Goal: Communication & Community: Answer question/provide support

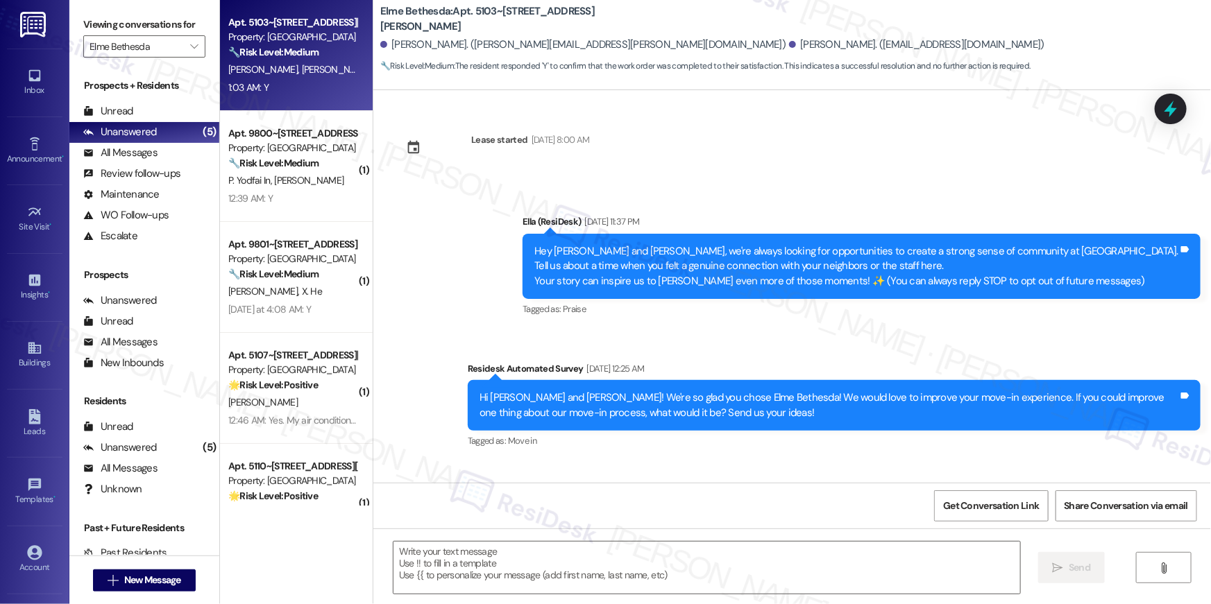
click at [288, 89] on div "1:03 AM: Y 1:03 AM: Y" at bounding box center [292, 87] width 131 height 17
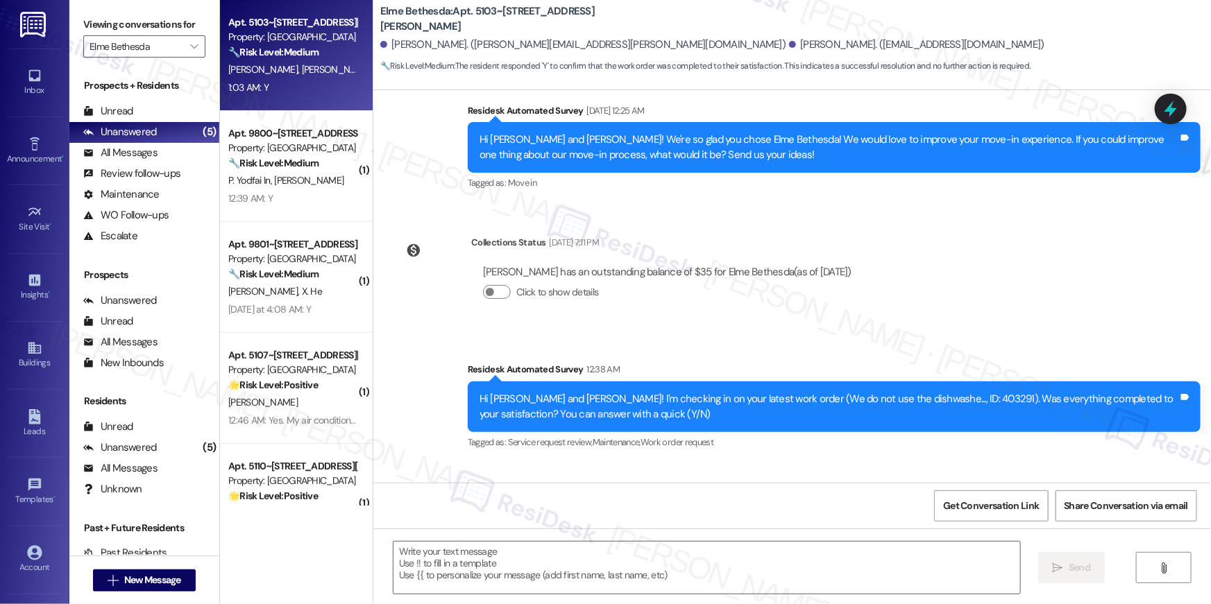
scroll to position [355, 0]
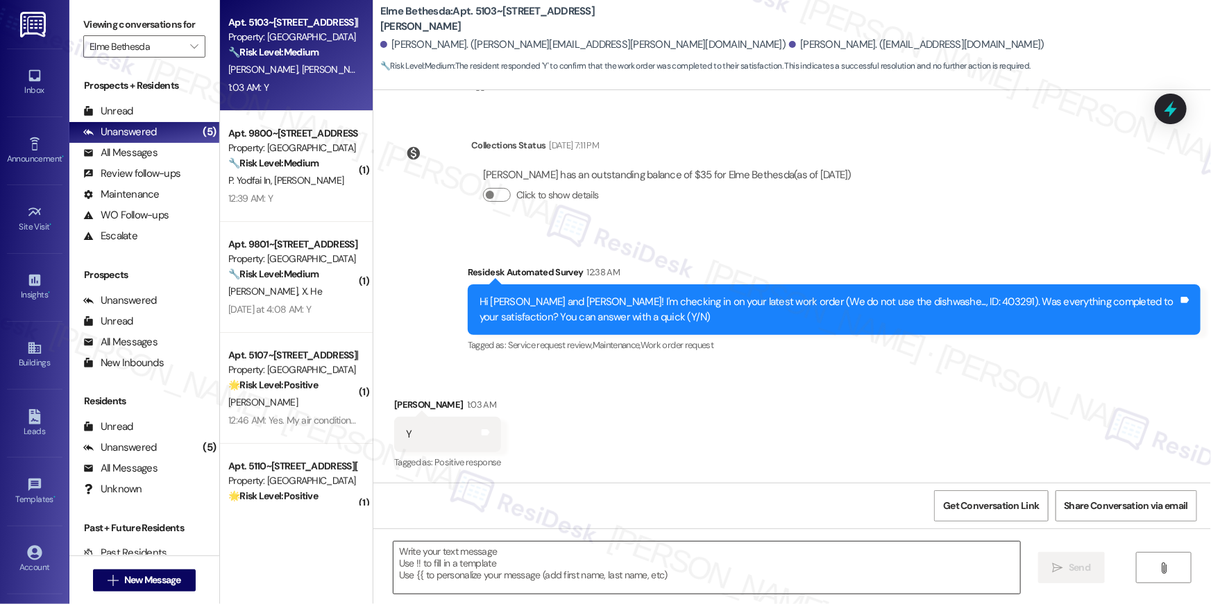
click at [753, 572] on textarea at bounding box center [706, 568] width 627 height 52
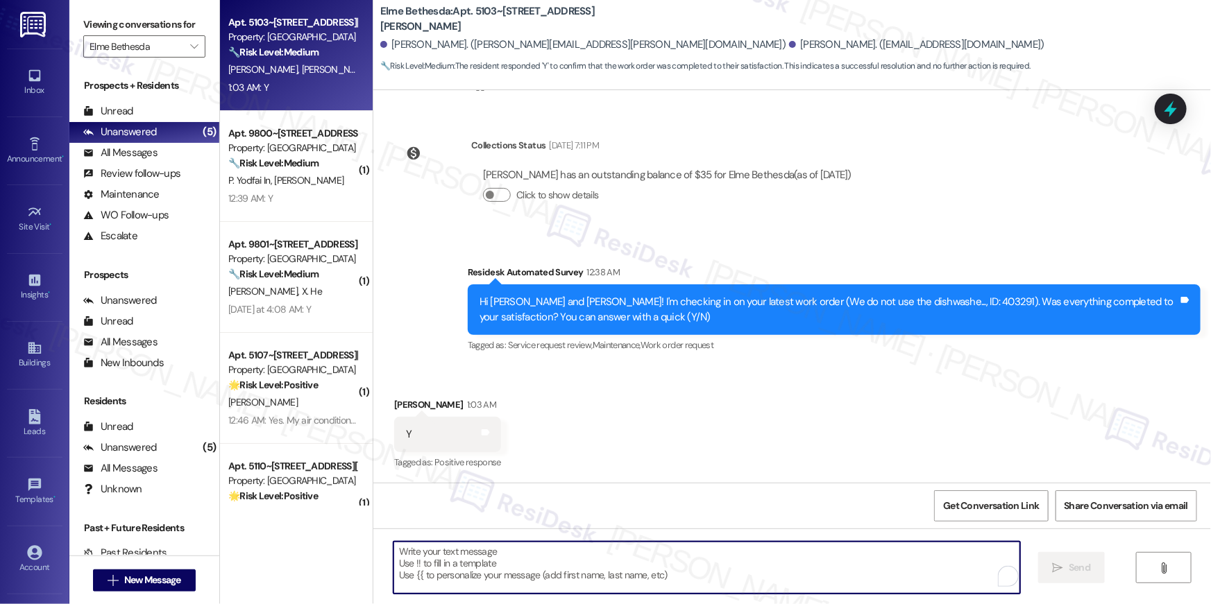
paste textarea "Hi {{first_name}}, I’m glad to hear your work order has been completed! If anyt…"
click at [677, 550] on textarea "To enrich screen reader interactions, please activate Accessibility in Grammarl…" at bounding box center [706, 568] width 627 height 52
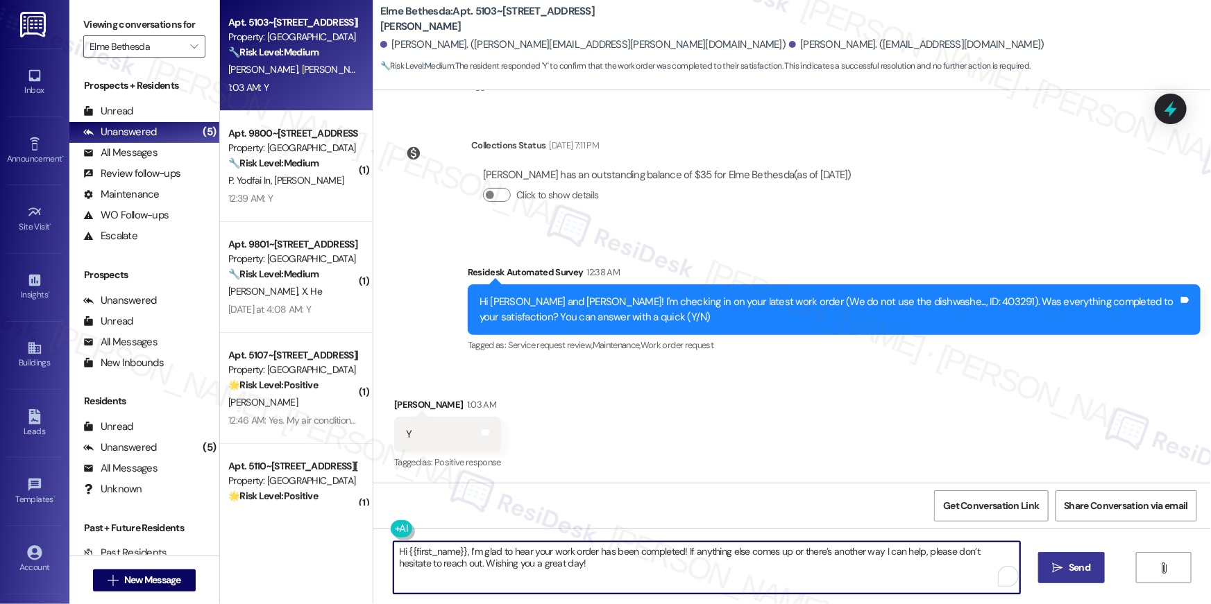
type textarea "Hi {{first_name}}, I’m glad to hear your work order has been completed! If anyt…"
click at [1069, 572] on span "Send" at bounding box center [1080, 568] width 22 height 15
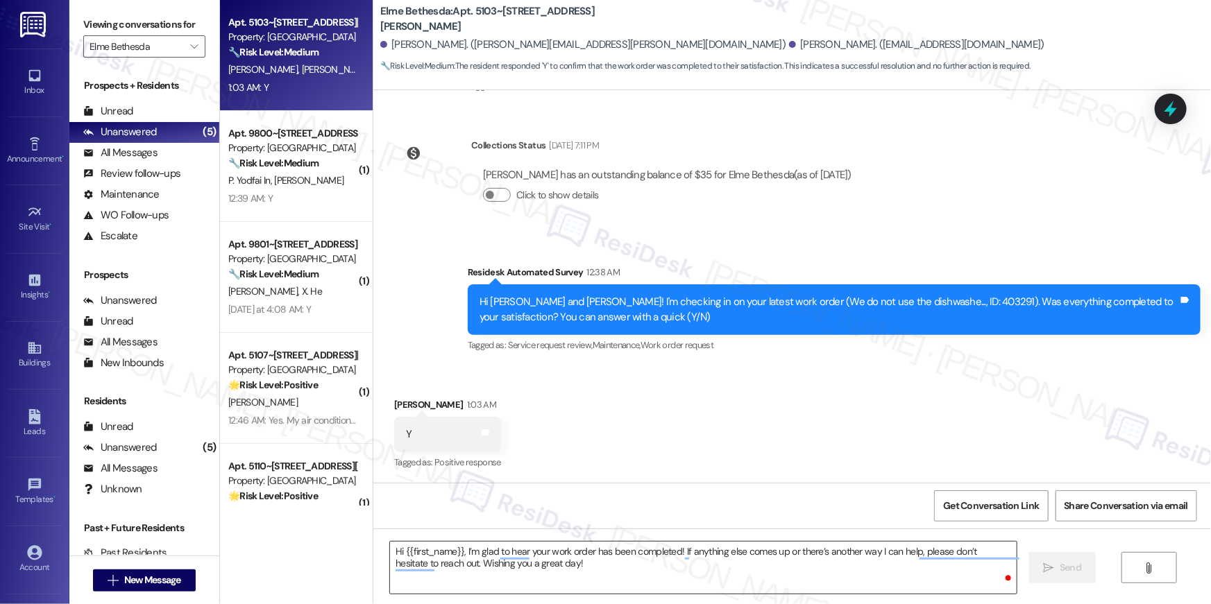
click at [831, 566] on textarea "Hi {{first_name}}, I’m glad to hear your work order has been completed! If anyt…" at bounding box center [703, 568] width 627 height 52
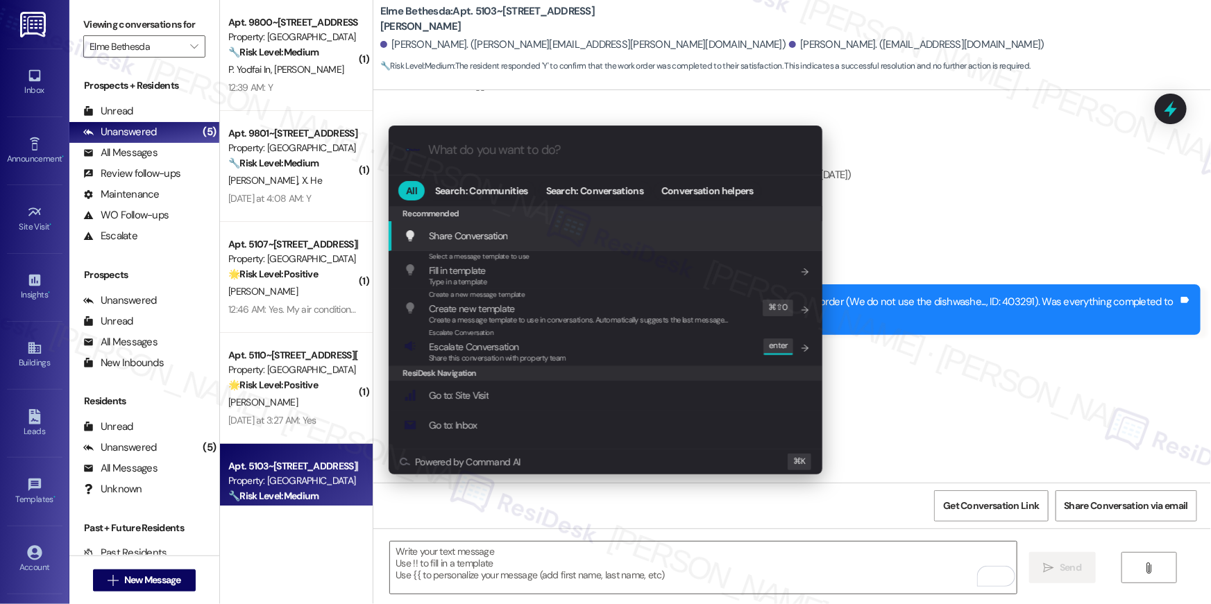
click at [458, 557] on div ".cls-1{fill:#0a055f;}.cls-2{fill:#0cc4c4;} resideskLogoBlueOrange All Search: C…" at bounding box center [605, 302] width 1211 height 604
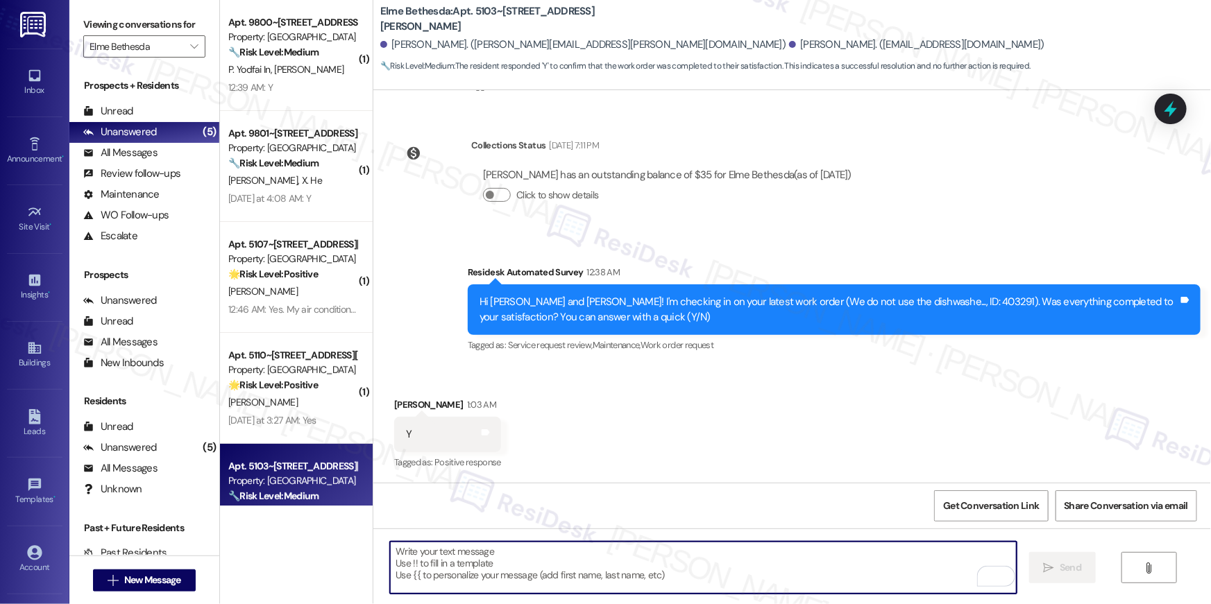
click at [458, 557] on textarea "To enrich screen reader interactions, please activate Accessibility in Grammarl…" at bounding box center [703, 568] width 627 height 52
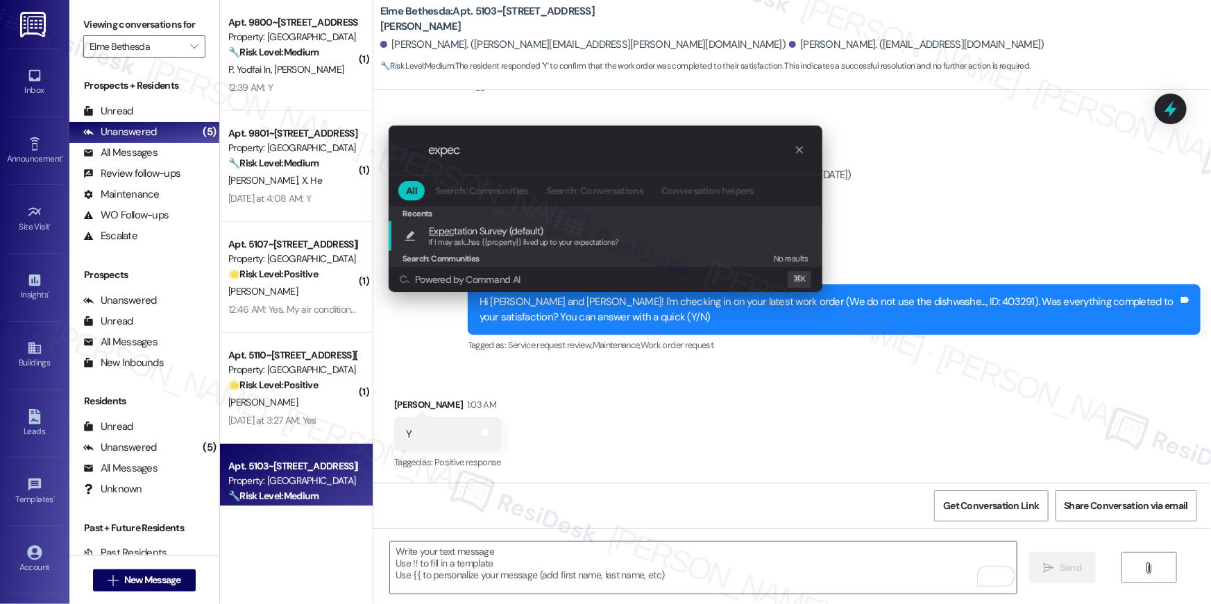
type input "expec"
click at [560, 240] on span "If I may ask...has {{property}} lived up to your expectations?" at bounding box center [524, 242] width 190 height 10
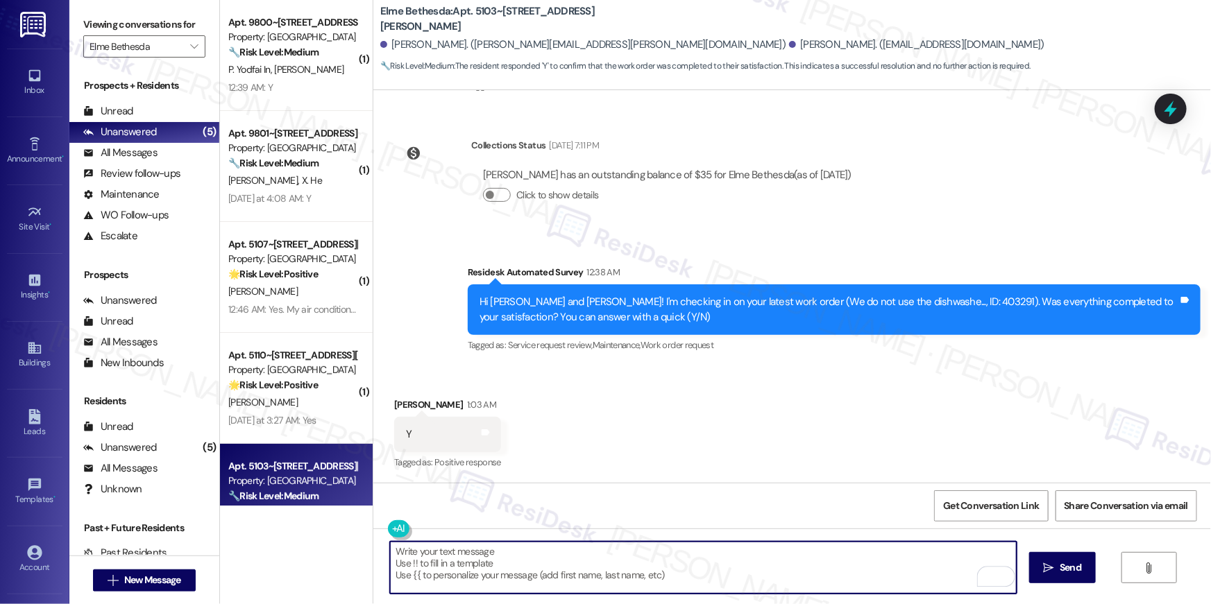
type textarea "If I may ask...has {{property}} lived up to your expectations?"
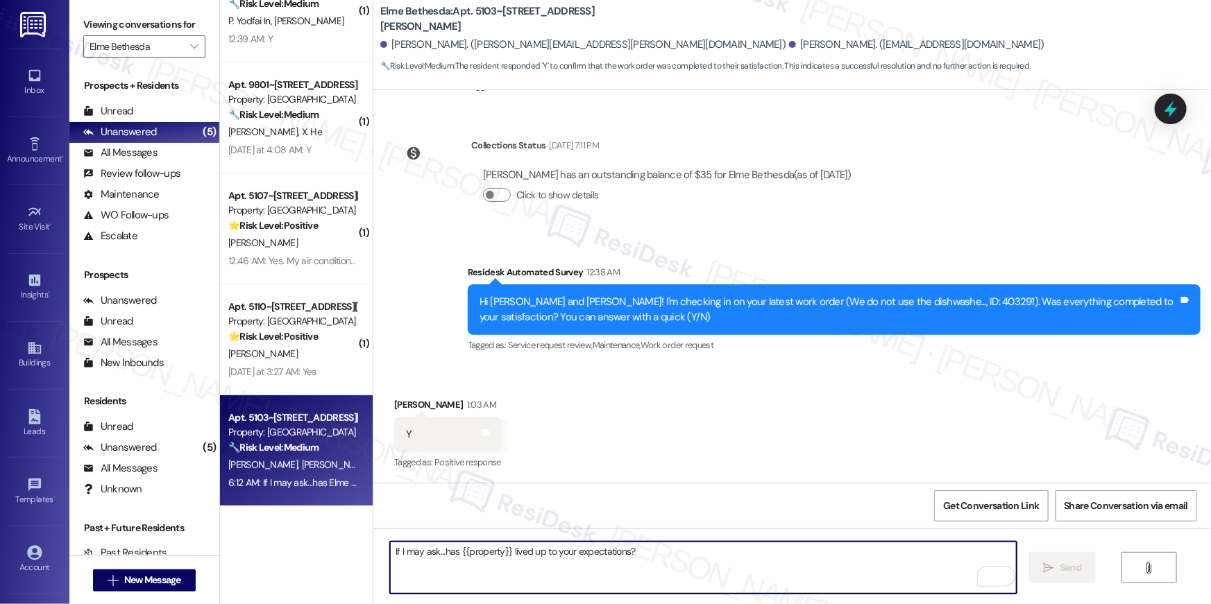
scroll to position [563, 0]
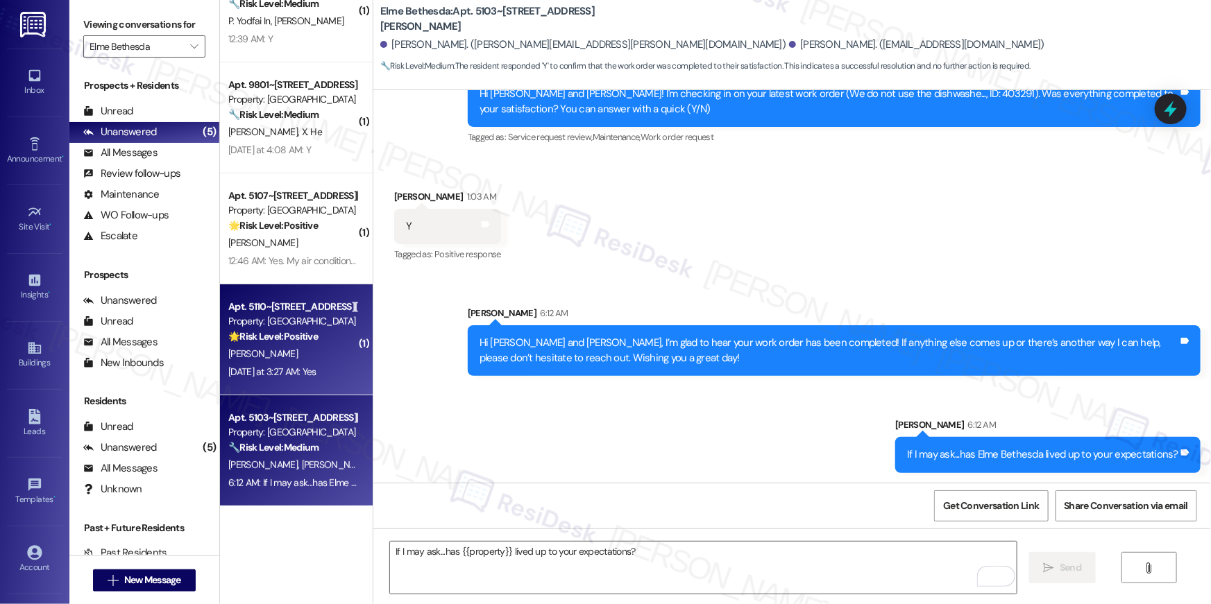
click at [282, 357] on div "S. Chang" at bounding box center [292, 354] width 131 height 17
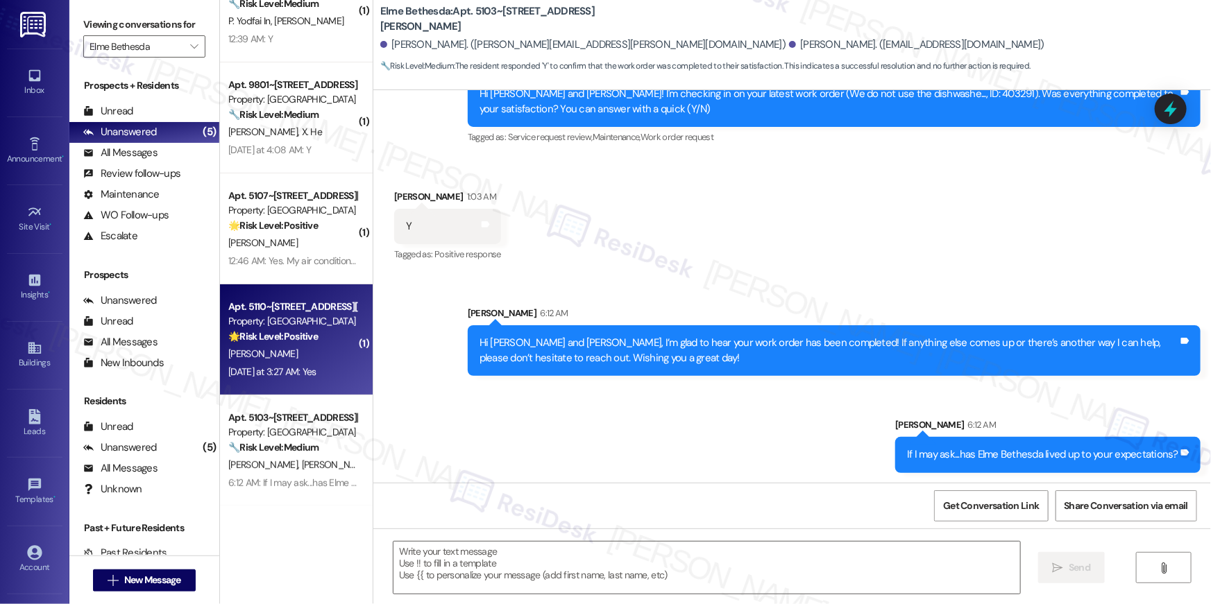
type textarea "Fetching suggested responses. Please feel free to read through the conversation…"
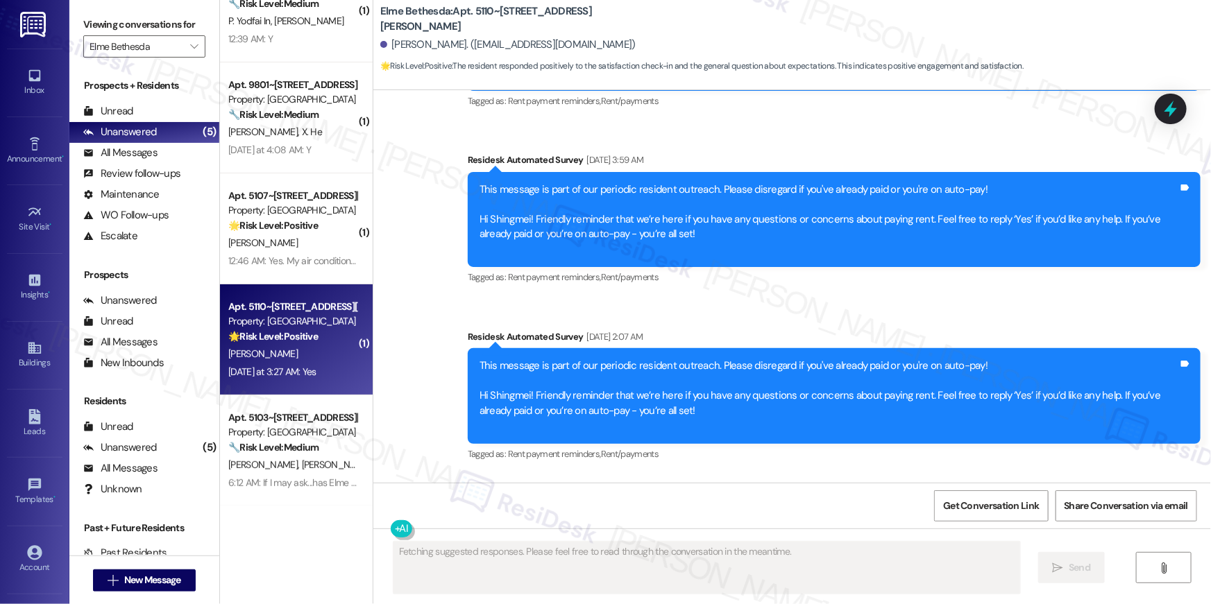
scroll to position [2798, 0]
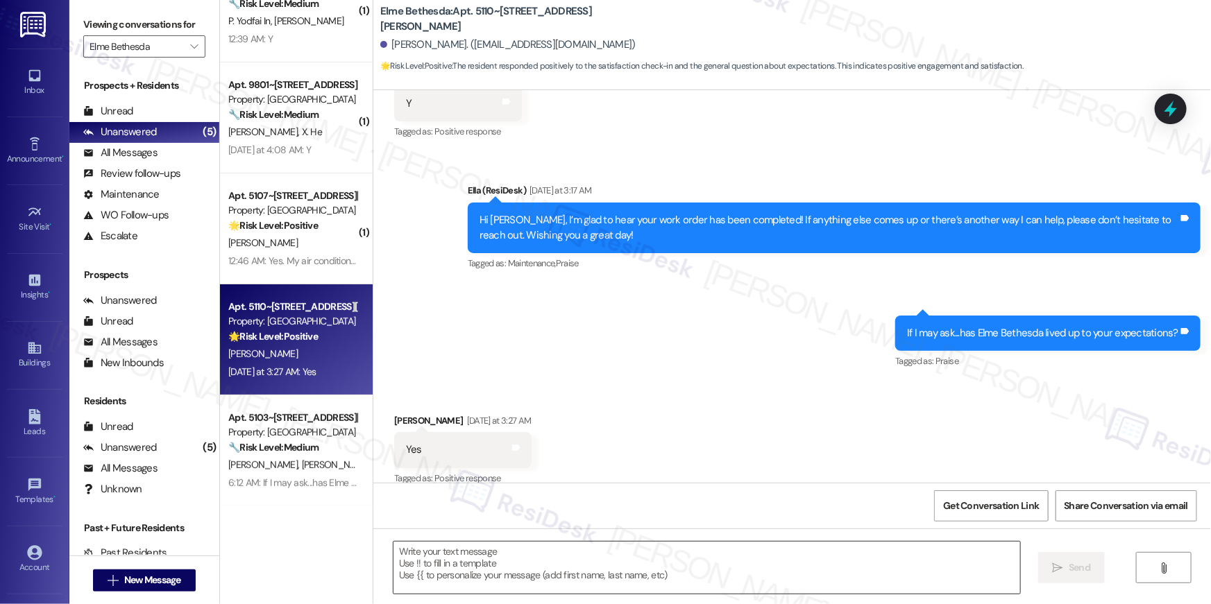
click at [846, 556] on textarea at bounding box center [706, 568] width 627 height 52
paste textarea "Thank you for sharing that, {{first_name}}! I’m so glad to hear the property ha…"
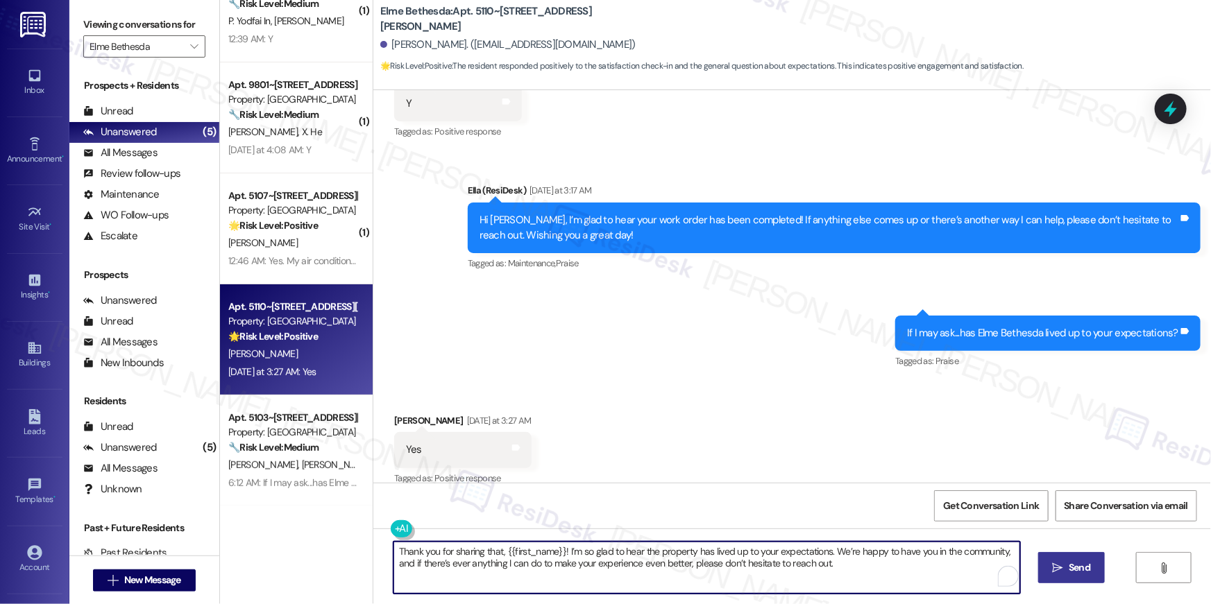
type textarea "Thank you for sharing that, {{first_name}}! I’m so glad to hear the property ha…"
click at [1071, 563] on span "Send" at bounding box center [1080, 568] width 22 height 15
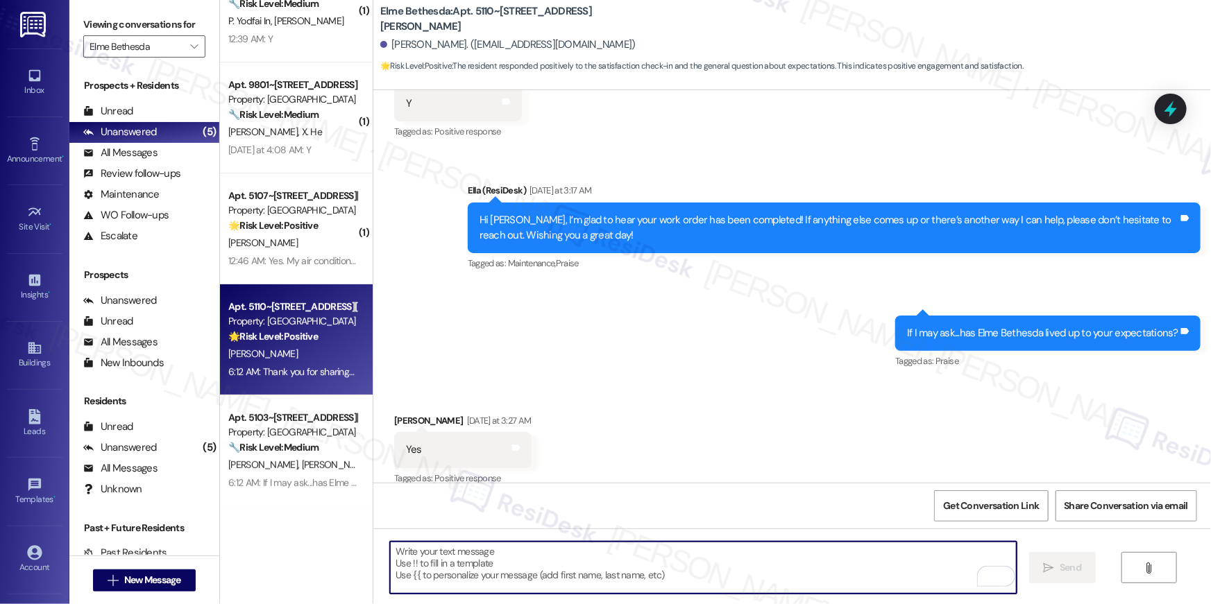
click at [513, 556] on textarea "To enrich screen reader interactions, please activate Accessibility in Grammarl…" at bounding box center [703, 568] width 627 height 52
paste textarea "When you have a moment, would you mind leaving us a quick Google Review? ⭐ It o…"
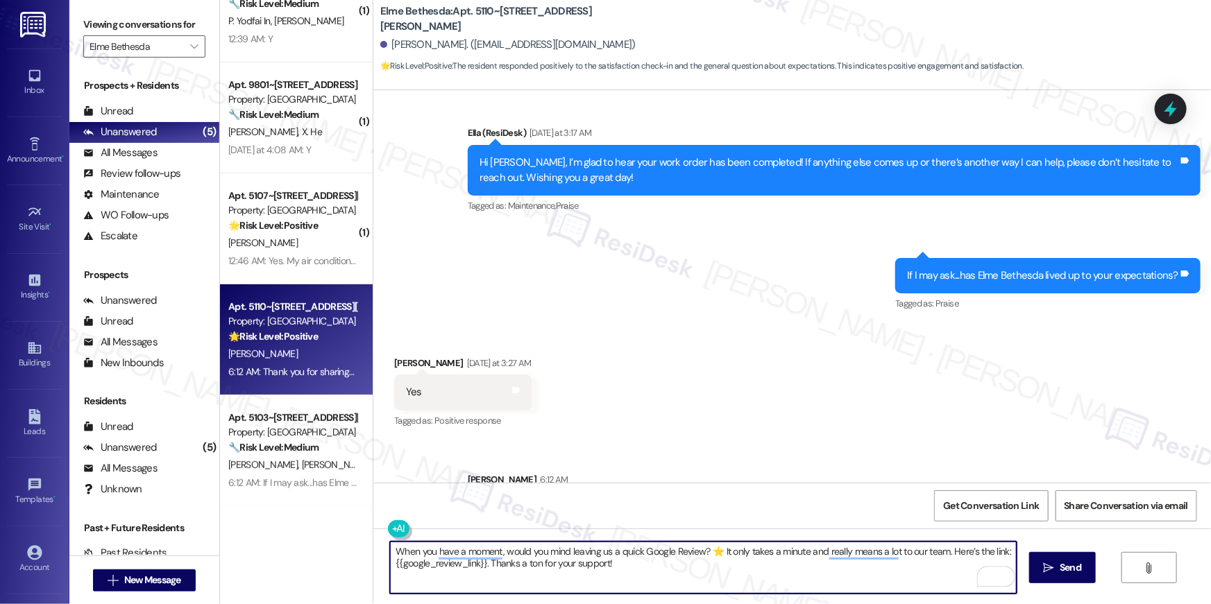
scroll to position [2910, 0]
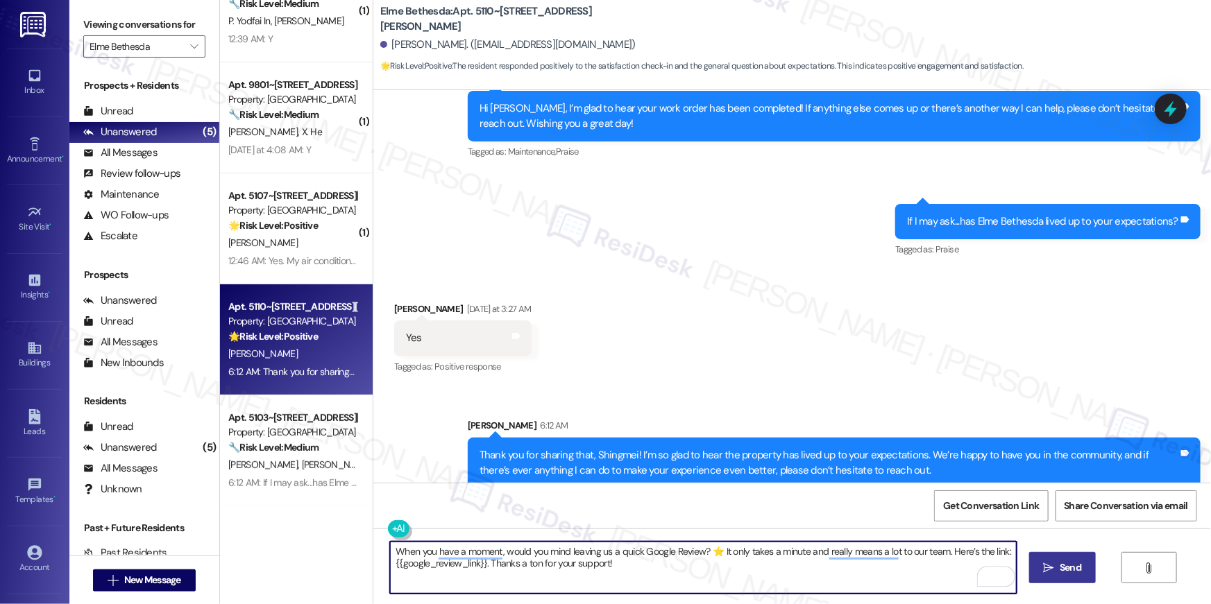
type textarea "When you have a moment, would you mind leaving us a quick Google Review? ⭐ It o…"
click at [1070, 564] on span "Send" at bounding box center [1071, 568] width 22 height 15
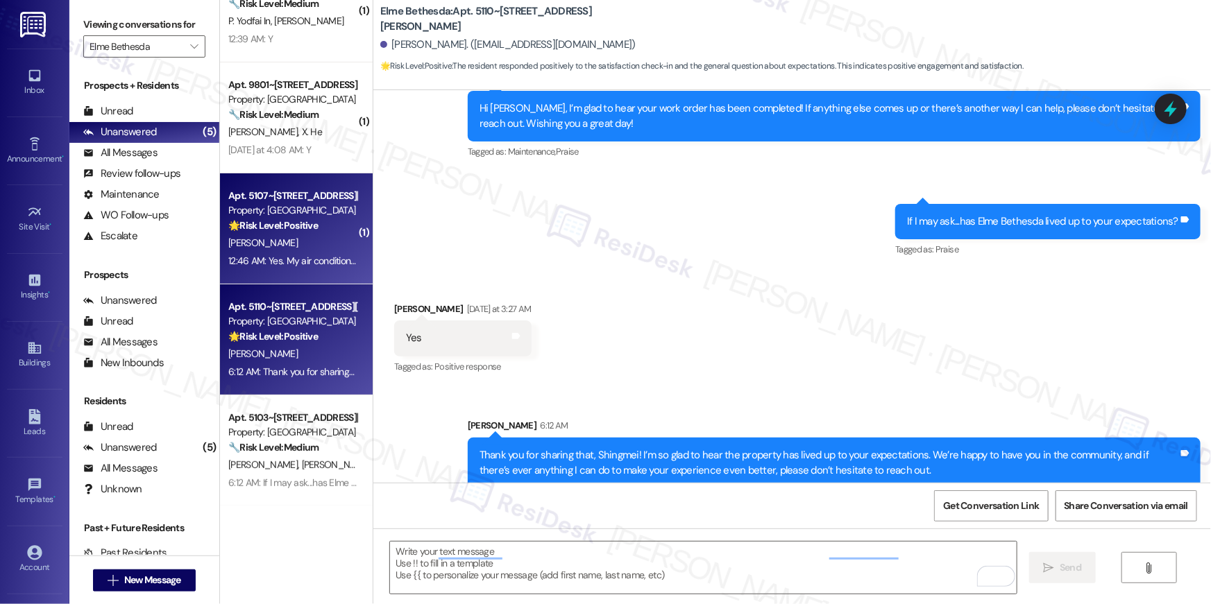
scroll to position [2798, 0]
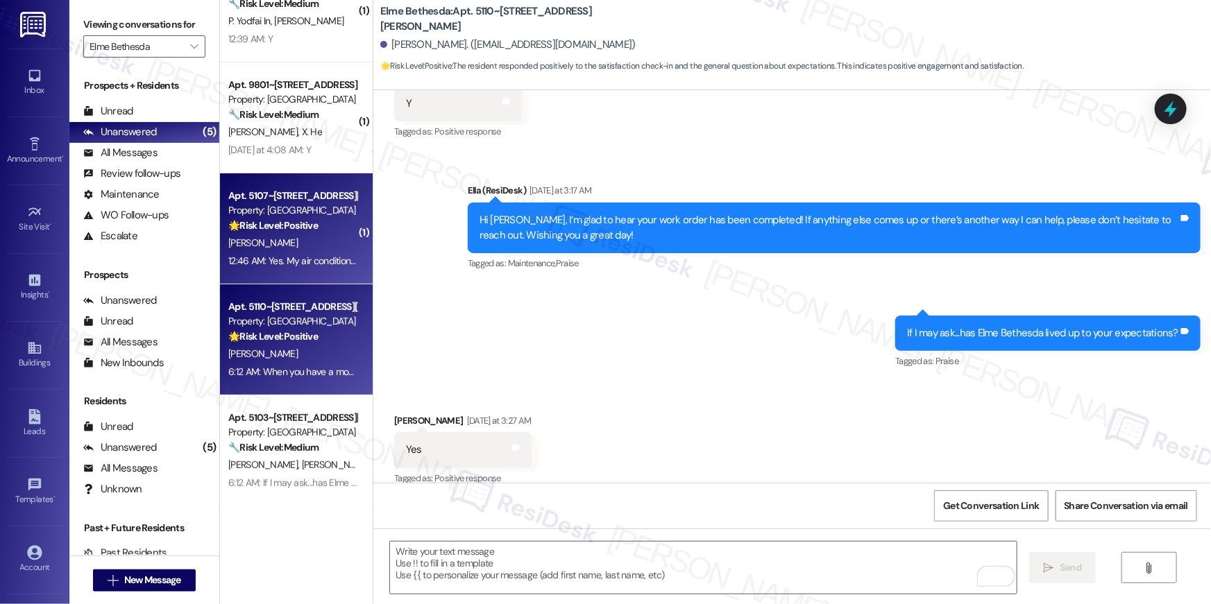
click at [278, 228] on strong "🌟 Risk Level: Positive" at bounding box center [273, 225] width 90 height 12
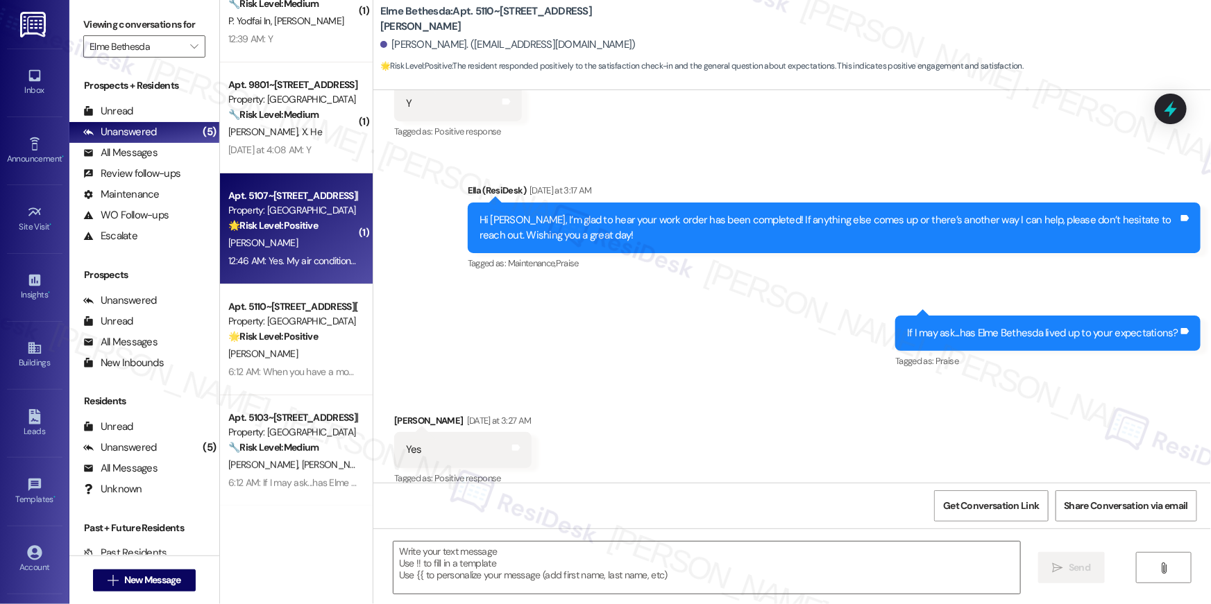
type textarea "Fetching suggested responses. Please feel free to read through the conversation…"
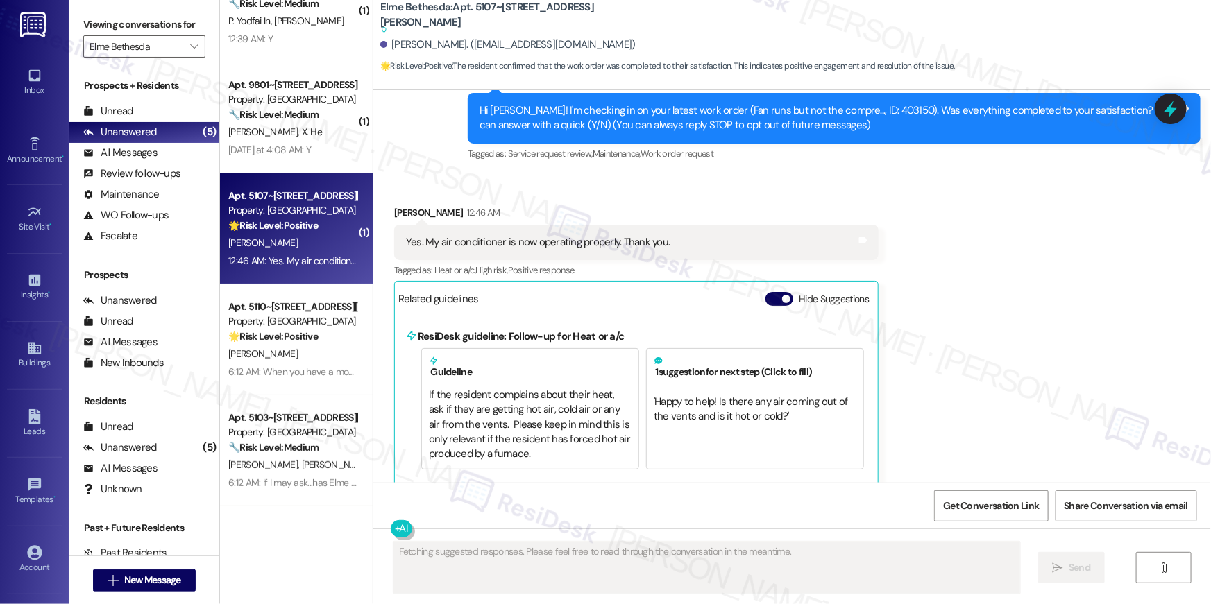
type textarea "Fetching suggested responses. Please feel free to read through the conversation…"
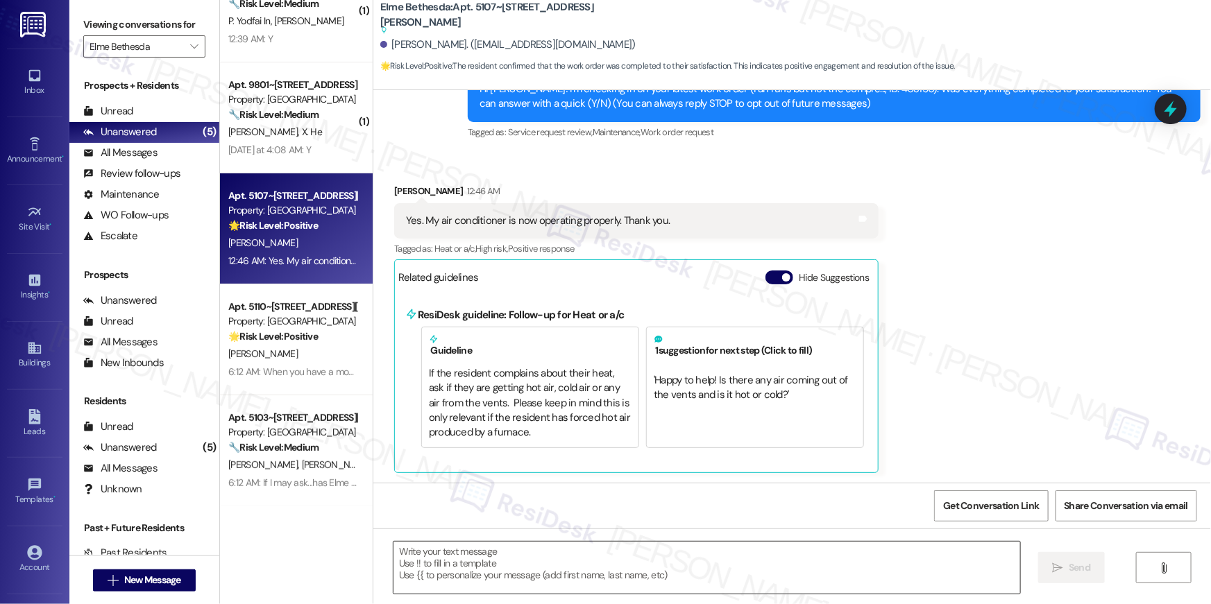
click at [843, 563] on textarea at bounding box center [706, 568] width 627 height 52
paste textarea "Hi {{first_name}}, I’m glad to hear your work order has been completed! If anyt…"
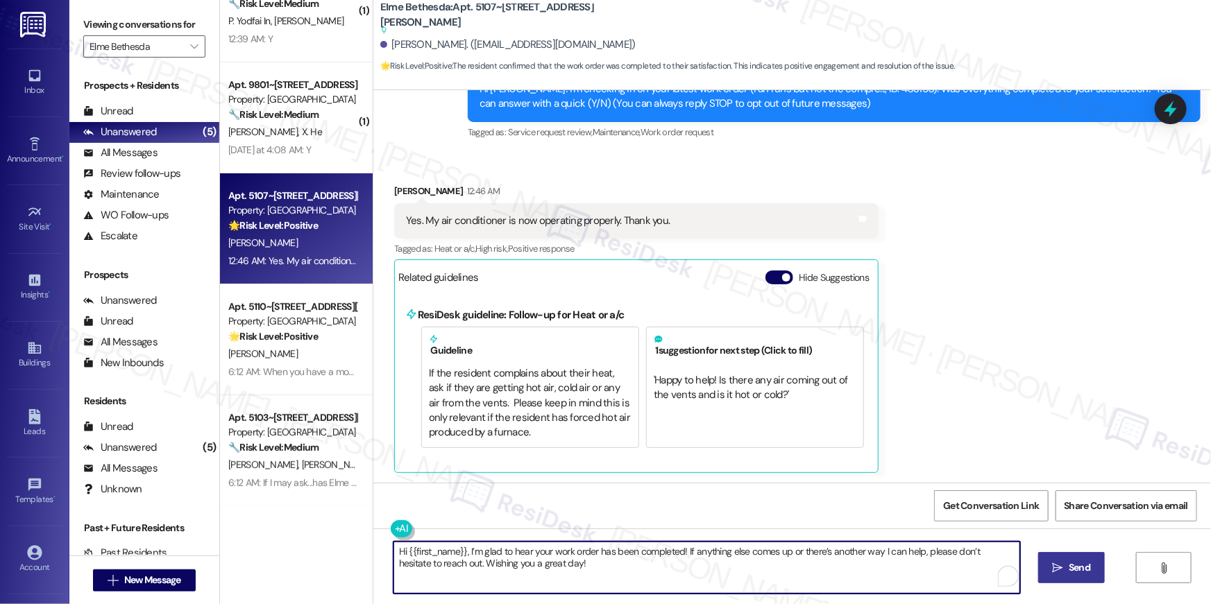
type textarea "Hi {{first_name}}, I’m glad to hear your work order has been completed! If anyt…"
click at [1076, 561] on span "Send" at bounding box center [1080, 568] width 22 height 15
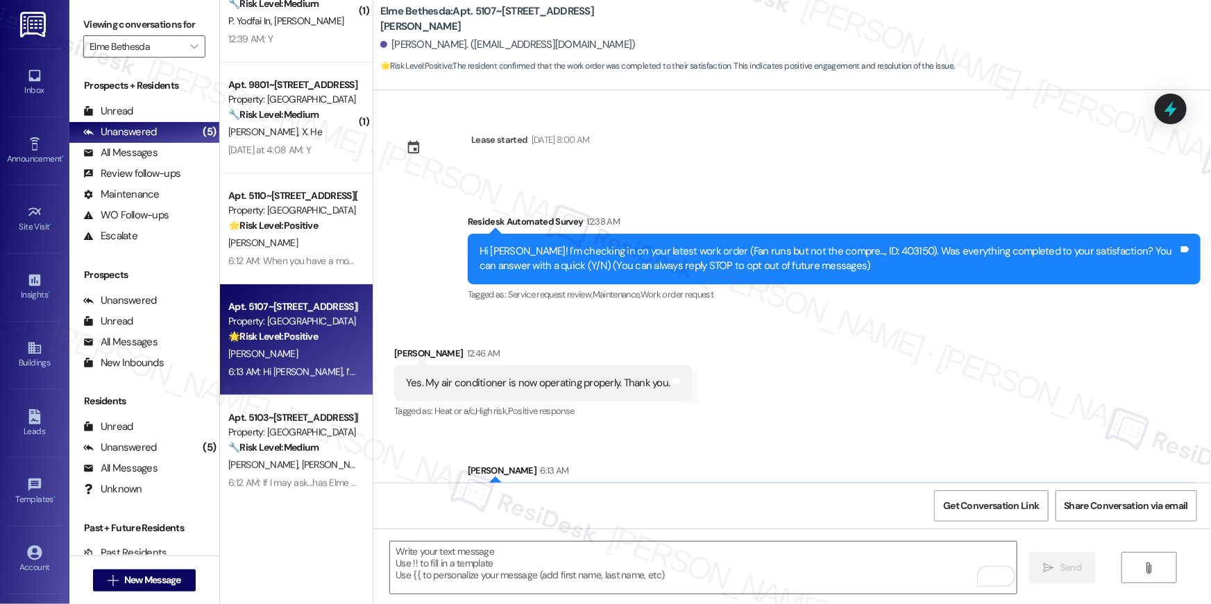
scroll to position [61, 0]
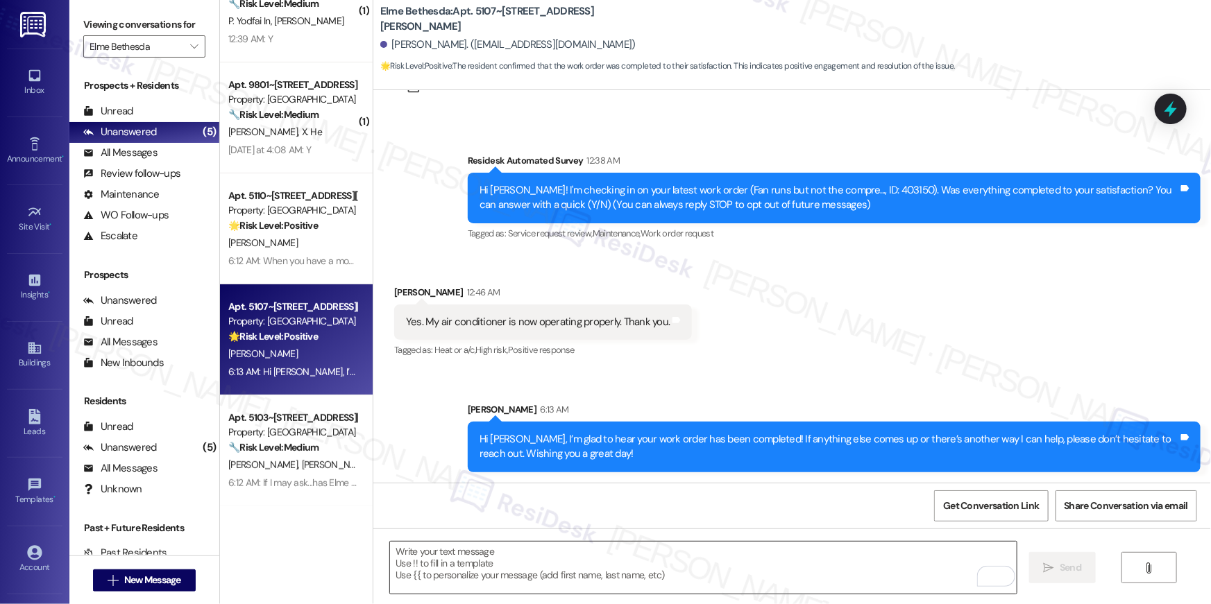
click at [869, 572] on textarea "To enrich screen reader interactions, please activate Accessibility in Grammarl…" at bounding box center [703, 568] width 627 height 52
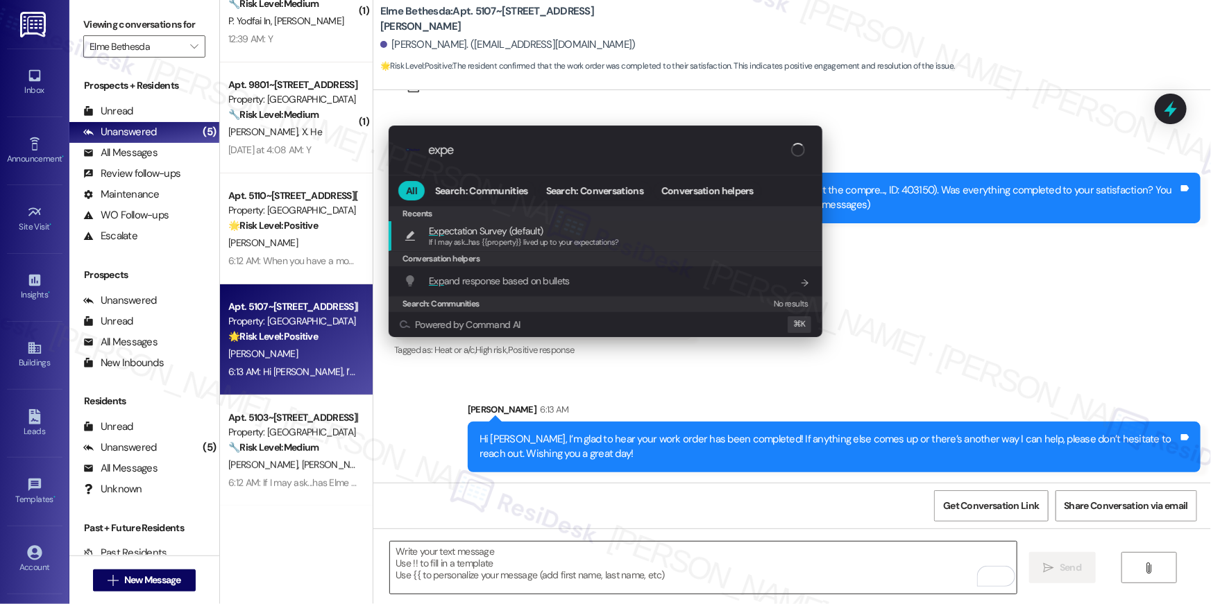
type input "expec"
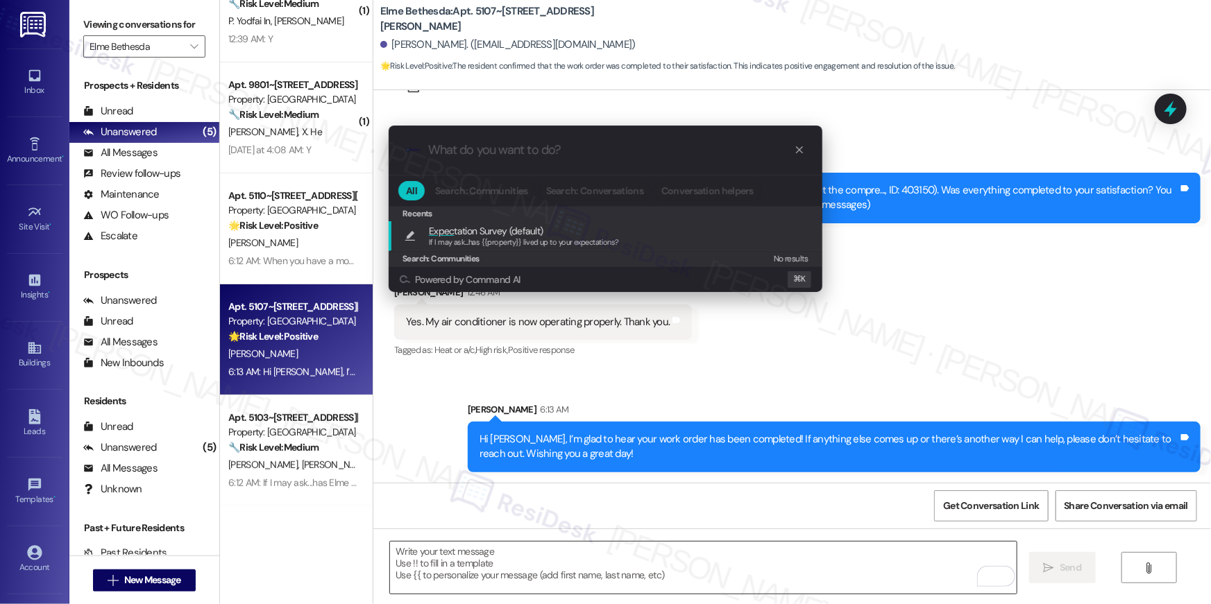
type textarea "If I may ask...has {{property}} lived up to your expectations?"
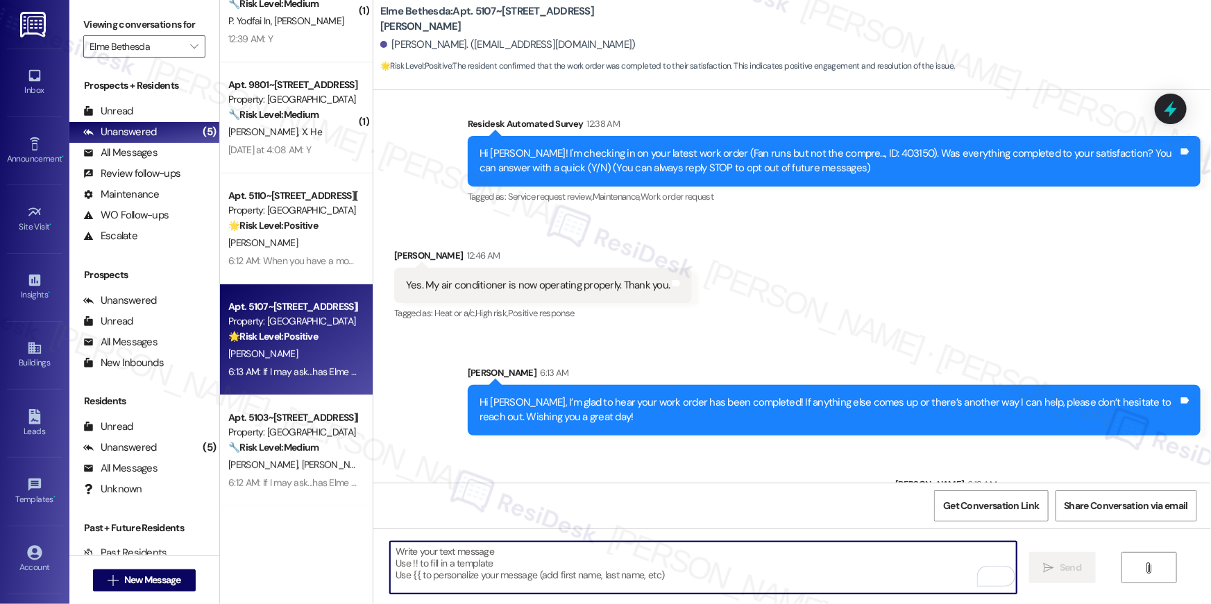
scroll to position [158, 0]
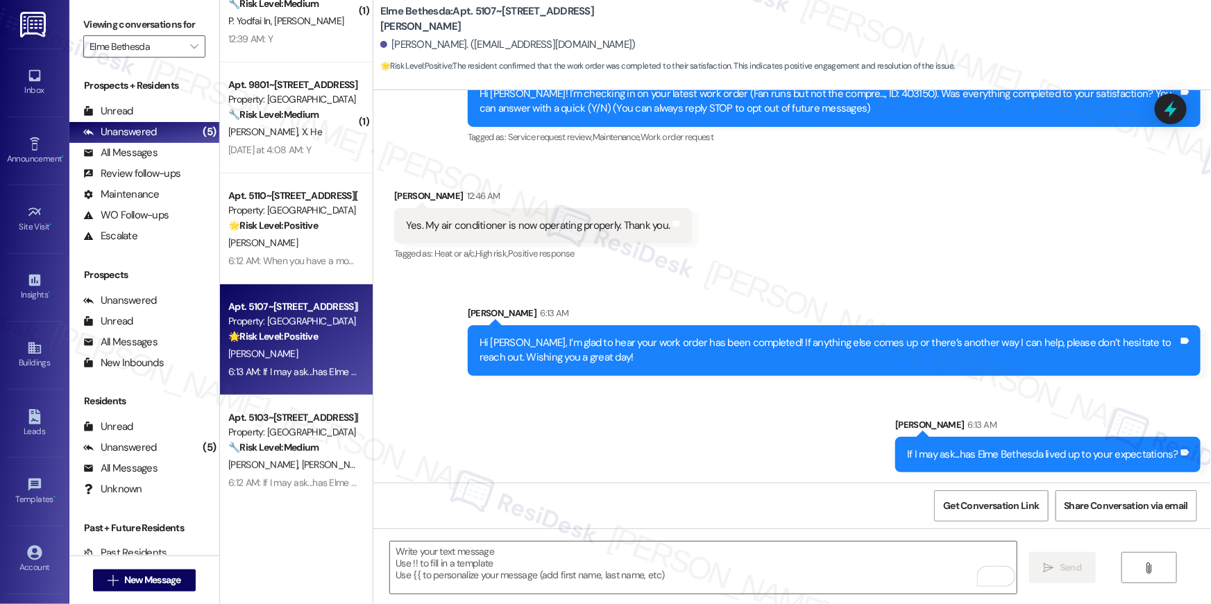
click at [777, 287] on div "Sent via SMS Sarah 6:13 AM Hi Mark, I’m glad to hear your work order has been c…" at bounding box center [792, 379] width 838 height 208
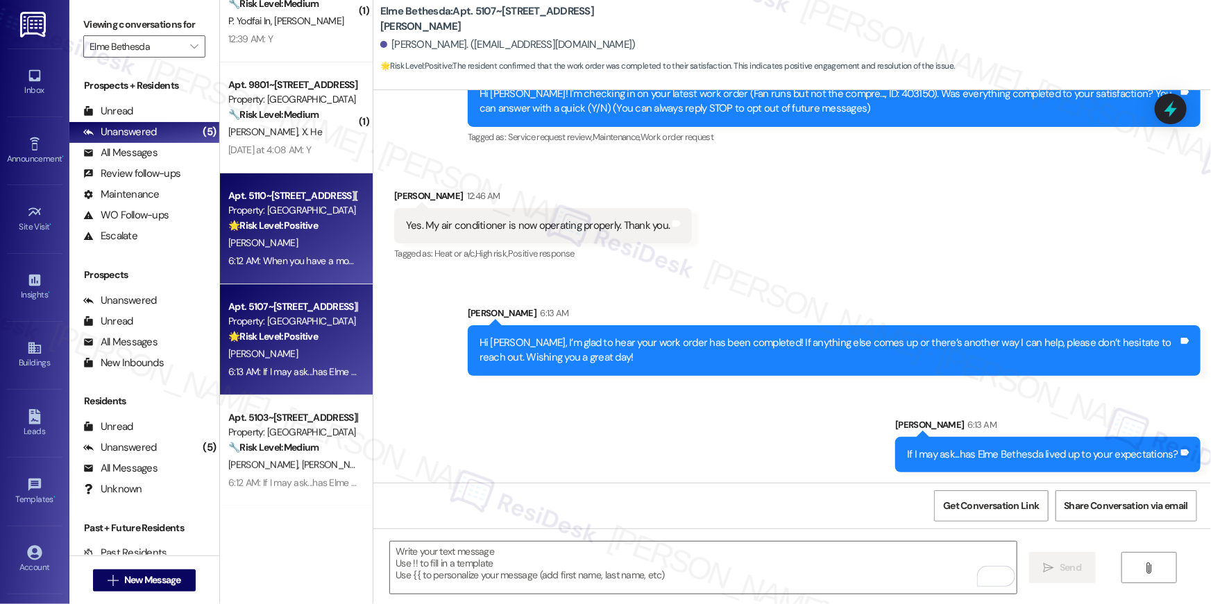
click at [326, 259] on div "6:12 AM: When you have a moment, would you mind leaving us a quick Google Revie…" at bounding box center [662, 261] width 868 height 12
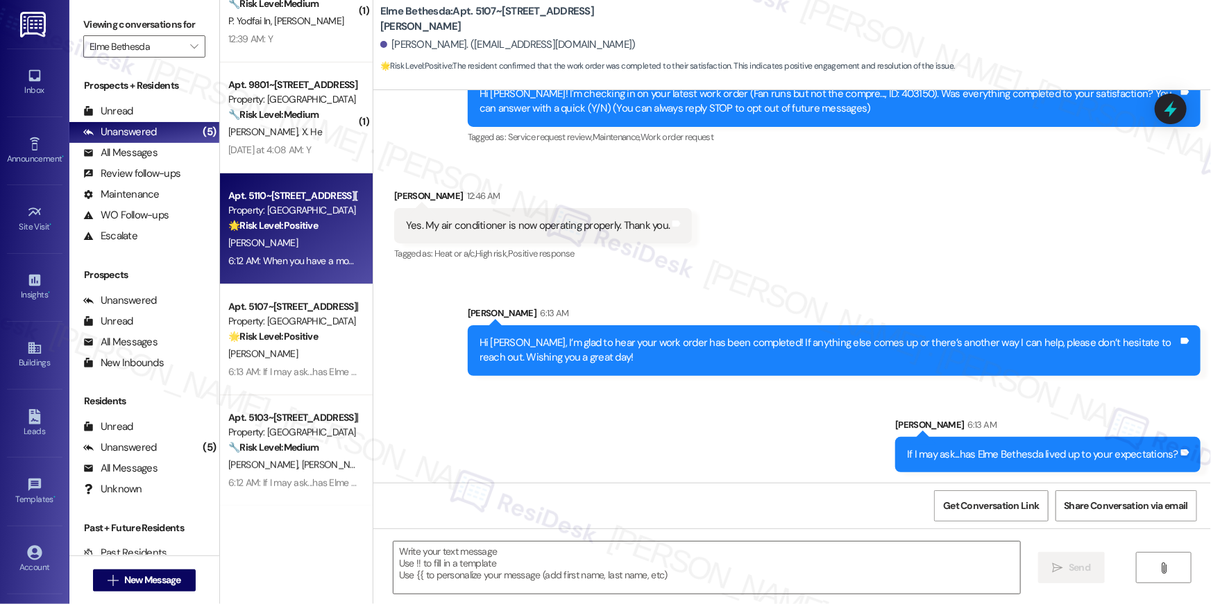
type textarea "Fetching suggested responses. Please feel free to read through the conversation…"
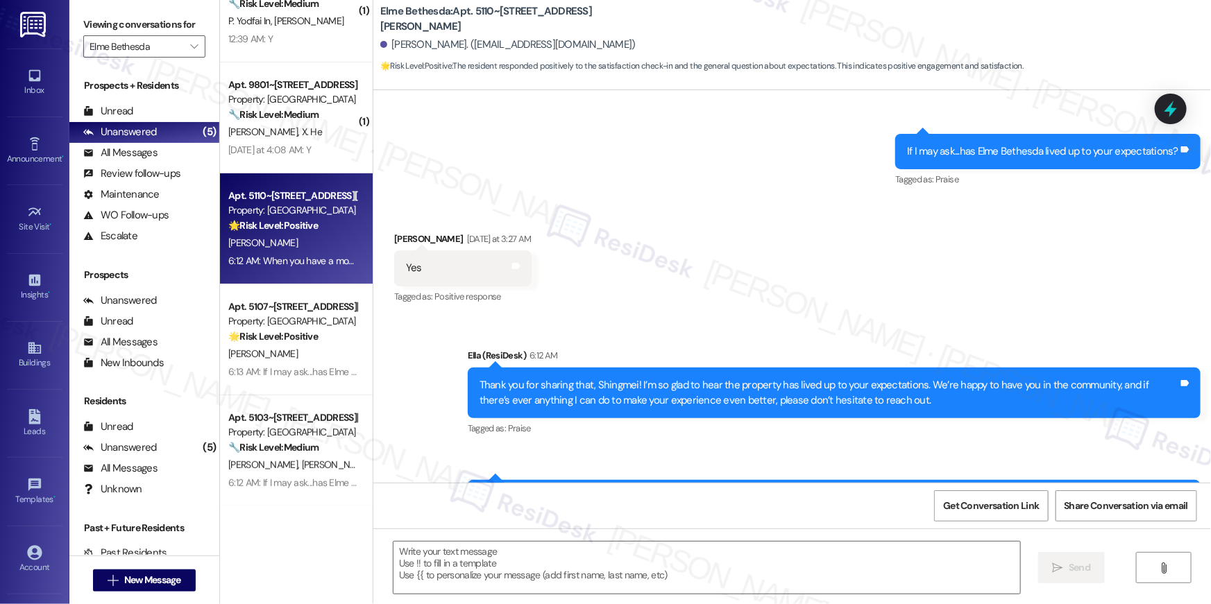
scroll to position [3073, 0]
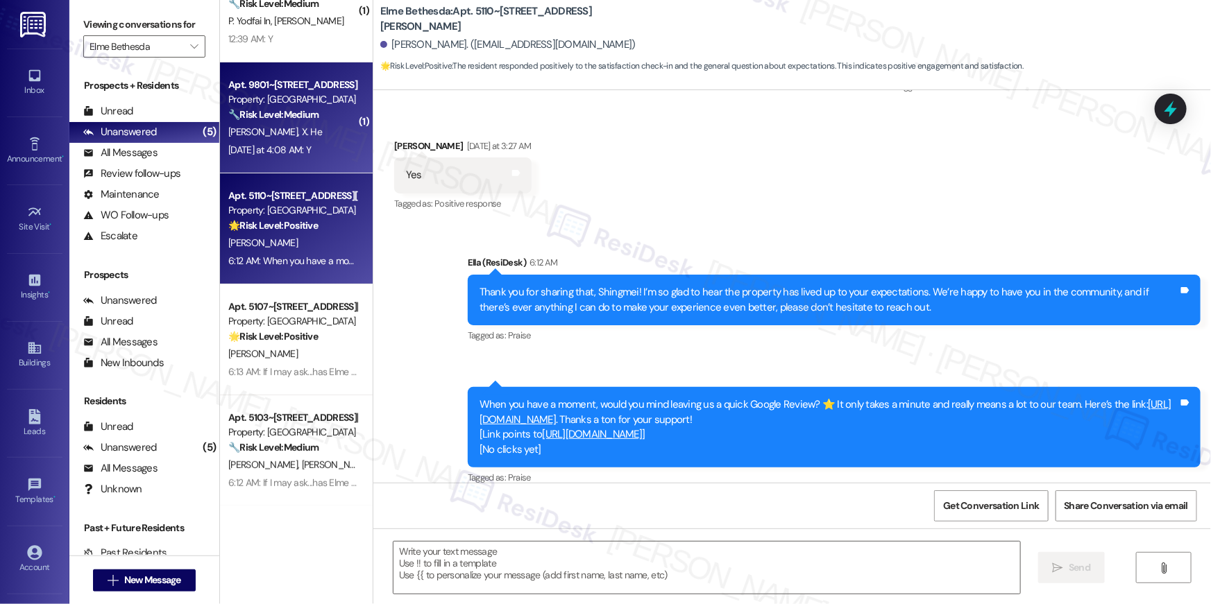
click at [305, 115] on strong "🔧 Risk Level: Medium" at bounding box center [273, 114] width 90 height 12
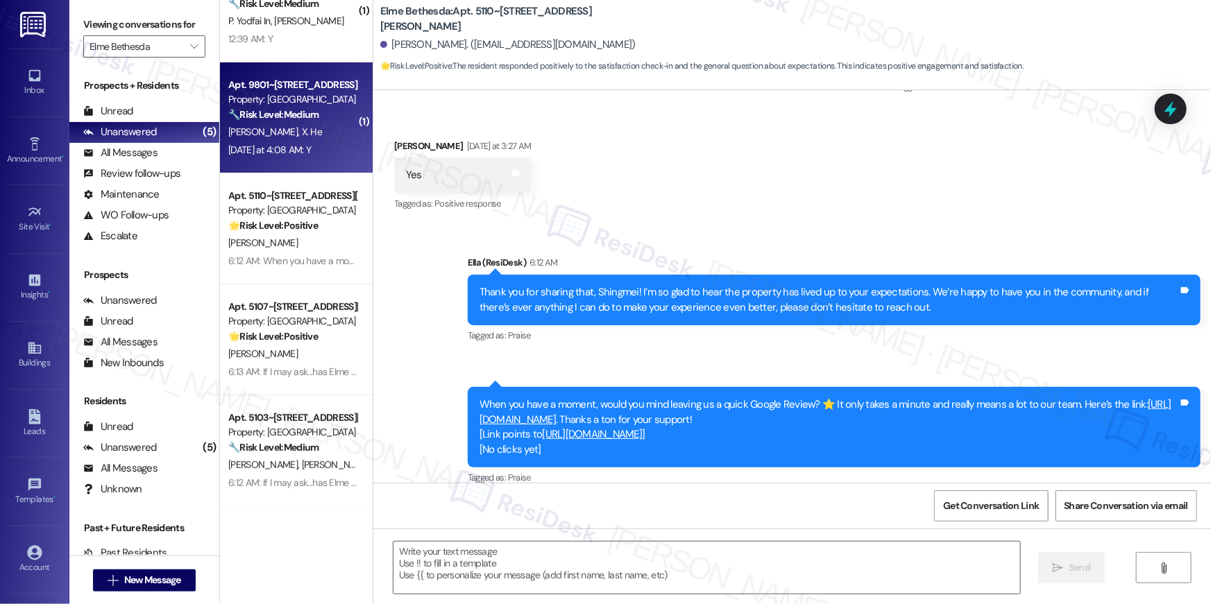
type textarea "Fetching suggested responses. Please feel free to read through the conversation…"
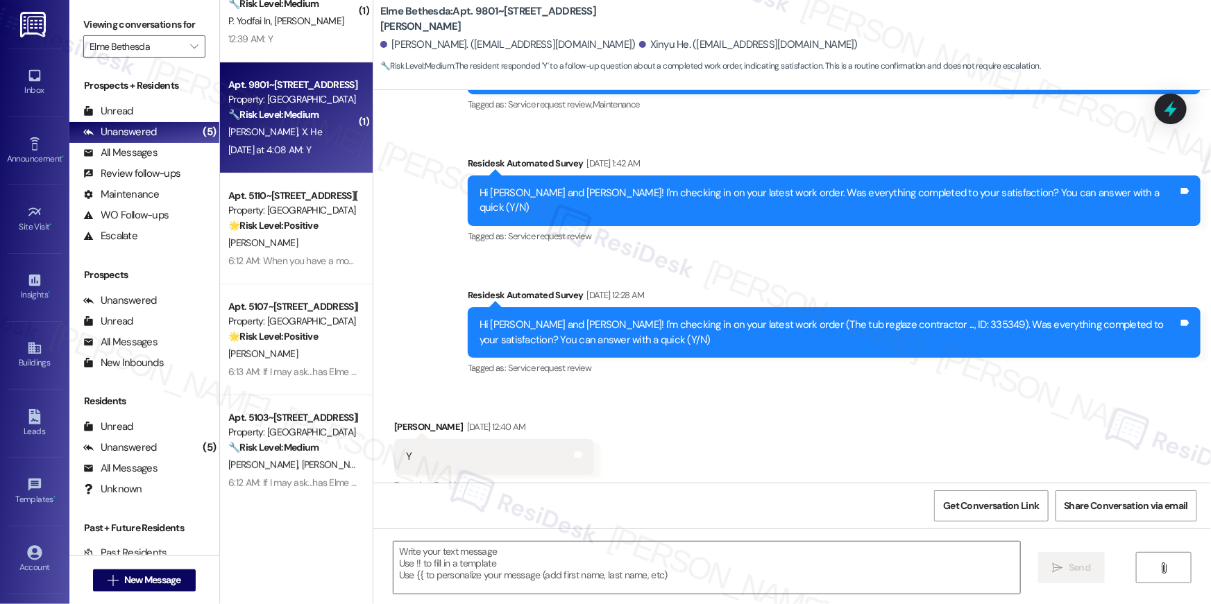
type textarea "Fetching suggested responses. Please feel free to read through the conversation…"
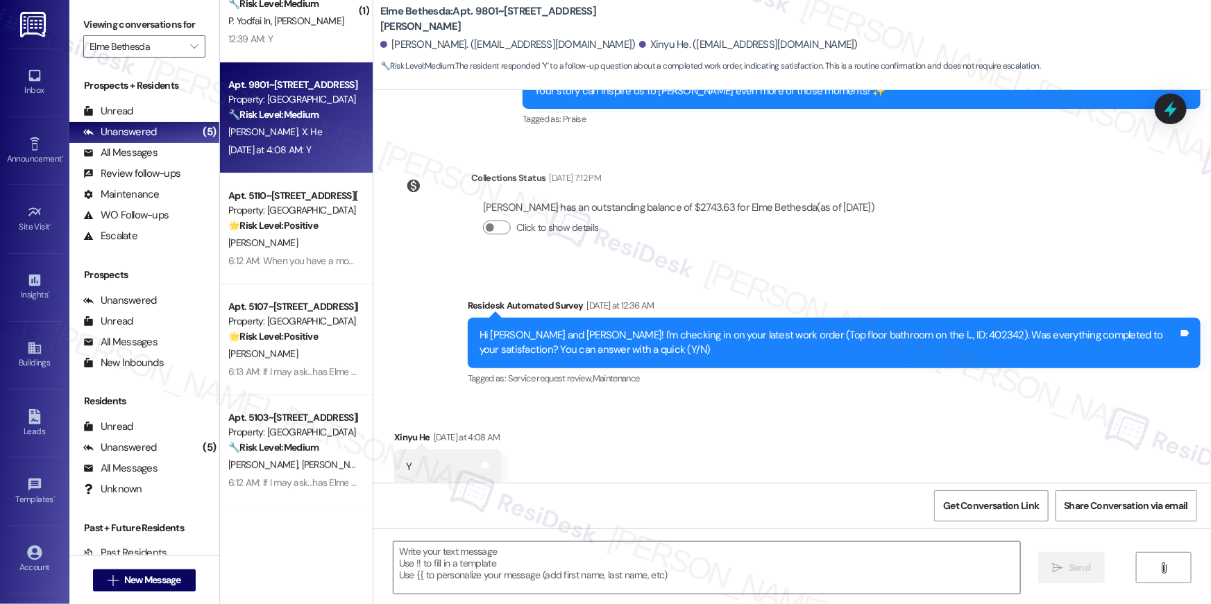
scroll to position [1653, 0]
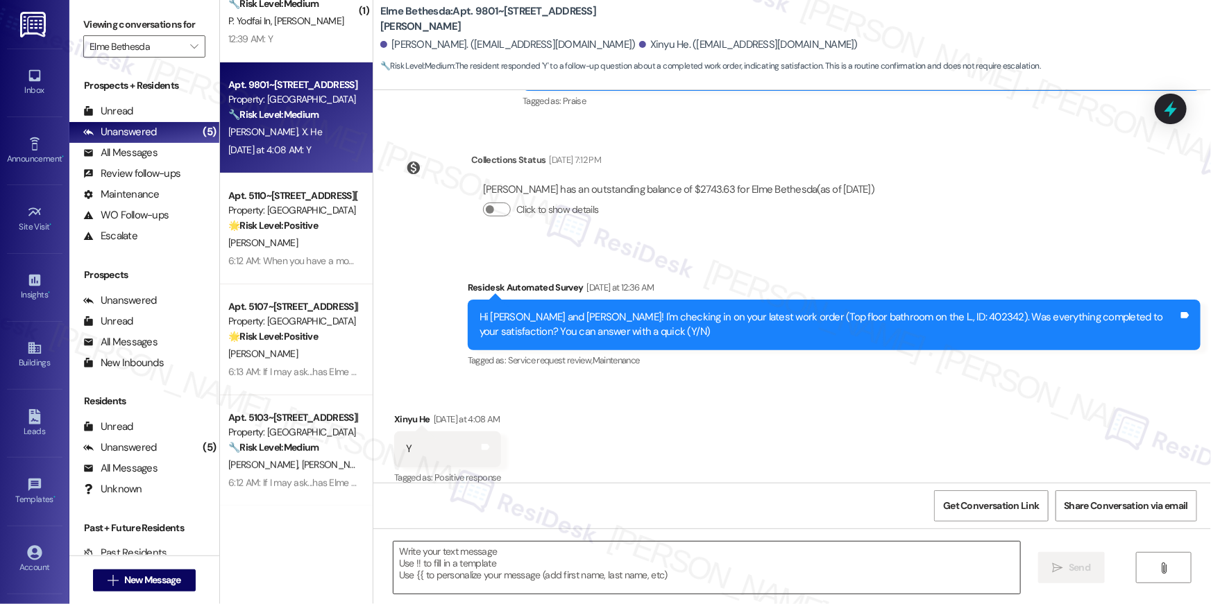
click at [829, 565] on textarea at bounding box center [706, 568] width 627 height 52
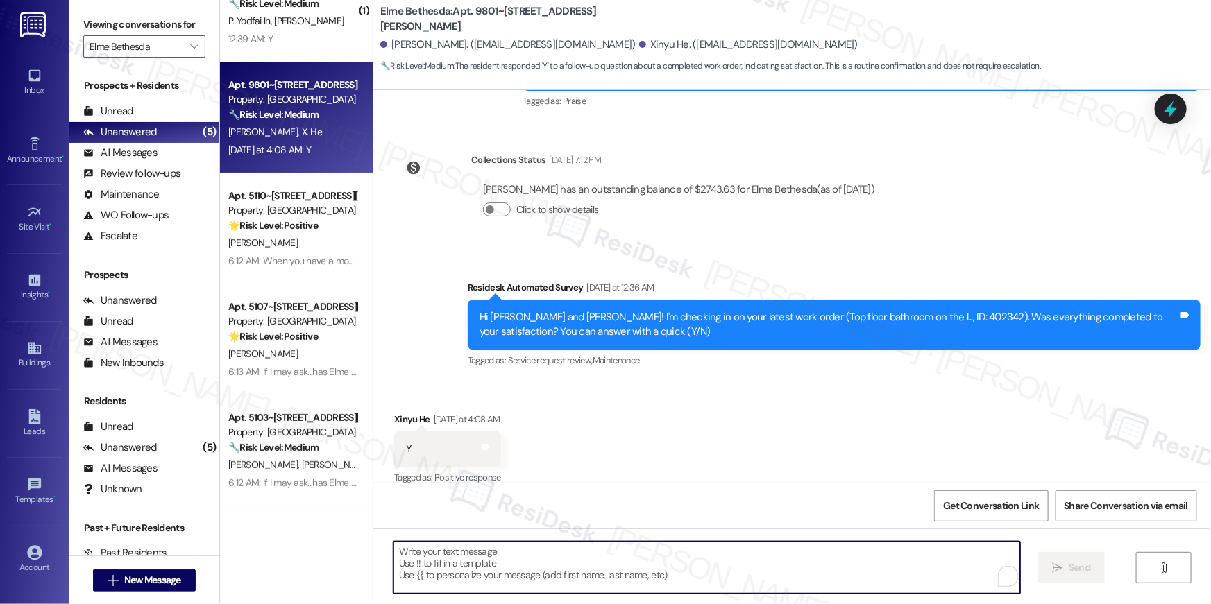
click at [829, 565] on textarea "To enrich screen reader interactions, please activate Accessibility in Grammarl…" at bounding box center [706, 568] width 627 height 52
paste textarea "Hi {{first_name}}, I’m glad to hear your work order has been completed! If anyt…"
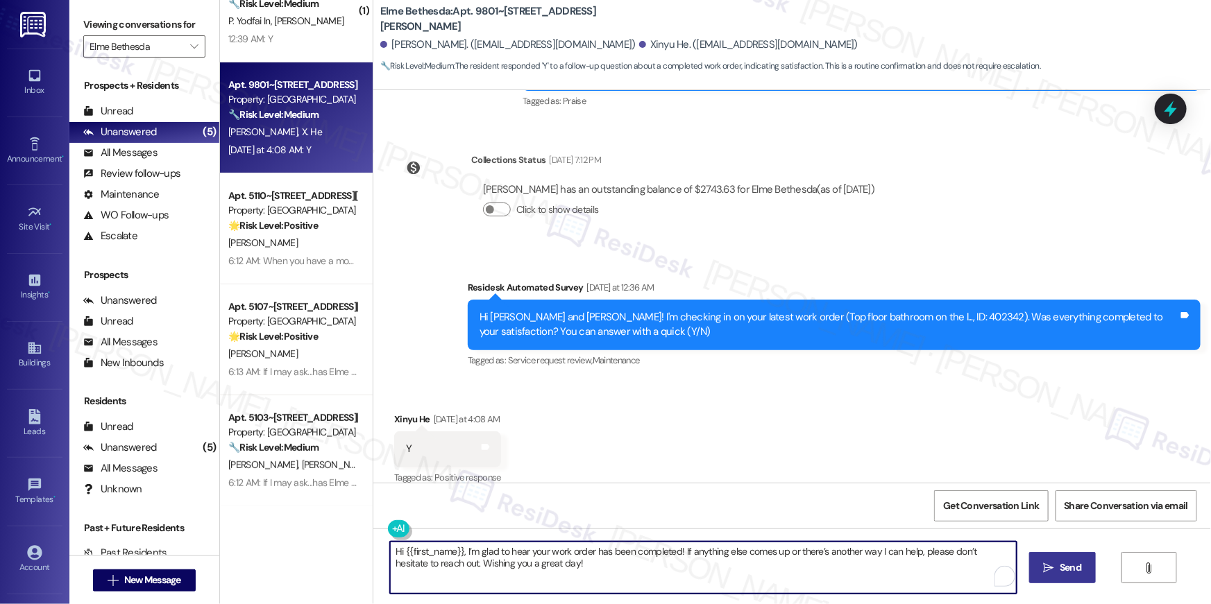
type textarea "Hi {{first_name}}, I’m glad to hear your work order has been completed! If anyt…"
click at [1085, 559] on button " Send" at bounding box center [1062, 567] width 67 height 31
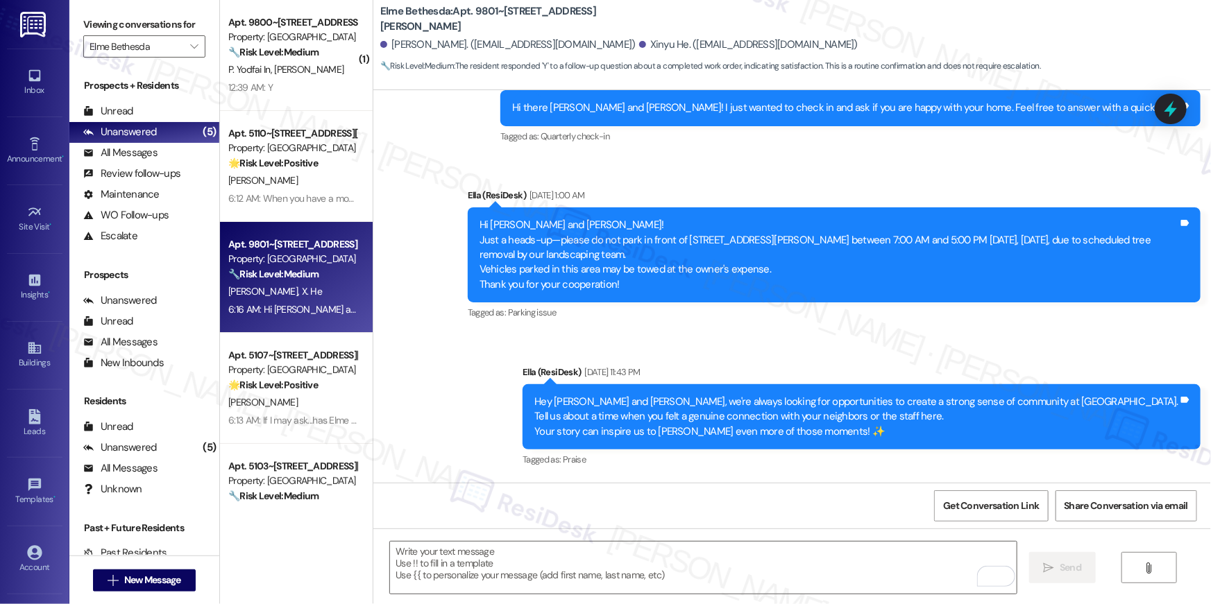
scroll to position [1240, 0]
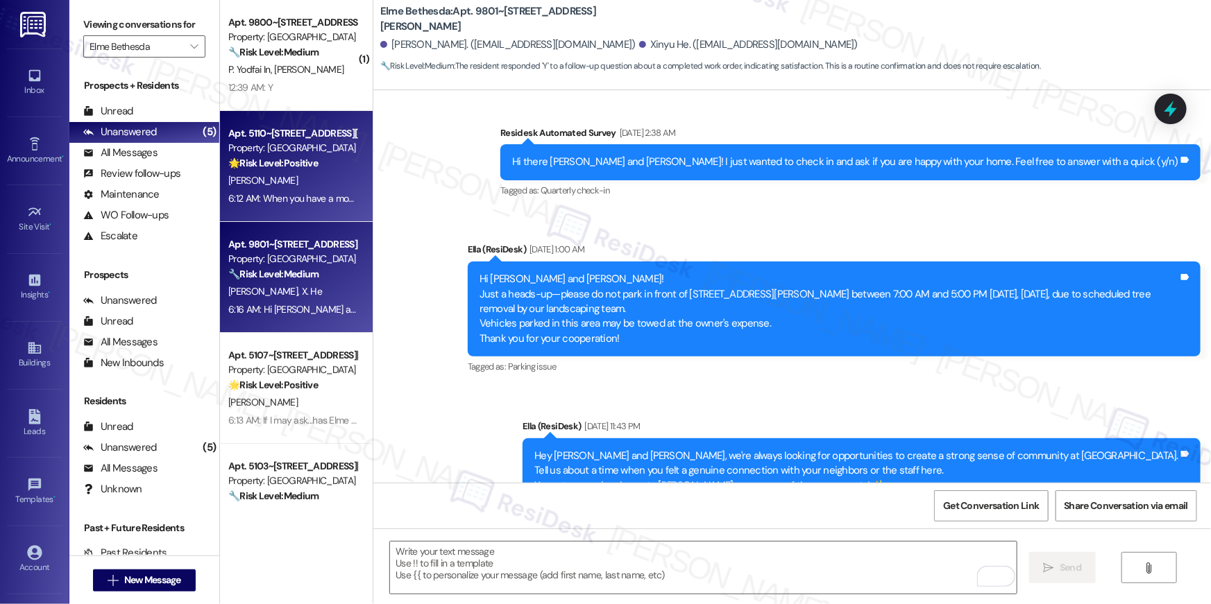
click at [271, 187] on div "S. Chang" at bounding box center [292, 180] width 131 height 17
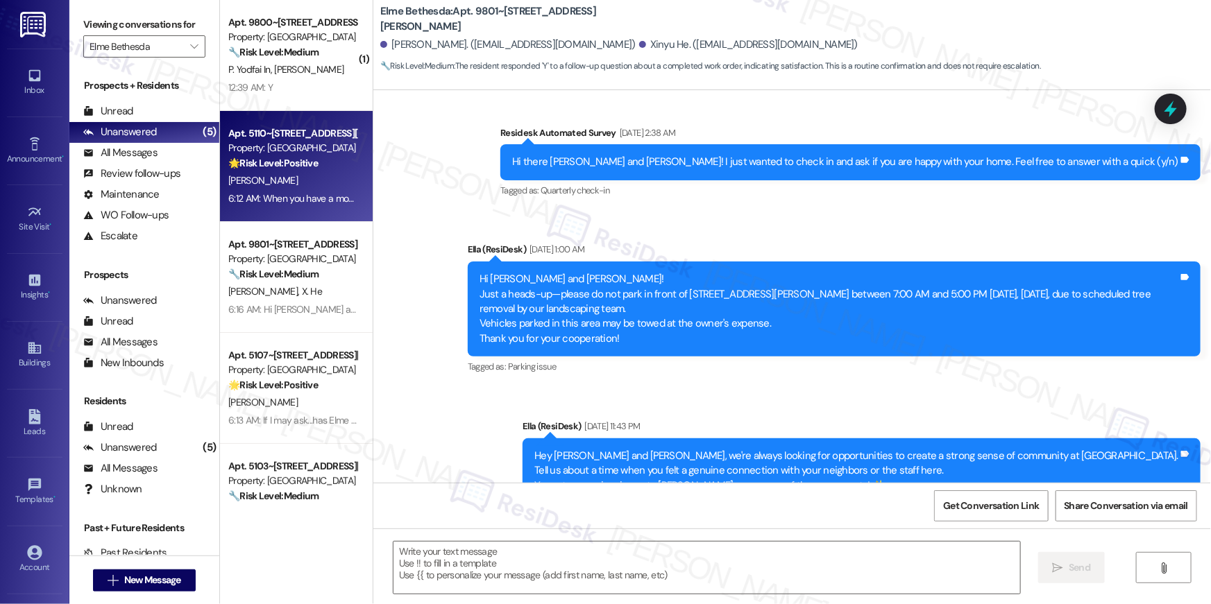
type textarea "Fetching suggested responses. Please feel free to read through the conversation…"
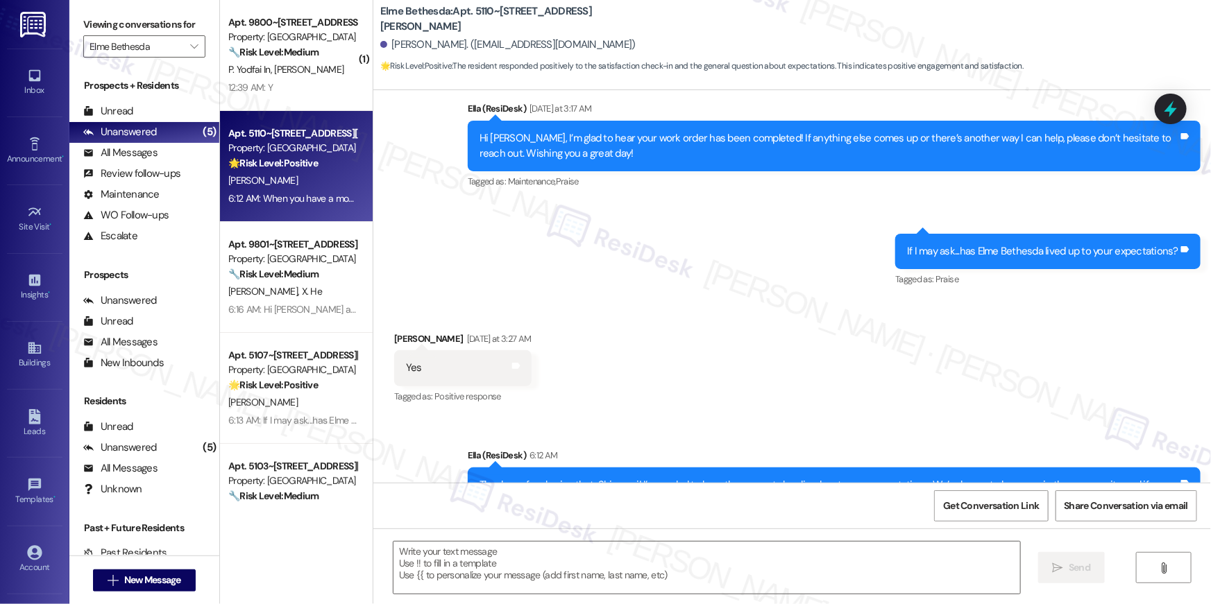
type textarea "Fetching suggested responses. Please feel free to read through the conversation…"
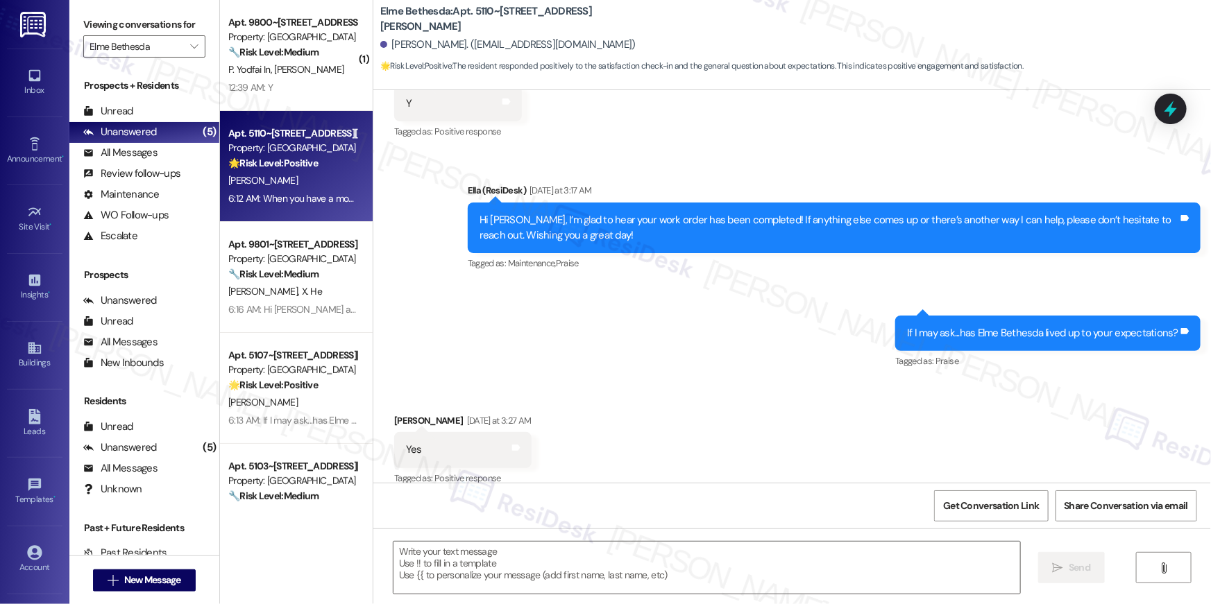
scroll to position [3073, 0]
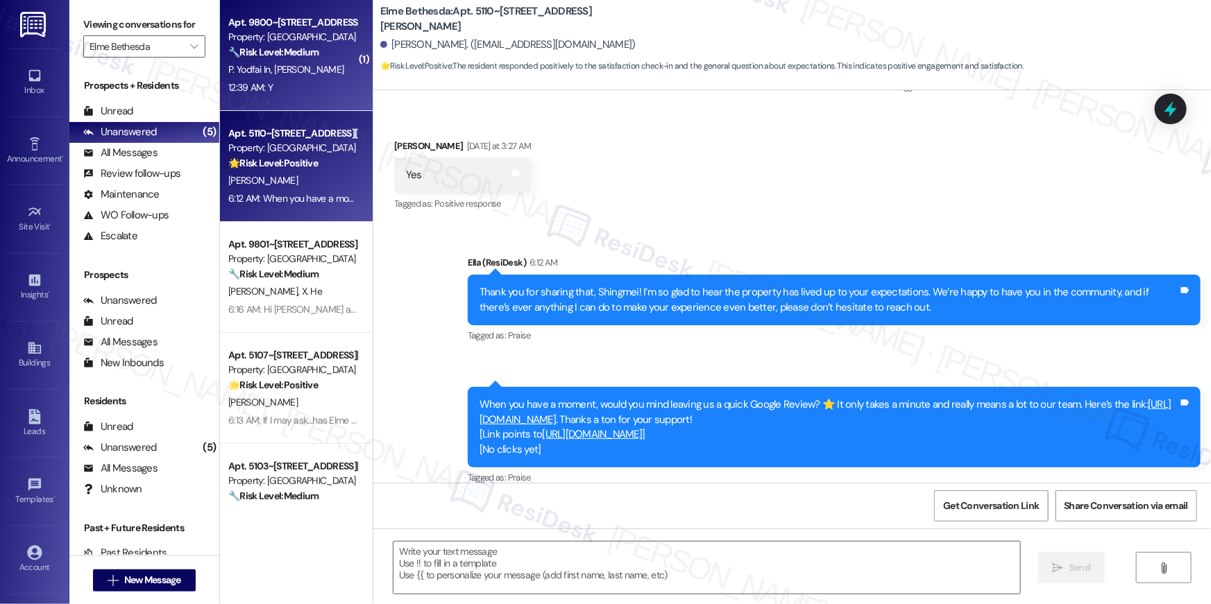
click at [334, 91] on div "12:39 AM: Y 12:39 AM: Y" at bounding box center [292, 87] width 131 height 17
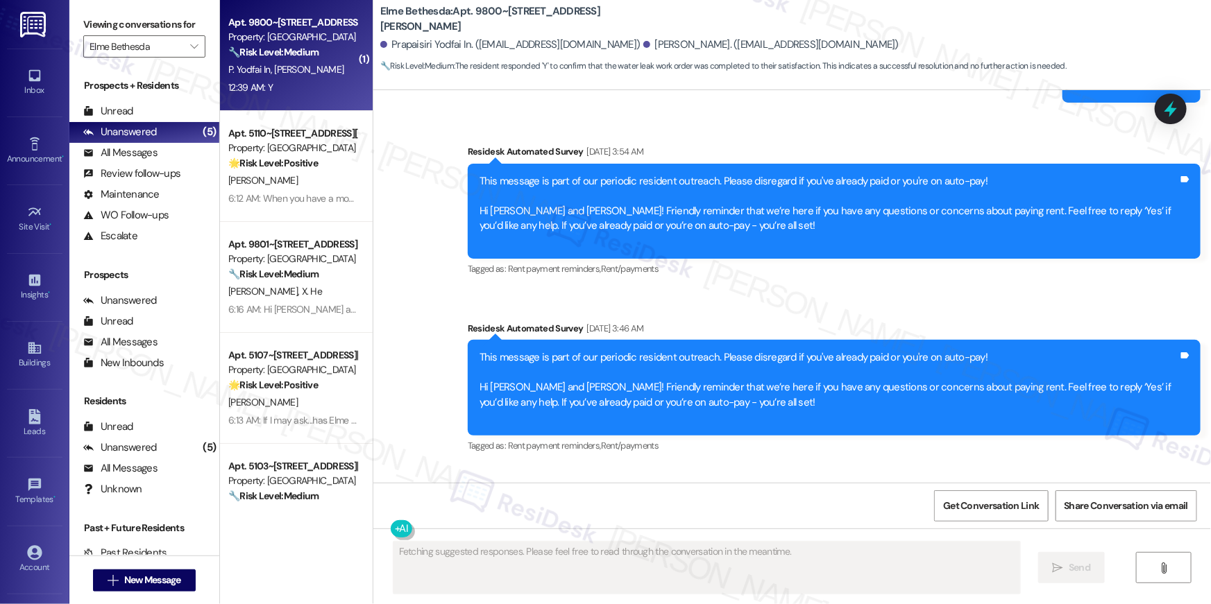
scroll to position [5045, 0]
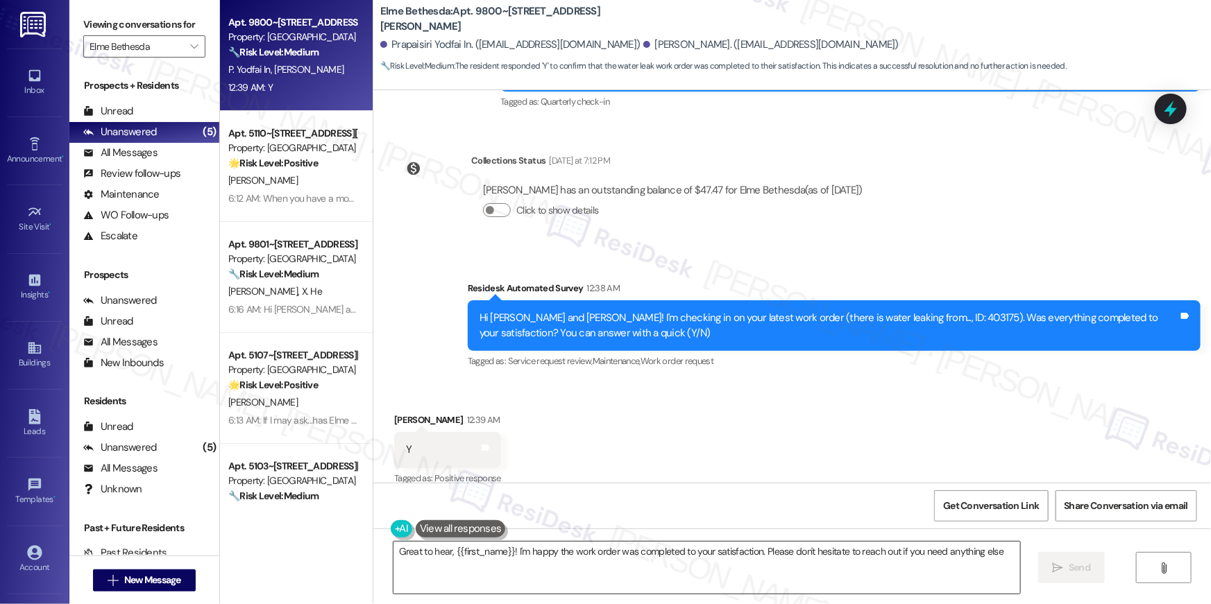
type textarea "Great to hear, {{first_name}}! I'm happy the work order was completed to your s…"
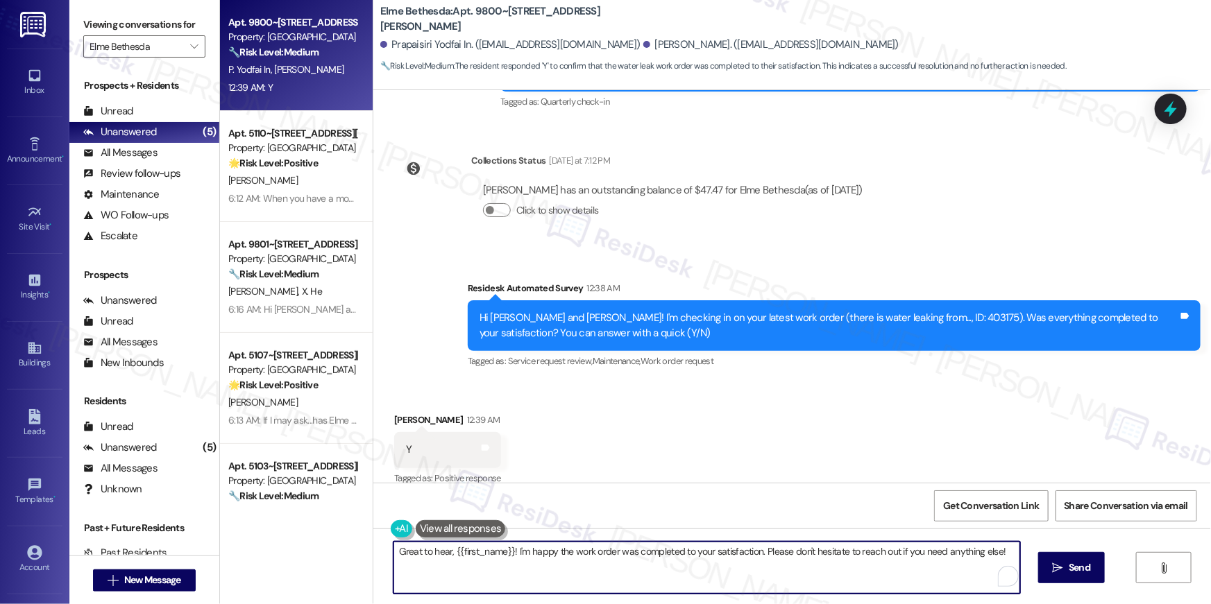
click at [895, 562] on textarea "Great to hear, {{first_name}}! I'm happy the work order was completed to your s…" at bounding box center [706, 568] width 627 height 52
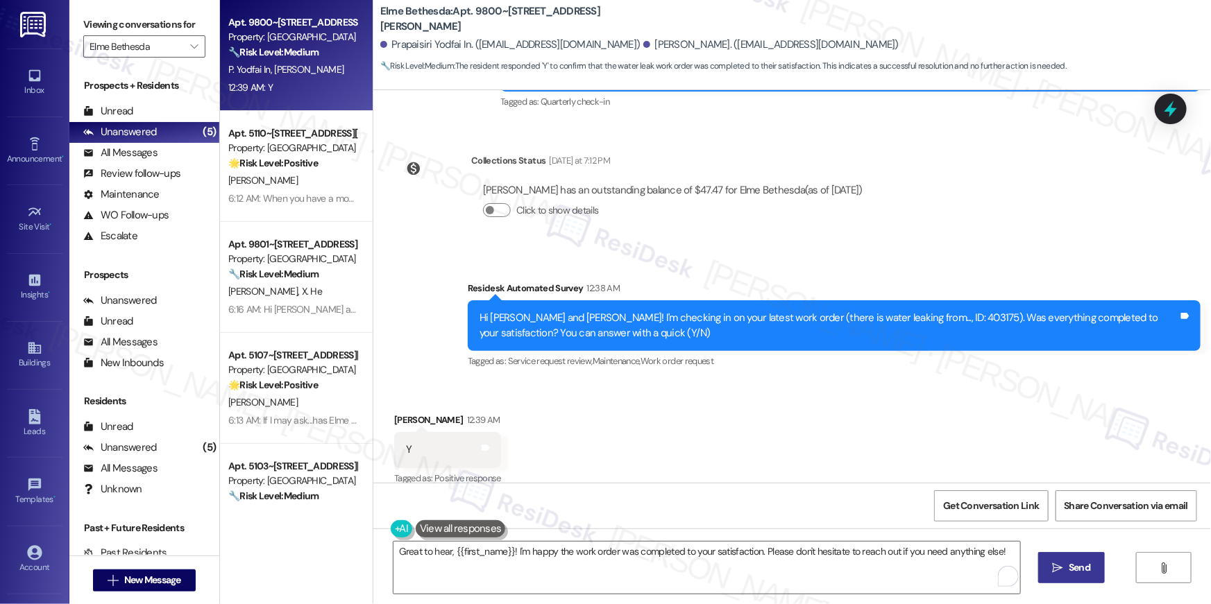
click at [1055, 570] on icon "" at bounding box center [1058, 568] width 10 height 11
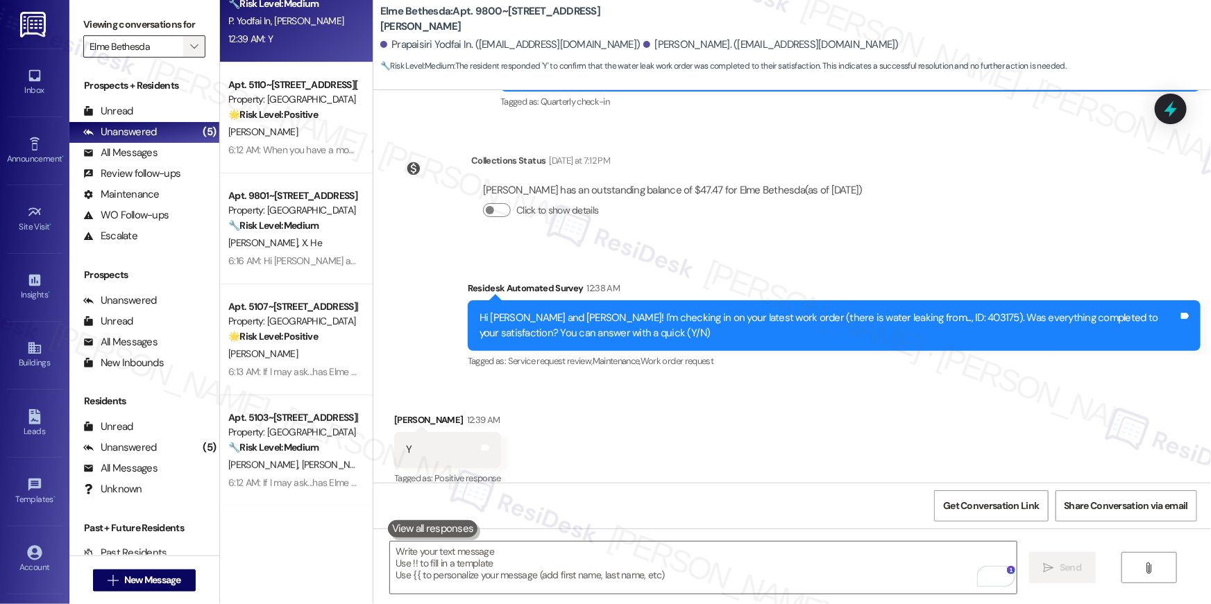
scroll to position [5044, 0]
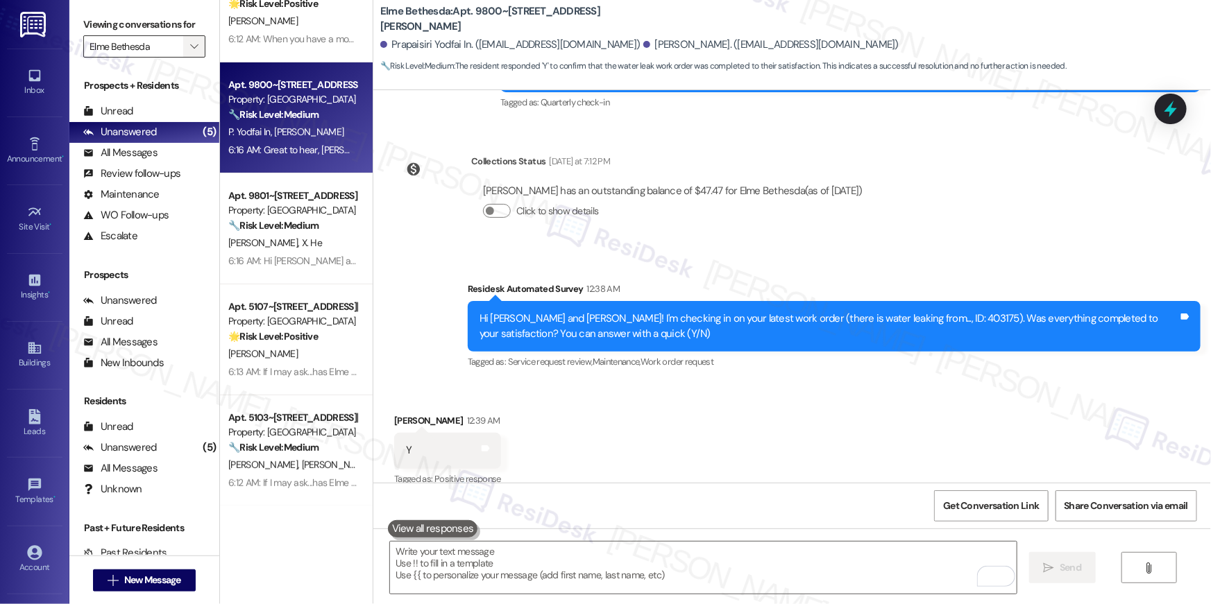
click at [188, 36] on span "" at bounding box center [193, 46] width 13 height 22
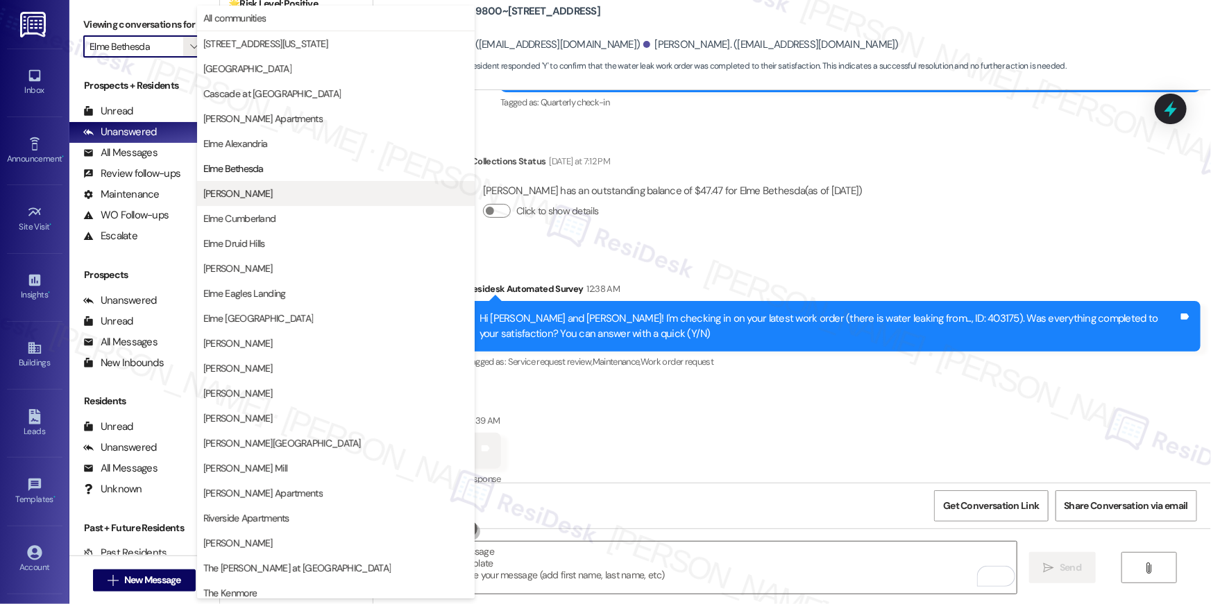
click at [268, 194] on span "[PERSON_NAME]" at bounding box center [335, 194] width 265 height 14
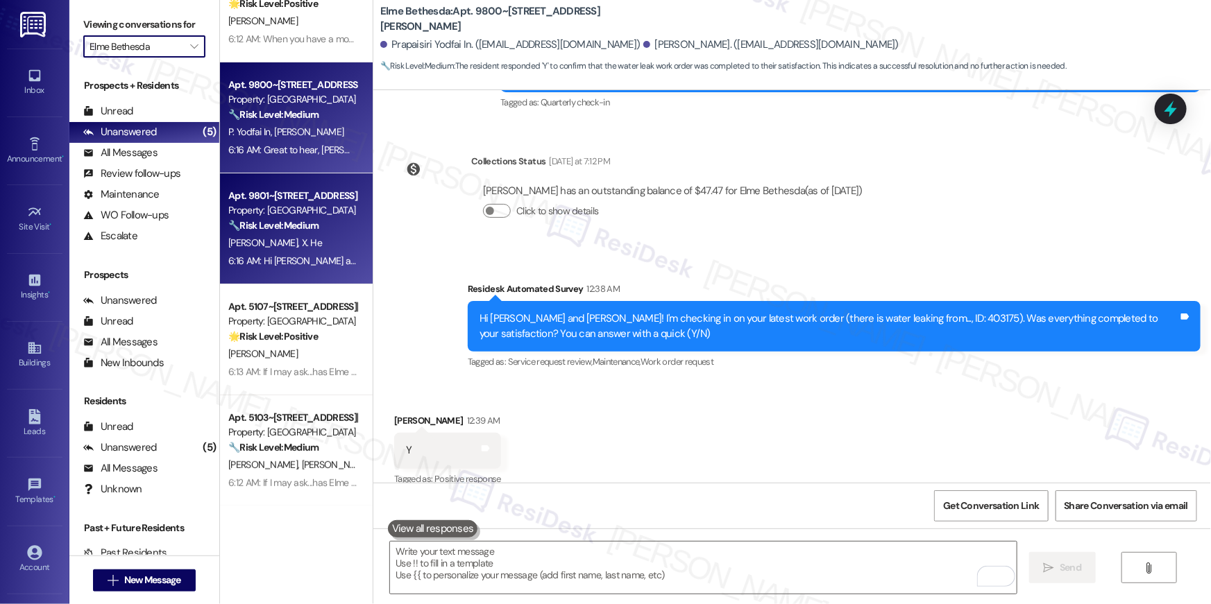
type input "[PERSON_NAME]"
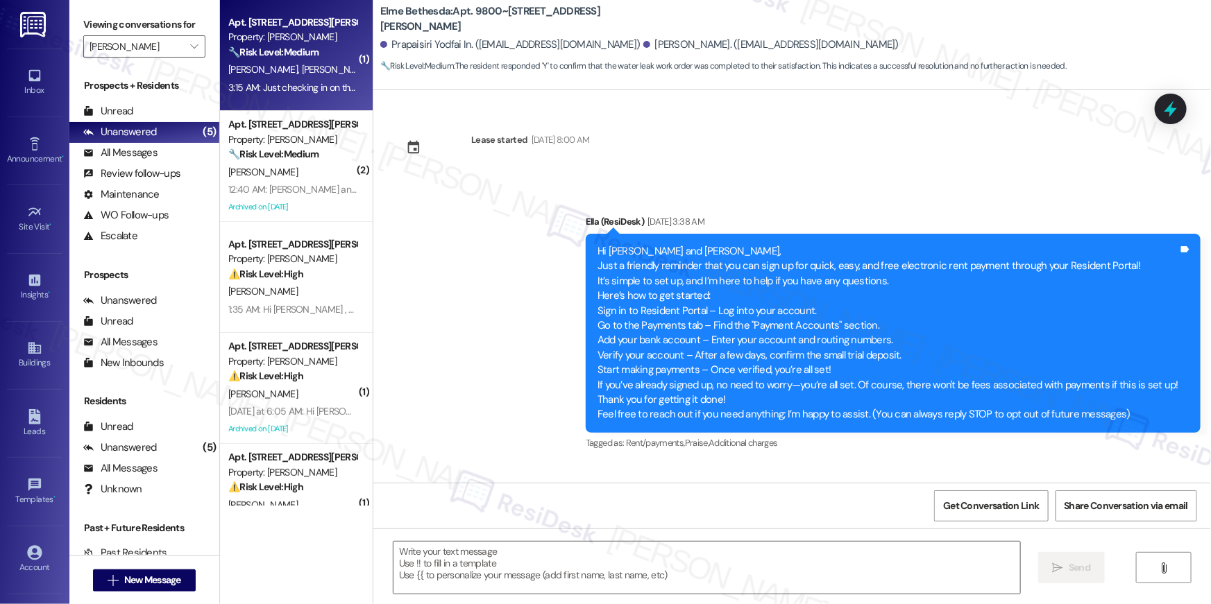
click at [307, 86] on div "3:15 AM: Just checking in on the pest control bc they haven't been by today yet…" at bounding box center [387, 87] width 319 height 12
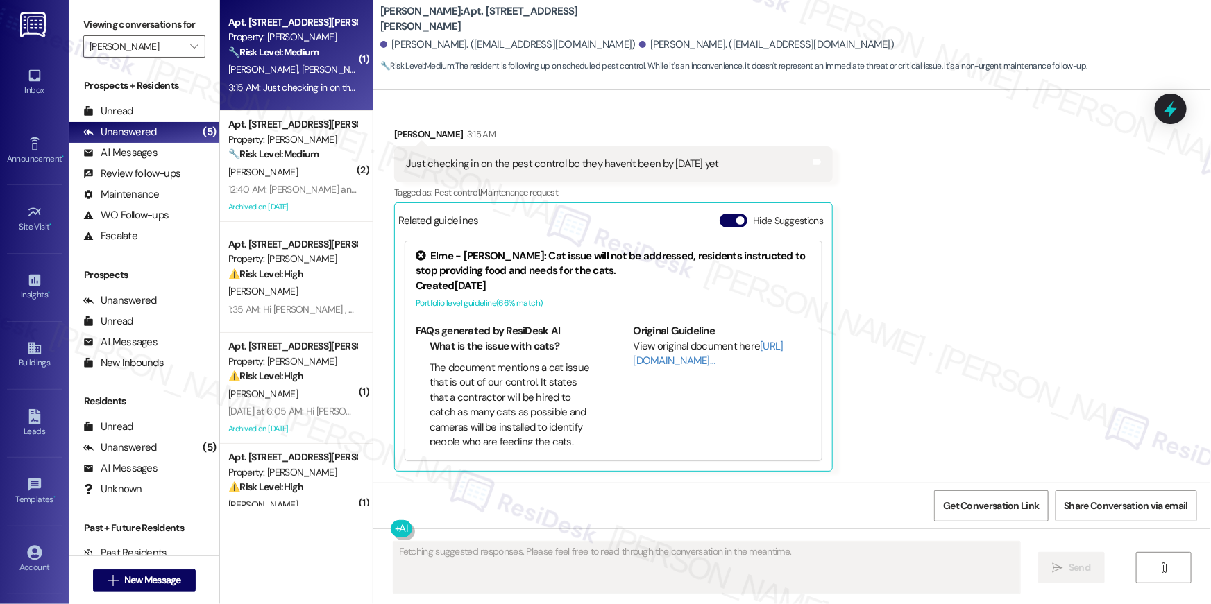
scroll to position [649, 0]
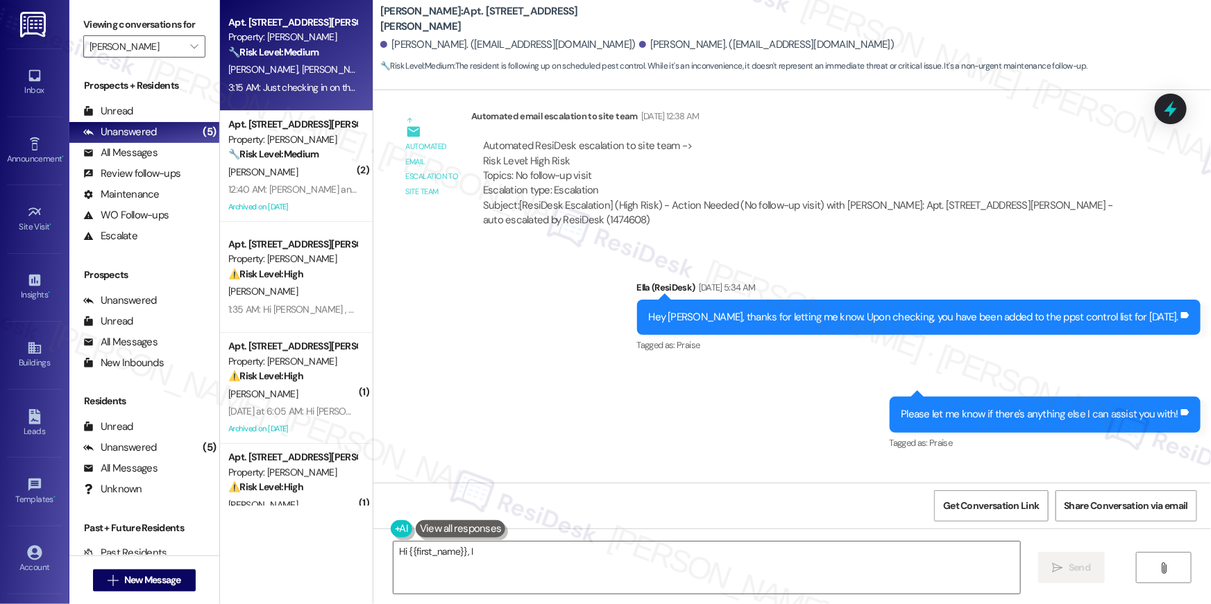
click at [271, 56] on strong "🔧 Risk Level: Medium" at bounding box center [273, 52] width 90 height 12
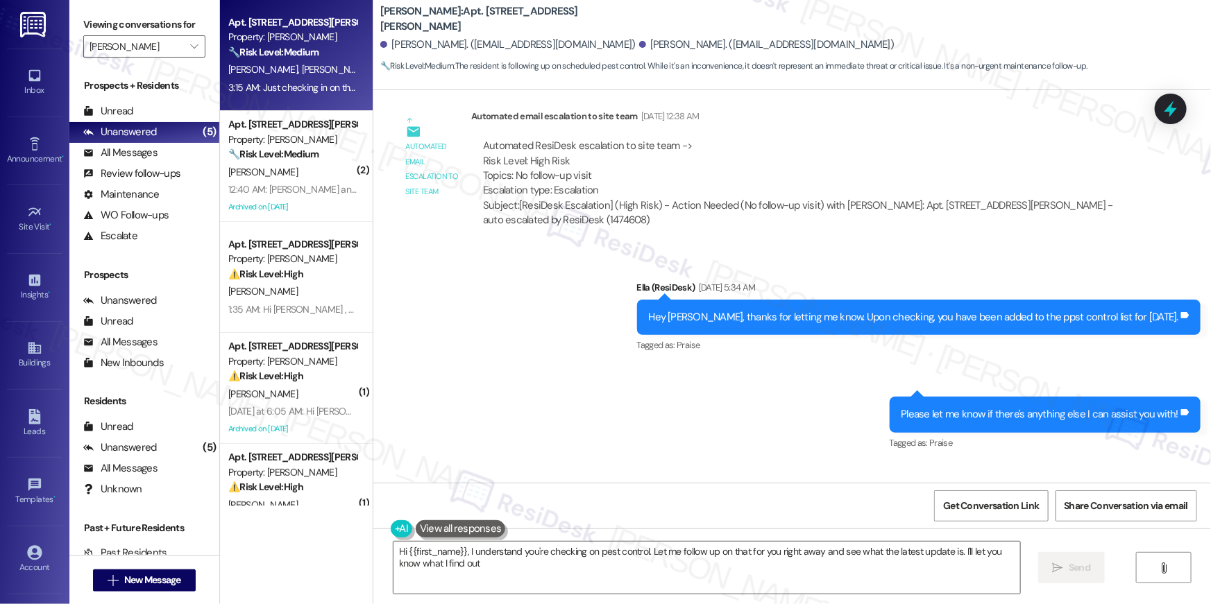
type textarea "Hi {{first_name}}, I understand you're checking on pest control. Let me follow …"
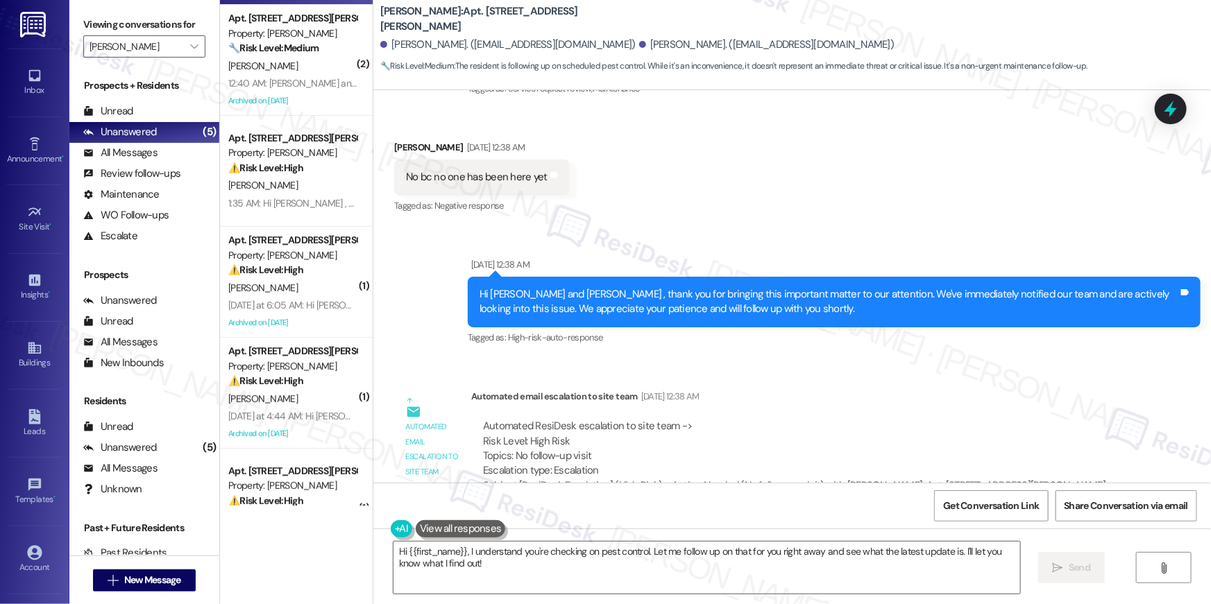
scroll to position [160, 0]
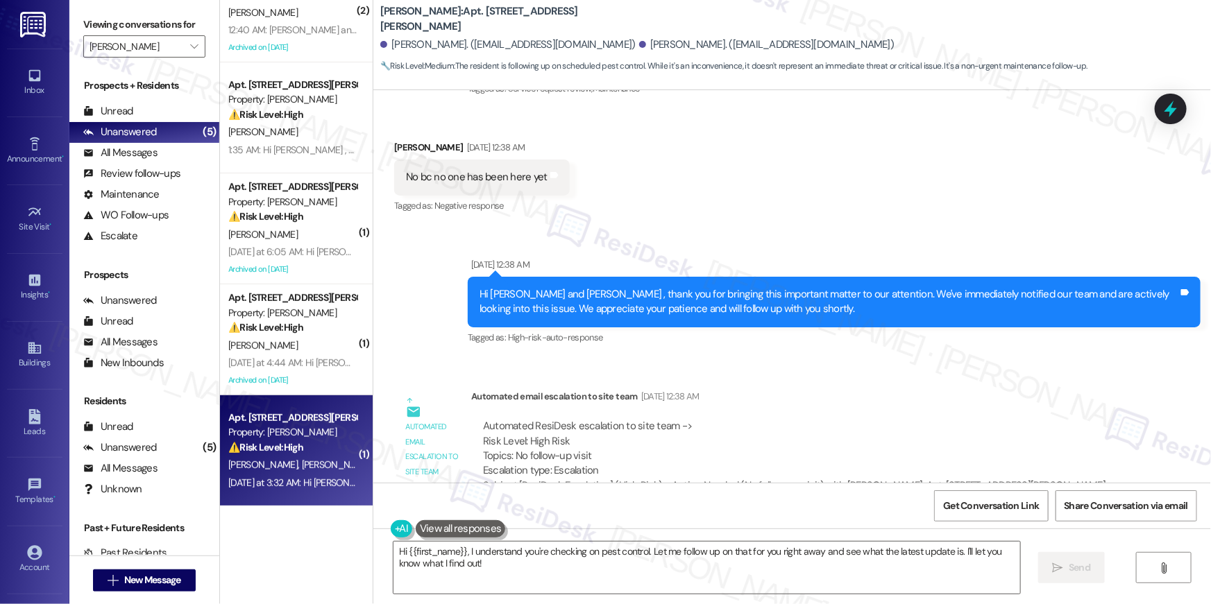
click at [301, 455] on div "Apt. 510, 50 Greenleaf Road Property: Elme Conyers ⚠️ Risk Level: High The resi…" at bounding box center [292, 432] width 131 height 47
type textarea "Fetching suggested responses. Please feel free to read through the conversation…"
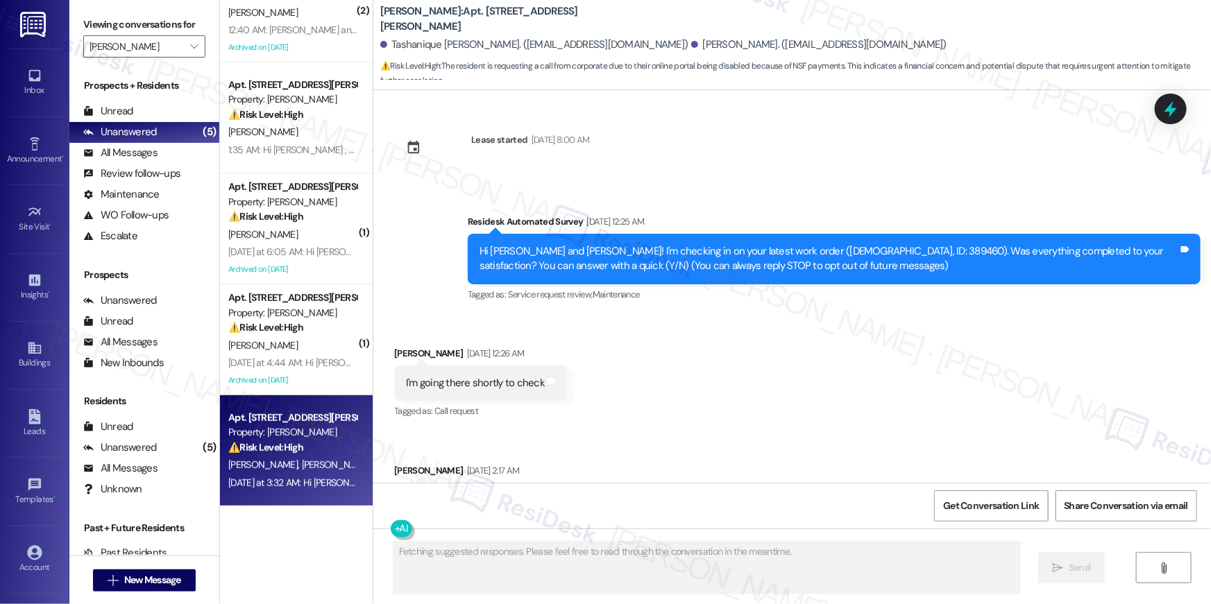
scroll to position [11741, 0]
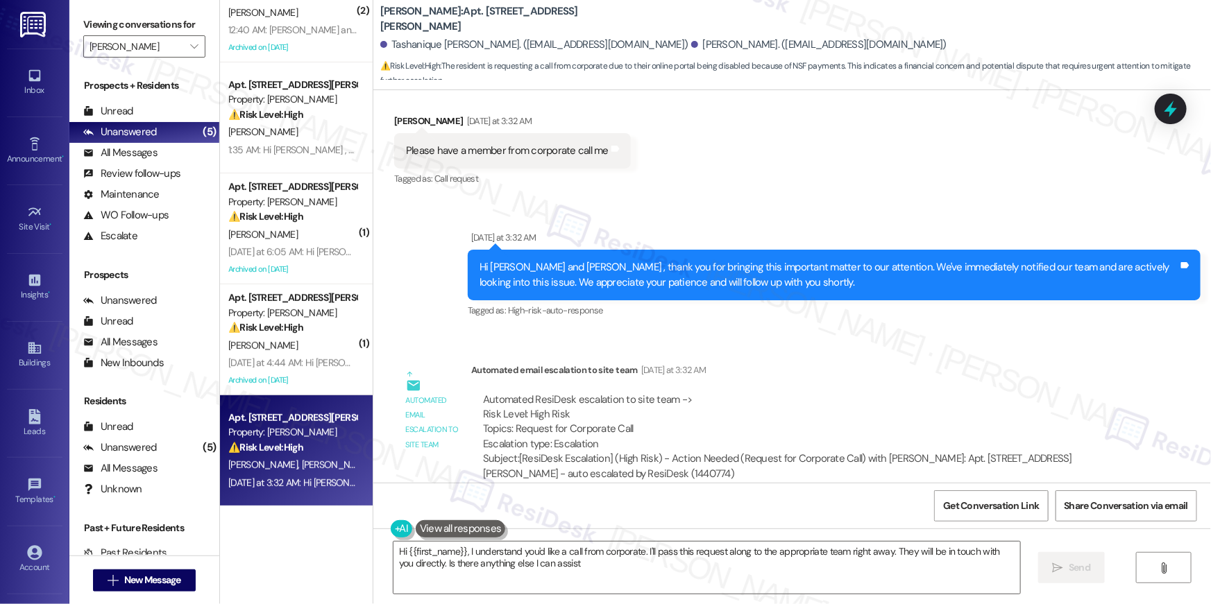
type textarea "Hi {{first_name}}, I understand you'd like a call from corporate. I'll pass thi…"
click at [729, 582] on textarea "Hi {{first_name}}, I understand you'd like a call from corporate. I'll pass thi…" at bounding box center [706, 568] width 627 height 52
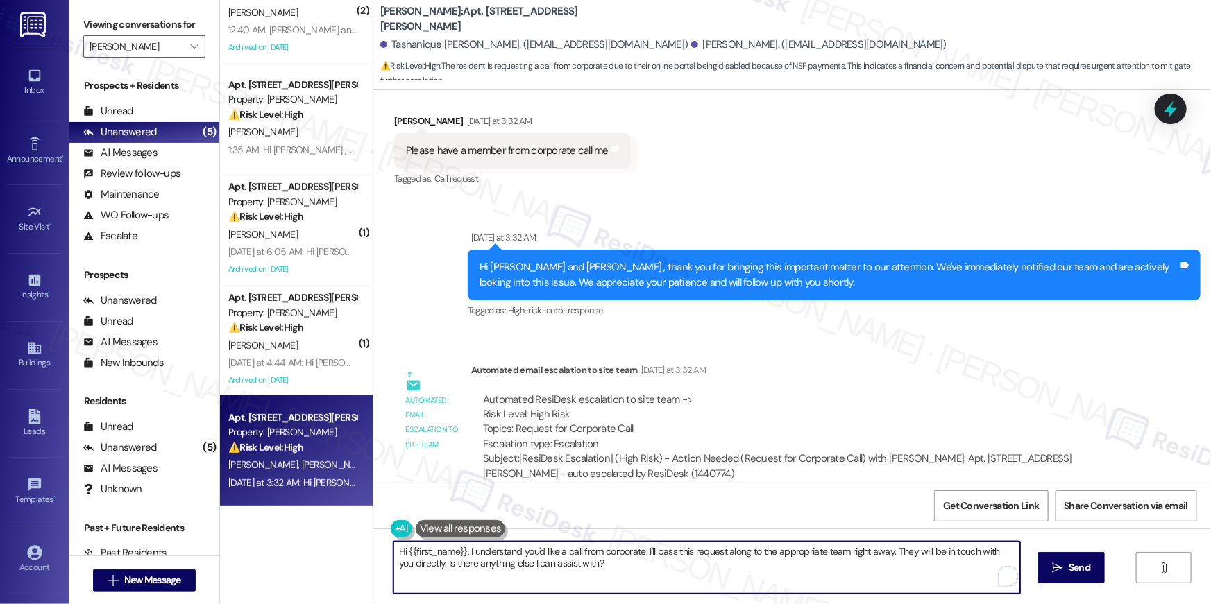
scroll to position [11511, 0]
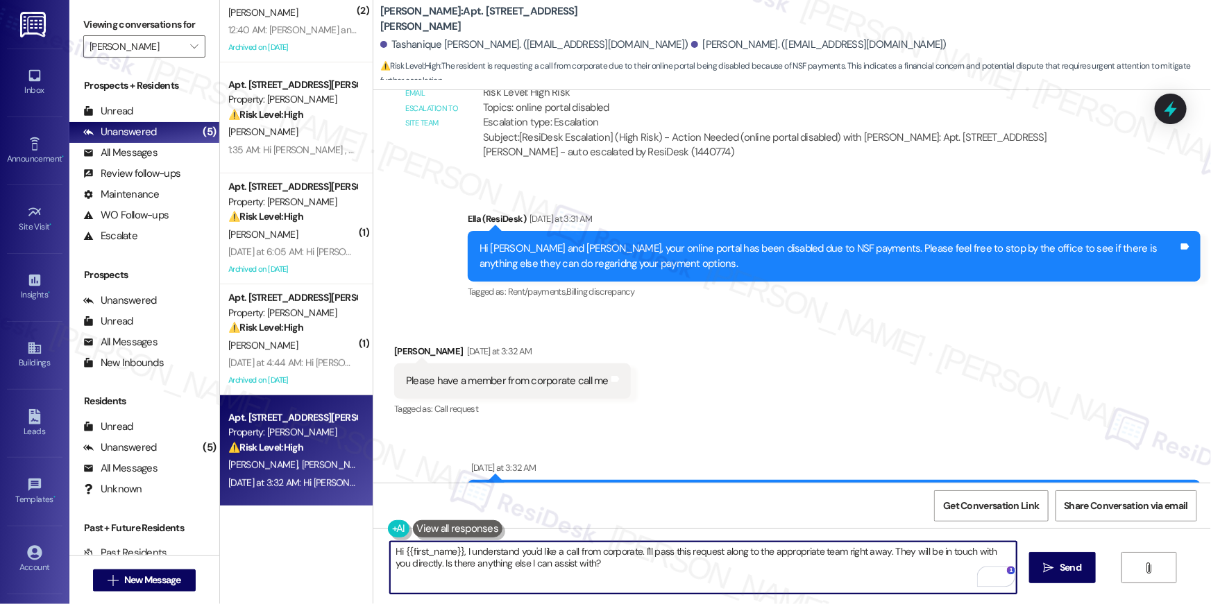
click at [773, 584] on textarea "Hi {{first_name}}, I understand you'd like a call from corporate. I'll pass thi…" at bounding box center [703, 568] width 627 height 52
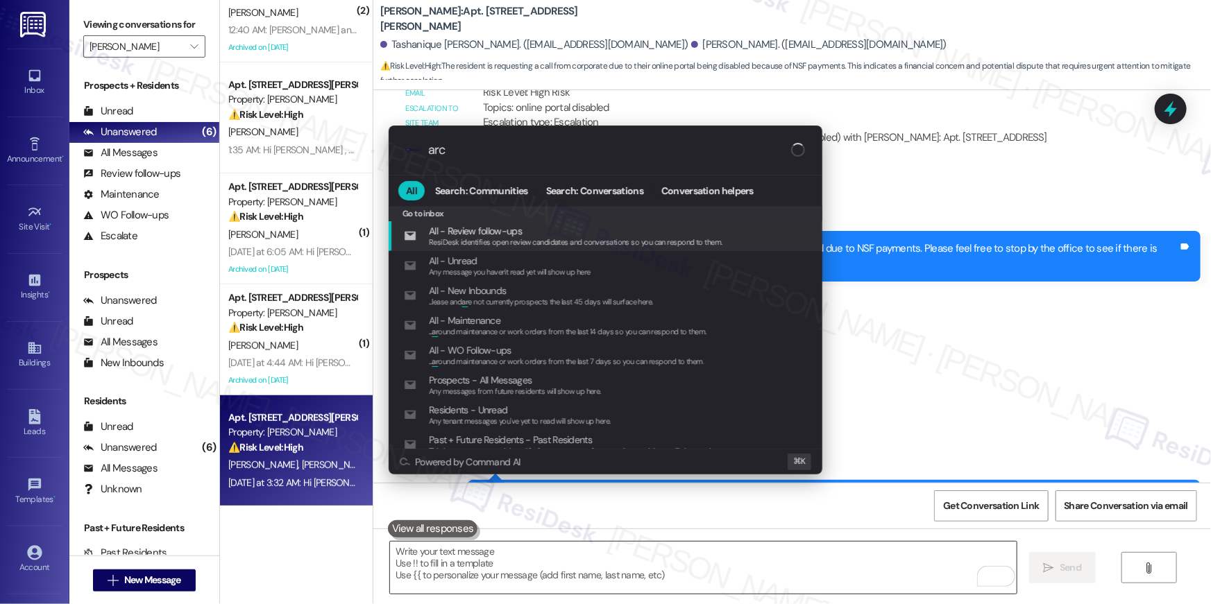
type input "arch"
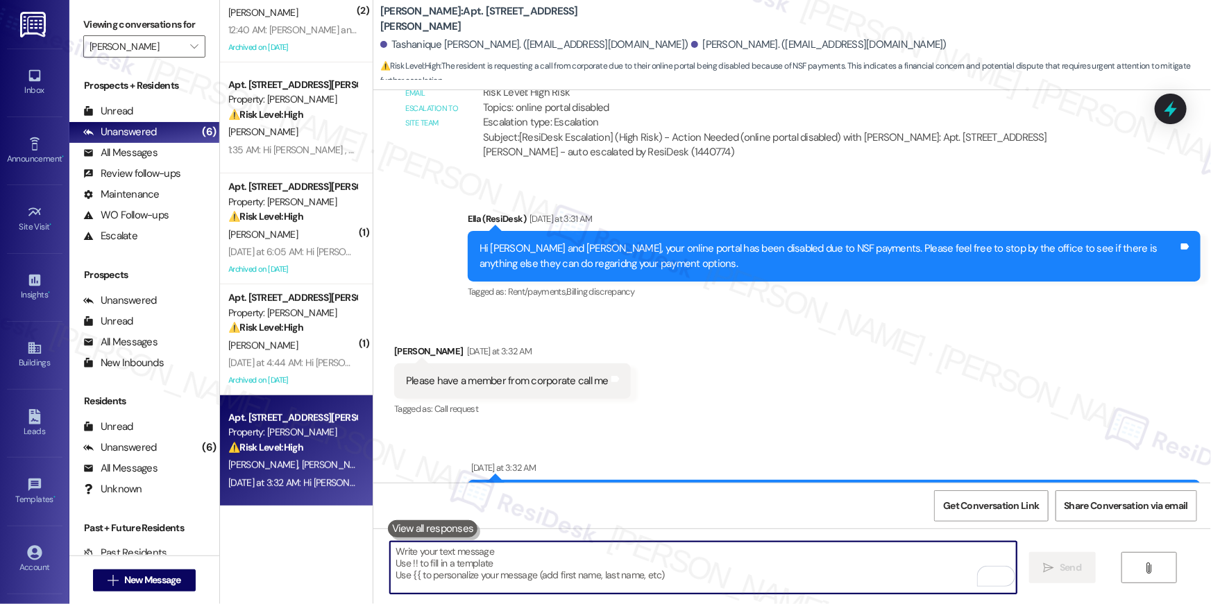
scroll to position [11741, 0]
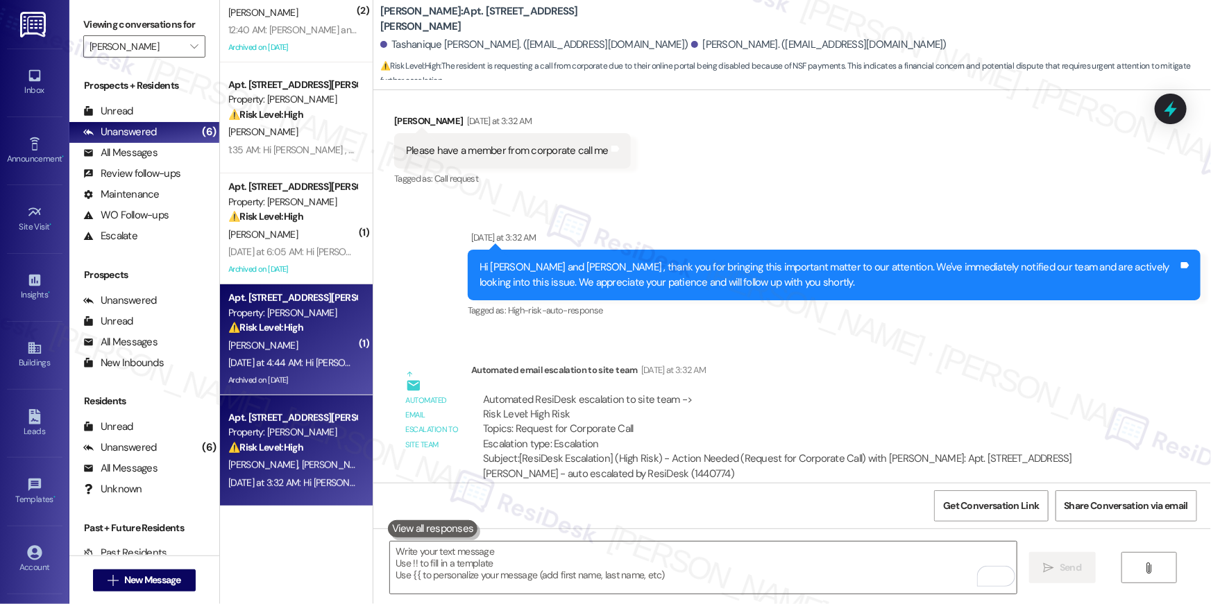
click at [305, 362] on div "Yesterday at 4:44 AM: Hi Ronnasia , thank you for bringing this important matte…" at bounding box center [709, 363] width 963 height 12
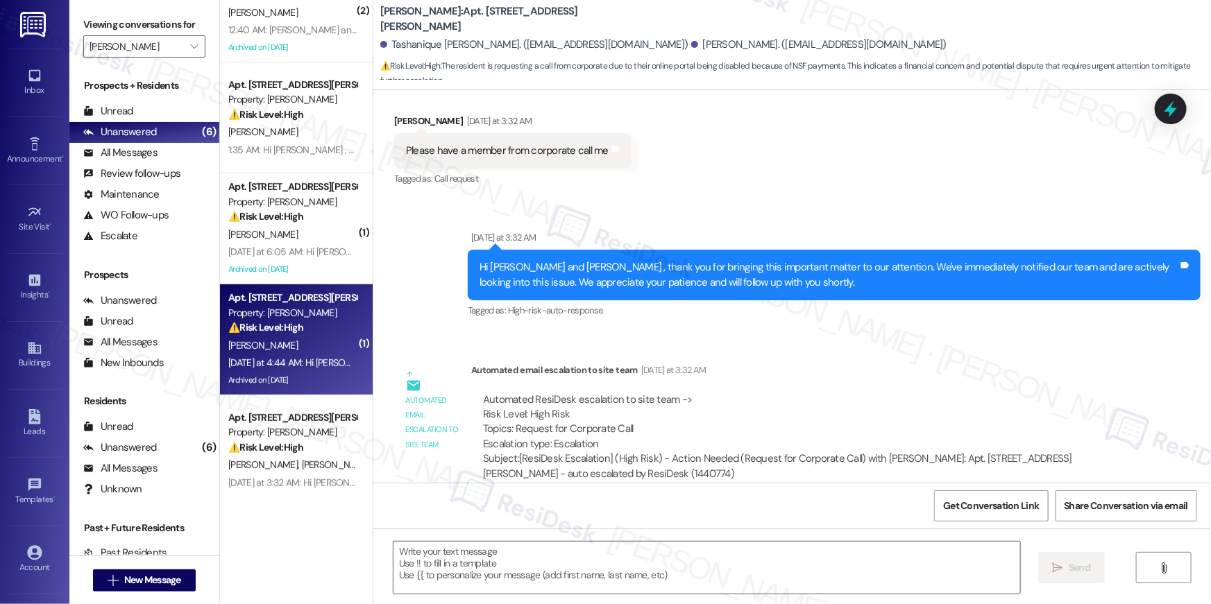
type textarea "Fetching suggested responses. Please feel free to read through the conversation…"
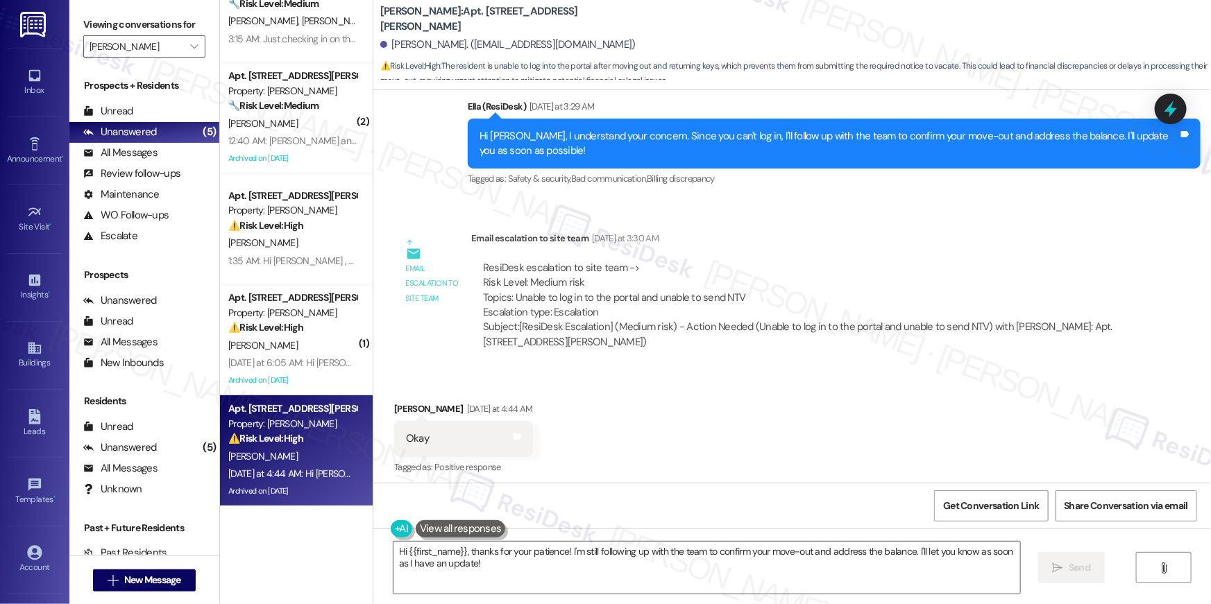
scroll to position [12914, 0]
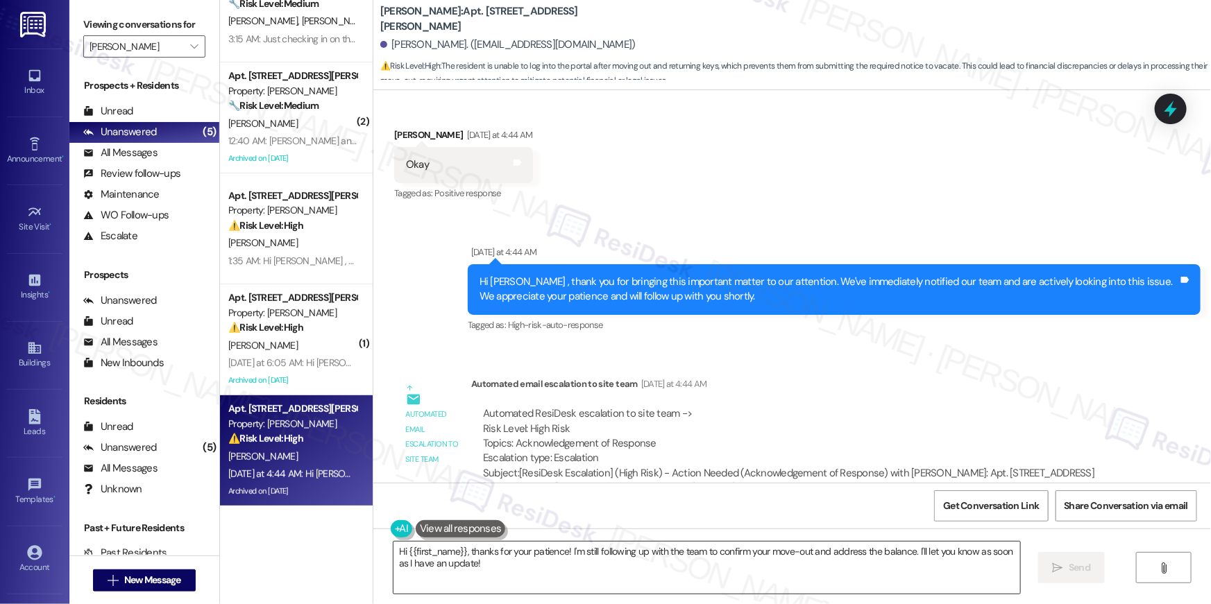
click at [503, 568] on textarea "Hi {{first_name}}, thanks for your patience! I'm still following up with the te…" at bounding box center [706, 568] width 627 height 52
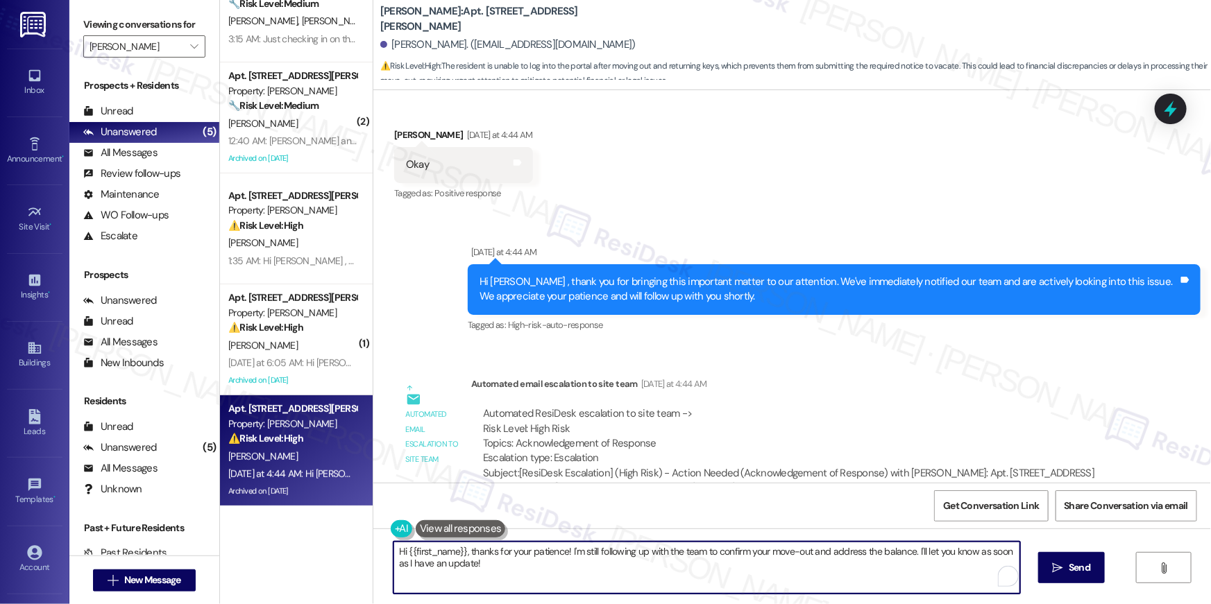
click at [503, 568] on textarea "Hi {{first_name}}, thanks for your patience! I'm still following up with the te…" at bounding box center [706, 568] width 627 height 52
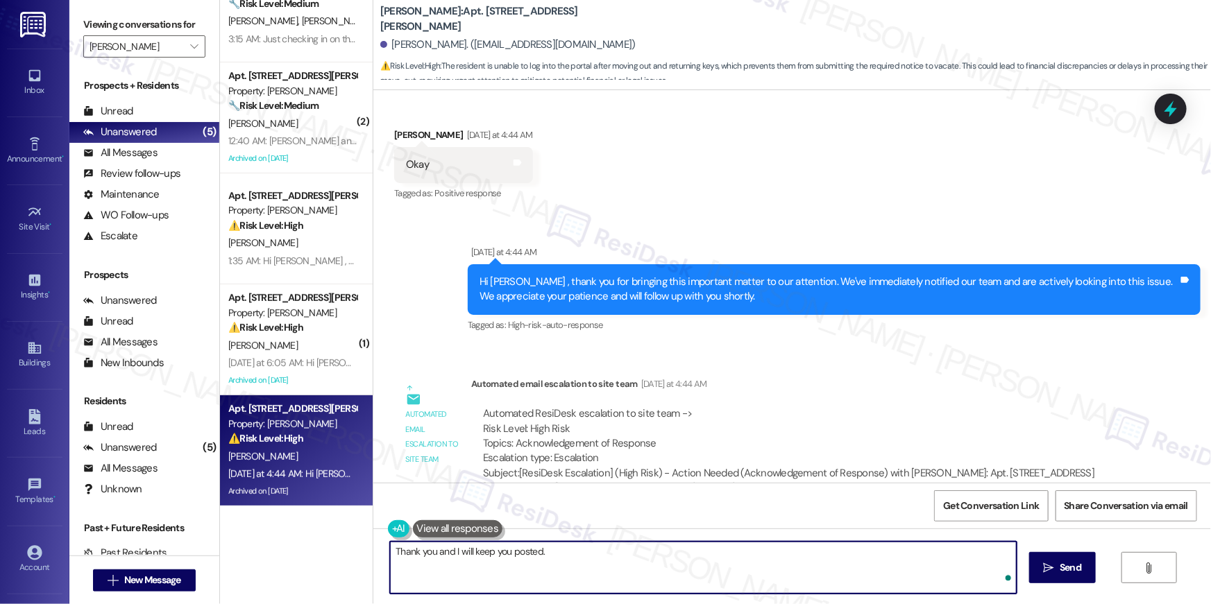
type textarea "Thank you and I will keep you posted."
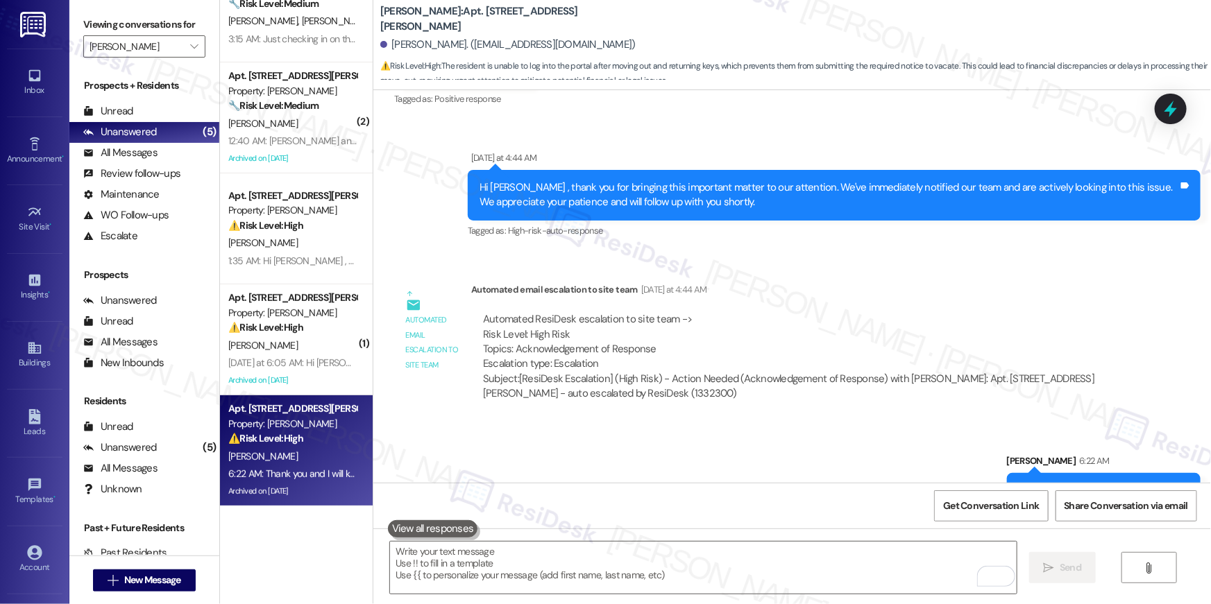
scroll to position [13011, 0]
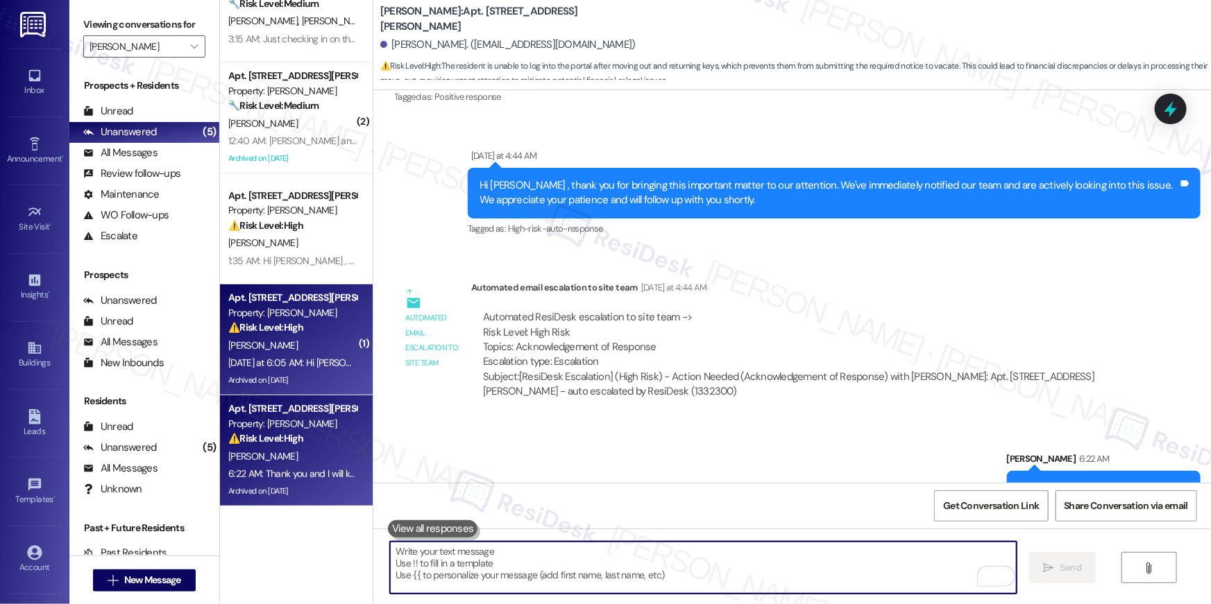
click at [319, 349] on div "T. Smith" at bounding box center [292, 345] width 131 height 17
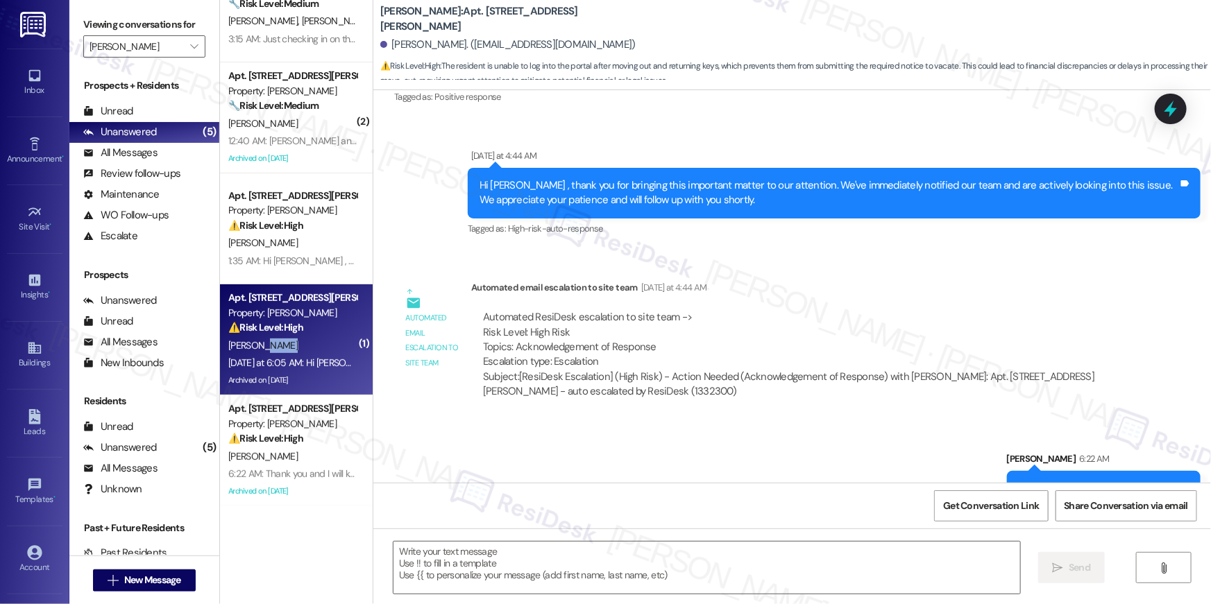
type textarea "Fetching suggested responses. Please feel free to read through the conversation…"
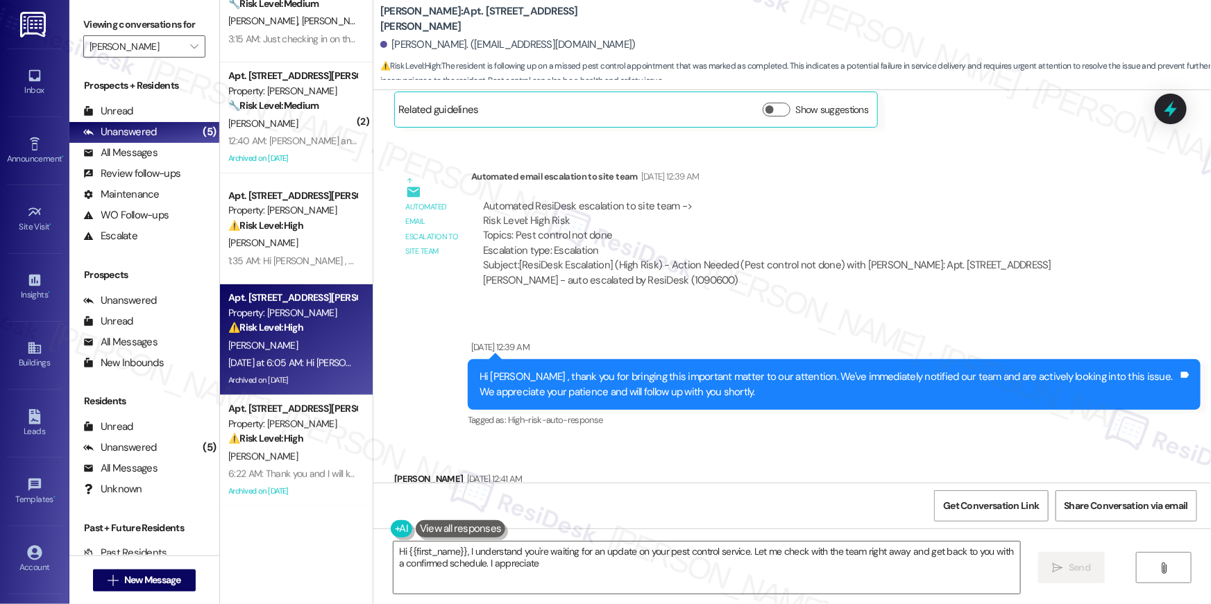
scroll to position [69156, 0]
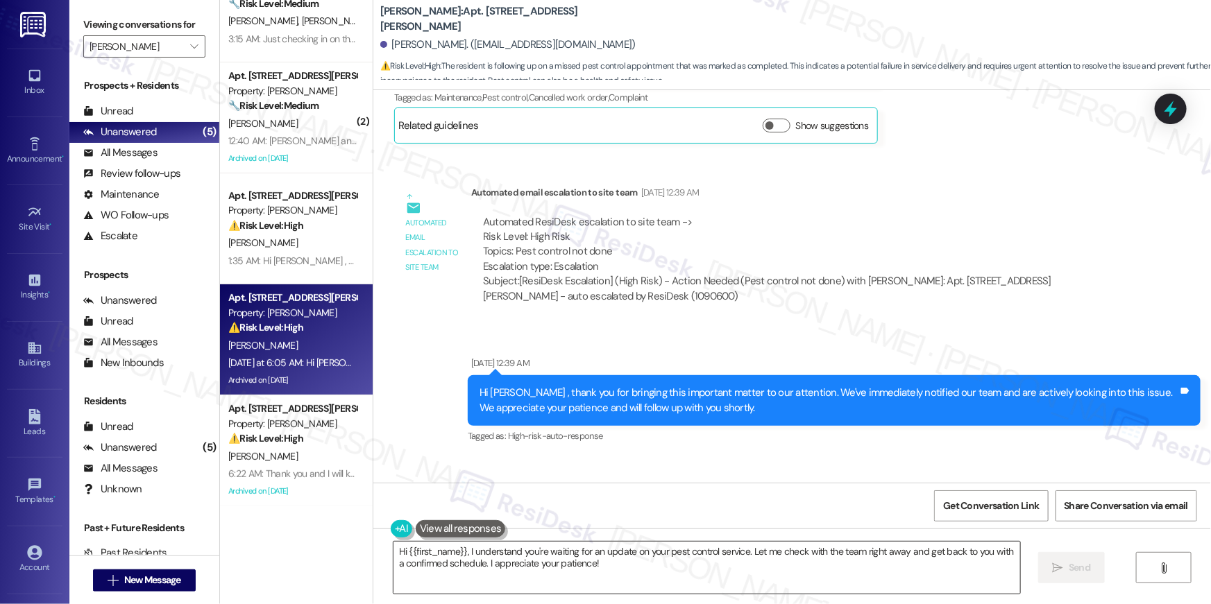
click at [605, 568] on textarea "Hi {{first_name}}, I understand you're waiting for an update on your pest contr…" at bounding box center [706, 568] width 627 height 52
click at [640, 570] on textarea "Hi {{first_name}}, I understand you're waiting for an update on your pest contr…" at bounding box center [706, 568] width 627 height 52
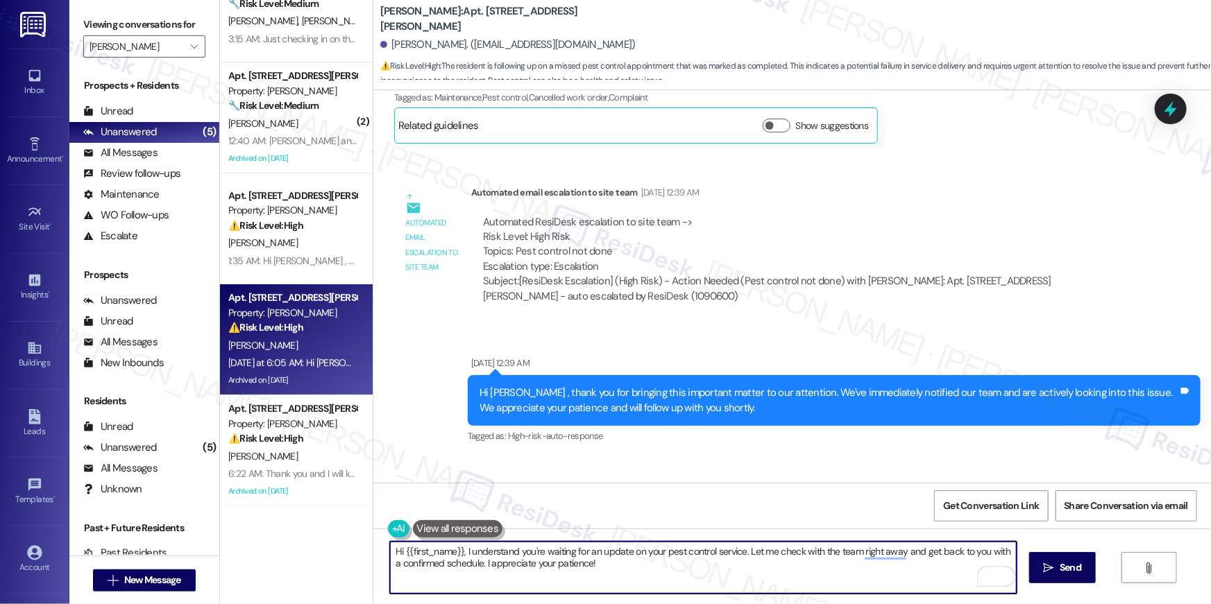
drag, startPoint x: 697, startPoint y: 569, endPoint x: 459, endPoint y: 552, distance: 238.6
click at [459, 552] on textarea "Hi {{first_name}}, I understand you're waiting for an update on your pest contr…" at bounding box center [703, 568] width 627 height 52
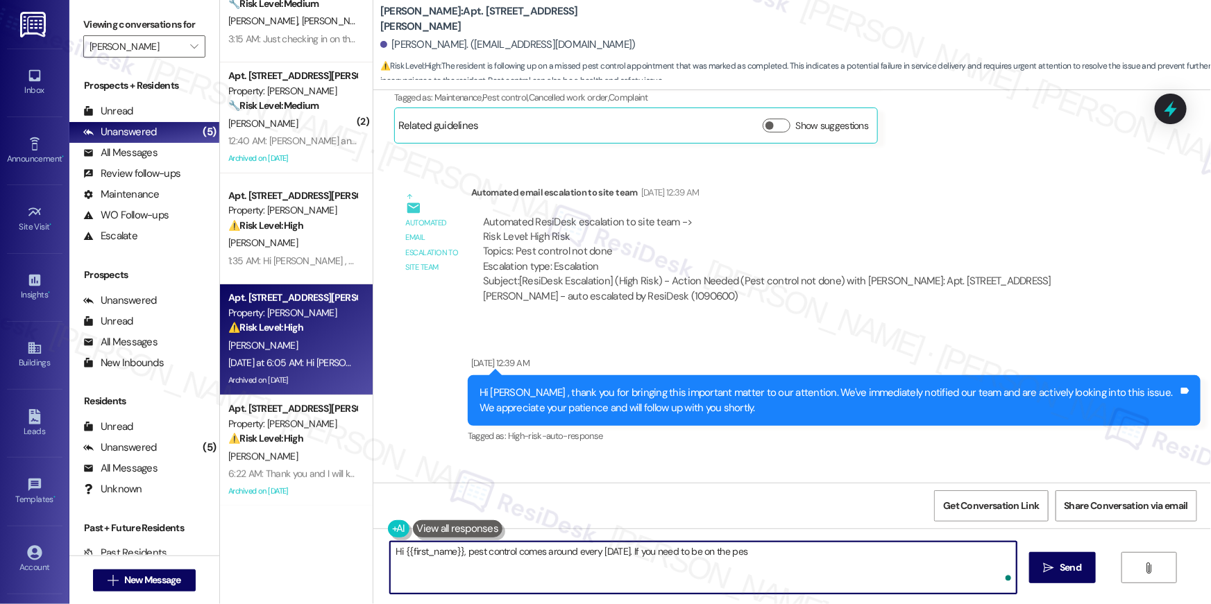
type textarea "Hi {{first_name}}, pest control comes around every Tuesday. If you need to be o…"
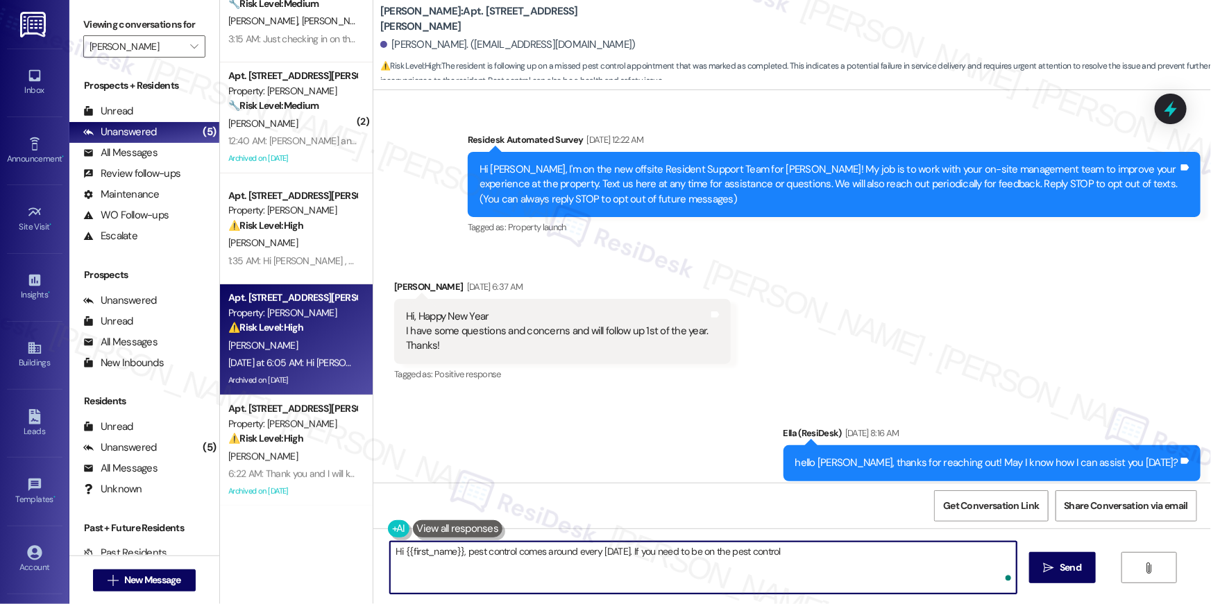
scroll to position [69156, 0]
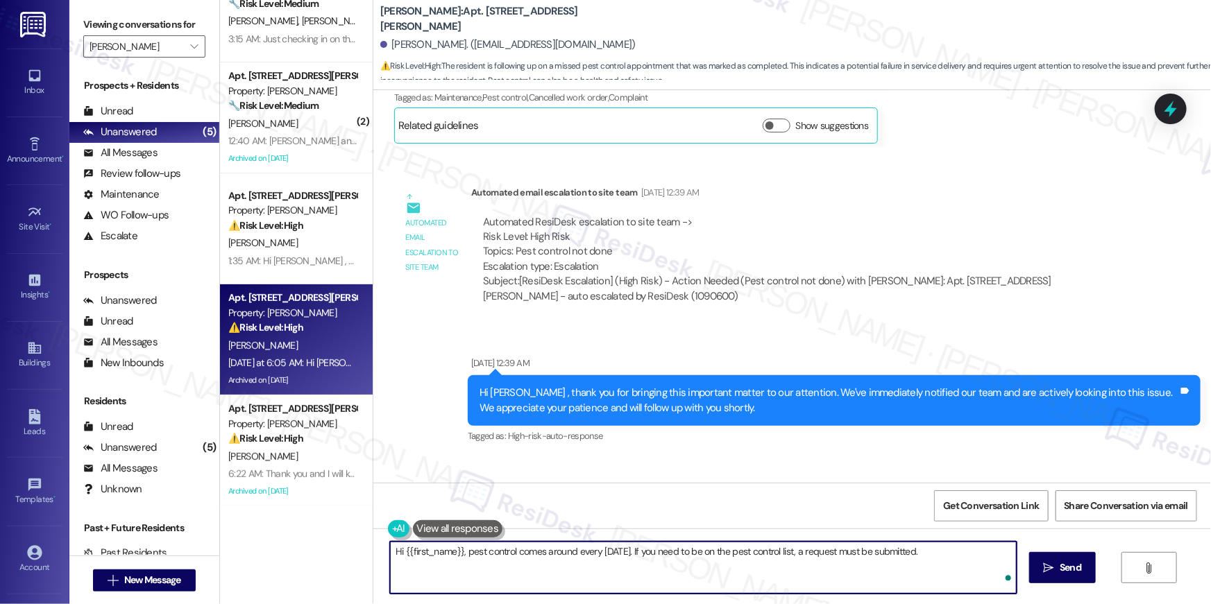
type textarea "Hi {{first_name}}, pest control comes around every [DATE]. If you need to be on…"
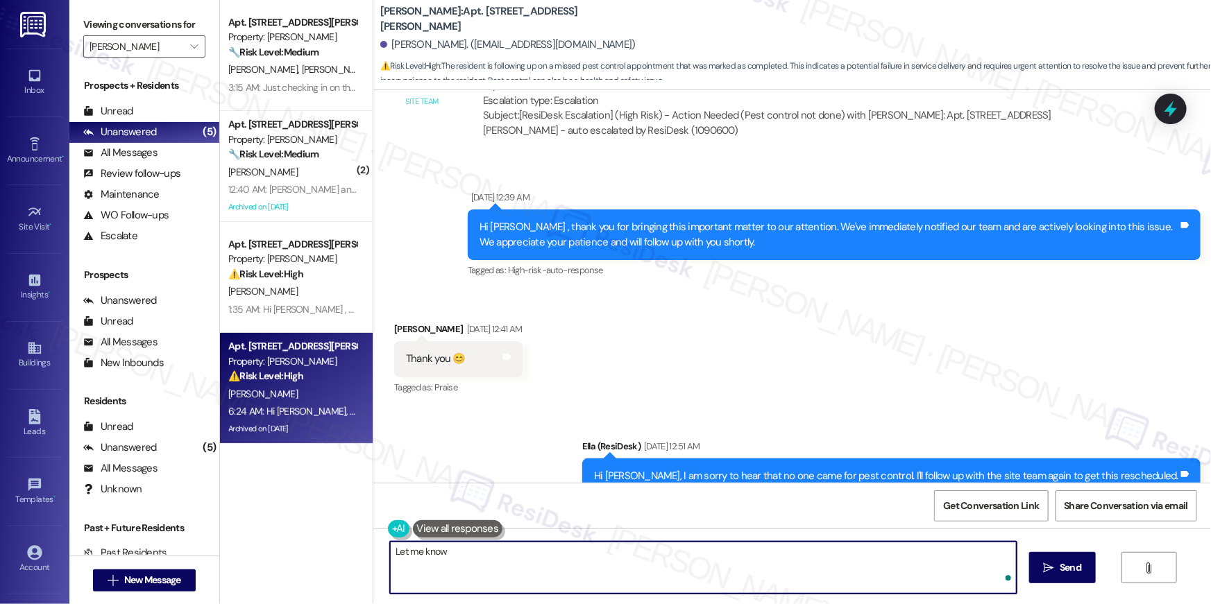
scroll to position [0, 0]
type textarea "Let me know if you need help with that!"
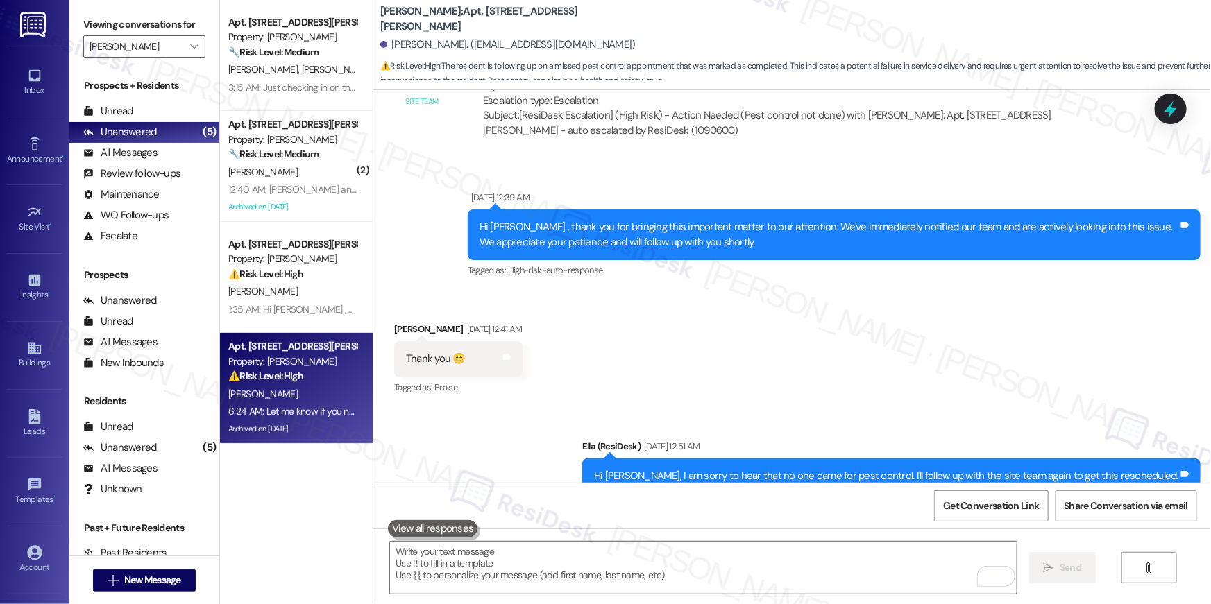
click at [310, 308] on div "1:35 AM: Hi Antonio , thank you for bringing this important matter to our atten…" at bounding box center [688, 309] width 921 height 12
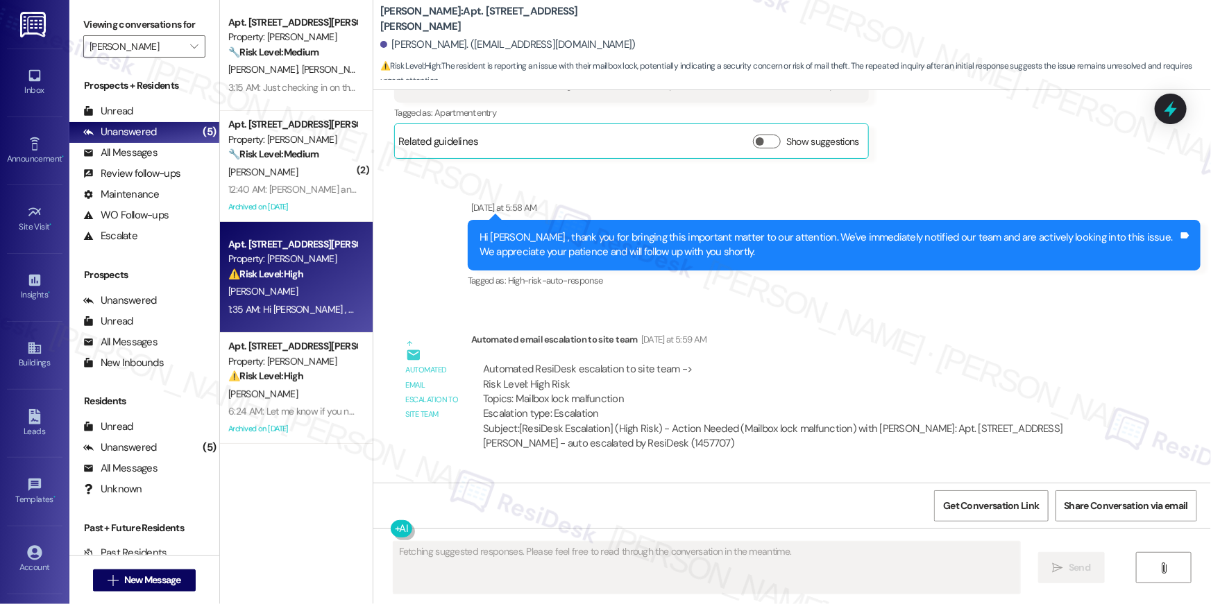
scroll to position [2150, 0]
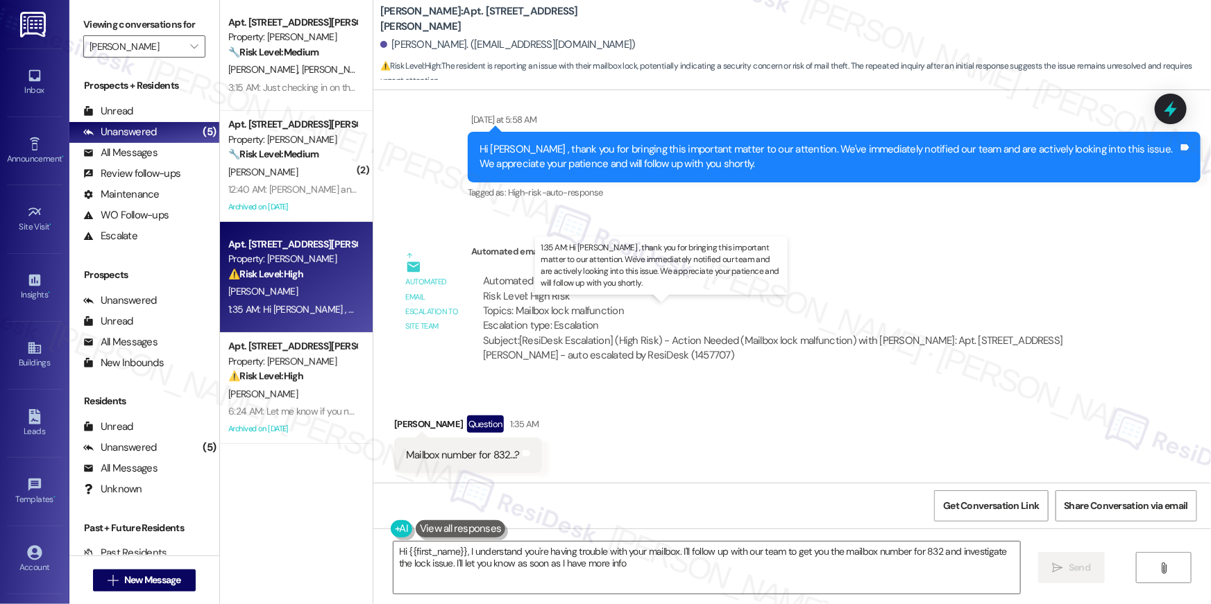
type textarea "Hi {{first_name}}, I understand you're having trouble with your mailbox. I'll f…"
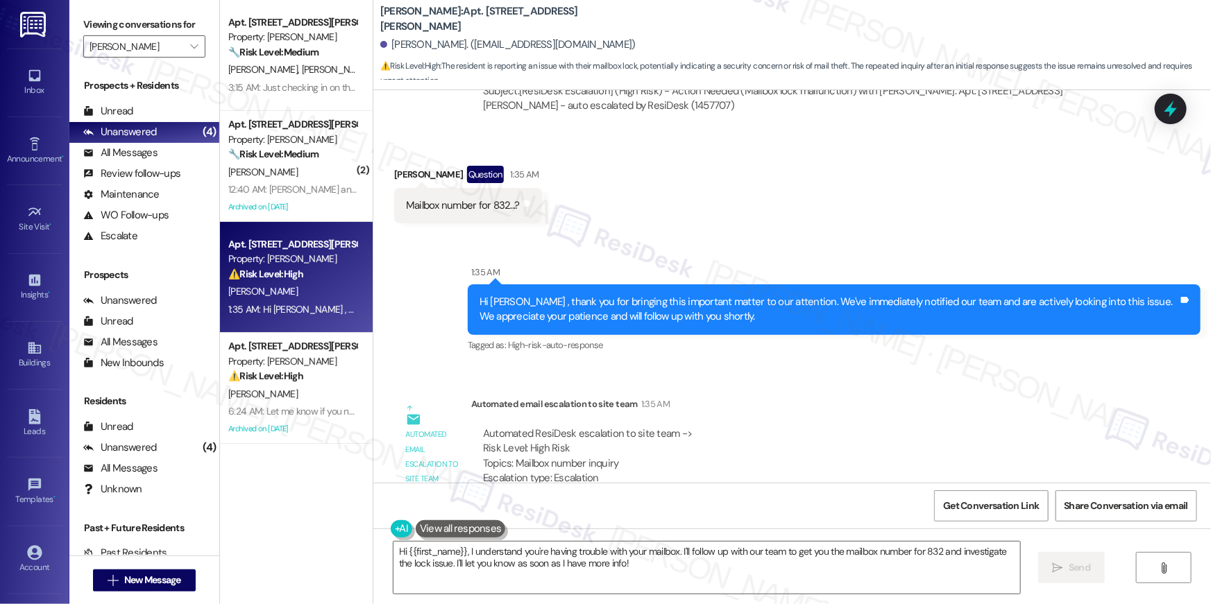
scroll to position [2453, 0]
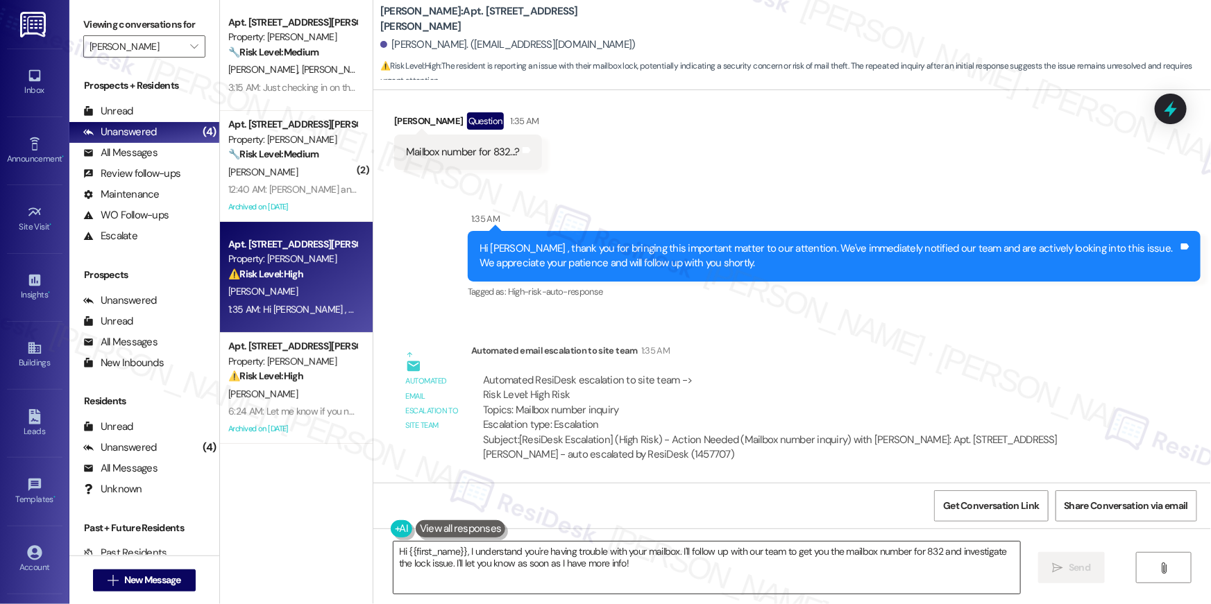
click at [698, 577] on textarea "Hi {{first_name}}, I understand you're having trouble with your mailbox. I'll f…" at bounding box center [706, 568] width 627 height 52
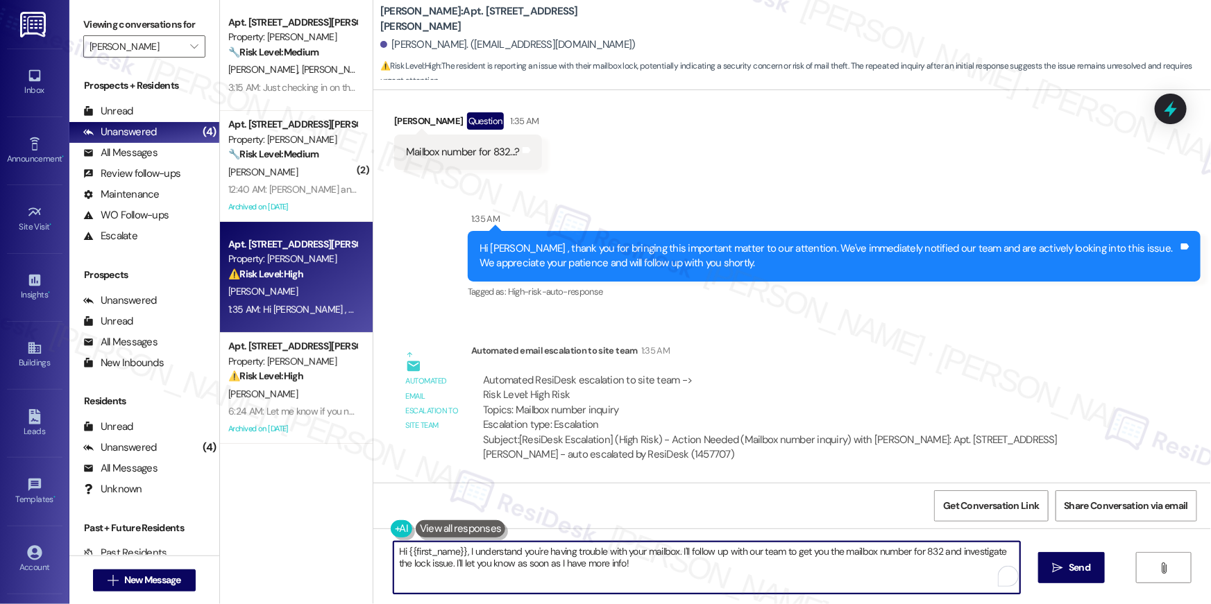
click at [695, 574] on textarea "Hi {{first_name}}, I understand you're having trouble with your mailbox. I'll f…" at bounding box center [706, 568] width 627 height 52
click at [697, 575] on textarea "Hi {{first_name}}, I understand you're having trouble with your mailbox. I'll f…" at bounding box center [706, 568] width 627 height 52
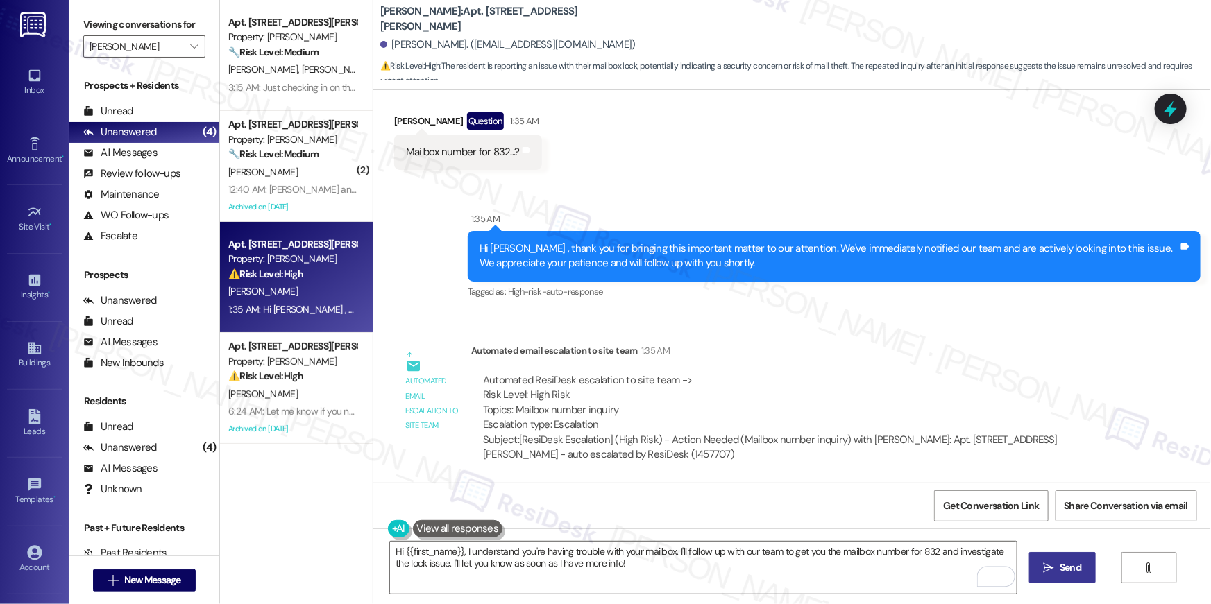
click at [1046, 572] on icon "" at bounding box center [1049, 568] width 10 height 11
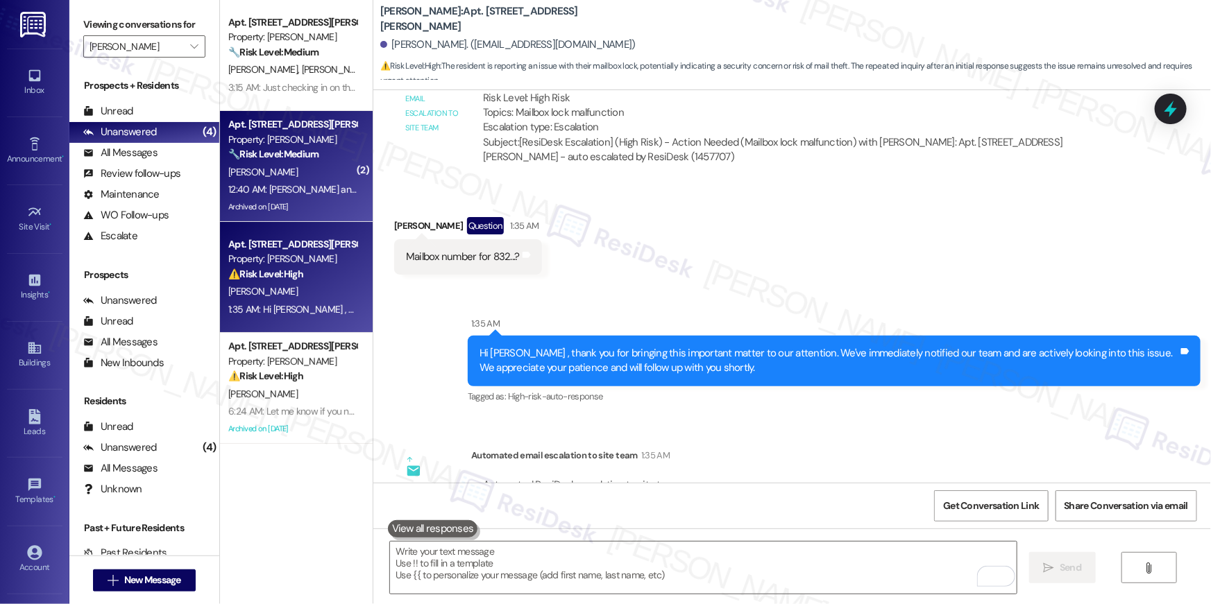
scroll to position [2150, 0]
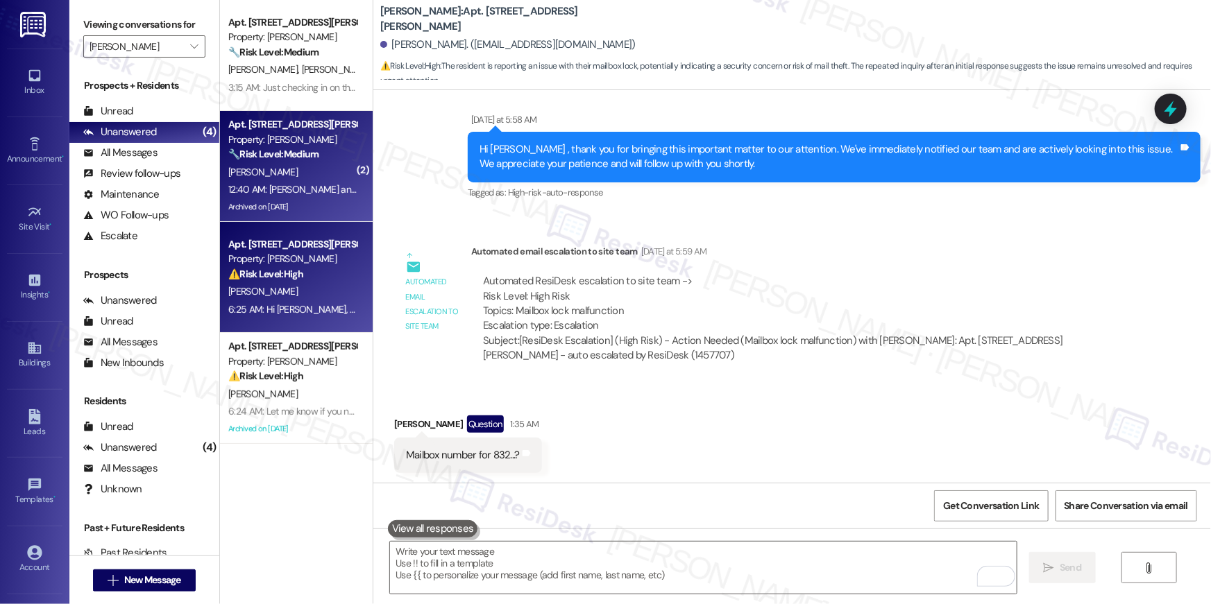
click at [279, 207] on div "Archived on 05/21/2025" at bounding box center [292, 206] width 131 height 17
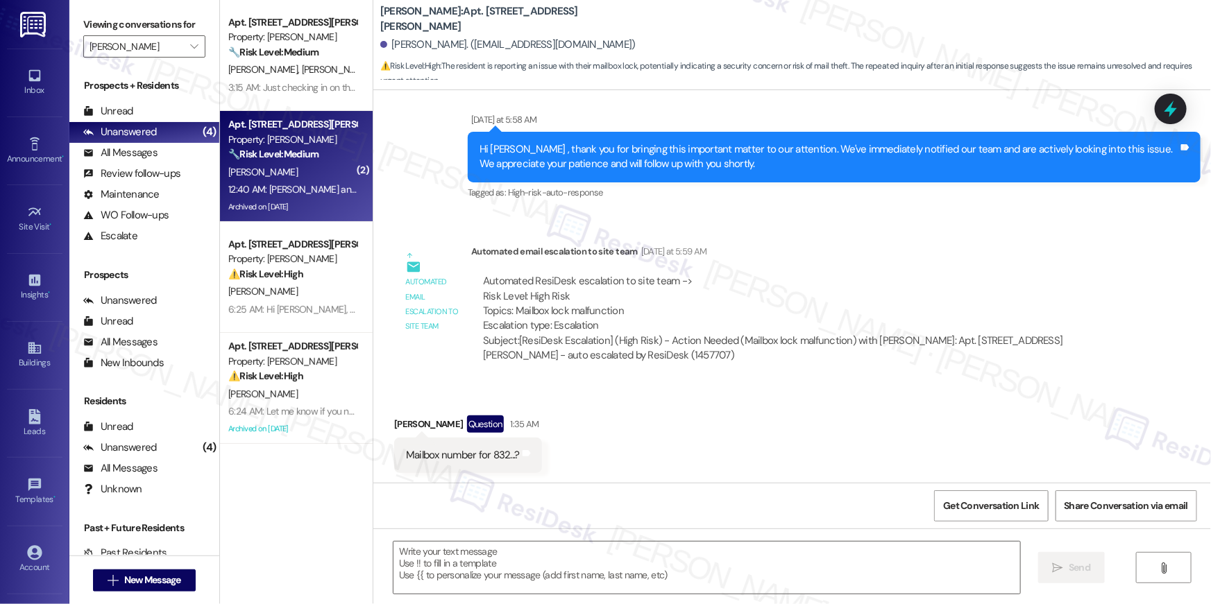
type textarea "Fetching suggested responses. Please feel free to read through the conversation…"
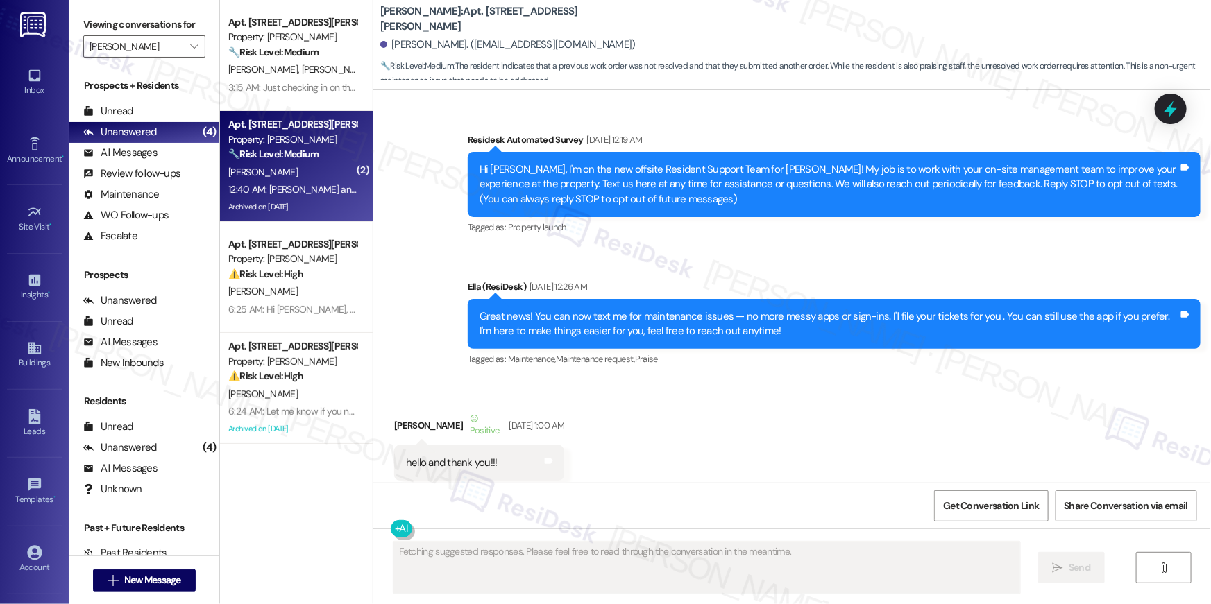
scroll to position [30354, 0]
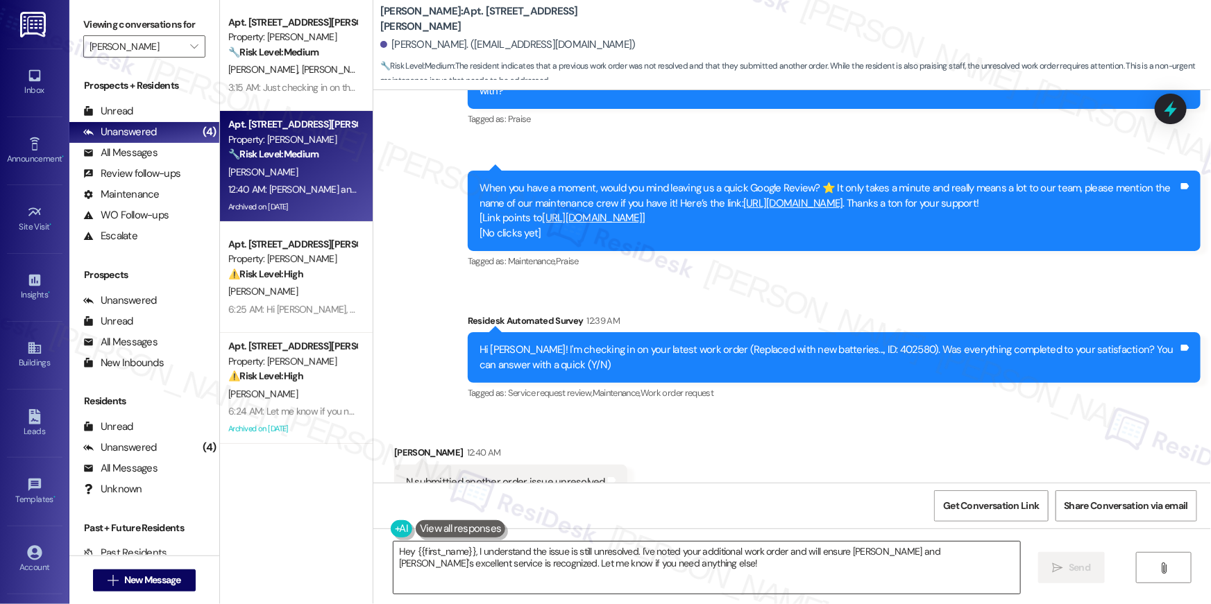
click at [650, 559] on textarea "Hey {{first_name}}, I understand the issue is still unresolved. I've noted your…" at bounding box center [706, 568] width 627 height 52
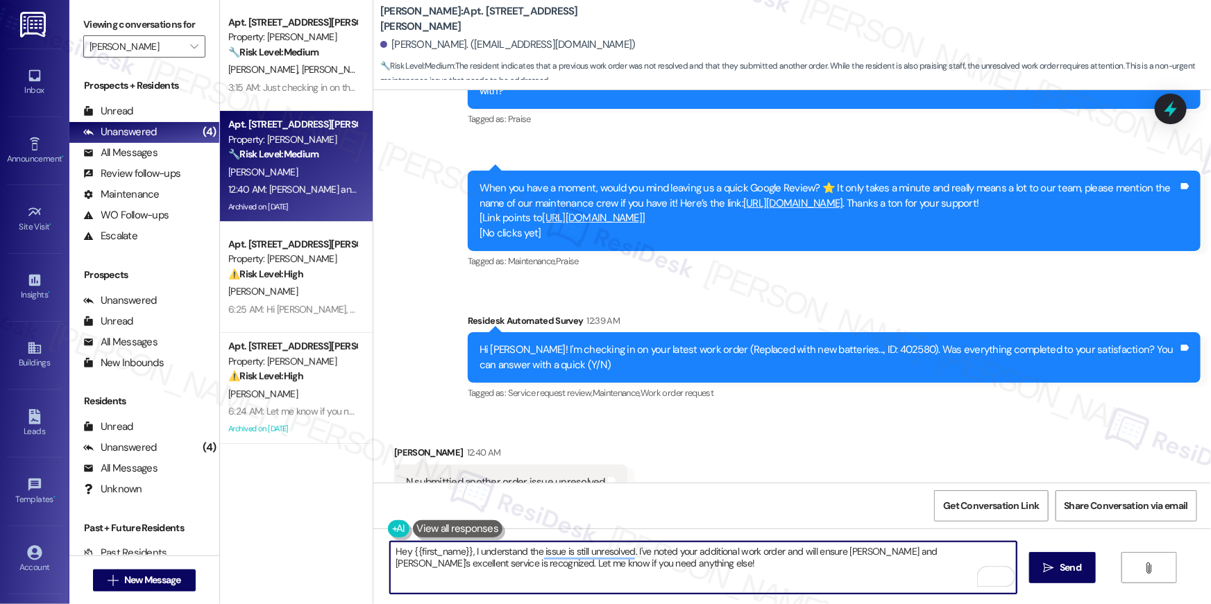
drag, startPoint x: 641, startPoint y: 568, endPoint x: 628, endPoint y: 552, distance: 21.2
click at [628, 552] on textarea "Hey {{first_name}}, I understand the issue is still unresolved. I've noted your…" at bounding box center [703, 568] width 627 height 52
type textarea "Hey {{first_name}}, I understand the issue is still unresolved. May I know what…"
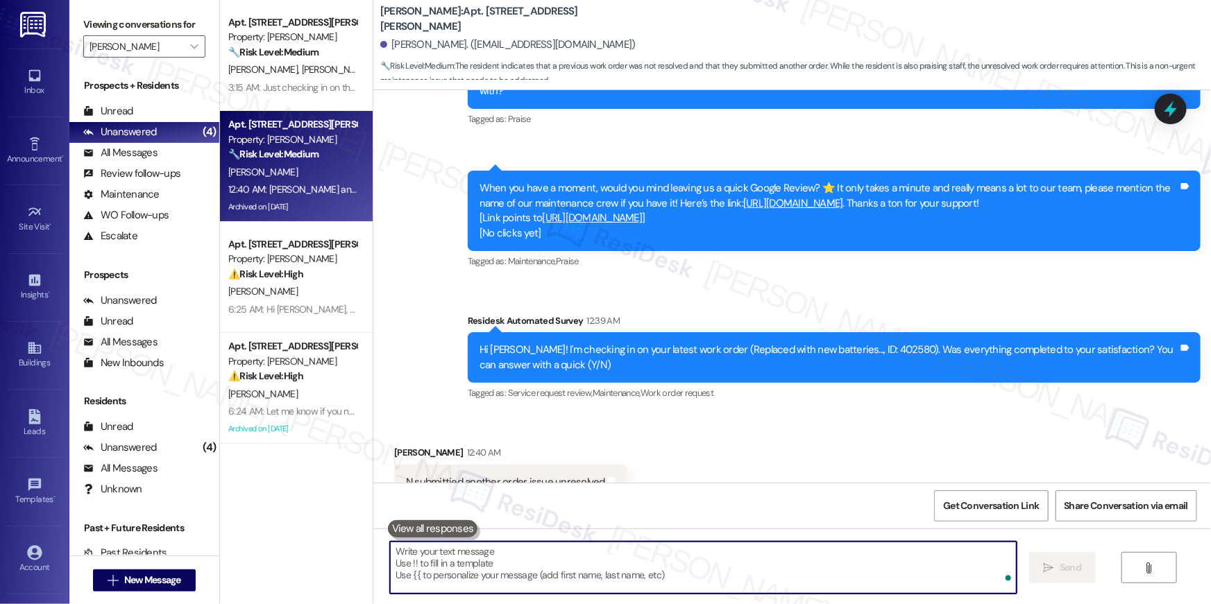
scroll to position [30354, 0]
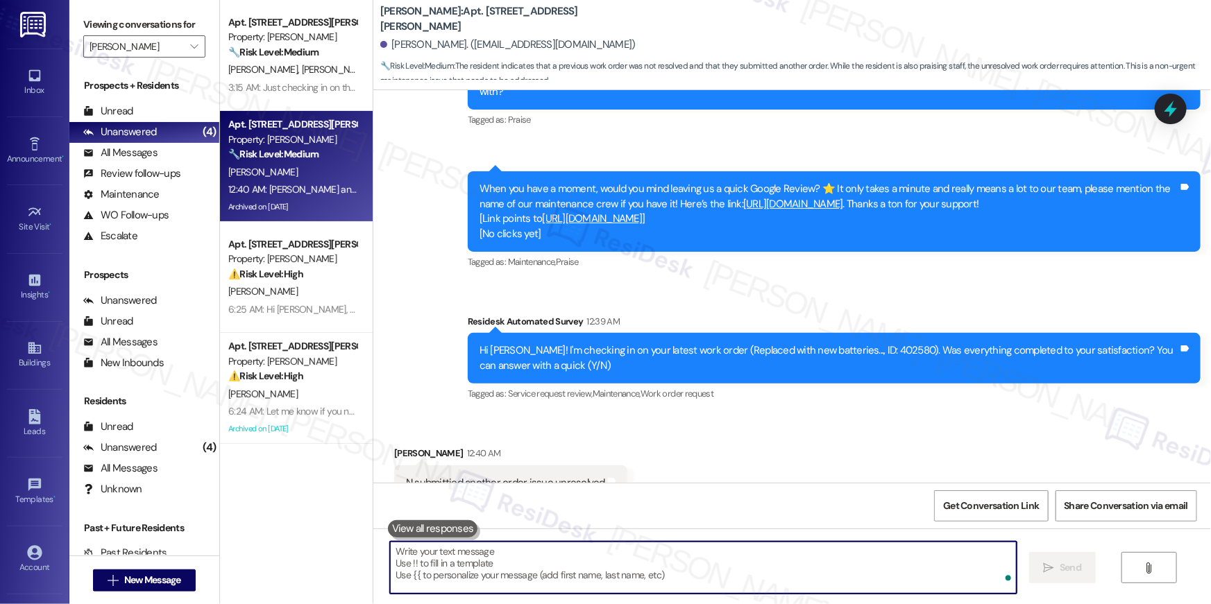
click at [576, 558] on textarea "To enrich screen reader interactions, please activate Accessibility in Grammarl…" at bounding box center [703, 568] width 627 height 52
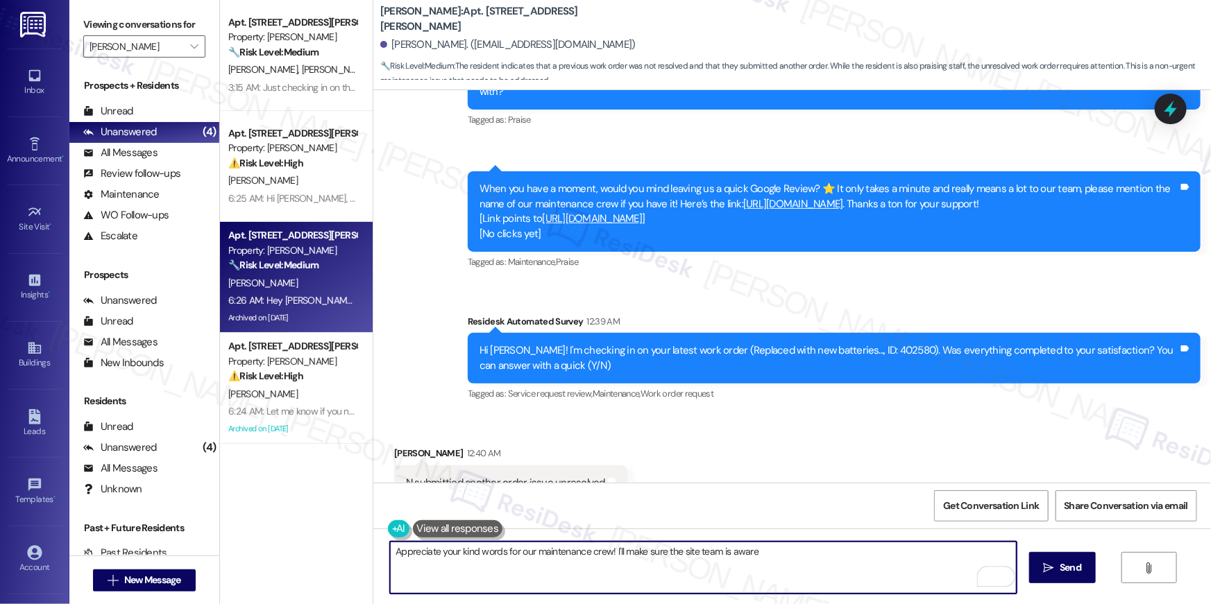
click at [617, 552] on textarea "Appreciate your kind words for our maintenance crew! I'll make sure the site te…" at bounding box center [703, 568] width 627 height 52
type textarea "Appreciate your kind words for our maintenance crew! I'll pass this along to th…"
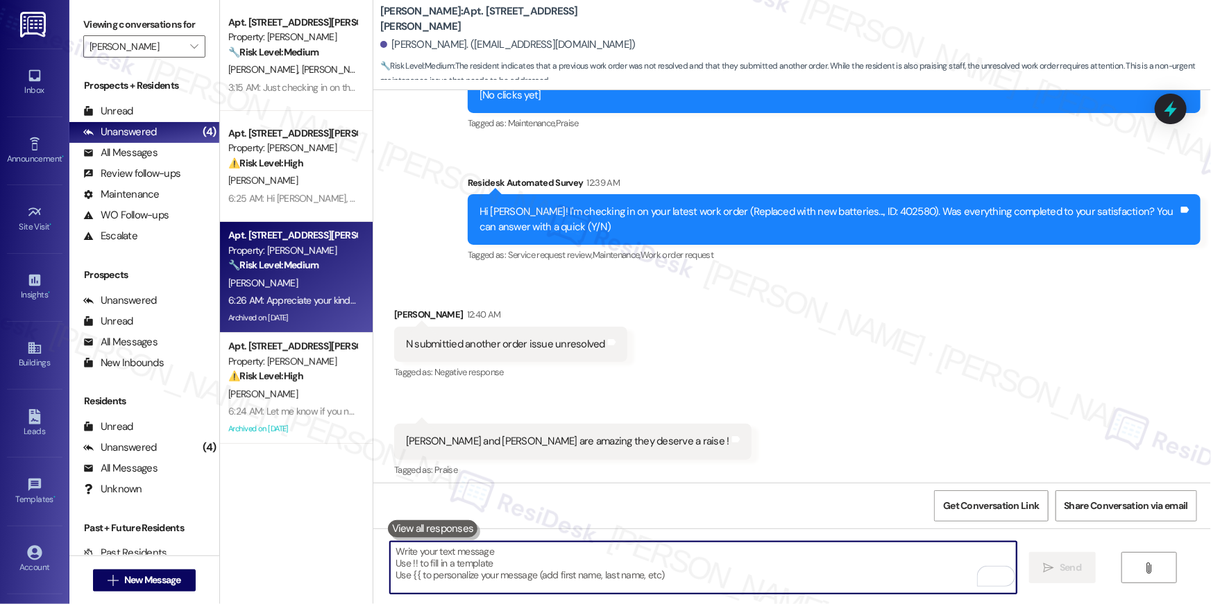
scroll to position [30548, 0]
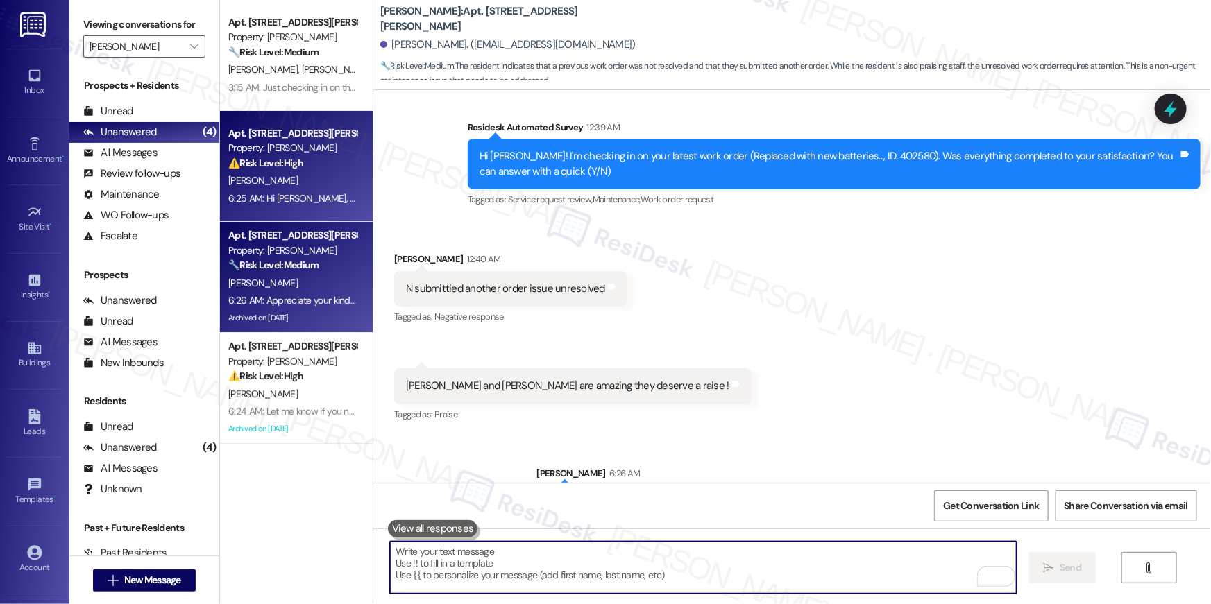
click at [282, 158] on strong "⚠️ Risk Level: High" at bounding box center [265, 163] width 75 height 12
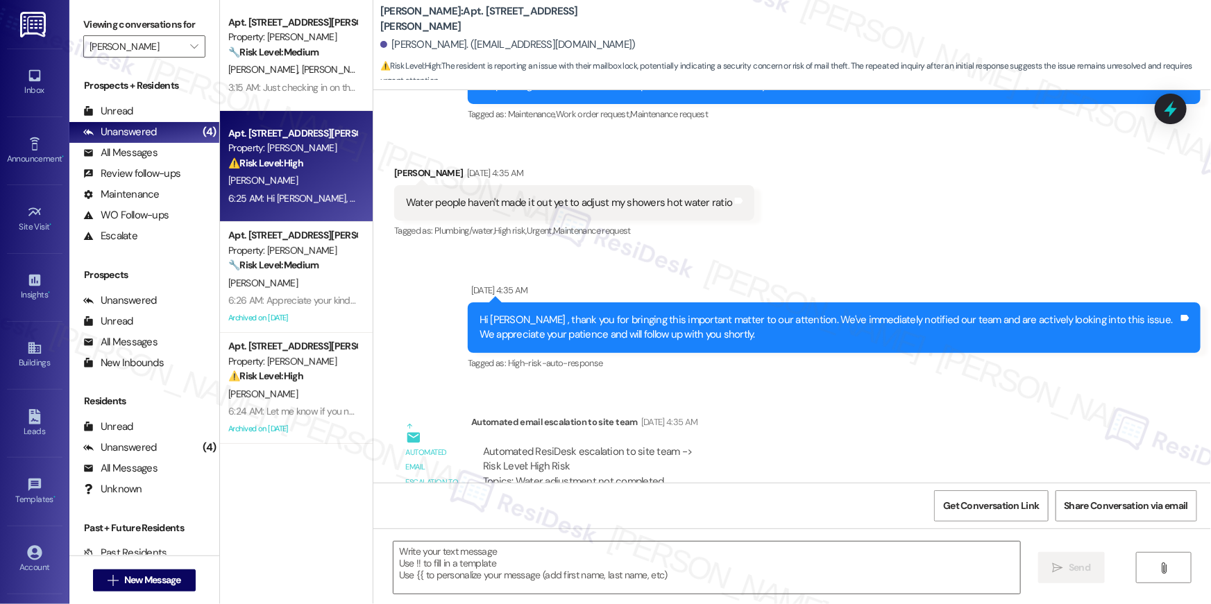
type textarea "Fetching suggested responses. Please feel free to read through the conversation…"
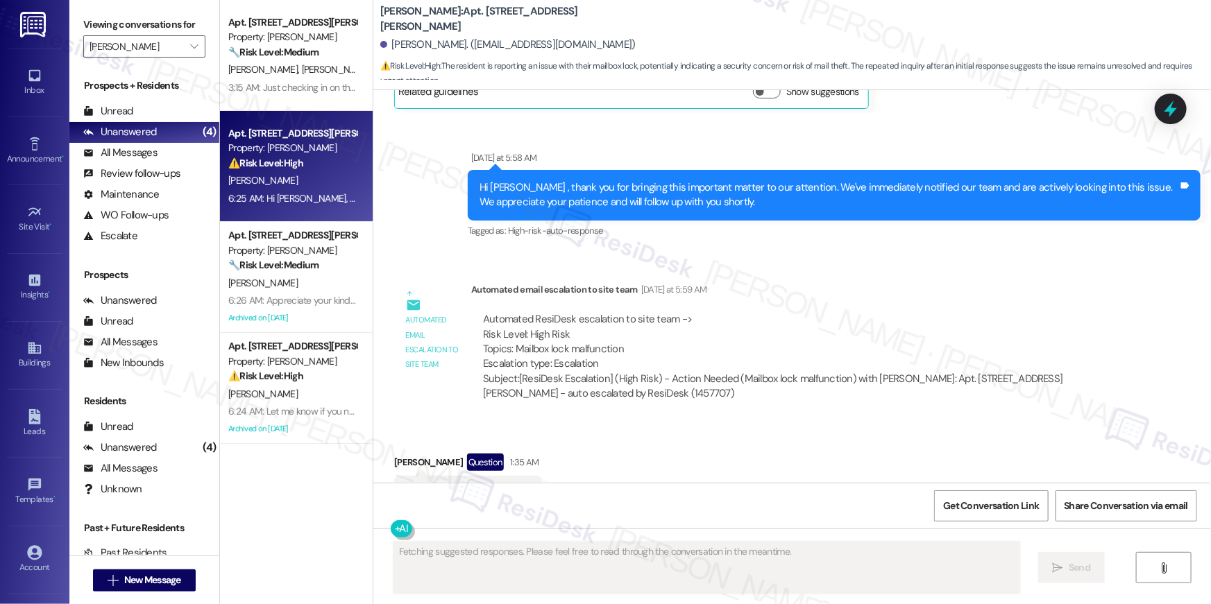
scroll to position [2150, 0]
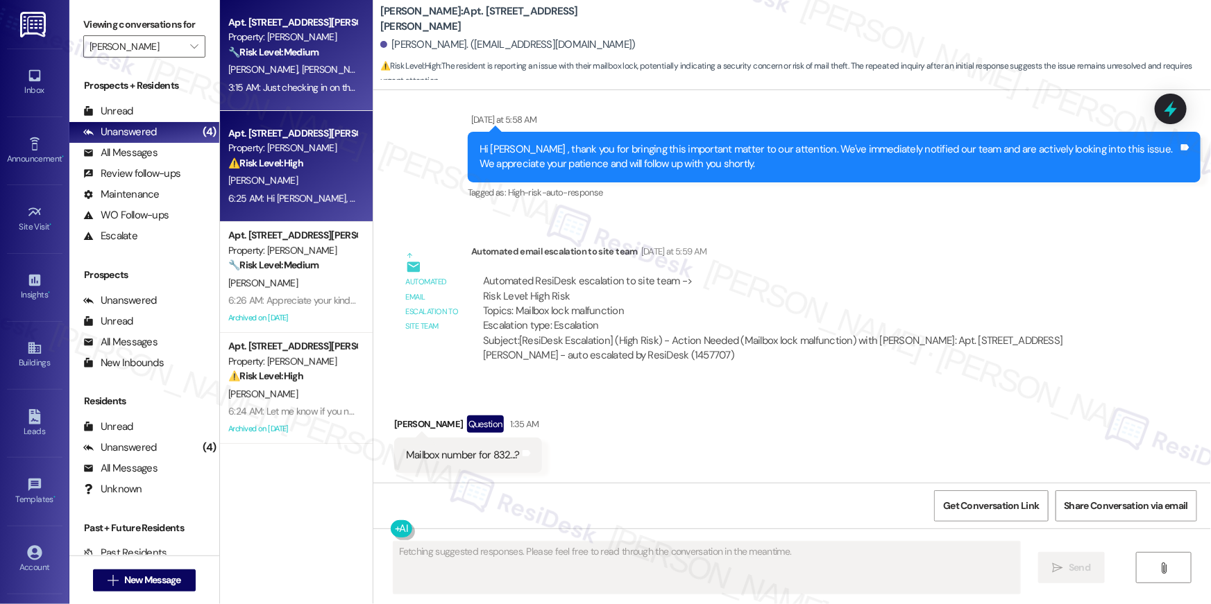
click at [294, 87] on div "3:15 AM: Just checking in on the pest control bc they haven't been by today yet…" at bounding box center [387, 87] width 319 height 12
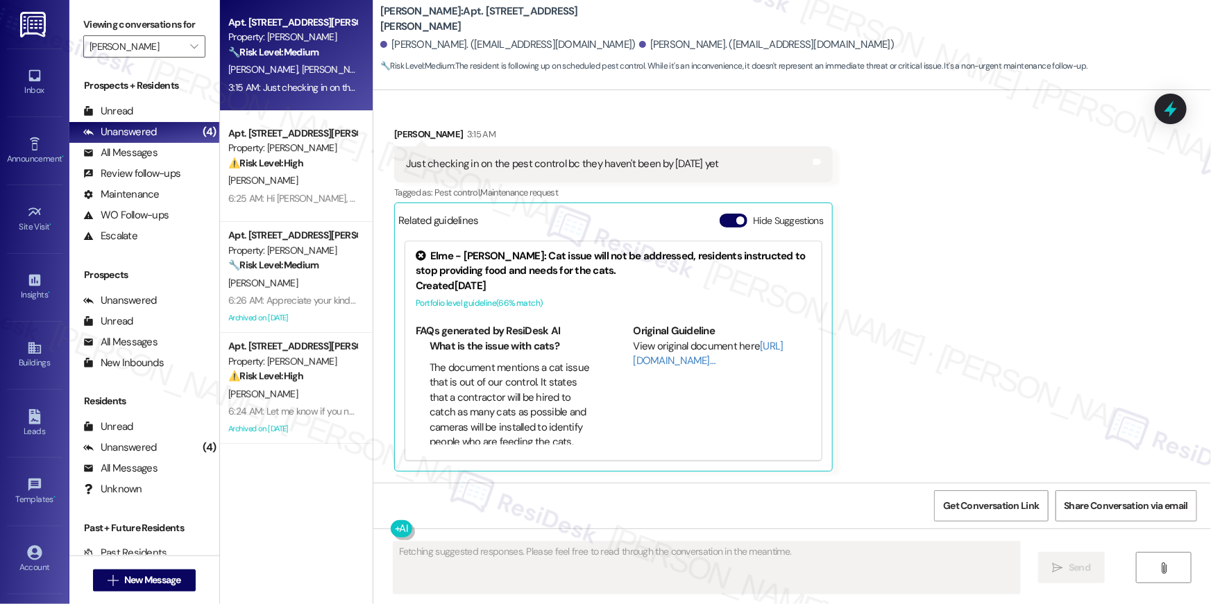
scroll to position [1017, 0]
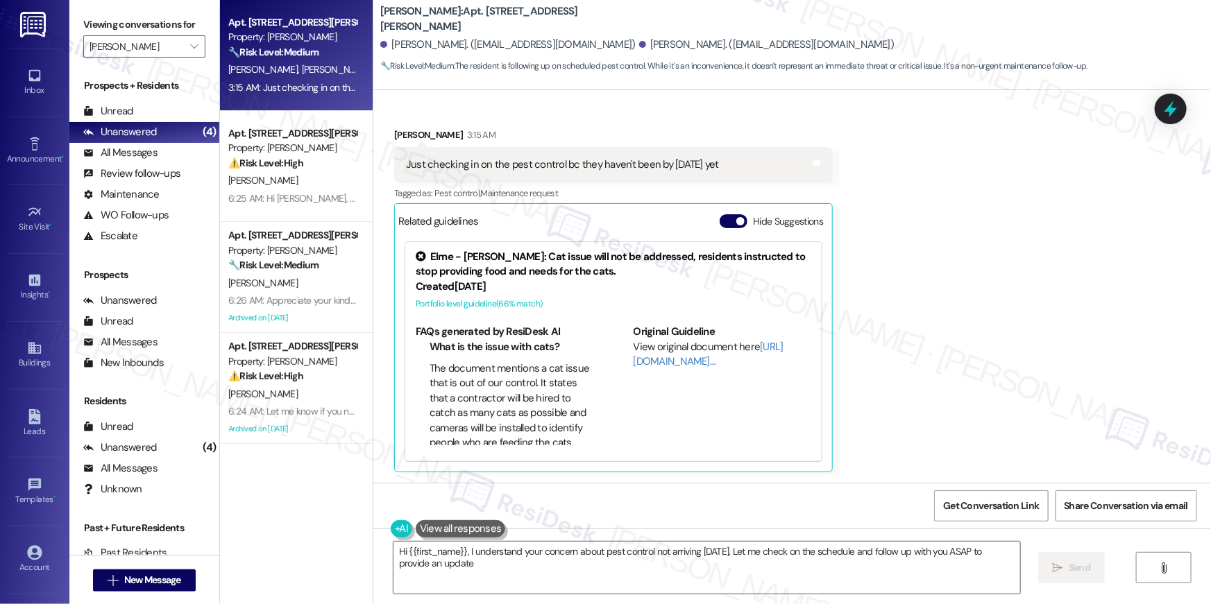
type textarea "Hi {{first_name}}, I understand your concern about pest control not arriving to…"
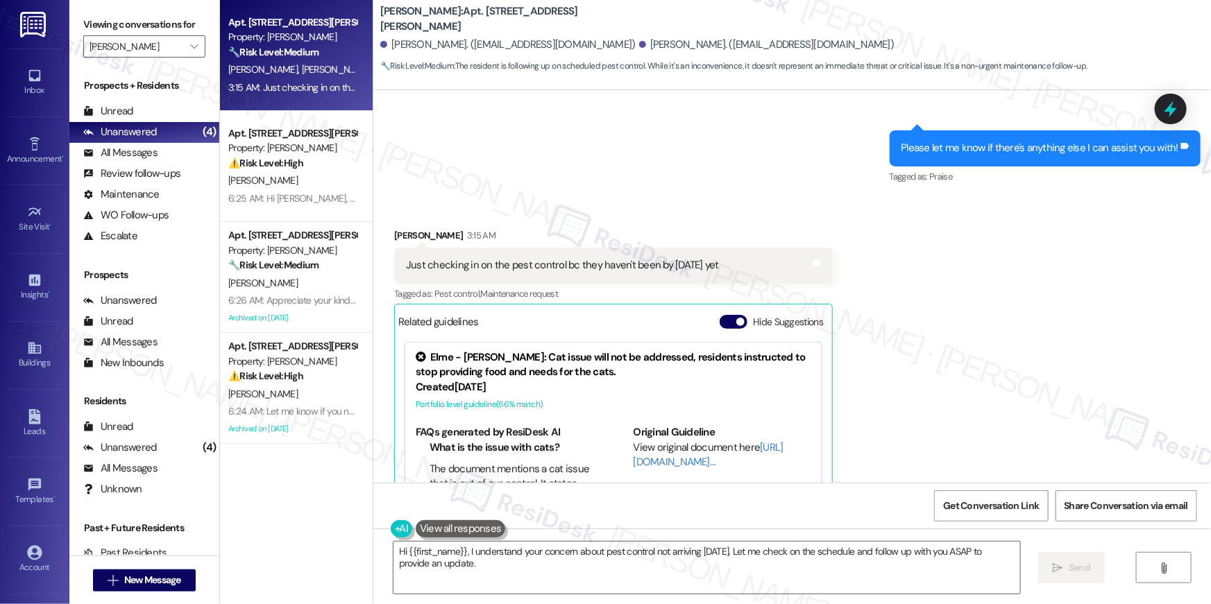
scroll to position [935, 0]
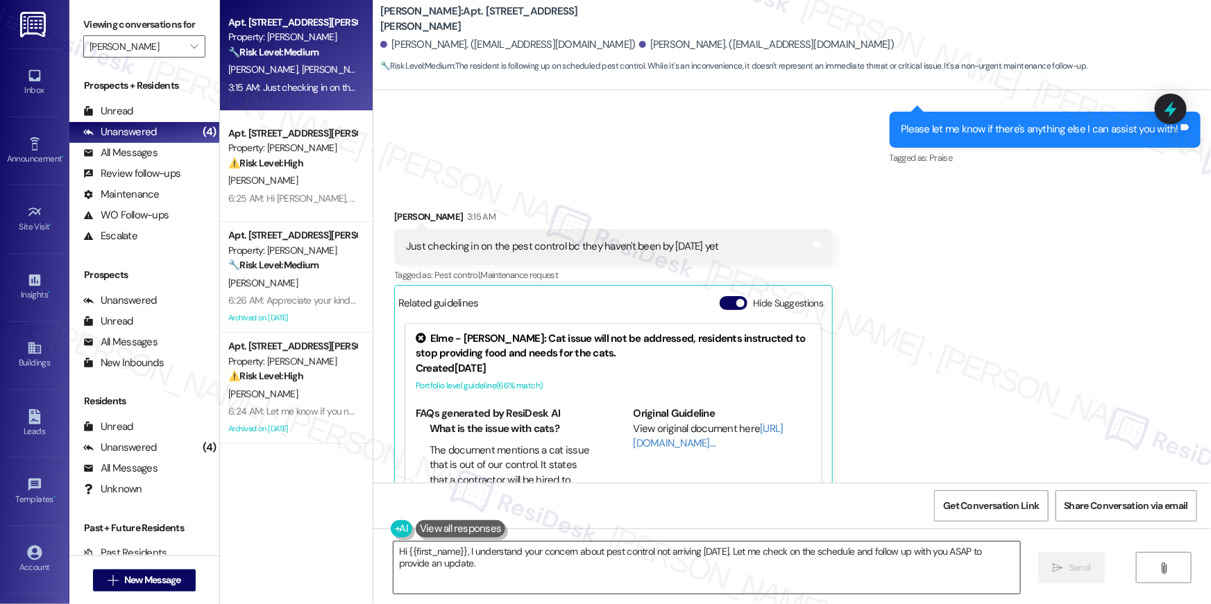
click at [528, 570] on textarea "Hi {{first_name}}, I understand your concern about pest control not arriving to…" at bounding box center [706, 568] width 627 height 52
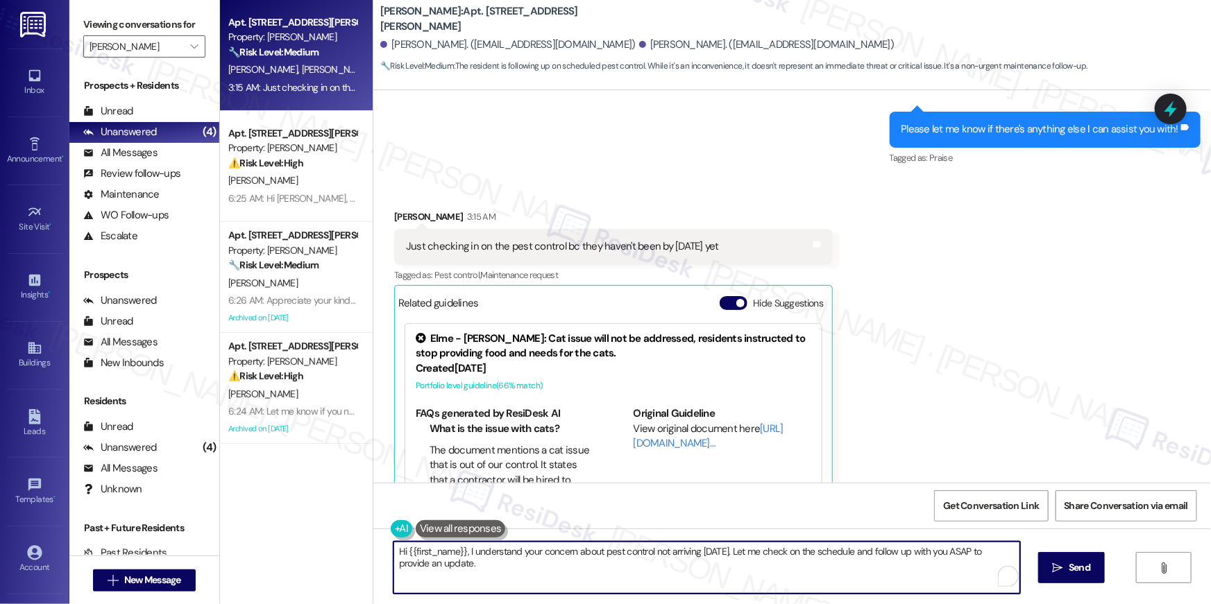
click at [606, 578] on textarea "Hi {{first_name}}, I understand your concern about pest control not arriving to…" at bounding box center [706, 568] width 627 height 52
click at [680, 570] on textarea "Hi {{first_name}}, I understand your concern about pest control not arriving to…" at bounding box center [706, 568] width 627 height 52
click at [760, 559] on textarea "Hi {{first_name}}, I understand your concern about pest control not arriving to…" at bounding box center [706, 568] width 627 height 52
click at [1046, 566] on icon "" at bounding box center [1049, 568] width 10 height 11
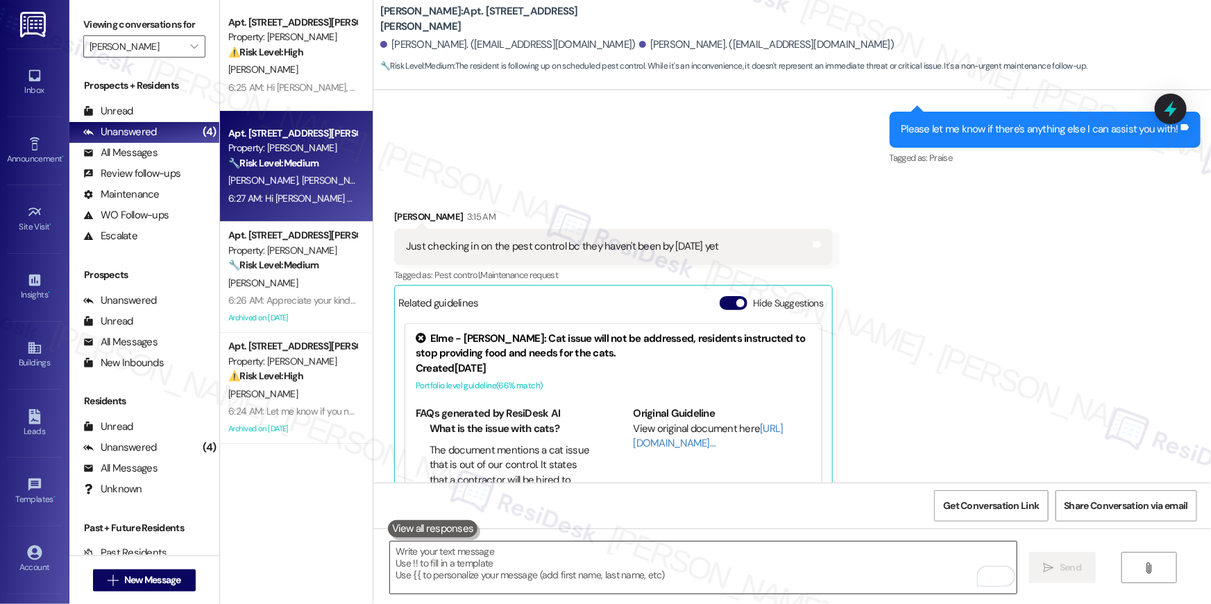
click at [806, 575] on textarea "To enrich screen reader interactions, please activate Accessibility in Grammarl…" at bounding box center [703, 568] width 627 height 52
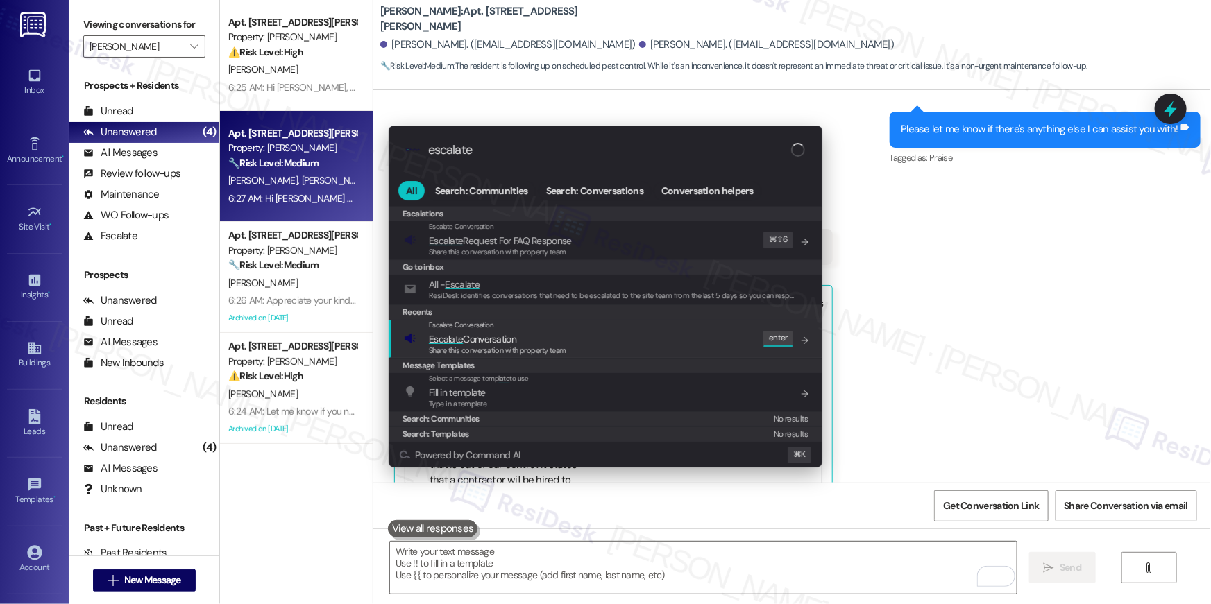
type input "escalate"
drag, startPoint x: 693, startPoint y: 348, endPoint x: 692, endPoint y: 359, distance: 11.9
click at [693, 346] on div "Escalate Conversation Escalate Conversation Share this conversation with proper…" at bounding box center [607, 338] width 406 height 37
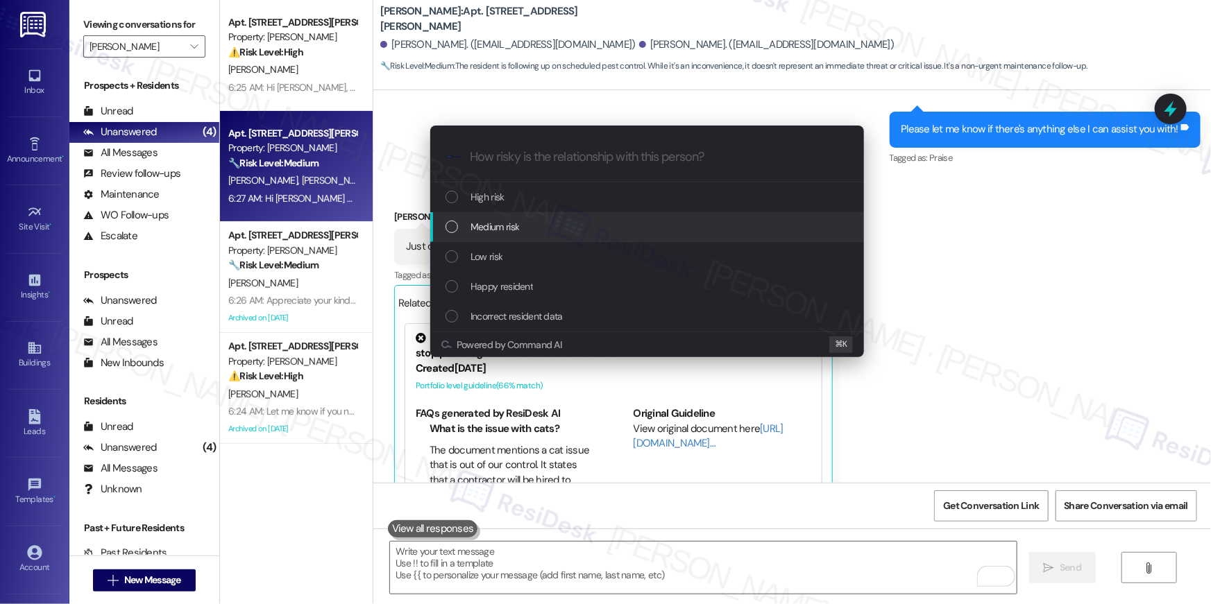
drag, startPoint x: 590, startPoint y: 240, endPoint x: 588, endPoint y: 216, distance: 23.7
click at [588, 216] on div "Medium risk" at bounding box center [647, 227] width 434 height 30
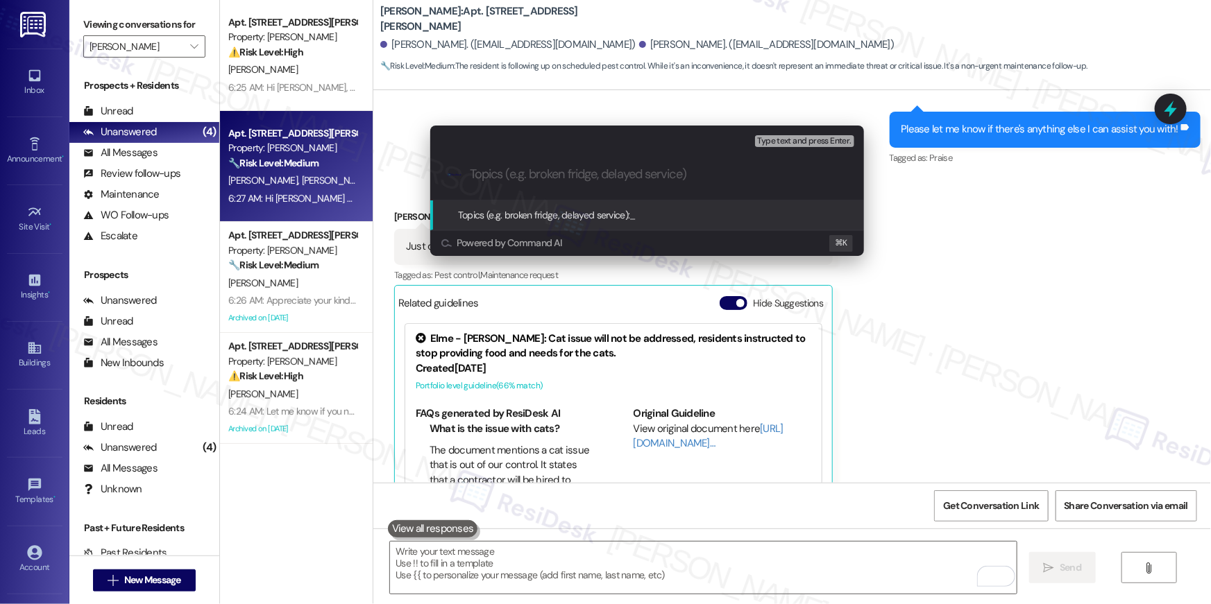
click at [588, 216] on span "Topics (e.g. broken fridge, delayed service):" at bounding box center [544, 215] width 172 height 12
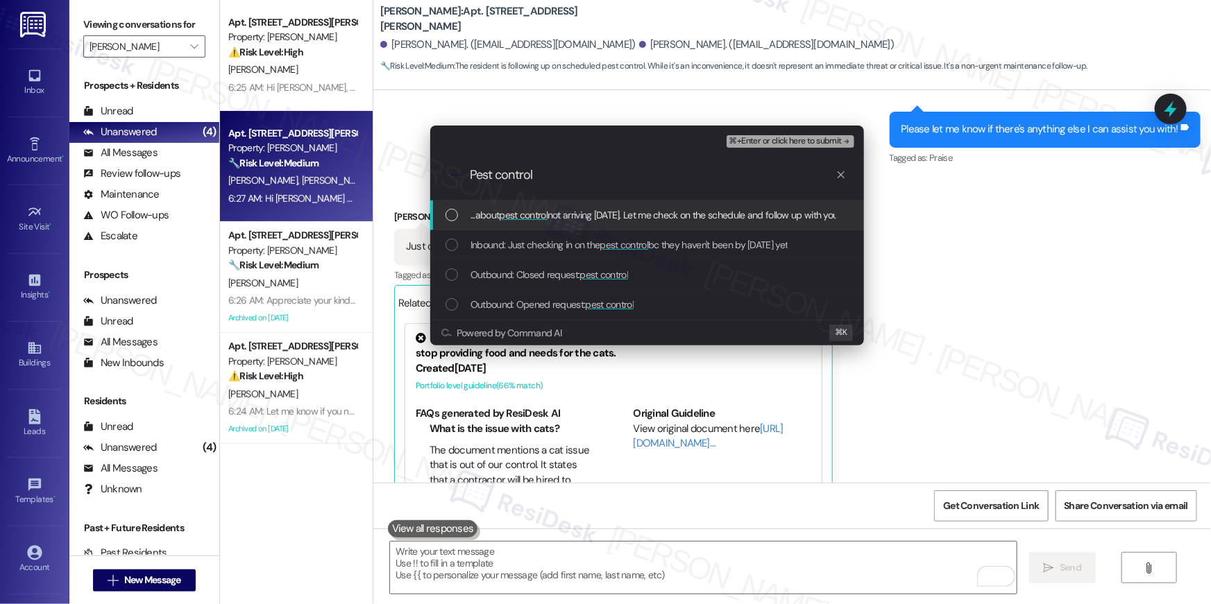
type input "Pest control"
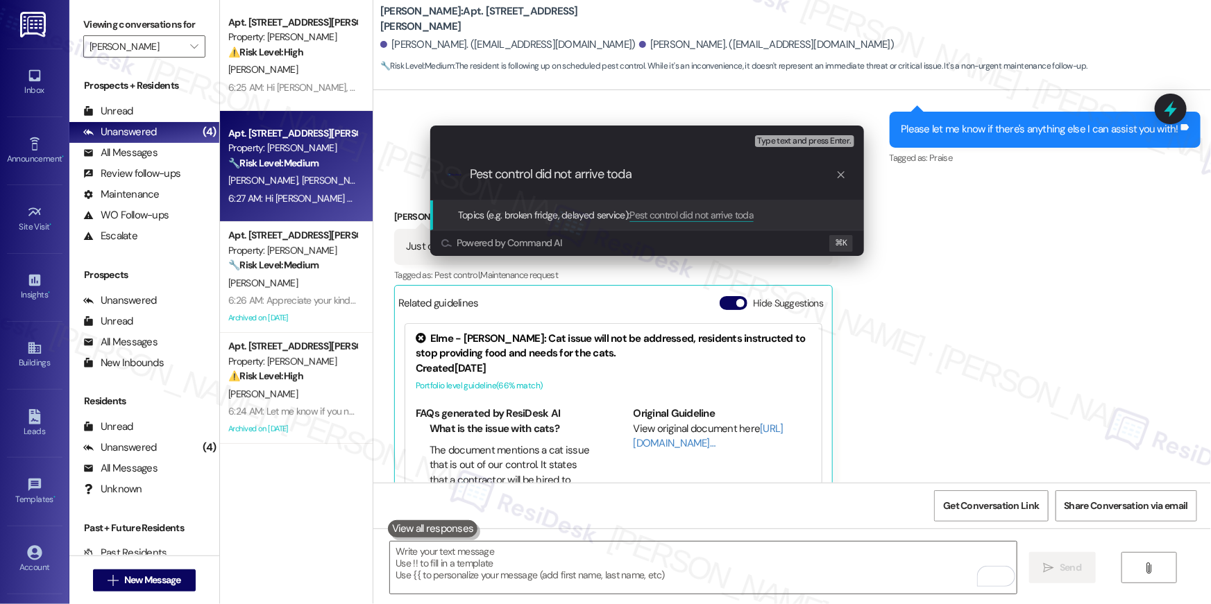
type input "Pest control did not arrive today"
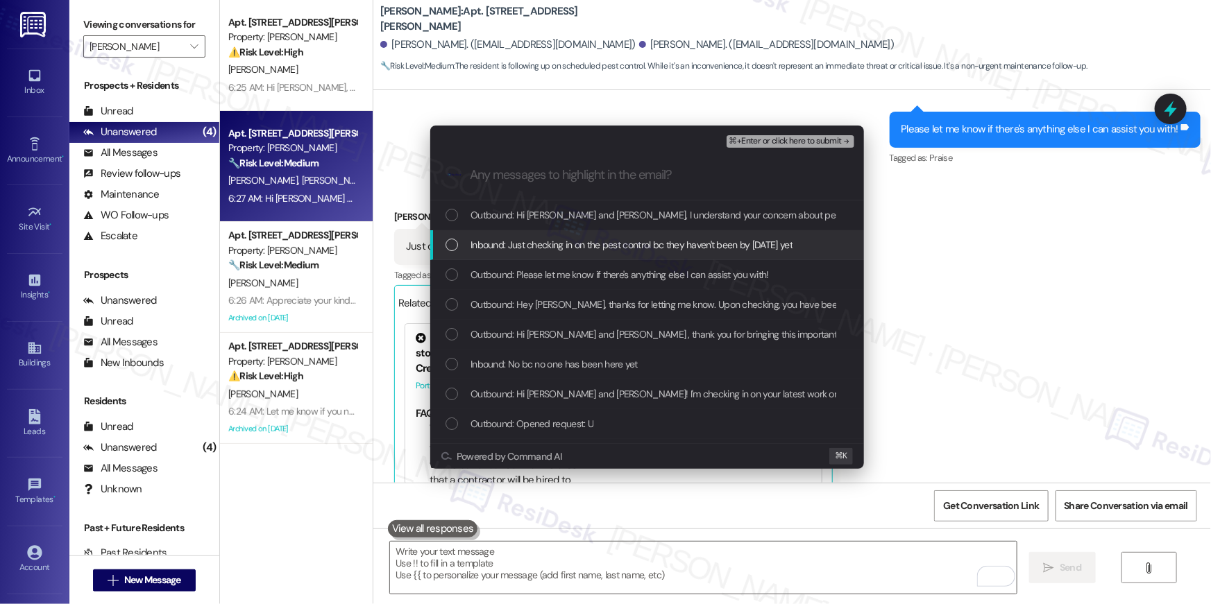
click at [457, 243] on div "List of options" at bounding box center [451, 245] width 12 height 12
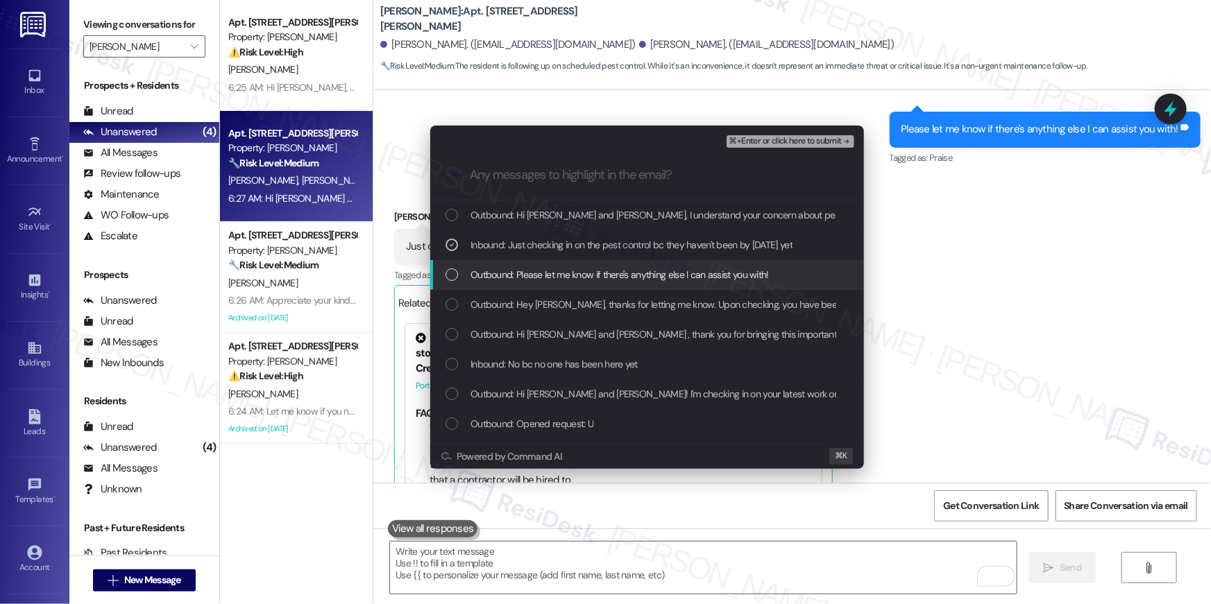
click at [447, 275] on div "List of options" at bounding box center [451, 275] width 12 height 12
click at [451, 276] on icon "List of options" at bounding box center [452, 275] width 10 height 10
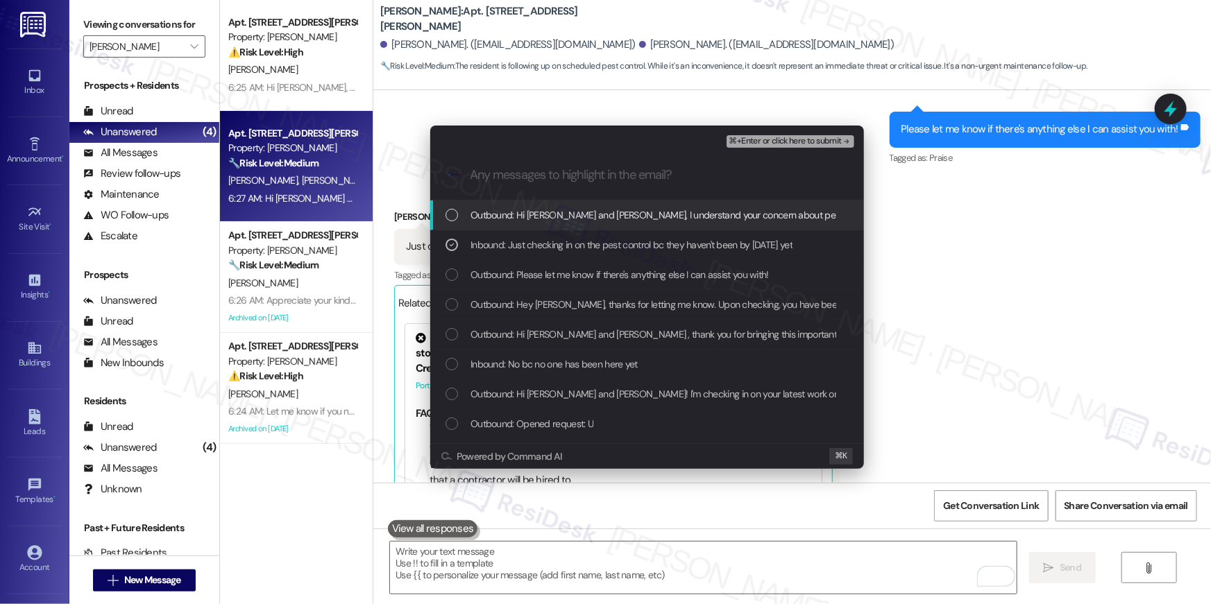
click at [793, 137] on span "⌘+Enter or click here to submit" at bounding box center [785, 142] width 112 height 10
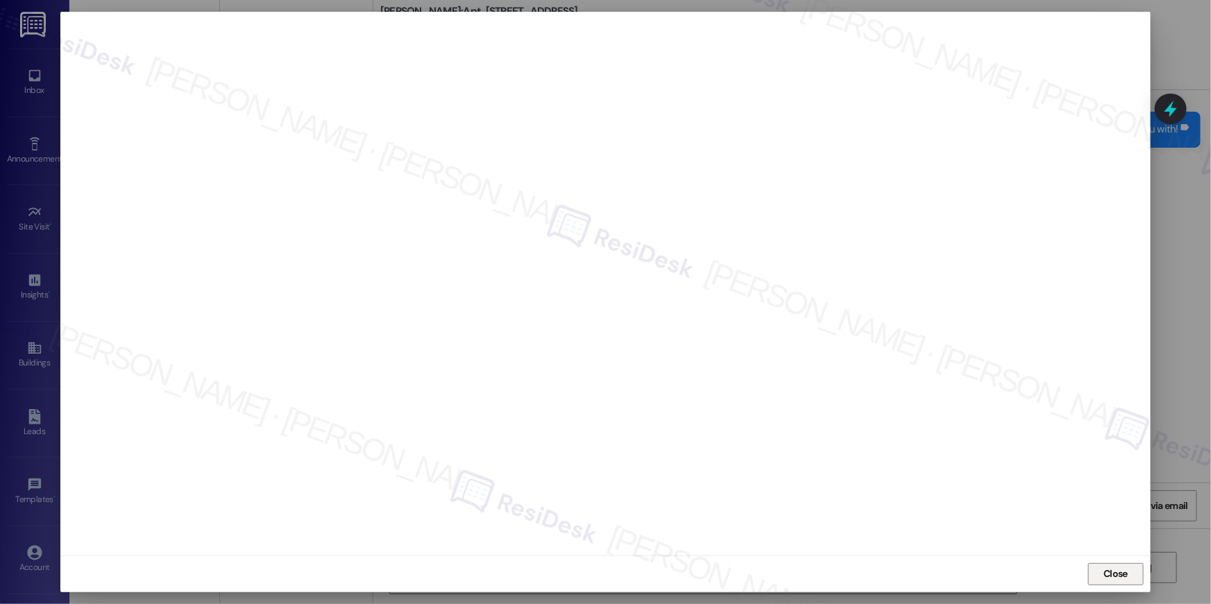
click at [1105, 579] on span "Close" at bounding box center [1115, 574] width 24 height 15
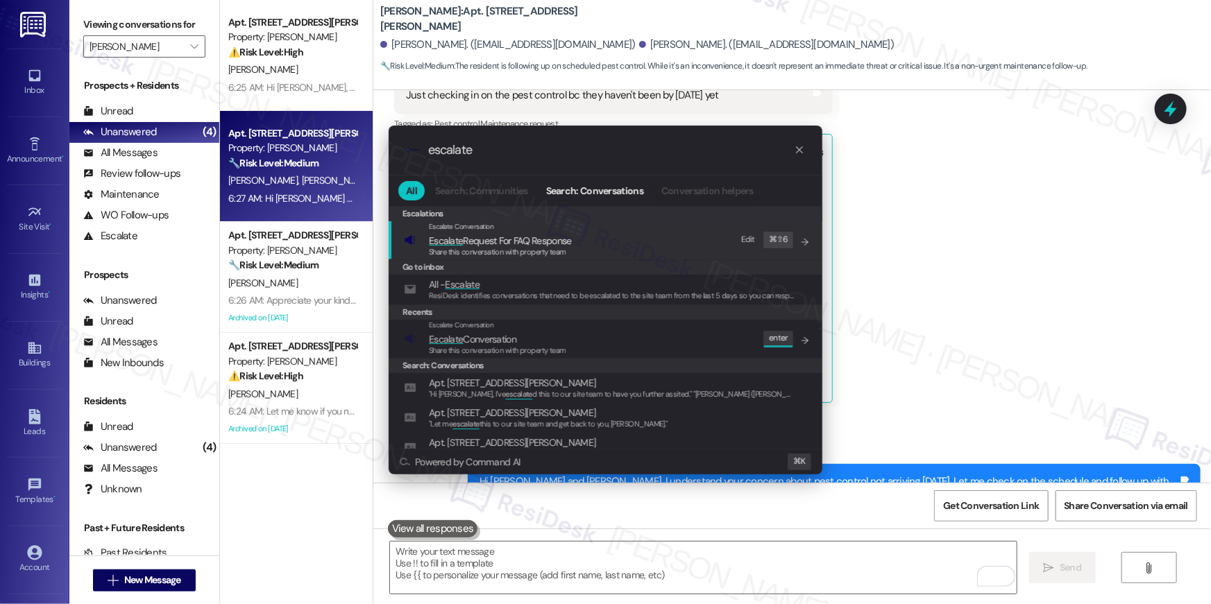
type input "escalate"
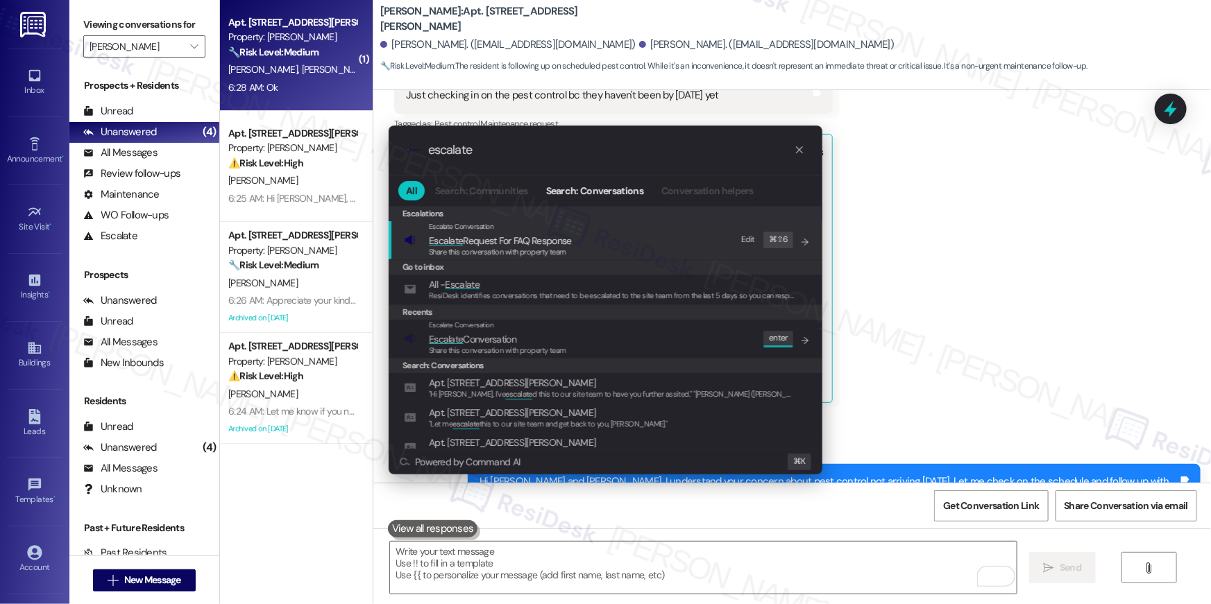
scroll to position [1224, 0]
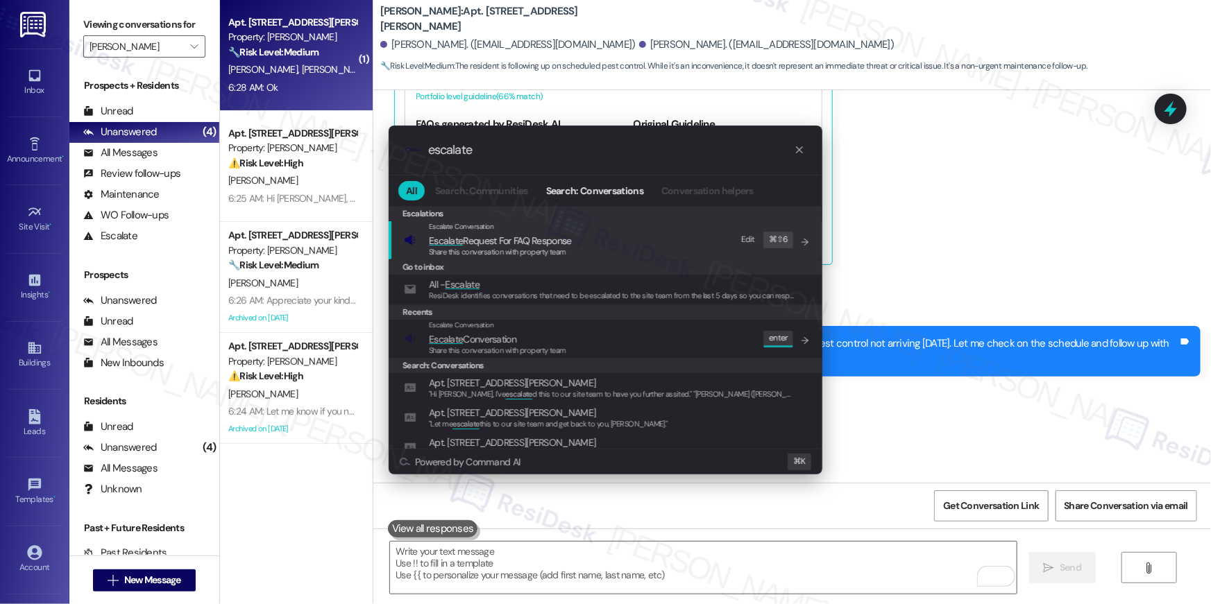
click at [618, 333] on div "Escalate Conversation Escalate Conversation Share this conversation with proper…" at bounding box center [607, 338] width 406 height 37
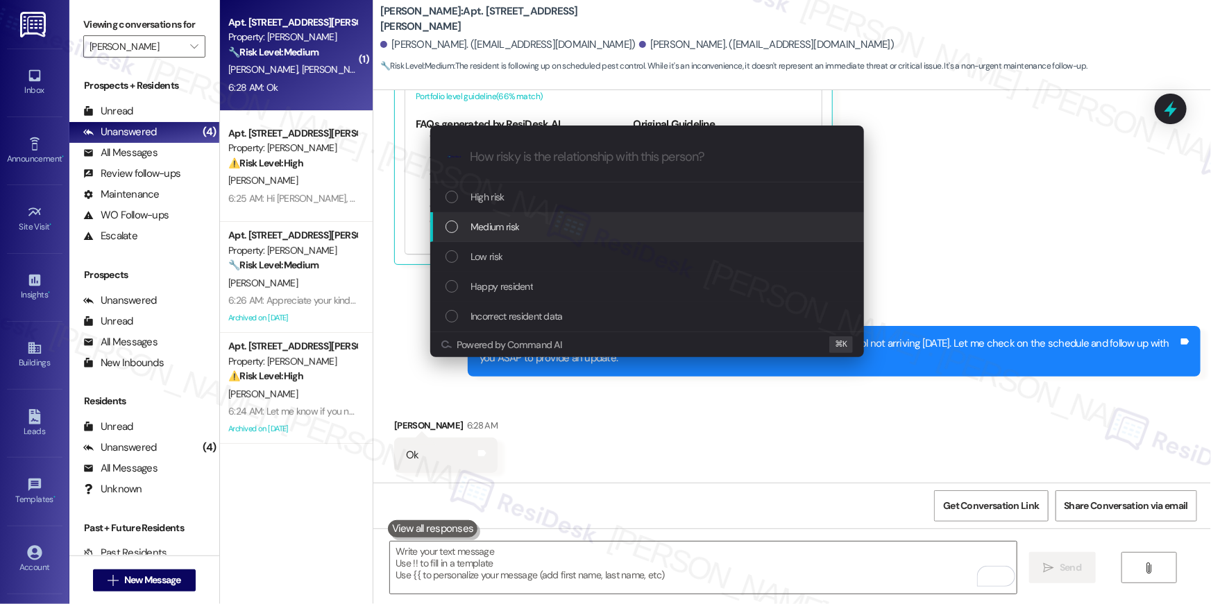
drag, startPoint x: 591, startPoint y: 233, endPoint x: 584, endPoint y: 240, distance: 9.8
click at [584, 240] on div "Medium risk" at bounding box center [647, 227] width 434 height 30
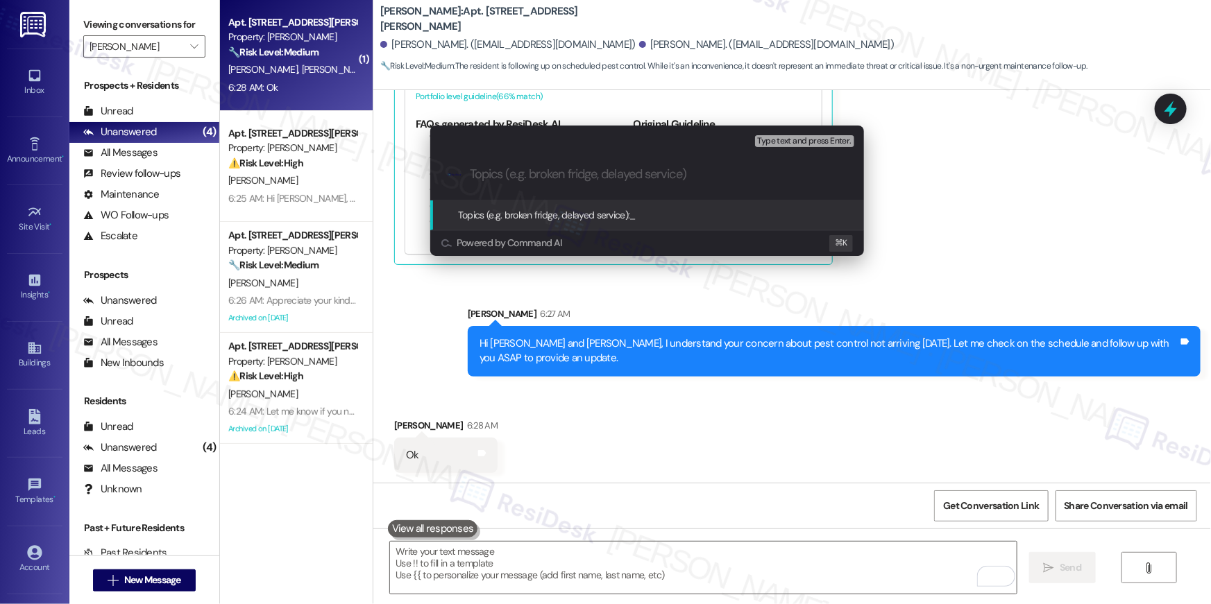
paste input "Pest control did not arrive today"
type input "Pest control did not arrive today"
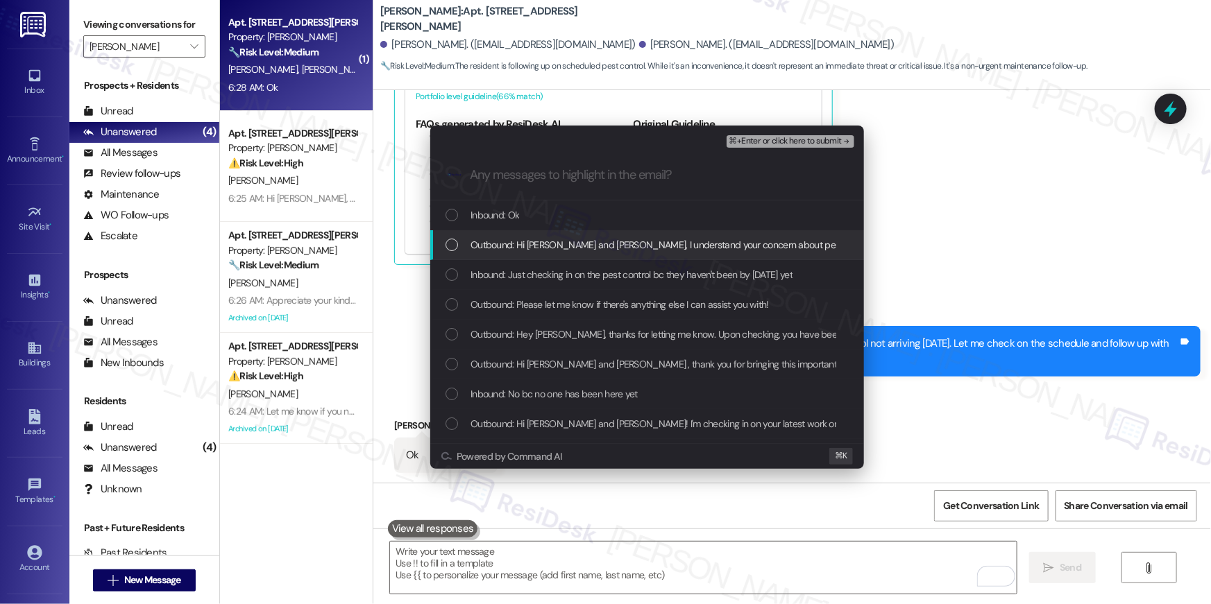
click at [600, 248] on span "Outbound: Hi Donna and David, I understand your concern about pest control not …" at bounding box center [874, 244] width 808 height 15
drag, startPoint x: 596, startPoint y: 251, endPoint x: 589, endPoint y: 274, distance: 24.6
click at [595, 251] on span "Outbound: Hi Donna and David, I understand your concern about pest control not …" at bounding box center [874, 244] width 808 height 15
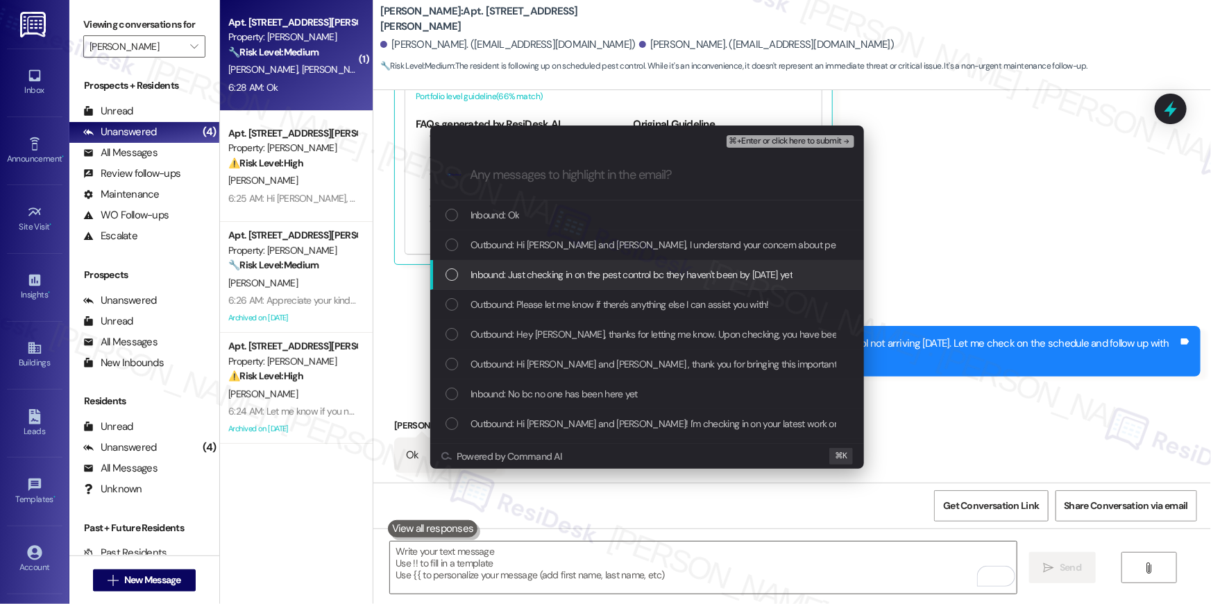
click at [589, 274] on span "Inbound: Just checking in on the pest control bc they haven't been by today yet" at bounding box center [631, 274] width 322 height 15
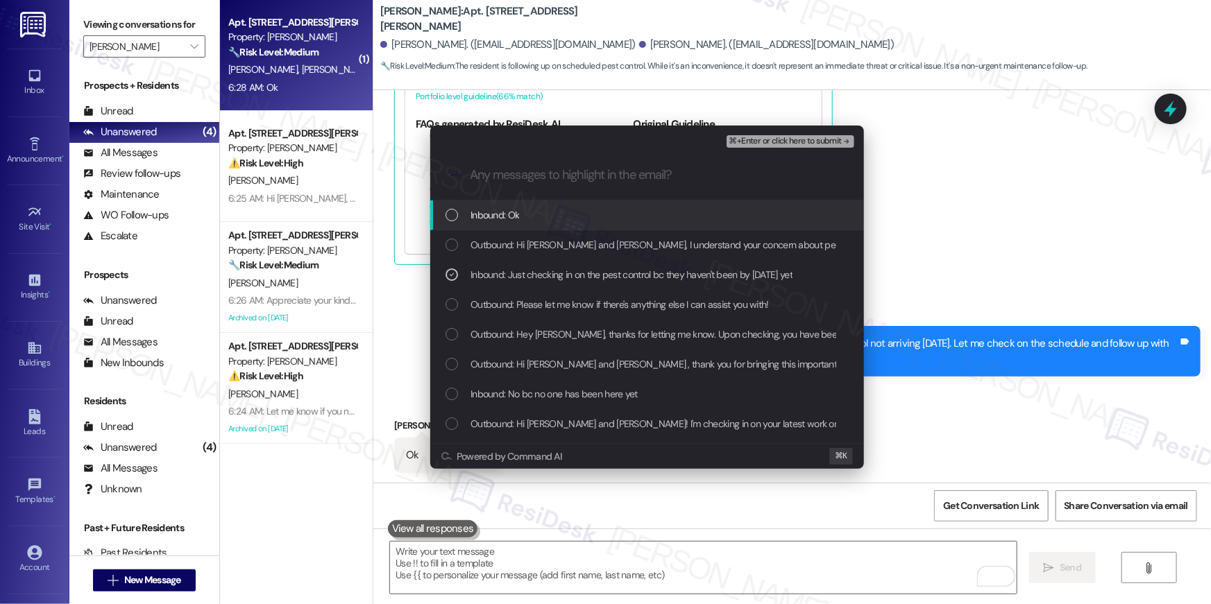
click at [767, 142] on span "⌘+Enter or click here to submit" at bounding box center [785, 142] width 112 height 10
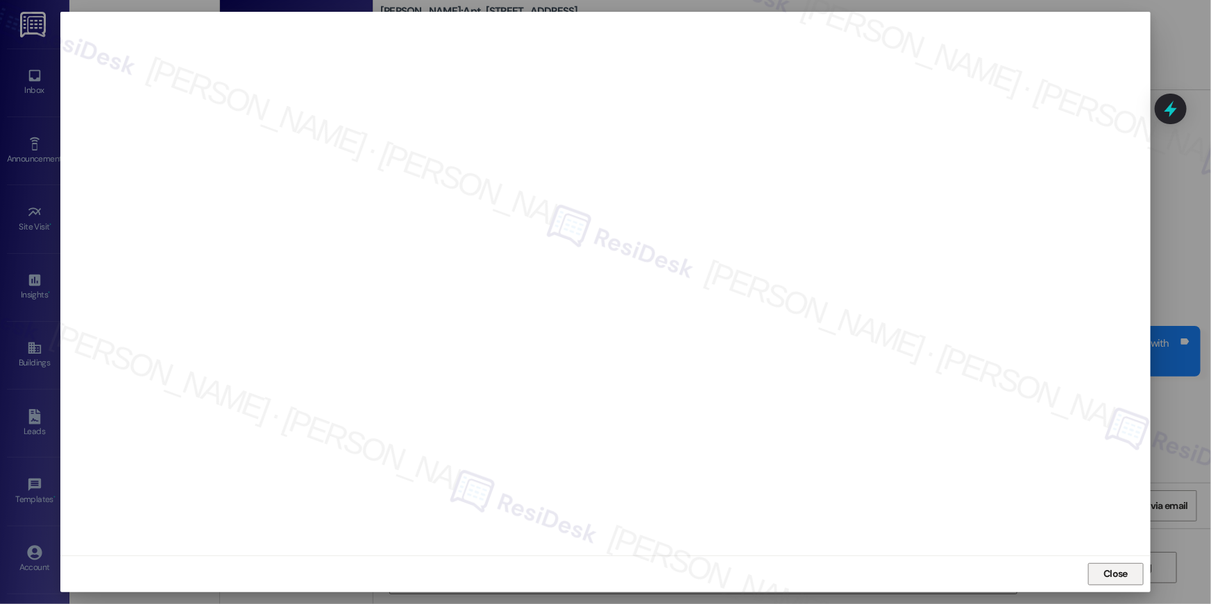
click at [1112, 570] on span "Close" at bounding box center [1115, 574] width 24 height 15
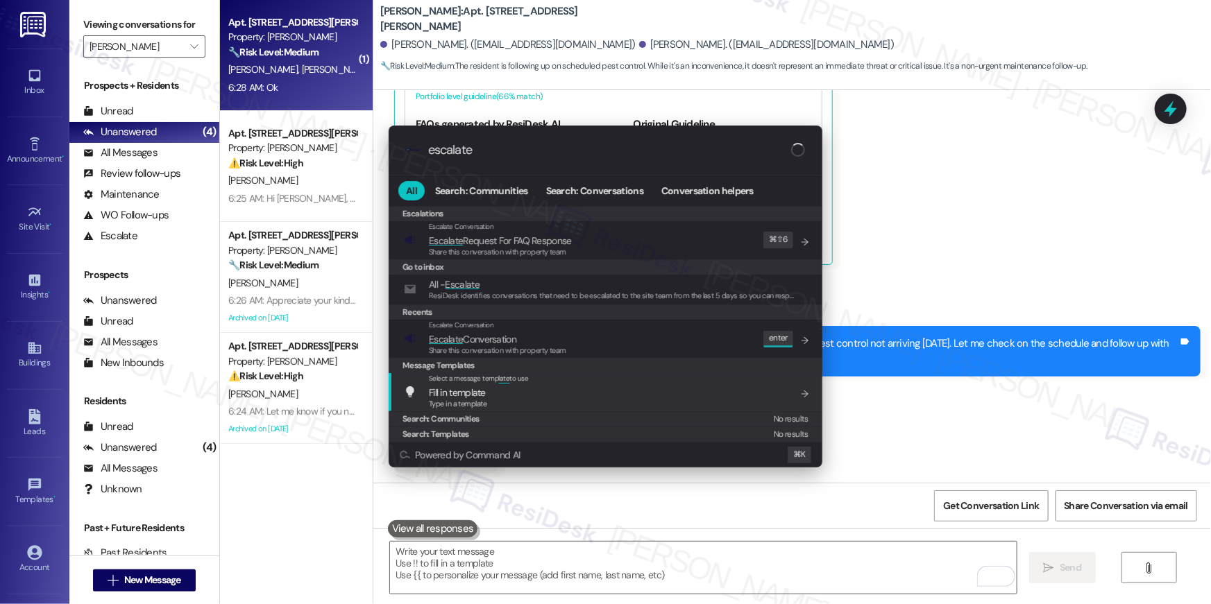
type input "escalate"
click at [550, 350] on span "Share this conversation with property team" at bounding box center [497, 351] width 137 height 10
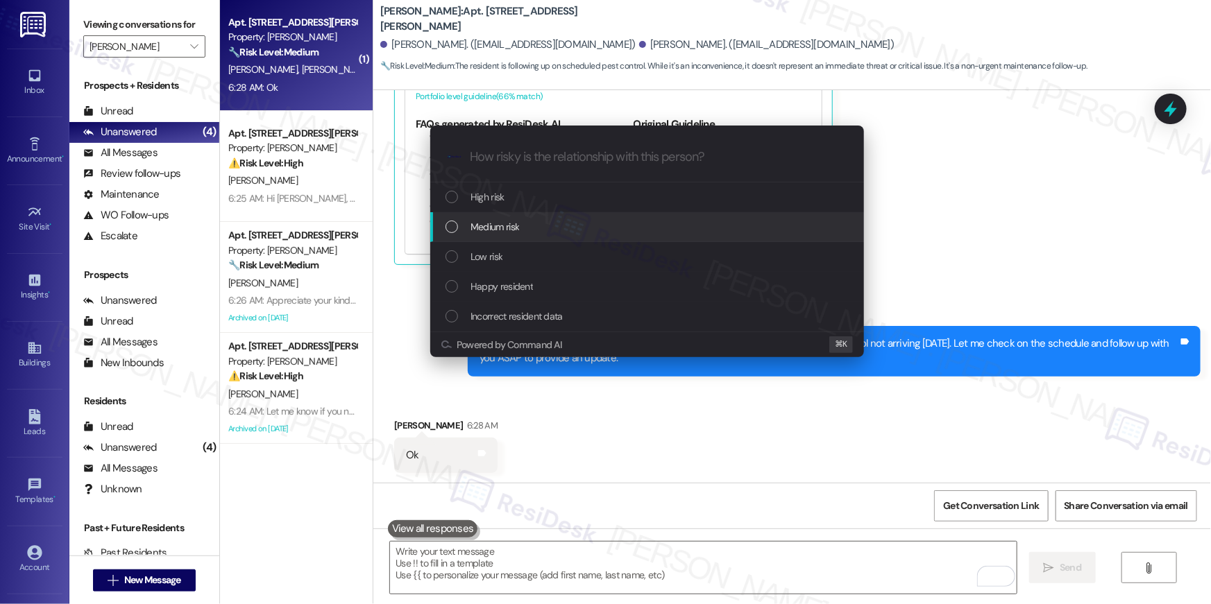
click at [569, 240] on div "Medium risk" at bounding box center [647, 227] width 434 height 30
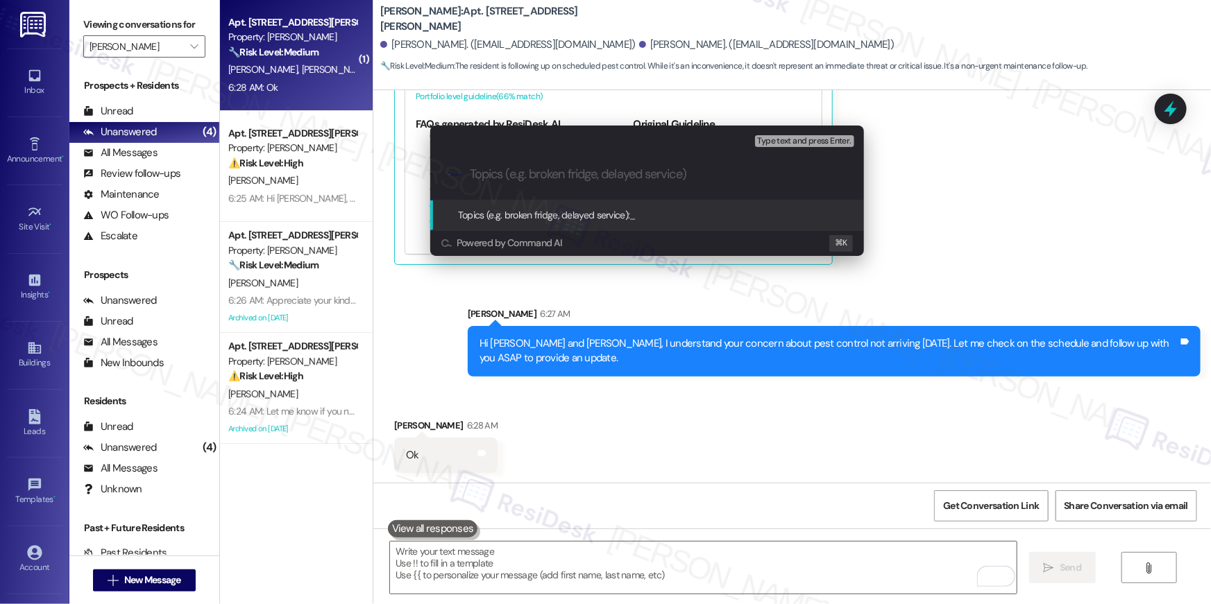
paste input "Pest control did not arrive today"
type input "Pest control did not arrive today"
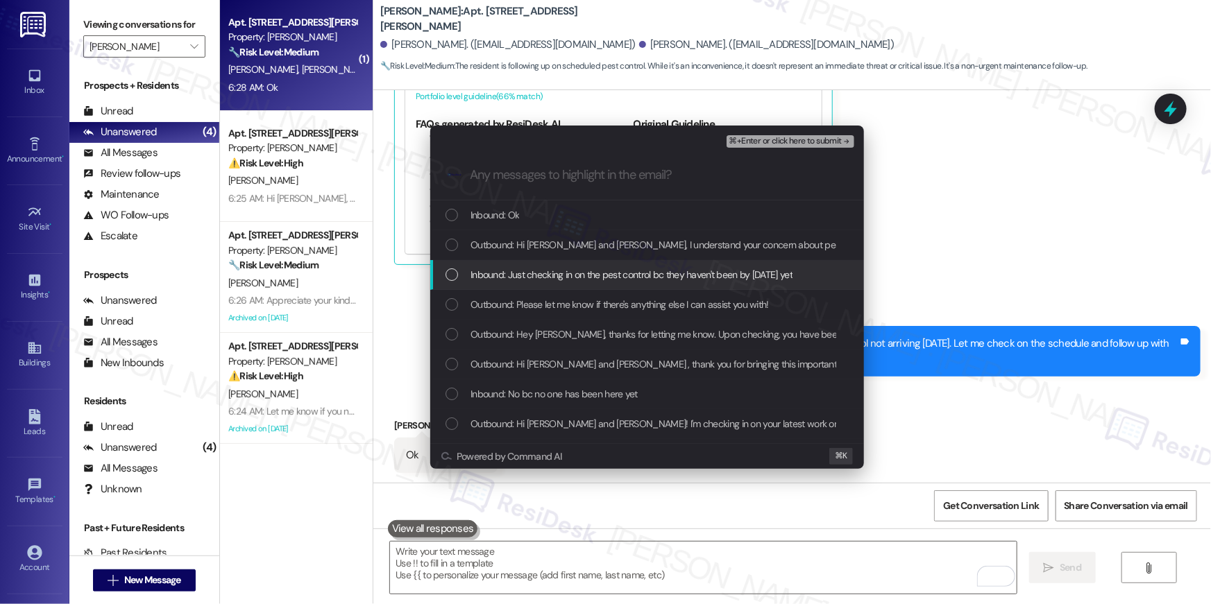
drag, startPoint x: 650, startPoint y: 273, endPoint x: 660, endPoint y: 262, distance: 14.8
click at [650, 273] on span "Inbound: Just checking in on the pest control bc they haven't been by today yet" at bounding box center [631, 274] width 322 height 15
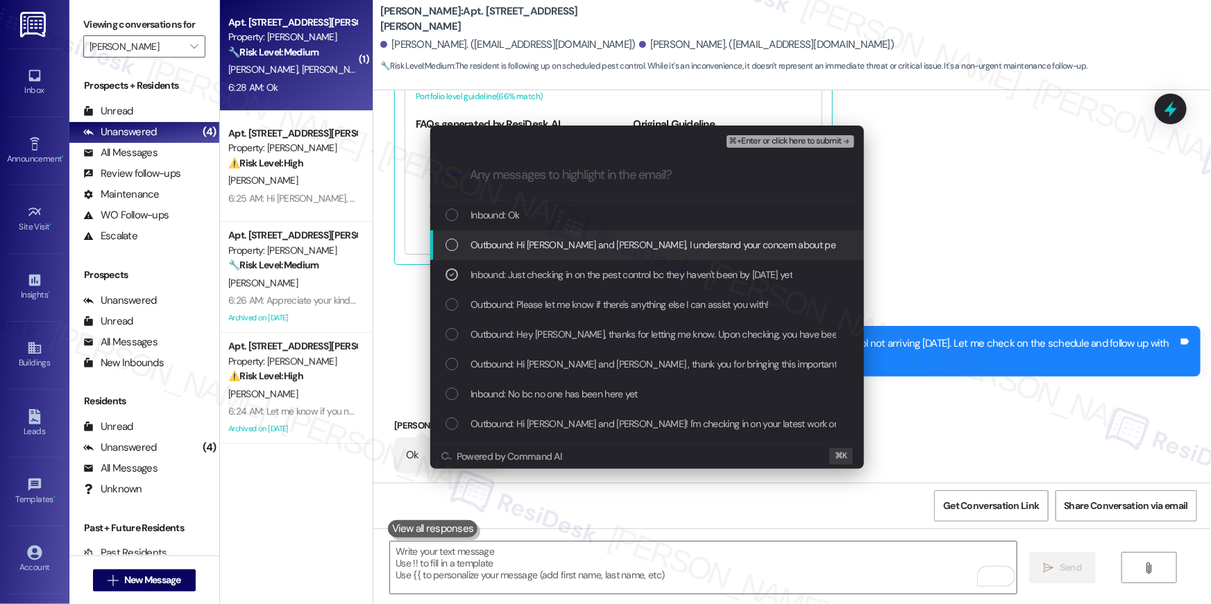
click at [806, 137] on span "⌘+Enter or click here to submit" at bounding box center [785, 142] width 112 height 10
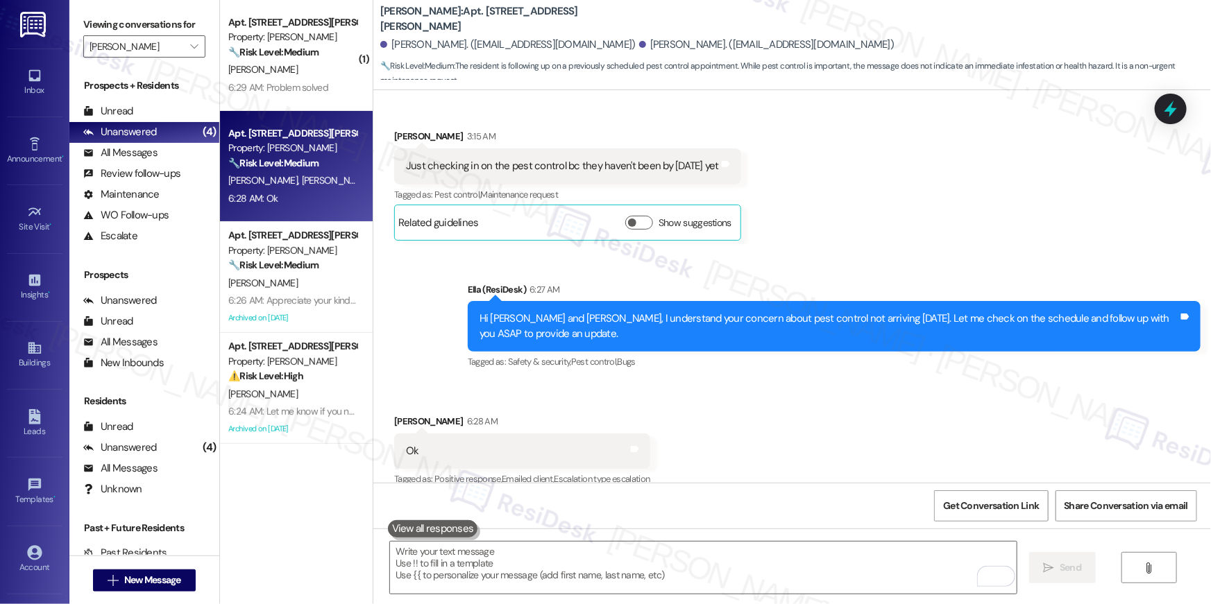
scroll to position [1032, 0]
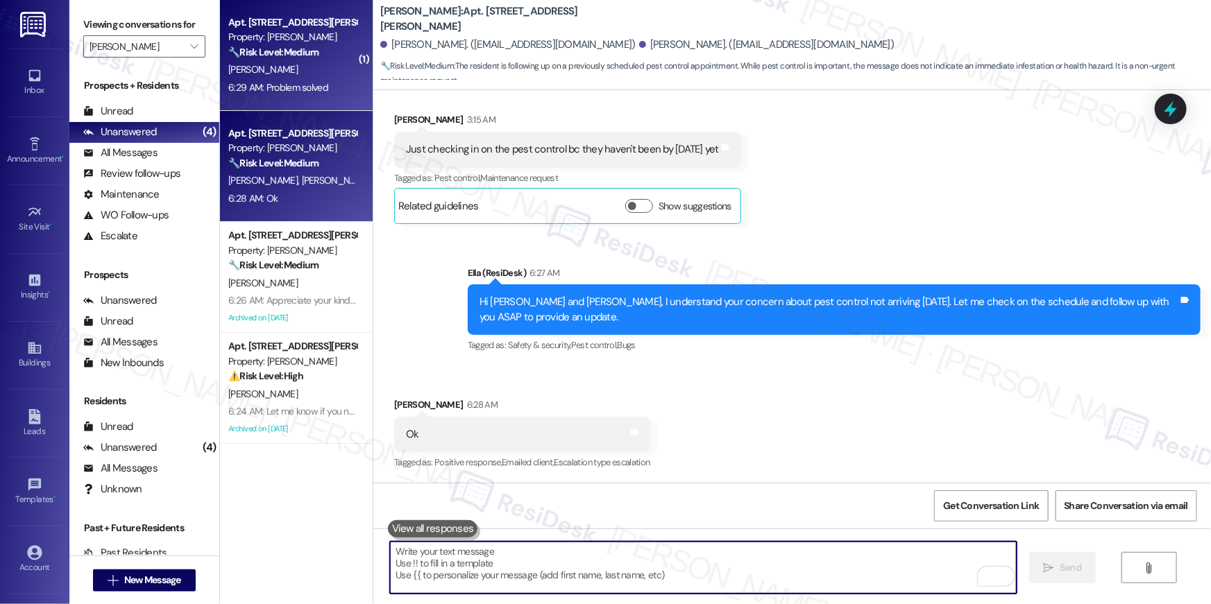
click at [285, 79] on div "6:29 AM: Problem solved 6:29 AM: Problem solved" at bounding box center [292, 87] width 131 height 17
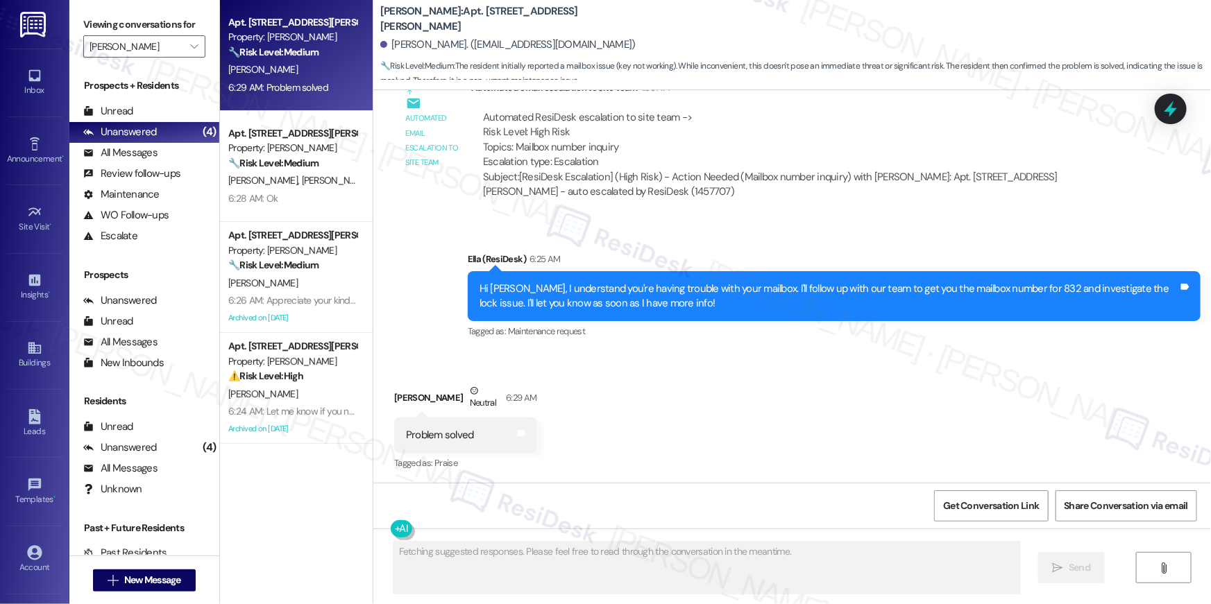
scroll to position [2717, 0]
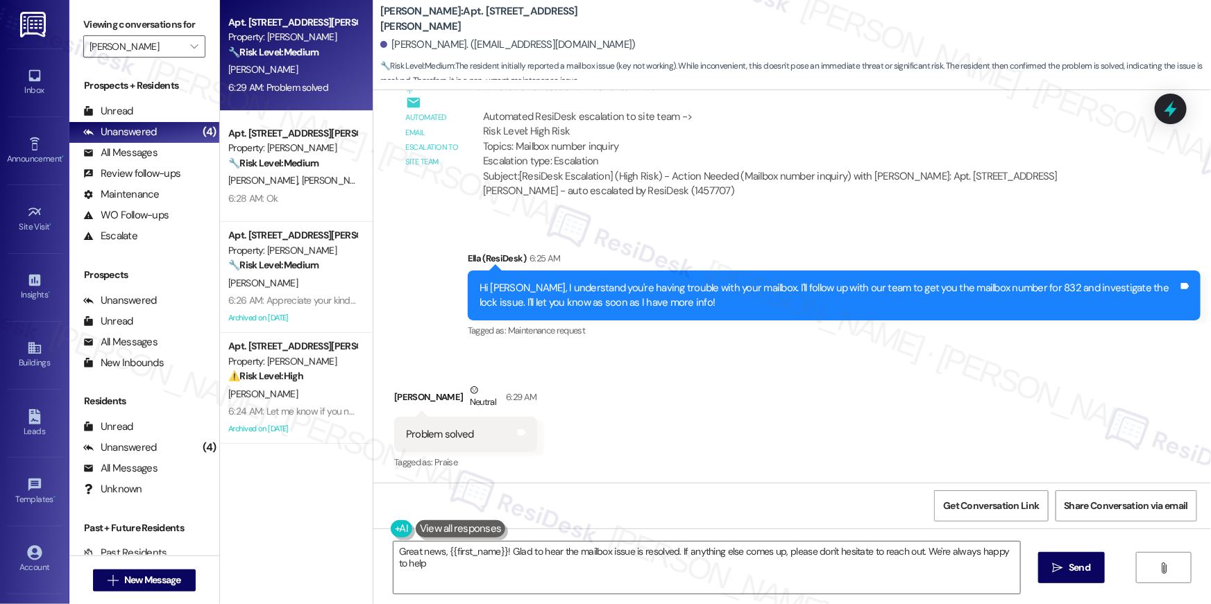
type textarea "Great news, {{first_name}}! Glad to hear the mailbox issue is resolved. If anyt…"
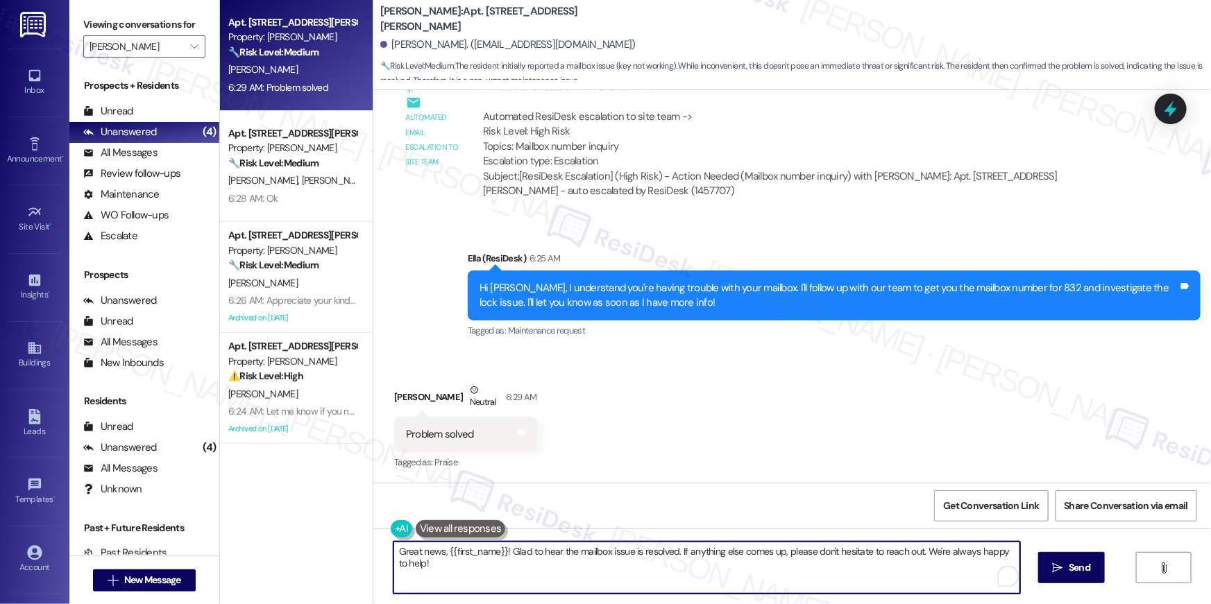
drag, startPoint x: 692, startPoint y: 570, endPoint x: 1007, endPoint y: 578, distance: 315.1
click at [693, 570] on textarea "Great news, {{first_name}}! Glad to hear the mailbox issue is resolved. If anyt…" at bounding box center [706, 568] width 627 height 52
click at [1078, 572] on span "Send" at bounding box center [1080, 568] width 22 height 15
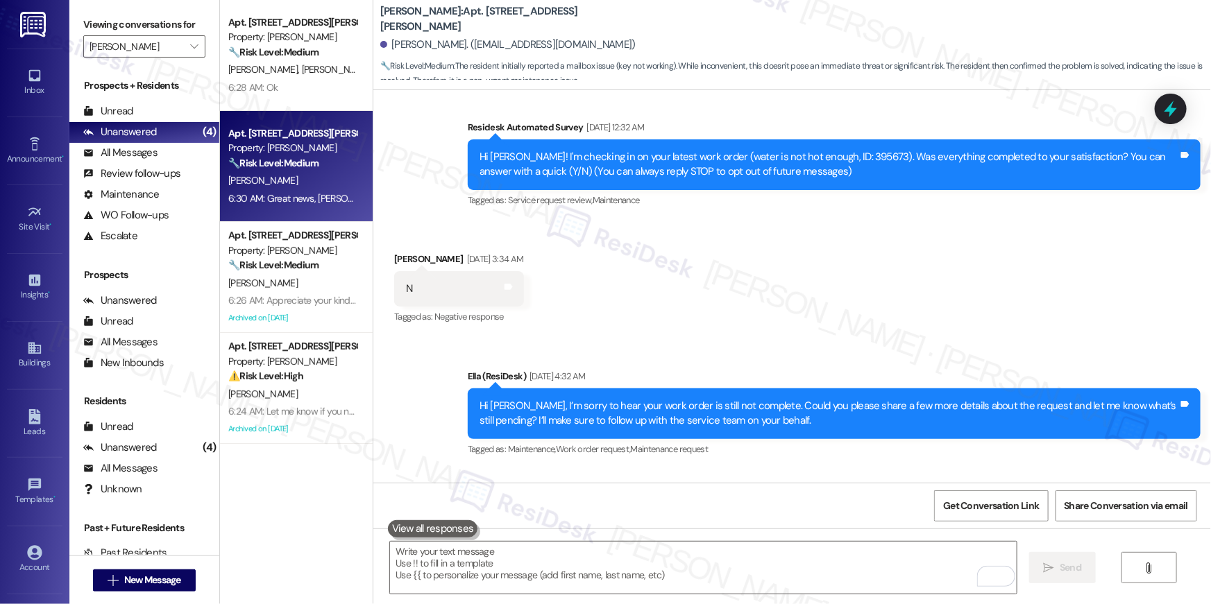
scroll to position [0, 0]
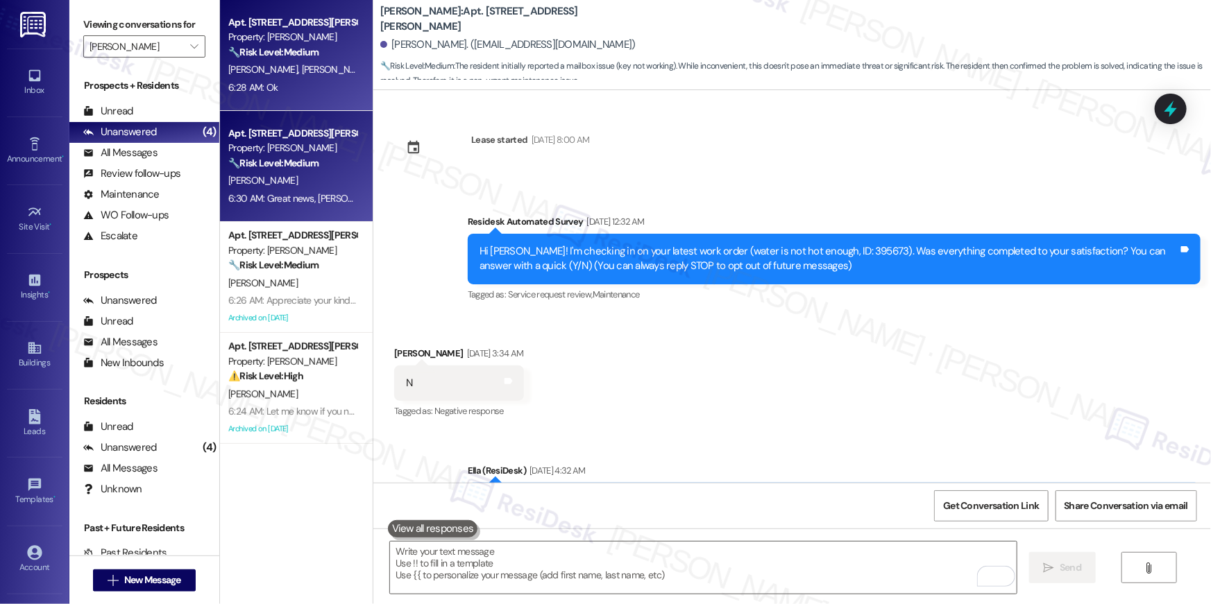
click at [333, 65] on span "D. Oneal-Dorton" at bounding box center [336, 69] width 69 height 12
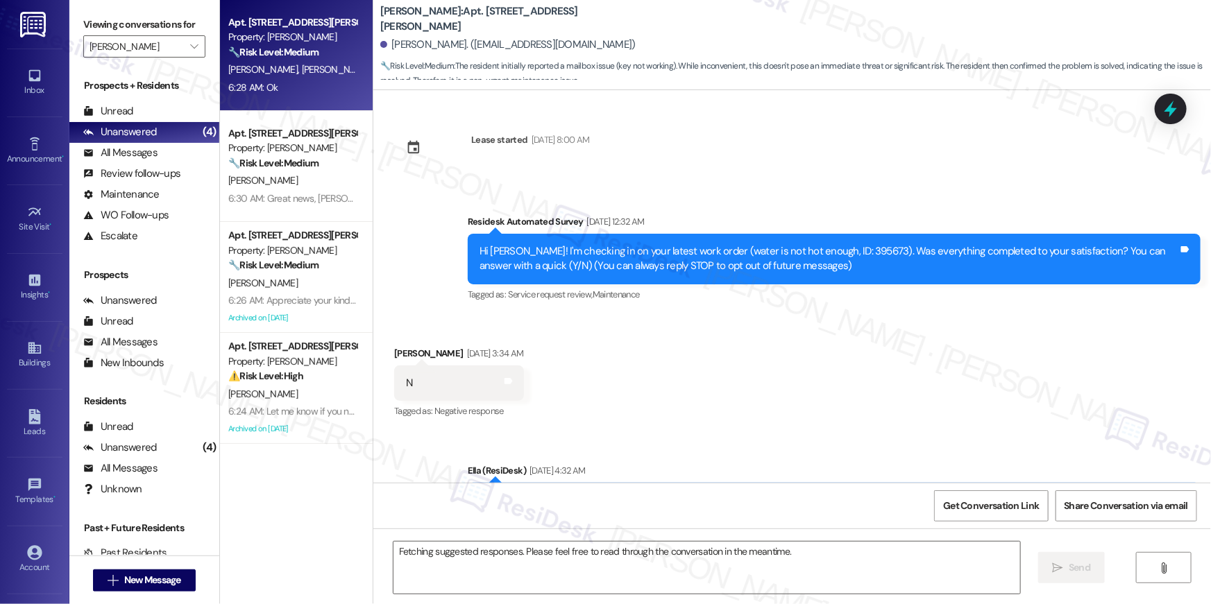
click at [333, 65] on span "D. Oneal-Dorton" at bounding box center [336, 69] width 69 height 12
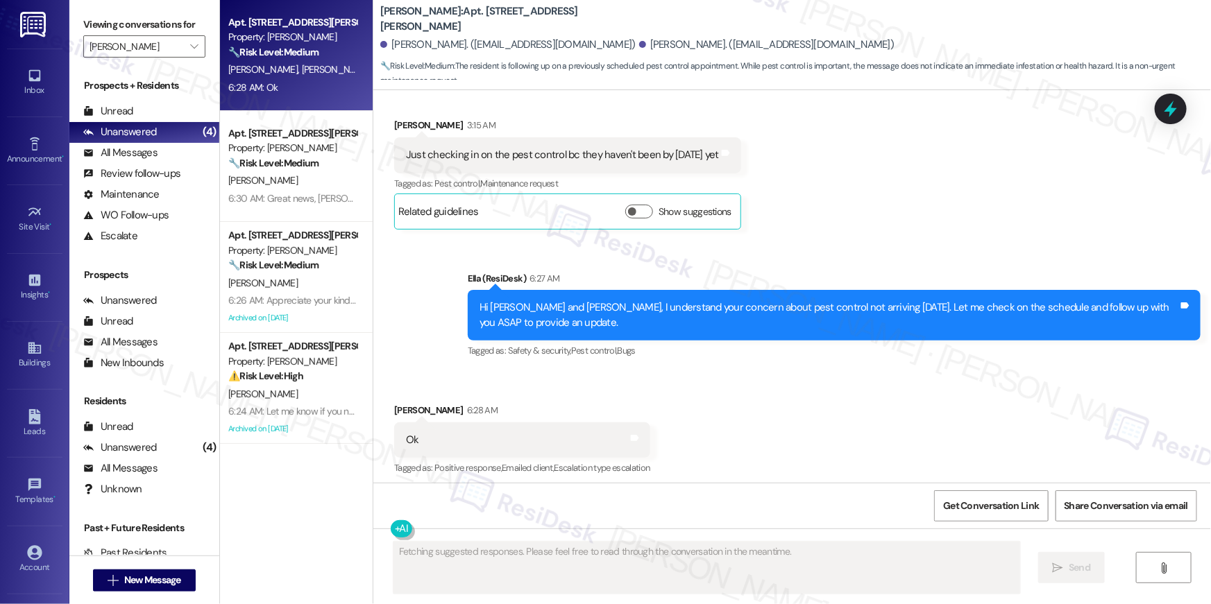
scroll to position [1203, 0]
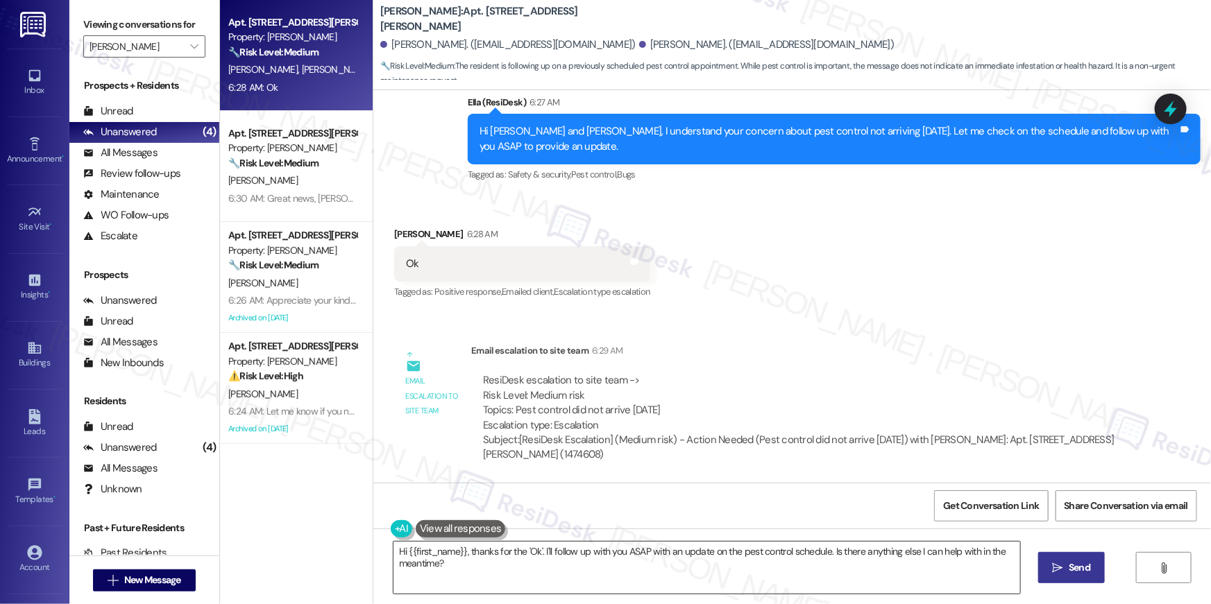
click at [665, 559] on textarea "Hi {{first_name}}, thanks for the 'Ok'. I'll follow up with you ASAP with an up…" at bounding box center [706, 568] width 627 height 52
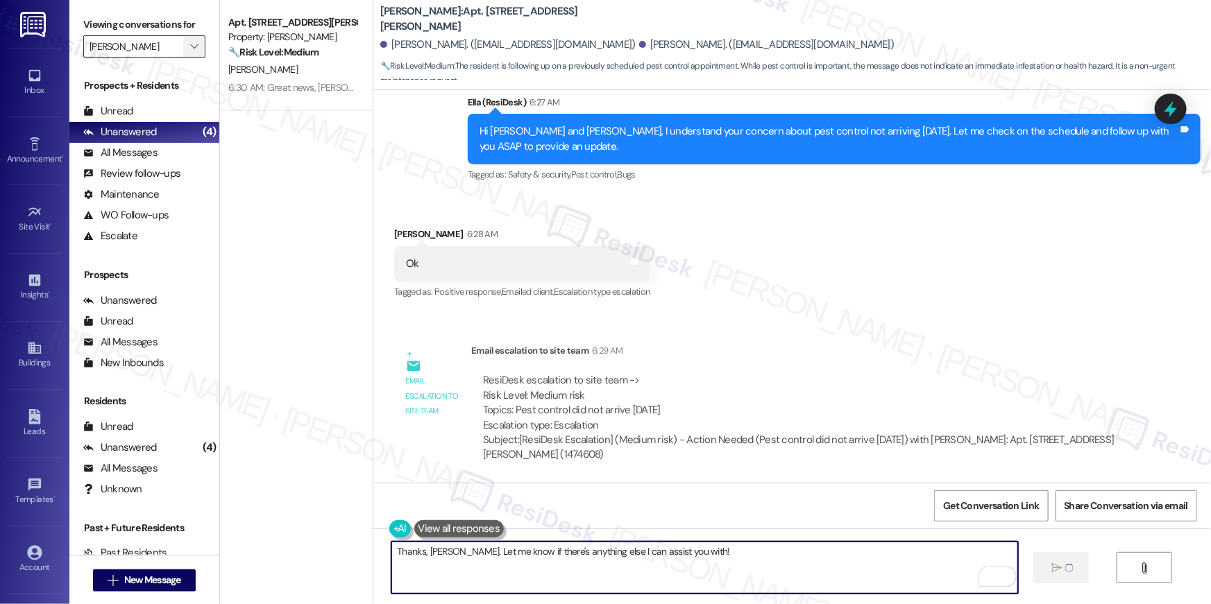
type textarea "Thanks, Donna. Let me know if there's anything else I can assist you with!"
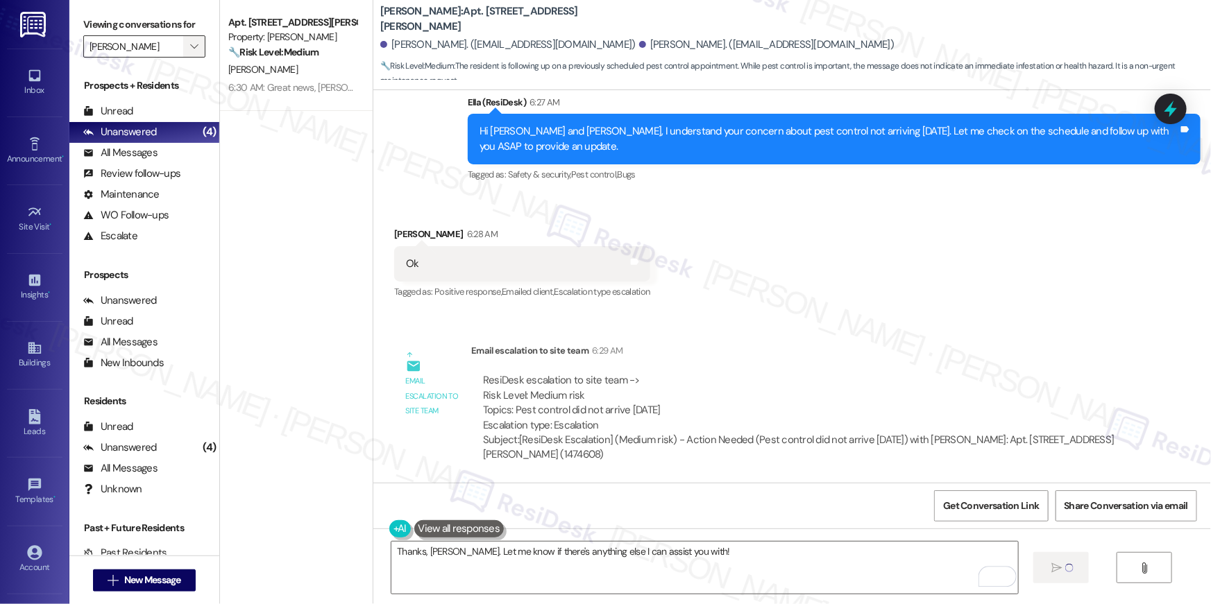
click at [190, 42] on icon "" at bounding box center [194, 46] width 8 height 11
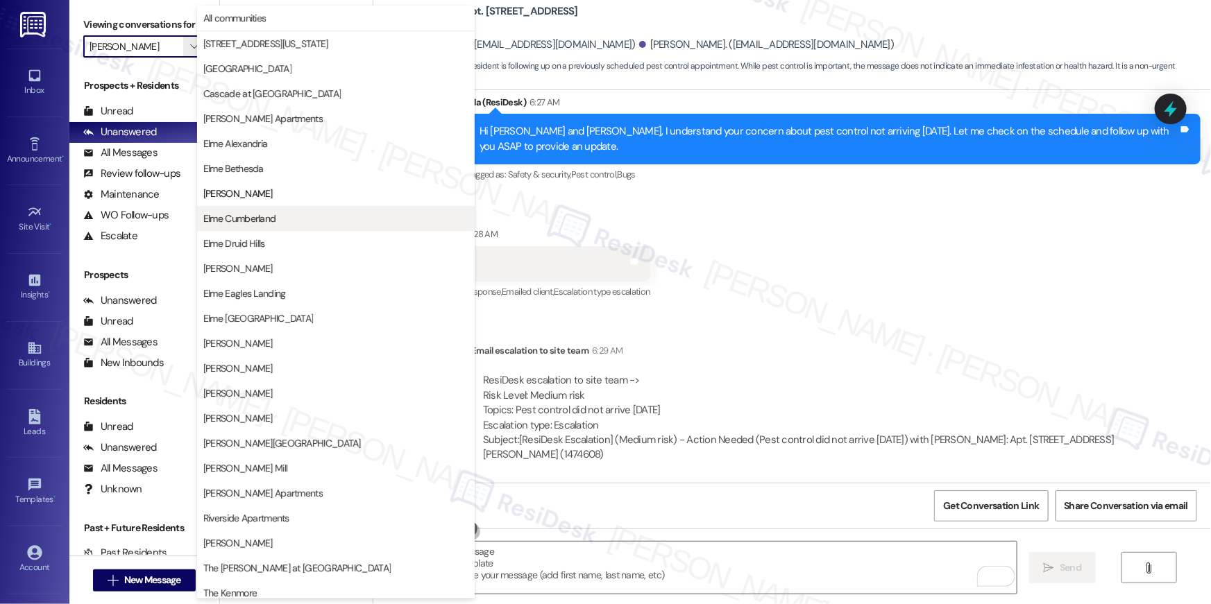
click at [241, 219] on span "Elme Cumberland" at bounding box center [239, 219] width 73 height 14
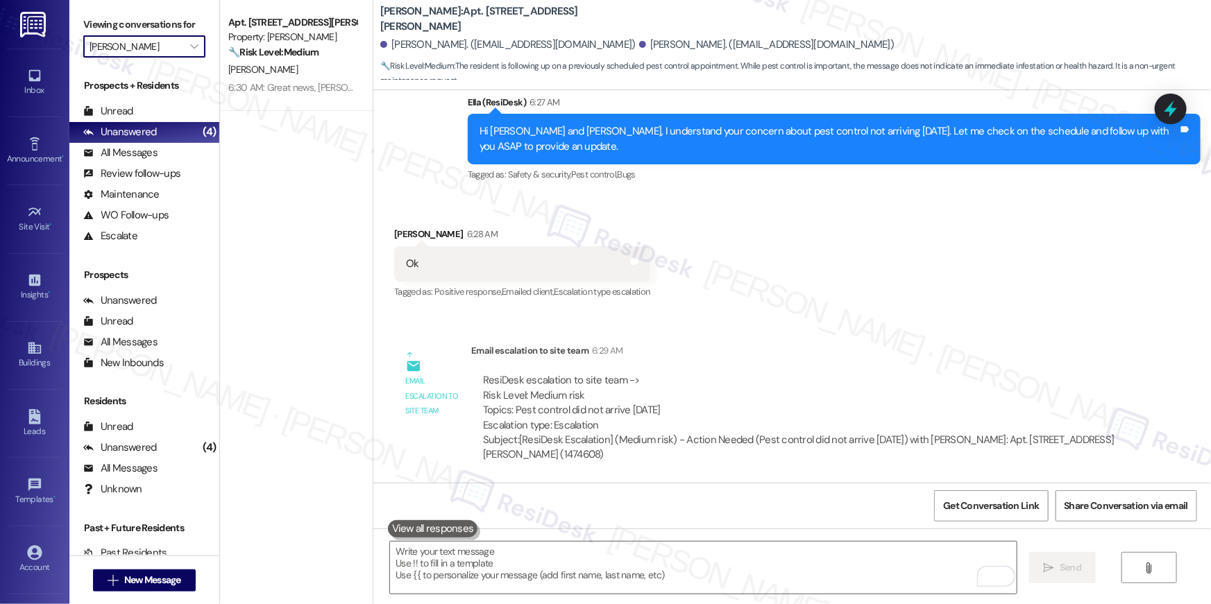
type input "Elme Cumberland"
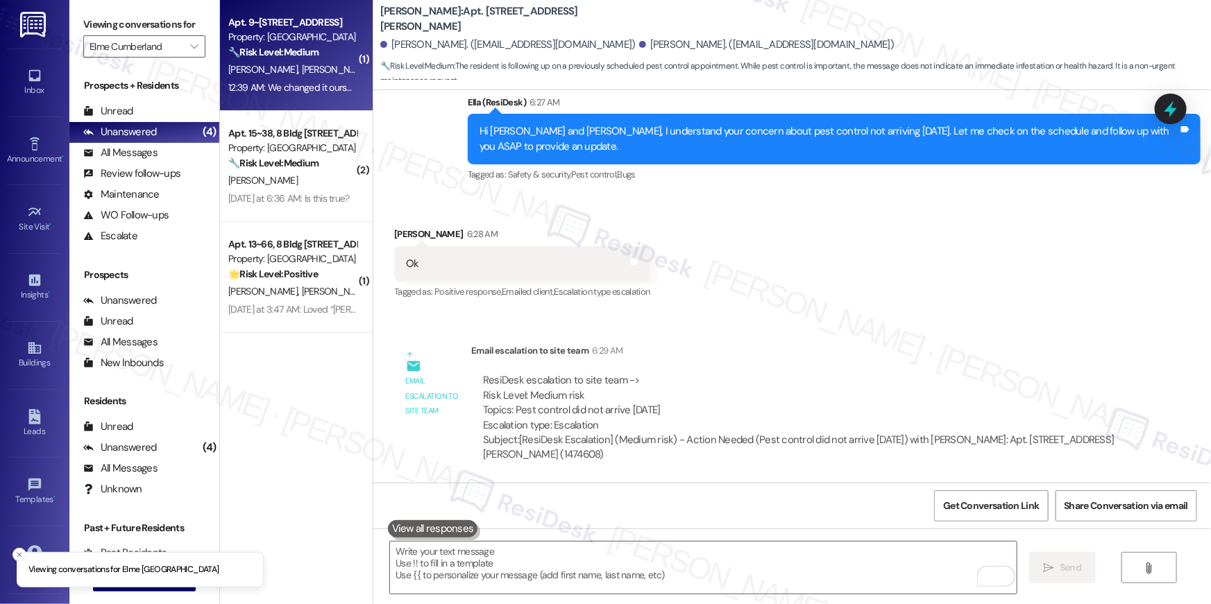
click at [276, 101] on div "Apt. 9~434, 8 Bldg 9 Cumberland Way SE Property: Elme Cumberland 🔧 Risk Level: …" at bounding box center [296, 55] width 153 height 111
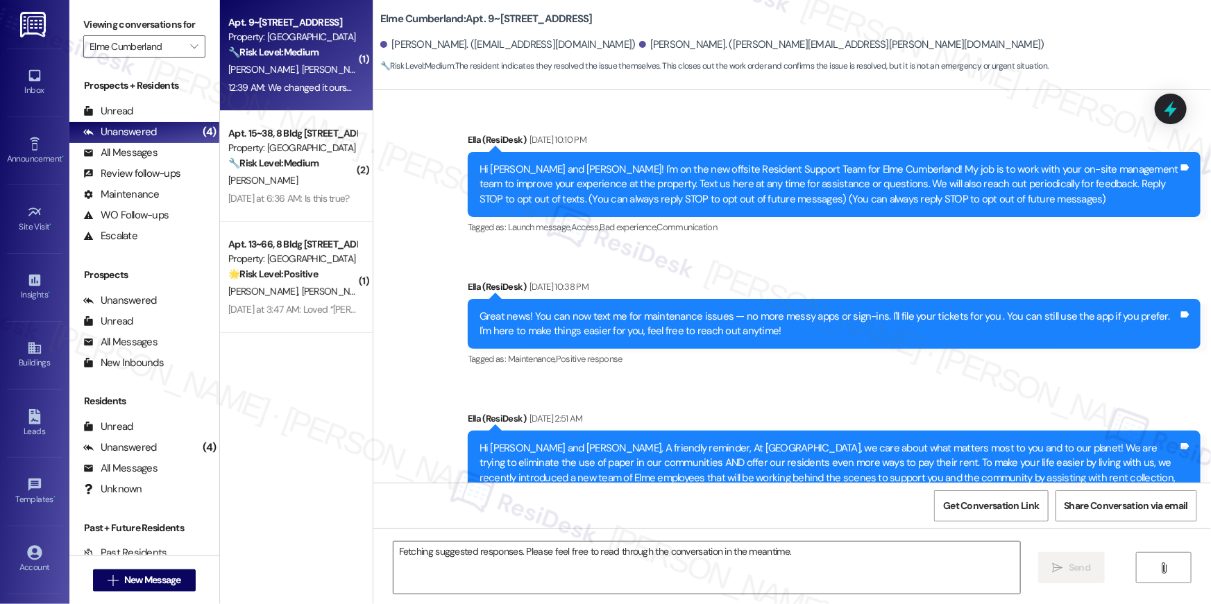
scroll to position [14777, 0]
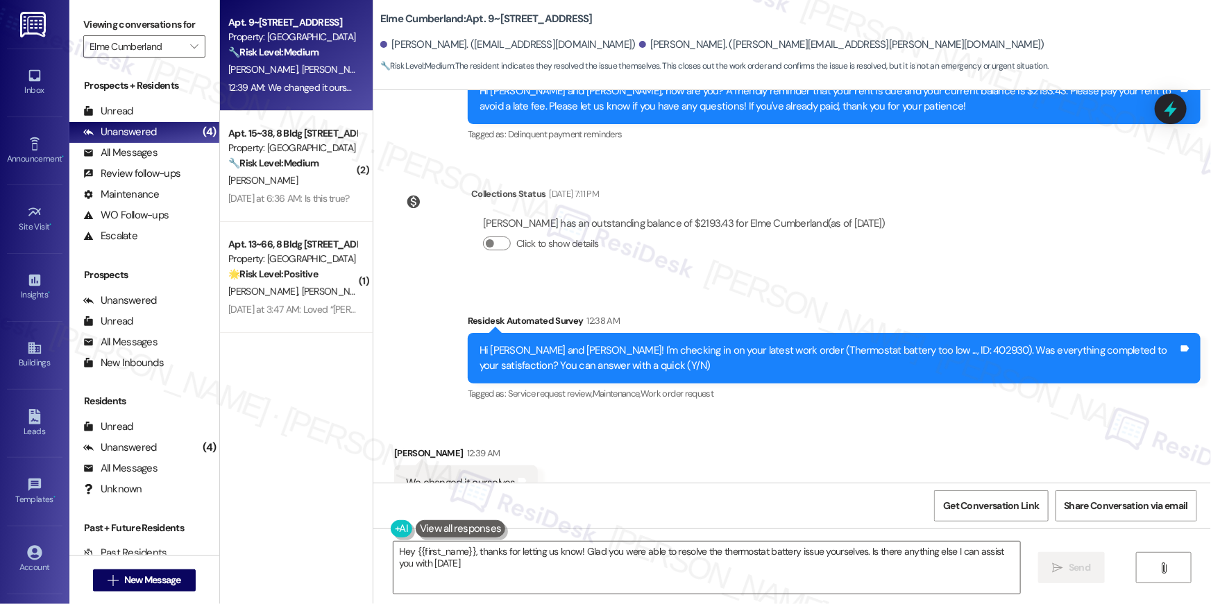
type textarea "Hey {{first_name}}, thanks for letting us know! Glad you were able to resolve t…"
click at [655, 572] on textarea "Hey {{first_name}}, thanks for letting us know! Glad you were able to resolve t…" at bounding box center [706, 568] width 627 height 52
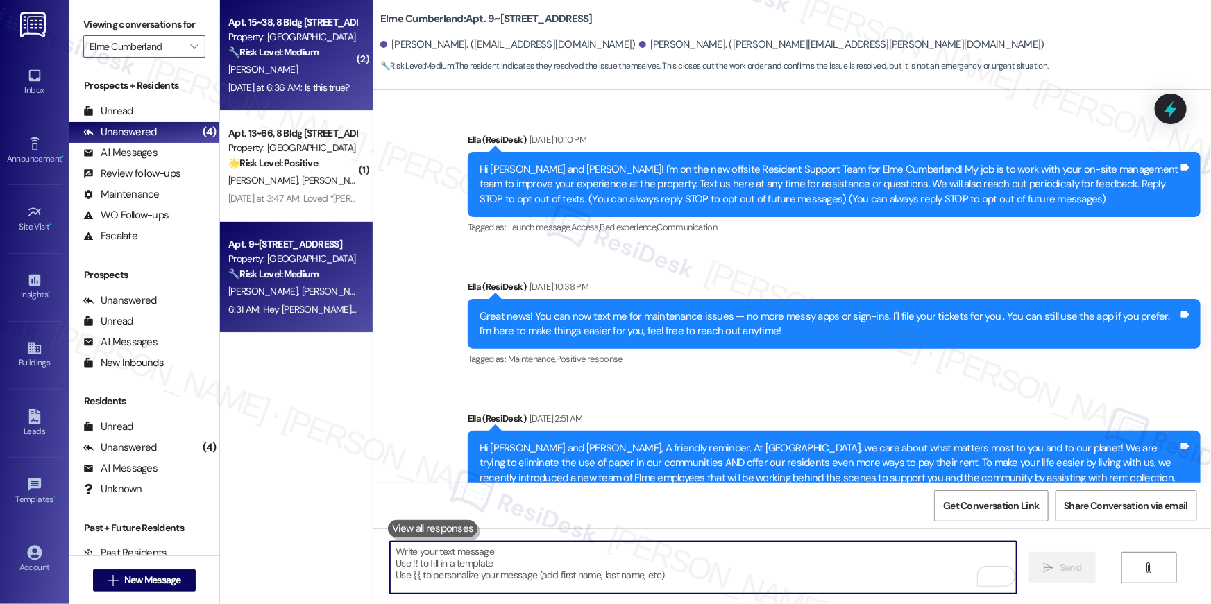
click at [271, 92] on div "[DATE] at 6:36 AM: Is this true? [DATE] at 6:36 AM: Is this true?" at bounding box center [288, 87] width 121 height 12
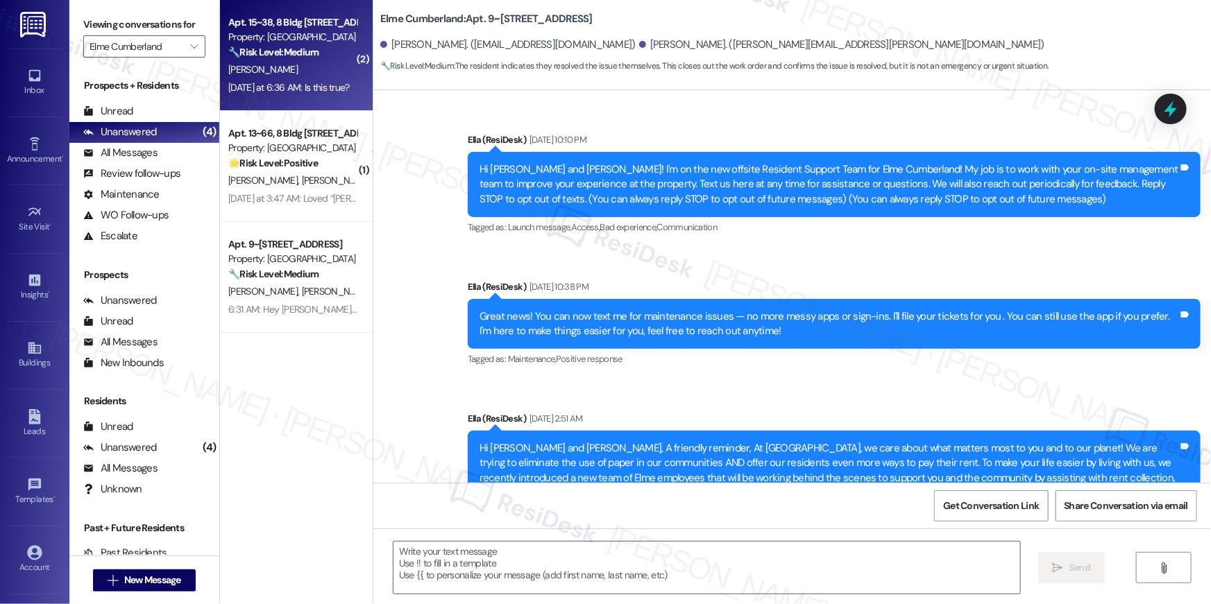
scroll to position [14889, 0]
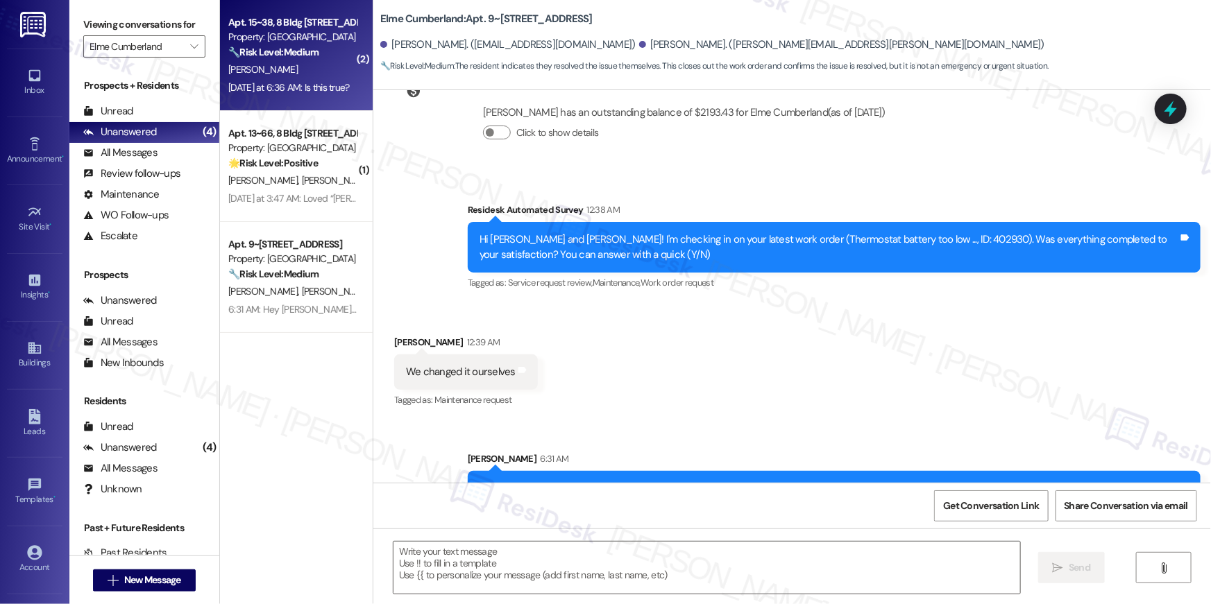
type textarea "Fetching suggested responses. Please feel free to read through the conversation…"
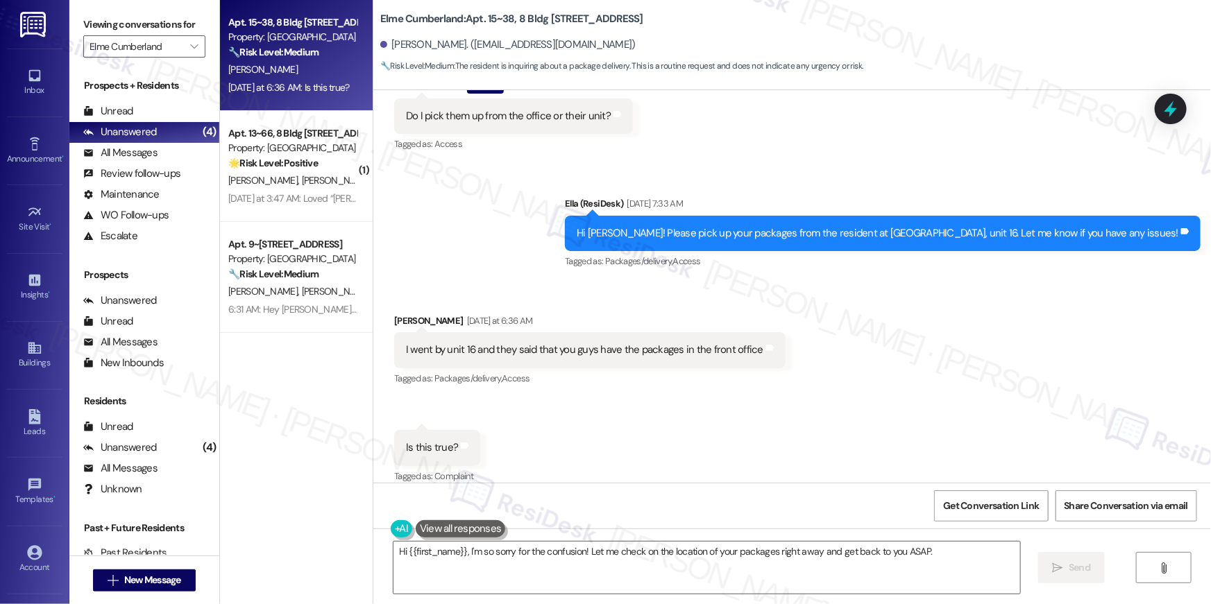
scroll to position [10277, 0]
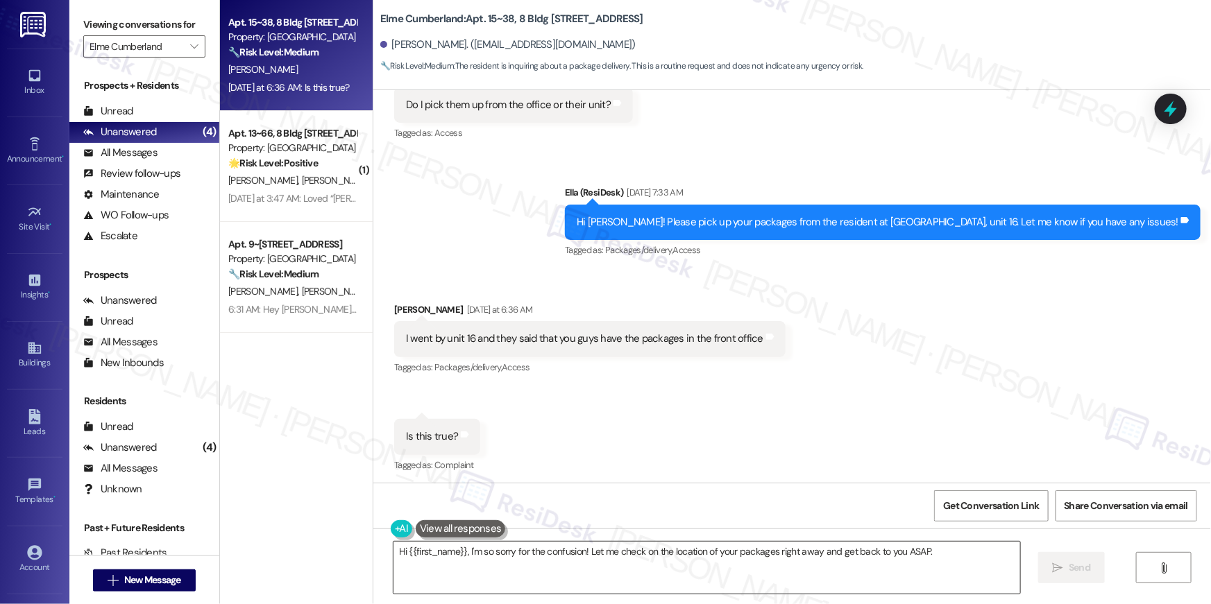
click at [494, 562] on textarea "Hi {{first_name}}, I'm so sorry for the confusion! Let me check on the location…" at bounding box center [706, 568] width 627 height 52
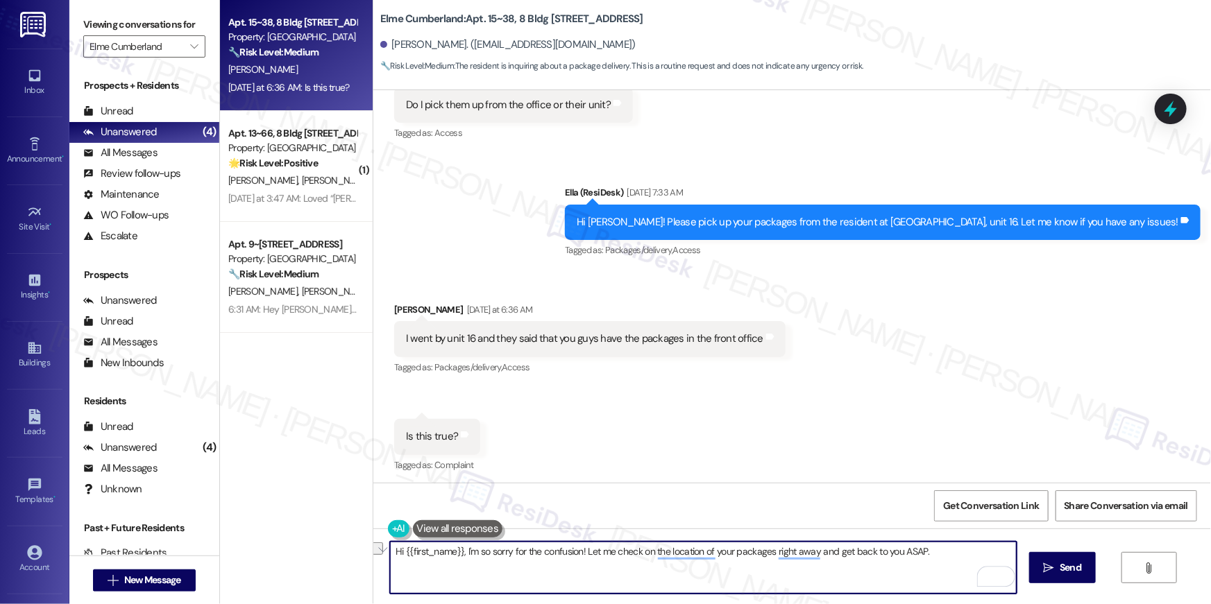
drag, startPoint x: 581, startPoint y: 554, endPoint x: 602, endPoint y: 579, distance: 32.1
click at [602, 579] on textarea "Hi {{first_name}}, I'm so sorry for the confusion! Let me check on the location…" at bounding box center [703, 568] width 627 height 52
click at [885, 556] on textarea "Hi {{first_name}}, I'm so sorry for the confusion! The message I sent you to co…" at bounding box center [703, 568] width 627 height 52
click at [1011, 547] on textarea "Hi {{first_name}}, I'm so sorry for the confusion! The message I sent you to co…" at bounding box center [703, 568] width 627 height 52
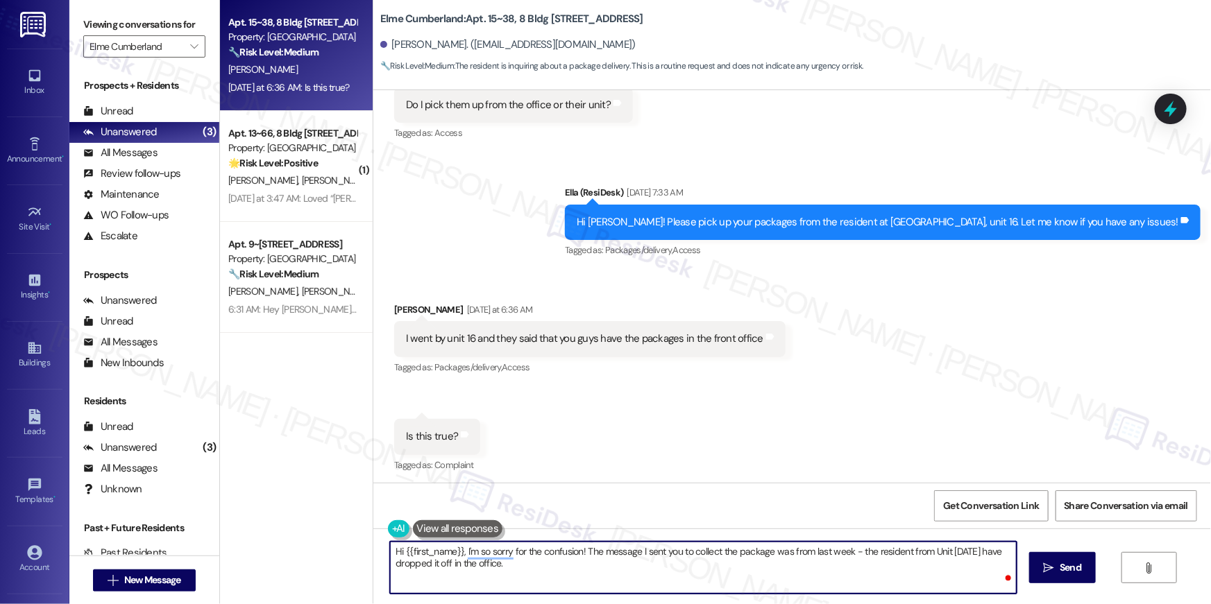
type textarea "Hi {{first_name}}, I'm so sorry for the confusion! The message I sent you to co…"
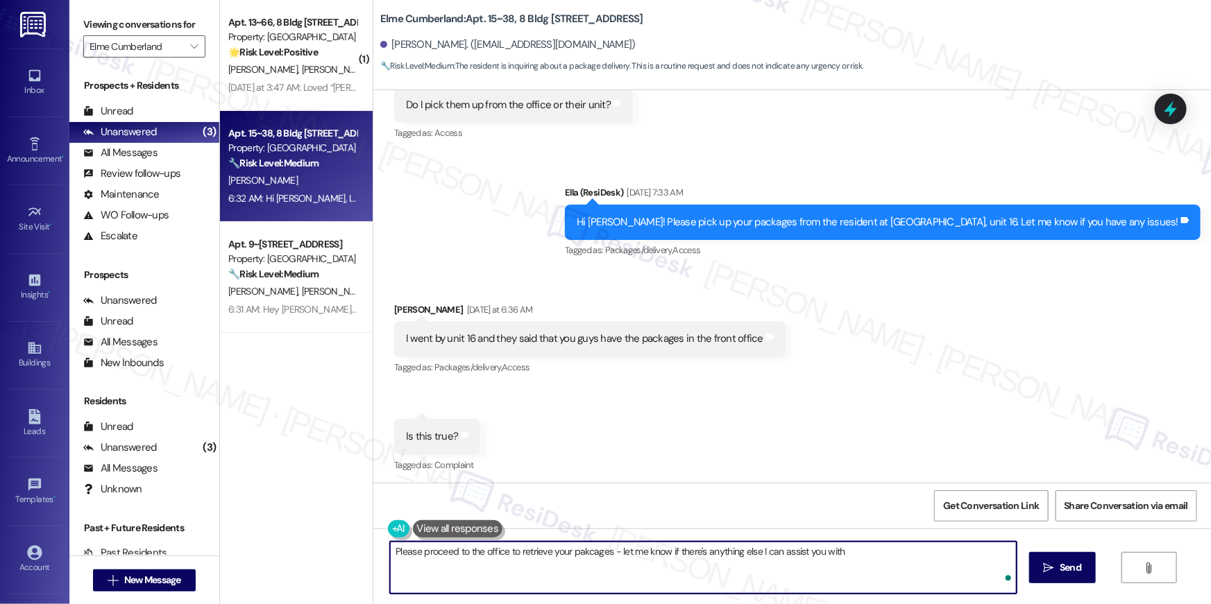
type textarea "Please proceed to the office to retrieve your pakcages - let me know if there's…"
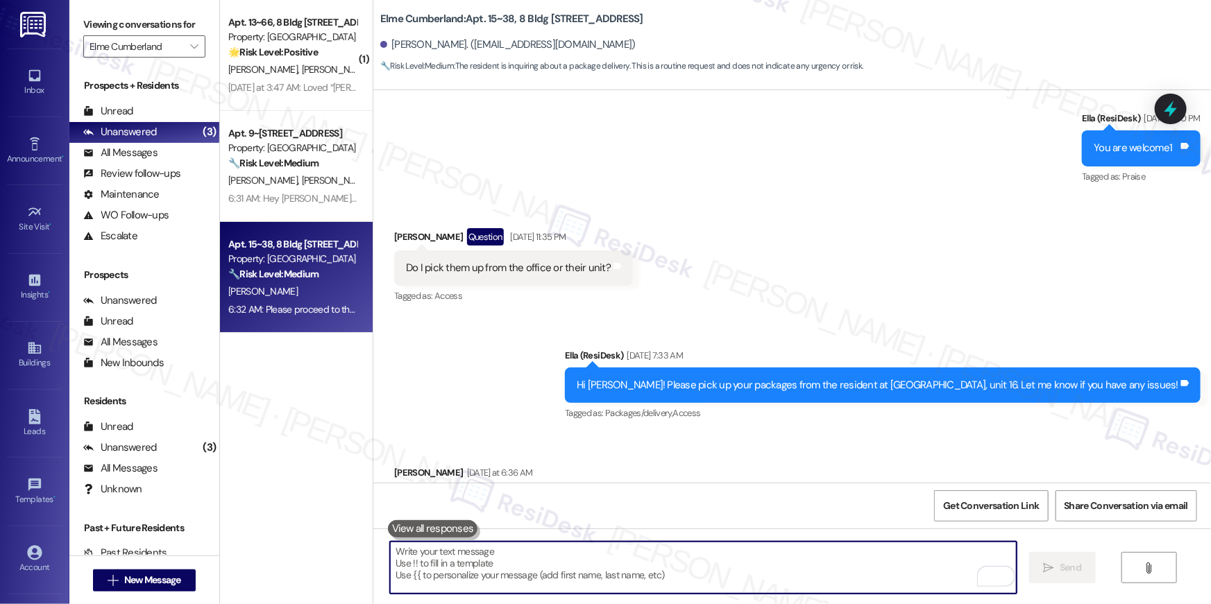
scroll to position [9865, 0]
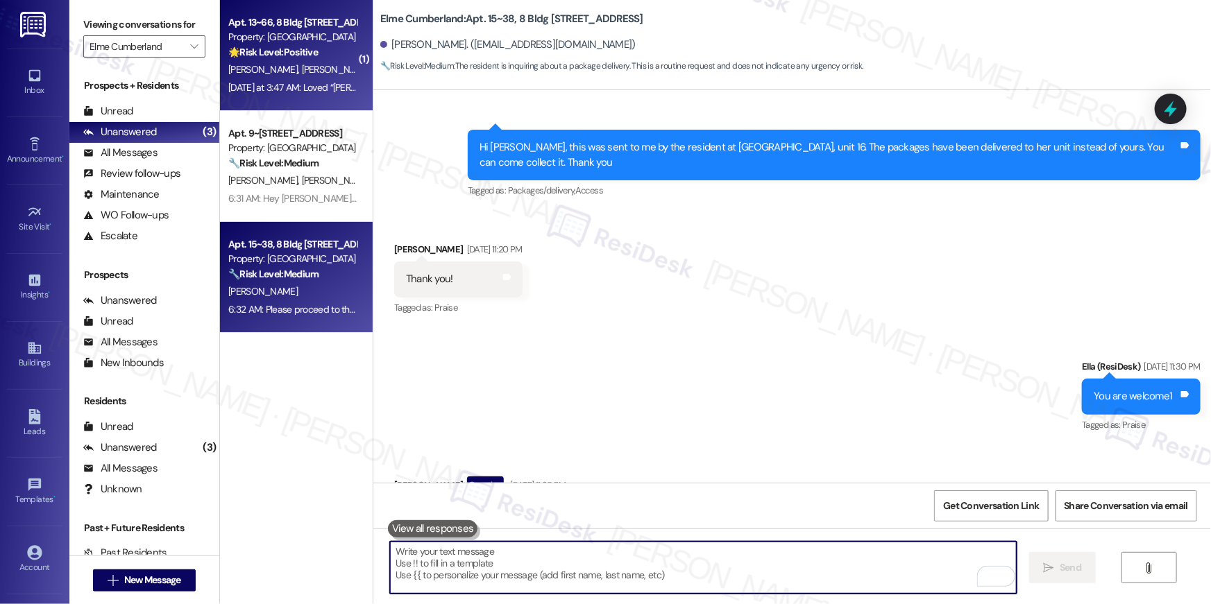
click at [336, 87] on div "Yesterday at 3:47 AM: Loved “Ella (Elme Cumberland): Hi Shantavia, Shani and De…" at bounding box center [703, 87] width 951 height 12
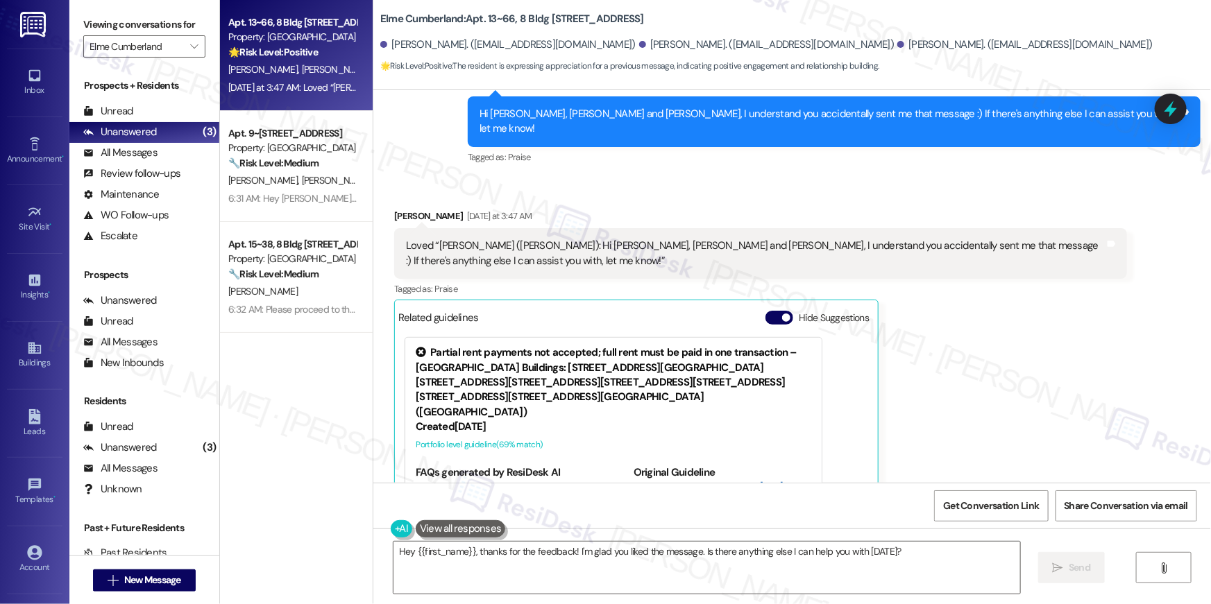
scroll to position [2220, 0]
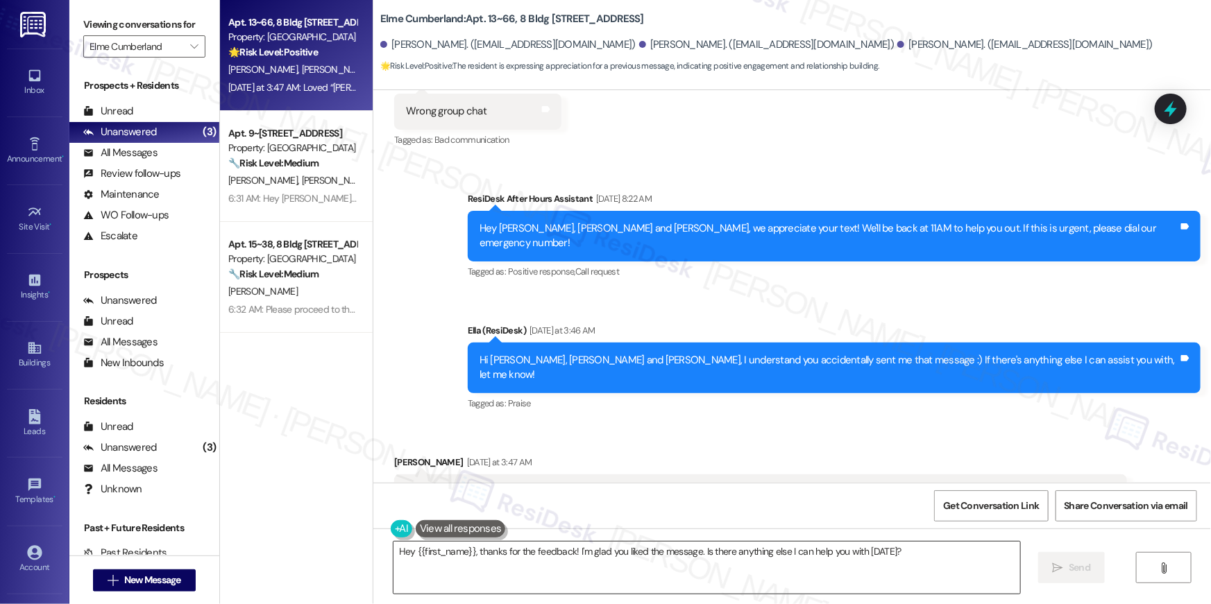
click at [725, 568] on textarea "Hey {{first_name}}, thanks for the feedback! I'm glad you liked the message. Is…" at bounding box center [706, 568] width 627 height 52
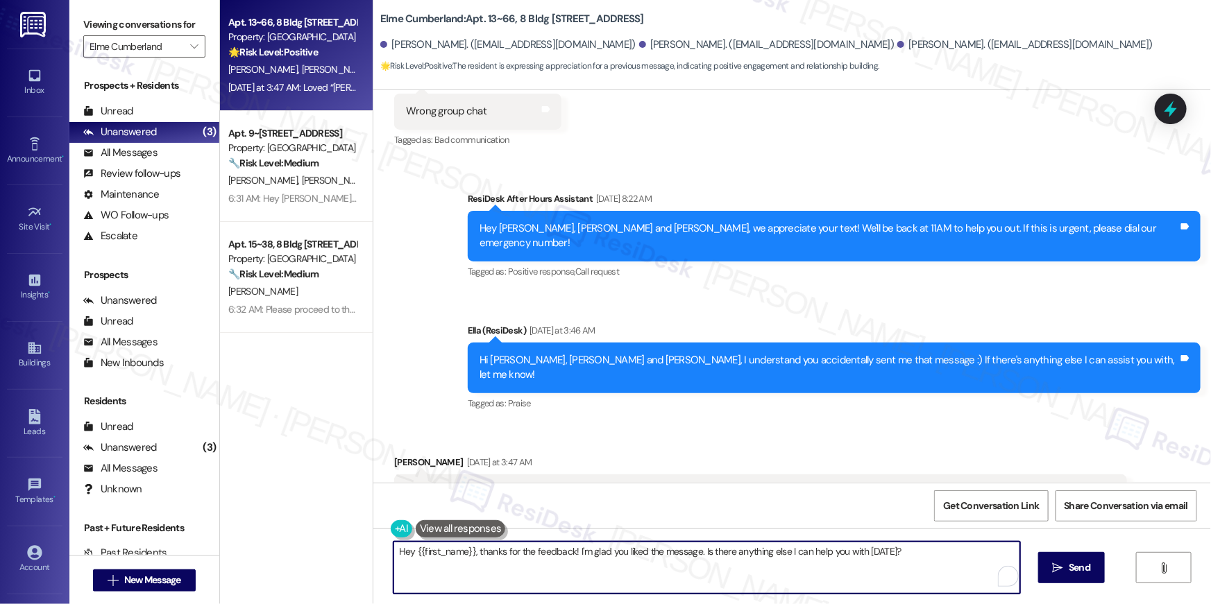
click at [725, 568] on textarea "Hey {{first_name}}, thanks for the feedback! I'm glad you liked the message. Is…" at bounding box center [706, 568] width 627 height 52
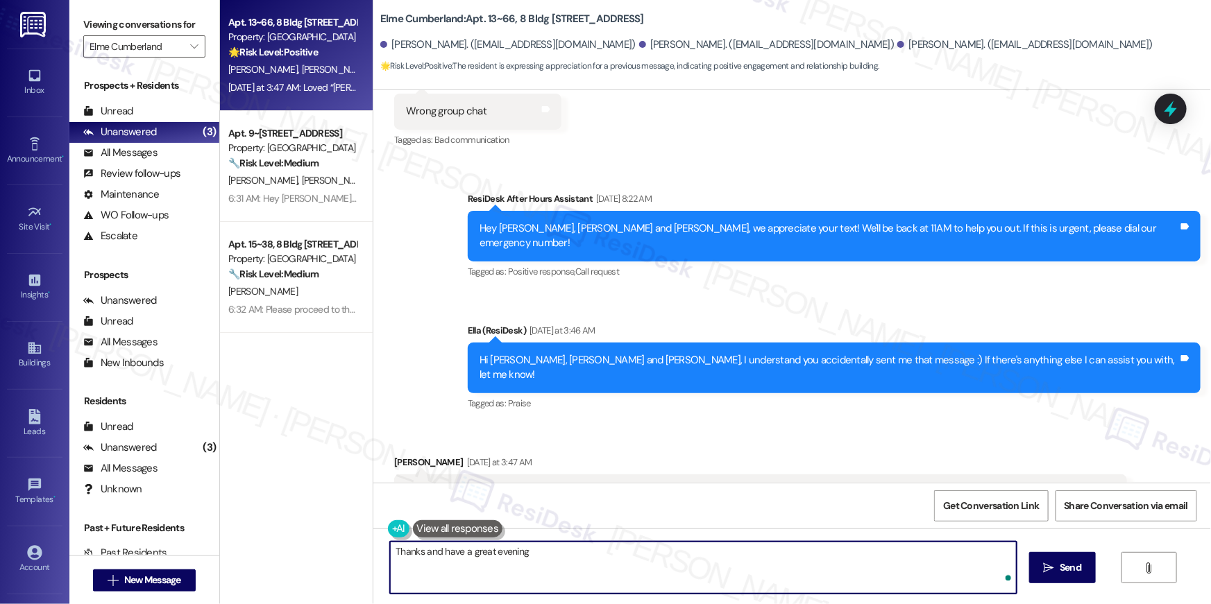
type textarea "Thanks and have a great evening!"
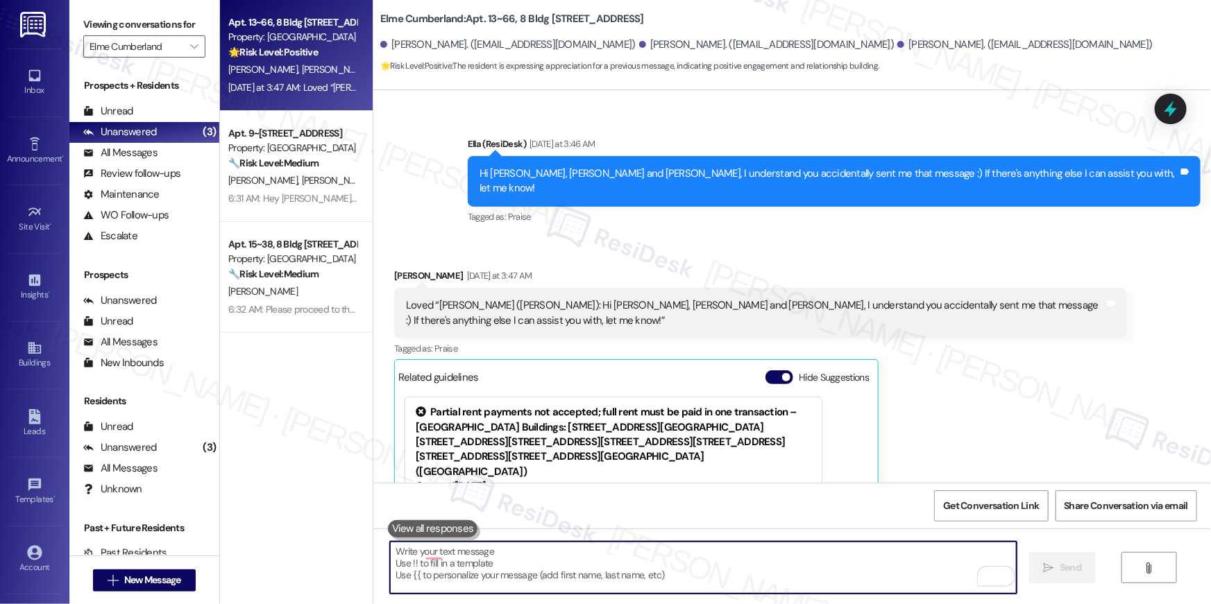
scroll to position [2465, 0]
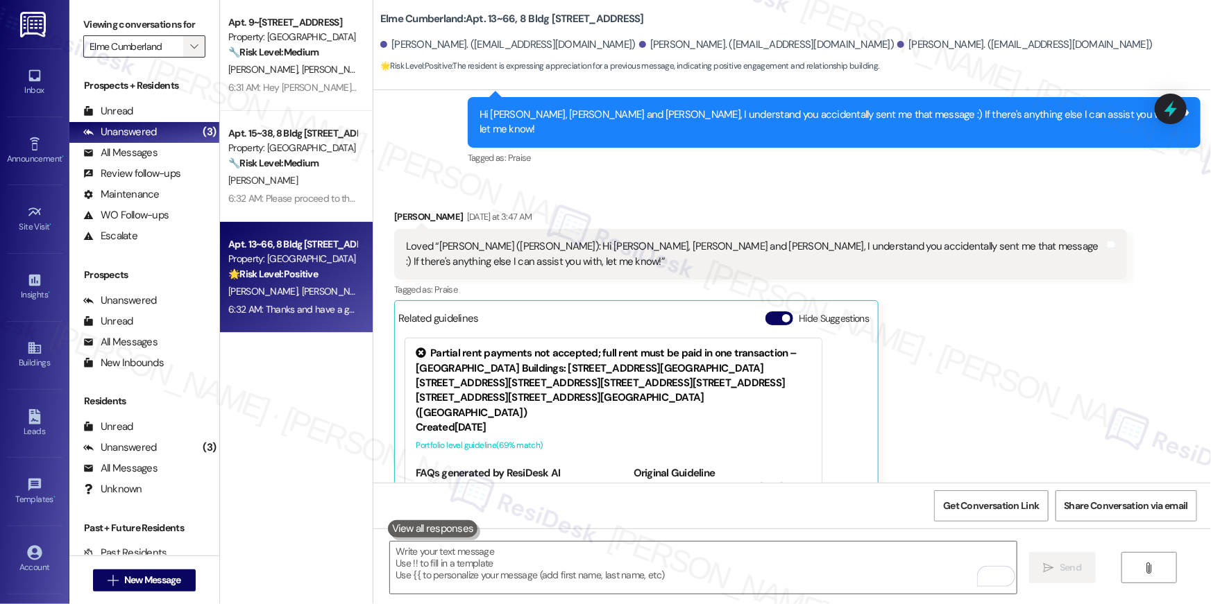
click at [190, 44] on icon "" at bounding box center [194, 46] width 8 height 11
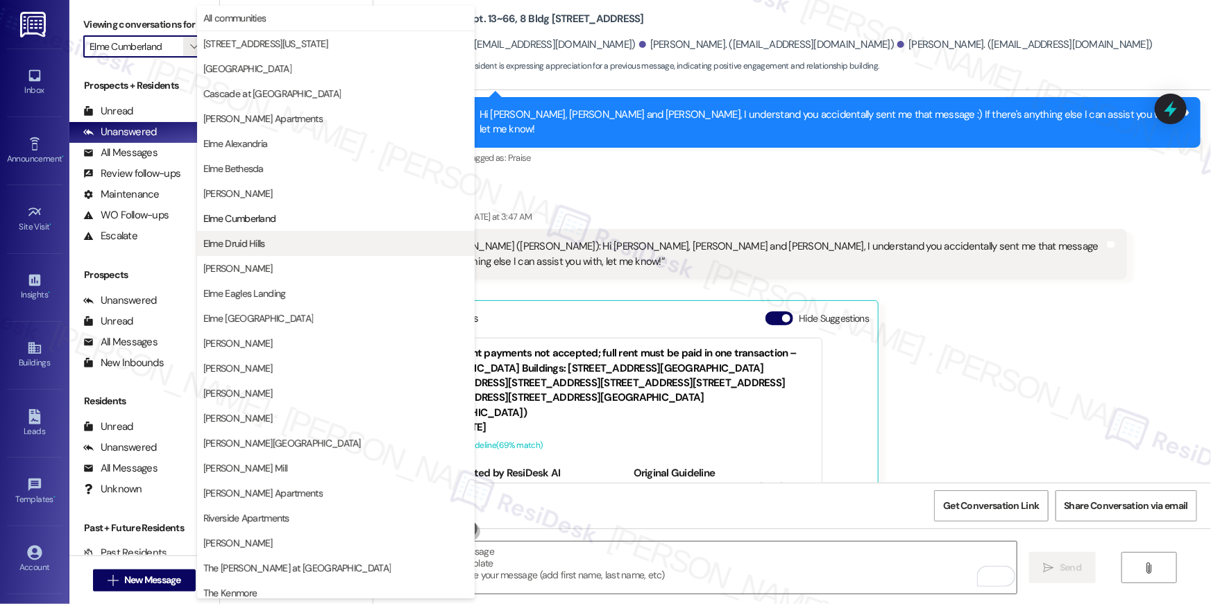
click at [236, 242] on span "Elme Druid Hills" at bounding box center [234, 244] width 62 height 14
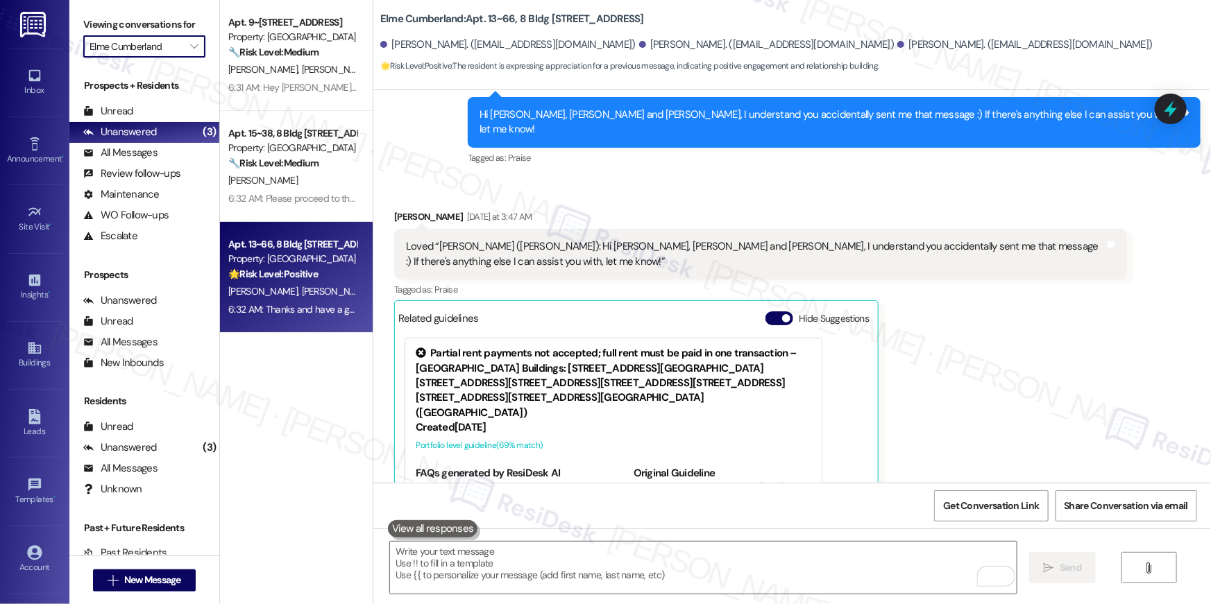
type input "Elme Druid Hills"
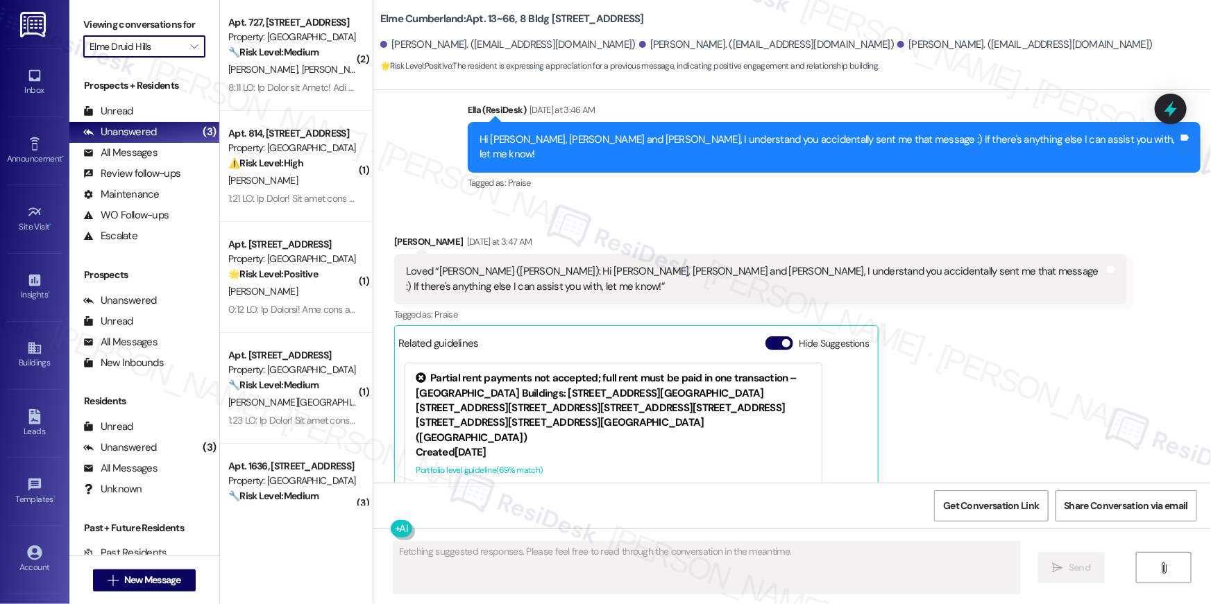
scroll to position [2465, 0]
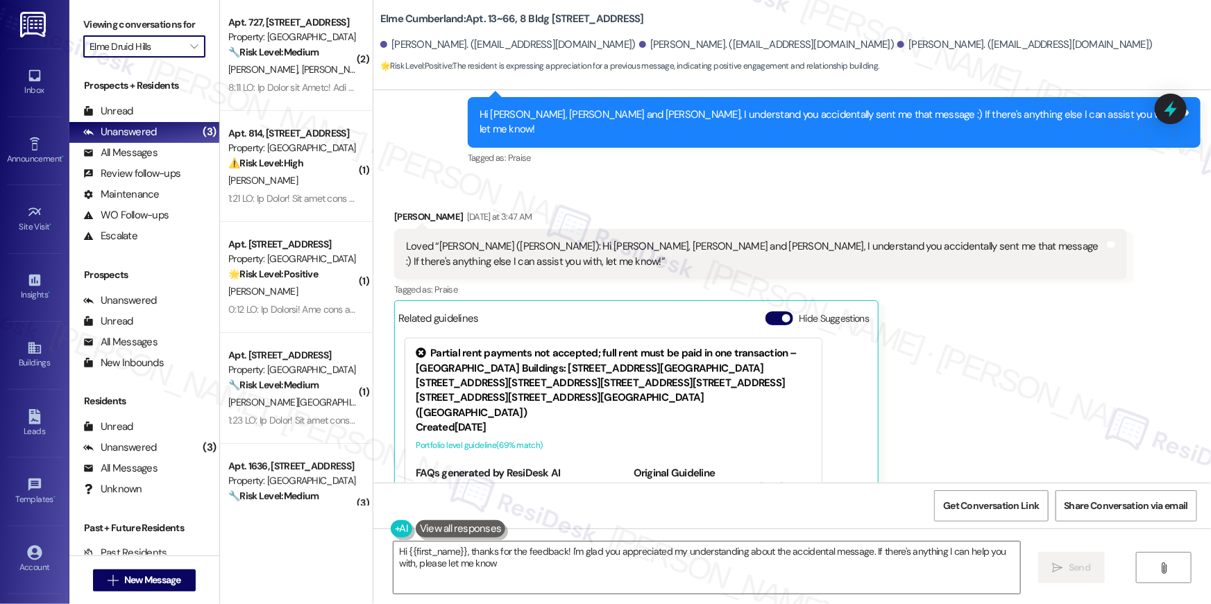
type textarea "Hi {{first_name}}, thanks for the feedback! I'm glad you appreciated my underst…"
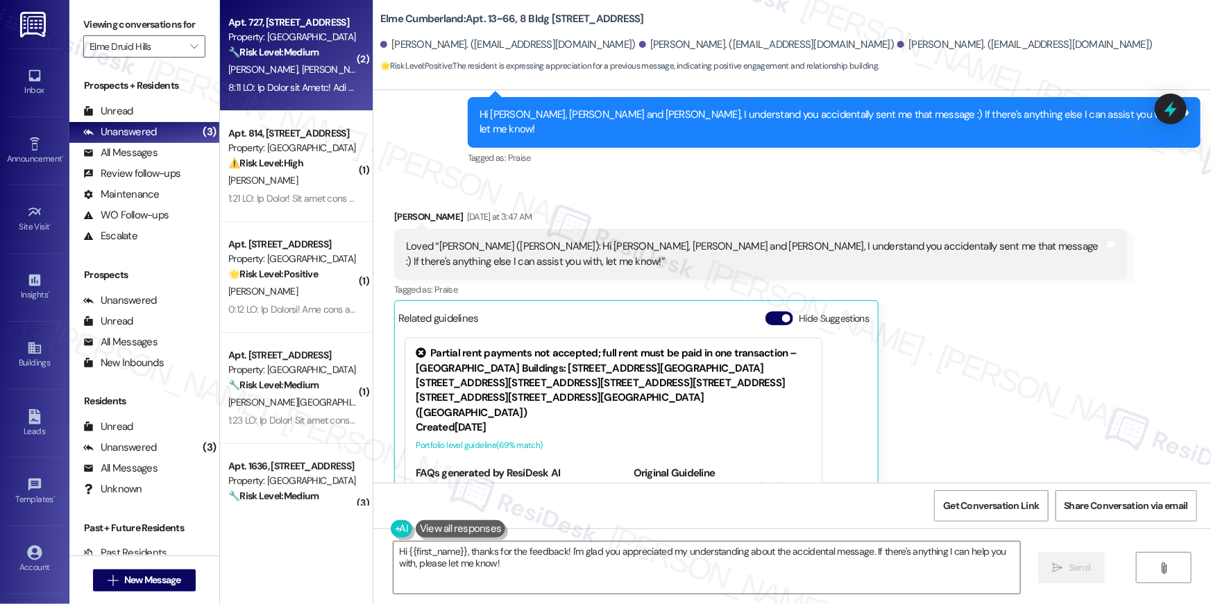
click at [314, 76] on div "J. Moore E. Claussen" at bounding box center [292, 69] width 131 height 17
type textarea "Fetching suggested responses. Please feel free to read through the conversation…"
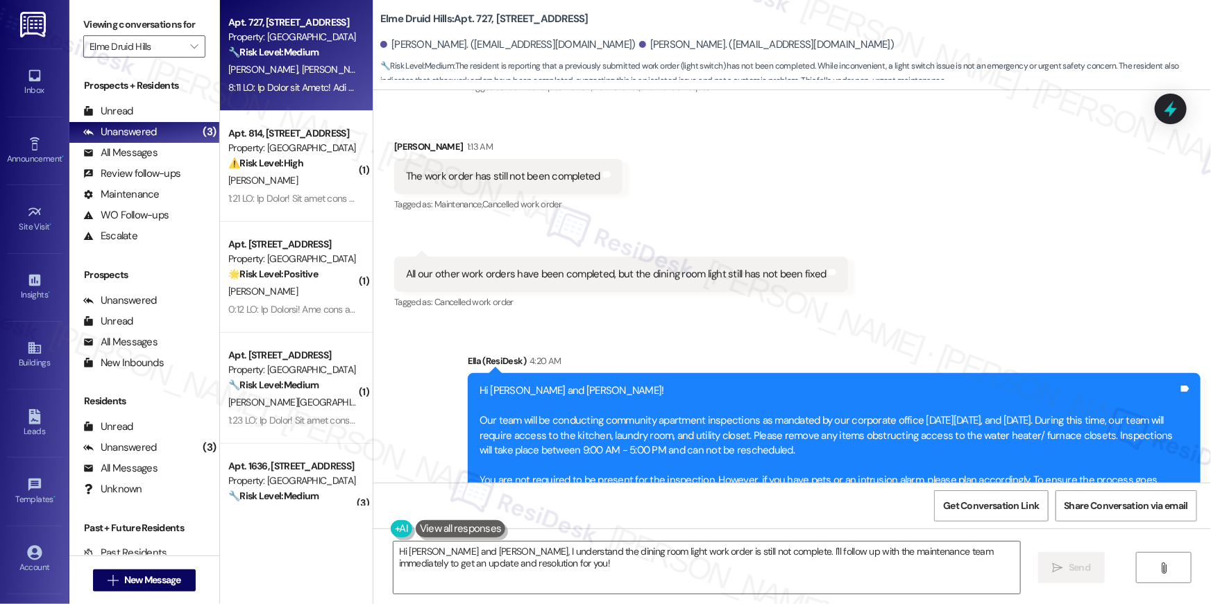
scroll to position [8428, 0]
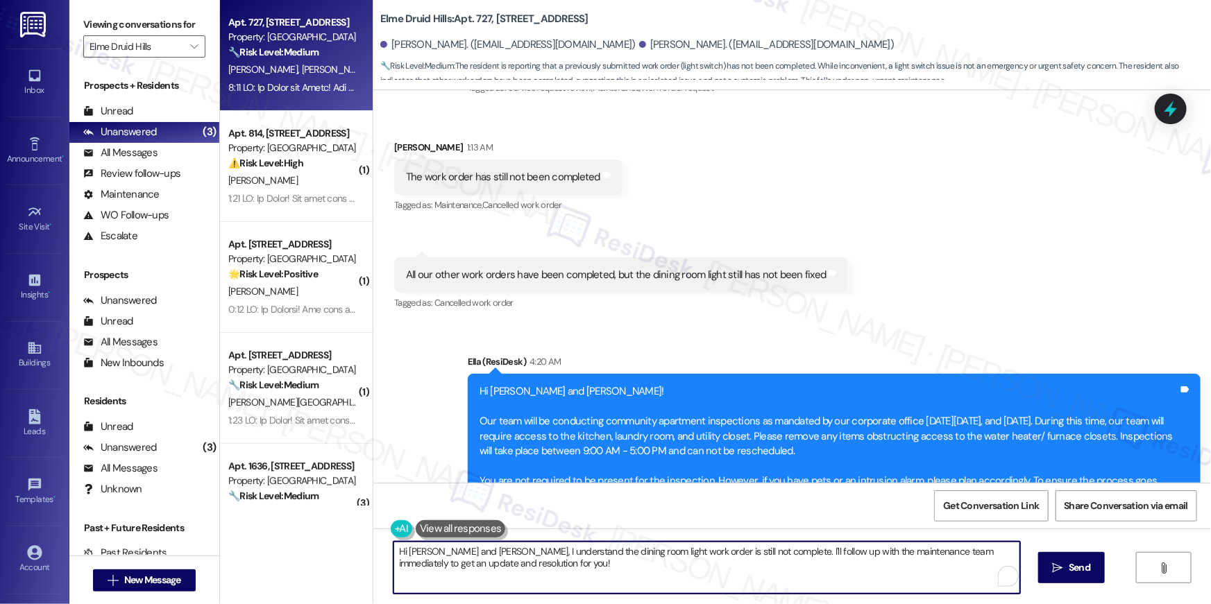
click at [534, 570] on textarea "Hi Emily and Jacob, I understand the dining room light work order is still not …" at bounding box center [706, 568] width 627 height 52
drag, startPoint x: 549, startPoint y: 572, endPoint x: 733, endPoint y: 551, distance: 185.7
click at [733, 551] on textarea "Hi Emily and Jacob, I understand the dining room light work order is still not …" at bounding box center [703, 568] width 627 height 52
type textarea "Hi Emily and Jacob, I understand the dining room light work order is still not …"
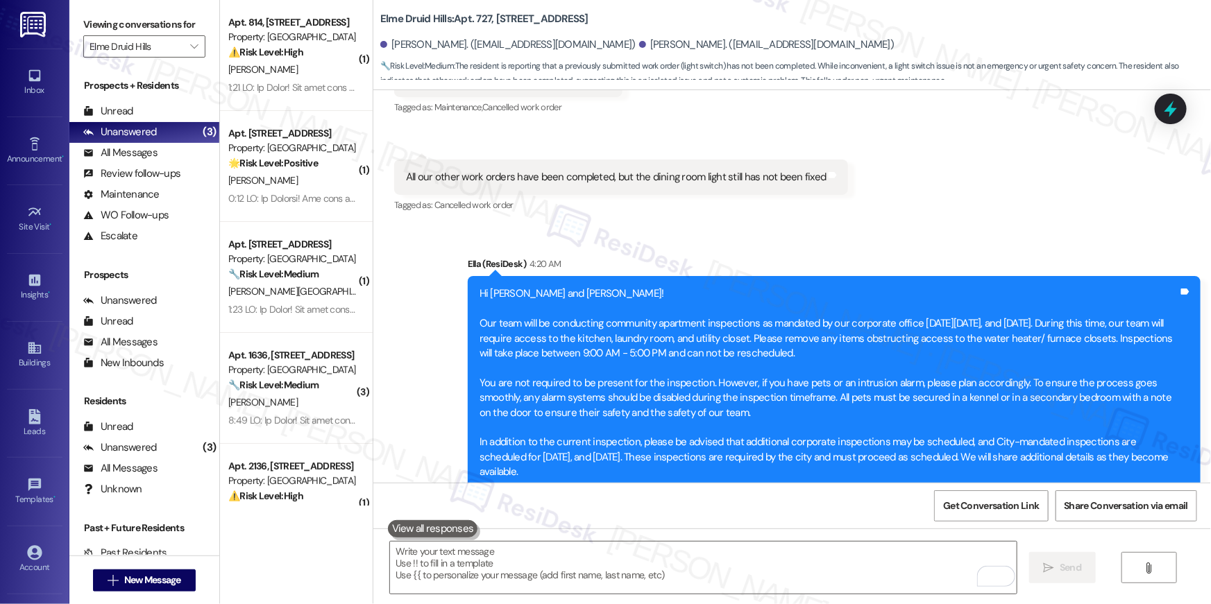
scroll to position [8718, 0]
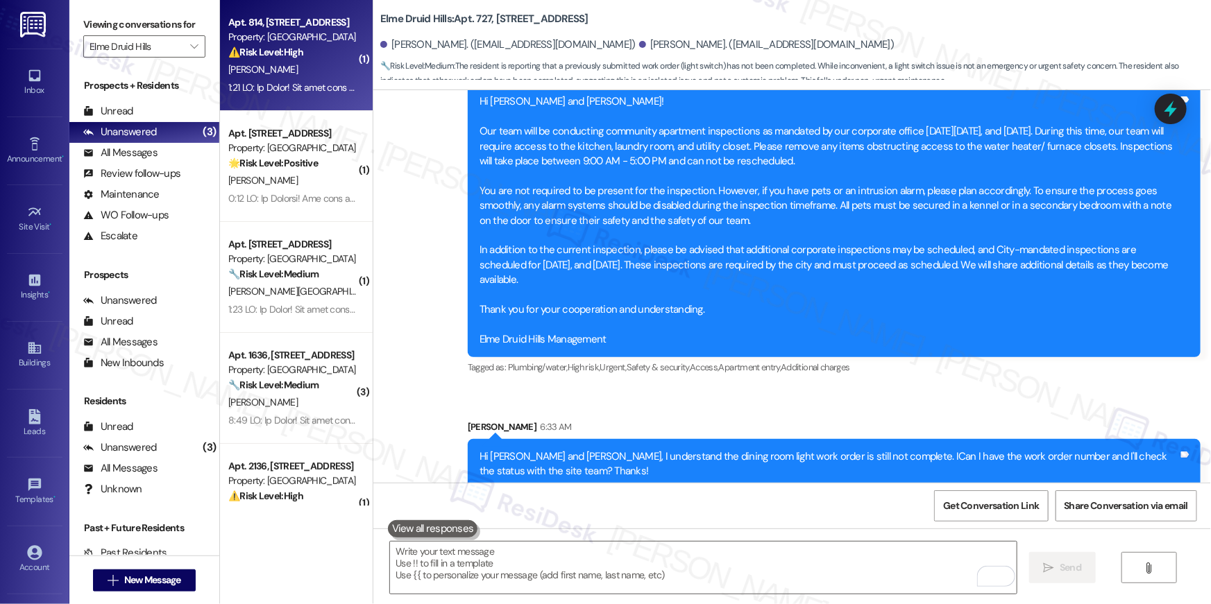
type textarea "Fetching suggested responses. Please feel free to read through the conversation…"
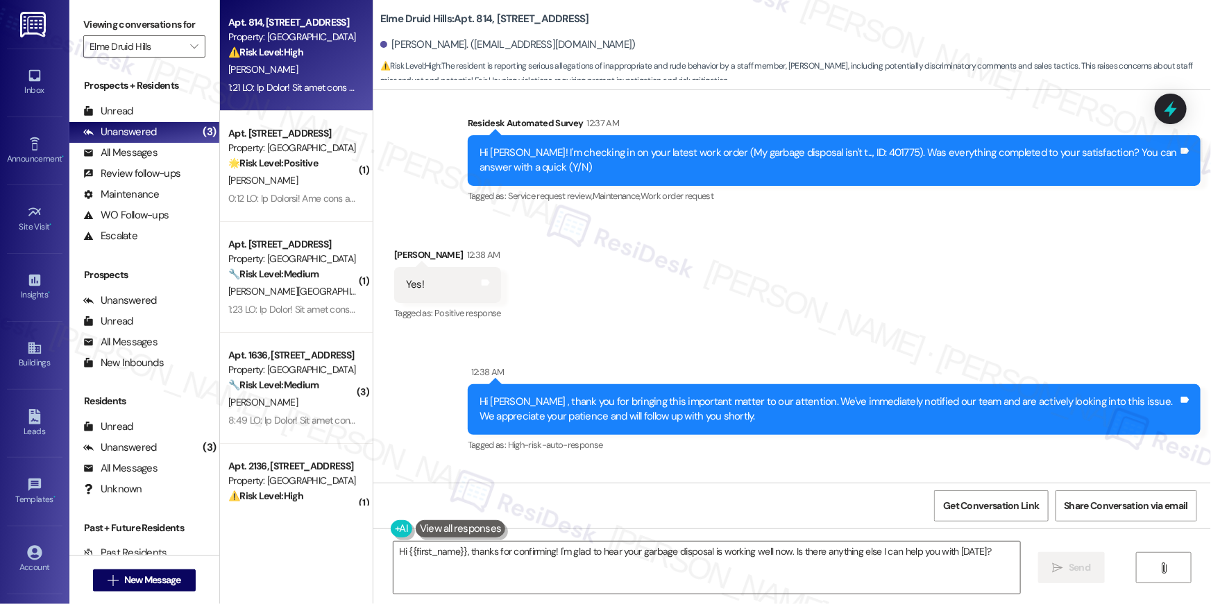
scroll to position [4209, 0]
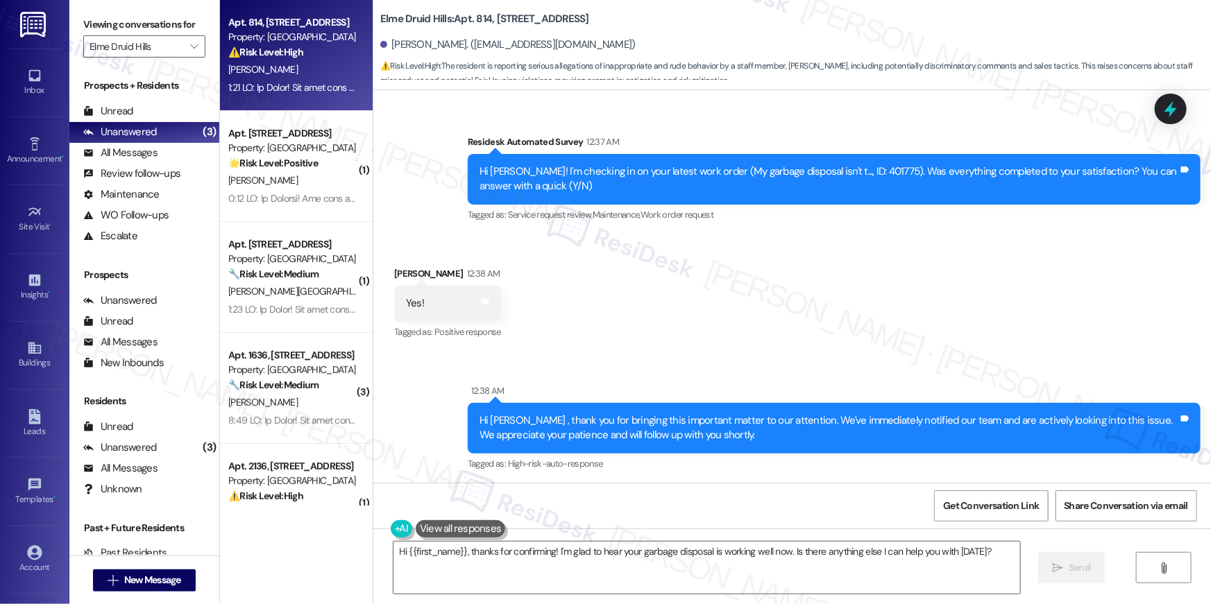
drag, startPoint x: 822, startPoint y: 554, endPoint x: 1036, endPoint y: 568, distance: 214.1
click at [823, 554] on textarea "Hi {{first_name}}, thanks for confirming! I'm glad to hear your garbage disposa…" at bounding box center [706, 568] width 627 height 52
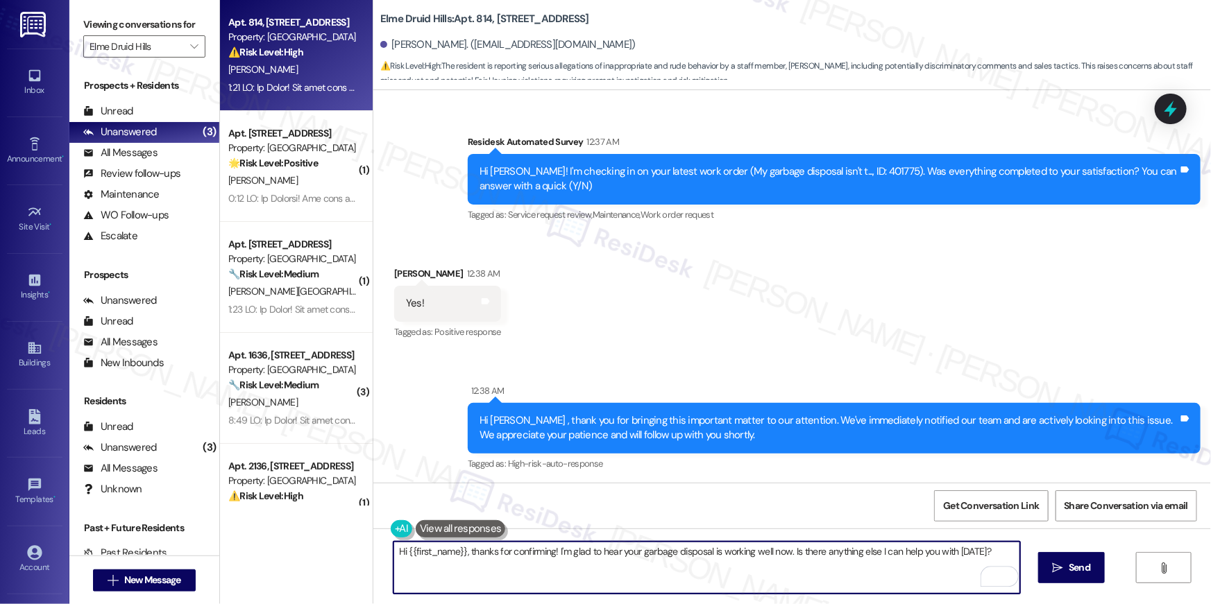
drag, startPoint x: 824, startPoint y: 579, endPoint x: 828, endPoint y: 586, distance: 7.8
click at [828, 586] on textarea "Hi {{first_name}}, thanks for confirming! I'm glad to hear your garbage disposa…" at bounding box center [706, 568] width 627 height 52
type textarea "Hi {{first_name}}, thanks for confirming! I'm glad to hear your garbage disposa…"
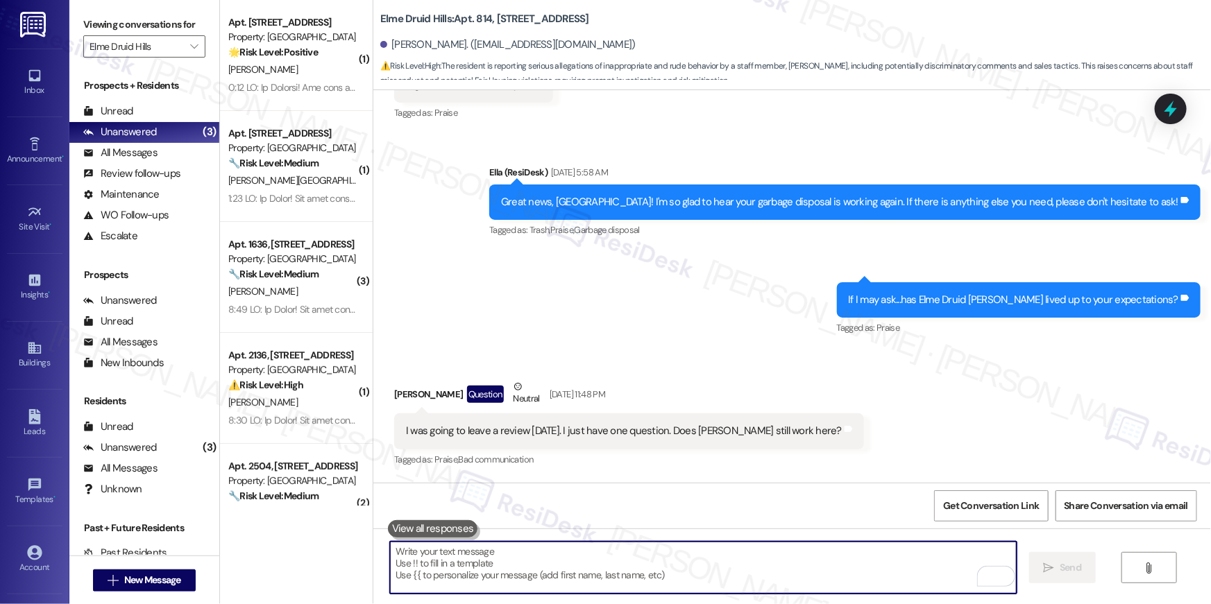
scroll to position [3232, 0]
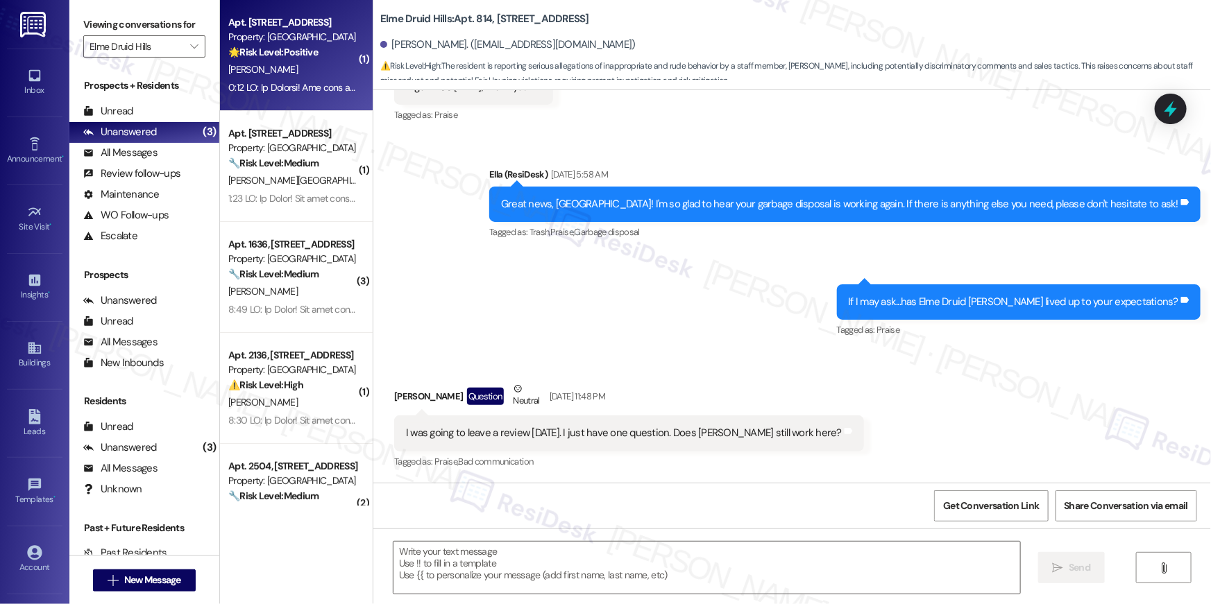
type textarea "Fetching suggested responses. Please feel free to read through the conversation…"
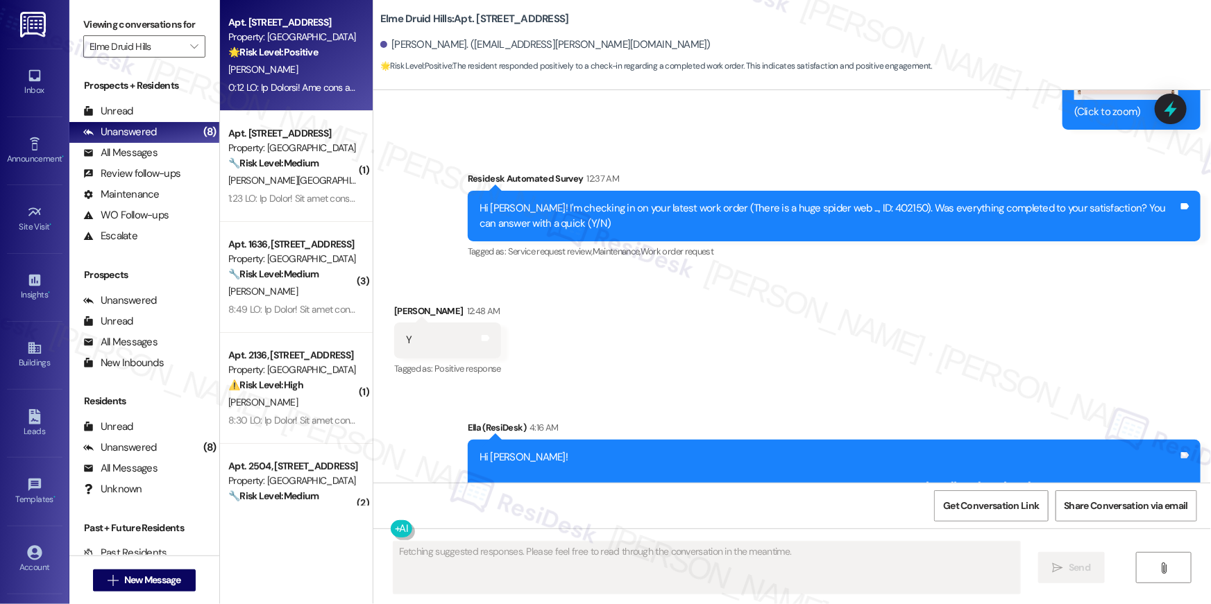
scroll to position [4665, 0]
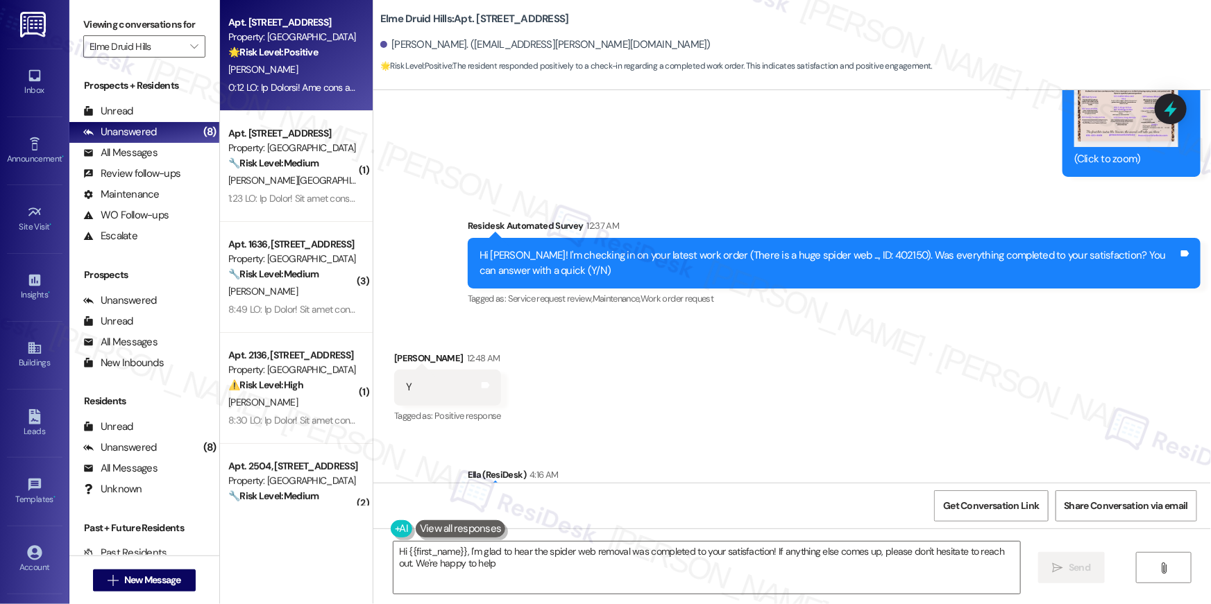
type textarea "Hi {{first_name}}, I'm glad to hear the spider web removal was completed to you…"
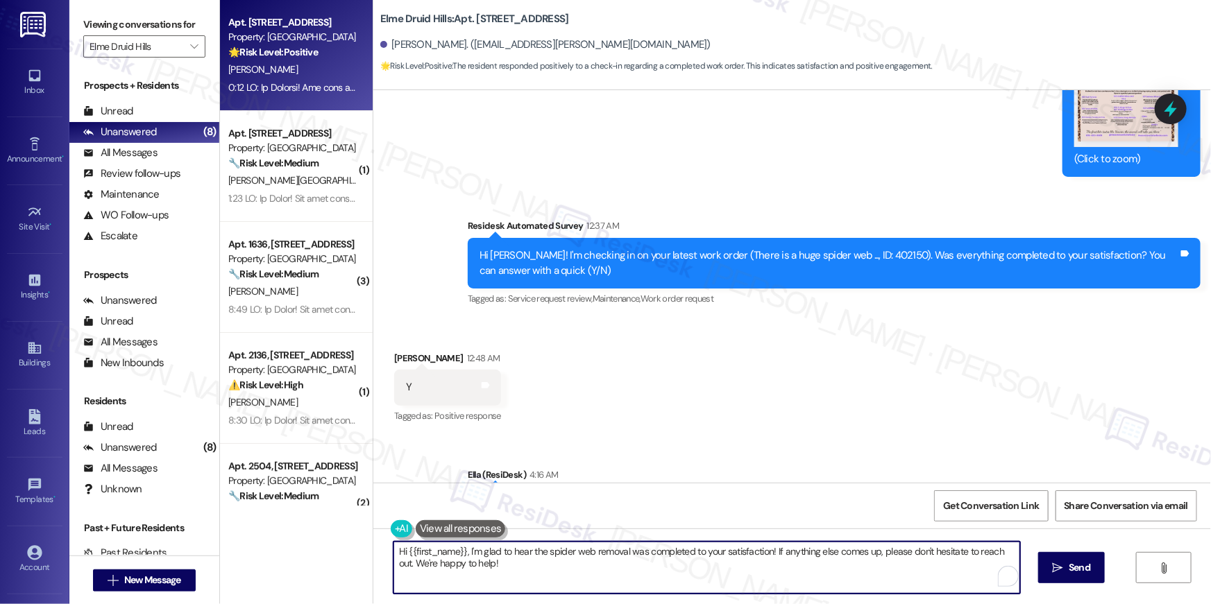
click at [772, 569] on textarea "Hi {{first_name}}, I'm glad to hear the spider web removal was completed to you…" at bounding box center [706, 568] width 627 height 52
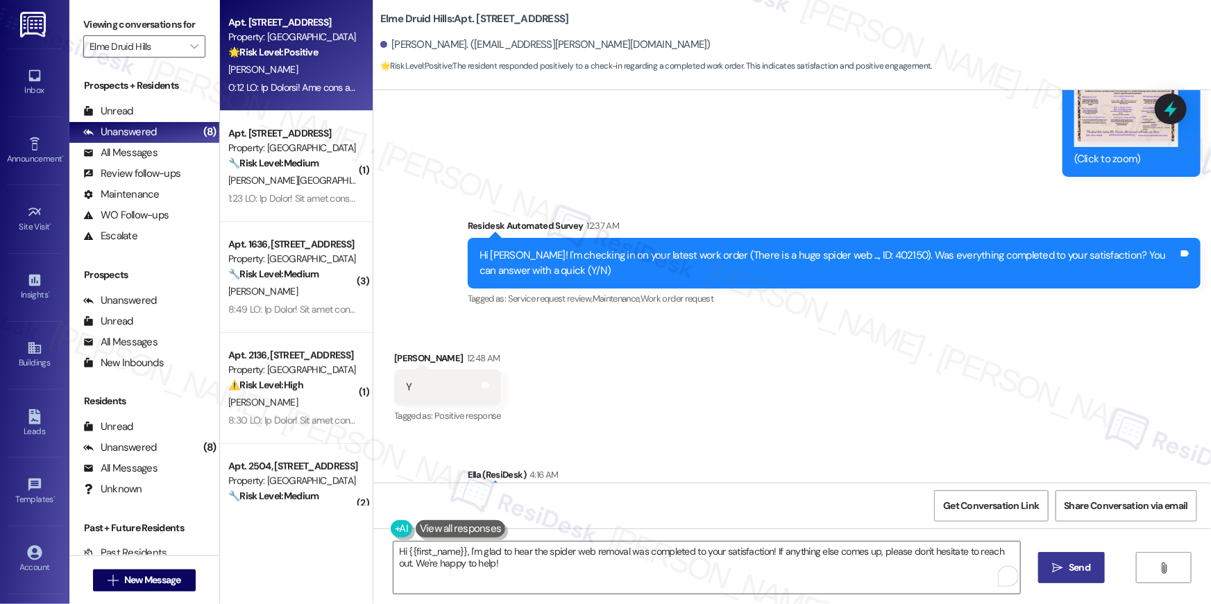
click at [1060, 569] on icon "" at bounding box center [1058, 568] width 10 height 11
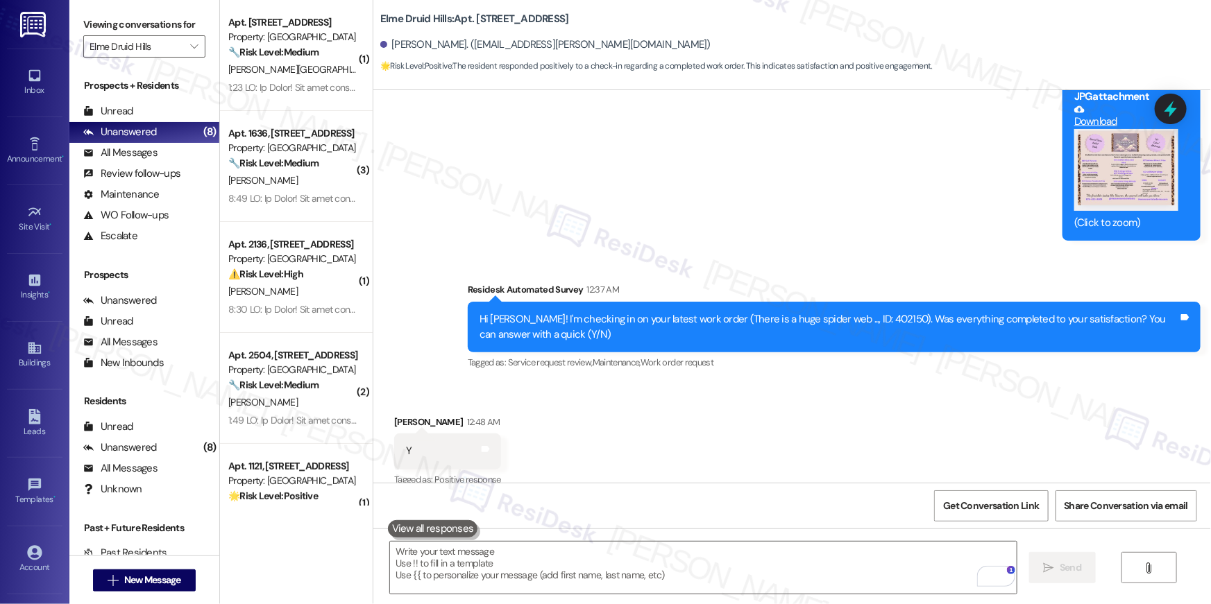
scroll to position [4203, 0]
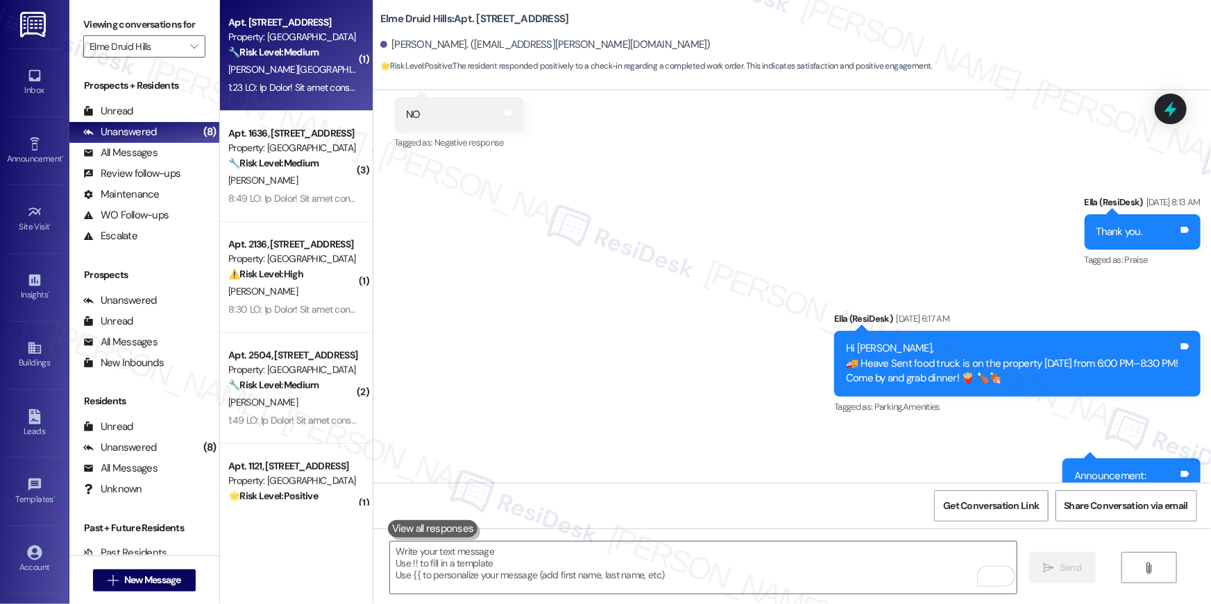
click at [294, 65] on div "[PERSON_NAME][GEOGRAPHIC_DATA]" at bounding box center [292, 69] width 131 height 17
type textarea "Fetching suggested responses. Please feel free to read through the conversation…"
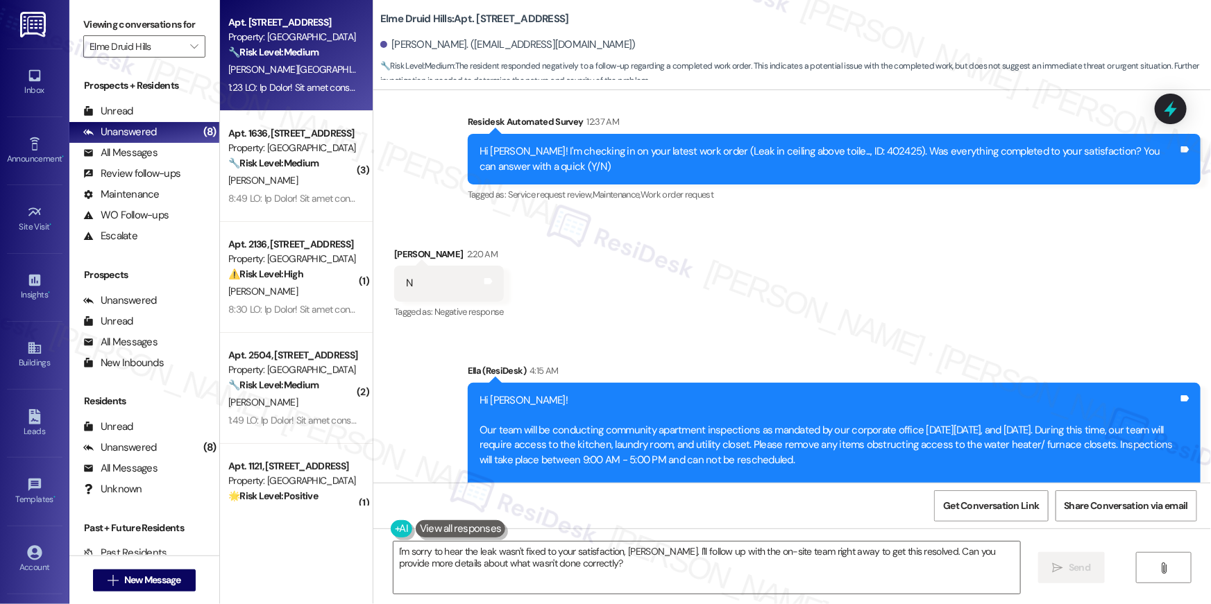
scroll to position [29566, 0]
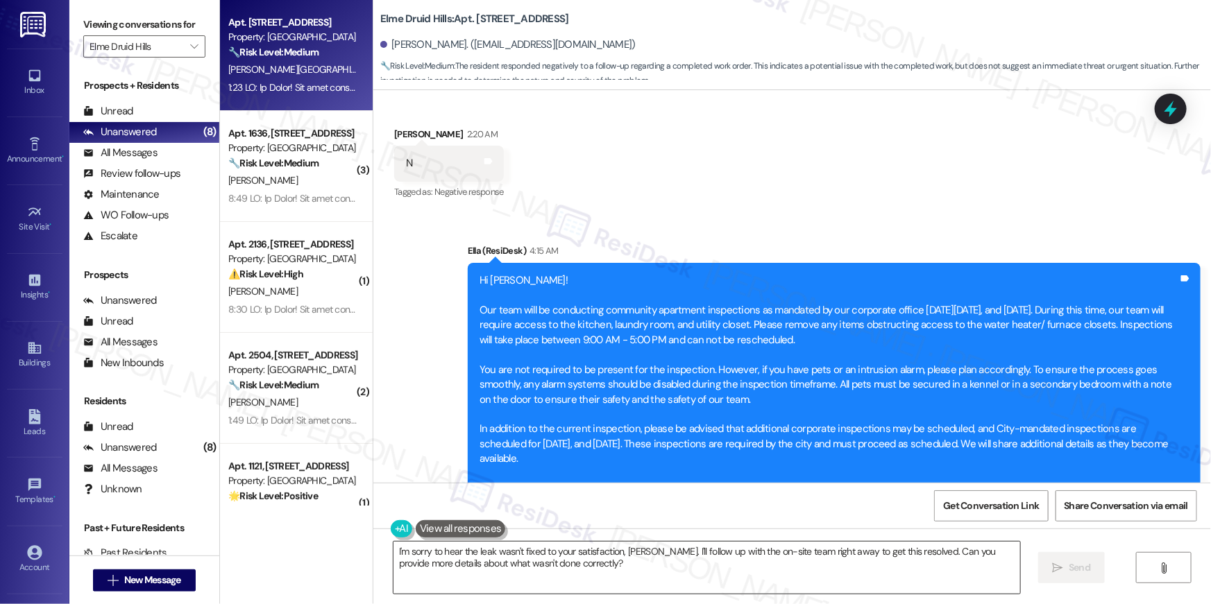
click at [633, 567] on textarea "I'm sorry to hear the leak wasn't fixed to your satisfaction, Anita. I'll follo…" at bounding box center [706, 568] width 627 height 52
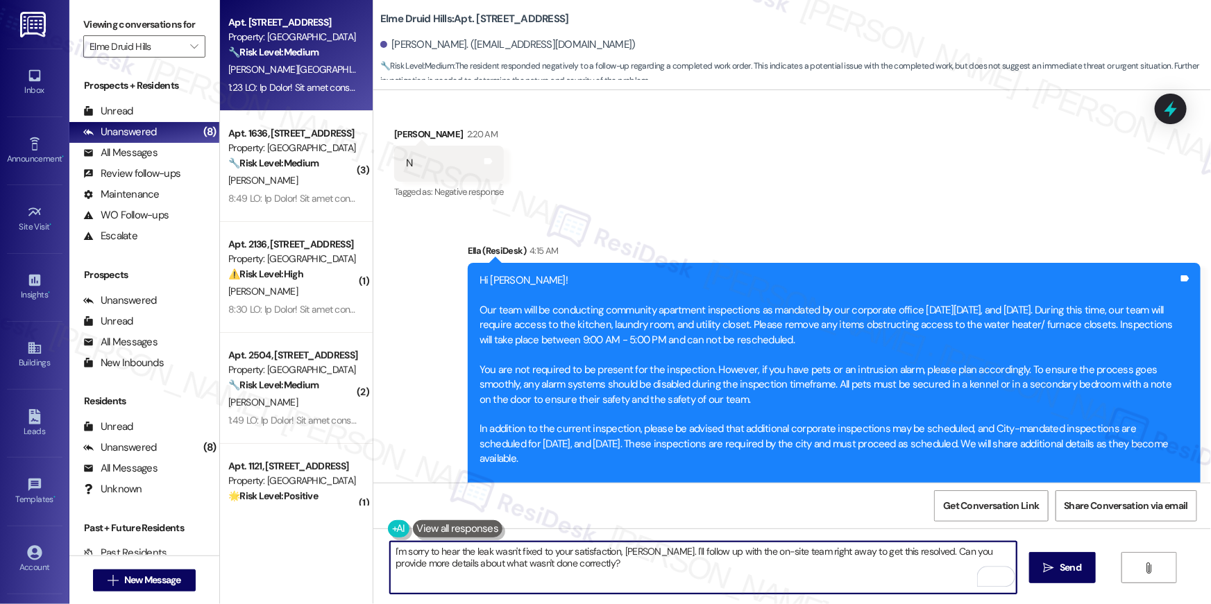
click at [634, 567] on textarea "I'm sorry to hear the leak wasn't fixed to your satisfaction, Anita. I'll follo…" at bounding box center [703, 568] width 627 height 52
drag, startPoint x: 636, startPoint y: 552, endPoint x: 651, endPoint y: 597, distance: 47.4
click at [651, 597] on div "I'm sorry to hear the leak wasn't fixed to your satisfaction, Anita. I'll follo…" at bounding box center [792, 581] width 838 height 104
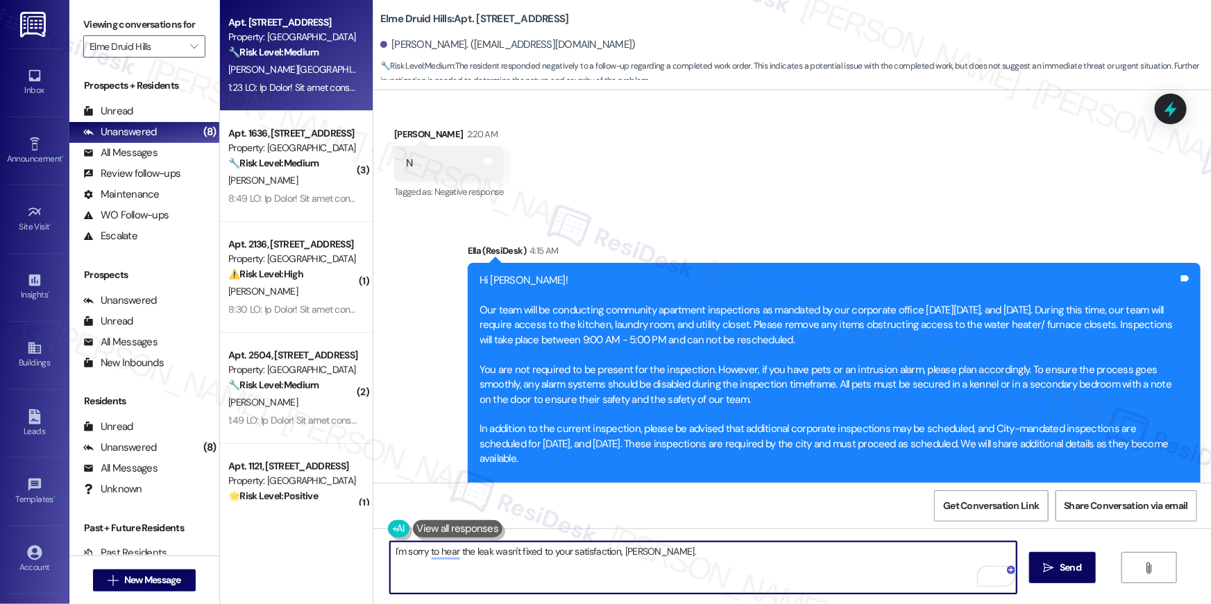
click at [694, 559] on textarea "I'm sorry to hear the leak wasn't fixed to your satisfaction, Anita." at bounding box center [703, 568] width 627 height 52
click at [733, 564] on textarea "I'm sorry to hear the leak wasn't fixed to your satisfaction, Anita." at bounding box center [703, 568] width 627 height 52
paste textarea "Hi {{first_name}}, I’m sorry to hear your work order hasn’t been fully complete…"
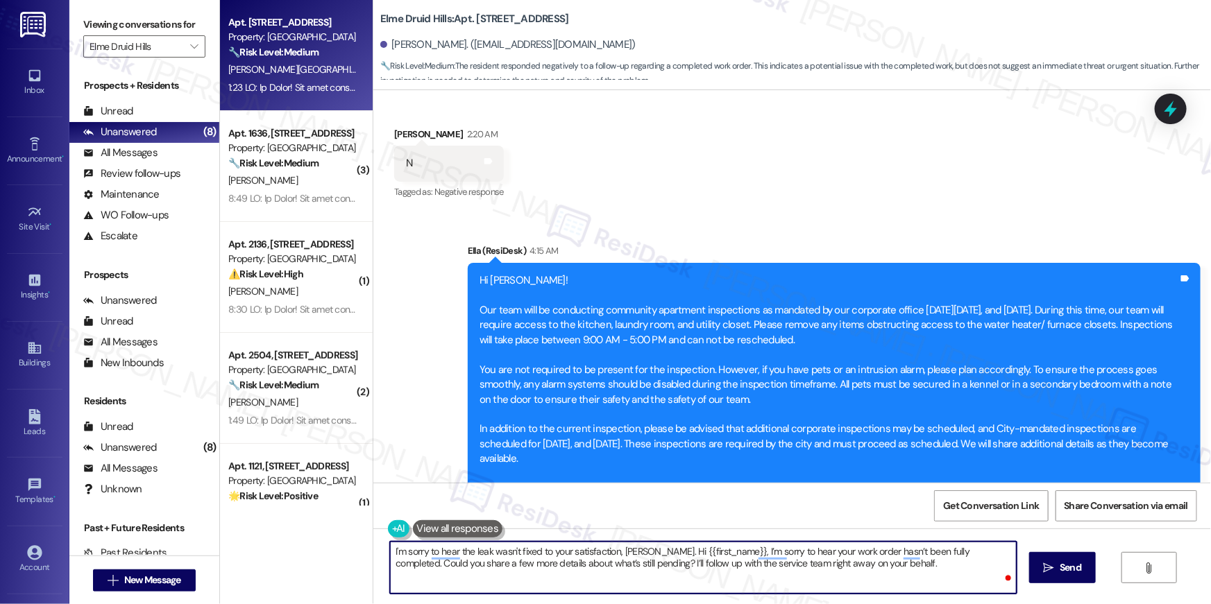
click at [641, 551] on textarea "I'm sorry to hear the leak wasn't fixed to your satisfaction, Anita. Hi {{first…" at bounding box center [703, 568] width 627 height 52
click at [959, 550] on textarea "I'm sorry to hear the leak wasn't fixed to your satisfaction, Anita. Hi {{first…" at bounding box center [703, 568] width 627 height 52
type textarea "I'm sorry to hear the leak wasn't fixed to your satisfaction, [PERSON_NAME]. Co…"
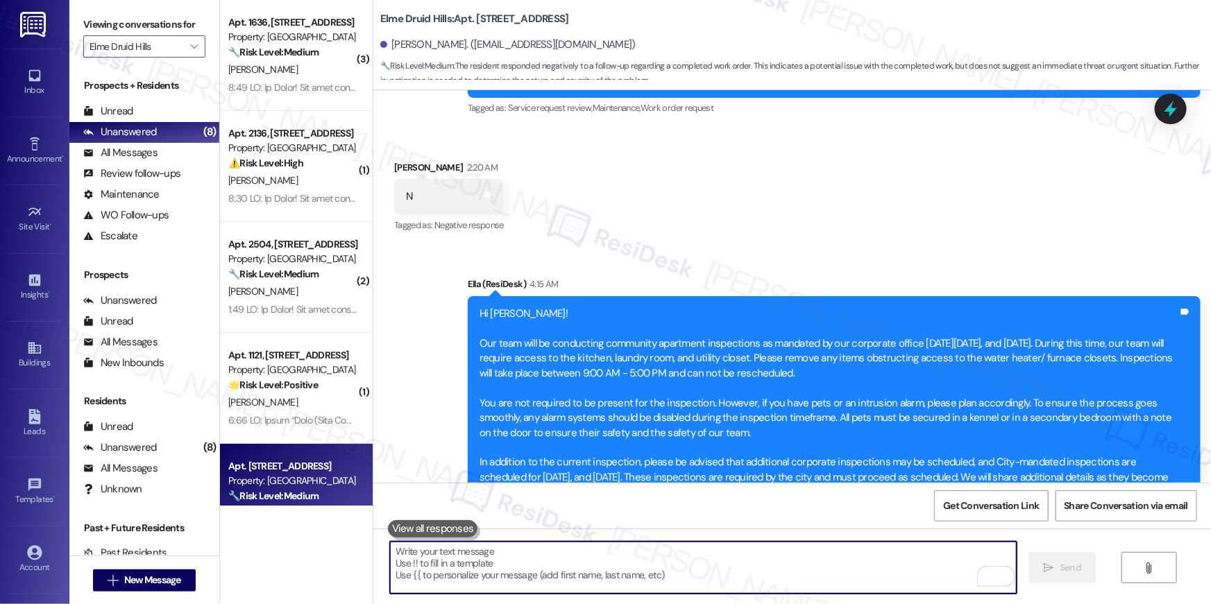
scroll to position [29678, 0]
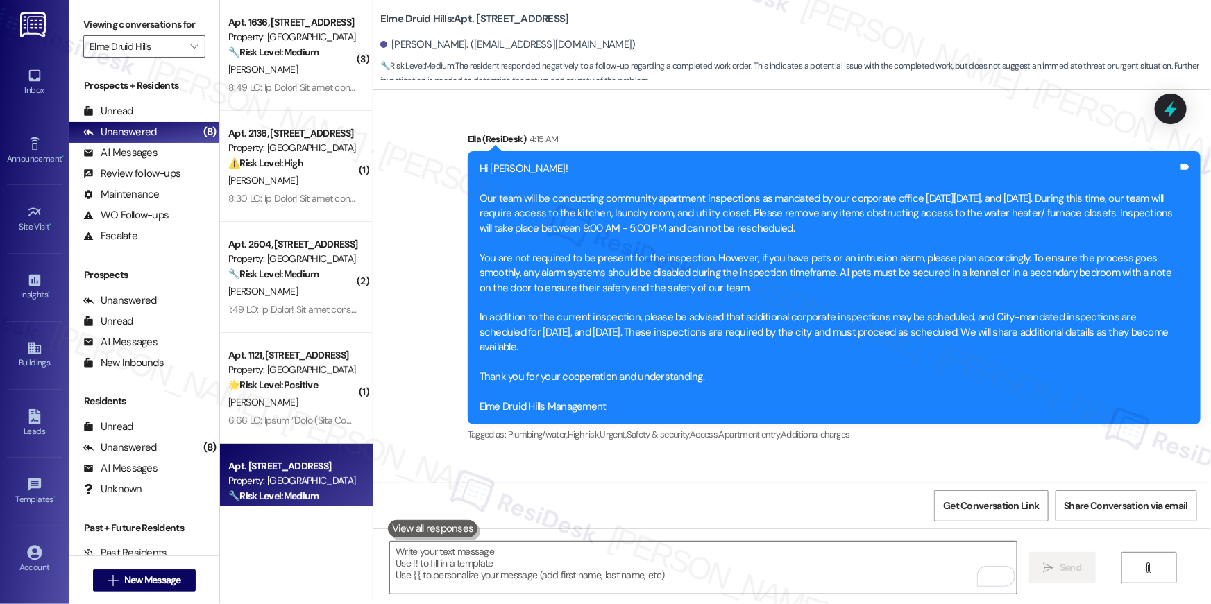
click at [394, 316] on div "Announcement, sent via SMS Ella (ResiDesk) 4:15 AM Hi Anita! Our team will be c…" at bounding box center [792, 334] width 838 height 466
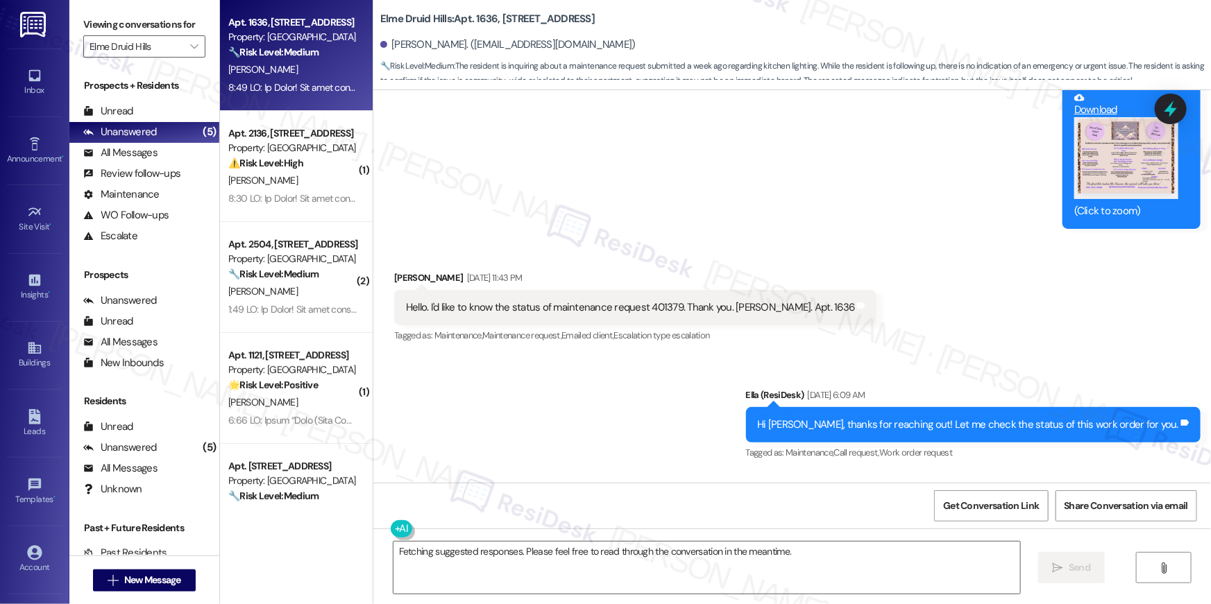
scroll to position [36812, 0]
click at [647, 300] on div "Hello. I'd like to know the status of maintenance request 401379. Thank you. Pa…" at bounding box center [630, 307] width 448 height 15
copy div "401379"
click at [589, 568] on textarea "Fetching suggested responses. Please feel free to read through the conversation…" at bounding box center [706, 568] width 627 height 52
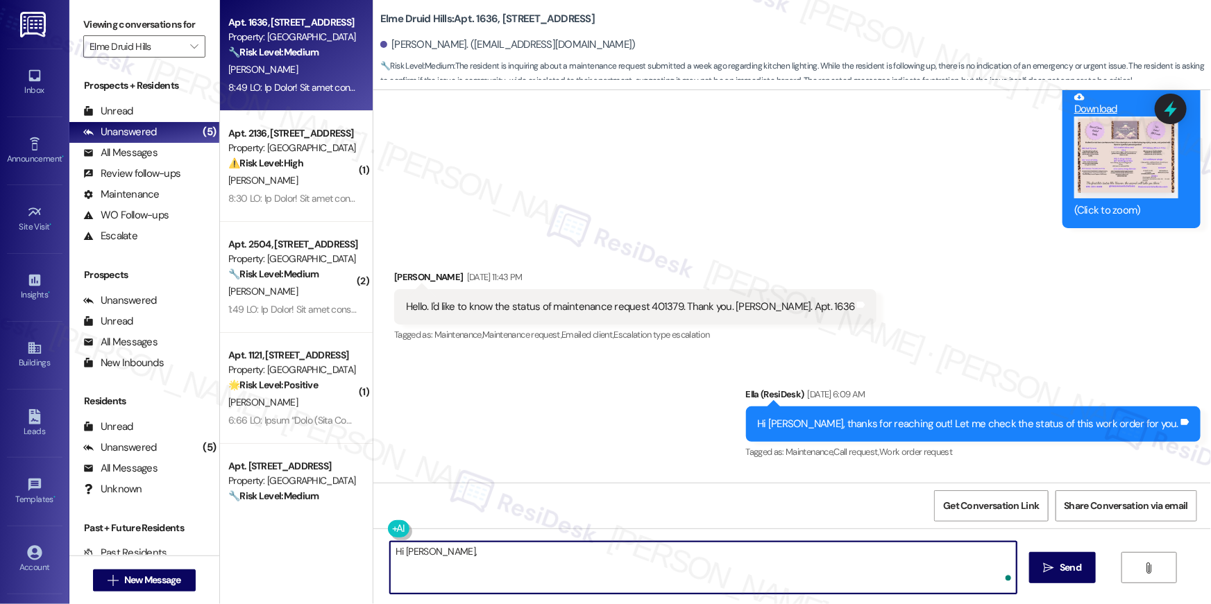
type textarea "Hi Pablo, t"
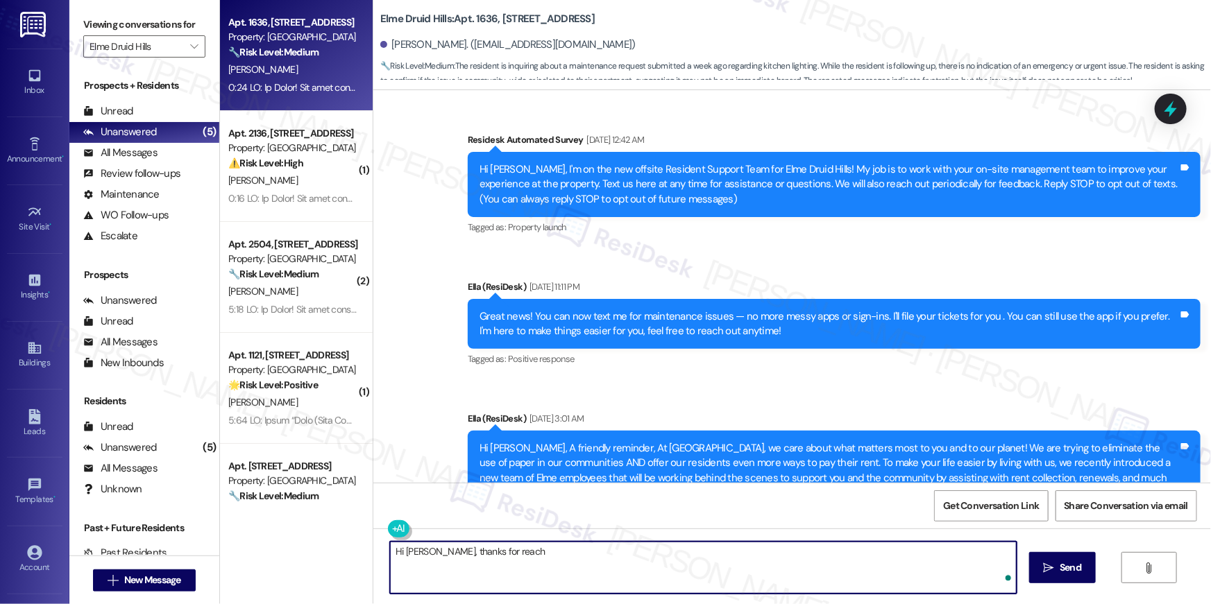
scroll to position [36812, 0]
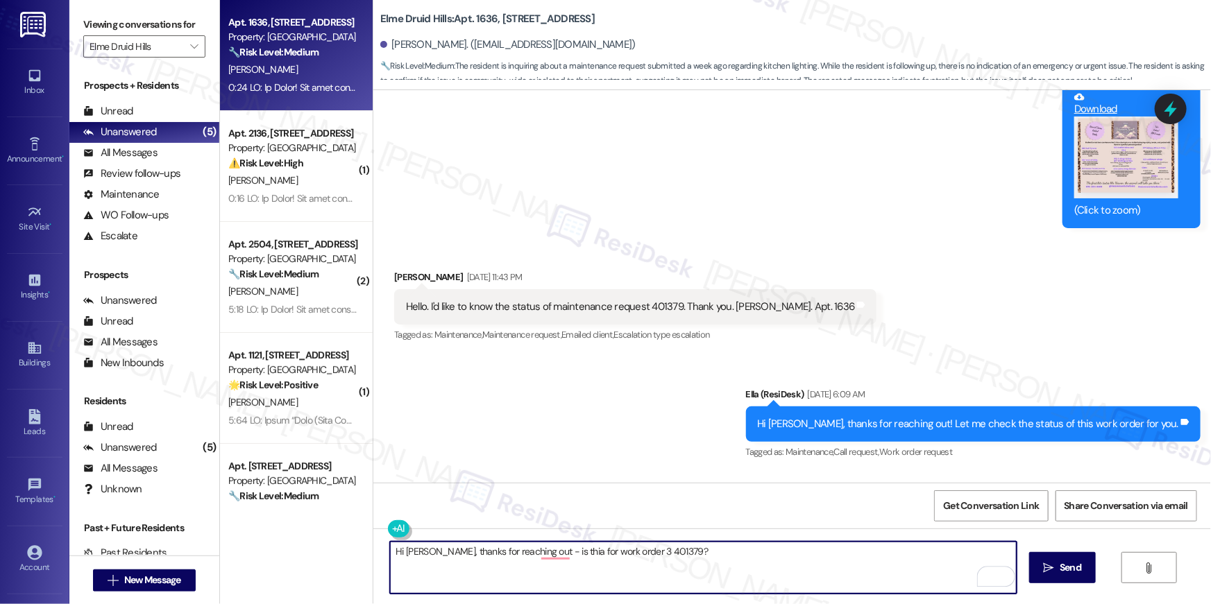
click at [611, 548] on textarea "Hi Pablo, thanks for reaching out - is thia for work order 3 401379?" at bounding box center [703, 568] width 627 height 52
type textarea "Hi Pablo, thanks for reaching out - is thia for work order # 401379?"
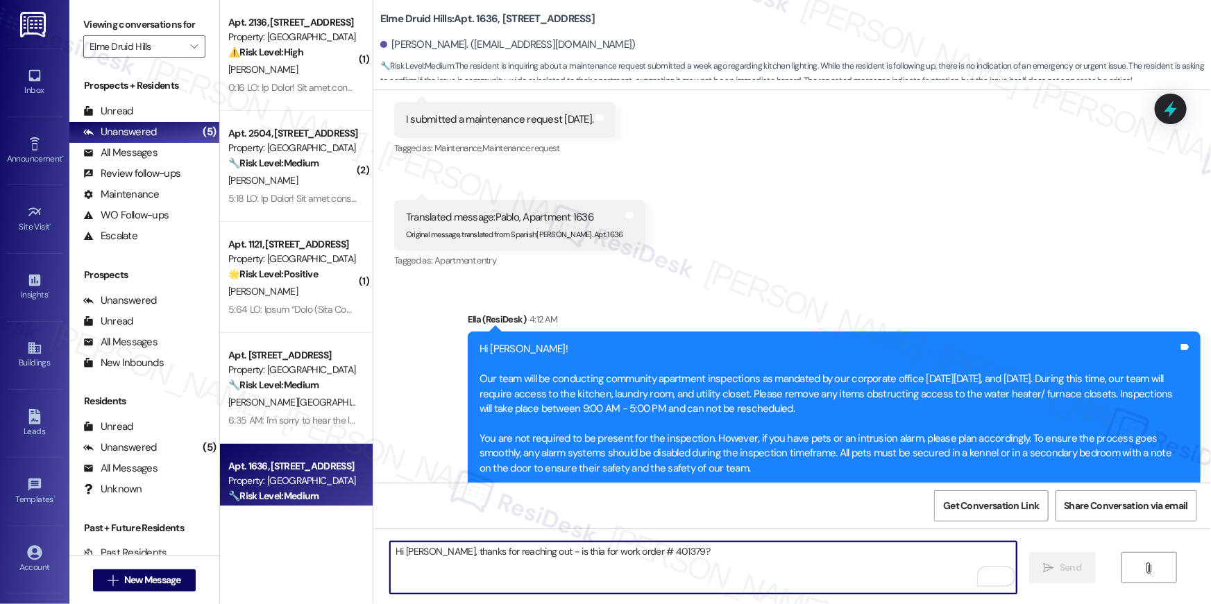
scroll to position [38228, 0]
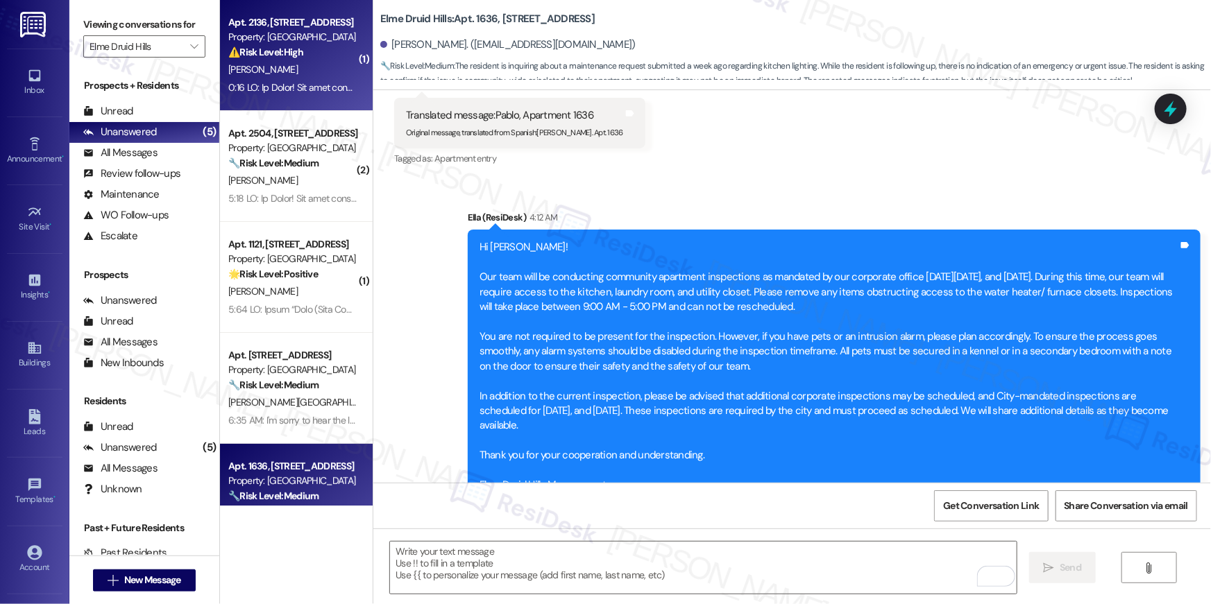
click at [249, 69] on span "J. Jackson" at bounding box center [262, 69] width 69 height 12
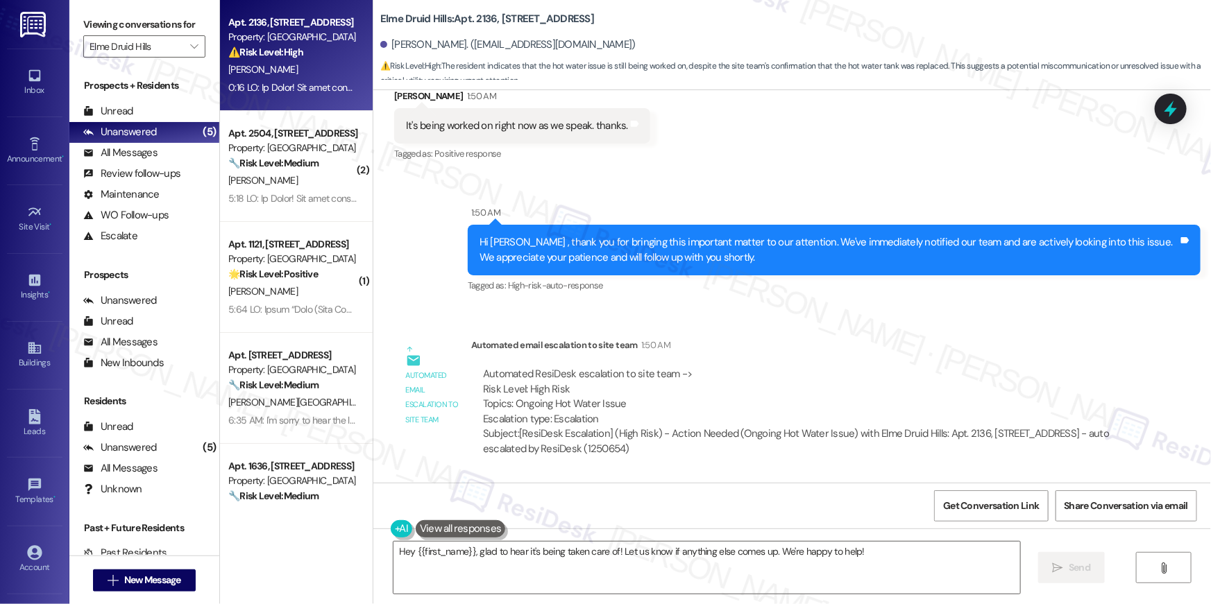
scroll to position [26740, 0]
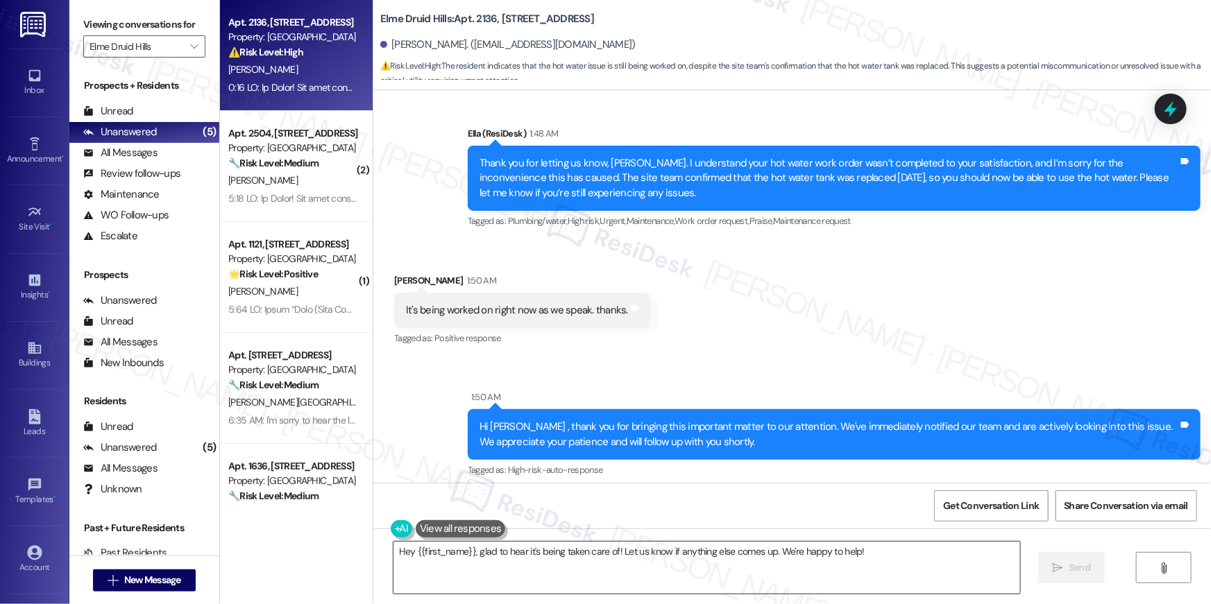
click at [570, 565] on textarea "Hey {{first_name}}, glad to hear it's being taken care of! Let us know if anyth…" at bounding box center [706, 568] width 627 height 52
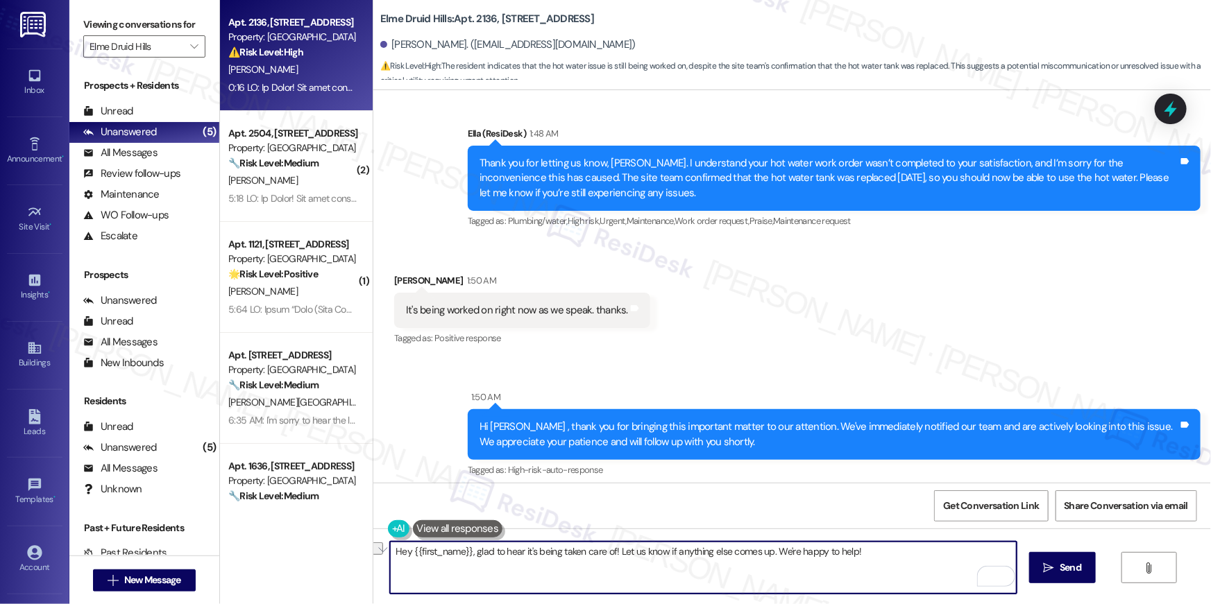
drag, startPoint x: 470, startPoint y: 553, endPoint x: 515, endPoint y: 571, distance: 48.6
click at [515, 571] on textarea "Hey {{first_name}}, glad to hear it's being taken care of! Let us know if anyth…" at bounding box center [703, 568] width 627 height 52
type textarea "Hey {{first_name}}, just checking to see how the repair went today. Let me know…"
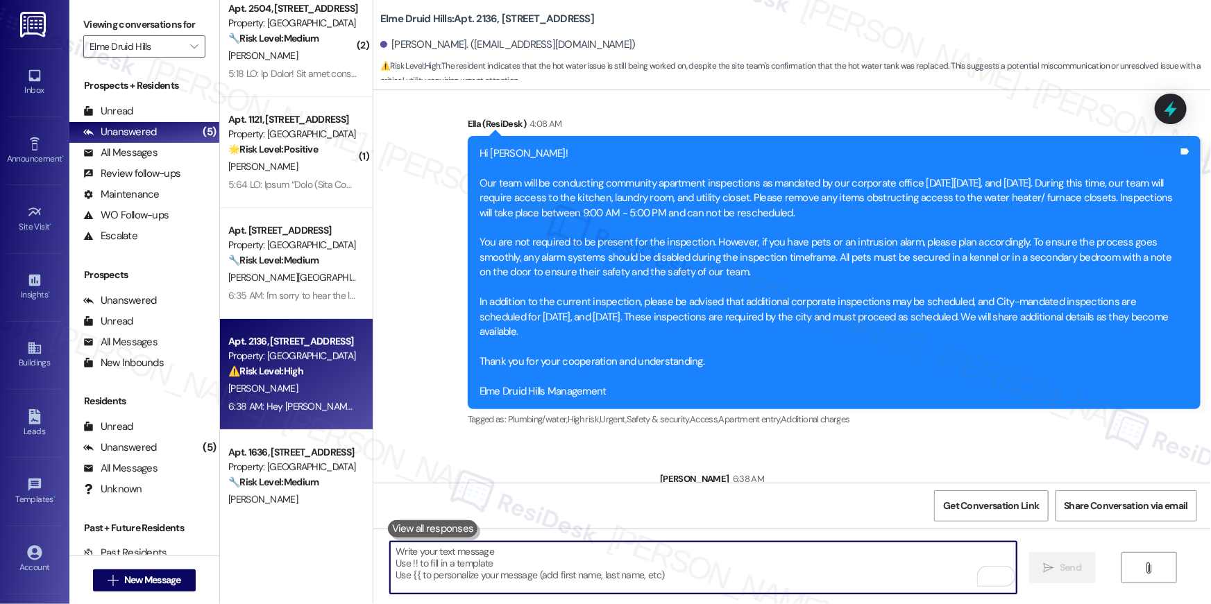
scroll to position [49, 0]
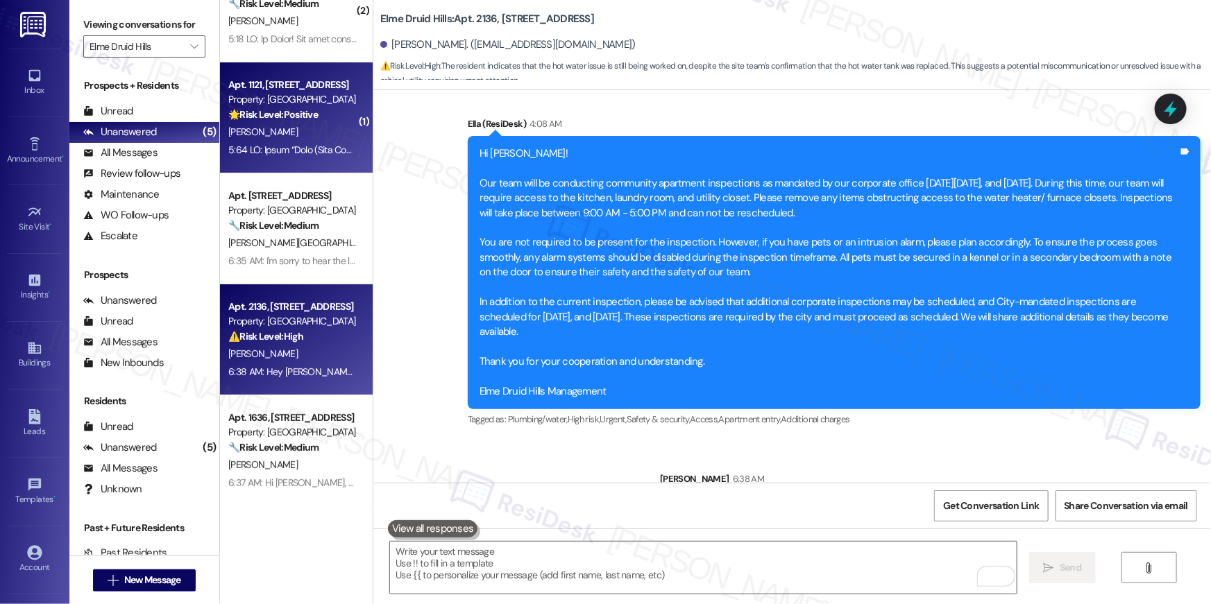
click at [287, 137] on div "[PERSON_NAME]" at bounding box center [292, 132] width 131 height 17
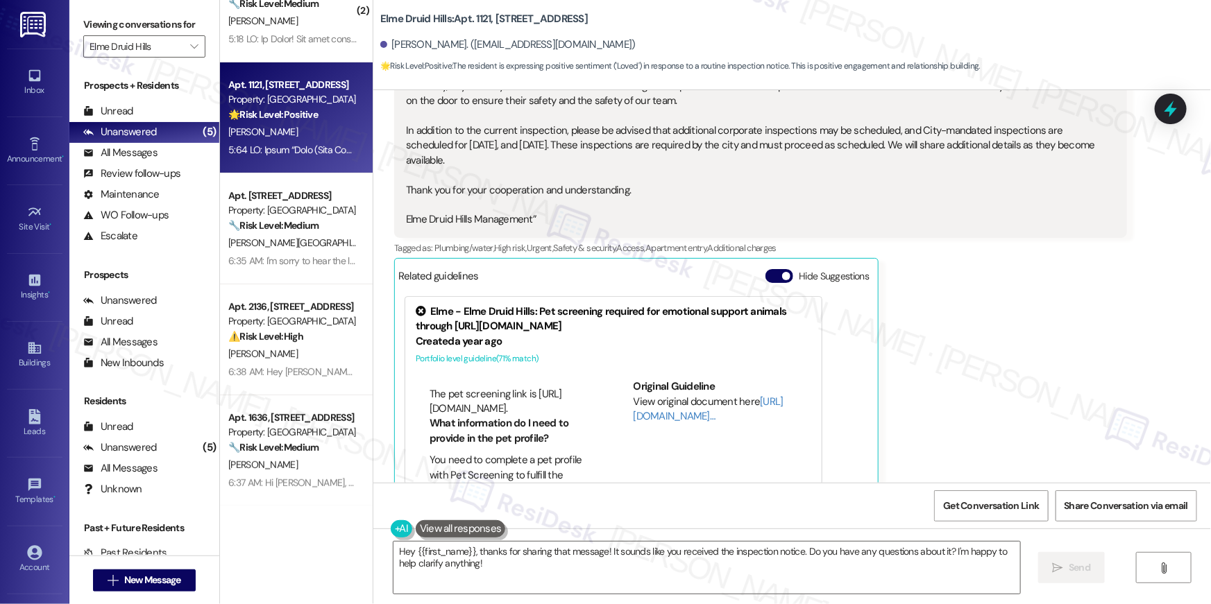
scroll to position [62, 0]
click at [554, 584] on textarea "Hey {{first_name}}, thanks for sharing that message! It sounds like you receive…" at bounding box center [706, 568] width 627 height 52
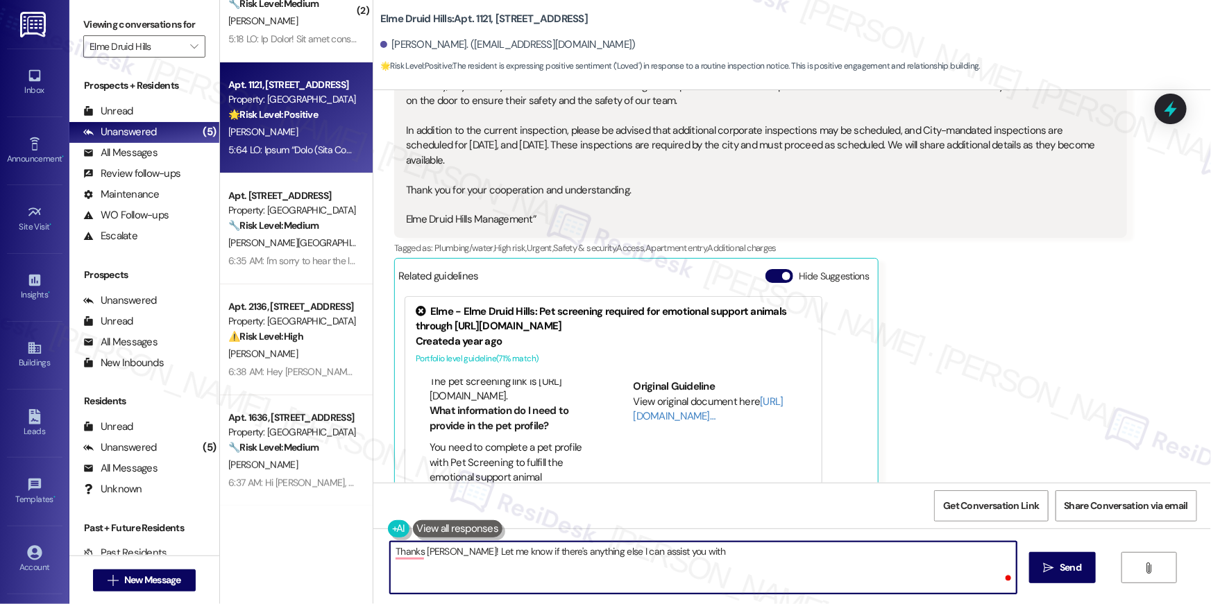
type textarea "Thanks Nicholas! Let me know if there's anything else I can assist you with!"
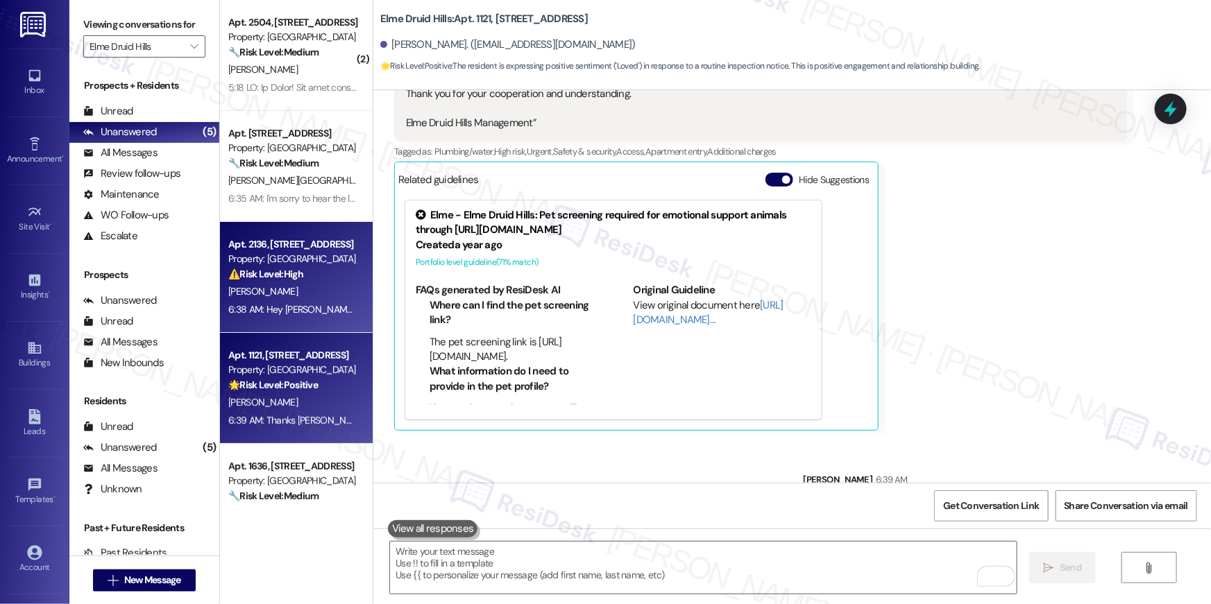
scroll to position [0, 0]
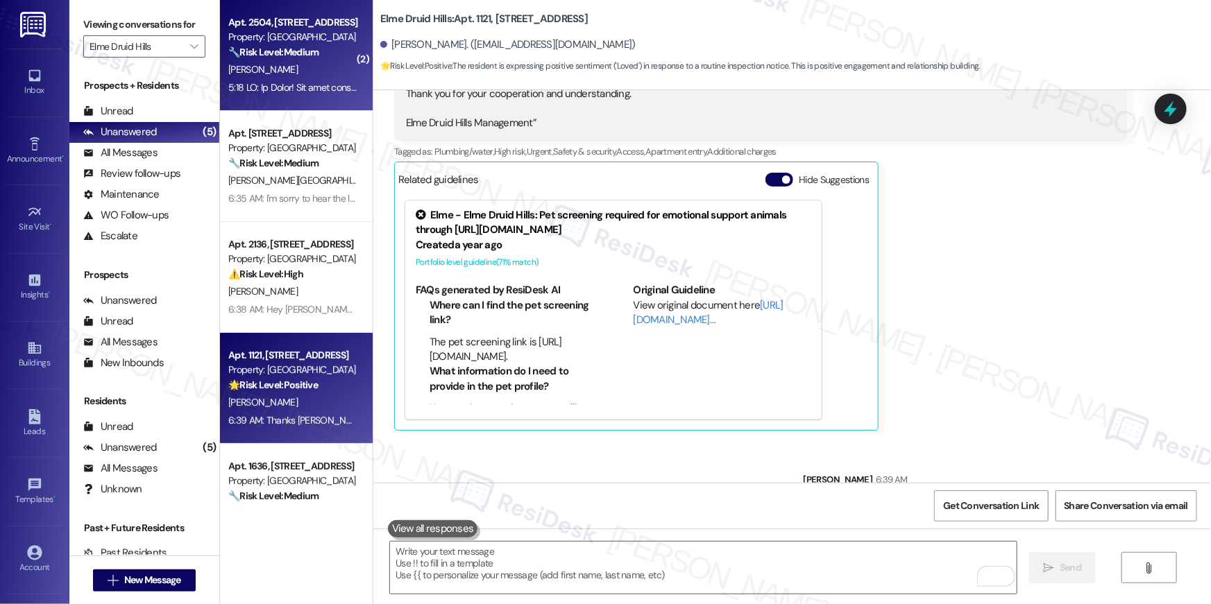
click at [282, 57] on strong "🔧 Risk Level: Medium" at bounding box center [273, 52] width 90 height 12
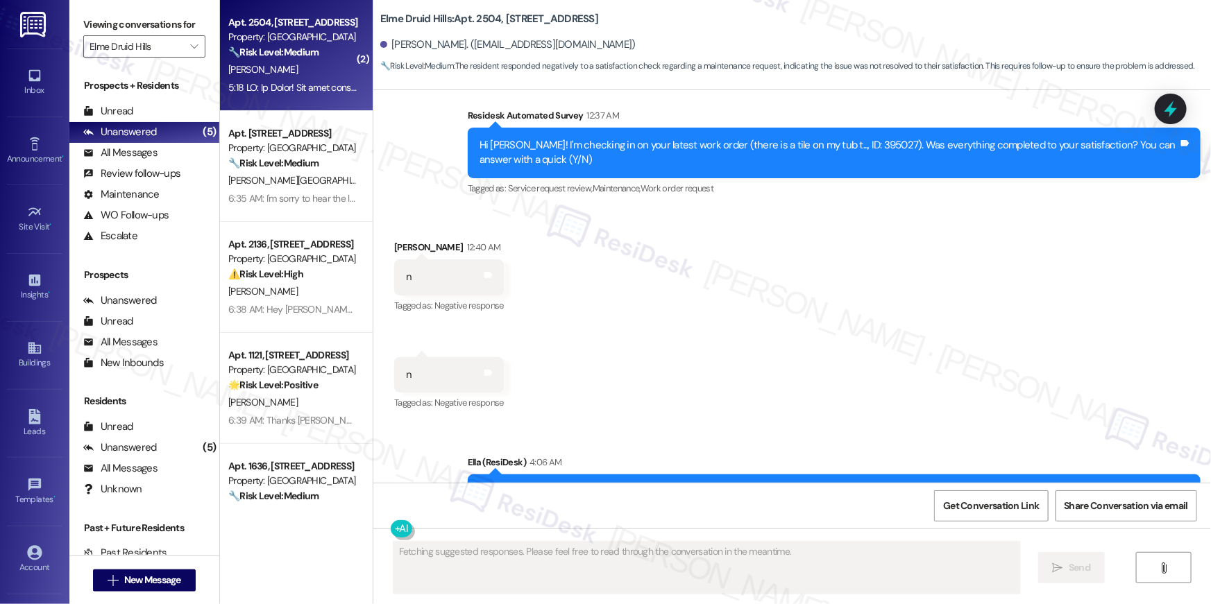
scroll to position [9686, 0]
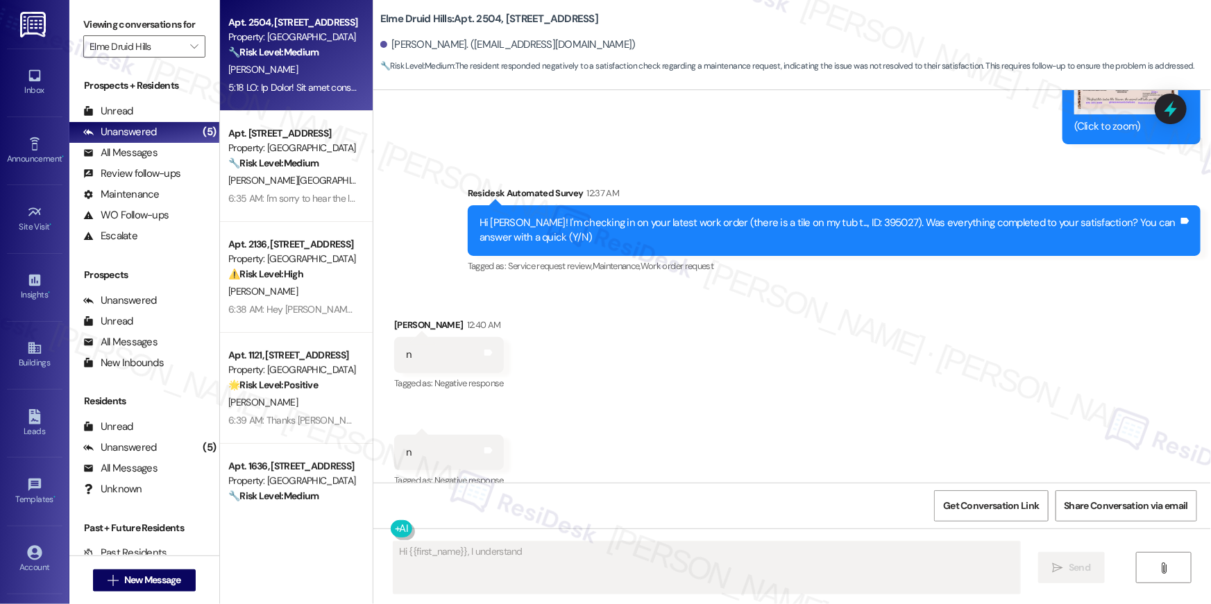
click at [835, 216] on div "Hi Zaria! I'm checking in on your latest work order (there is a tile on my tub …" at bounding box center [828, 231] width 699 height 30
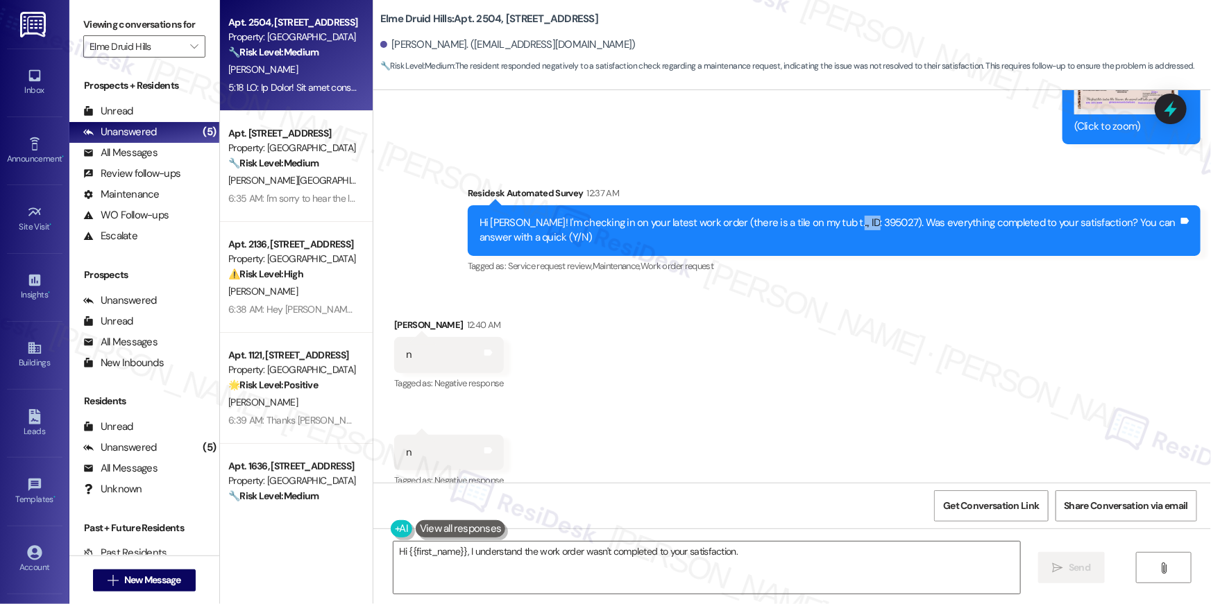
click at [835, 216] on div "Hi Zaria! I'm checking in on your latest work order (there is a tile on my tub …" at bounding box center [828, 231] width 699 height 30
click at [802, 575] on textarea "Hi {{first_name}}, I understand the work order wasn't completed to your satisfa…" at bounding box center [706, 568] width 627 height 52
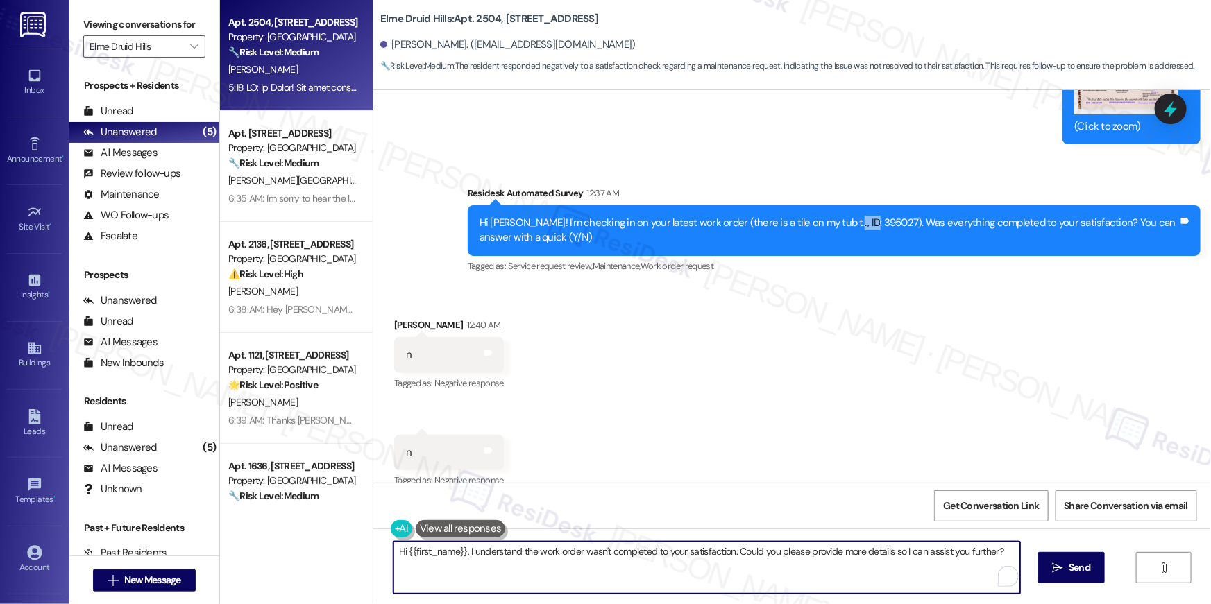
click at [802, 575] on textarea "Hi {{first_name}}, I understand the work order wasn't completed to your satisfa…" at bounding box center [706, 568] width 627 height 52
paste textarea "’m sorry to hear your work order hasn’t been fully completed. Could you share a…"
type textarea "Hi {{first_name}}, I’m sorry to hear your work order hasn’t been fully complete…"
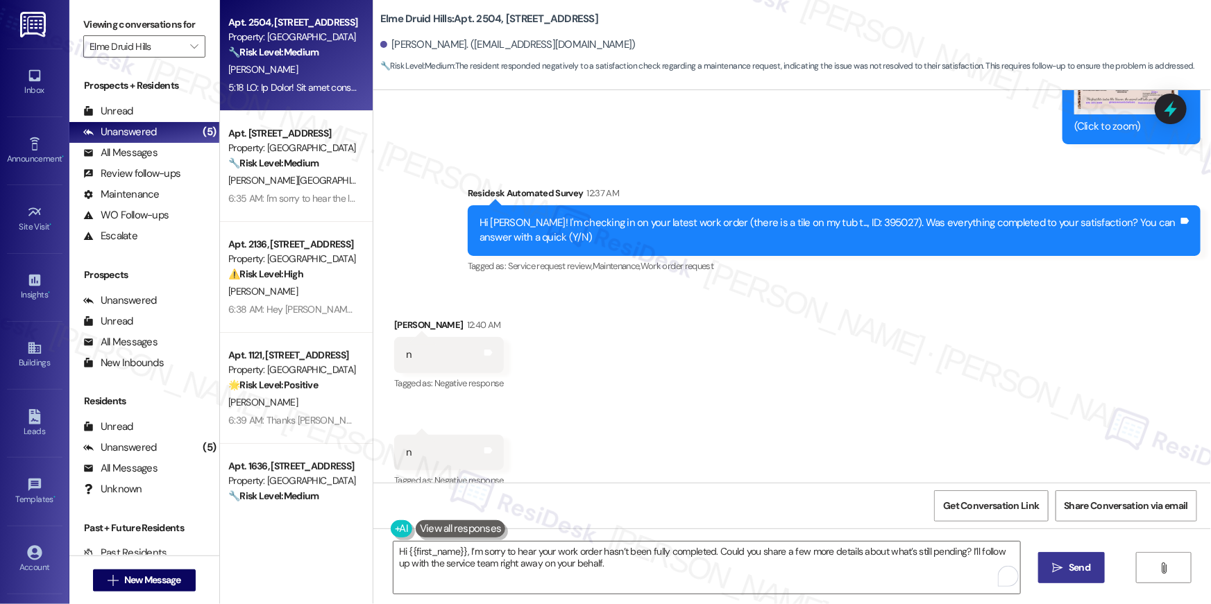
click at [1069, 577] on button " Send" at bounding box center [1071, 567] width 67 height 31
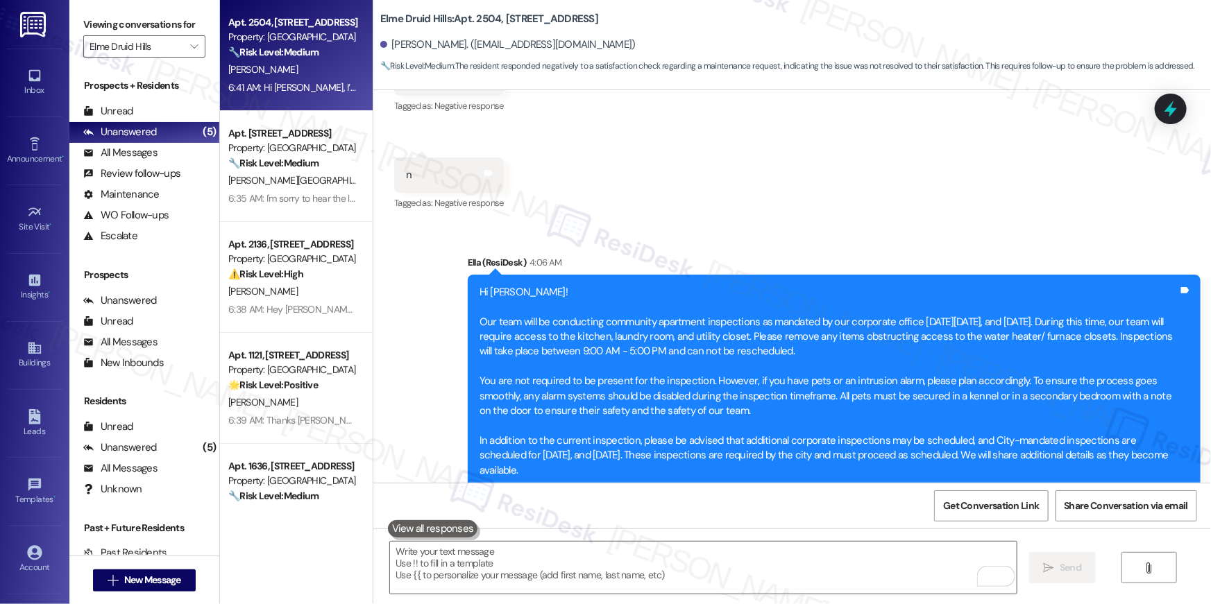
scroll to position [10152, 0]
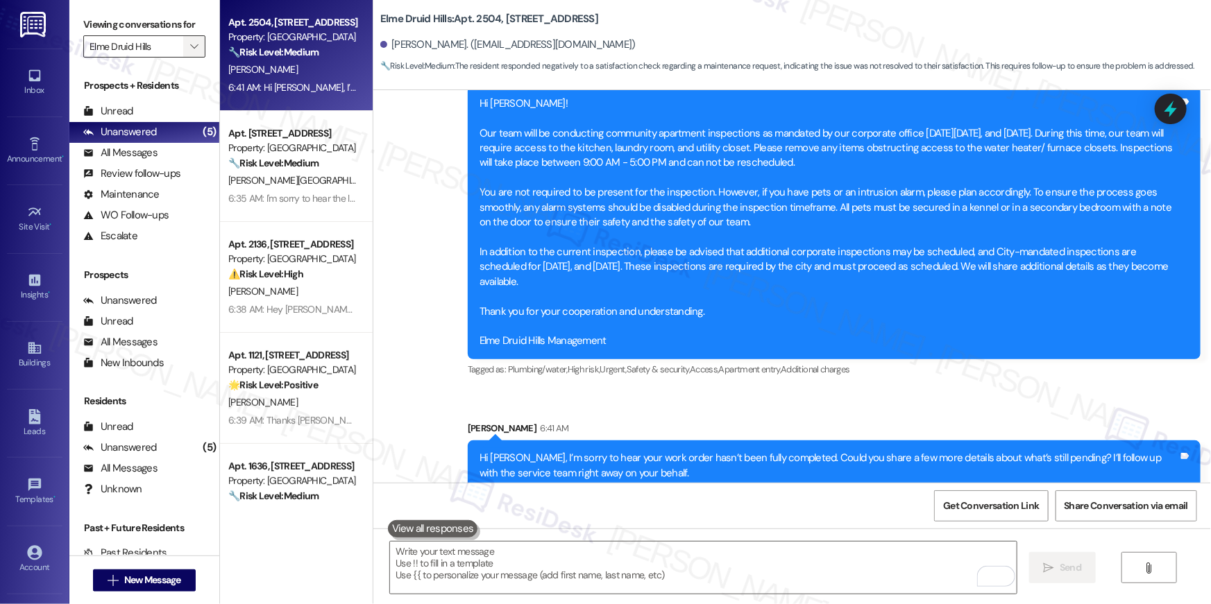
click at [187, 35] on span "" at bounding box center [193, 46] width 13 height 22
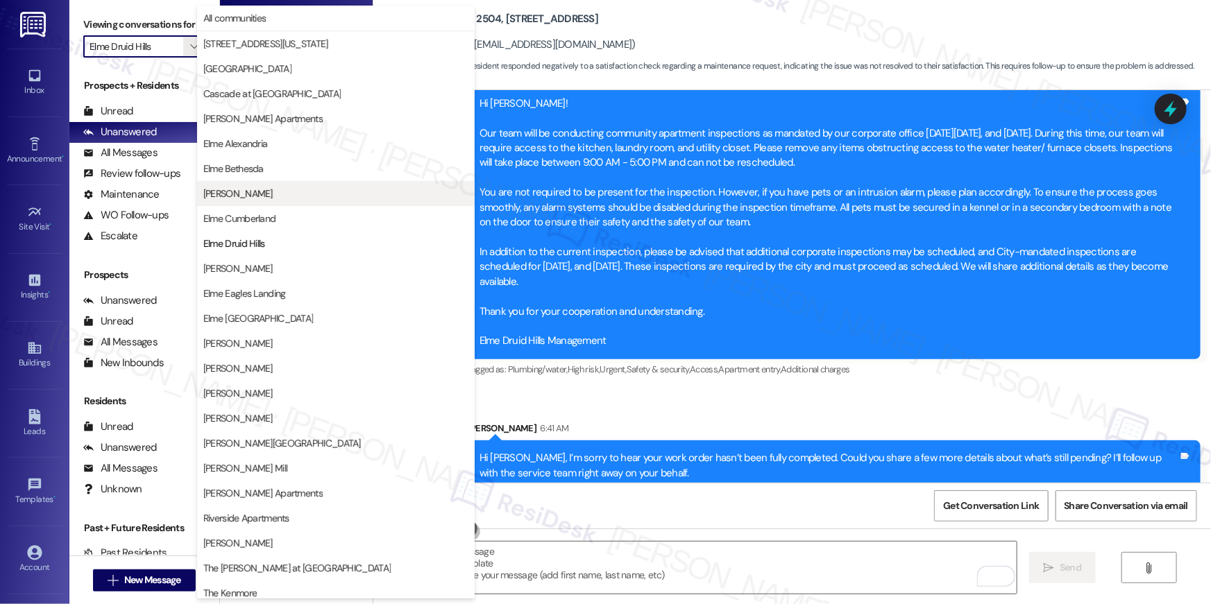
scroll to position [131, 0]
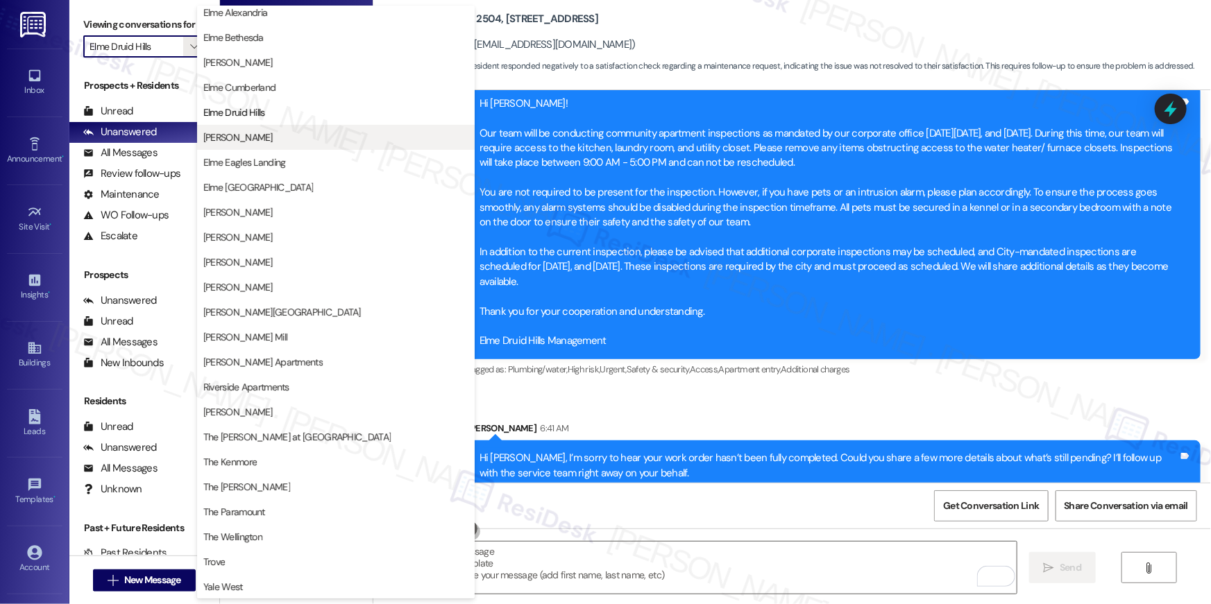
click at [260, 142] on span "[PERSON_NAME]" at bounding box center [335, 137] width 265 height 14
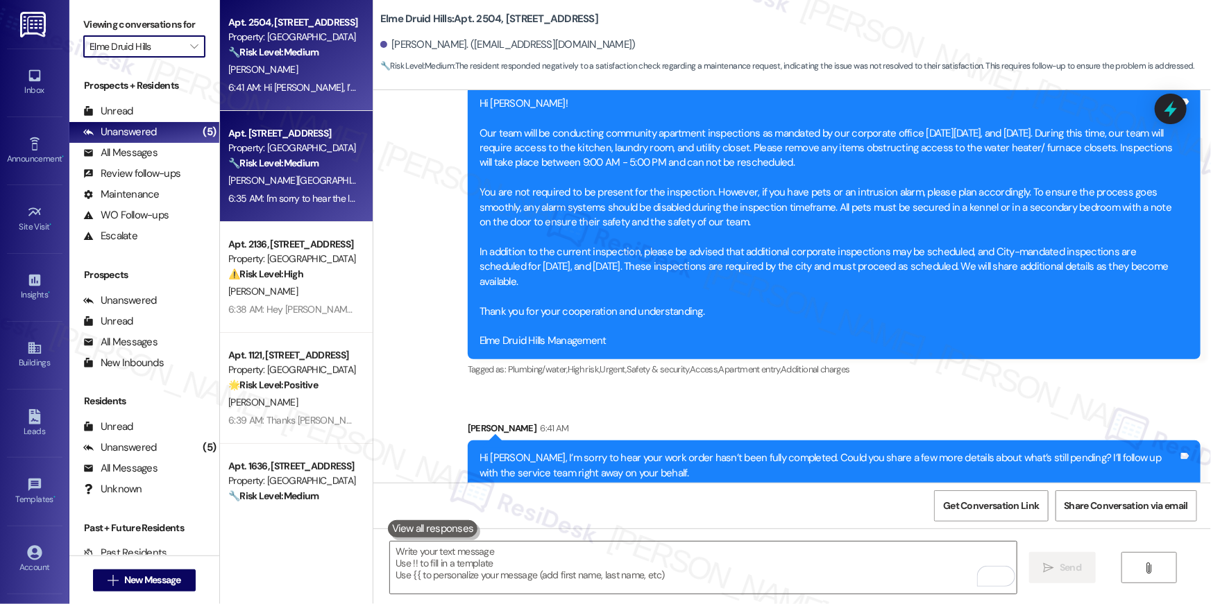
type input "[PERSON_NAME]"
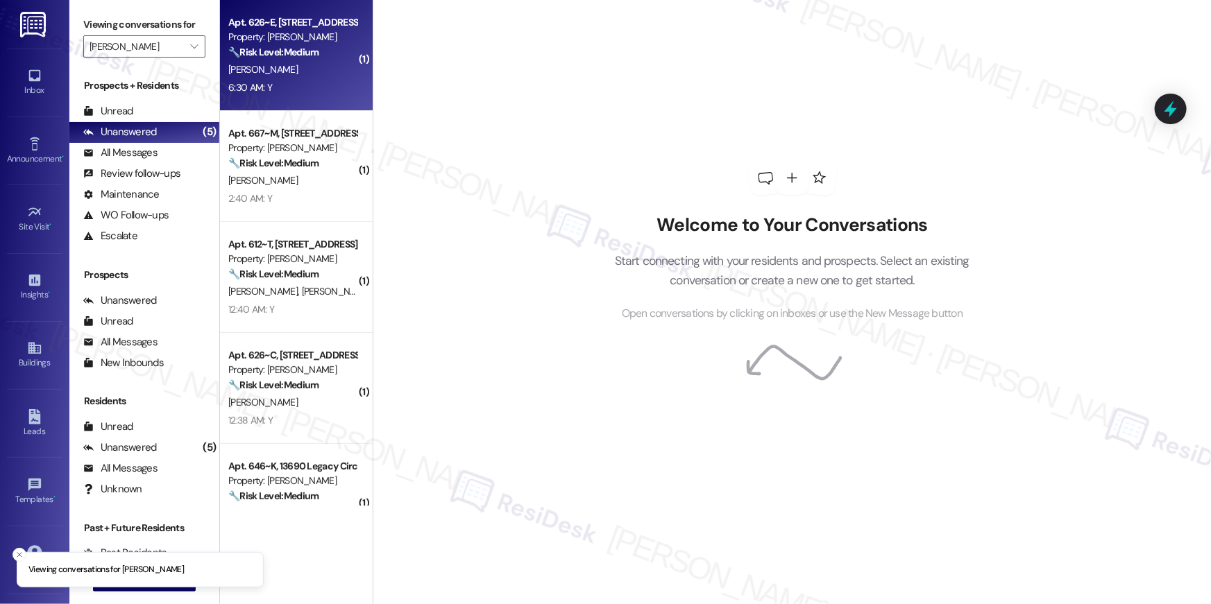
click at [297, 85] on div "6:30 AM: Y 6:30 AM: Y" at bounding box center [292, 87] width 131 height 17
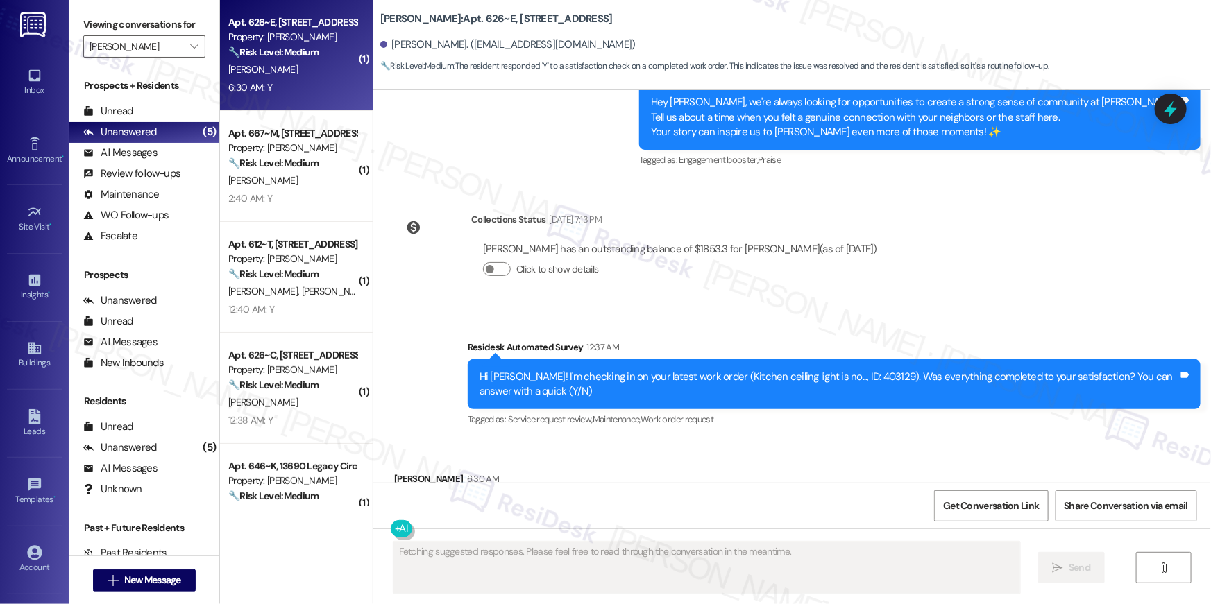
scroll to position [1591, 0]
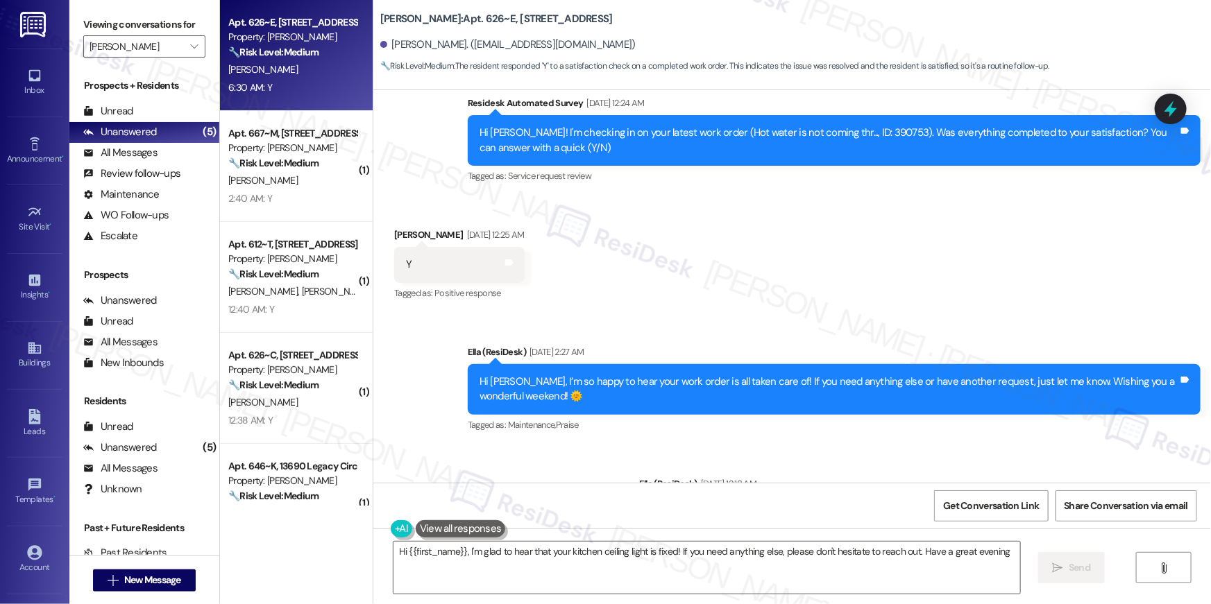
type textarea "Hi {{first_name}}, I'm glad to hear that your kitchen ceiling light is fixed! I…"
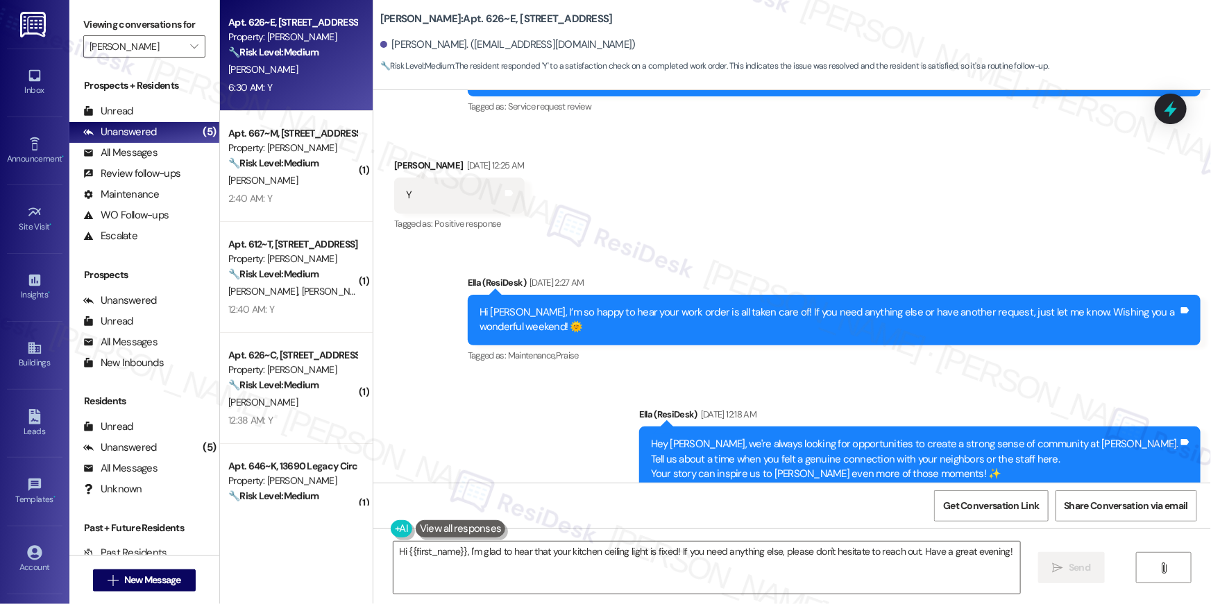
scroll to position [1592, 0]
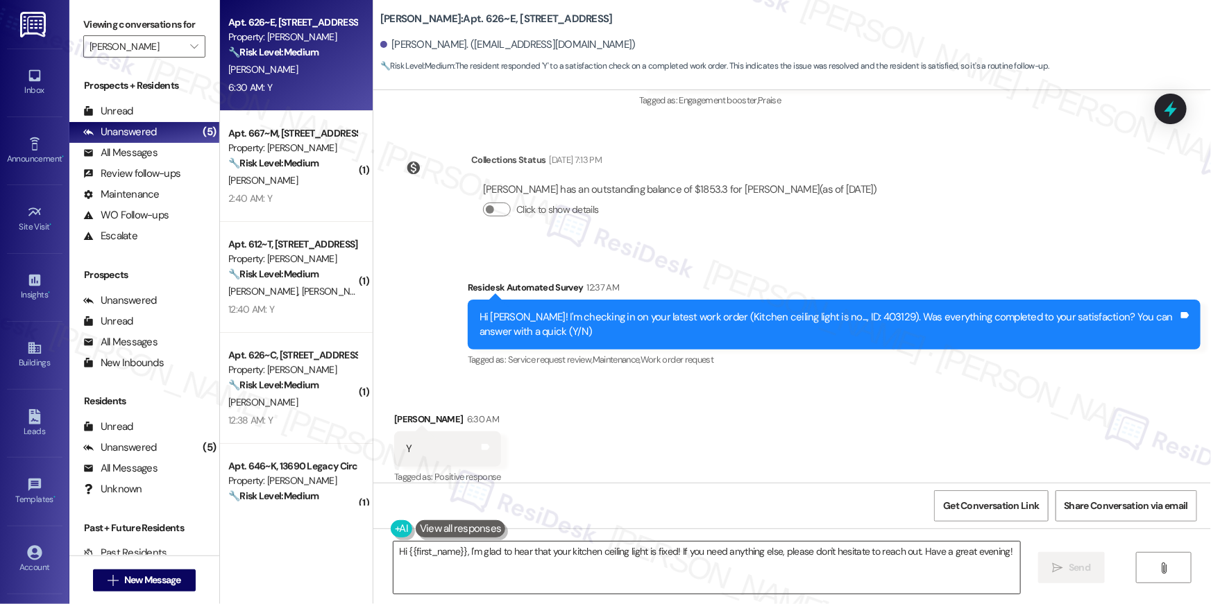
click at [935, 566] on textarea "Hi {{first_name}}, I'm glad to hear that your kitchen ceiling light is fixed! I…" at bounding box center [706, 568] width 627 height 52
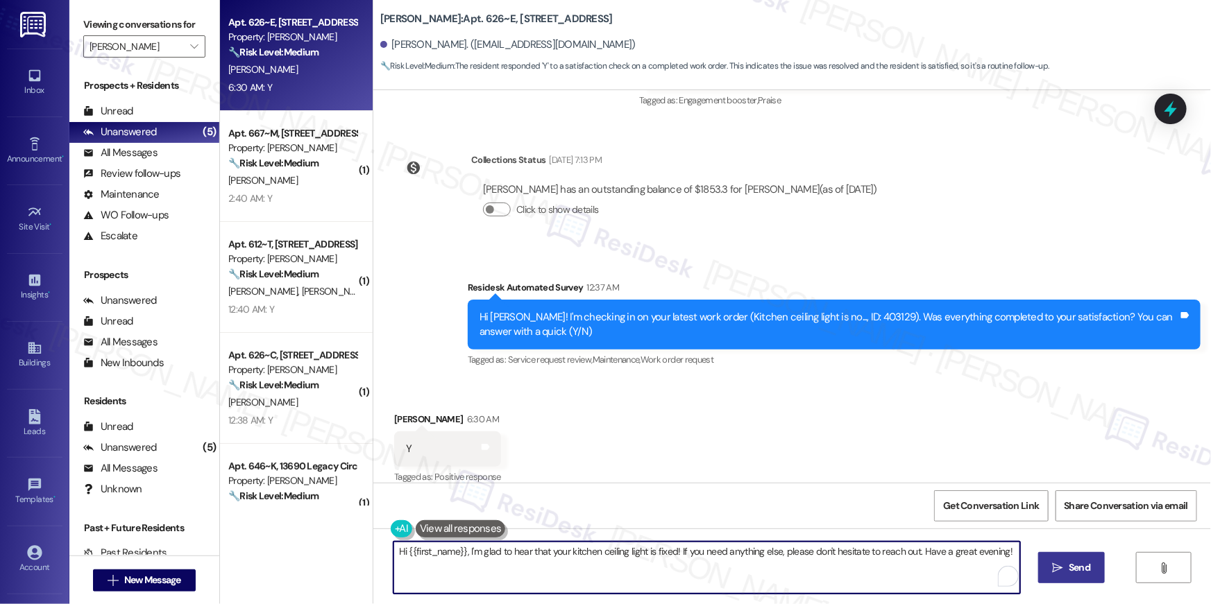
click at [1059, 563] on icon "" at bounding box center [1058, 568] width 10 height 11
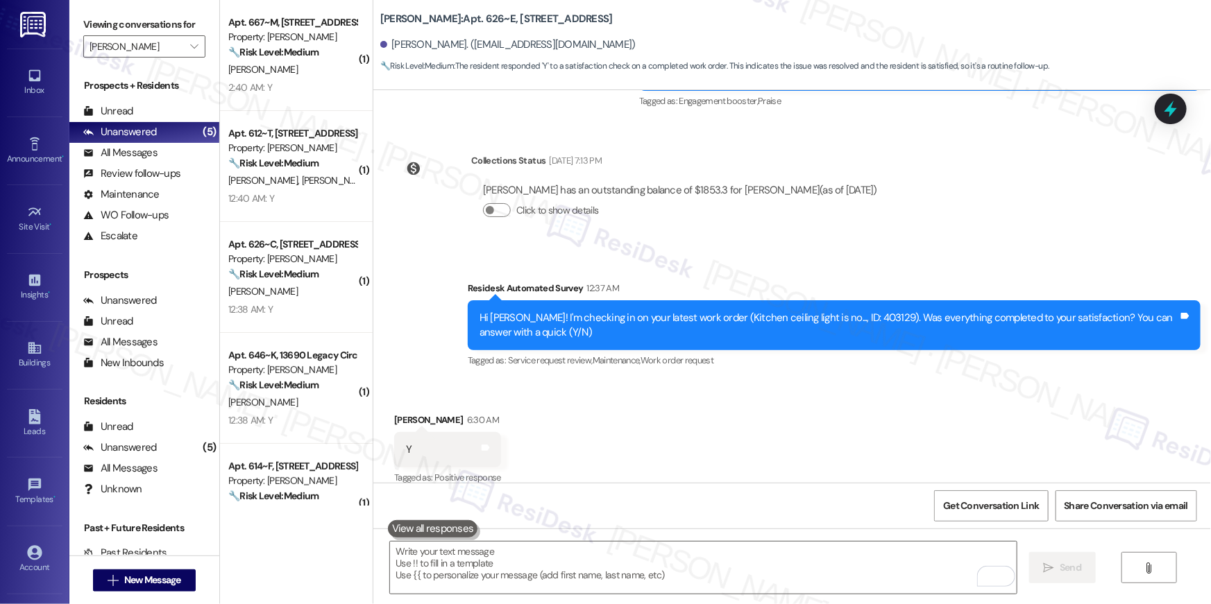
scroll to position [1688, 0]
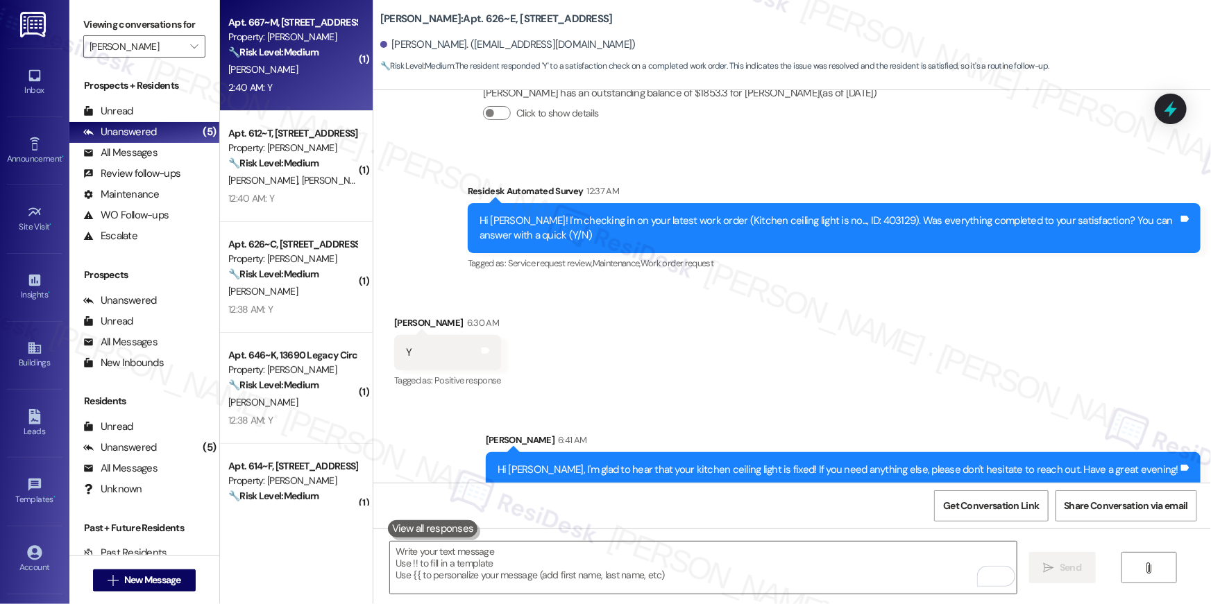
click at [262, 77] on div "N. Kennedy" at bounding box center [292, 69] width 131 height 17
type textarea "Fetching suggested responses. Please feel free to read through the conversation…"
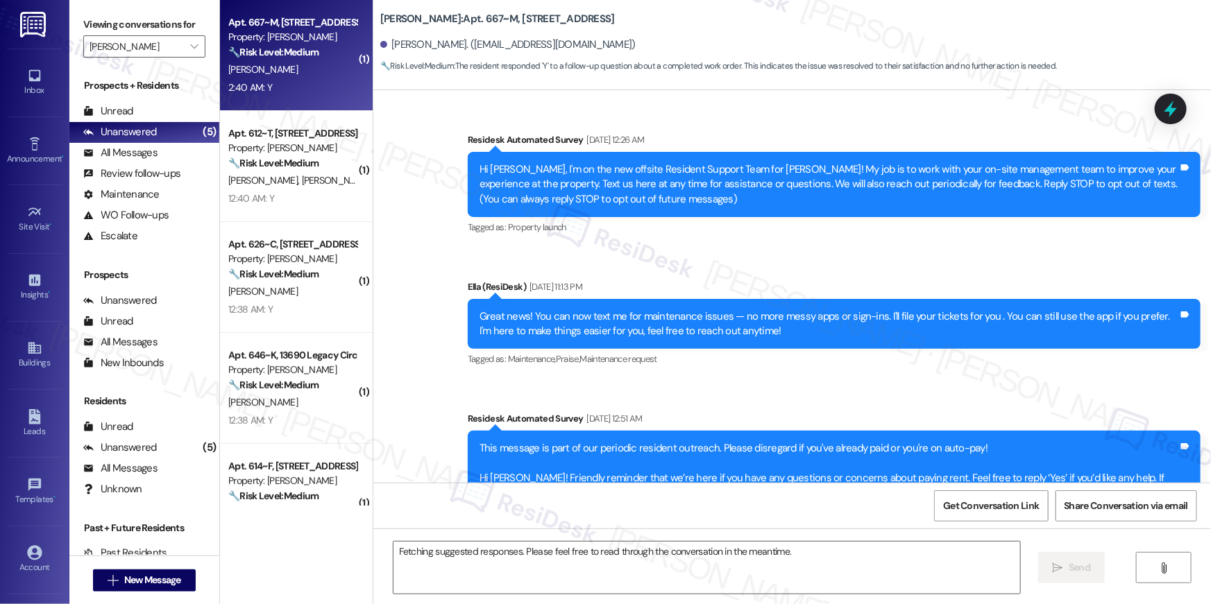
scroll to position [11247, 0]
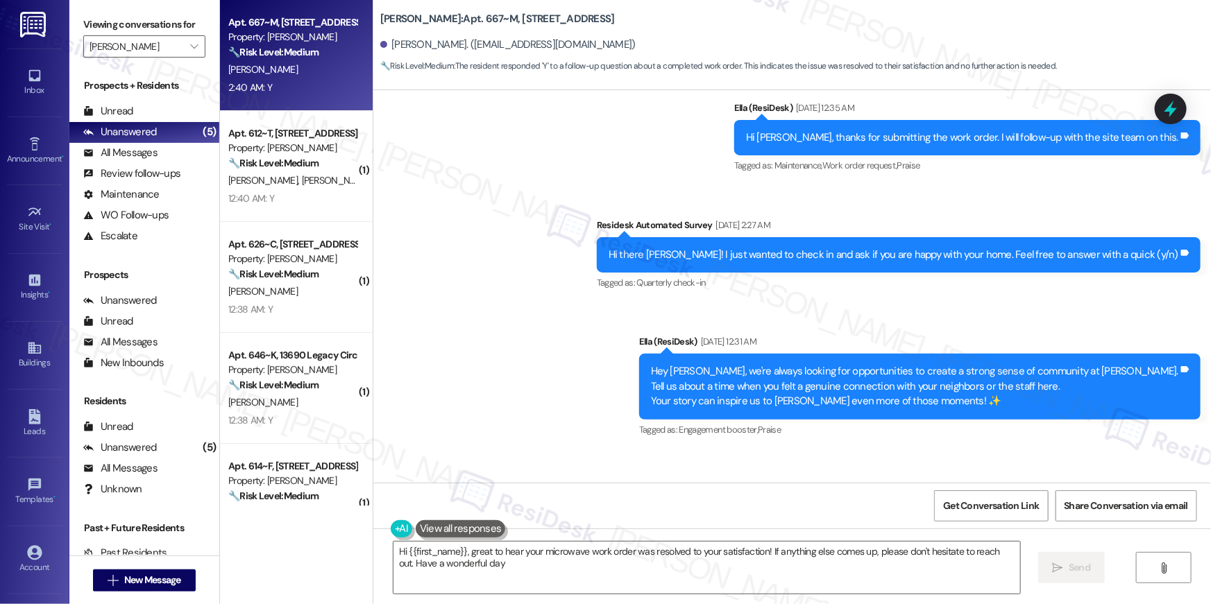
type textarea "Hi {{first_name}}, great to hear your microwave work order was resolved to your…"
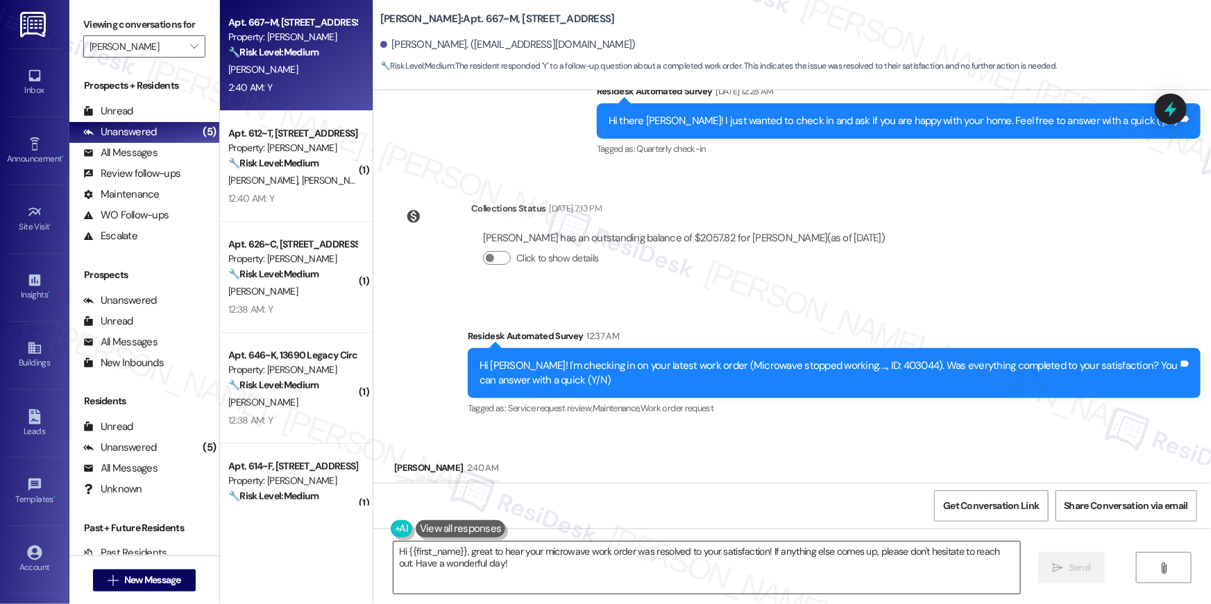
click at [807, 561] on textarea "Hi {{first_name}}, great to hear your microwave work order was resolved to your…" at bounding box center [706, 568] width 627 height 52
click at [1055, 570] on icon "" at bounding box center [1058, 568] width 10 height 11
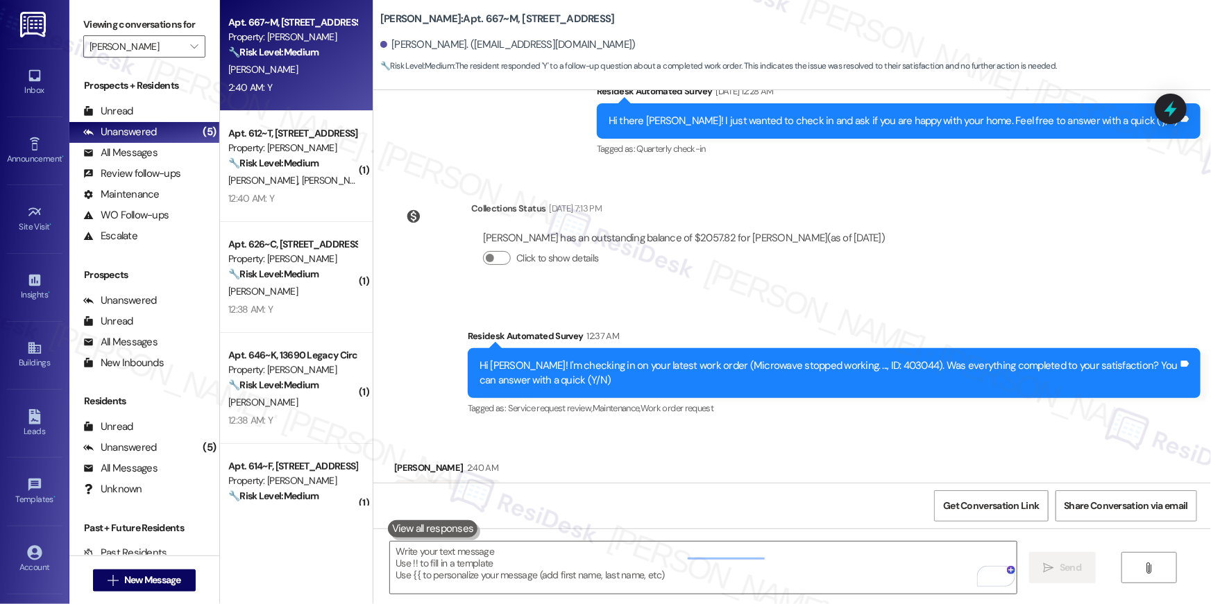
scroll to position [11246, 0]
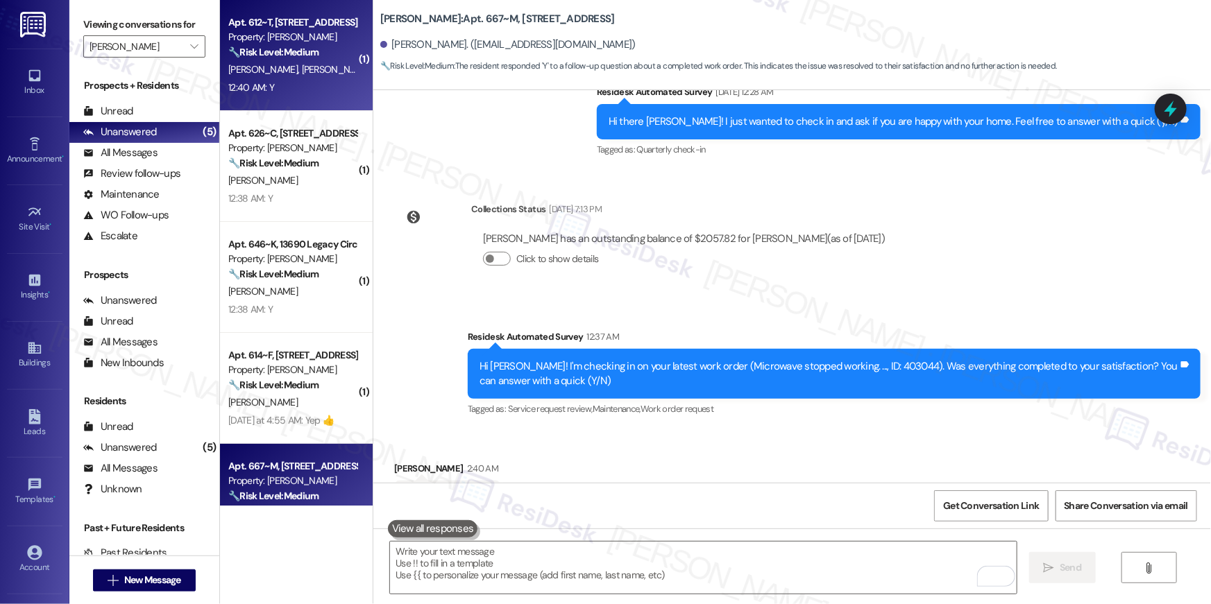
click at [302, 70] on span "A. Batchelor-Causey" at bounding box center [336, 69] width 69 height 12
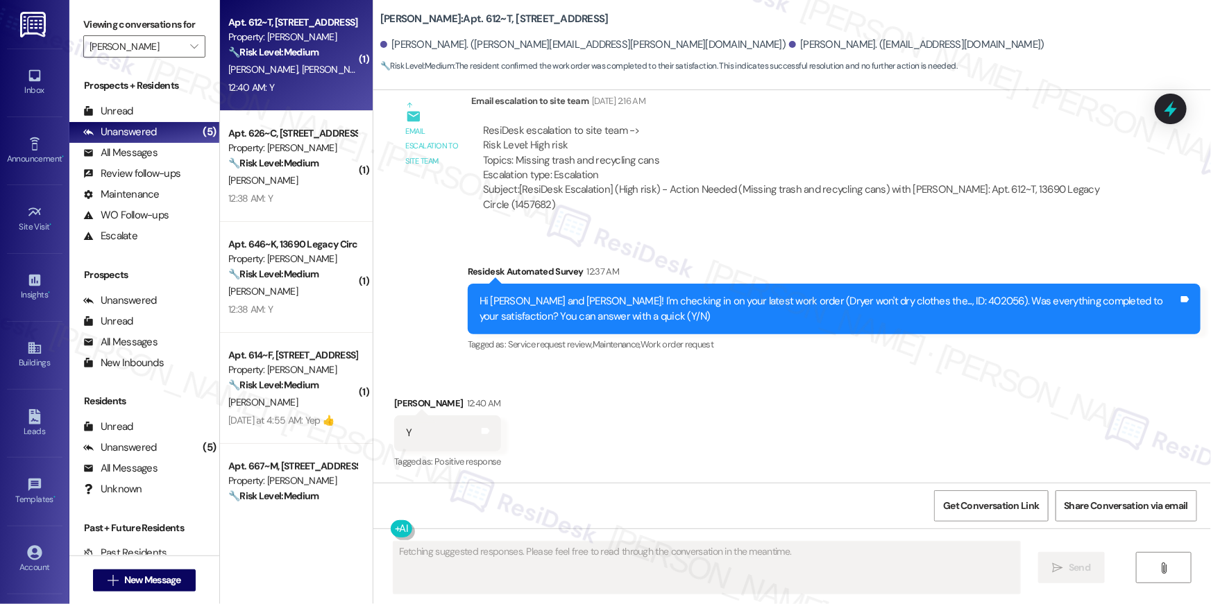
scroll to position [1060, 0]
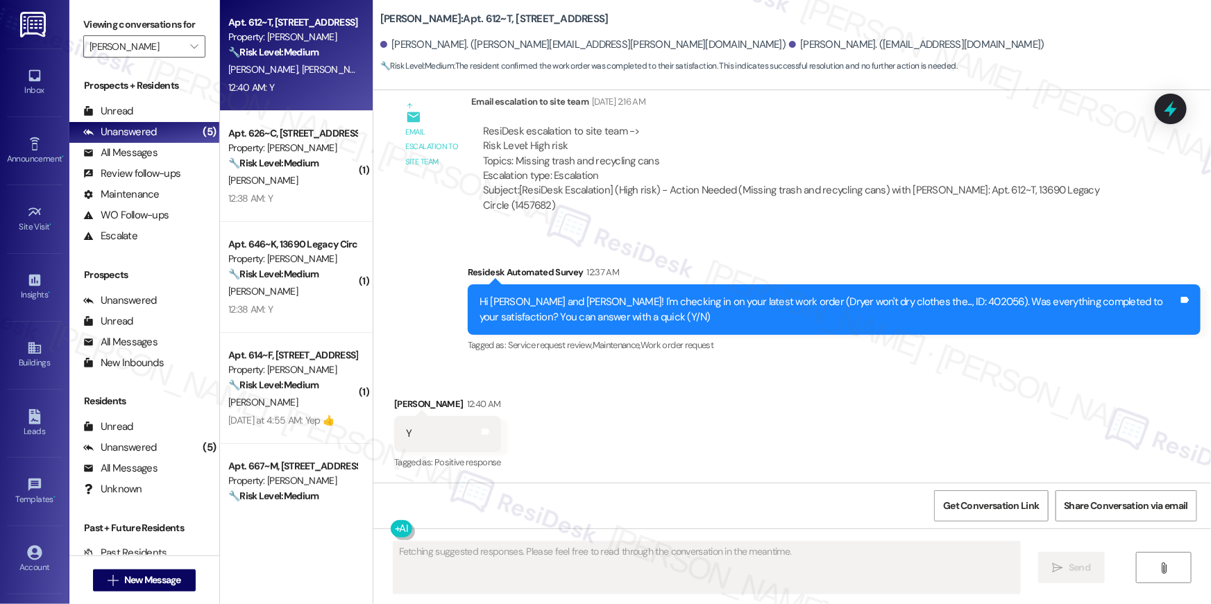
click at [776, 424] on div "Received via SMS Anwar Causey 12:40 AM Y Tags and notes Tagged as: Positive res…" at bounding box center [792, 424] width 838 height 117
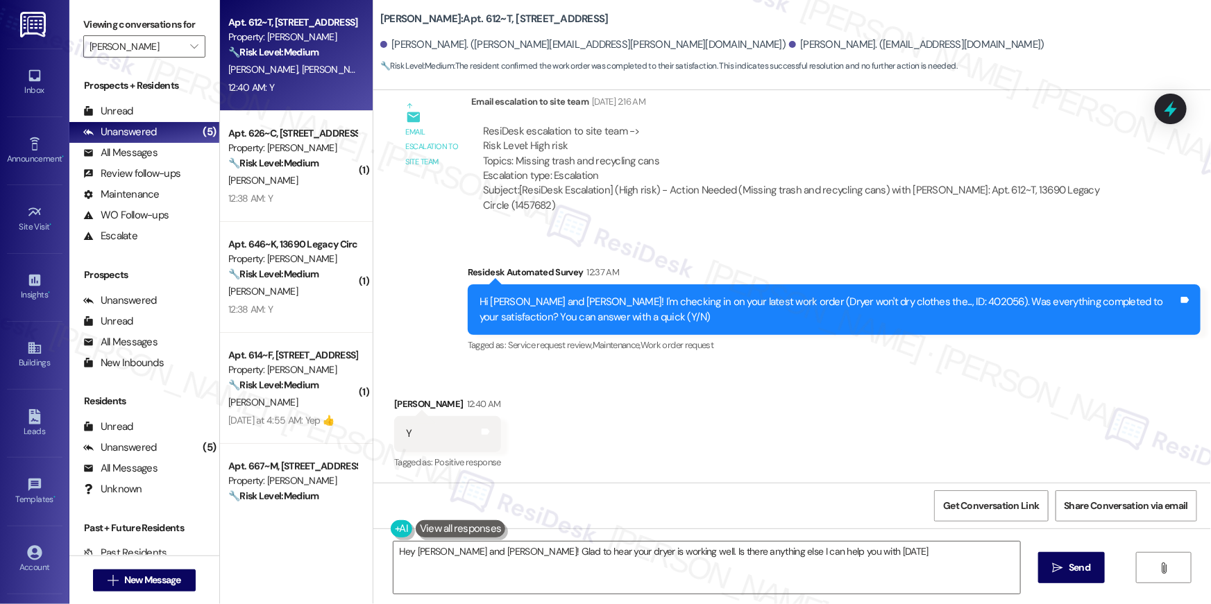
type textarea "Hey Alyssa and Anwar! Glad to hear your dryer is working well. Is there anythin…"
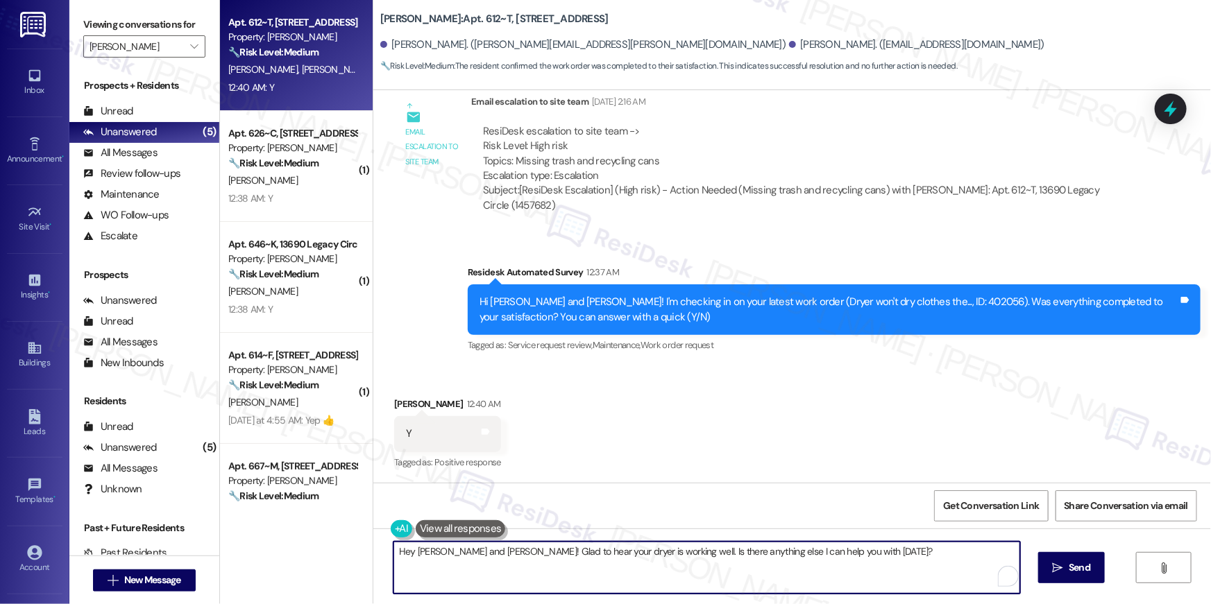
click at [726, 582] on textarea "Hey Alyssa and Anwar! Glad to hear your dryer is working well. Is there anythin…" at bounding box center [706, 568] width 627 height 52
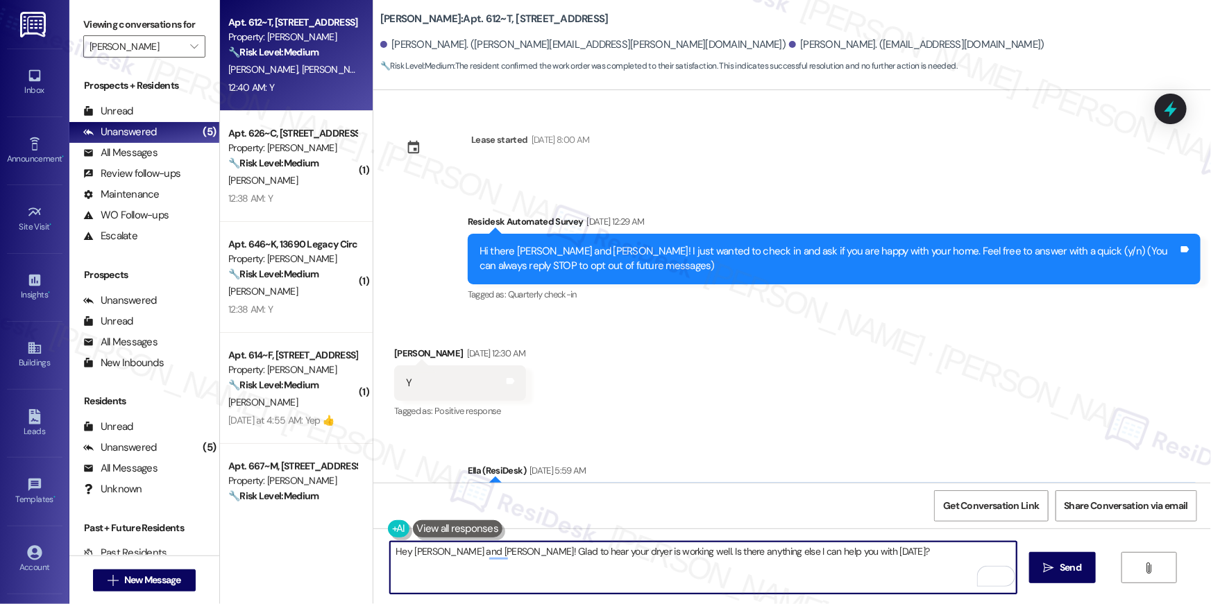
scroll to position [1060, 0]
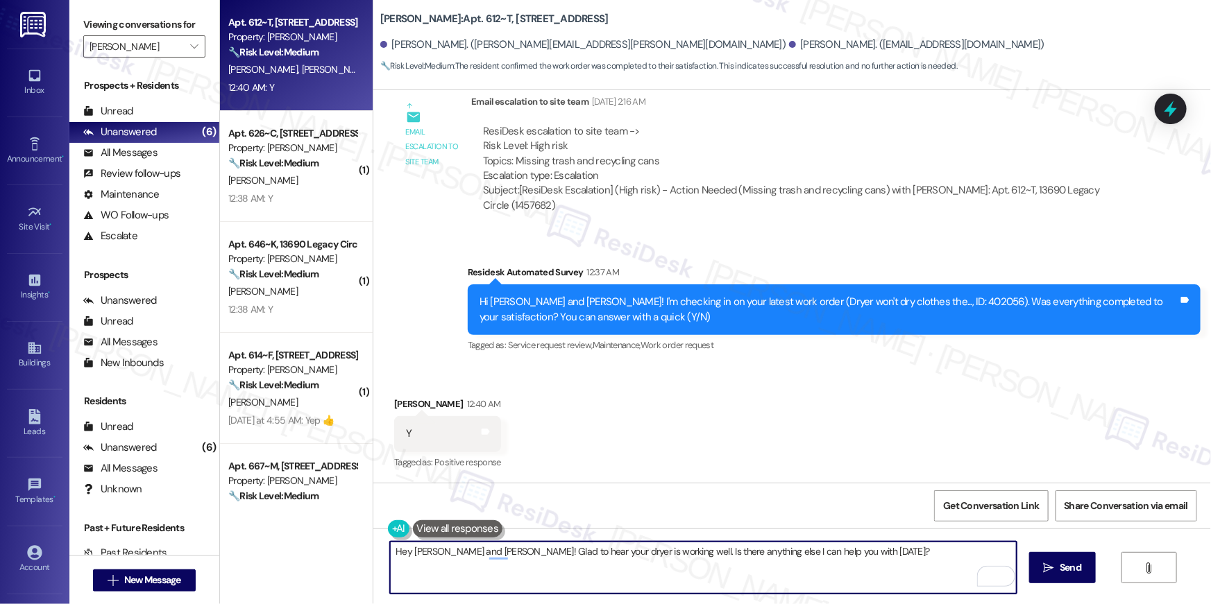
click at [765, 414] on div "Received via SMS [PERSON_NAME] 12:40 AM Y Tags and notes Tagged as: Positive re…" at bounding box center [792, 424] width 838 height 117
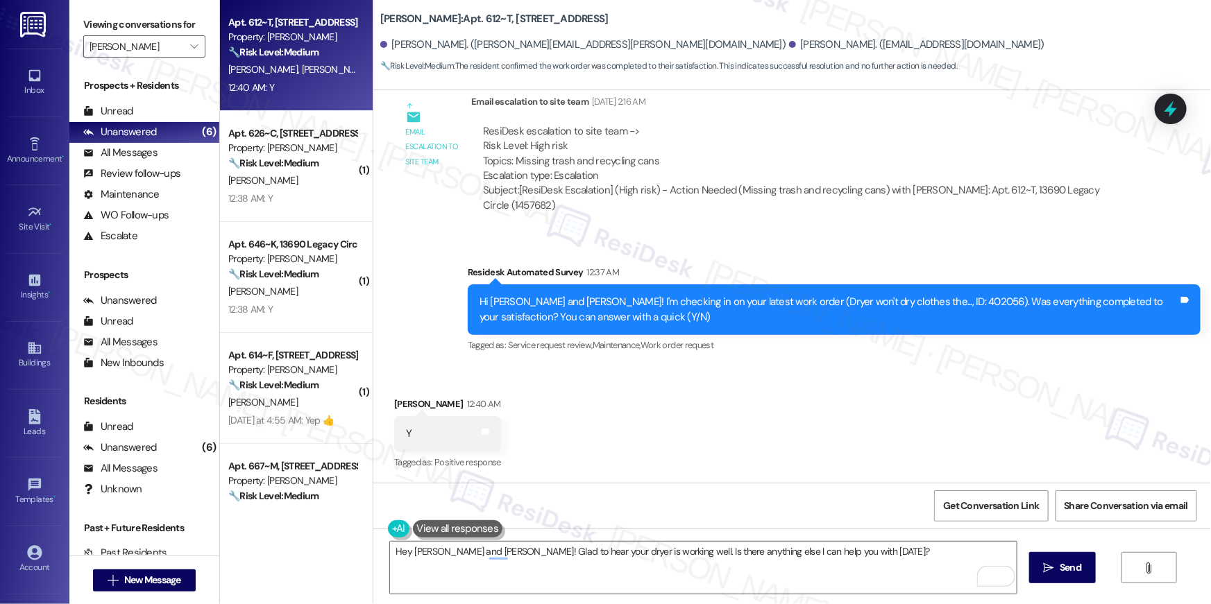
click at [804, 407] on div "Received via SMS [PERSON_NAME] 12:40 AM Y Tags and notes Tagged as: Positive re…" at bounding box center [792, 424] width 838 height 117
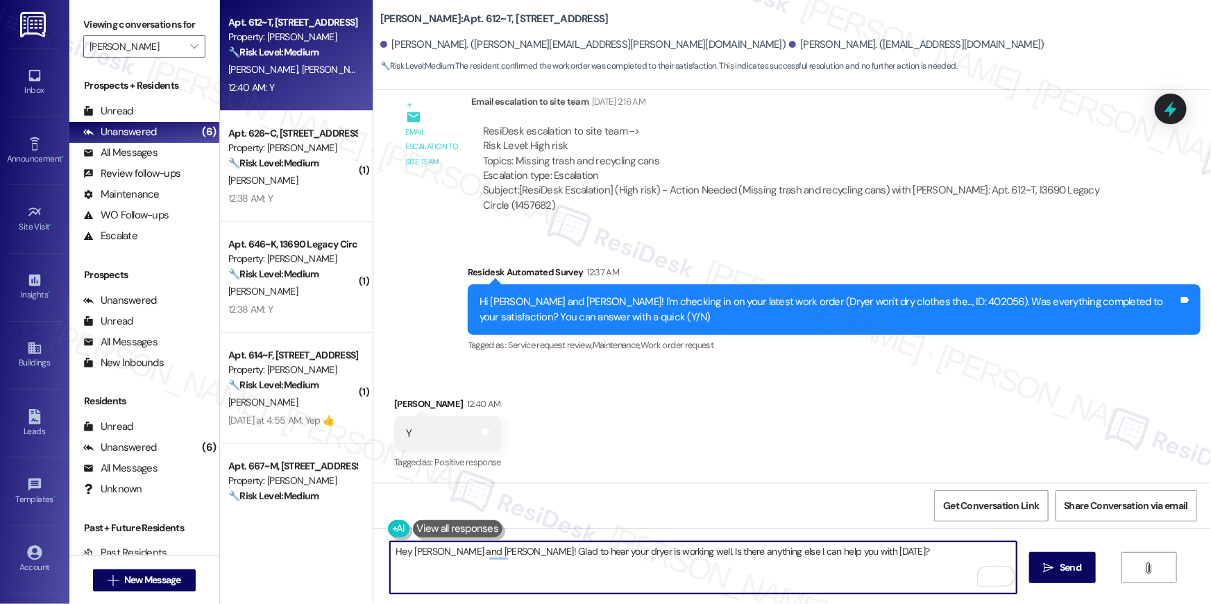
click at [859, 570] on textarea "Hey [PERSON_NAME] and [PERSON_NAME]! Glad to hear your dryer is working well. I…" at bounding box center [703, 568] width 627 height 52
click at [883, 563] on textarea "Hey [PERSON_NAME] and [PERSON_NAME]! Glad to hear your dryer is working well. I…" at bounding box center [703, 568] width 627 height 52
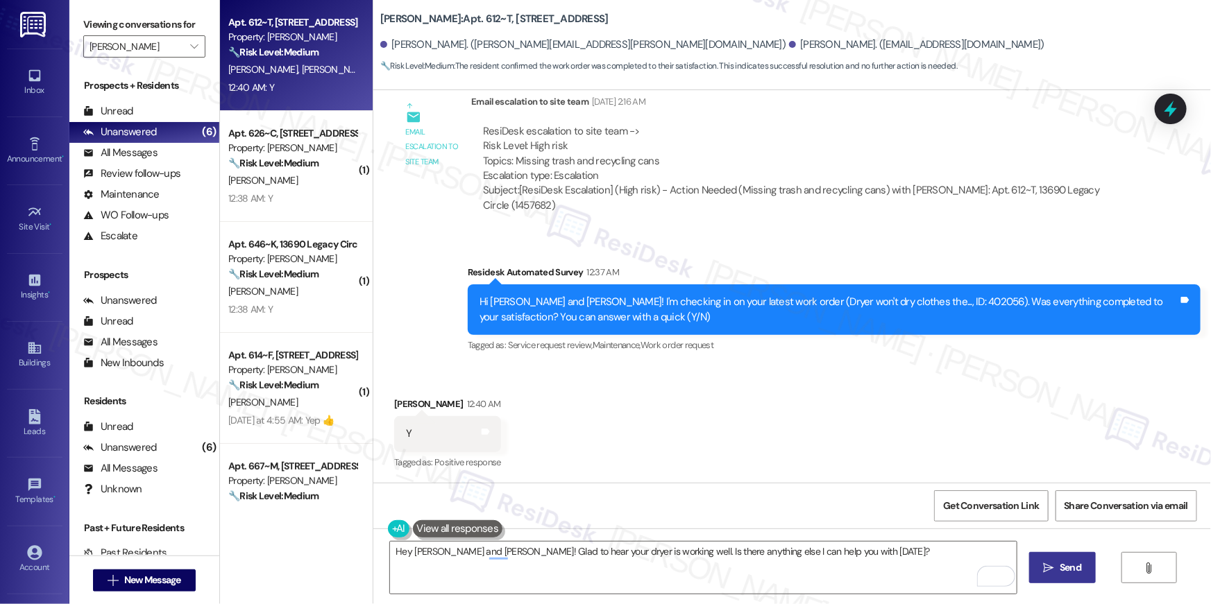
click at [1057, 573] on span "Send" at bounding box center [1070, 568] width 27 height 15
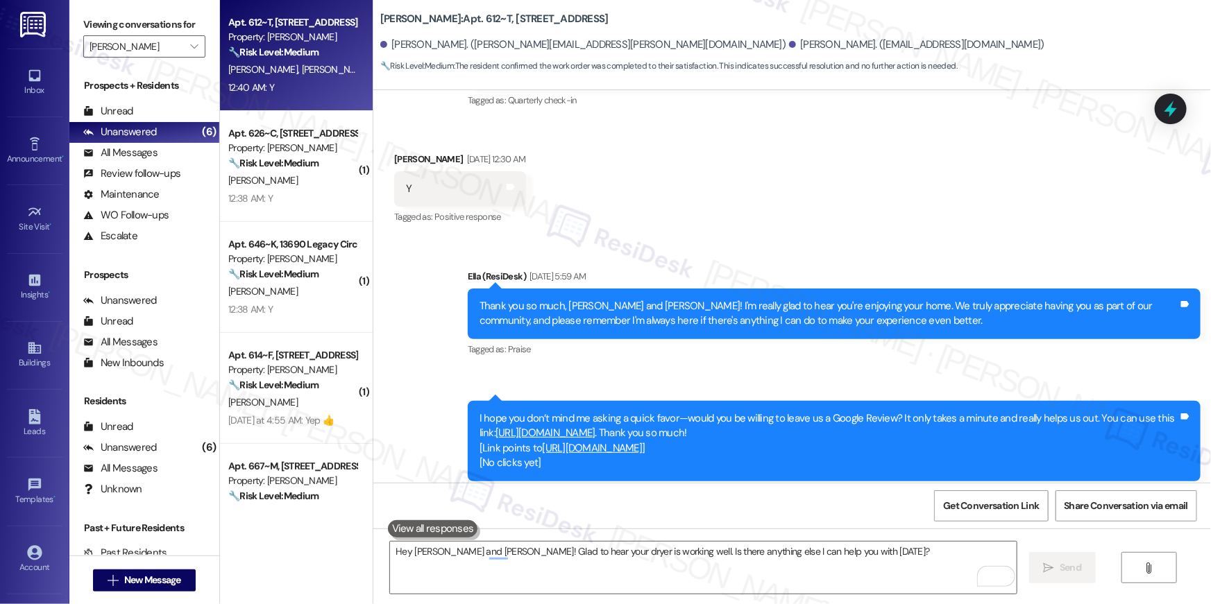
scroll to position [205, 0]
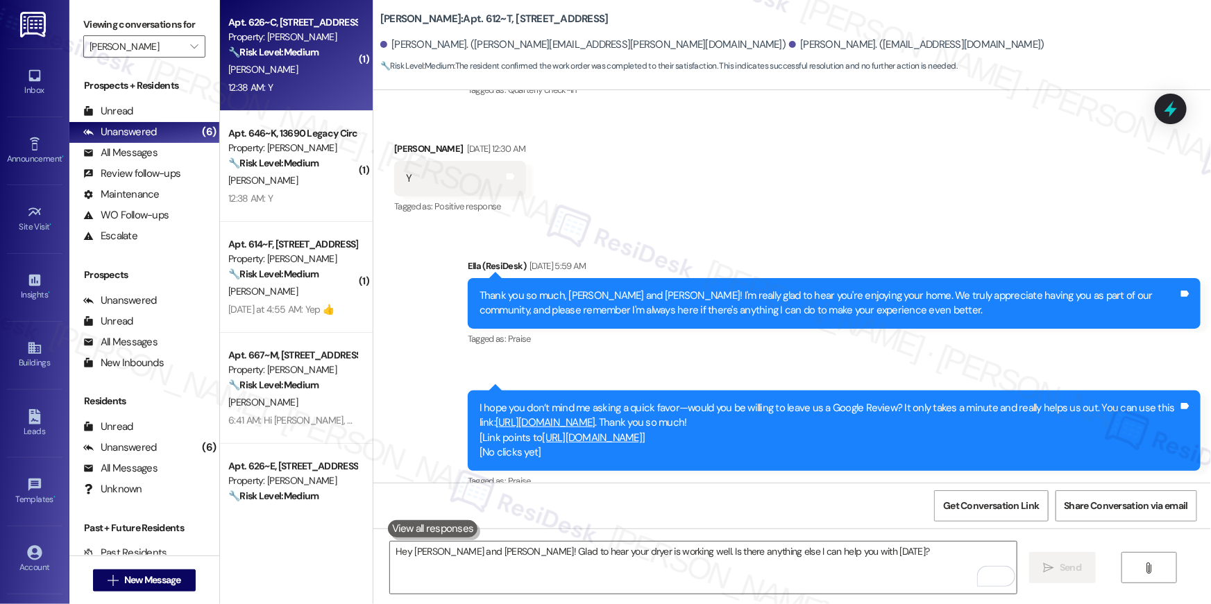
click at [332, 90] on div "12:38 AM: Y 12:38 AM: Y" at bounding box center [292, 87] width 131 height 17
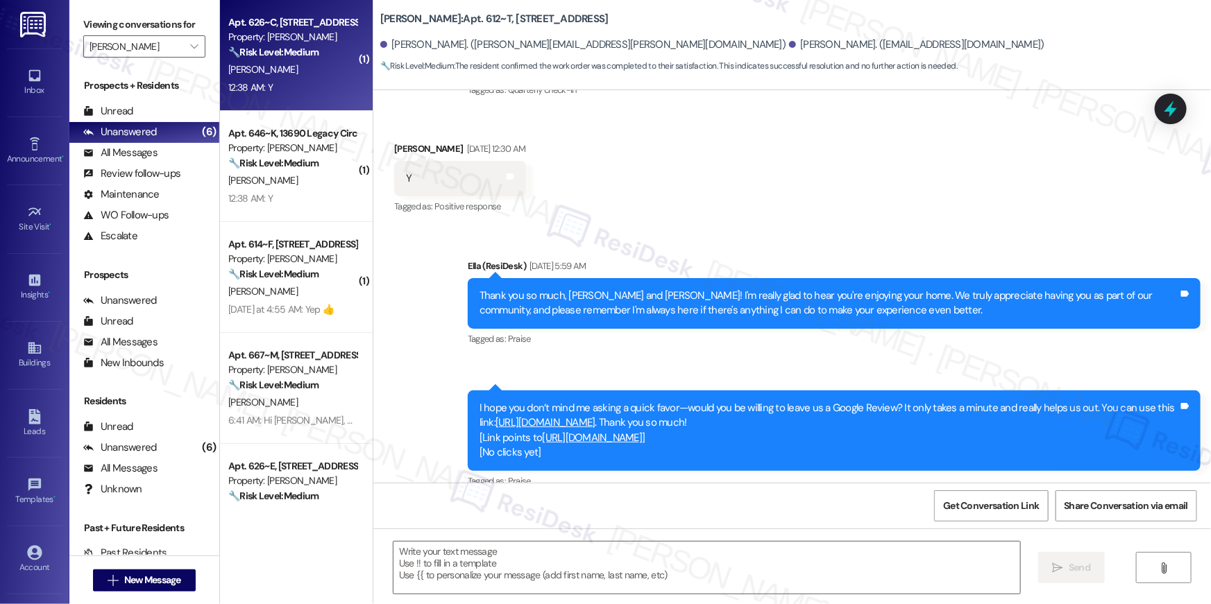
click at [323, 88] on div "12:38 AM: Y 12:38 AM: Y" at bounding box center [292, 87] width 131 height 17
type textarea "Fetching suggested responses. Please feel free to read through the conversation…"
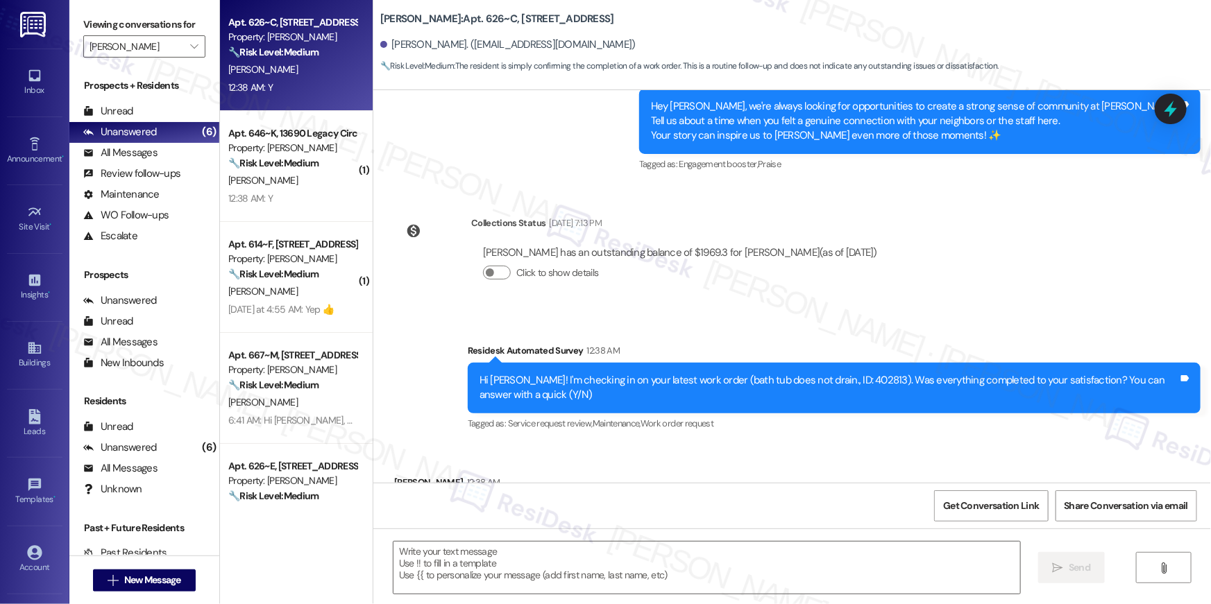
scroll to position [590, 0]
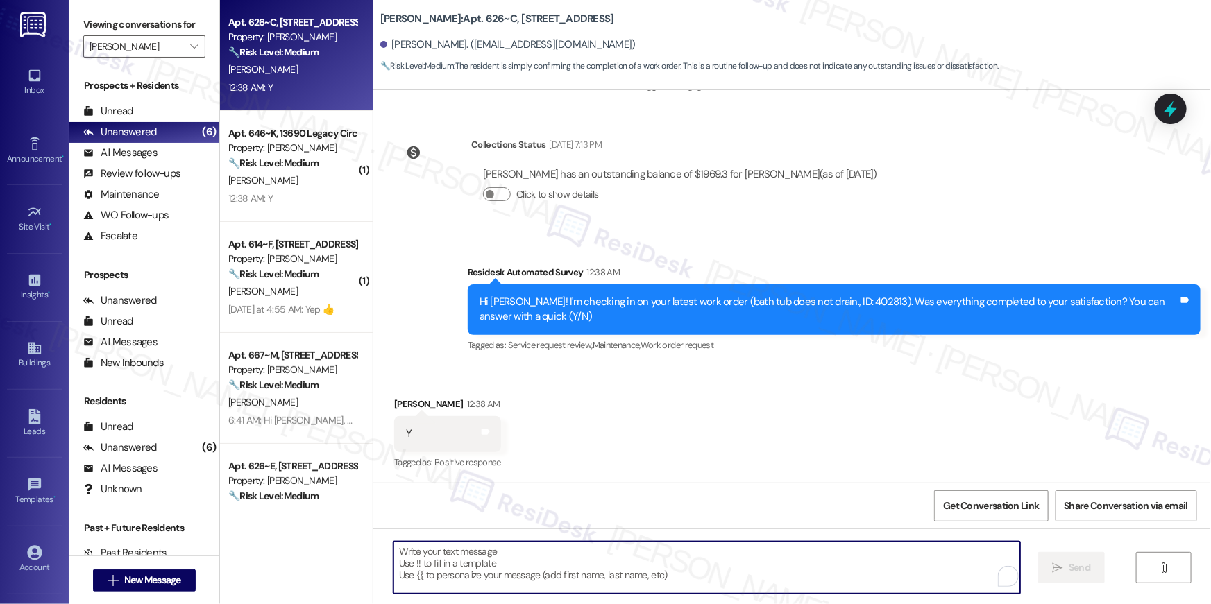
click at [856, 554] on textarea "To enrich screen reader interactions, please activate Accessibility in Grammarl…" at bounding box center [706, 568] width 627 height 52
paste textarea "Hi {{first_name}}, I’m glad to hear your work order has been completed! If anyt…"
type textarea "Hi {{first_name}}, I’m glad to hear your work order has been completed! If anyt…"
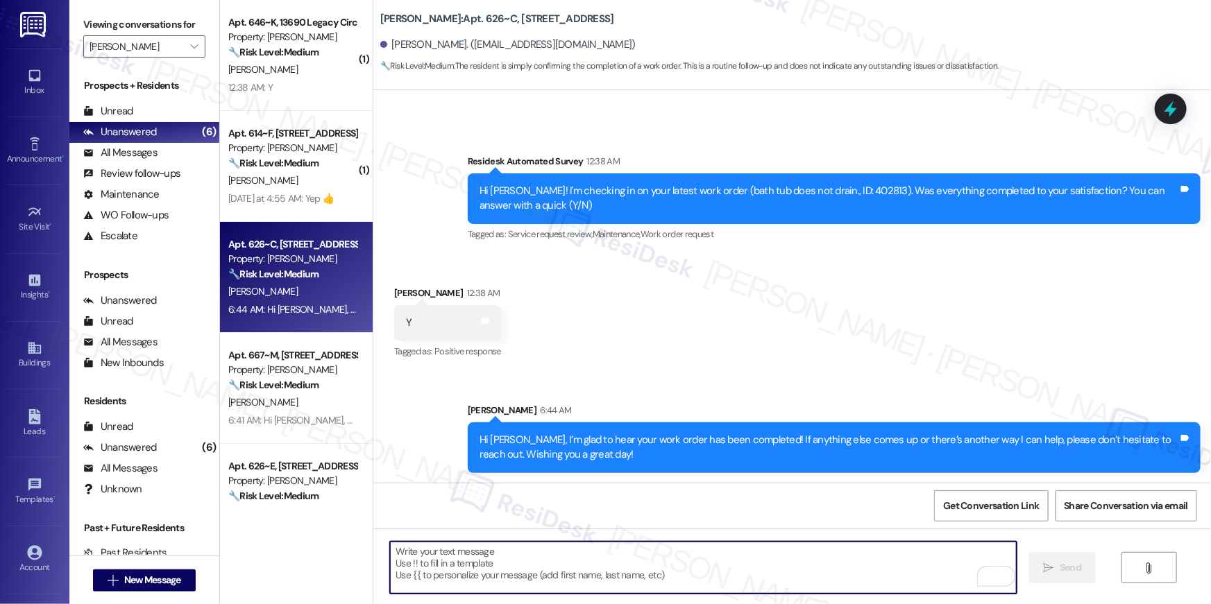
scroll to position [701, 0]
click at [829, 567] on textarea "To enrich screen reader interactions, please activate Accessibility in Grammarl…" at bounding box center [703, 568] width 627 height 52
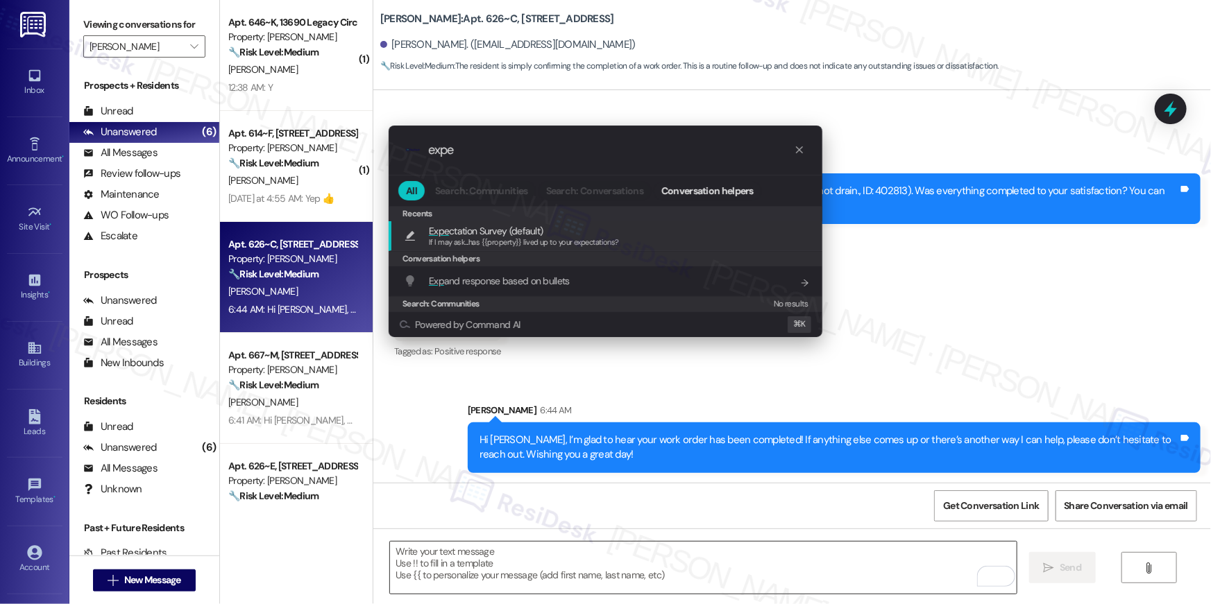
type input "expec"
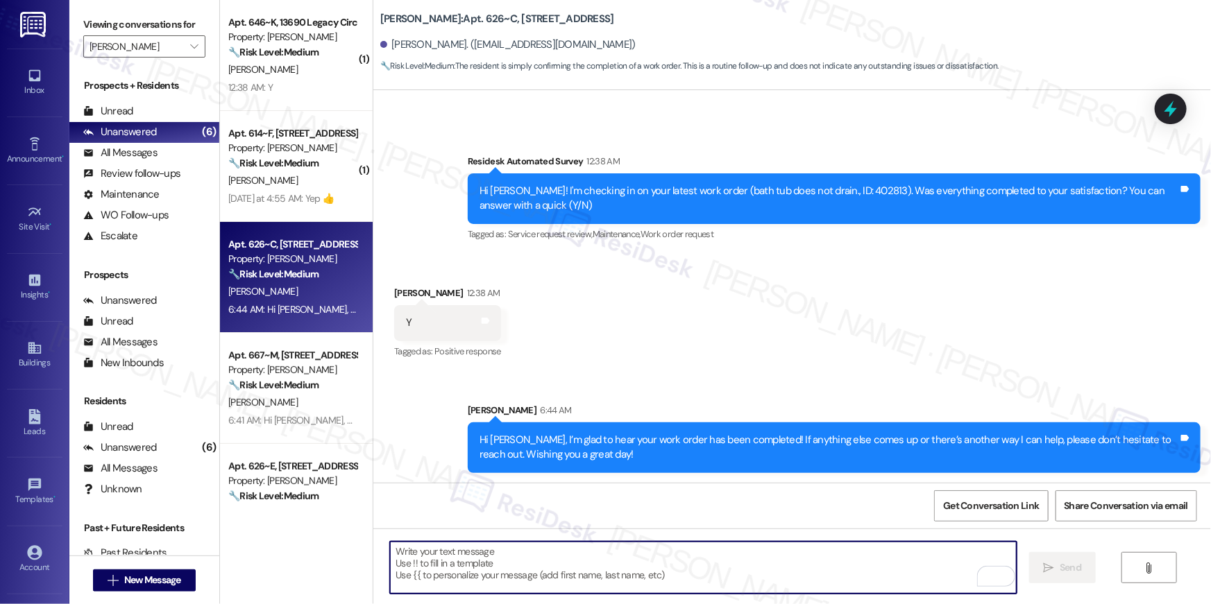
type textarea "If I may ask...has {{property}} lived up to your expectations?"
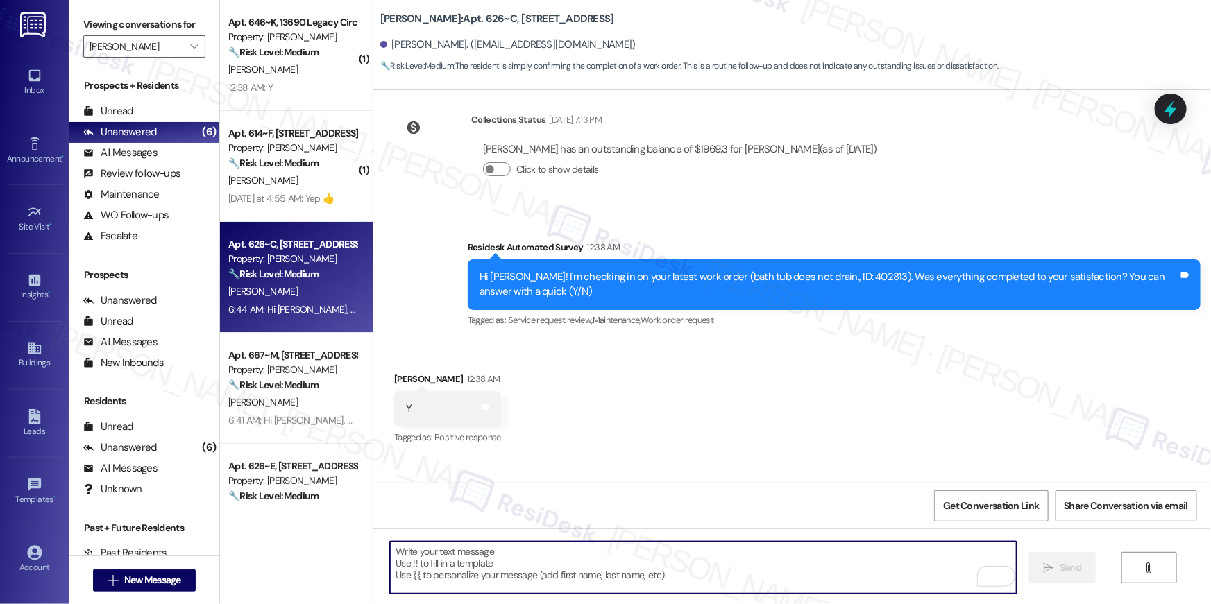
scroll to position [590, 0]
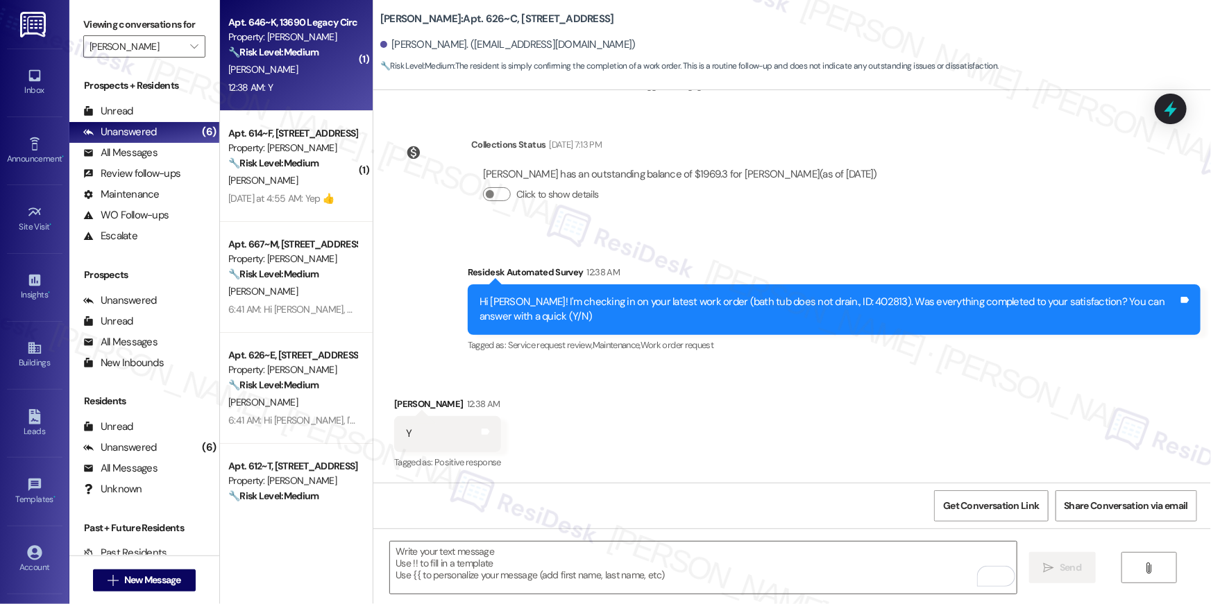
click at [285, 66] on div "D. Pulatov" at bounding box center [292, 69] width 131 height 17
type textarea "Fetching suggested responses. Please feel free to read through the conversation…"
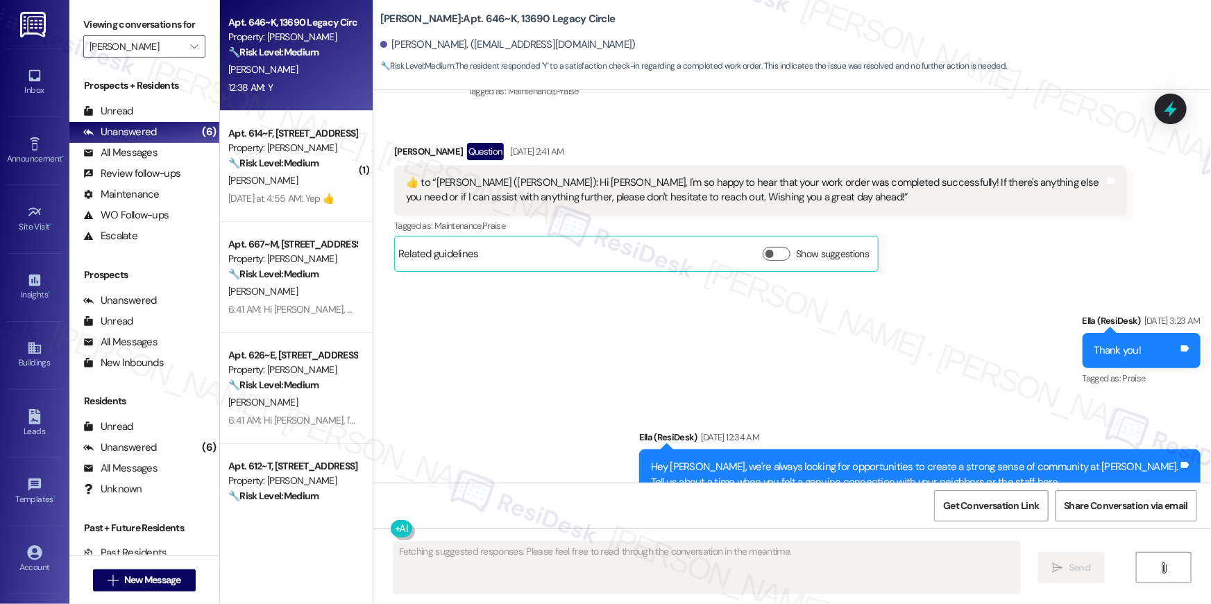
scroll to position [8033, 0]
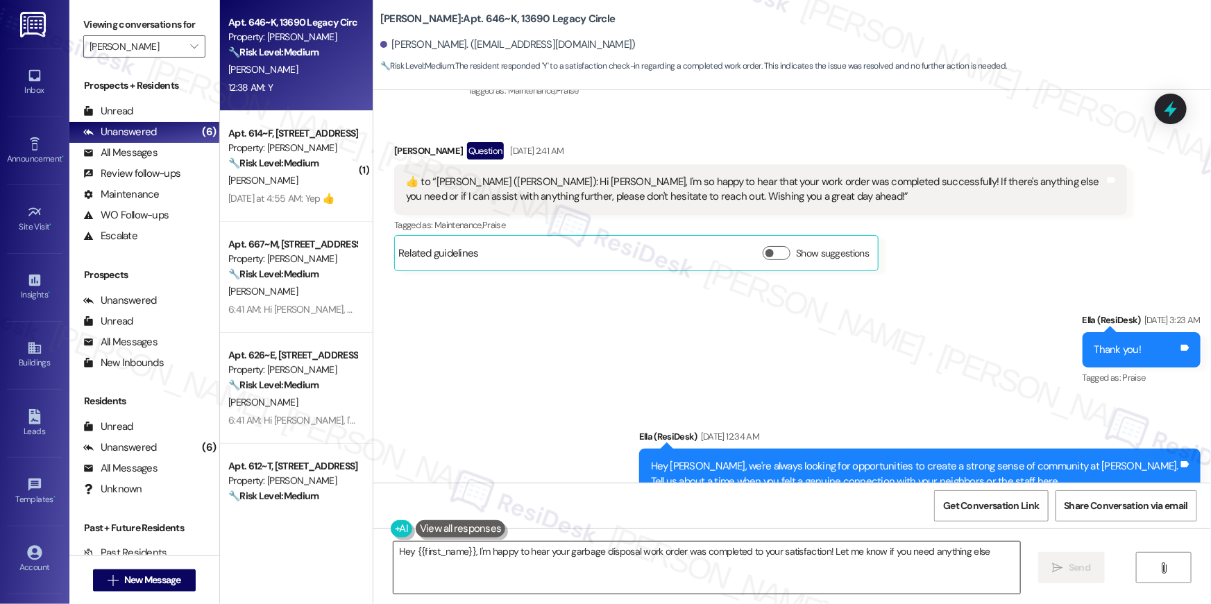
type textarea "Hey {{first_name}}, I'm happy to hear your garbage disposal work order was comp…"
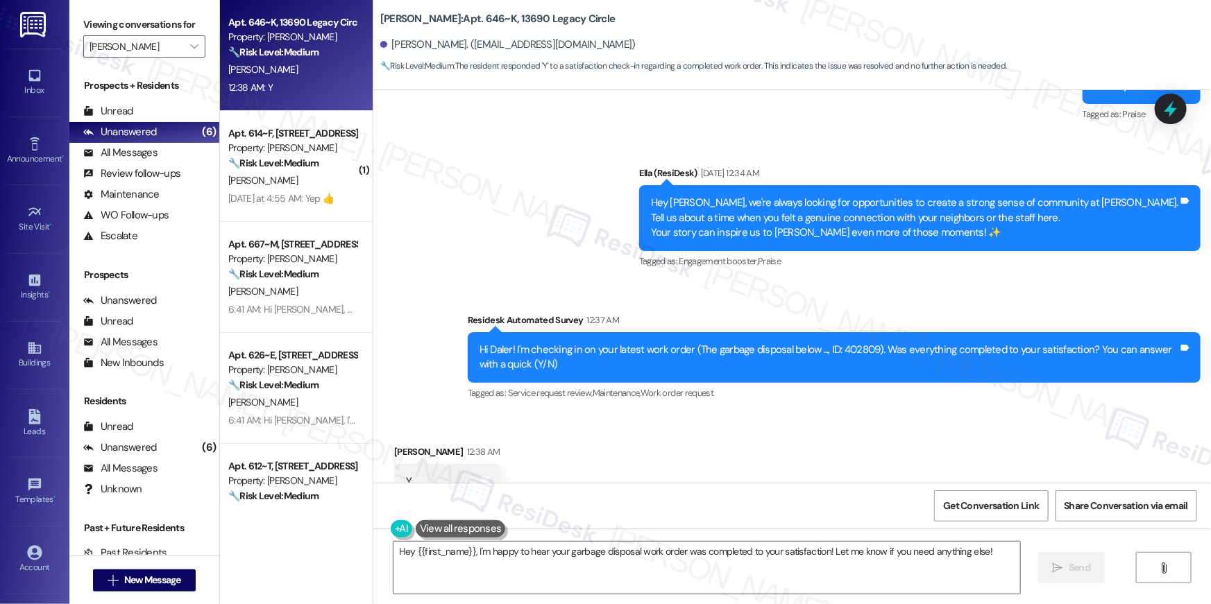
scroll to position [8312, 0]
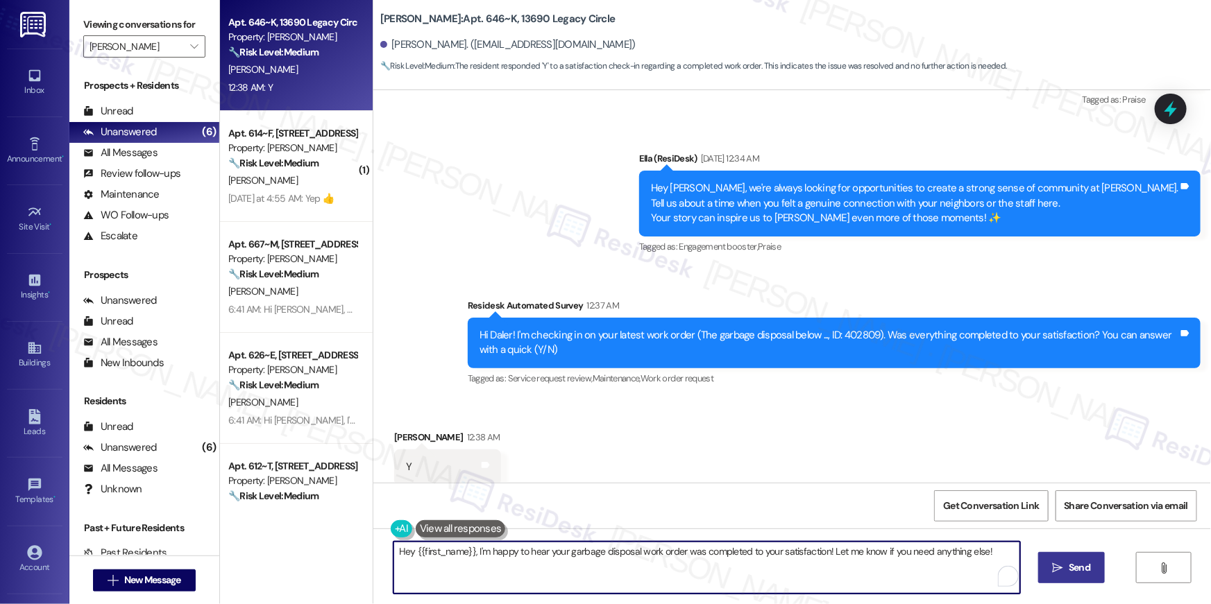
drag, startPoint x: 987, startPoint y: 565, endPoint x: 1069, endPoint y: 569, distance: 82.0
click at [987, 565] on textarea "Hey {{first_name}}, I'm happy to hear your garbage disposal work order was comp…" at bounding box center [706, 568] width 627 height 52
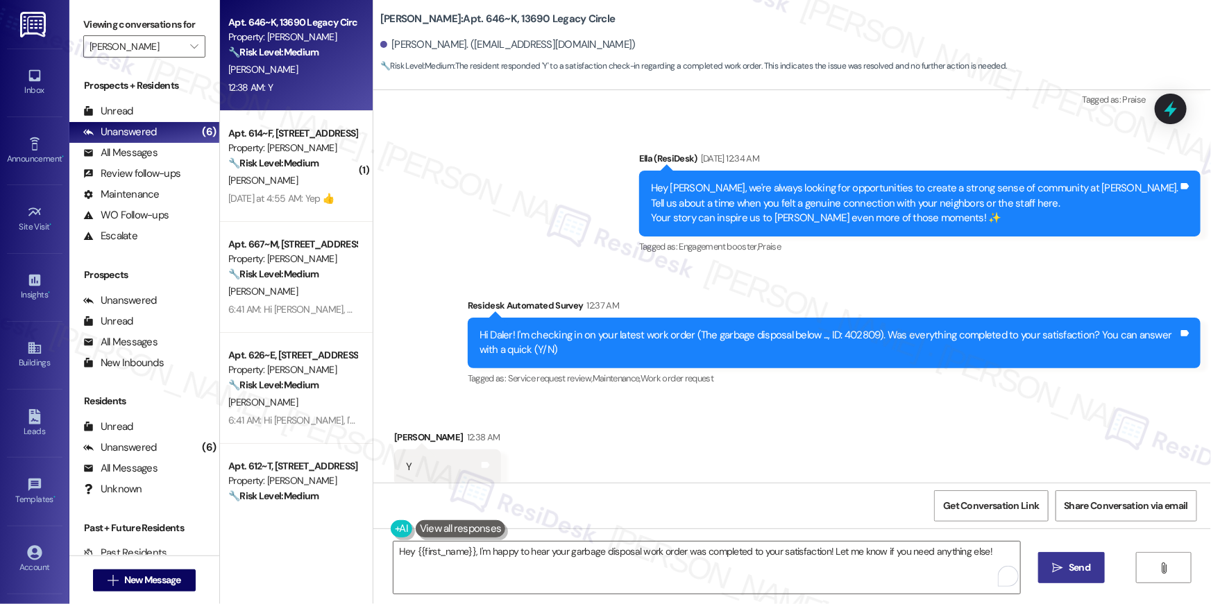
click at [1069, 569] on span "Send" at bounding box center [1080, 568] width 22 height 15
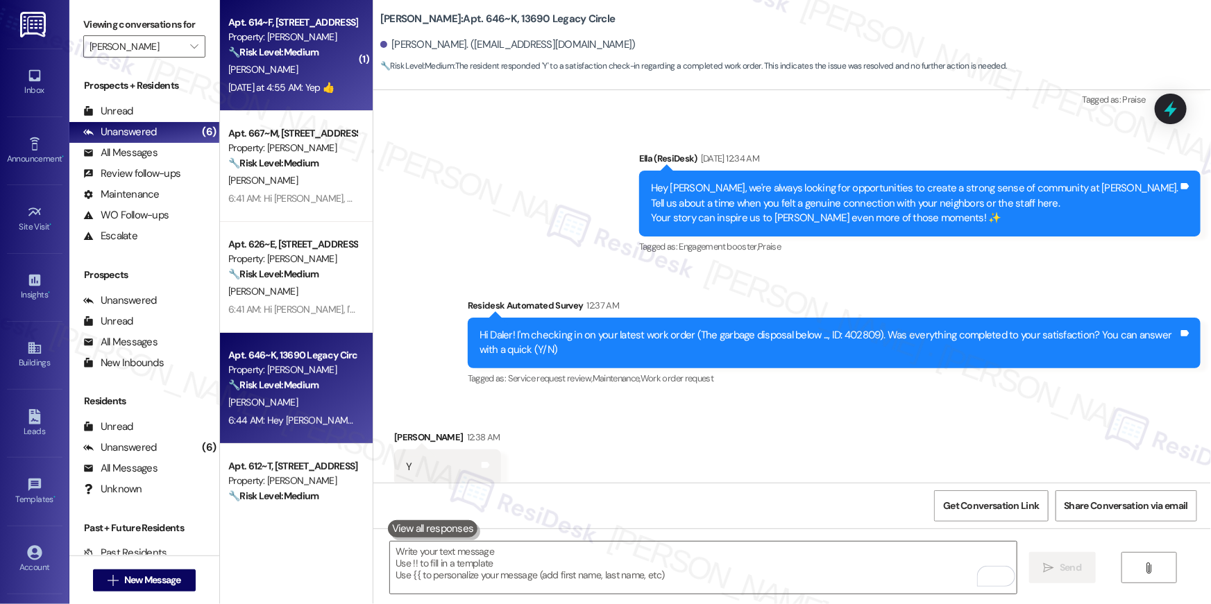
click at [289, 69] on div "S. Chepuri" at bounding box center [292, 69] width 131 height 17
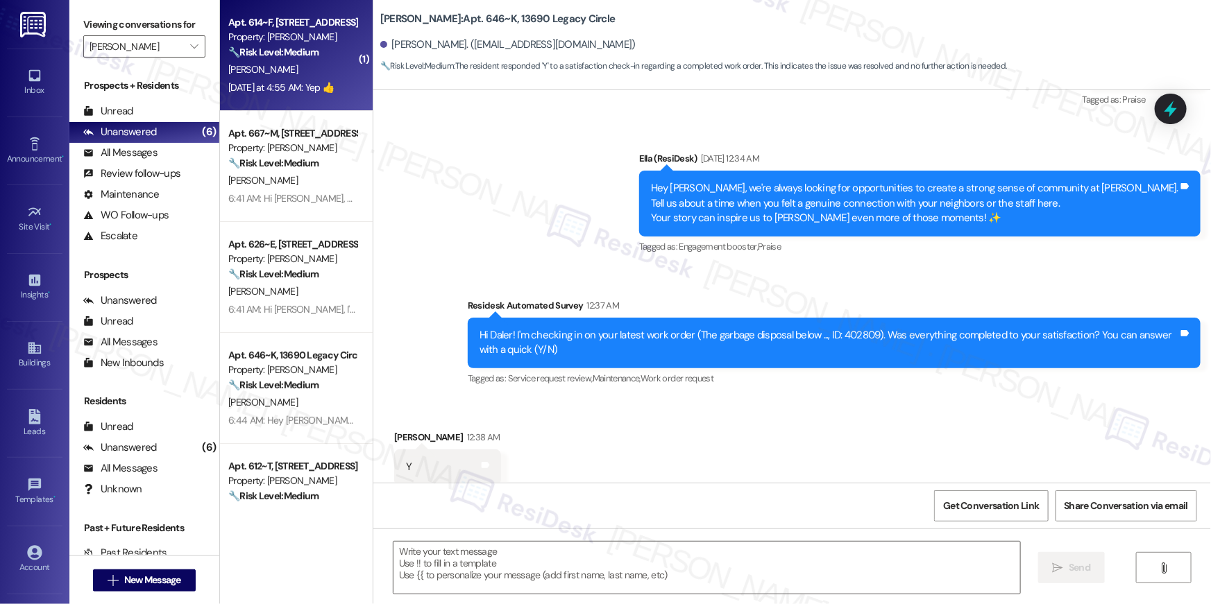
type textarea "Fetching suggested responses. Please feel free to read through the conversation…"
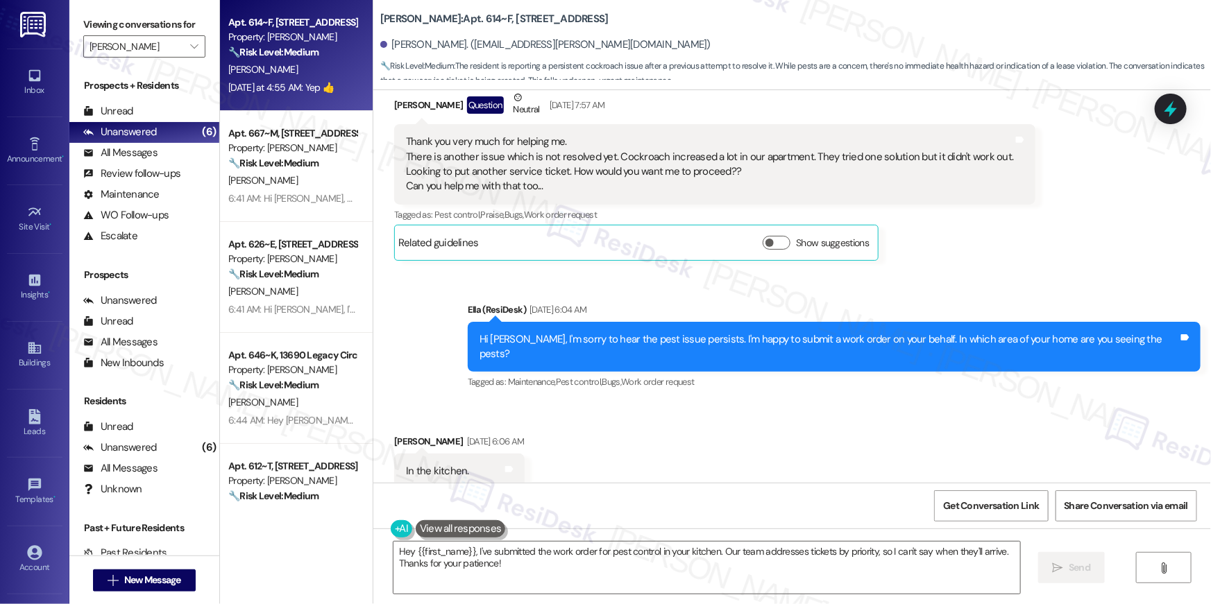
scroll to position [5965, 0]
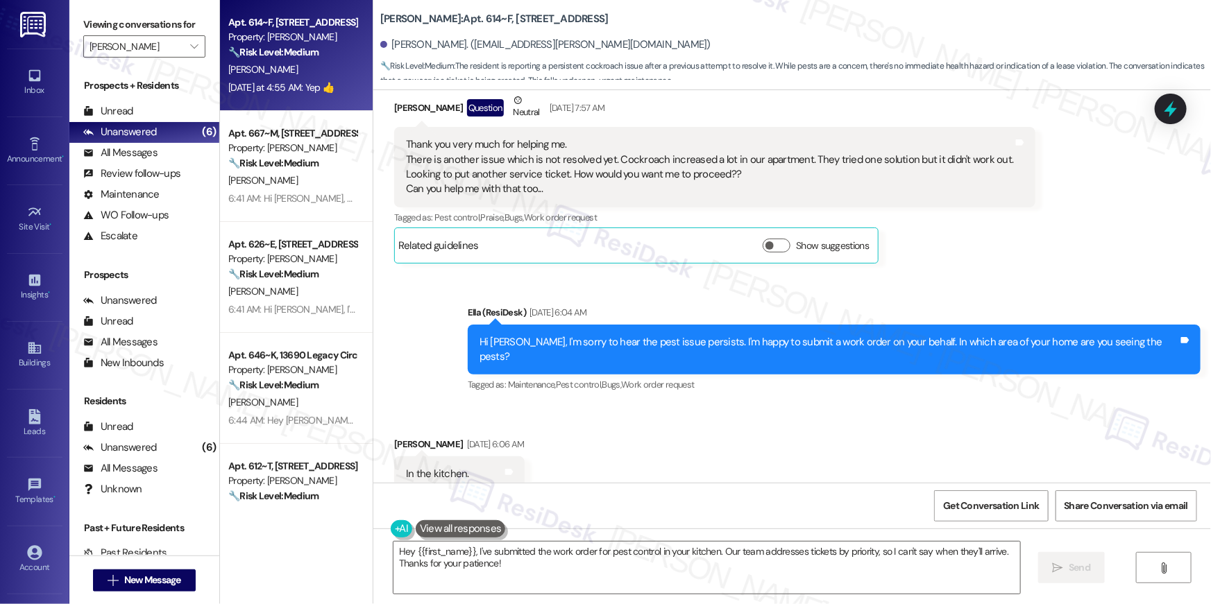
click at [928, 239] on div "Suresh Chepuri Question Neutral Sep 12, 2025 at 7:57 AM Thank you very much for…" at bounding box center [714, 178] width 641 height 170
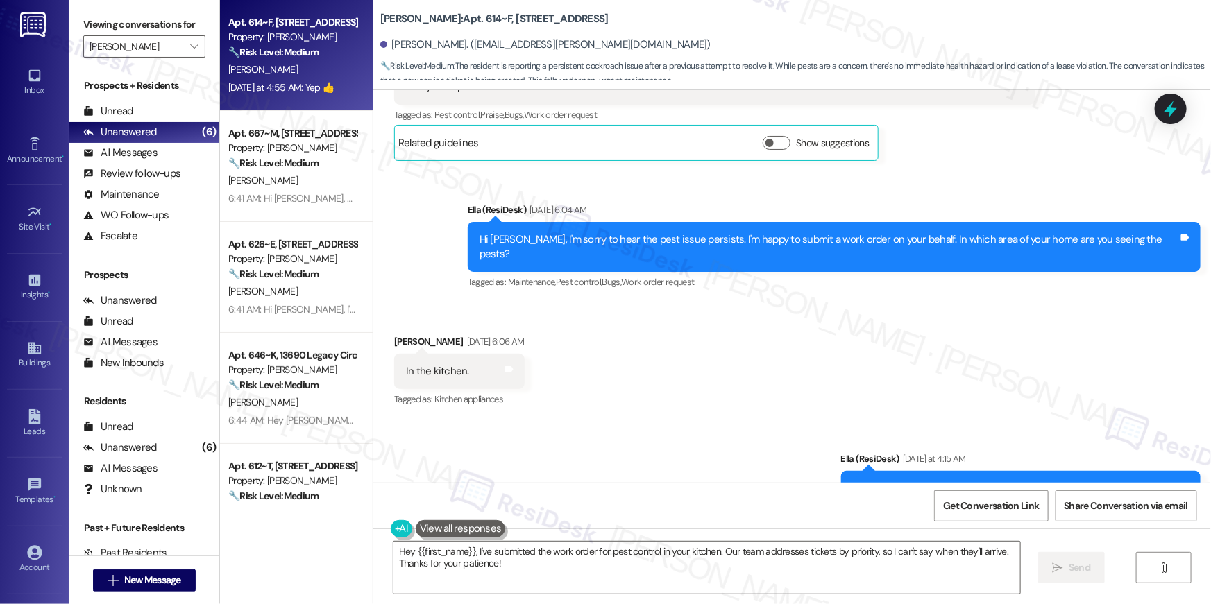
scroll to position [6208, 0]
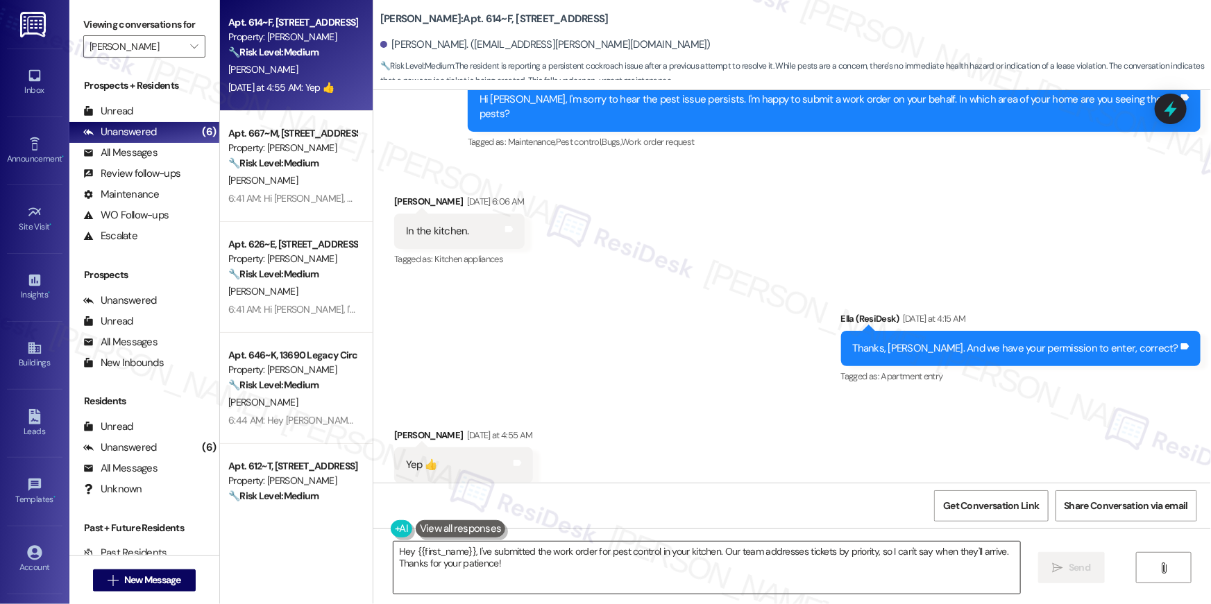
click at [679, 570] on textarea "Hey {{first_name}}, I've submitted the work order for pest control in your kitc…" at bounding box center [706, 568] width 627 height 52
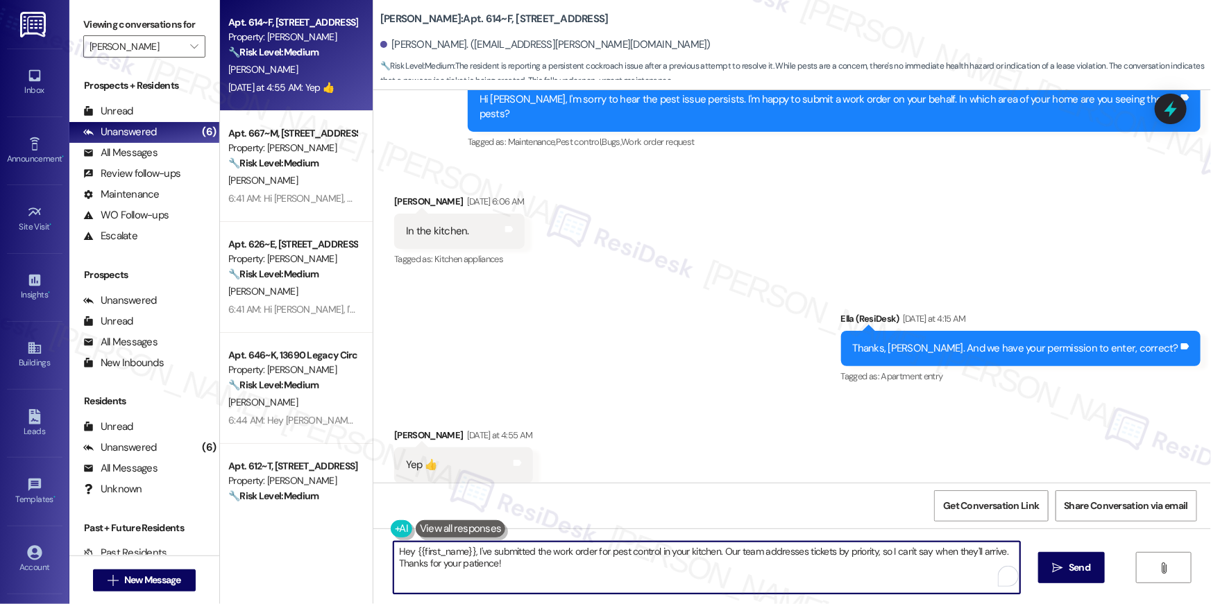
paste textarea "Thank you, {{first_name}}! I’ve submitted your request, and our maintenance tea…"
type textarea "Thank you, {{first_name}}! I’ve submitted your request, and our maintenance tea…"
click at [1064, 563] on span "Send" at bounding box center [1071, 568] width 22 height 15
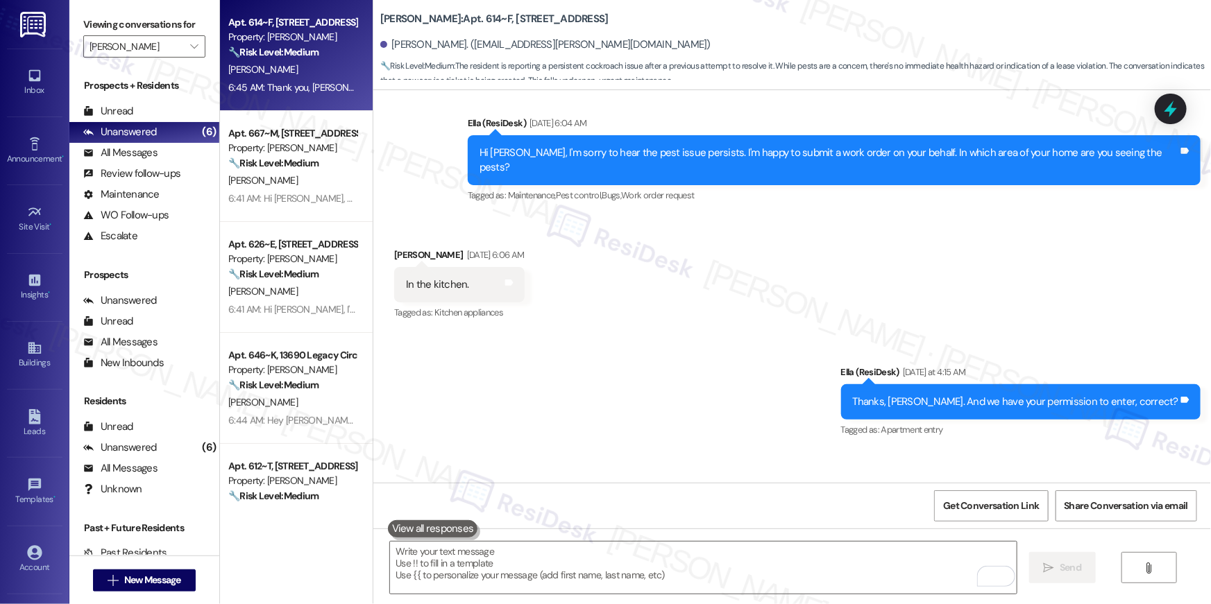
scroll to position [6099, 0]
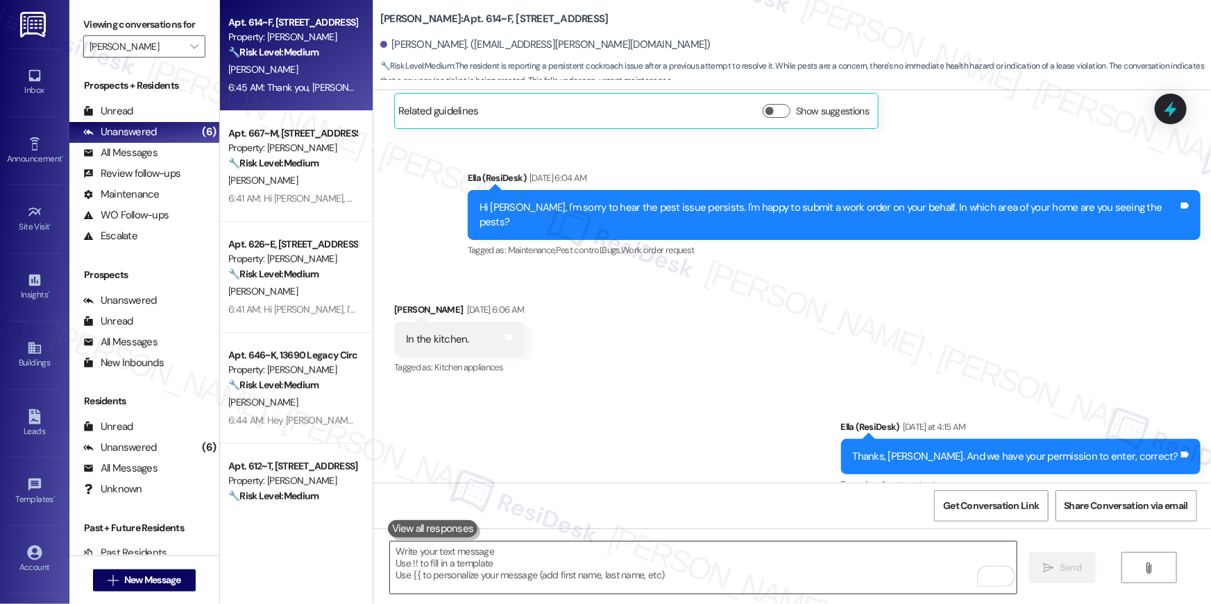
click at [753, 562] on textarea "To enrich screen reader interactions, please activate Accessibility in Grammarl…" at bounding box center [703, 568] width 627 height 52
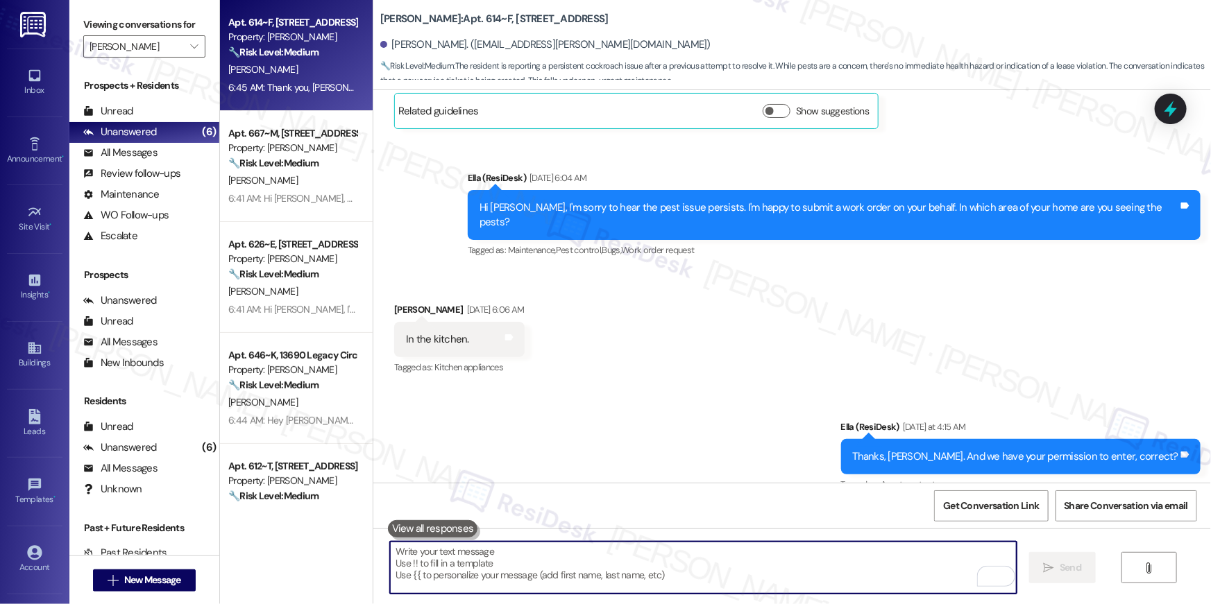
click at [753, 562] on textarea "To enrich screen reader interactions, please activate Accessibility in Grammarl…" at bounding box center [703, 568] width 627 height 52
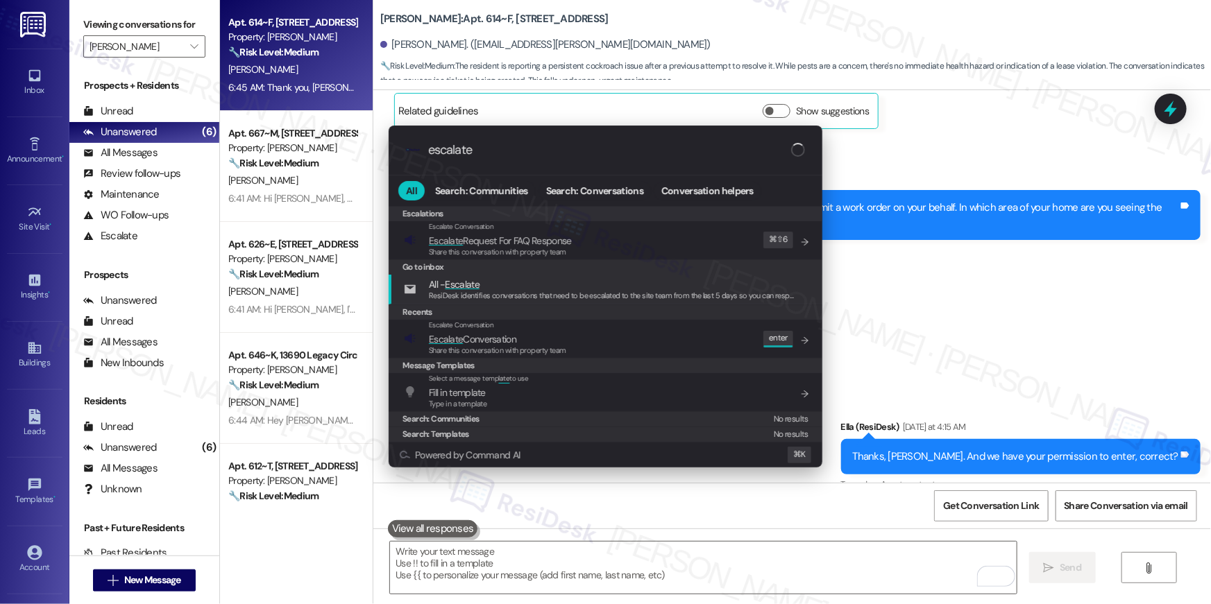
type input "escalate"
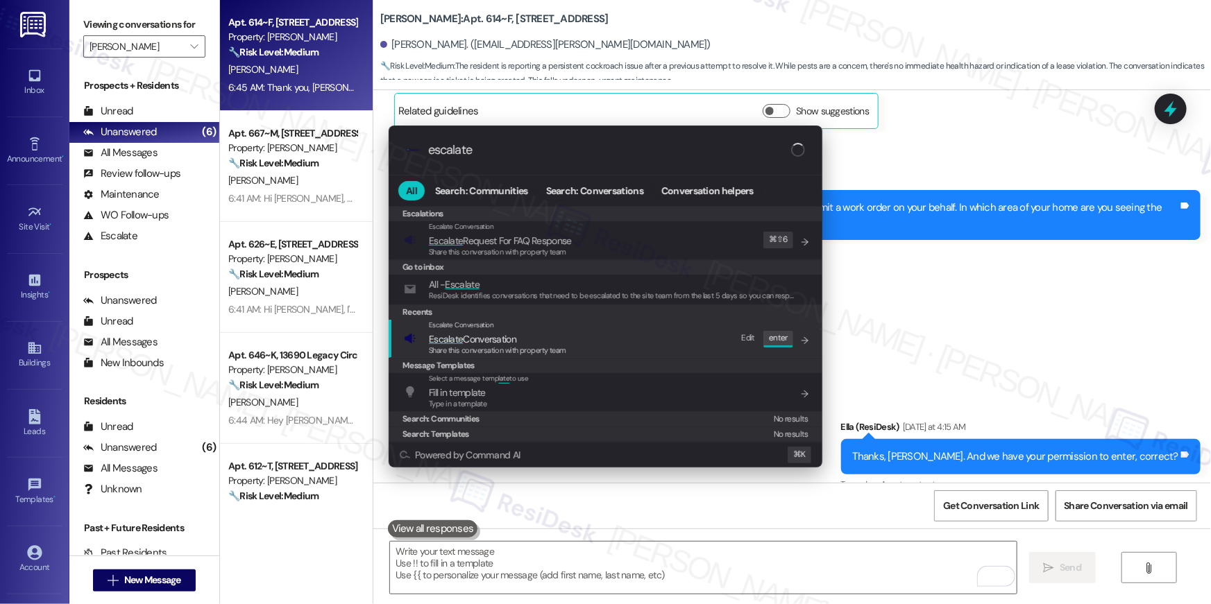
click at [509, 348] on span "Share this conversation with property team" at bounding box center [497, 351] width 137 height 10
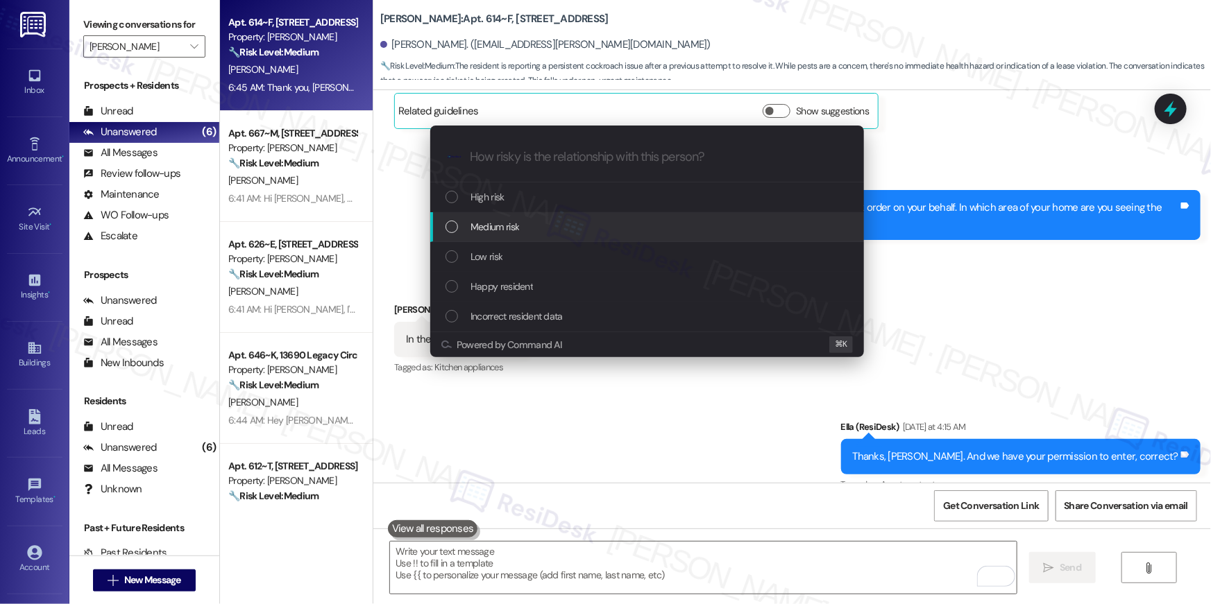
click at [482, 223] on span "Medium risk" at bounding box center [494, 226] width 49 height 15
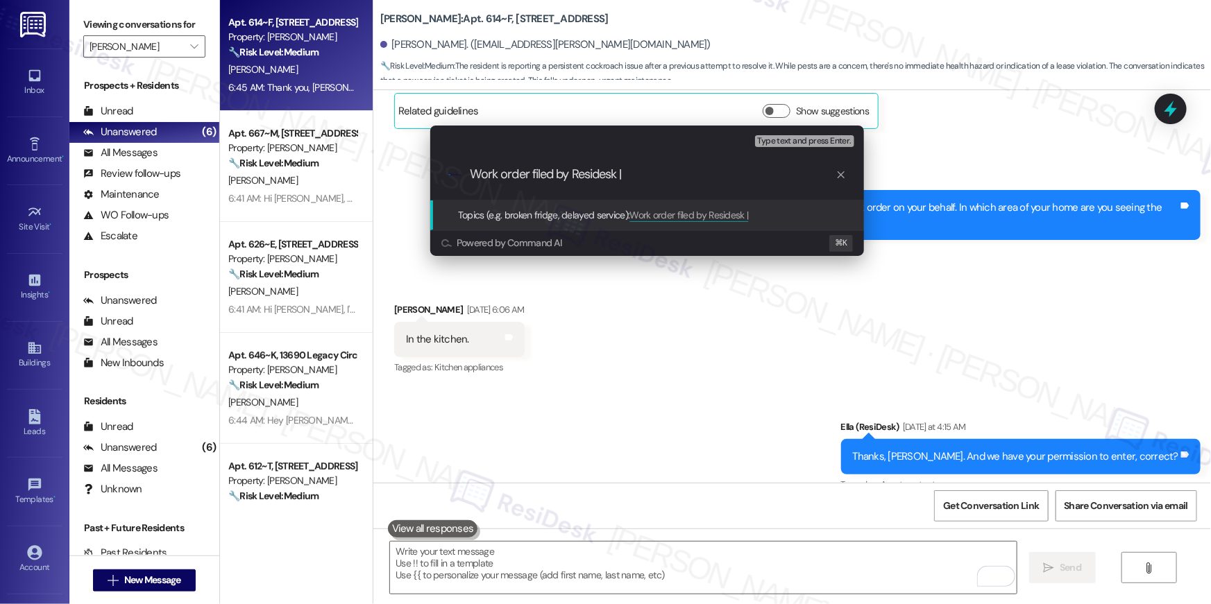
paste input "Work Order # 404034 Pest control"
type input "Work order filed by Residesk | Work Order # 404034 Pest control"
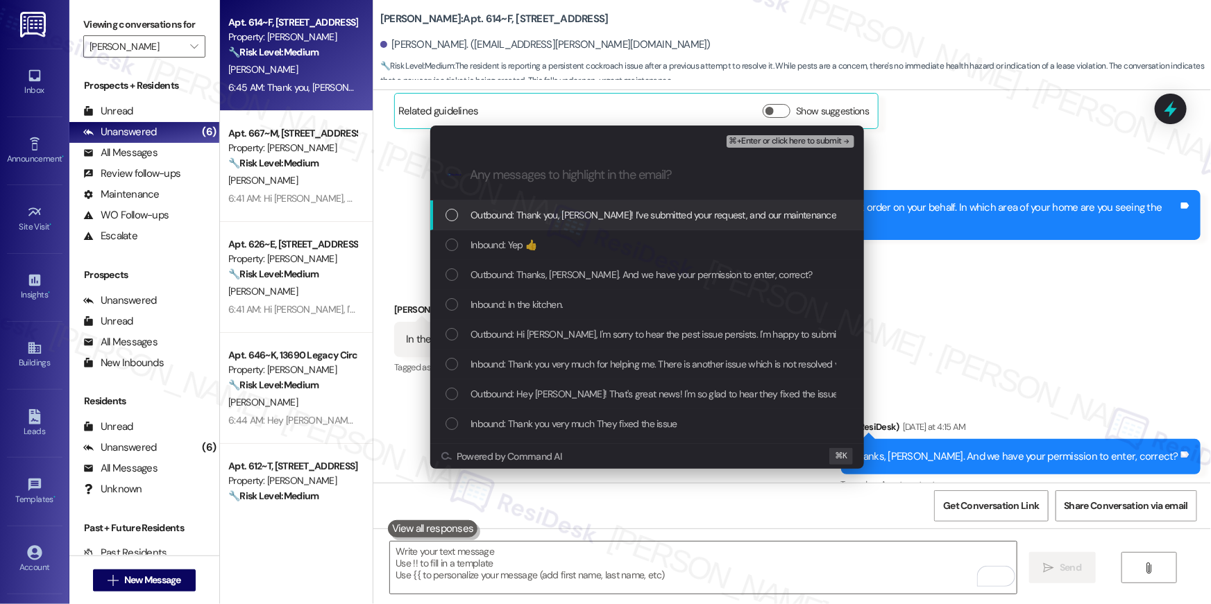
drag, startPoint x: 521, startPoint y: 212, endPoint x: 518, endPoint y: 244, distance: 32.0
click at [522, 212] on span "Outbound: Thank you, Suresh! I’ve submitted your request, and our maintenance t…" at bounding box center [828, 214] width 717 height 15
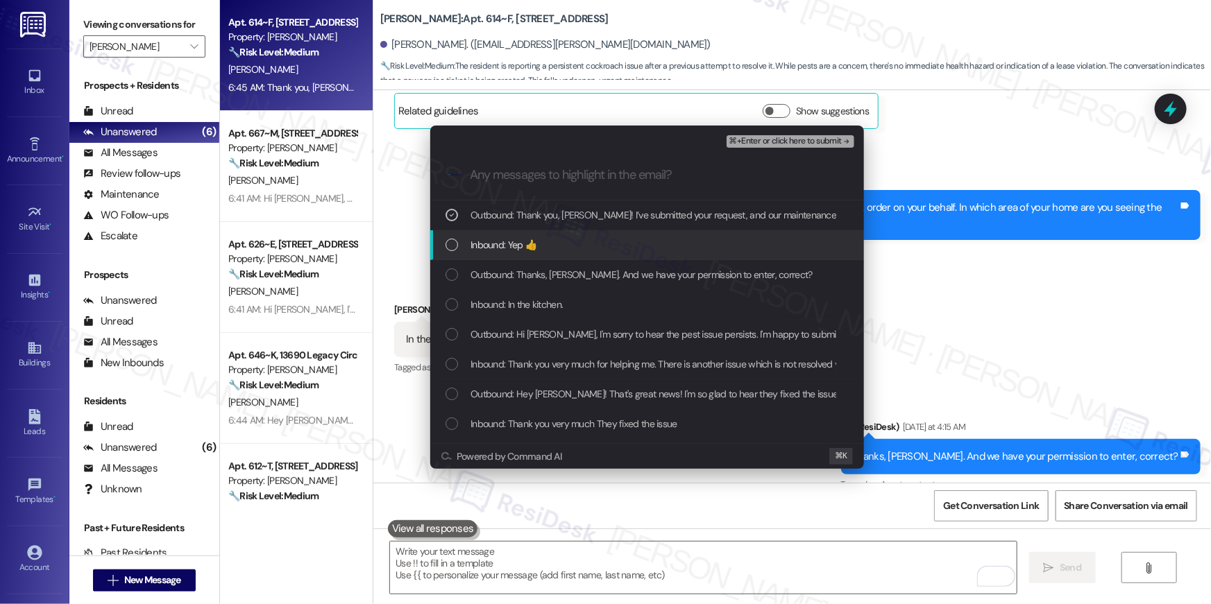
drag, startPoint x: 518, startPoint y: 244, endPoint x: 518, endPoint y: 252, distance: 7.6
click at [518, 245] on span "Inbound: Yep 👍" at bounding box center [503, 244] width 66 height 15
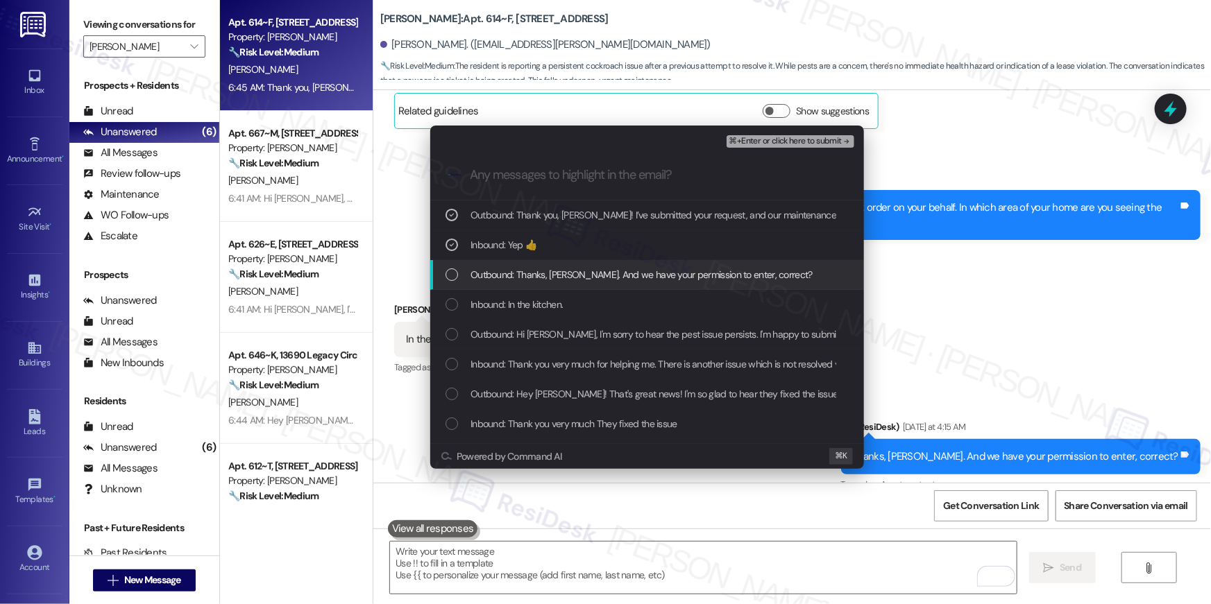
drag, startPoint x: 527, startPoint y: 276, endPoint x: 532, endPoint y: 286, distance: 11.2
click at [528, 279] on span "Outbound: Thanks, Suresh. And we have your permission to enter, correct?" at bounding box center [641, 274] width 342 height 15
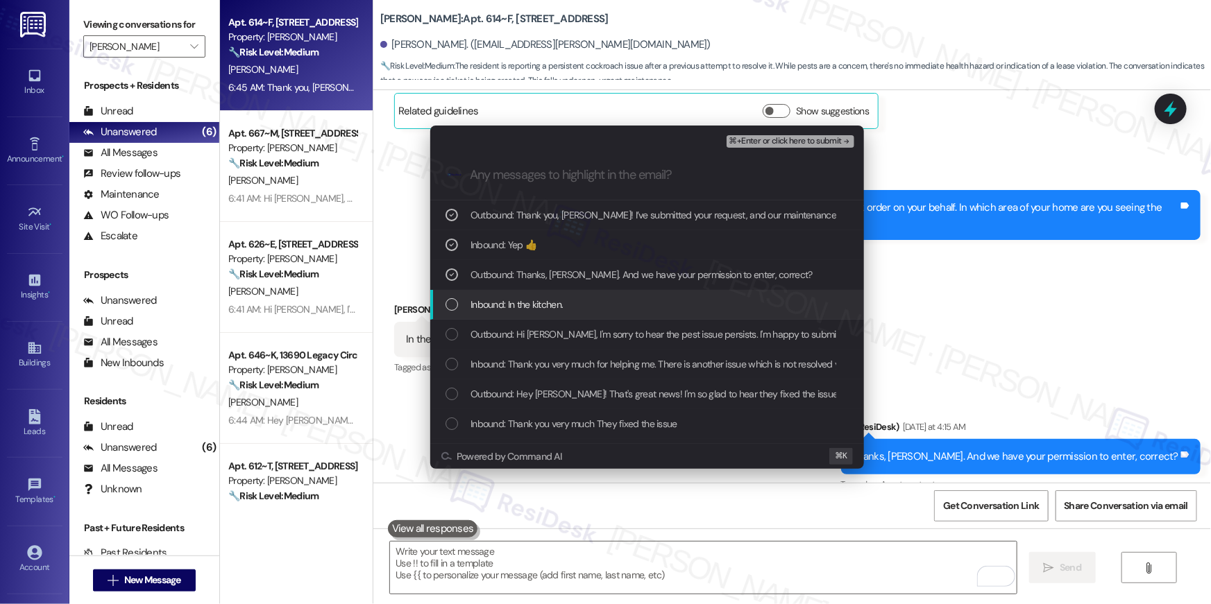
drag, startPoint x: 532, startPoint y: 298, endPoint x: 538, endPoint y: 316, distance: 19.1
click at [532, 298] on span "Inbound: In the kitchen." at bounding box center [516, 304] width 92 height 15
drag, startPoint x: 539, startPoint y: 334, endPoint x: 543, endPoint y: 353, distance: 19.1
click at [539, 334] on span "Outbound: Hi Suresh, I'm sorry to hear the pest issue persists. I'm happy to su…" at bounding box center [820, 334] width 700 height 15
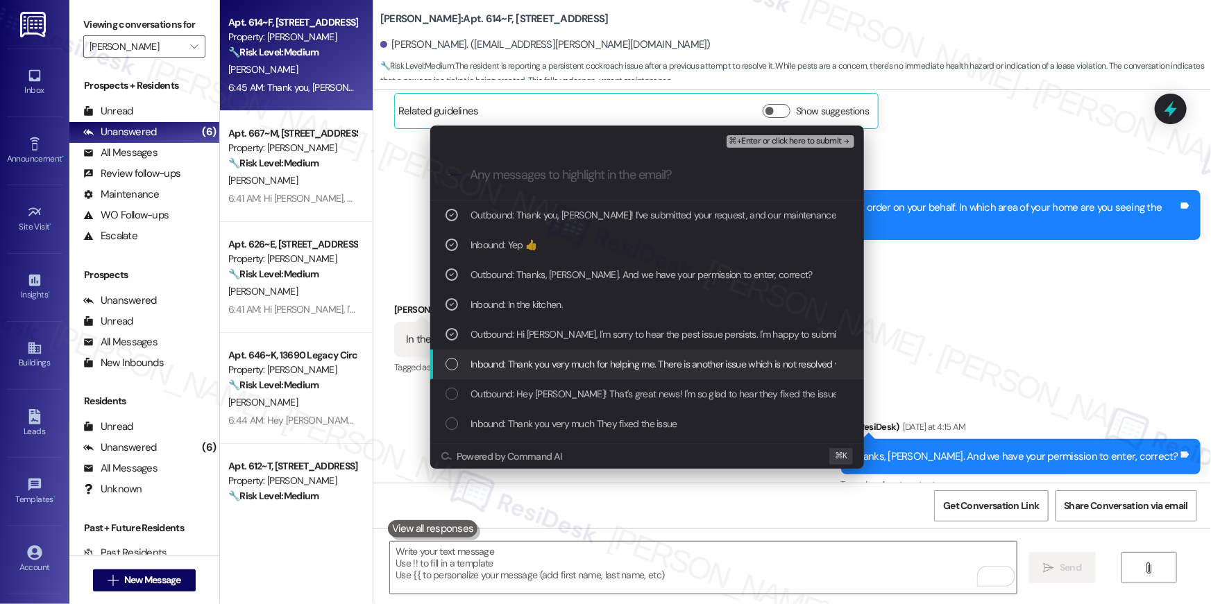
drag, startPoint x: 543, startPoint y: 363, endPoint x: 575, endPoint y: 362, distance: 31.3
click at [544, 363] on span "Inbound: Thank you very much for helping me. There is another issue which is no…" at bounding box center [1056, 364] width 1173 height 15
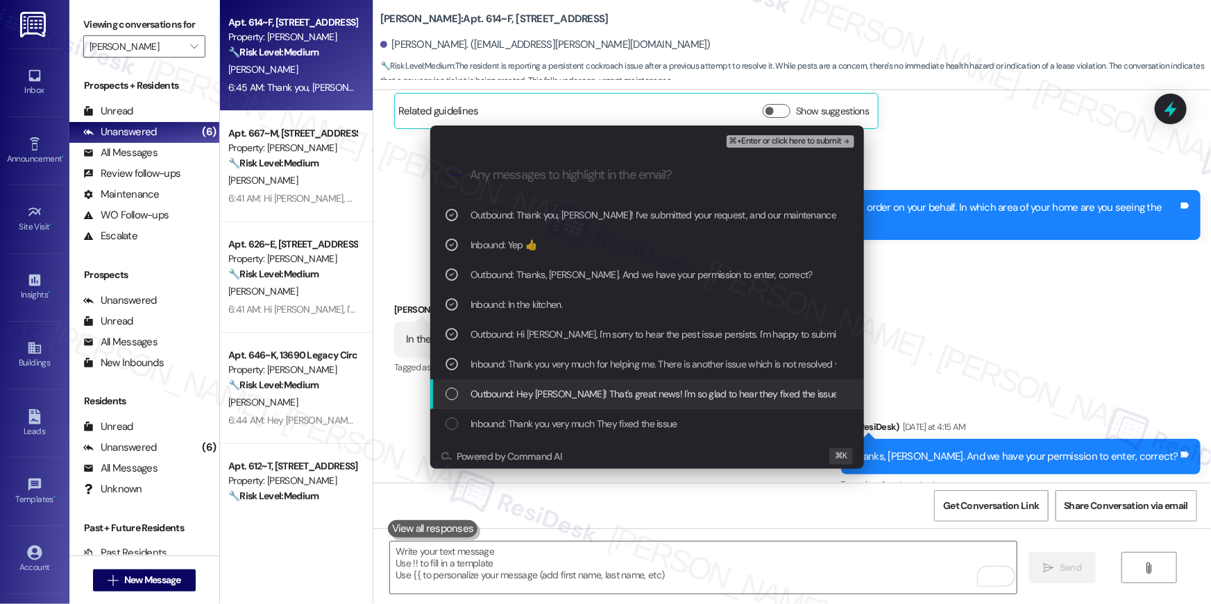
click at [636, 396] on span "Outbound: Hey Suresh! That's great news! I'm so glad to hear they fixed the iss…" at bounding box center [733, 394] width 527 height 15
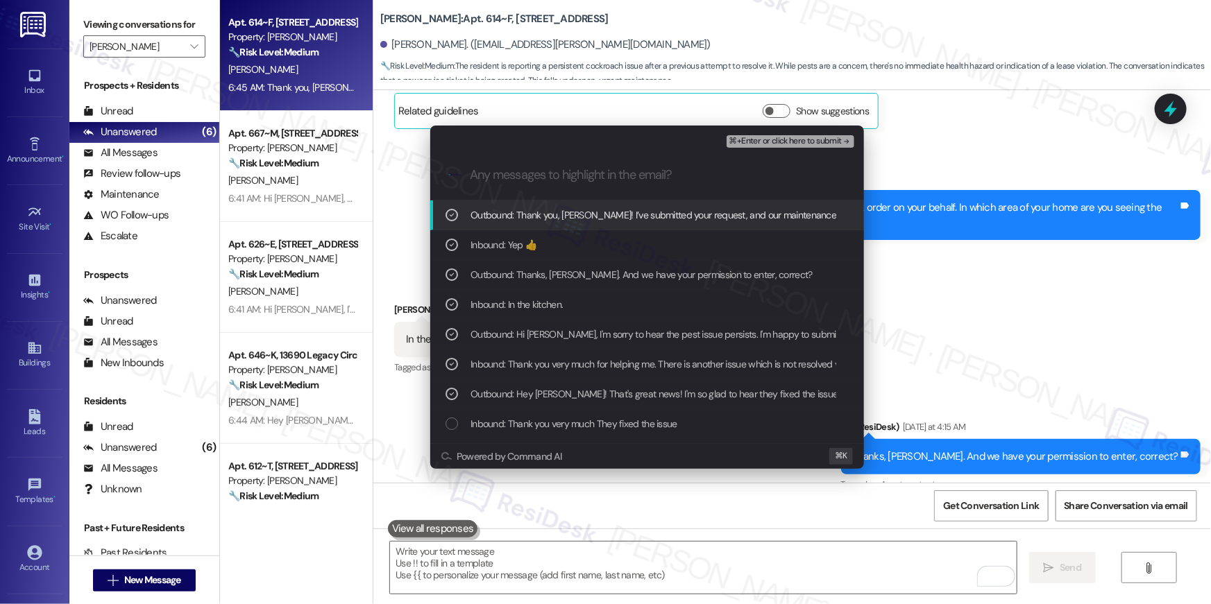
click at [799, 138] on span "⌘+Enter or click here to submit" at bounding box center [785, 142] width 112 height 10
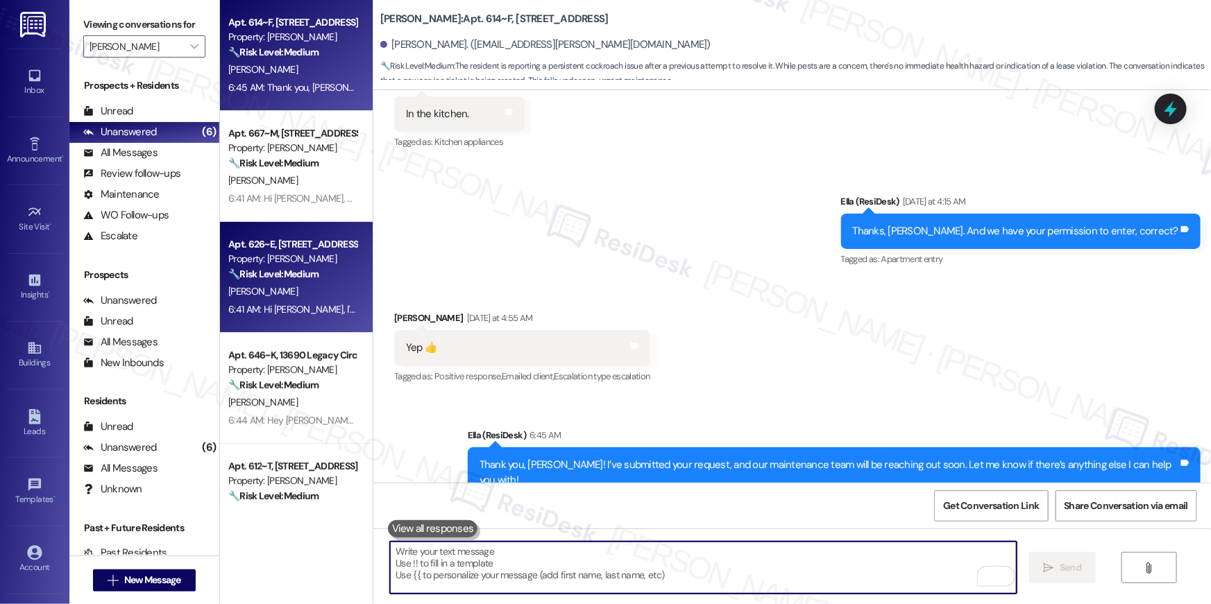
scroll to position [160, 0]
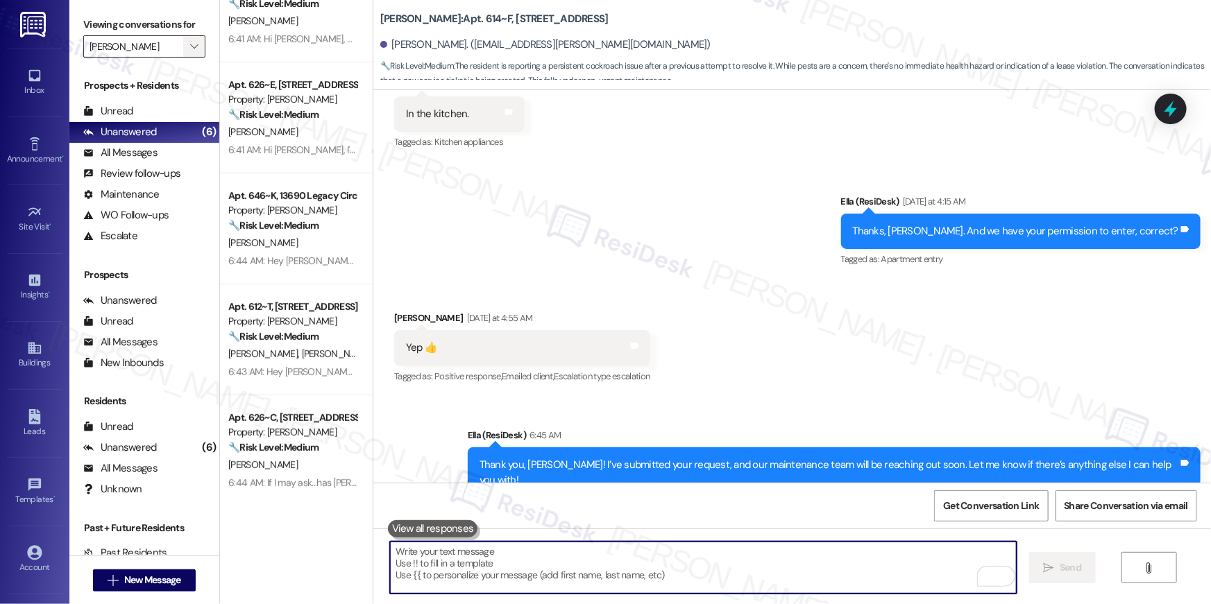
click at [187, 43] on span "" at bounding box center [193, 46] width 13 height 22
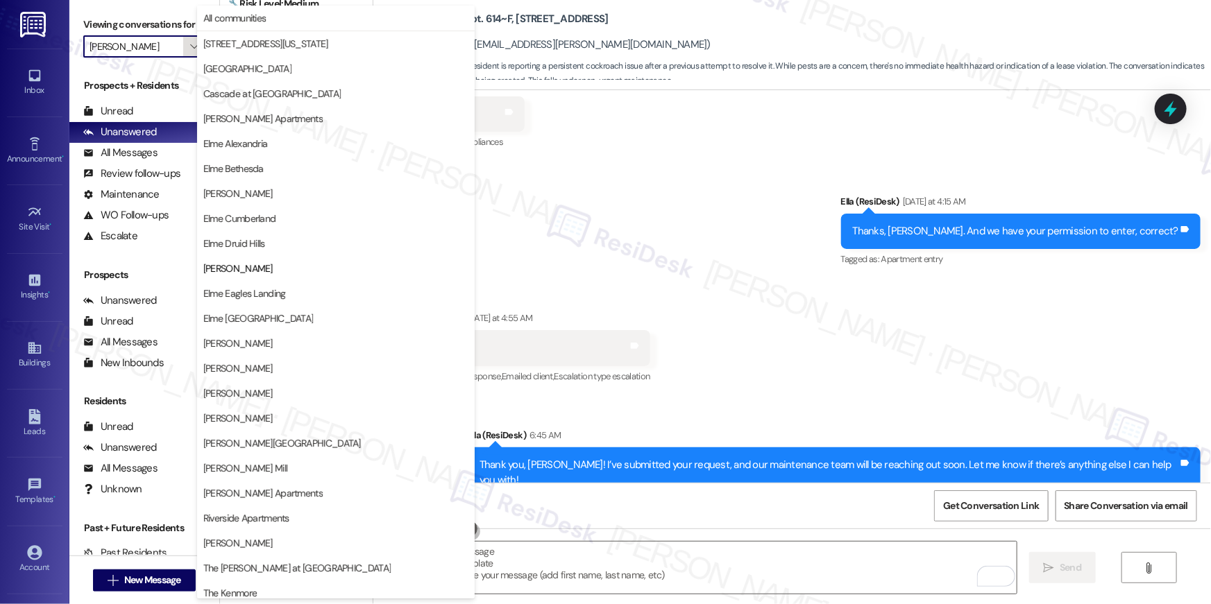
scroll to position [131, 0]
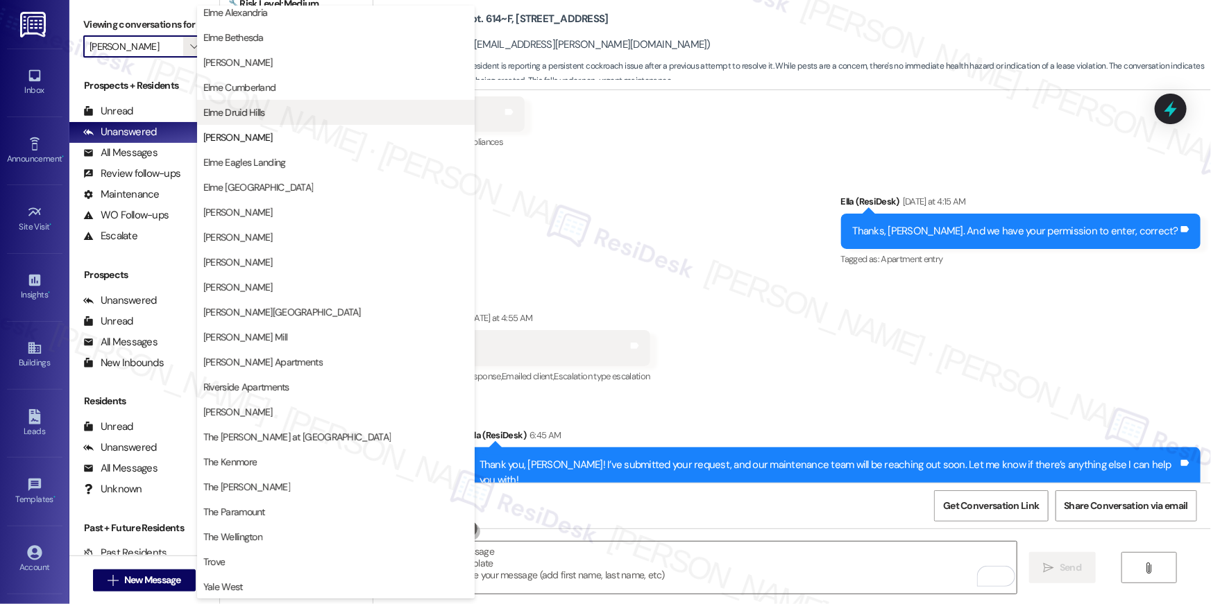
click at [262, 121] on button "Elme Druid Hills" at bounding box center [336, 112] width 278 height 25
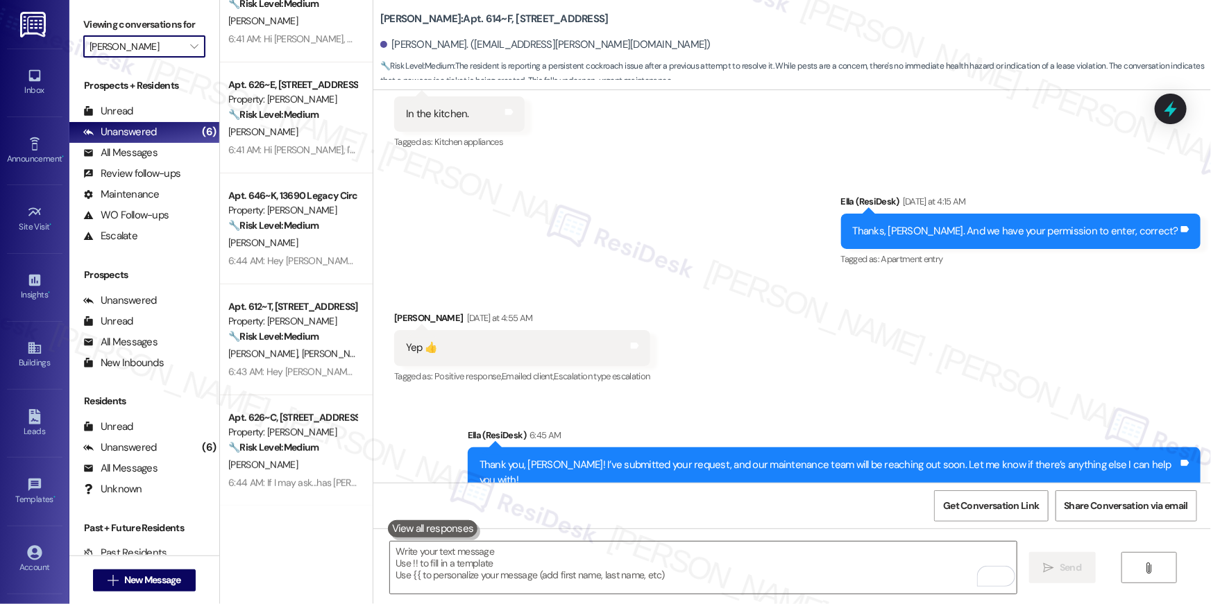
click at [262, 121] on div "🔧 Risk Level: Medium The resident responded 'Y' to a satisfaction check on a co…" at bounding box center [292, 115] width 128 height 15
click at [187, 52] on span "" at bounding box center [193, 46] width 13 height 22
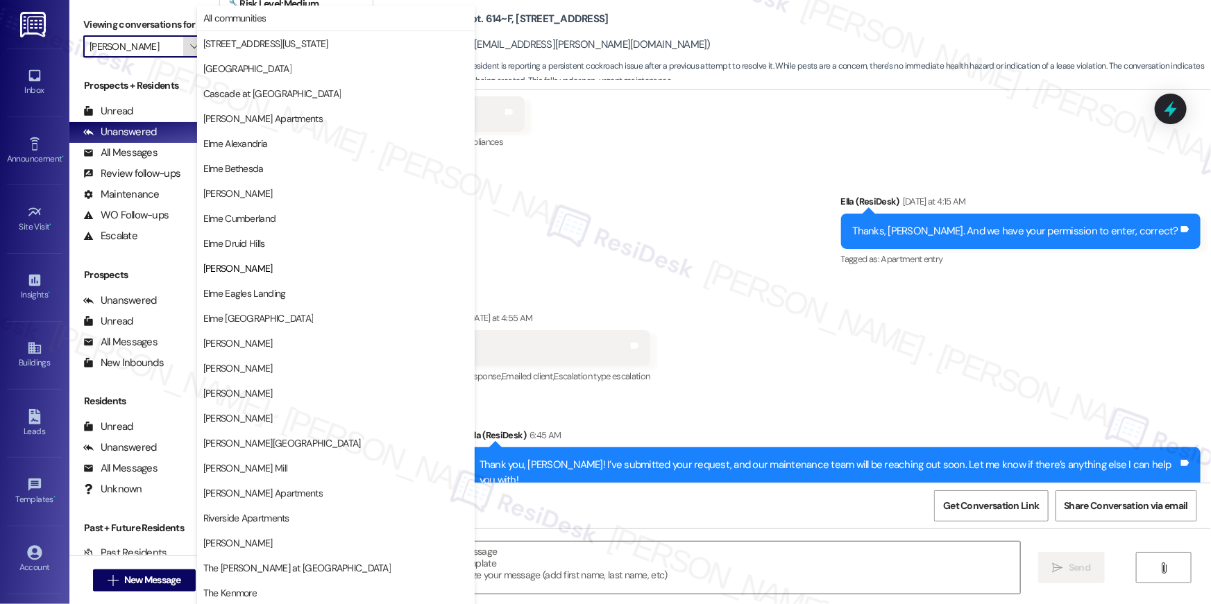
type input "Elme Druid Hills"
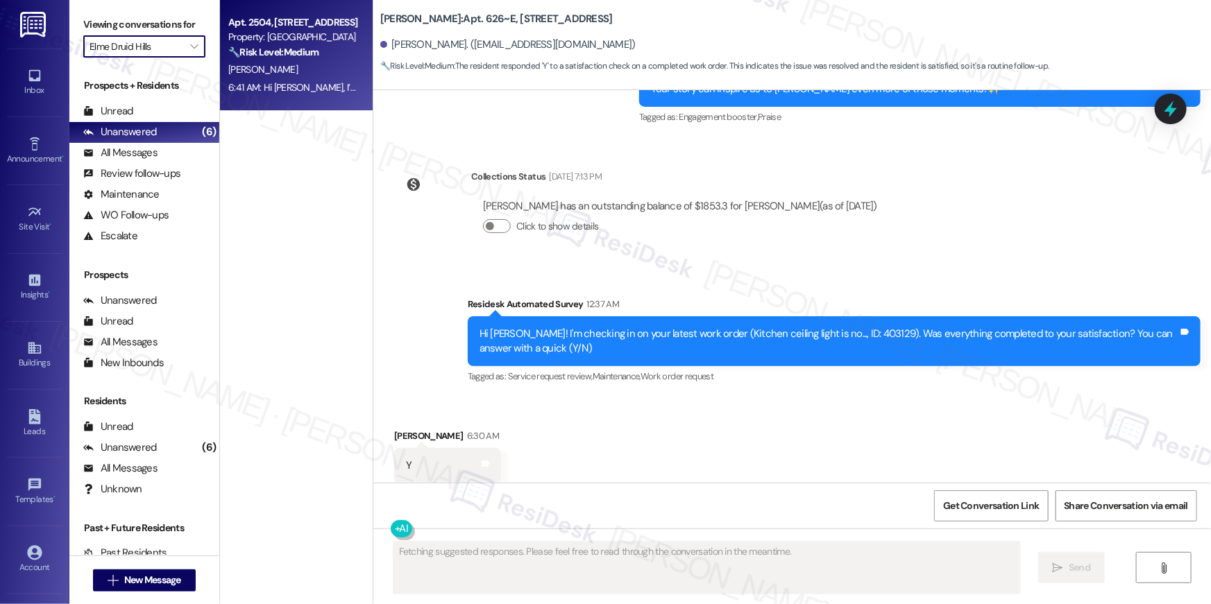
scroll to position [1591, 0]
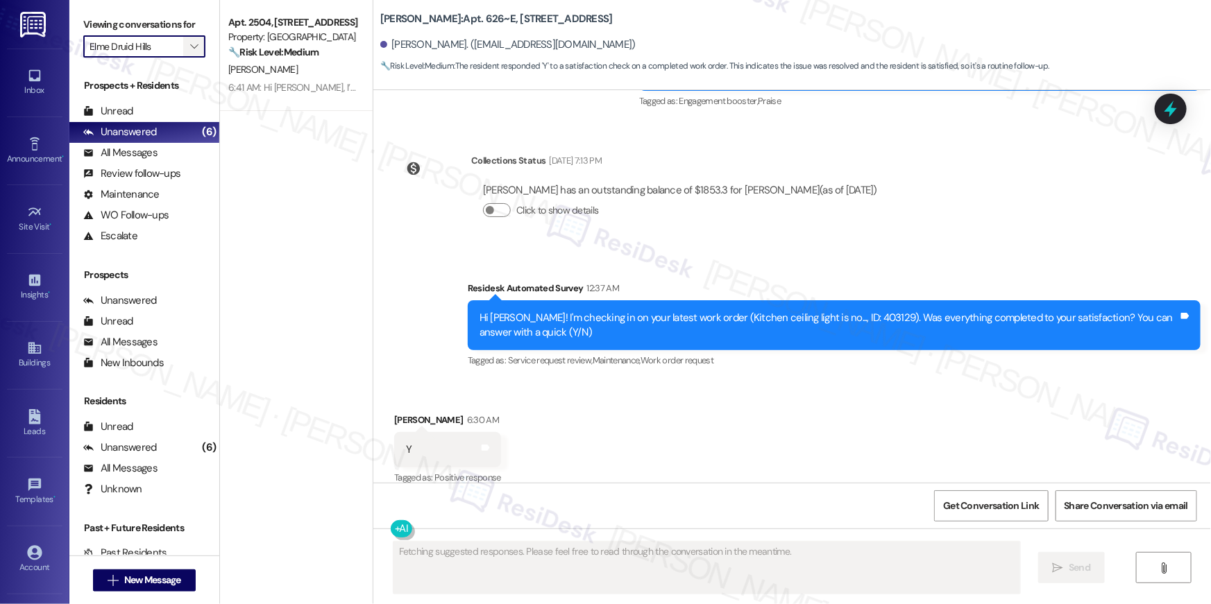
click at [194, 53] on button "" at bounding box center [194, 46] width 22 height 22
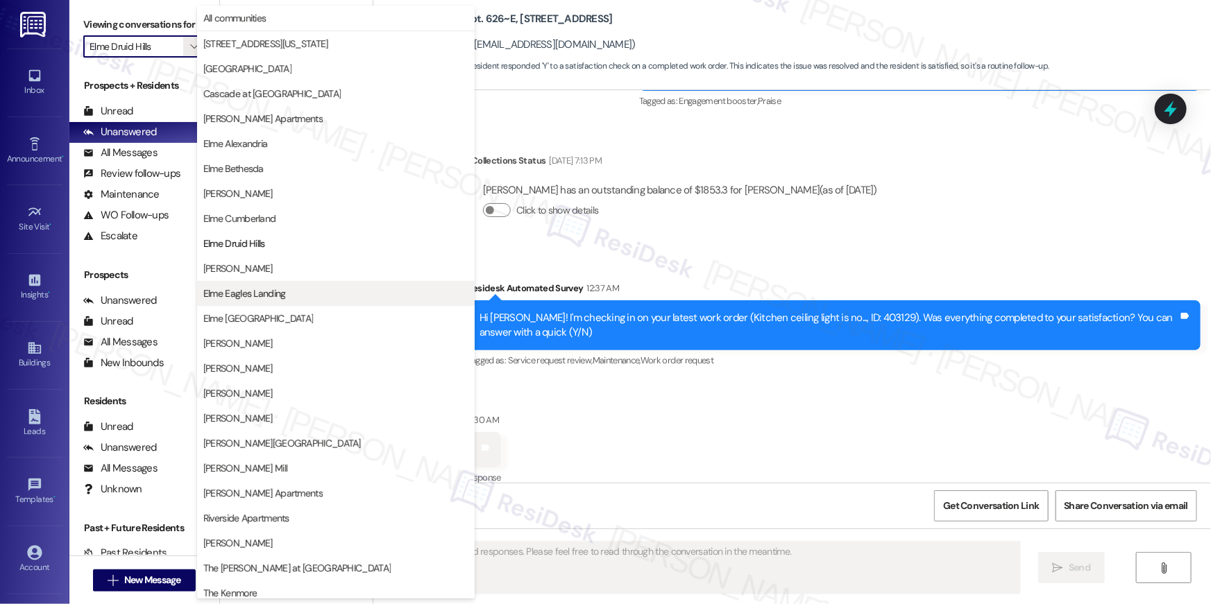
scroll to position [131, 0]
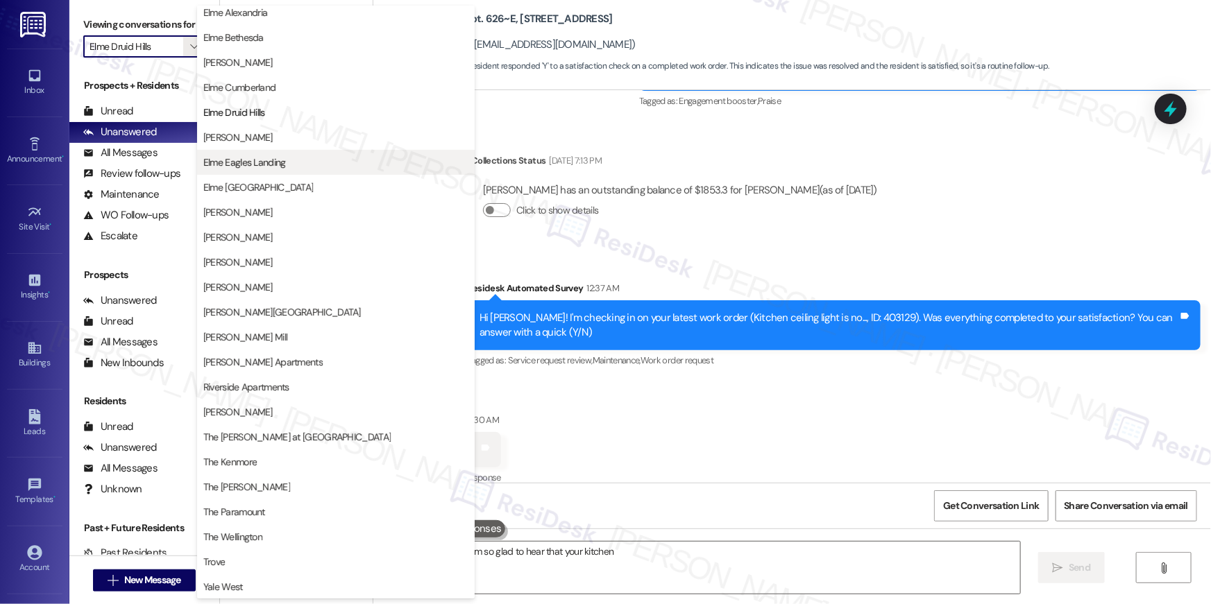
click at [287, 158] on span "Elme Eagles Landing" at bounding box center [335, 162] width 265 height 14
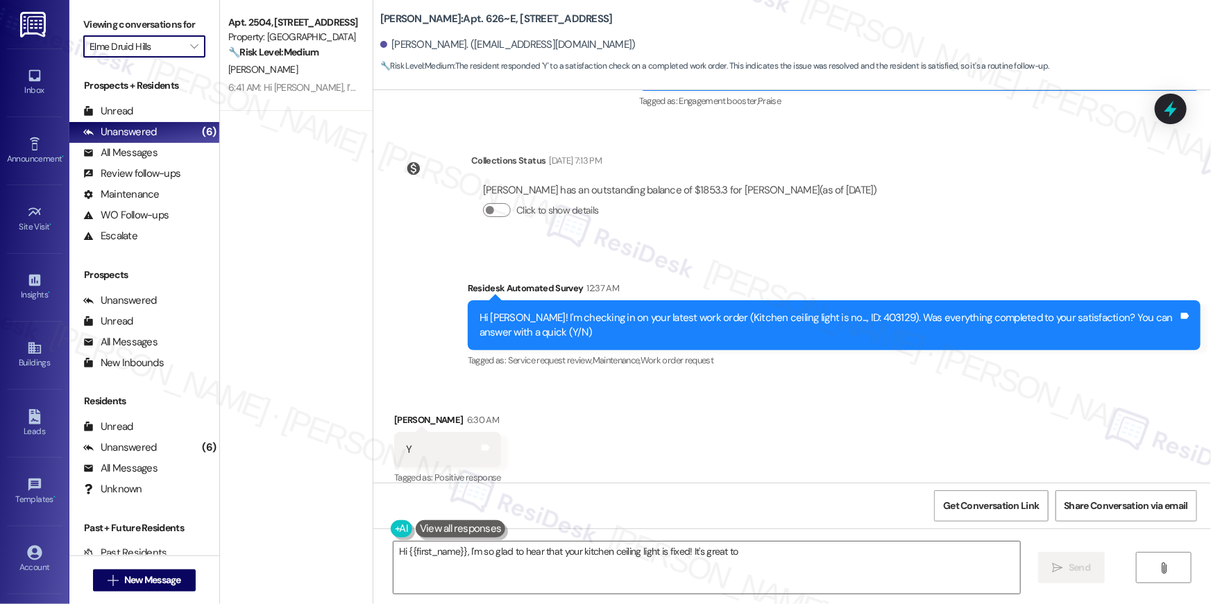
type textarea "Hi {{first_name}}, I'm so glad to hear that your kitchen ceiling light is fixed…"
type input "Elme Eagles Landing"
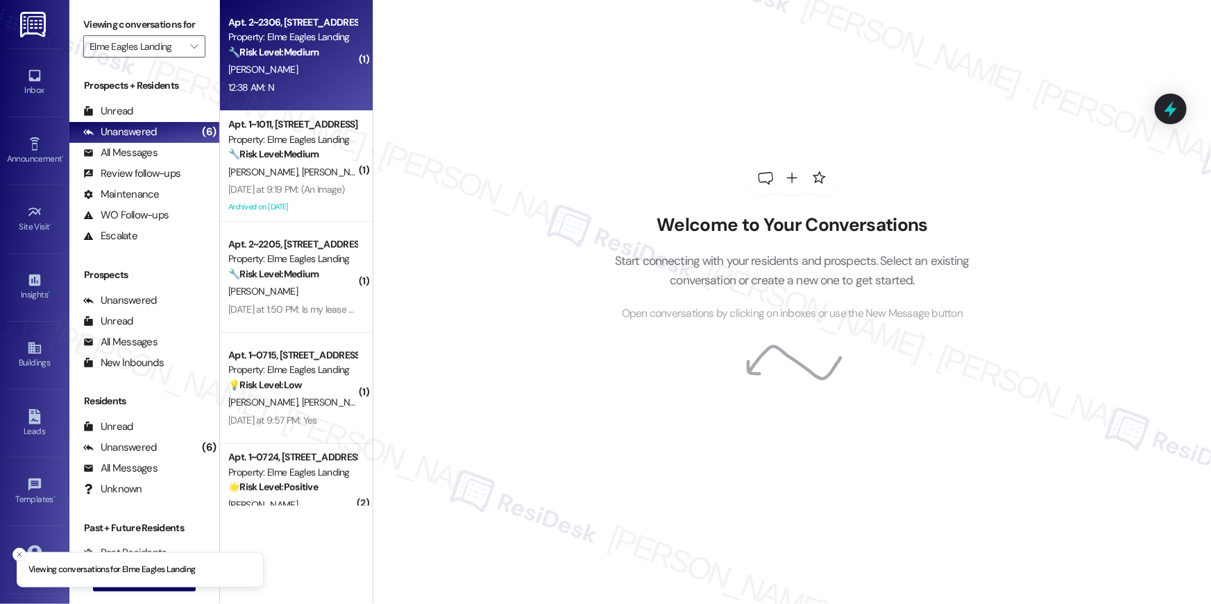
click at [303, 88] on div "12:38 AM: N 12:38 AM: N" at bounding box center [292, 87] width 131 height 17
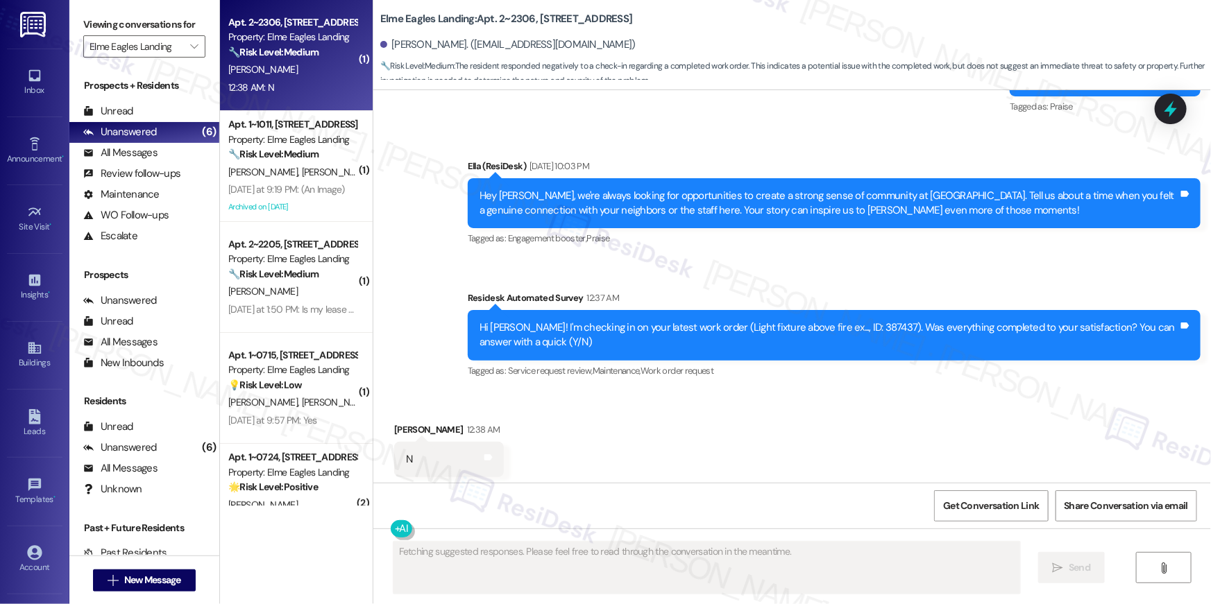
scroll to position [2339, 0]
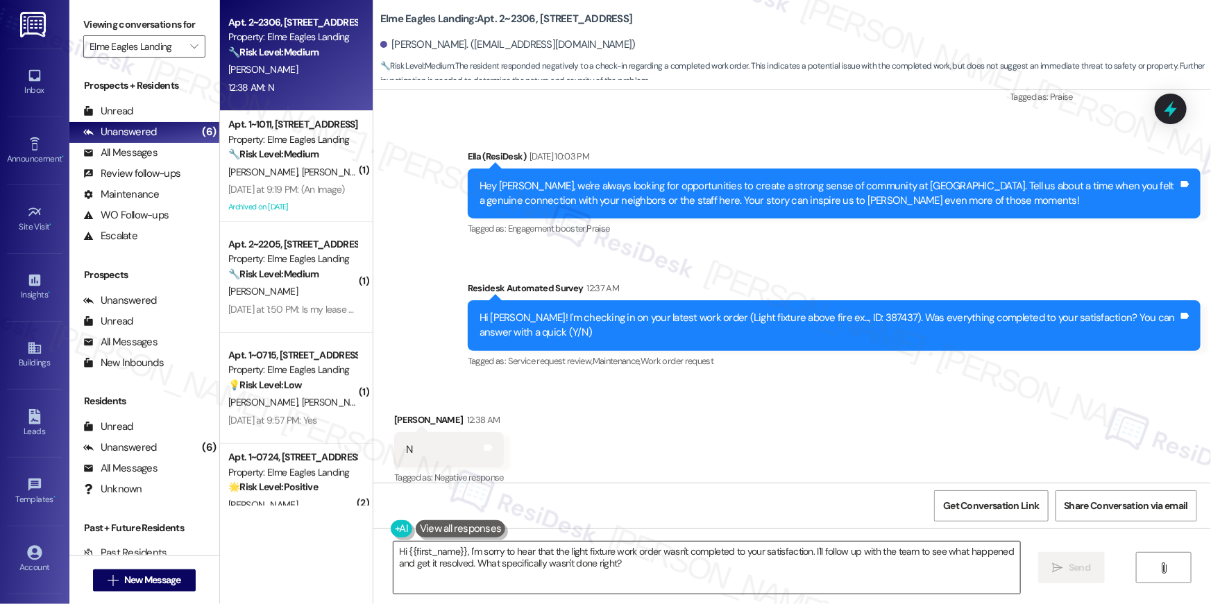
click at [645, 567] on textarea "Hi {{first_name}}, I'm sorry to hear that the light fixture work order wasn't c…" at bounding box center [706, 568] width 627 height 52
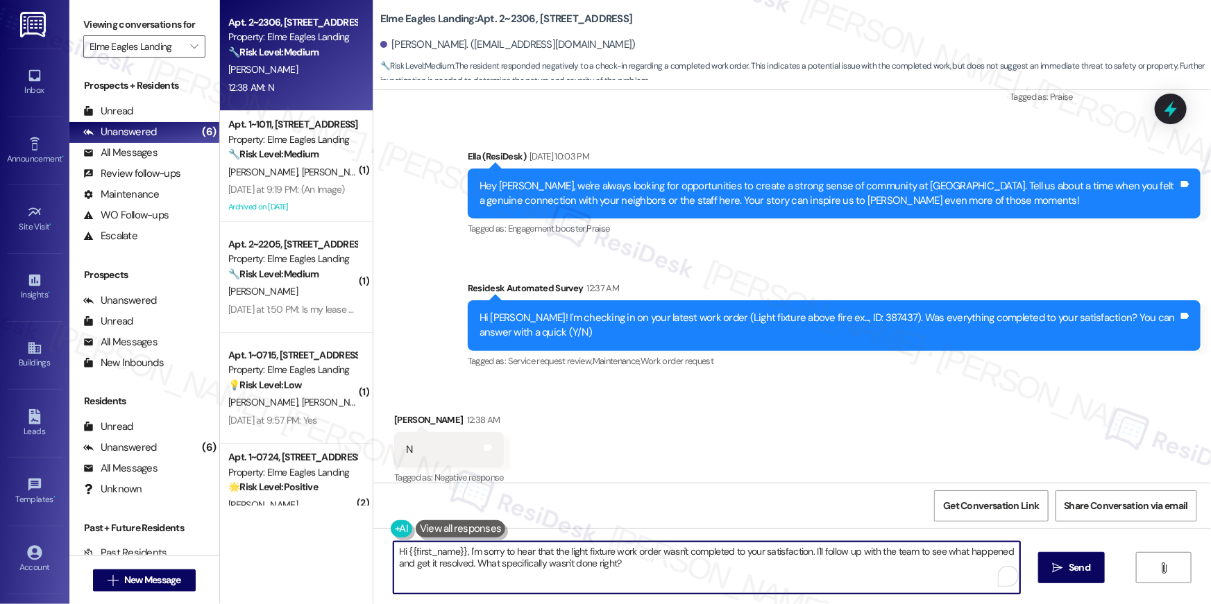
type textarea "v"
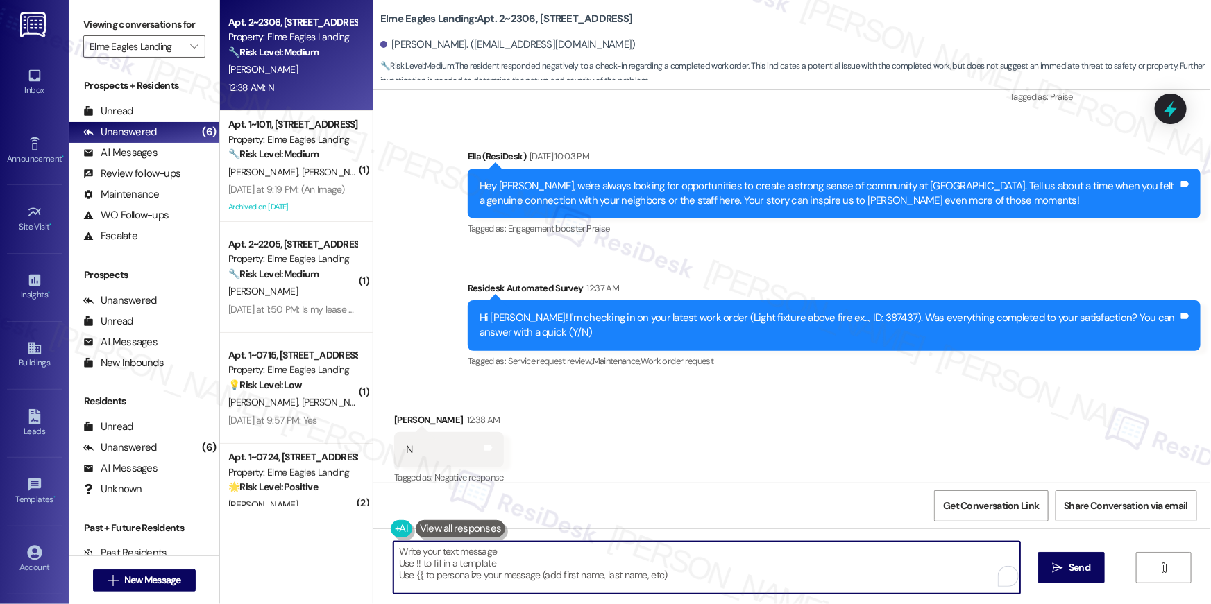
paste textarea "Hi {{first_name}}, I’m sorry to hear your work order hasn’t been fully complete…"
type textarea "Hi {{first_name}}, I’m sorry to hear your work order hasn’t been fully complete…"
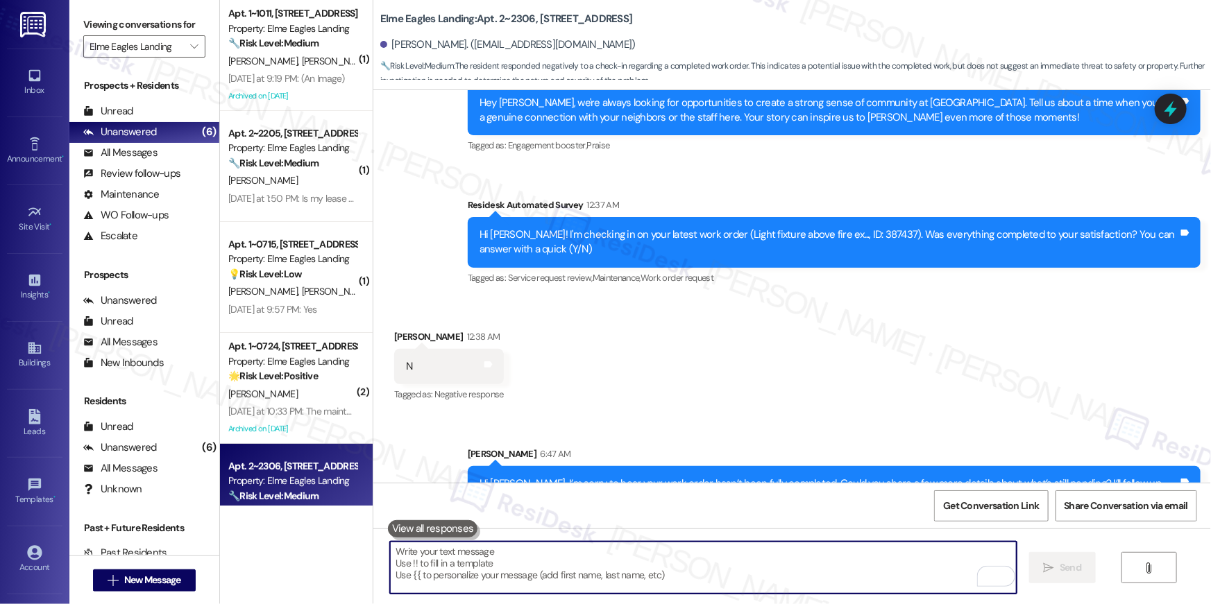
scroll to position [2451, 0]
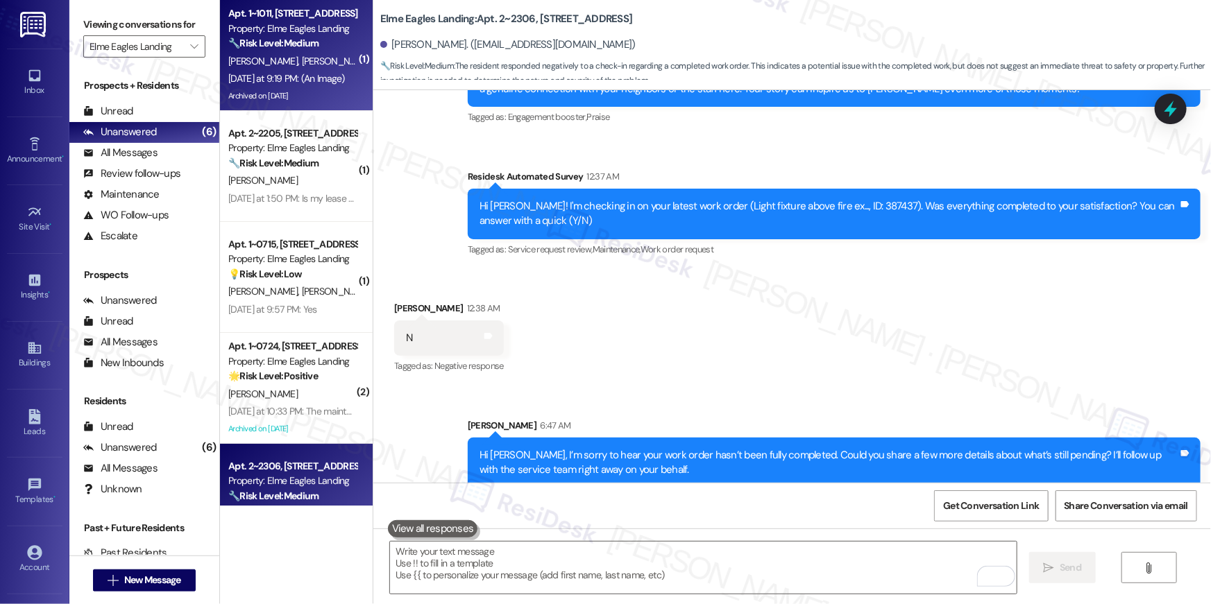
click at [334, 70] on div "Yesterday at 9:19 PM: (An Image) Yesterday at 9:19 PM: (An Image)" at bounding box center [292, 78] width 131 height 17
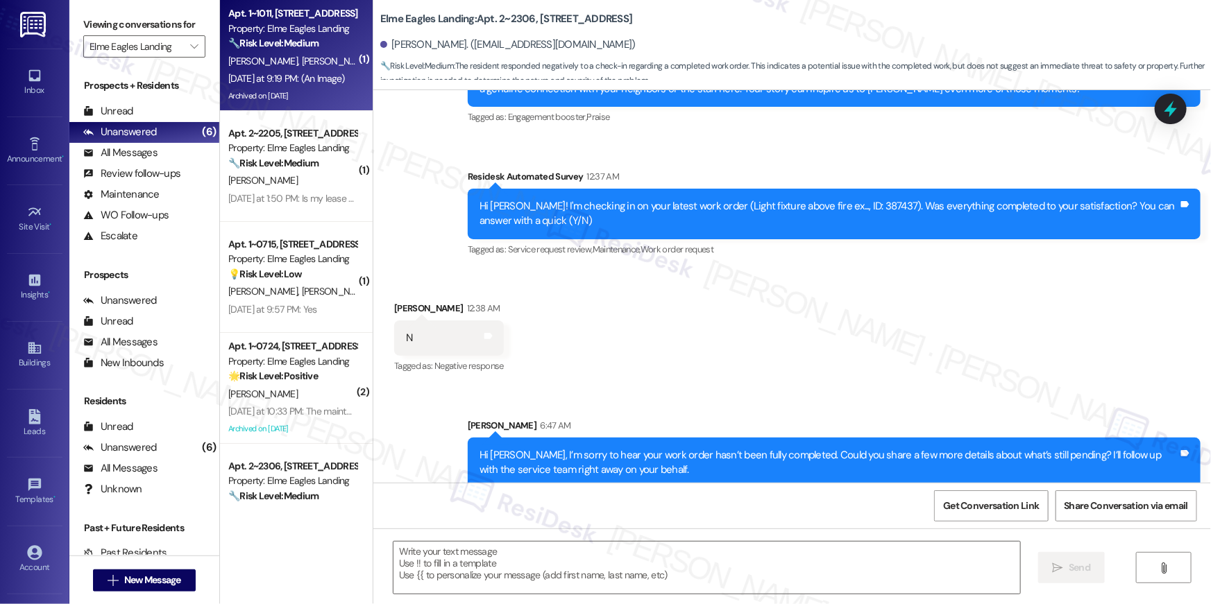
type textarea "Fetching suggested responses. Please feel free to read through the conversation…"
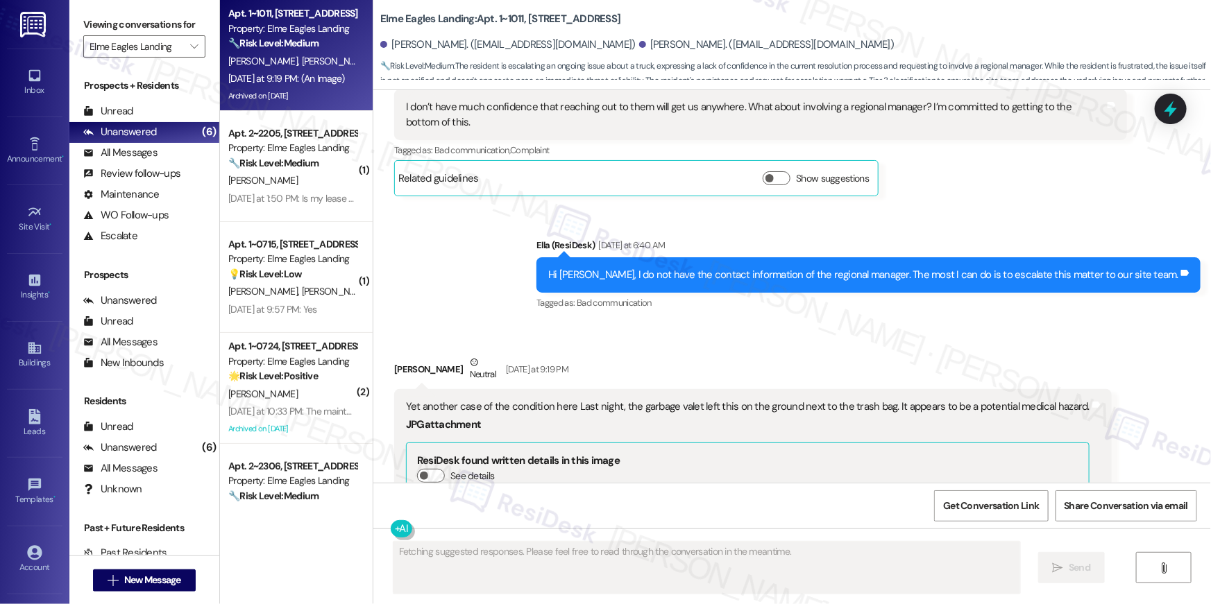
scroll to position [34123, 0]
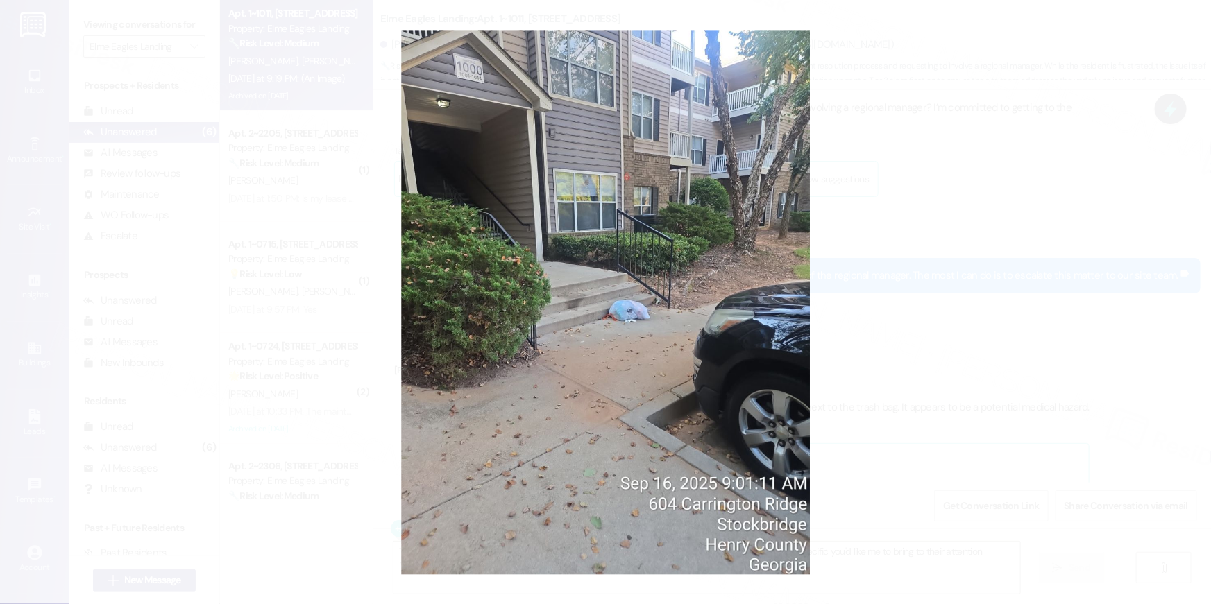
click at [847, 316] on button "Unzoom image" at bounding box center [605, 302] width 1211 height 604
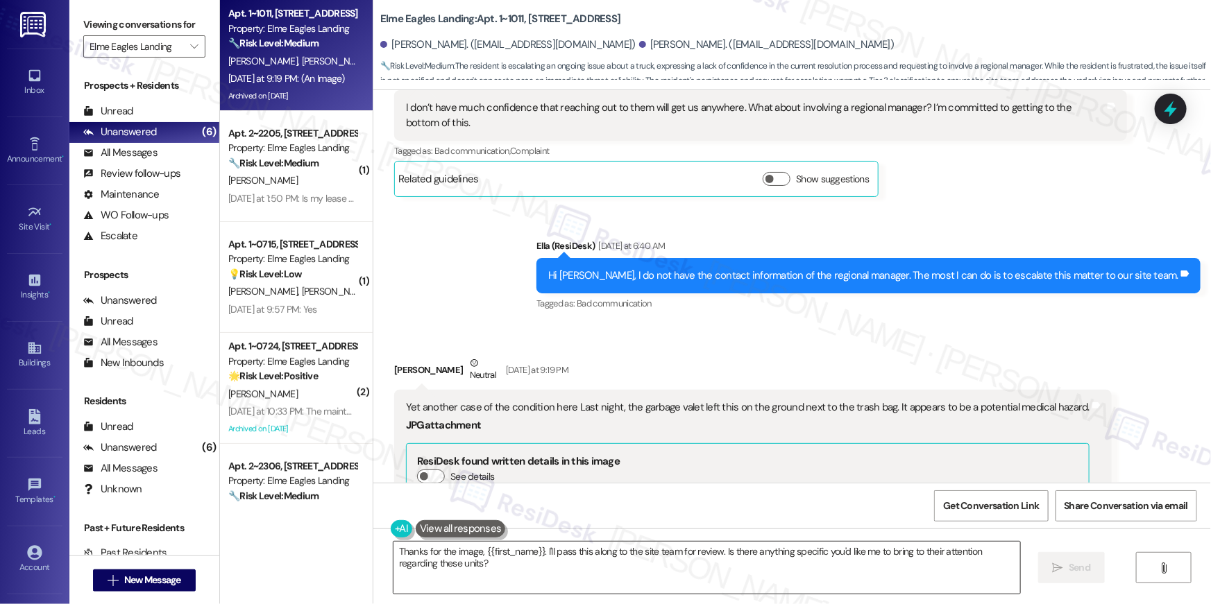
drag, startPoint x: 618, startPoint y: 566, endPoint x: 634, endPoint y: 564, distance: 15.3
click at [618, 566] on textarea "Thanks for the image, {{first_name}}. I'll pass this along to the site team for…" at bounding box center [706, 568] width 627 height 52
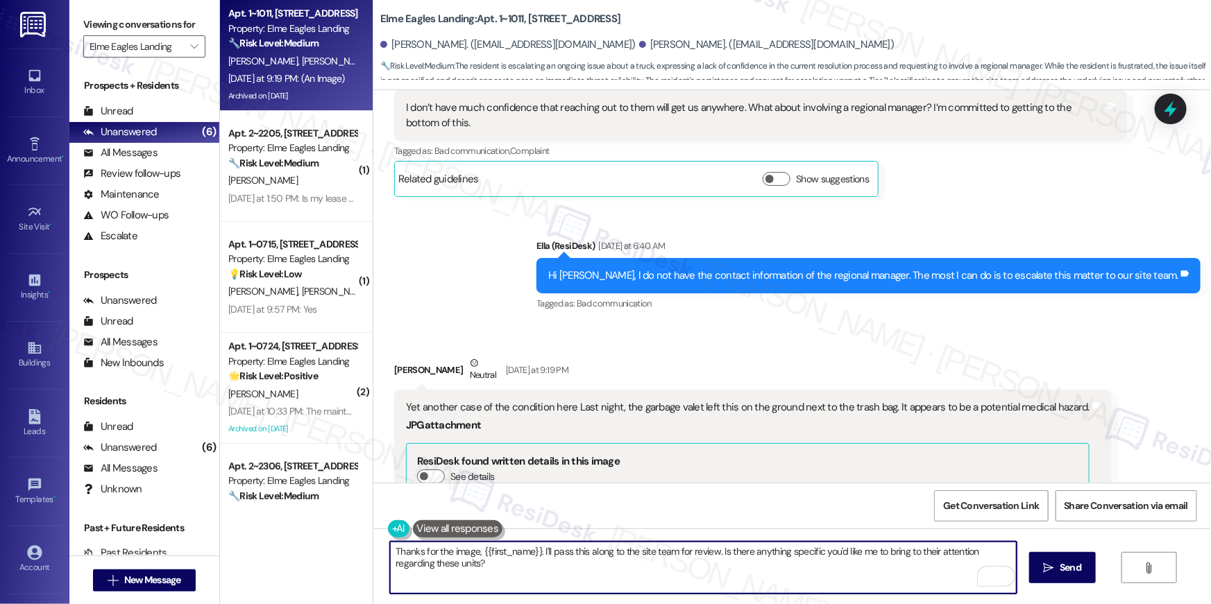
click at [894, 573] on textarea "Thanks for the image, {{first_name}}. I'll pass this along to the site team for…" at bounding box center [703, 568] width 627 height 52
drag, startPoint x: 905, startPoint y: 571, endPoint x: 715, endPoint y: 550, distance: 191.3
click at [715, 550] on textarea "Thanks for the image, {{first_name}}. I'll pass this along to the site team for…" at bounding box center [703, 568] width 627 height 52
type textarea "Thanks for the image, {{first_name}}. I'll pass this along to the site team for…"
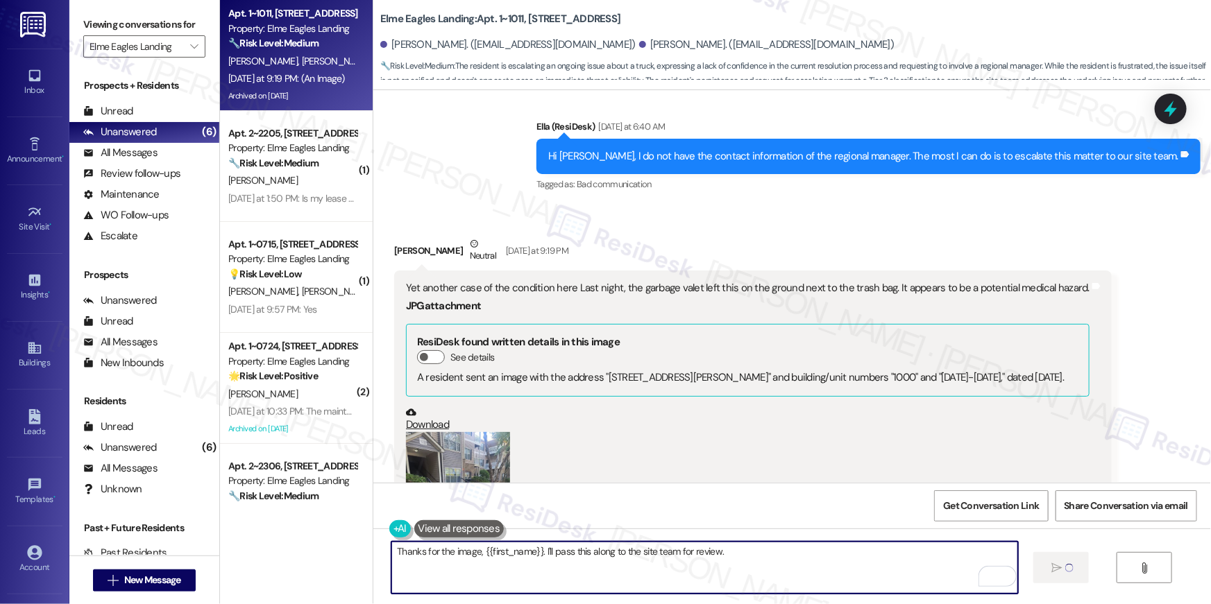
scroll to position [34438, 0]
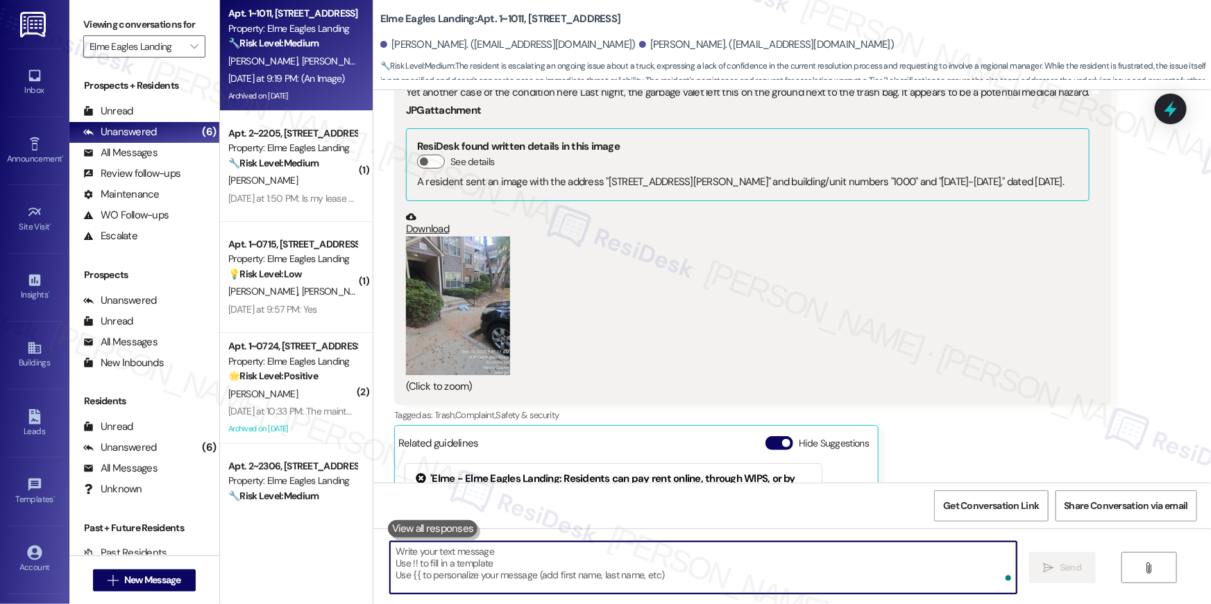
click at [903, 580] on textarea "To enrich screen reader interactions, please activate Accessibility in Grammarl…" at bounding box center [703, 568] width 627 height 52
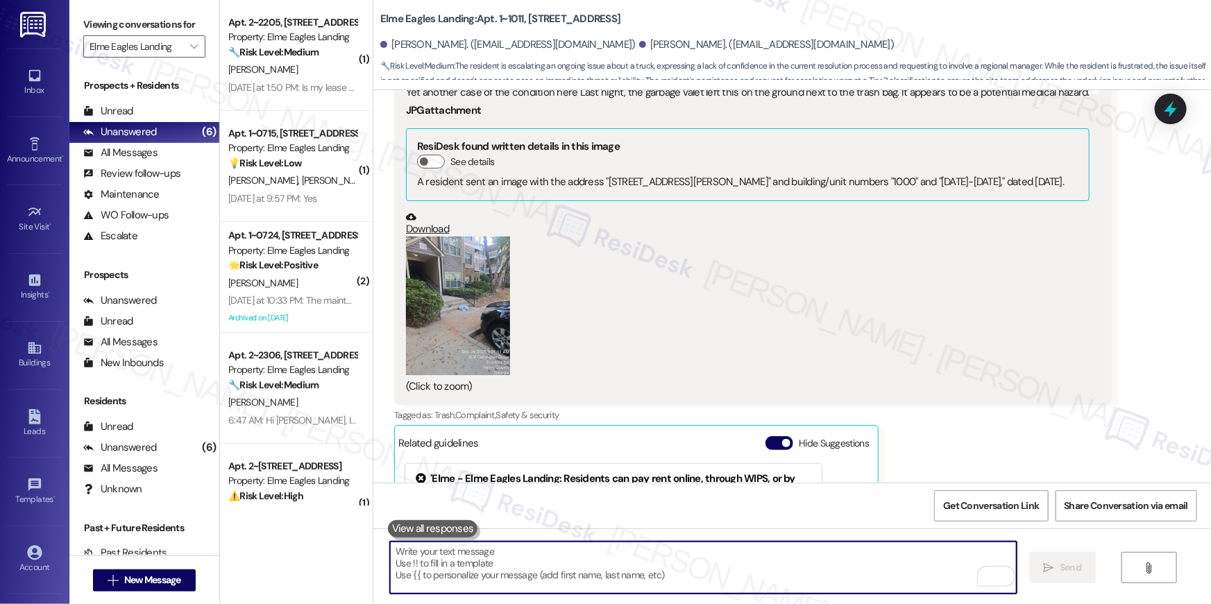
scroll to position [34437, 0]
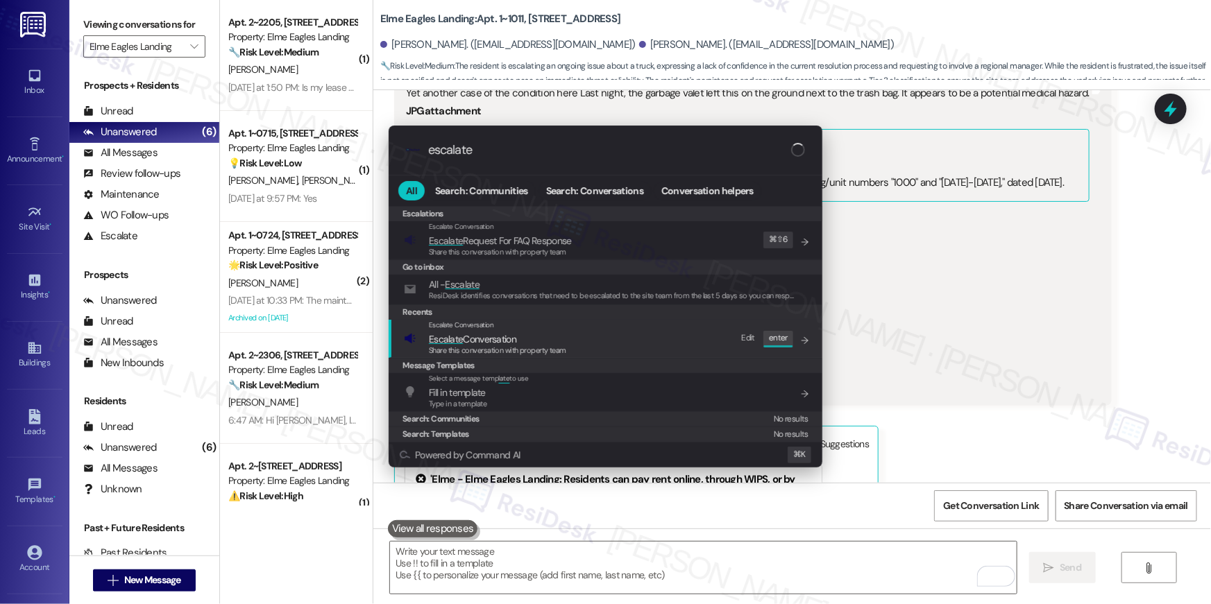
type input "escalate"
click at [615, 345] on div "Escalate Conversation Escalate Conversation Share this conversation with proper…" at bounding box center [607, 338] width 406 height 37
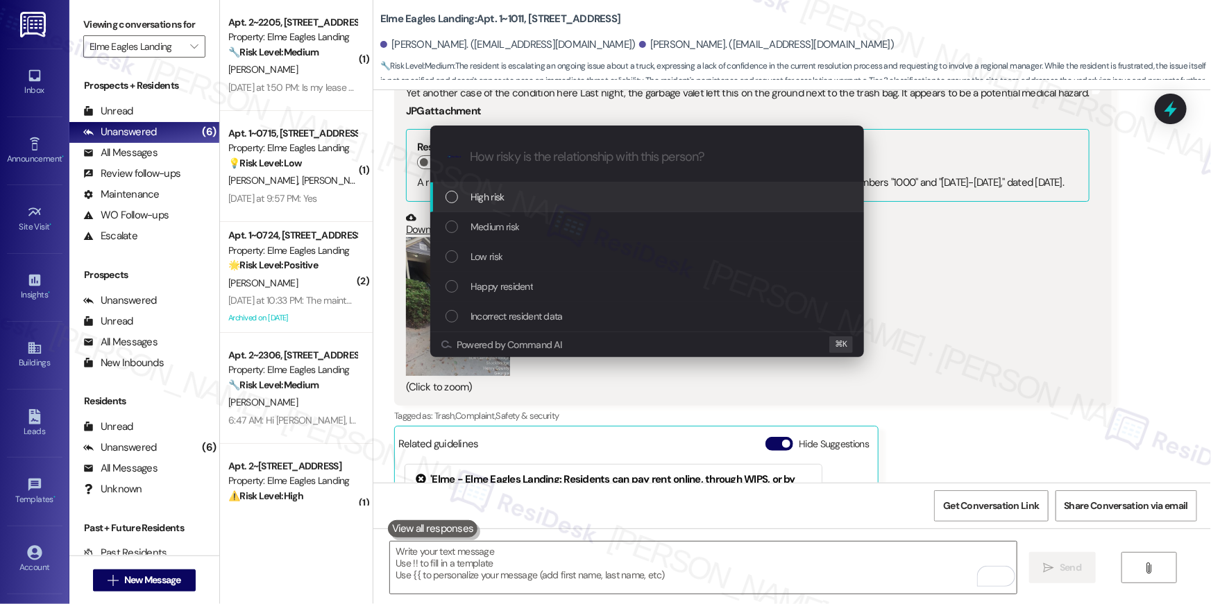
click at [529, 206] on div "High risk" at bounding box center [647, 197] width 434 height 30
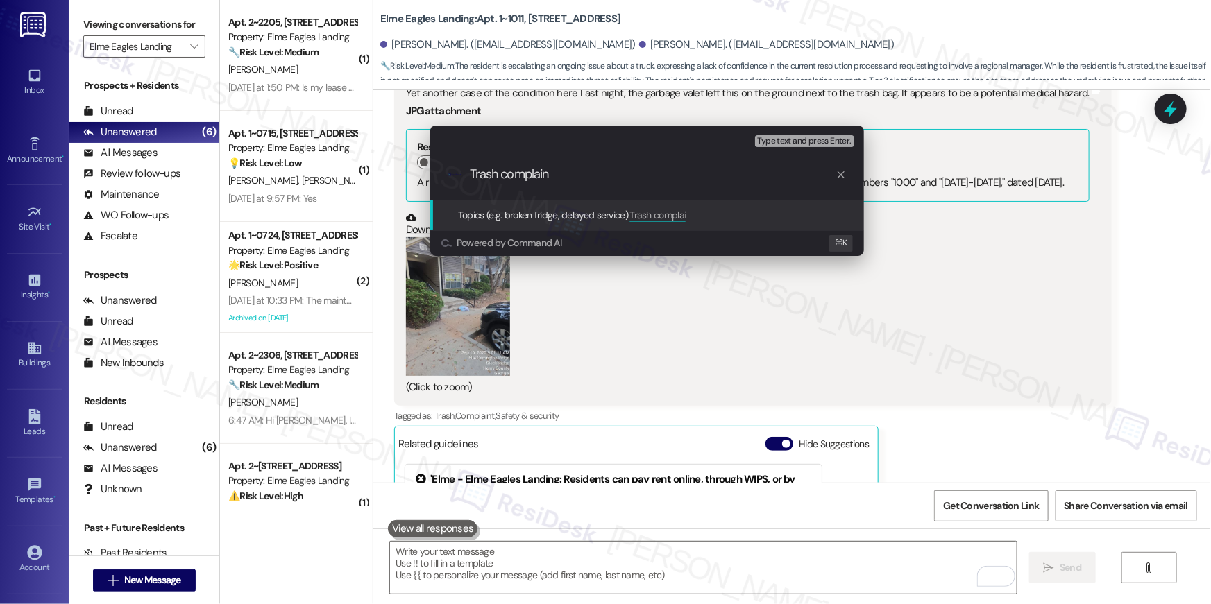
type input "Trash complaint"
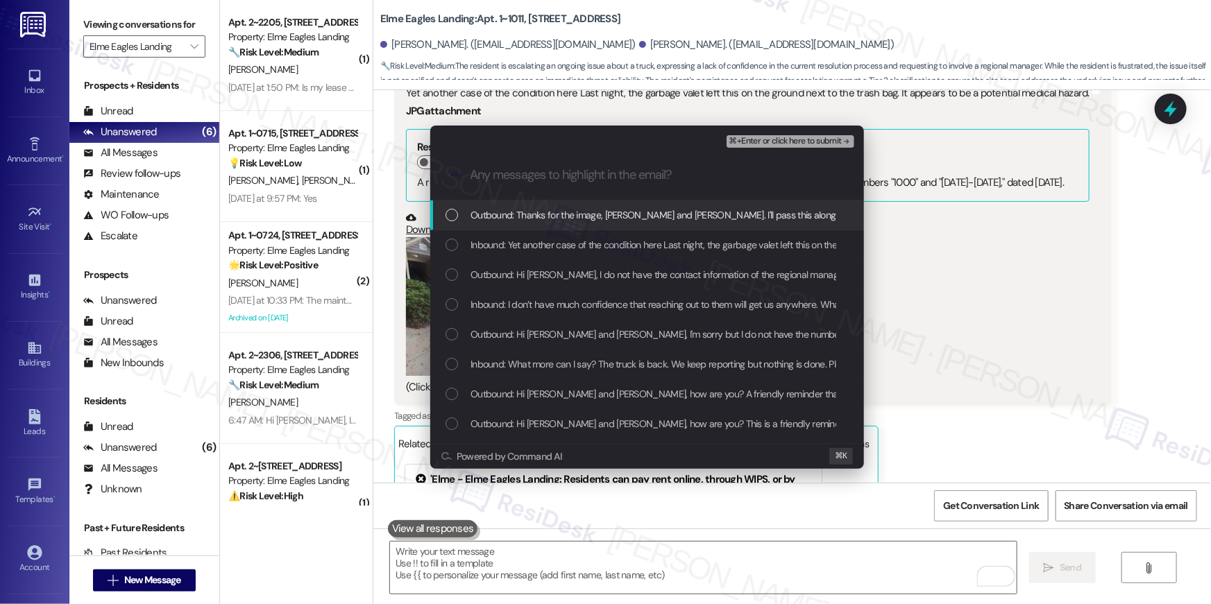
click at [533, 213] on span "Outbound: Thanks for the image, Troy and Keena. I'll pass this along to the sit…" at bounding box center [707, 214] width 474 height 15
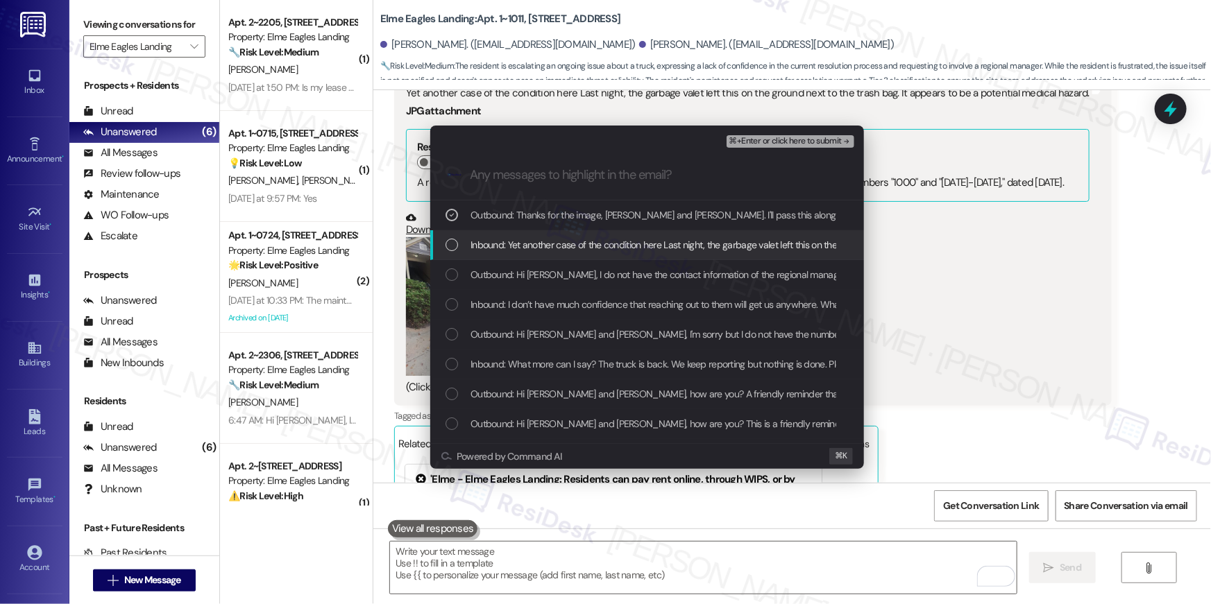
click at [536, 249] on span "Inbound: Yet another case of the condition here Last night, the garbage valet l…" at bounding box center [801, 244] width 663 height 15
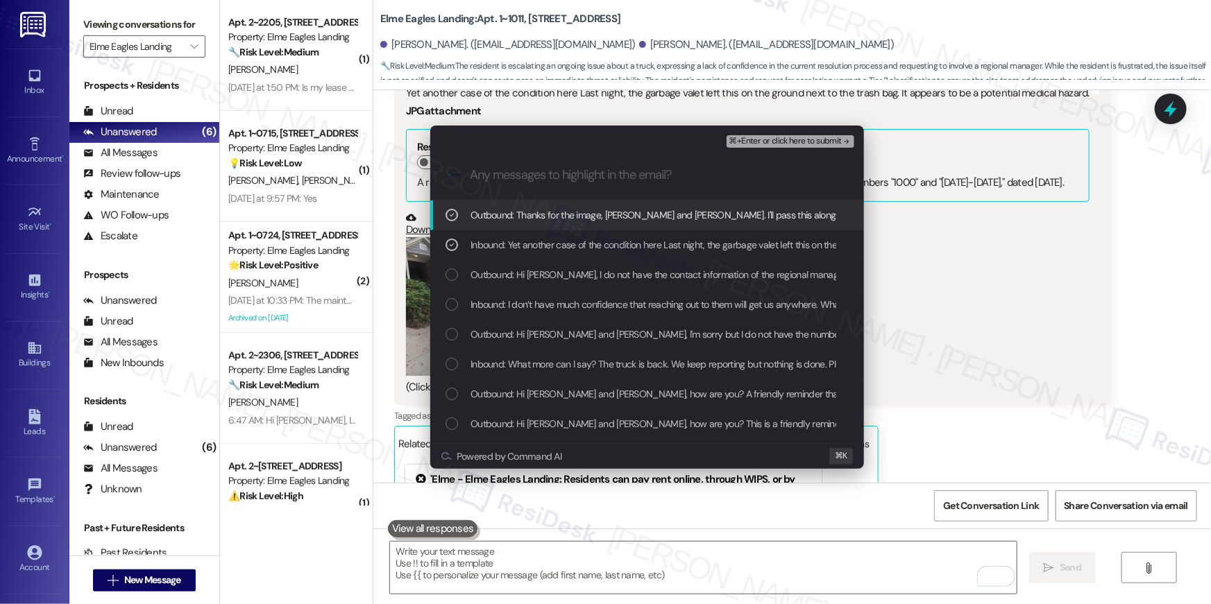
click at [775, 143] on span "⌘+Enter or click here to submit" at bounding box center [785, 142] width 112 height 10
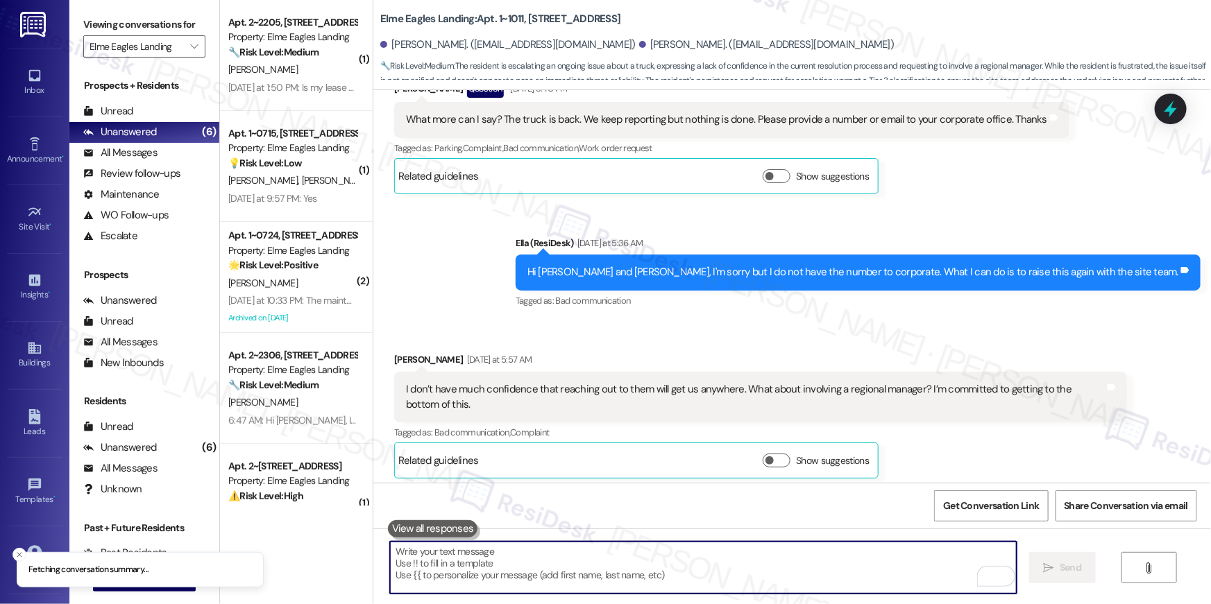
scroll to position [33776, 0]
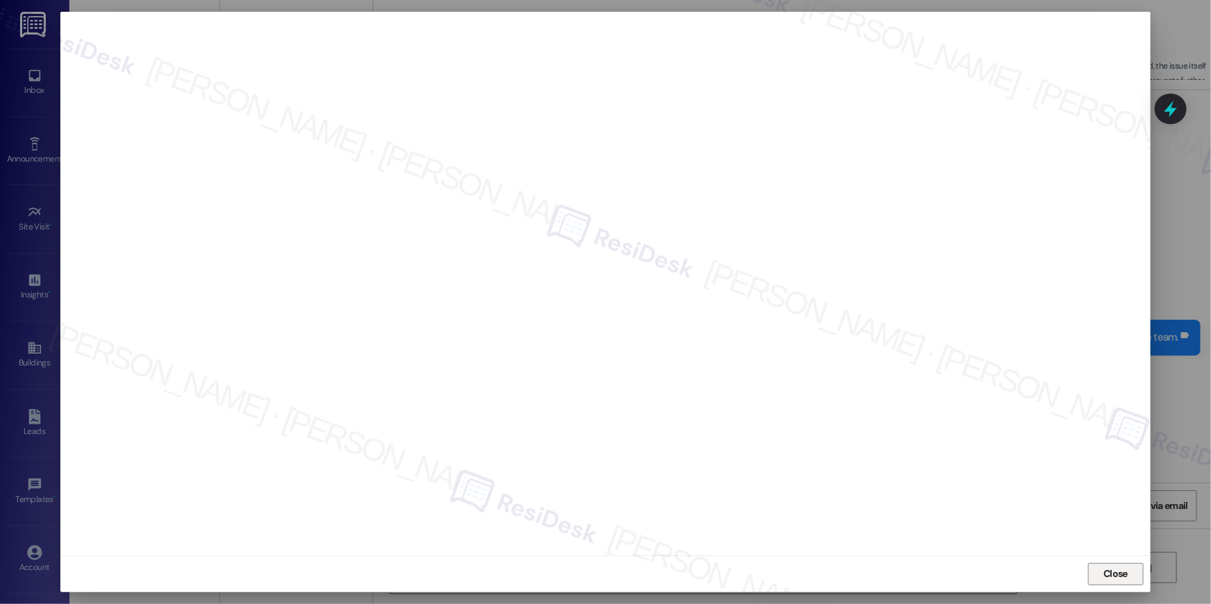
click at [1121, 575] on span "Close" at bounding box center [1115, 574] width 24 height 15
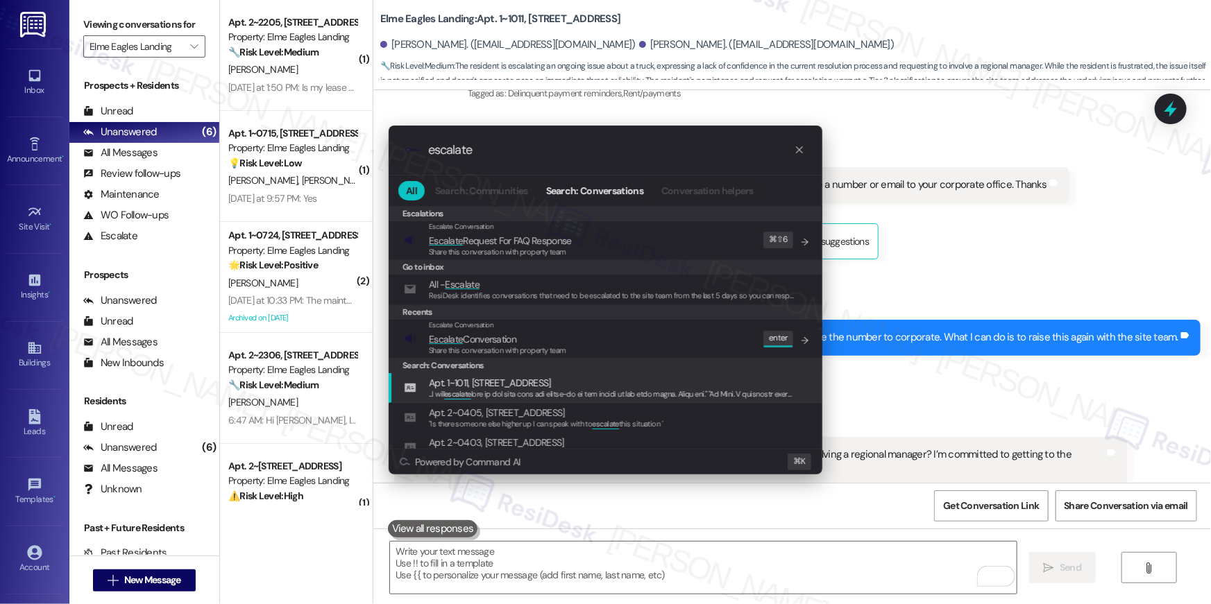
type input "escalate"
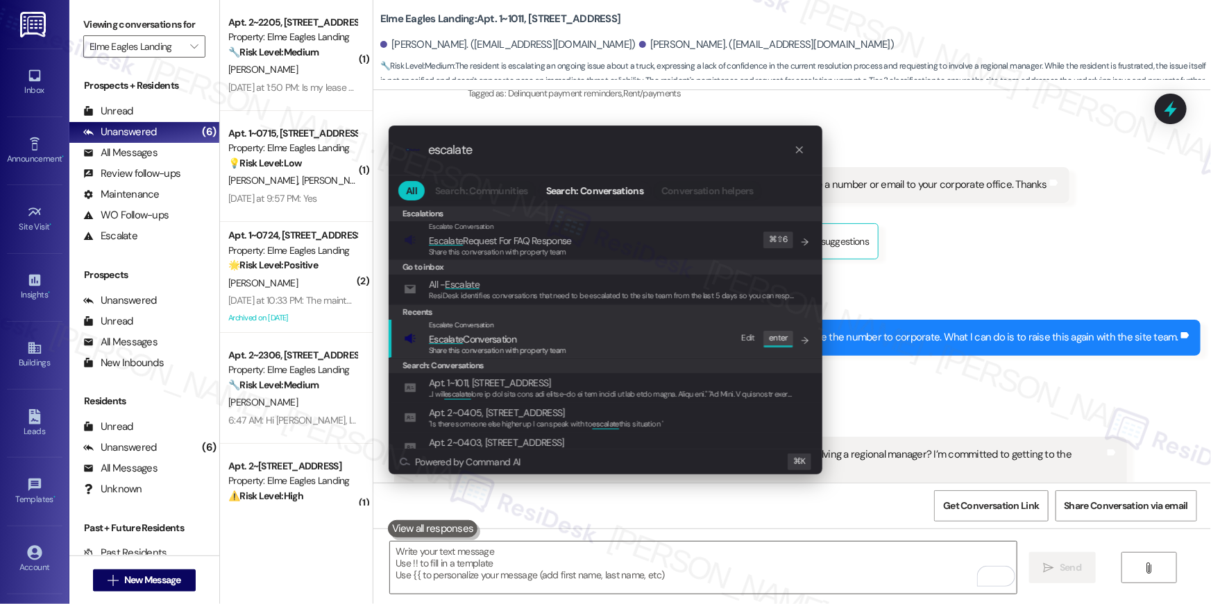
click at [541, 351] on span "Share this conversation with property team" at bounding box center [497, 351] width 137 height 10
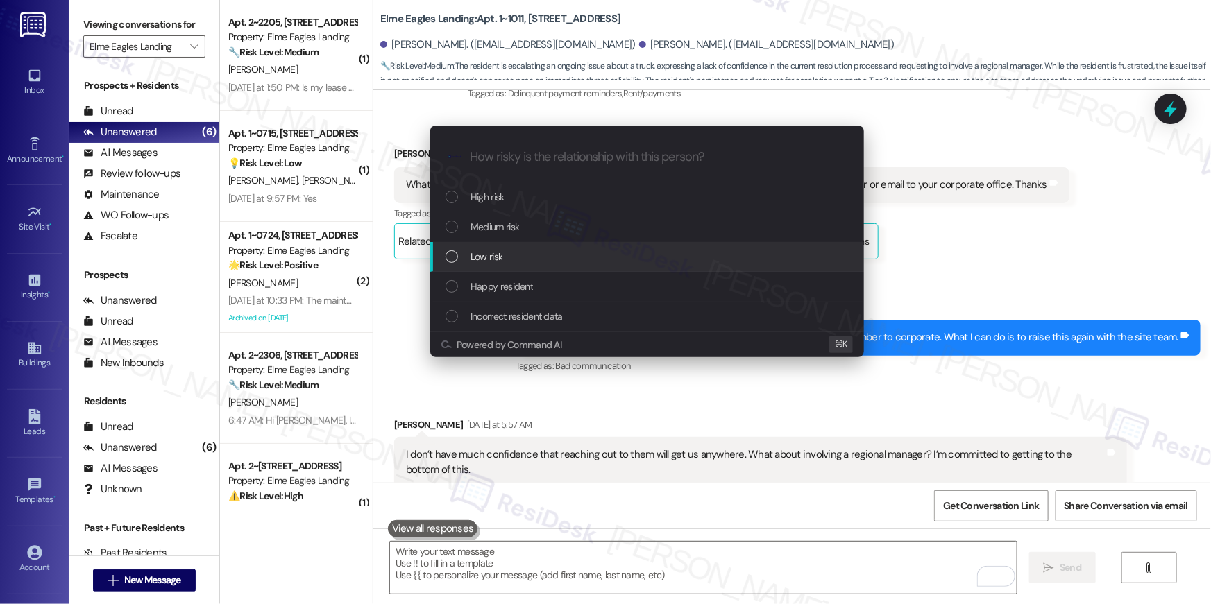
click at [518, 262] on div "Low risk" at bounding box center [648, 256] width 406 height 15
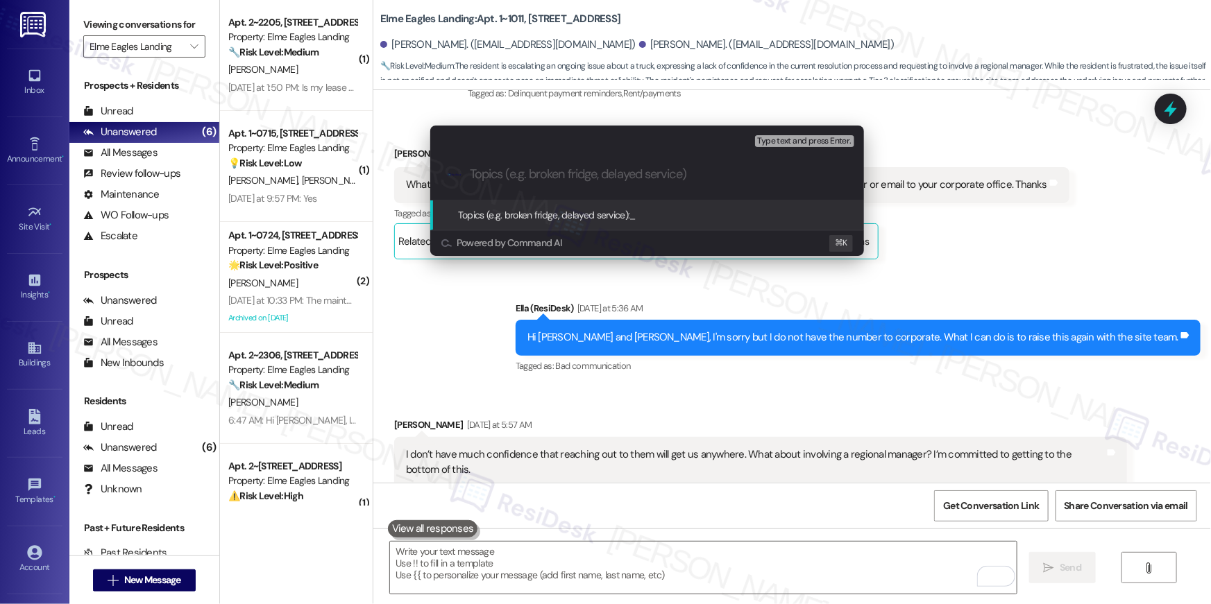
paste input "Trash complaint"
type input "Trash complaint"
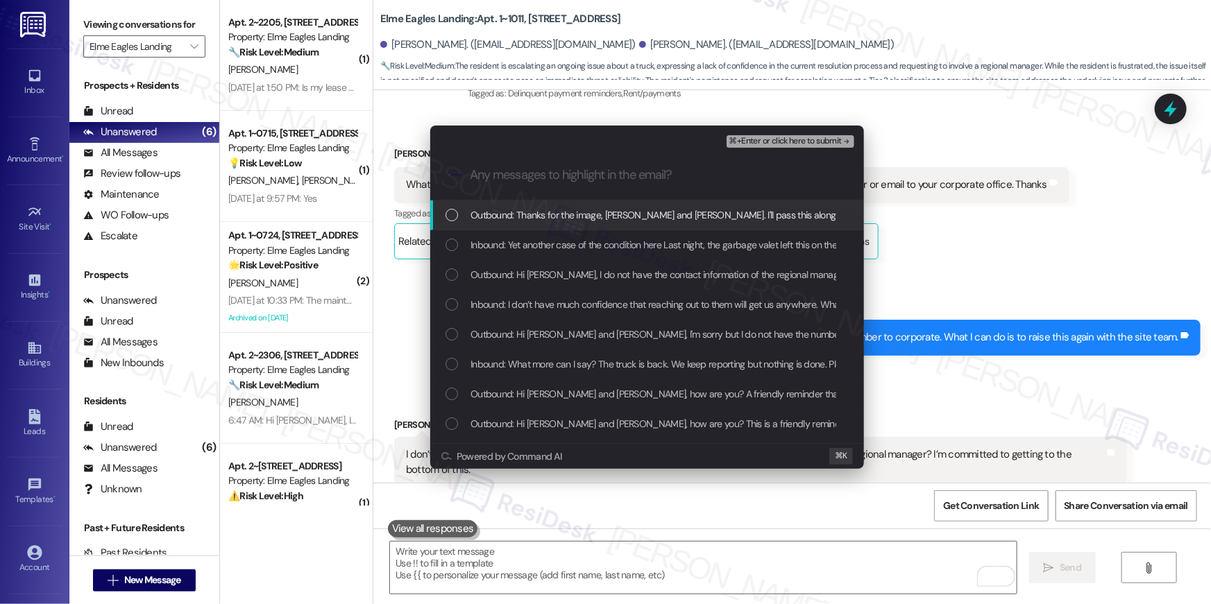
drag, startPoint x: 541, startPoint y: 226, endPoint x: 541, endPoint y: 248, distance: 22.2
click at [541, 227] on div "Outbound: Thanks for the image, Troy and Keena. I'll pass this along to the sit…" at bounding box center [647, 216] width 434 height 30
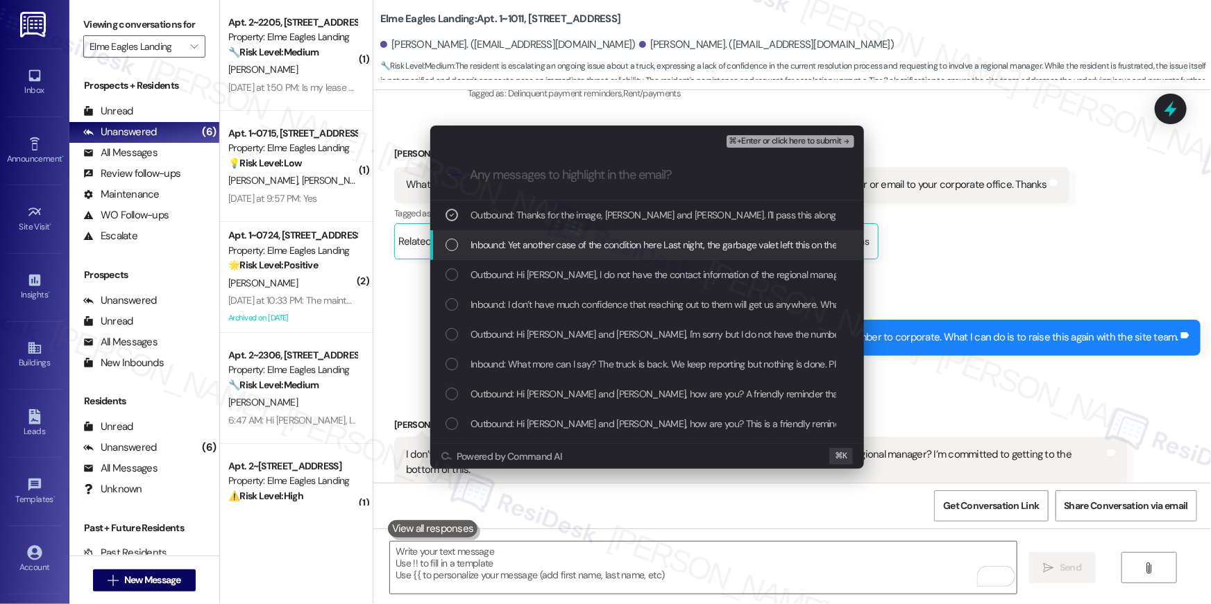
click at [541, 248] on span "Inbound: Yet another case of the condition here Last night, the garbage valet l…" at bounding box center [801, 244] width 663 height 15
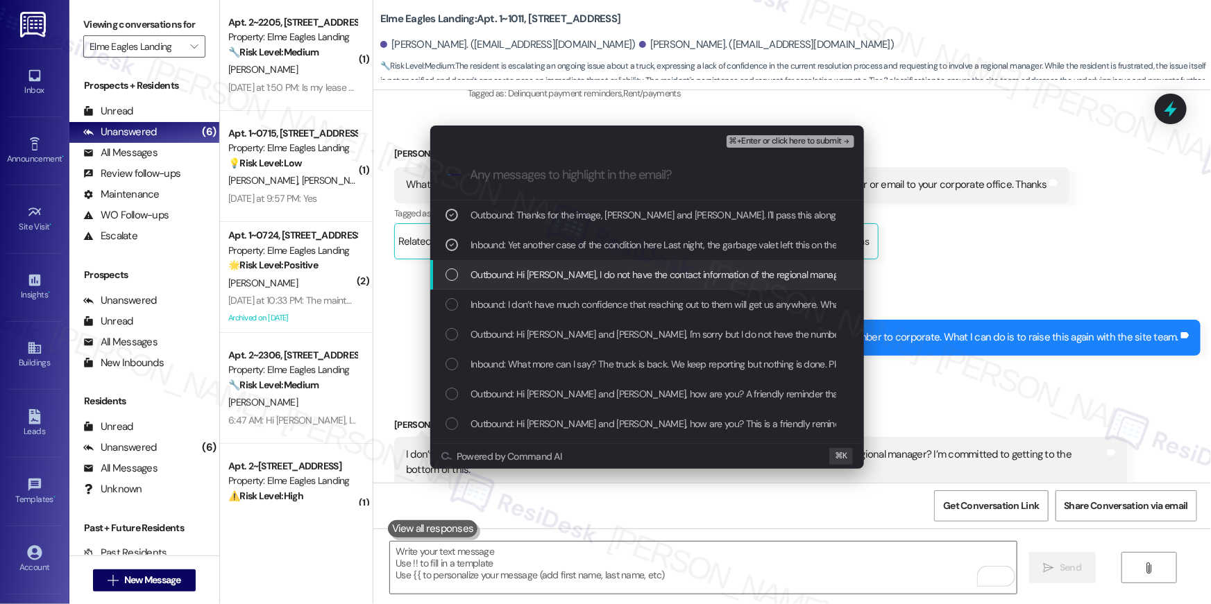
click at [563, 279] on span "Outbound: Hi Troy, I do not have the contact information of the regional manage…" at bounding box center [779, 274] width 619 height 15
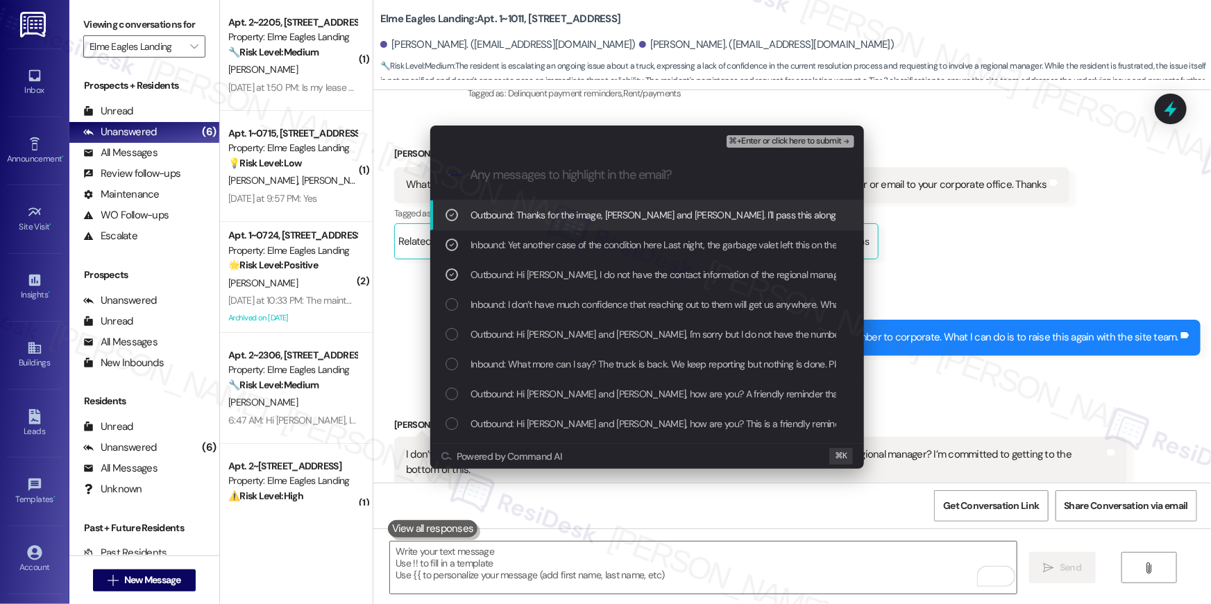
click at [577, 313] on div "Inbound: I don’t have much confidence that reaching out to them will get us any…" at bounding box center [647, 305] width 434 height 30
click at [784, 142] on span "⌘+Enter or click here to submit" at bounding box center [785, 142] width 112 height 10
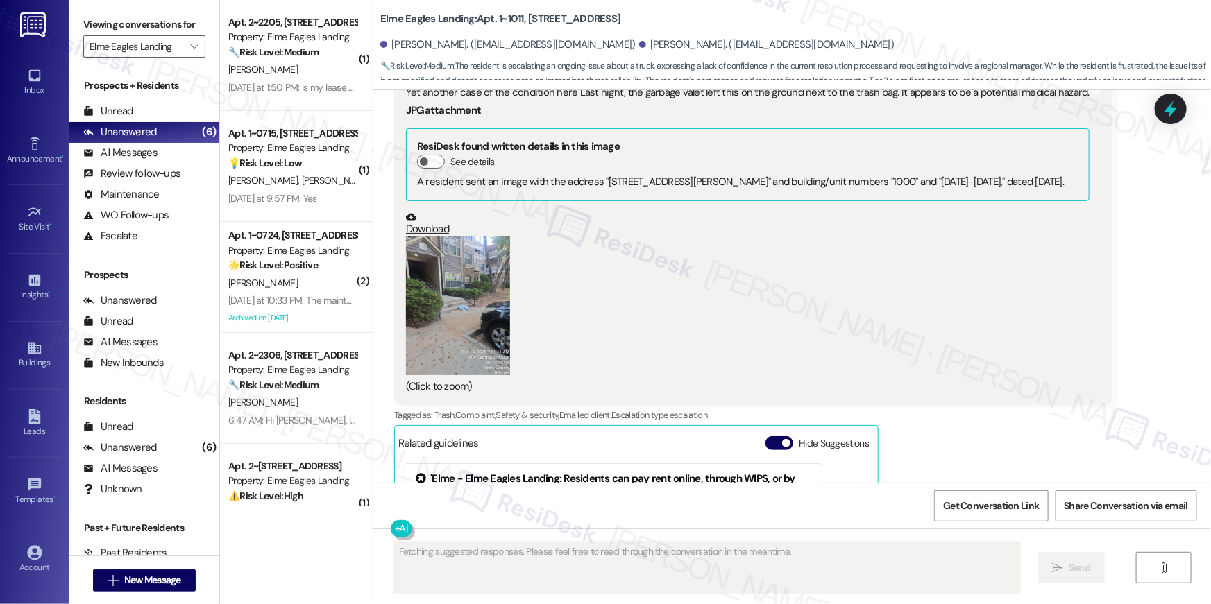
scroll to position [34437, 0]
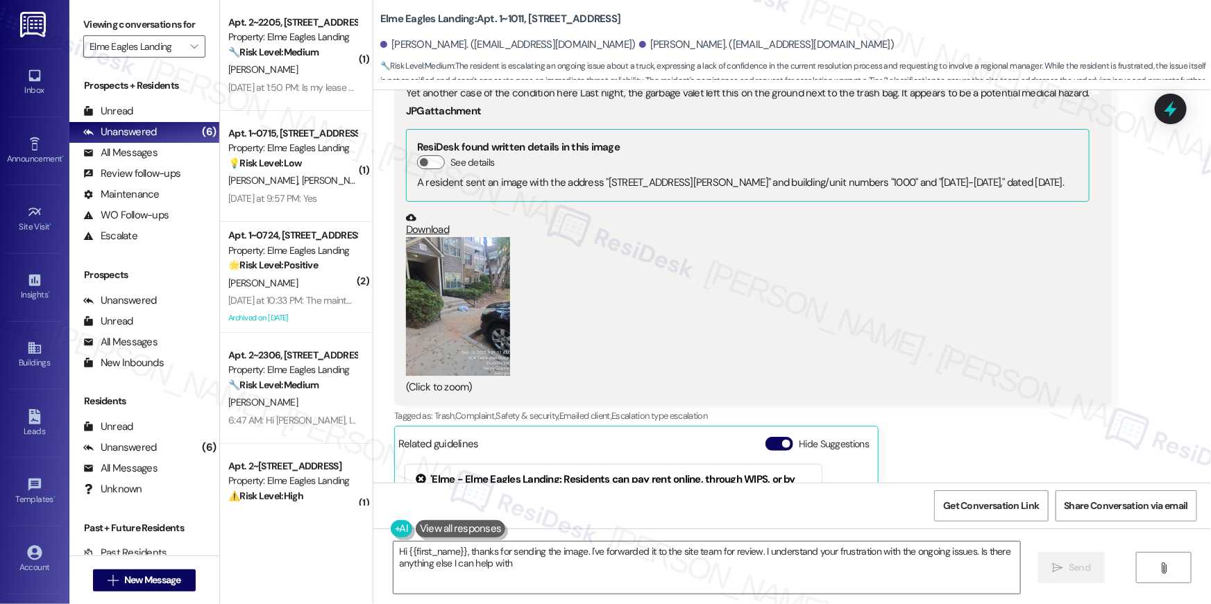
type textarea "Hi {{first_name}}, thanks for sending the image. I've forwarded it to the site …"
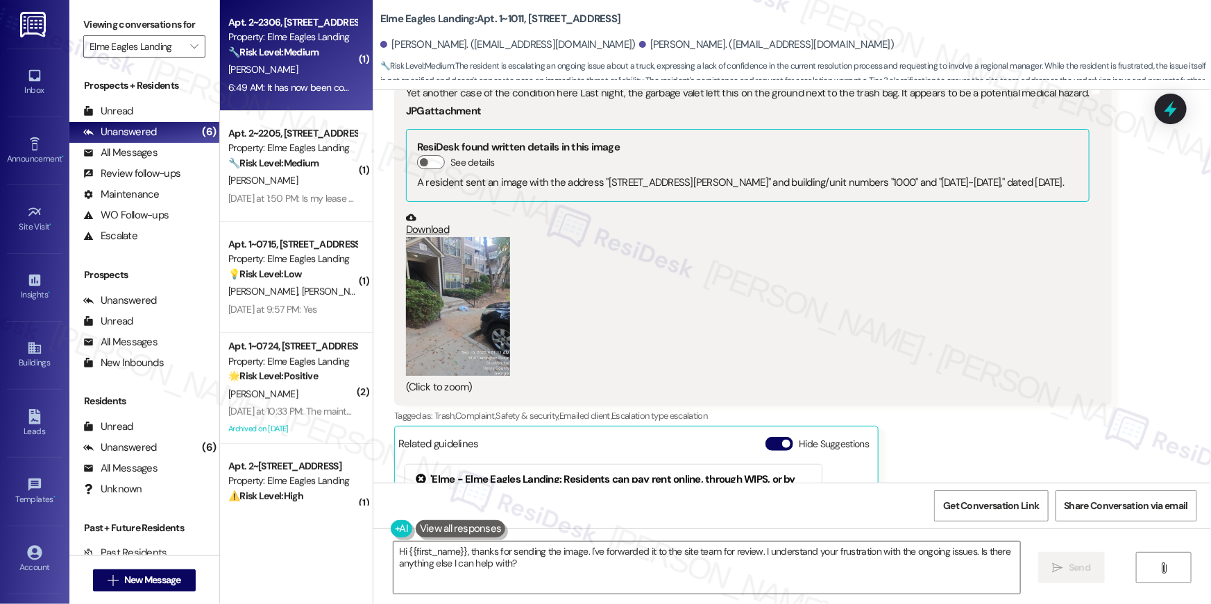
click at [244, 81] on div "6:49 AM: It has now been completed 6:49 AM: It has now been completed" at bounding box center [302, 87] width 149 height 12
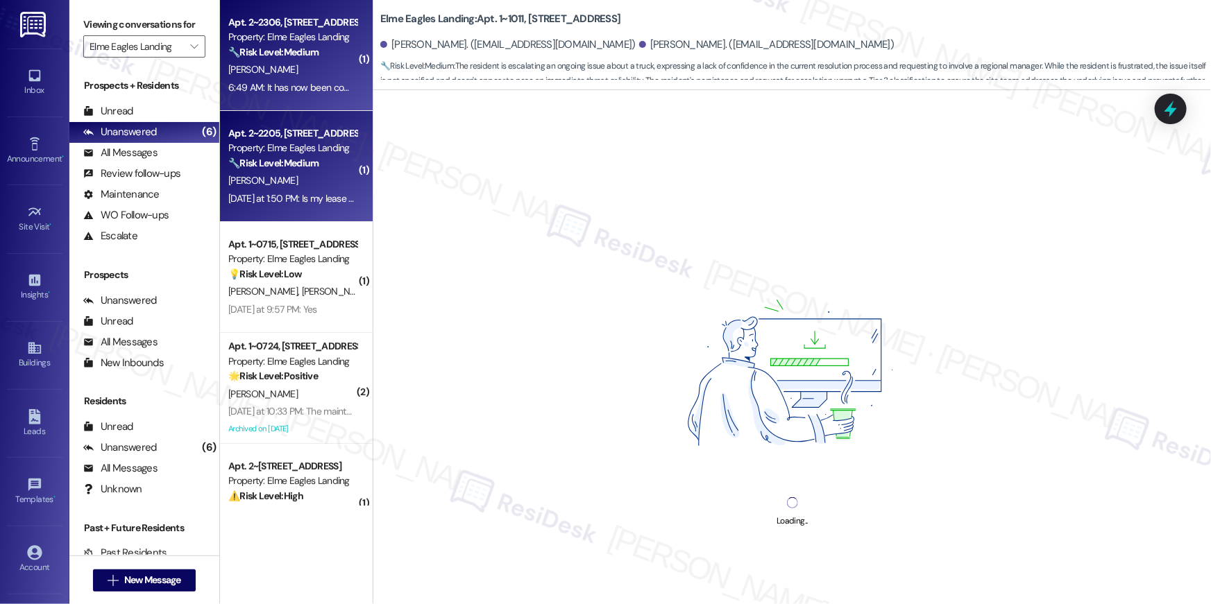
click at [251, 171] on div "Apt. 2~2205, 860 Rock Quarry Road Property: Elme Eagles Landing 🔧 Risk Level: M…" at bounding box center [292, 148] width 131 height 47
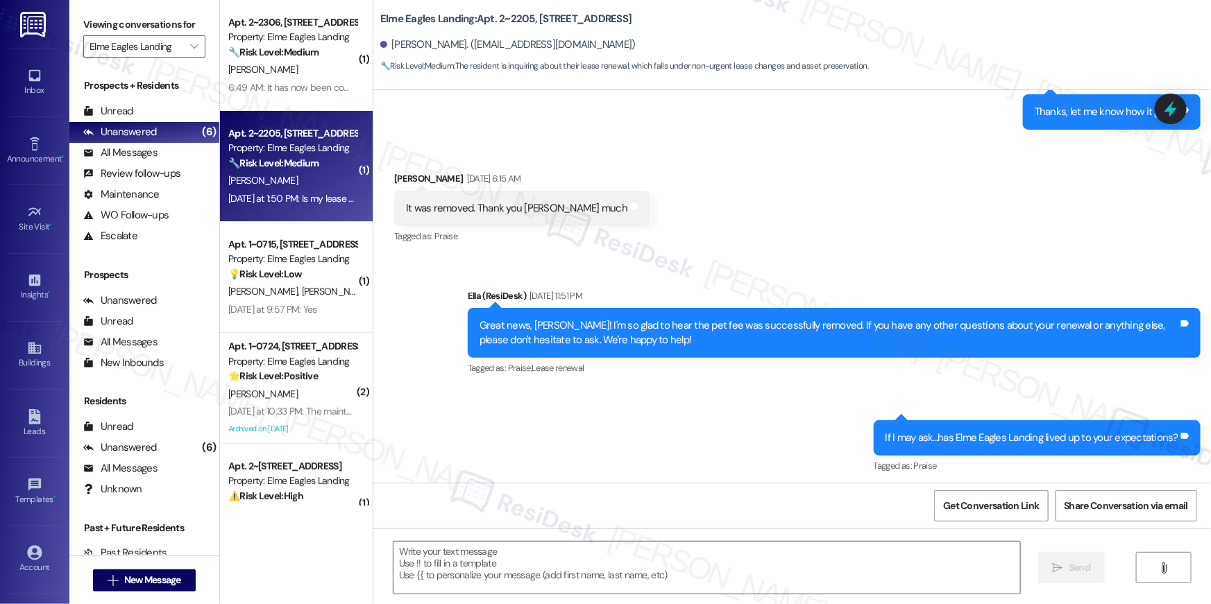
type textarea "Fetching suggested responses. Please feel free to read through the conversation…"
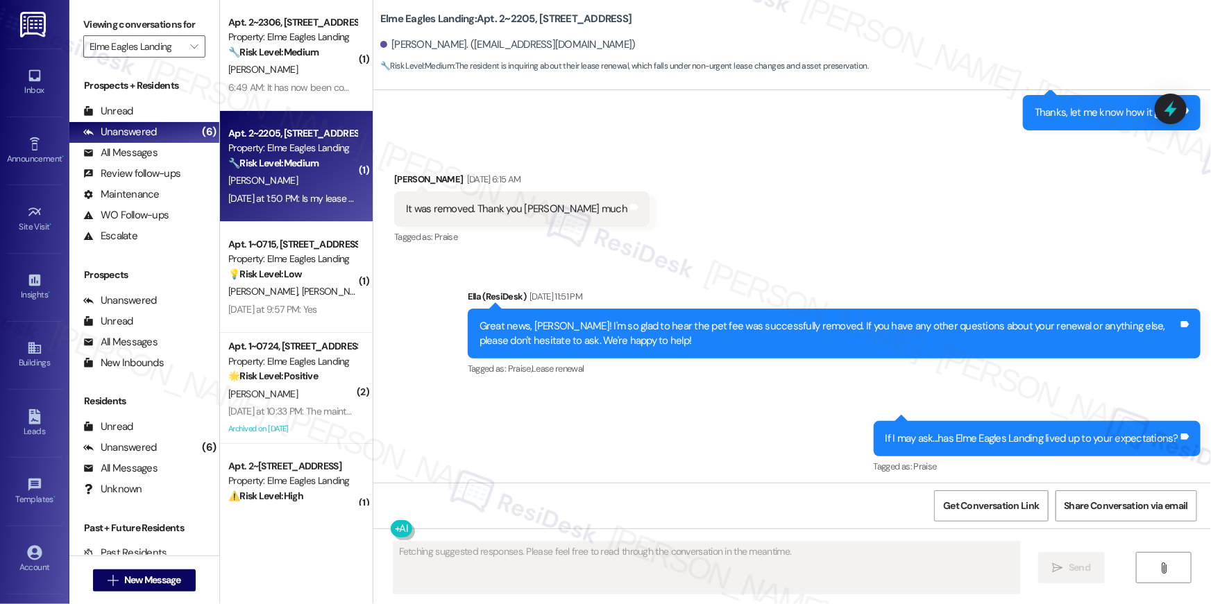
scroll to position [8578, 0]
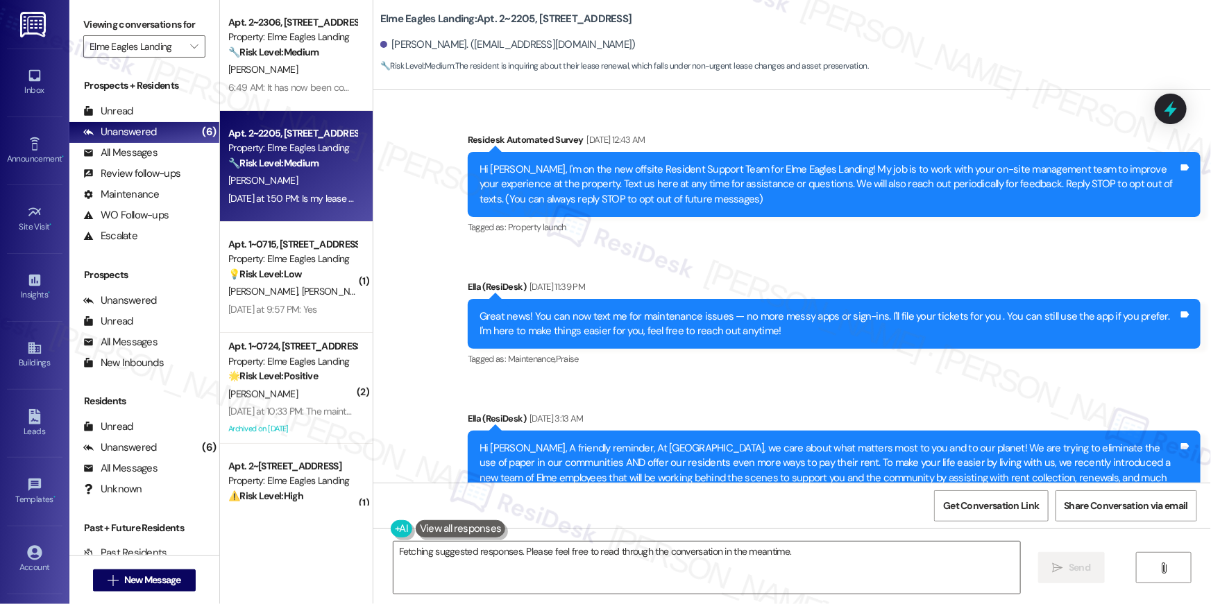
scroll to position [8578, 0]
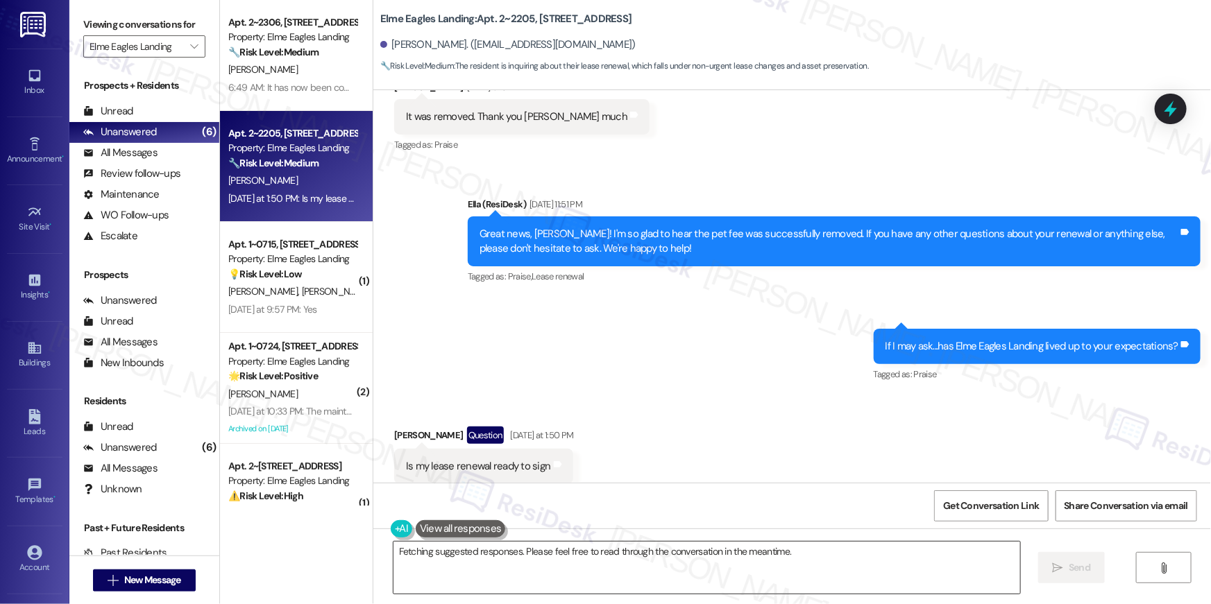
click at [583, 571] on textarea "Hi {{first_name}}, I'm happy to check on that for you! Let me take a look and I…" at bounding box center [706, 568] width 627 height 52
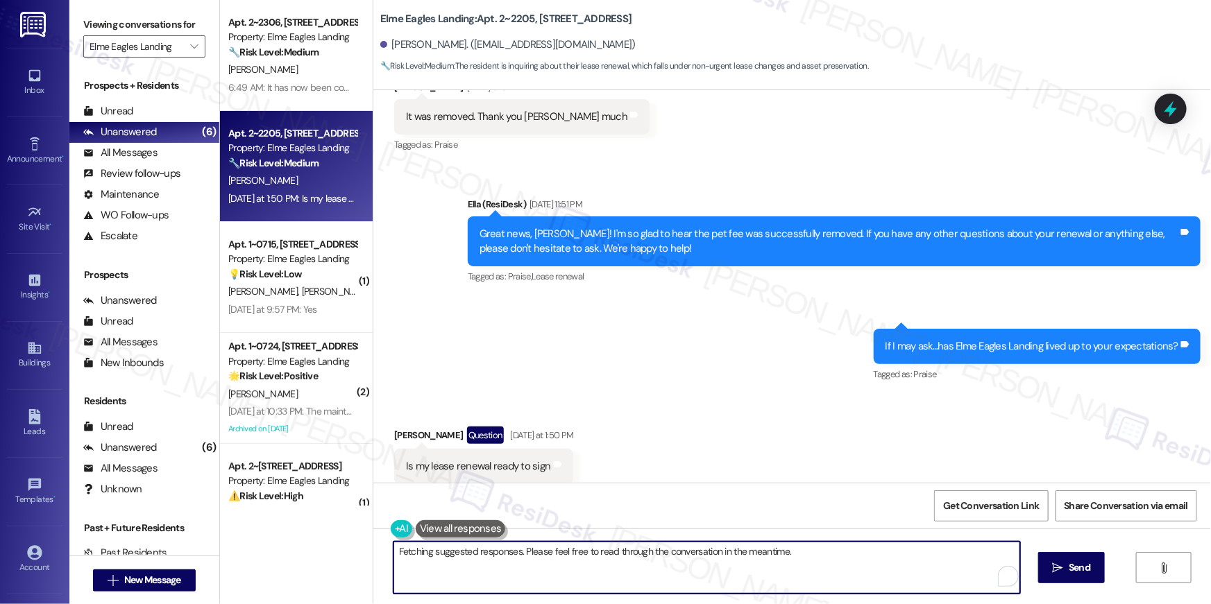
drag, startPoint x: 604, startPoint y: 554, endPoint x: 611, endPoint y: 572, distance: 19.6
click at [611, 572] on textarea "Hi {{first_name}}, I'm happy to check on that for you! Let me take a look and I…" at bounding box center [706, 568] width 627 height 52
click at [617, 396] on div "Received via SMS [PERSON_NAME] Question [DATE] at 1:50 PM Is my lease renewal r…" at bounding box center [792, 456] width 838 height 120
drag, startPoint x: 620, startPoint y: 562, endPoint x: 356, endPoint y: 548, distance: 264.7
click at [356, 548] on div "Apt. 2~2306, [STREET_ADDRESS] Property: [GEOGRAPHIC_DATA] 🔧 Risk Level: Medium …" at bounding box center [715, 302] width 991 height 604
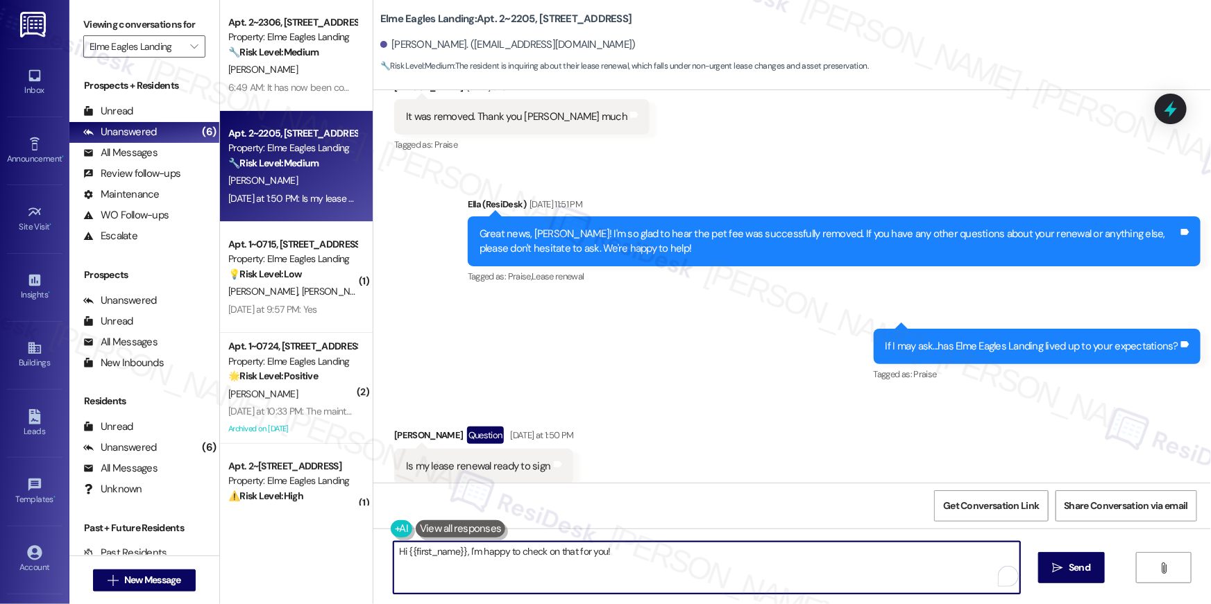
paste textarea "to select your lease renewal offer, please log in to your resident portal (the …"
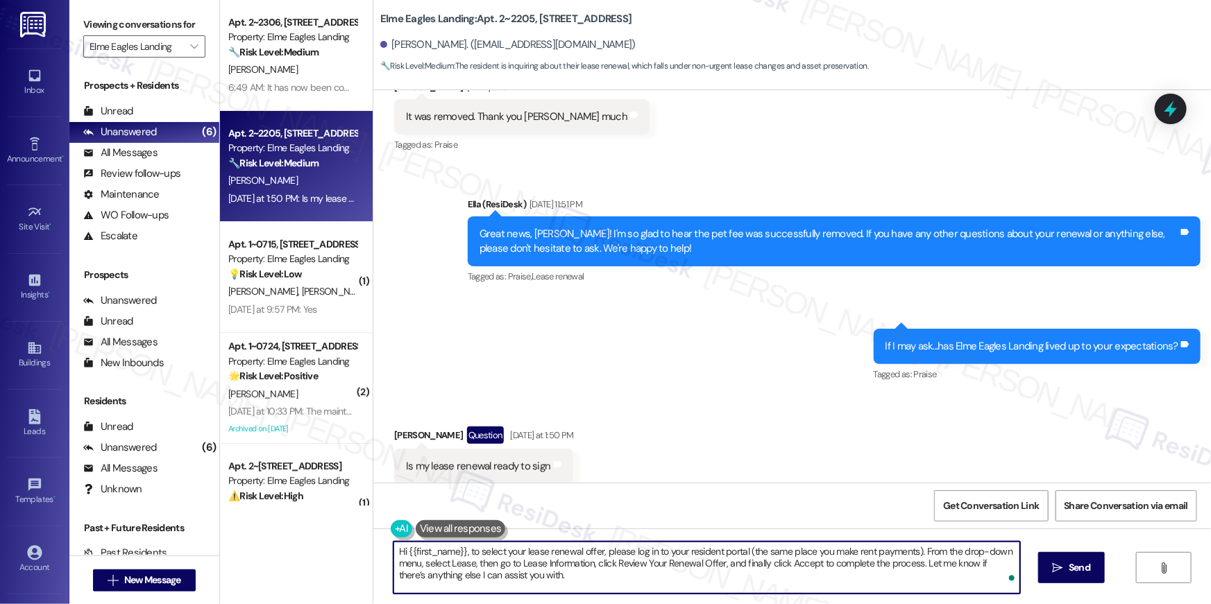
drag, startPoint x: 915, startPoint y: 567, endPoint x: 922, endPoint y: 586, distance: 20.6
click at [922, 586] on textarea "Hi {{first_name}}, to select your lease renewal offer, please log in to your re…" at bounding box center [706, 568] width 627 height 52
type textarea "Hi {{first_name}}, to select your lease renewal offer, please log in to your re…"
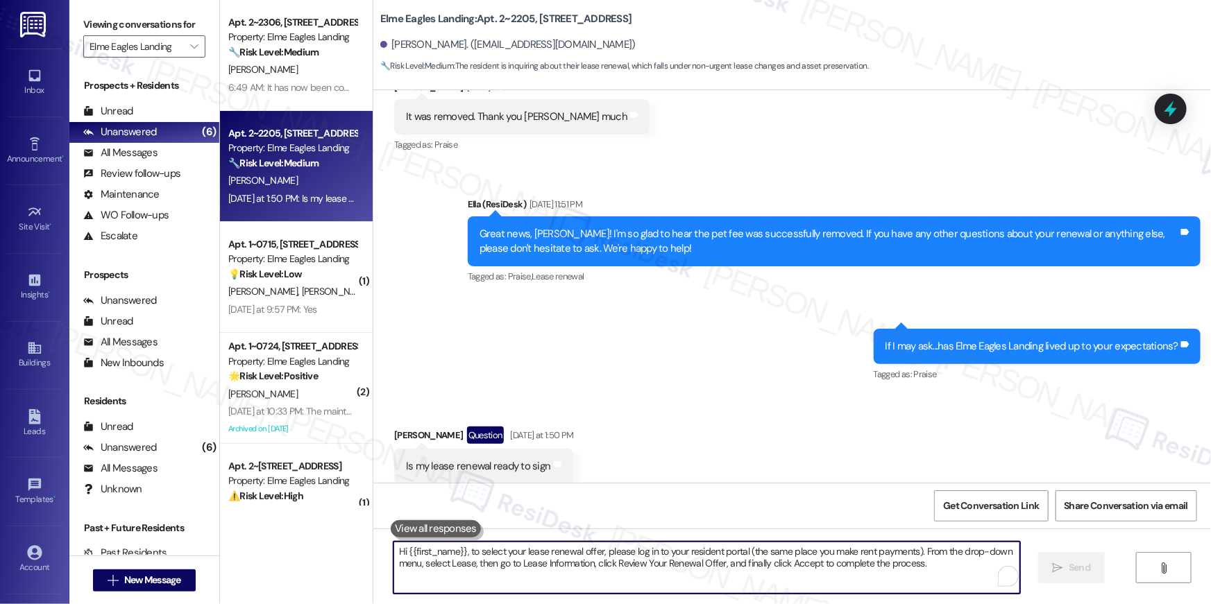
scroll to position [8577, 0]
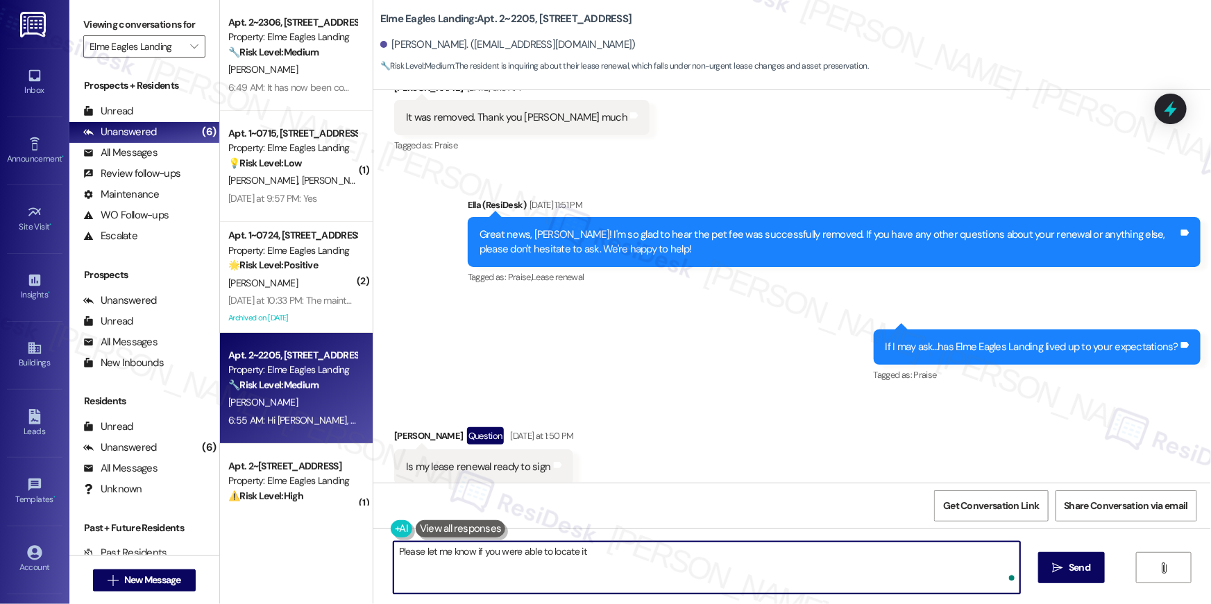
type textarea "Please let me know if you were able to locate it!"
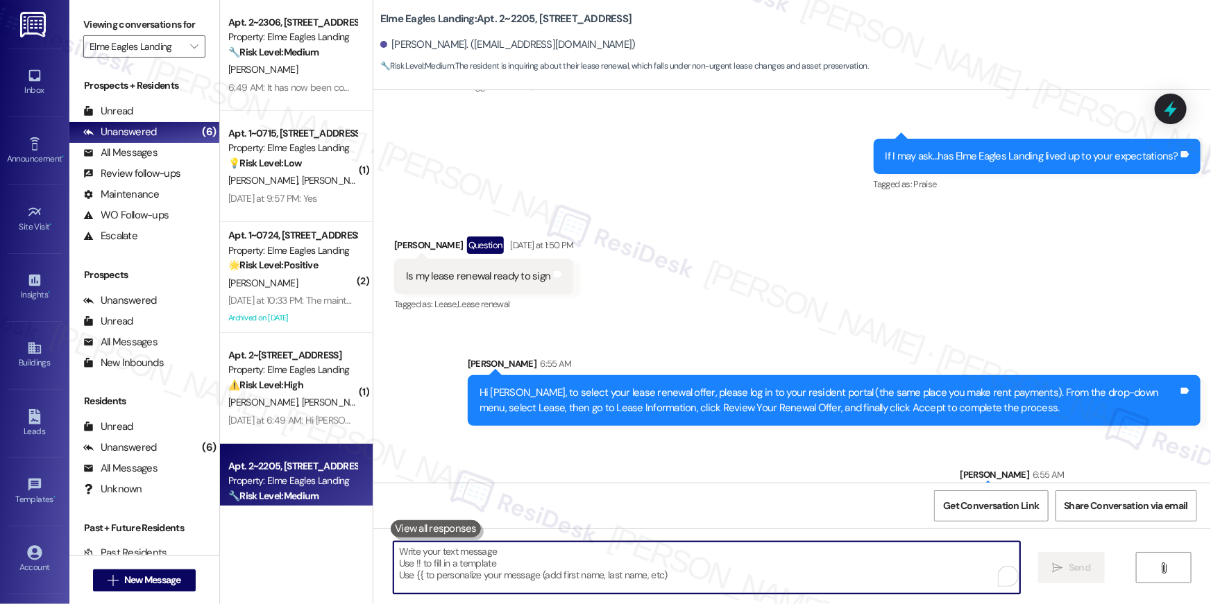
scroll to position [8786, 0]
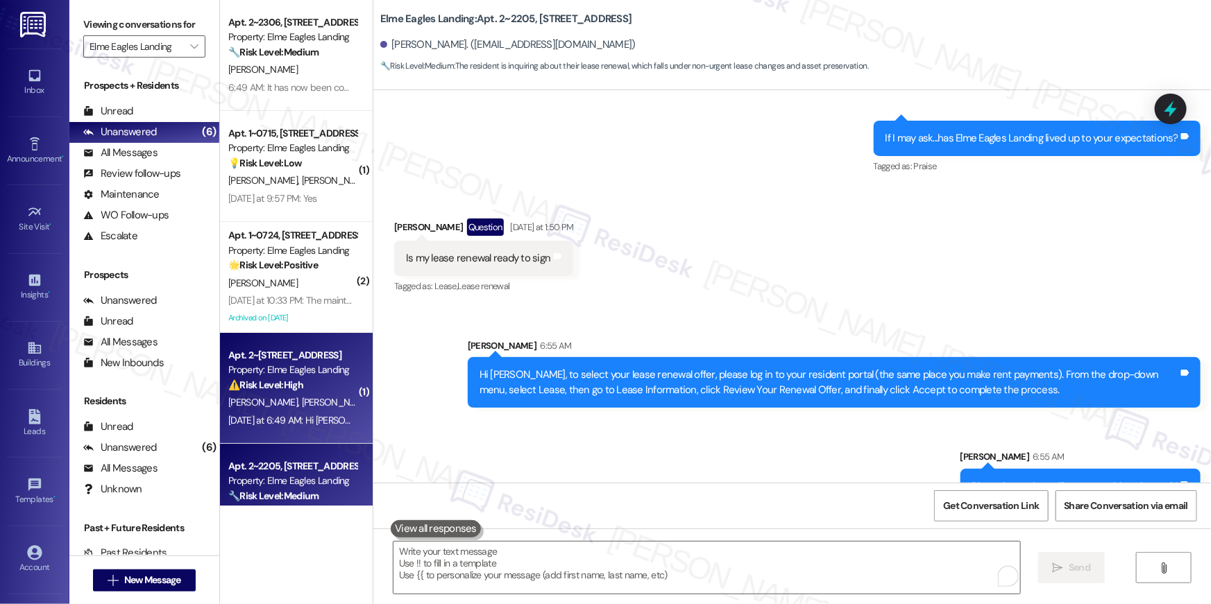
click at [332, 394] on div "[PERSON_NAME] [PERSON_NAME]" at bounding box center [292, 402] width 131 height 17
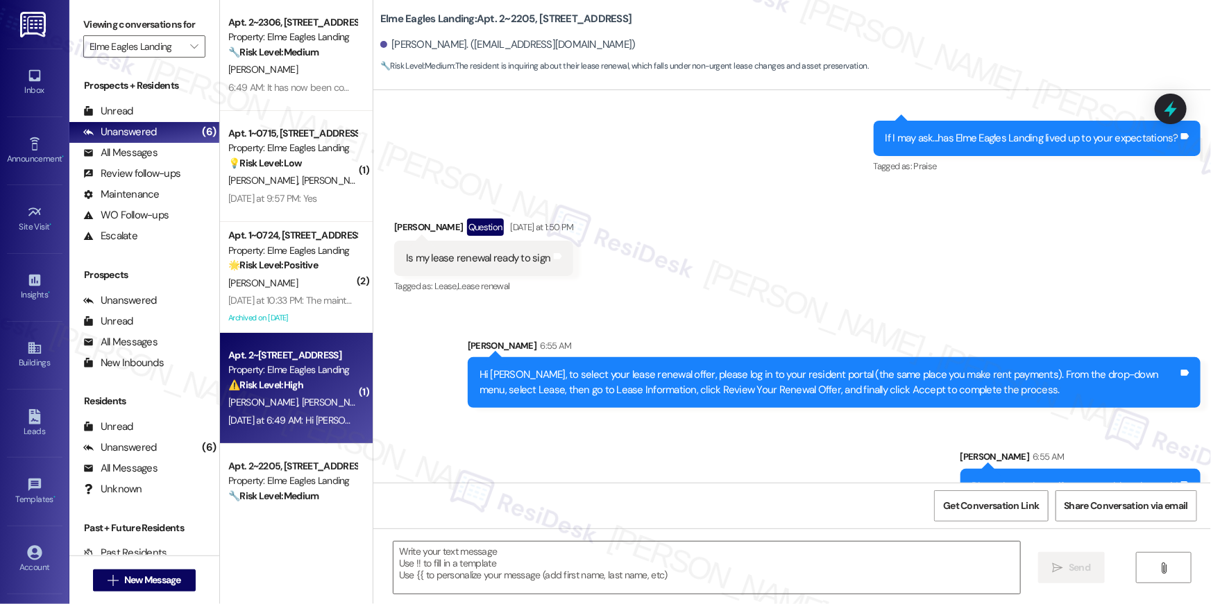
type textarea "Fetching suggested responses. Please feel free to read through the conversation…"
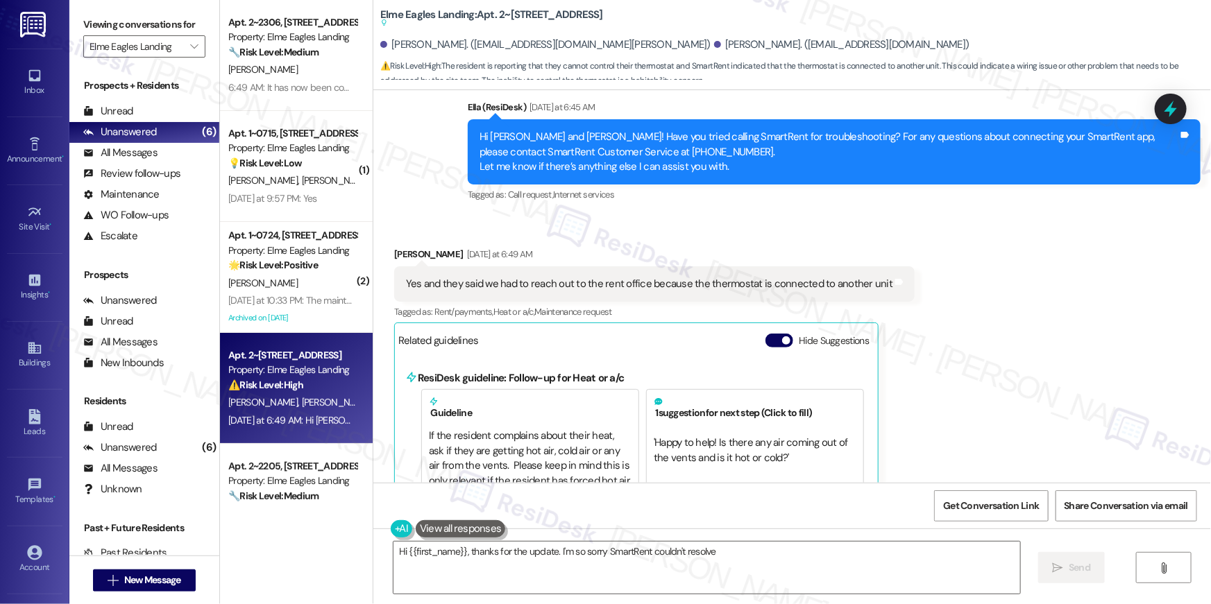
scroll to position [1988, 0]
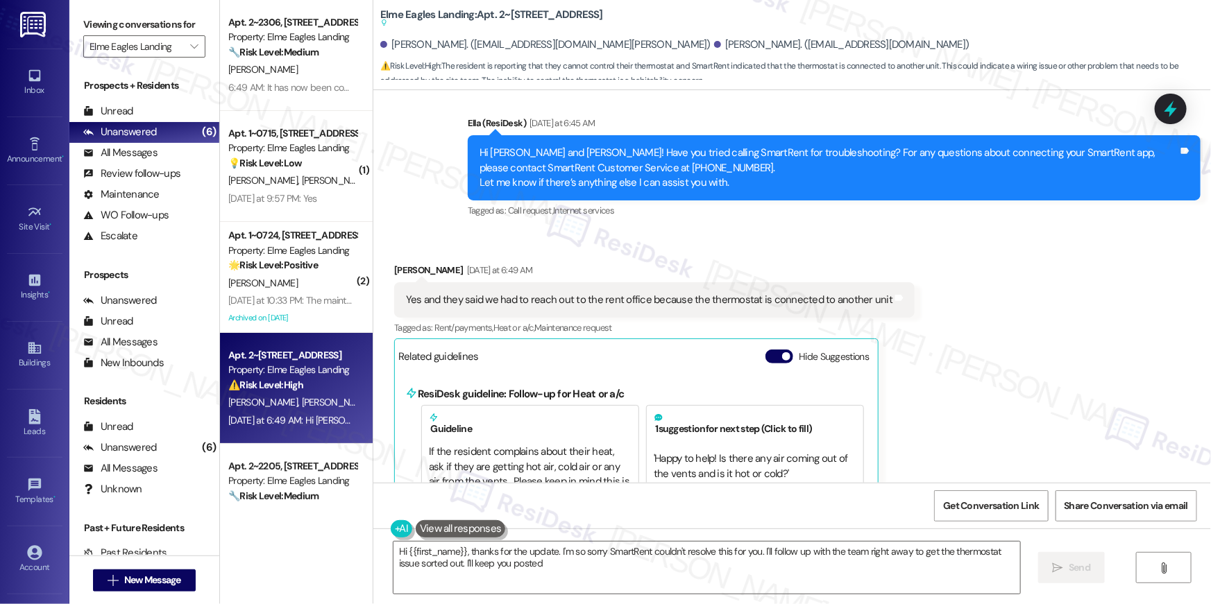
type textarea "Hi {{first_name}}, thanks for the update. I'm so sorry SmartRent couldn't resol…"
click at [584, 574] on textarea "Hi {{first_name}}, thanks for the update. I'm so sorry SmartRent couldn't resol…" at bounding box center [706, 568] width 627 height 52
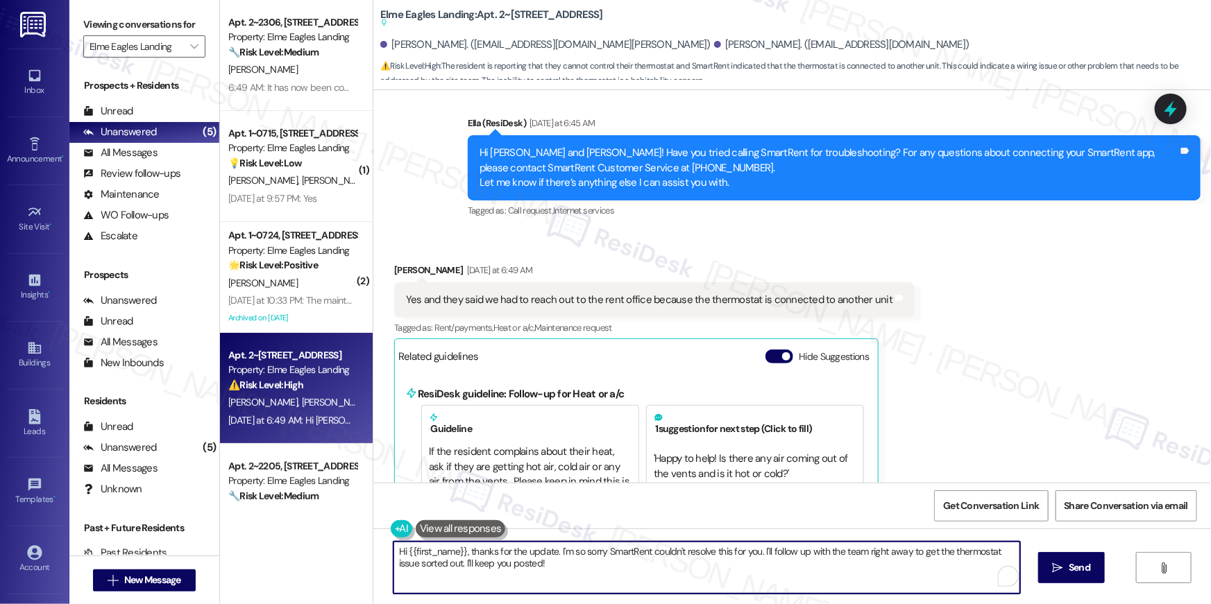
click at [679, 570] on textarea "Hi {{first_name}}, thanks for the update. I'm so sorry SmartRent couldn't resol…" at bounding box center [706, 568] width 627 height 52
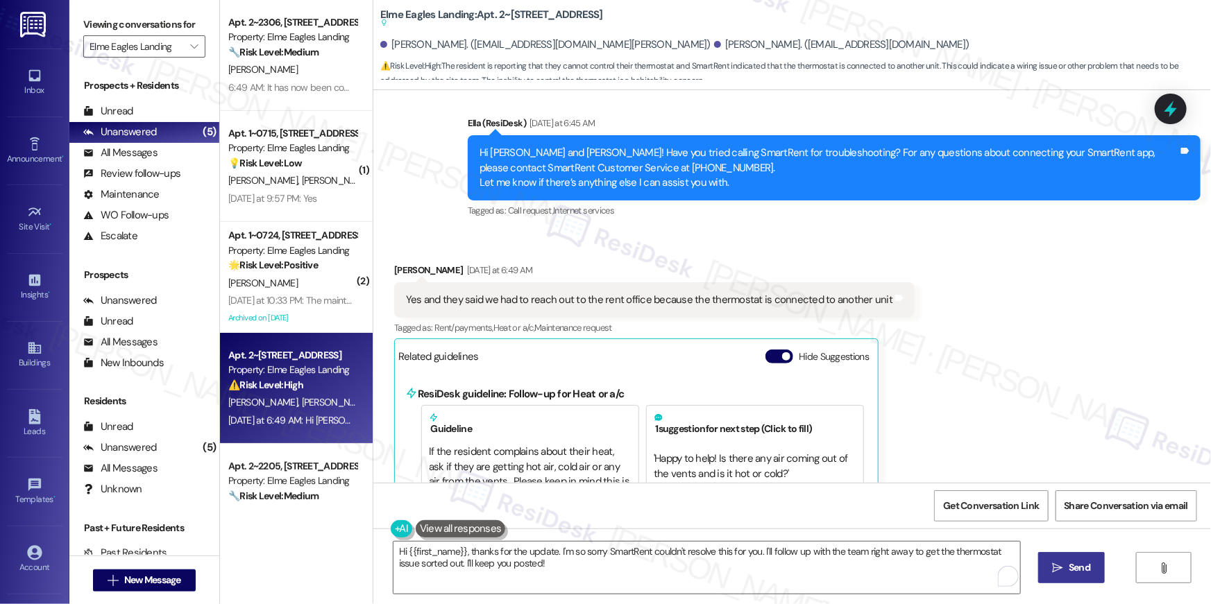
click at [1050, 575] on span " Send" at bounding box center [1072, 568] width 44 height 15
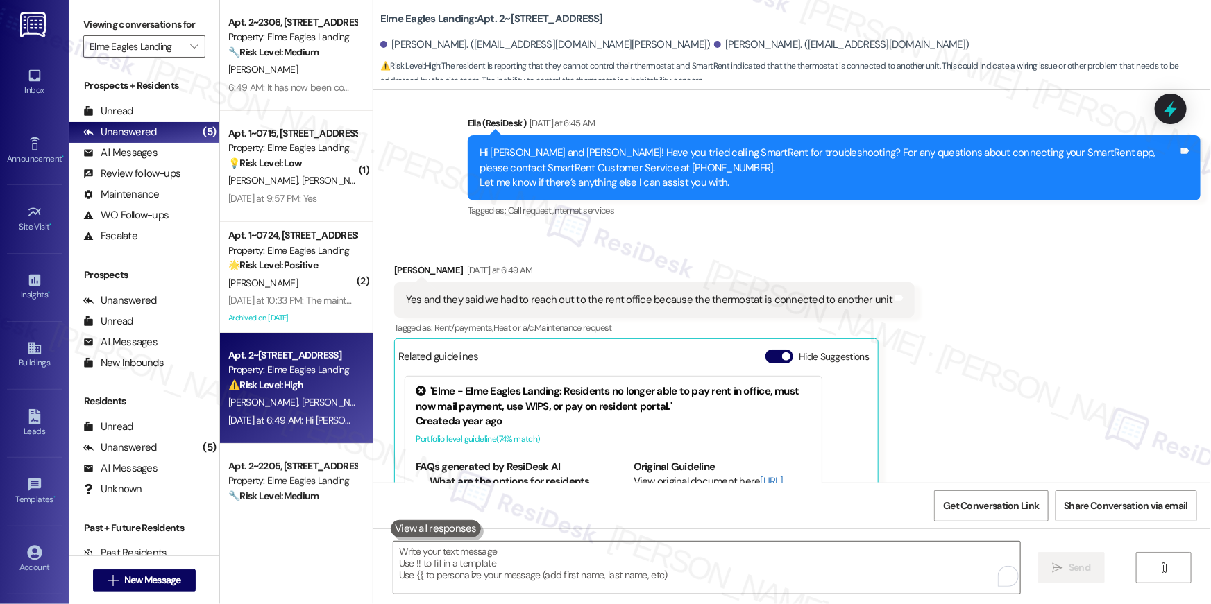
scroll to position [2115, 0]
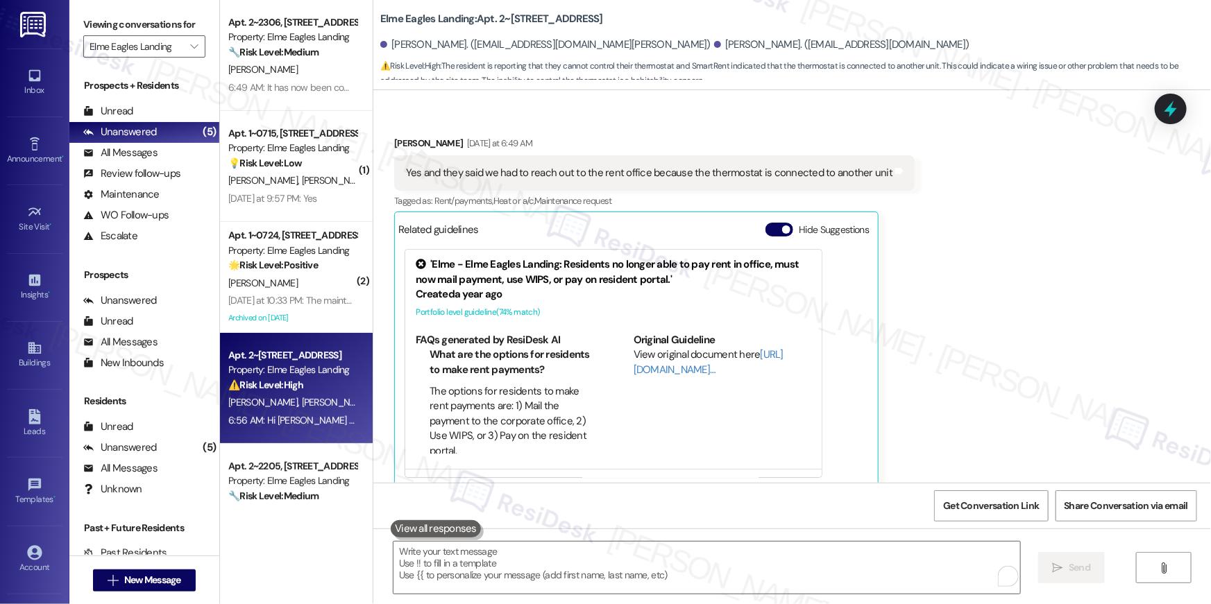
click at [461, 166] on div "Yes and they said we had to reach out to the rent office because the thermostat…" at bounding box center [649, 173] width 486 height 15
drag, startPoint x: 455, startPoint y: 158, endPoint x: 867, endPoint y: 159, distance: 411.5
click at [867, 166] on div "Yes and they said we had to reach out to the rent office because the thermostat…" at bounding box center [649, 173] width 486 height 15
copy div "said we had to reach out to the rent office because the thermostat is connected…"
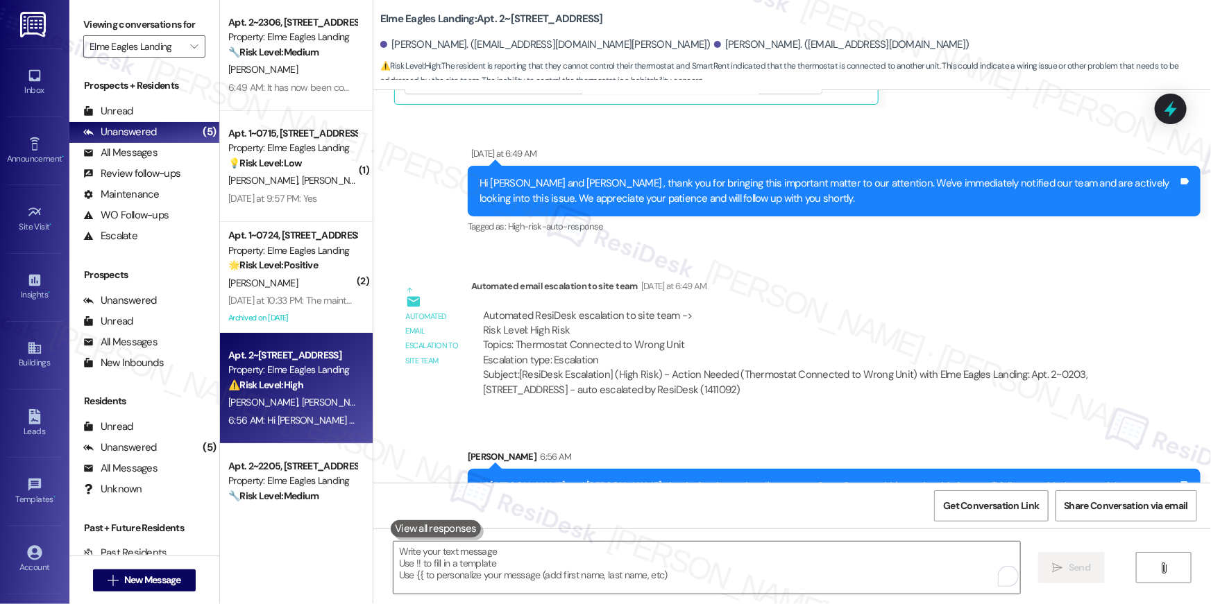
scroll to position [2530, 0]
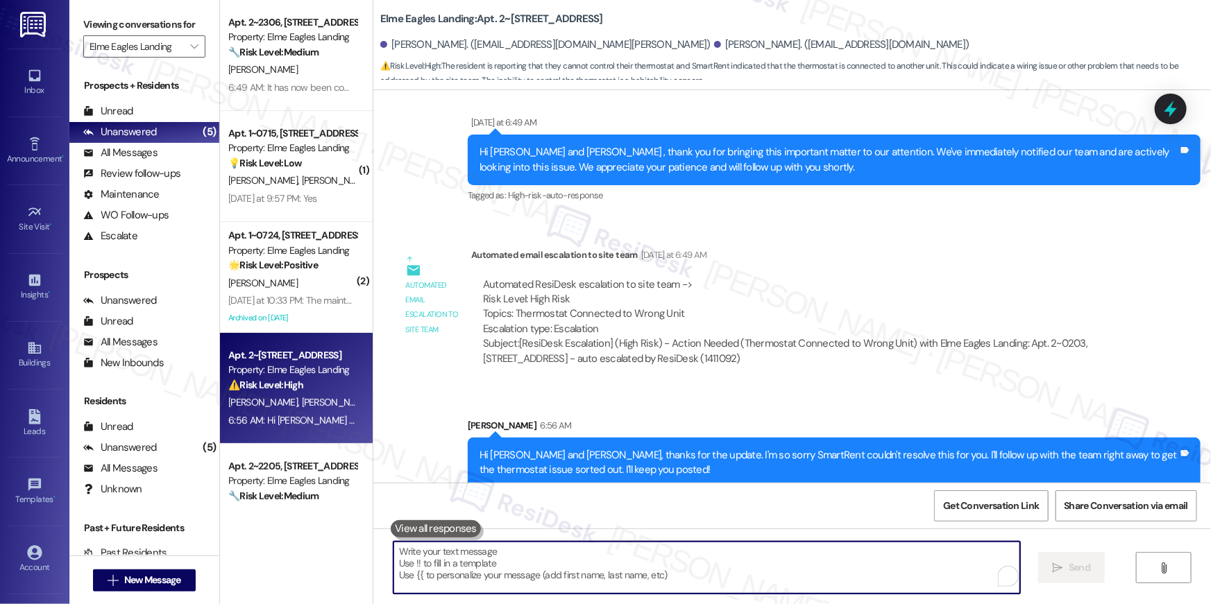
click at [784, 566] on textarea "To enrich screen reader interactions, please activate Accessibility in Grammarl…" at bounding box center [706, 568] width 627 height 52
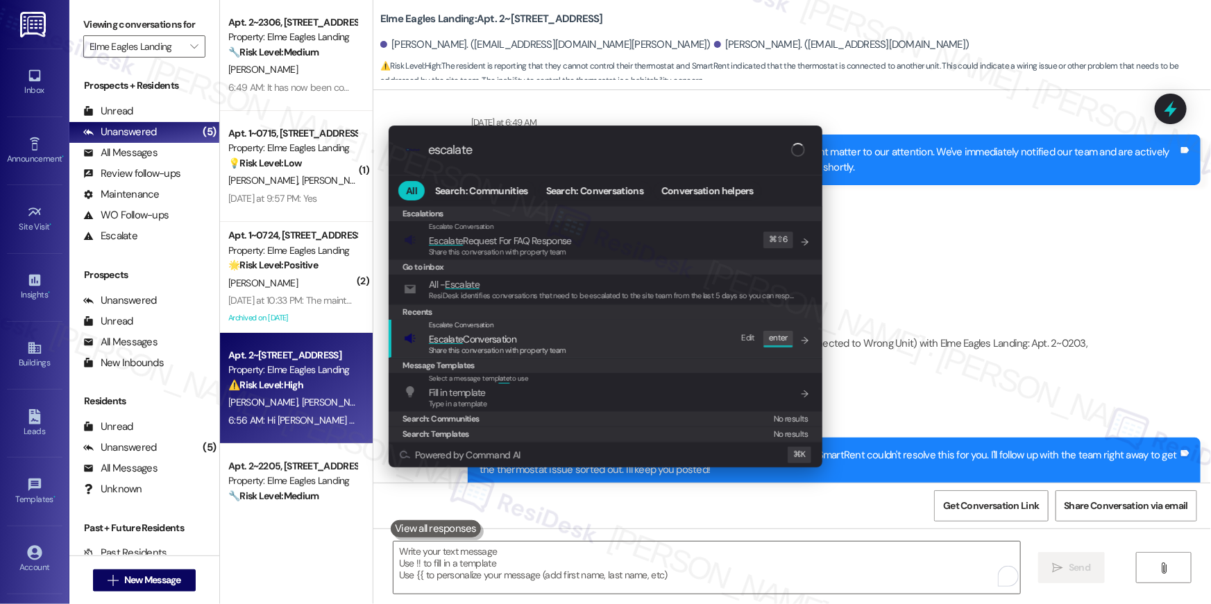
type input "escalate"
click at [487, 346] on span "Share this conversation with property team" at bounding box center [497, 351] width 137 height 10
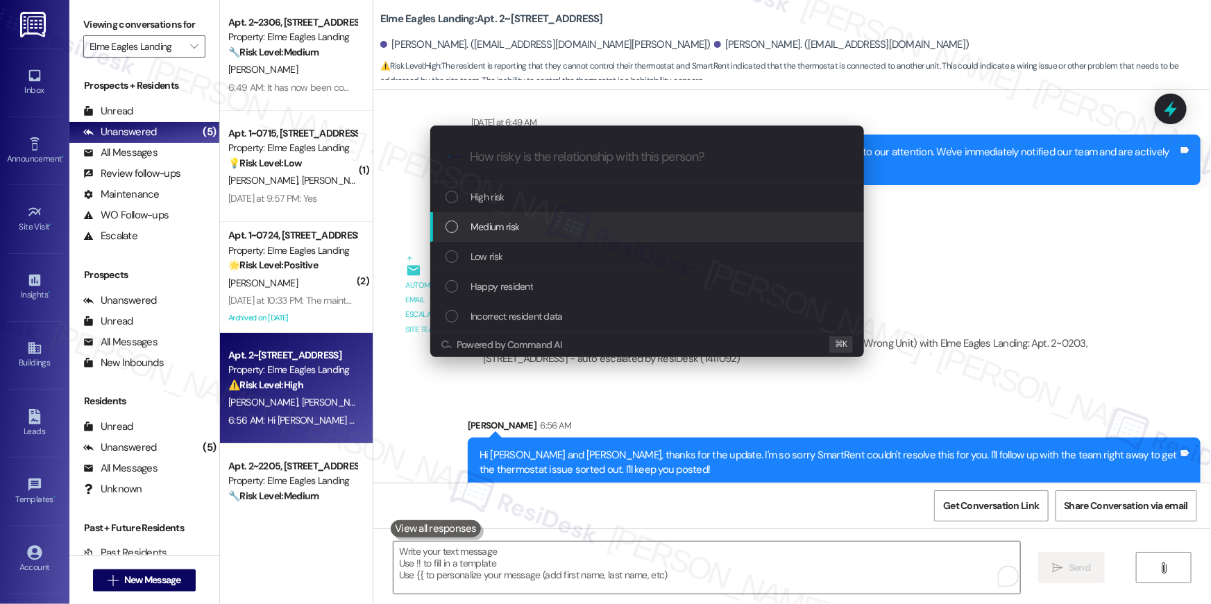
drag, startPoint x: 492, startPoint y: 202, endPoint x: 495, endPoint y: 227, distance: 25.1
click at [495, 227] on div "High risk Medium risk Low risk Happy resident Incorrect resident data" at bounding box center [647, 256] width 434 height 149
click at [495, 227] on span "Medium risk" at bounding box center [494, 226] width 49 height 15
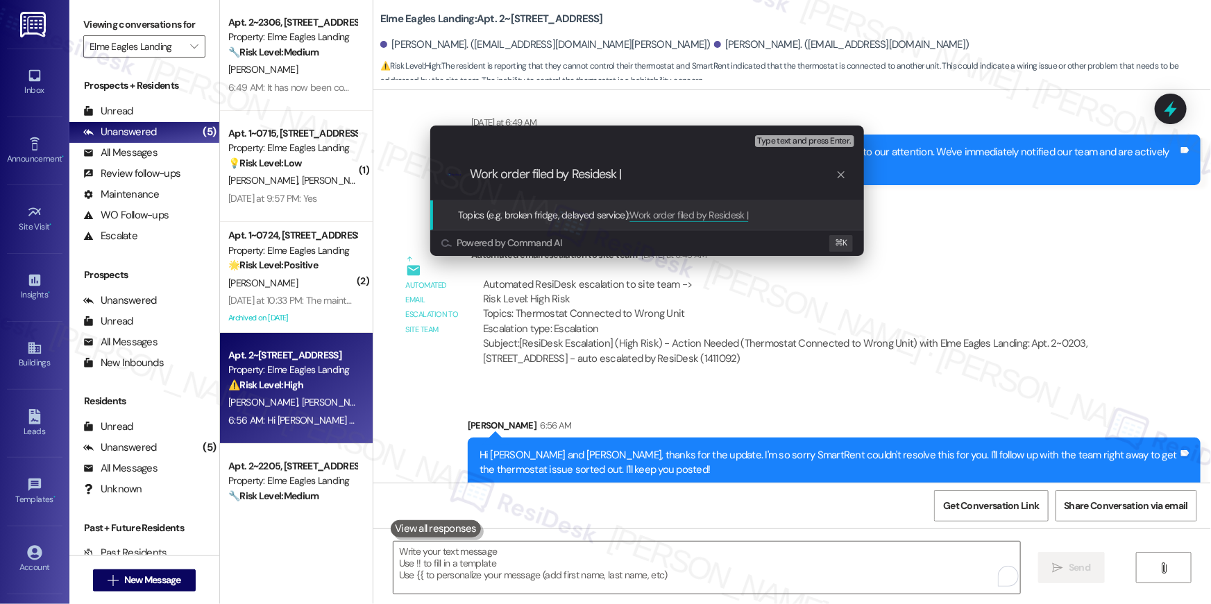
paste input "Work Order # 404036 SmartApp Thermostat"
type input "Work order filed by Residesk | Work Order # 404036 SmartApp Thermostat"
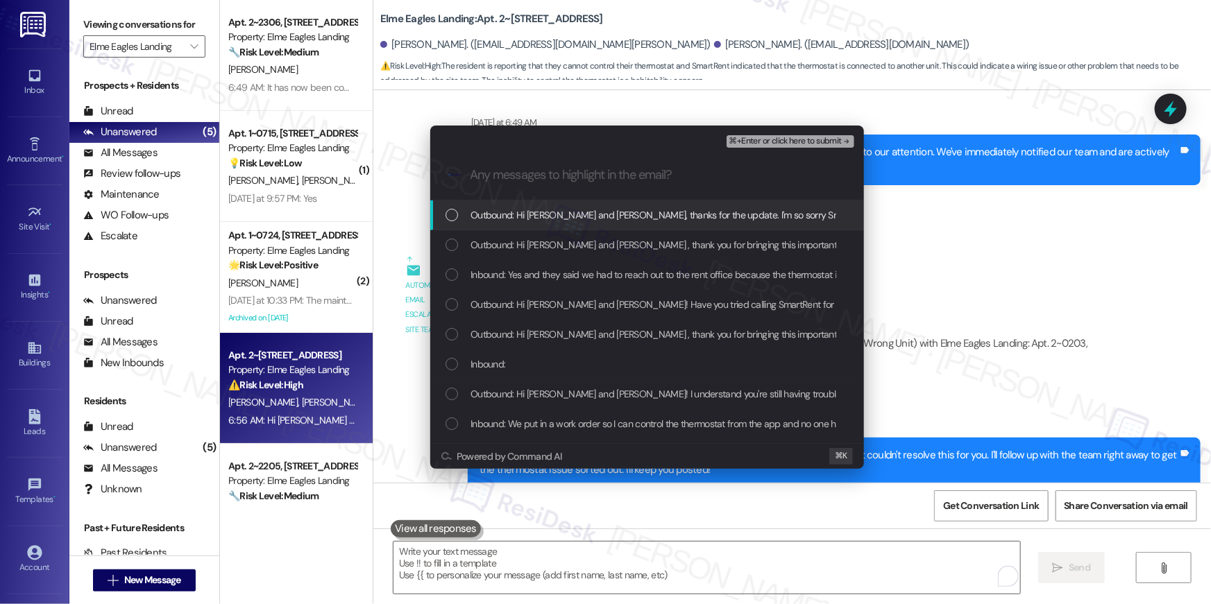
scroll to position [0, 0]
drag, startPoint x: 446, startPoint y: 216, endPoint x: 449, endPoint y: 248, distance: 32.7
click at [445, 227] on div "Outbound: Hi Jaquayla and Danny, thanks for the update. I'm so sorry SmartRent …" at bounding box center [647, 216] width 434 height 30
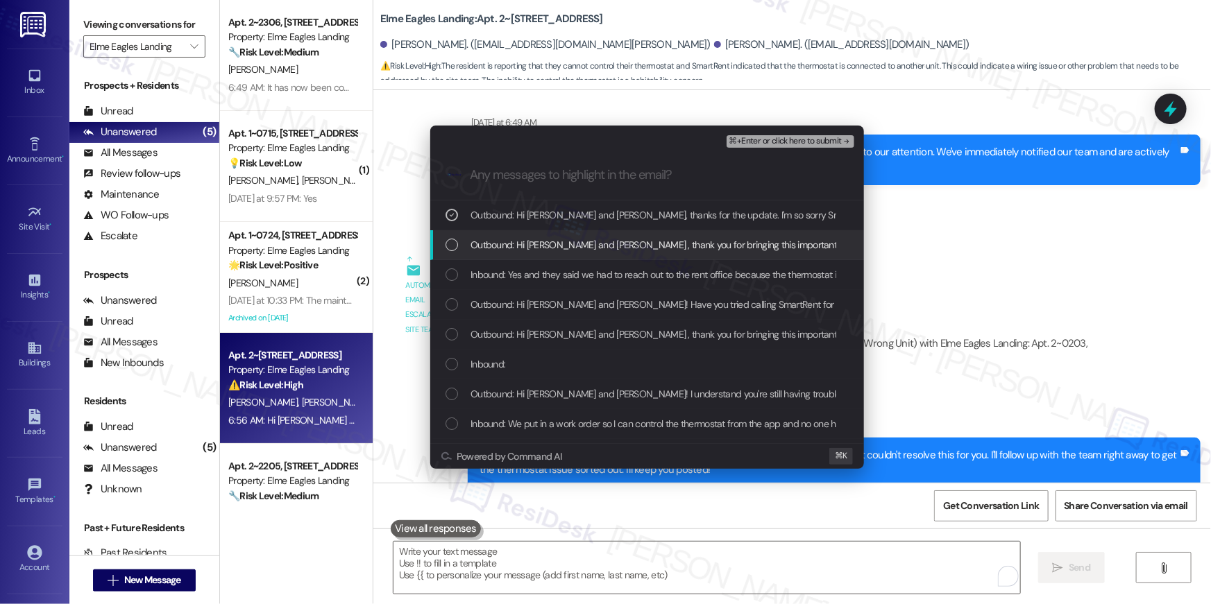
drag, startPoint x: 450, startPoint y: 250, endPoint x: 455, endPoint y: 273, distance: 24.0
click at [450, 251] on div "Outbound: Hi Jaquayla and Danny , thank you for bringing this important matter …" at bounding box center [648, 244] width 406 height 15
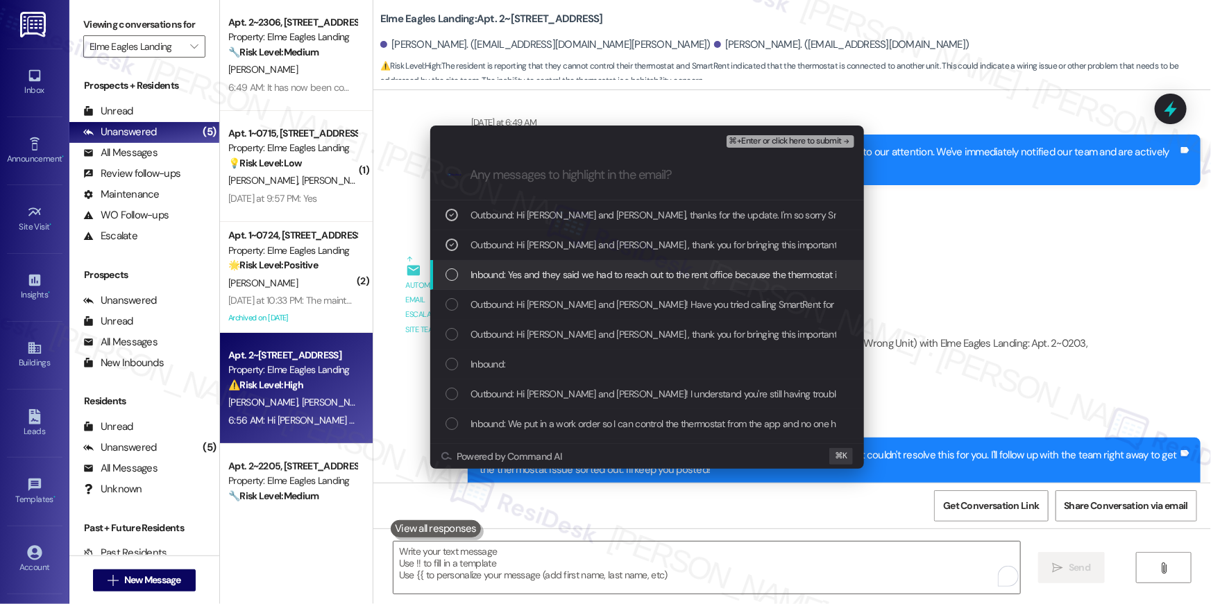
click at [453, 275] on div "List of options" at bounding box center [451, 275] width 12 height 12
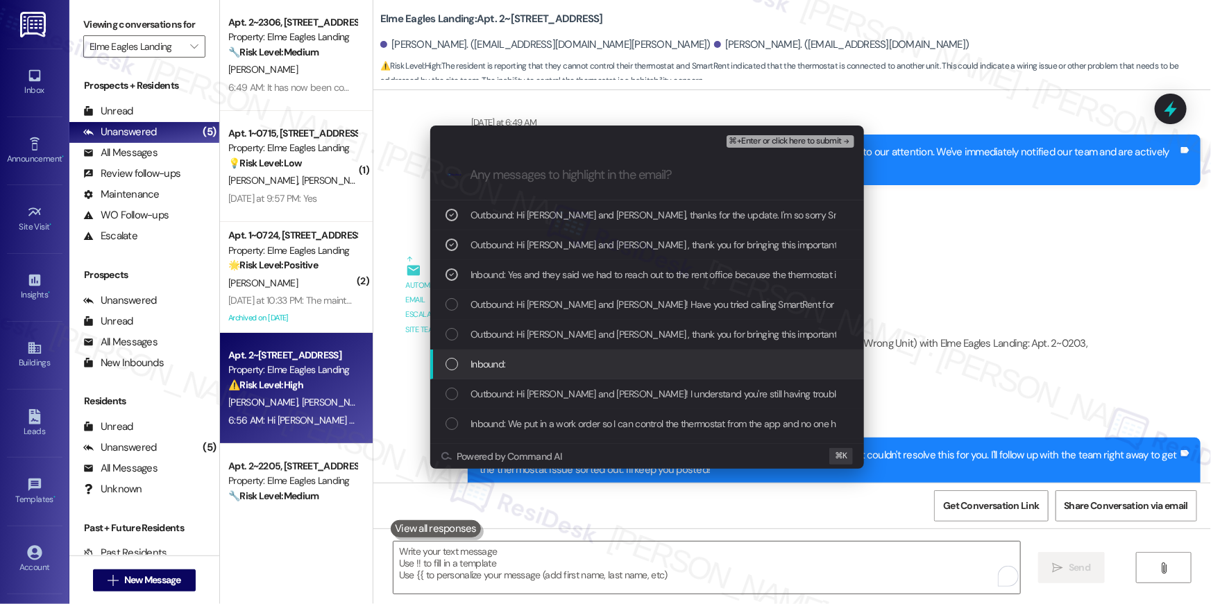
click at [448, 364] on div "List of options" at bounding box center [451, 364] width 12 height 12
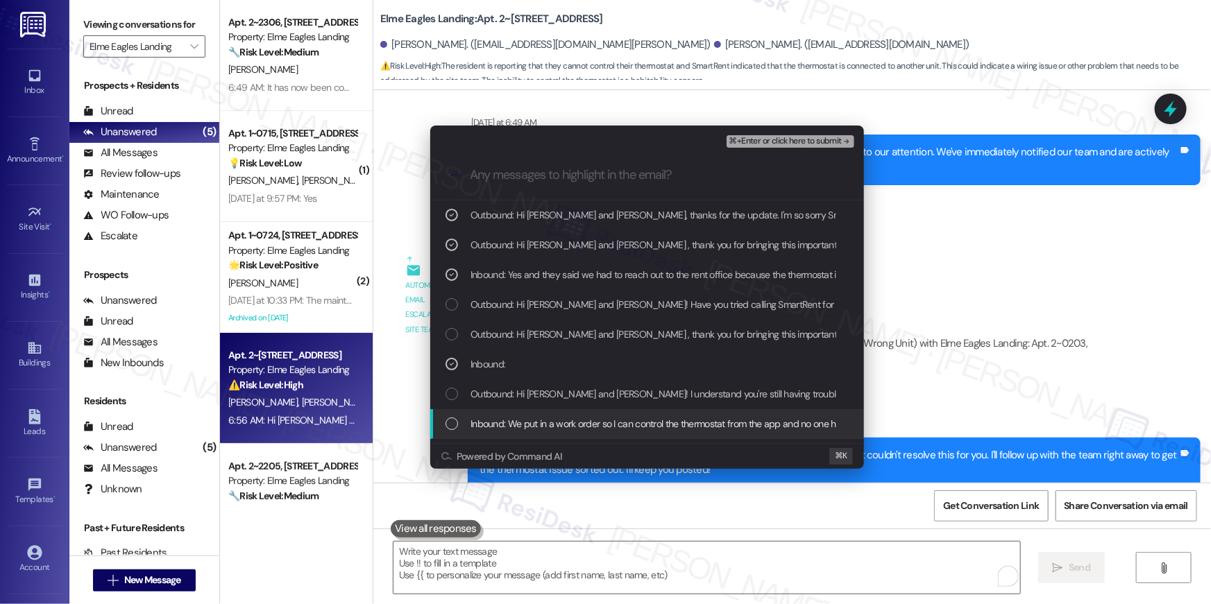
click at [447, 421] on div "List of options" at bounding box center [451, 424] width 12 height 12
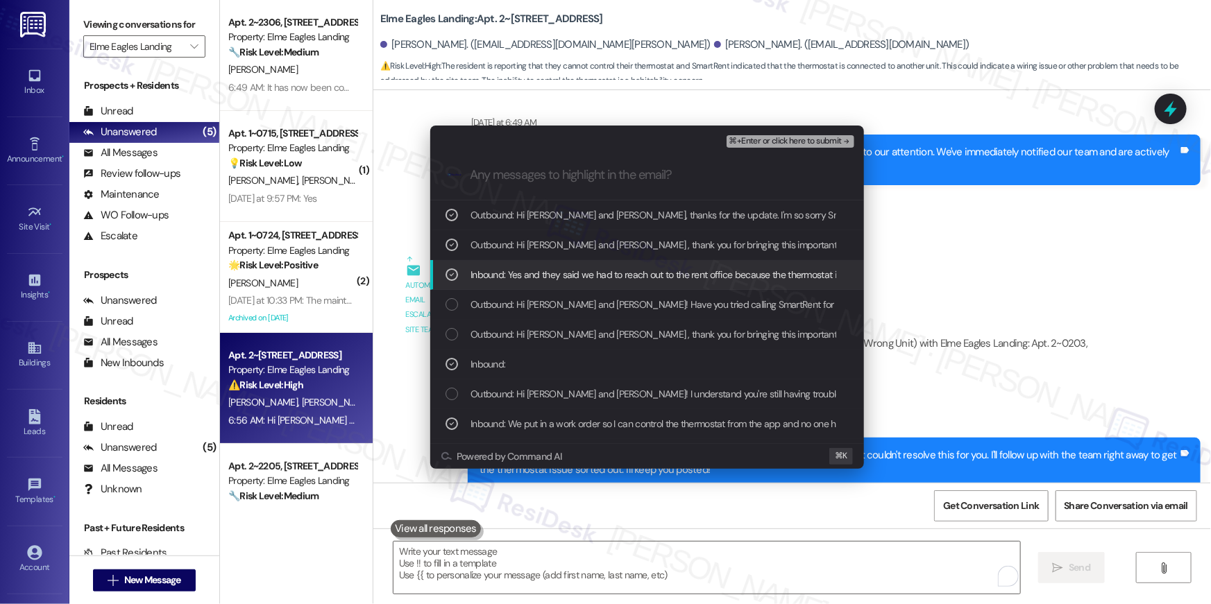
click at [743, 140] on span "⌘+Enter or click here to submit" at bounding box center [785, 142] width 112 height 10
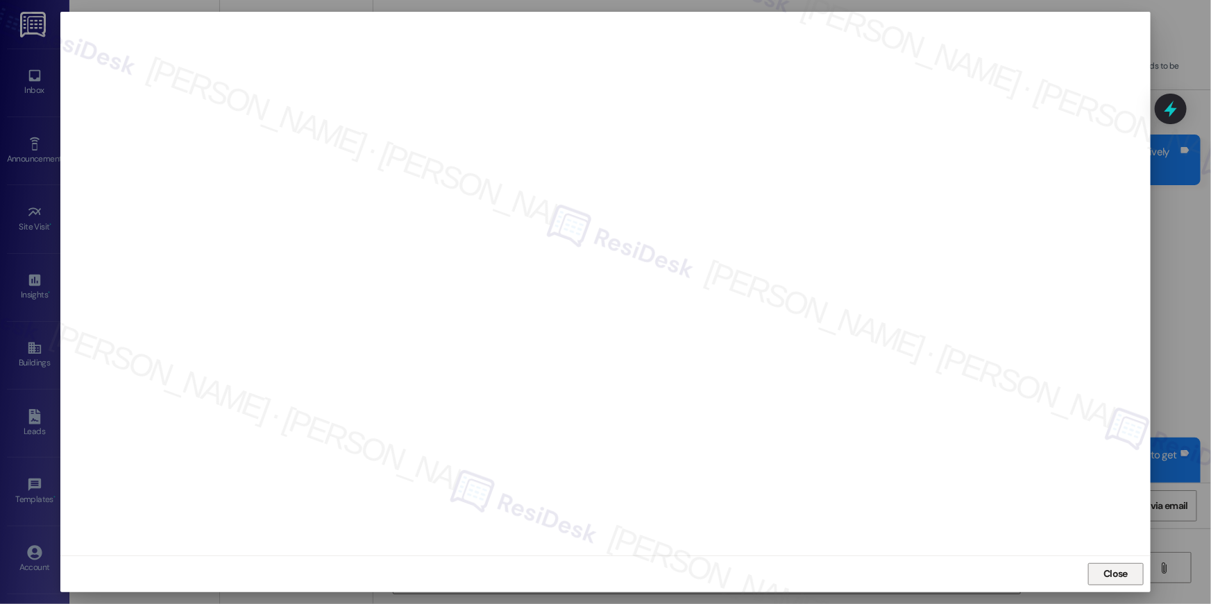
click at [1122, 572] on span "Close" at bounding box center [1115, 574] width 24 height 15
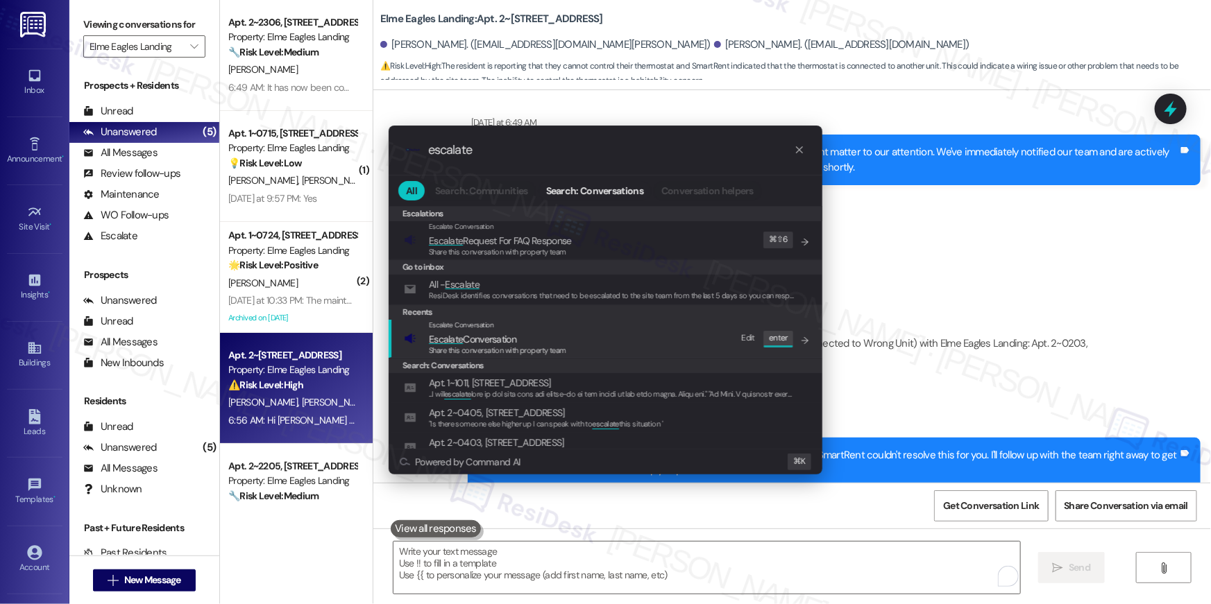
type input "escalate"
click at [521, 343] on span "Escalate Conversation" at bounding box center [497, 339] width 137 height 15
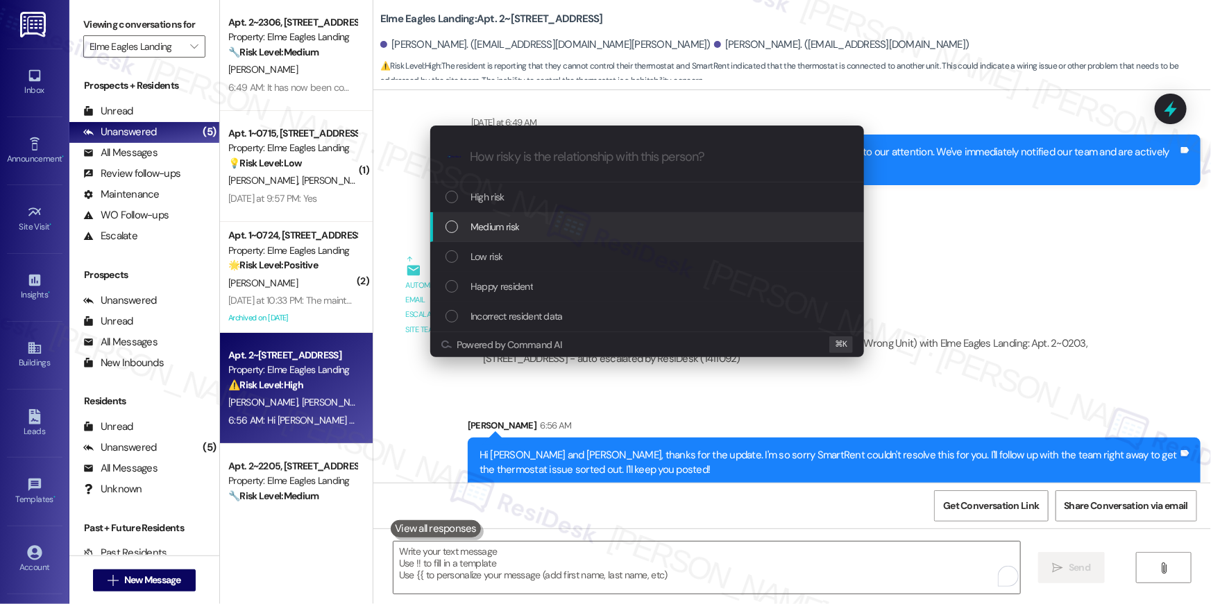
click at [518, 226] on span "Medium risk" at bounding box center [494, 226] width 49 height 15
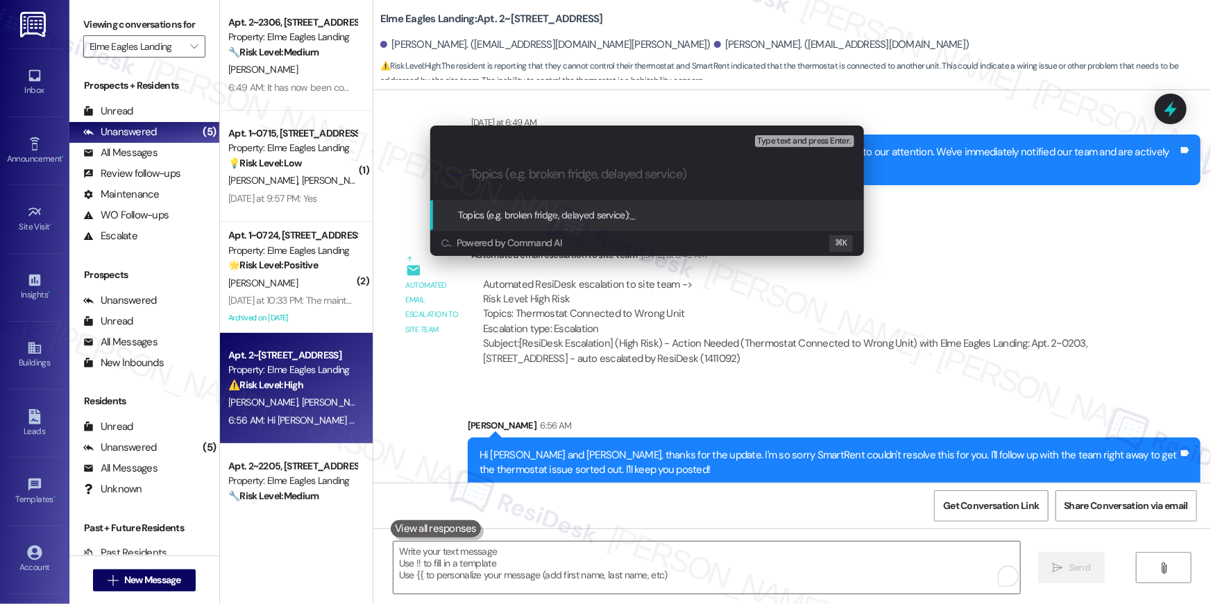
paste input "Work order filed by Residesk | Work Order # 404036 SmartApp Thermostat"
type input "Work order filed by Residesk | Work Order # 404036 SmartApp Thermostat"
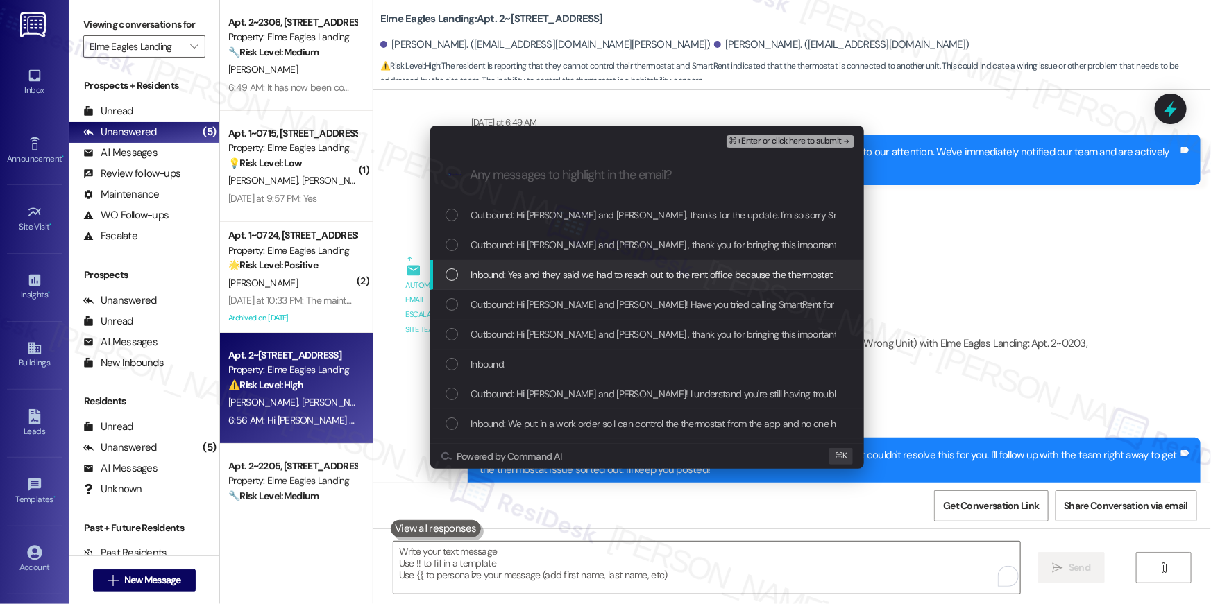
click at [455, 278] on div "List of options" at bounding box center [451, 275] width 12 height 12
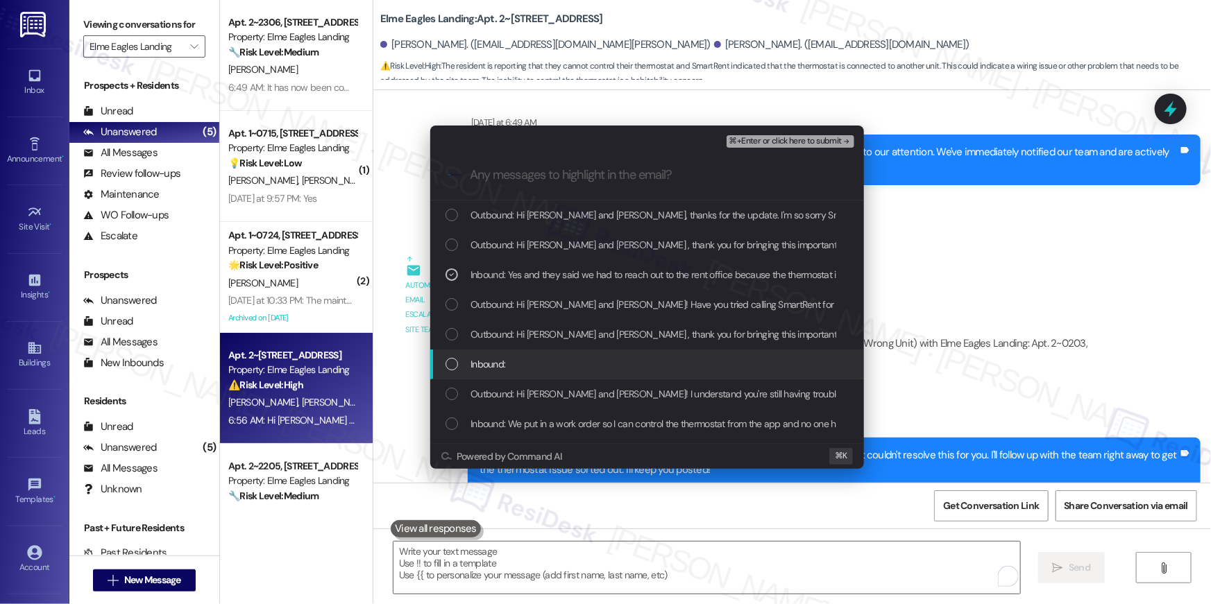
click at [449, 364] on div "List of options" at bounding box center [451, 364] width 12 height 12
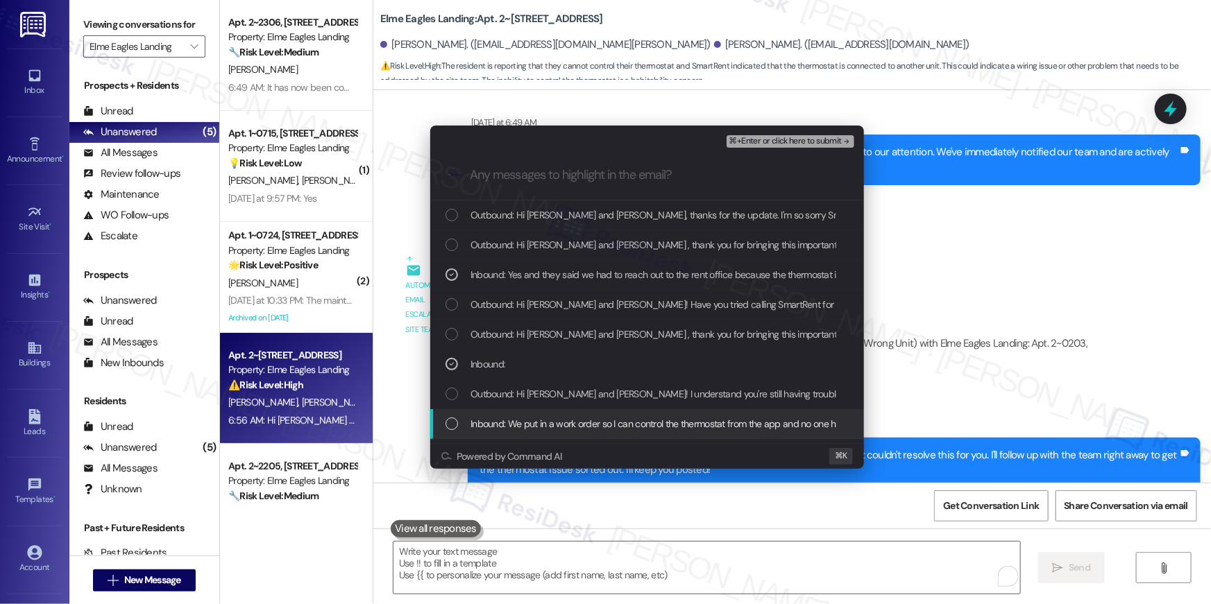
click at [447, 425] on div "List of options" at bounding box center [451, 424] width 12 height 12
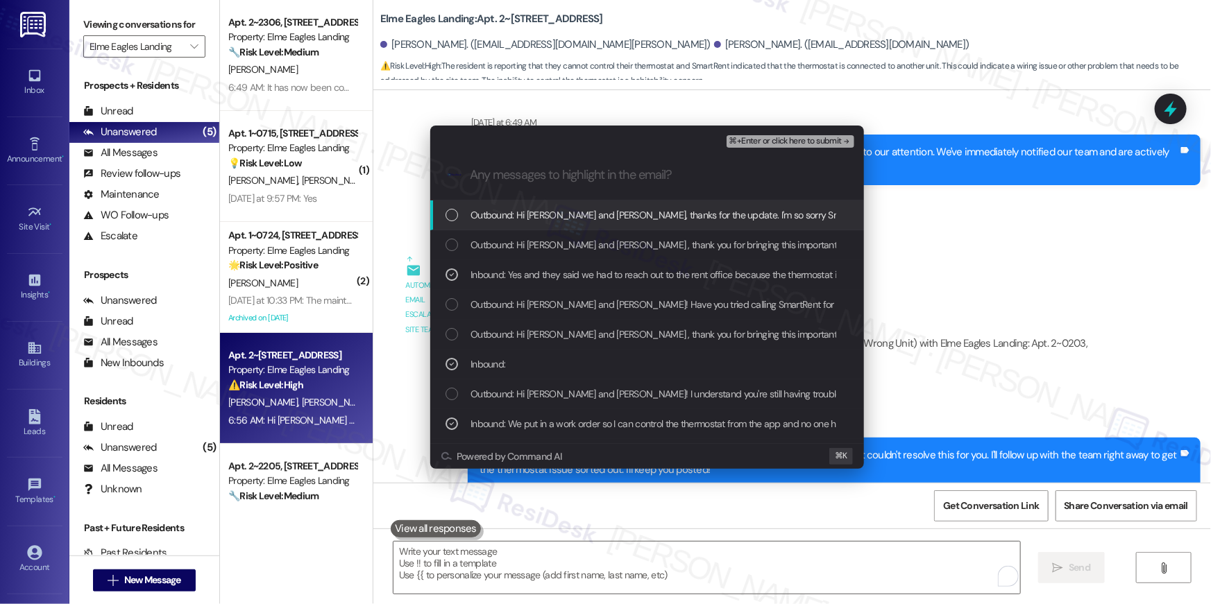
click at [788, 142] on span "⌘+Enter or click here to submit" at bounding box center [785, 142] width 112 height 10
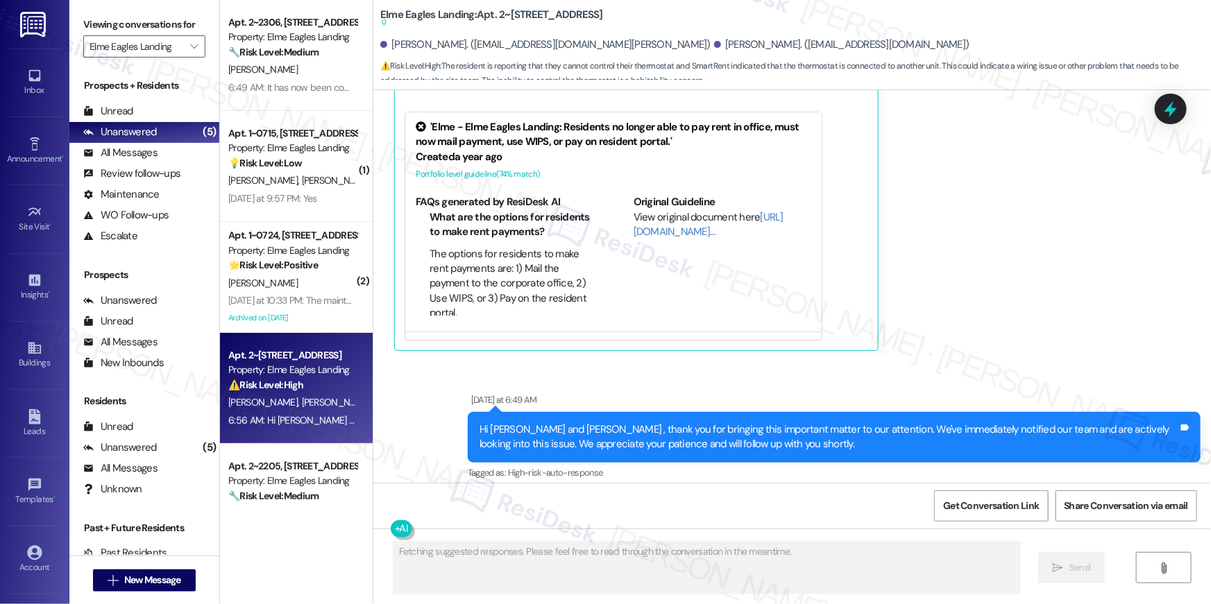
type textarea "Fetching suggested responses. Please feel free to read through the conversation…"
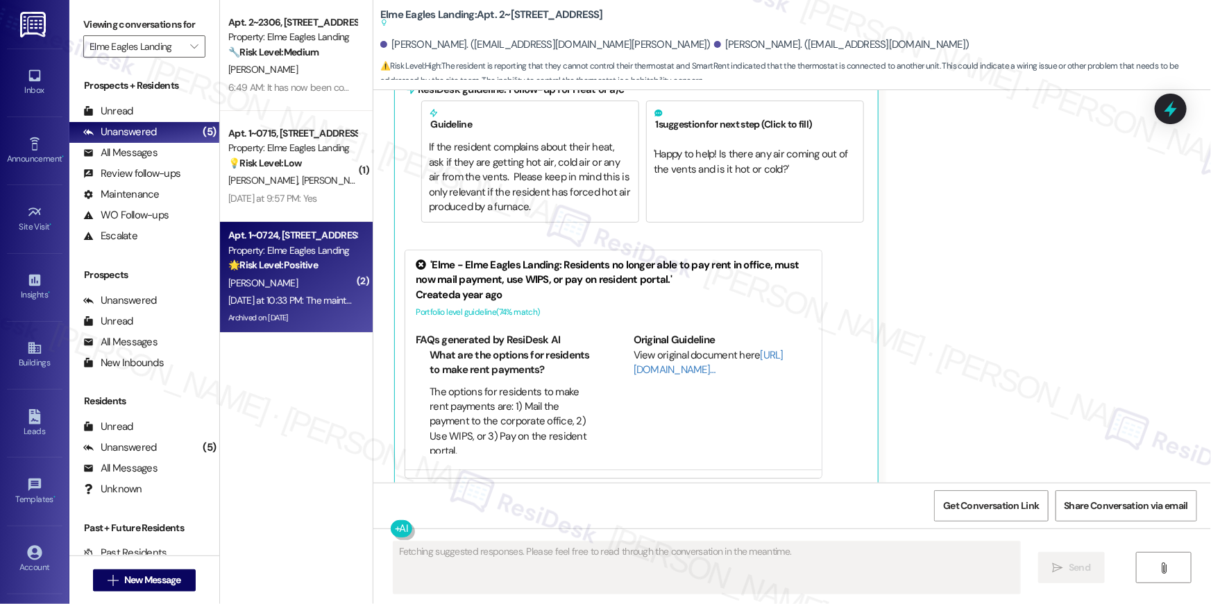
click at [320, 307] on div "Yesterday at 10:33 PM: The maintenance guy Randall is amazing. He always goes a…" at bounding box center [292, 300] width 131 height 17
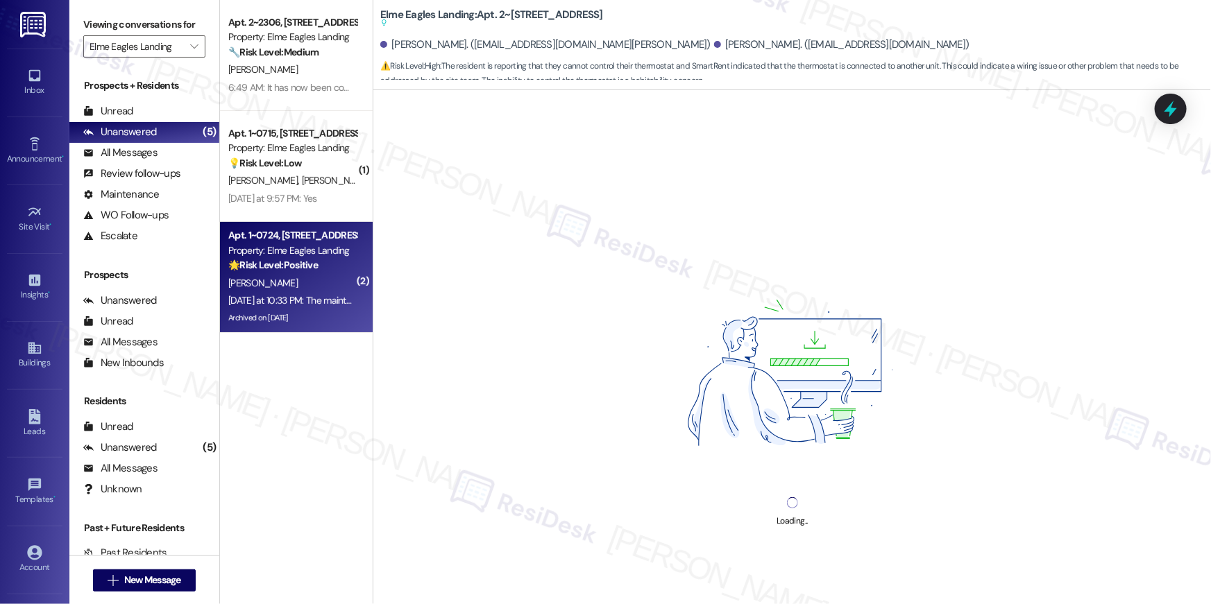
click at [307, 287] on div "T. Henderson" at bounding box center [292, 283] width 131 height 17
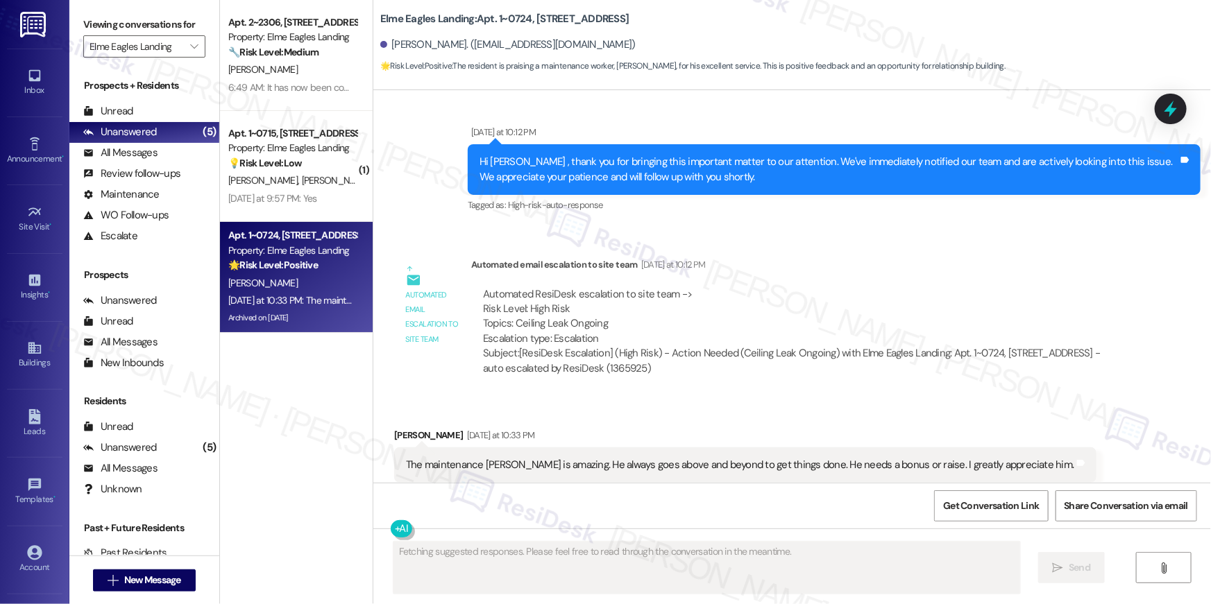
scroll to position [17119, 0]
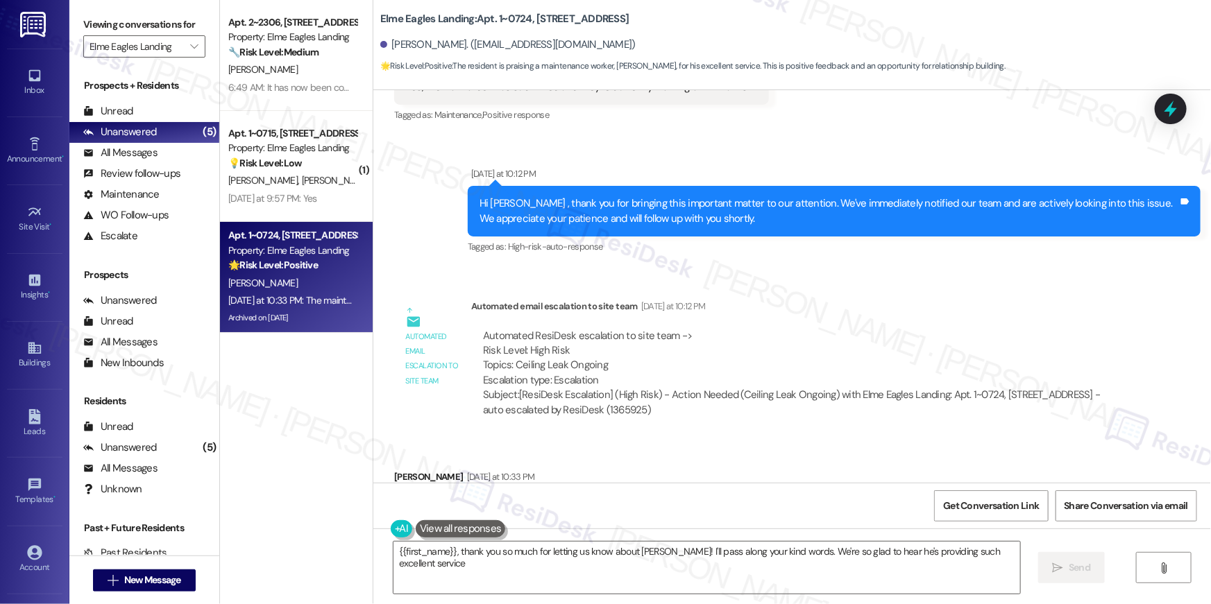
type textarea "{{first_name}}, thank you so much for letting us know about Randall! I'll pass …"
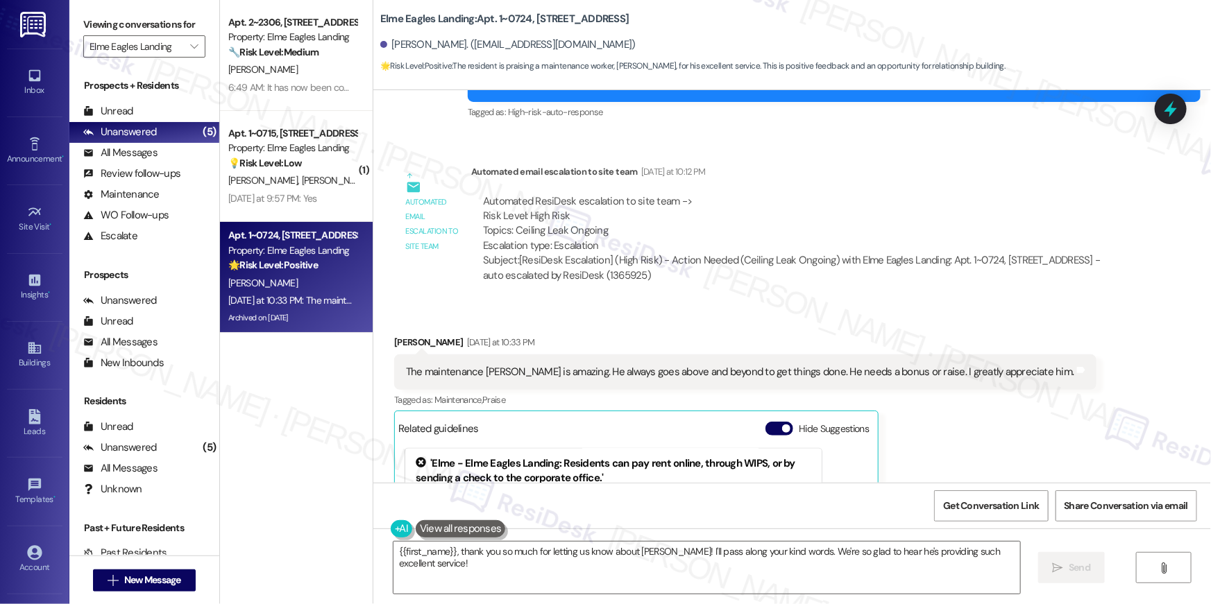
scroll to position [17417, 0]
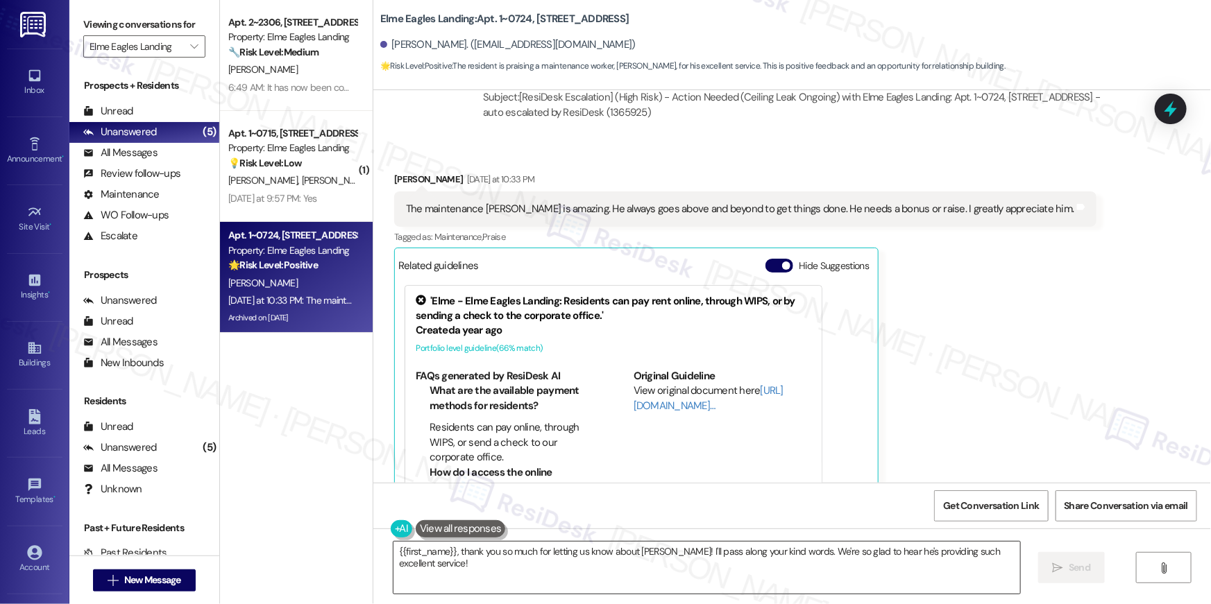
click at [822, 581] on textarea "{{first_name}}, thank you so much for letting us know about Randall! I'll pass …" at bounding box center [706, 568] width 627 height 52
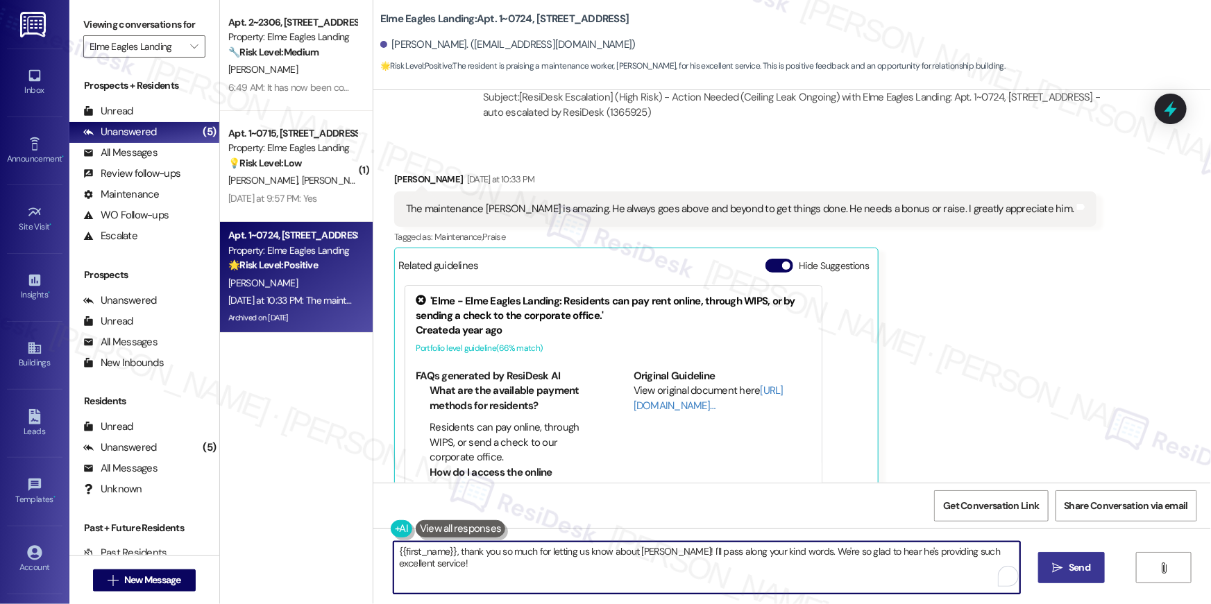
click at [871, 573] on textarea "{{first_name}}, thank you so much for letting us know about Randall! I'll pass …" at bounding box center [706, 568] width 627 height 52
click at [1091, 570] on span "Send" at bounding box center [1079, 568] width 27 height 15
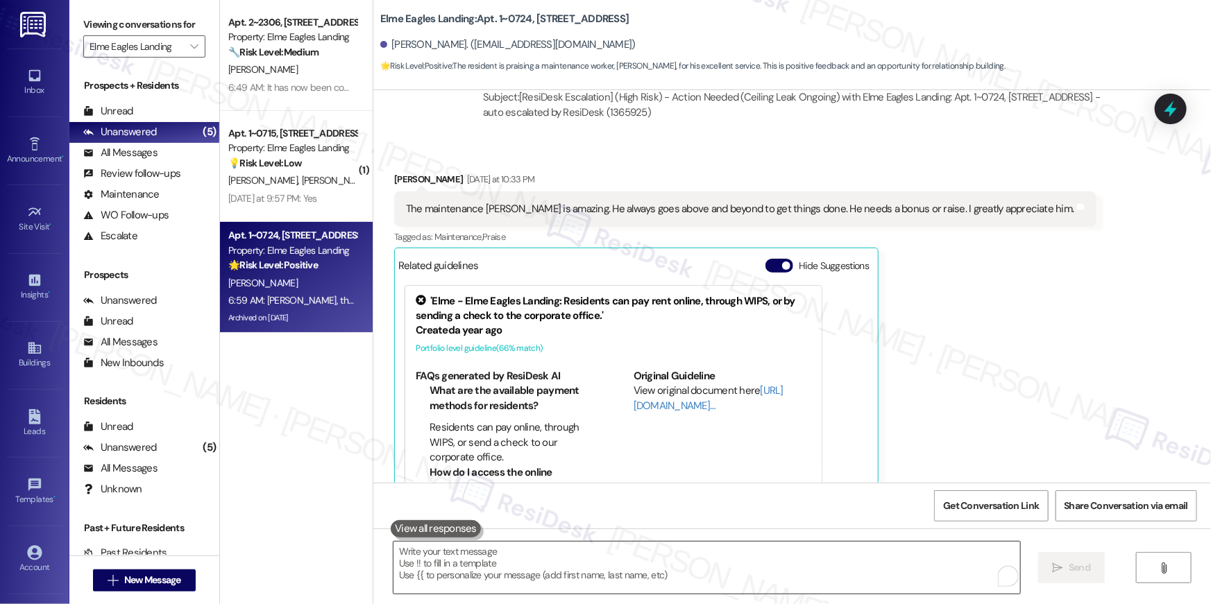
click at [805, 563] on textarea "To enrich screen reader interactions, please activate Accessibility in Grammarl…" at bounding box center [706, 568] width 627 height 52
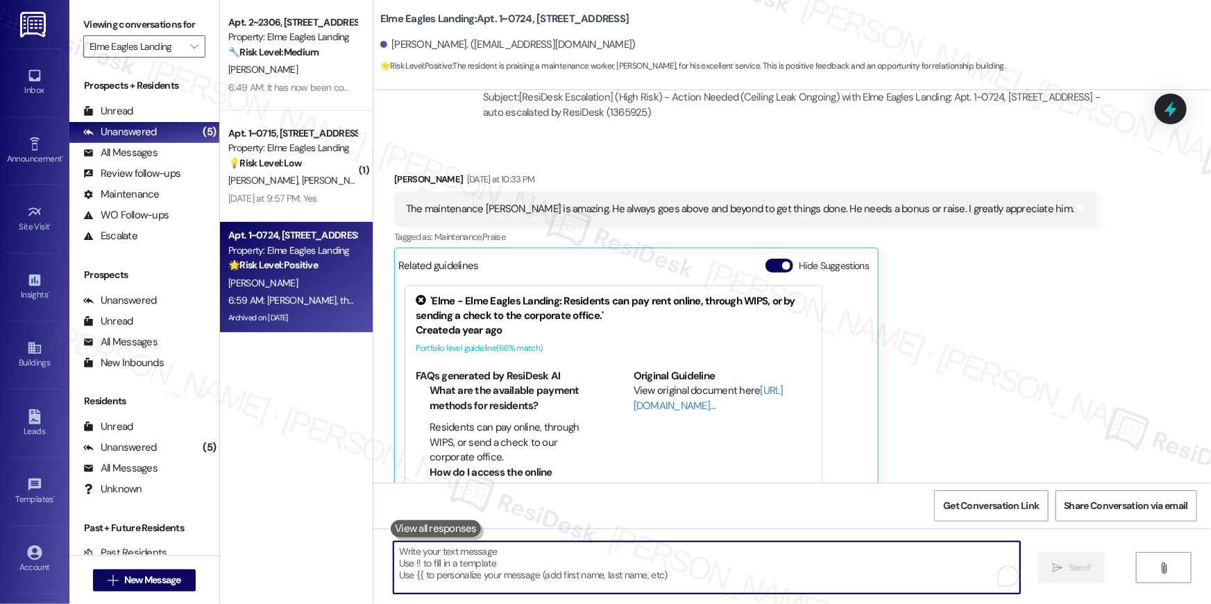
paste textarea "When you have a moment, would you mind leaving us a quick Google Review? ⭐ It o…"
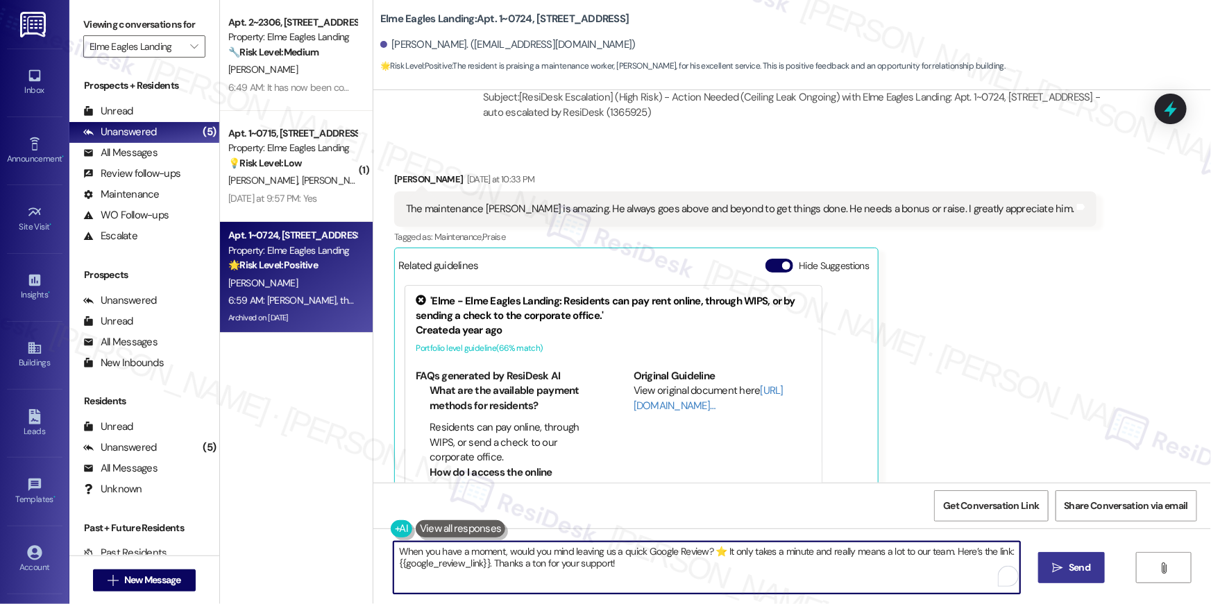
click at [697, 554] on textarea "When you have a moment, would you mind leaving us a quick Google Review? ⭐ It o…" at bounding box center [706, 568] width 627 height 52
type textarea "When you have a moment, would you mind leaving us a quick Google Review about y…"
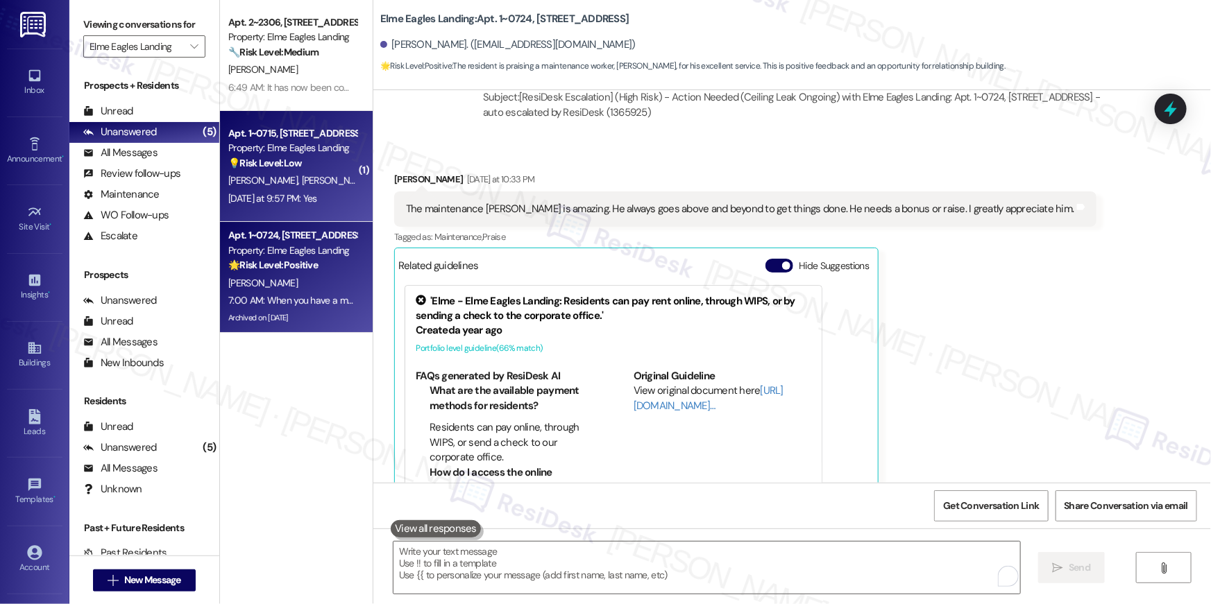
click at [261, 164] on strong "💡 Risk Level: Low" at bounding box center [265, 163] width 74 height 12
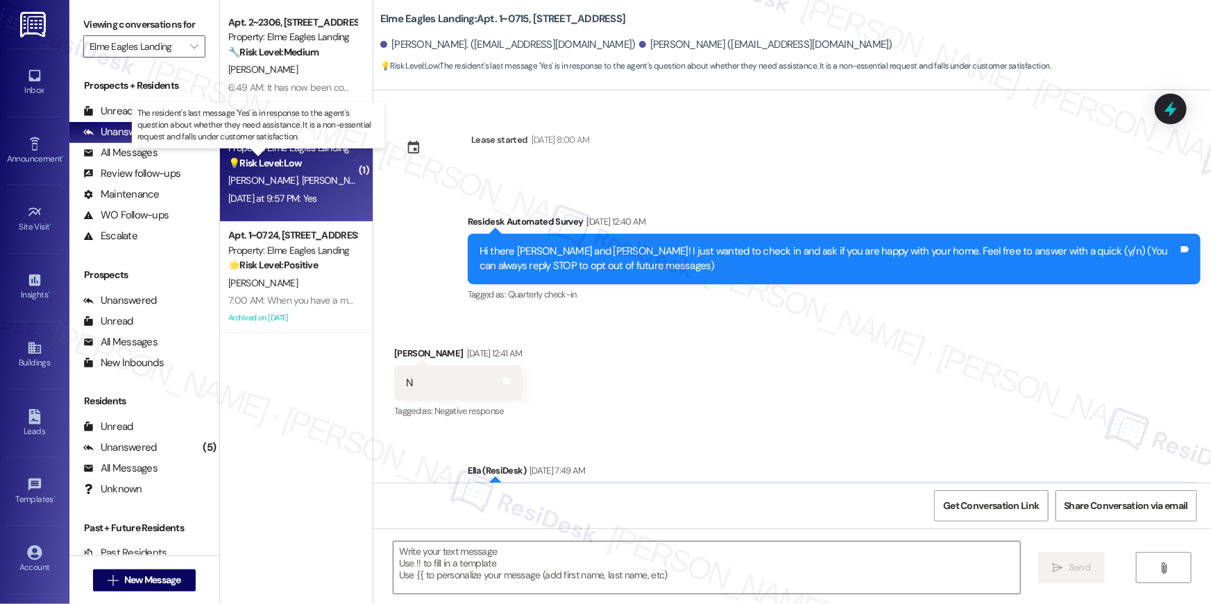
scroll to position [2531, 0]
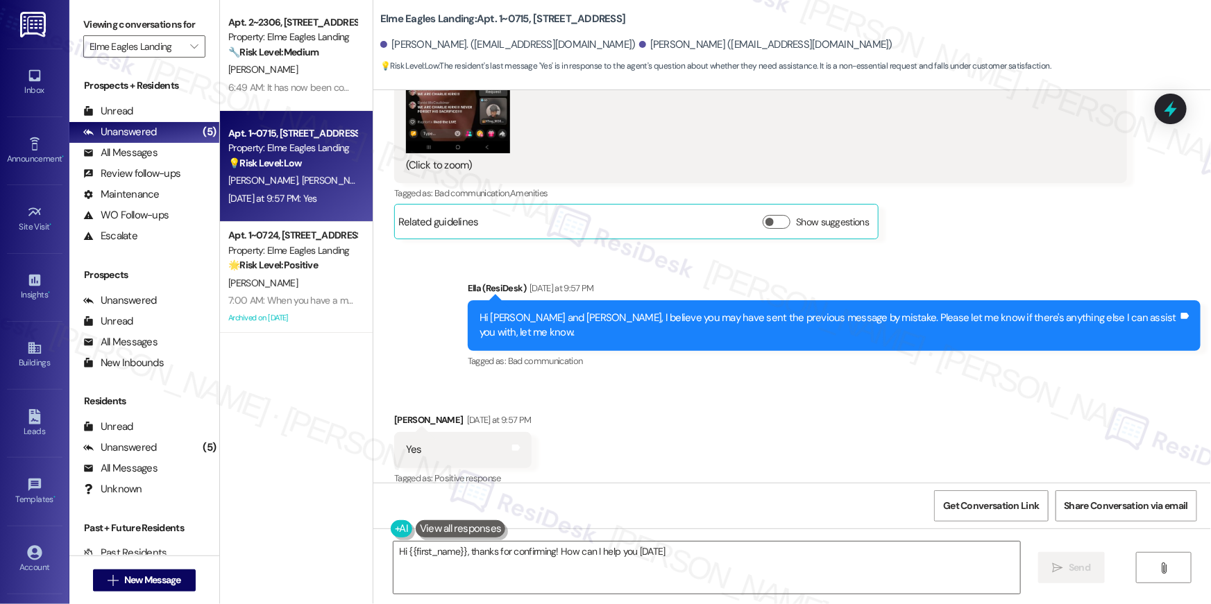
type textarea "Hi {{first_name}}, thanks for confirming! How can I help you today?"
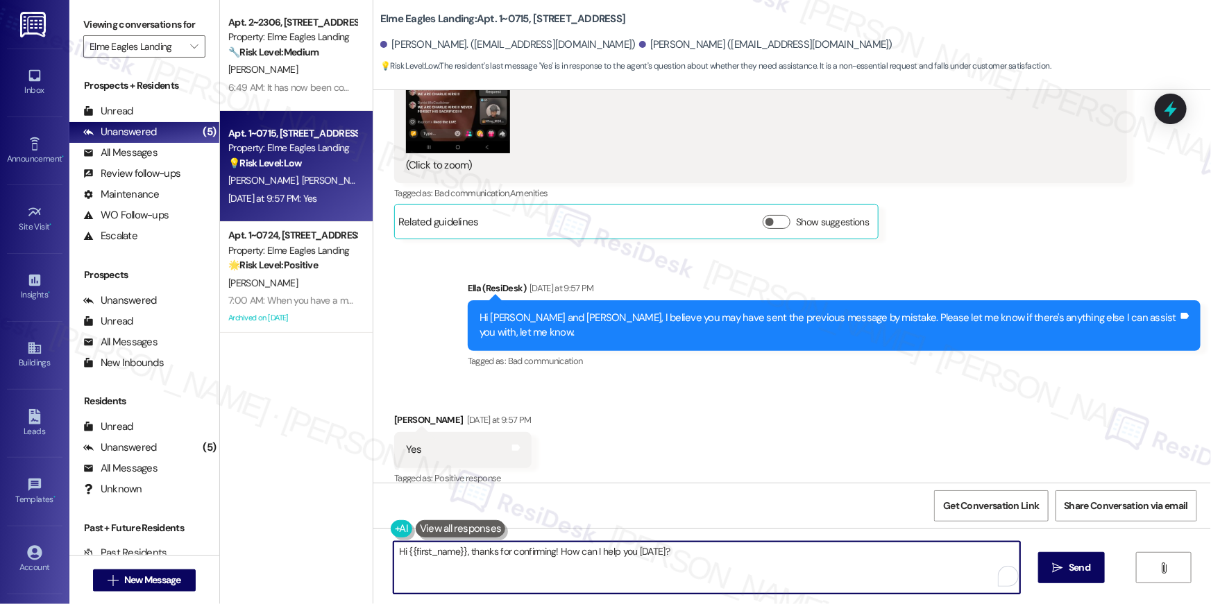
click at [709, 563] on textarea "Hi {{first_name}}, thanks for confirming! How can I help you today?" at bounding box center [706, 568] width 627 height 52
click at [710, 566] on textarea "Hi {{first_name}}, thanks for confirming! How can I help you today?" at bounding box center [706, 568] width 627 height 52
type textarea "Thank you and wishing you a great evening."
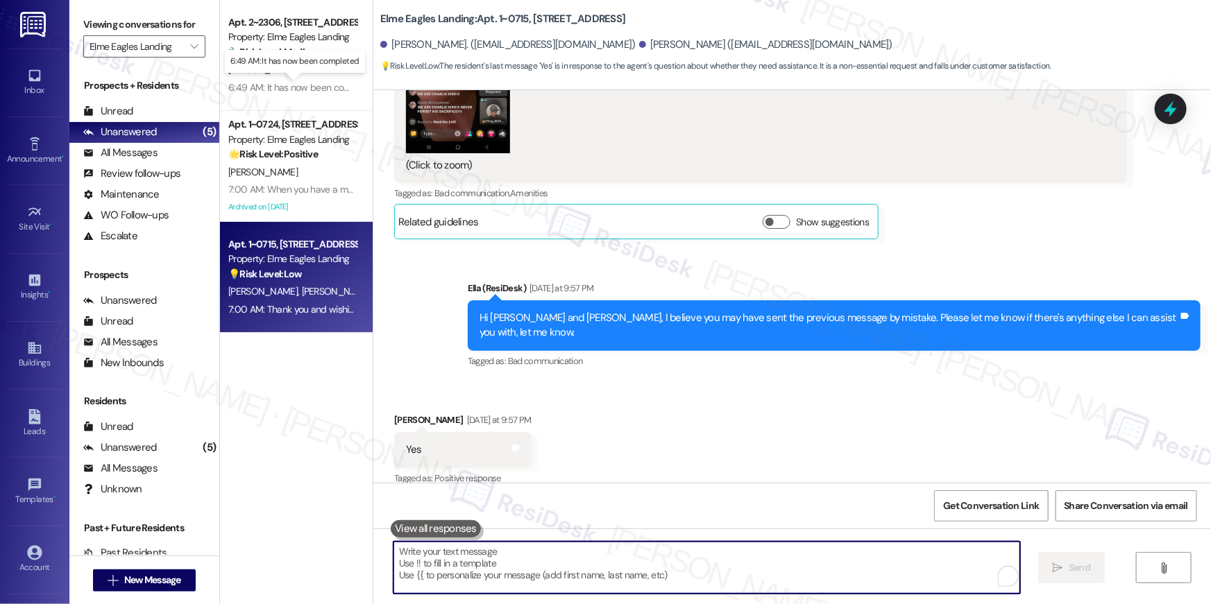
click at [287, 83] on div "6:49 AM: It has now been completed 6:49 AM: It has now been completed" at bounding box center [302, 87] width 149 height 12
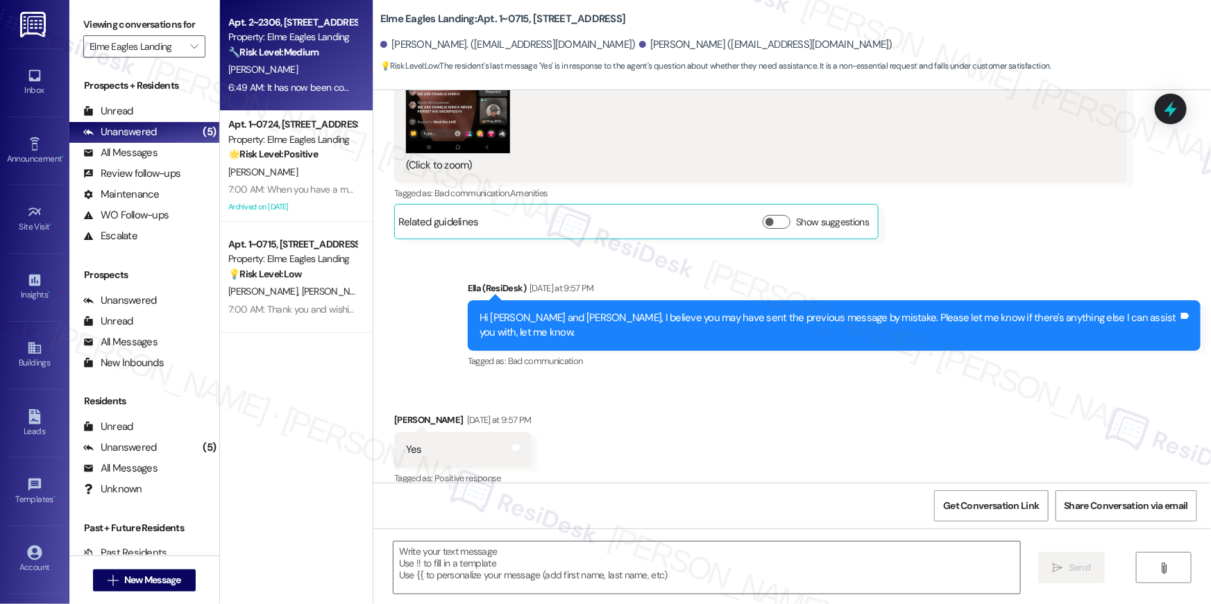
type textarea "Fetching suggested responses. Please feel free to read through the conversation…"
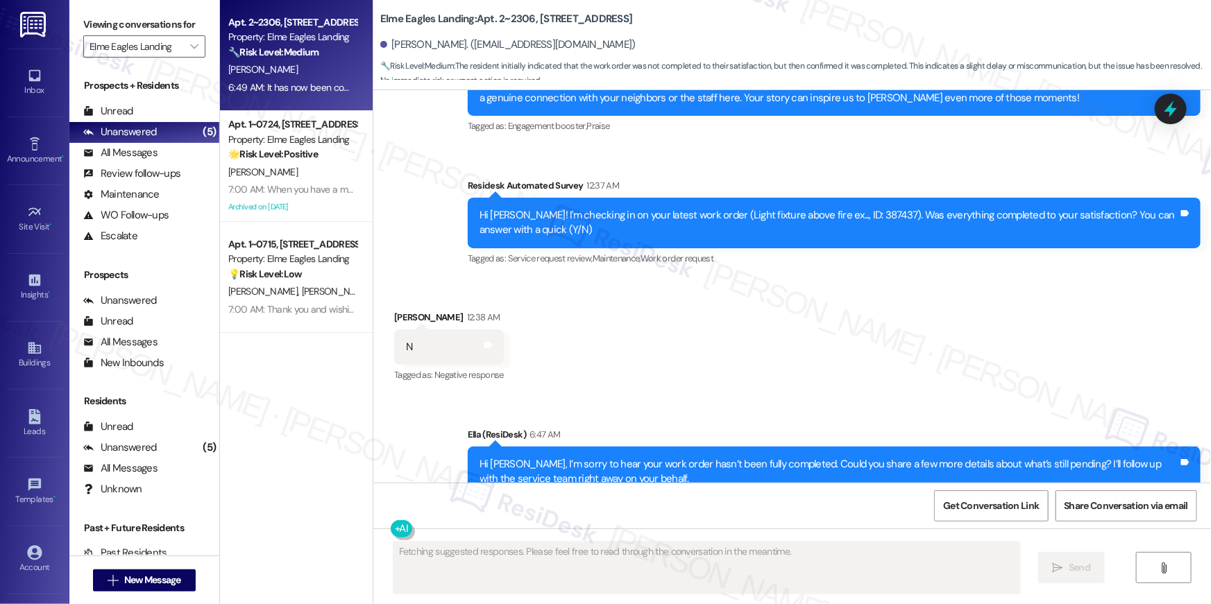
scroll to position [2588, 0]
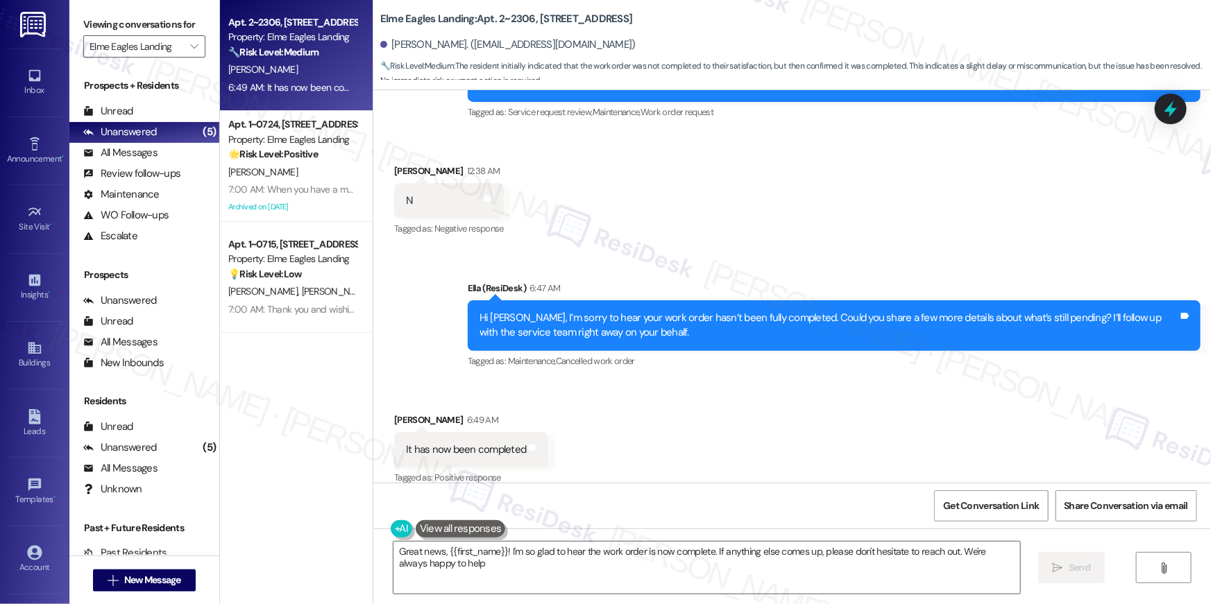
type textarea "Great news, {{first_name}}! I'm so glad to hear the work order is now complete.…"
click at [715, 573] on textarea "Great news, {{first_name}}! I'm so glad to hear the work order is now complete.…" at bounding box center [706, 568] width 627 height 52
click at [1062, 575] on button " Send" at bounding box center [1071, 567] width 67 height 31
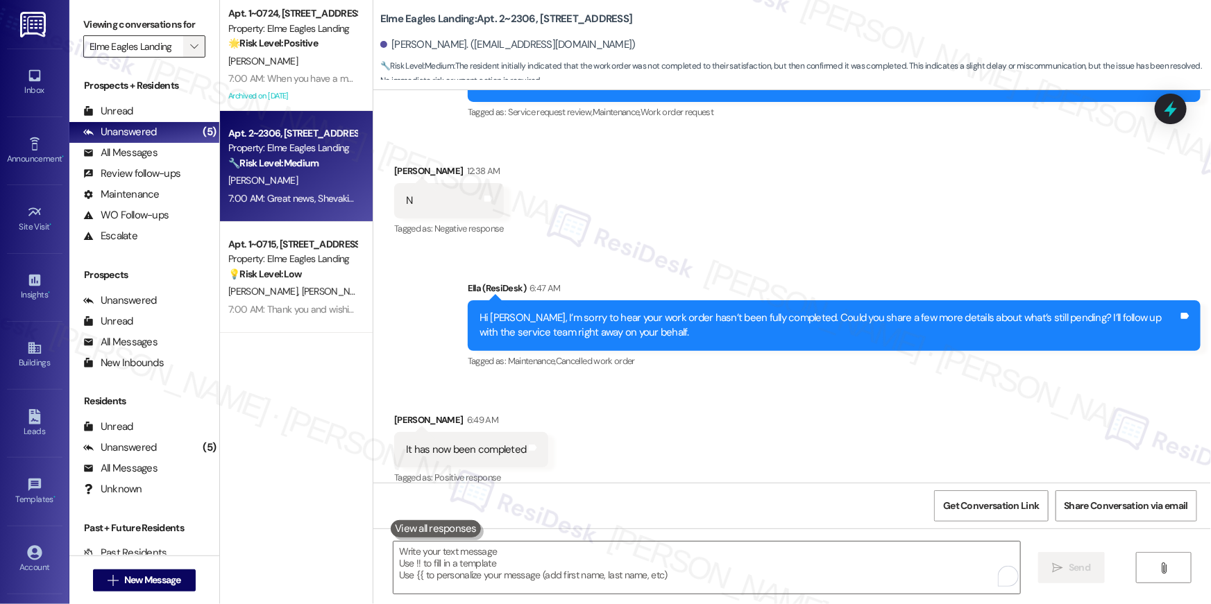
click at [190, 49] on icon "" at bounding box center [194, 46] width 8 height 11
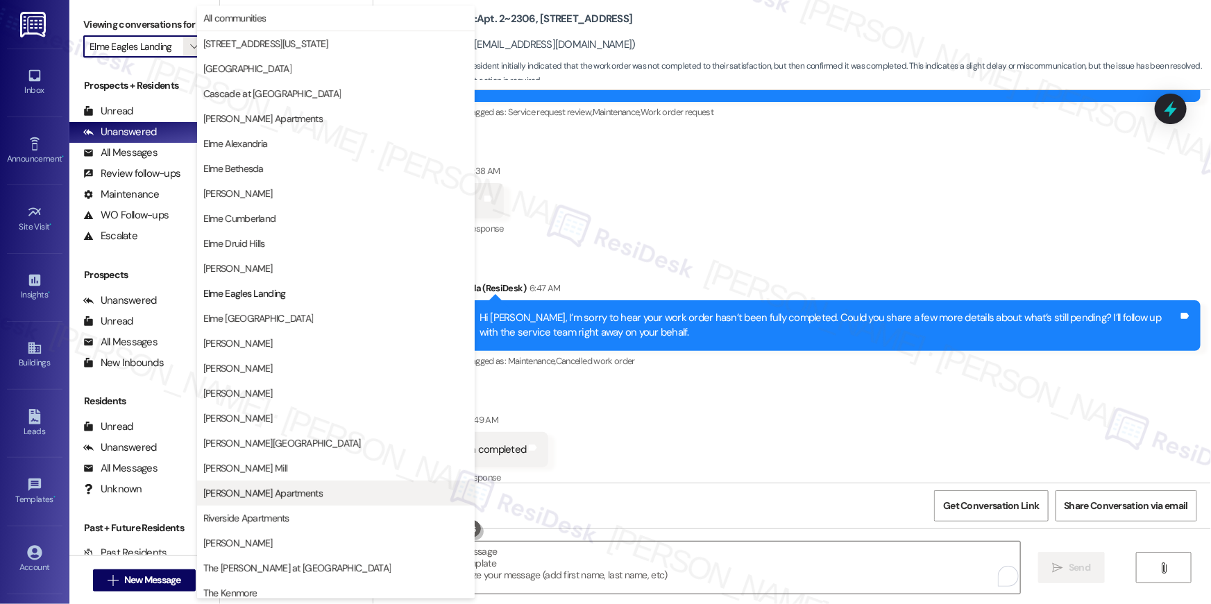
scroll to position [131, 0]
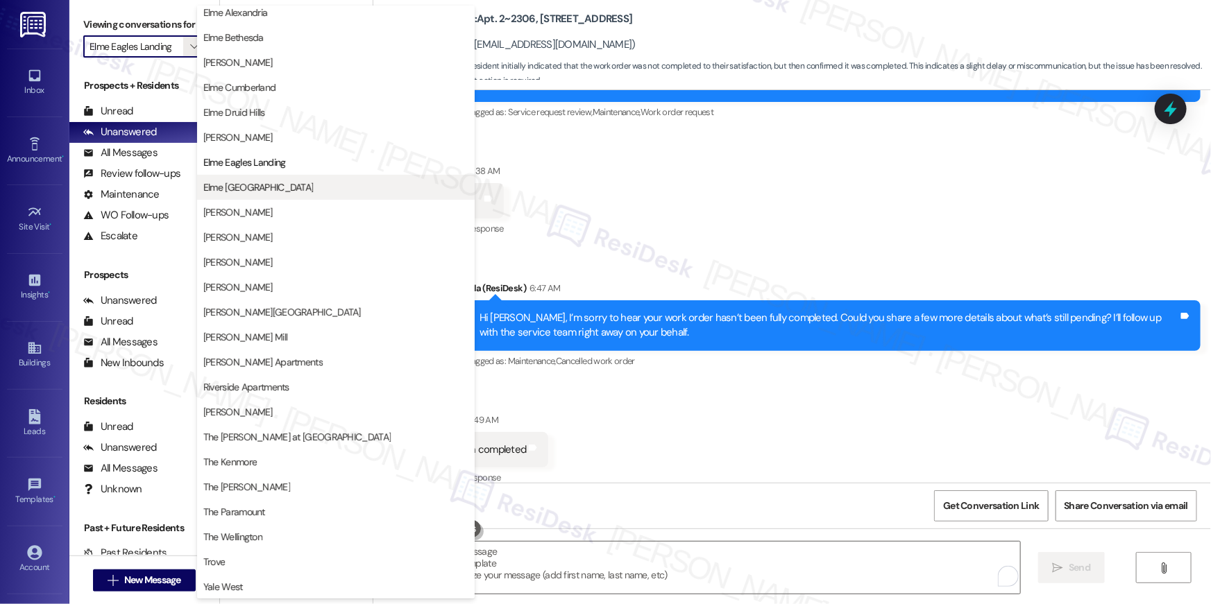
click at [309, 196] on button "Elme [GEOGRAPHIC_DATA]" at bounding box center [336, 187] width 278 height 25
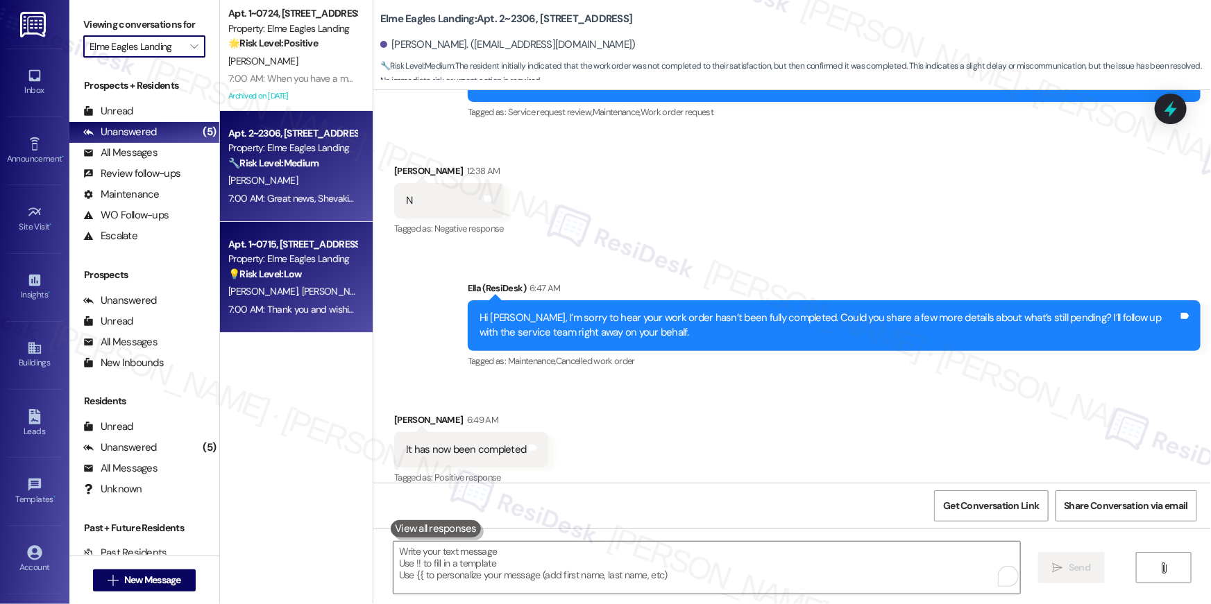
type input "Elme [GEOGRAPHIC_DATA]"
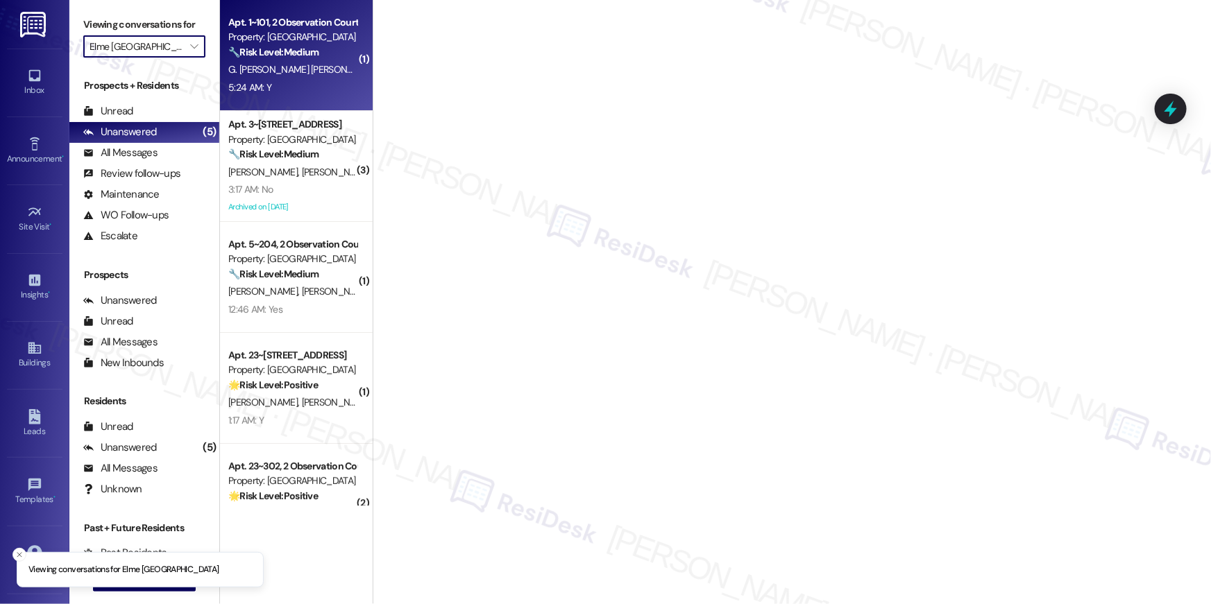
click at [301, 77] on div "G. Mariya Jose M. Raghavankutty" at bounding box center [292, 69] width 131 height 17
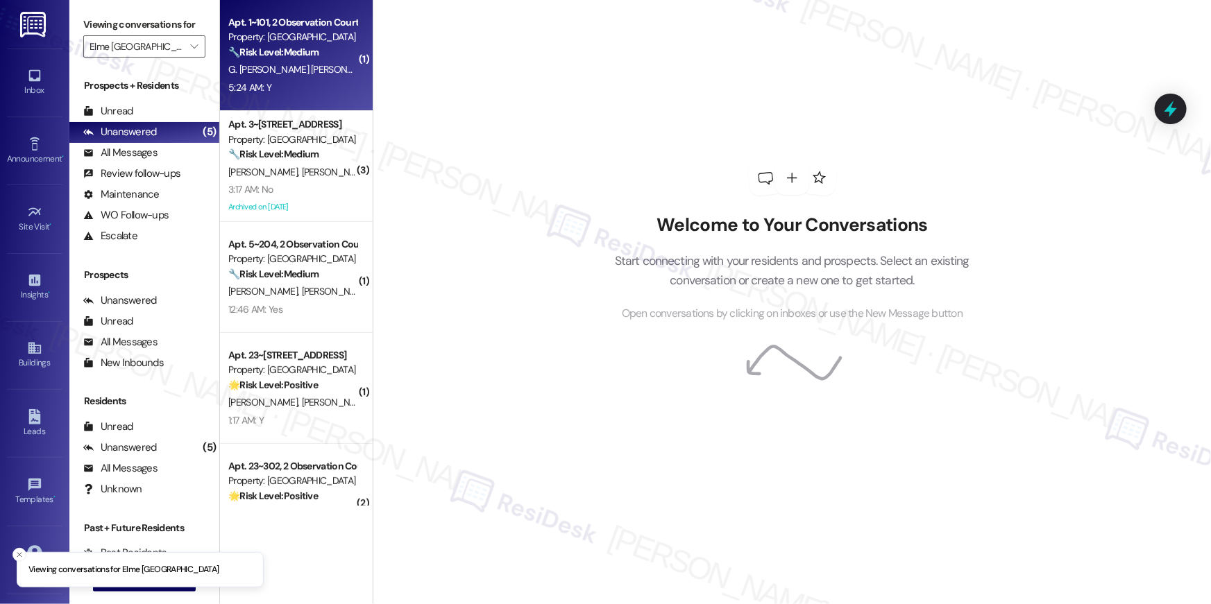
click at [301, 77] on div "G. Mariya Jose M. Raghavankutty" at bounding box center [292, 69] width 131 height 17
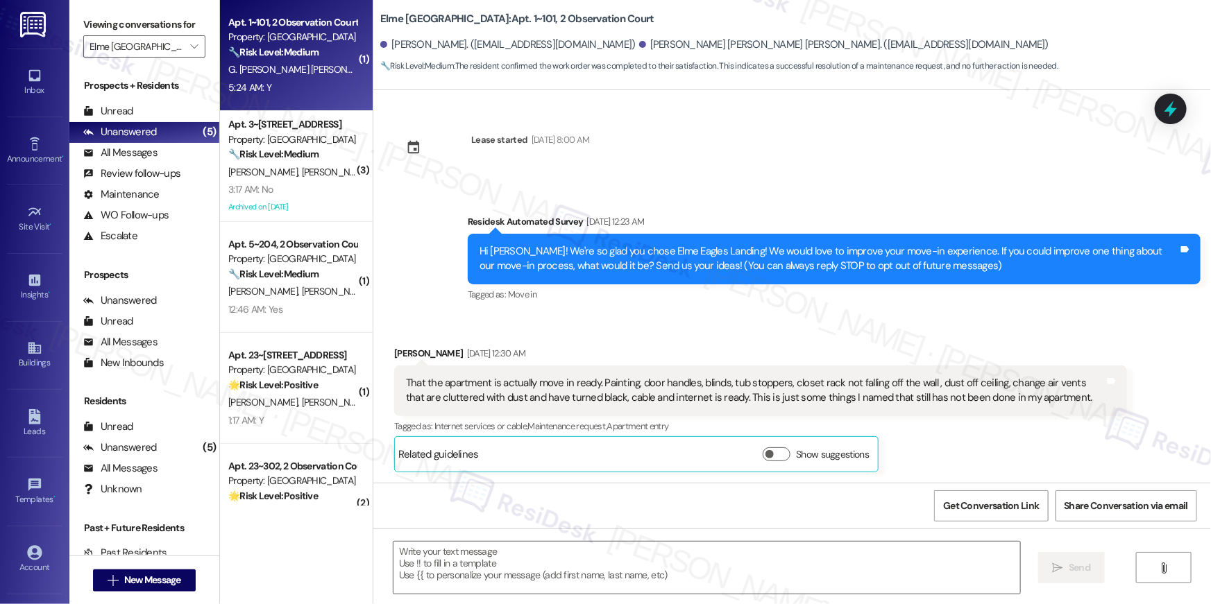
type textarea "Fetching suggested responses. Please feel free to read through the conversation…"
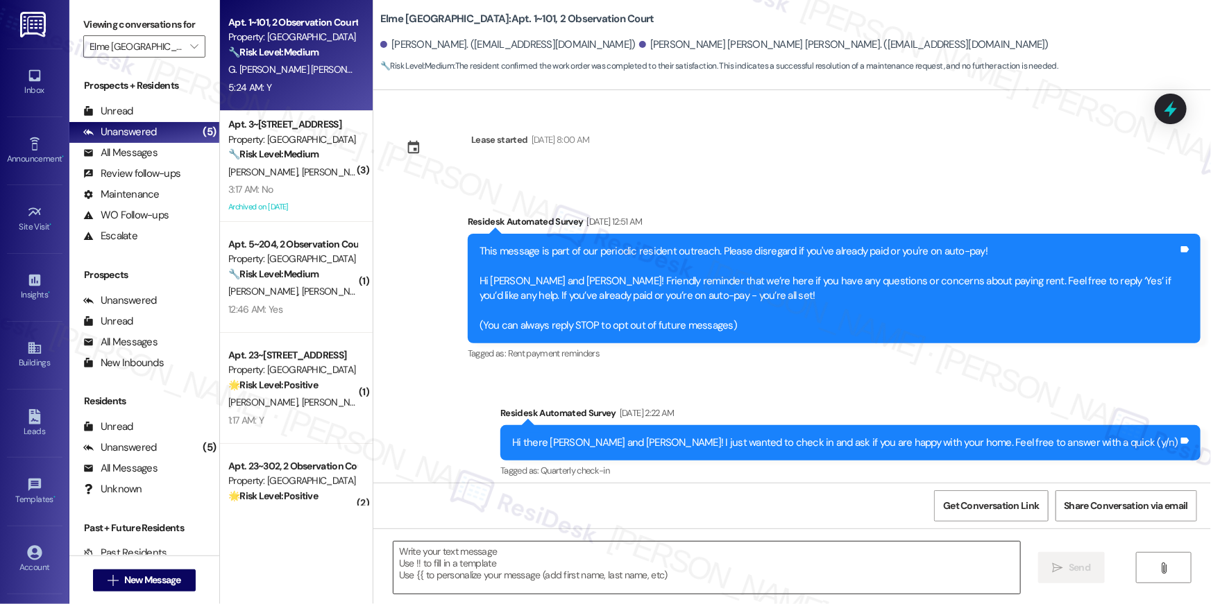
click at [741, 567] on textarea at bounding box center [706, 568] width 627 height 52
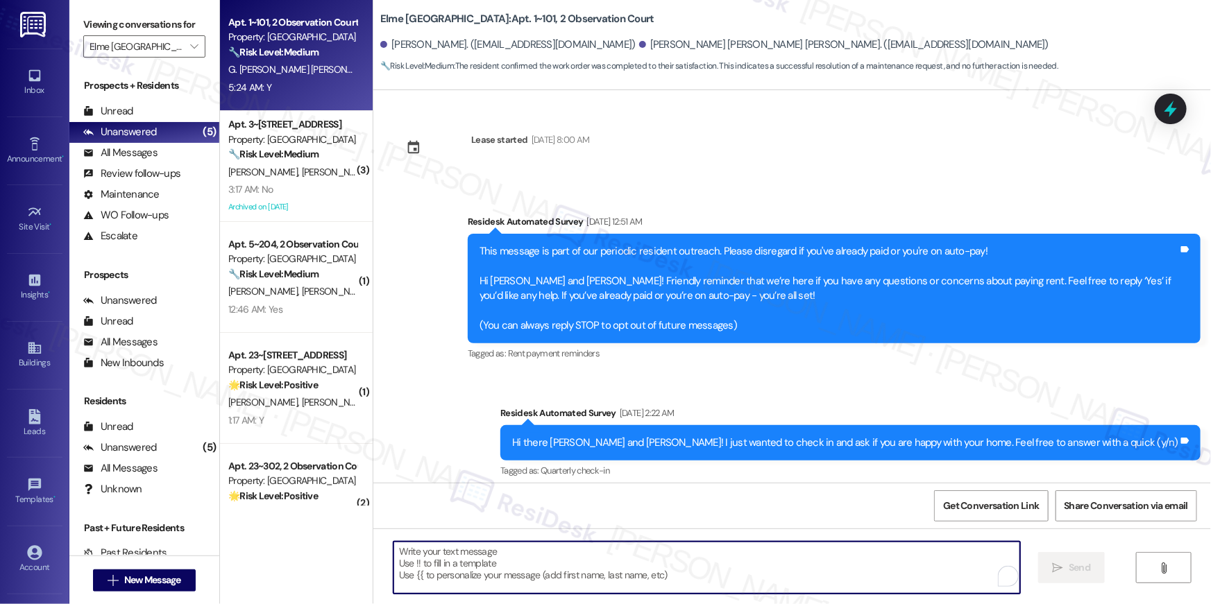
paste textarea "Hi {{first_name}}, I’m glad to hear your work order has been completed! If anyt…"
type textarea "Hi {{first_name}}, I’m glad to hear your work order has been completed! If anyt…"
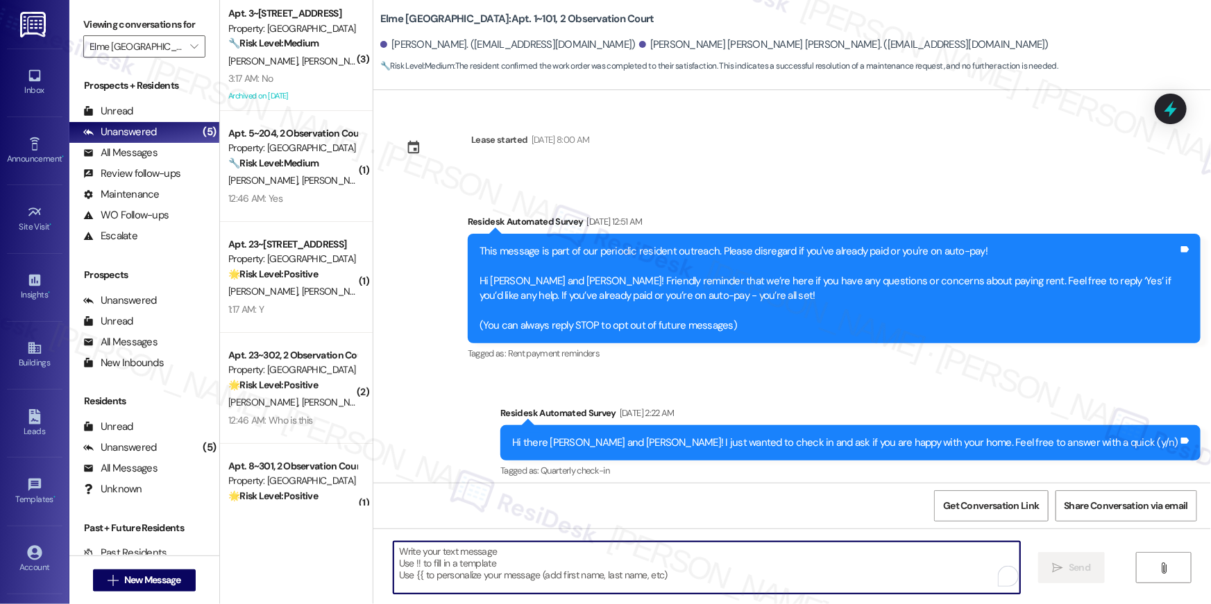
click at [669, 568] on textarea "To enrich screen reader interactions, please activate Accessibility in Grammarl…" at bounding box center [706, 568] width 627 height 52
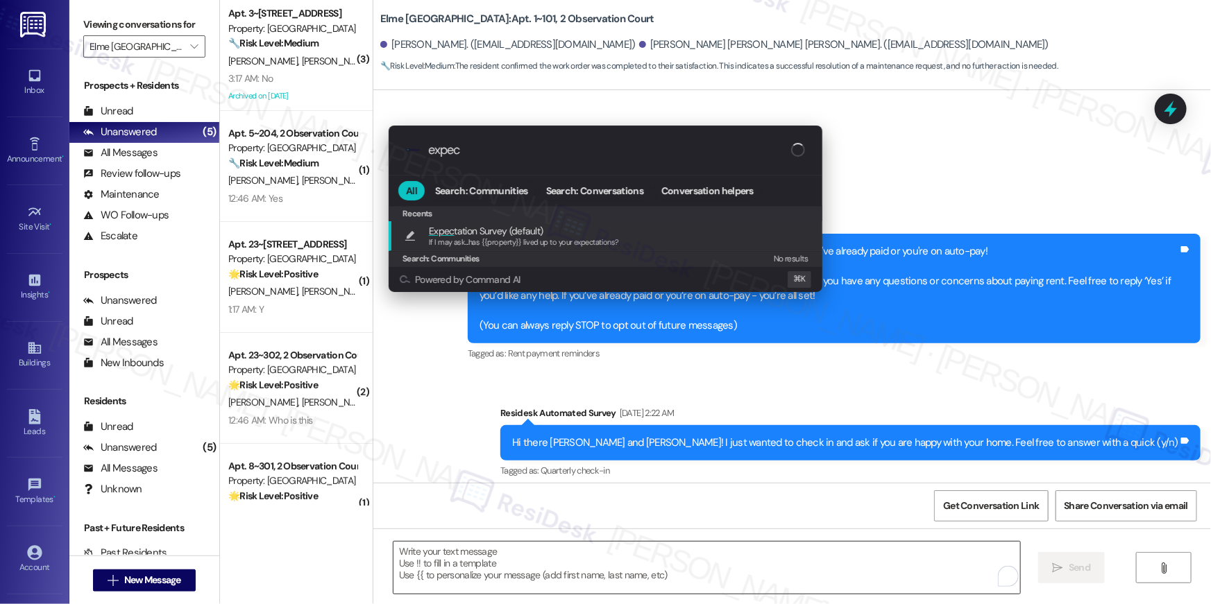
type input "expect"
type textarea "If I may ask...has {{property}} lived up to your expectations?"
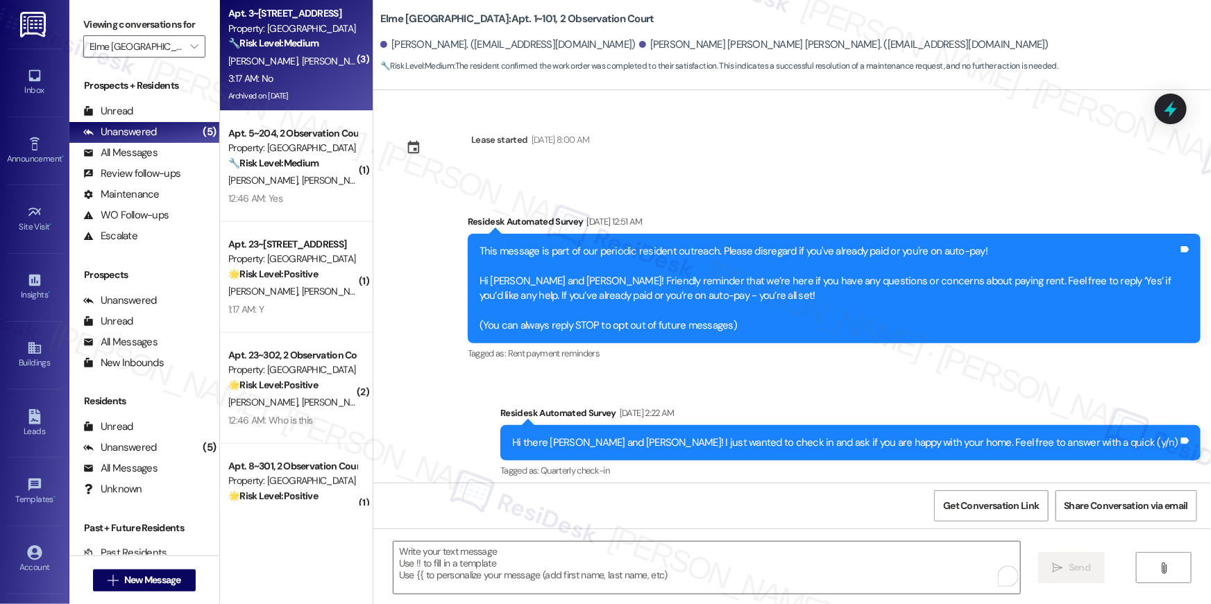
click at [260, 101] on div "Archived on [DATE]" at bounding box center [292, 95] width 131 height 17
type textarea "Fetching suggested responses. Please feel free to read through the conversation…"
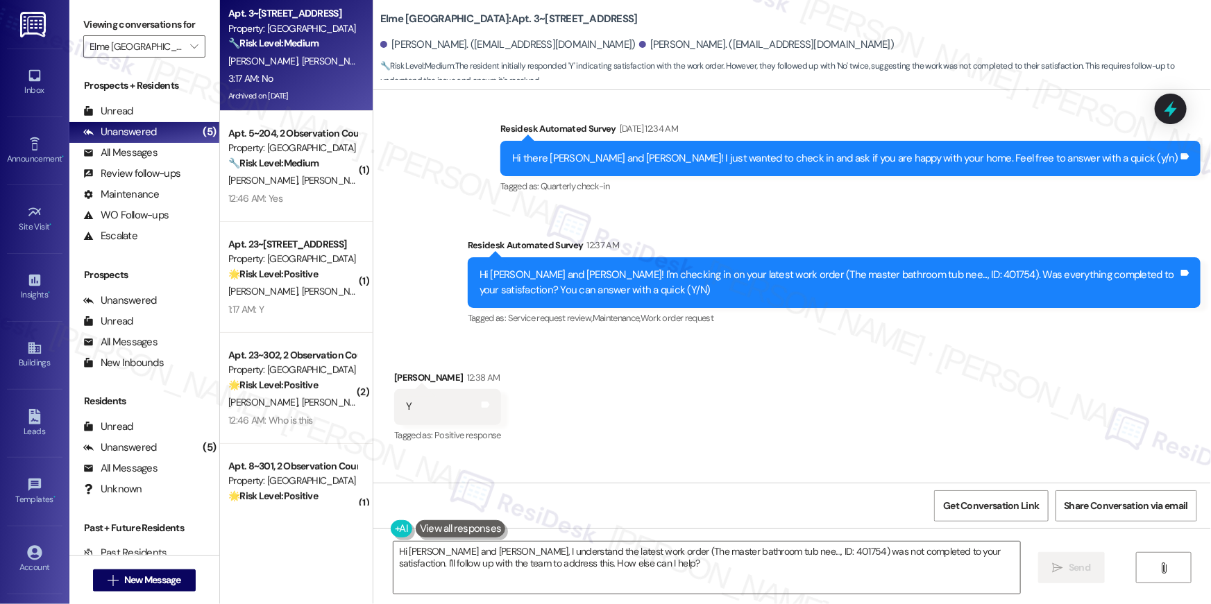
scroll to position [7986, 0]
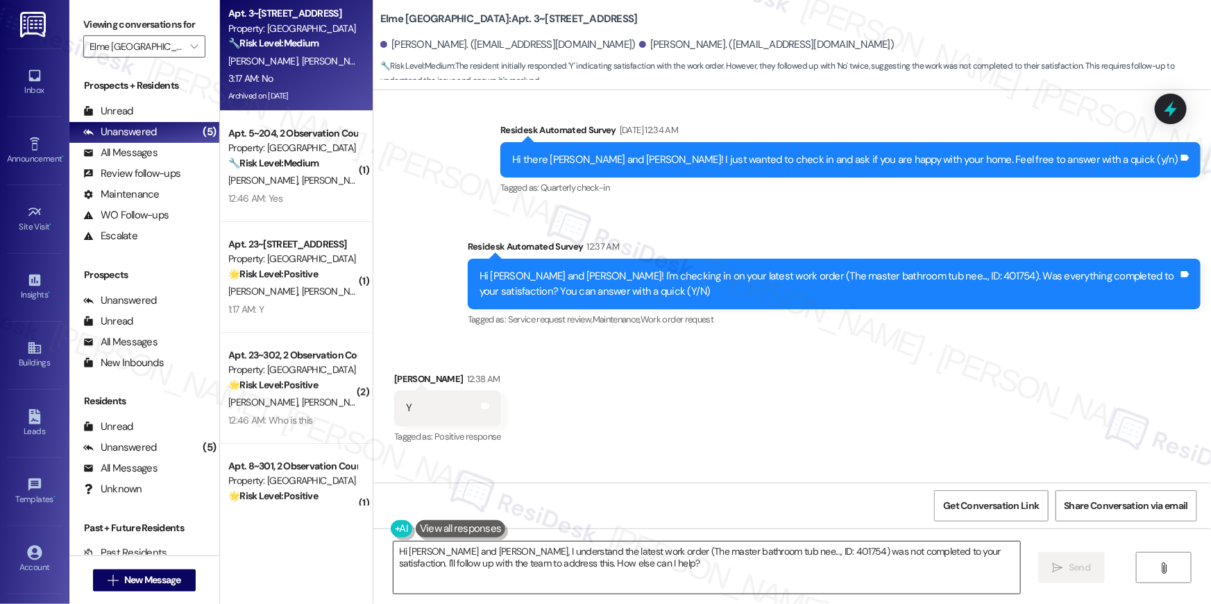
click at [606, 571] on textarea "Hi Ana and Carlos, I understand the latest work order (The master bathroom tub …" at bounding box center [706, 568] width 627 height 52
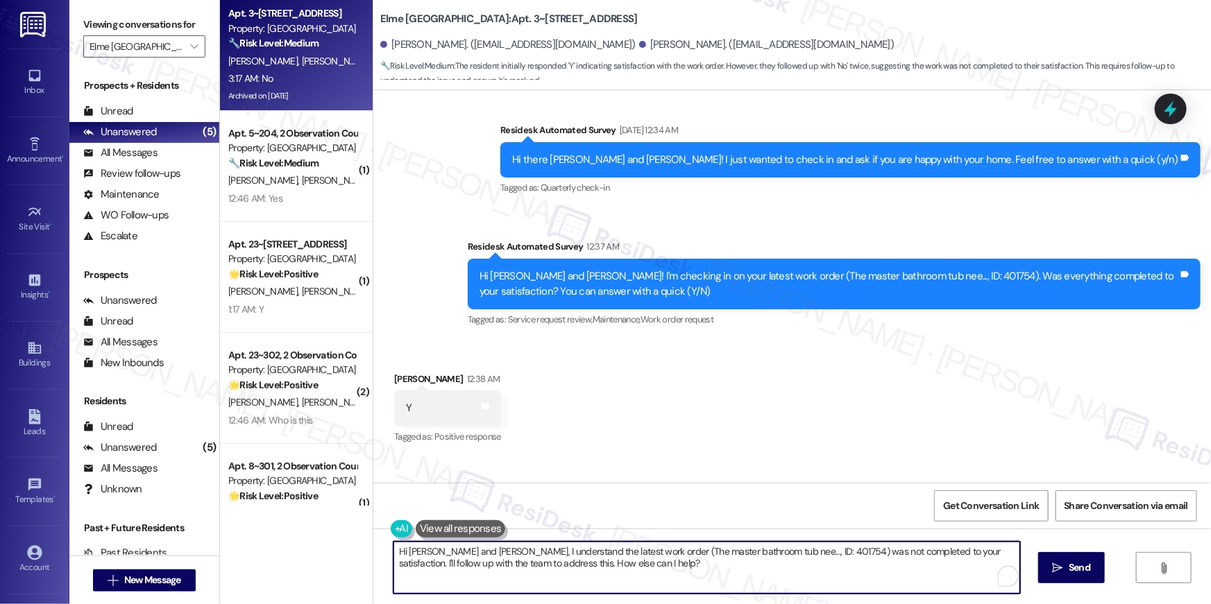
drag, startPoint x: 631, startPoint y: 568, endPoint x: 368, endPoint y: 525, distance: 266.4
click at [373, 525] on div "Survey, sent via SMS Residesk Automated Survey Apr 05, 2024 at 12:23 AM Hi Ana …" at bounding box center [792, 392] width 838 height 604
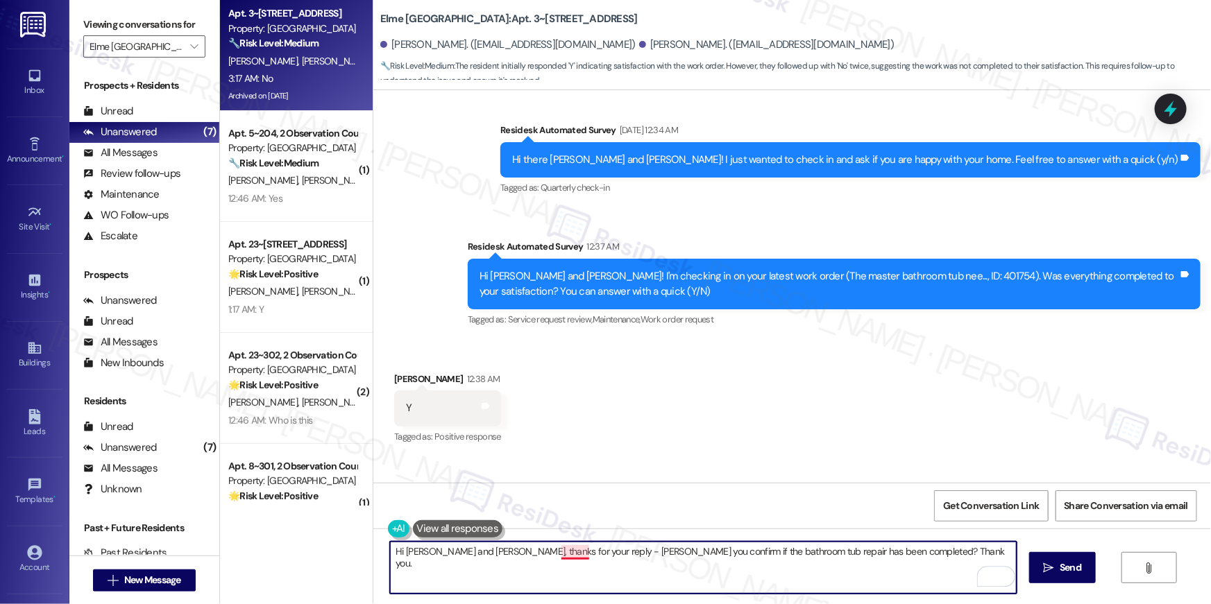
click at [561, 554] on textarea "Hi Ana and Carlos, thanks for your reply - caould you confirm if the bathroom t…" at bounding box center [703, 568] width 627 height 52
type textarea "Hi Ana and Carlos, thanks for your reply - could you confirm if the bathroom tu…"
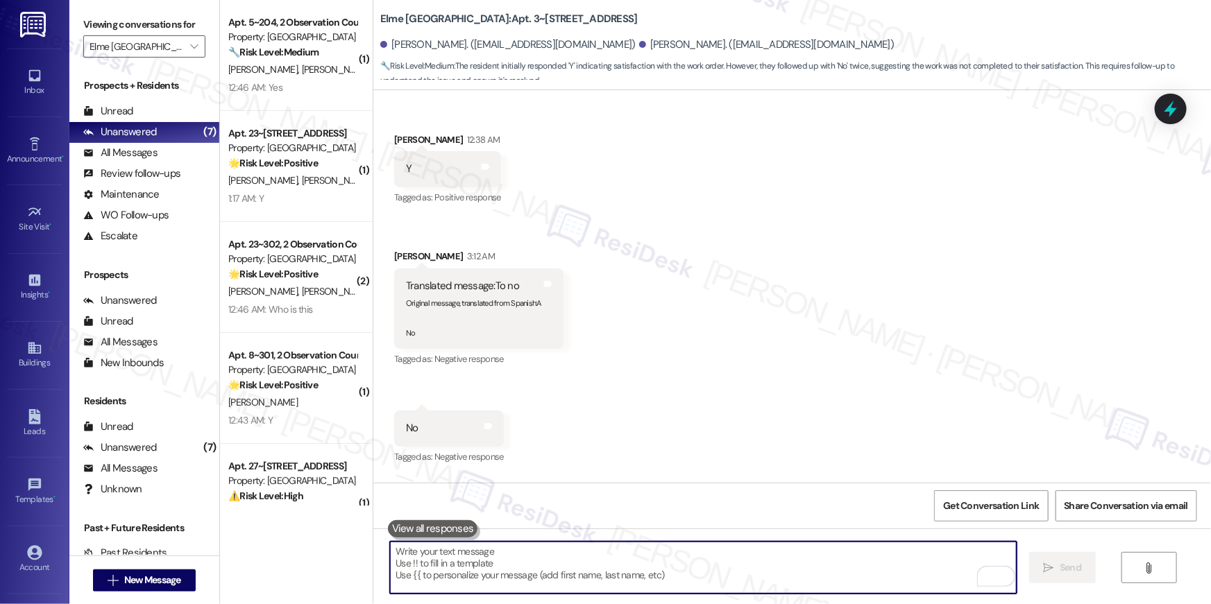
scroll to position [8284, 0]
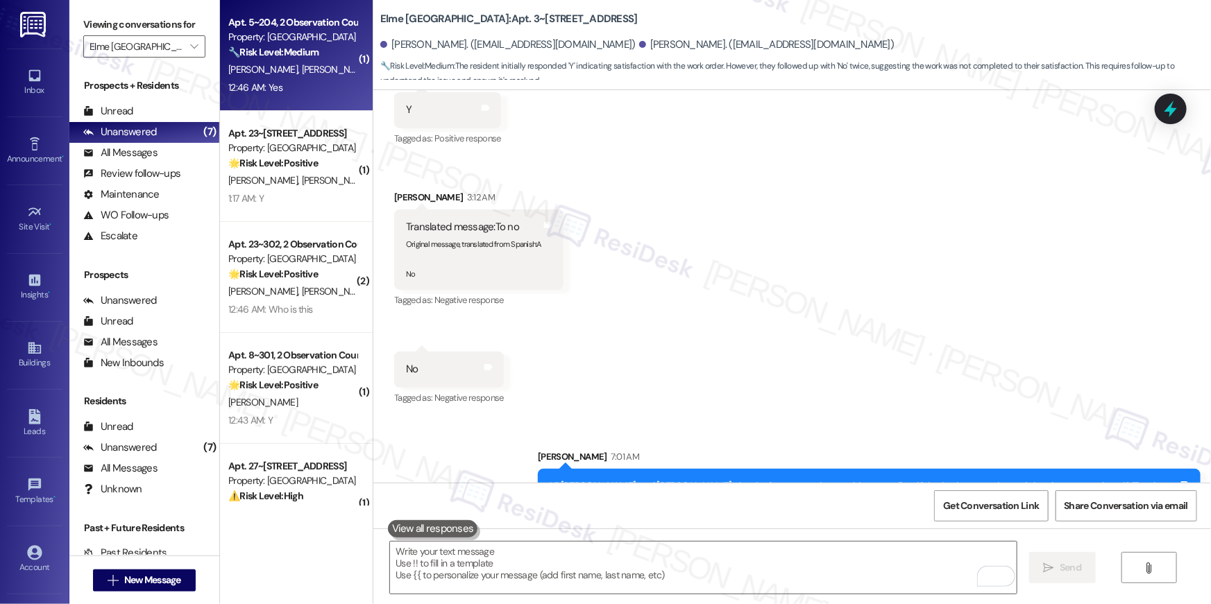
click at [306, 80] on div "12:46 AM: Yes 12:46 AM: Yes" at bounding box center [292, 87] width 131 height 17
type textarea "Fetching suggested responses. Please feel free to read through the conversation…"
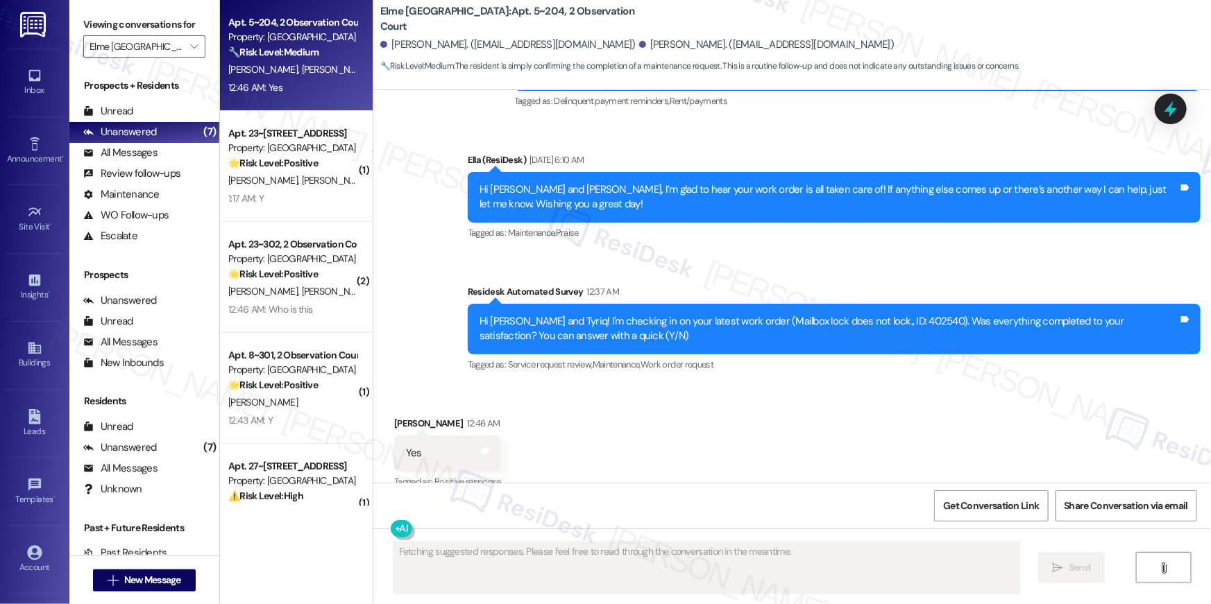
scroll to position [1822, 0]
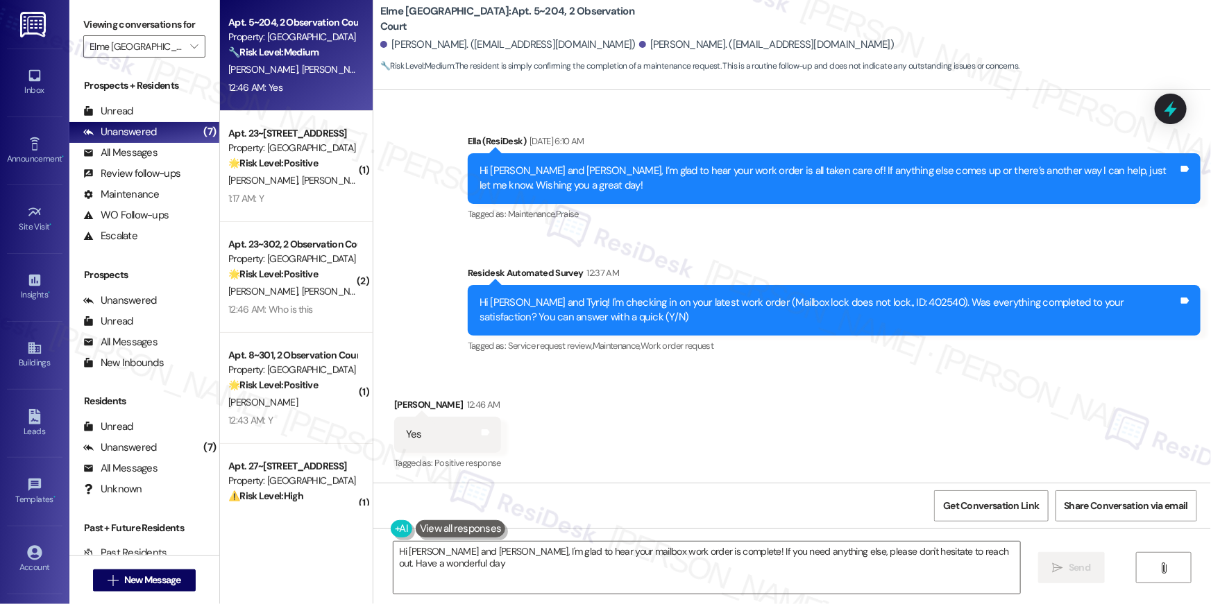
type textarea "Hi [PERSON_NAME] and [PERSON_NAME], I'm glad to hear your mailbox work order is…"
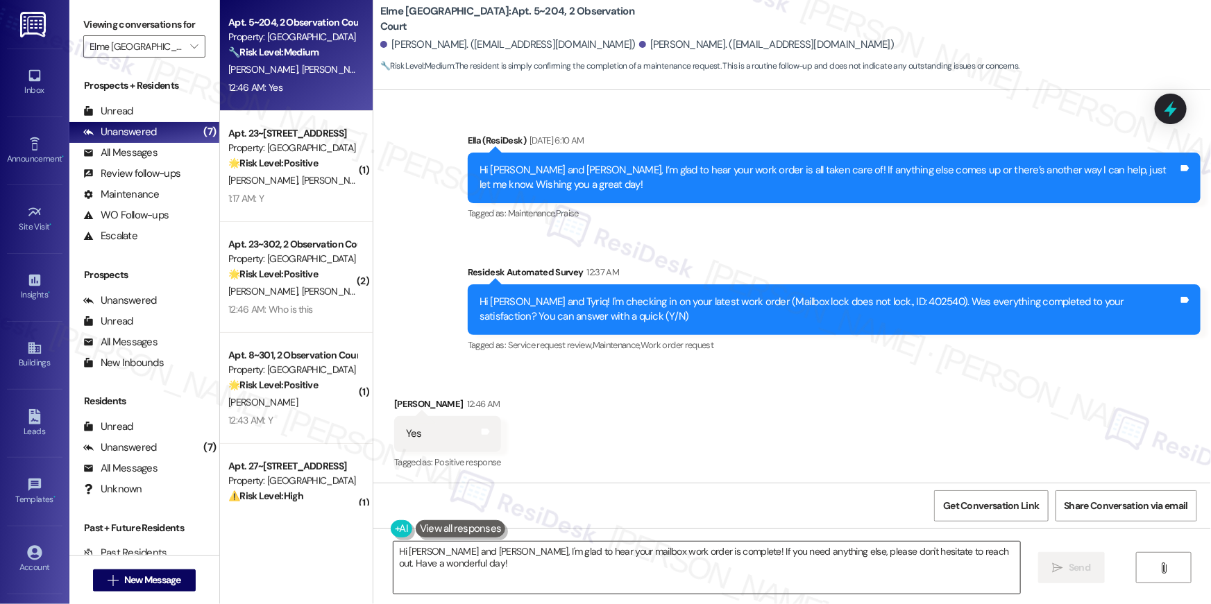
click at [760, 577] on textarea "Hi [PERSON_NAME] and [PERSON_NAME], I'm glad to hear your mailbox work order is…" at bounding box center [706, 568] width 627 height 52
click at [1078, 572] on span "Send" at bounding box center [1080, 568] width 22 height 15
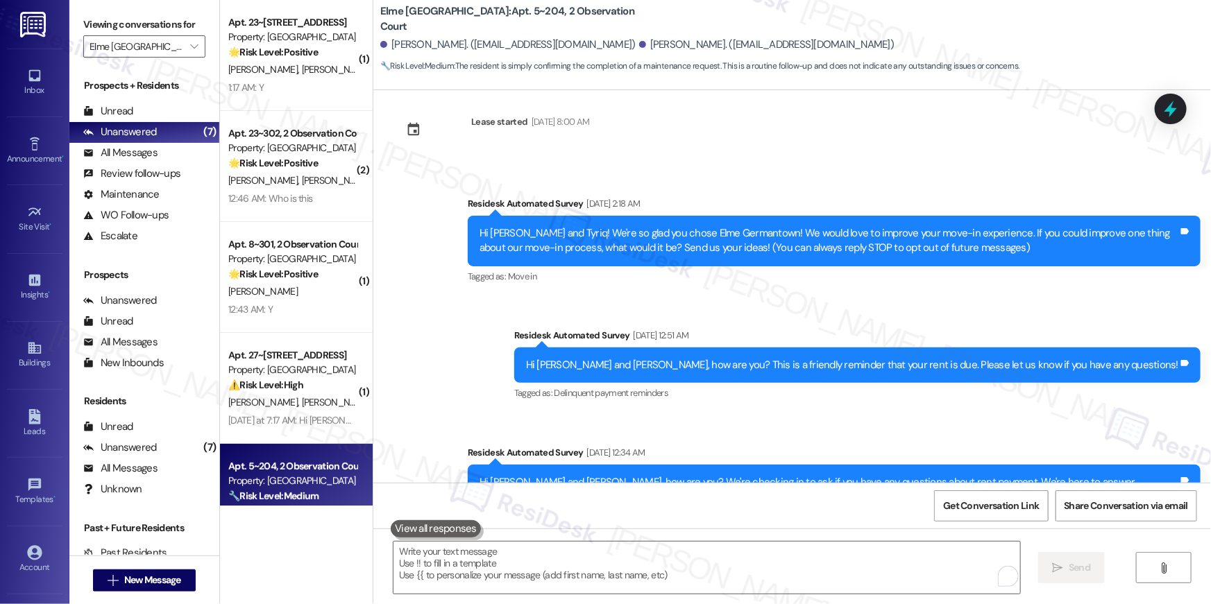
scroll to position [0, 0]
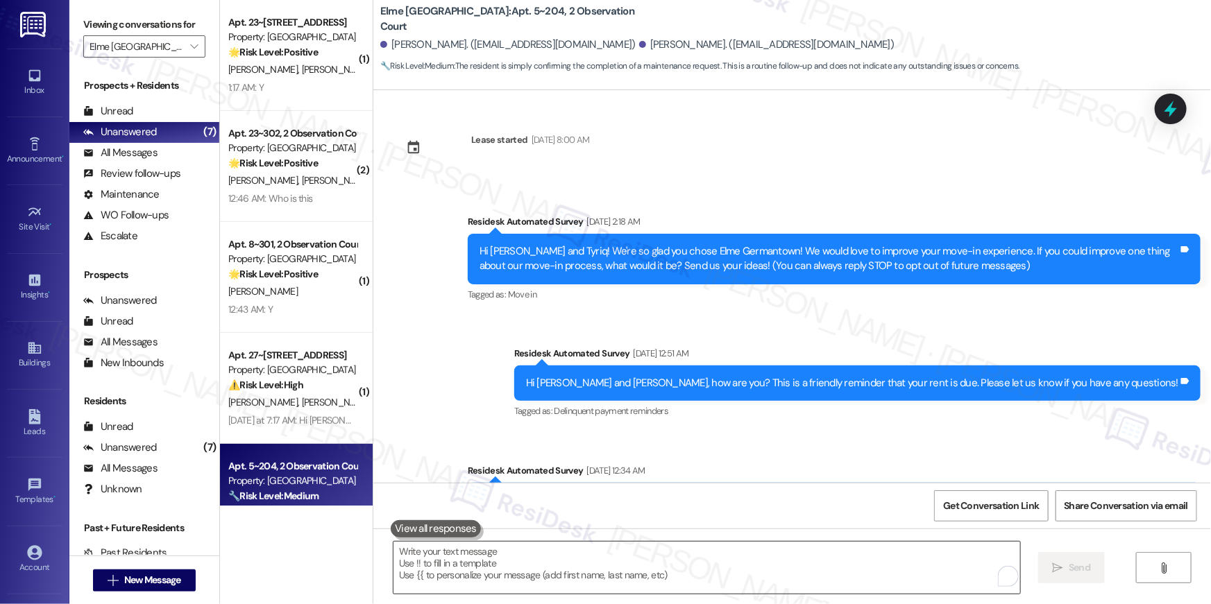
click at [820, 579] on textarea "To enrich screen reader interactions, please activate Accessibility in Grammarl…" at bounding box center [706, 568] width 627 height 52
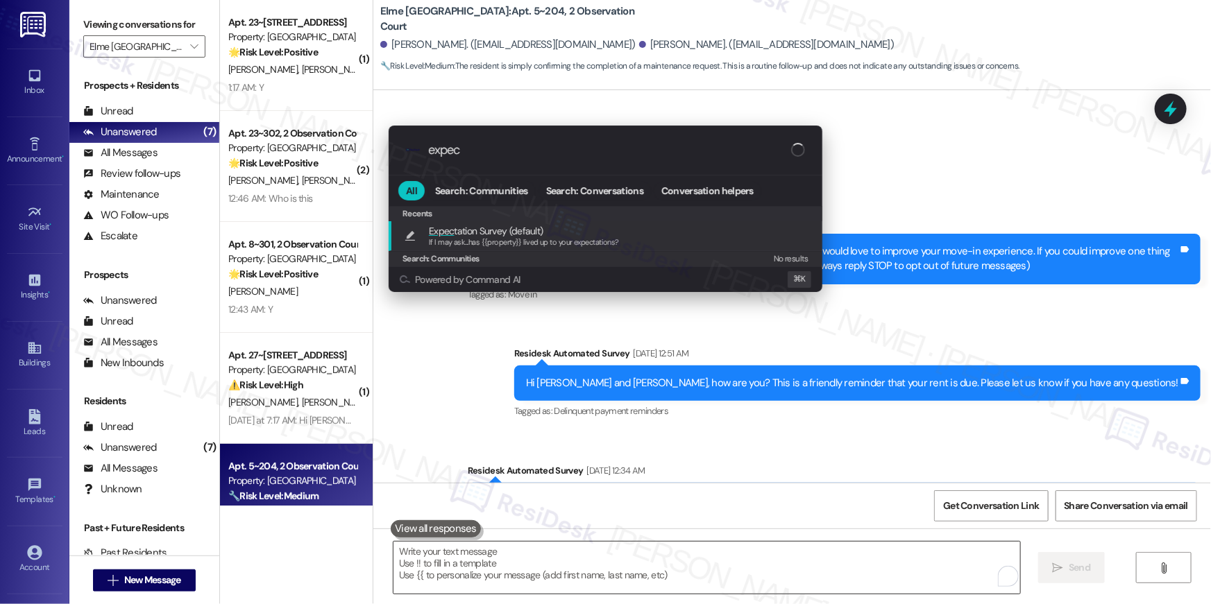
type input "expect"
type textarea "If I may ask...has {{property}} lived up to your expectations?"
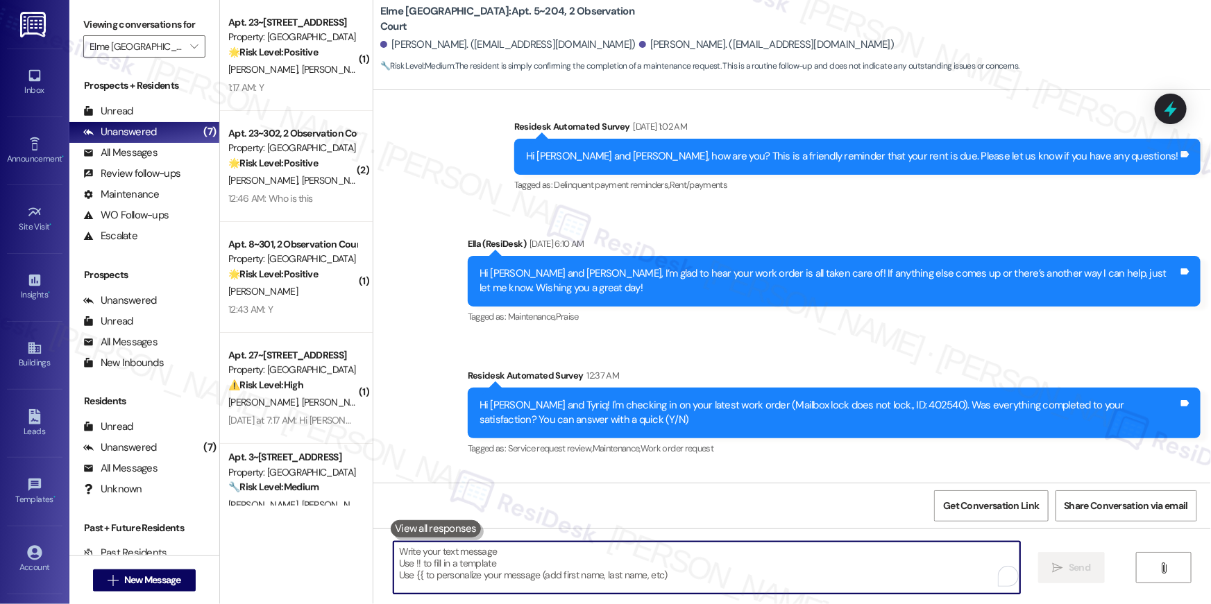
scroll to position [1822, 0]
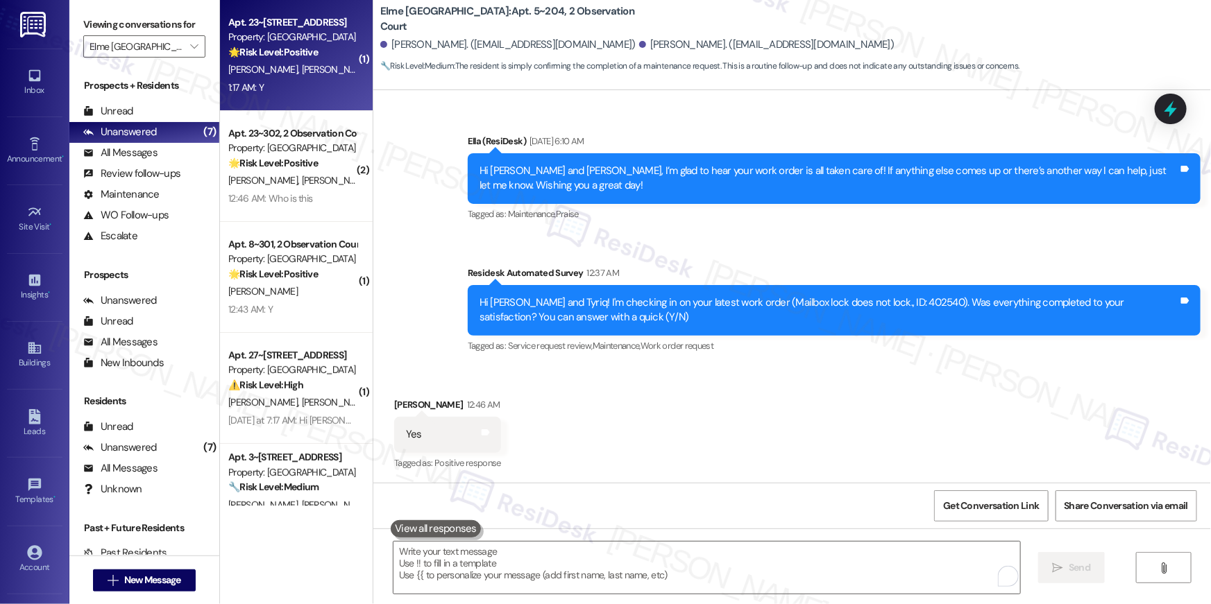
click at [319, 68] on div "D. Thompson T. Addison" at bounding box center [292, 69] width 131 height 17
type textarea "Fetching suggested responses. Please feel free to read through the conversation…"
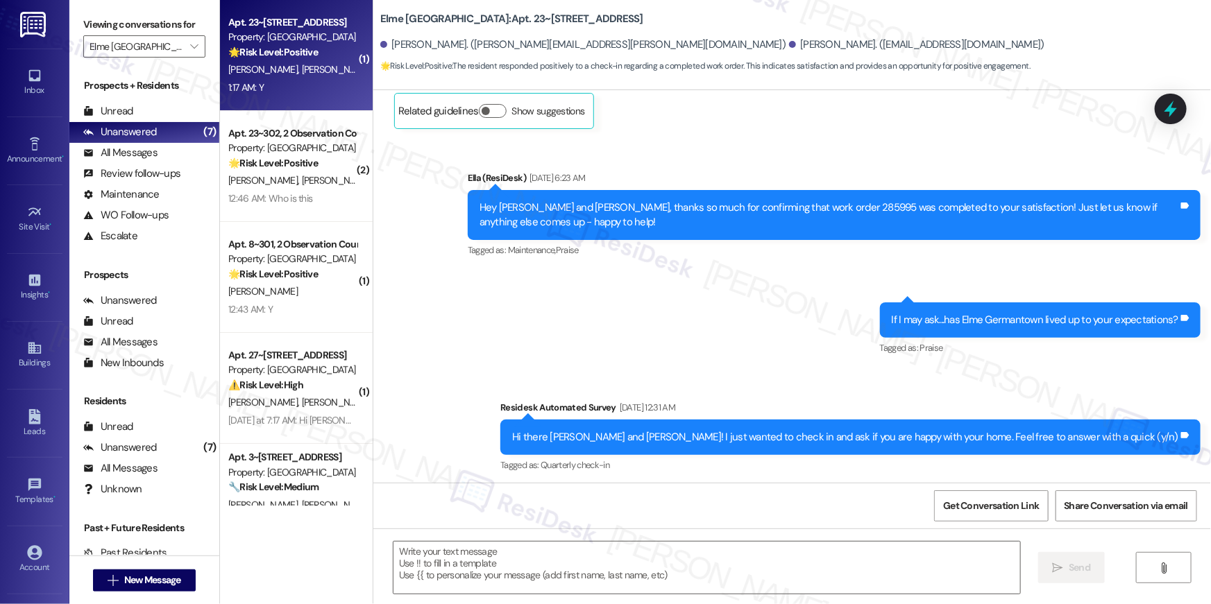
scroll to position [5567, 0]
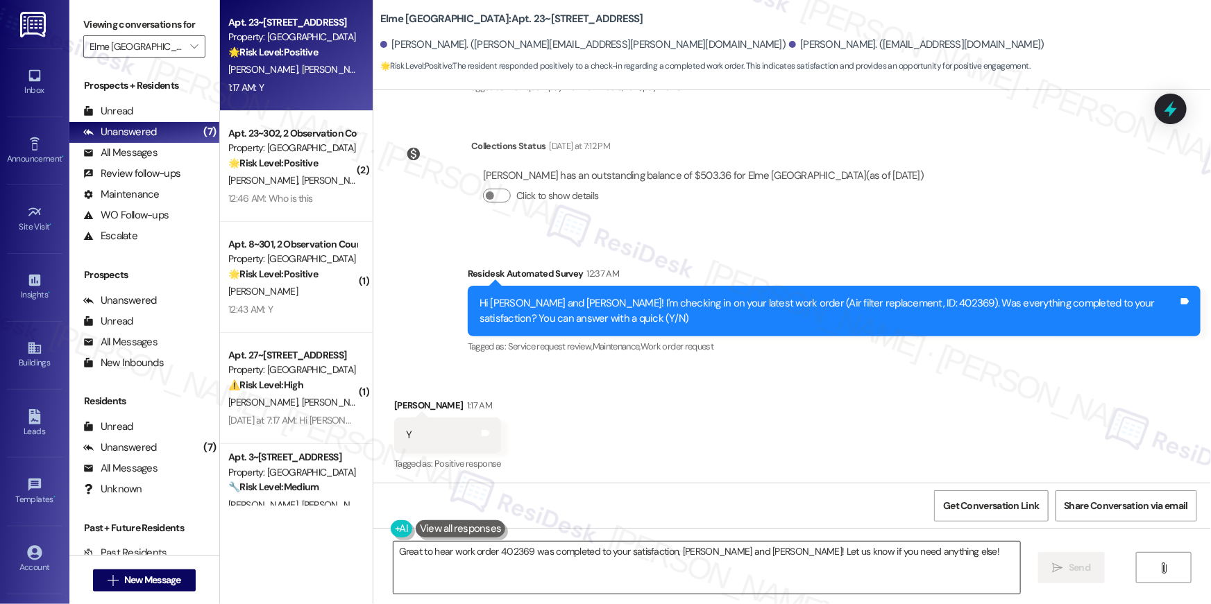
click at [450, 552] on textarea "Great to hear work order 402369 was completed to your satisfaction, Terrell and…" at bounding box center [706, 568] width 627 height 52
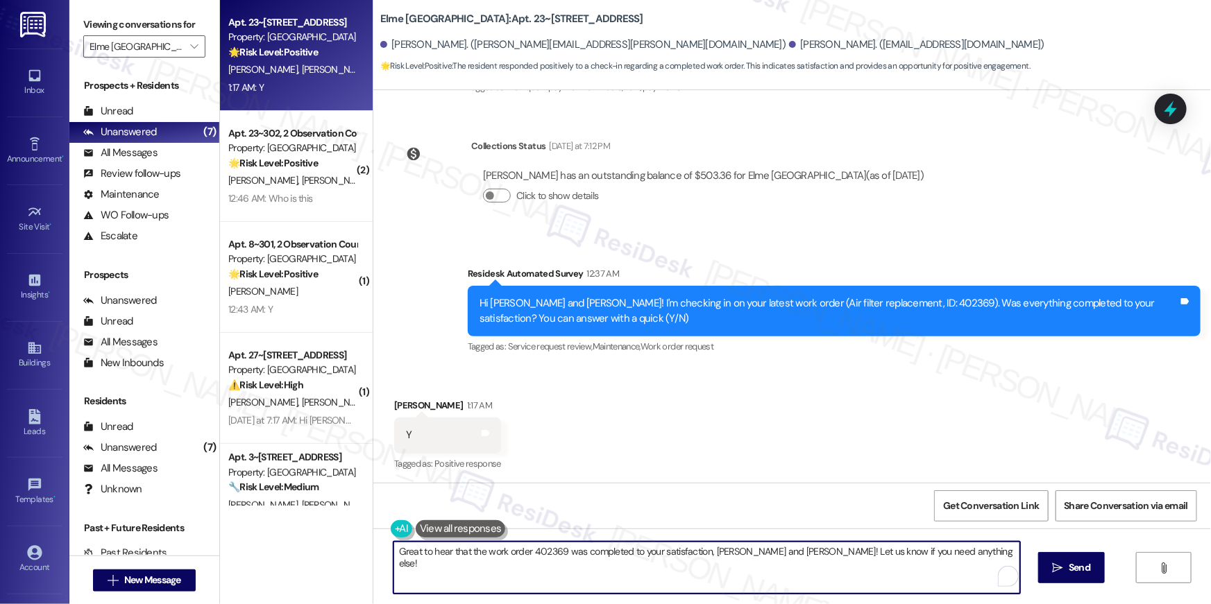
click at [538, 548] on textarea "Great to hear that the work order 402369 was completed to your satisfaction, Te…" at bounding box center [706, 568] width 627 height 52
type textarea "Great to hear that the work order was completed to your satisfaction, Terrell a…"
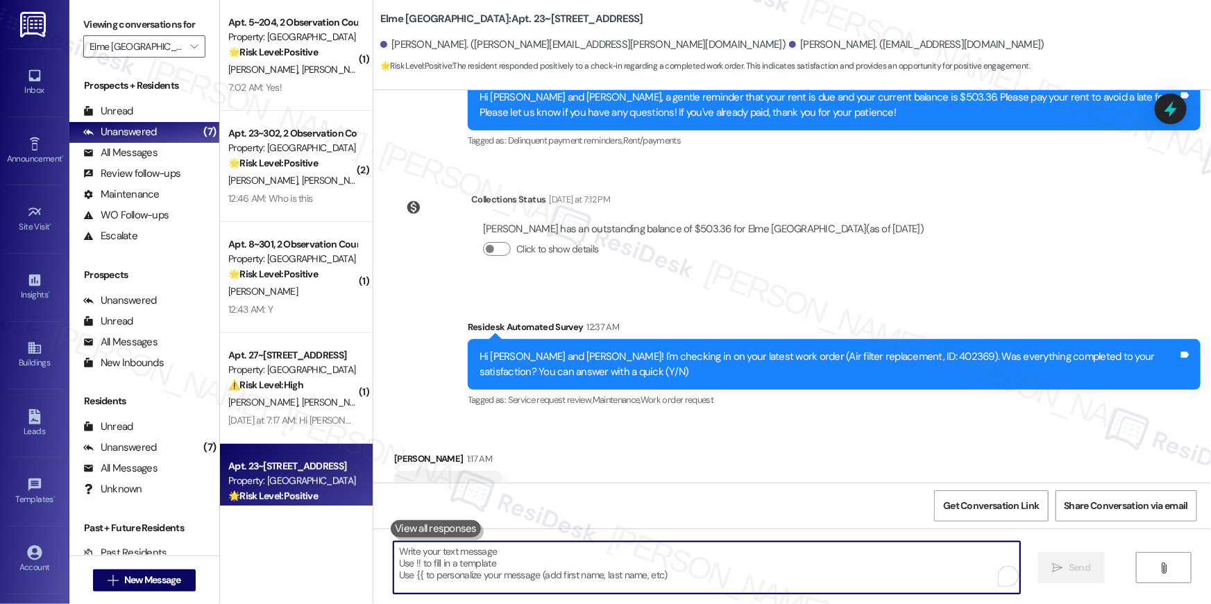
scroll to position [5567, 0]
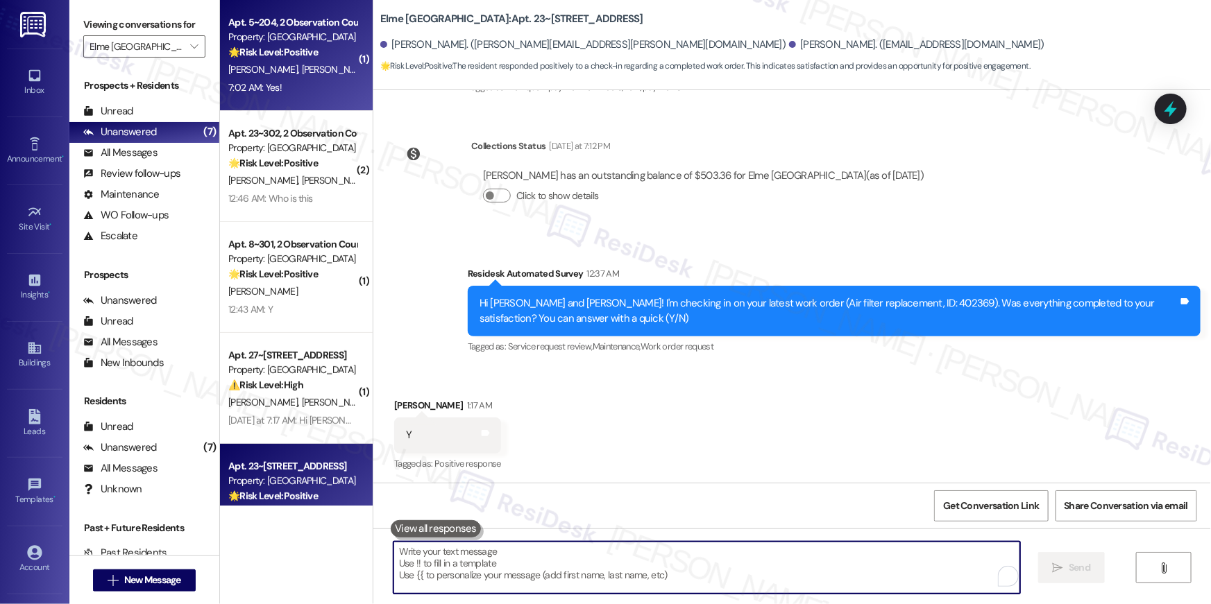
click at [298, 79] on div "7:02 AM: Yes! 7:02 AM: Yes!" at bounding box center [292, 87] width 131 height 17
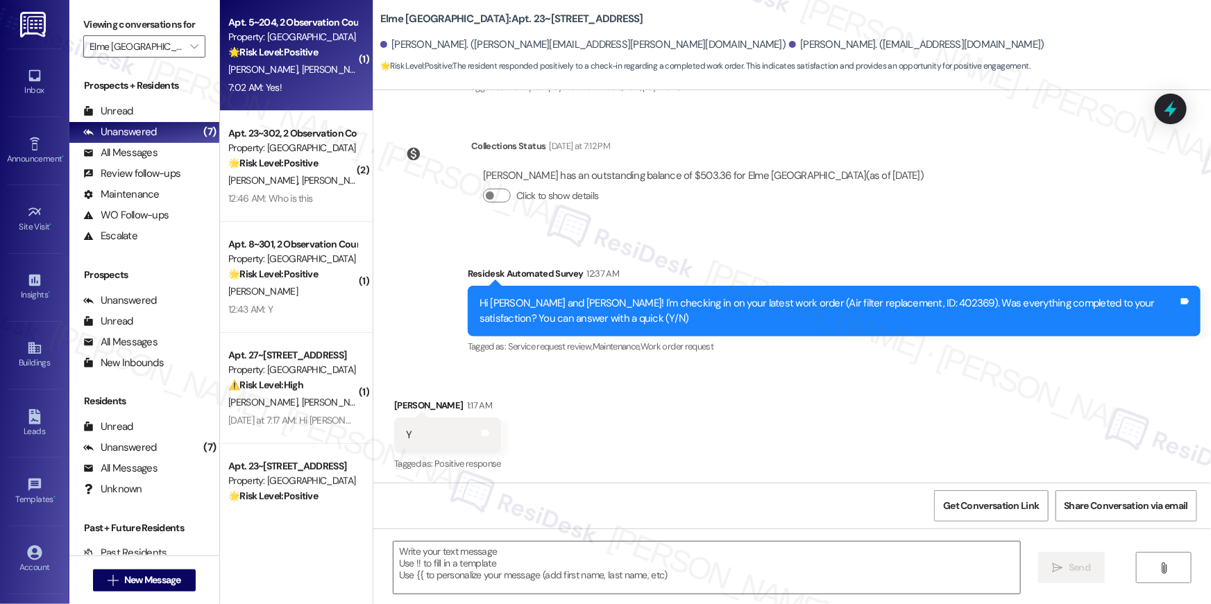
type textarea "Fetching suggested responses. Please feel free to read through the conversation…"
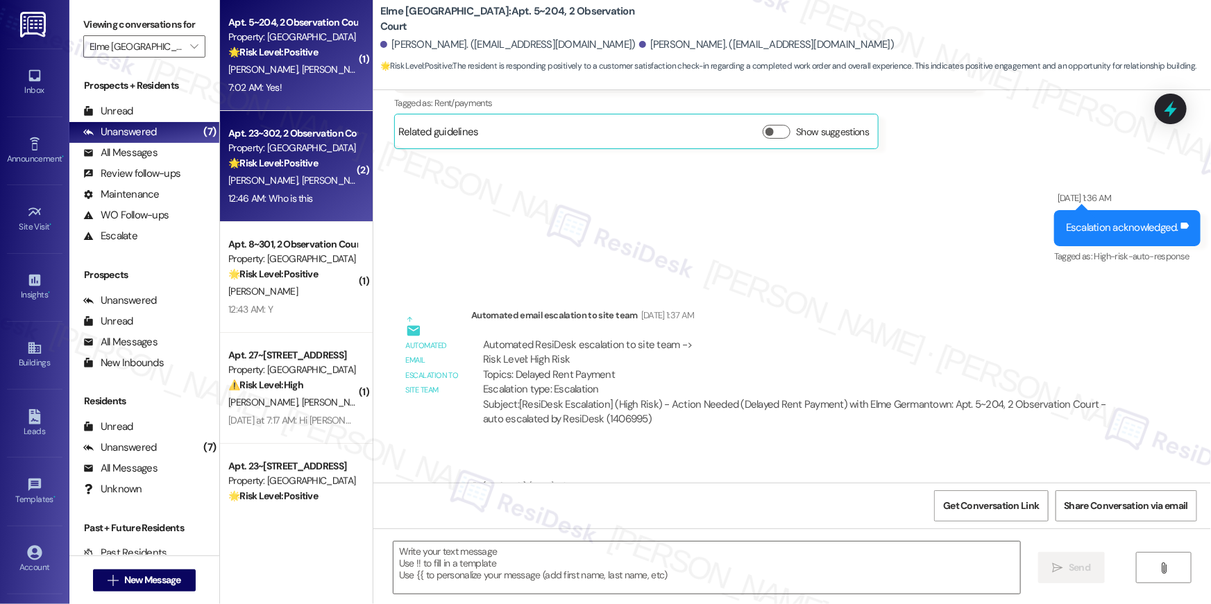
type textarea "Fetching suggested responses. Please feel free to read through the conversation…"
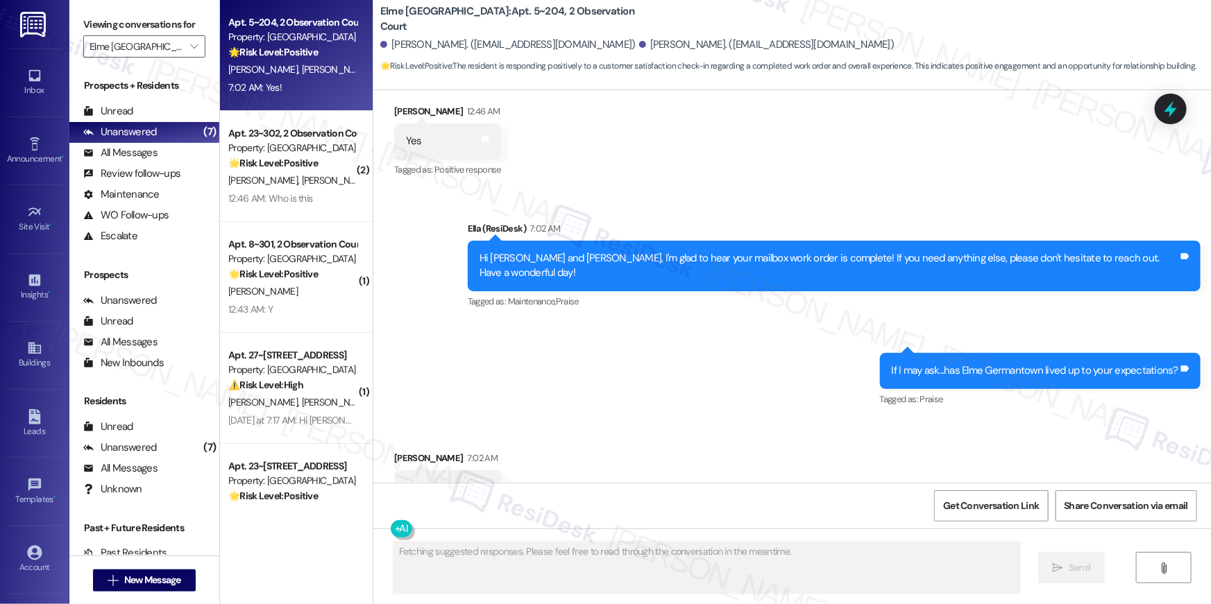
scroll to position [2153, 0]
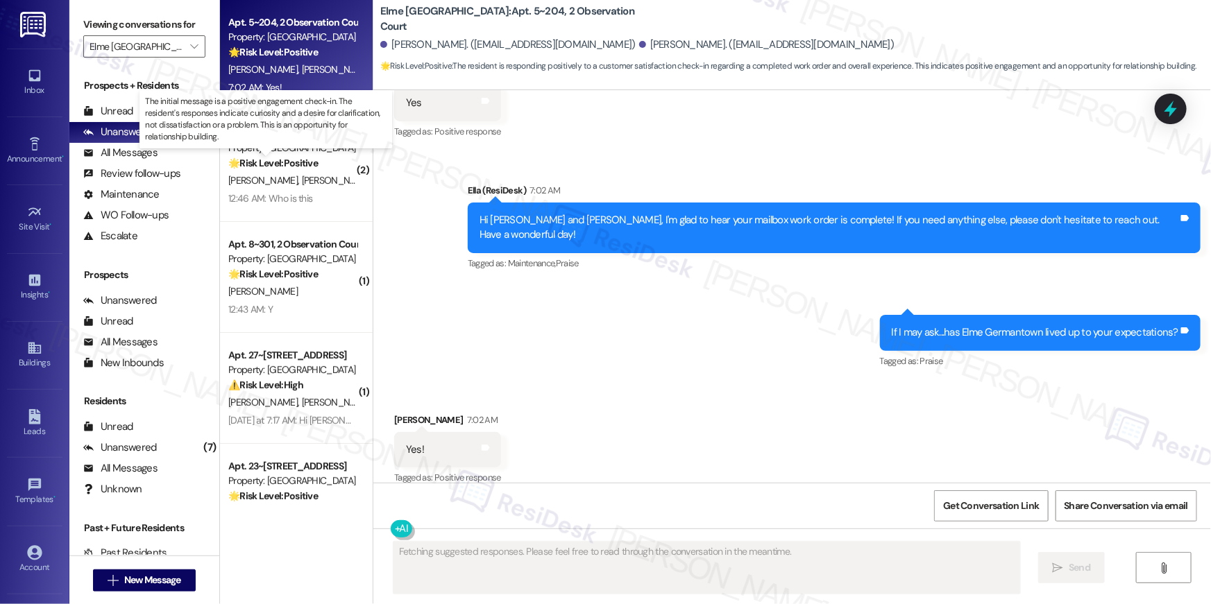
click at [303, 162] on strong "🌟 Risk Level: Positive" at bounding box center [273, 163] width 90 height 12
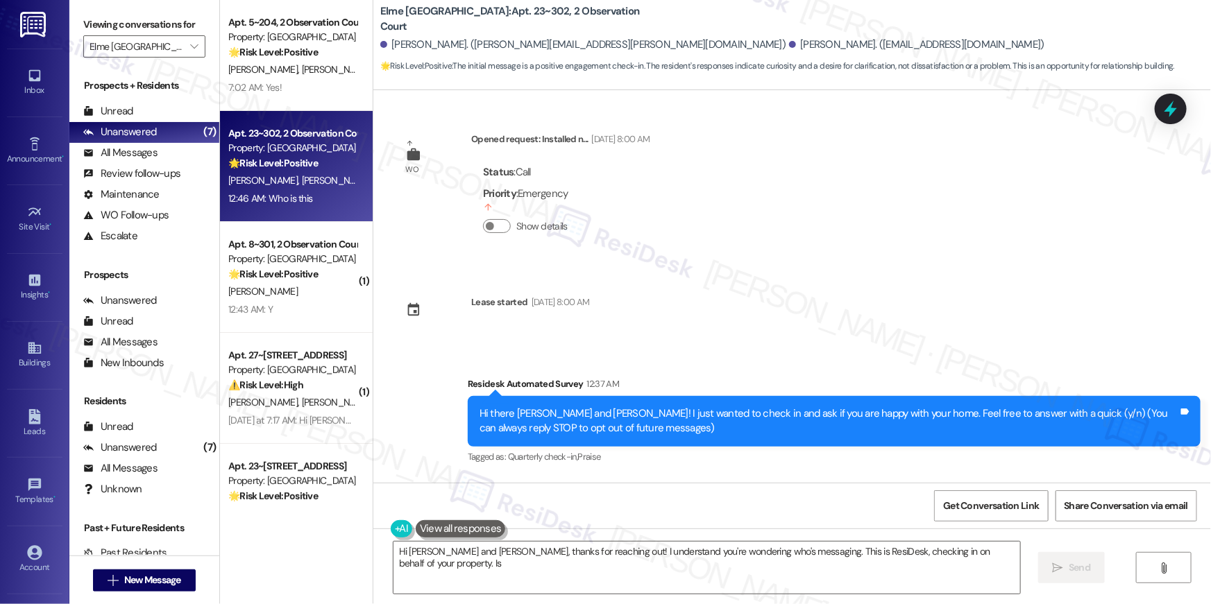
scroll to position [0, 0]
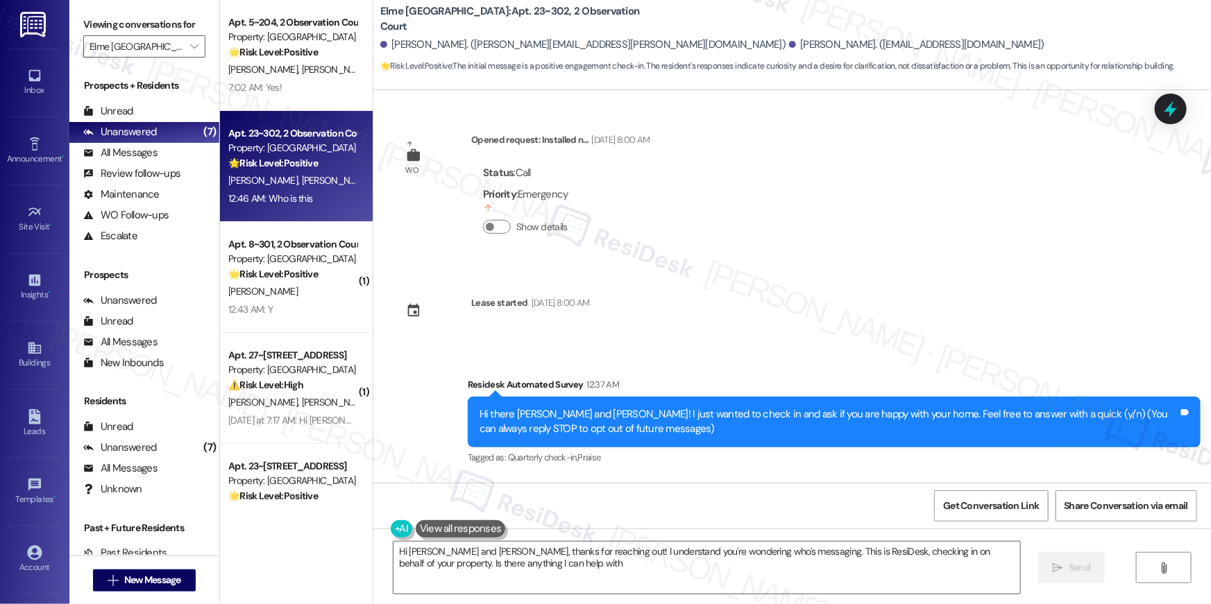
type textarea "Hi [PERSON_NAME] and [PERSON_NAME], thanks for reaching out! I understand you'r…"
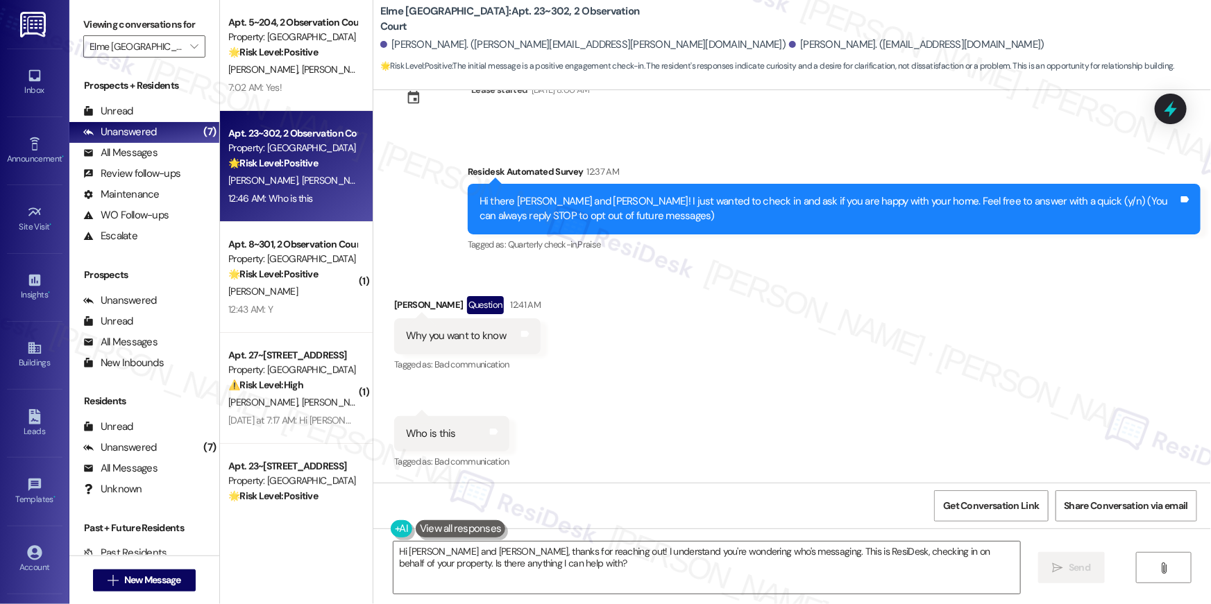
click at [302, 398] on span "[PERSON_NAME]" at bounding box center [336, 402] width 69 height 12
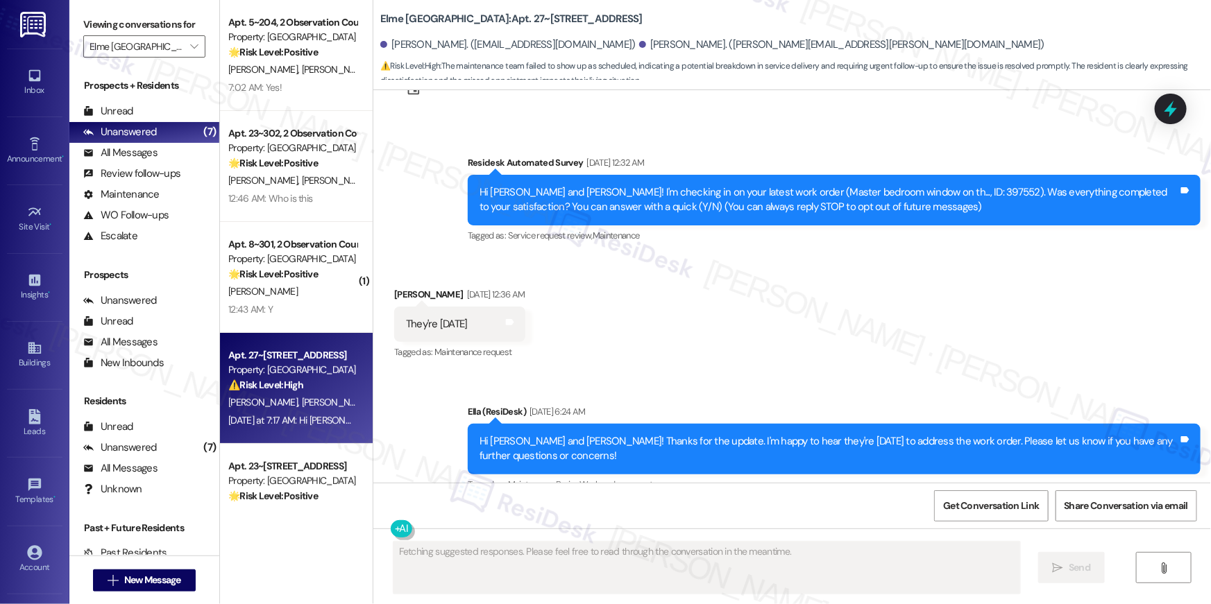
scroll to position [0, 0]
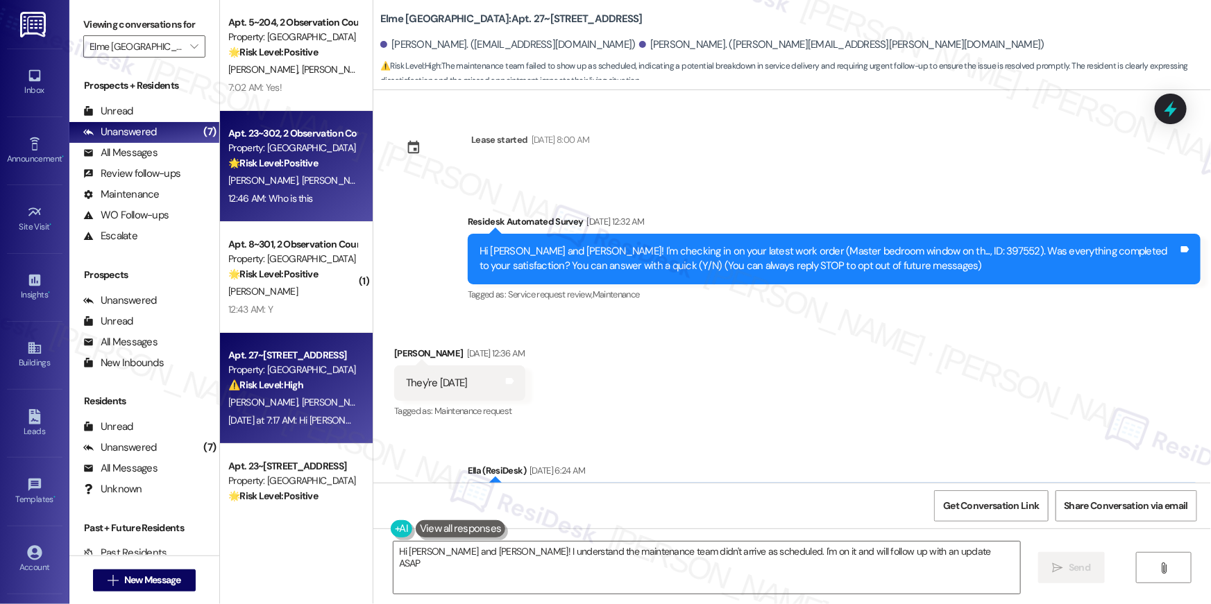
type textarea "Hi [PERSON_NAME] and [PERSON_NAME]! I understand the maintenance team didn't ar…"
click at [313, 221] on div "Apt. 23~302, 2 Observation Court Property: Elme Germantown 🌟 Risk Level: Positi…" at bounding box center [296, 166] width 153 height 111
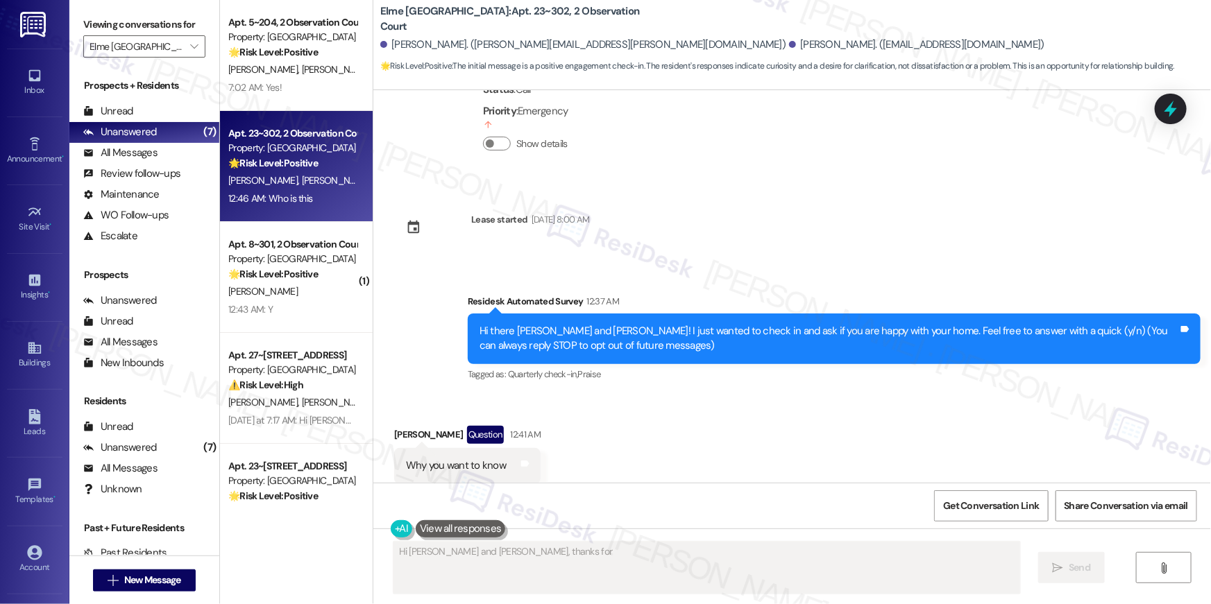
click at [311, 191] on div "12:46 AM: Who is this 12:46 AM: Who is this" at bounding box center [292, 198] width 131 height 17
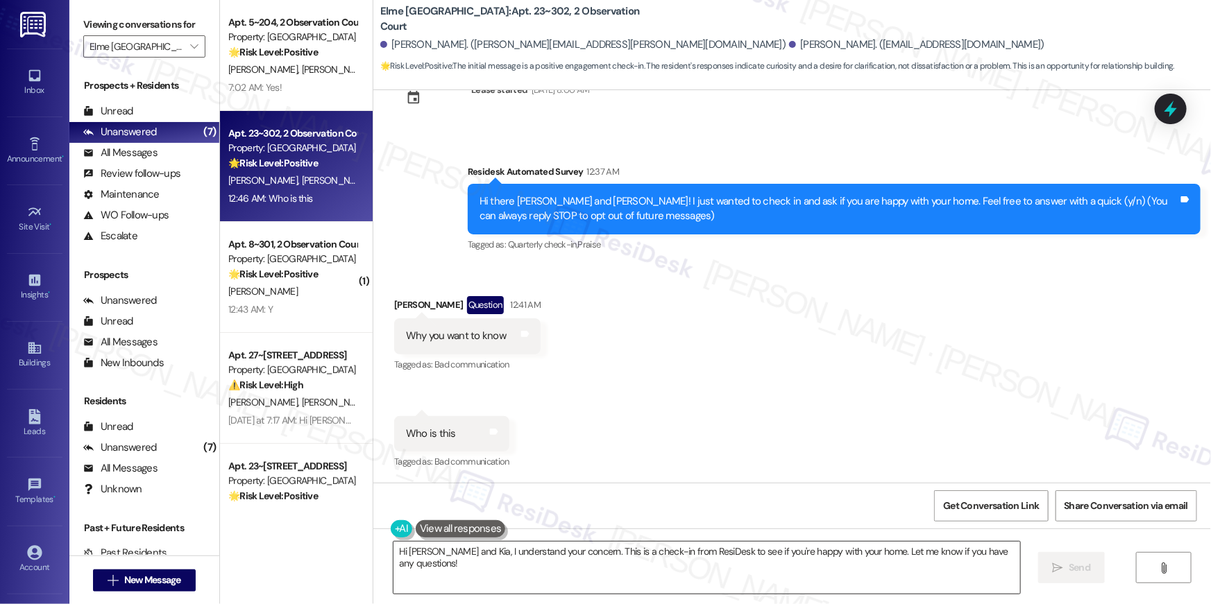
click at [558, 561] on textarea "Hi [PERSON_NAME] and Kia, I understand your concern. This is a check-in from Re…" at bounding box center [706, 568] width 627 height 52
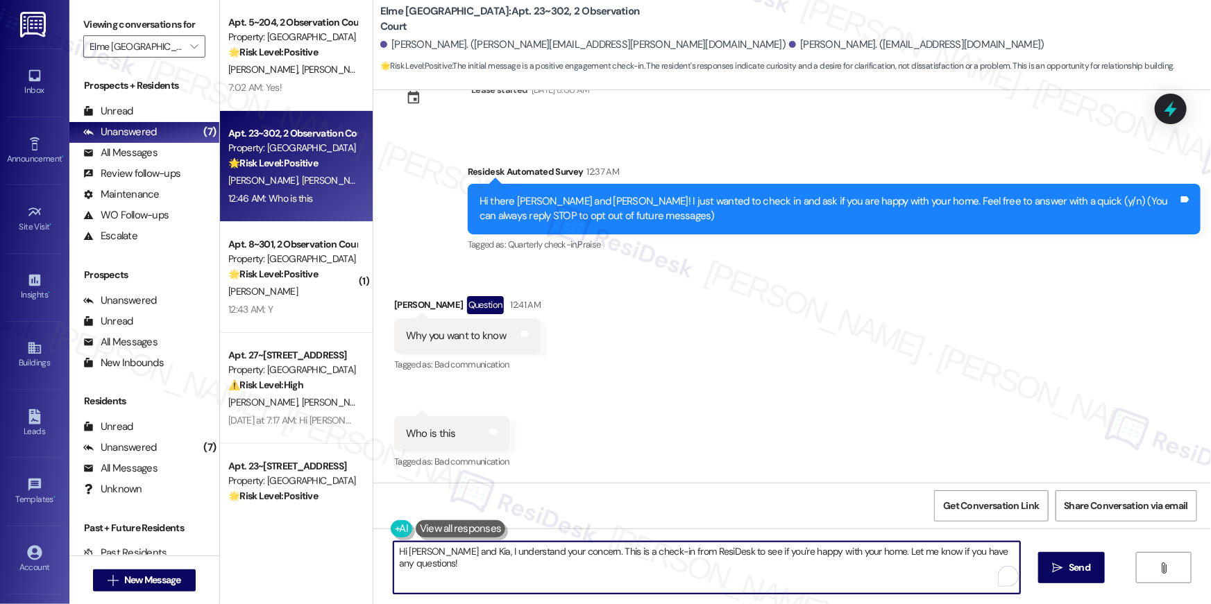
click at [558, 561] on textarea "Hi [PERSON_NAME] and Kia, I understand your concern. This is a check-in from Re…" at bounding box center [706, 568] width 627 height 52
paste textarea "{{first_name}}, this is [PERSON_NAME], part of the resident engagement team for…"
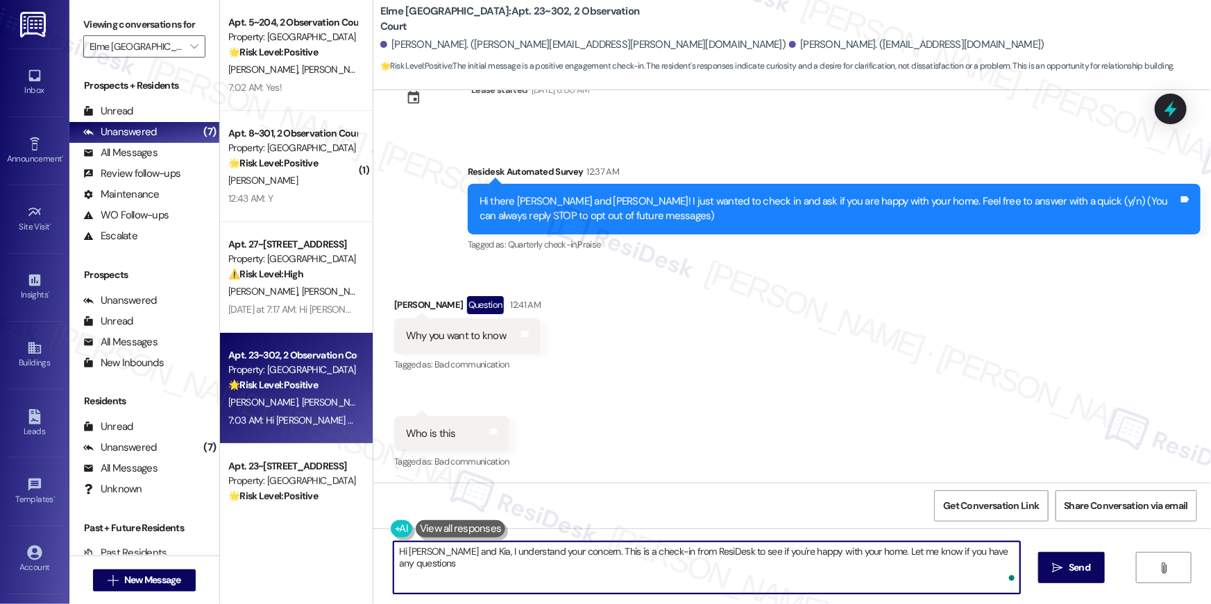
type textarea "Hi [PERSON_NAME] and Kia, I understand your concern. This is a check-in from Re…"
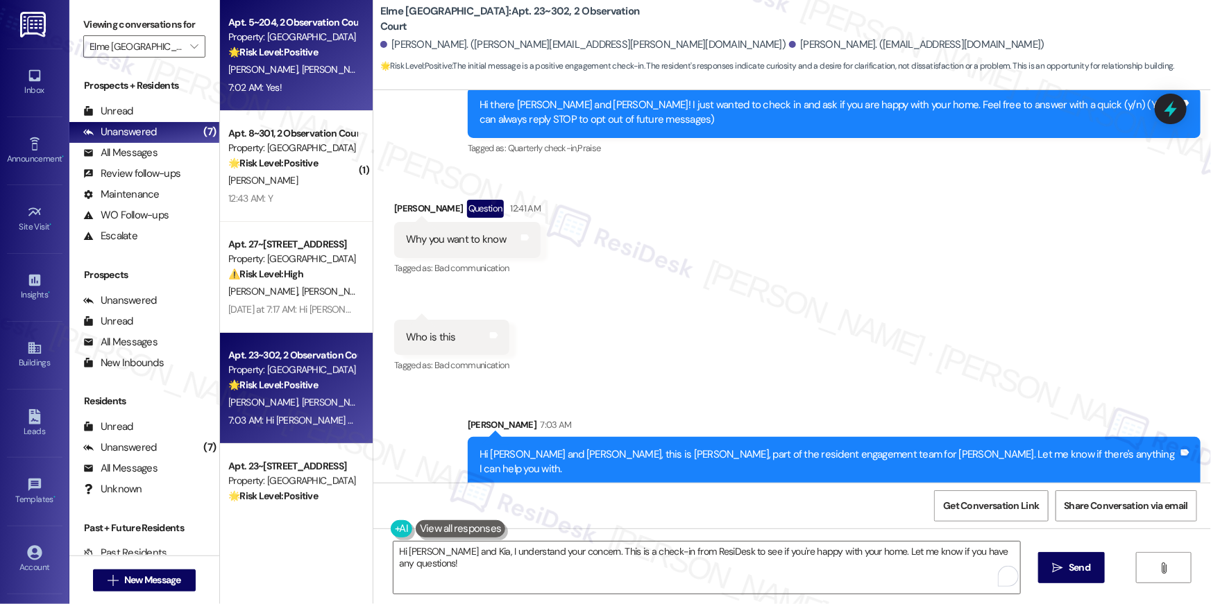
click at [319, 63] on div "[PERSON_NAME] [PERSON_NAME]" at bounding box center [292, 69] width 131 height 17
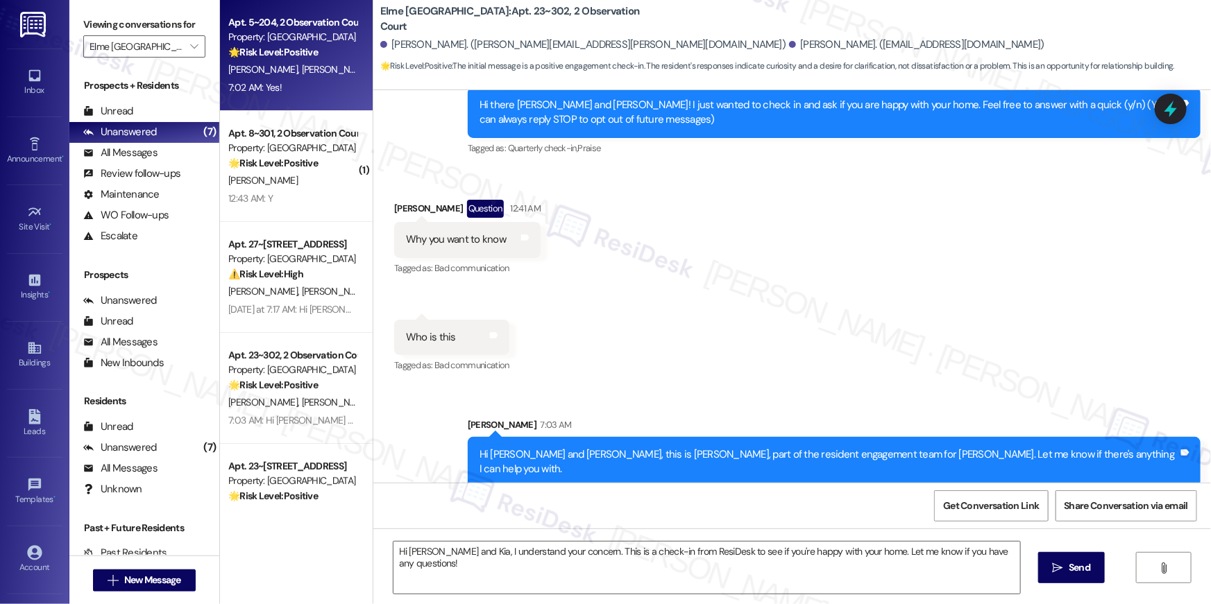
type textarea "Fetching suggested responses. Please feel free to read through the conversation…"
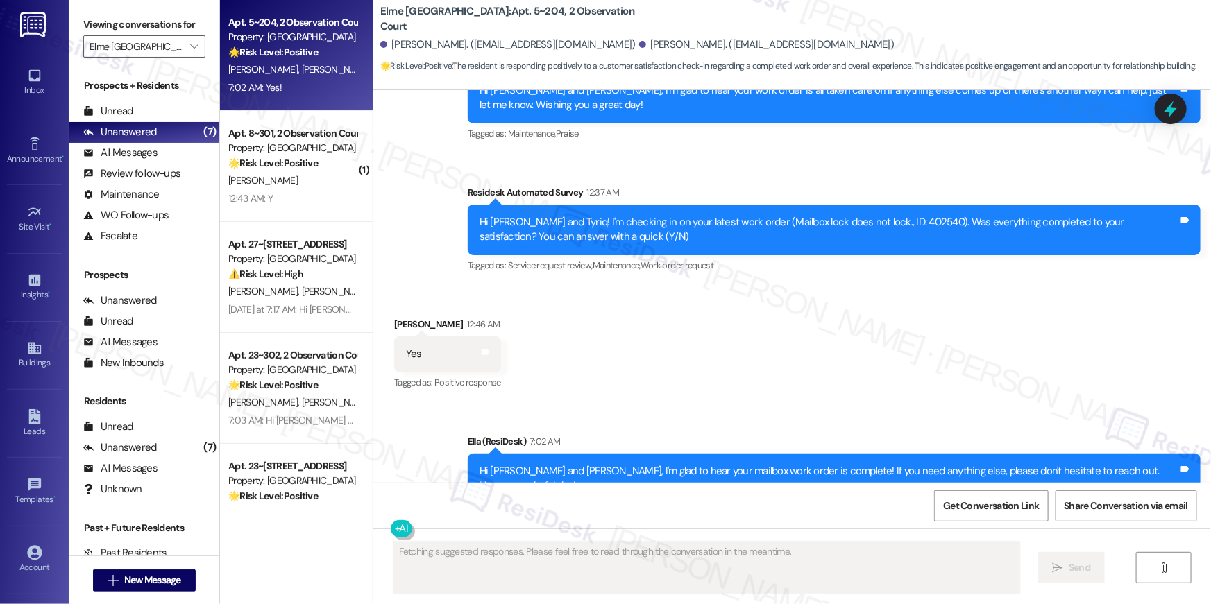
scroll to position [2153, 0]
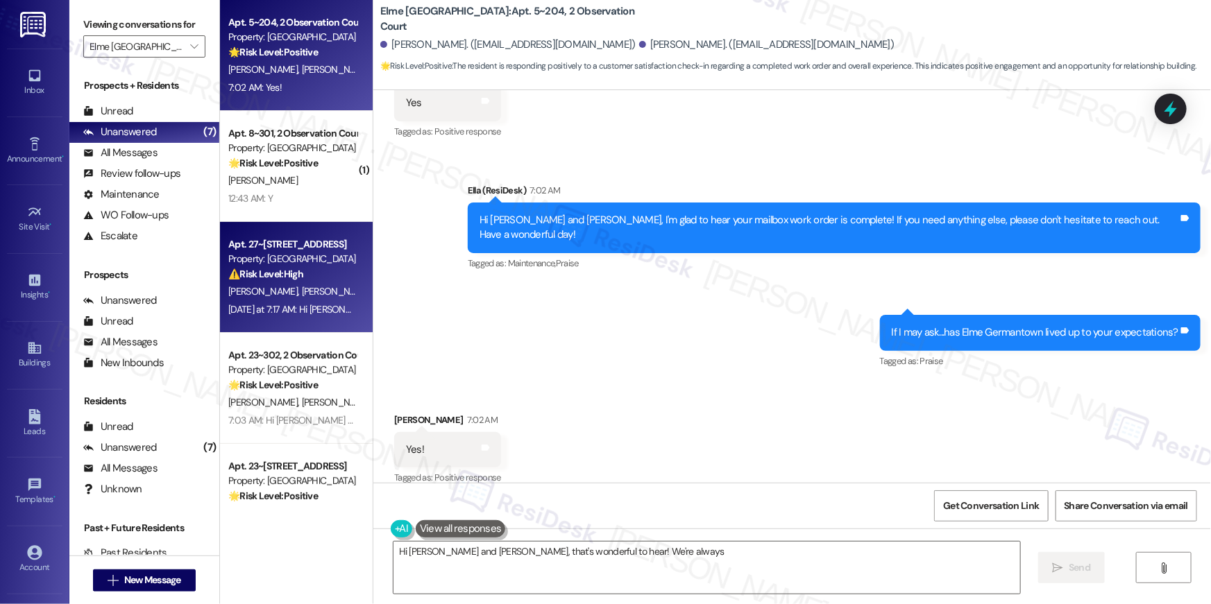
type textarea "Hi [PERSON_NAME] and [PERSON_NAME], that's wonderful to hear! We're always"
click at [315, 313] on div "[DATE] at 7:17 AM: Hi [PERSON_NAME] and [PERSON_NAME] , thank you for bringing …" at bounding box center [751, 309] width 1046 height 12
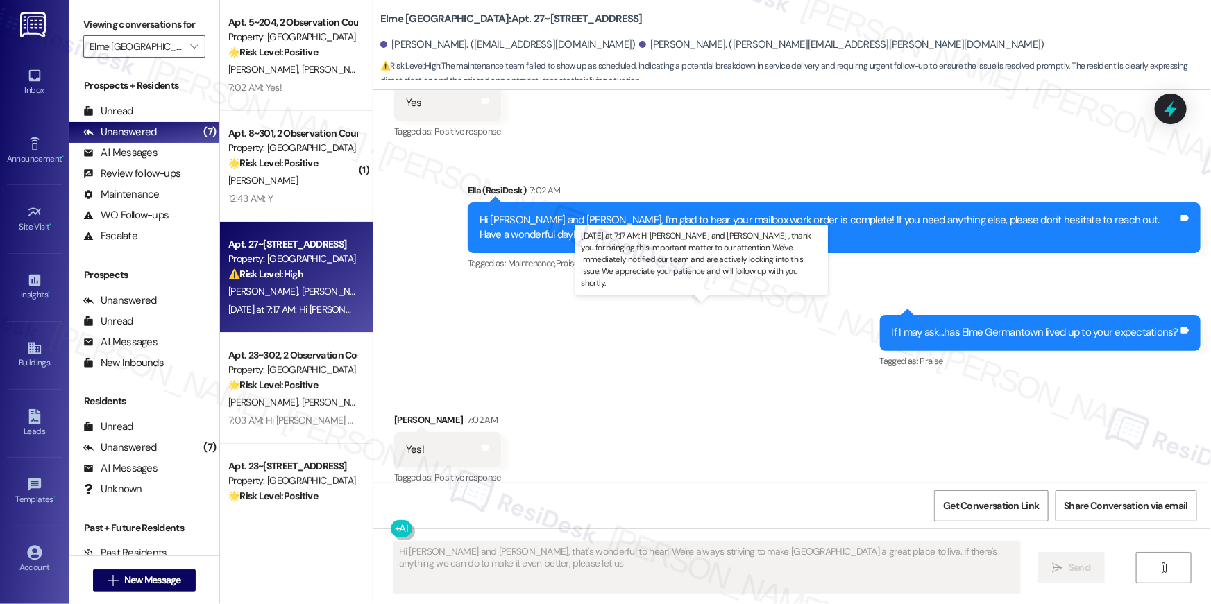
scroll to position [750, 0]
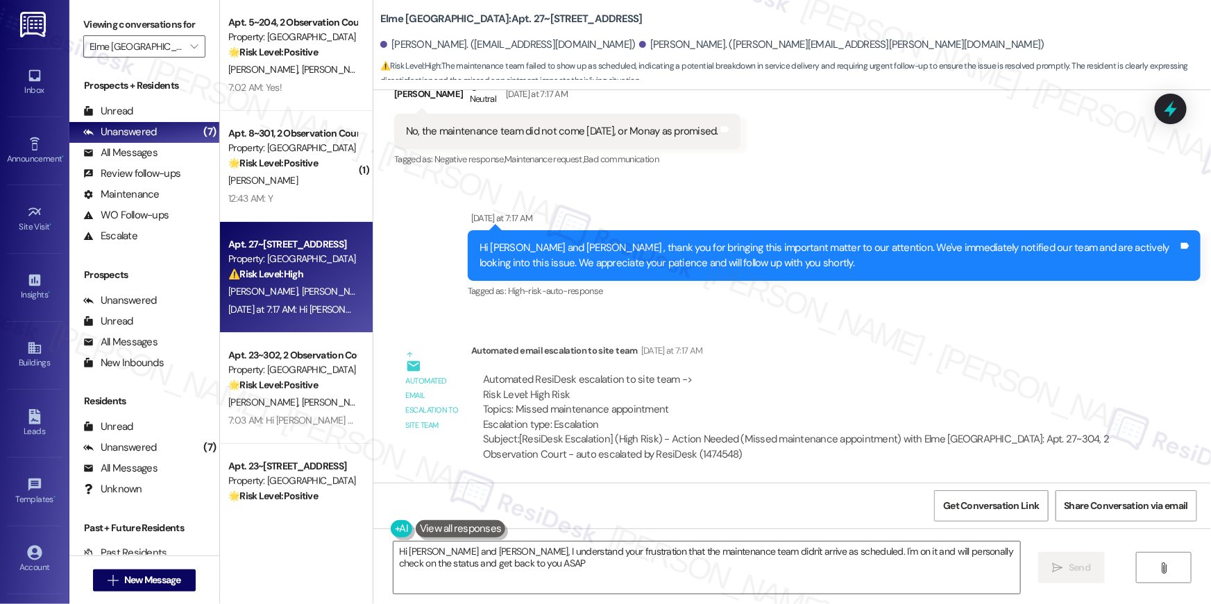
type textarea "Hi [PERSON_NAME] and [PERSON_NAME], I understand your frustration that the main…"
click at [902, 351] on div "Automated email escalation to site team [DATE] at 7:17 AM" at bounding box center [799, 352] width 656 height 19
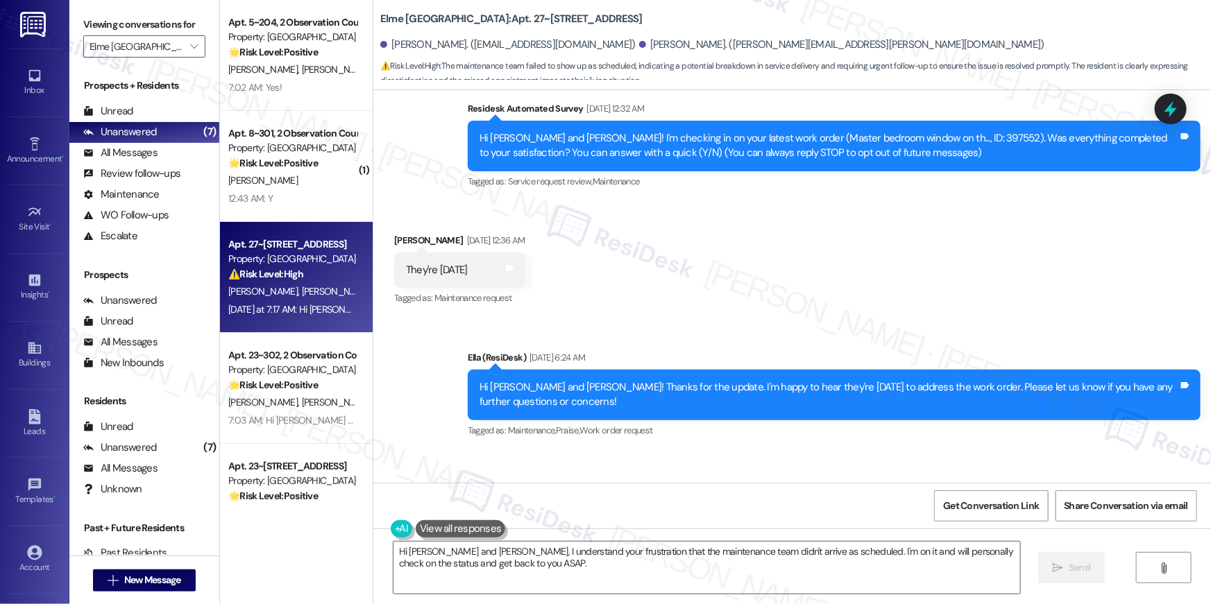
scroll to position [16, 0]
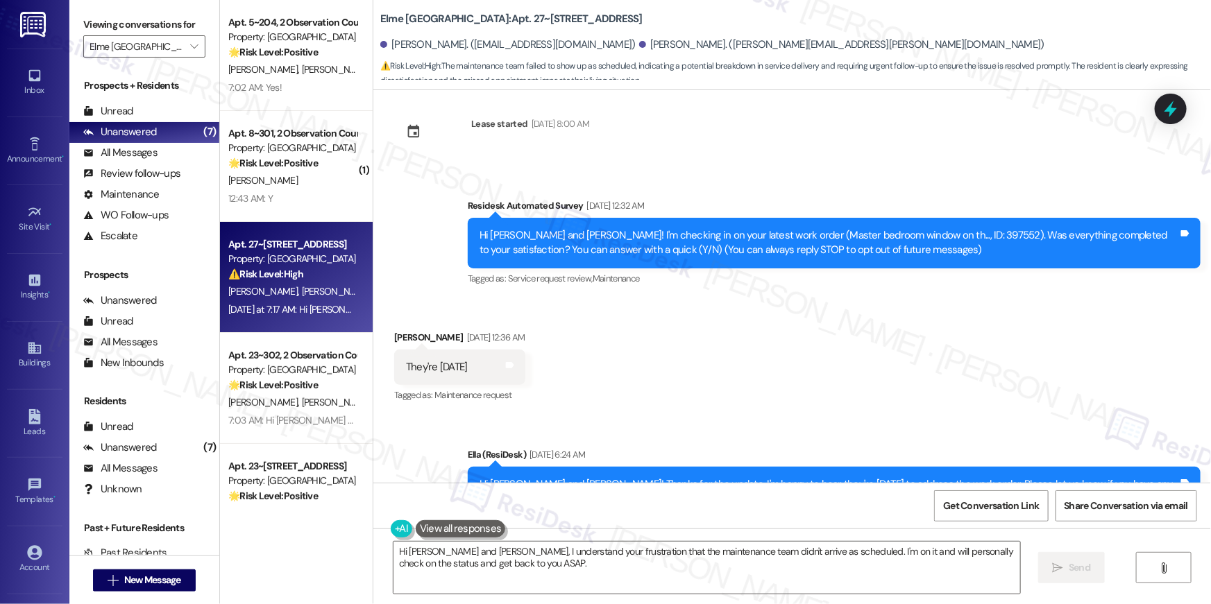
click at [901, 233] on div "Hi [PERSON_NAME] and [PERSON_NAME]! I'm checking in on your latest work order (…" at bounding box center [828, 243] width 699 height 30
copy div "397552"
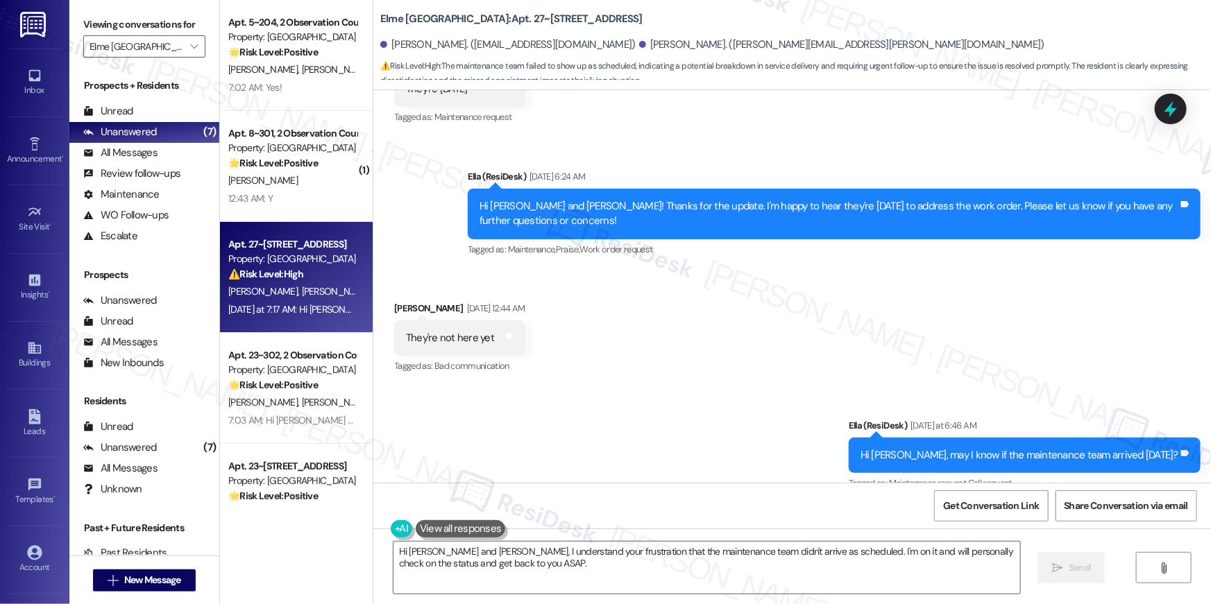
scroll to position [291, 0]
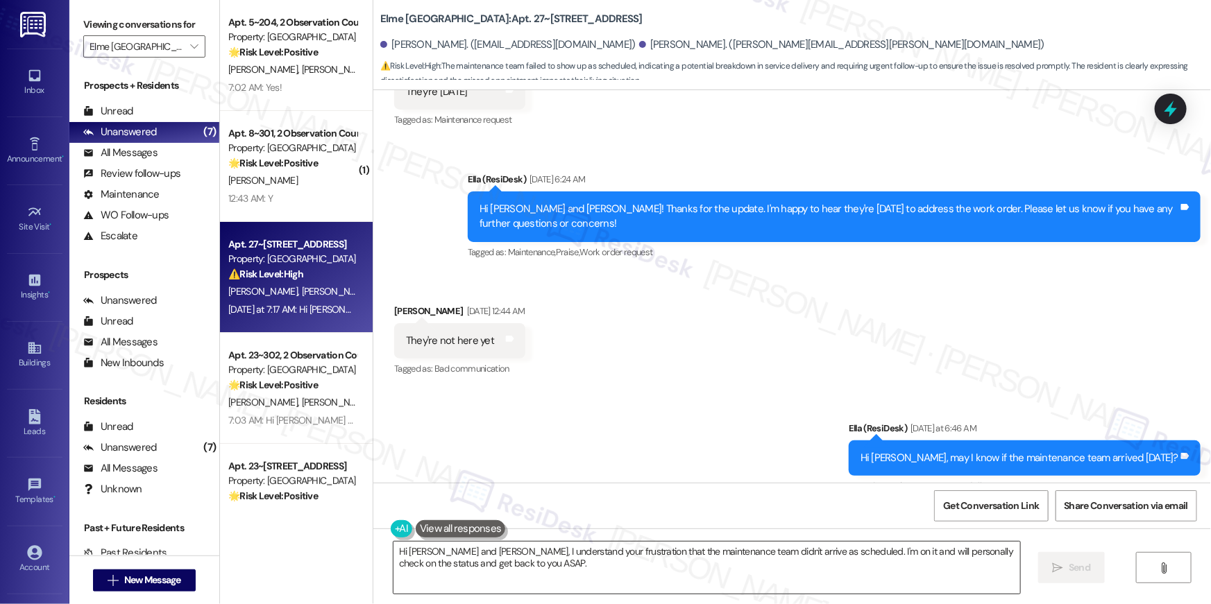
click at [722, 592] on textarea "Hi [PERSON_NAME] and [PERSON_NAME], I understand your frustration that the main…" at bounding box center [706, 568] width 627 height 52
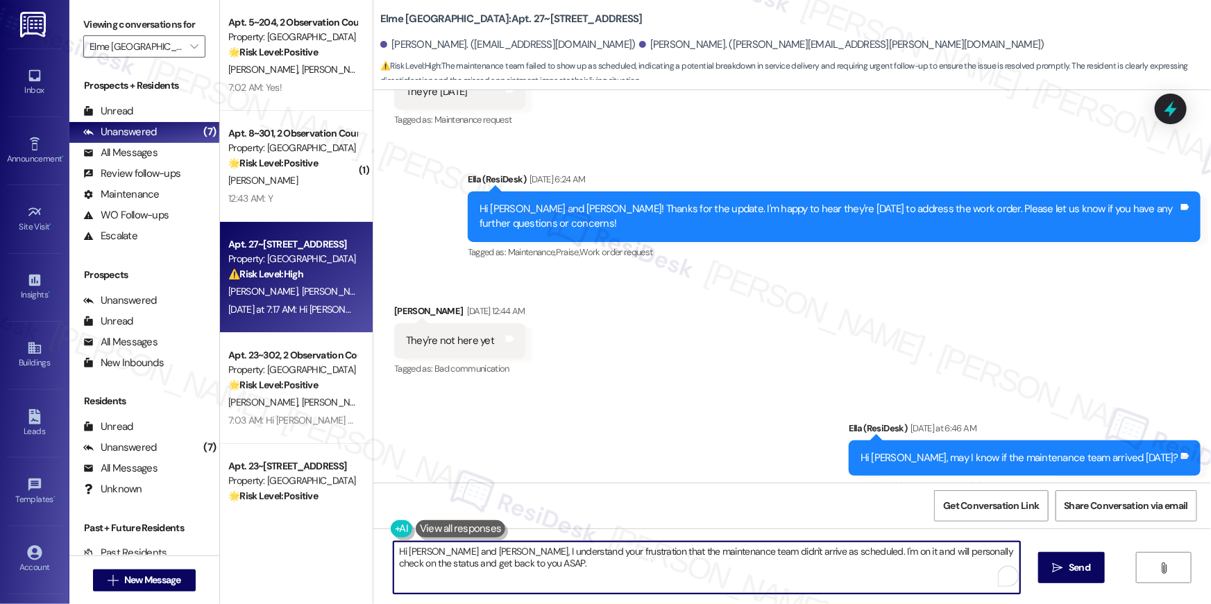
click at [722, 592] on textarea "Hi [PERSON_NAME] and [PERSON_NAME], I understand your frustration that the main…" at bounding box center [706, 568] width 627 height 52
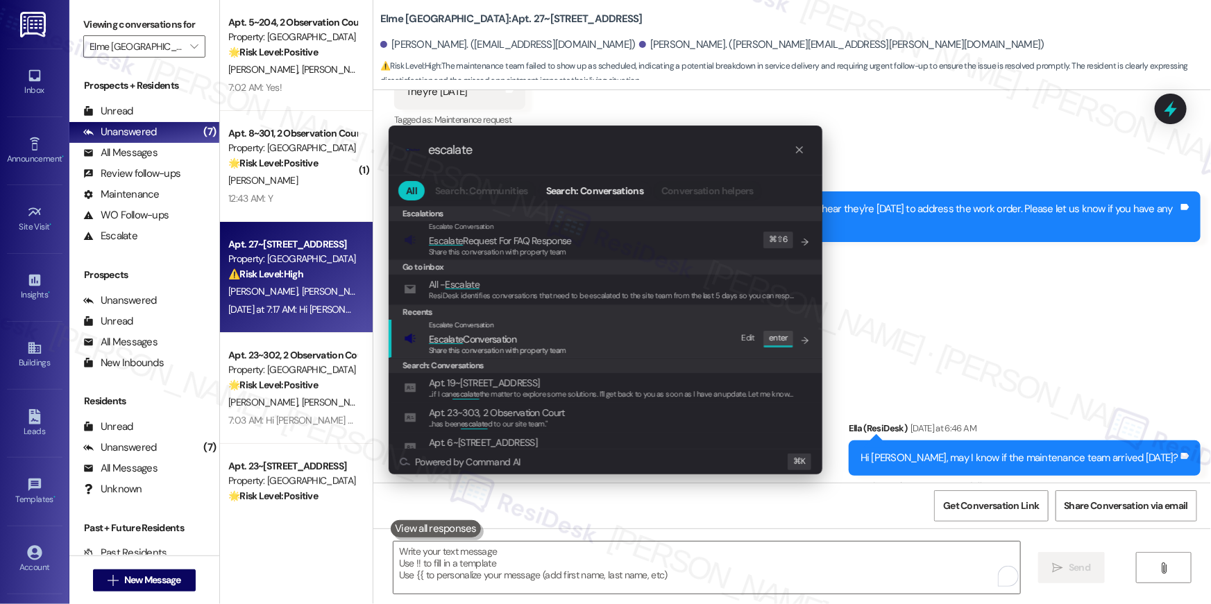
type input "escalate"
click at [570, 343] on div "Escalate Conversation Escalate Conversation Share this conversation with proper…" at bounding box center [607, 338] width 406 height 37
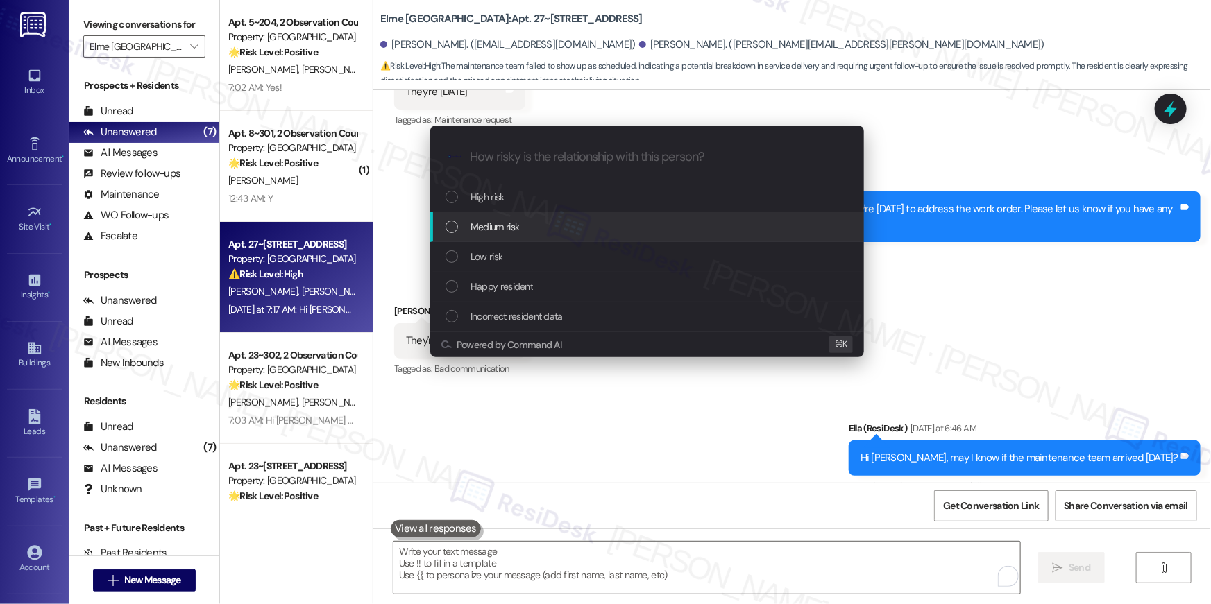
click at [514, 235] on div "Medium risk" at bounding box center [647, 227] width 434 height 30
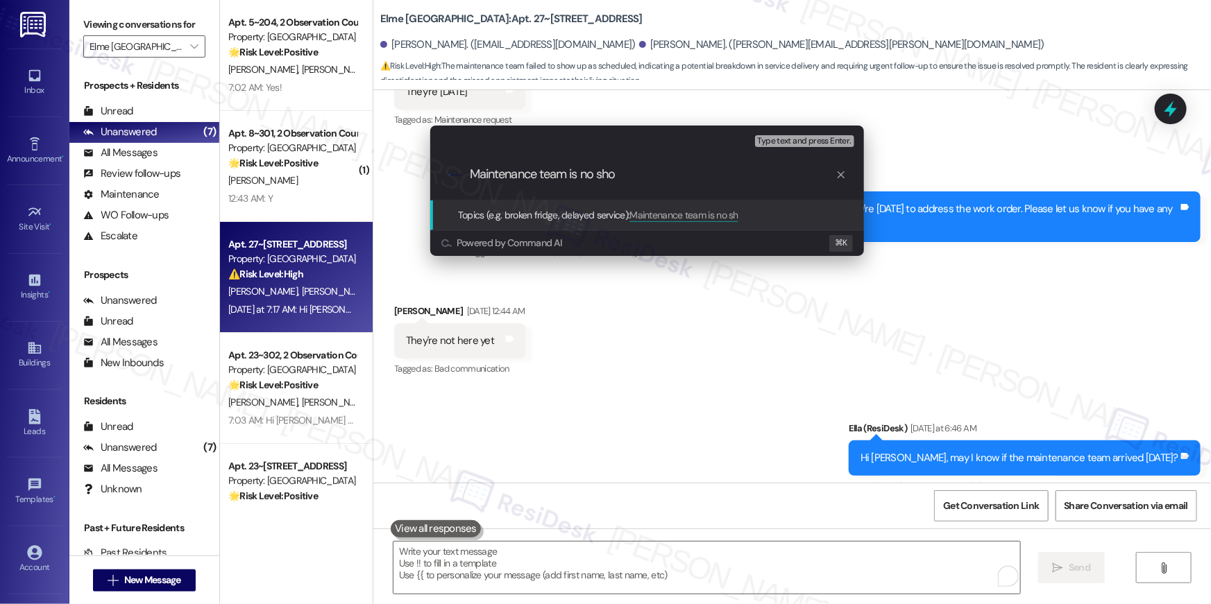
type input "Maintenance team is no show"
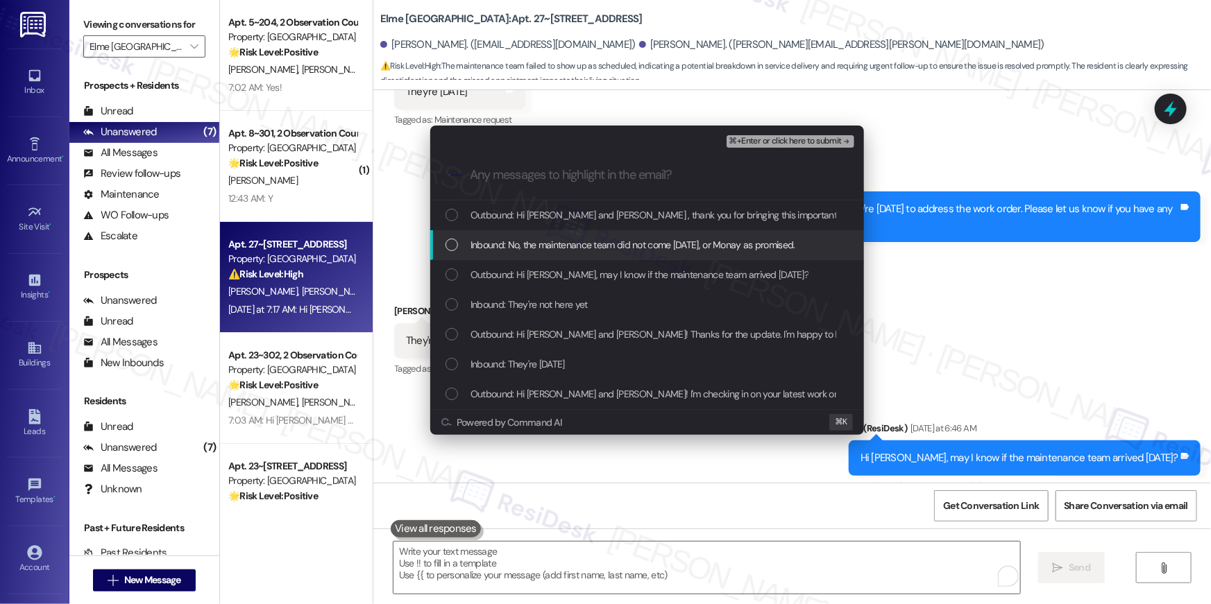
click at [559, 243] on span "Inbound: No, the maintenance team did not come [DATE], or Monay as promised." at bounding box center [632, 244] width 325 height 15
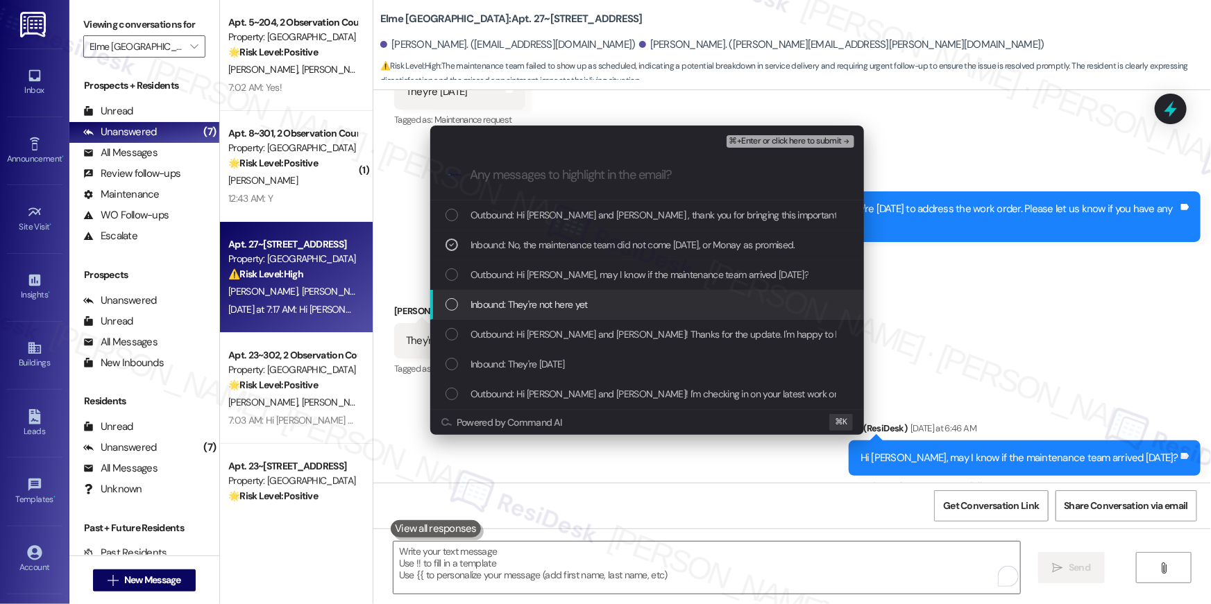
drag, startPoint x: 555, startPoint y: 300, endPoint x: 552, endPoint y: 312, distance: 13.0
click at [554, 300] on span "Inbound: They're not here yet" at bounding box center [528, 304] width 117 height 15
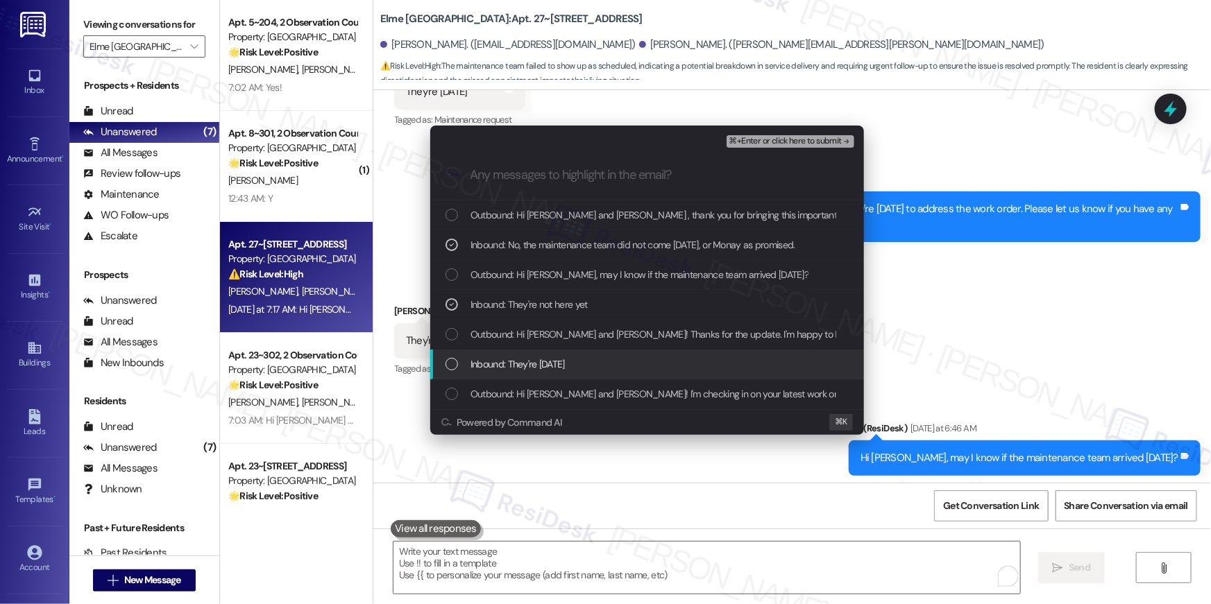
click at [541, 365] on span "Inbound: They're [DATE]" at bounding box center [517, 364] width 94 height 15
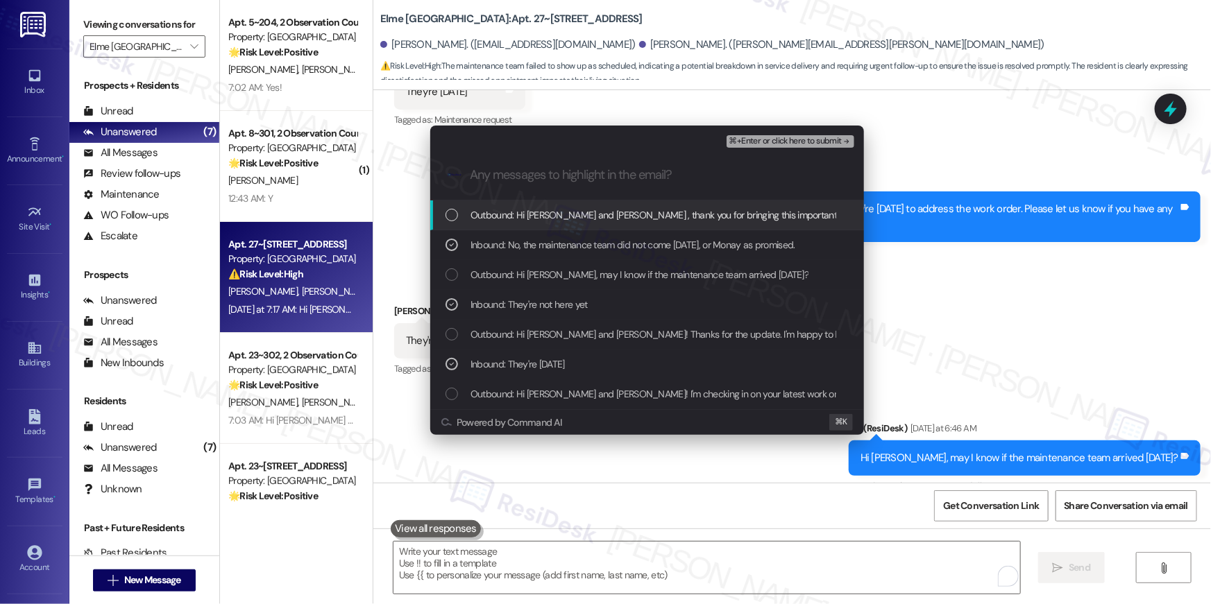
click at [748, 145] on span "⌘+Enter or click here to submit" at bounding box center [785, 142] width 112 height 10
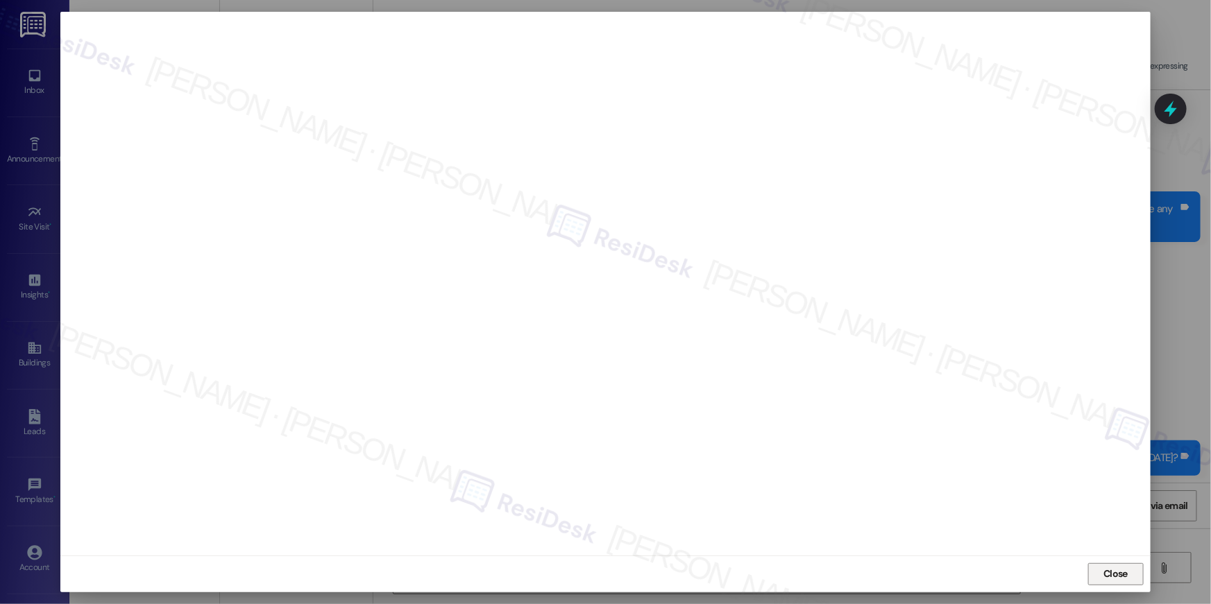
click at [1105, 576] on span "Close" at bounding box center [1115, 574] width 24 height 15
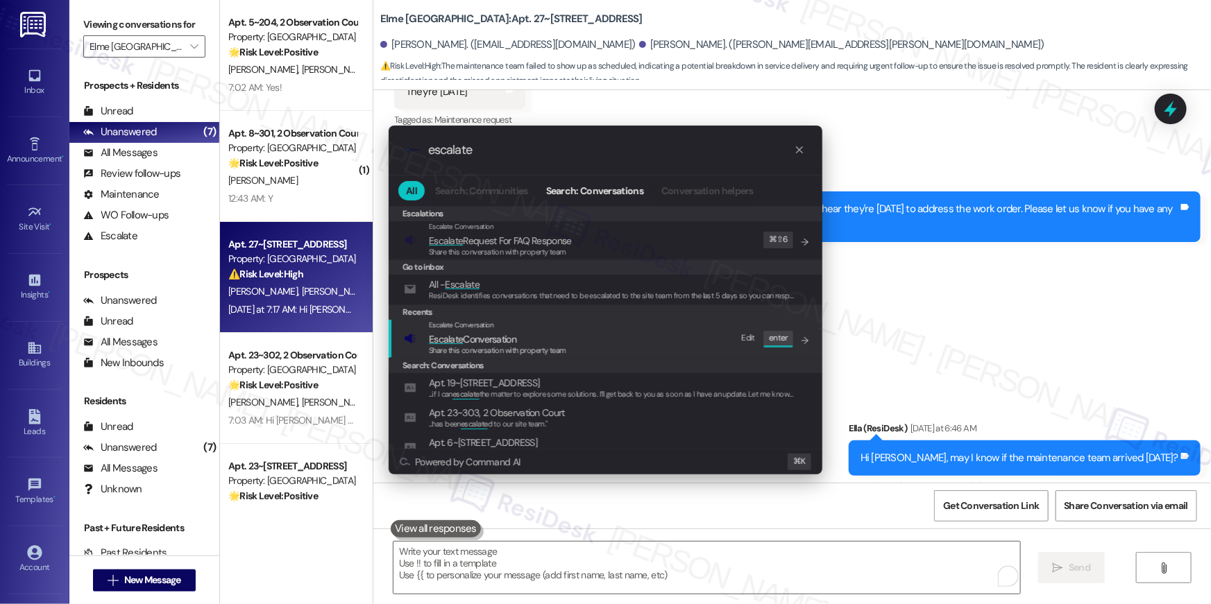
type input "escalate"
click at [615, 344] on div "Escalate Conversation Escalate Conversation Share this conversation with proper…" at bounding box center [607, 338] width 406 height 37
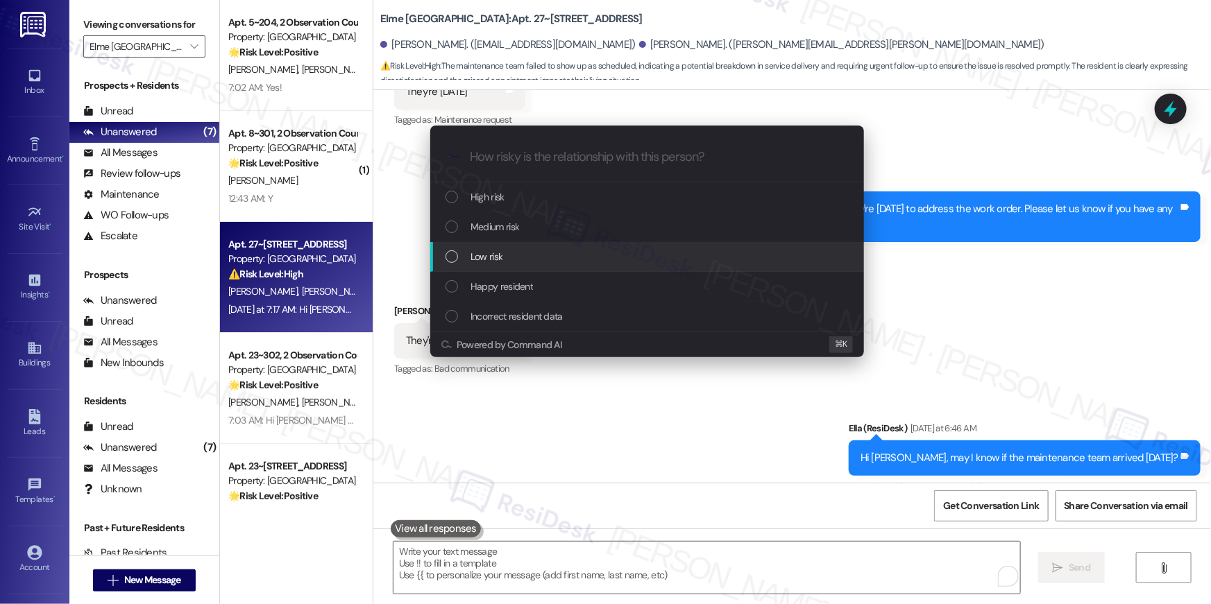
click at [518, 255] on div "Low risk" at bounding box center [648, 256] width 406 height 15
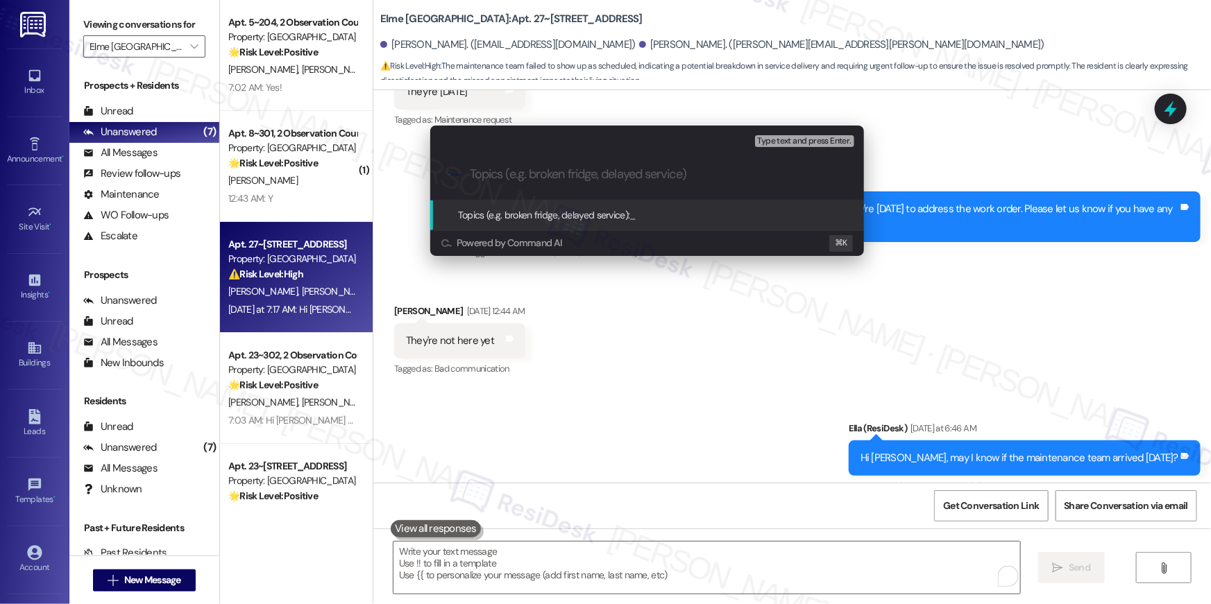
paste input "Maintenance team is no show"
type input "Maintenance team is no show"
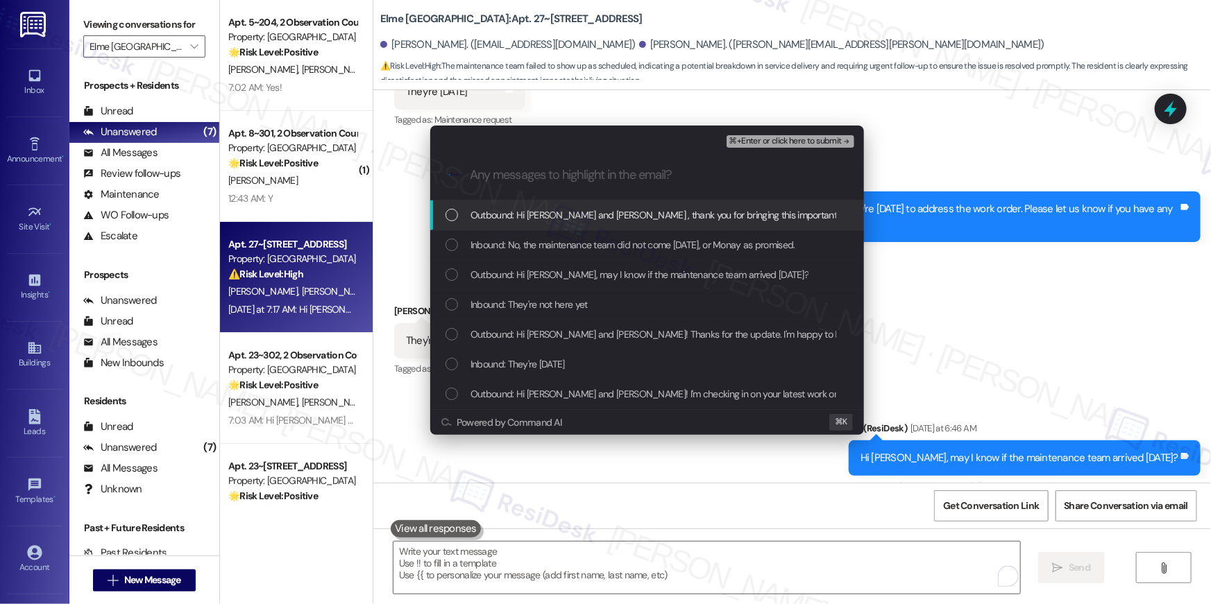
click at [568, 211] on span "Outbound: Hi [PERSON_NAME] and [PERSON_NAME] , thank you for bringing this impo…" at bounding box center [981, 214] width 1022 height 15
click at [566, 216] on span "Outbound: Hi [PERSON_NAME] and [PERSON_NAME] , thank you for bringing this impo…" at bounding box center [981, 214] width 1022 height 15
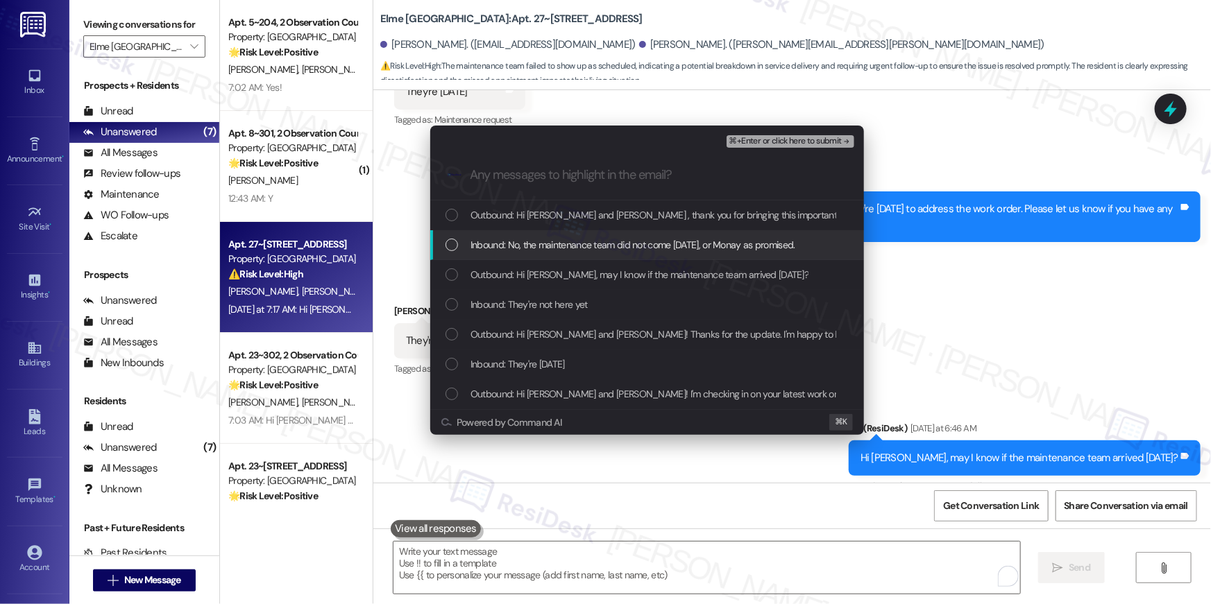
click at [561, 236] on div "Inbound: No, the maintenance team did not come [DATE], or Monay as promised." at bounding box center [647, 245] width 434 height 30
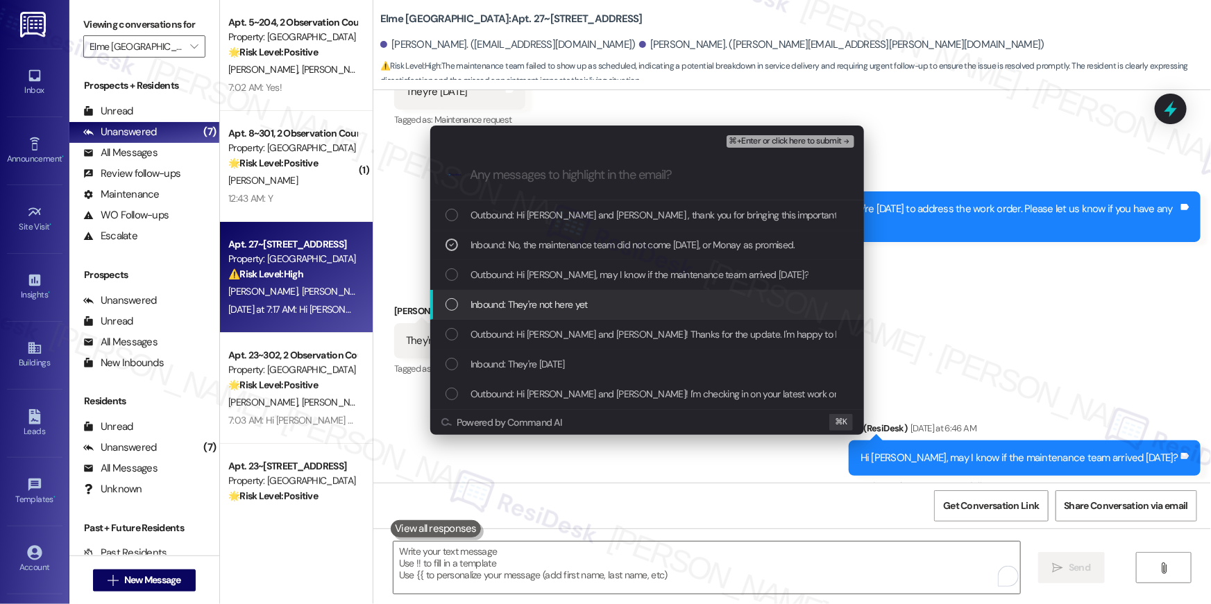
click at [550, 307] on span "Inbound: They're not here yet" at bounding box center [528, 304] width 117 height 15
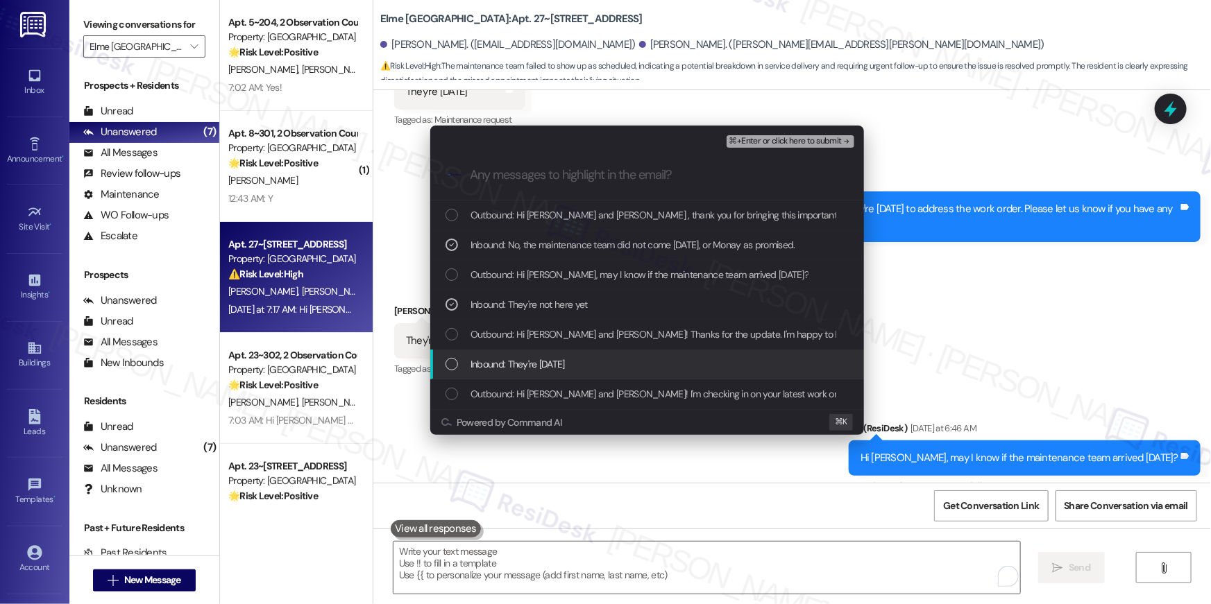
click at [541, 362] on span "Inbound: They're [DATE]" at bounding box center [517, 364] width 94 height 15
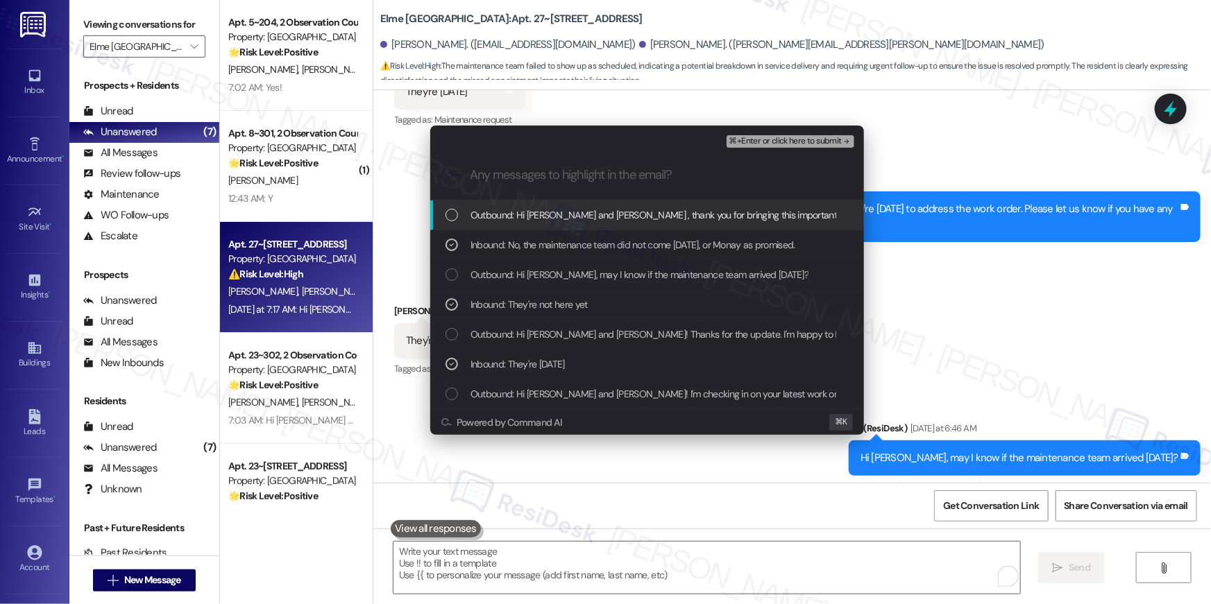
click at [791, 145] on span "⌘+Enter or click here to submit" at bounding box center [785, 142] width 112 height 10
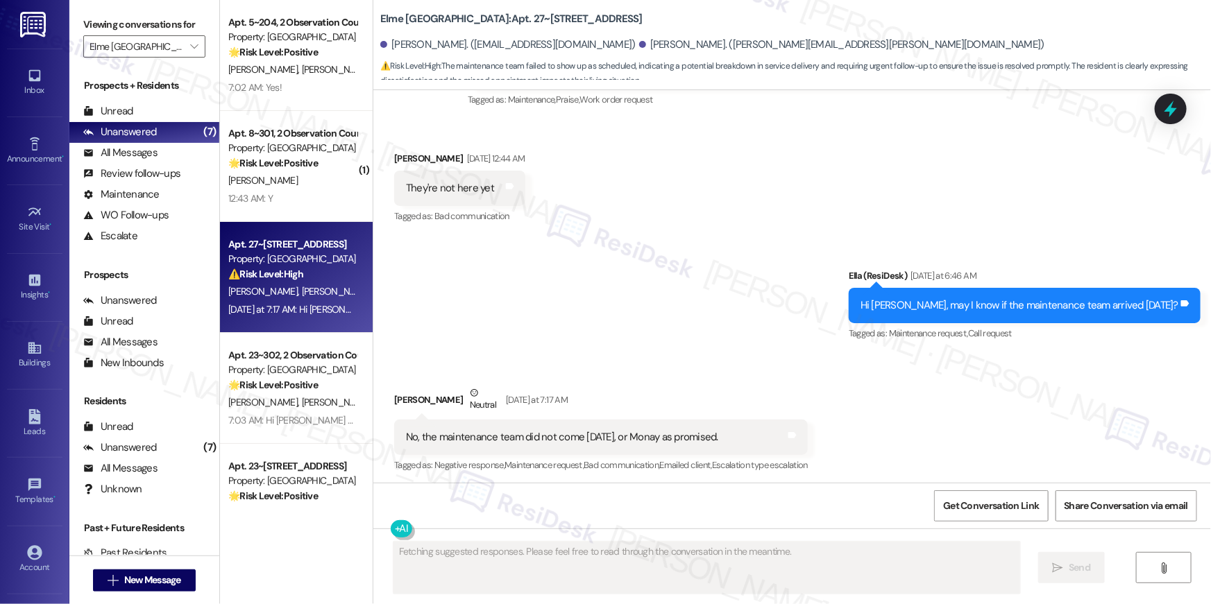
scroll to position [447, 0]
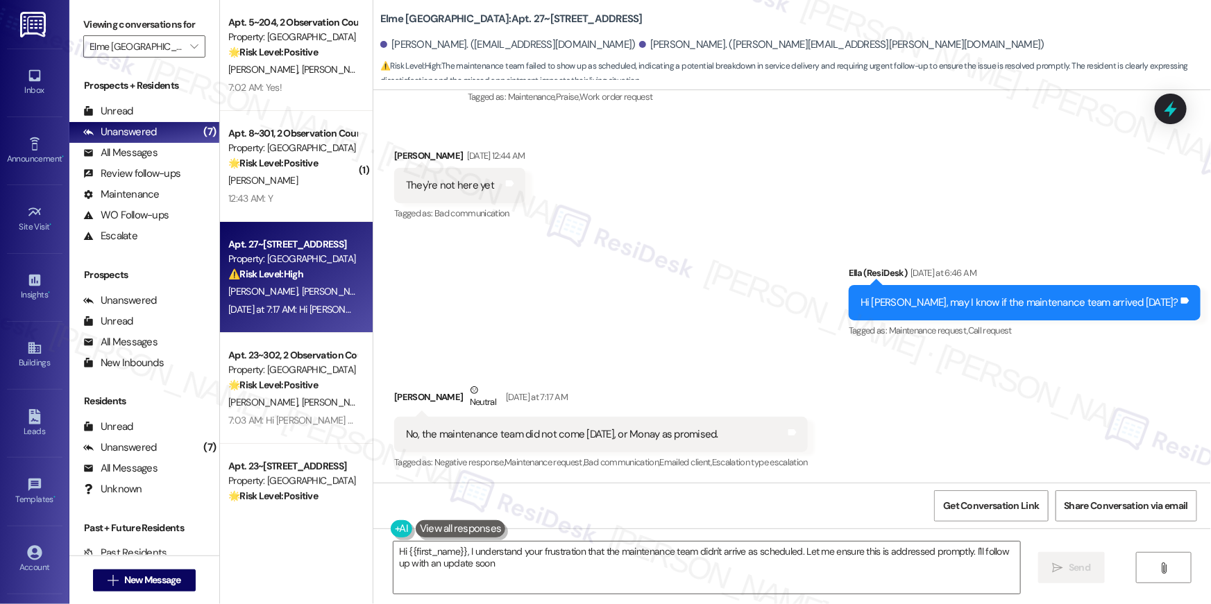
type textarea "Hi {{first_name}}, I understand your frustration that the maintenance team didn…"
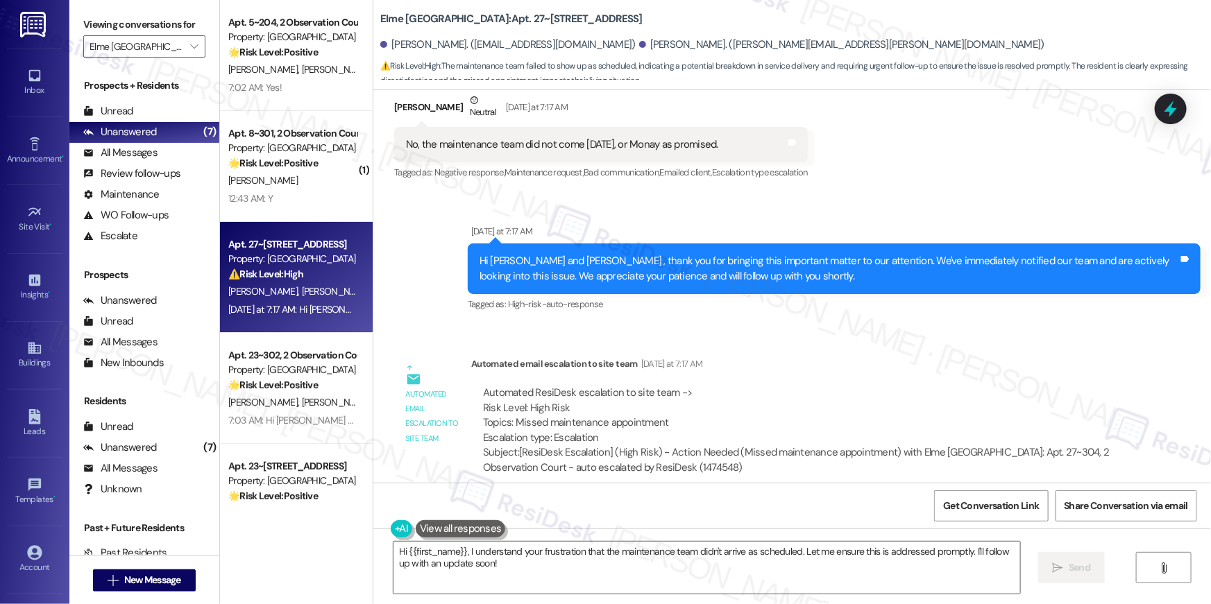
scroll to position [750, 0]
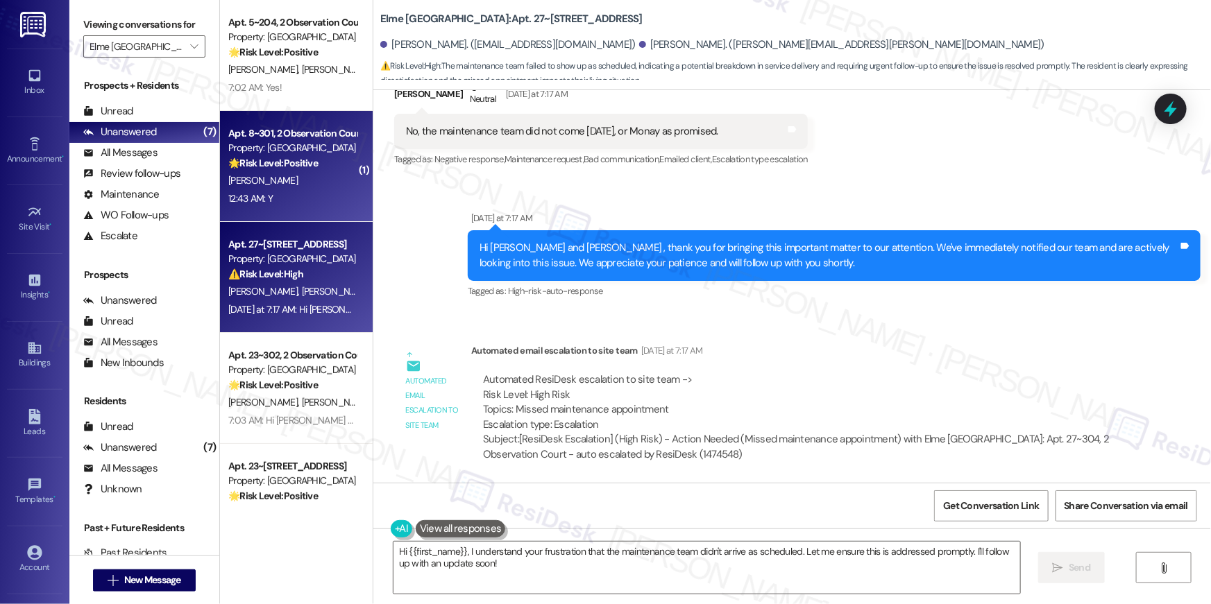
click at [292, 174] on div "[PERSON_NAME]" at bounding box center [292, 180] width 131 height 17
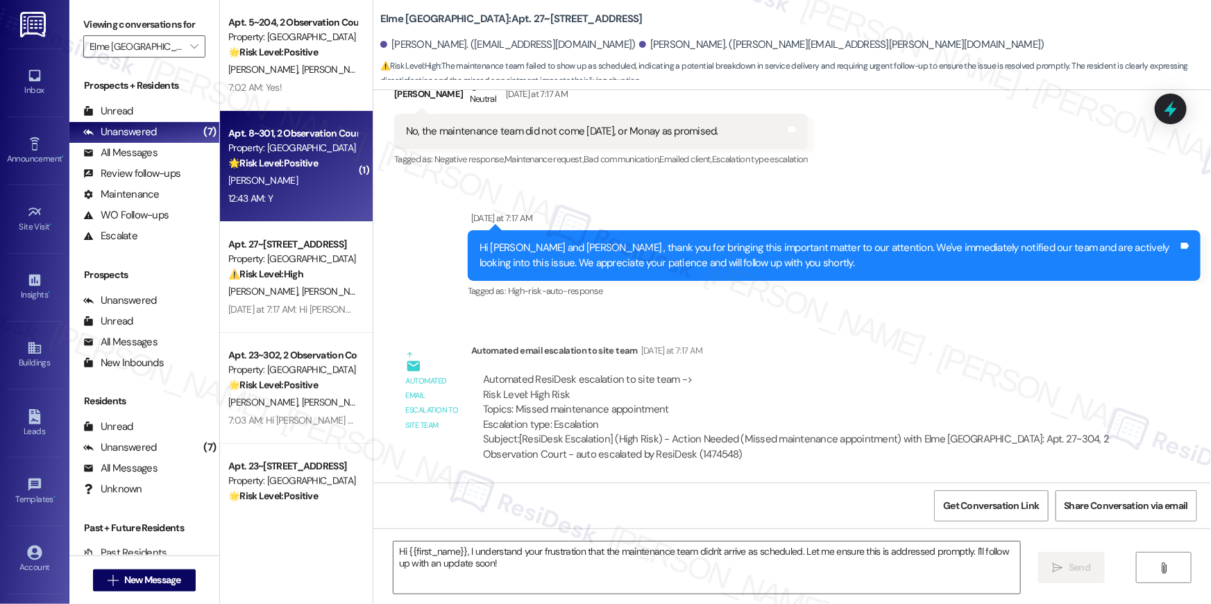
type textarea "Fetching suggested responses. Please feel free to read through the conversation…"
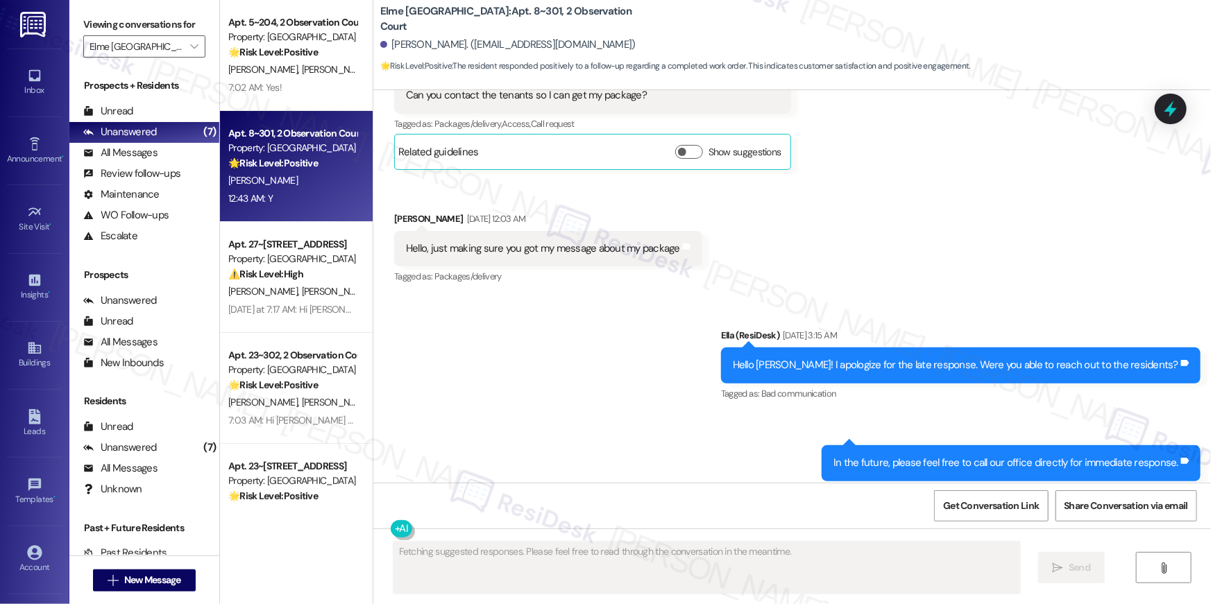
scroll to position [15165, 0]
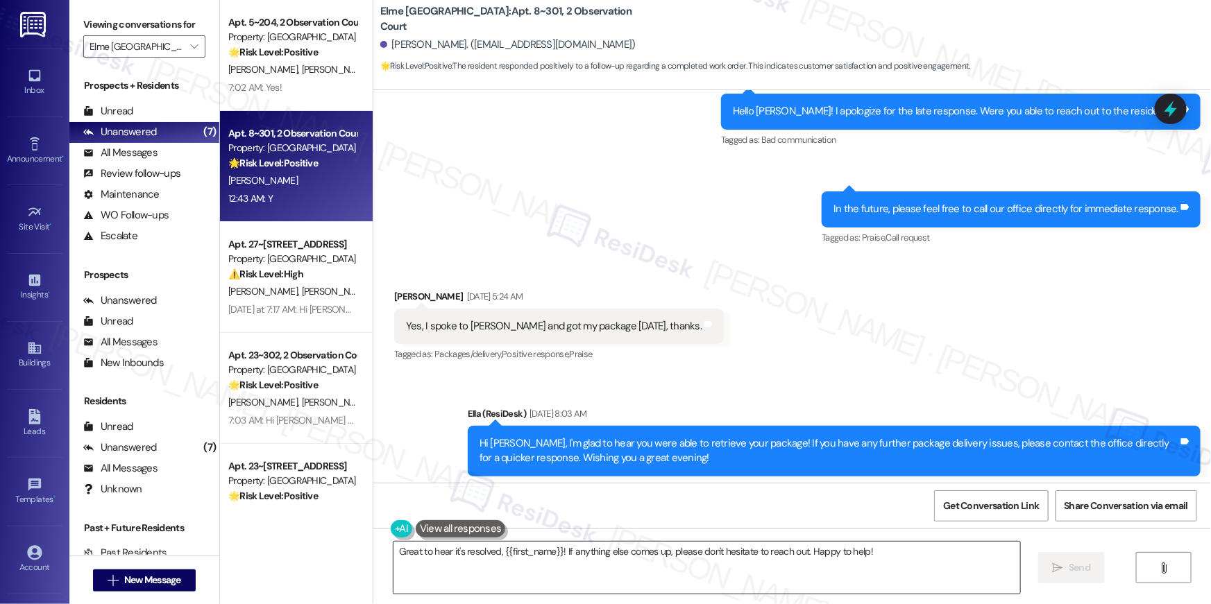
click at [693, 568] on textarea "Great to hear it's resolved, {{first_name}}! If anything else comes up, please …" at bounding box center [706, 568] width 627 height 52
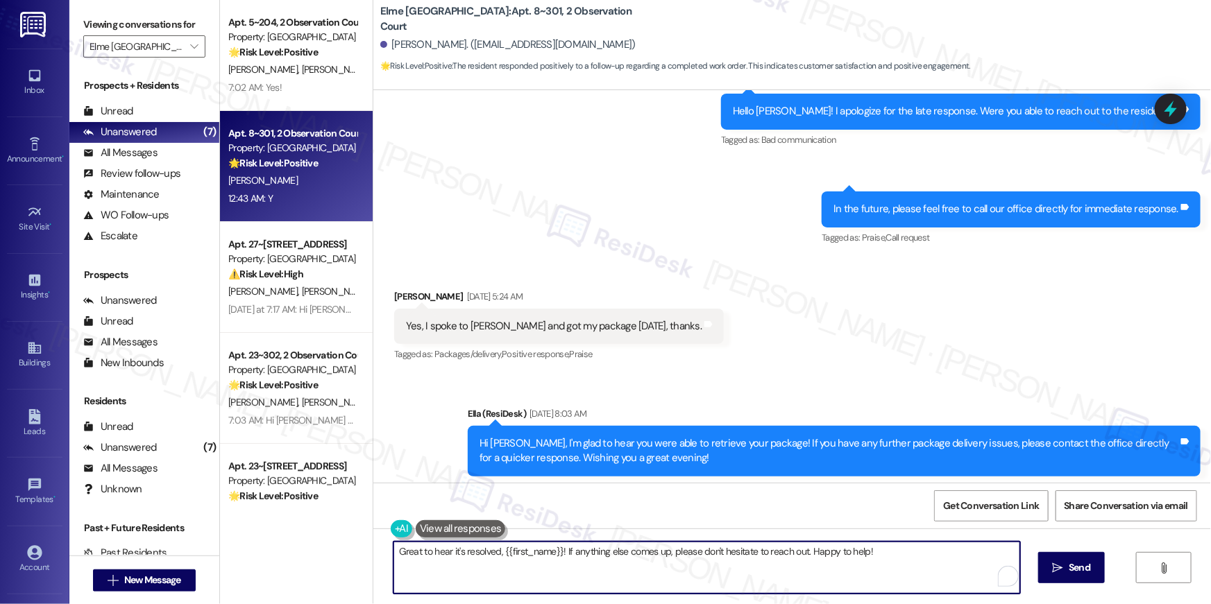
paste textarea "Hi {{first_name}}, I’m glad to hear your work order has been completed! If anyt…"
type textarea "Hi {{first_name}}, I’m glad to hear your work order has been completed! If anyt…"
click at [1080, 573] on span "Send" at bounding box center [1080, 568] width 22 height 15
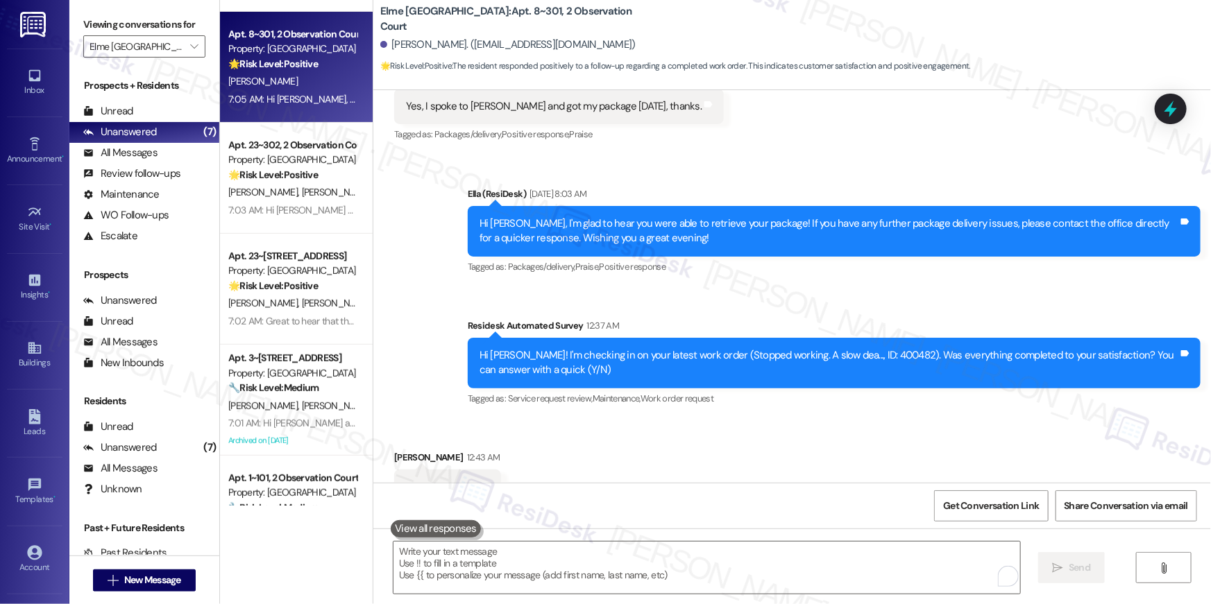
scroll to position [211, 0]
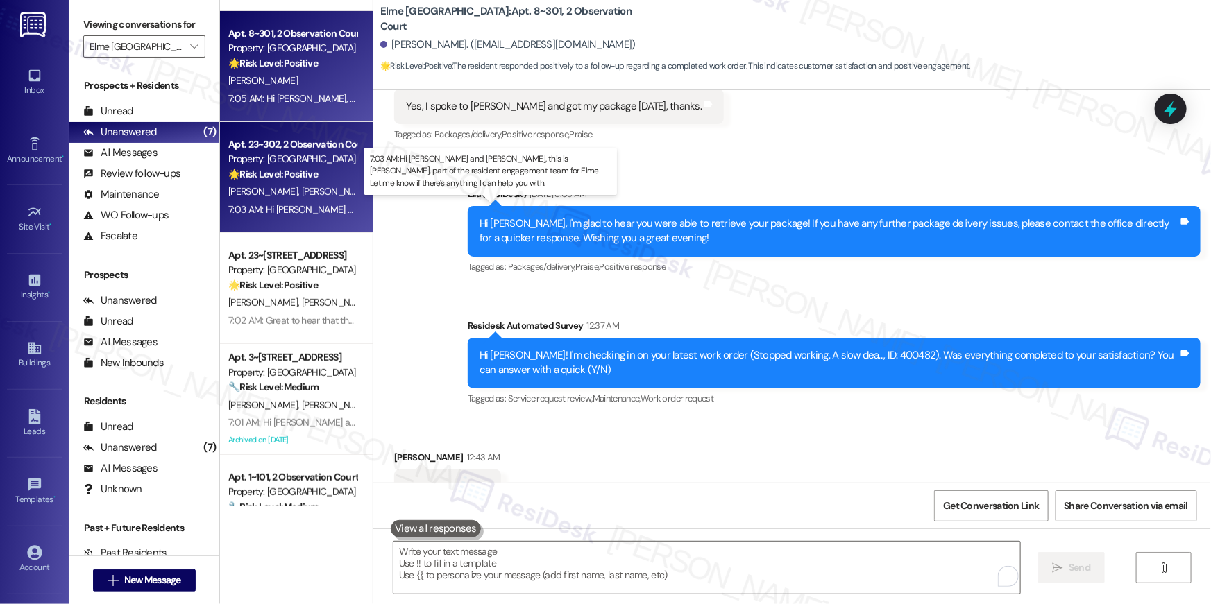
click at [290, 205] on div "7:03 AM: Hi [PERSON_NAME] and [PERSON_NAME], this is [PERSON_NAME], part of the…" at bounding box center [580, 209] width 704 height 12
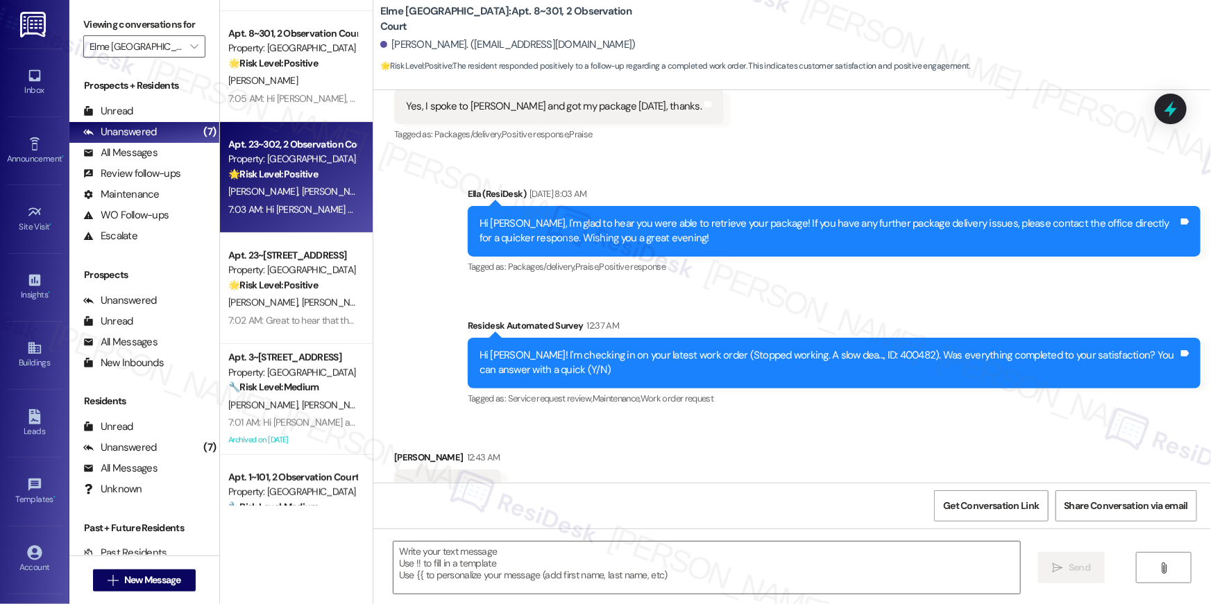
type textarea "Fetching suggested responses. Please feel free to read through the conversation…"
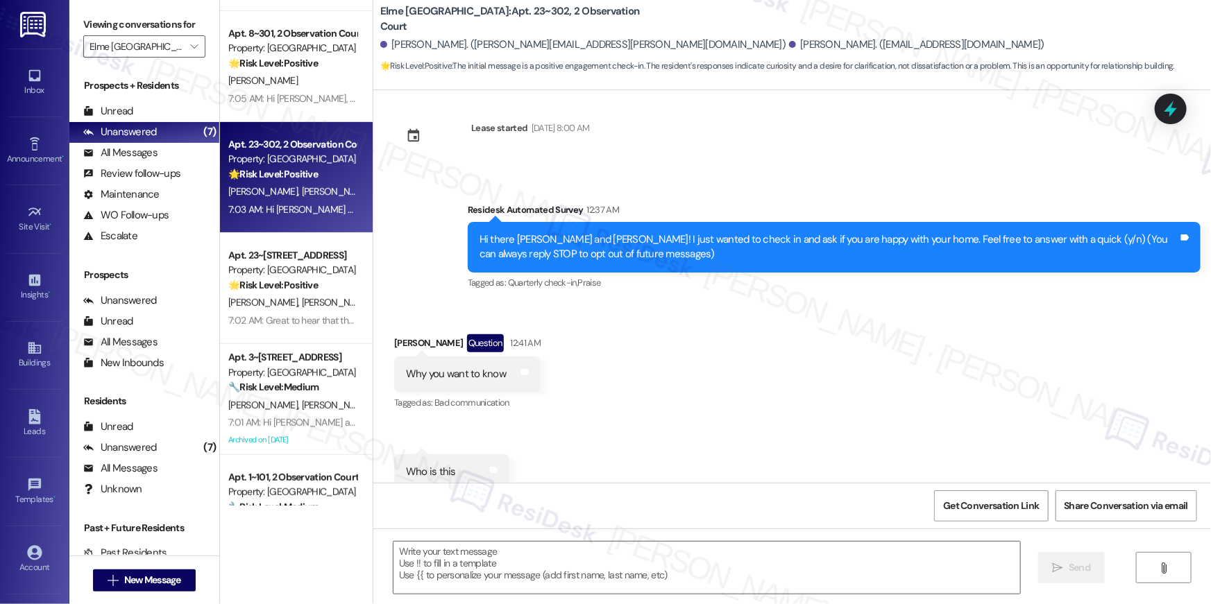
type textarea "Fetching suggested responses. Please feel free to read through the conversation…"
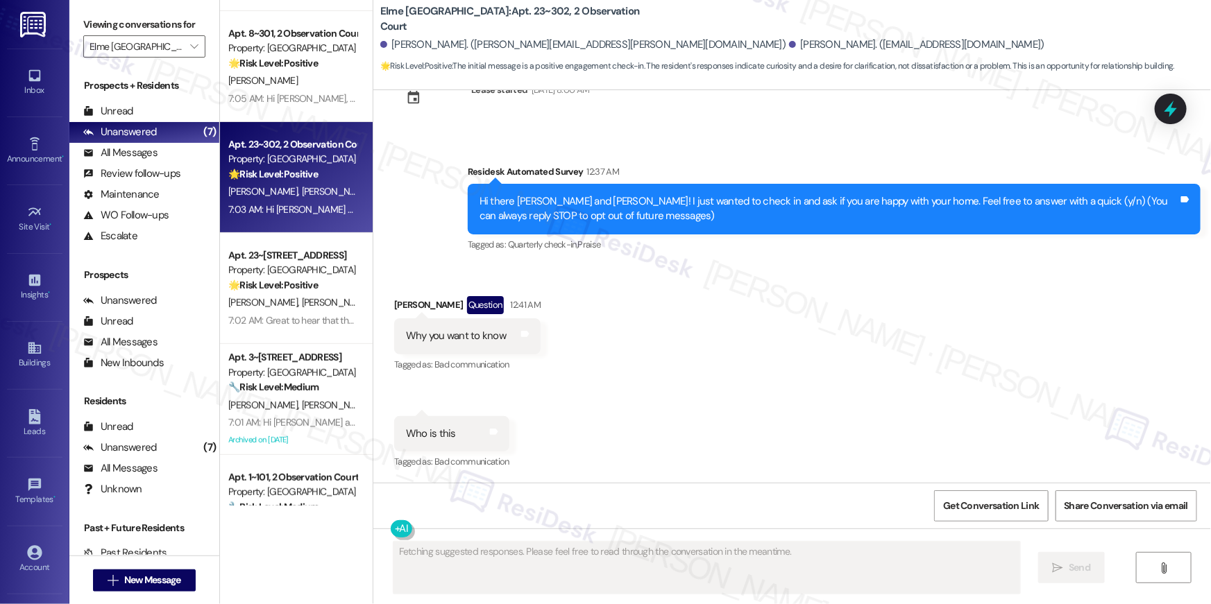
scroll to position [0, 0]
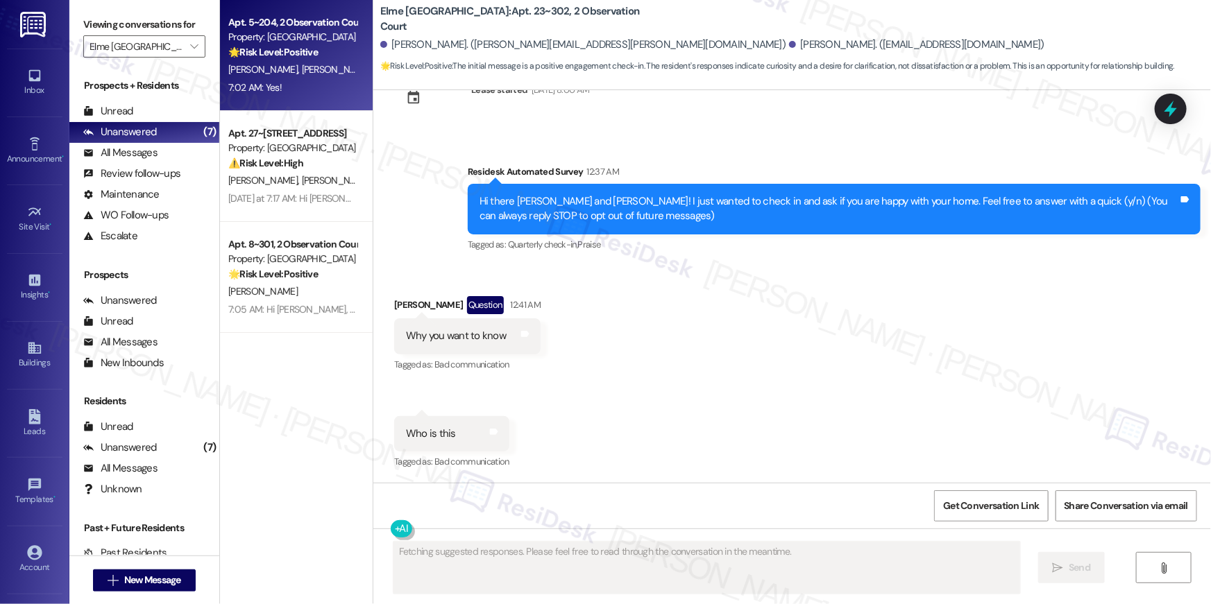
click at [278, 102] on div "Apt. 5~204, 2 Observation Court Property: Elme Germantown 🌟 Risk Level: Positiv…" at bounding box center [296, 55] width 153 height 111
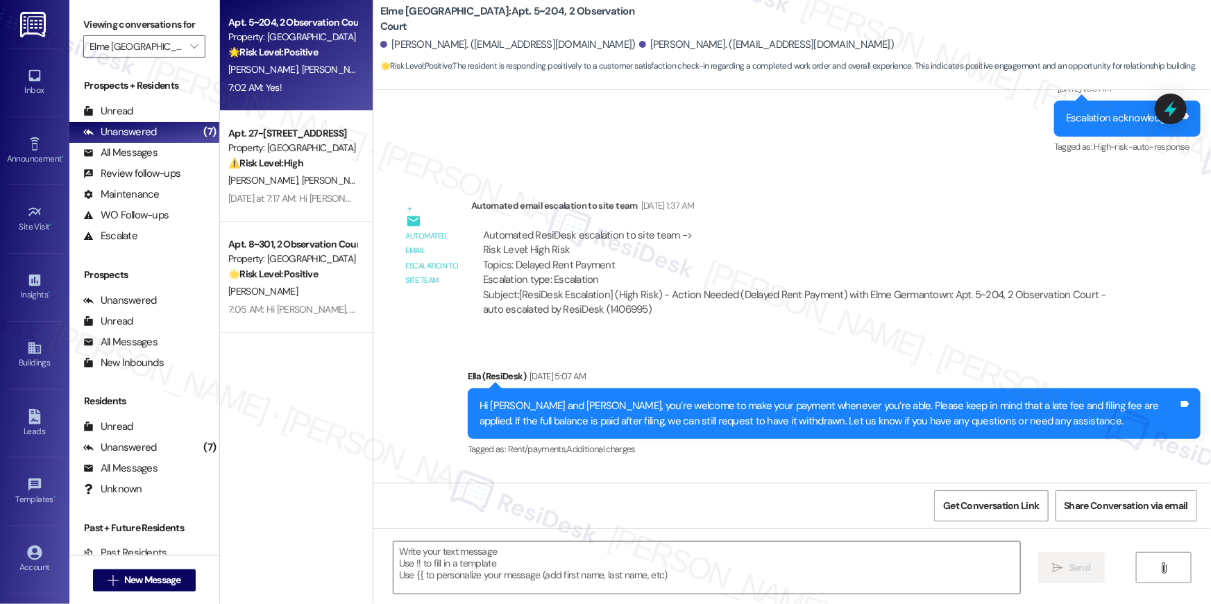
type textarea "Fetching suggested responses. Please feel free to read through the conversation…"
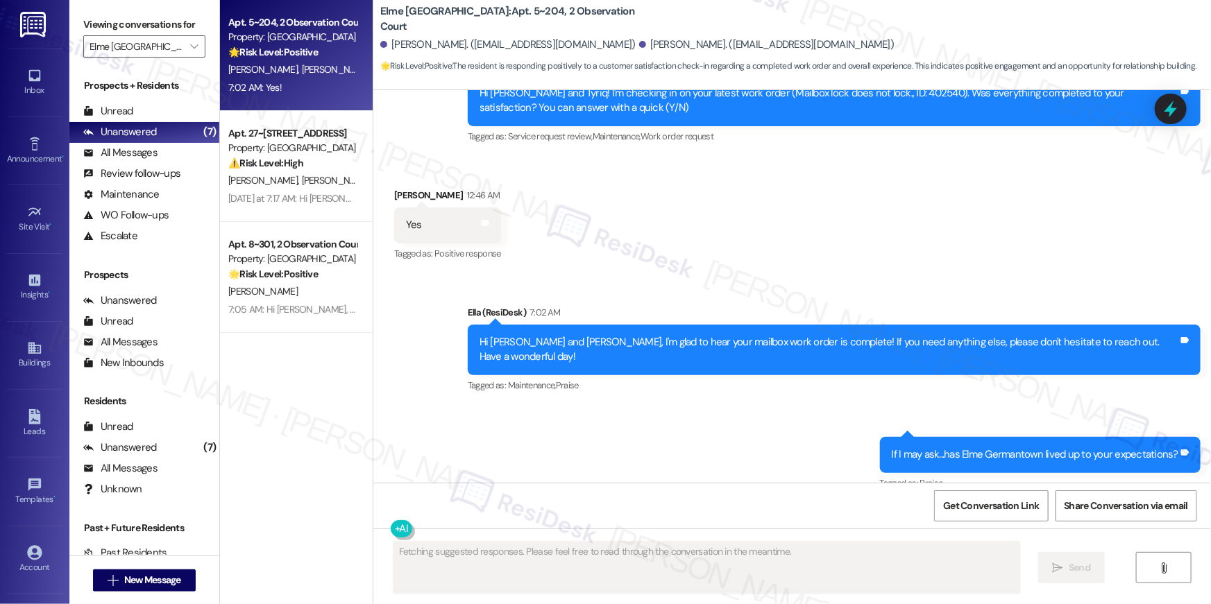
scroll to position [2153, 0]
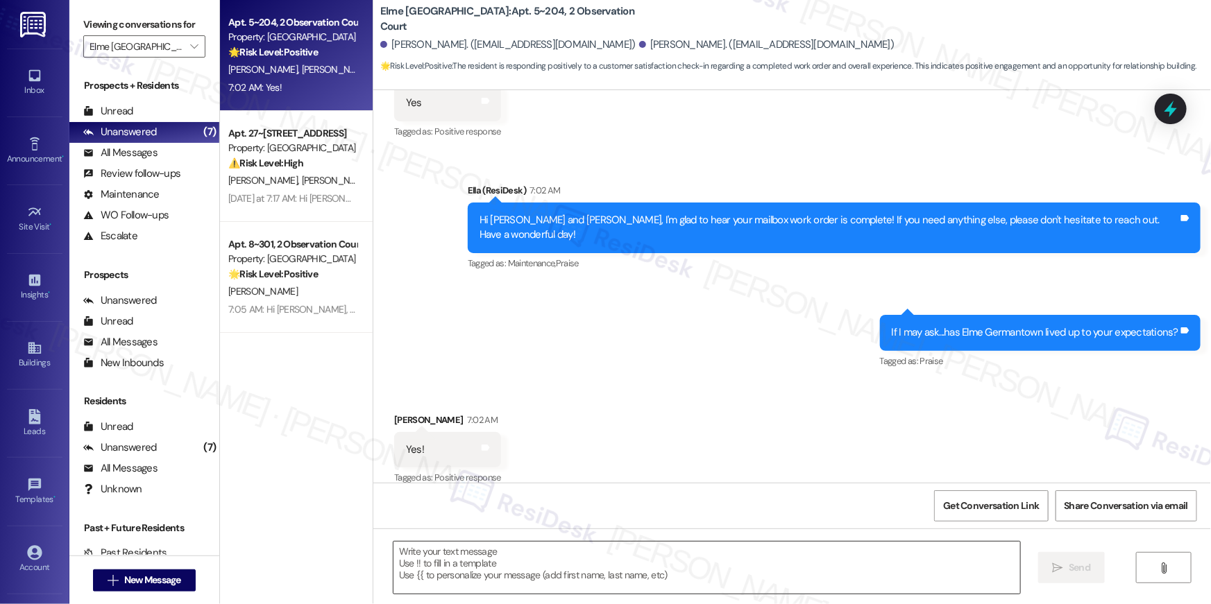
click at [698, 556] on textarea at bounding box center [706, 568] width 627 height 52
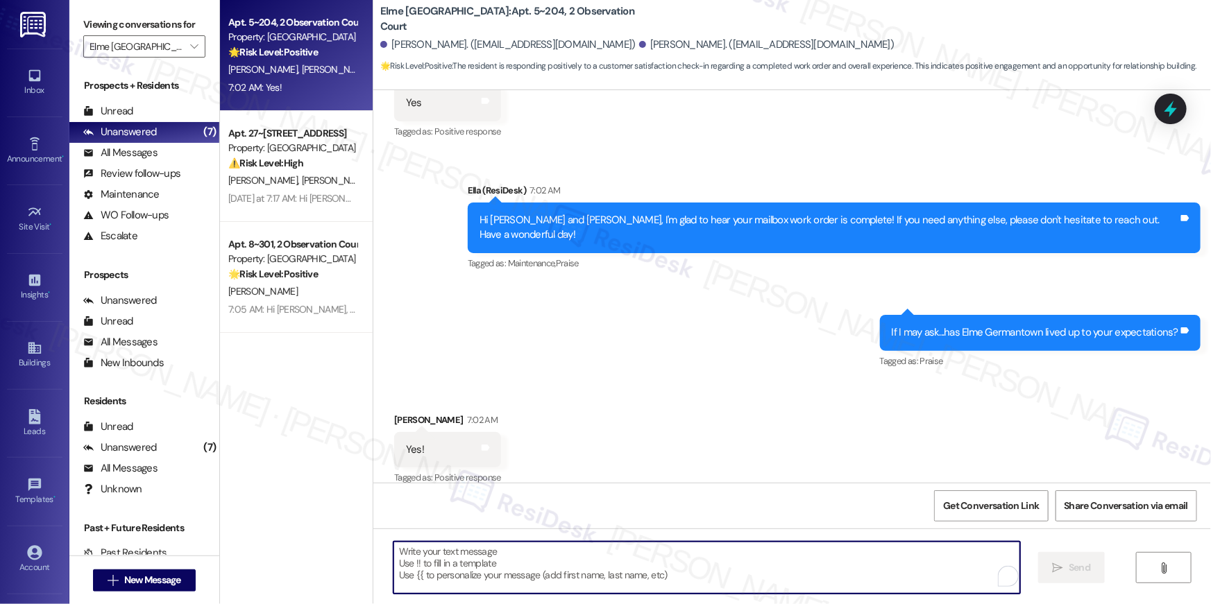
paste textarea "Thank you for sharing that, {{first_name}}! I’m so glad to hear the property ha…"
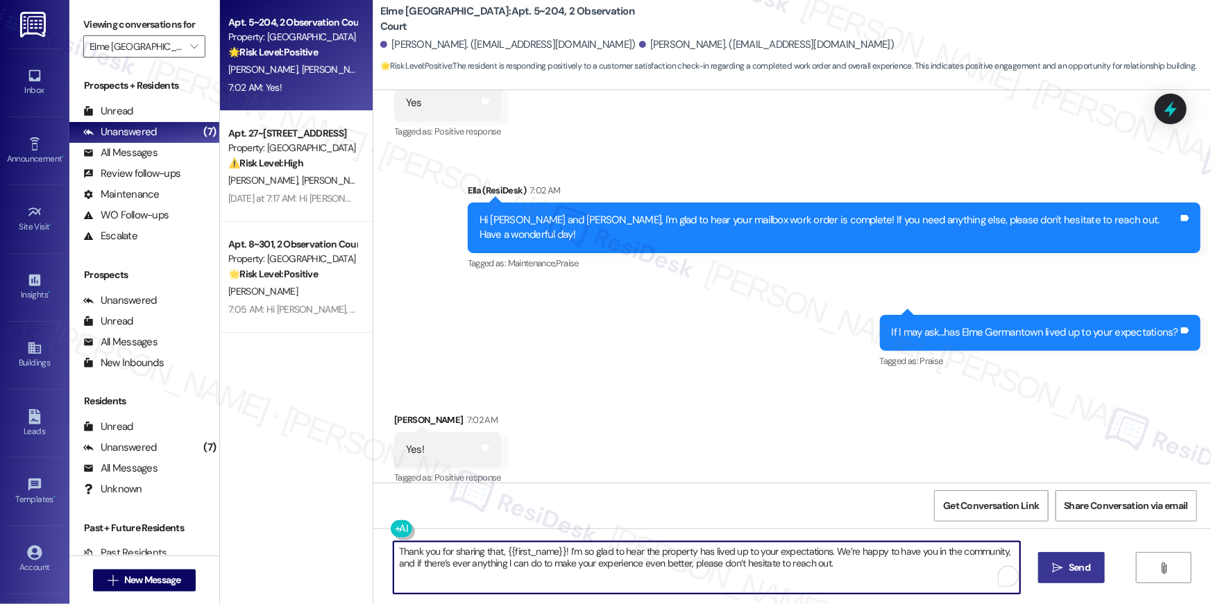
type textarea "Thank you for sharing that, {{first_name}}! I’m so glad to hear the property ha…"
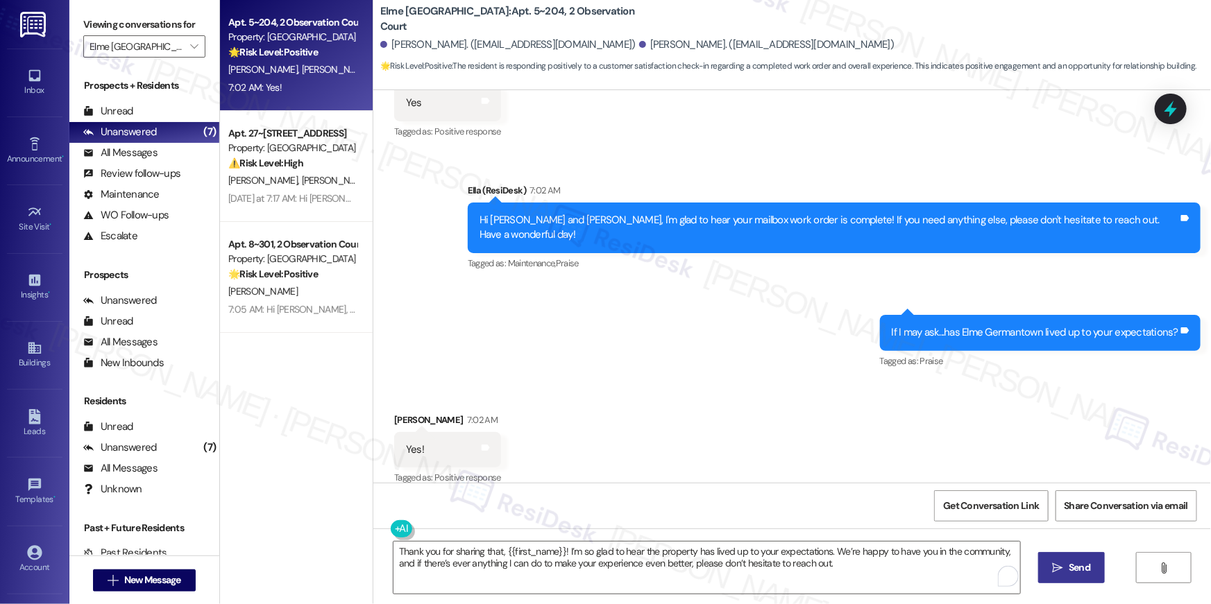
click at [1083, 563] on span "Send" at bounding box center [1080, 568] width 22 height 15
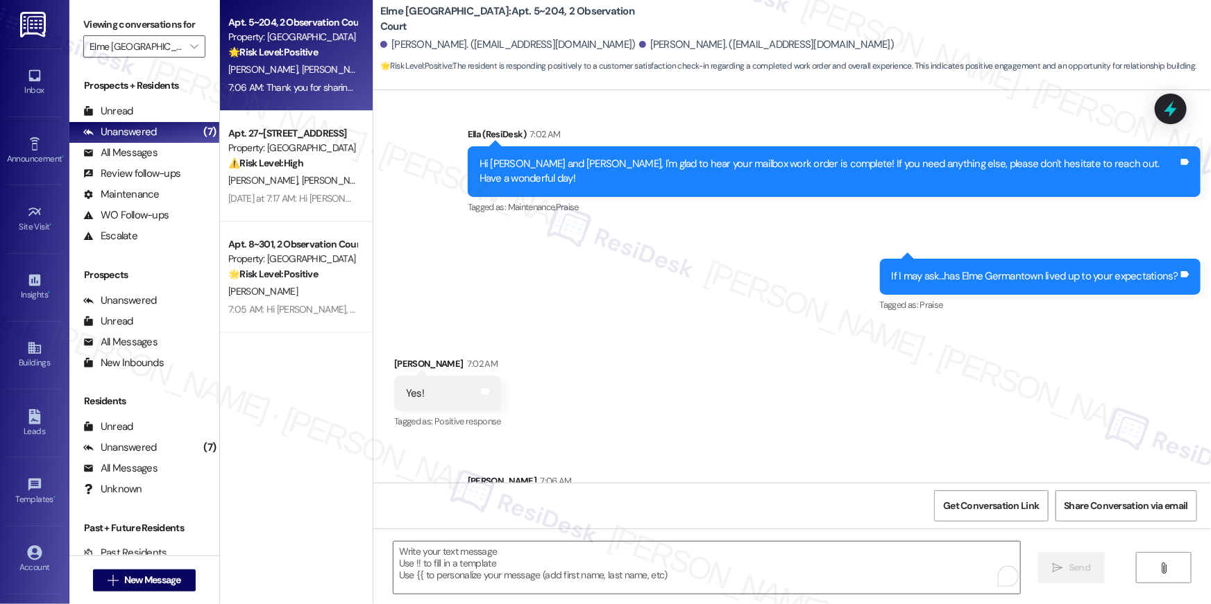
scroll to position [2266, 0]
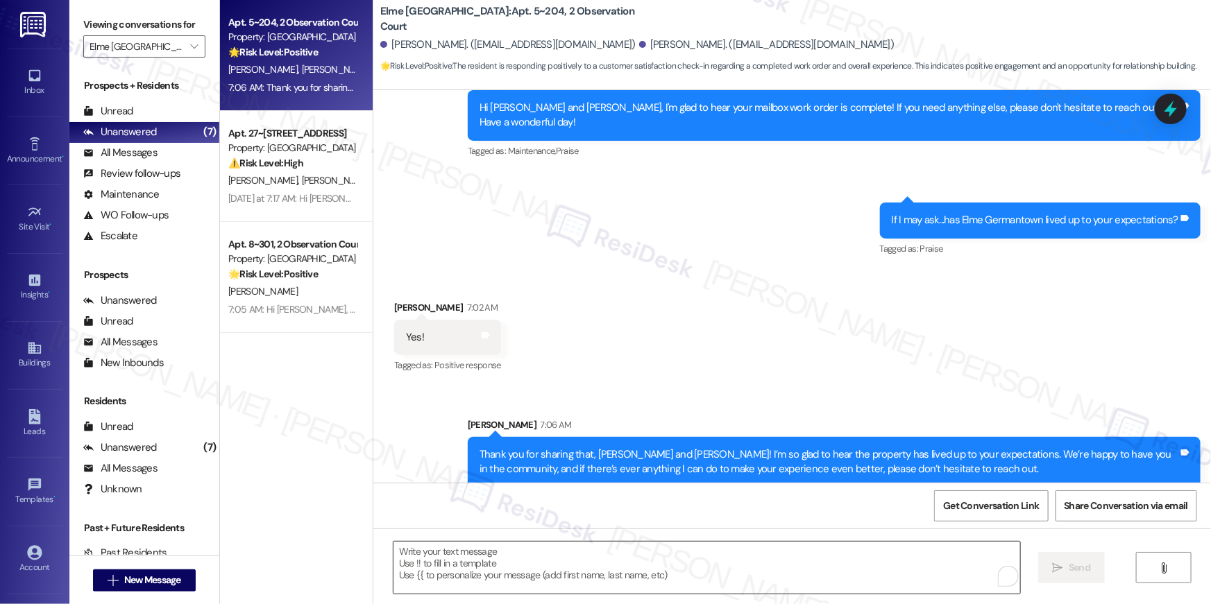
click at [804, 561] on textarea "To enrich screen reader interactions, please activate Accessibility in Grammarl…" at bounding box center [706, 568] width 627 height 52
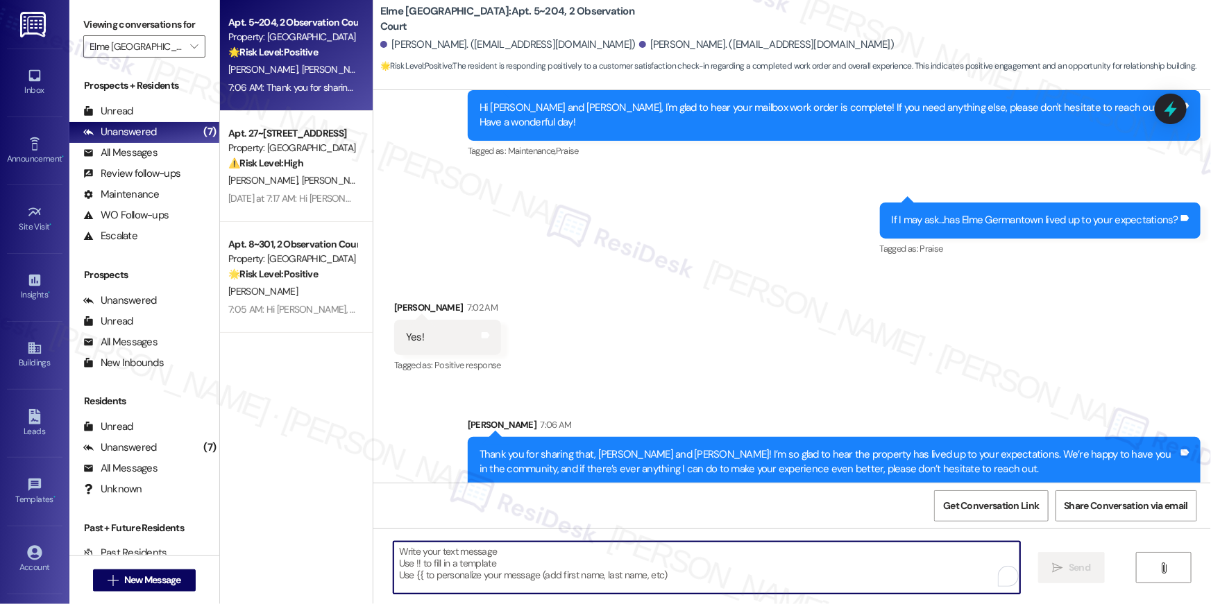
click at [804, 561] on textarea "To enrich screen reader interactions, please activate Accessibility in Grammarl…" at bounding box center [706, 568] width 627 height 52
paste textarea "When you have a moment, would you mind leaving us a quick Google Review? ⭐ It o…"
type textarea "When you have a moment, would you mind leaving us a quick Google Review? ⭐ It o…"
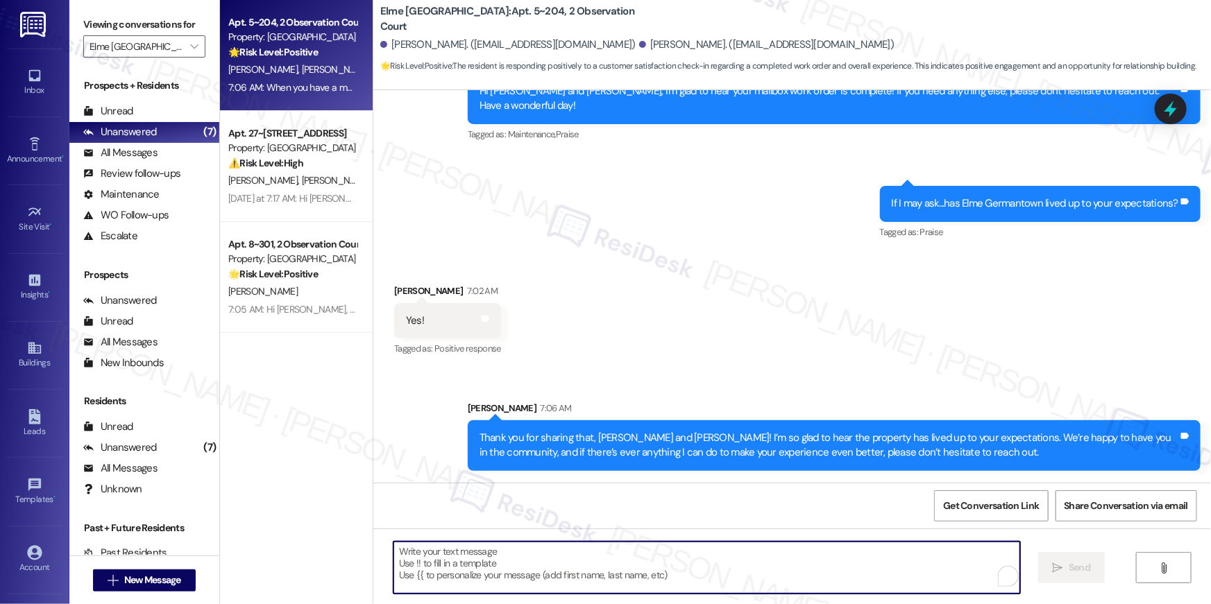
scroll to position [2377, 0]
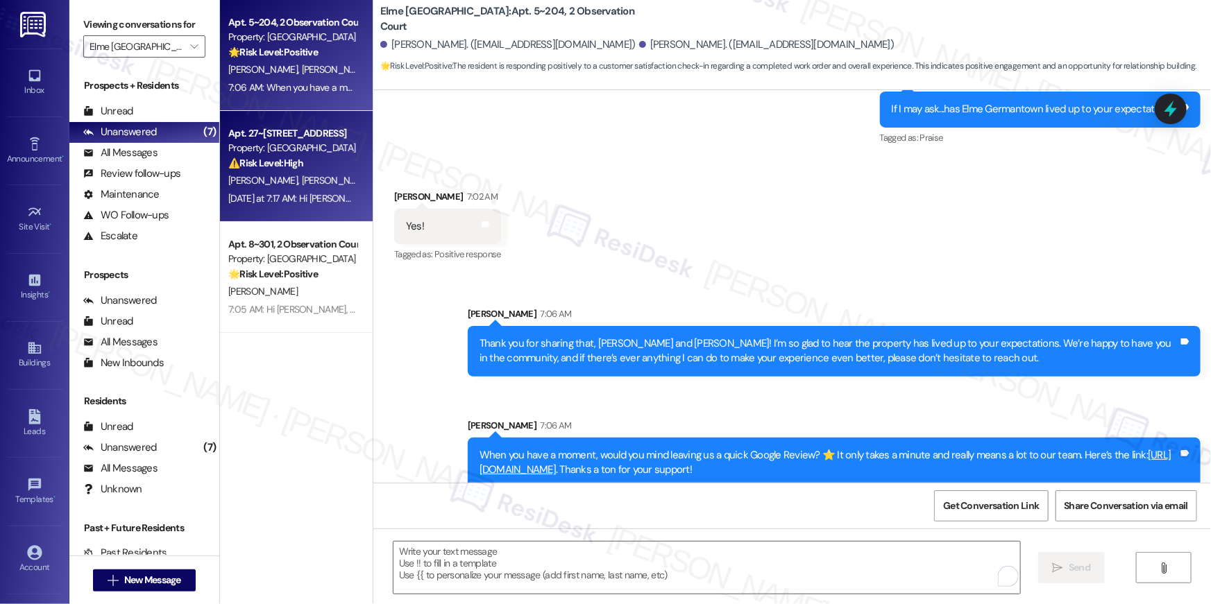
click at [300, 187] on div "[PERSON_NAME] [PERSON_NAME]" at bounding box center [292, 180] width 131 height 17
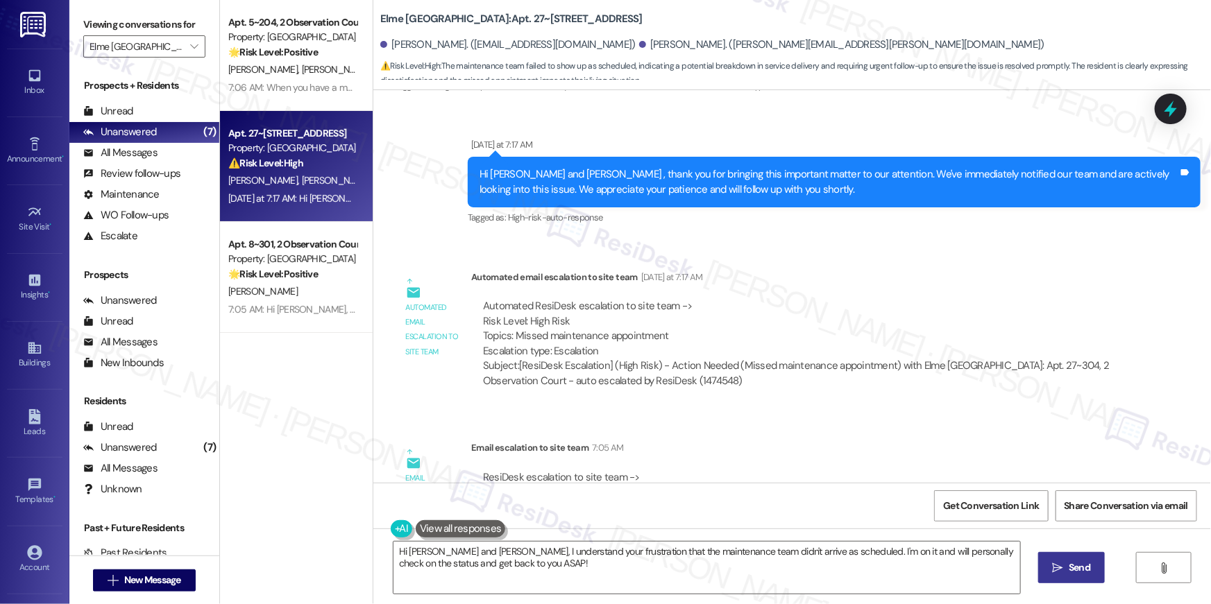
scroll to position [693, 0]
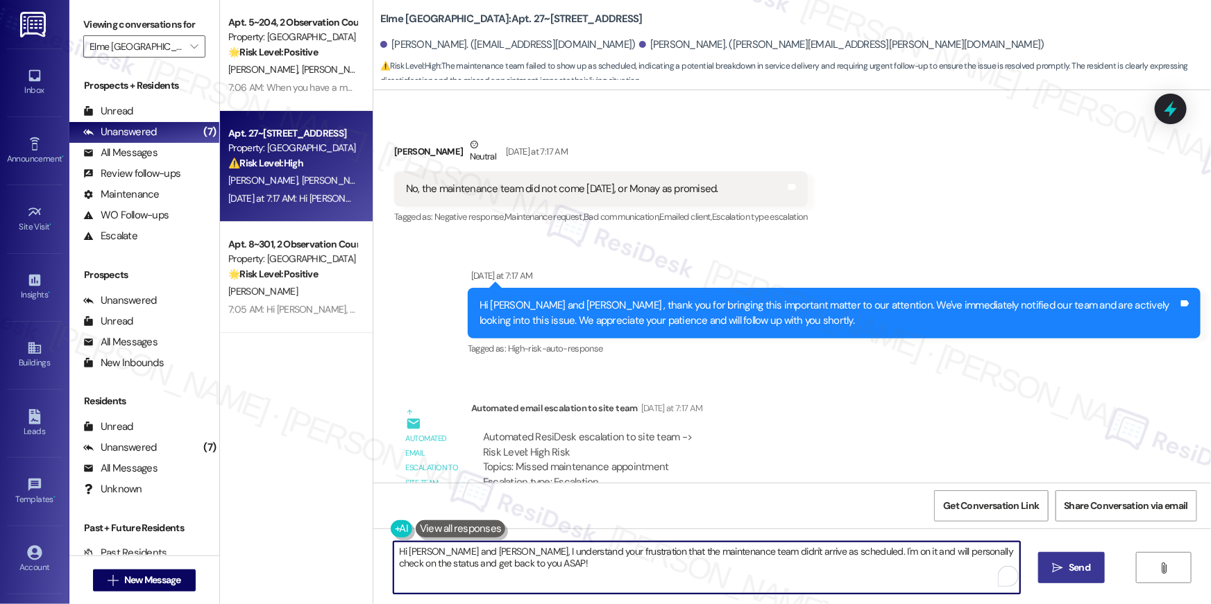
click at [407, 548] on textarea "Hi [PERSON_NAME] and [PERSON_NAME], I understand your frustration that the main…" at bounding box center [706, 568] width 627 height 52
click at [518, 568] on textarea "Hi [PERSON_NAME], I understand your frustration that the maintenance team didn'…" at bounding box center [706, 568] width 627 height 52
click at [726, 563] on textarea "Hi [PERSON_NAME], I understand your frustration that the maintenance team didn'…" at bounding box center [706, 568] width 627 height 52
click at [807, 572] on textarea "Hi [PERSON_NAME], I understand your frustration that the maintenance team didn'…" at bounding box center [706, 568] width 627 height 52
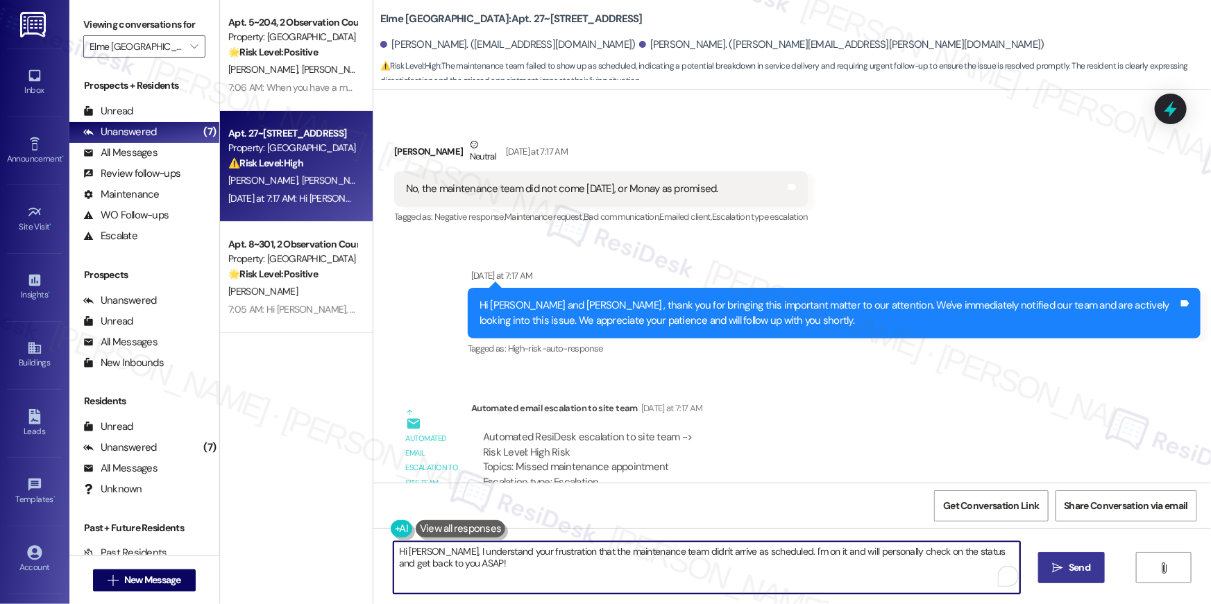
type textarea "Hi [PERSON_NAME], I understand your frustration that the maintenance team didn'…"
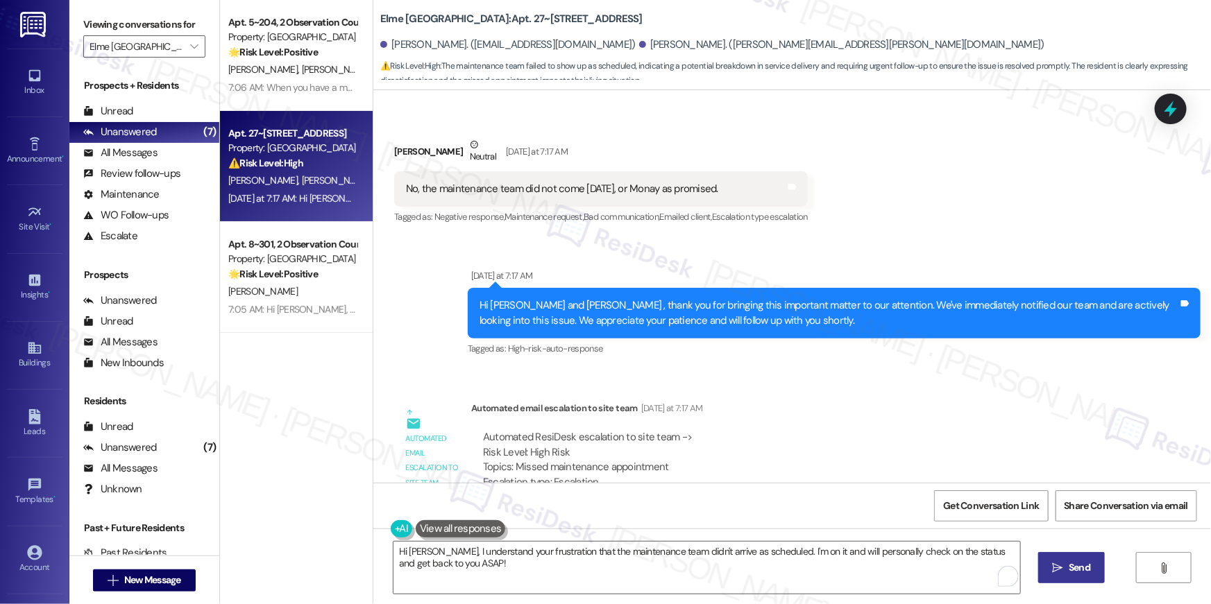
click at [1078, 570] on span "Send" at bounding box center [1080, 568] width 22 height 15
click at [194, 49] on button "" at bounding box center [194, 46] width 22 height 22
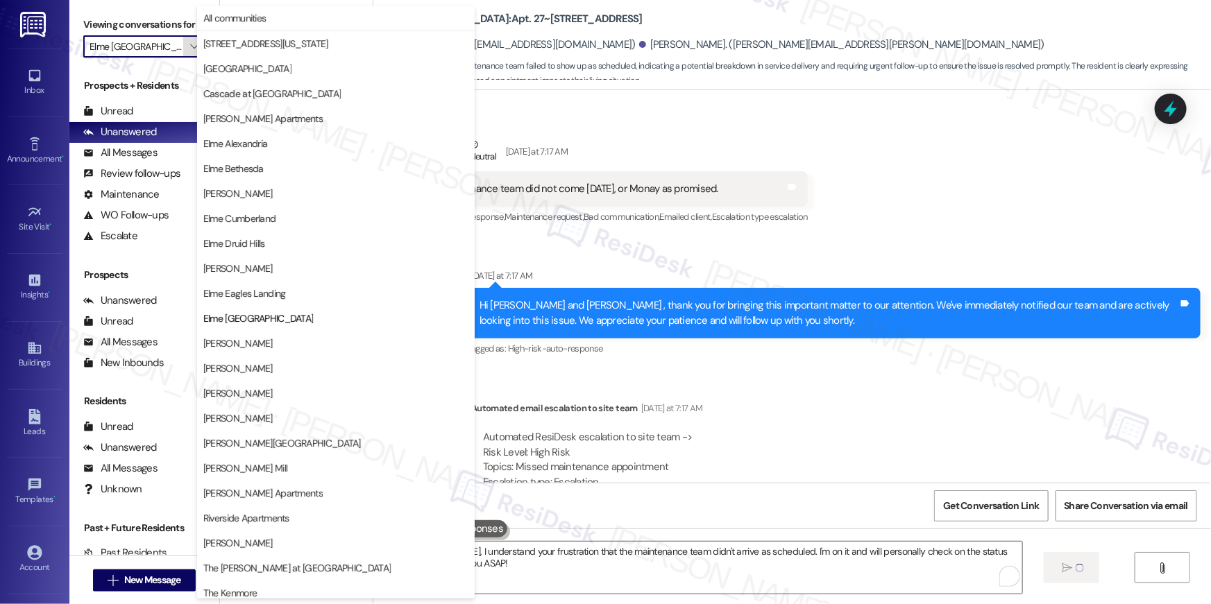
scroll to position [131, 0]
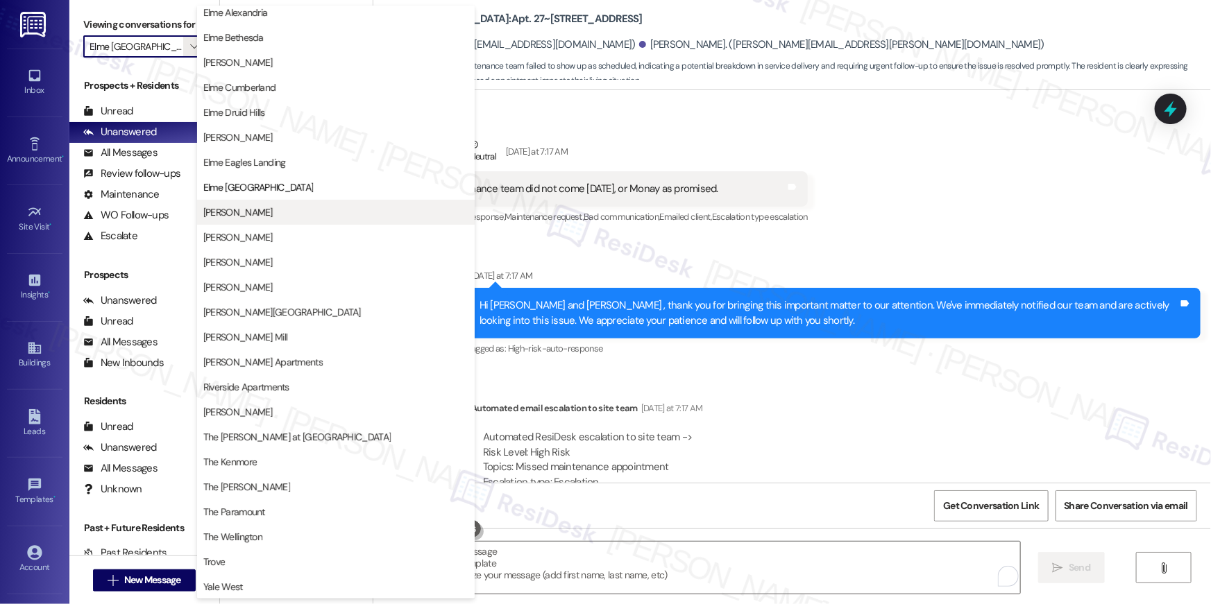
click at [248, 207] on span "[PERSON_NAME]" at bounding box center [237, 212] width 69 height 14
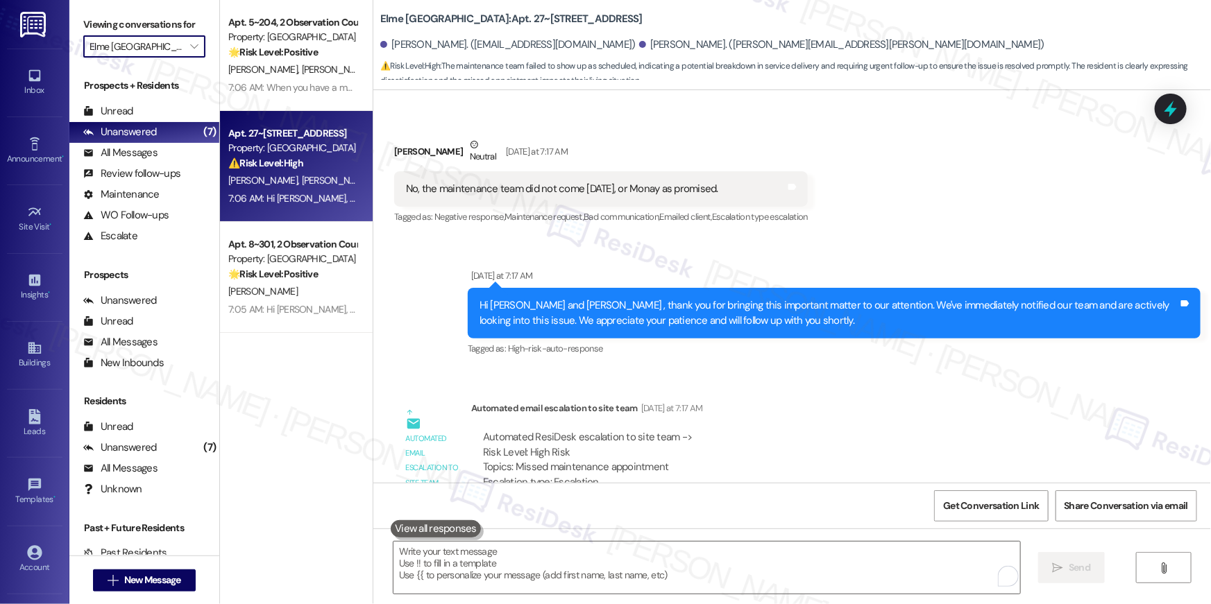
type input "[PERSON_NAME]"
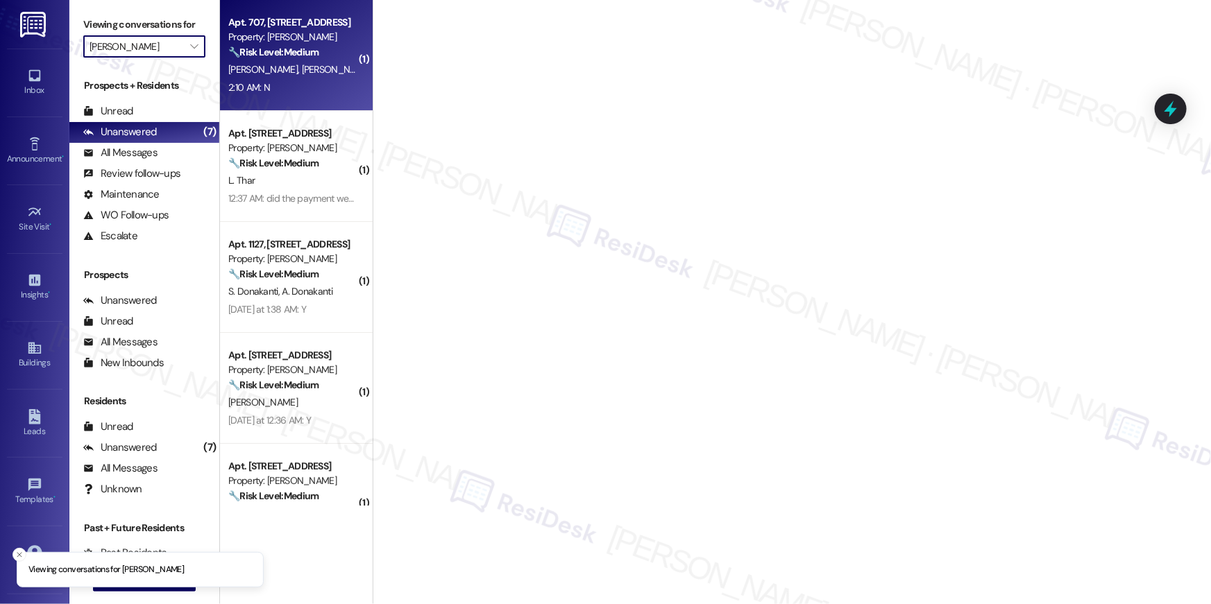
click at [254, 65] on span "[PERSON_NAME]" at bounding box center [265, 69] width 74 height 12
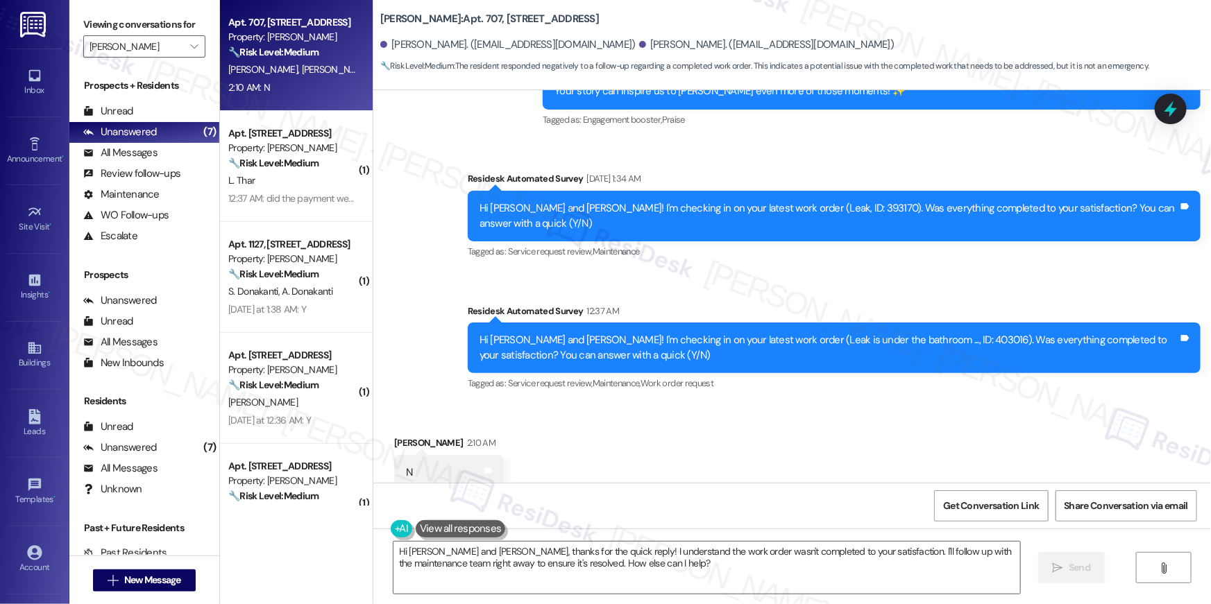
scroll to position [1937, 0]
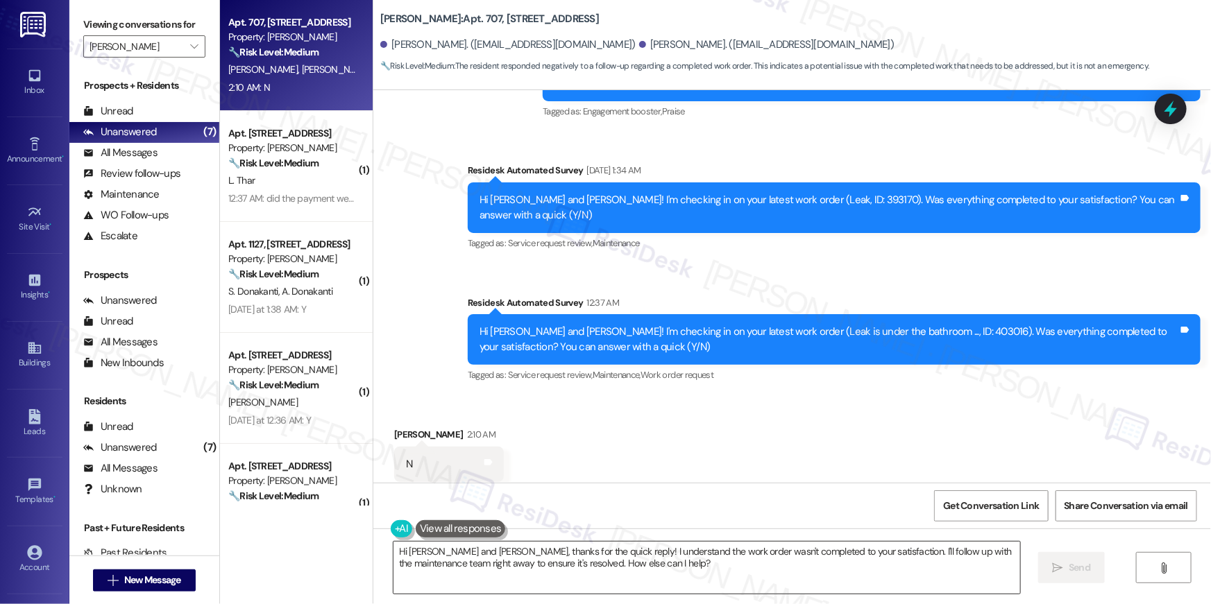
click at [687, 563] on textarea "Hi [PERSON_NAME] and [PERSON_NAME], thanks for the quick reply! I understand th…" at bounding box center [706, 568] width 627 height 52
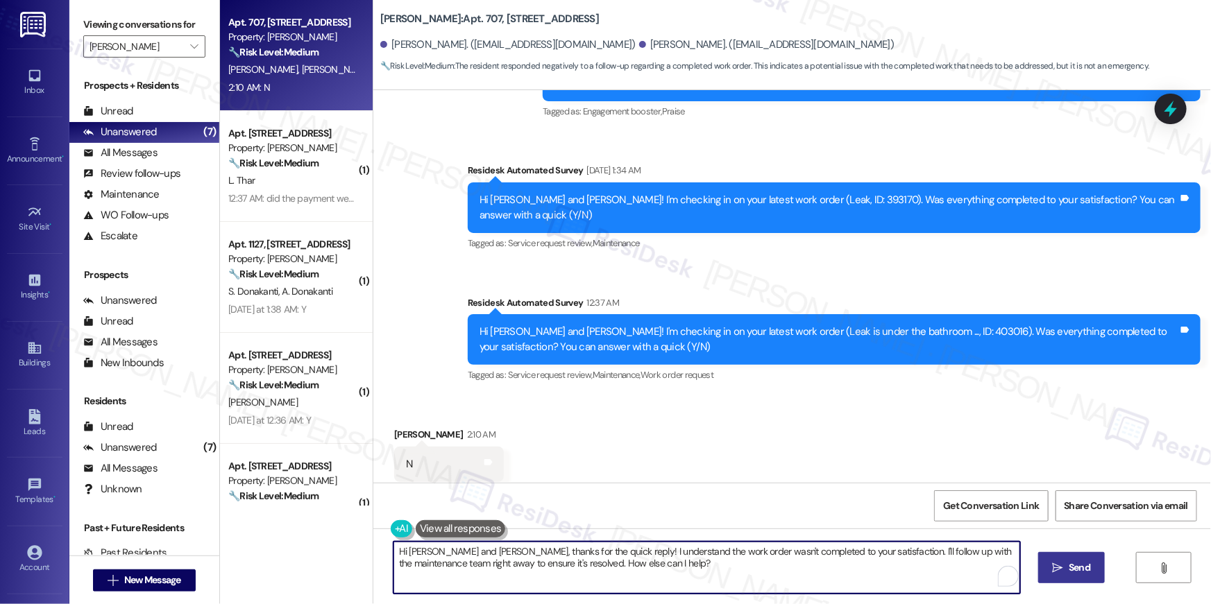
paste textarea "{{first_name}}, I’m sorry to hear your work order hasn’t been fully completed. …"
click at [436, 559] on textarea "Hi {{first_name}}, I’m sorry to hear your work order hasn’t been fully complete…" at bounding box center [706, 568] width 627 height 52
paste textarea "e service"
click at [435, 551] on textarea "Hi {{first_name}}, I’m sorry to hear your work order hasn’t been fully complete…" at bounding box center [706, 568] width 627 height 52
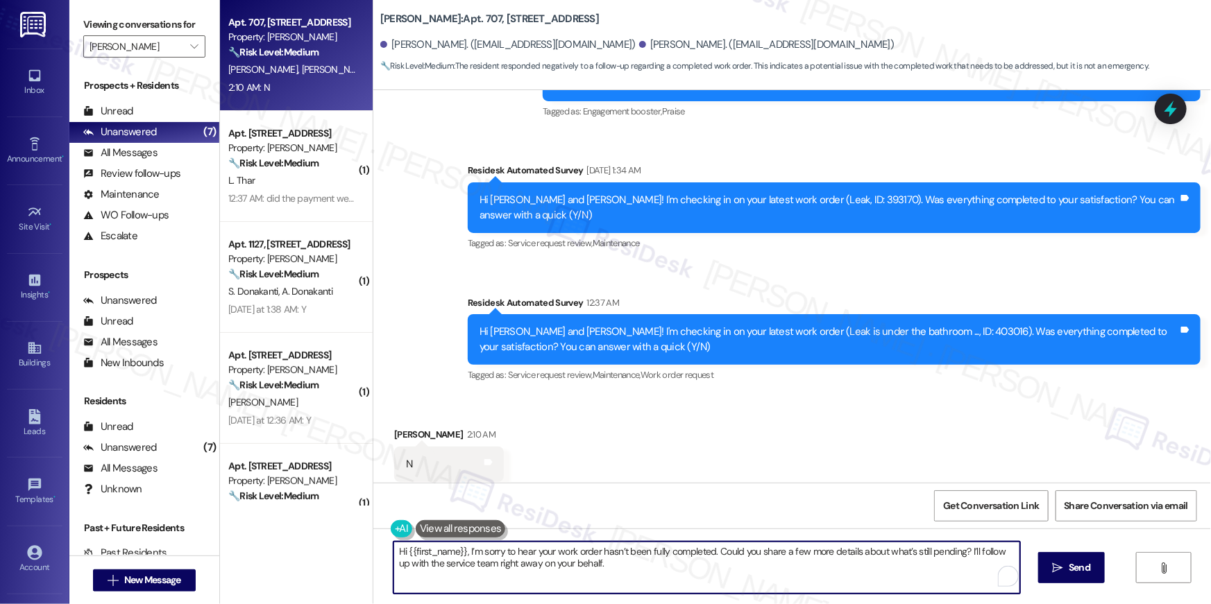
click at [435, 551] on textarea "Hi {{first_name}}, I’m sorry to hear your work order hasn’t been fully complete…" at bounding box center [706, 568] width 627 height 52
type textarea "Hi [PERSON_NAME], I’m sorry to hear your work order hasn’t been fully completed…"
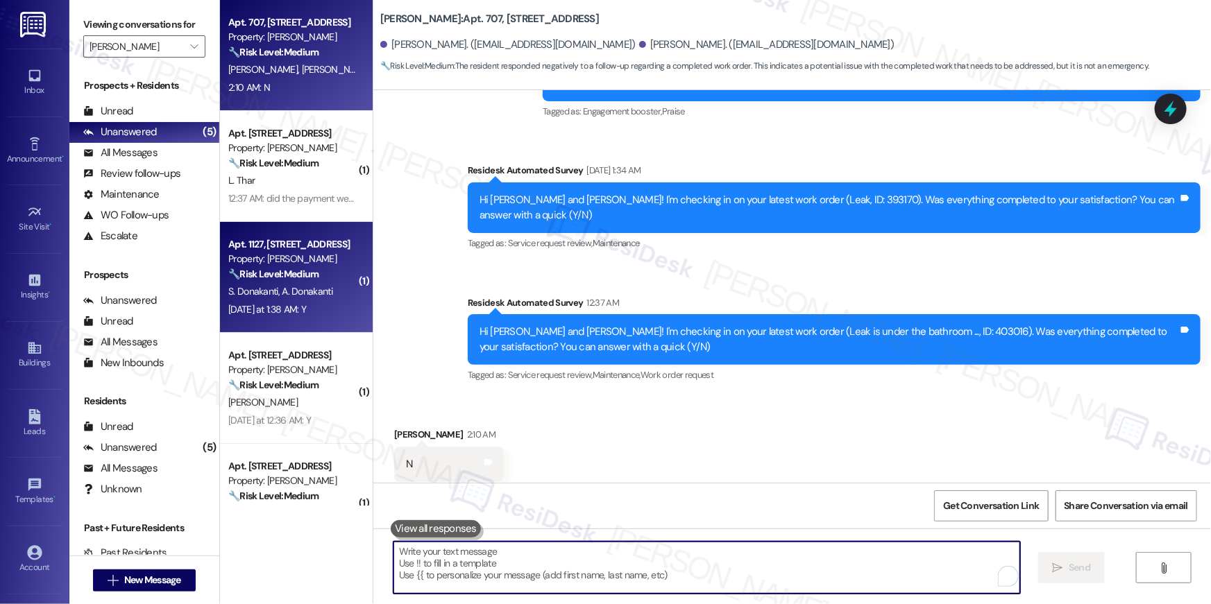
scroll to position [1937, 0]
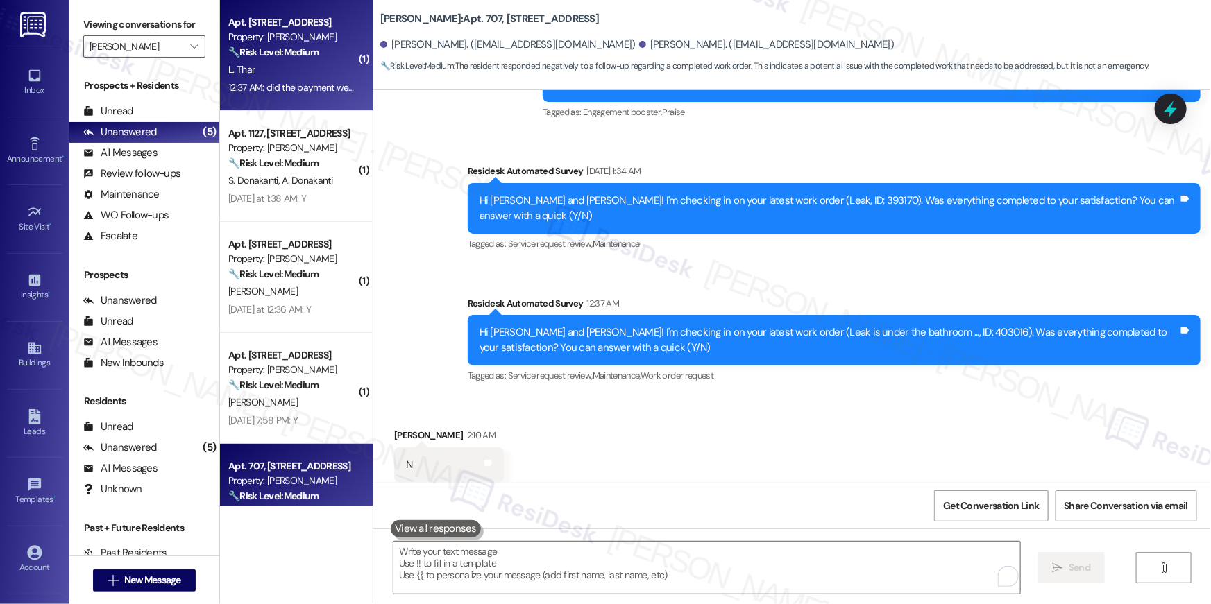
click at [271, 102] on div "Apt. 323, [STREET_ADDRESS] Property: [PERSON_NAME] 🔧 Risk Level: Medium The res…" at bounding box center [296, 55] width 153 height 111
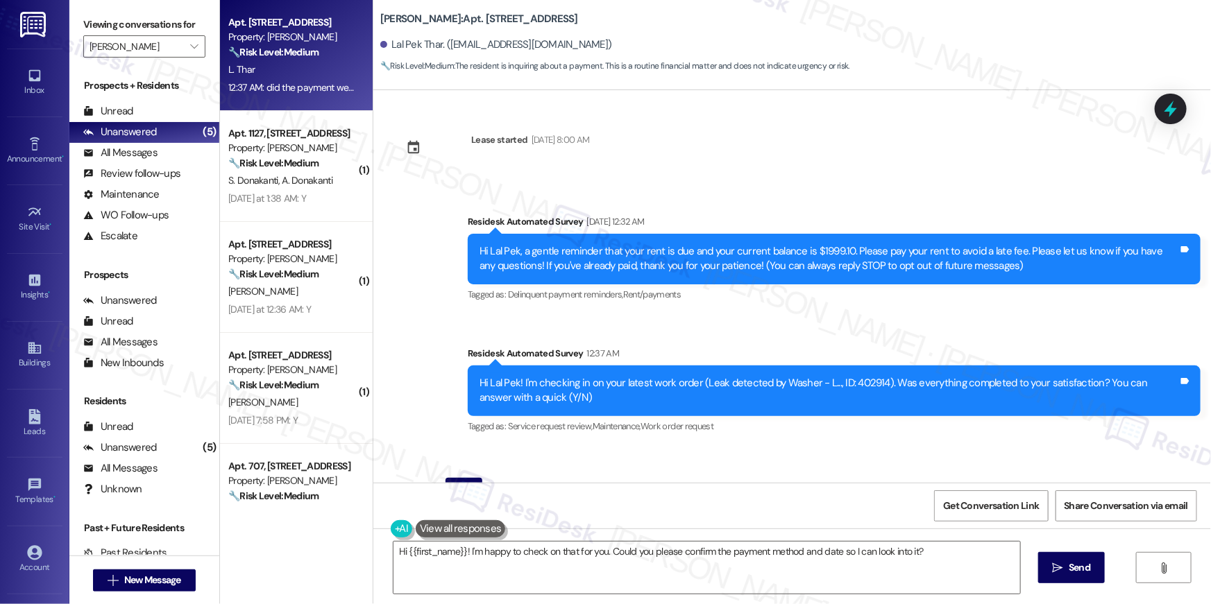
scroll to position [84, 0]
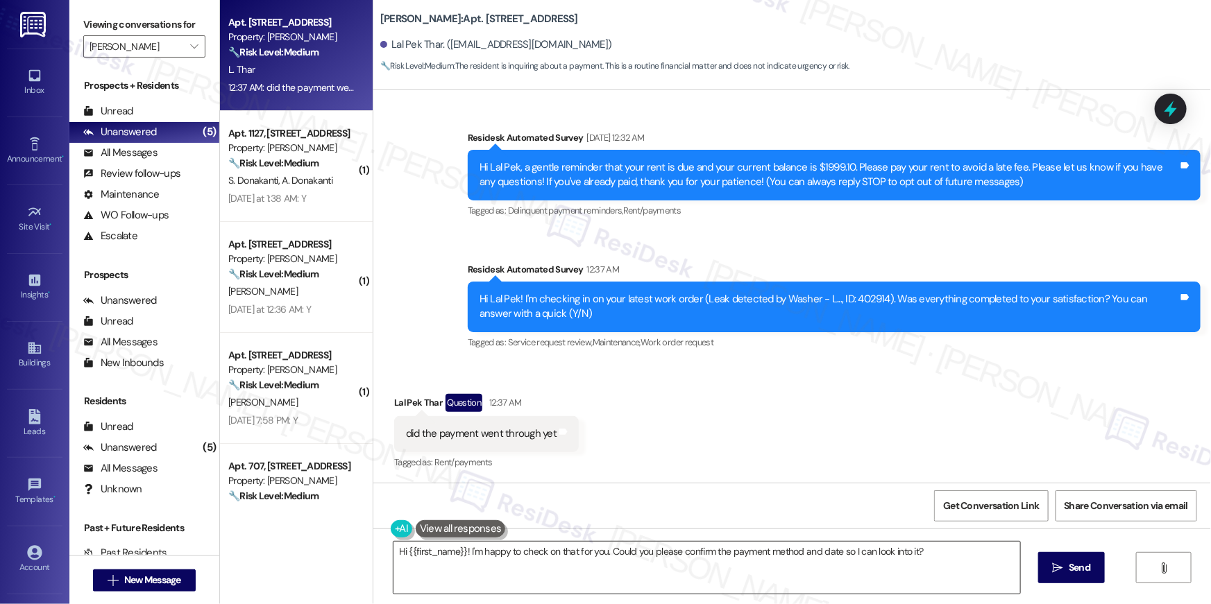
click at [638, 562] on textarea "Hi {{first_name}}! I'm happy to check on that for you. Could you please confirm…" at bounding box center [706, 568] width 627 height 52
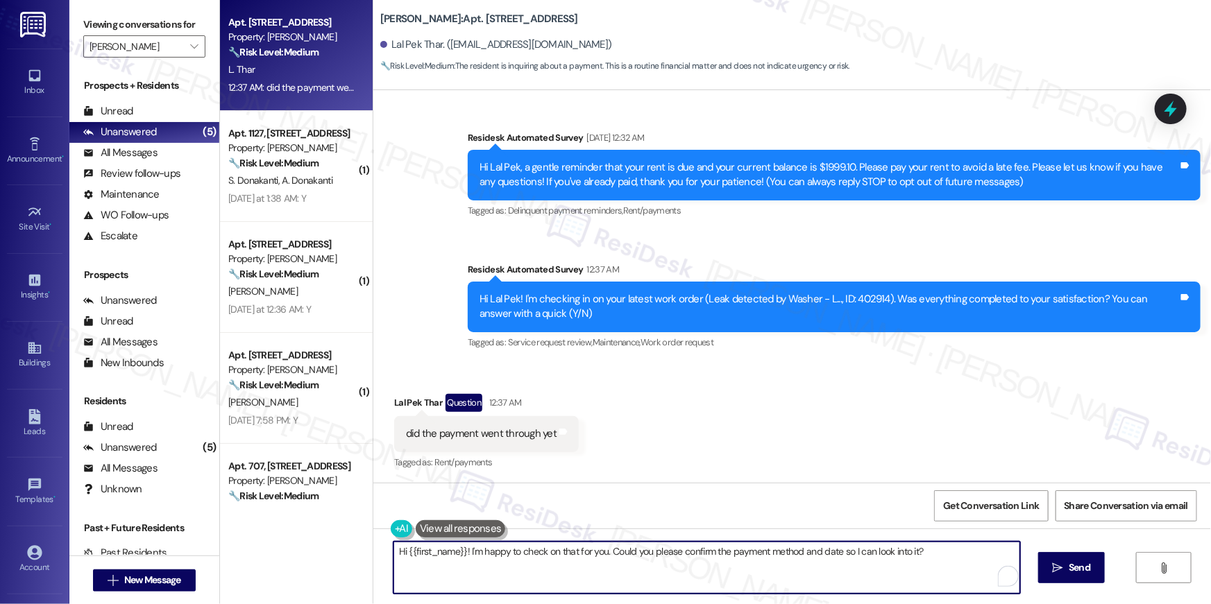
click at [840, 572] on textarea "Hi {{first_name}}! I'm happy to check on that for you. Could you please confirm…" at bounding box center [706, 568] width 627 height 52
paste textarea ", {{first_name}}! I am sorry but I do not have access to your ledger. While I d…"
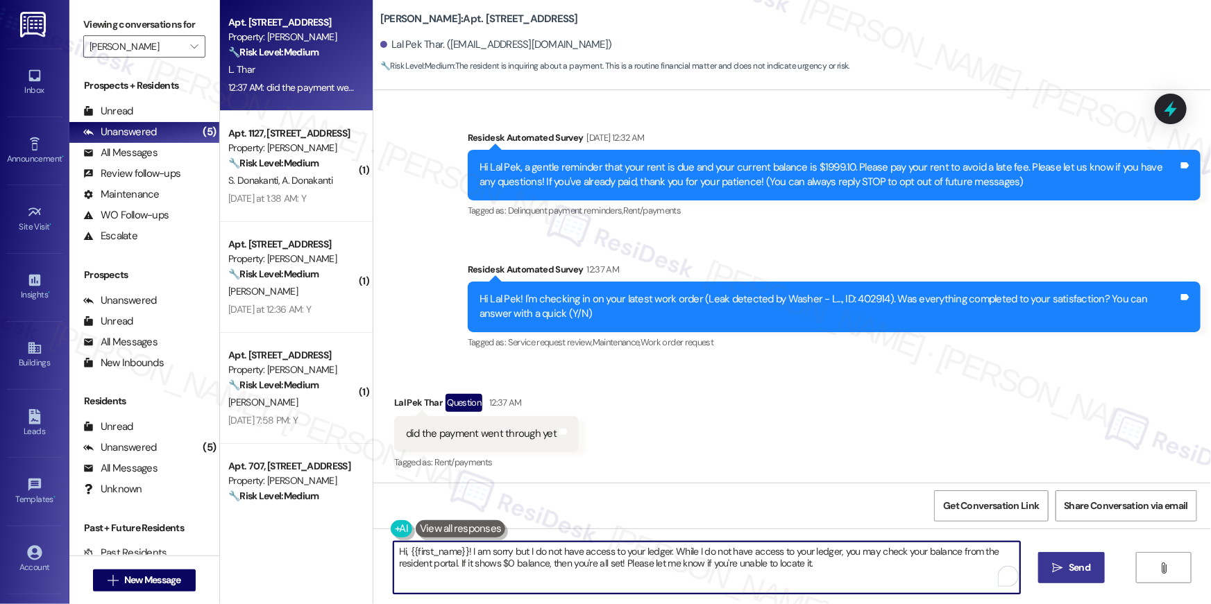
type textarea "Hi, {{first_name}}! I am sorry but I do not have access to your ledger. While I…"
click at [1085, 565] on span "Send" at bounding box center [1080, 568] width 22 height 15
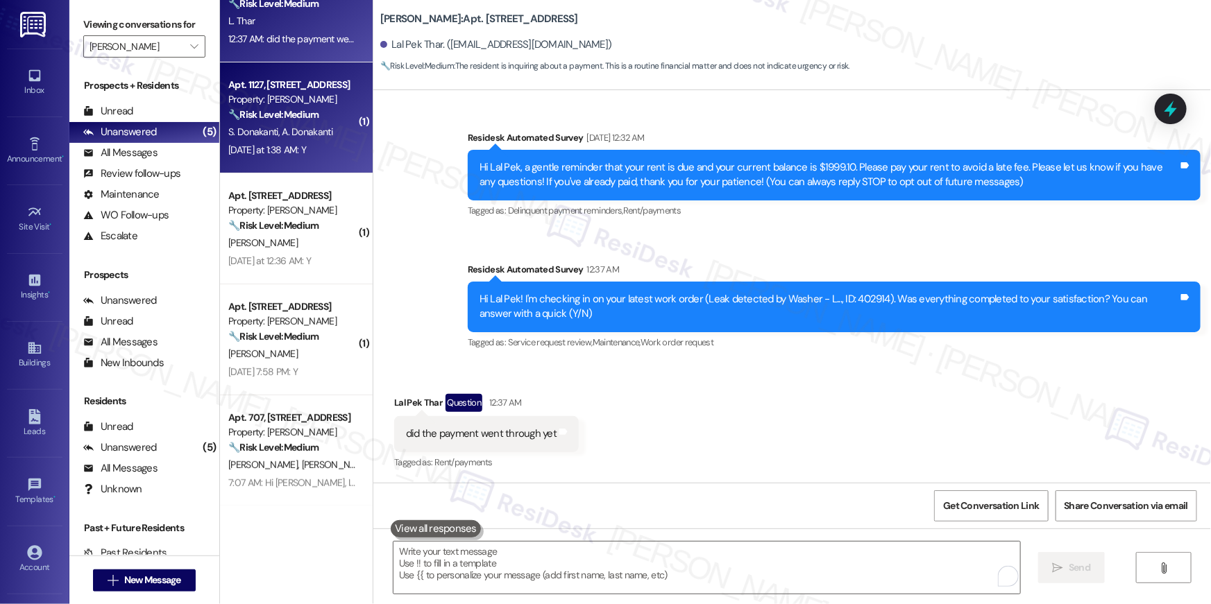
click at [314, 134] on span "A. Donakanti" at bounding box center [307, 132] width 51 height 12
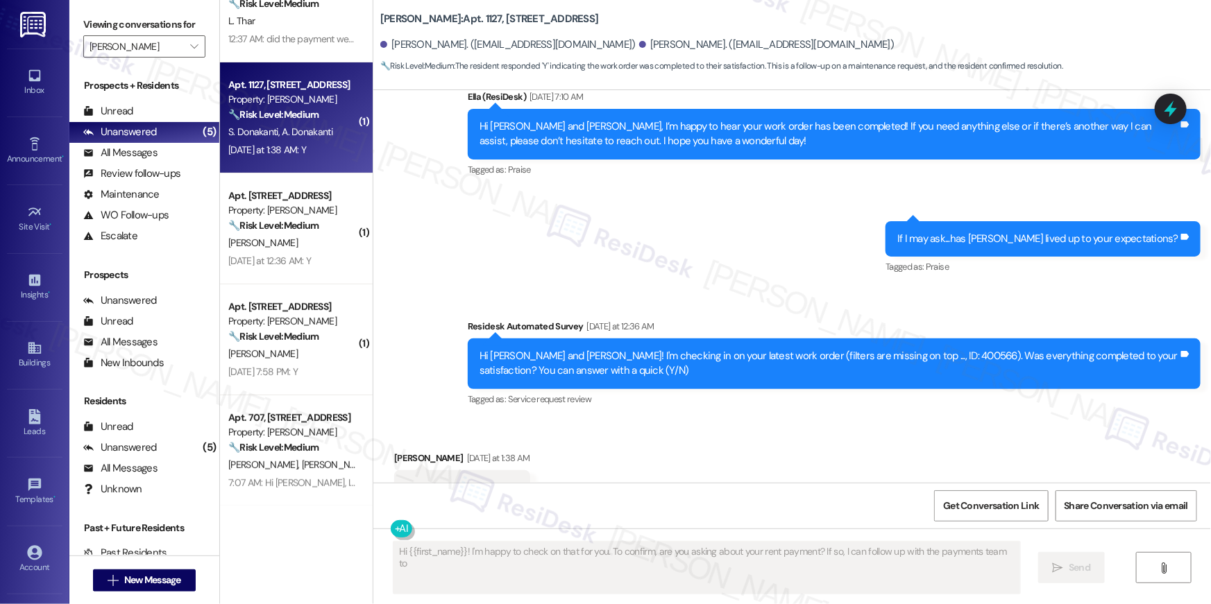
scroll to position [427, 0]
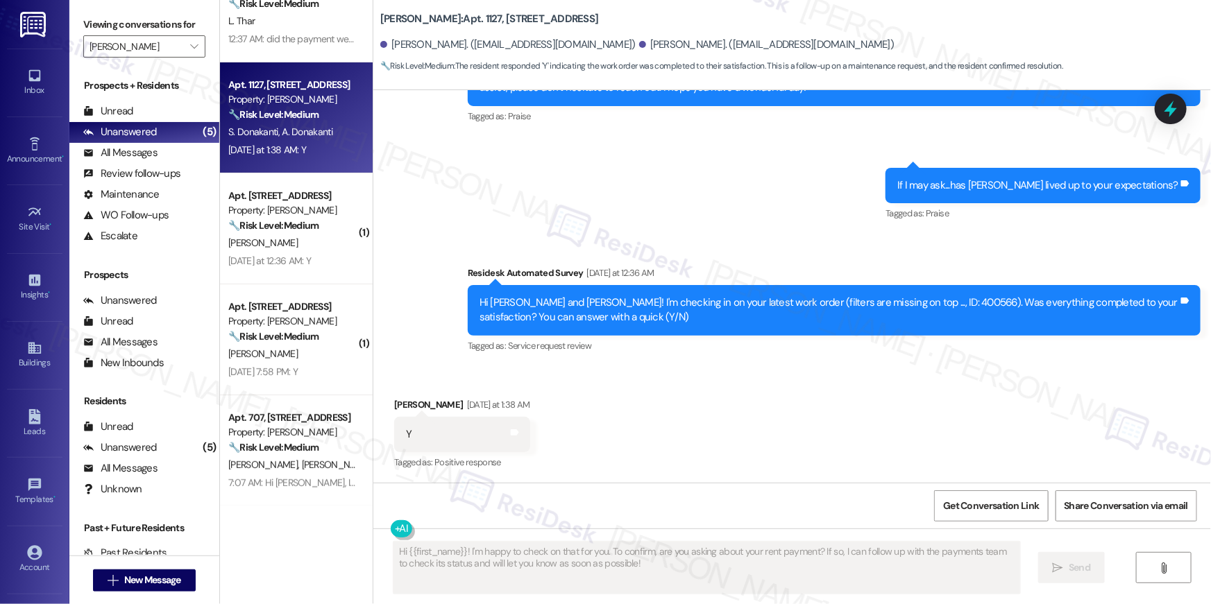
click at [647, 434] on div "Received via SMS [PERSON_NAME] [DATE] at 1:38 AM Y Tags and notes Tagged as: Po…" at bounding box center [792, 424] width 838 height 117
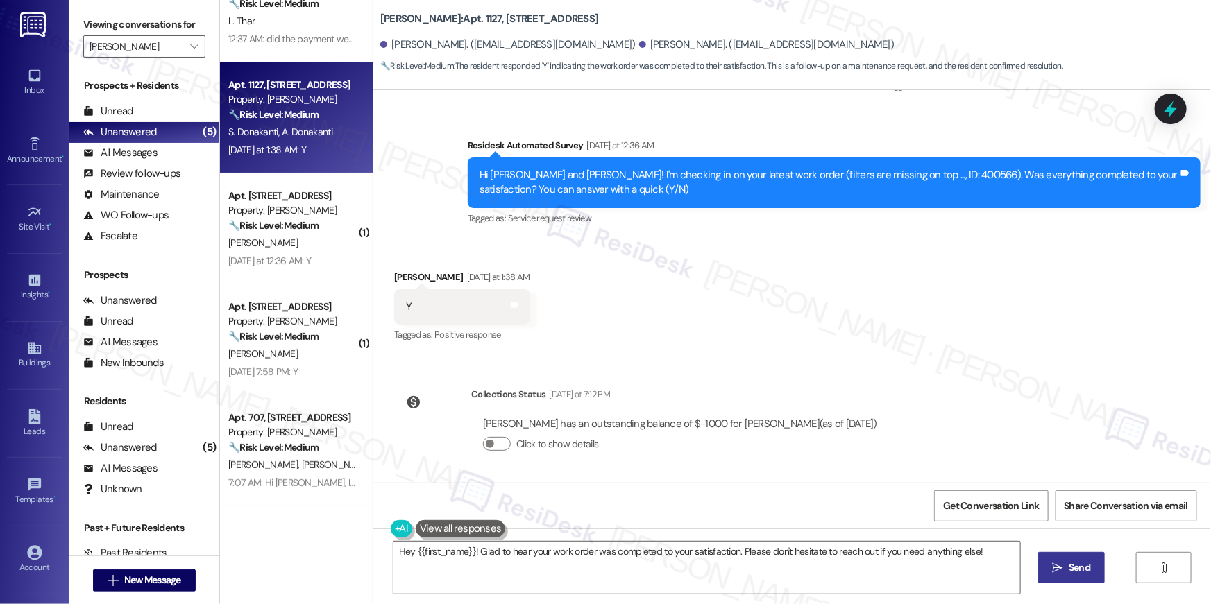
scroll to position [555, 0]
click at [552, 561] on textarea "Hey {{first_name}}! Glad to hear your work order was completed to your satisfac…" at bounding box center [706, 568] width 627 height 52
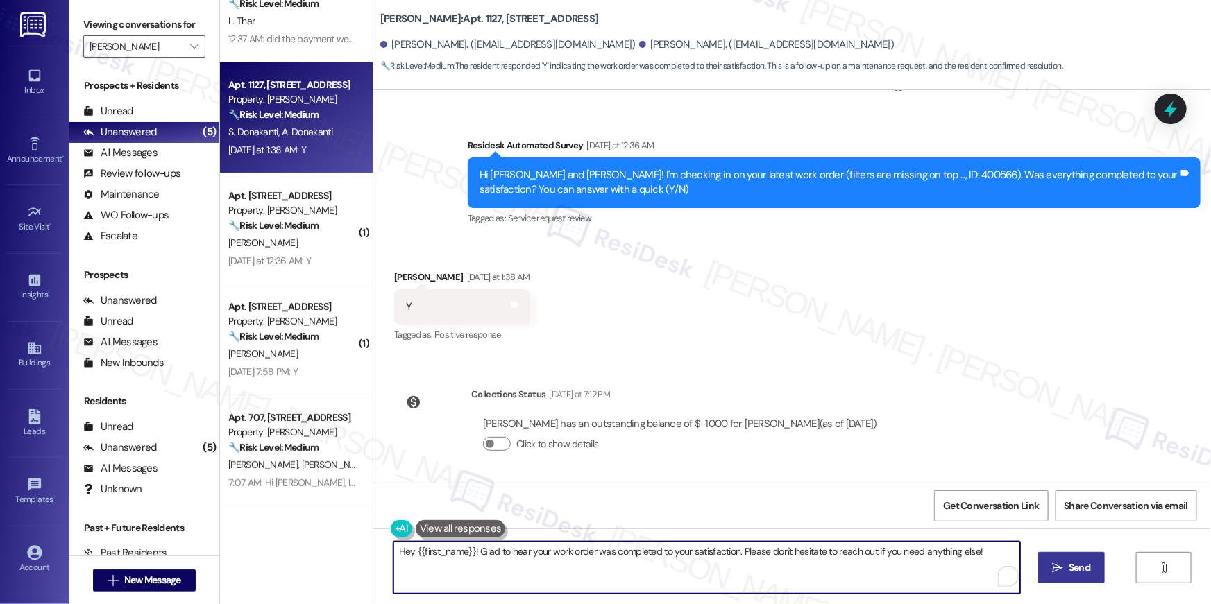
paste textarea "i {{first_name}}, I’m glad to hear your work order has been completed! If anyth…"
type textarea "Hi {{first_name}}, I’m glad to hear your work order has been completed! If anyt…"
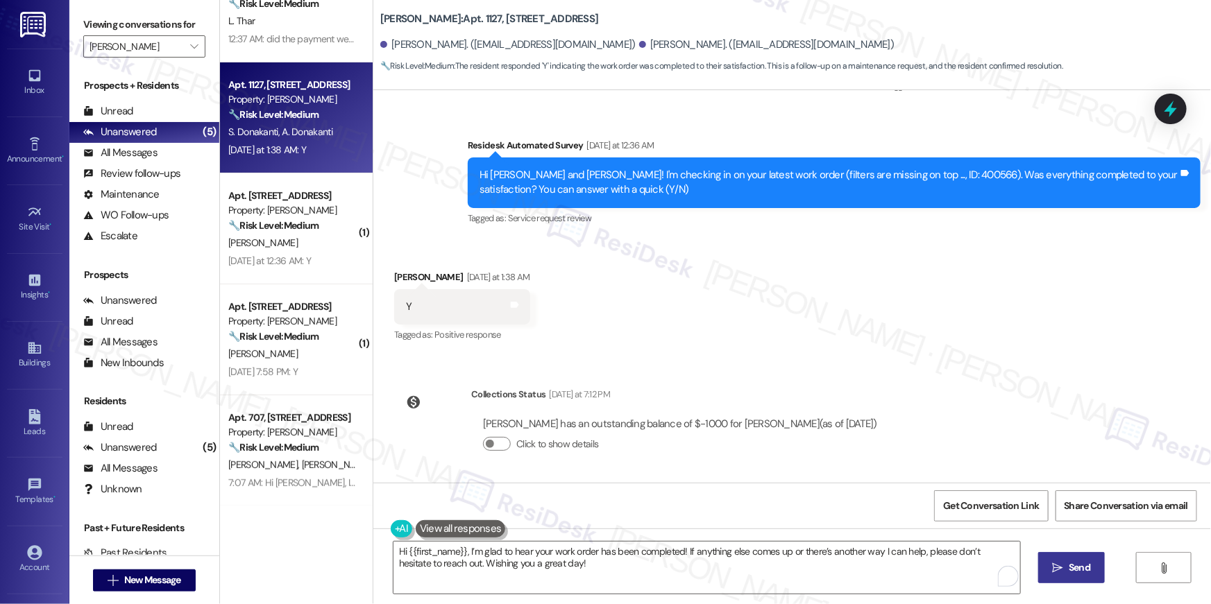
click at [1046, 571] on button " Send" at bounding box center [1071, 567] width 67 height 31
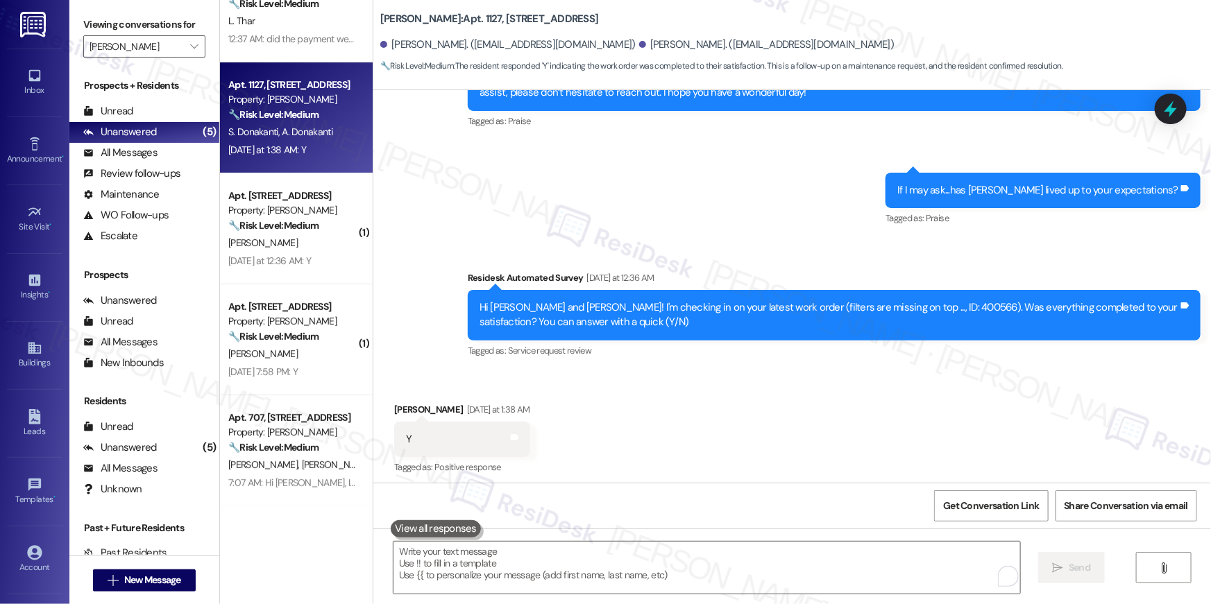
scroll to position [427, 0]
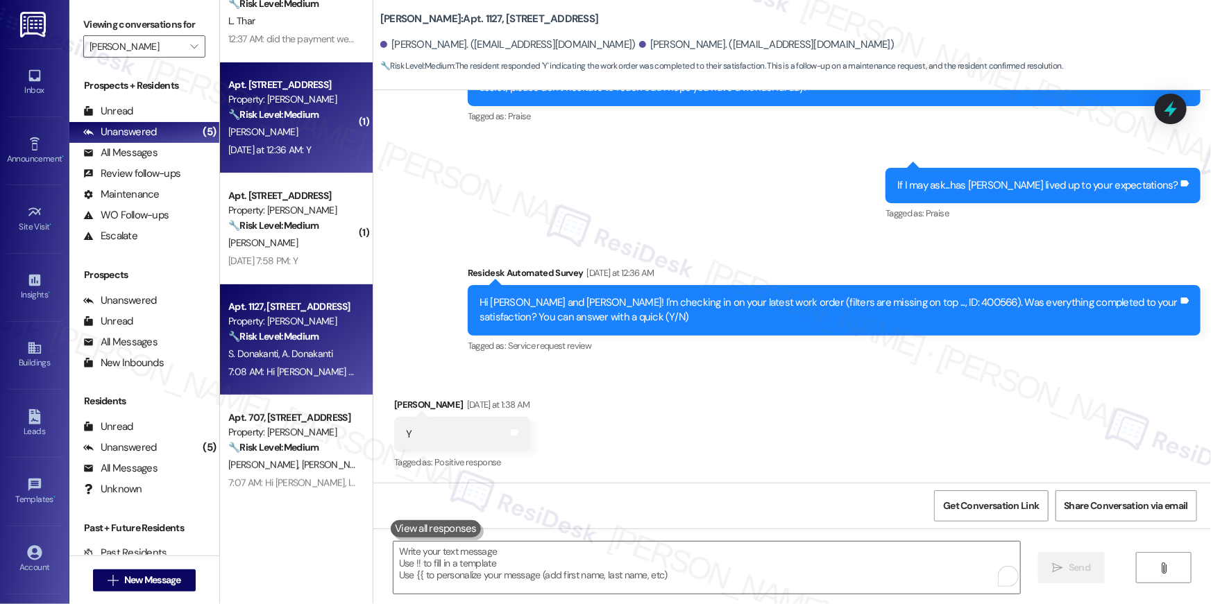
click at [276, 127] on div "[PERSON_NAME]" at bounding box center [292, 132] width 131 height 17
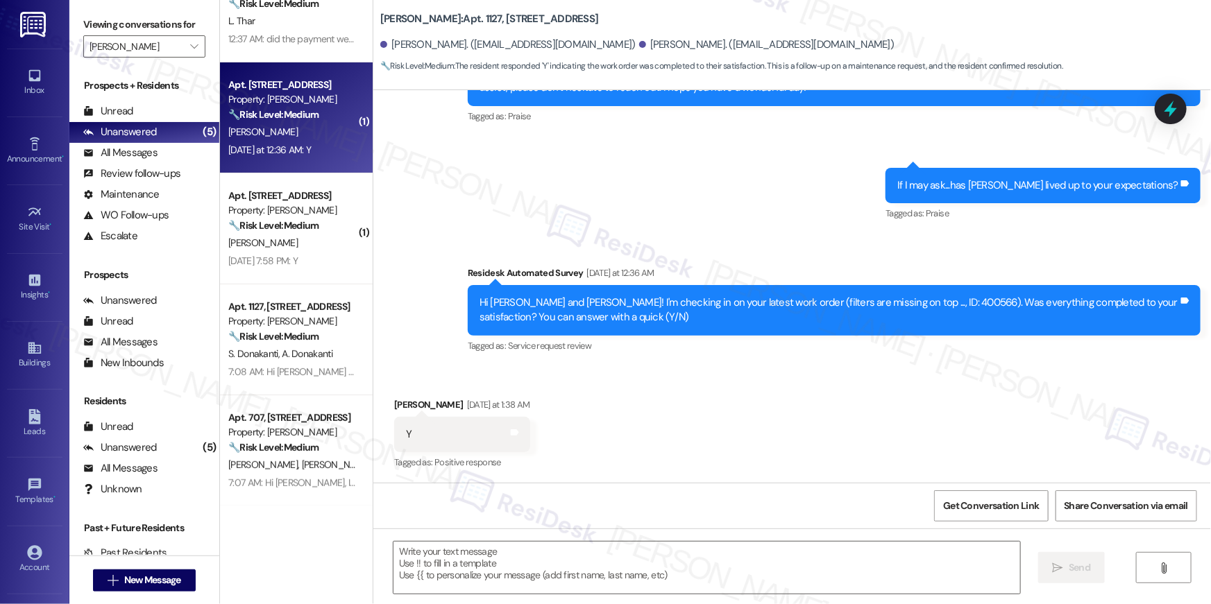
type textarea "Fetching suggested responses. Please feel free to read through the conversation…"
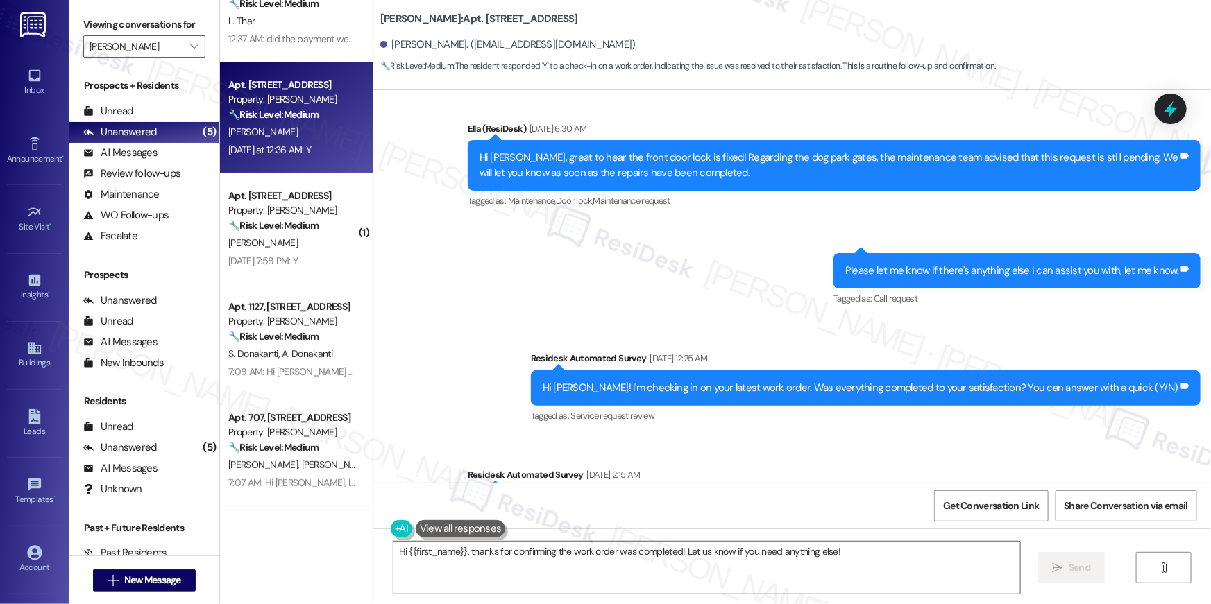
scroll to position [2651, 0]
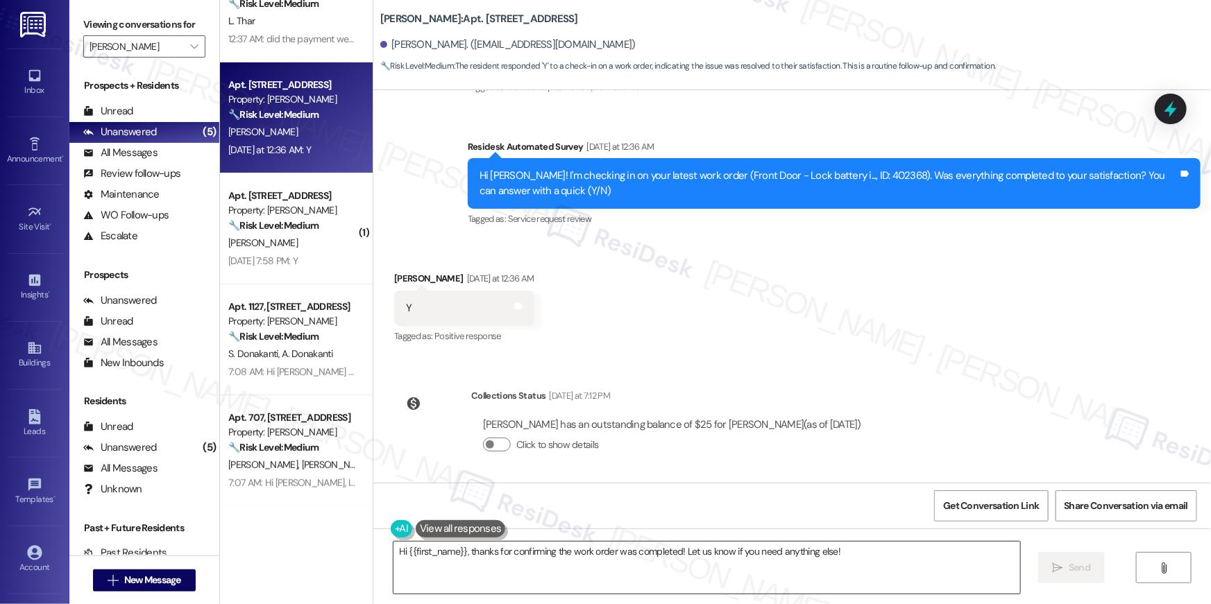
click at [756, 577] on textarea "Hi {{first_name}}, thanks for confirming the work order was completed! Let us k…" at bounding box center [706, 568] width 627 height 52
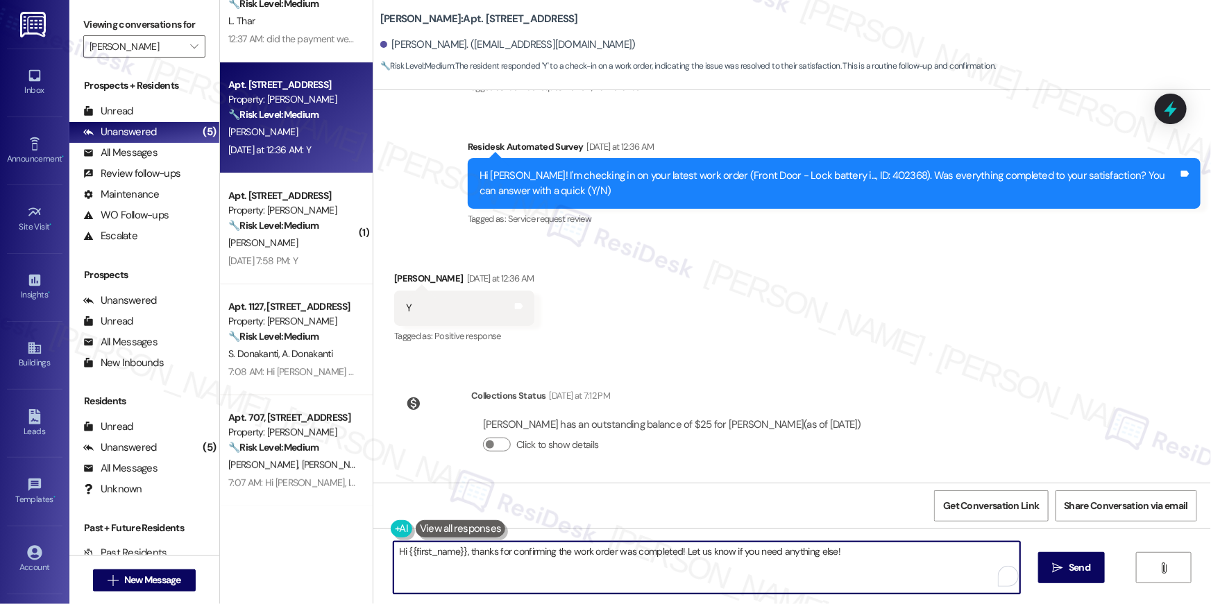
click at [756, 577] on textarea "Hi {{first_name}}, thanks for confirming the work order was completed! Let us k…" at bounding box center [706, 568] width 627 height 52
paste textarea "I’m glad to hear your work order has been completed! If anything else comes up …"
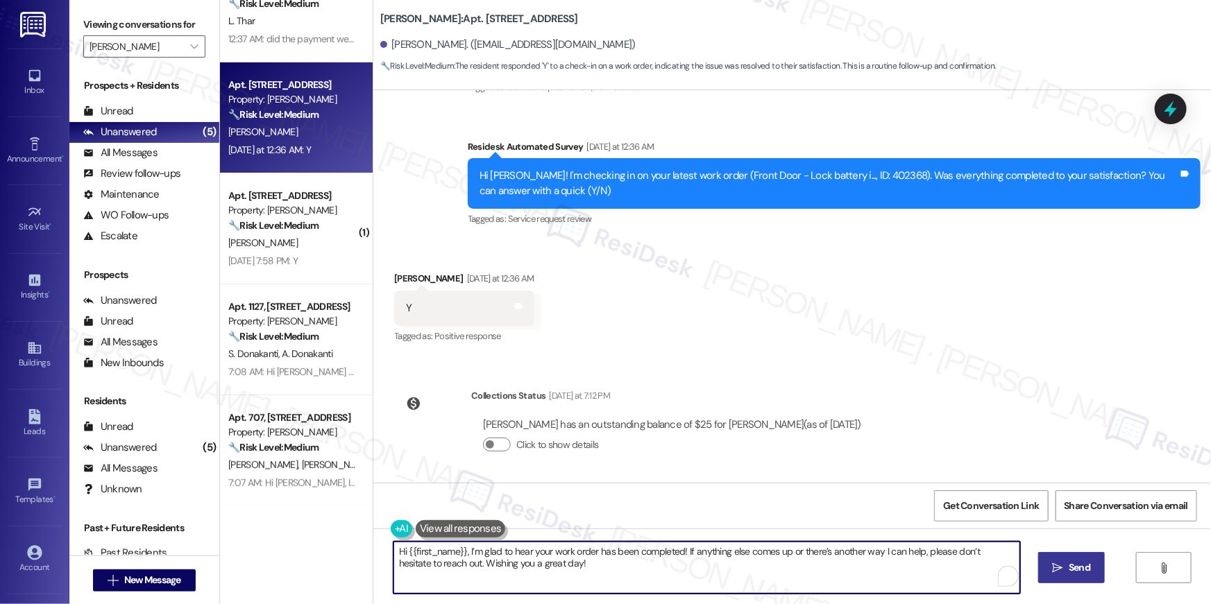
type textarea "Hi {{first_name}}, I’m glad to hear your work order has been completed! If anyt…"
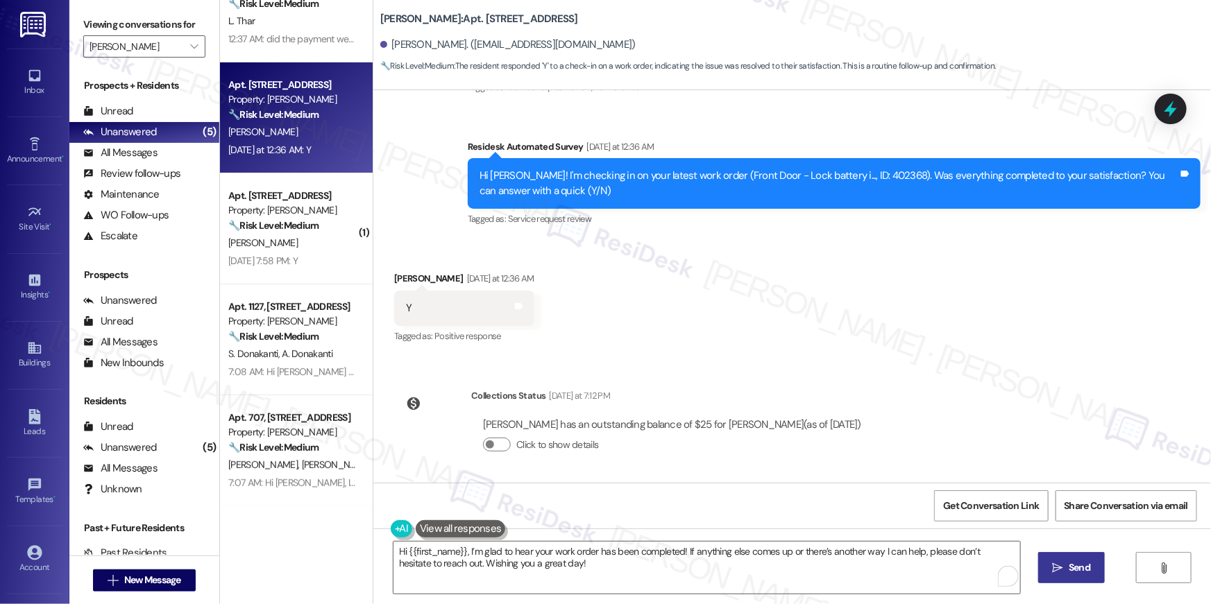
click at [1066, 570] on span "Send" at bounding box center [1079, 568] width 27 height 15
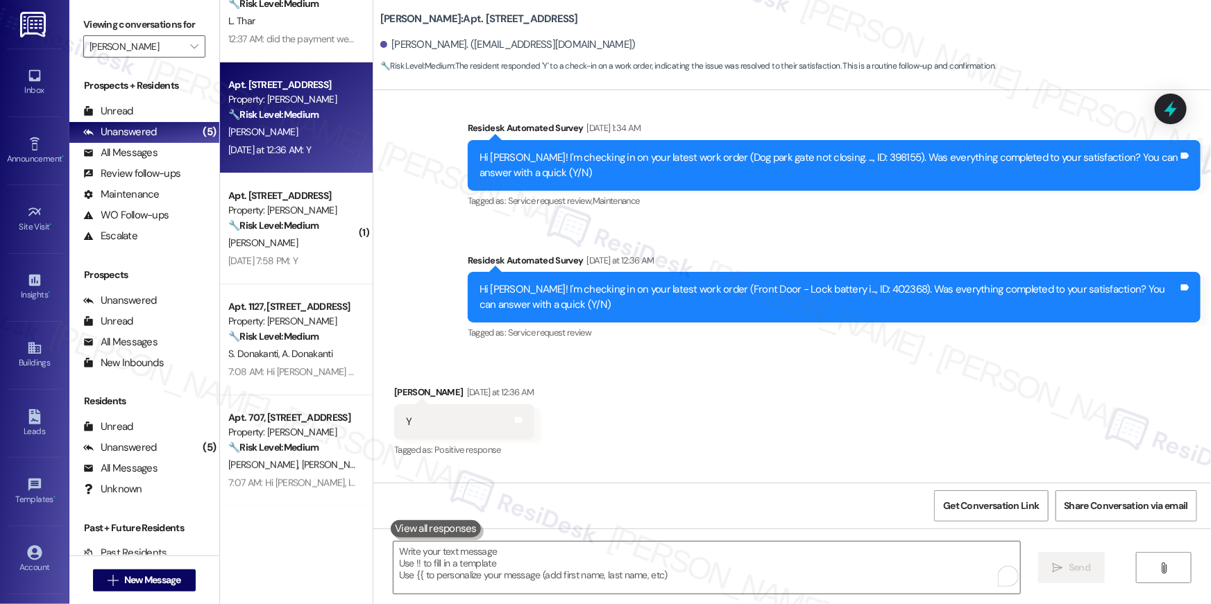
scroll to position [2524, 0]
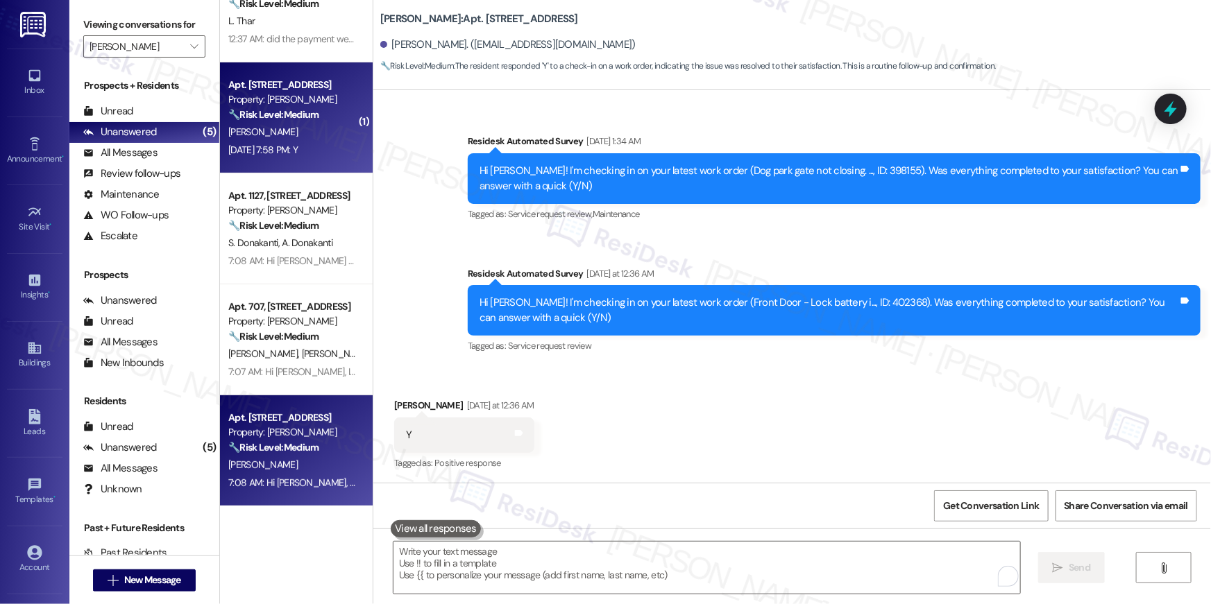
click at [274, 117] on strong "🔧 Risk Level: Medium" at bounding box center [273, 114] width 90 height 12
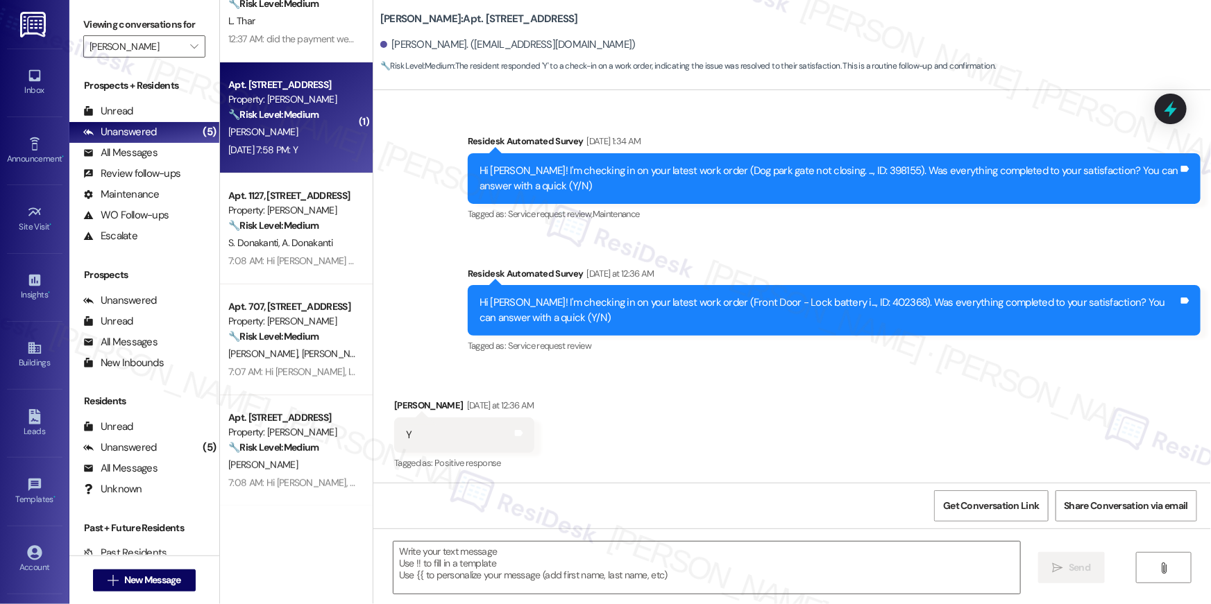
type textarea "Fetching suggested responses. Please feel free to read through the conversation…"
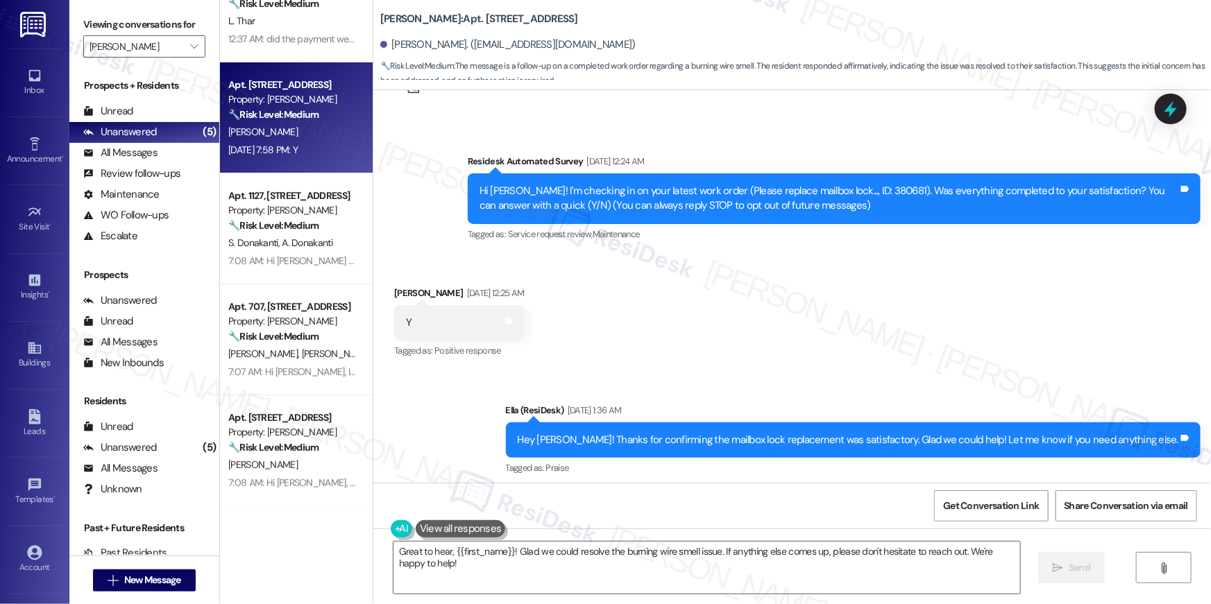
scroll to position [0, 0]
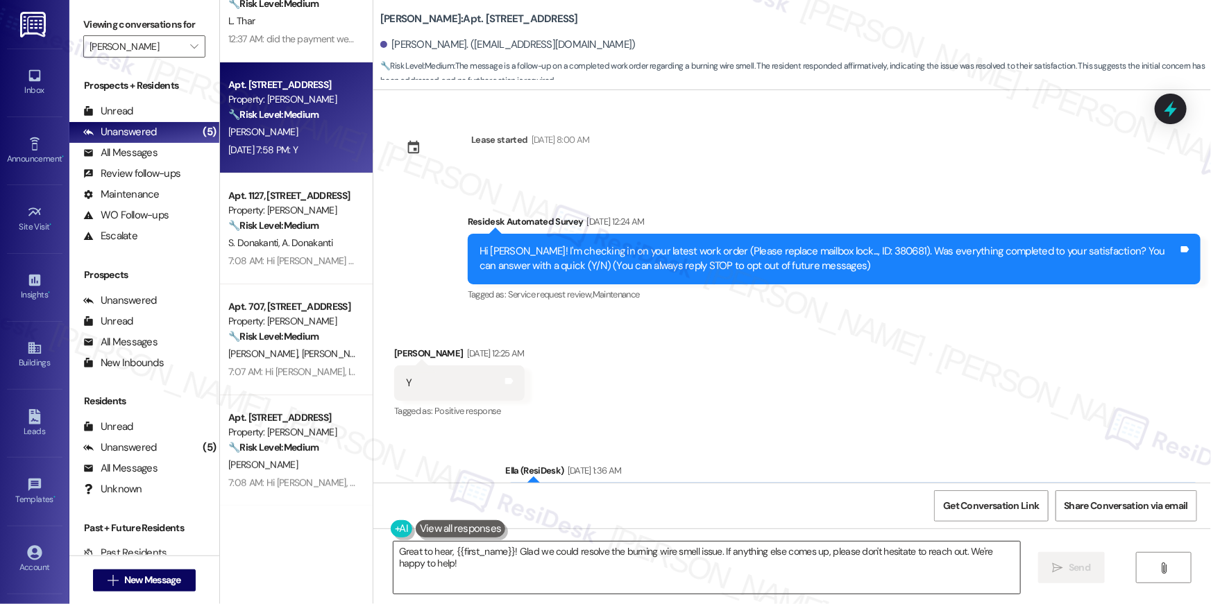
click at [682, 574] on textarea "Great to hear, {{first_name}}! Glad we could resolve the burning wire smell iss…" at bounding box center [706, 568] width 627 height 52
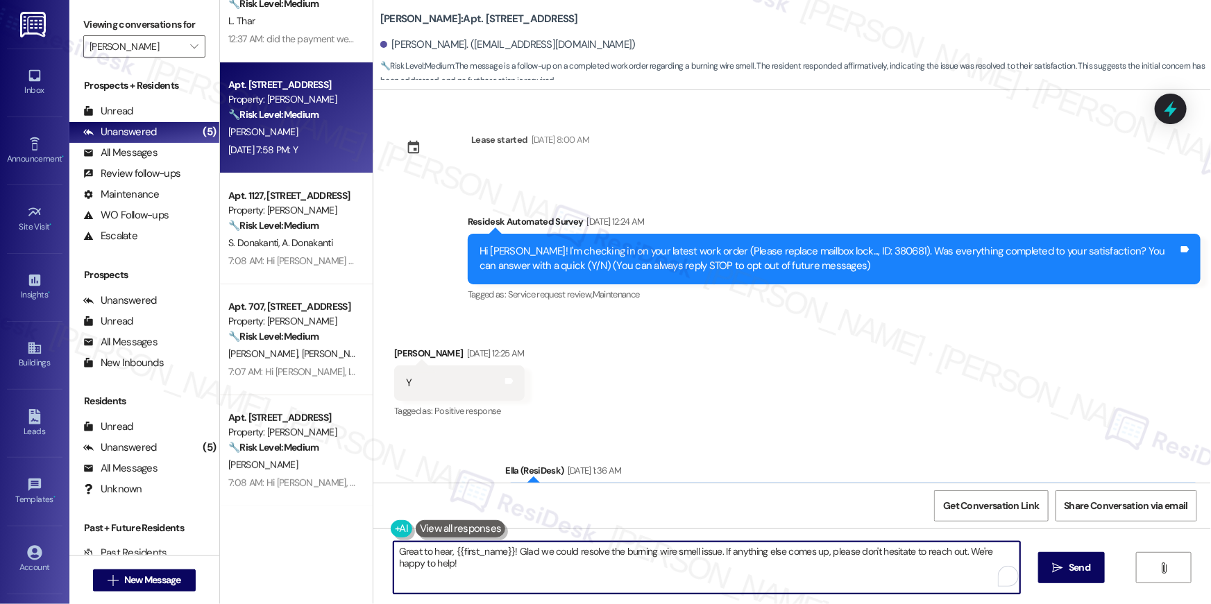
click at [682, 574] on textarea "Great to hear, {{first_name}}! Glad we could resolve the burning wire smell iss…" at bounding box center [706, 568] width 627 height 52
paste textarea "Hi {{first_name}}, I’m glad to hear your work order has been completed! If anyt…"
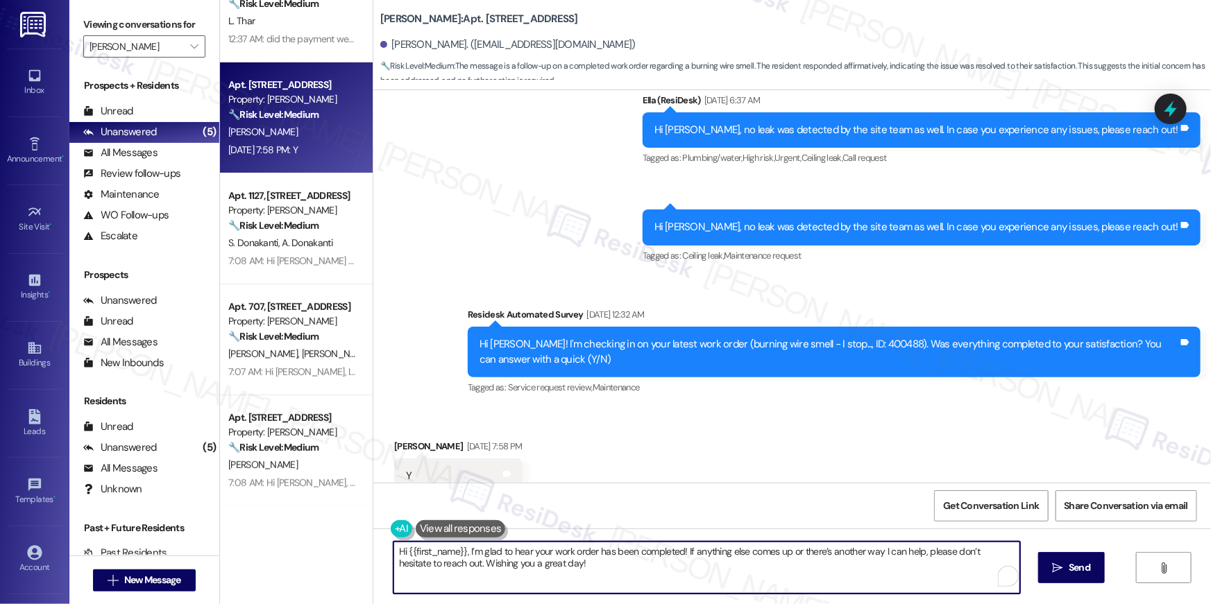
scroll to position [2343, 0]
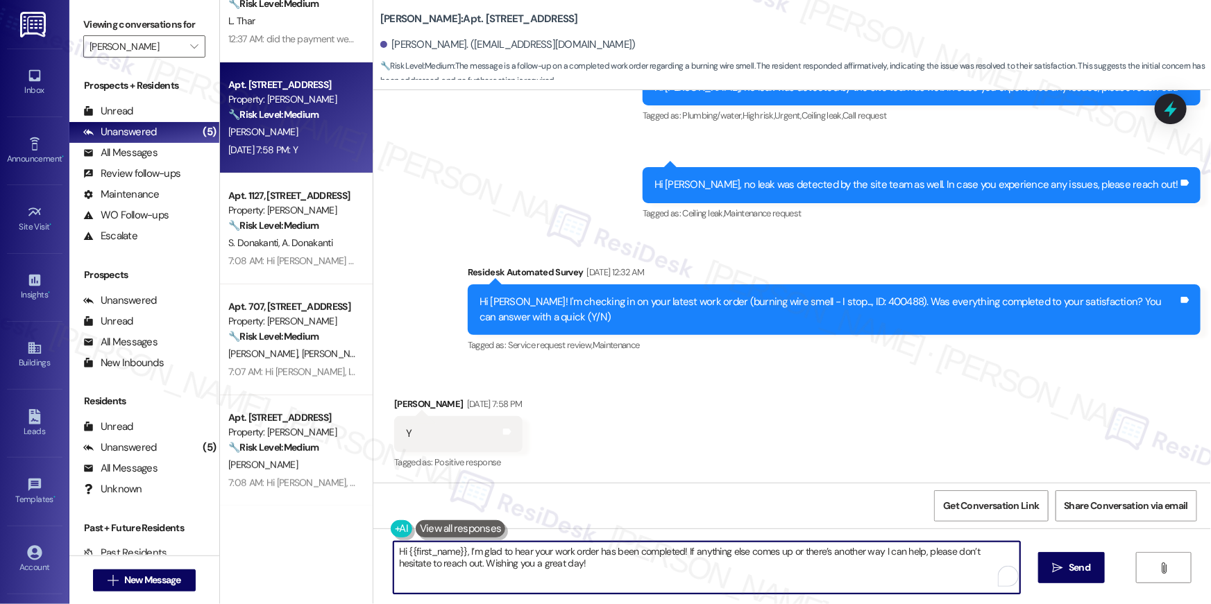
click at [767, 583] on textarea "Hi {{first_name}}, I’m glad to hear your work order has been completed! If anyt…" at bounding box center [706, 568] width 627 height 52
type textarea "Great to hear, {{first_name}}! Glad we could resolve the burning wire smell iss…"
drag, startPoint x: 815, startPoint y: 567, endPoint x: 909, endPoint y: 572, distance: 94.5
click at [815, 567] on textarea "Great to hear, {{first_name}}! Glad we could resolve the burning wire smell iss…" at bounding box center [706, 568] width 627 height 52
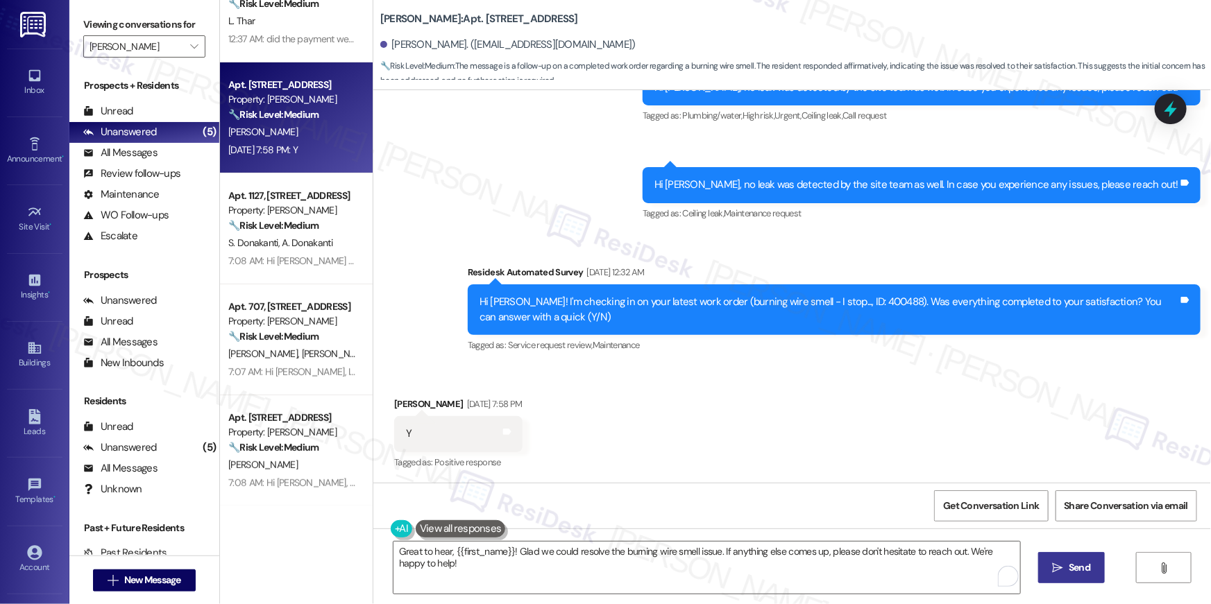
click at [1087, 572] on span "Send" at bounding box center [1080, 568] width 22 height 15
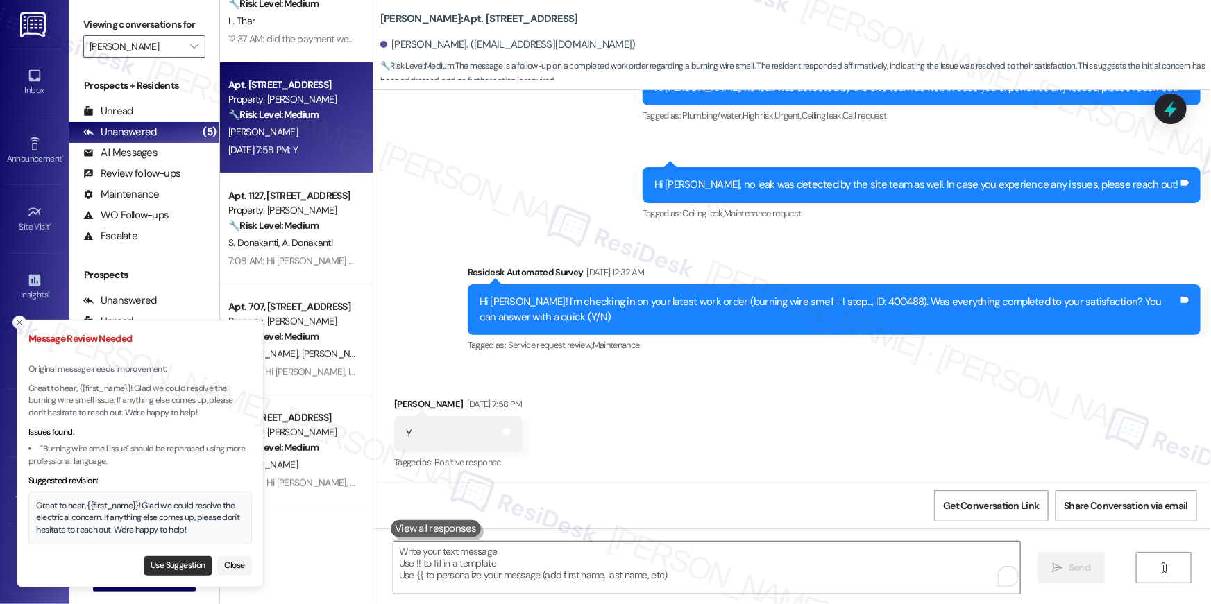
click at [144, 566] on button "Use Suggestion" at bounding box center [178, 566] width 69 height 19
type textarea "Great to hear, {{first_name}}! Glad we could resolve the electrical concern. If…"
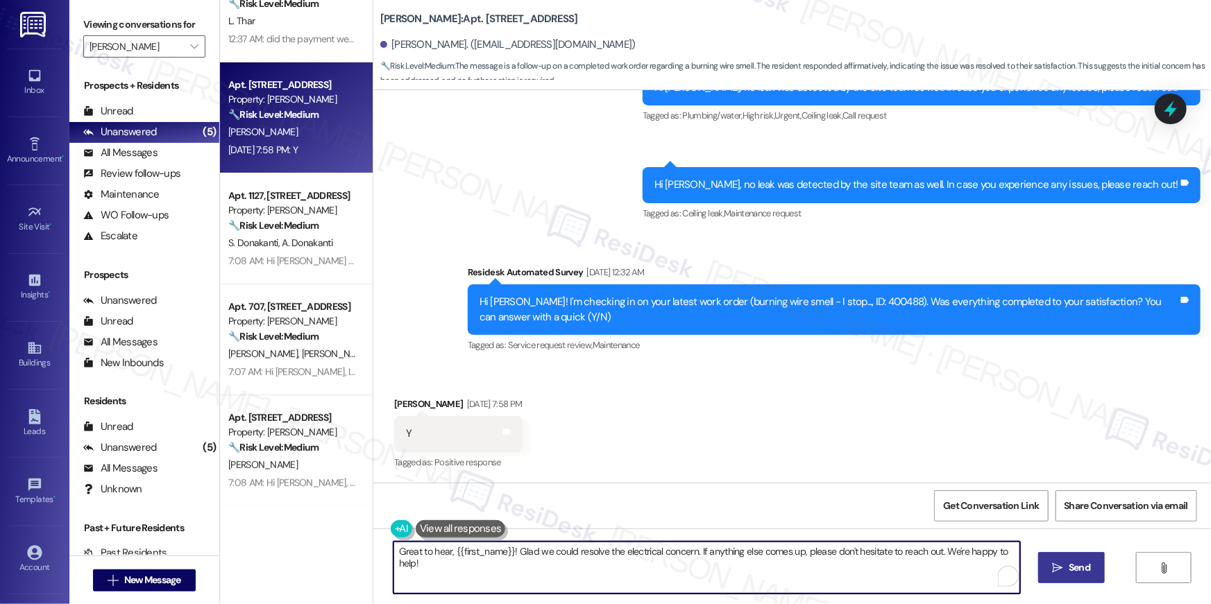
click at [547, 573] on textarea "Great to hear, {{first_name}}! Glad we could resolve the electrical concern. If…" at bounding box center [706, 568] width 627 height 52
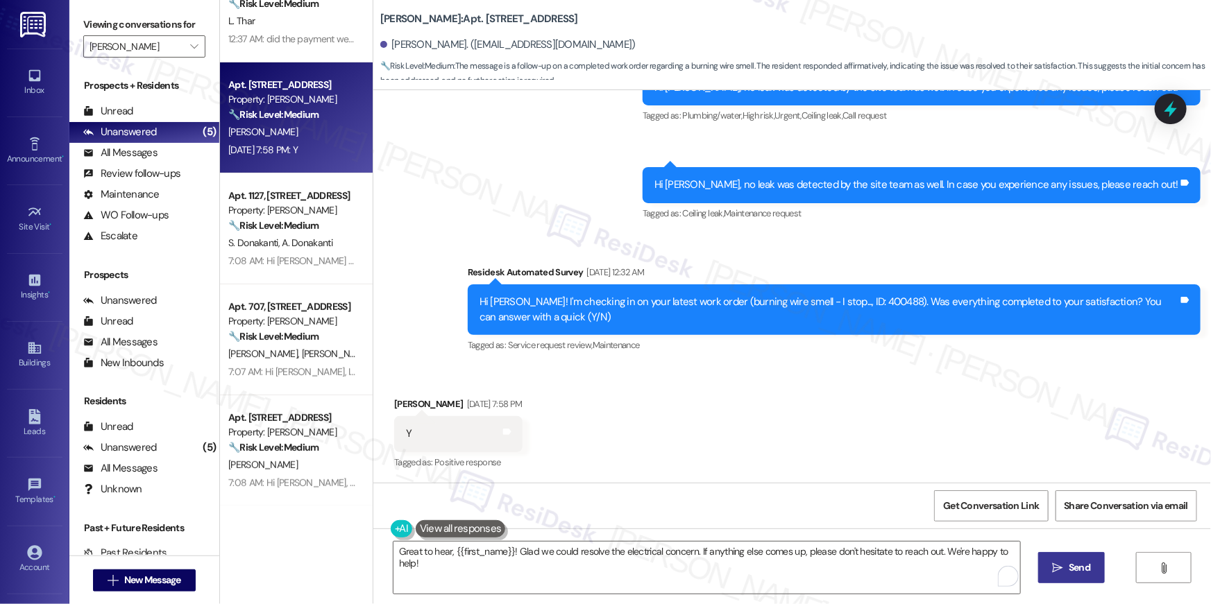
click at [1080, 578] on button " Send" at bounding box center [1071, 567] width 67 height 31
click at [729, 586] on textarea "Great to hear, {{first_name}}! Glad we could resolve the electrical concern. If…" at bounding box center [708, 568] width 627 height 52
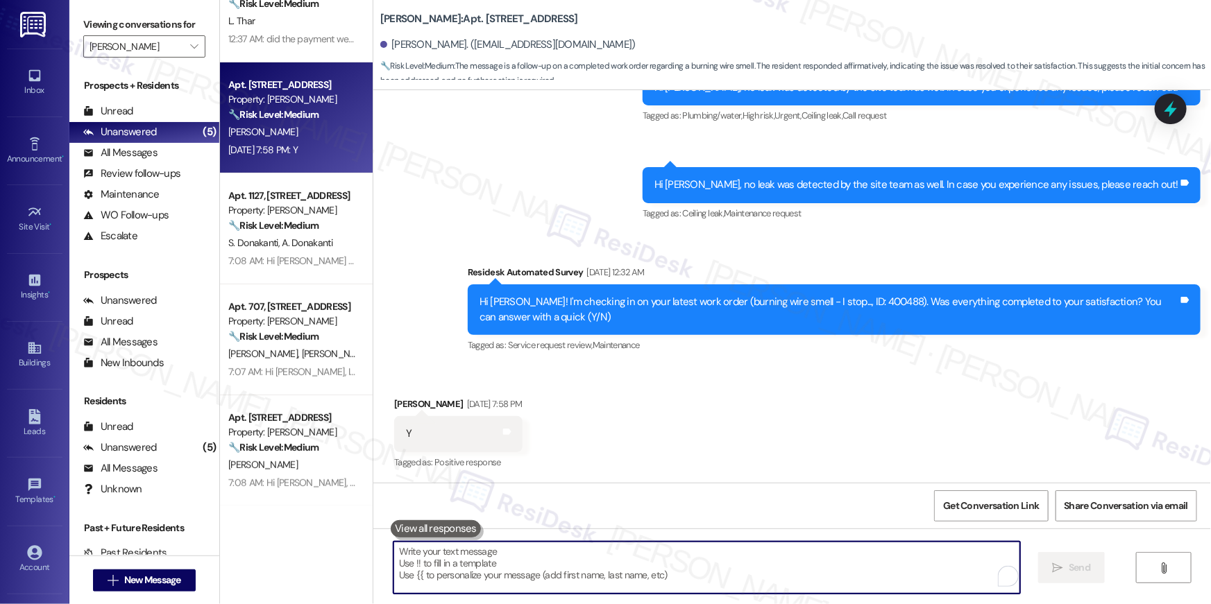
scroll to position [2343, 0]
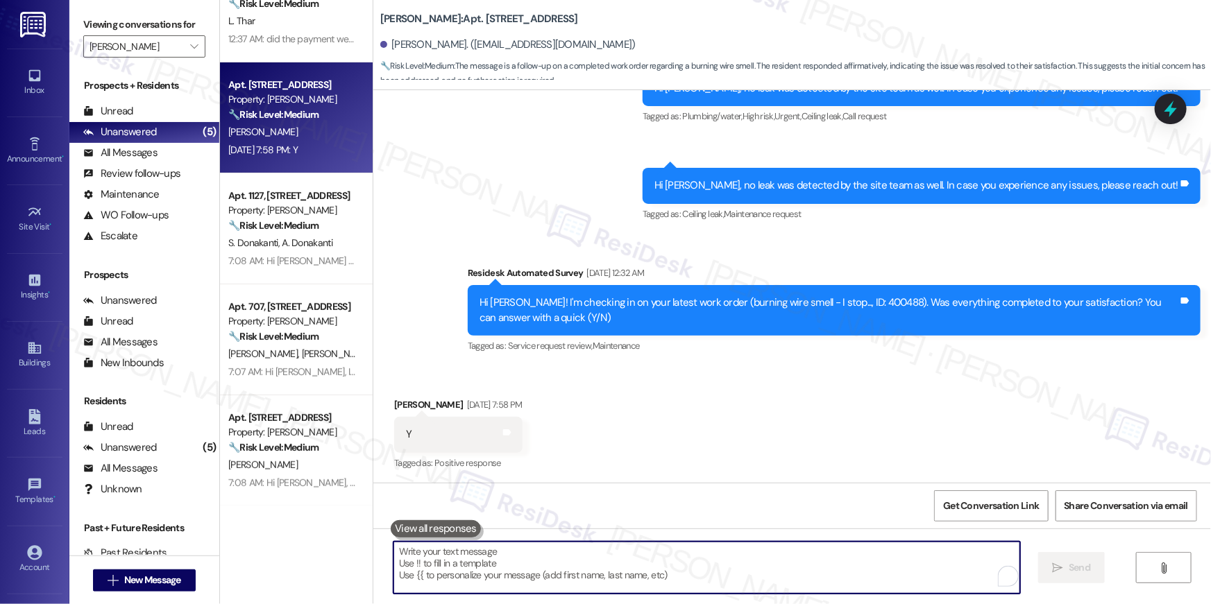
click at [719, 580] on textarea "To enrich screen reader interactions, please activate Accessibility in Grammarl…" at bounding box center [706, 568] width 627 height 52
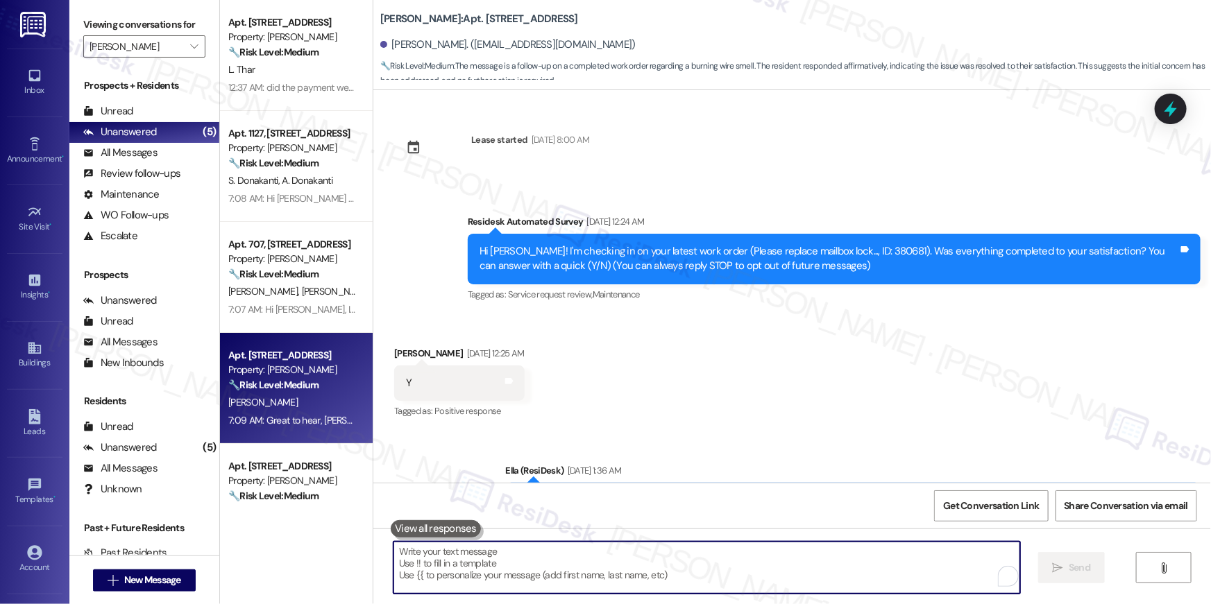
scroll to position [2343, 0]
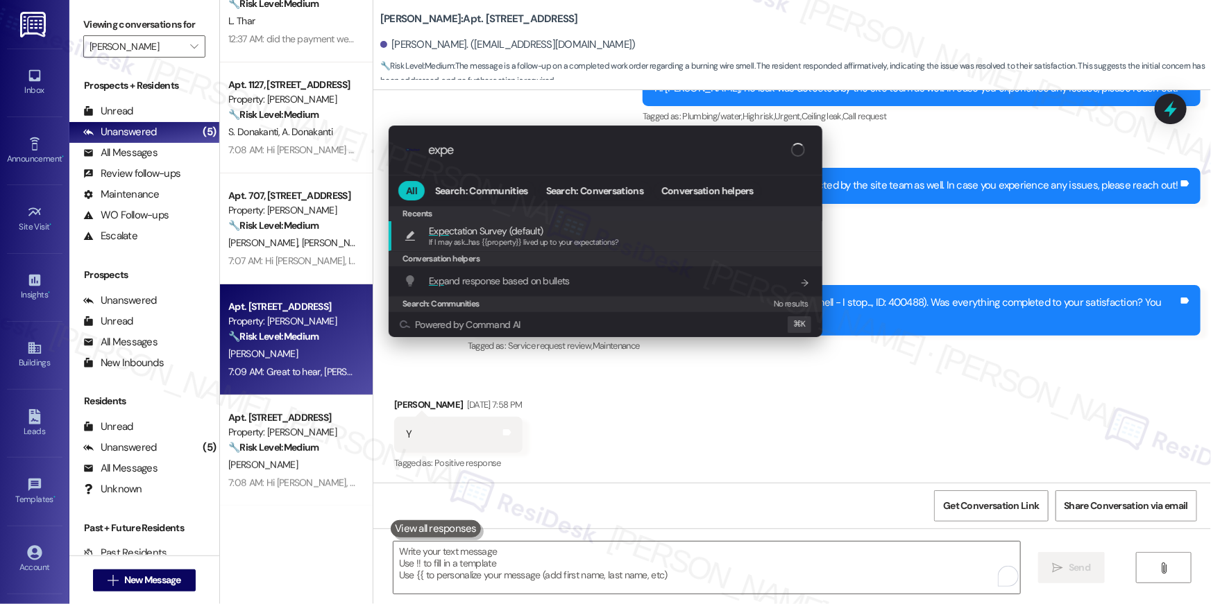
type input "expec"
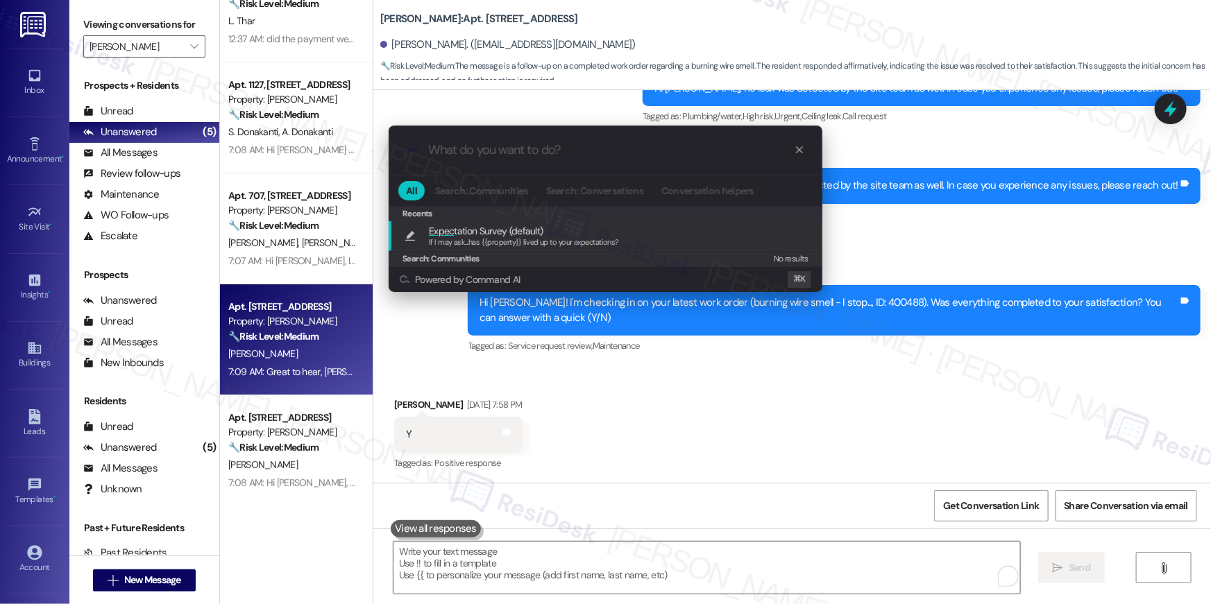
type textarea "If I may ask...has {{property}} lived up to your expectations?"
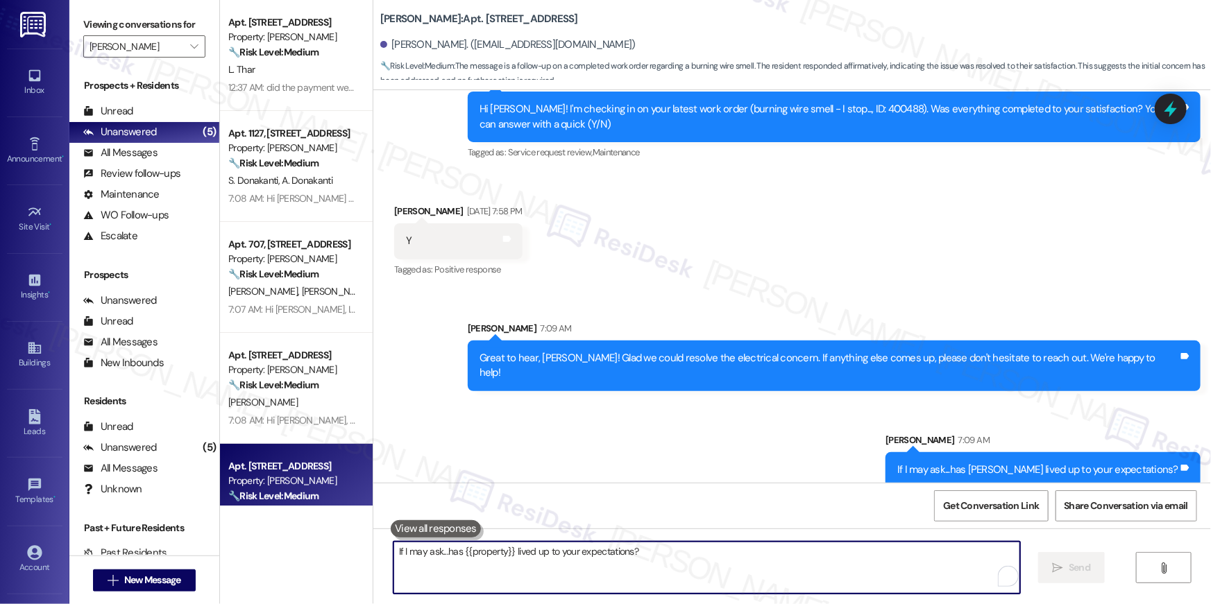
scroll to position [0, 0]
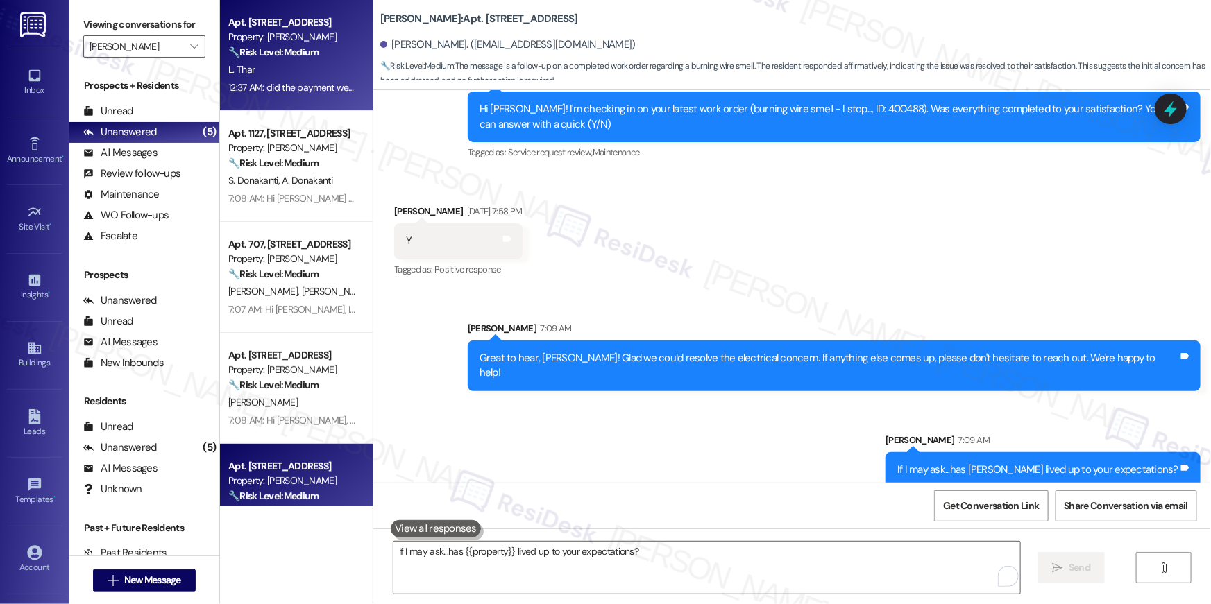
click at [264, 92] on div "12:37 AM: did the payment went through yet 12:37 AM: did the payment went throu…" at bounding box center [316, 87] width 177 height 12
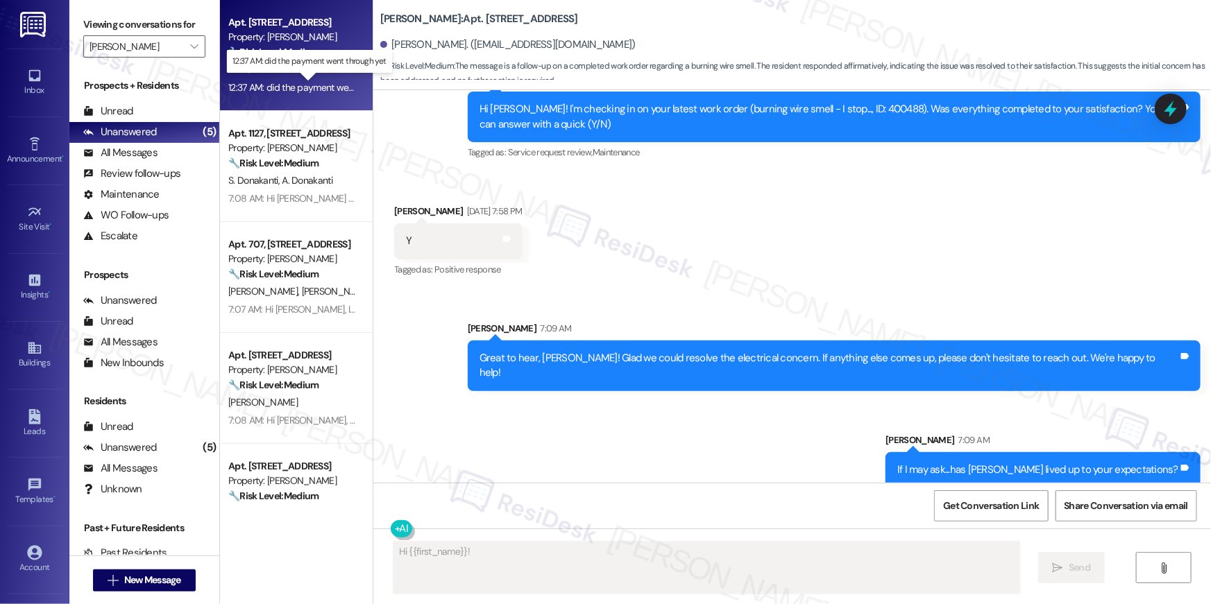
scroll to position [84, 0]
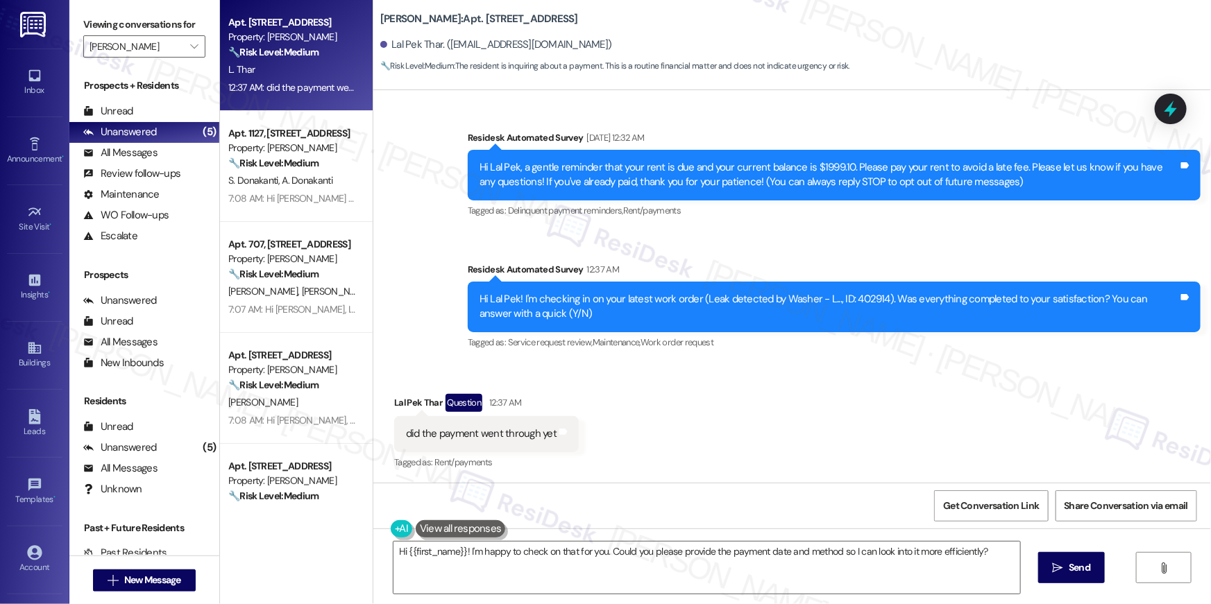
drag, startPoint x: 870, startPoint y: 436, endPoint x: 879, endPoint y: 429, distance: 11.4
click at [870, 436] on div "Received via SMS Lal Pek Thar Question 12:37 AM did the payment went through ye…" at bounding box center [792, 423] width 838 height 120
click at [782, 557] on textarea "Hi {{first_name}}! I'm happy to check on that for you. Could you please provide…" at bounding box center [706, 568] width 627 height 52
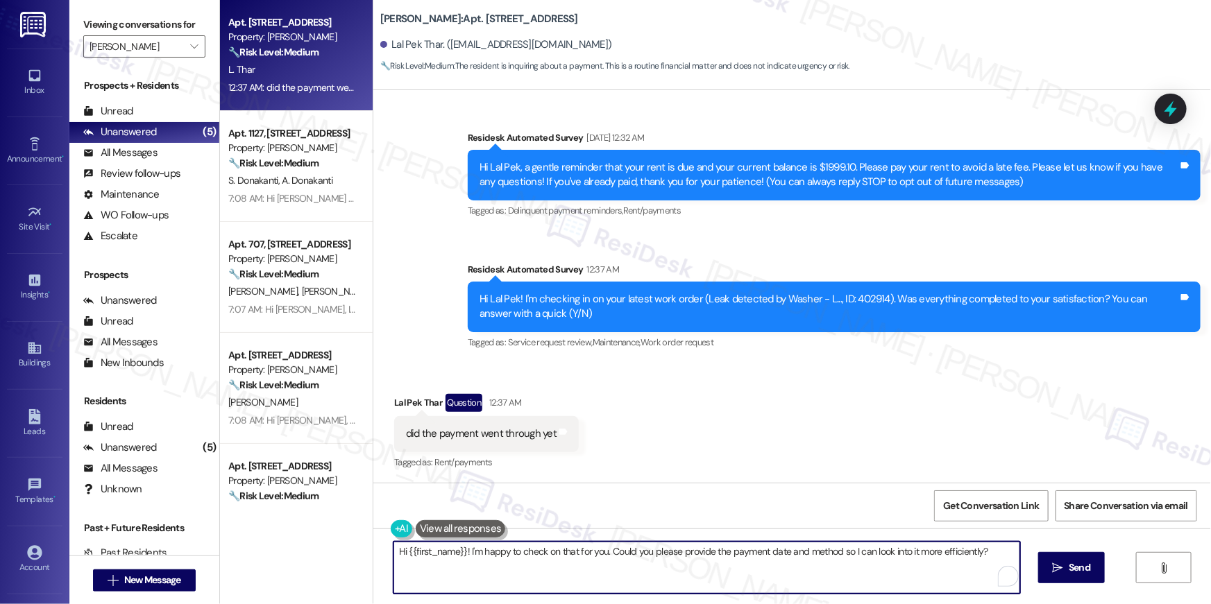
paste textarea ", I’m glad to hear your work order has been completed! If anything else comes u…"
click at [852, 577] on textarea "Hi {{first_name}}, I’m glad to hear your work order has been completed! If anyt…" at bounding box center [706, 568] width 627 height 52
paste textarea ", {{first_name}}! I am sorry but I do not have access to your ledger. While I d…"
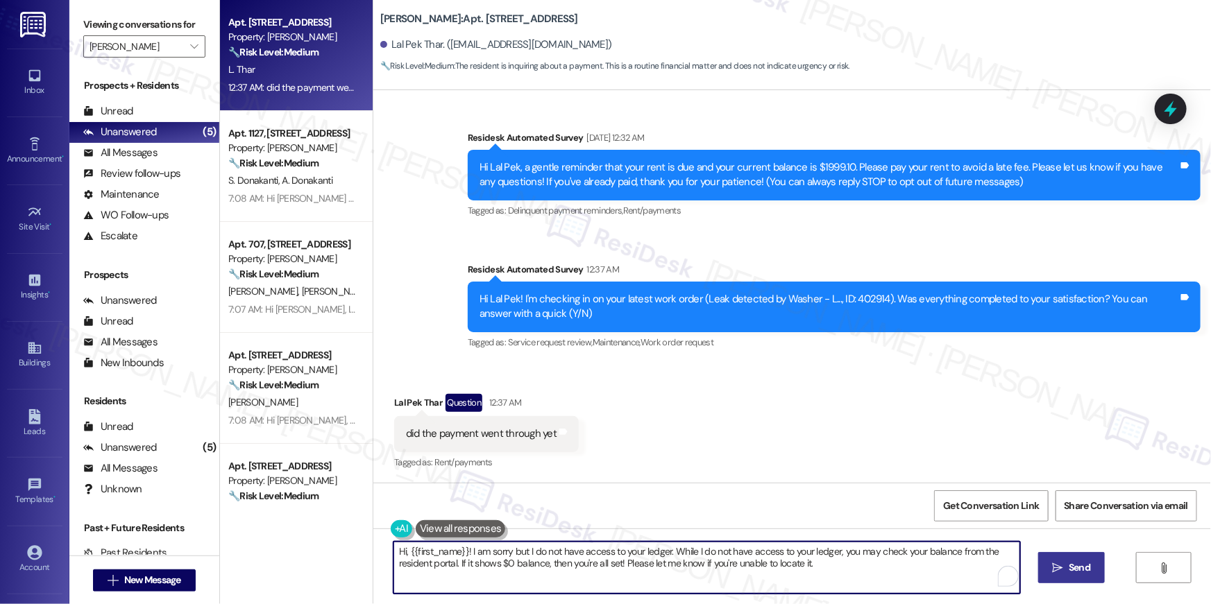
type textarea "Hi, {{first_name}}! I am sorry but I do not have access to your ledger. While I…"
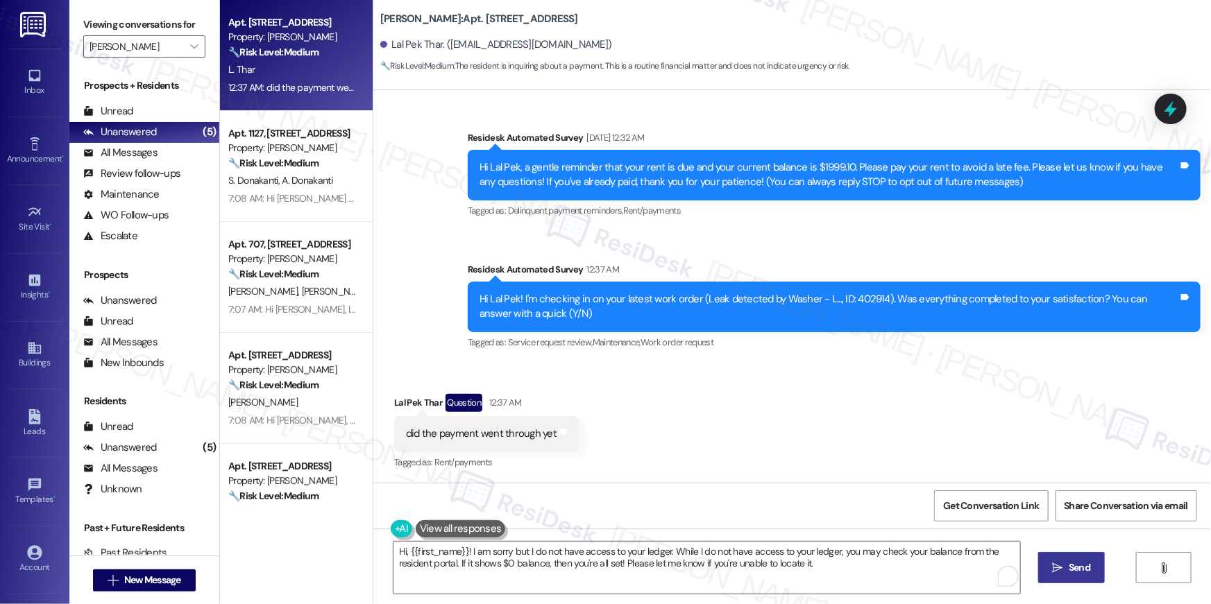
click at [1072, 579] on button " Send" at bounding box center [1071, 567] width 67 height 31
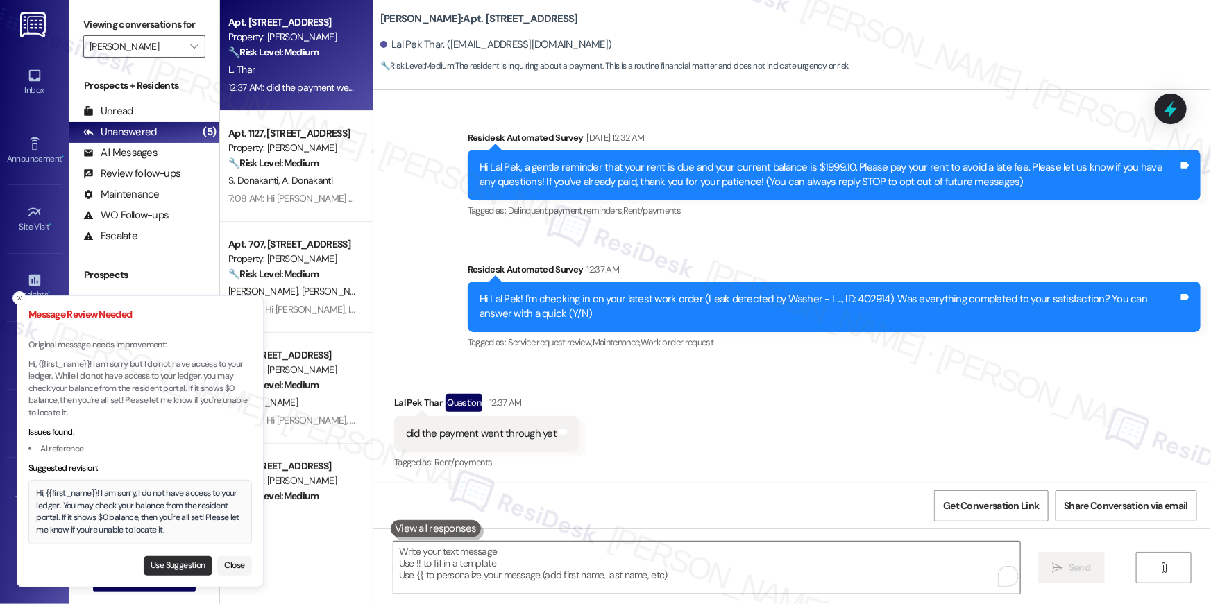
click at [154, 562] on button "Use Suggestion" at bounding box center [178, 566] width 69 height 19
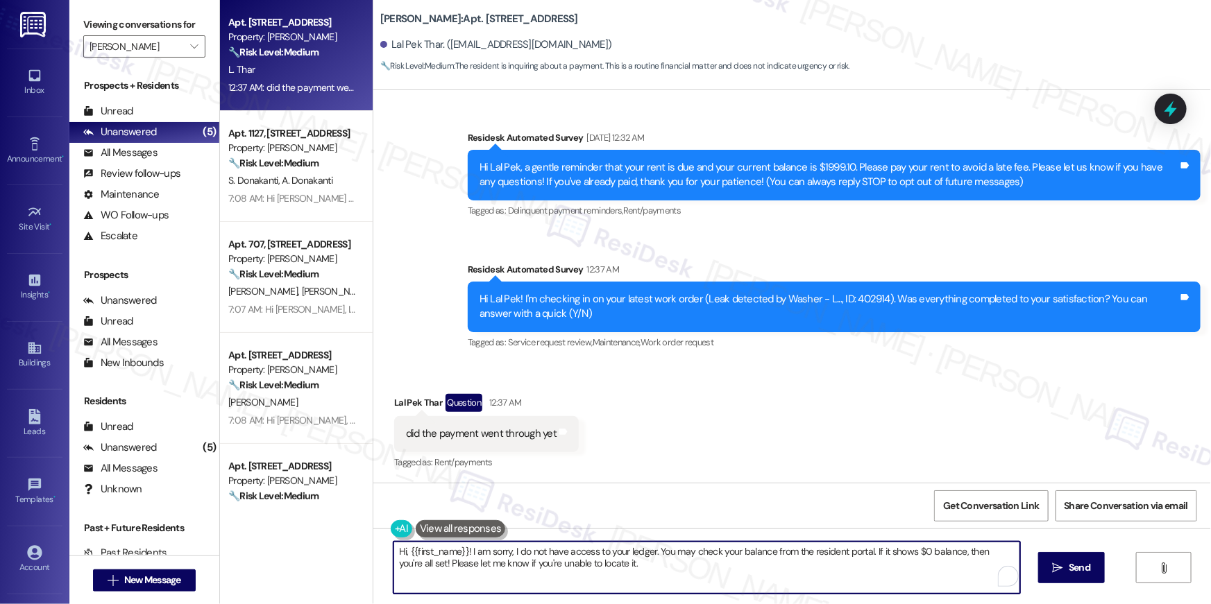
click at [843, 588] on textarea "Hi, {{first_name}}! I am sorry, I do not have access to your ledger. You may ch…" at bounding box center [706, 568] width 627 height 52
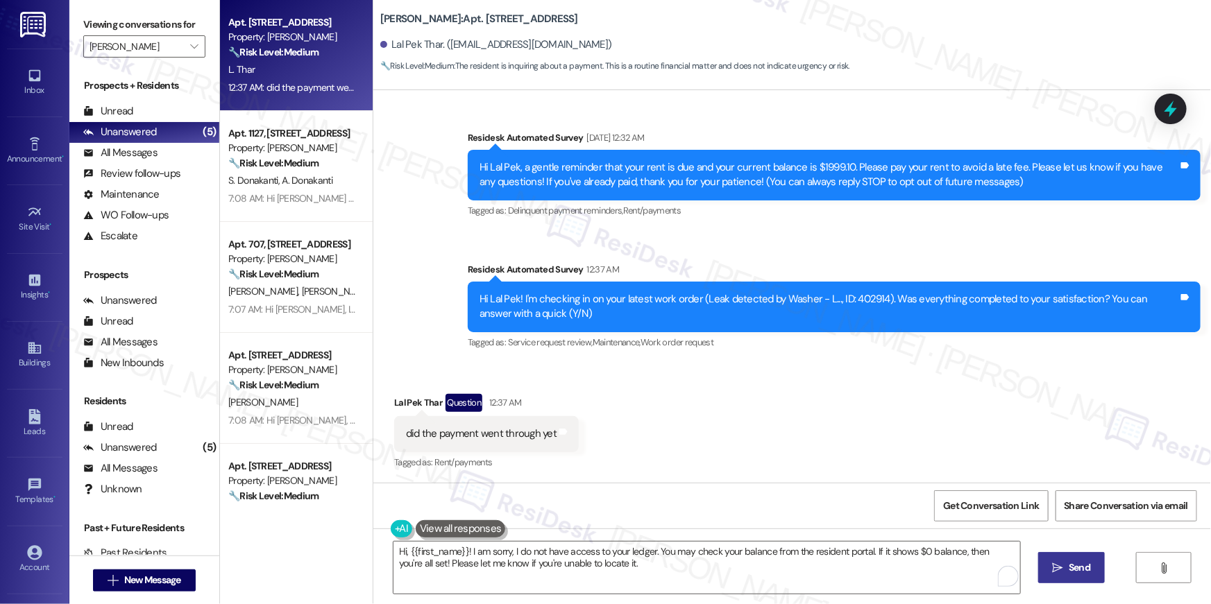
click at [1056, 577] on button " Send" at bounding box center [1071, 567] width 67 height 31
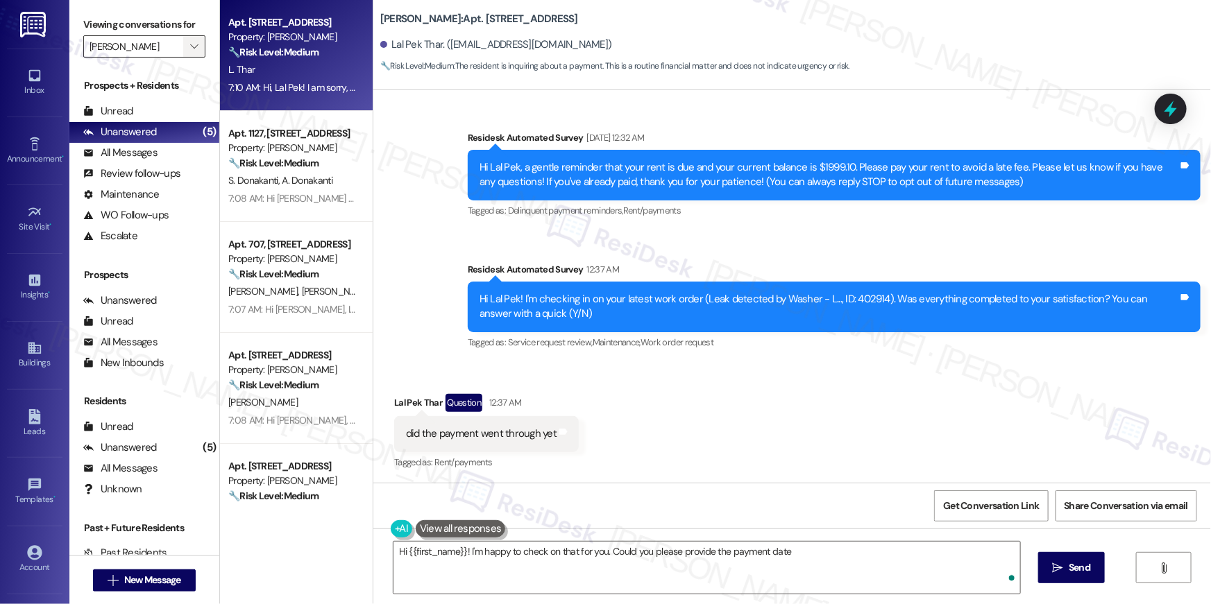
click at [187, 53] on span "" at bounding box center [193, 46] width 13 height 22
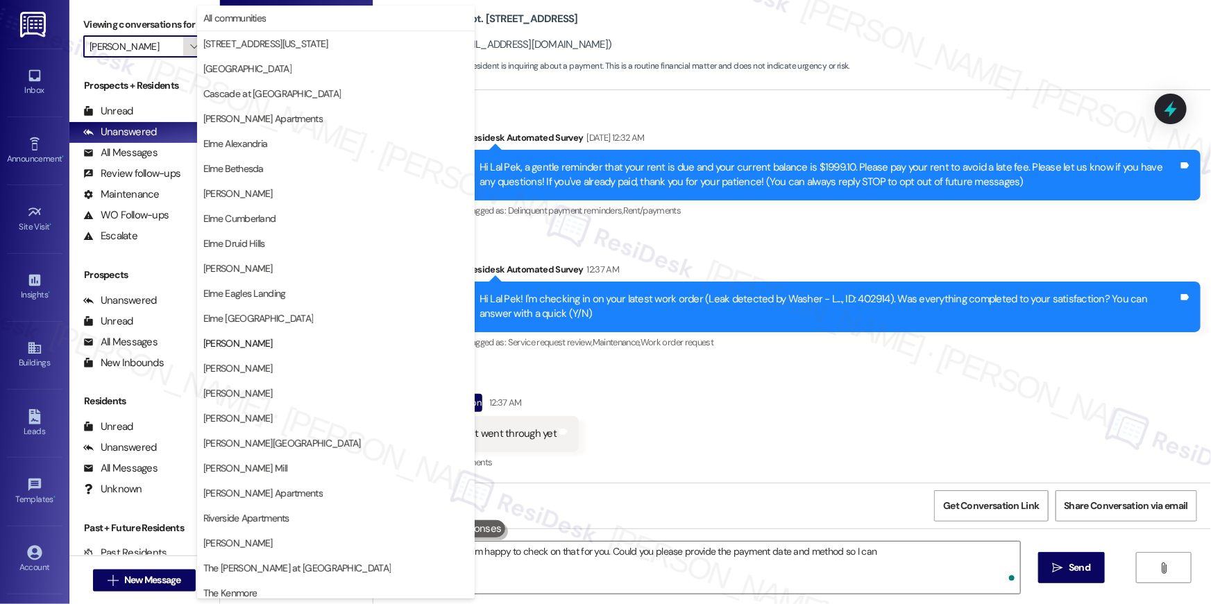
scroll to position [131, 0]
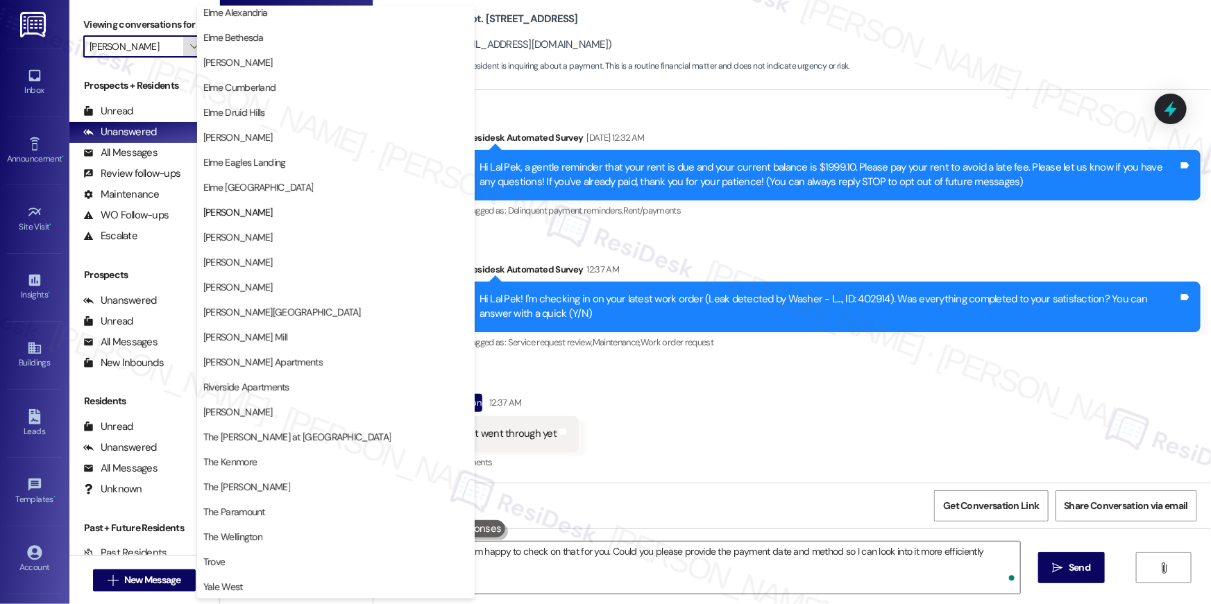
type textarea "Hi {{first_name}}! I'm happy to check on that for you. Could you please provide…"
click at [235, 230] on span "Elme Leesburg" at bounding box center [237, 237] width 69 height 14
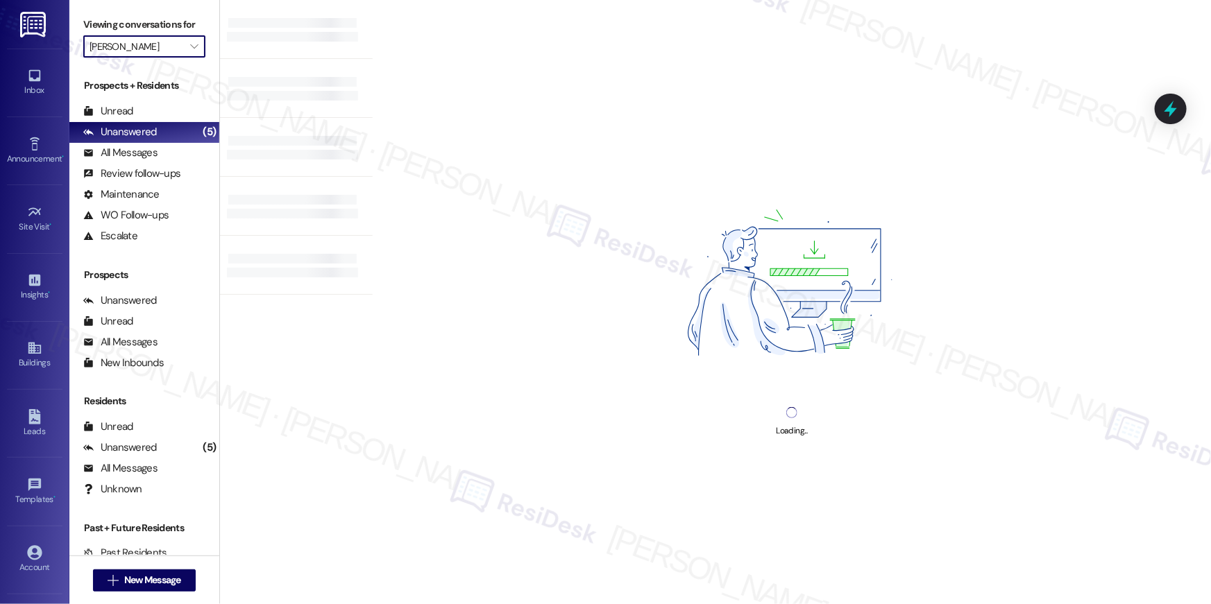
type input "Elme Leesburg"
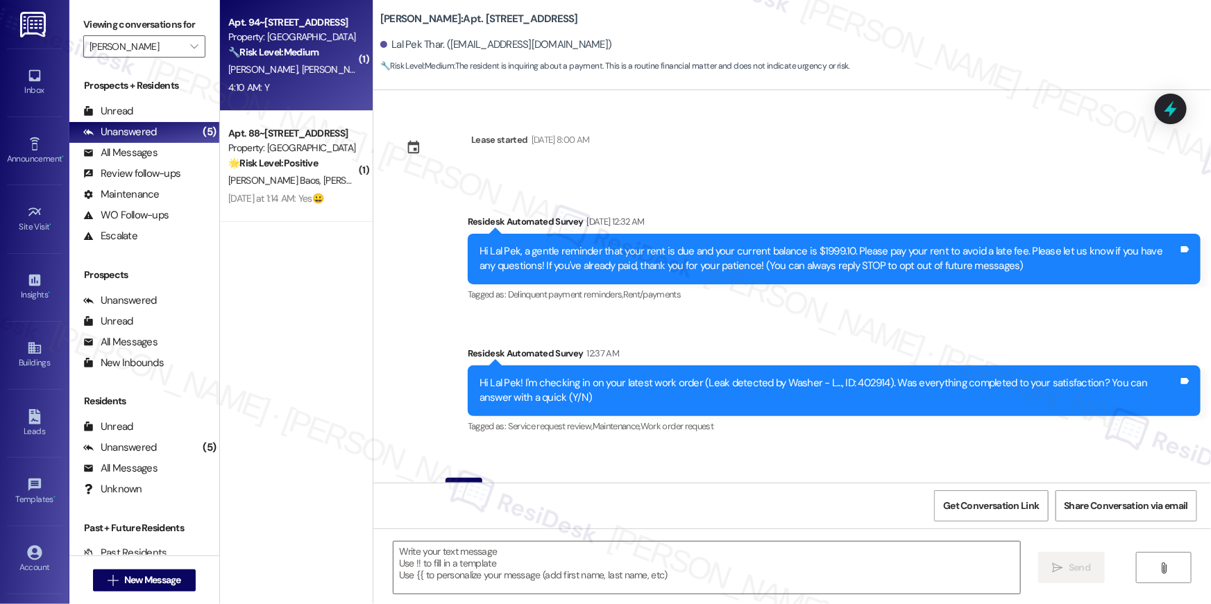
click at [305, 55] on strong "🔧 Risk Level: Medium" at bounding box center [273, 52] width 90 height 12
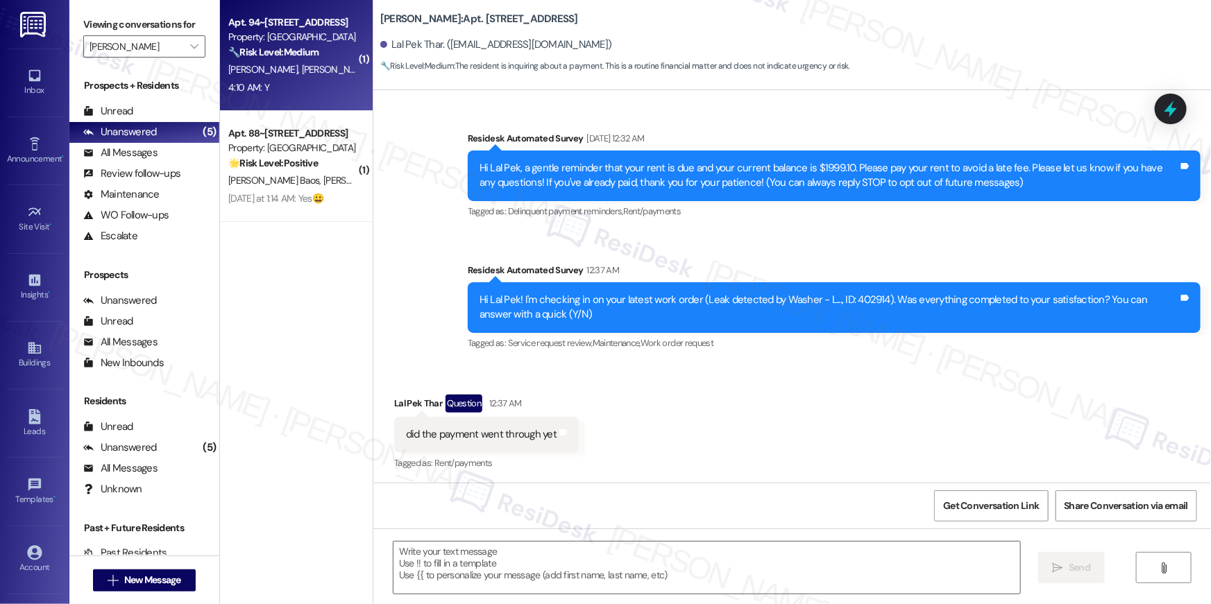
type textarea "Fetching suggested responses. Please feel free to read through the conversation…"
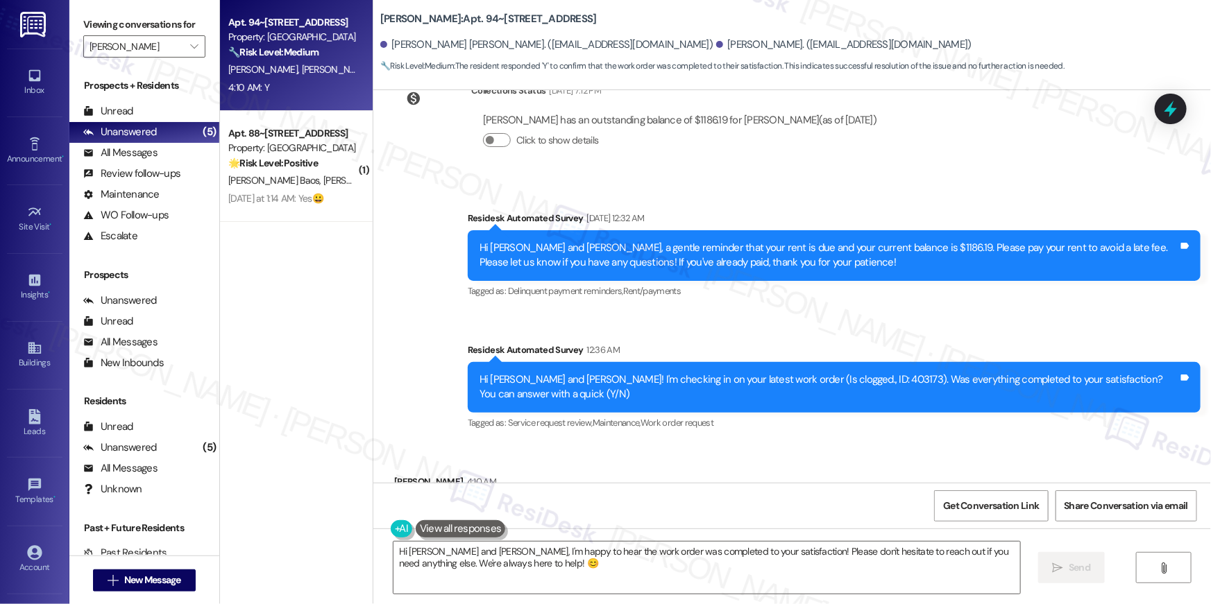
scroll to position [12305, 0]
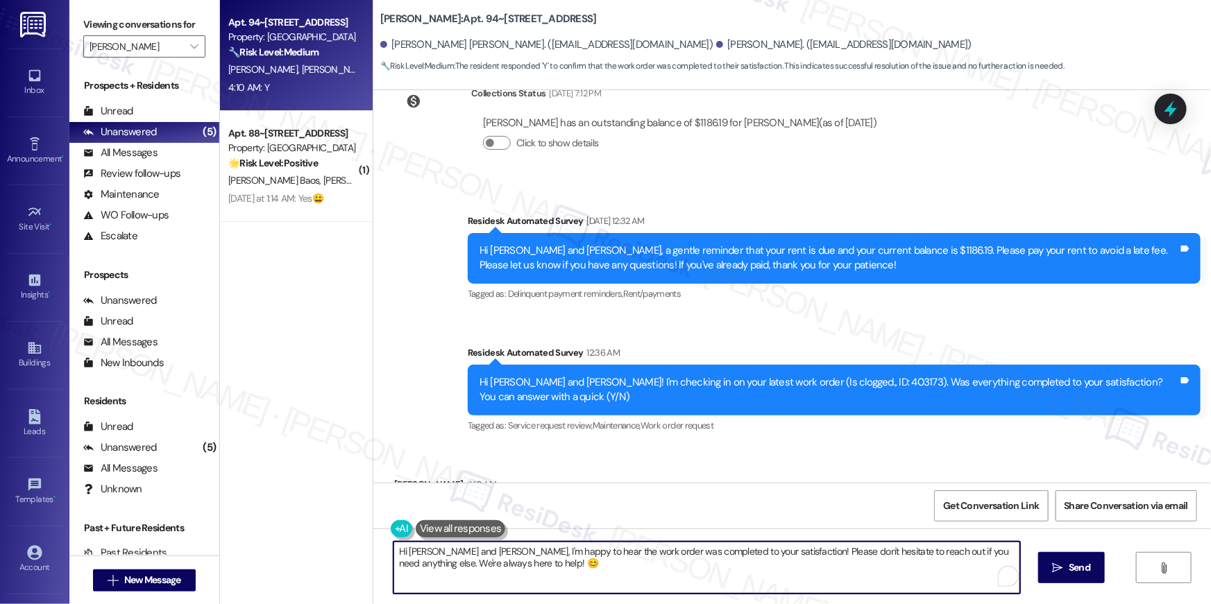
click at [709, 572] on textarea "Hi Karen Jojana and Christopher, I'm happy to hear the work order was completed…" at bounding box center [706, 568] width 627 height 52
click at [709, 573] on textarea "Hi Karen Jojana and Christopher, I'm happy to hear the work order was completed…" at bounding box center [706, 568] width 627 height 52
click at [700, 446] on div "Received via SMS Christopher Fernandez 4:10 AM Y Tags and notes Tagged as: Posi…" at bounding box center [792, 504] width 838 height 117
click at [414, 547] on textarea "Hi Karen Jojana and Christopher, I'm happy to hear the work order was completed…" at bounding box center [706, 568] width 627 height 52
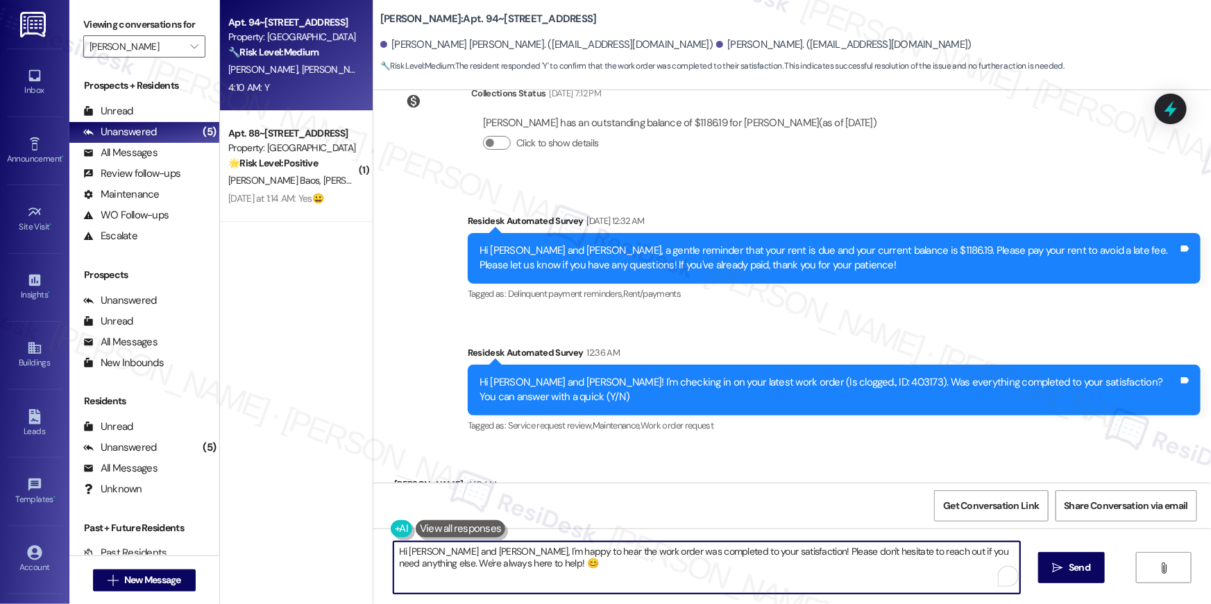
click at [414, 547] on textarea "Hi Karen Jojana and Christopher, I'm happy to hear the work order was completed…" at bounding box center [706, 568] width 627 height 52
click at [419, 551] on textarea "Hi Jojana and Christopher, I'm happy to hear the work order was completed to yo…" at bounding box center [706, 568] width 627 height 52
click at [419, 551] on textarea "Hi and Christopher, I'm happy to hear the work order was completed to your sati…" at bounding box center [706, 568] width 627 height 52
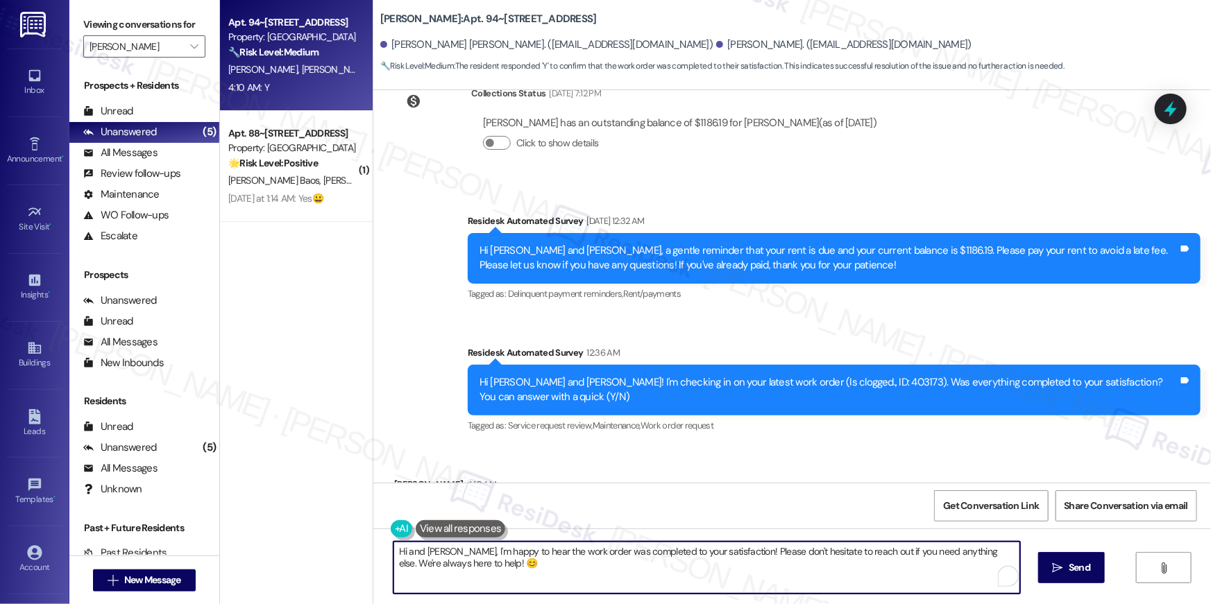
click at [411, 552] on textarea "Hi and Christopher, I'm happy to hear the work order was completed to your sati…" at bounding box center [706, 568] width 627 height 52
click at [761, 573] on textarea "Hi Christopher, I'm happy to hear the work order was completed to your satisfac…" at bounding box center [706, 568] width 627 height 52
click at [1038, 572] on button " Send" at bounding box center [1071, 567] width 67 height 31
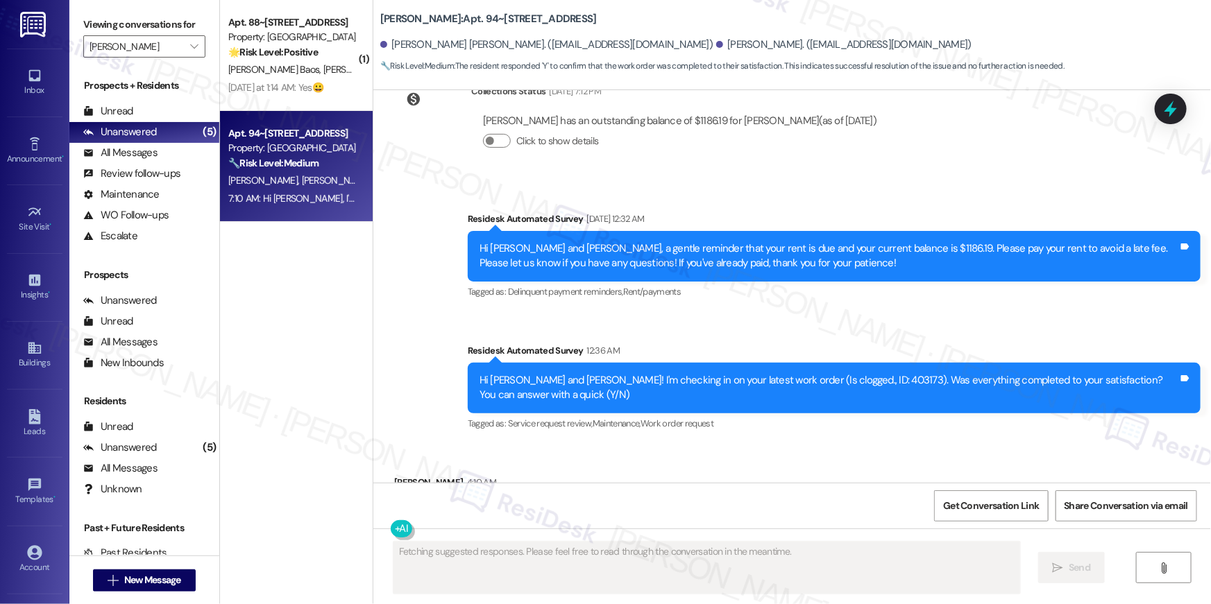
scroll to position [11697, 0]
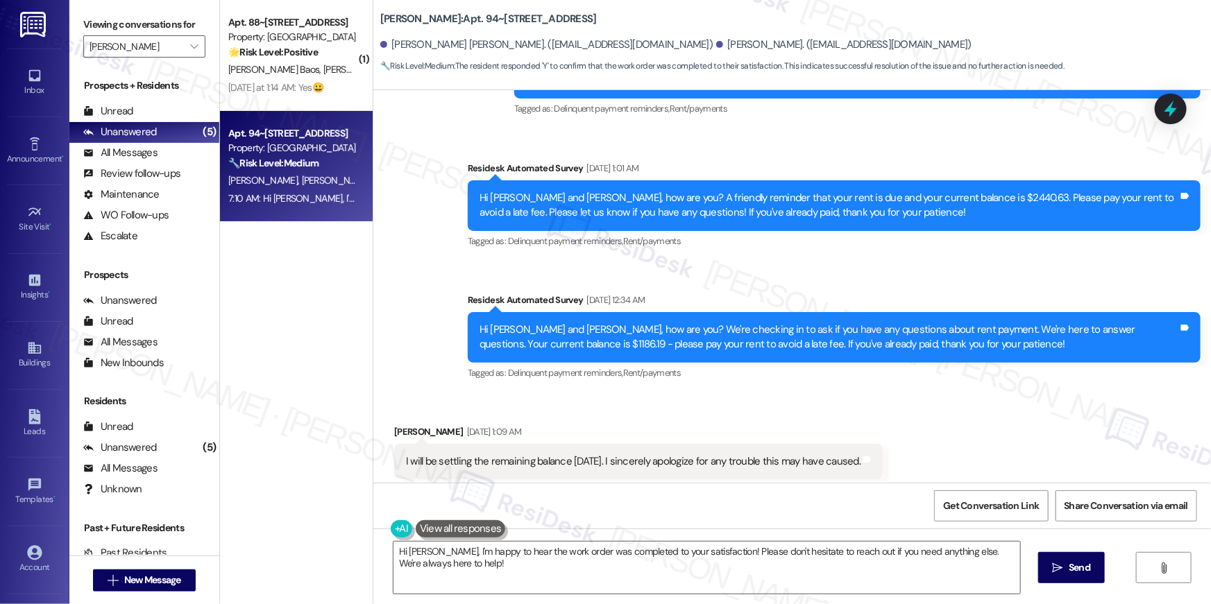
type textarea "Hi Christopher, I'm happy to hear the work order was completed to your satisfac…"
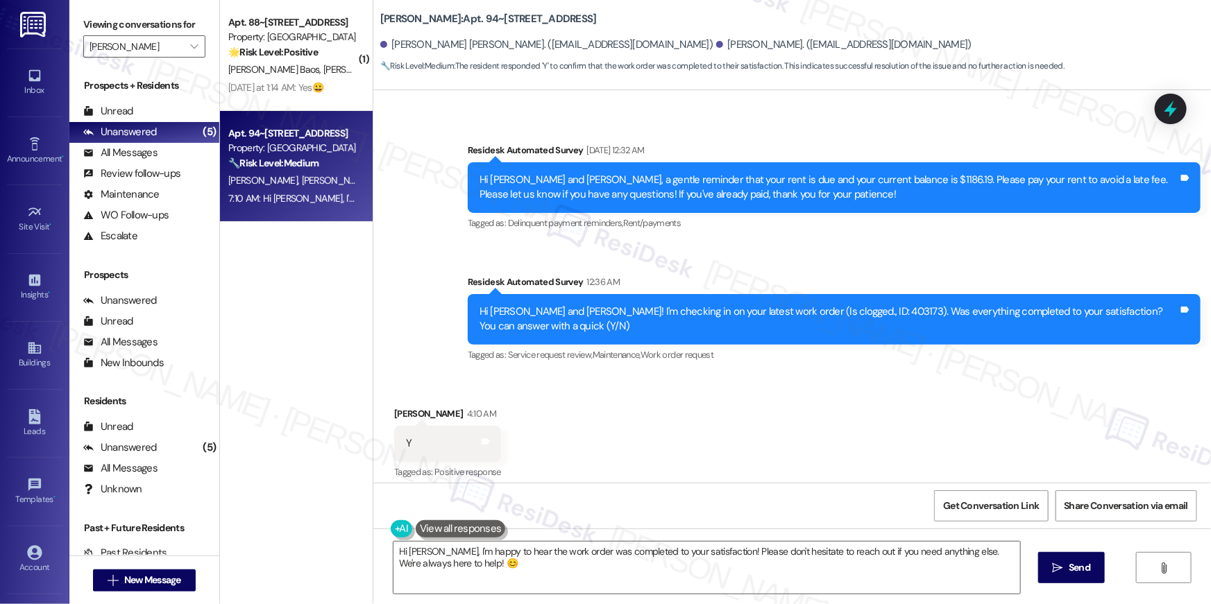
scroll to position [12419, 0]
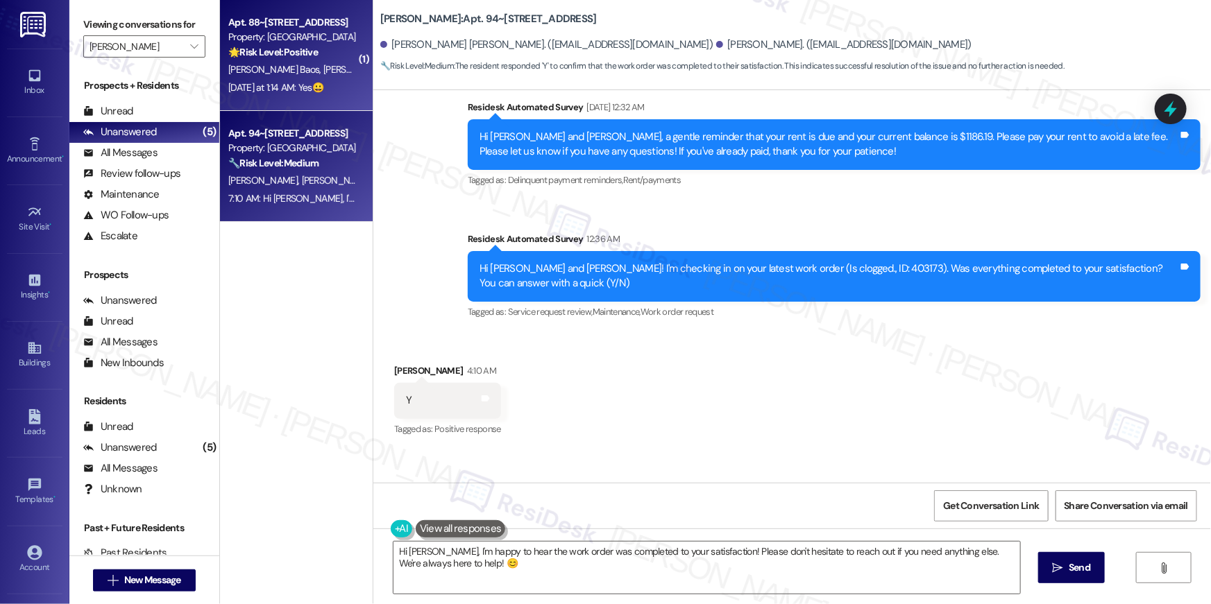
click at [305, 62] on div "J. Baos N. Molina" at bounding box center [292, 69] width 131 height 17
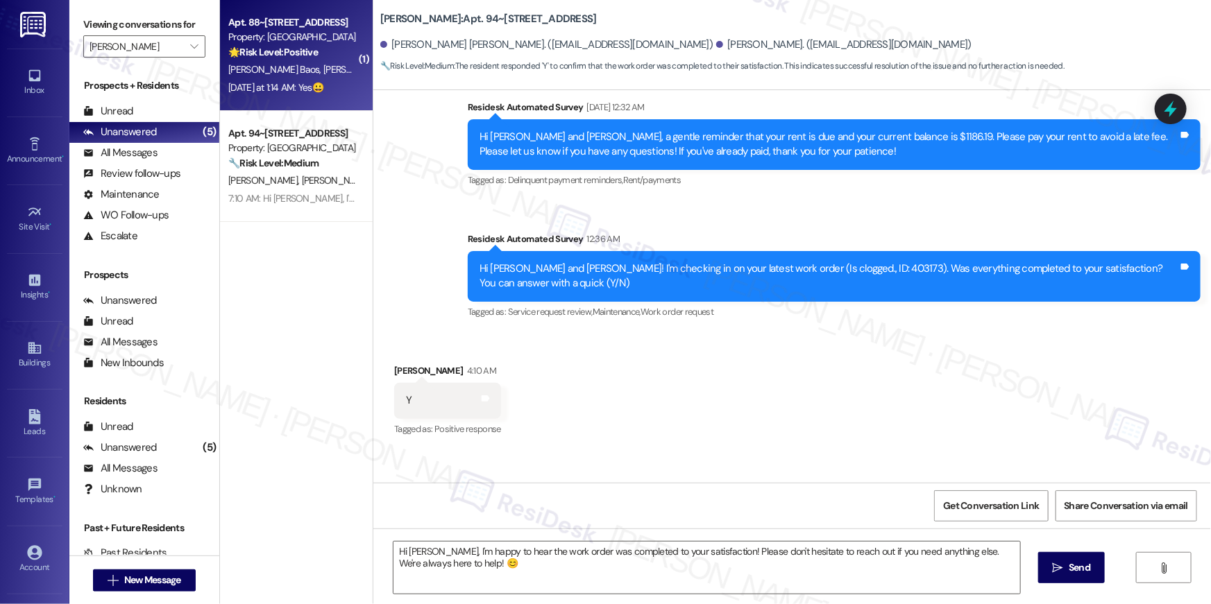
type textarea "Fetching suggested responses. Please feel free to read through the conversation…"
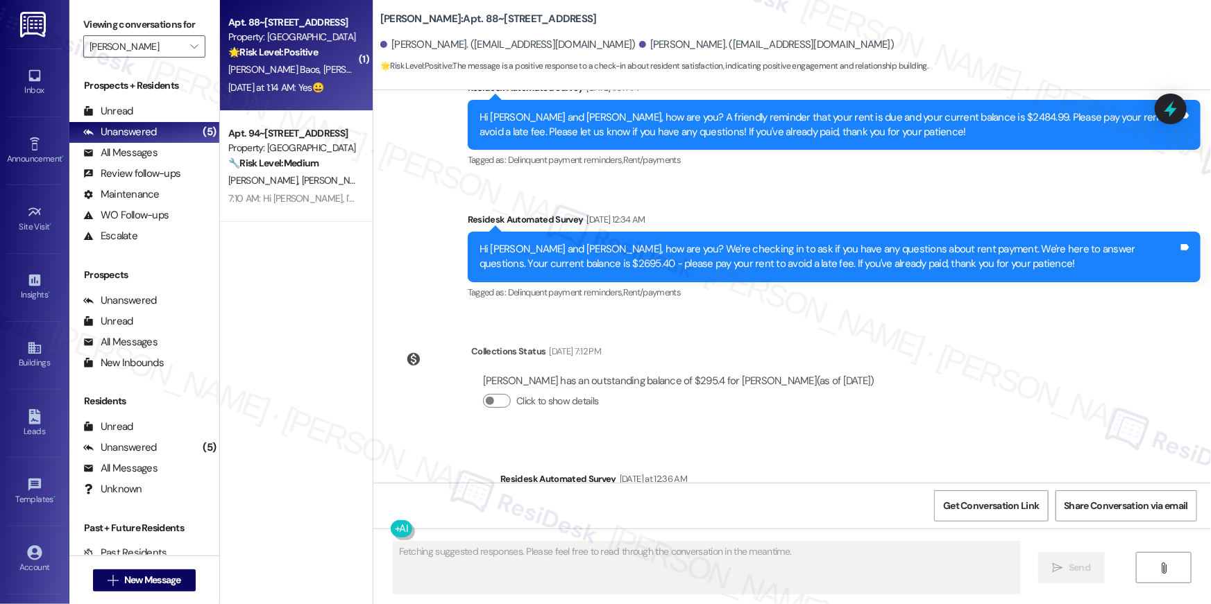
scroll to position [7512, 0]
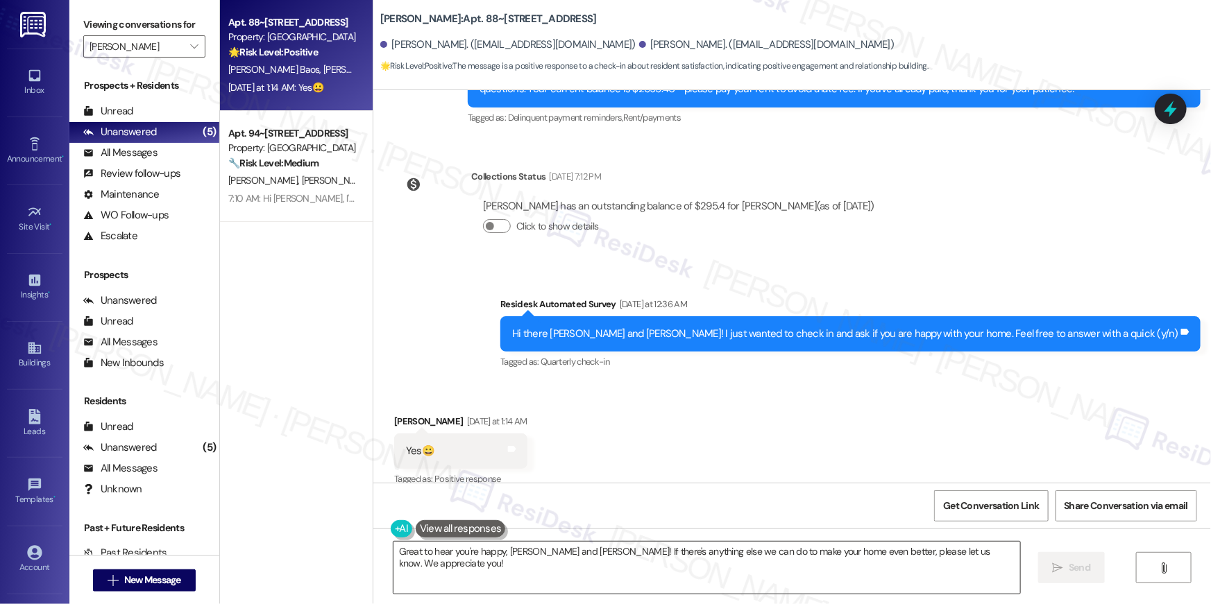
click at [924, 585] on textarea "Great to hear you're happy, Noe and Jessica! If there's anything else we can do…" at bounding box center [706, 568] width 627 height 52
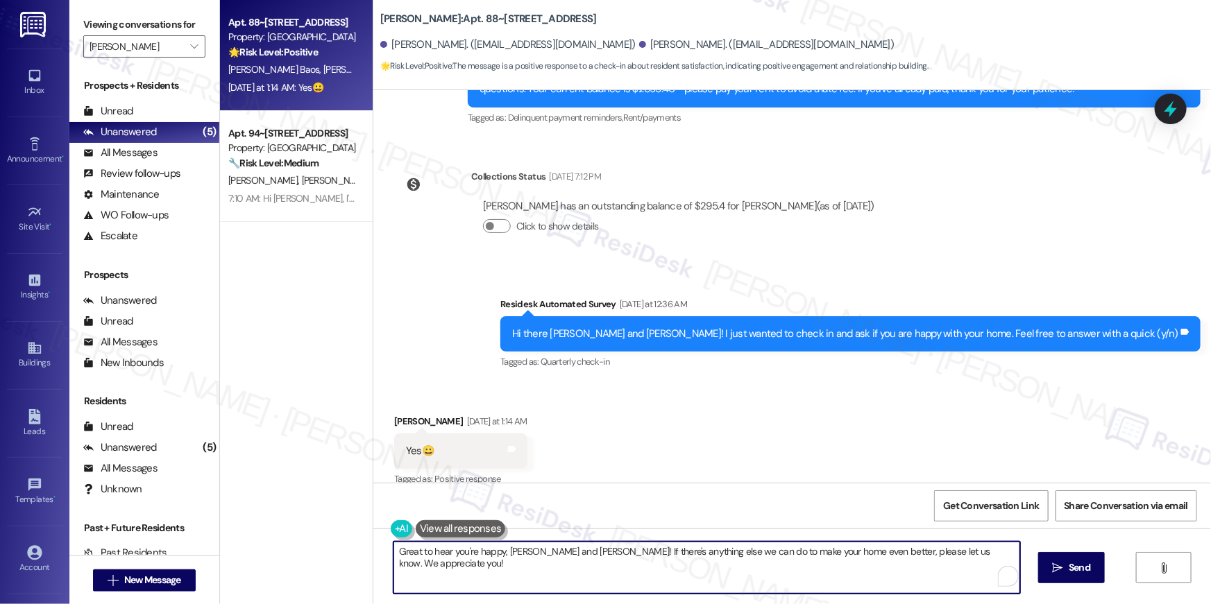
click at [503, 554] on textarea "Great to hear you're happy, Noe and Jessica! If there's anything else we can do…" at bounding box center [706, 568] width 627 height 52
click at [502, 553] on textarea "Great to hear you're happy,and Jessica! If there's anything else we can do to m…" at bounding box center [706, 568] width 627 height 52
type textarea "Great to hear you're happy, Jessica! If there's anything else we can do to make…"
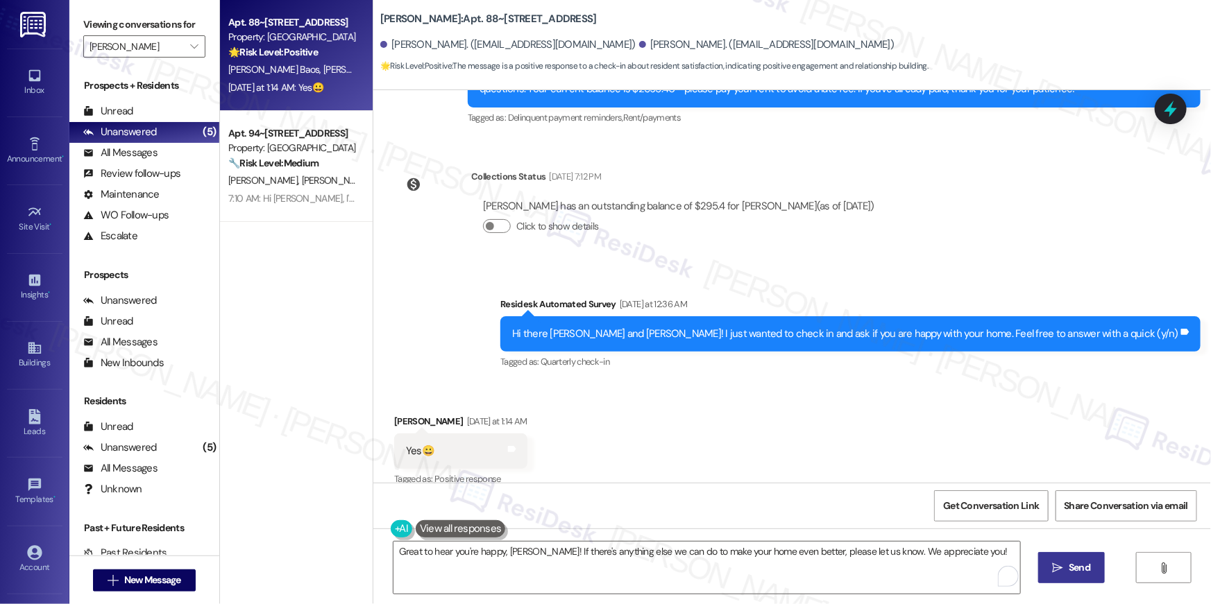
click at [1063, 574] on span " Send" at bounding box center [1072, 568] width 44 height 15
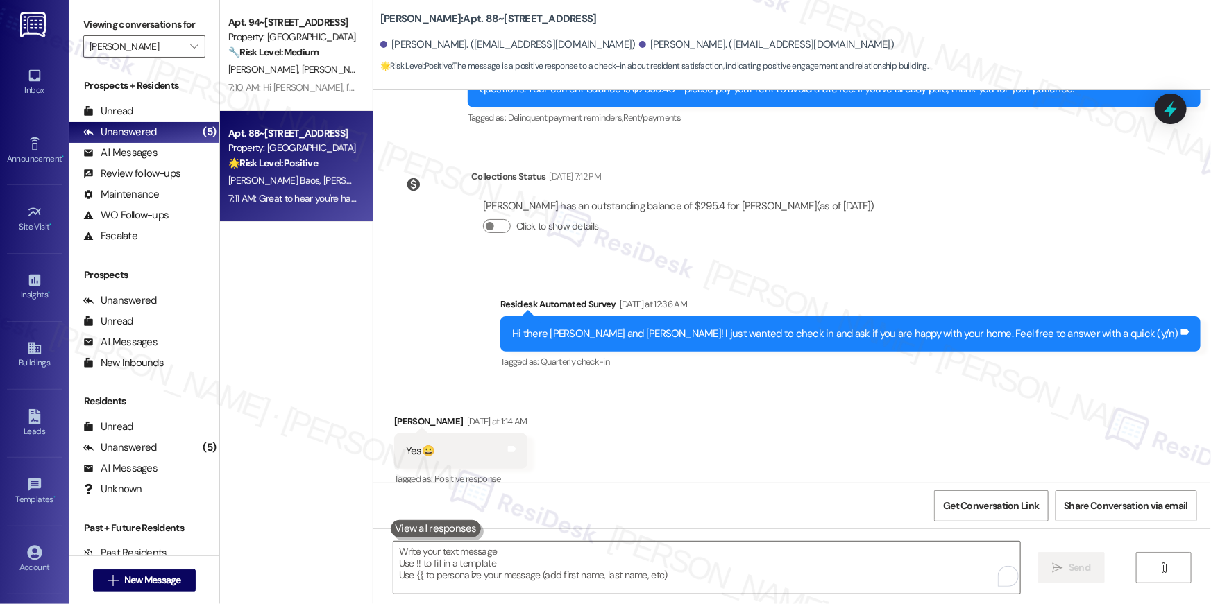
scroll to position [7512, 0]
click at [781, 553] on textarea "To enrich screen reader interactions, please activate Accessibility in Grammarl…" at bounding box center [706, 568] width 627 height 52
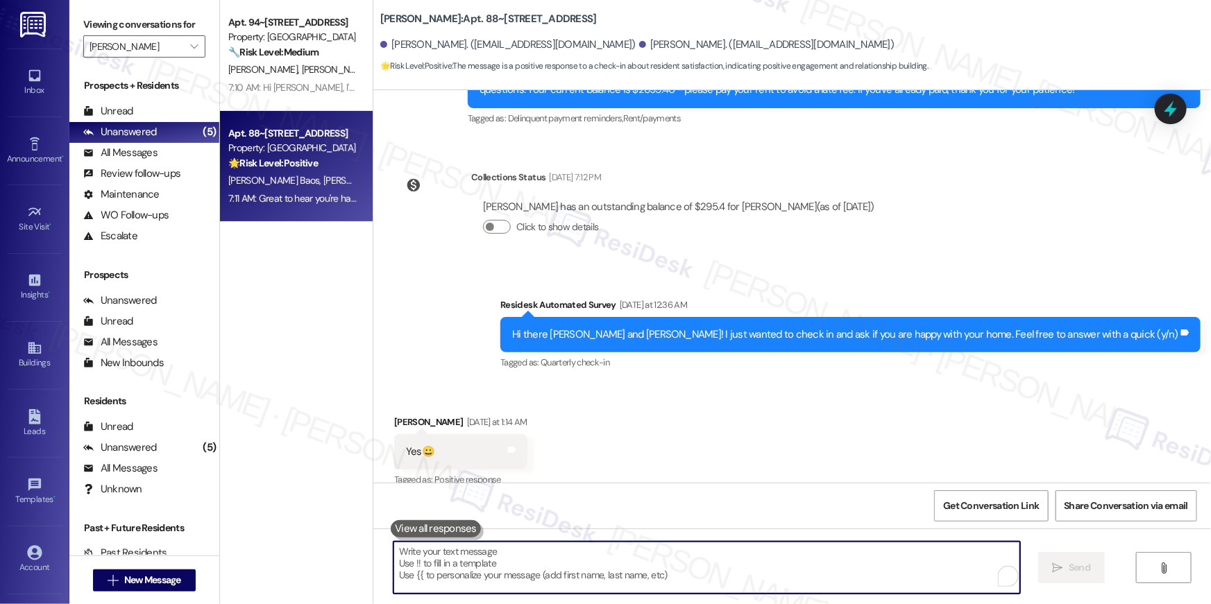
click at [781, 553] on textarea "To enrich screen reader interactions, please activate Accessibility in Grammarl…" at bounding box center [706, 568] width 627 height 52
paste textarea "When you have a moment, would you mind leaving us a quick Google Review? ⭐ It o…"
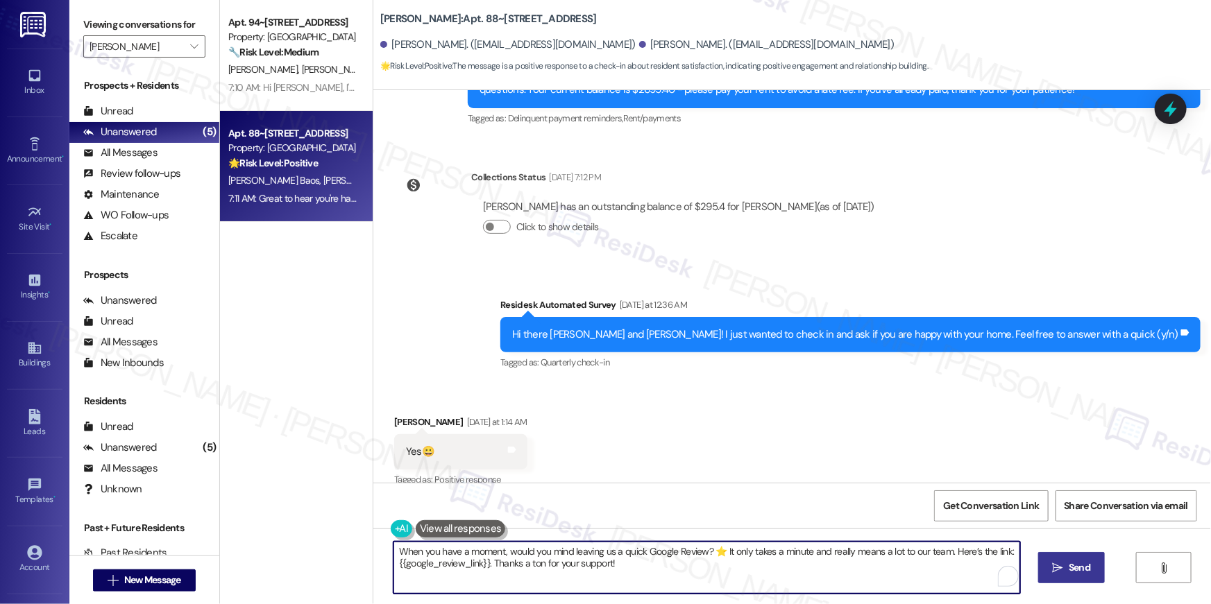
type textarea "When you have a moment, would you mind leaving us a quick Google Review? ⭐ It o…"
click at [1066, 563] on span "Send" at bounding box center [1079, 568] width 27 height 15
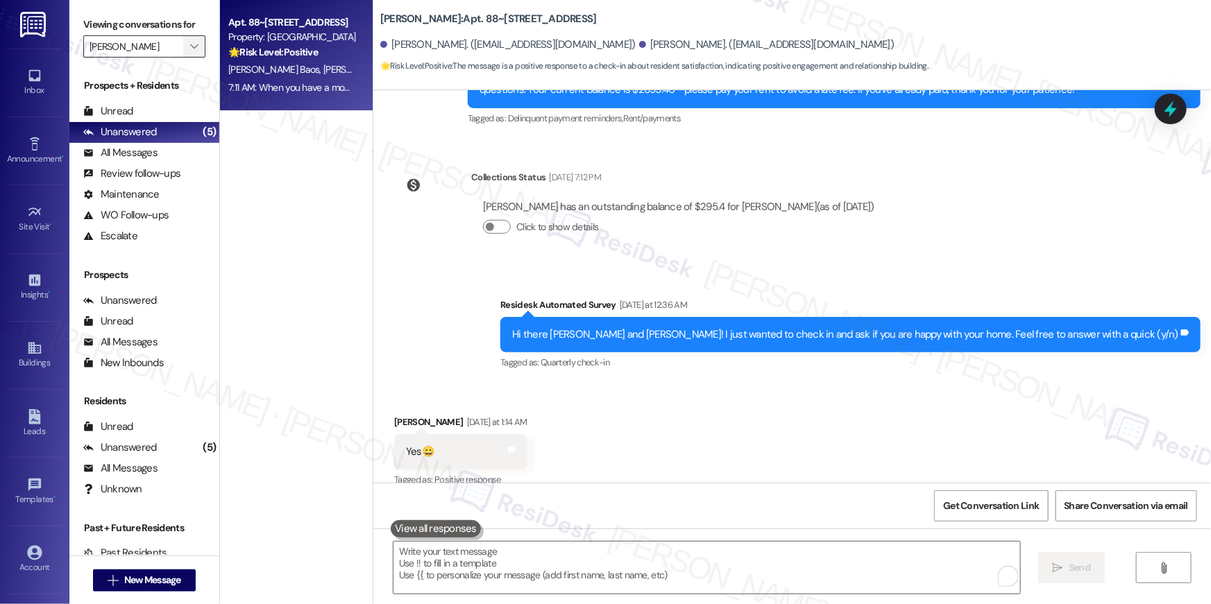
click at [190, 45] on icon "" at bounding box center [194, 46] width 8 height 11
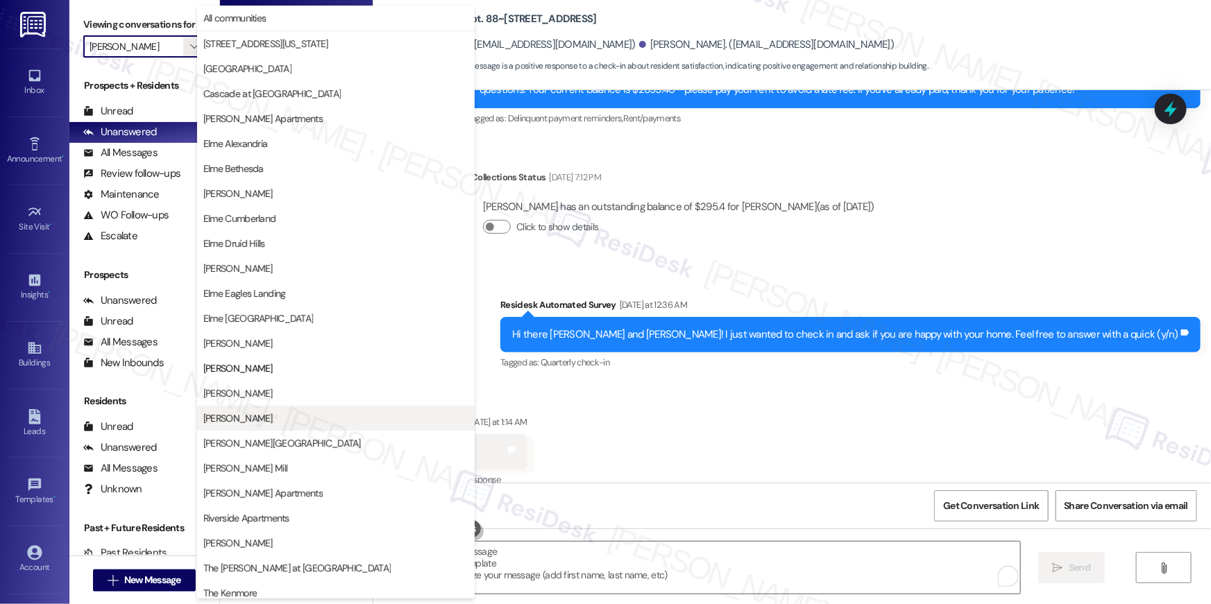
scroll to position [131, 0]
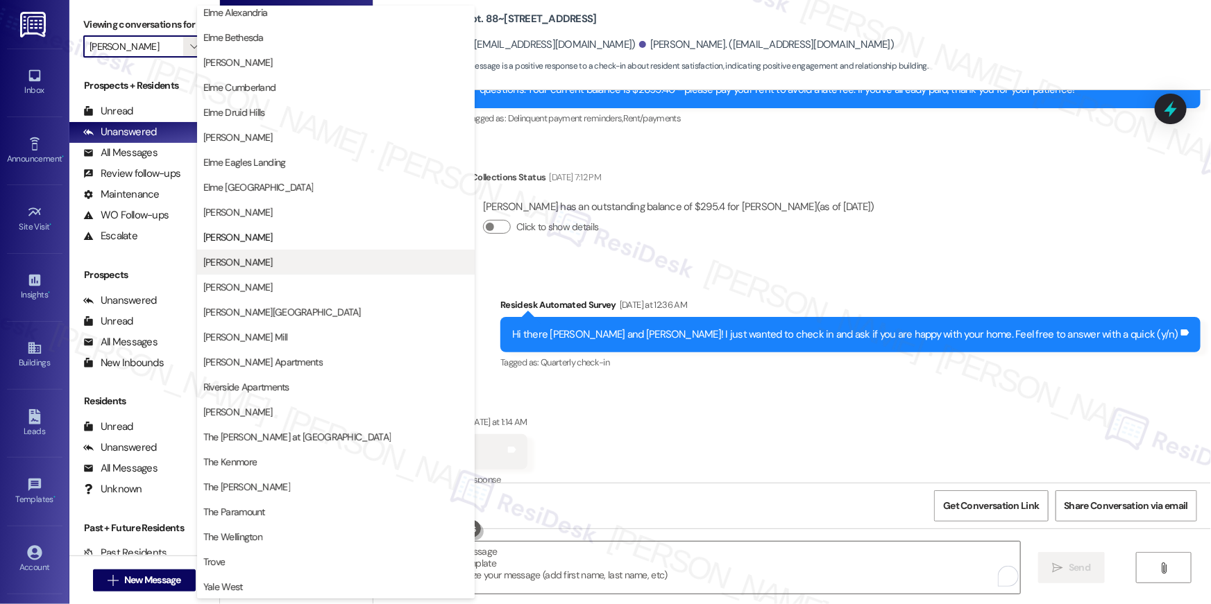
click at [316, 270] on button "Elme Manassas" at bounding box center [336, 262] width 278 height 25
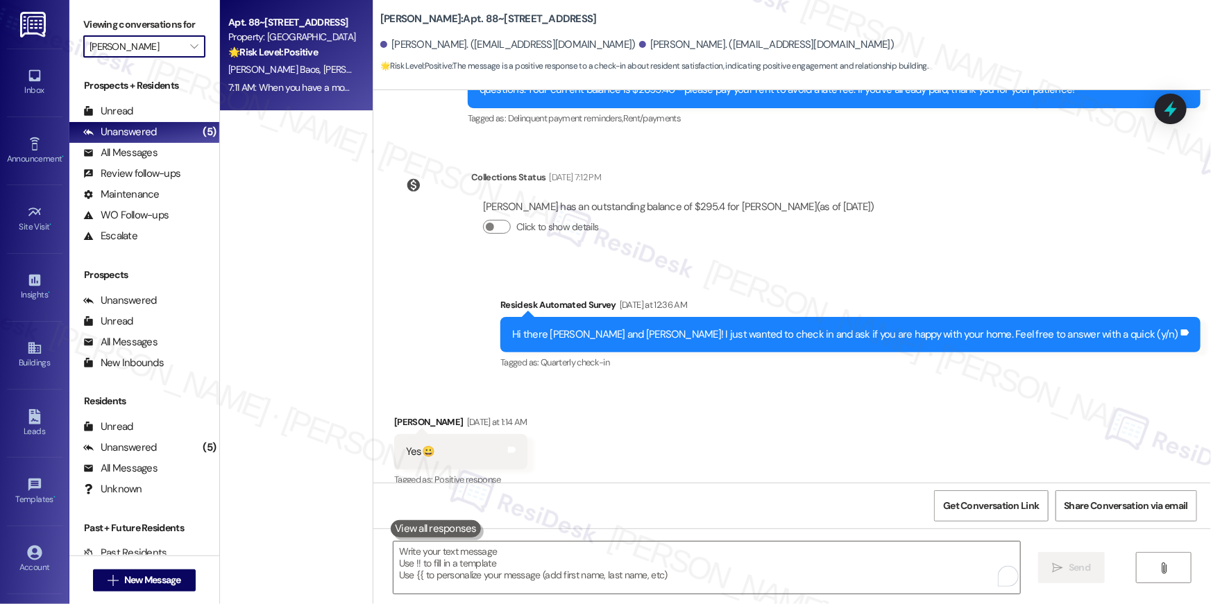
type input "Elme Manassas"
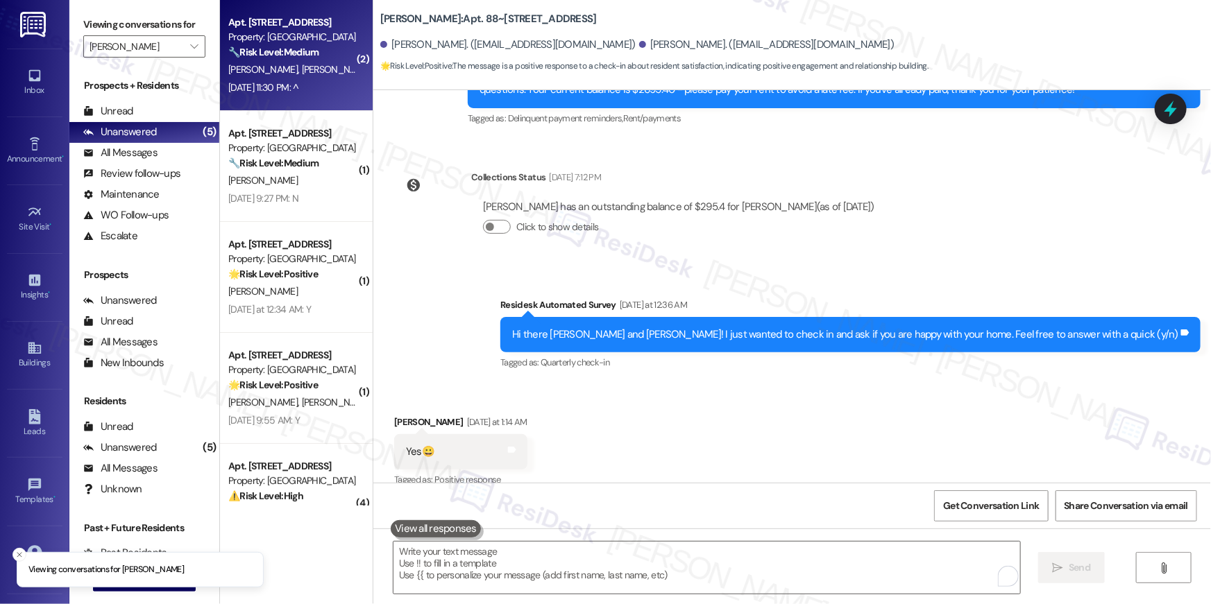
click at [290, 49] on strong "🔧 Risk Level: Medium" at bounding box center [273, 52] width 90 height 12
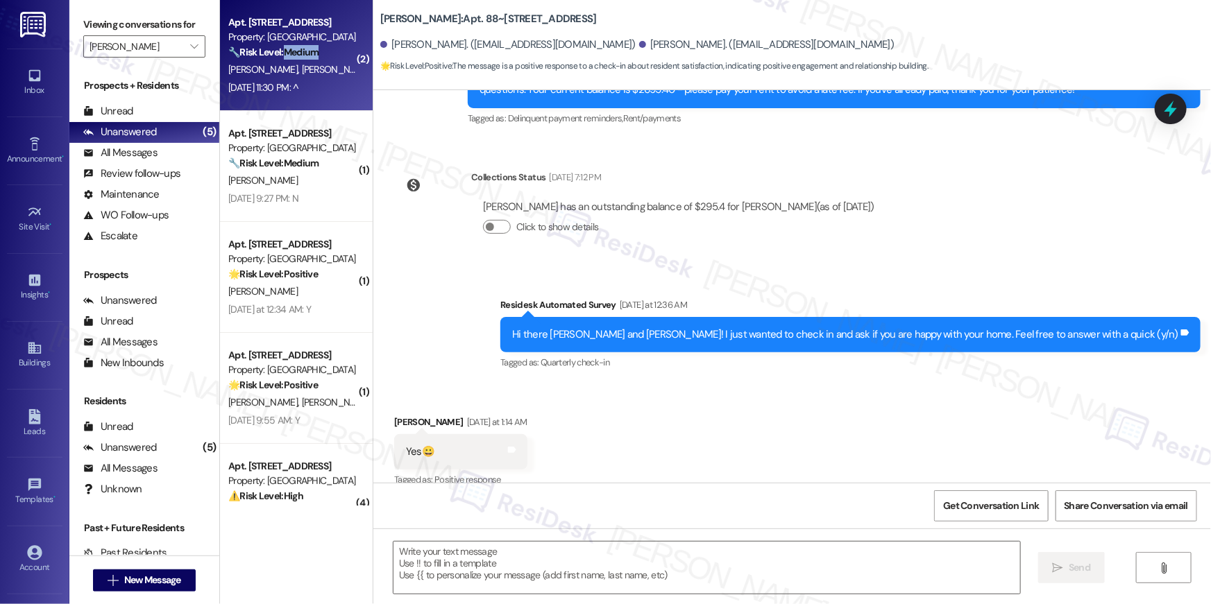
click at [290, 49] on strong "🔧 Risk Level: Medium" at bounding box center [273, 52] width 90 height 12
type textarea "Fetching suggested responses. Please feel free to read through the conversation…"
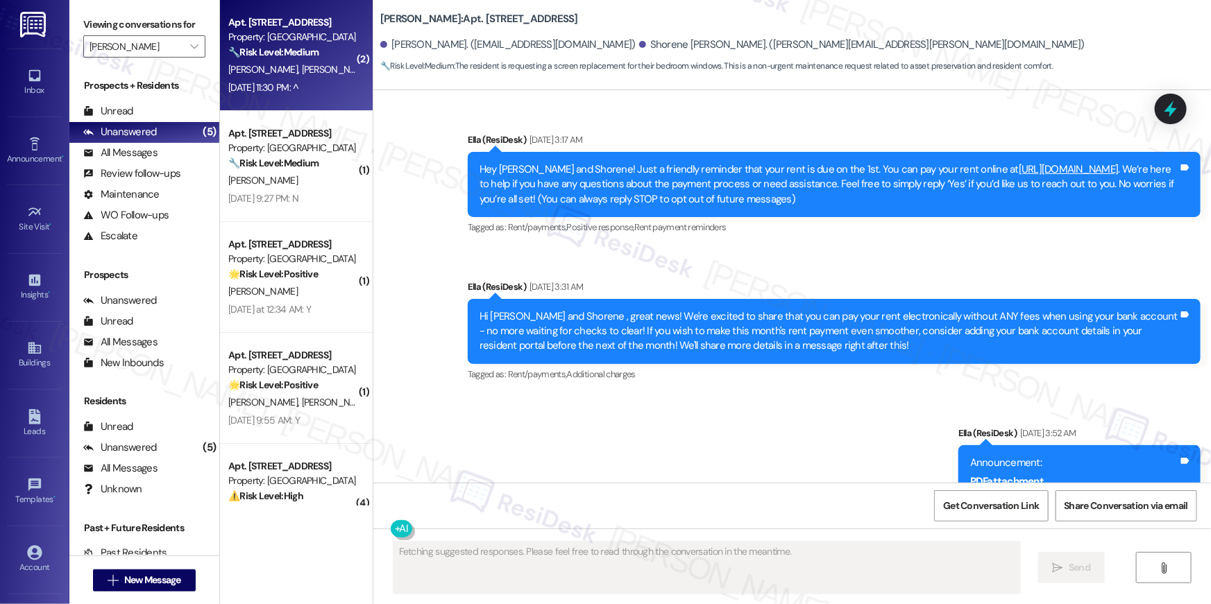
scroll to position [16640, 0]
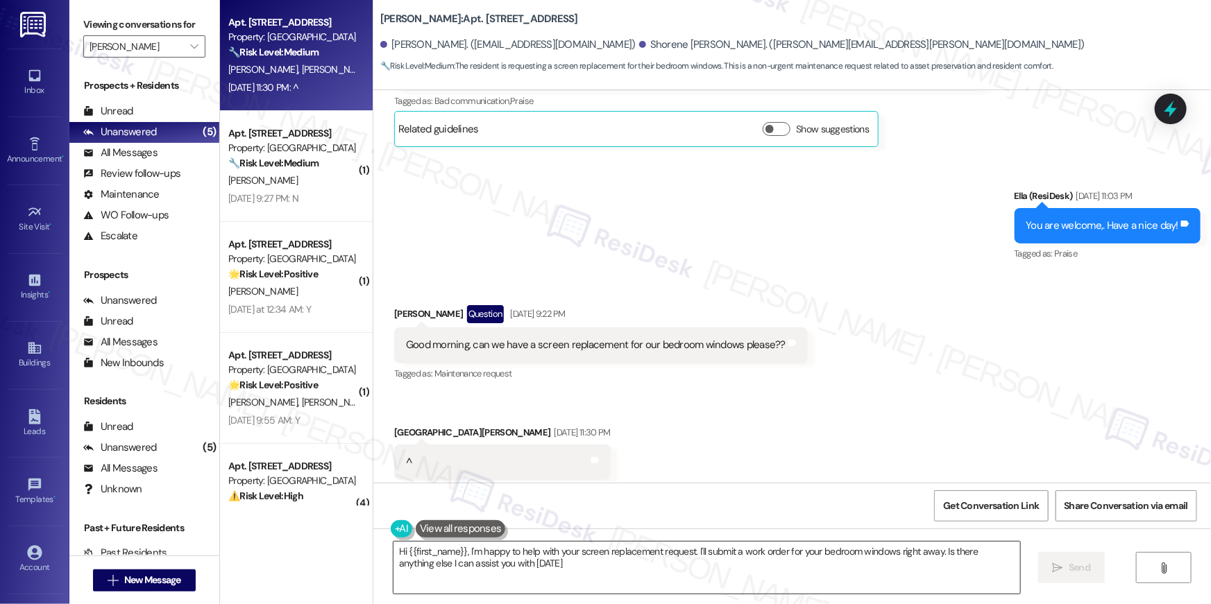
type textarea "Hi {{first_name}}, I'm happy to help with your screen replacement request. I'll…"
click at [691, 566] on textarea "Hi {{first_name}}, I'm happy to help with your screen replacement request. I'll…" at bounding box center [706, 568] width 627 height 52
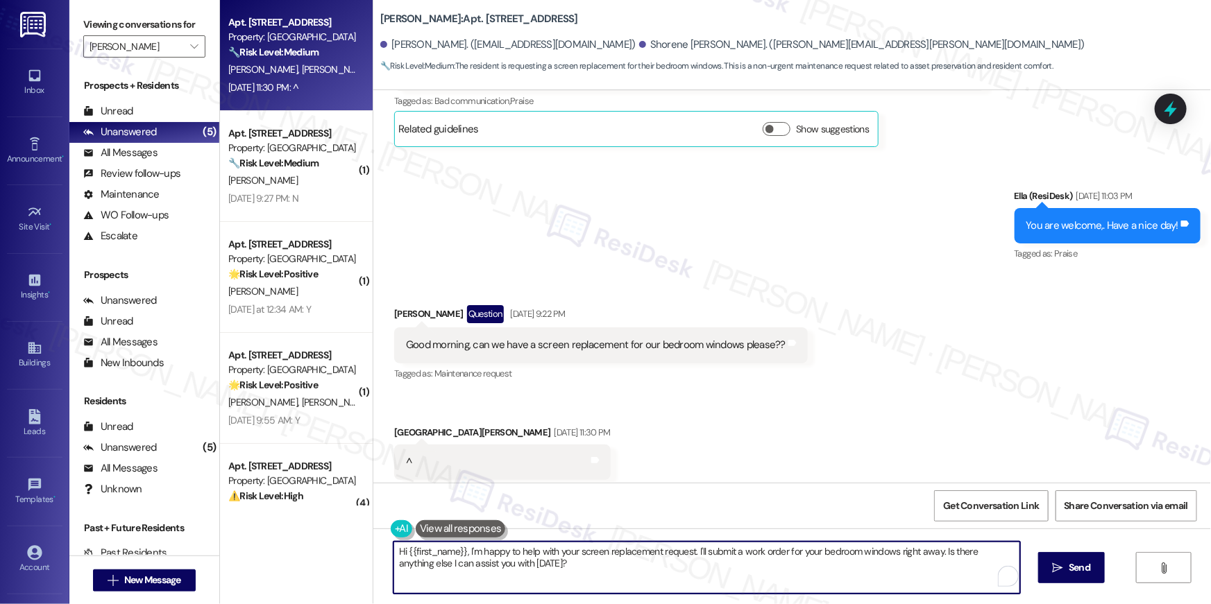
click at [813, 573] on textarea "Hi {{first_name}}, I'm happy to help with your screen replacement request. I'll…" at bounding box center [706, 568] width 627 height 52
click at [933, 571] on textarea "Hi {{first_name}}, I'm happy to help with your screen replacement request. I'll…" at bounding box center [706, 568] width 627 height 52
drag, startPoint x: 935, startPoint y: 552, endPoint x: 941, endPoint y: 591, distance: 38.6
click at [941, 591] on textarea "Hi {{first_name}}, I'm happy to help with your screen replacement request. I'll…" at bounding box center [706, 568] width 627 height 52
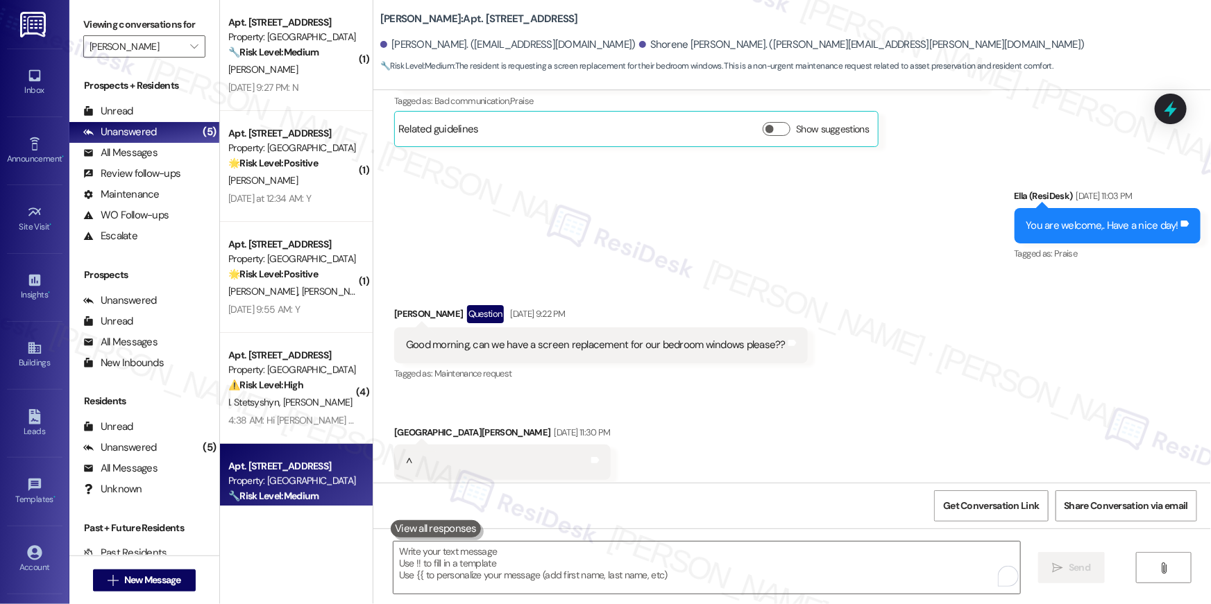
scroll to position [16752, 0]
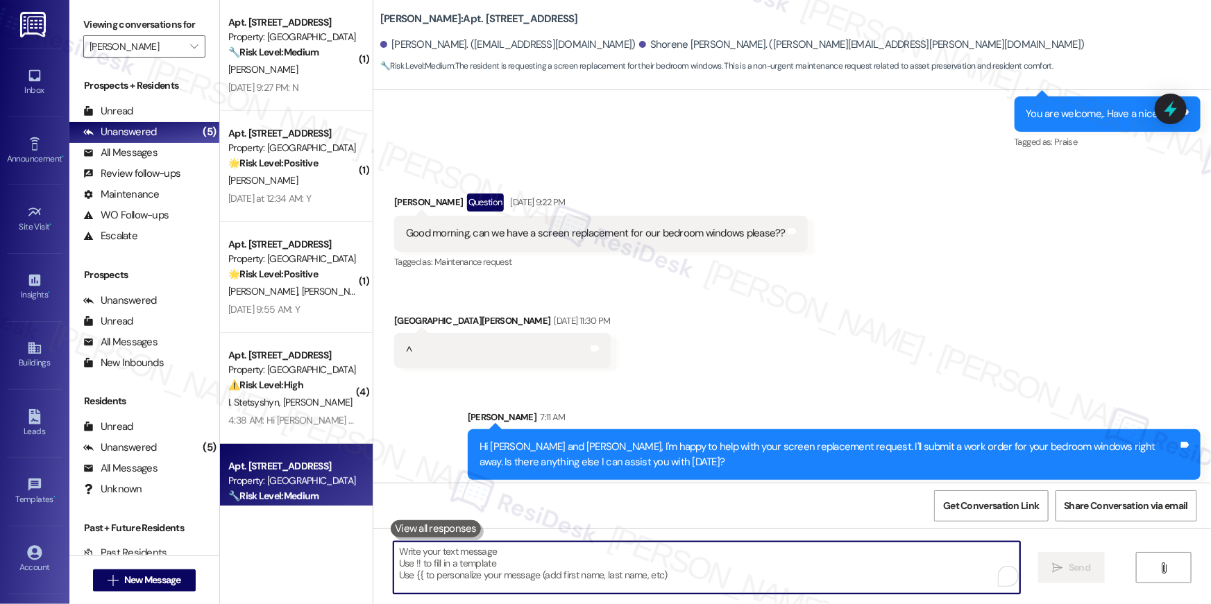
click at [690, 566] on textarea "To enrich screen reader interactions, please activate Accessibility in Grammarl…" at bounding box center [706, 568] width 627 height 52
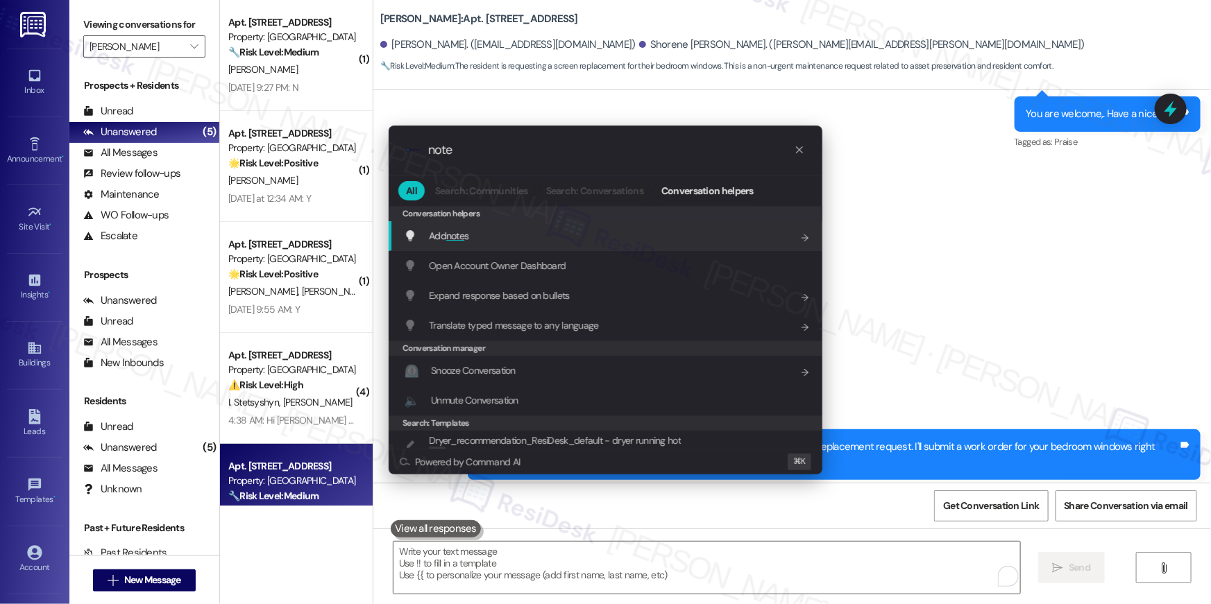
type input "note"
click at [504, 230] on div "Add note s Add shortcut" at bounding box center [607, 235] width 406 height 15
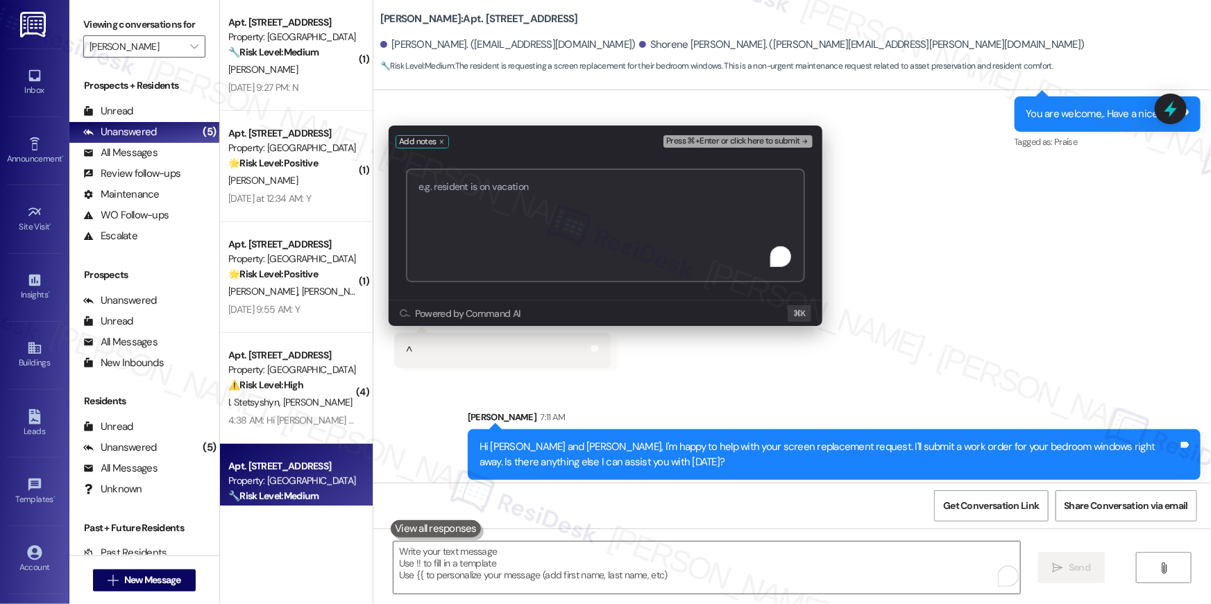
paste textarea "Work Order # 403874 window screens"
type textarea "Work Order # 403874 window screens"
click at [708, 138] on span "Press ⌘+Enter or click here to submit" at bounding box center [733, 142] width 134 height 10
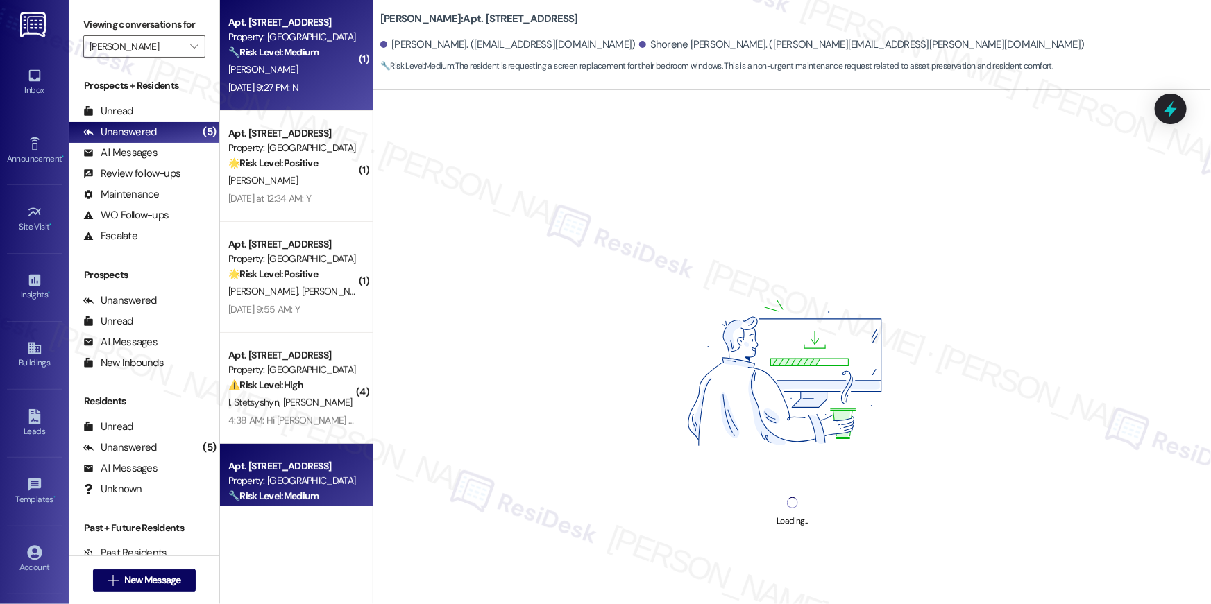
click at [294, 95] on div "Sep 13, 2025 at 9:27 PM: N Sep 13, 2025 at 9:27 PM: N" at bounding box center [292, 87] width 131 height 17
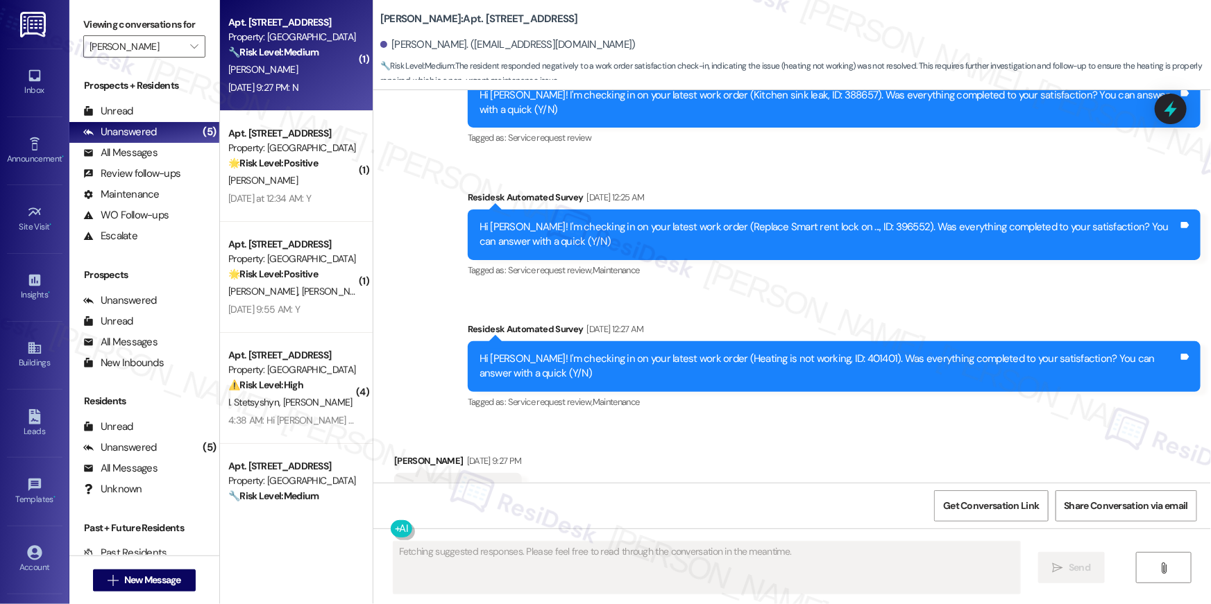
scroll to position [711, 0]
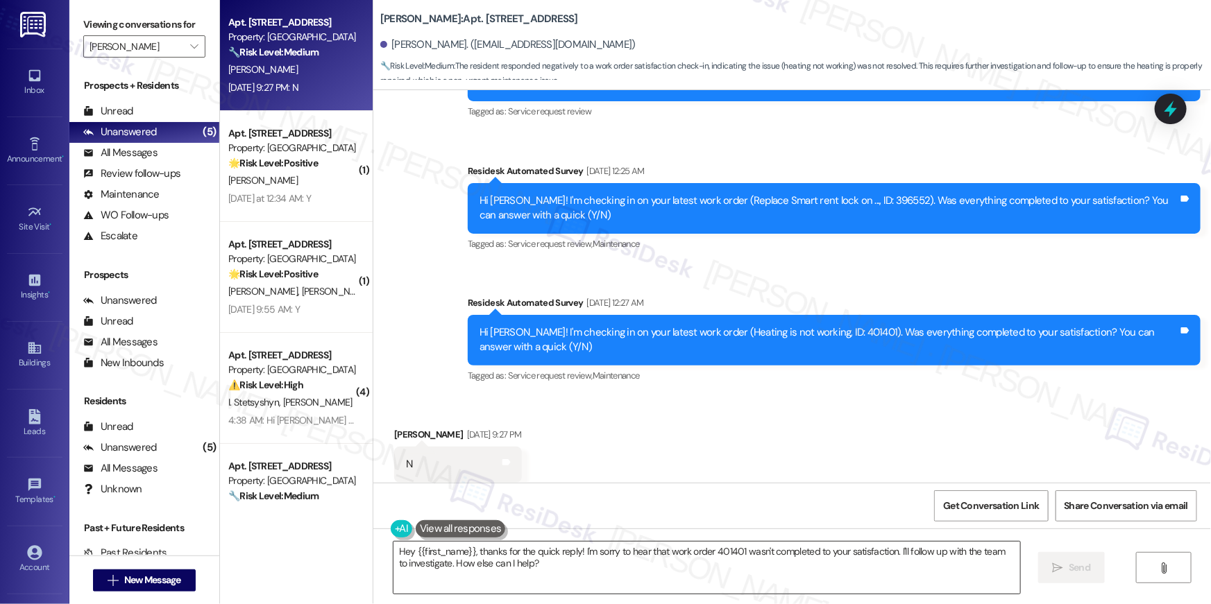
click at [780, 572] on textarea "Hey {{first_name}}, thanks for the quick reply! I'm sorry to hear that work ord…" at bounding box center [706, 568] width 627 height 52
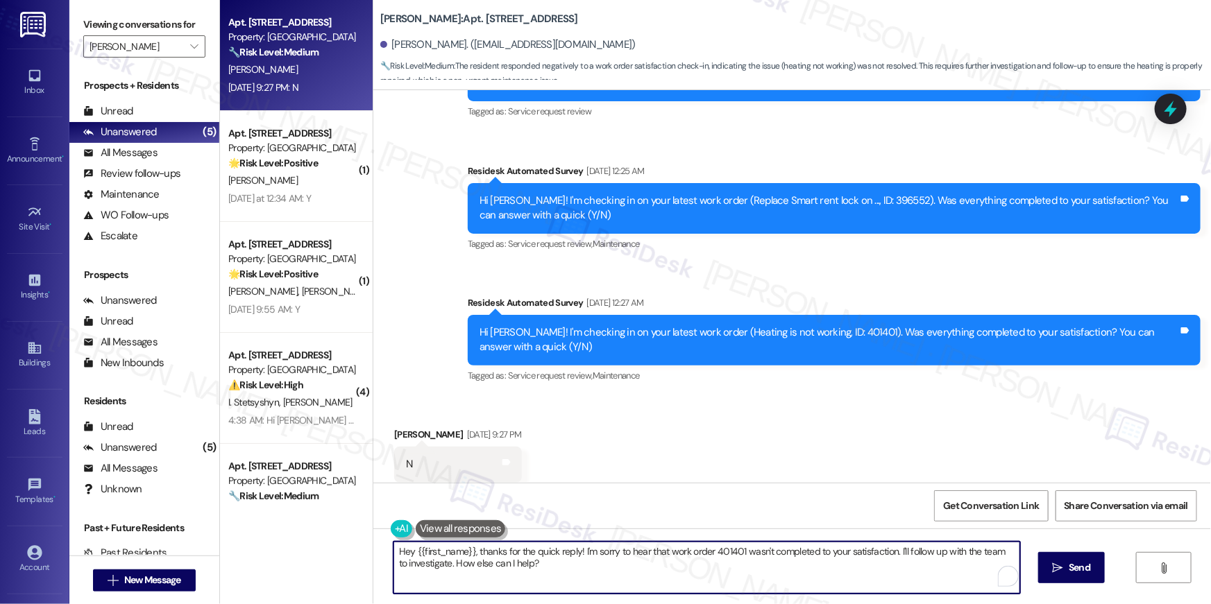
click at [780, 572] on textarea "Hey {{first_name}}, thanks for the quick reply! I'm sorry to hear that work ord…" at bounding box center [706, 568] width 627 height 52
paste textarea "i {{first_name}}, I’m sorry to hear your work order hasn’t been fully completed…"
type textarea "Hi {{first_name}}, I’m sorry to hear your work order hasn’t been fully complete…"
click at [1054, 572] on icon "" at bounding box center [1058, 568] width 10 height 11
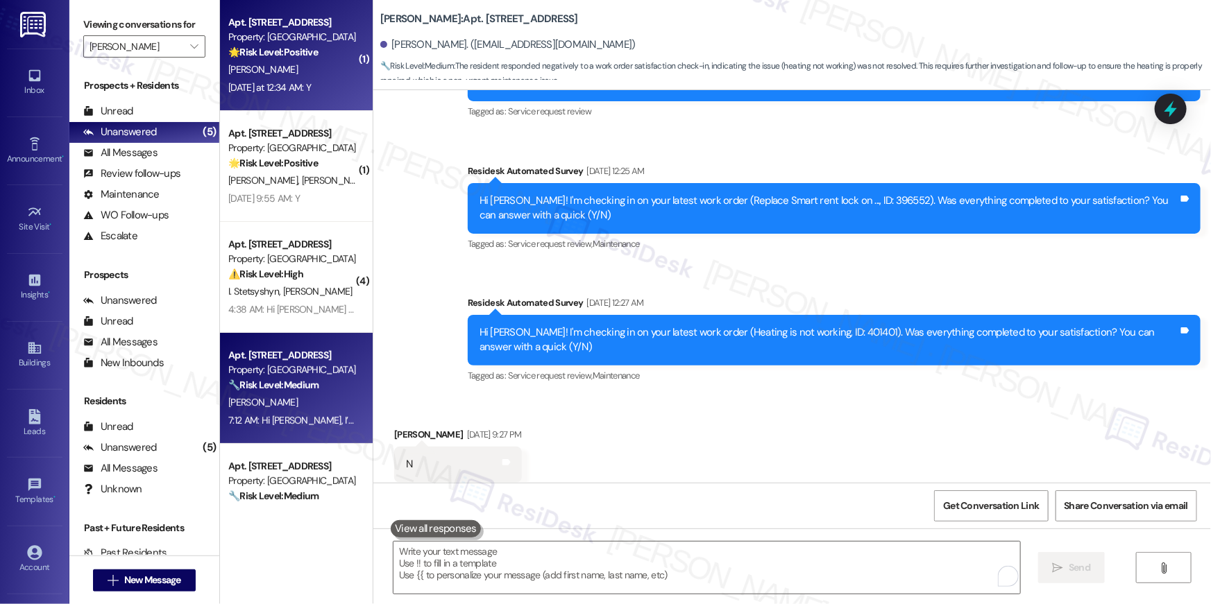
click at [285, 79] on div "Yesterday at 12:34 AM: Y Yesterday at 12:34 AM: Y" at bounding box center [292, 87] width 131 height 17
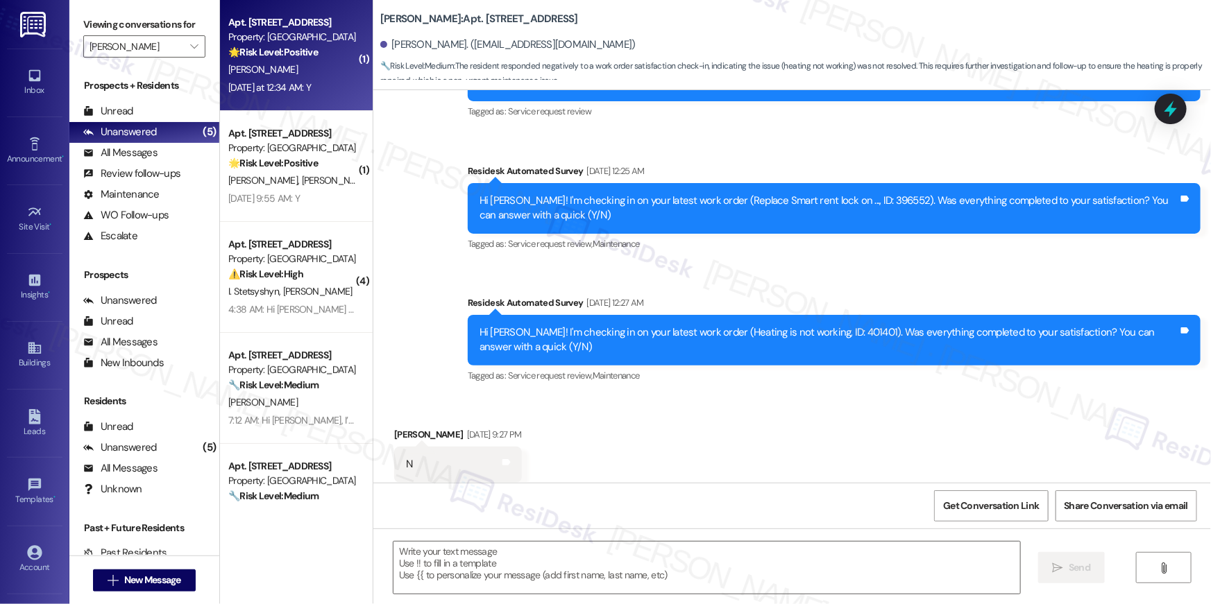
type textarea "Fetching suggested responses. Please feel free to read through the conversation…"
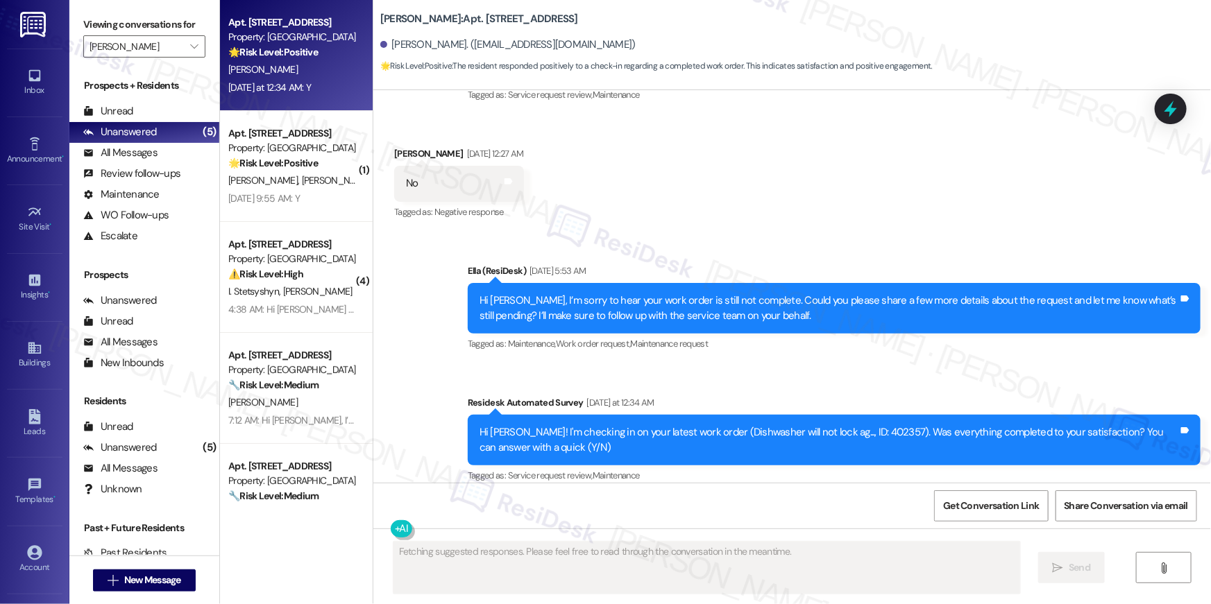
scroll to position [7185, 0]
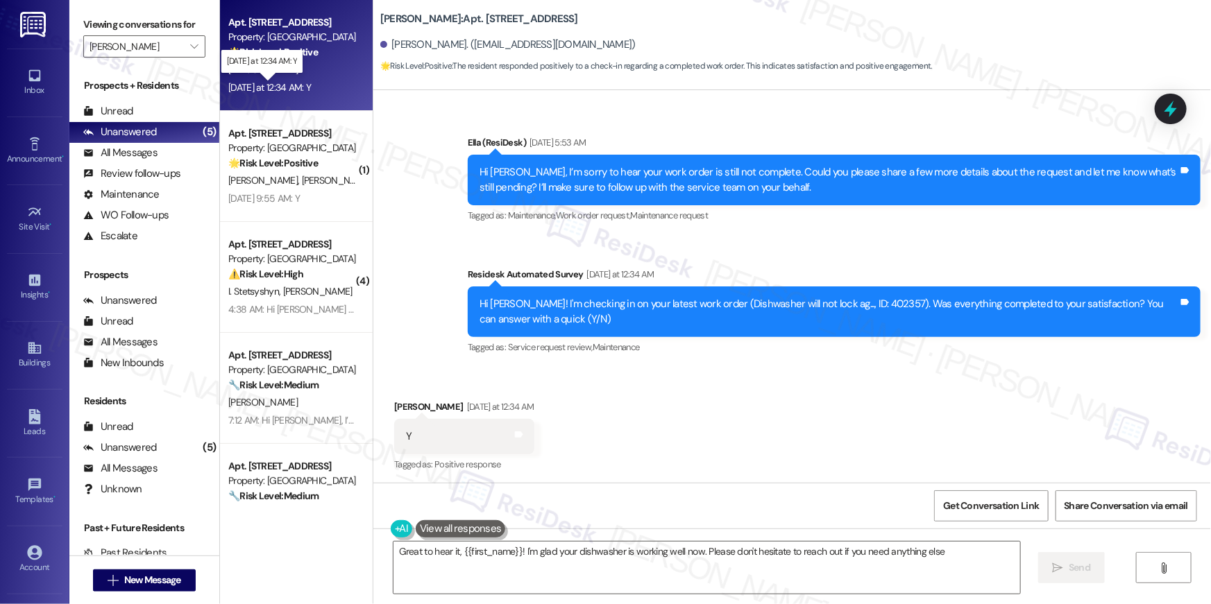
type textarea "Great to hear it, {{first_name}}! I'm glad your dishwasher is working well now.…"
click at [775, 567] on textarea "Great to hear it, {{first_name}}! I'm glad your dishwasher is working well now.…" at bounding box center [706, 568] width 627 height 52
click at [752, 447] on div "Received via SMS Sarah Spear Yesterday at 12:34 AM Y Tags and notes Tagged as: …" at bounding box center [792, 426] width 838 height 117
click at [827, 551] on textarea "Great to hear it, {{first_name}}! I'm glad your dishwasher is working well now.…" at bounding box center [706, 568] width 627 height 52
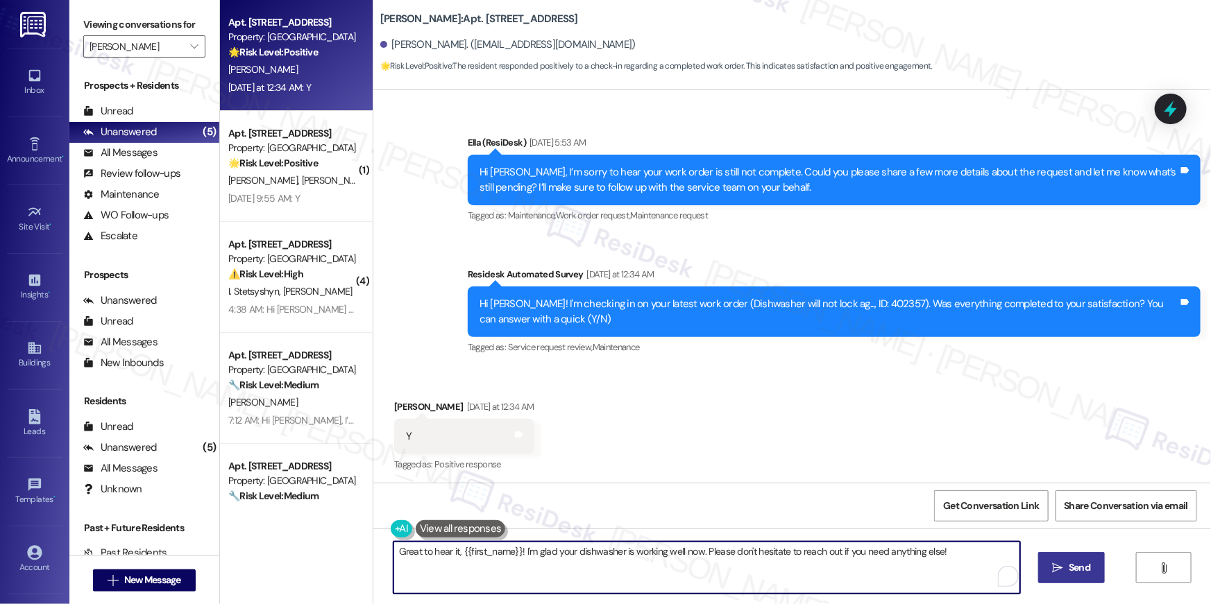
click at [1076, 575] on button " Send" at bounding box center [1071, 567] width 67 height 31
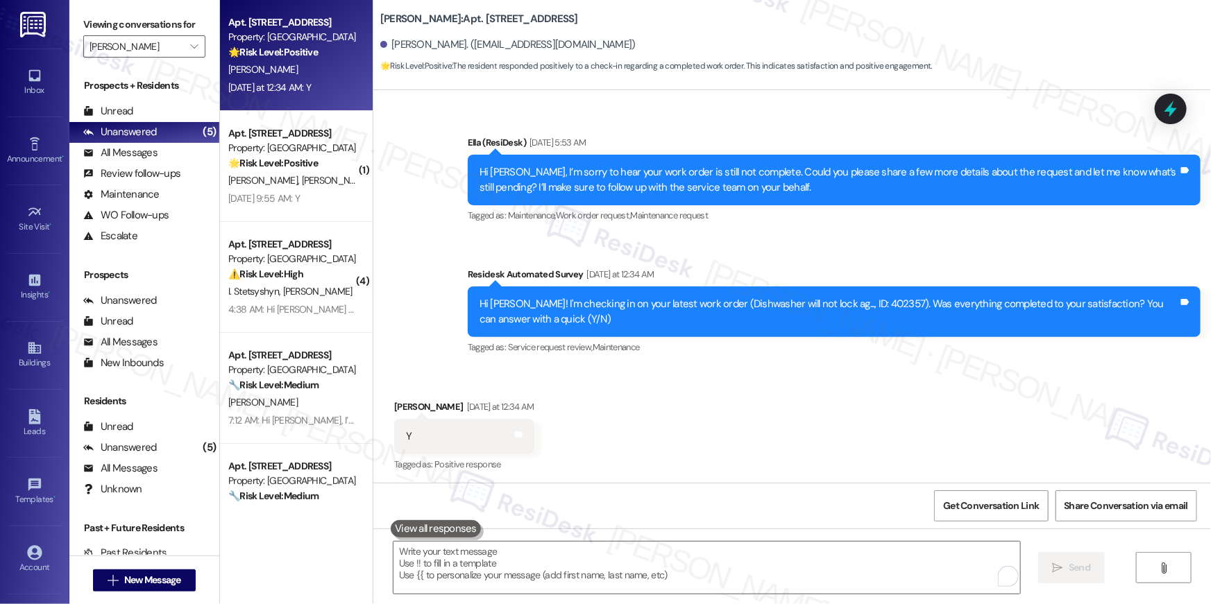
scroll to position [7184, 0]
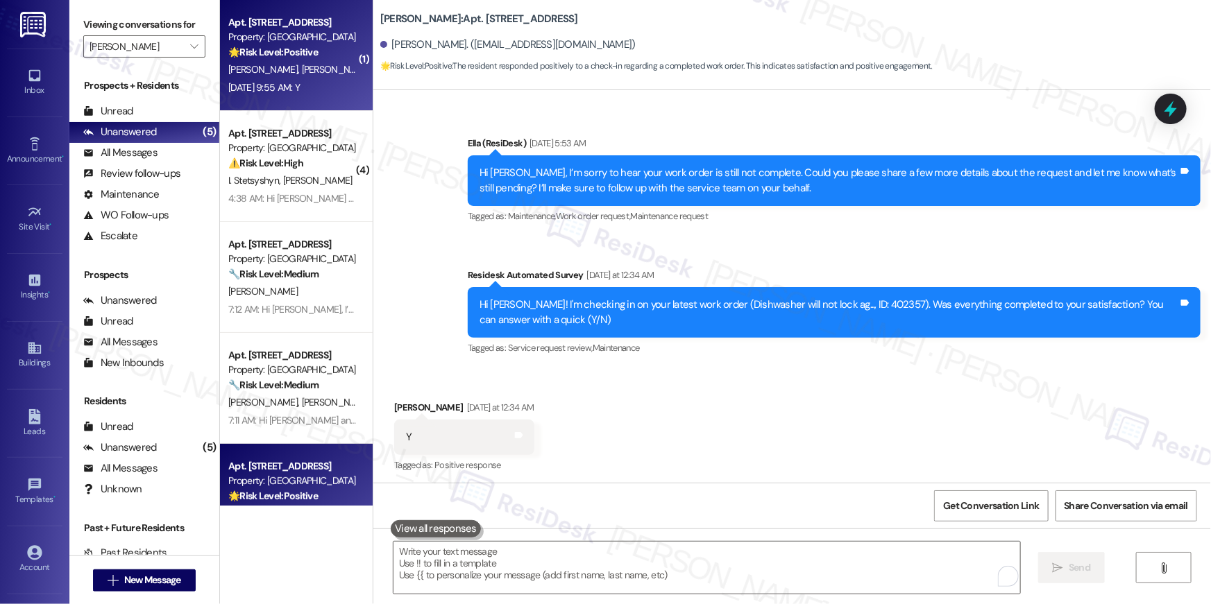
click at [336, 65] on span "B. Celaya Mora" at bounding box center [372, 69] width 141 height 12
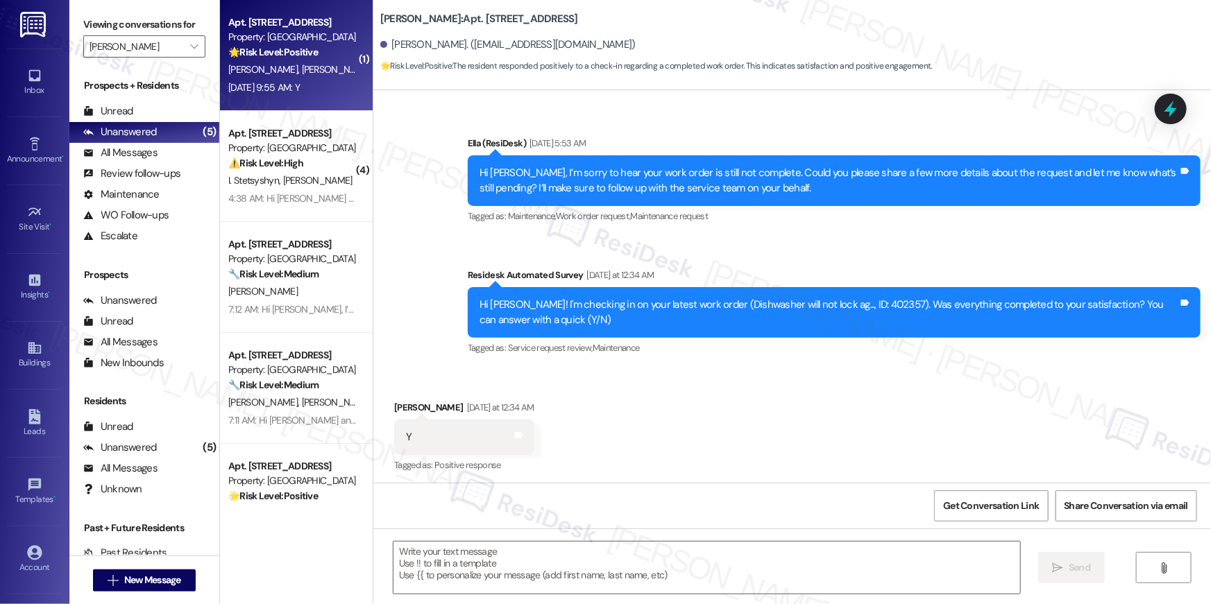
type textarea "Fetching suggested responses. Please feel free to read through the conversation…"
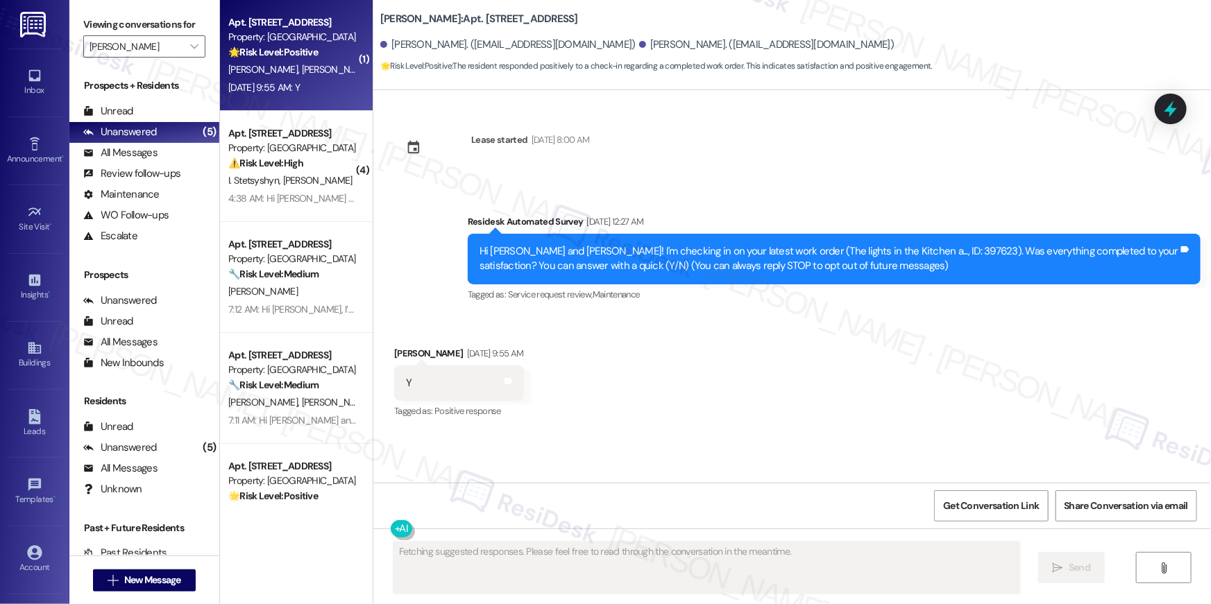
scroll to position [0, 0]
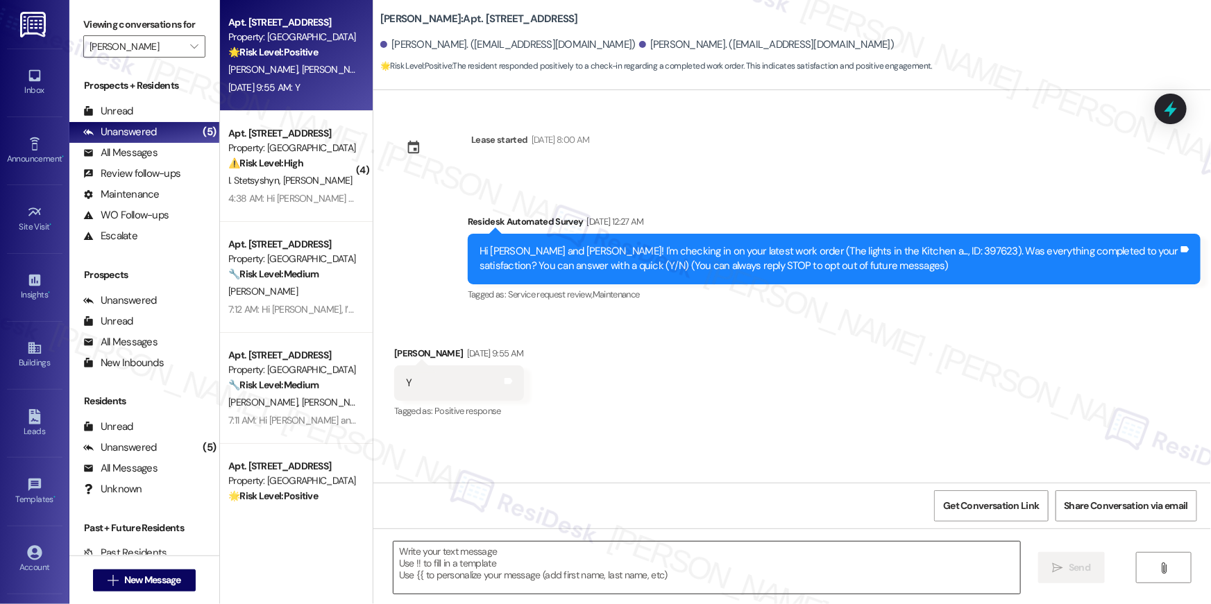
click at [897, 569] on textarea at bounding box center [706, 568] width 627 height 52
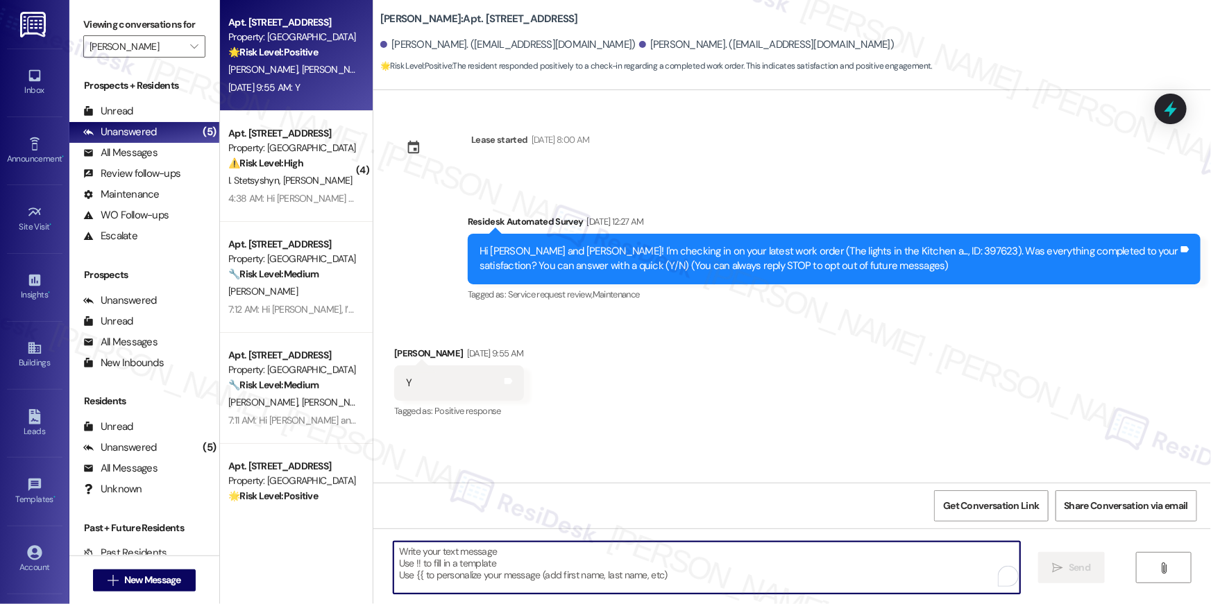
paste textarea "Hi {{first_name}}, I’m glad to hear your work order has been completed! If anyt…"
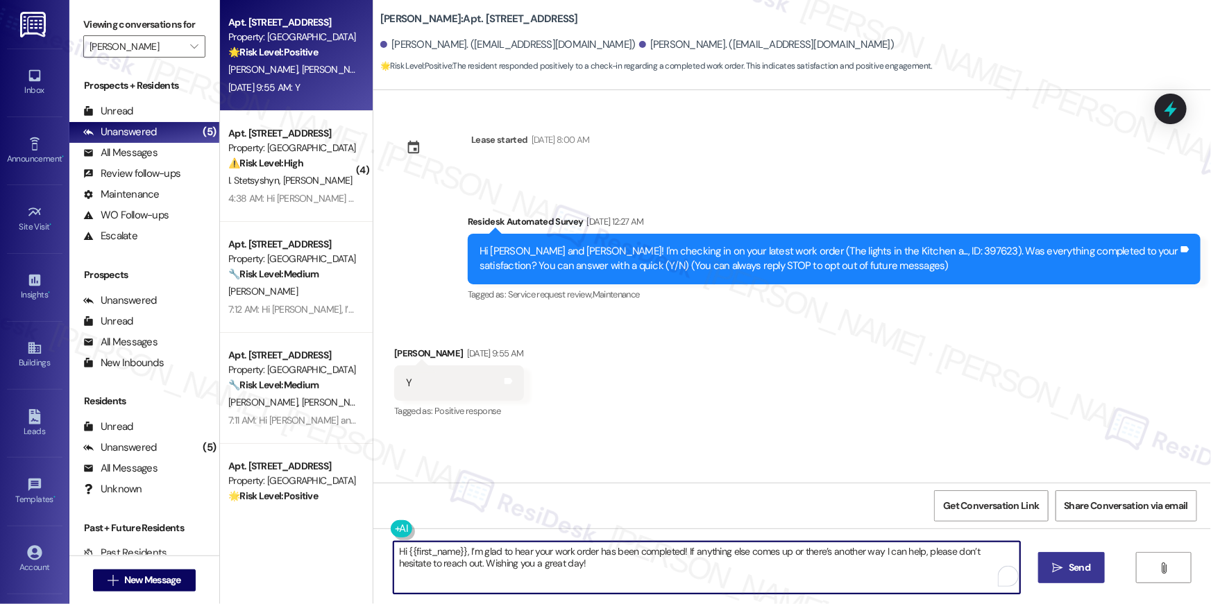
type textarea "Hi {{first_name}}, I’m glad to hear your work order has been completed! If anyt…"
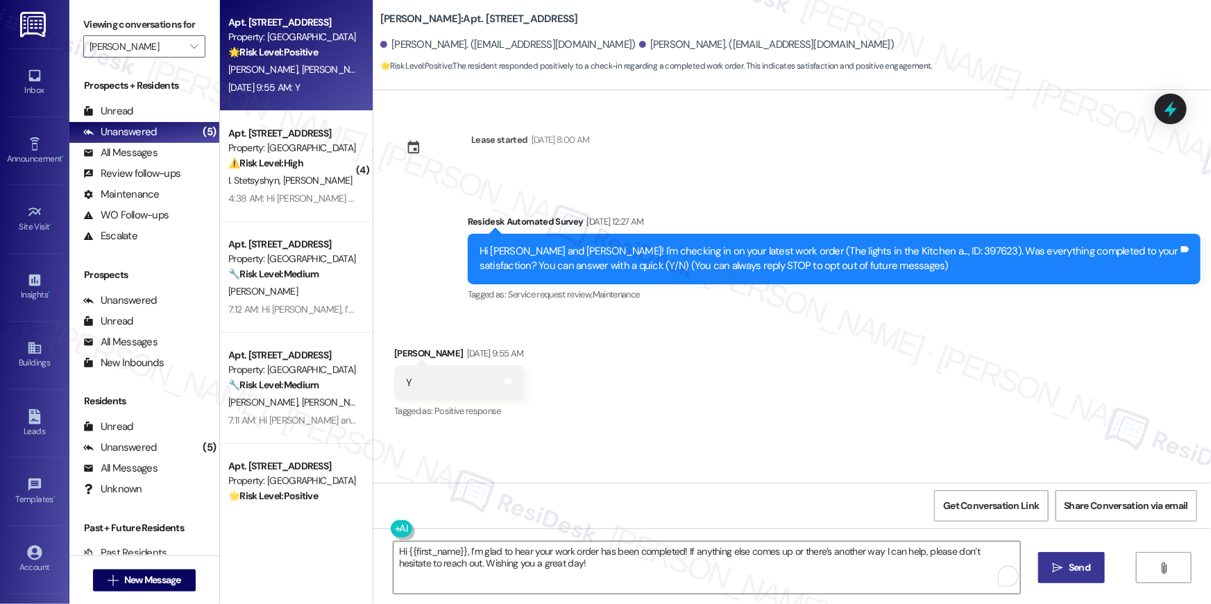
click at [1089, 577] on button " Send" at bounding box center [1071, 567] width 67 height 31
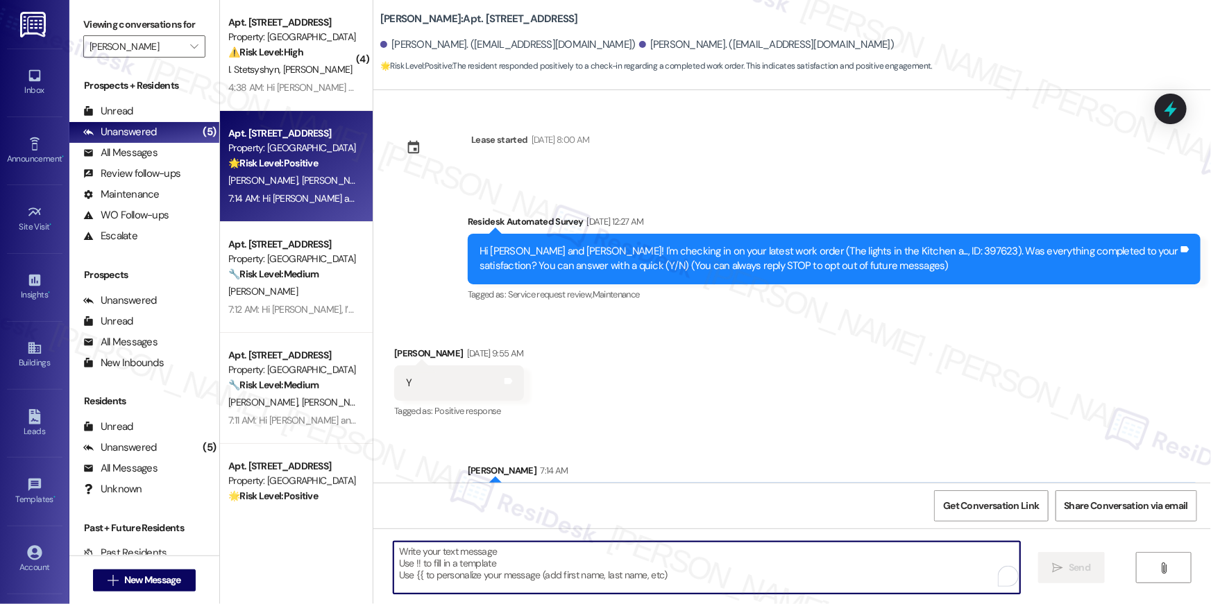
click at [871, 583] on textarea "To enrich screen reader interactions, please activate Accessibility in Grammarl…" at bounding box center [706, 568] width 627 height 52
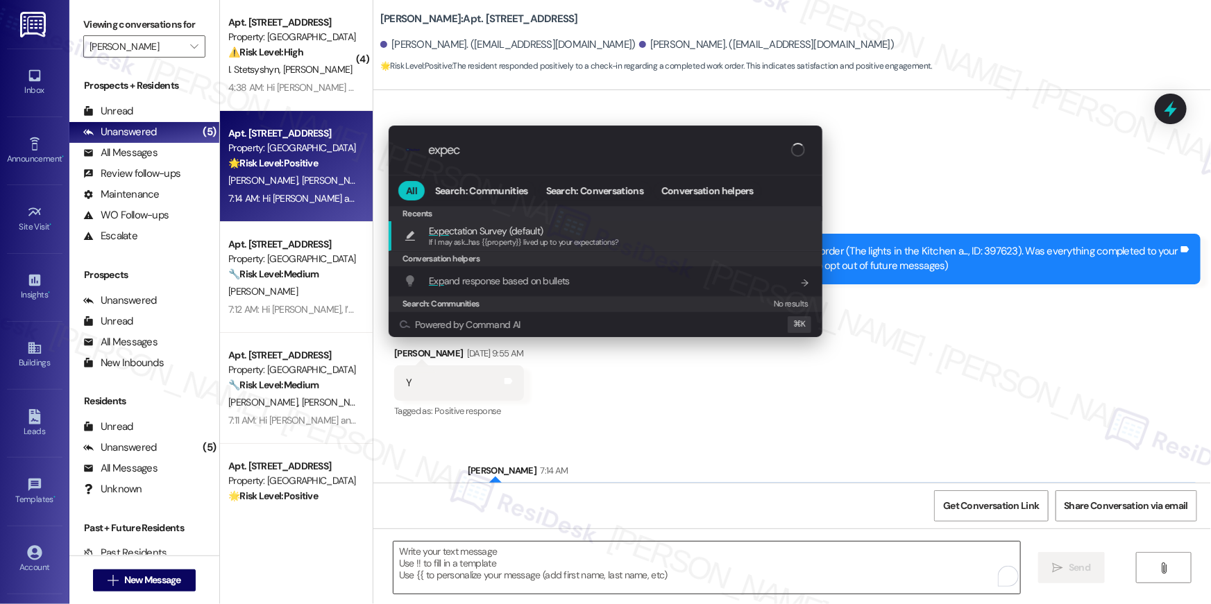
type input "expect"
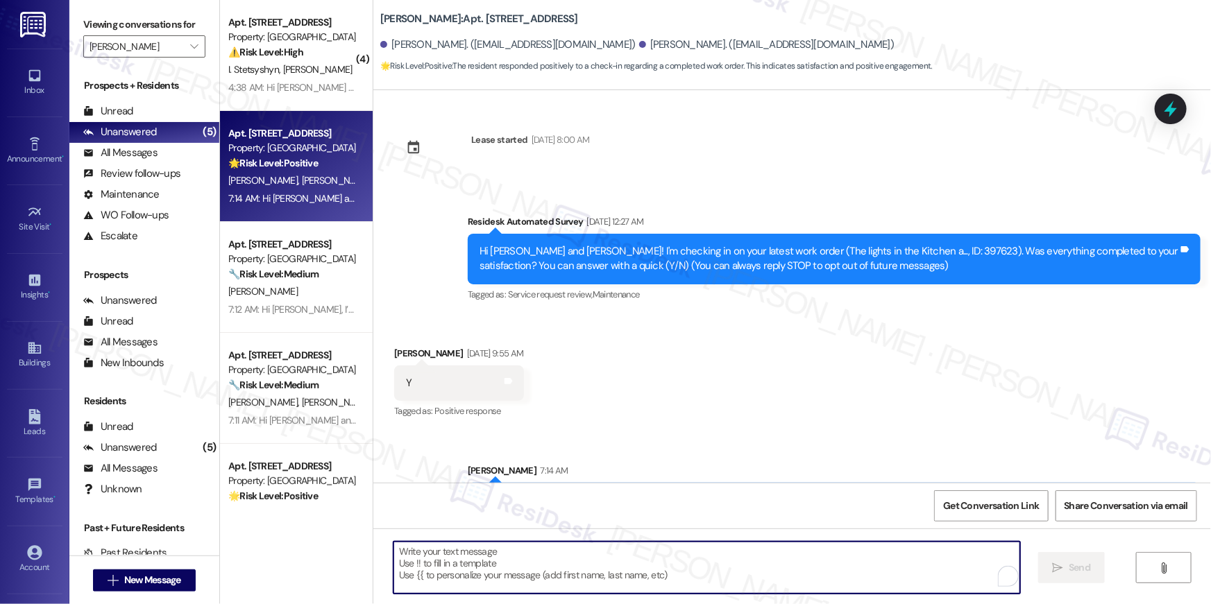
type textarea "If I may ask...has {{property}} lived up to your expectations?"
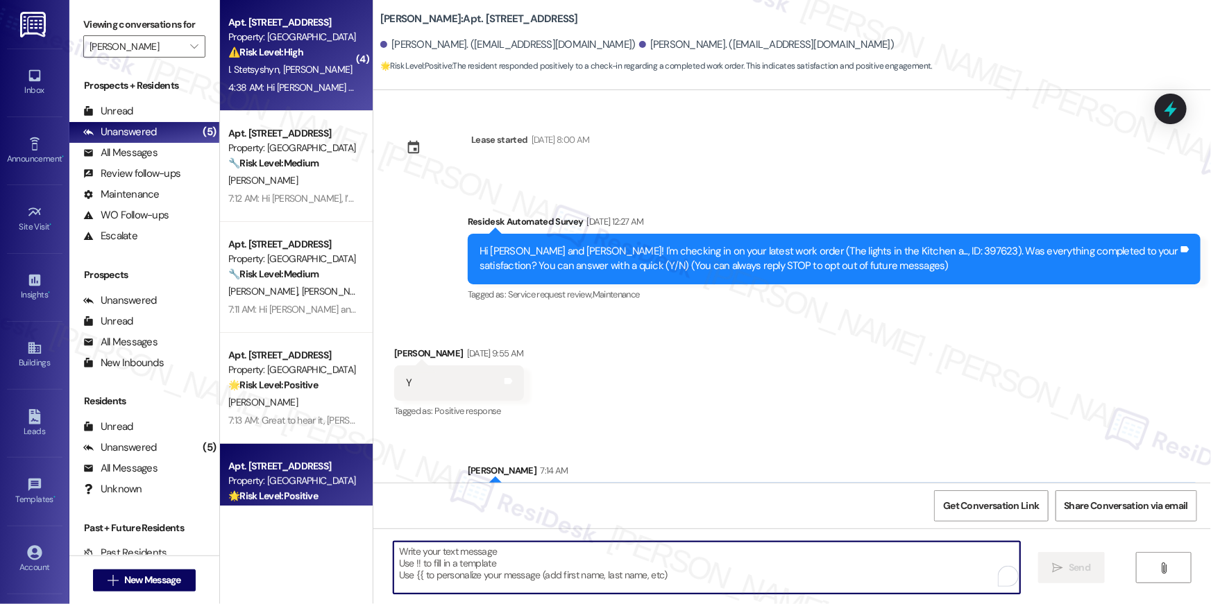
click at [292, 99] on div "Apt. 5011, 10519 Lariat Lane Property: Elme Manassas ⚠️ Risk Level: High The re…" at bounding box center [296, 55] width 153 height 111
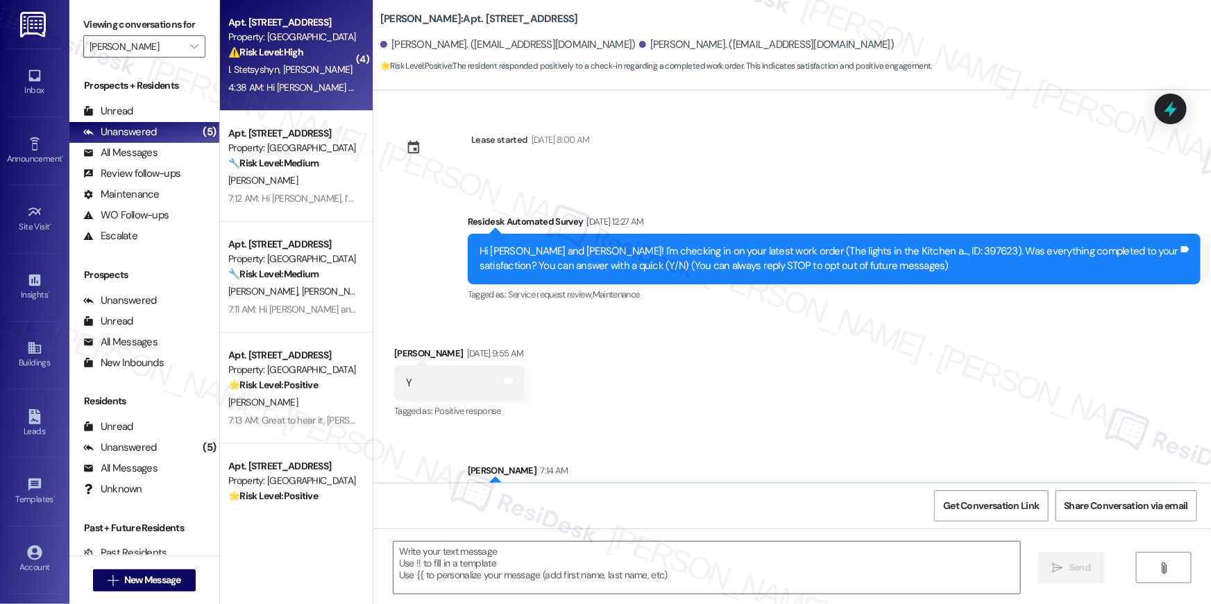
type textarea "Fetching suggested responses. Please feel free to read through the conversation…"
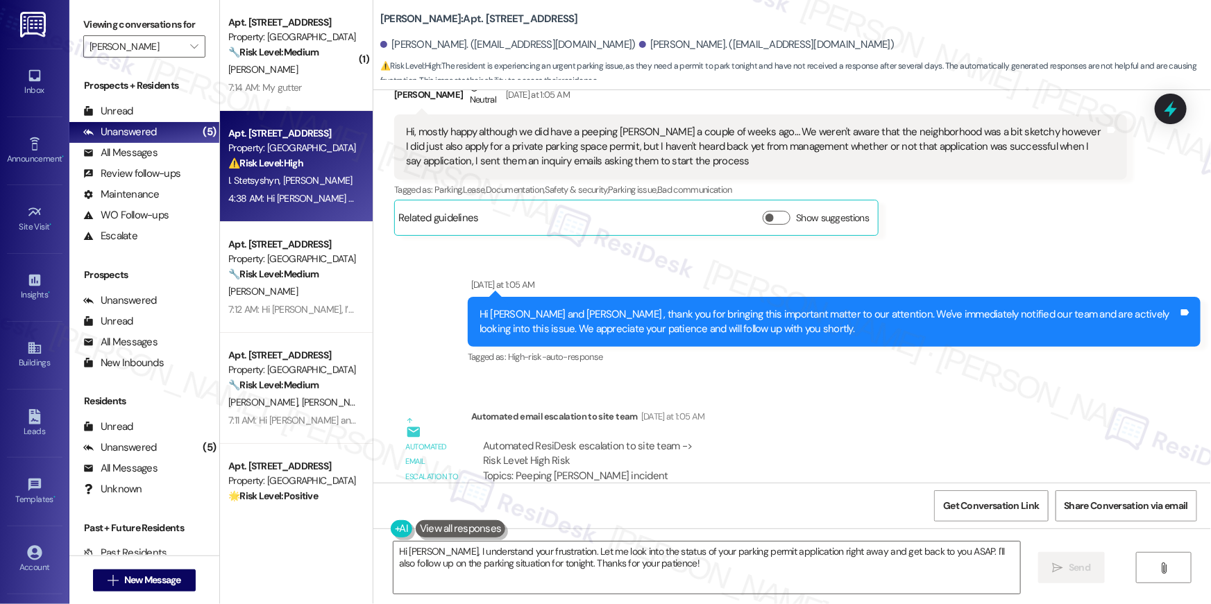
scroll to position [386, 0]
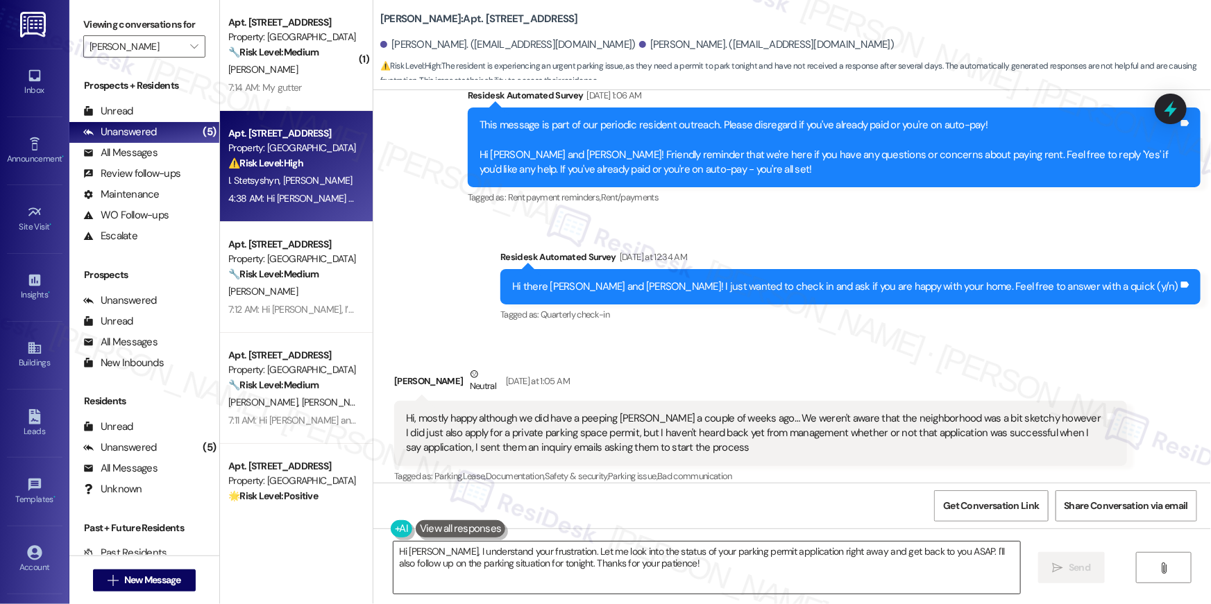
click at [553, 576] on textarea "Hi James, I understand your frustration. Let me look into the status of your pa…" at bounding box center [706, 568] width 627 height 52
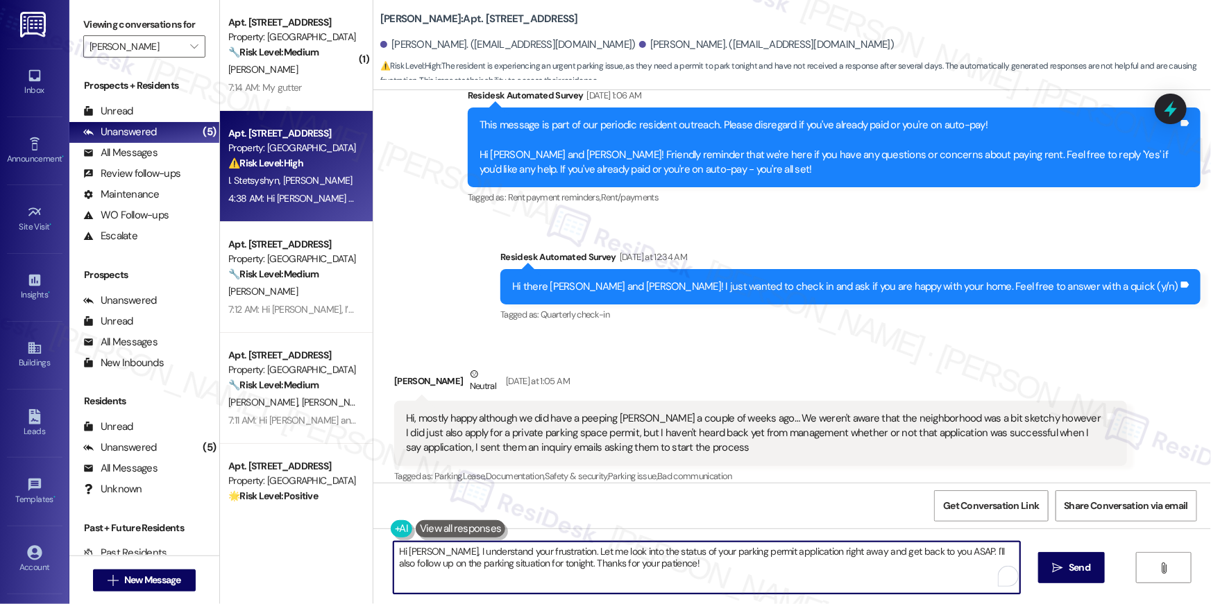
drag, startPoint x: 668, startPoint y: 581, endPoint x: 364, endPoint y: 543, distance: 306.2
click at [373, 543] on div "Elme Manassas: Apt. 5011, 10519 Lariat Lane James Doss. (jamescdoss@gmail.com) …" at bounding box center [792, 302] width 838 height 604
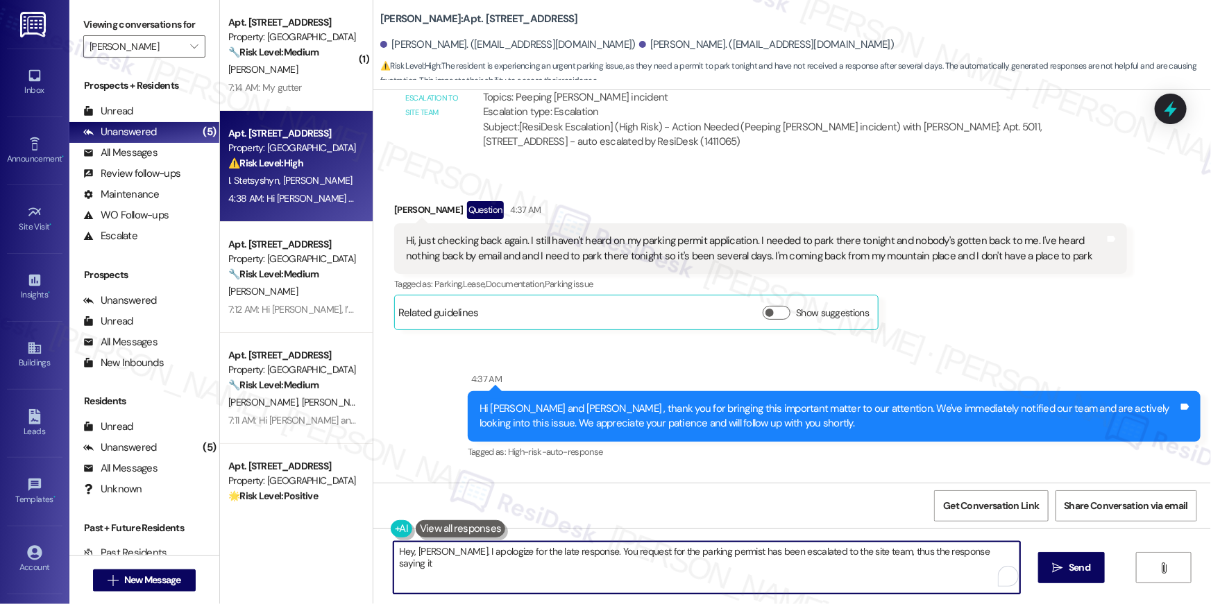
scroll to position [1058, 0]
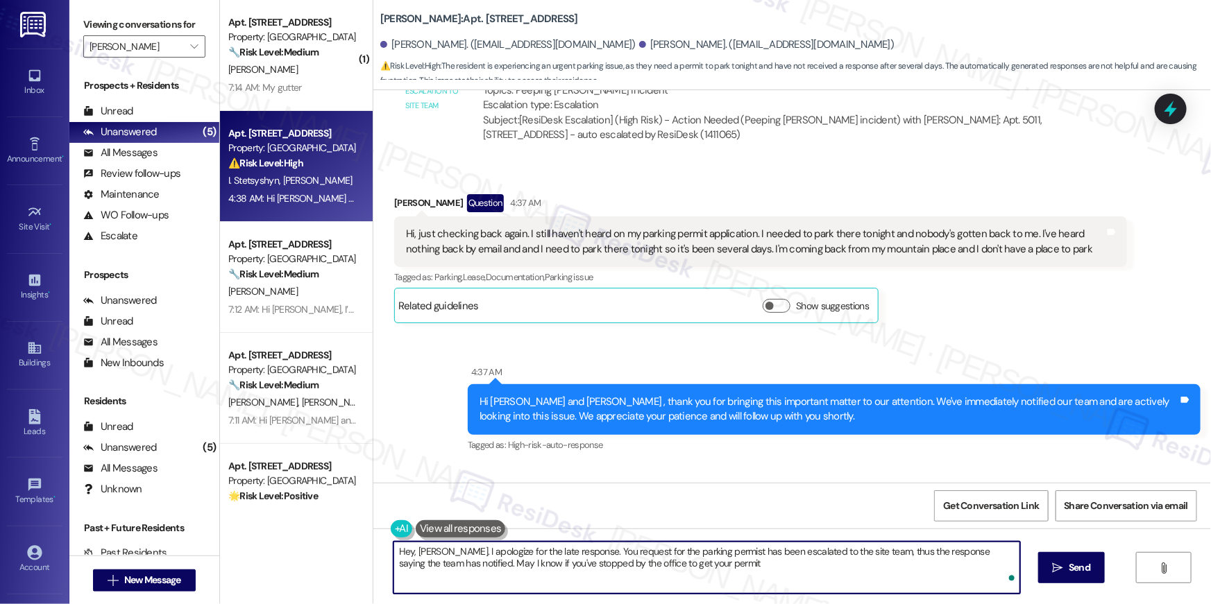
type textarea "Hey, James. I apologize for the late response. You request for the parking perm…"
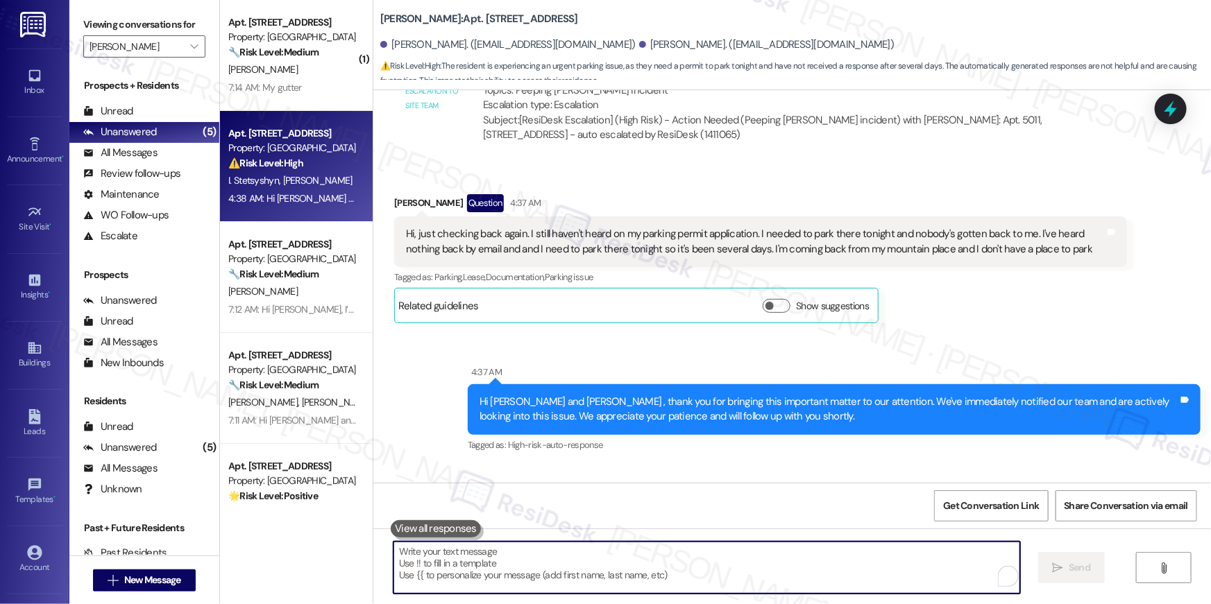
click at [543, 558] on textarea "To enrich screen reader interactions, please activate Accessibility in Grammarl…" at bounding box center [706, 568] width 627 height 52
click at [543, 559] on textarea "To enrich screen reader interactions, please activate Accessibility in Grammarl…" at bounding box center [706, 568] width 627 height 52
paste textarea "Hey James, I apologize for the late response. Your request for a parking permit…"
type textarea "Hey James, I apologize for the late response. Your request for a parking permit…"
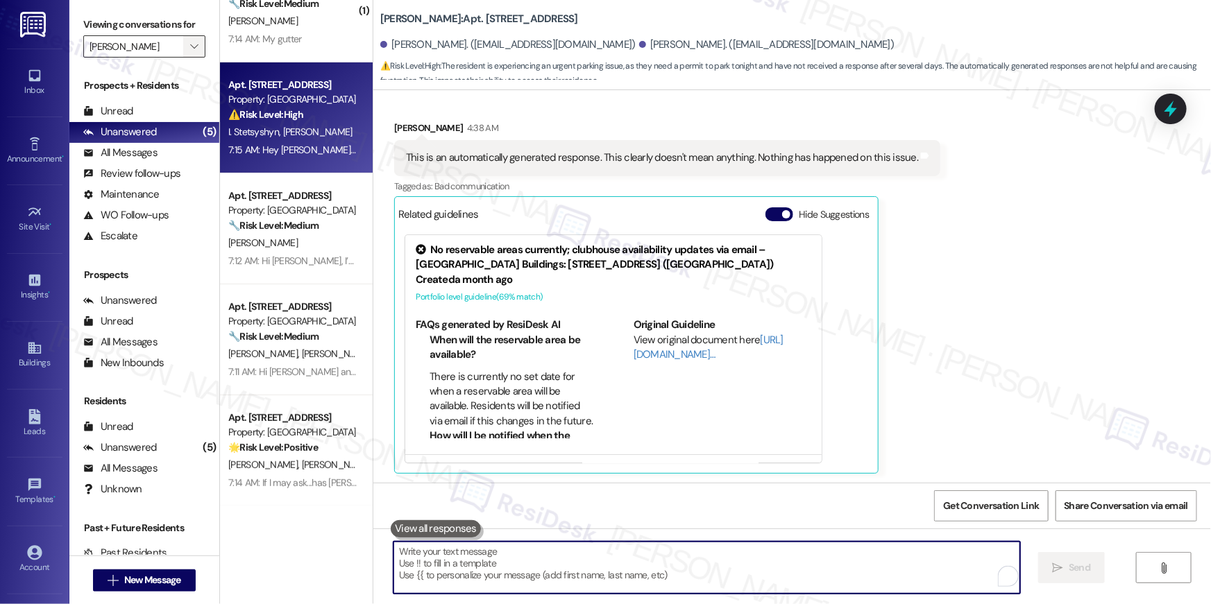
scroll to position [2061, 0]
click at [190, 52] on icon "" at bounding box center [194, 46] width 8 height 11
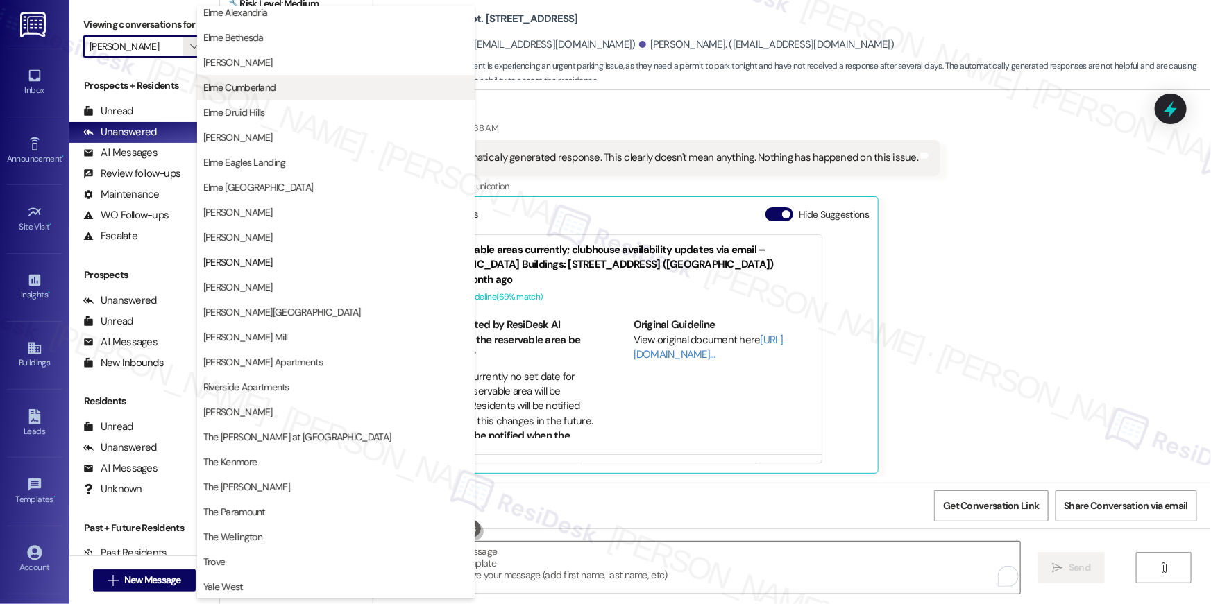
scroll to position [0, 0]
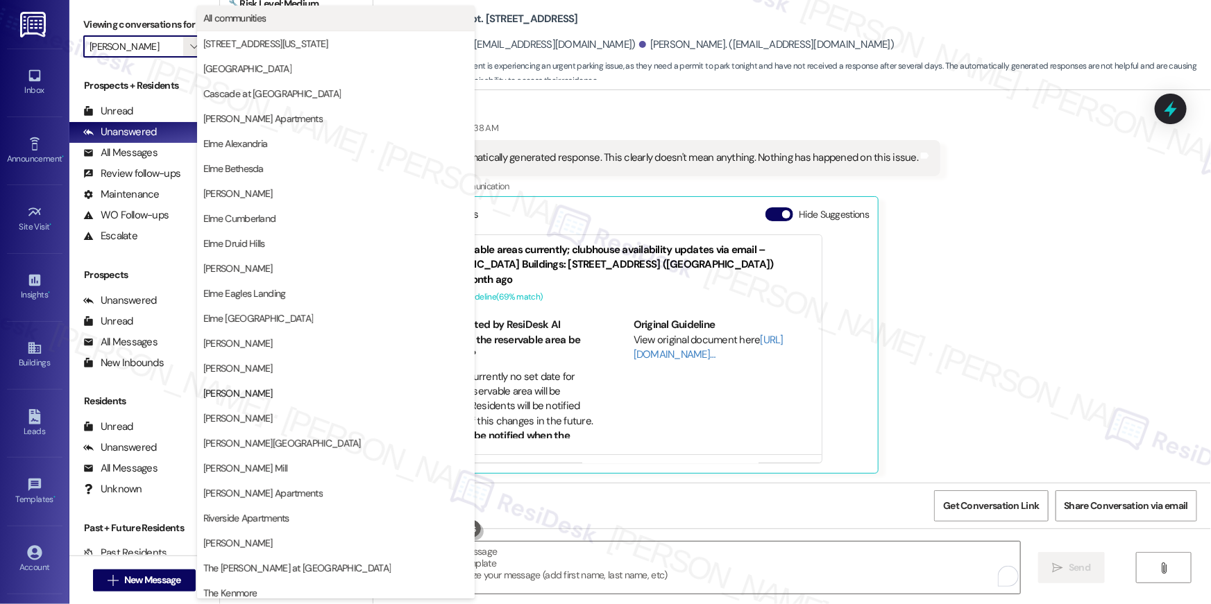
click at [249, 12] on span "All communities" at bounding box center [234, 18] width 63 height 14
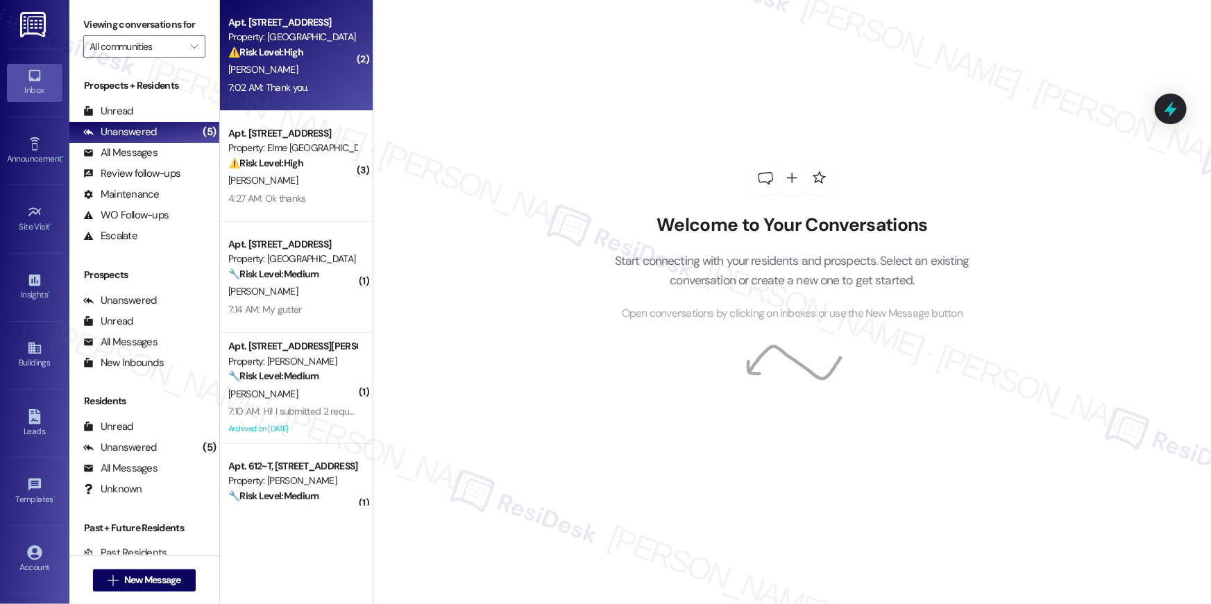
click at [311, 90] on div "7:02 AM: Thank you. 7:02 AM: Thank you." at bounding box center [292, 87] width 131 height 17
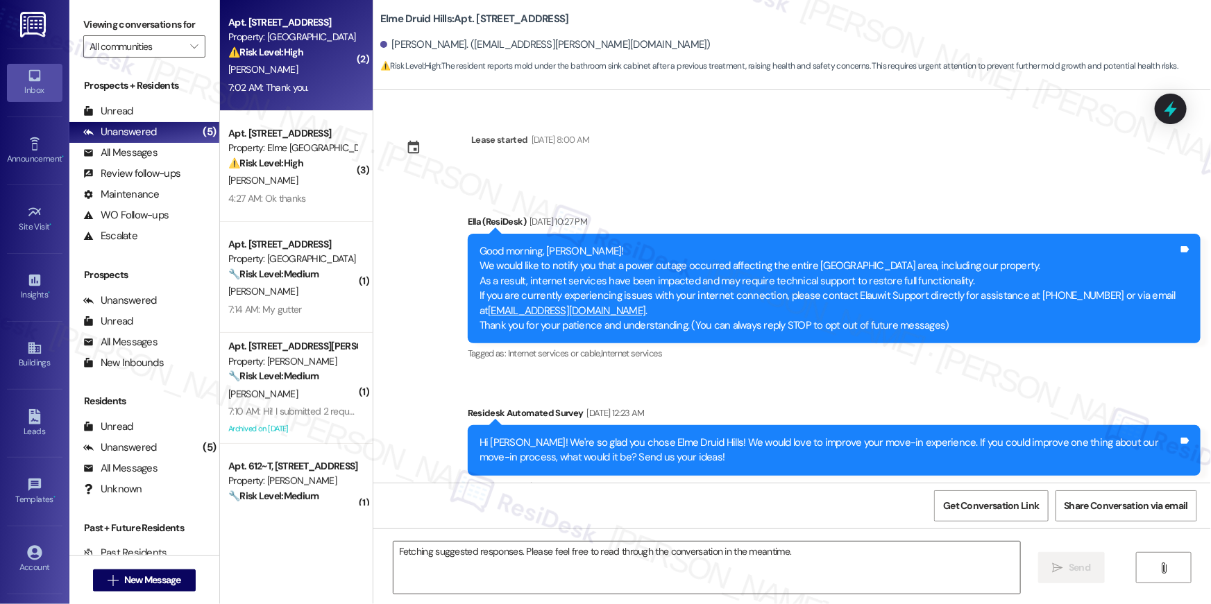
scroll to position [5691, 0]
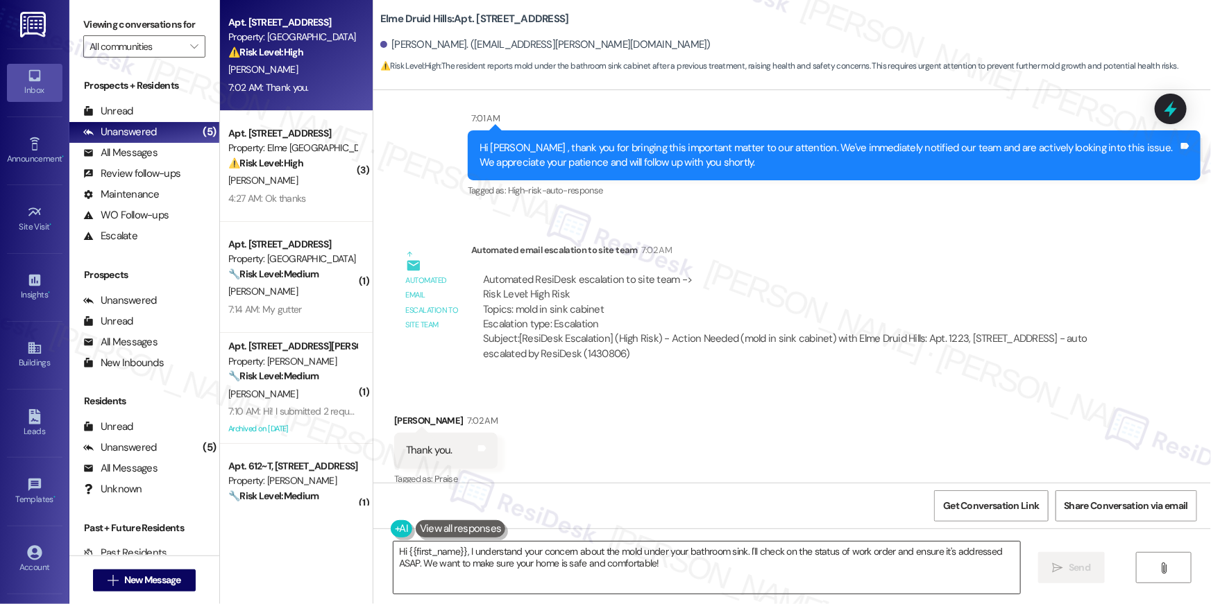
click at [784, 565] on textarea "Hi {{first_name}}, I understand your concern about the mold under your bathroom…" at bounding box center [706, 568] width 627 height 52
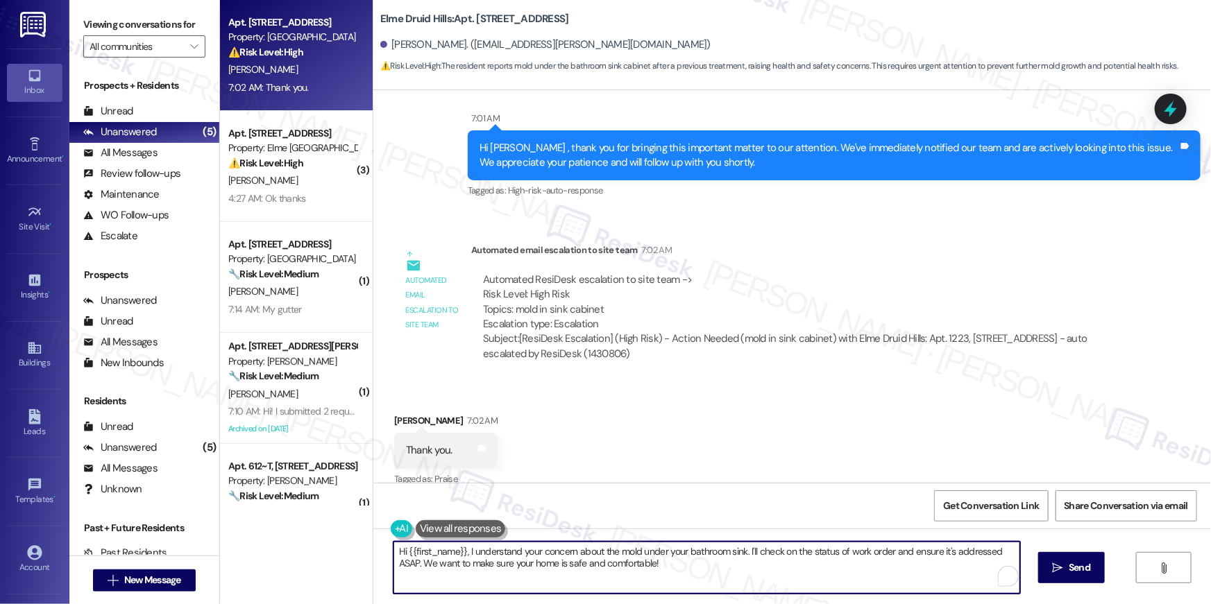
click at [784, 565] on textarea "Hi {{first_name}}, I understand your concern about the mold under your bathroom…" at bounding box center [706, 568] width 627 height 52
click at [917, 415] on div "Received via SMS Montisa Watkins 7:02 AM Thank you. Tags and notes Tagged as: P…" at bounding box center [792, 440] width 838 height 117
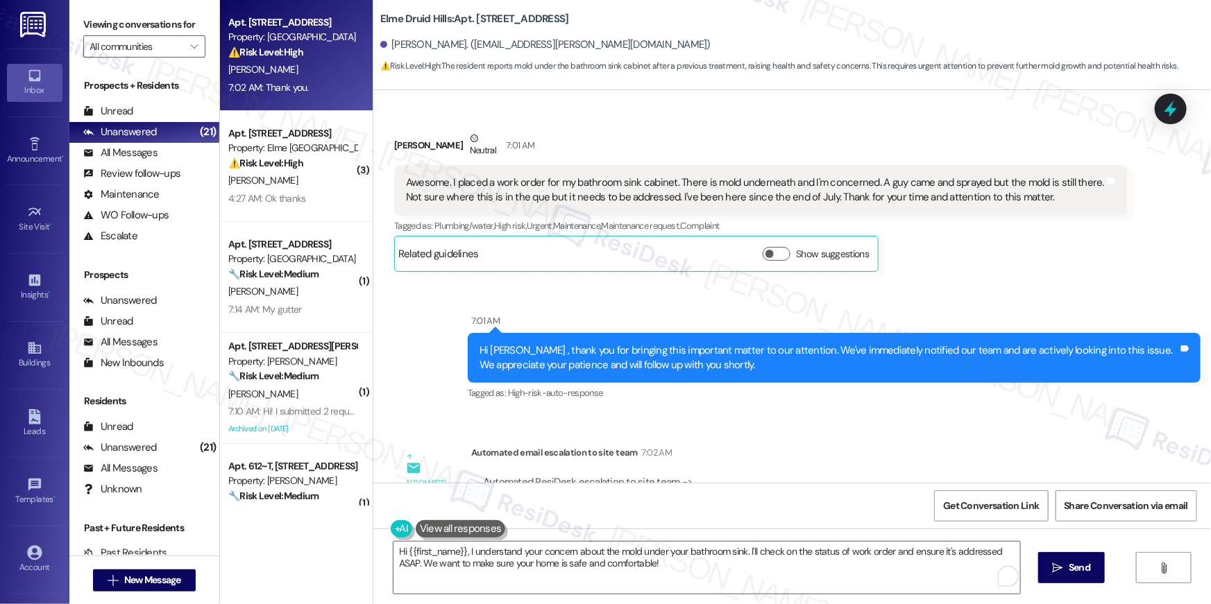
scroll to position [5486, 0]
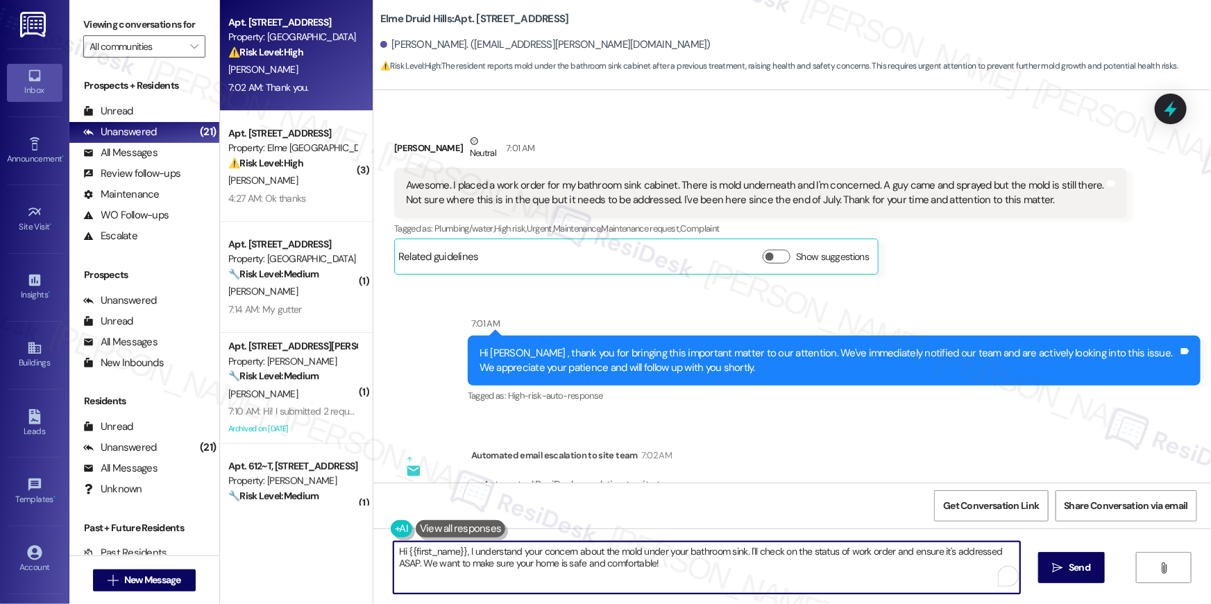
click at [631, 564] on textarea "Hi {{first_name}}, I understand your concern about the mold under your bathroom…" at bounding box center [706, 568] width 627 height 52
click at [654, 564] on textarea "Hi {{first_name}}, I understand your concern about the mold under your bathroom…" at bounding box center [706, 568] width 627 height 52
click at [657, 564] on textarea "Hi {{first_name}}, I understand your concern about the mold under your bathroom…" at bounding box center [706, 568] width 627 height 52
drag, startPoint x: 690, startPoint y: 587, endPoint x: 337, endPoint y: 554, distance: 354.1
click at [337, 554] on div "Apt. 1223, 2696 N Druid Hills Rd Property: Elme Druid Hills ⚠️ Risk Level: High…" at bounding box center [715, 302] width 991 height 604
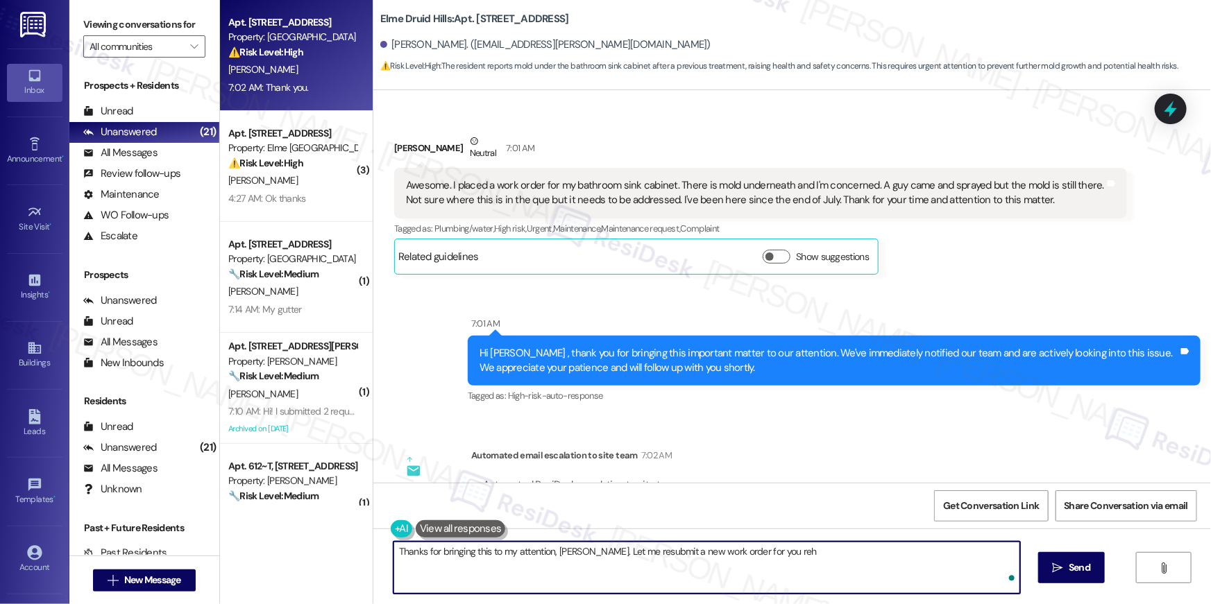
type textarea "Thanks for bringing this to my attention, [PERSON_NAME]. Let me resubmit a new …"
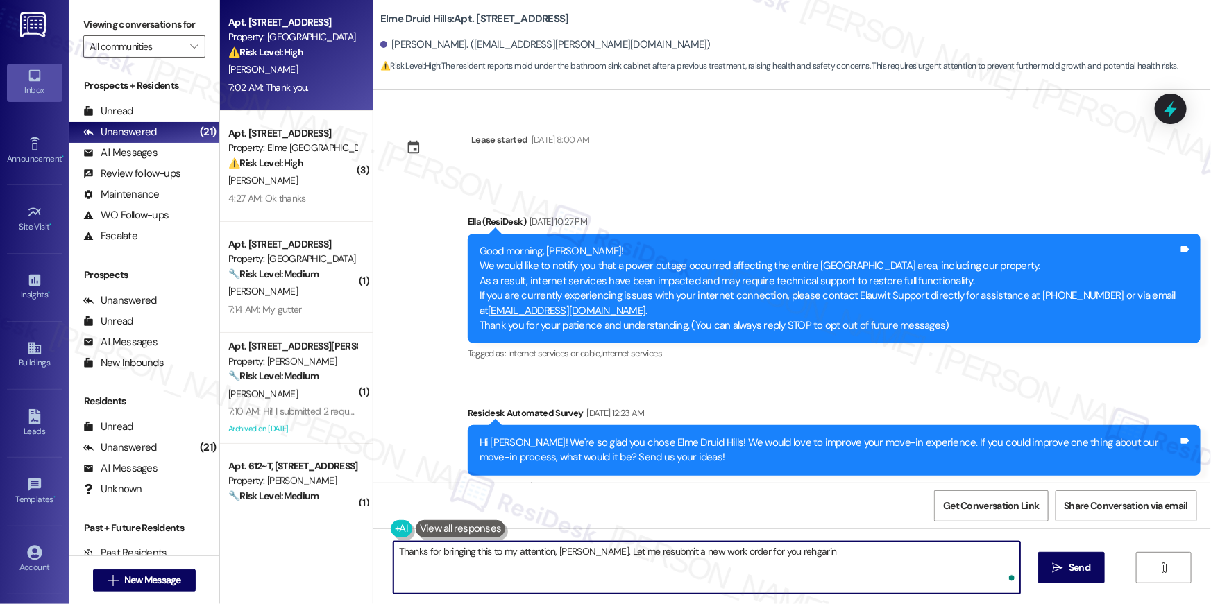
scroll to position [5486, 0]
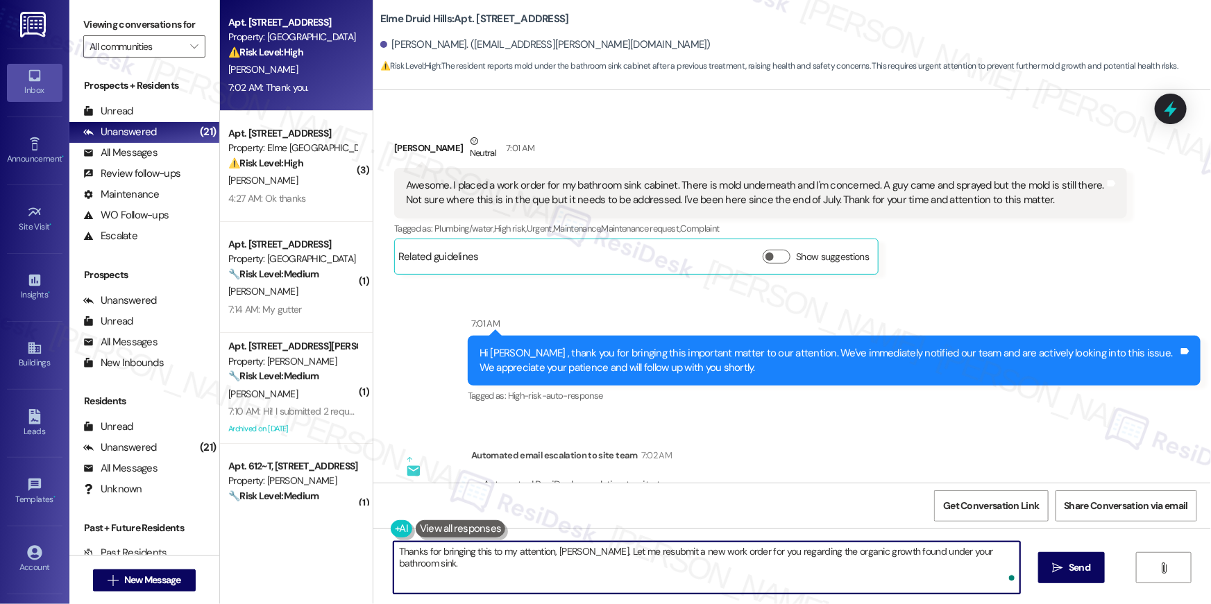
type textarea "Thanks for bringing this to my attention, [PERSON_NAME]. Let me resubmit a new …"
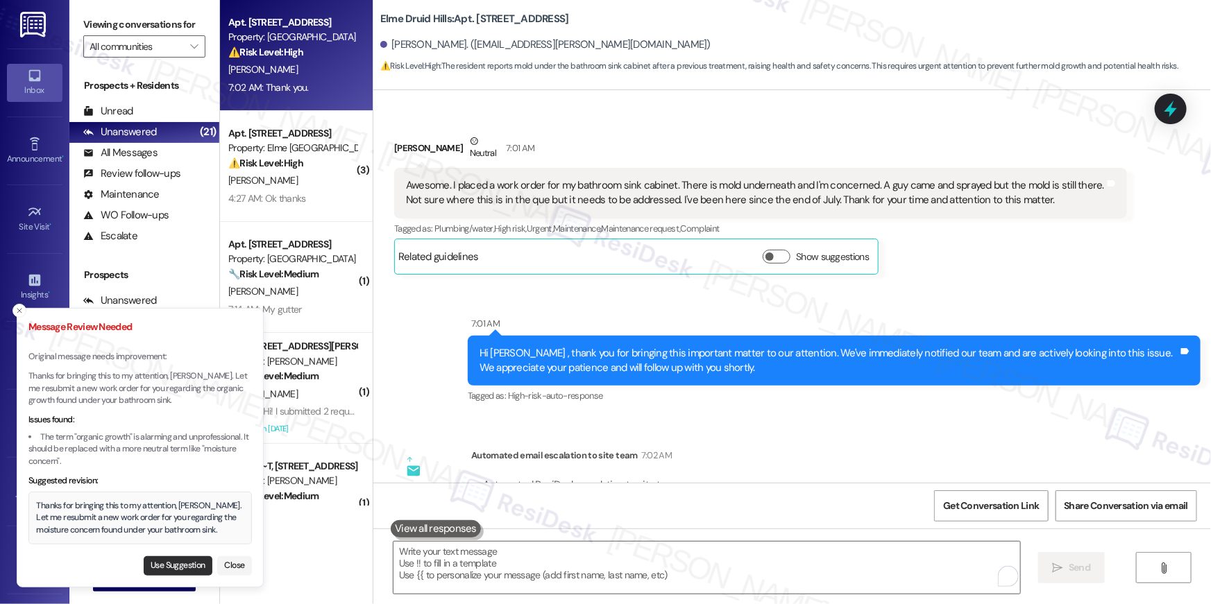
click at [180, 572] on button "Use Suggestion" at bounding box center [178, 566] width 69 height 19
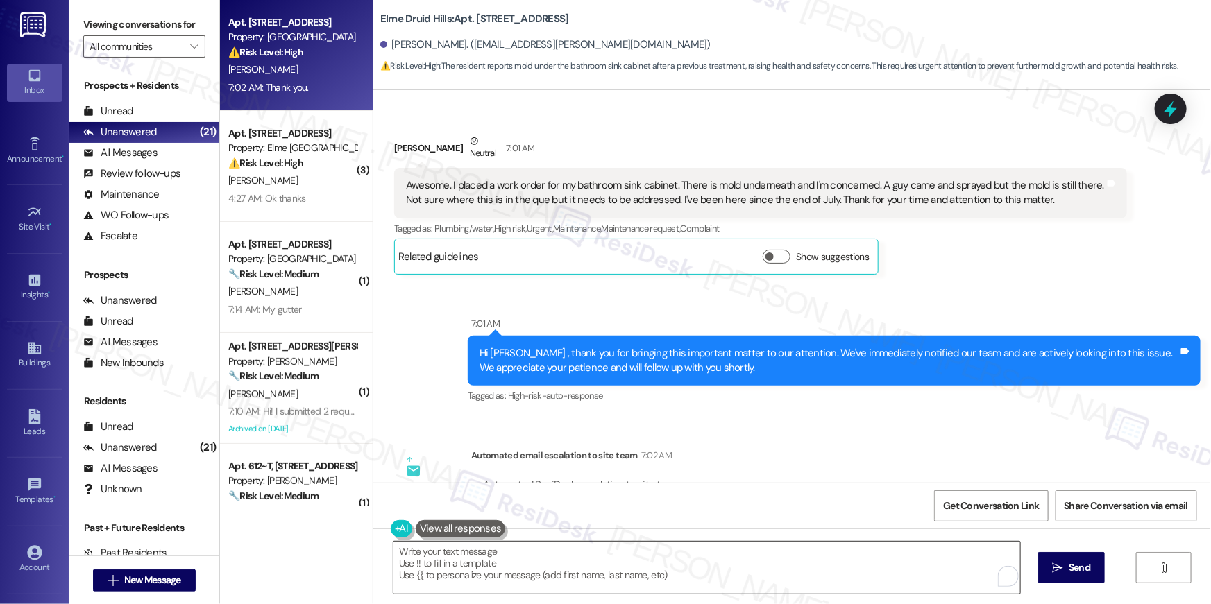
click at [767, 578] on textarea "Thanks for bringing this to my attention, [PERSON_NAME]. Let me resubmit a new …" at bounding box center [706, 568] width 627 height 52
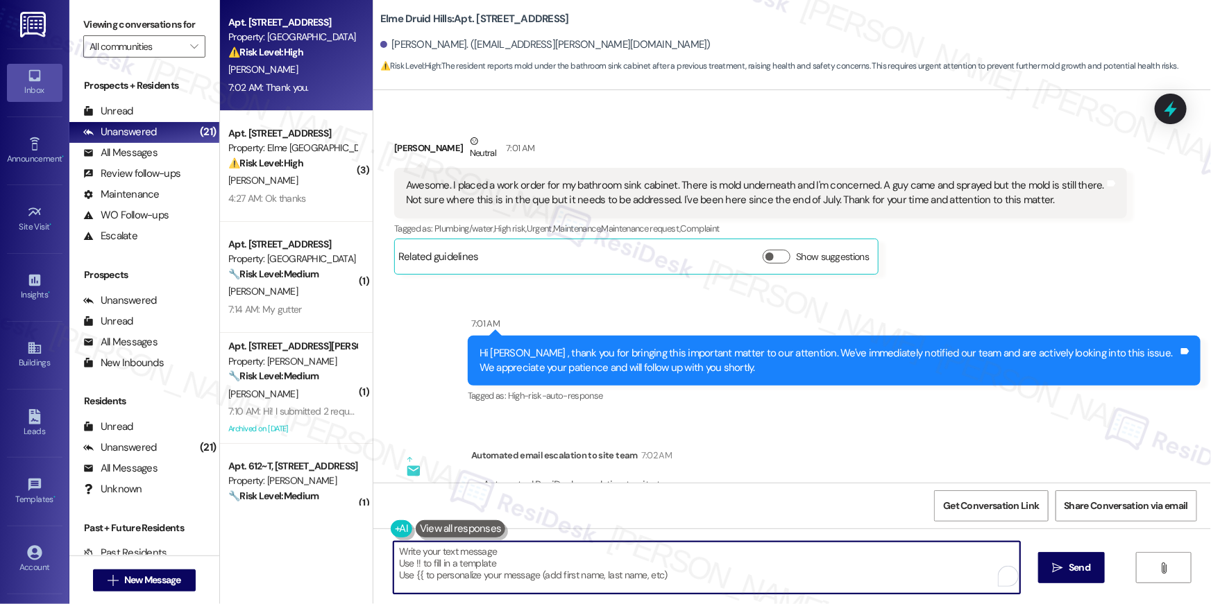
type textarea "Thanks for bringing this to my attention, [PERSON_NAME]. Let me resubmit a new …"
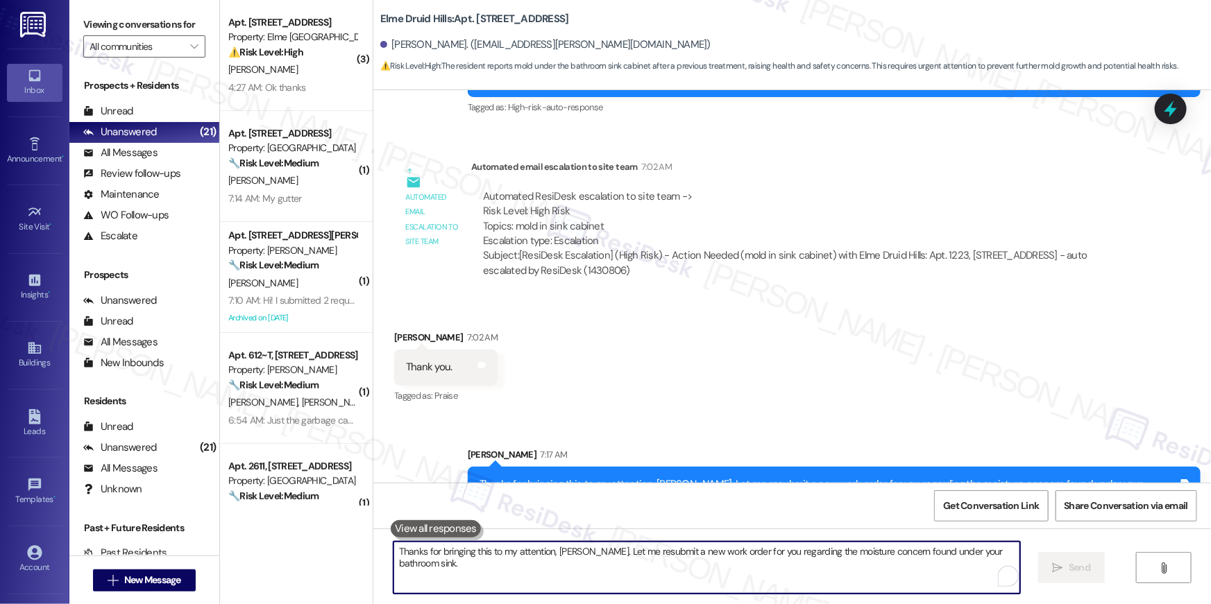
scroll to position [5788, 0]
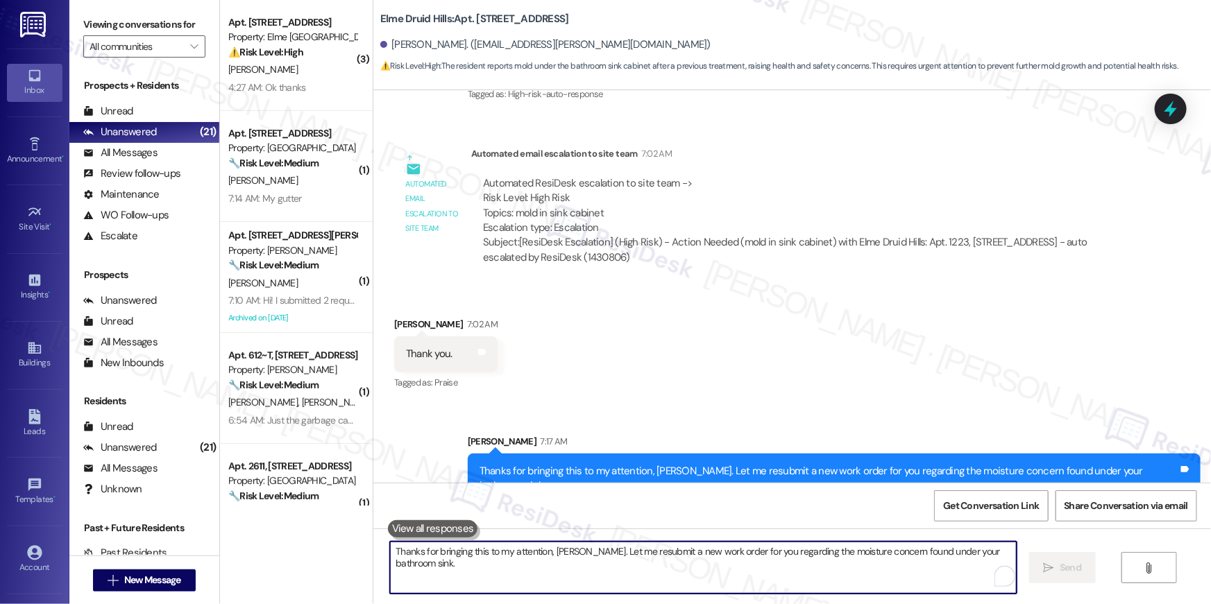
click at [847, 558] on textarea "Thanks for bringing this to my attention, [PERSON_NAME]. Let me resubmit a new …" at bounding box center [703, 568] width 627 height 52
click at [847, 559] on textarea "Thanks for bringing this to my attention, [PERSON_NAME]. Let me resubmit a new …" at bounding box center [703, 568] width 627 height 52
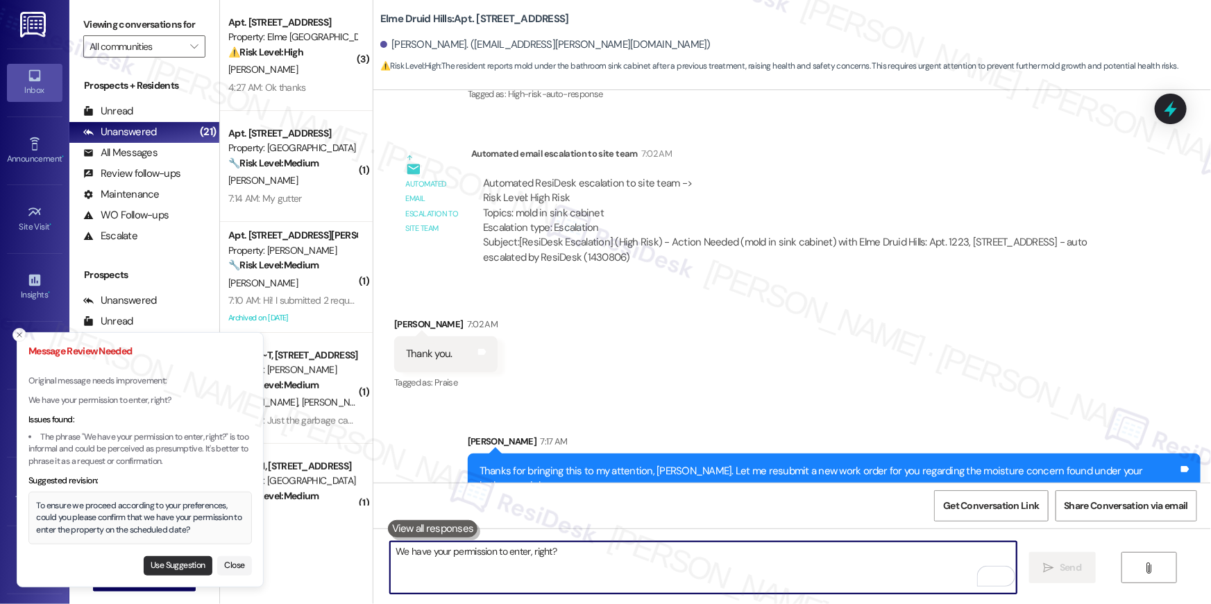
click at [173, 558] on button "Use Suggestion" at bounding box center [178, 566] width 69 height 19
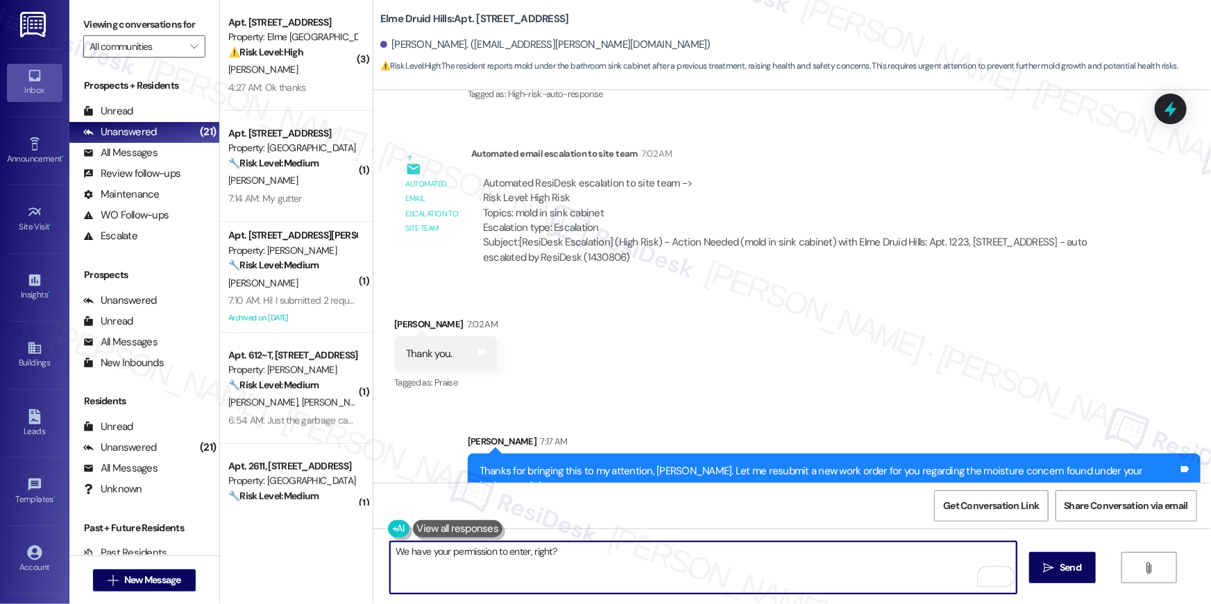
click at [693, 586] on textarea "To ensure we proceed according to your preferences, could you please confirm th…" at bounding box center [703, 568] width 627 height 52
click at [781, 568] on textarea "To ensure we proceed according to your preferences, could you please confirm th…" at bounding box center [703, 568] width 627 height 52
drag, startPoint x: 919, startPoint y: 552, endPoint x: 921, endPoint y: 586, distance: 34.1
click at [921, 586] on textarea "To ensure we proceed according to your preferences, could you please confirm th…" at bounding box center [703, 568] width 627 height 52
type textarea "To ensure we proceed according to your preferences, could you please confirm th…"
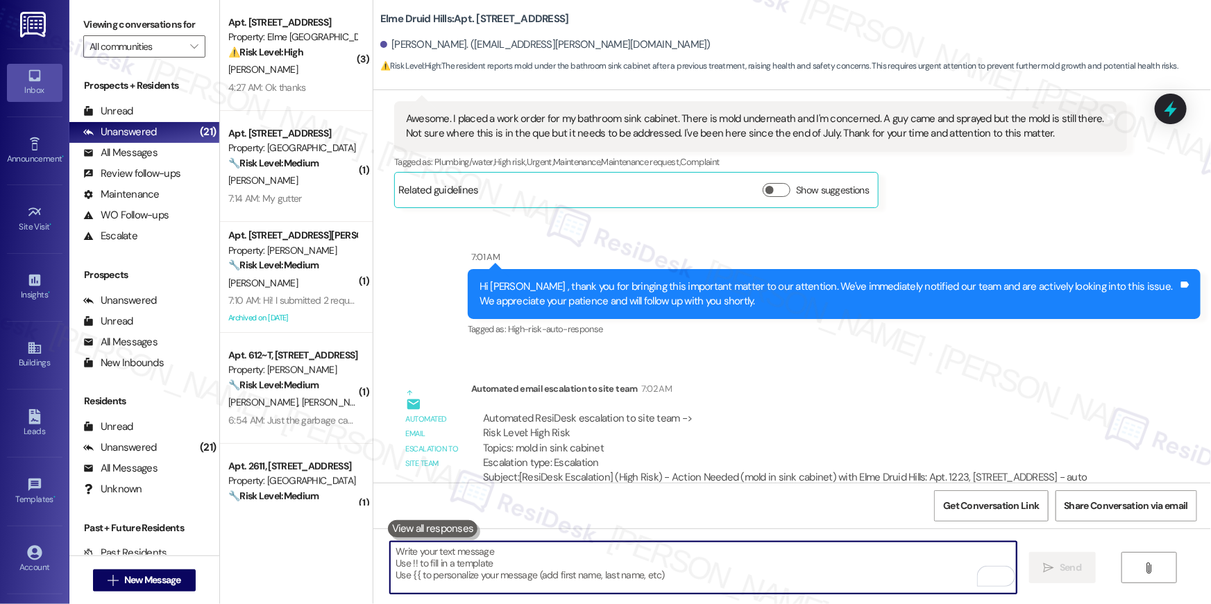
scroll to position [5494, 0]
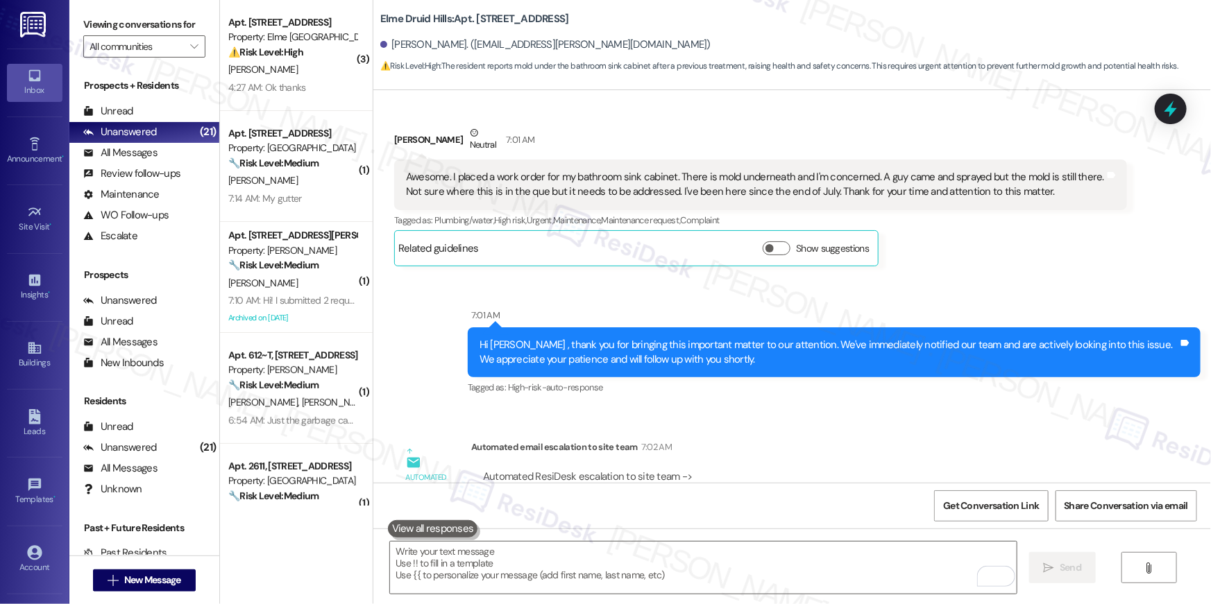
click at [1040, 170] on div "Awesome. I placed a work order for my bathroom sink cabinet. There is mold unde…" at bounding box center [755, 185] width 699 height 30
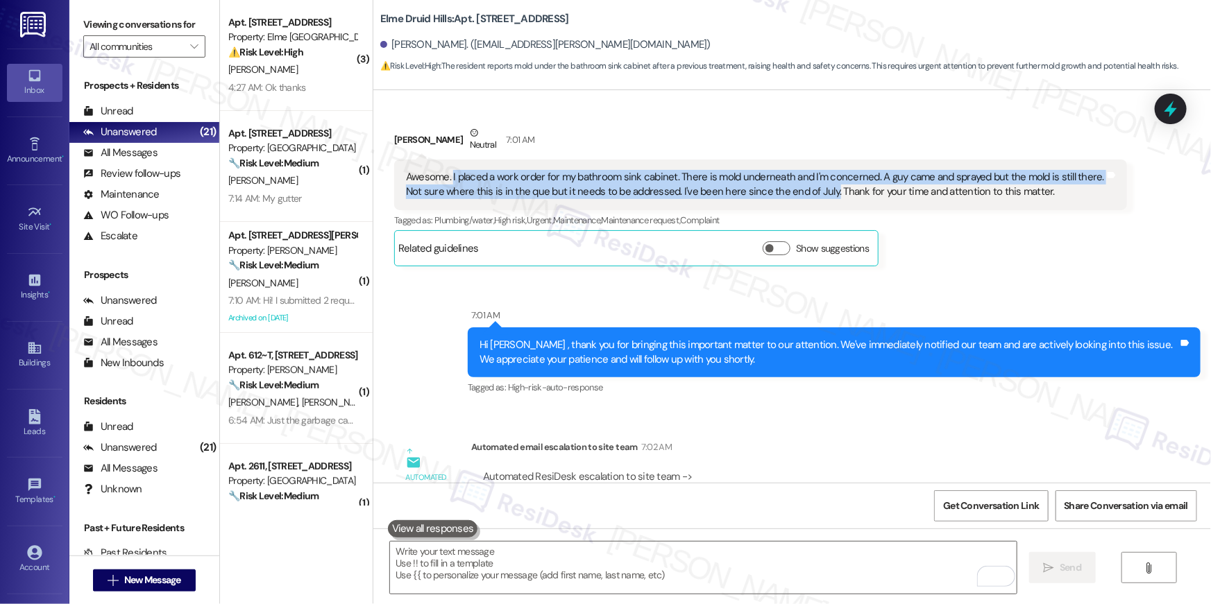
drag, startPoint x: 820, startPoint y: 177, endPoint x: 444, endPoint y: 164, distance: 375.6
click at [444, 170] on div "Awesome. I placed a work order for my bathroom sink cabinet. There is mold unde…" at bounding box center [755, 185] width 699 height 30
copy div "I placed a work order for my bathroom sink cabinet. There is mold underneath an…"
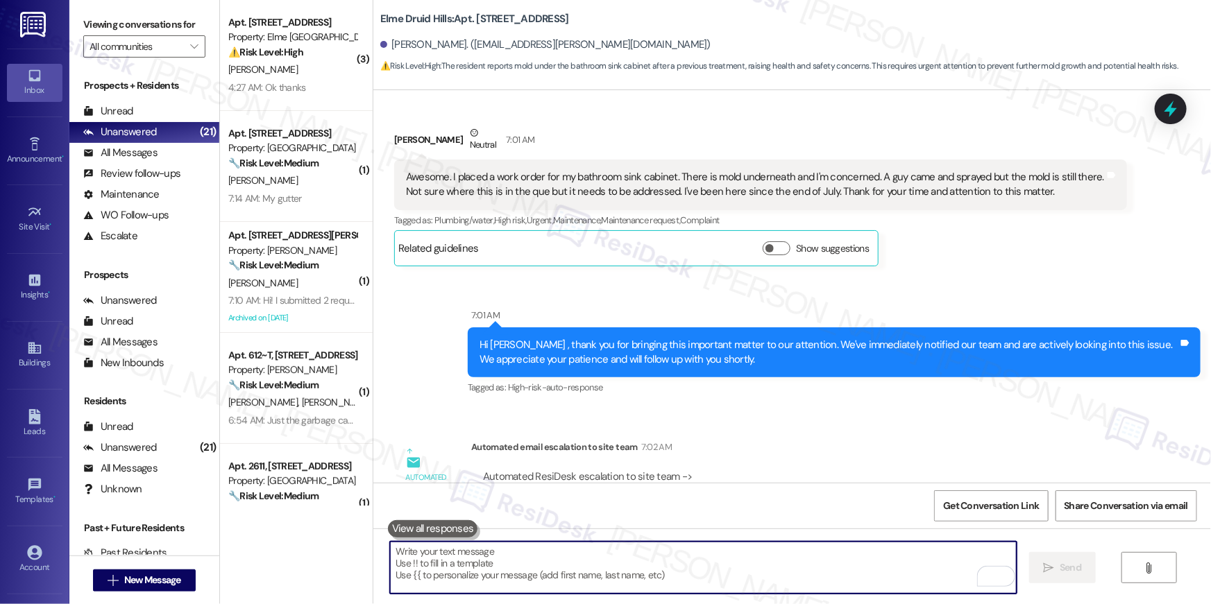
click at [600, 569] on textarea "To enrich screen reader interactions, please activate Accessibility in Grammarl…" at bounding box center [703, 568] width 627 height 52
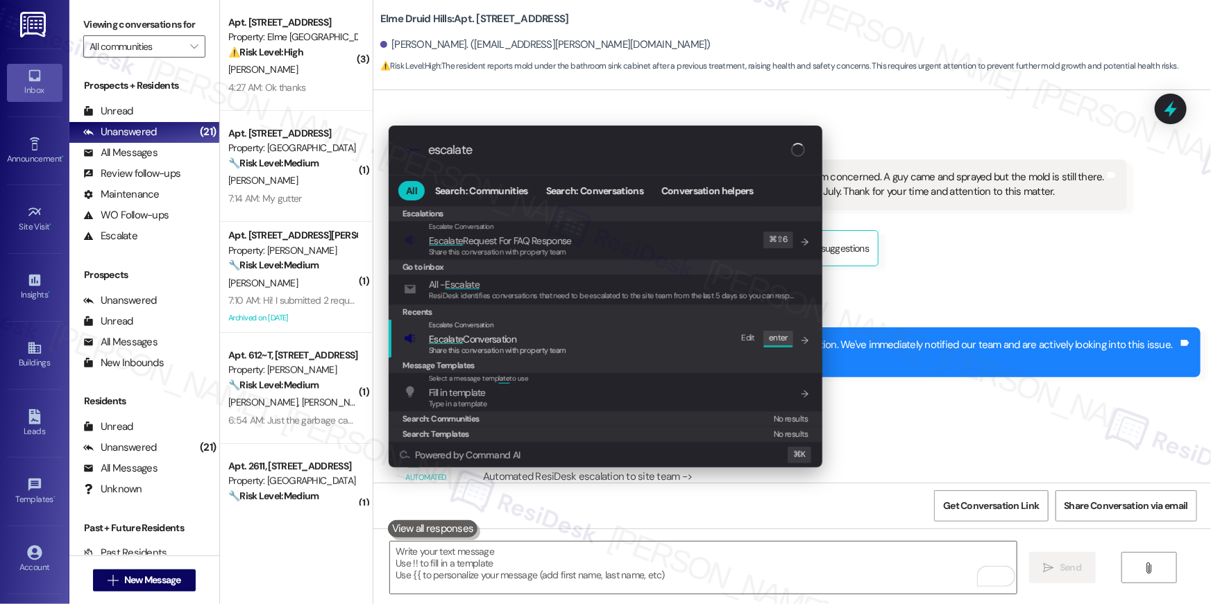
type input "escalate"
click at [529, 347] on span "Share this conversation with property team" at bounding box center [497, 351] width 137 height 10
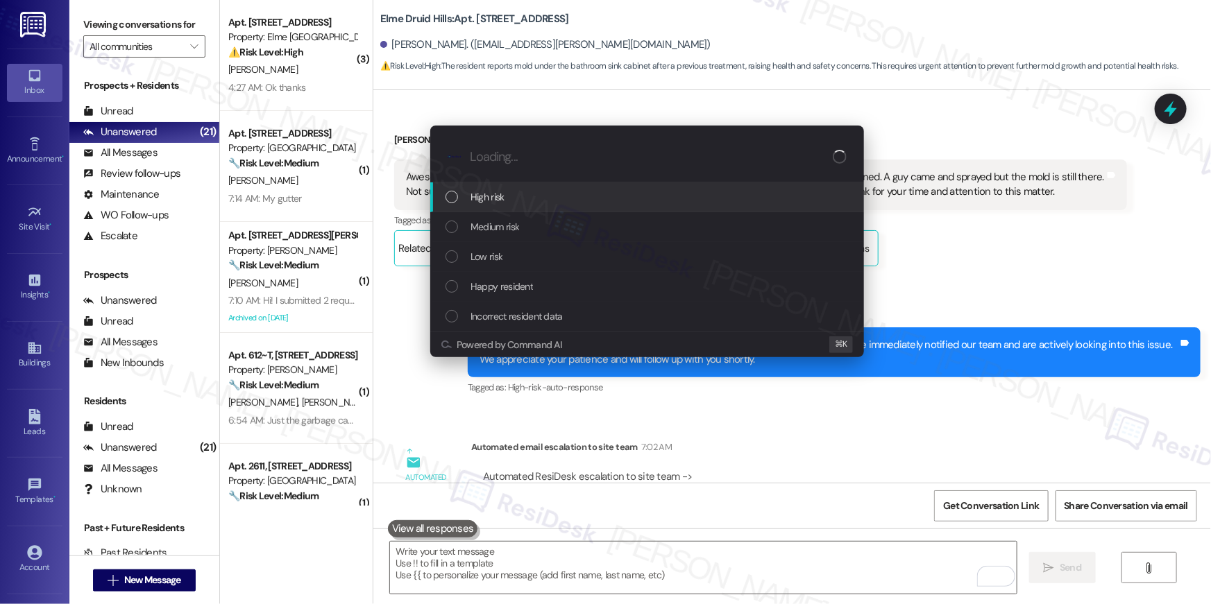
click at [494, 203] on span "High risk" at bounding box center [487, 196] width 34 height 15
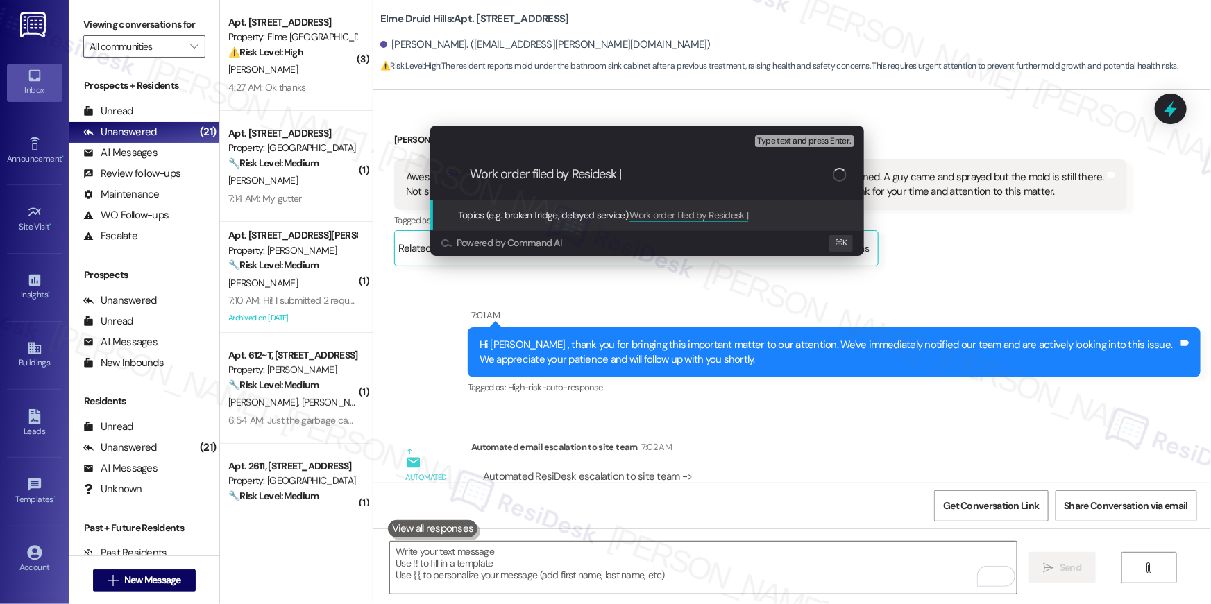
paste input "Work Order # 404051 Possible mold issue persists"
type input "Work order filed by Residesk | Work Order # 404051 Possible mold issue persists"
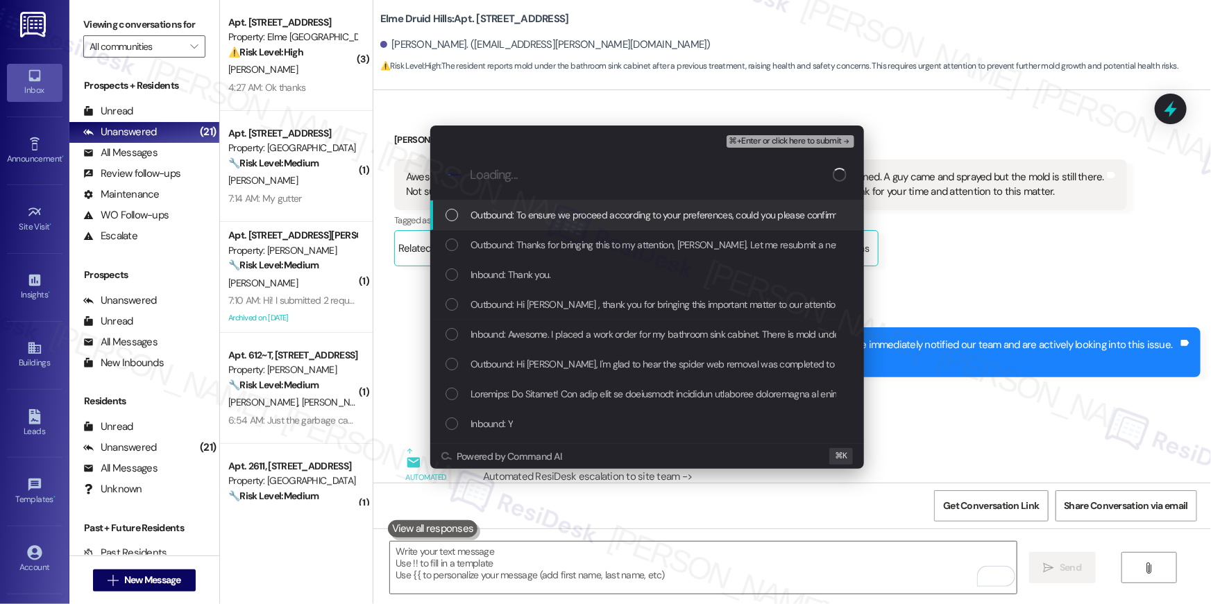
scroll to position [0, 0]
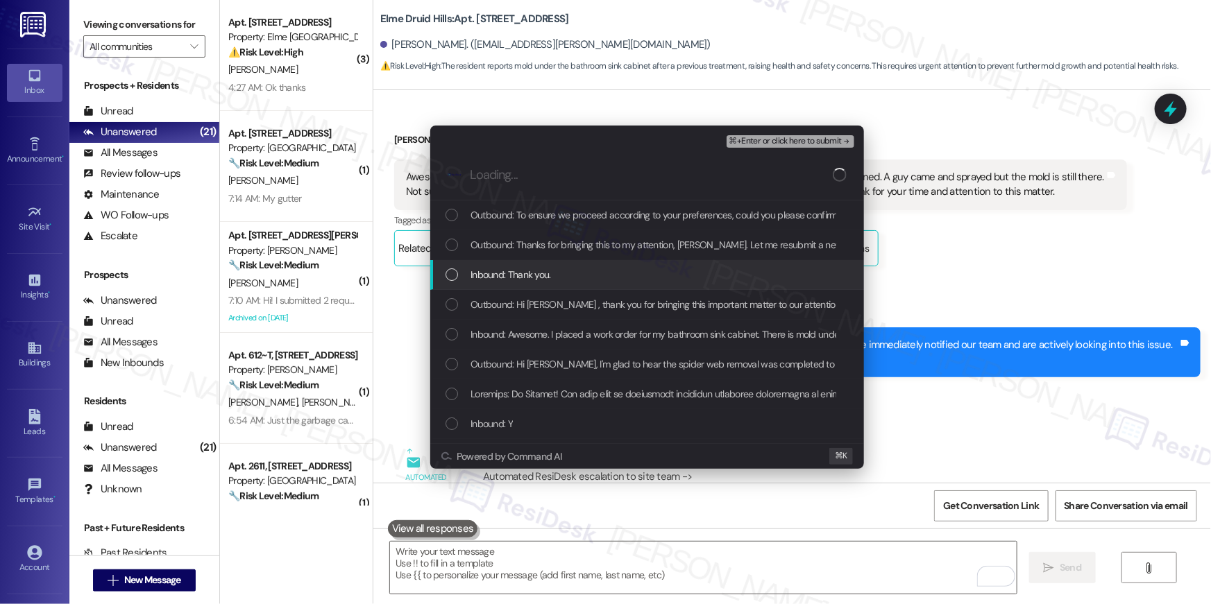
click at [446, 277] on div "List of options" at bounding box center [451, 275] width 12 height 12
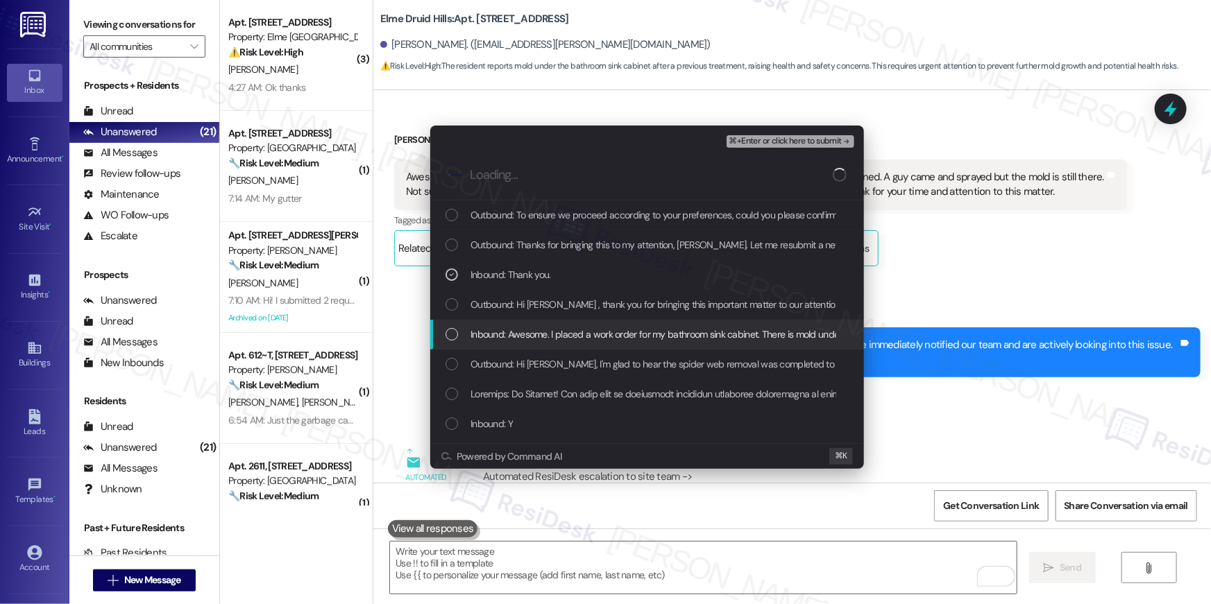
drag, startPoint x: 446, startPoint y: 332, endPoint x: 473, endPoint y: 326, distance: 27.8
click at [447, 332] on div "List of options" at bounding box center [451, 334] width 12 height 12
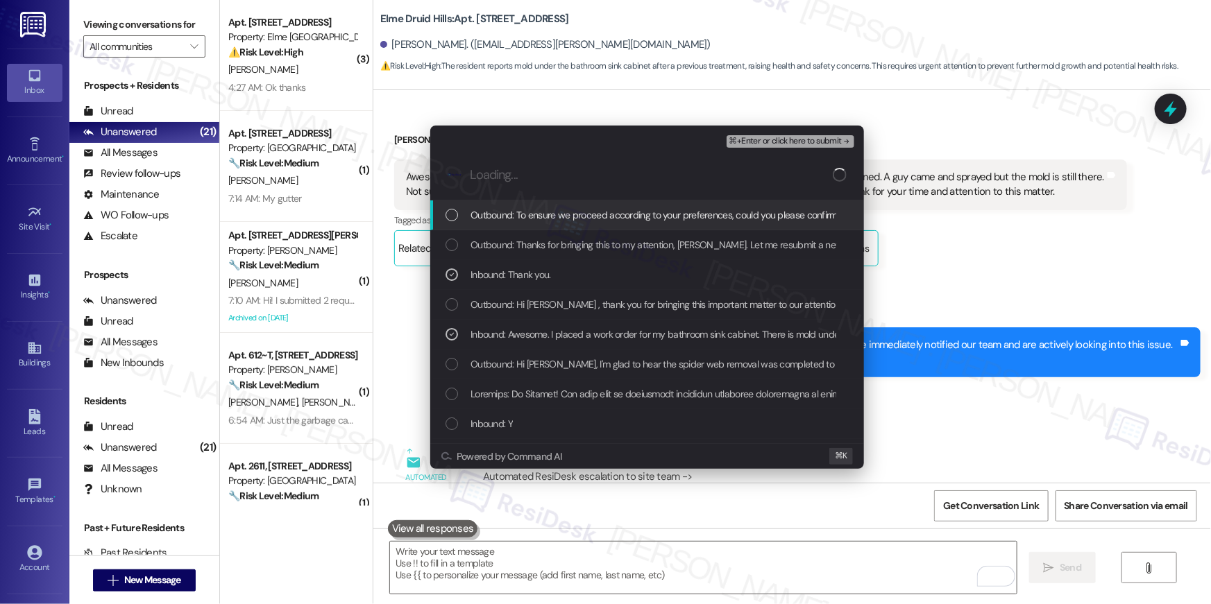
click at [801, 144] on span "⌘+Enter or click here to submit" at bounding box center [785, 142] width 112 height 10
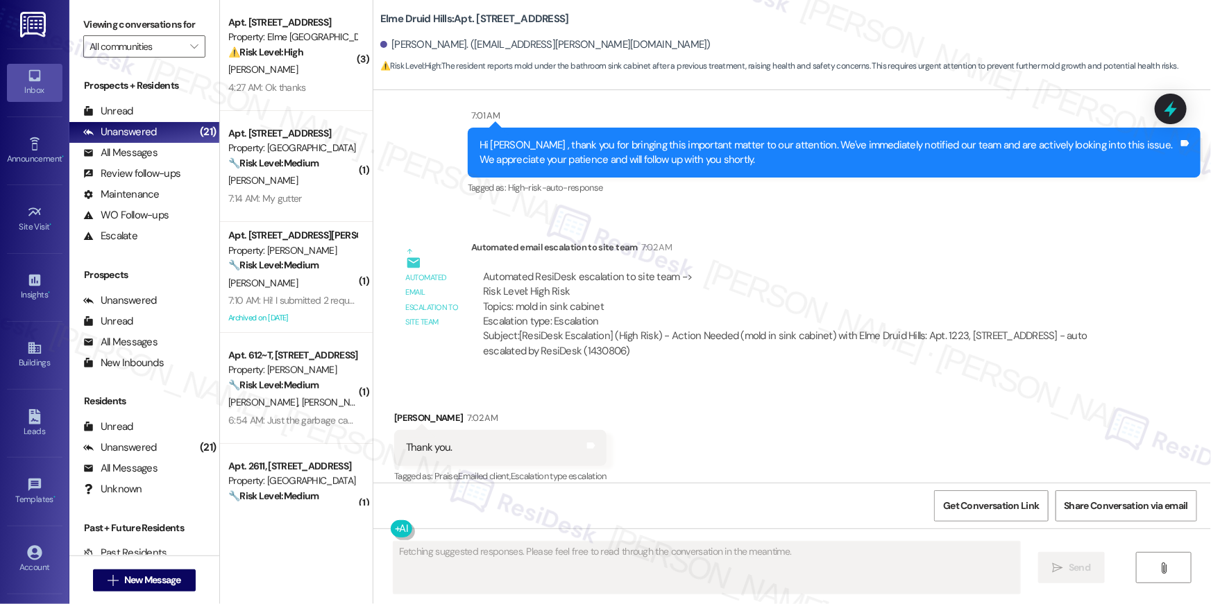
scroll to position [5691, 0]
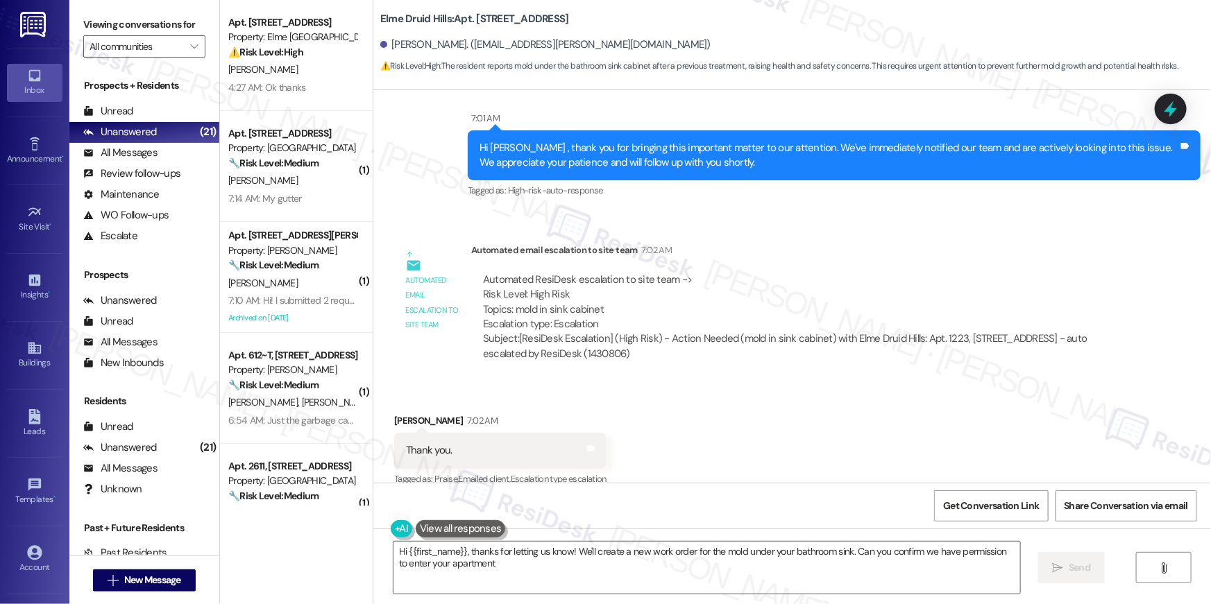
type textarea "Hi {{first_name}}, thanks for letting us know! We'll create a new work order fo…"
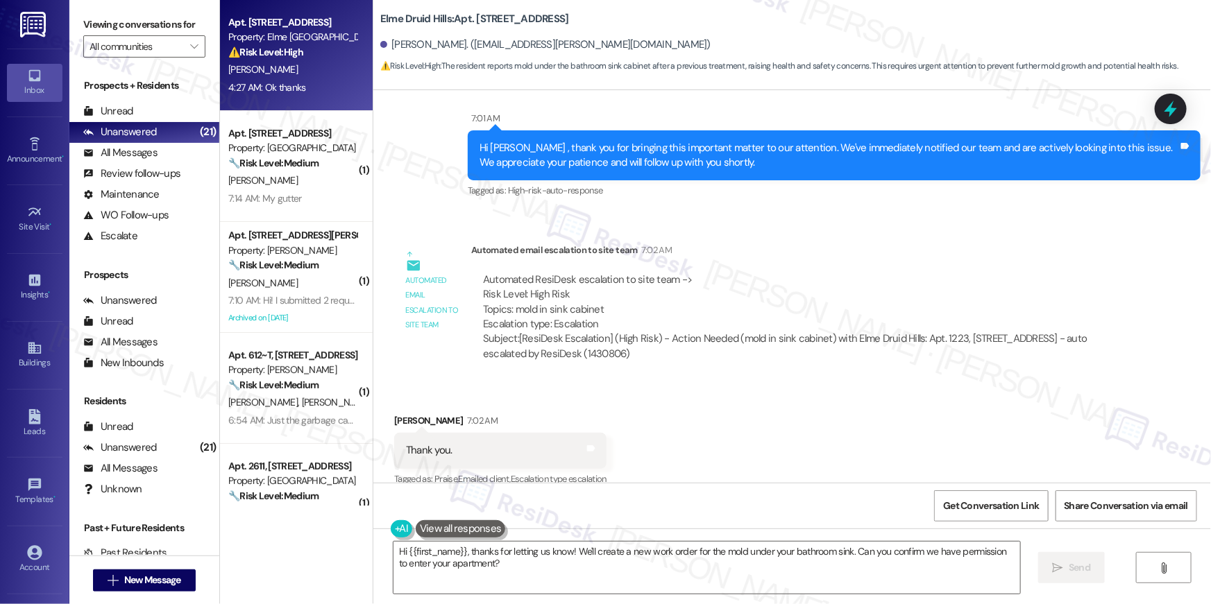
click at [282, 59] on div "⚠️ Risk Level: High The resident reports a malfunctioning washing machine that …" at bounding box center [292, 52] width 128 height 15
type textarea "Fetching suggested responses. Please feel free to read through the conversation…"
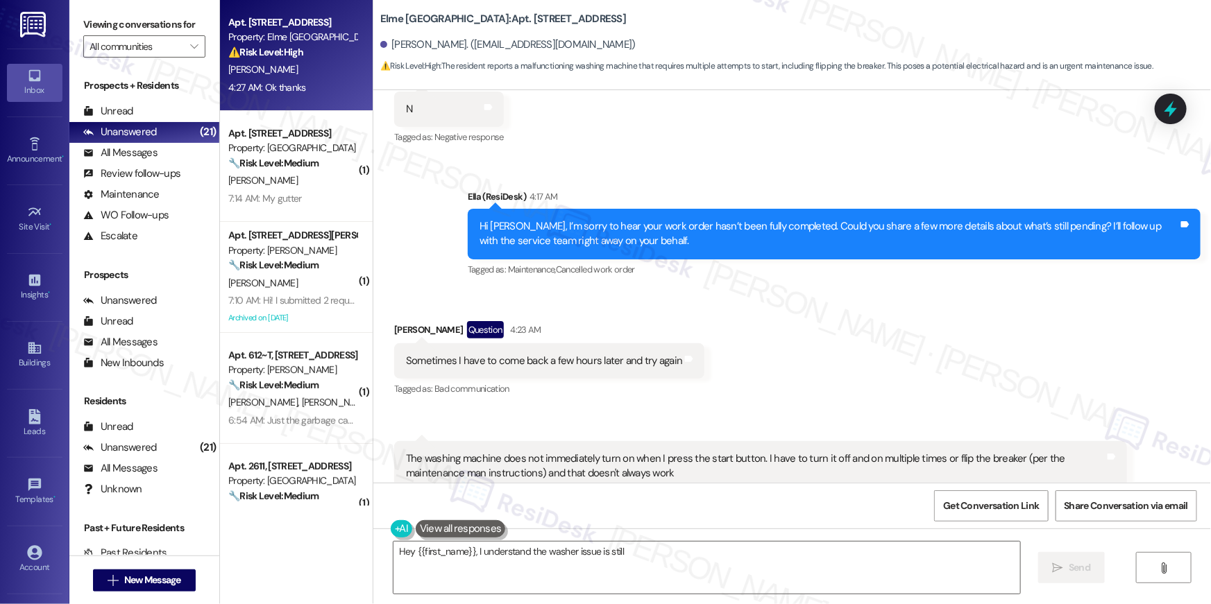
scroll to position [8677, 0]
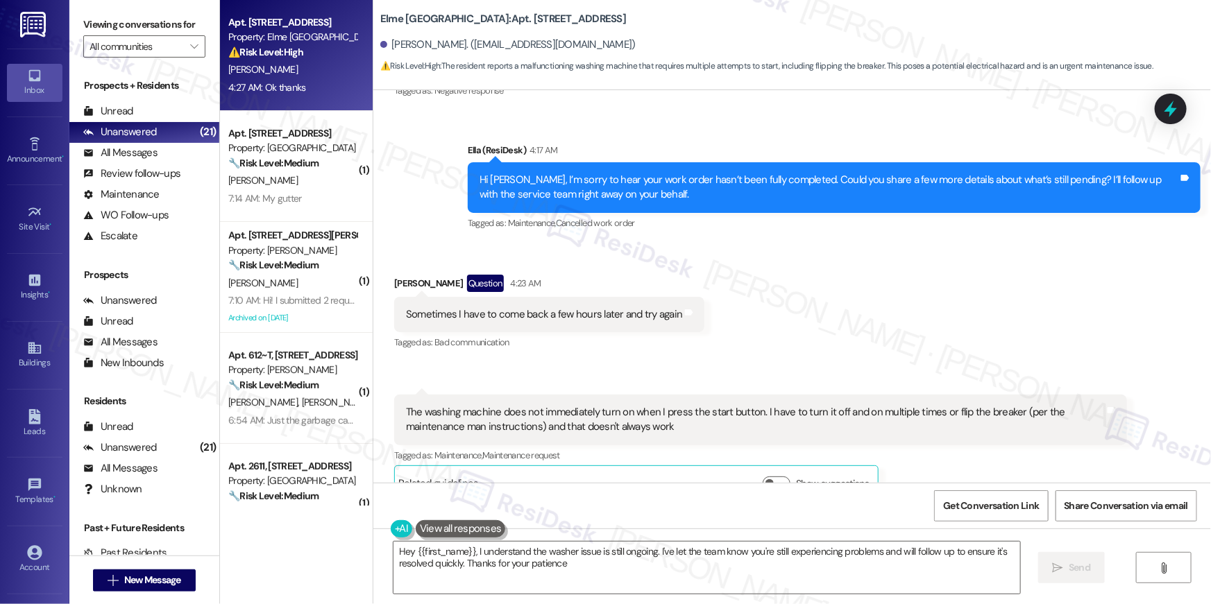
type textarea "Hey {{first_name}}, I understand the washer issue is still ongoing. I've let th…"
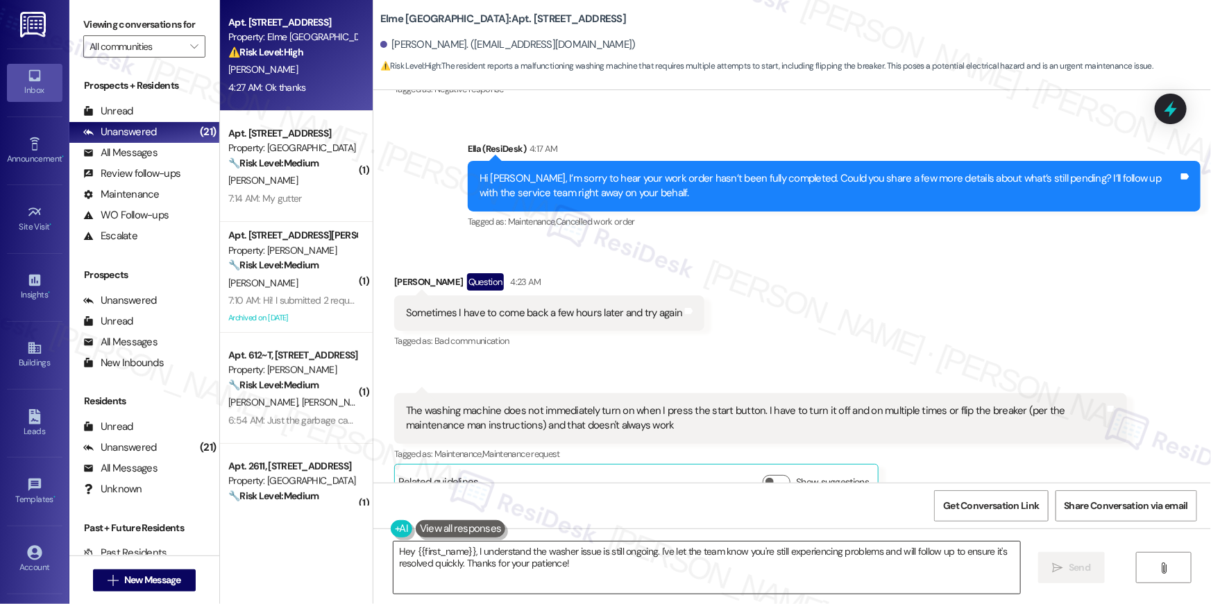
scroll to position [8679, 0]
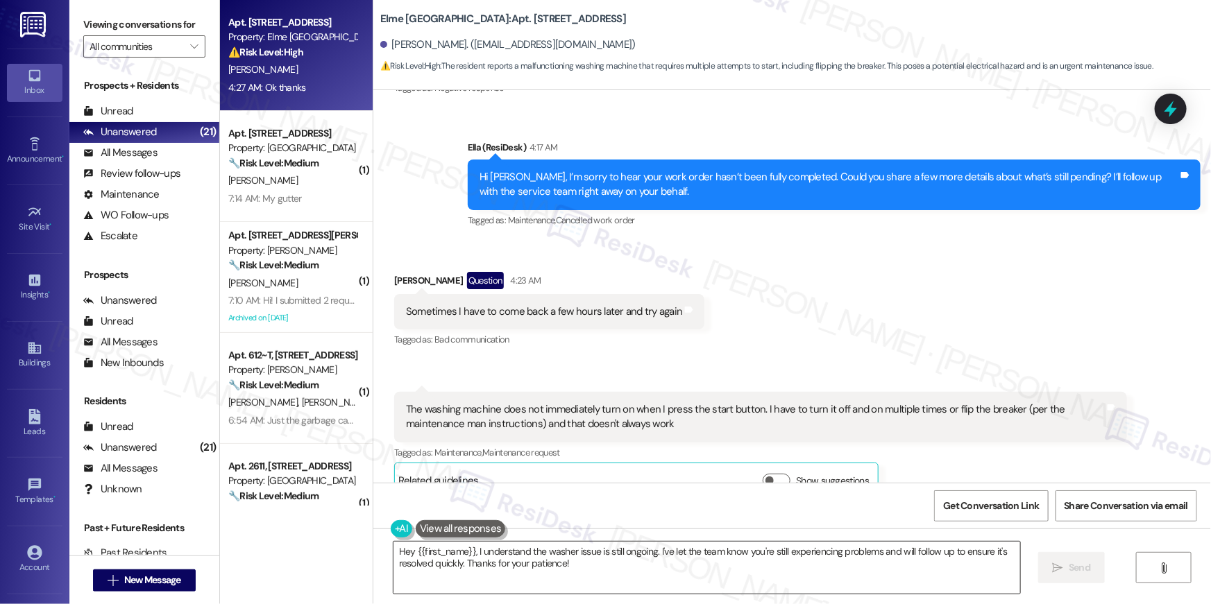
click at [616, 563] on textarea "Hey {{first_name}}, I understand the washer issue is still ongoing. I've let th…" at bounding box center [706, 568] width 627 height 52
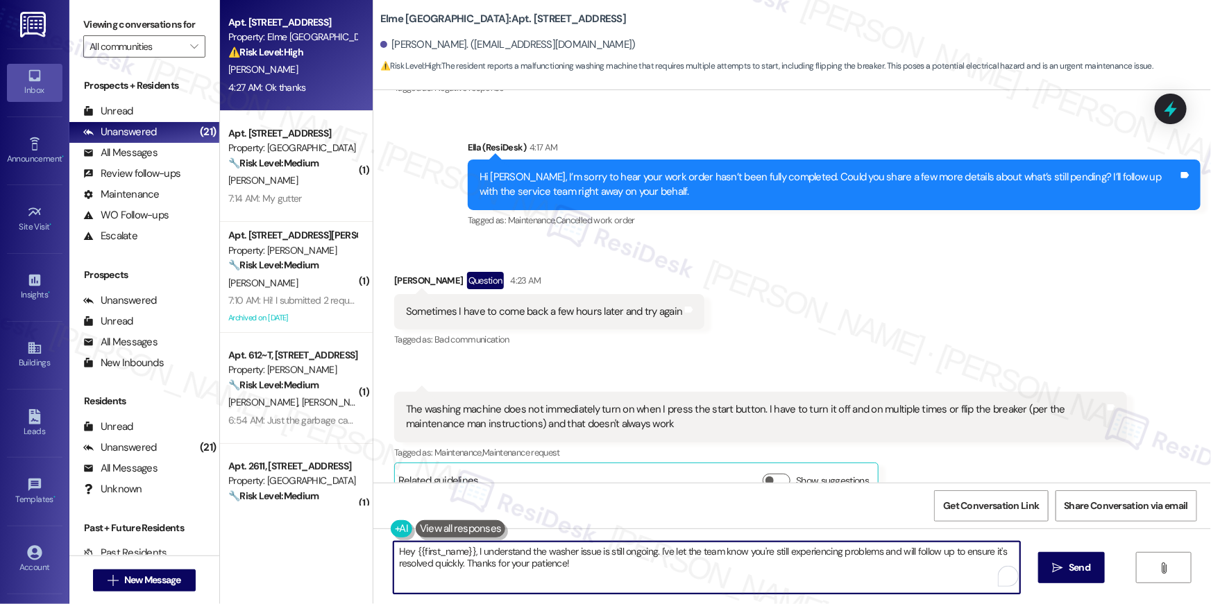
click at [613, 573] on textarea "Hey {{first_name}}, I understand the washer issue is still ongoing. I've let th…" at bounding box center [706, 568] width 627 height 52
click at [674, 571] on textarea "Hey {{first_name}}, I understand the washer issue is still ongoing. I've let th…" at bounding box center [706, 568] width 627 height 52
click at [1053, 568] on icon "" at bounding box center [1058, 568] width 10 height 11
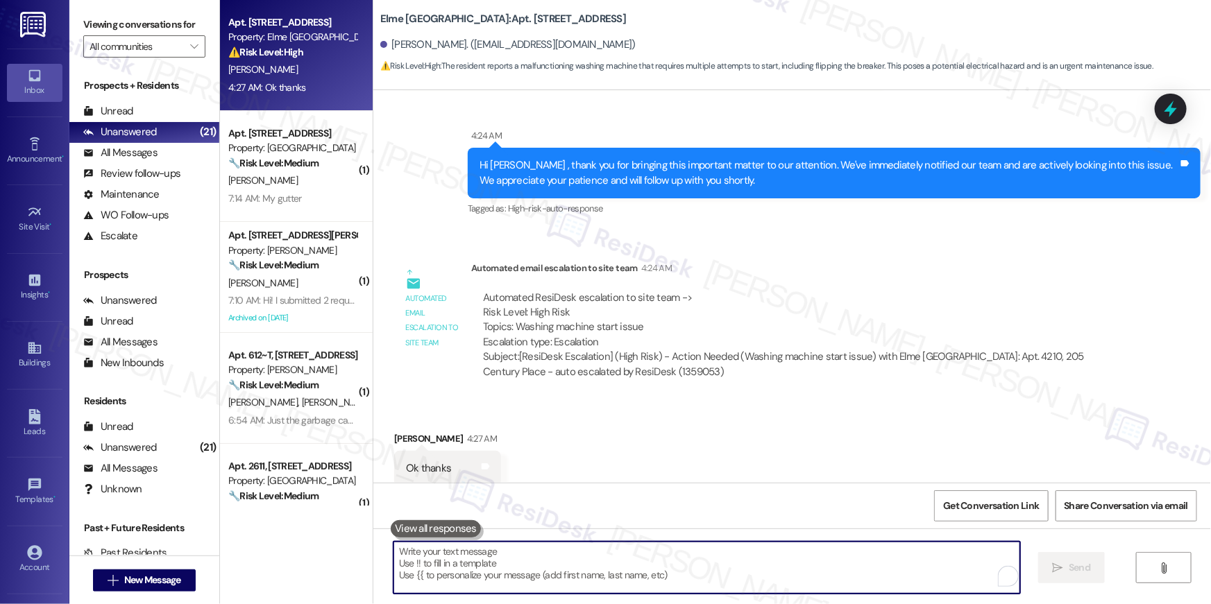
scroll to position [9092, 0]
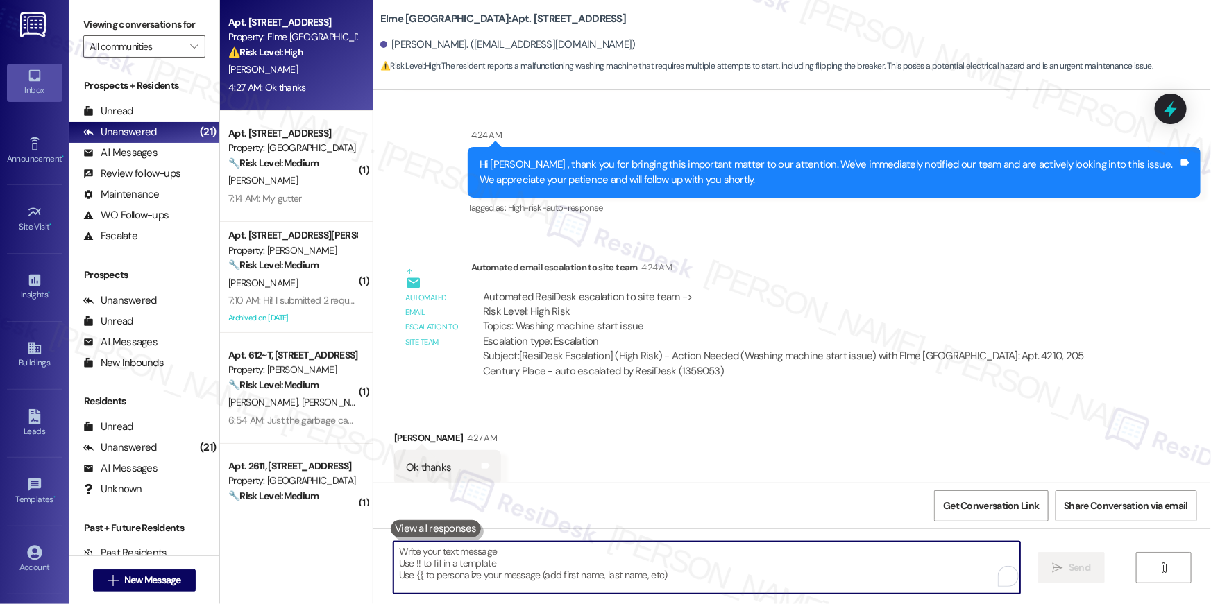
click at [790, 570] on textarea "To enrich screen reader interactions, please activate Accessibility in Grammarl…" at bounding box center [706, 568] width 627 height 52
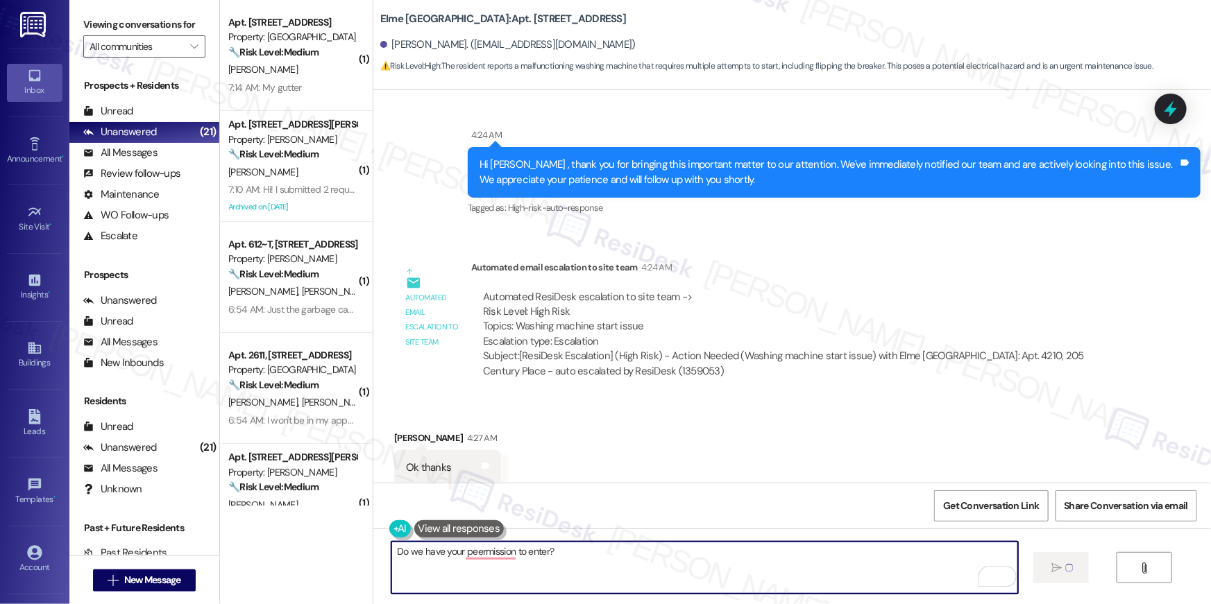
type textarea "Do we have your peermission to enter?"
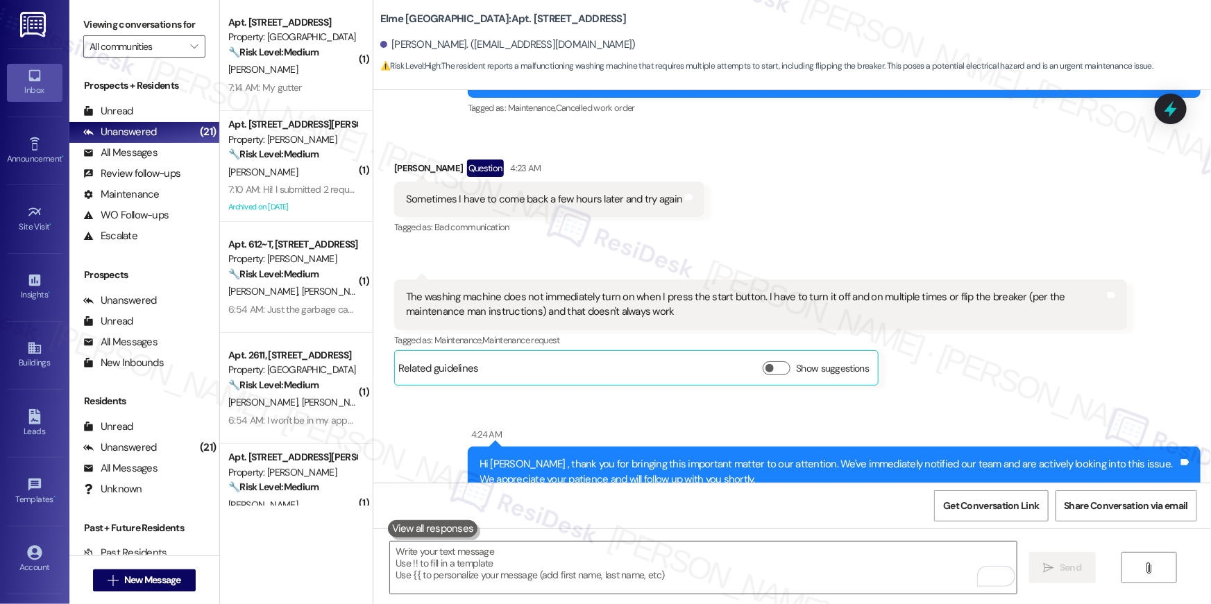
scroll to position [8759, 0]
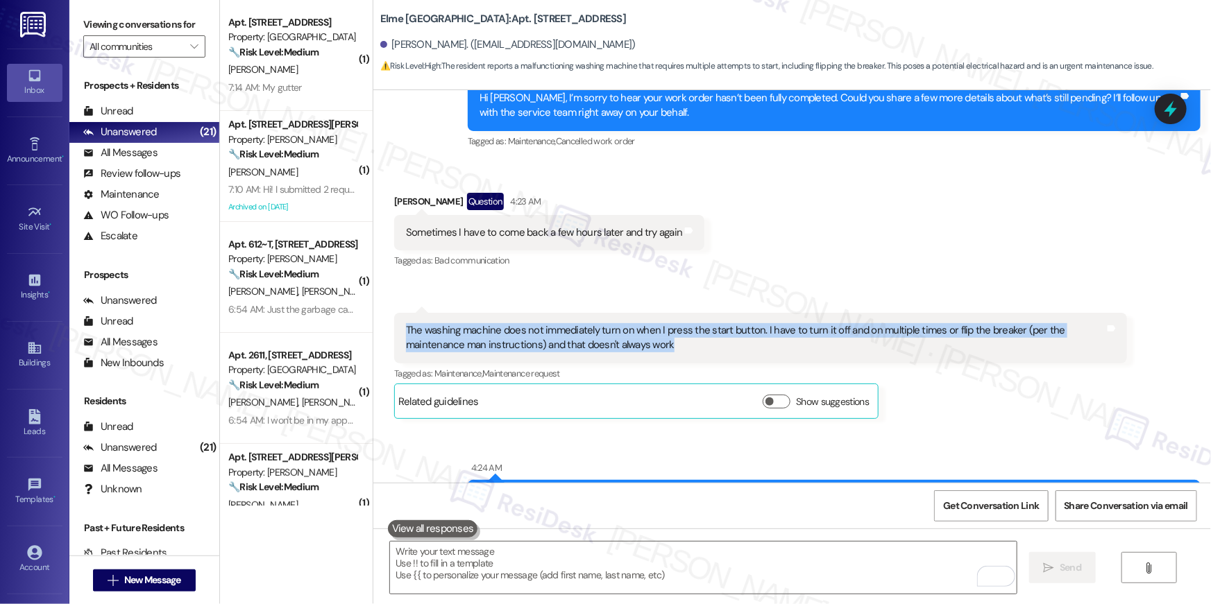
drag, startPoint x: 600, startPoint y: 313, endPoint x: 397, endPoint y: 299, distance: 203.8
click at [406, 323] on div "The washing machine does not immediately turn on when I press the start button.…" at bounding box center [755, 338] width 699 height 30
copy div "The washing machine does not immediately turn on when I press the start button.…"
click at [679, 571] on textarea "To enrich screen reader interactions, please activate Accessibility in Grammarl…" at bounding box center [703, 568] width 627 height 52
click at [679, 569] on textarea "To enrich screen reader interactions, please activate Accessibility in Grammarl…" at bounding box center [703, 568] width 627 height 52
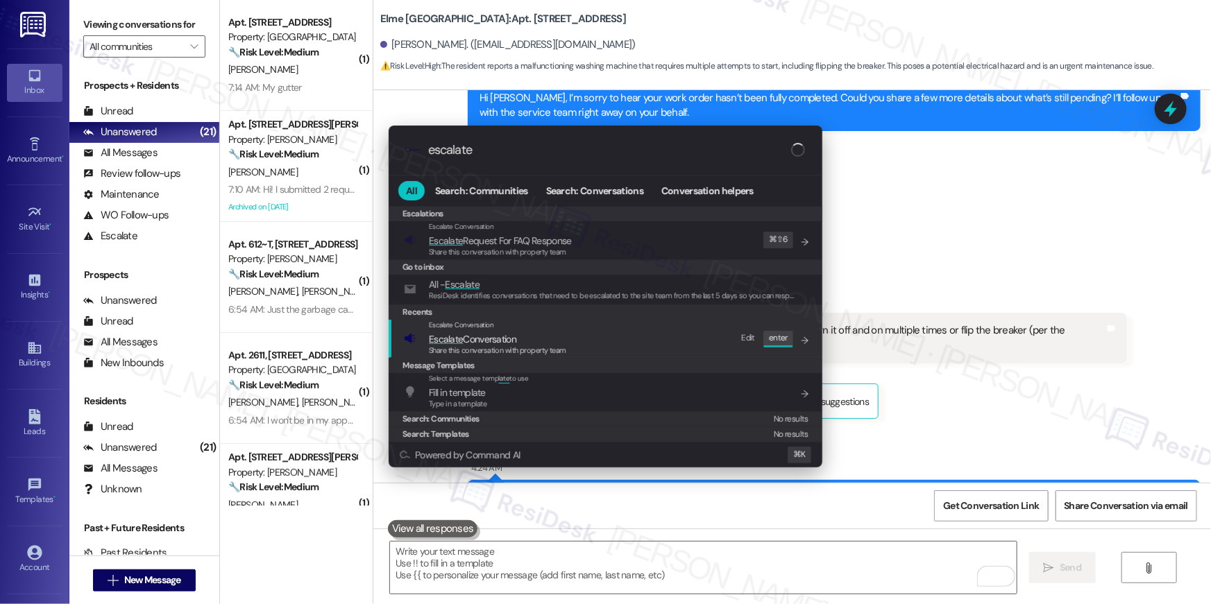
type input "escalate"
click at [443, 336] on span "Escalate" at bounding box center [446, 339] width 34 height 12
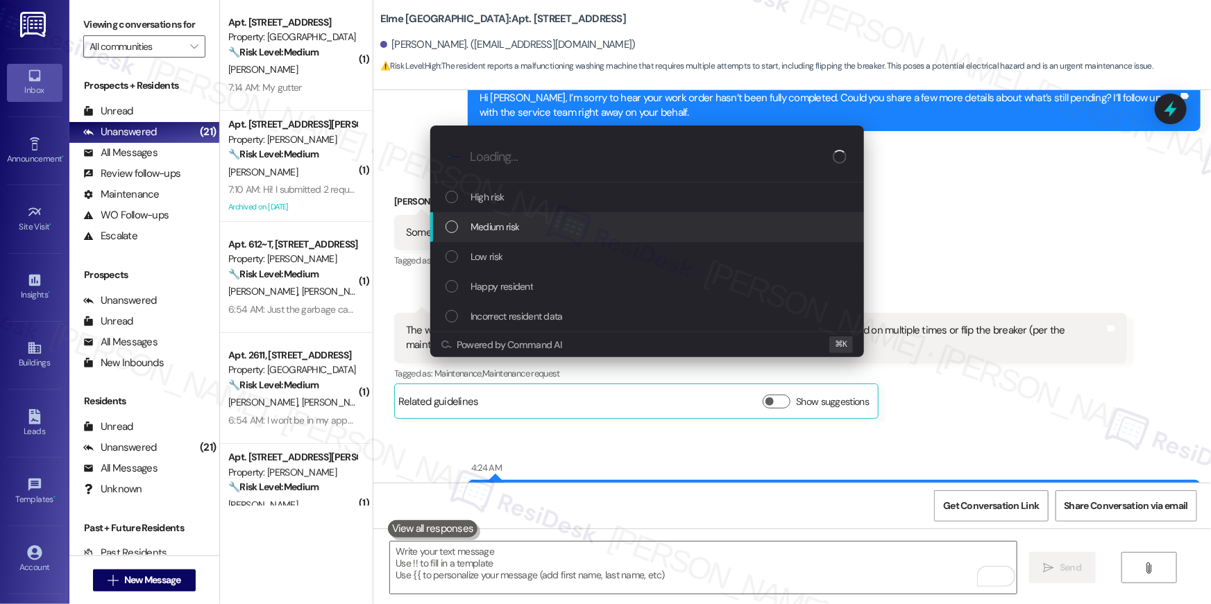
click at [494, 232] on span "Medium risk" at bounding box center [494, 226] width 49 height 15
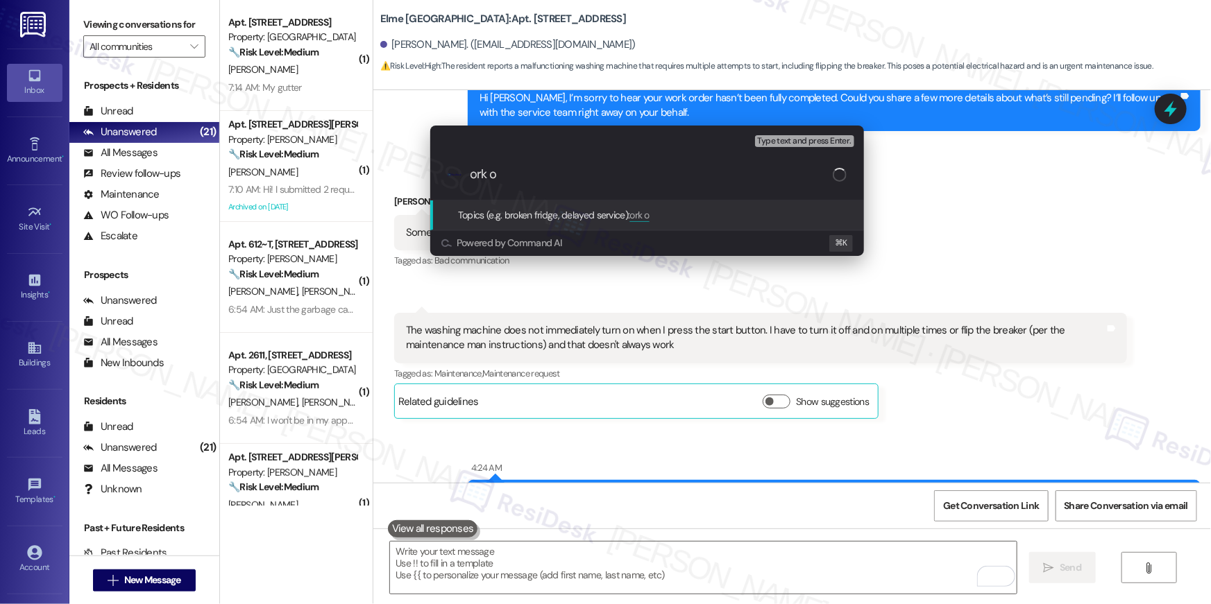
type input "ork o`"
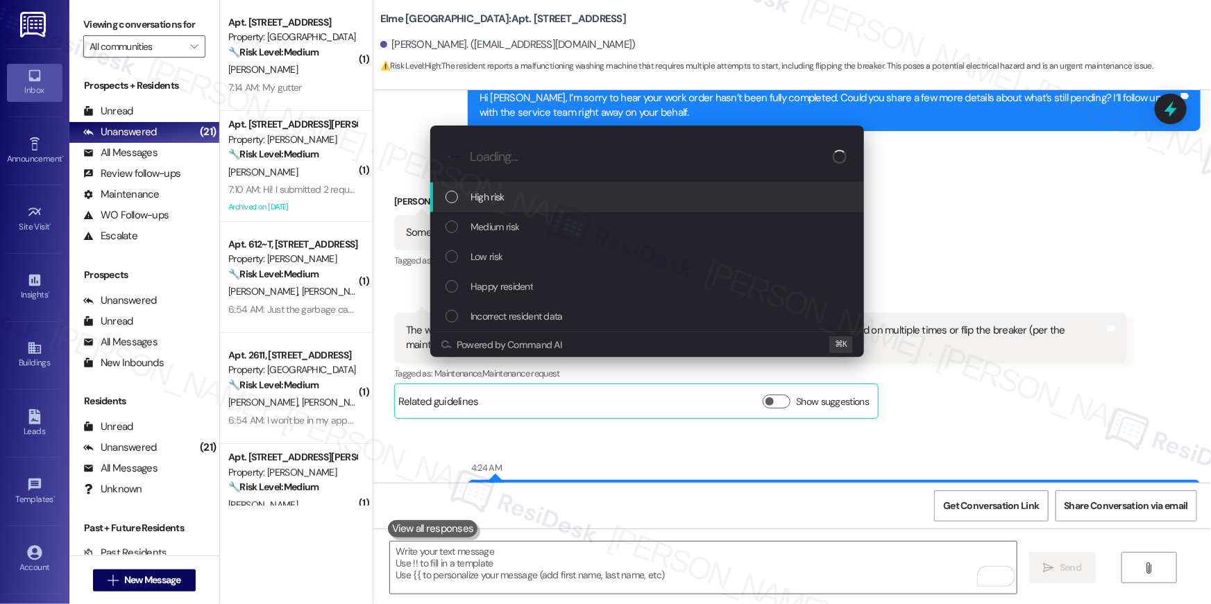
click at [519, 199] on div "High risk" at bounding box center [648, 196] width 406 height 15
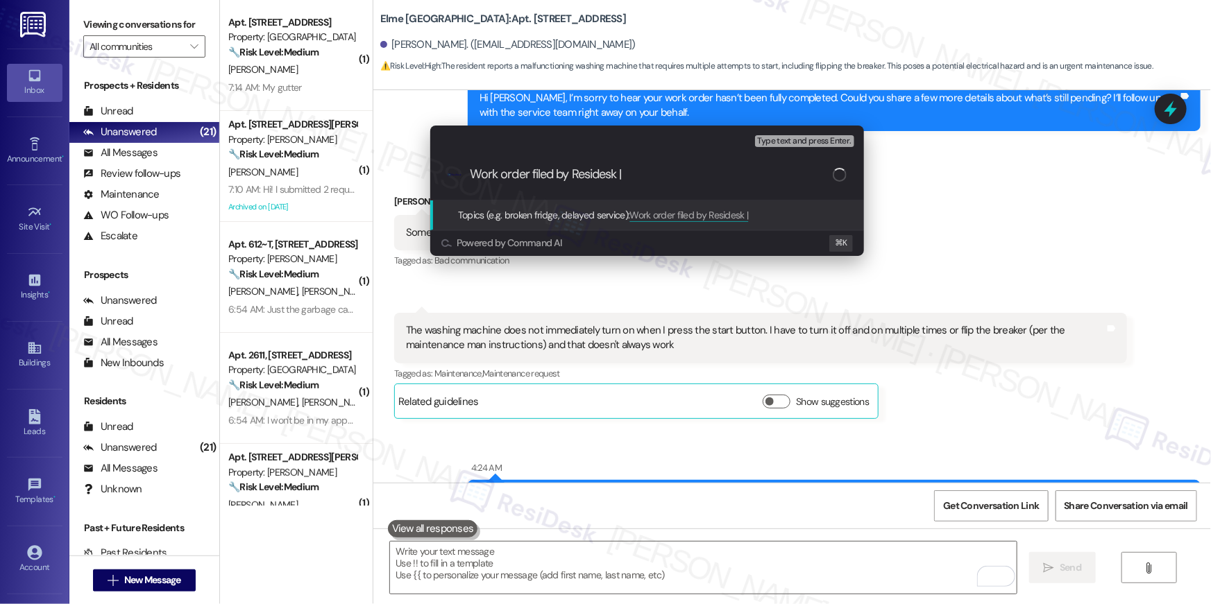
paste input "Work Order # 404052 Washer issue persists"
type input "Work order filed by Residesk | Work Order # 404052 Washer issue persists"
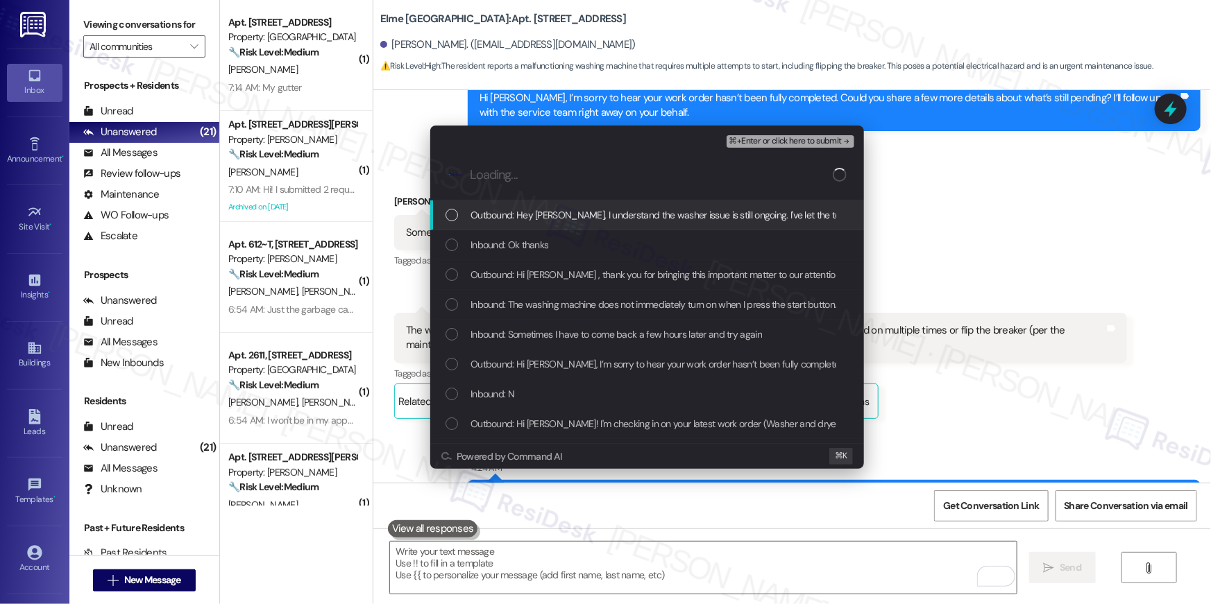
scroll to position [0, 0]
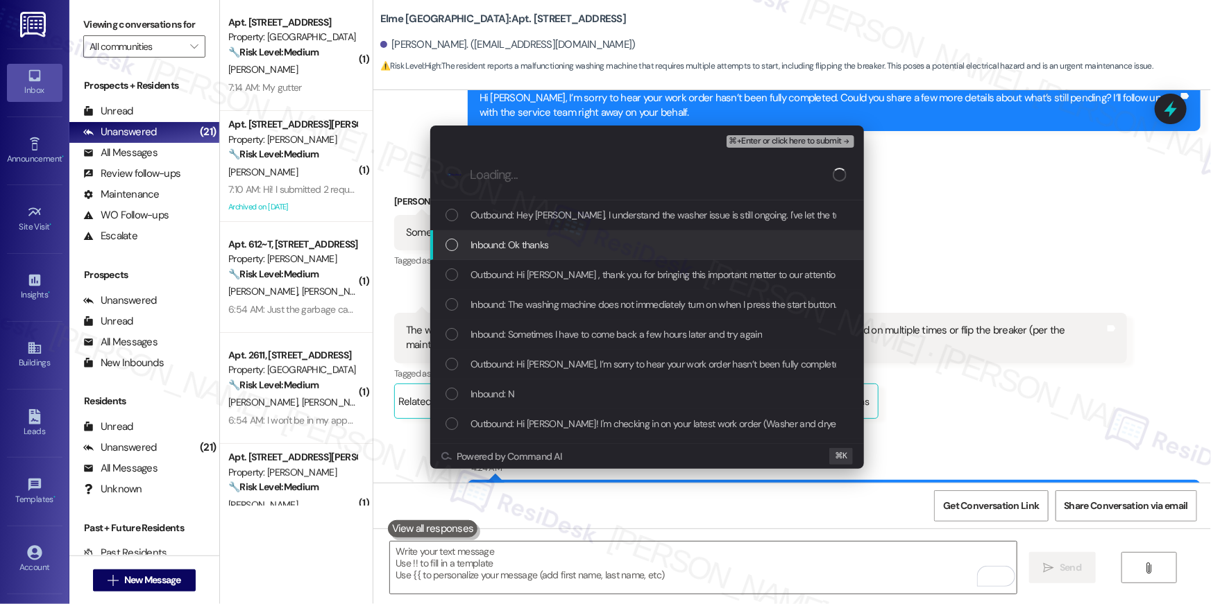
click at [446, 251] on div "Inbound: Ok thanks" at bounding box center [648, 244] width 406 height 15
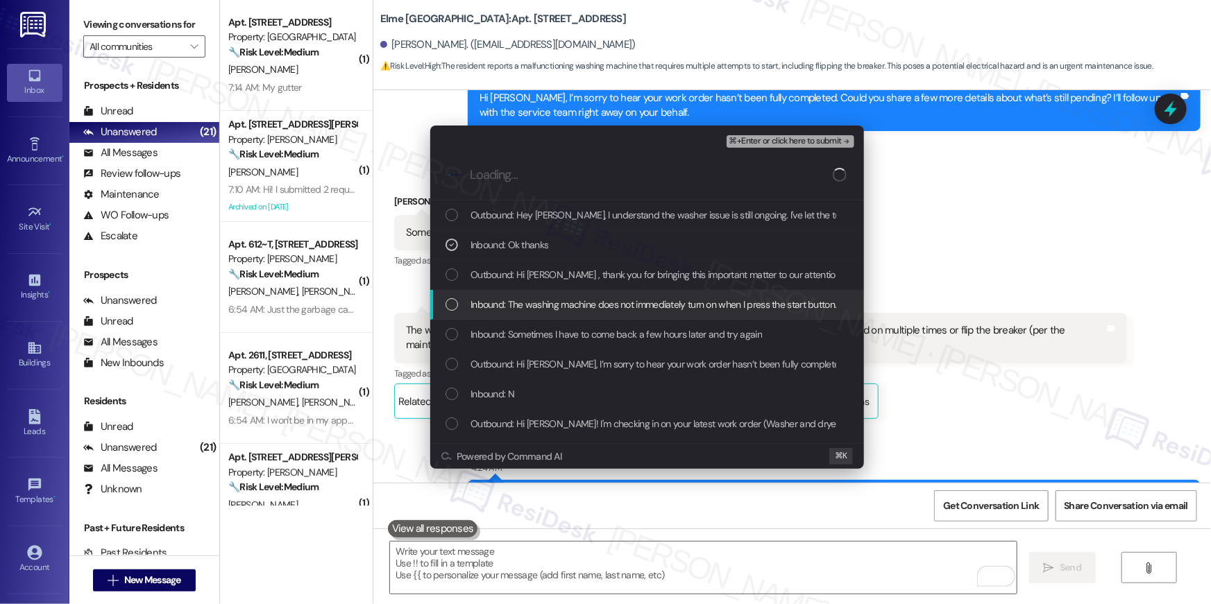
click at [451, 298] on div "Inbound: The washing machine does not immediately turn on when I press the star…" at bounding box center [648, 304] width 406 height 15
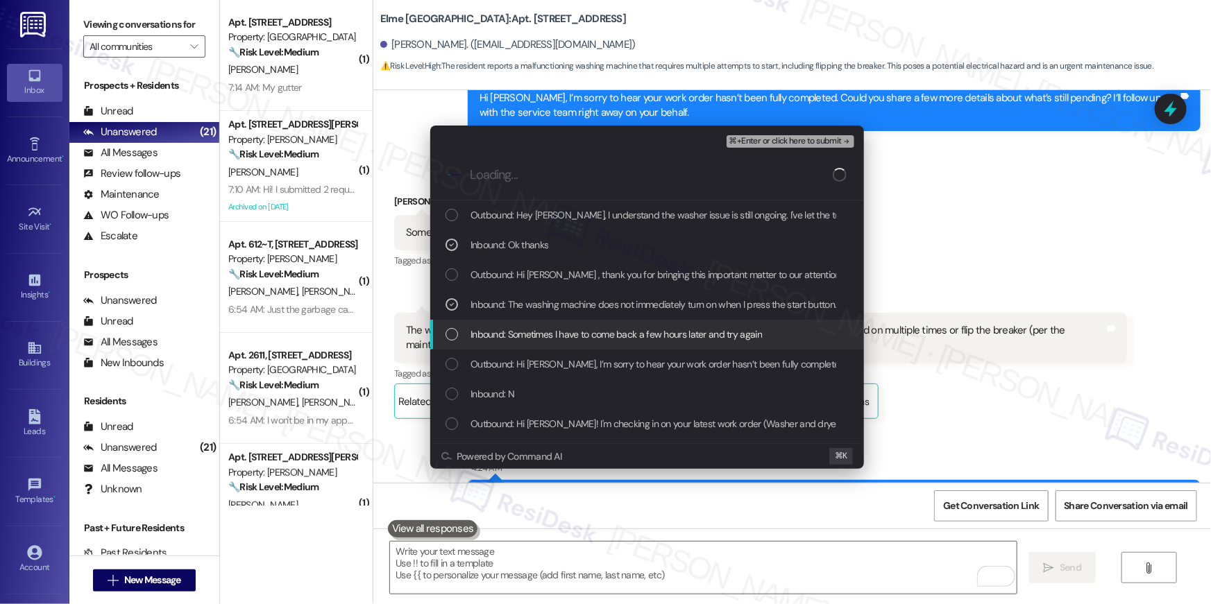
click at [451, 328] on div "List of options" at bounding box center [451, 334] width 12 height 12
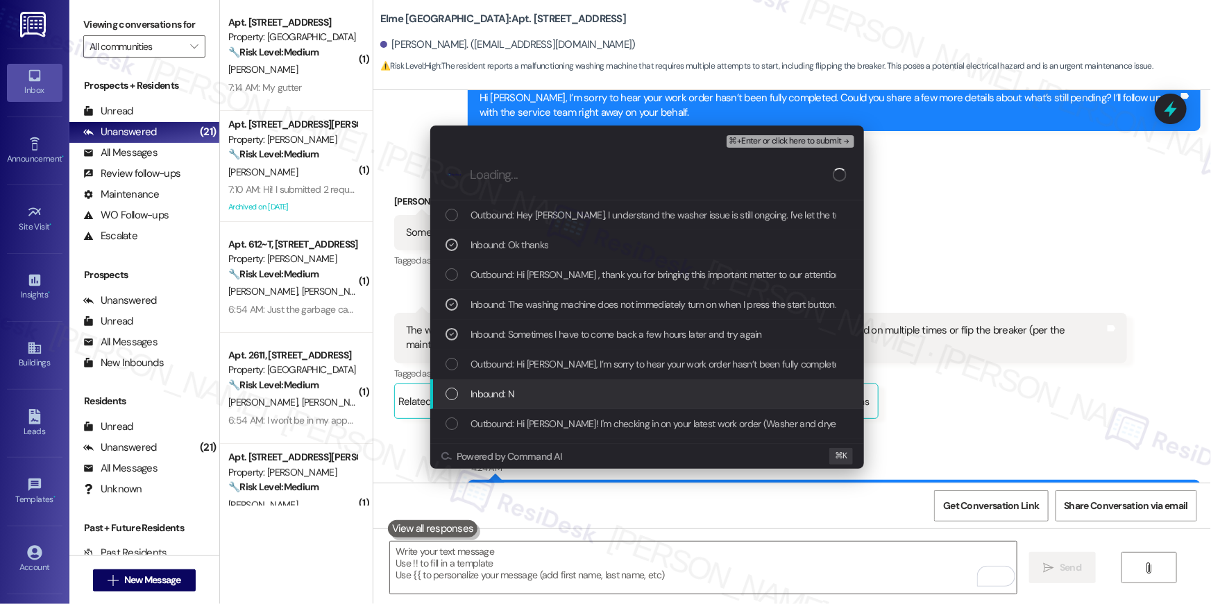
drag, startPoint x: 450, startPoint y: 397, endPoint x: 465, endPoint y: 410, distance: 20.2
click at [450, 397] on div "List of options" at bounding box center [451, 394] width 12 height 12
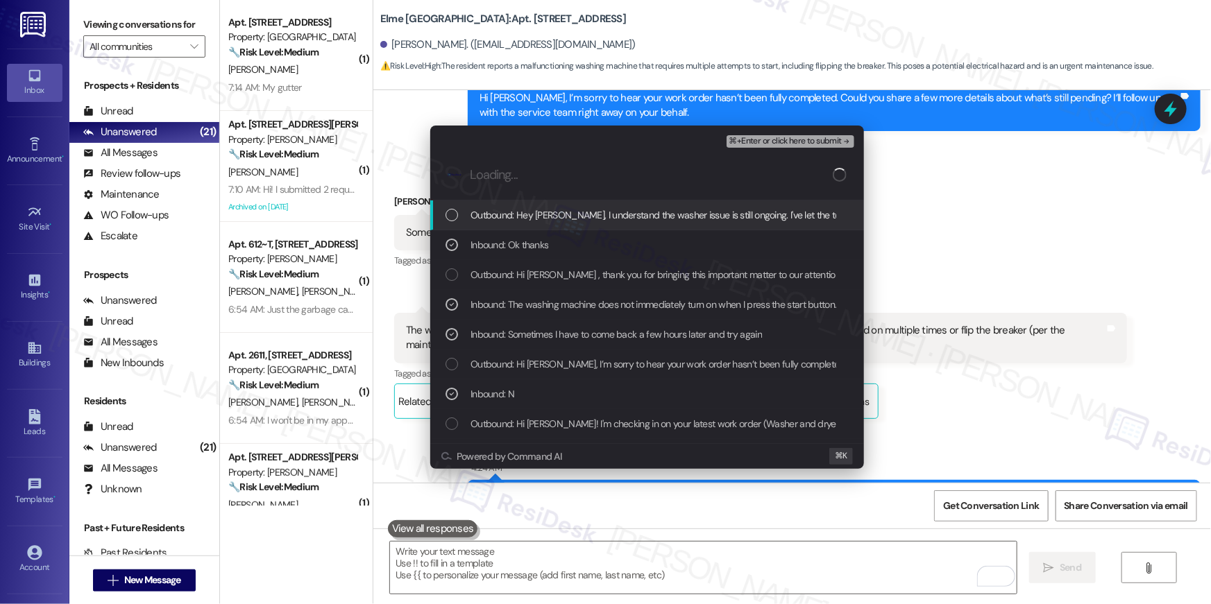
click at [749, 146] on span "⌘+Enter or click here to submit" at bounding box center [785, 142] width 112 height 10
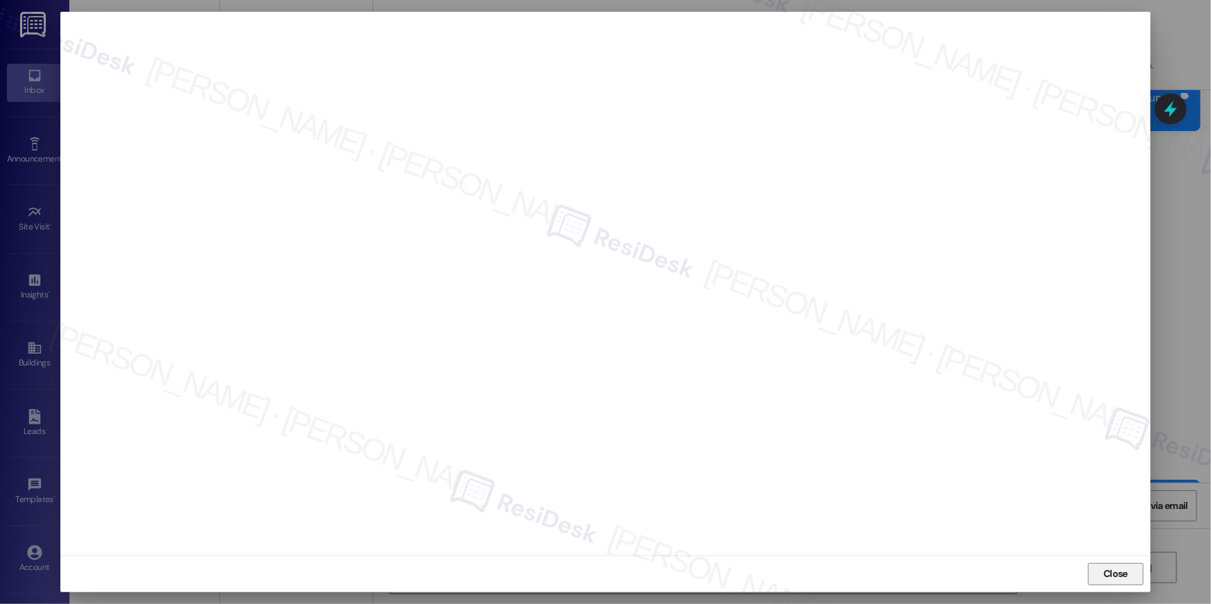
click at [1119, 568] on span "Close" at bounding box center [1115, 574] width 24 height 15
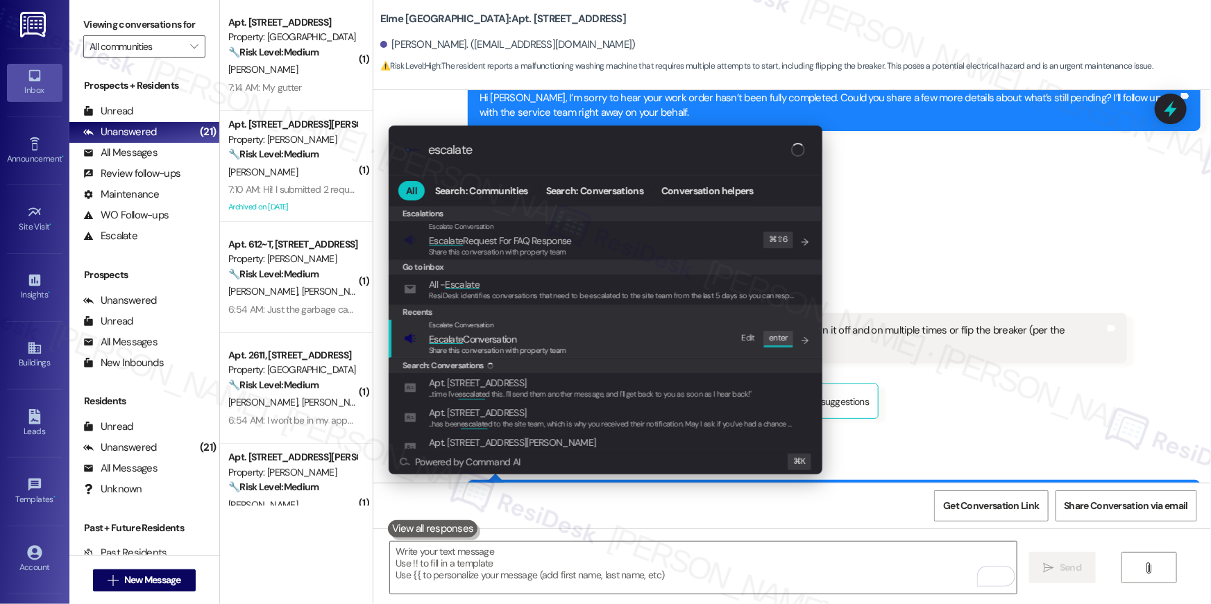
type input "escalate"
click at [674, 348] on div "Escalate Conversation Escalate Conversation Share this conversation with proper…" at bounding box center [607, 338] width 406 height 37
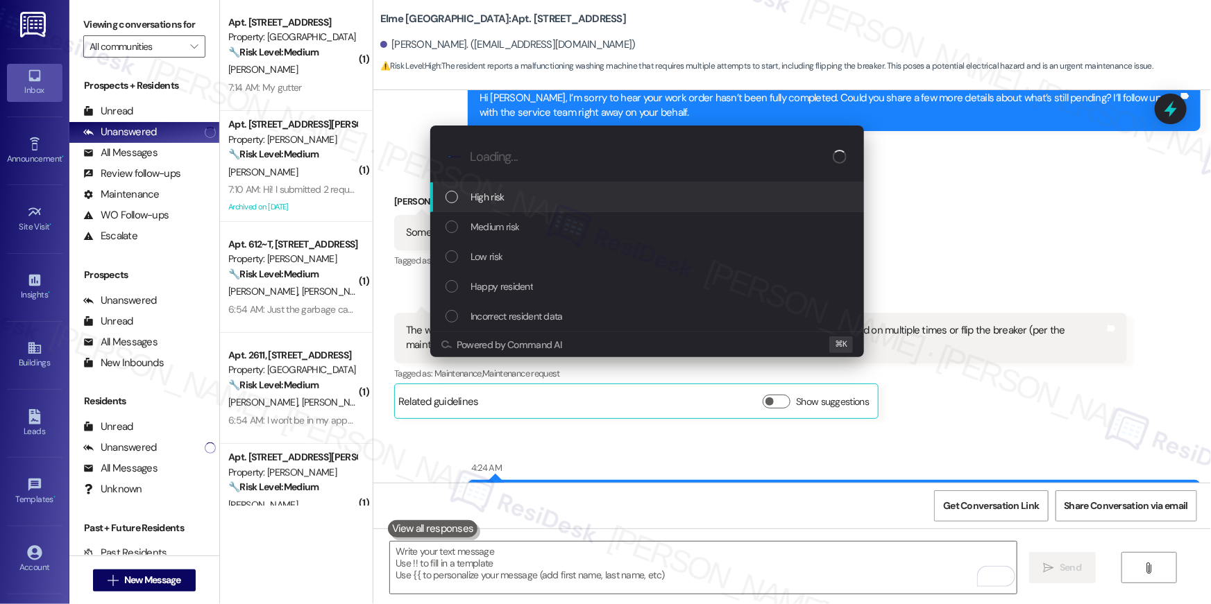
click at [557, 211] on div "High risk" at bounding box center [647, 197] width 434 height 30
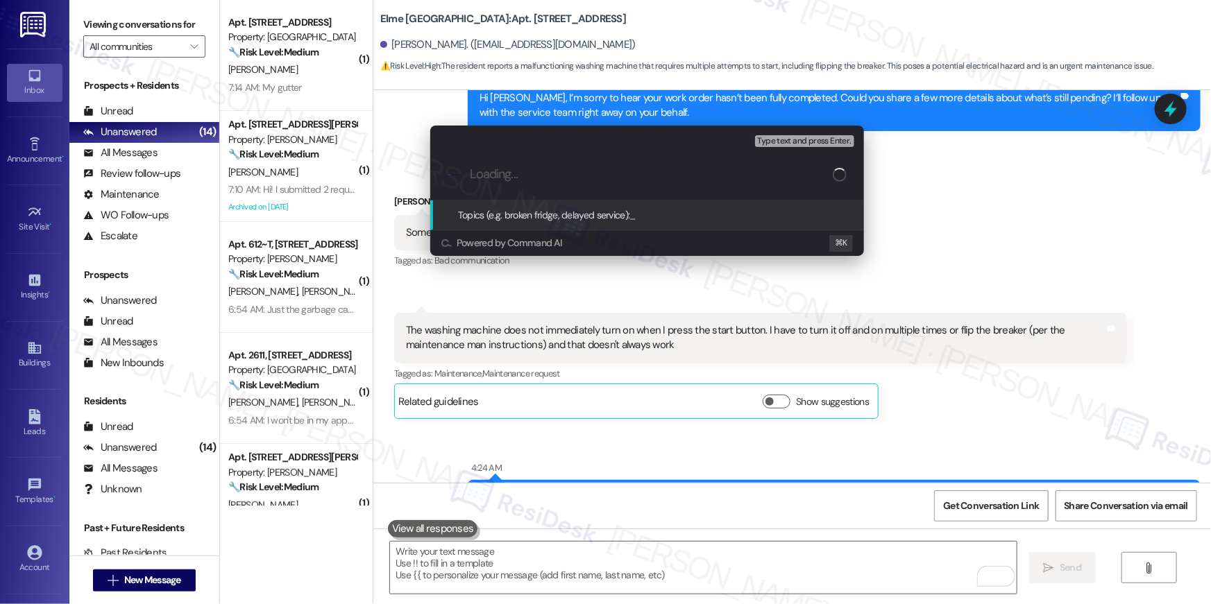
paste input "Work order filed by Residesk | Work Order # 404052 Washer issue persists"
type input "Work order filed by Residesk | Work Order # 404052 Washer issue persists"
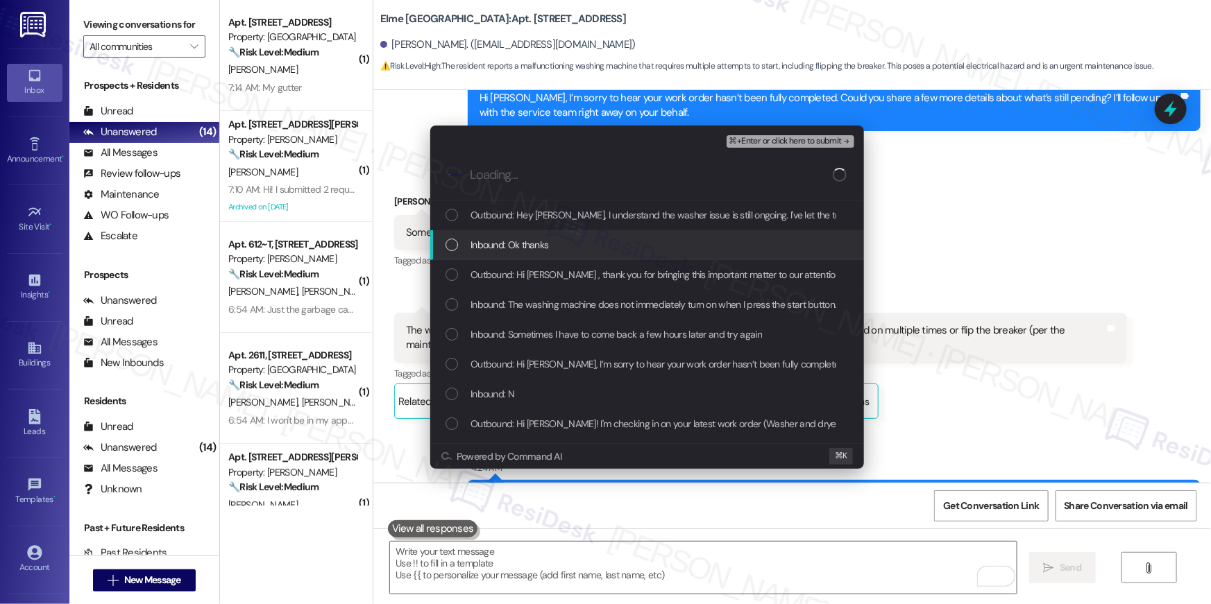
click at [452, 248] on div "List of options" at bounding box center [451, 245] width 12 height 12
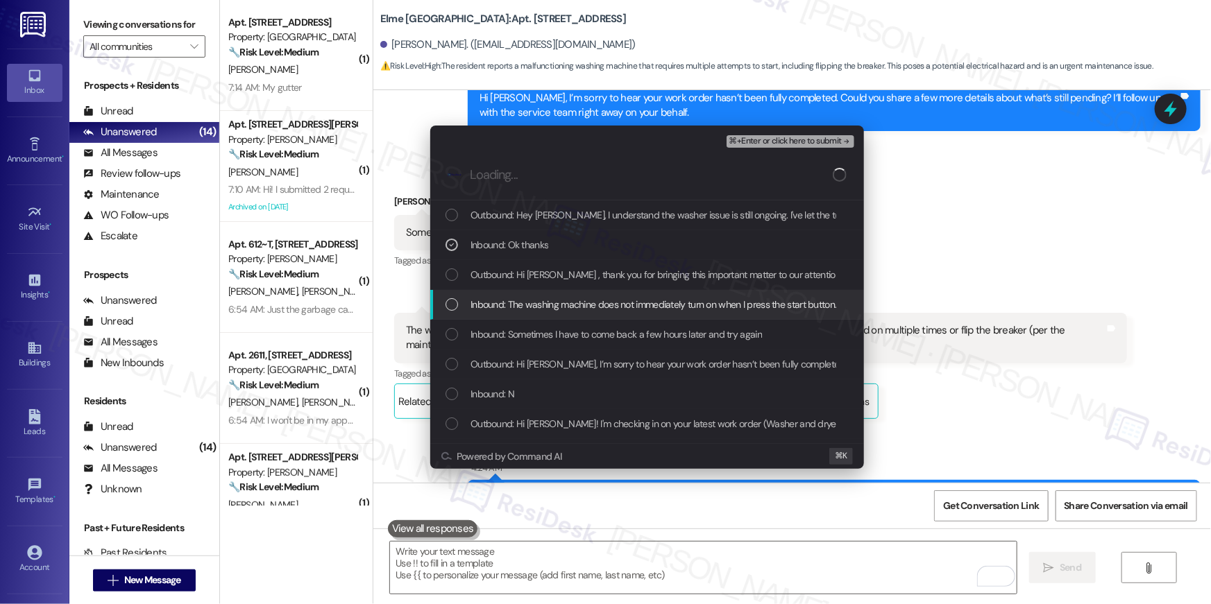
drag, startPoint x: 451, startPoint y: 313, endPoint x: 447, endPoint y: 332, distance: 19.2
click at [451, 314] on div "Inbound: The washing machine does not immediately turn on when I press the star…" at bounding box center [647, 305] width 434 height 30
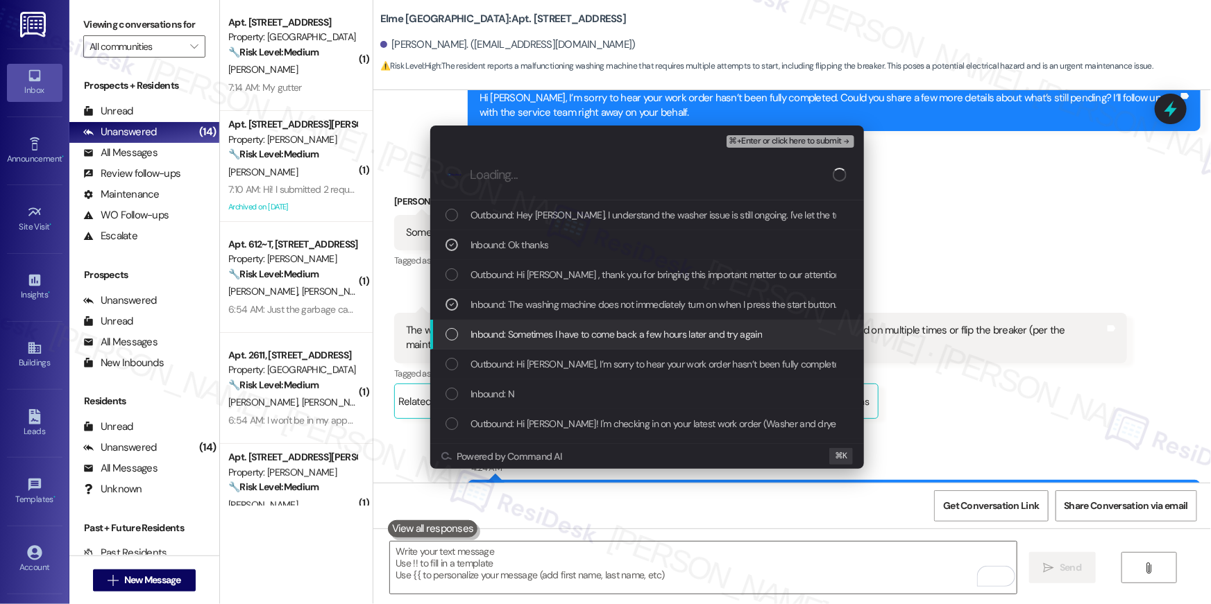
click at [447, 332] on div "List of options" at bounding box center [451, 334] width 12 height 12
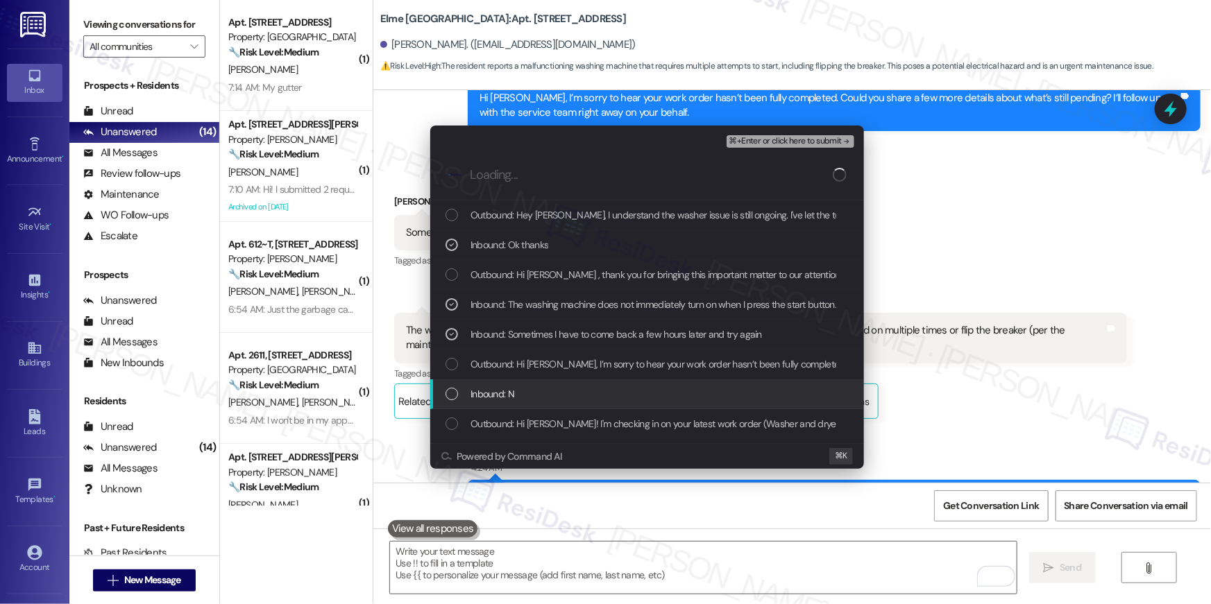
click at [442, 391] on div "Inbound: N" at bounding box center [647, 395] width 434 height 30
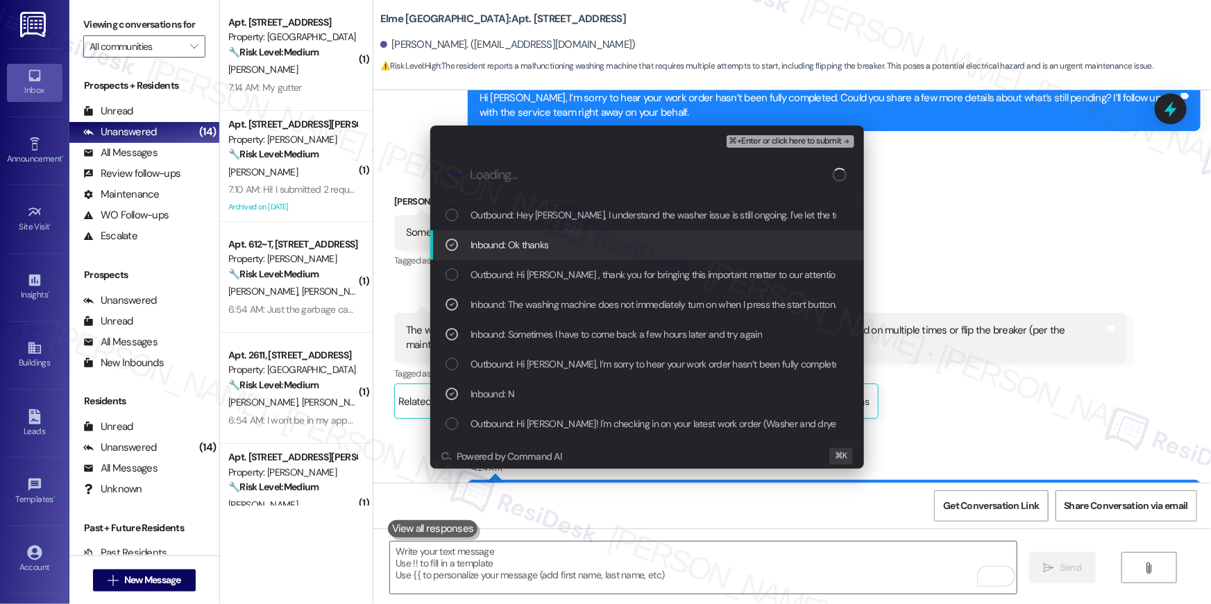
click at [768, 144] on span "⌘+Enter or click here to submit" at bounding box center [785, 142] width 112 height 10
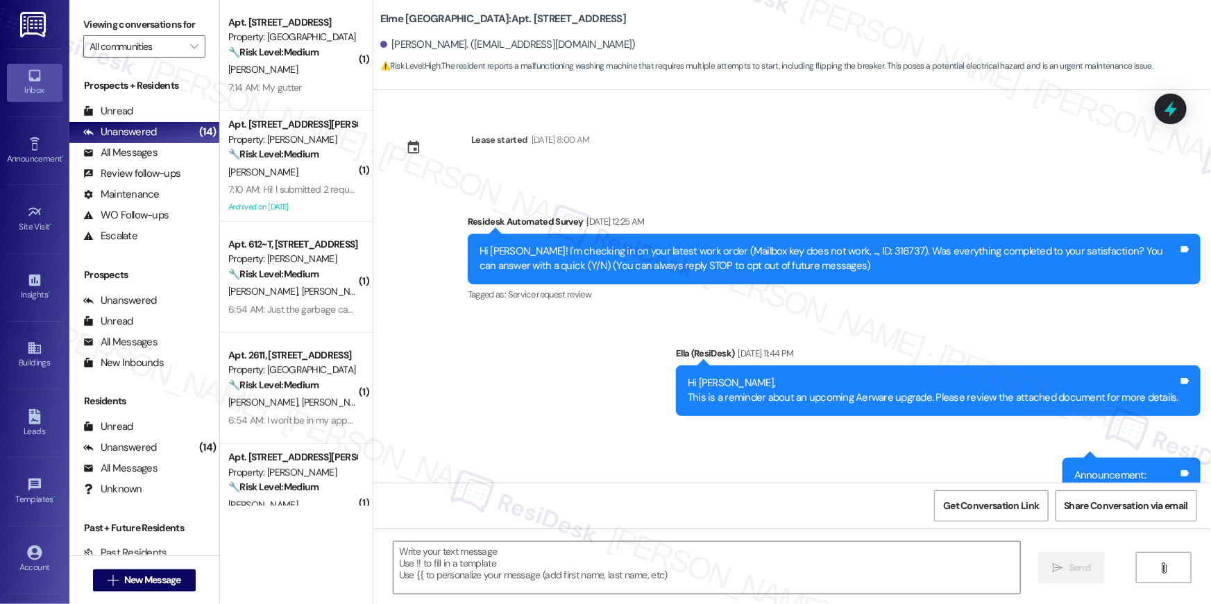
type textarea "Fetching suggested responses. Please feel free to read through the conversation…"
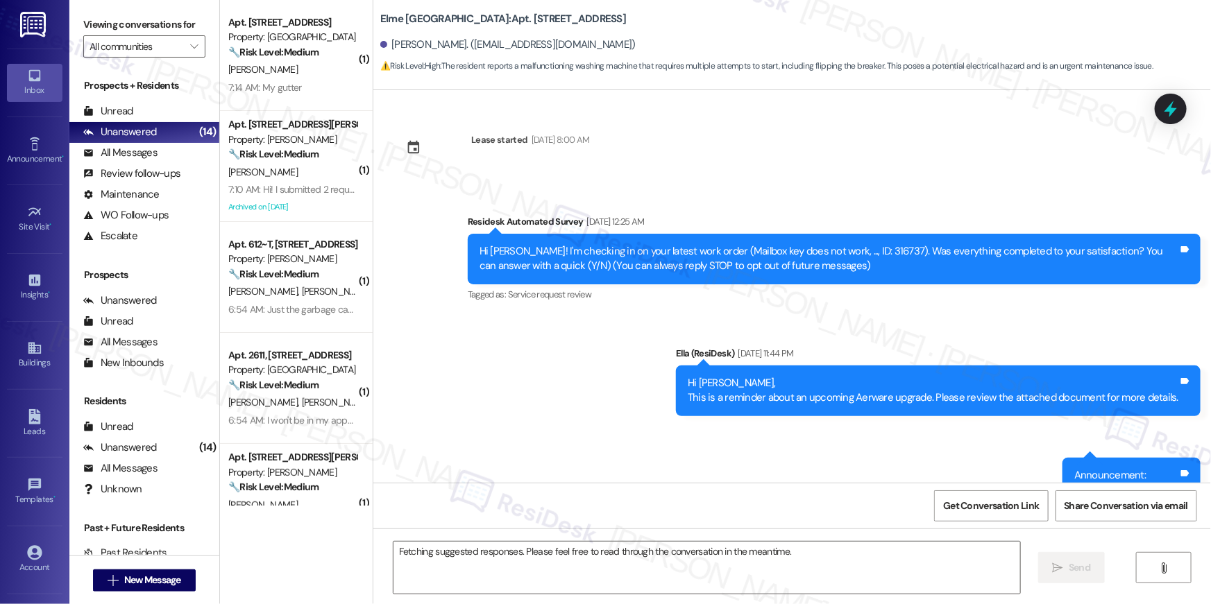
scroll to position [9092, 0]
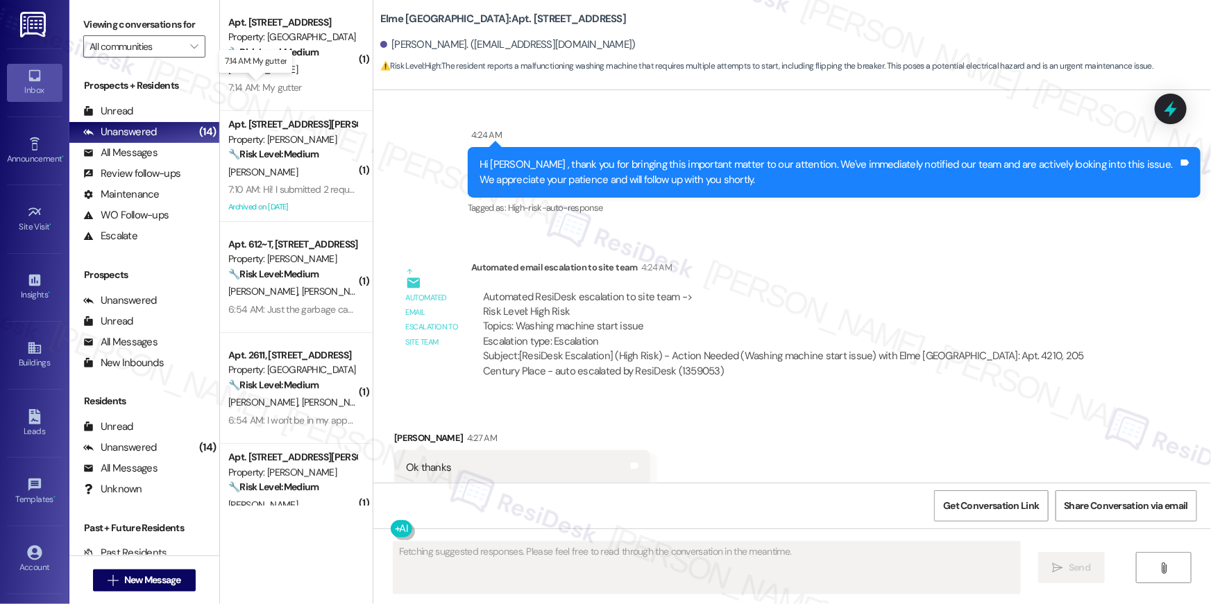
click at [257, 87] on div "7:14 AM: My gutter 7:14 AM: My gutter" at bounding box center [264, 87] width 73 height 12
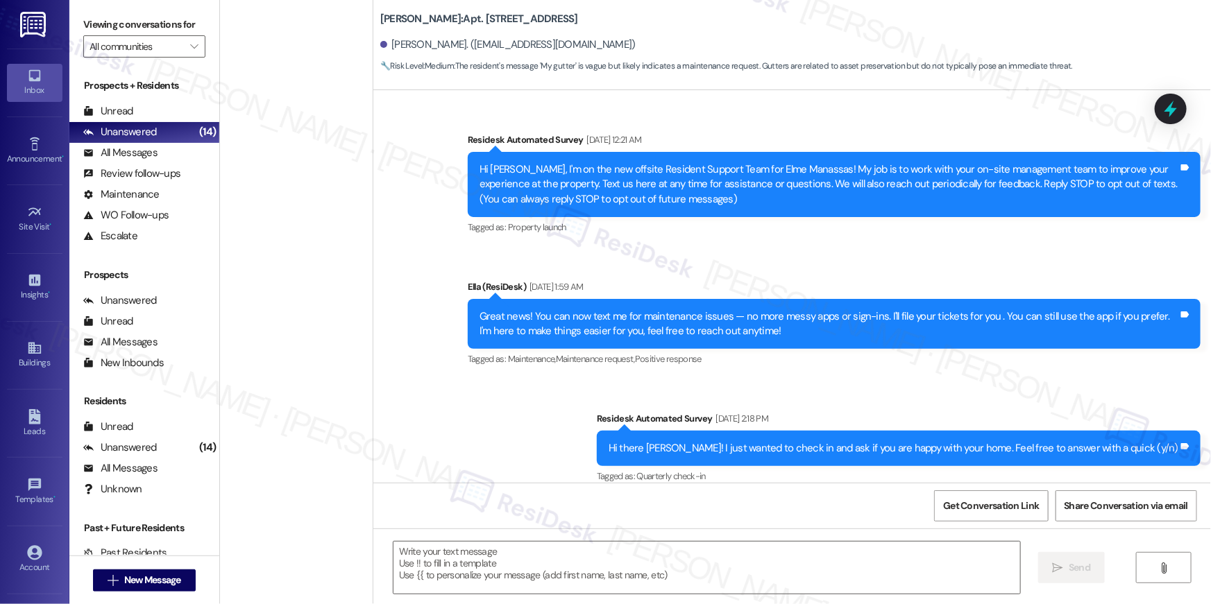
scroll to position [1048, 0]
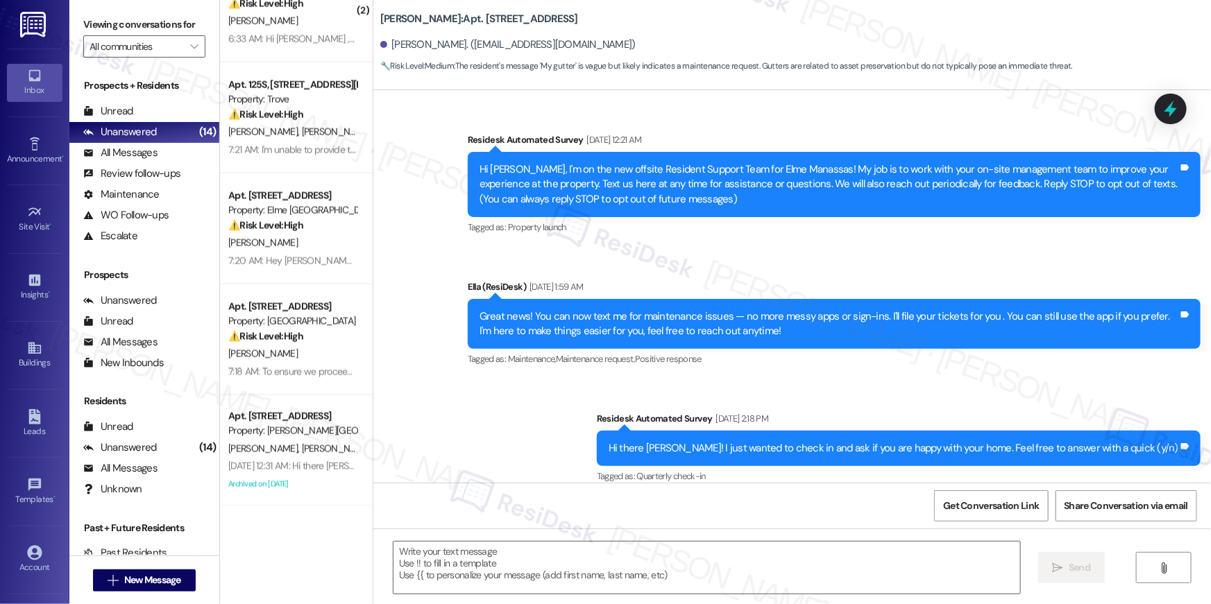
type textarea "Fetching suggested responses. Please feel free to read through the conversation…"
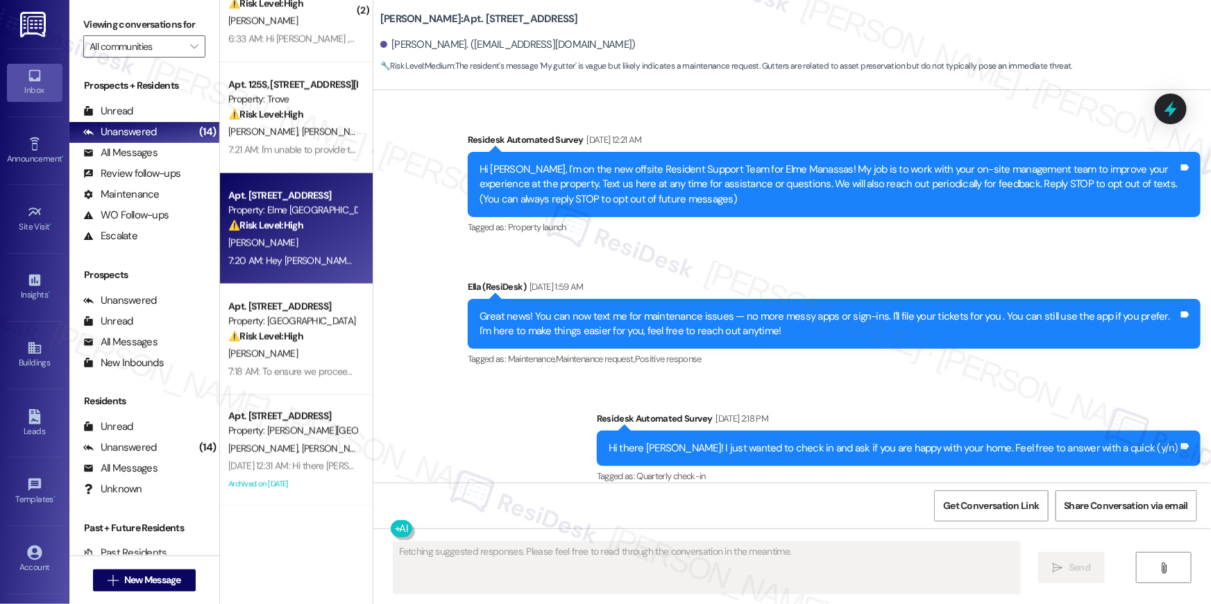
scroll to position [7419, 0]
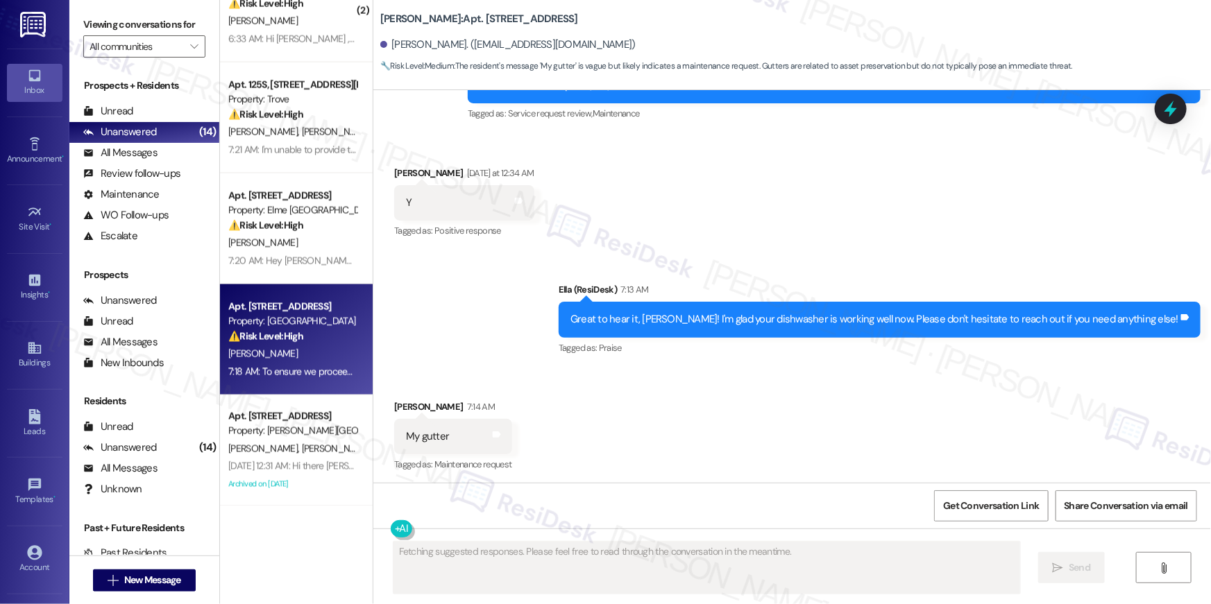
click at [298, 351] on div "[PERSON_NAME]" at bounding box center [292, 354] width 131 height 17
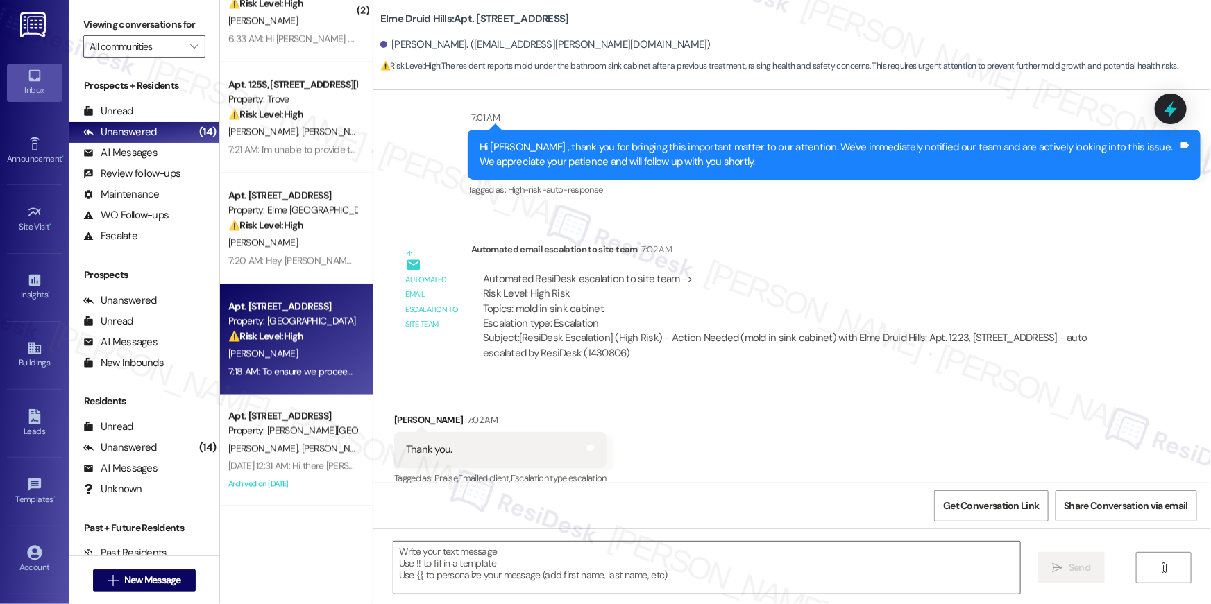
type textarea "Fetching suggested responses. Please feel free to read through the conversation…"
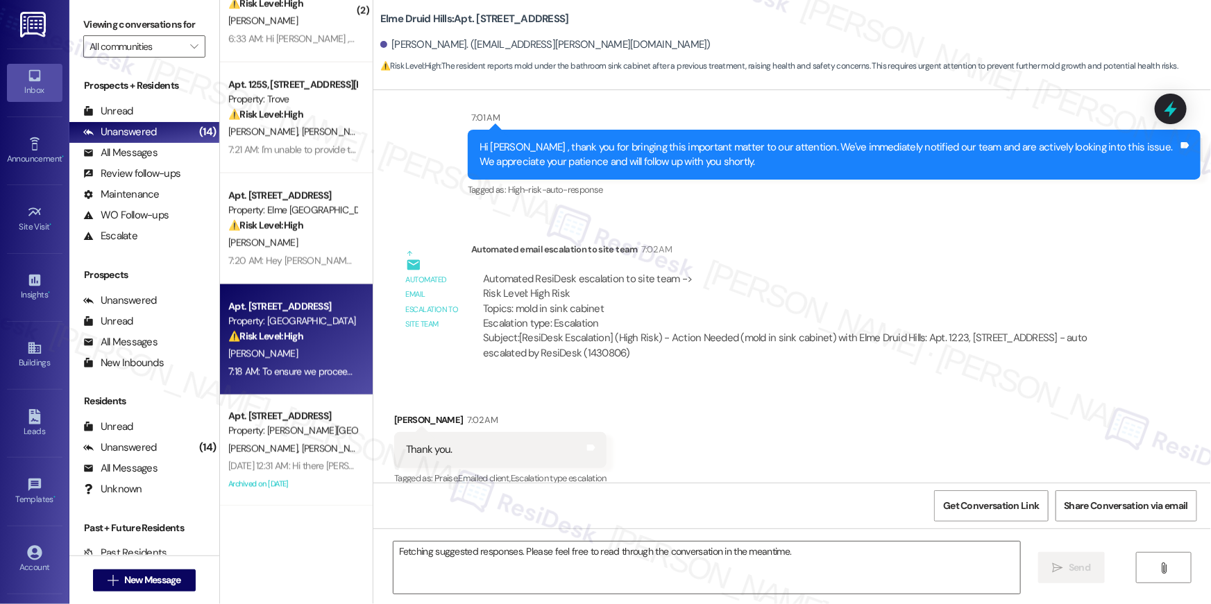
scroll to position [5691, 0]
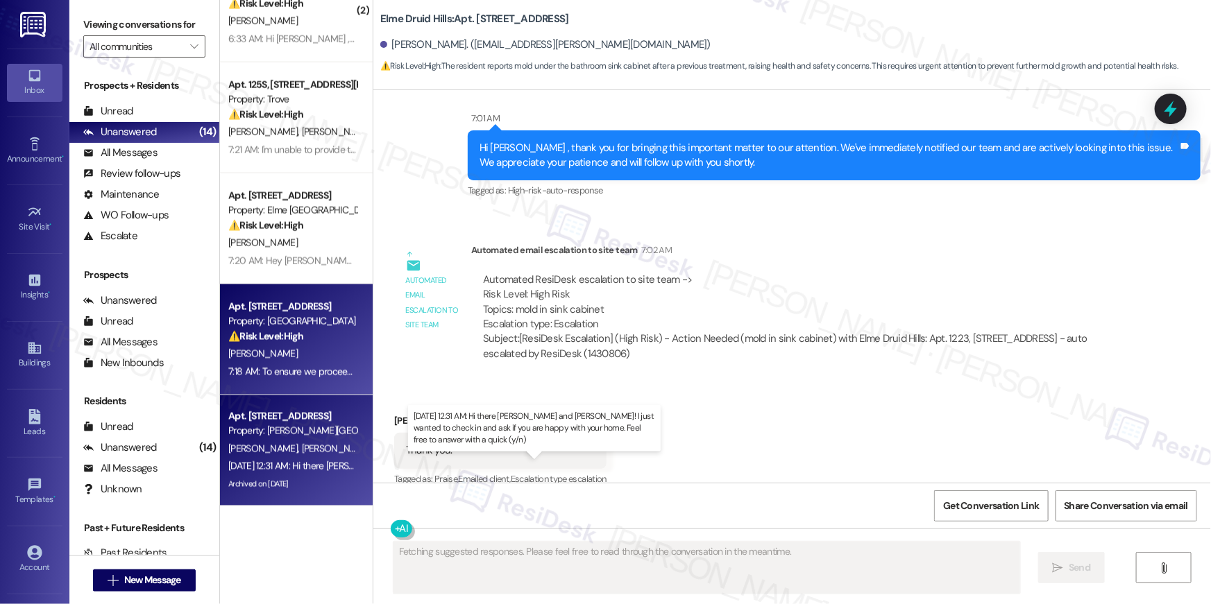
click at [324, 464] on div "[DATE] 12:31 AM: Hi there [PERSON_NAME] and [PERSON_NAME]! I just wanted to che…" at bounding box center [566, 466] width 677 height 12
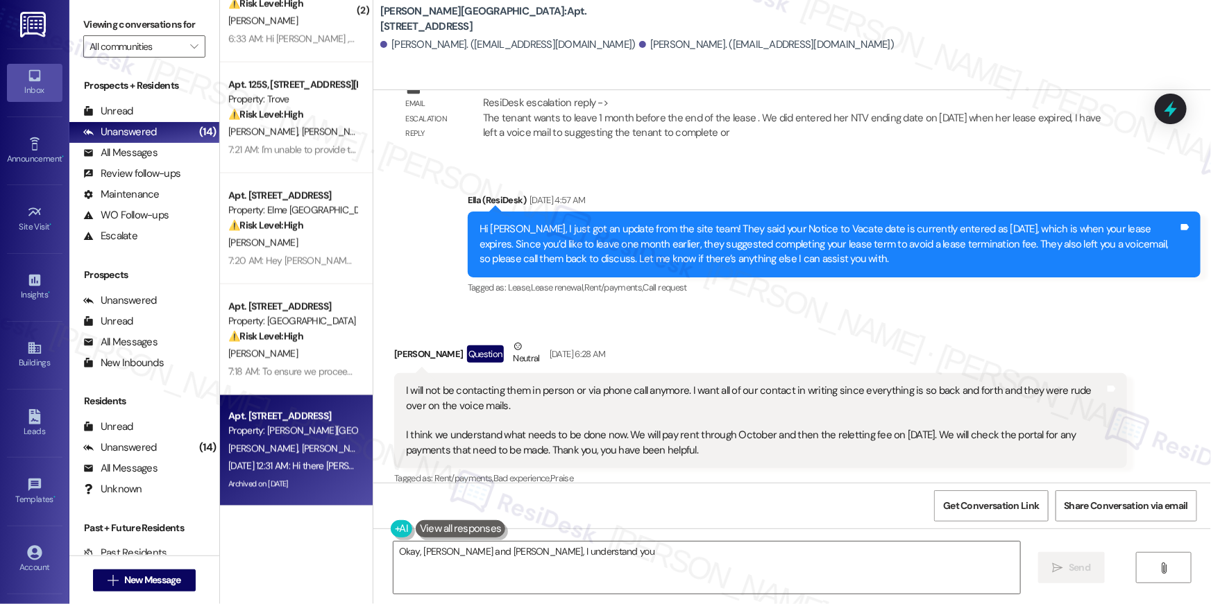
scroll to position [2456, 0]
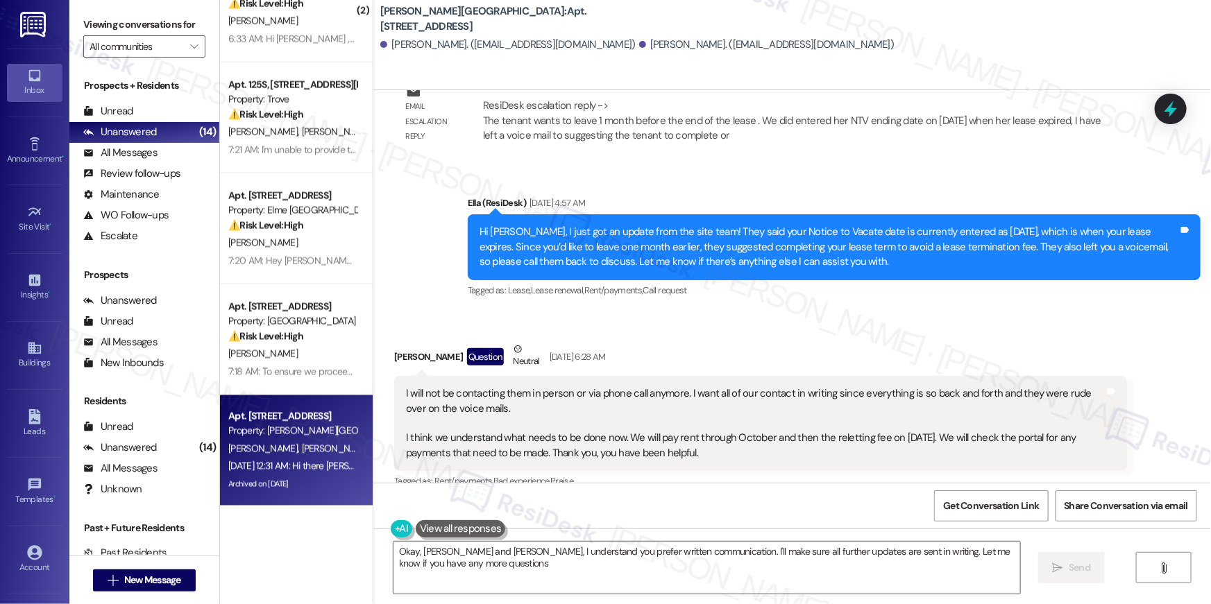
type textarea "Okay, [PERSON_NAME] and [PERSON_NAME], I understand you prefer written communic…"
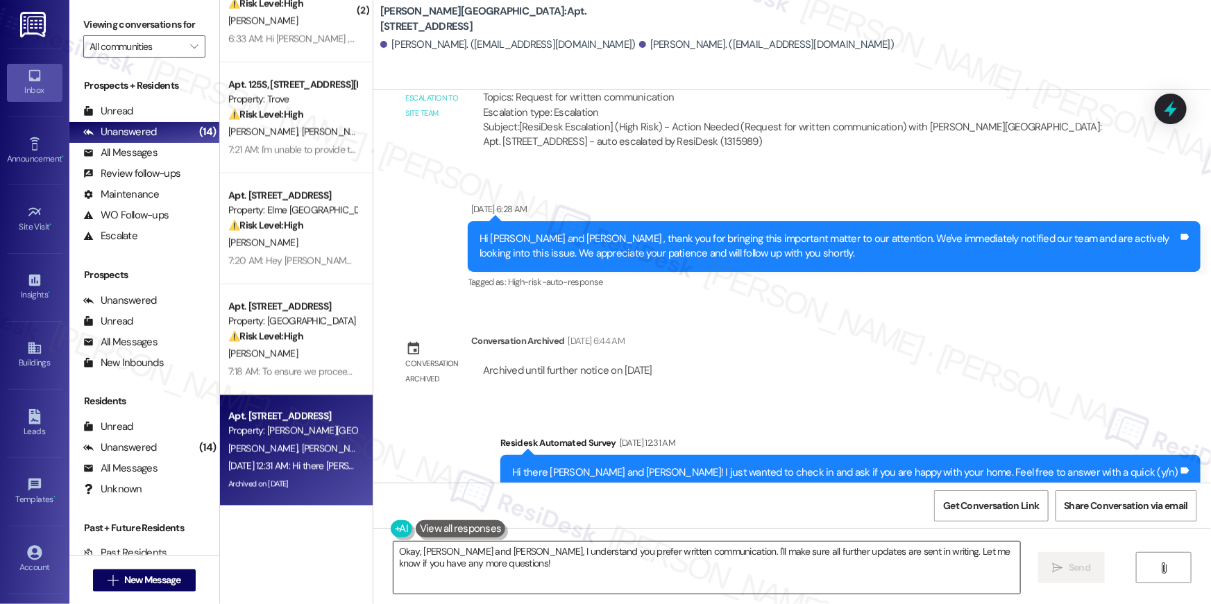
scroll to position [3259, 0]
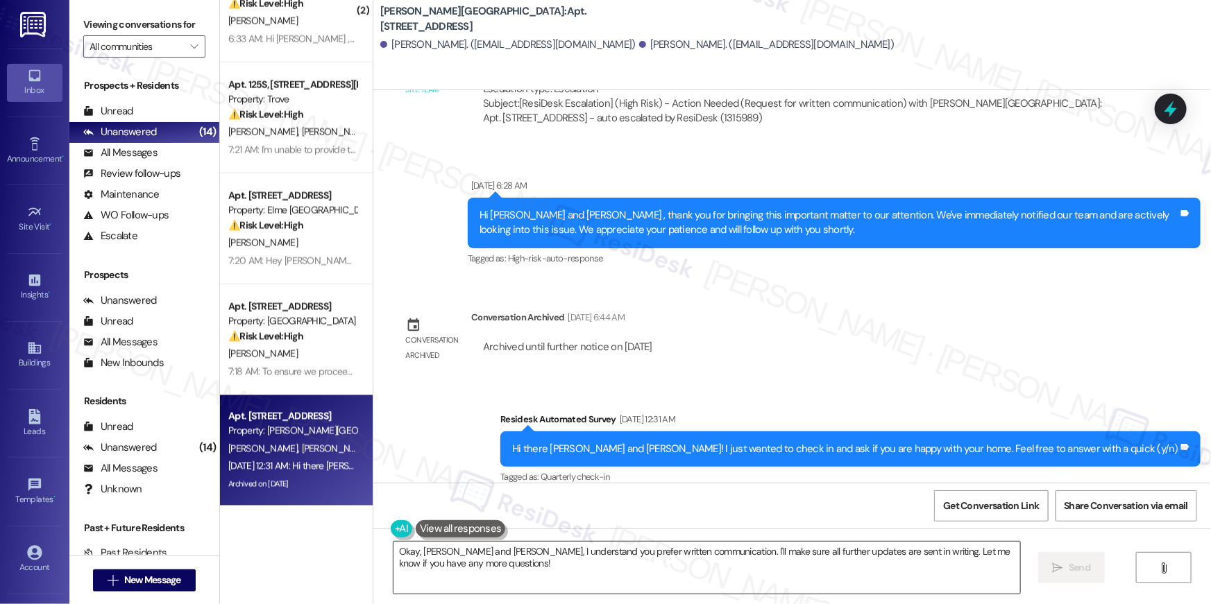
click at [770, 580] on textarea "Okay, [PERSON_NAME] and [PERSON_NAME], I understand you prefer written communic…" at bounding box center [706, 568] width 627 height 52
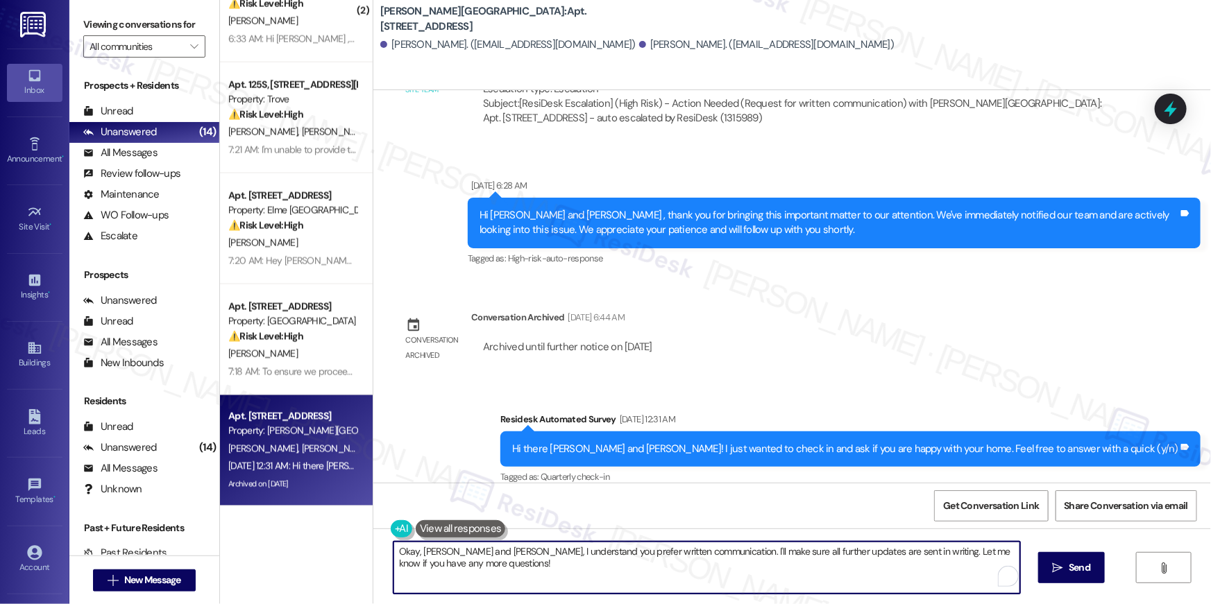
click at [770, 579] on textarea "Okay, [PERSON_NAME] and [PERSON_NAME], I understand you prefer written communic…" at bounding box center [706, 568] width 627 height 52
click at [995, 510] on span "Get Conversation Link" at bounding box center [991, 506] width 96 height 15
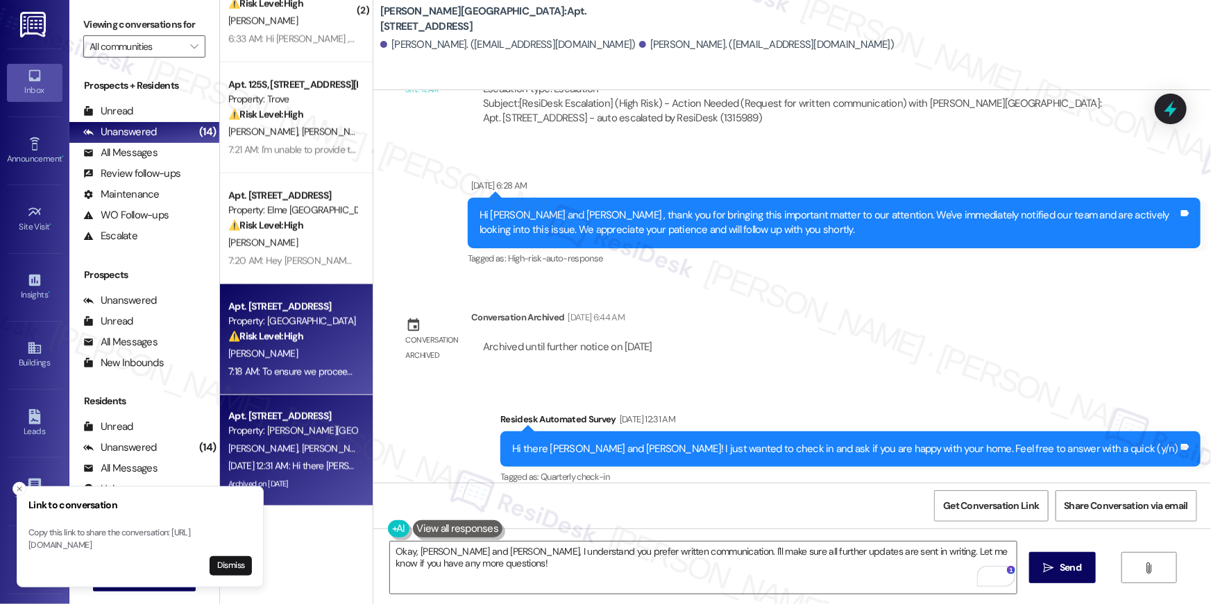
click at [305, 350] on div "[PERSON_NAME]" at bounding box center [292, 354] width 131 height 17
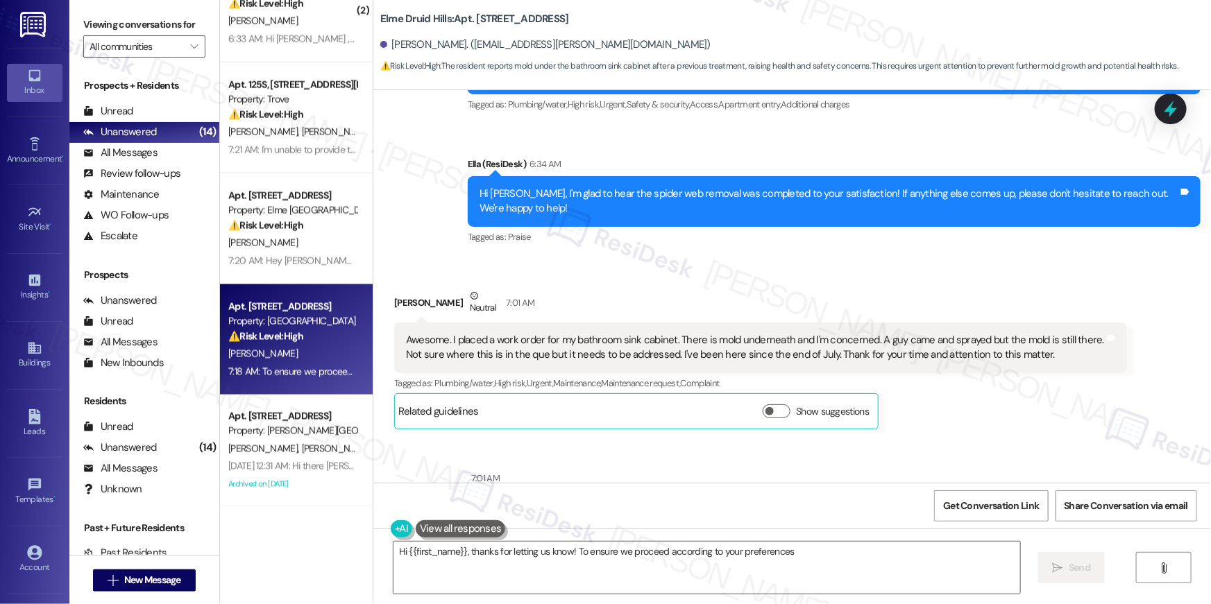
scroll to position [5328, 0]
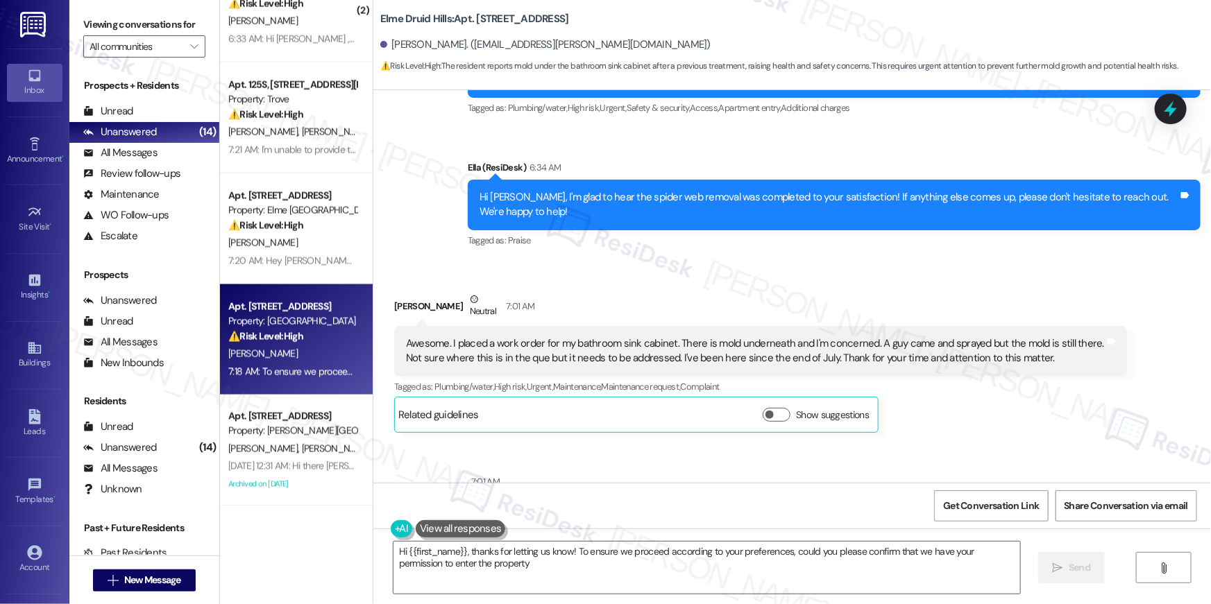
type textarea "Hi {{first_name}}, thanks for letting us know! To ensure we proceed according t…"
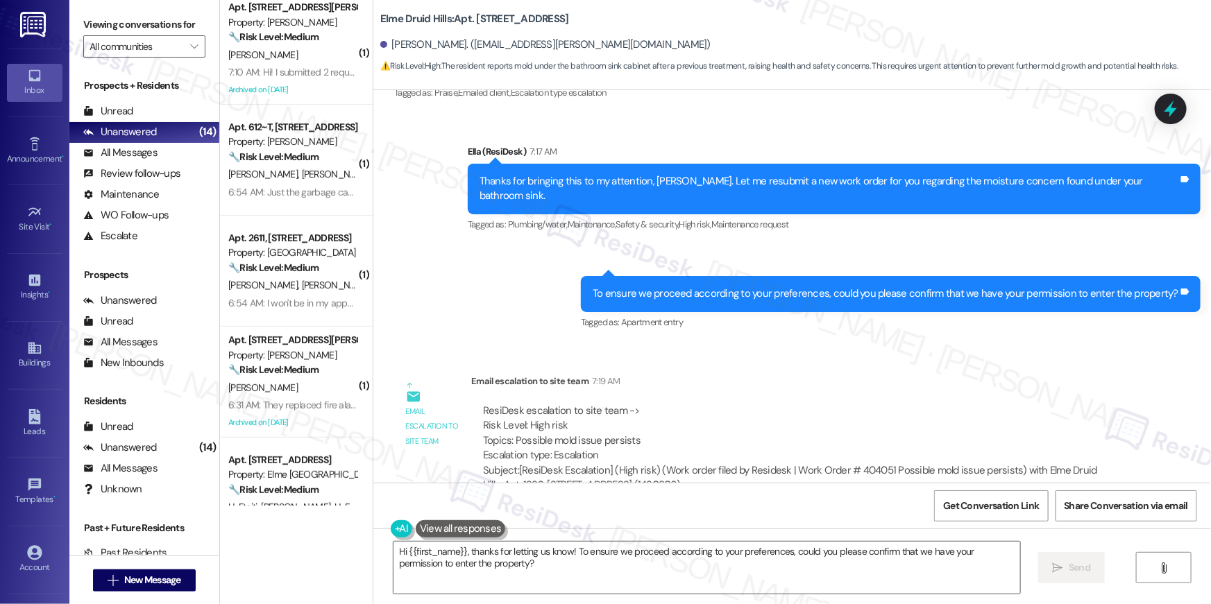
scroll to position [0, 0]
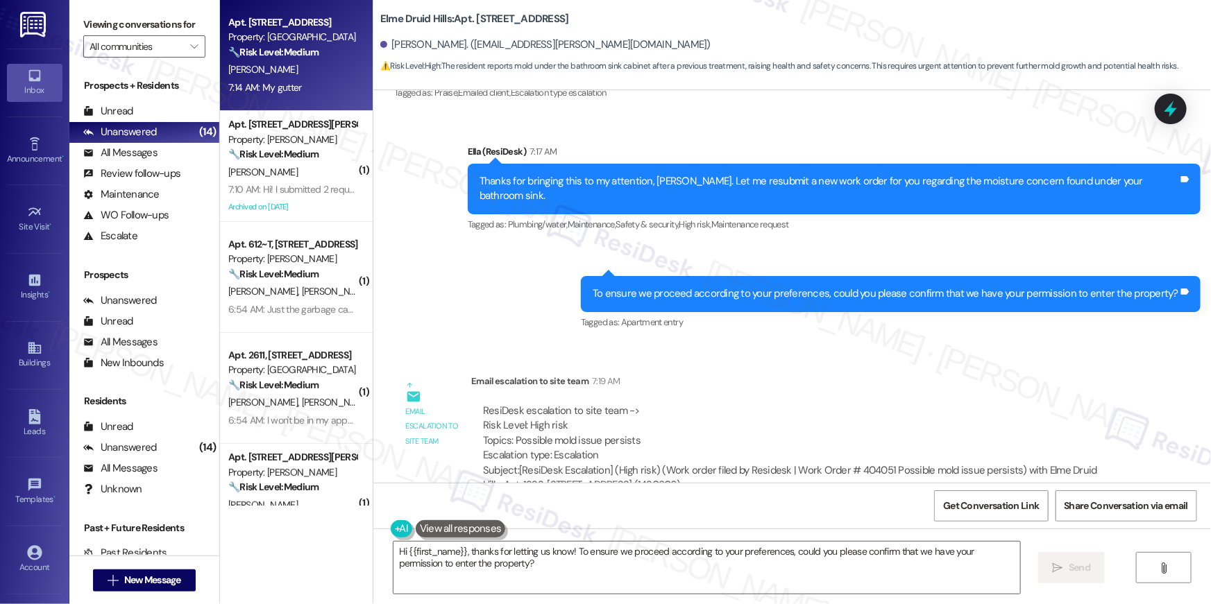
click at [316, 80] on div "7:14 AM: My gutter 7:14 AM: My gutter" at bounding box center [292, 87] width 131 height 17
type textarea "Fetching suggested responses. Please feel free to read through the conversation…"
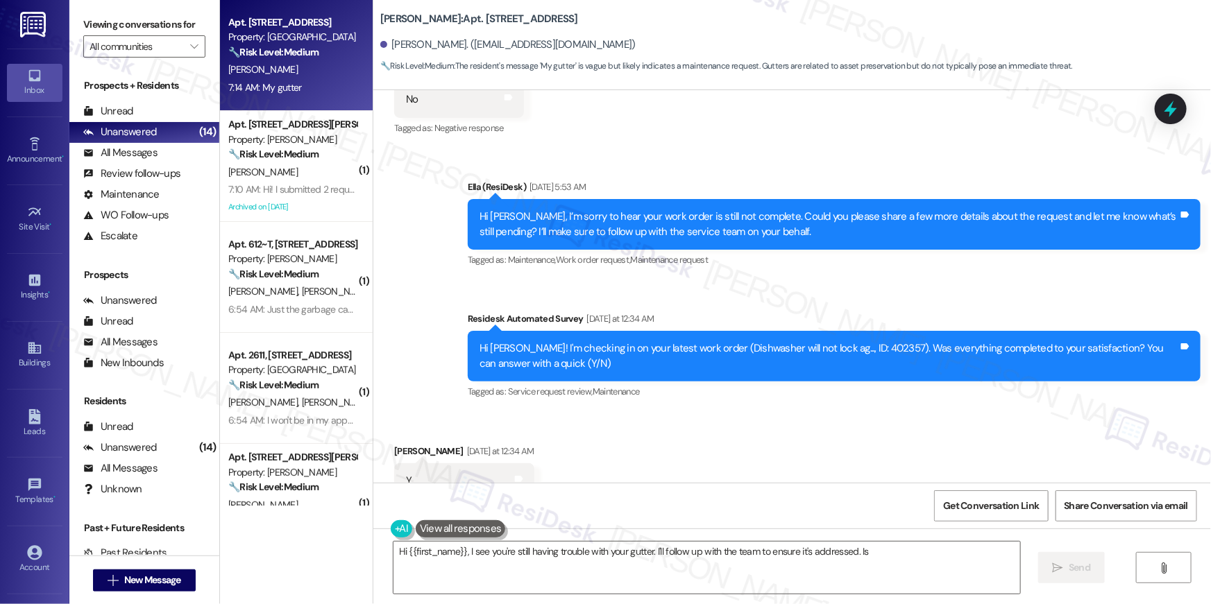
scroll to position [7139, 0]
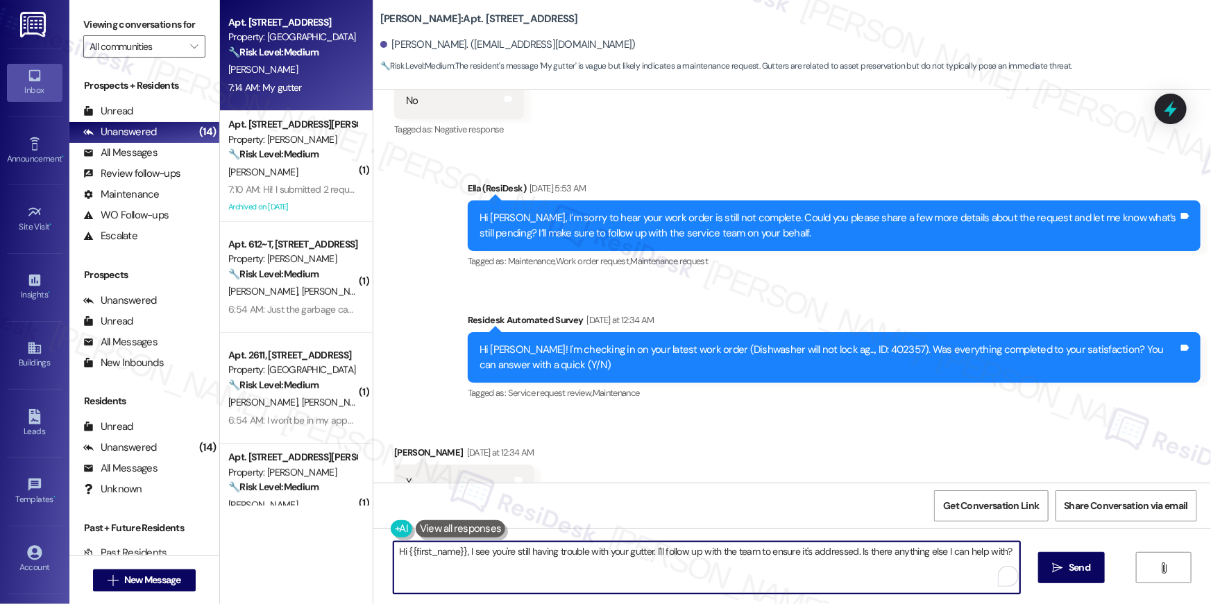
click at [709, 584] on textarea "Hi {{first_name}}, I see you're still having trouble with your gutter. I'll fol…" at bounding box center [706, 568] width 627 height 52
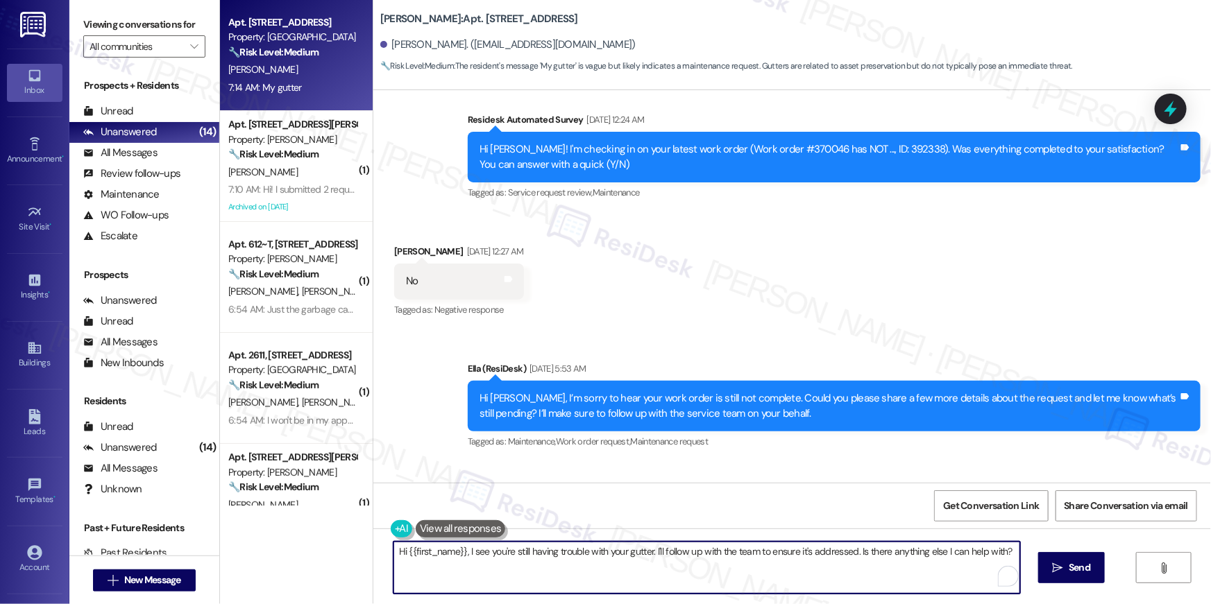
click at [747, 574] on textarea "Hi {{first_name}}, I see you're still having trouble with your gutter. I'll fol…" at bounding box center [706, 568] width 627 height 52
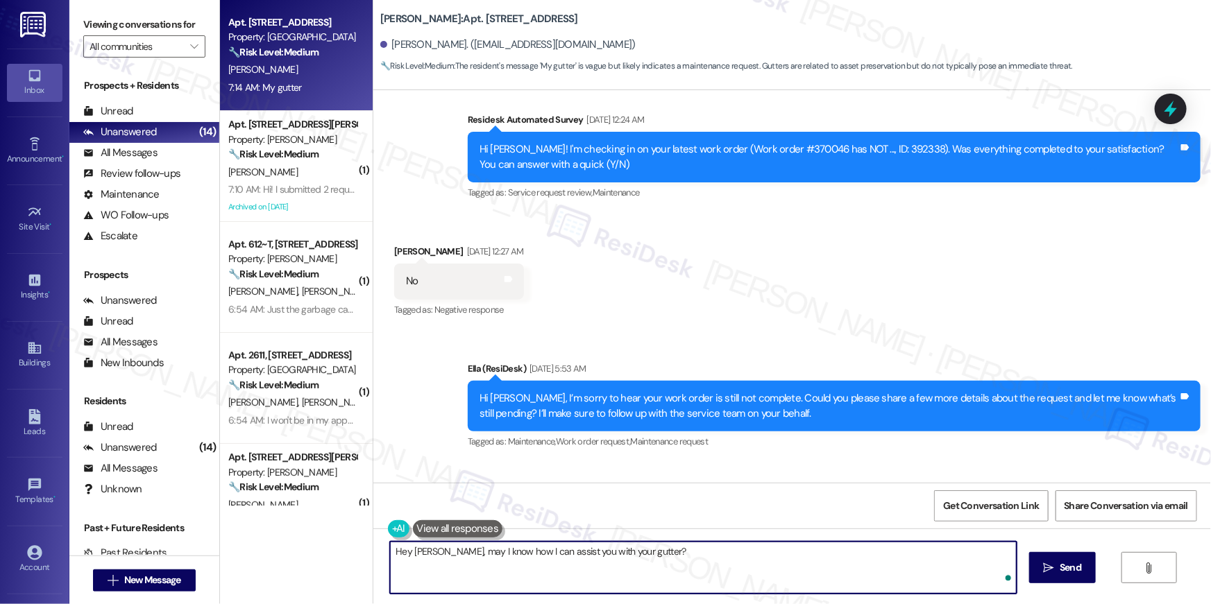
type textarea "Hey [PERSON_NAME], may I know how I can assist you with your gutter?"
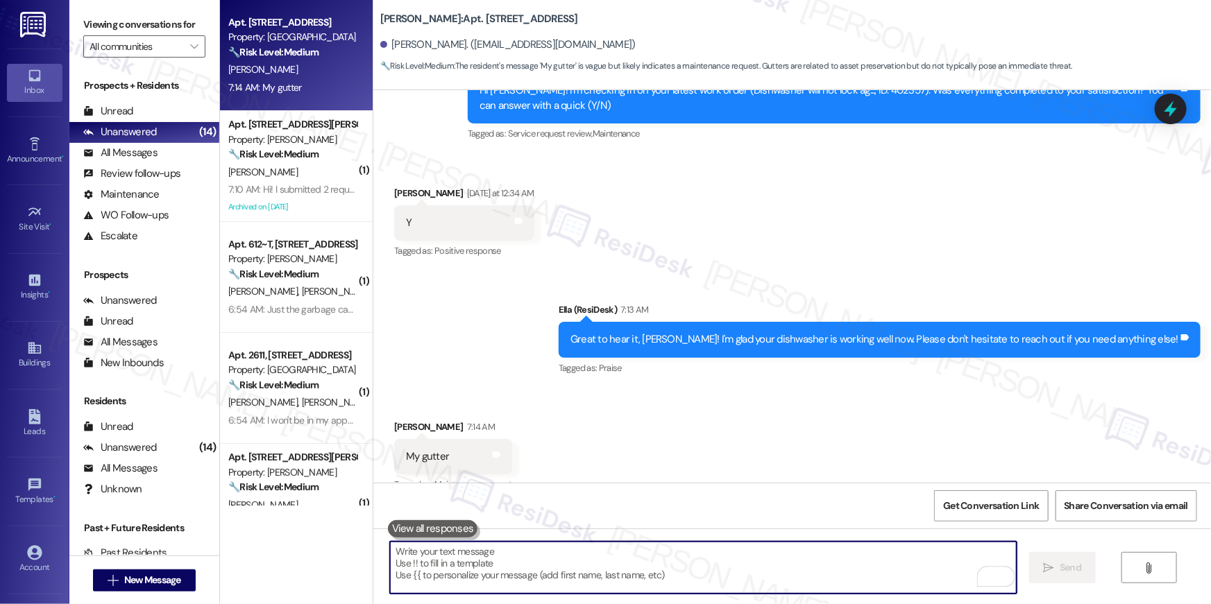
scroll to position [7419, 0]
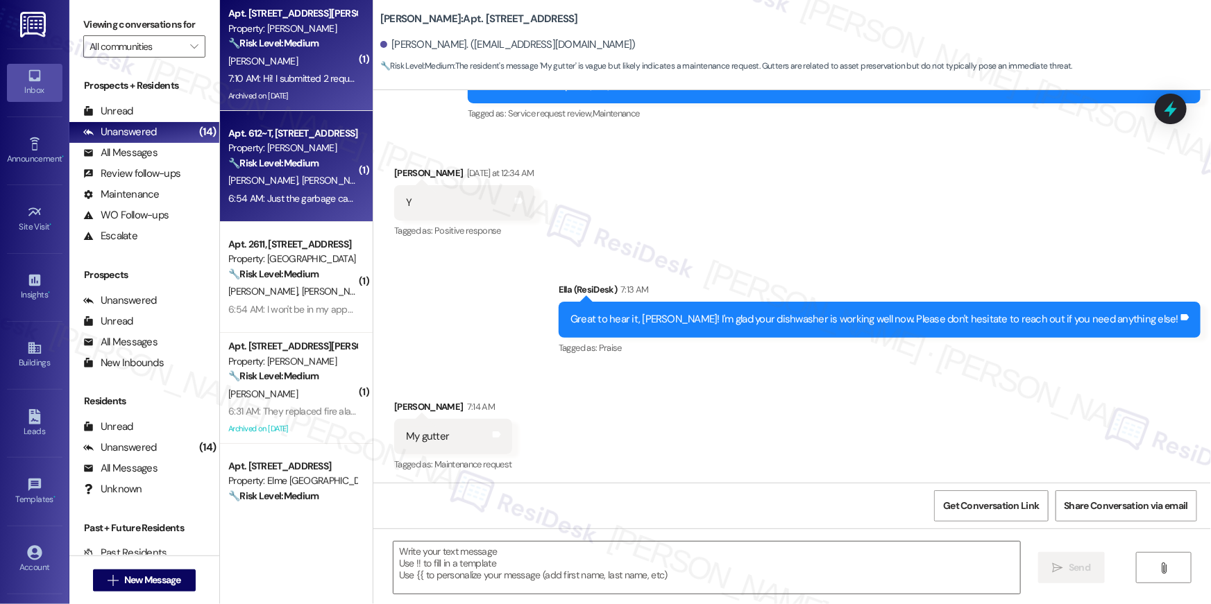
type textarea "Fetching suggested responses. Please feel free to read through the conversation…"
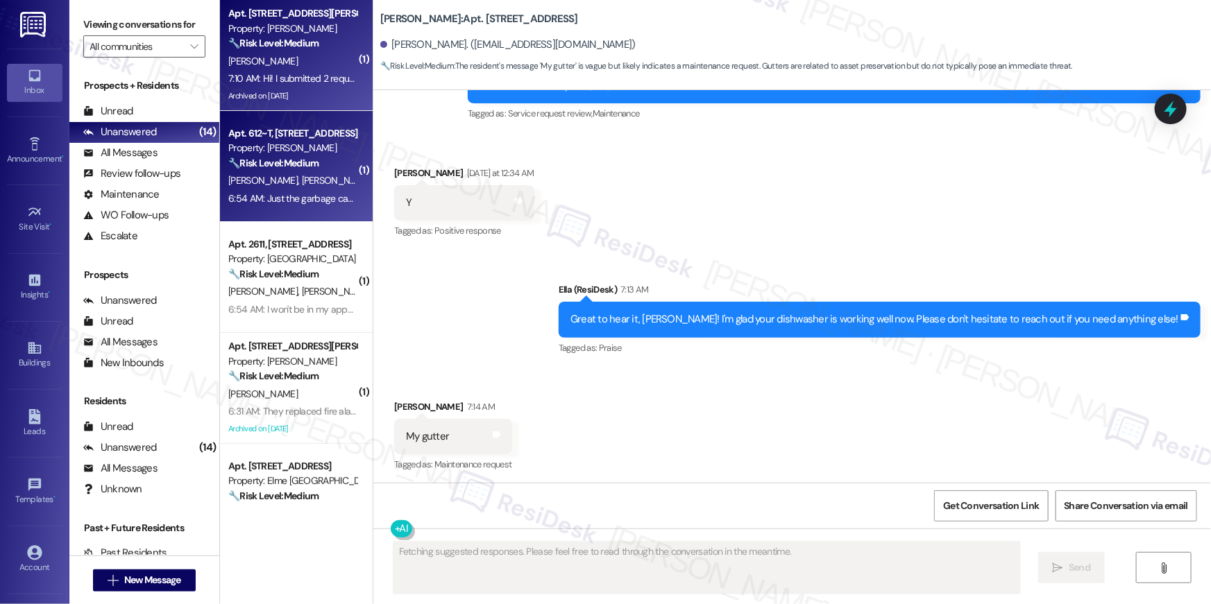
click at [316, 61] on div "[PERSON_NAME]" at bounding box center [292, 61] width 131 height 17
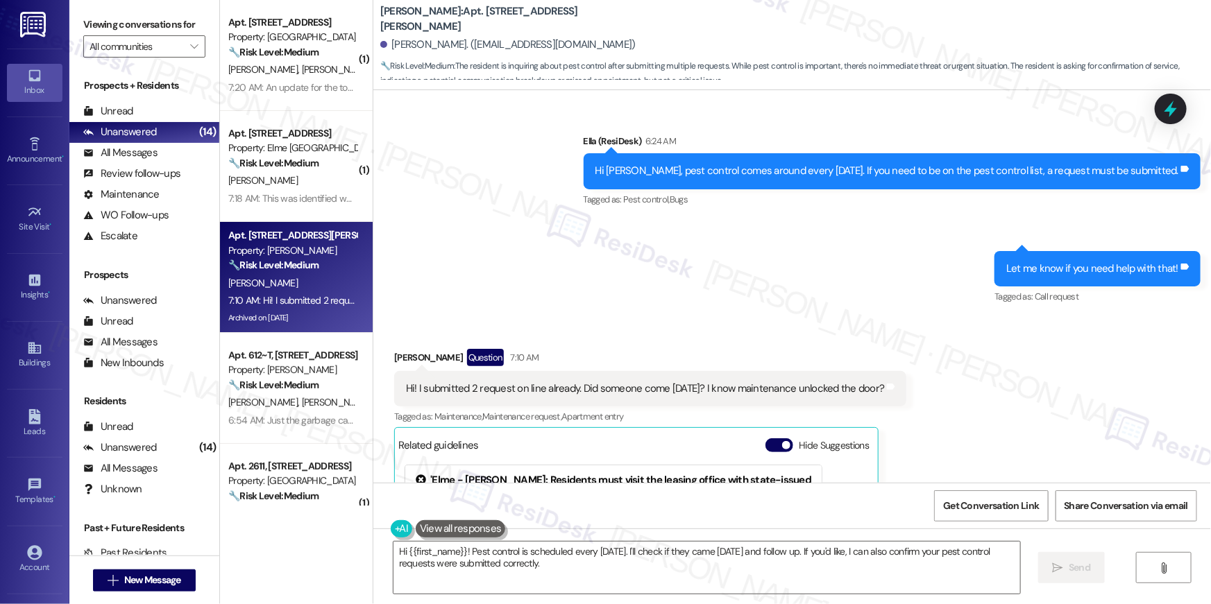
scroll to position [70237, 0]
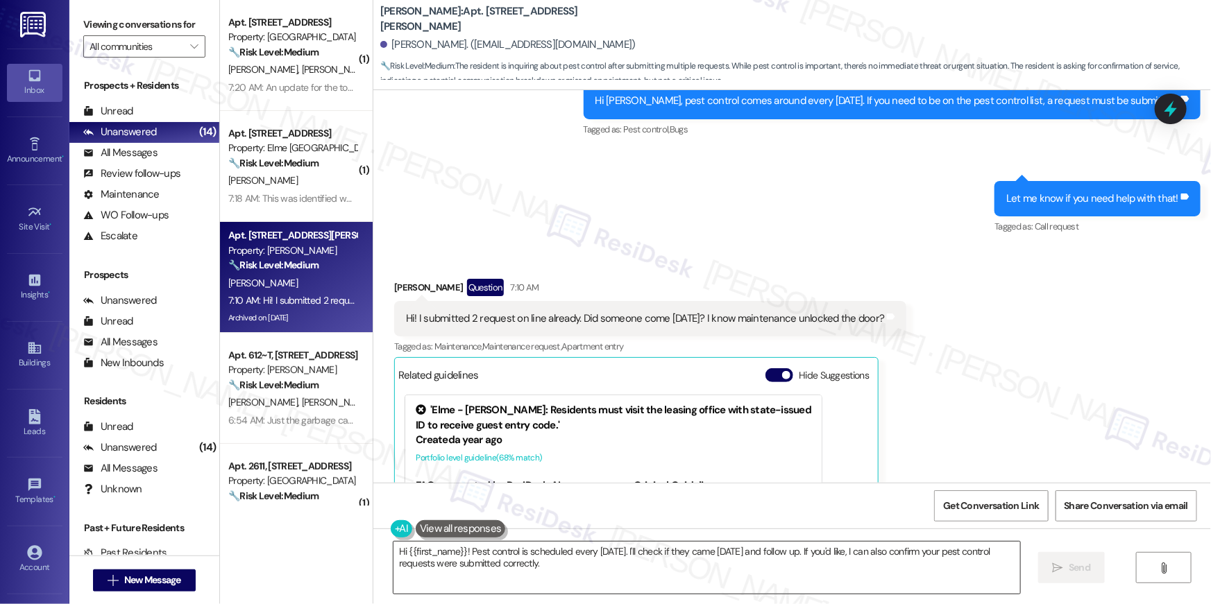
click at [570, 587] on textarea "Hi {{first_name}}! Pest control is scheduled every Tuesday. I'll check if they …" at bounding box center [706, 568] width 627 height 52
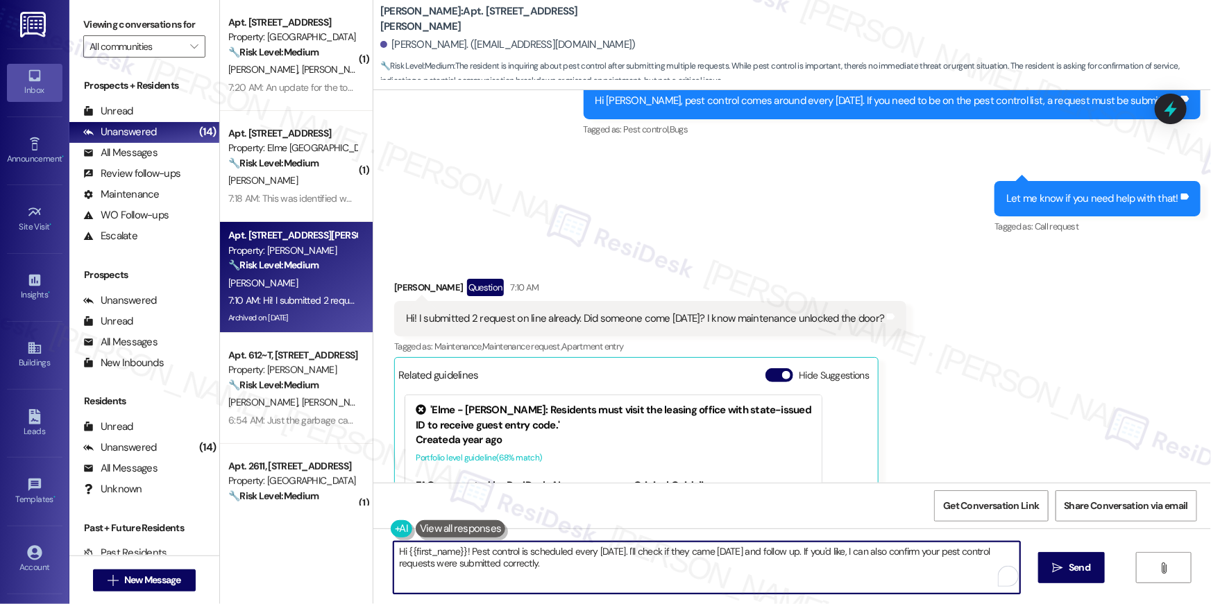
drag, startPoint x: 572, startPoint y: 572, endPoint x: 463, endPoint y: 550, distance: 111.2
click at [463, 550] on textarea "Hi {{first_name}}! Pest control is scheduled every Tuesday. I'll check if they …" at bounding box center [706, 568] width 627 height 52
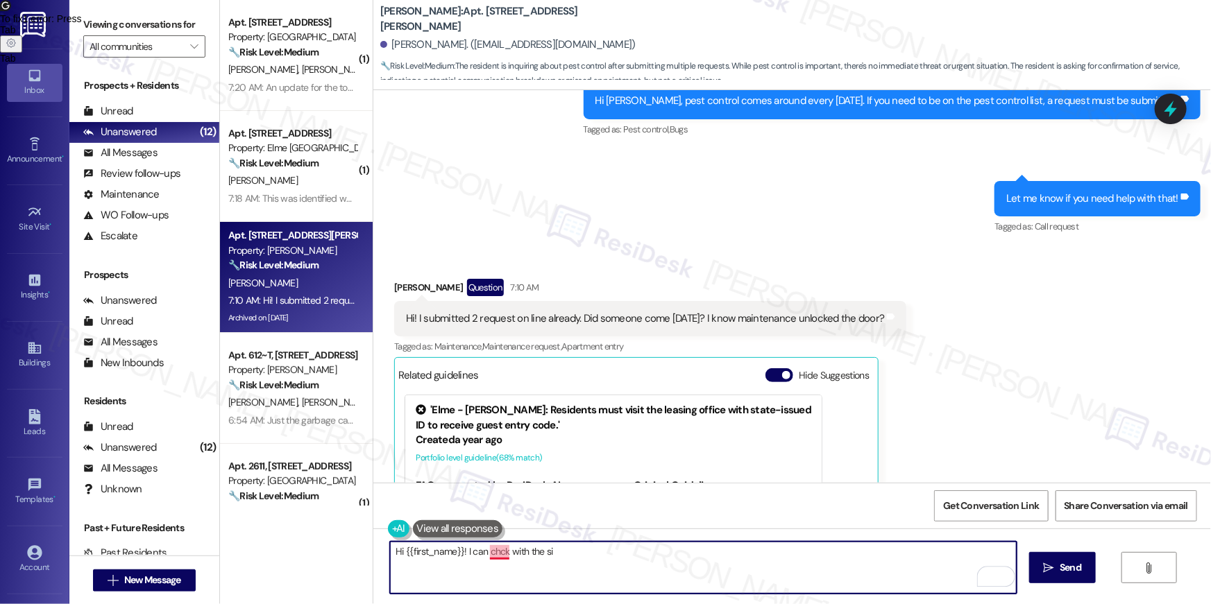
click at [487, 557] on textarea "Hi {{first_name}}! I can chck with the si" at bounding box center [703, 568] width 627 height 52
click at [490, 555] on textarea "Hi {{first_name}}! I can chck with the si" at bounding box center [703, 568] width 627 height 52
click at [593, 563] on textarea "Hi {{first_name}}! I can check with the si" at bounding box center [703, 568] width 627 height 52
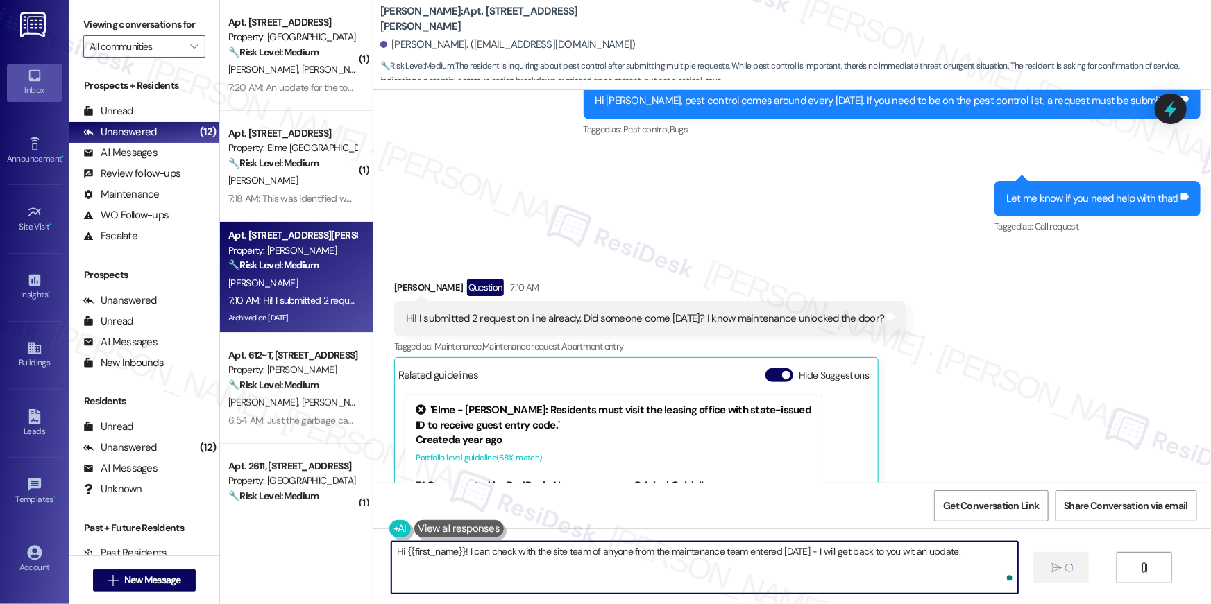
type textarea "Hi {{first_name}}! I can check with the site team of anyone from the maintenanc…"
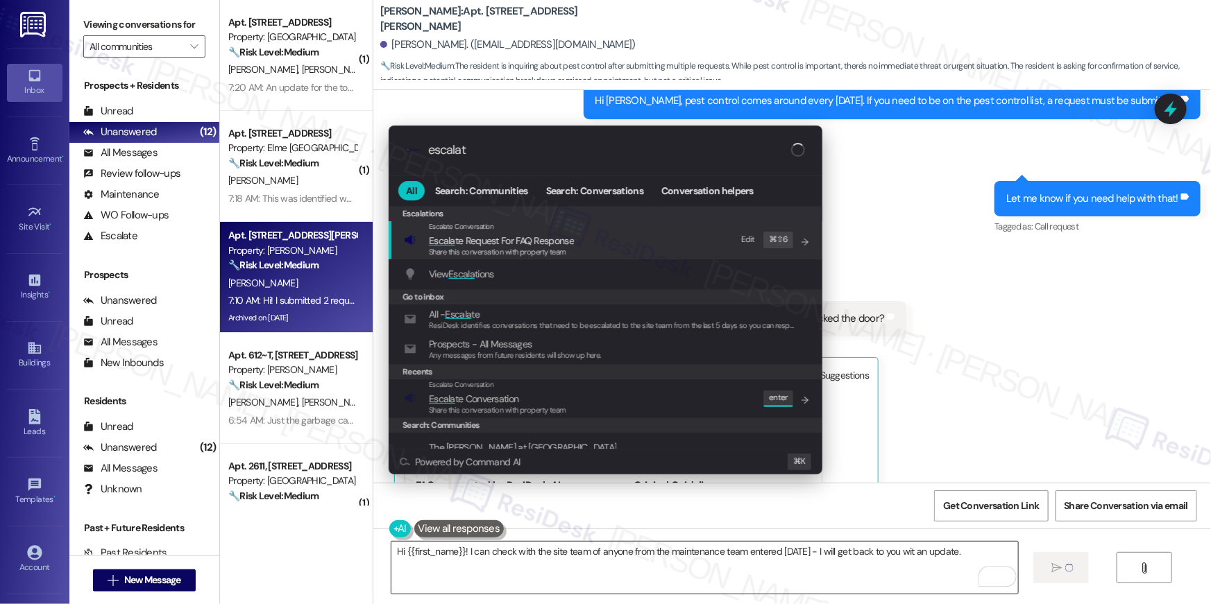
type input "escalate"
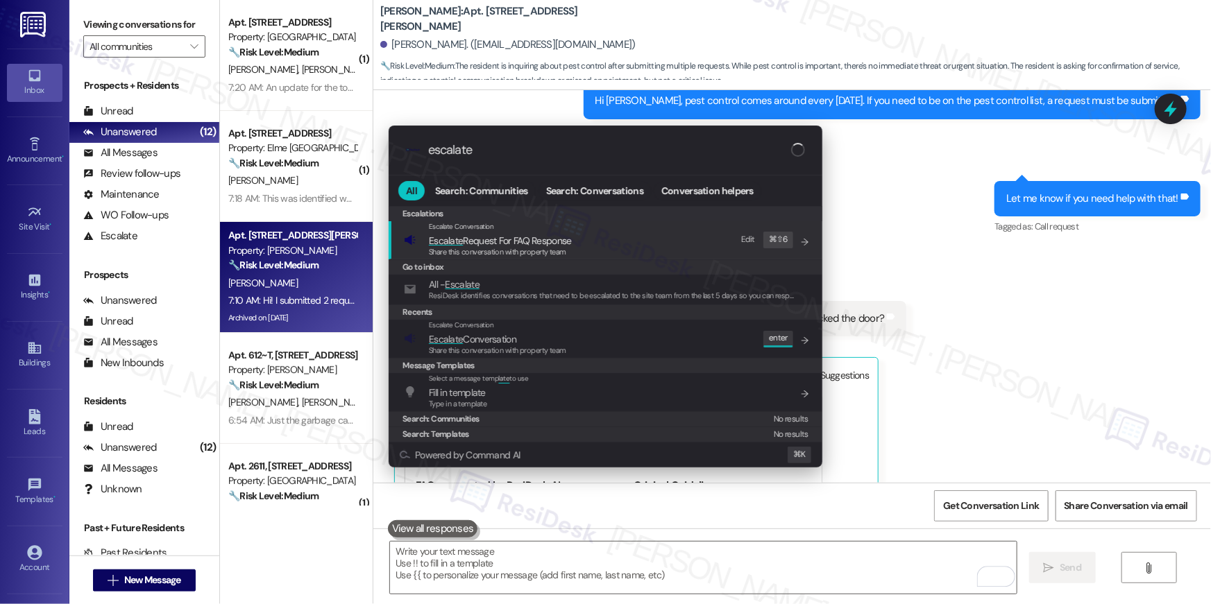
type input "escalate"
click at [604, 332] on div "Escalate Conversation Escalate Conversation Share this conversation with proper…" at bounding box center [607, 338] width 406 height 37
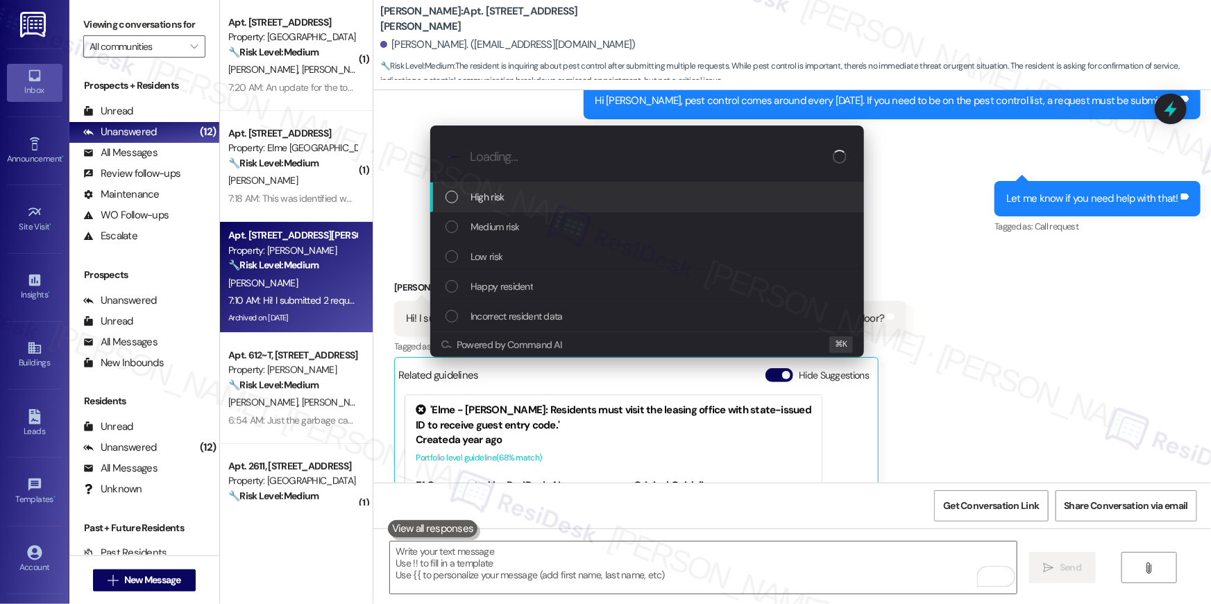
click at [523, 346] on div "High risk Medium risk Low risk Happy resident Incorrect resident data Powered b…" at bounding box center [647, 269] width 434 height 175
click at [502, 228] on span "Medium risk" at bounding box center [494, 226] width 49 height 15
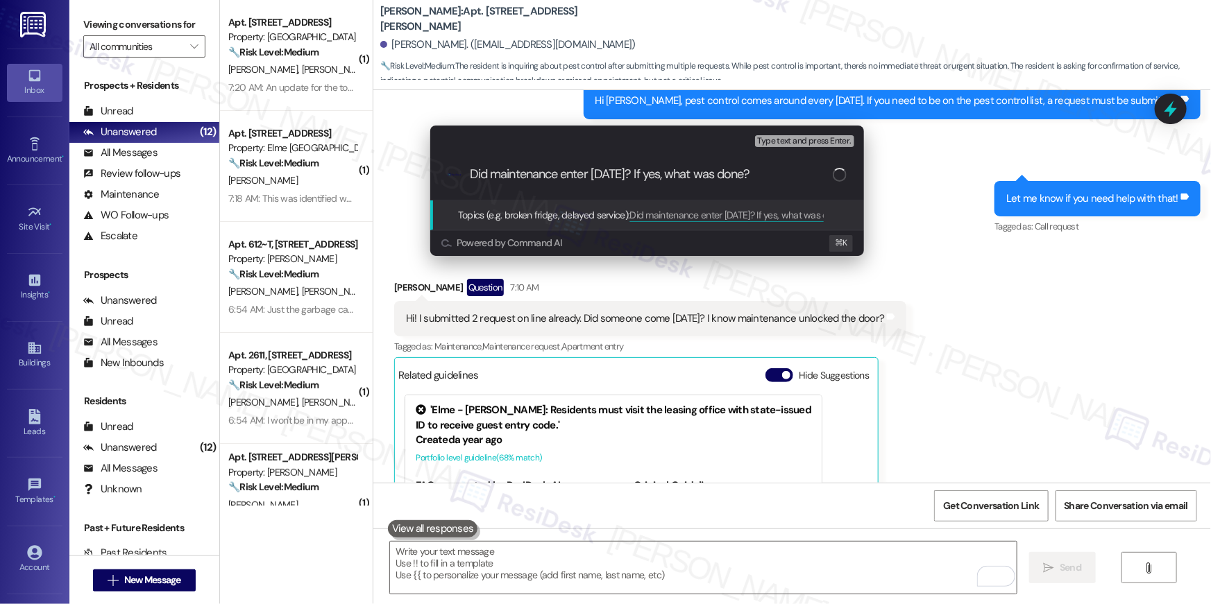
type input "Did maintenance enter today? If yes, what was done?"
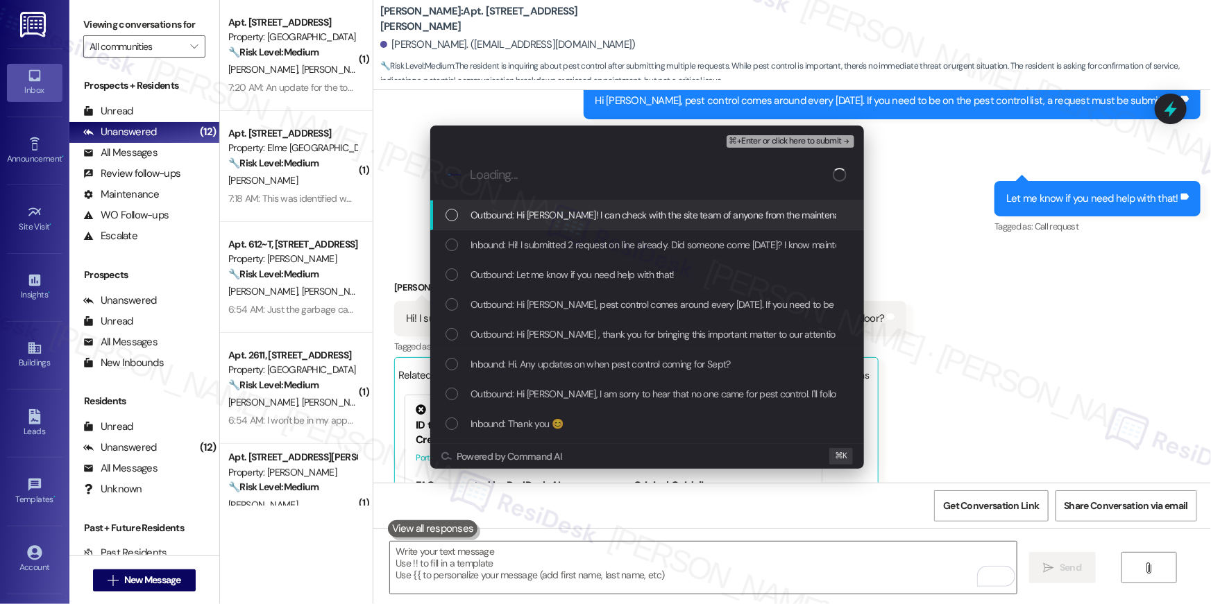
drag, startPoint x: 454, startPoint y: 212, endPoint x: 453, endPoint y: 243, distance: 30.5
click at [454, 213] on div "List of options" at bounding box center [451, 215] width 12 height 12
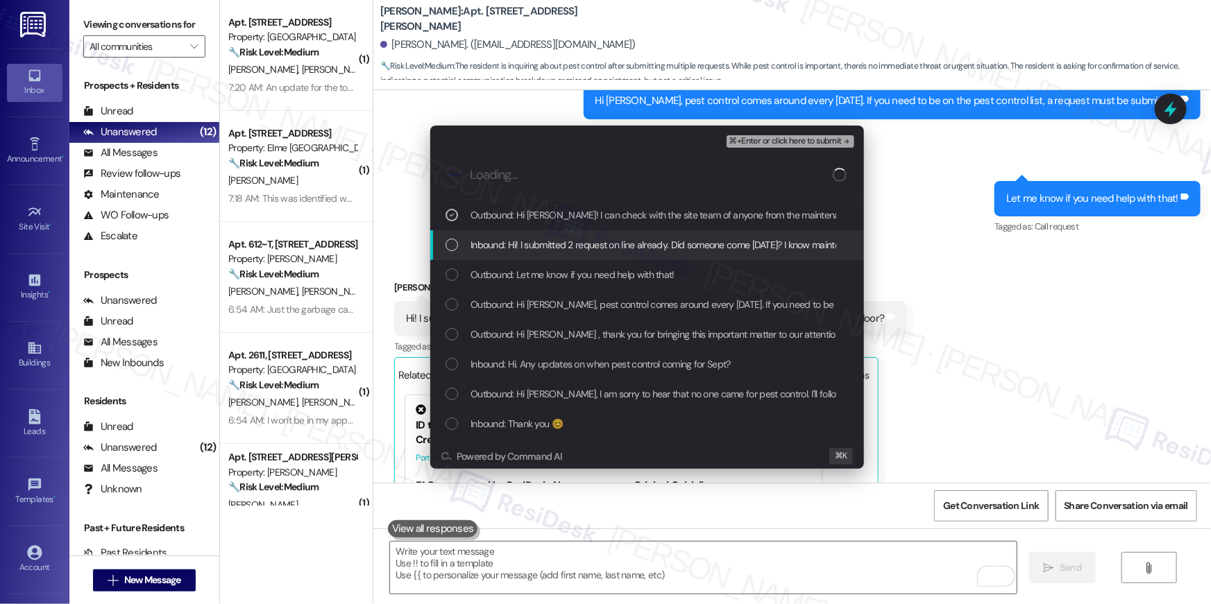
click at [454, 244] on div "List of options" at bounding box center [451, 245] width 12 height 12
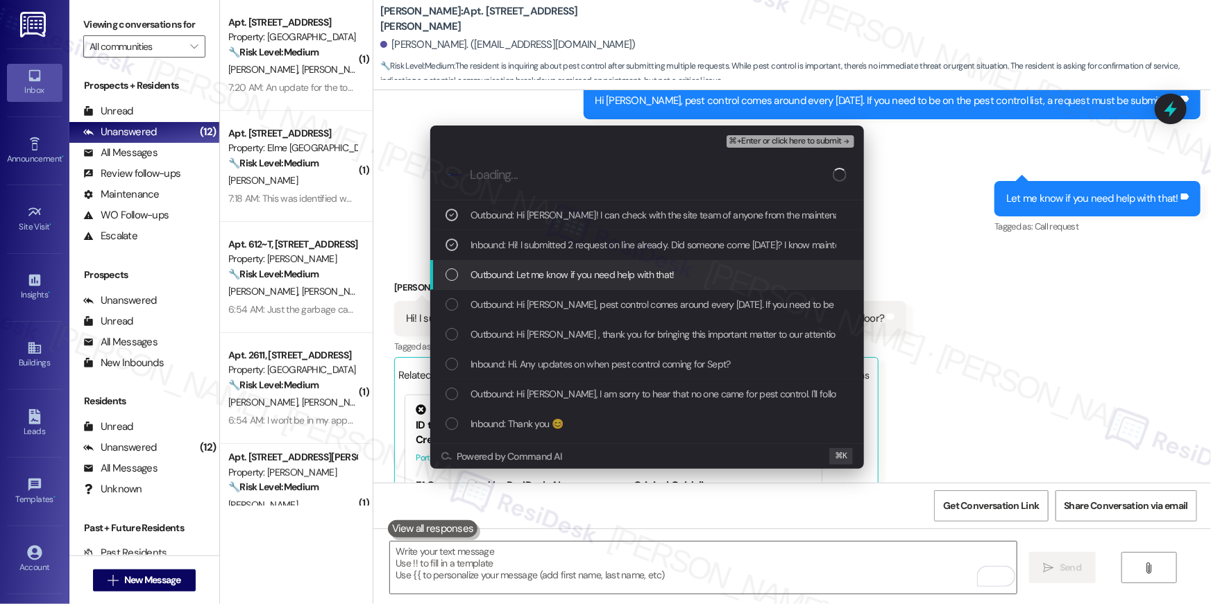
click at [452, 274] on div "List of options" at bounding box center [451, 275] width 12 height 12
click at [450, 270] on icon "List of options" at bounding box center [452, 275] width 10 height 10
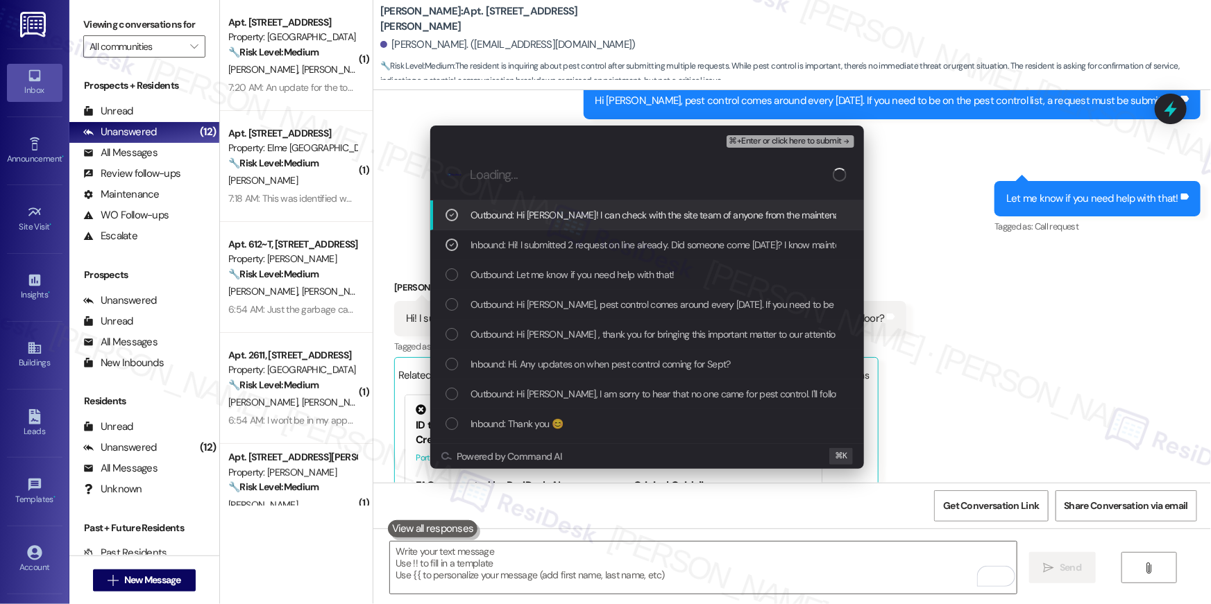
click at [448, 218] on icon "List of options" at bounding box center [452, 215] width 10 height 10
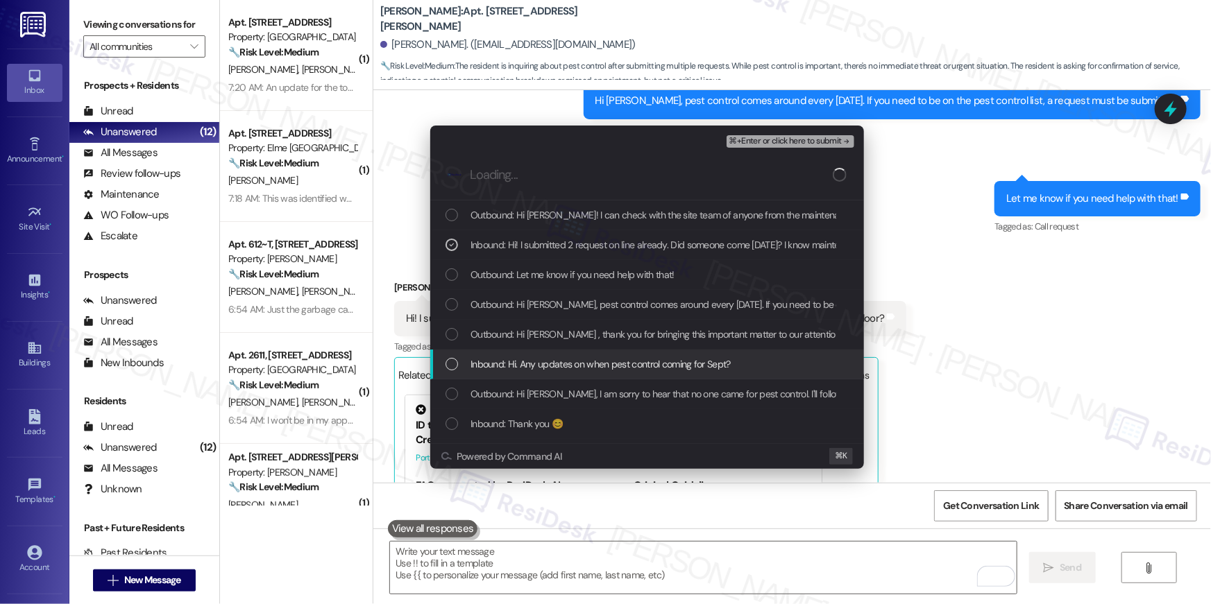
click at [453, 361] on div "List of options" at bounding box center [451, 364] width 12 height 12
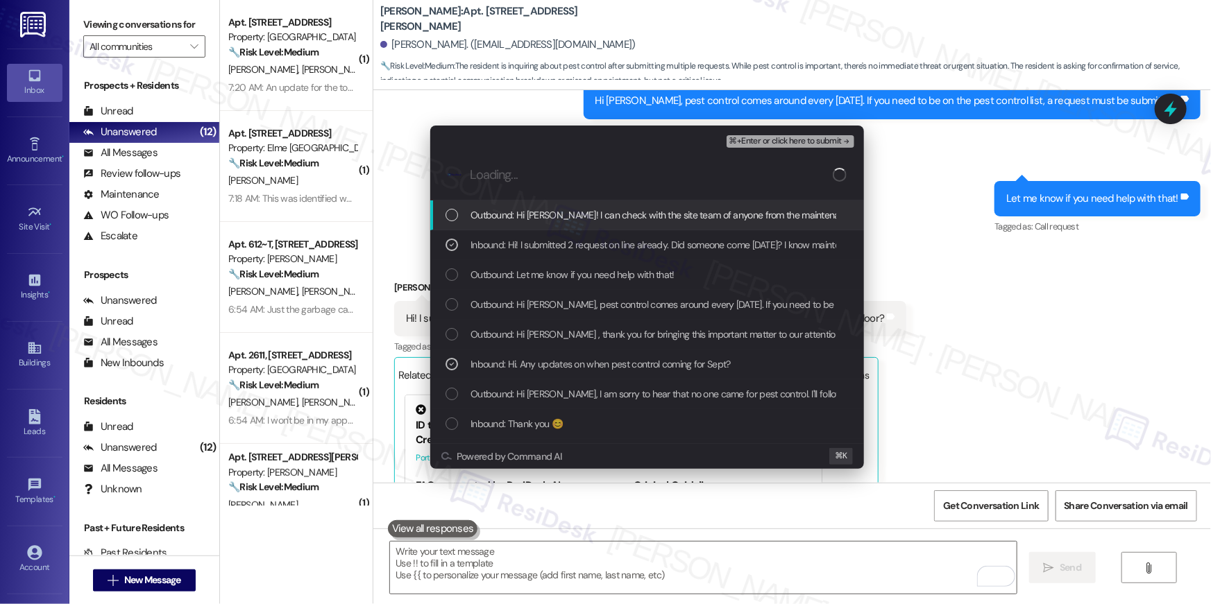
click at [760, 145] on span "⌘+Enter or click here to submit" at bounding box center [785, 142] width 112 height 10
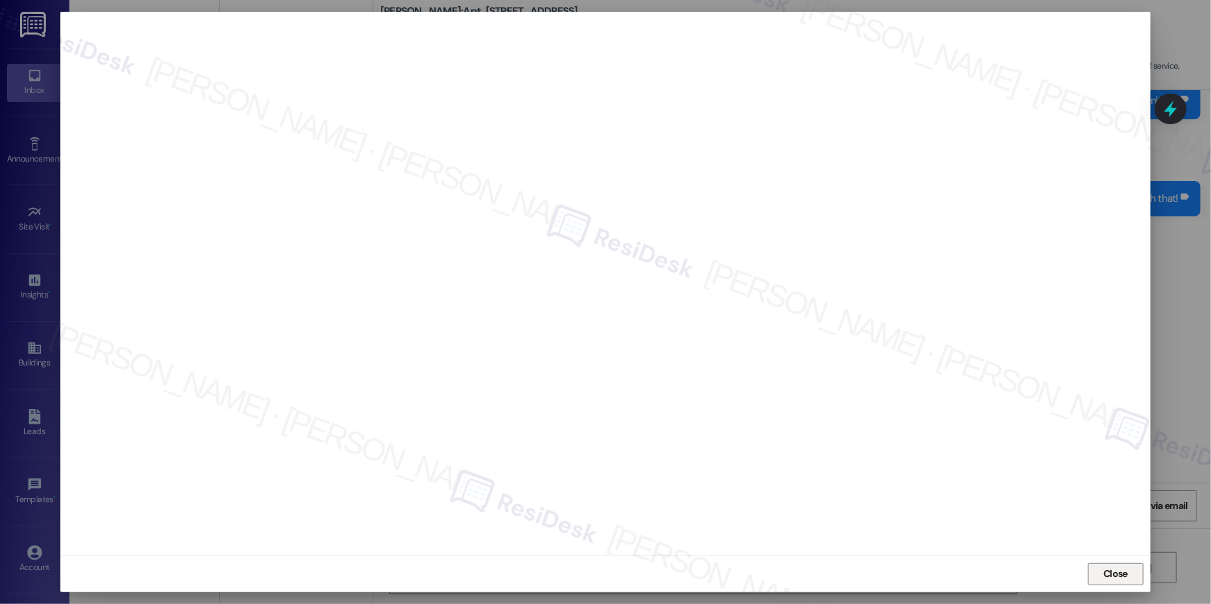
click at [1119, 568] on span "Close" at bounding box center [1115, 574] width 24 height 15
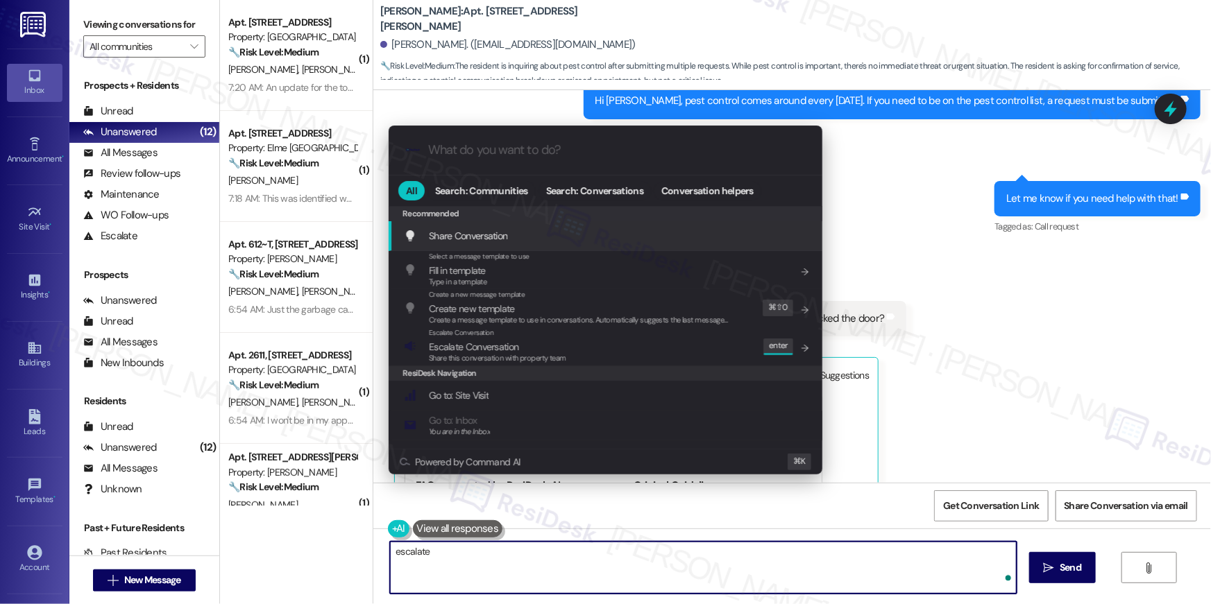
type textarea "escalate"
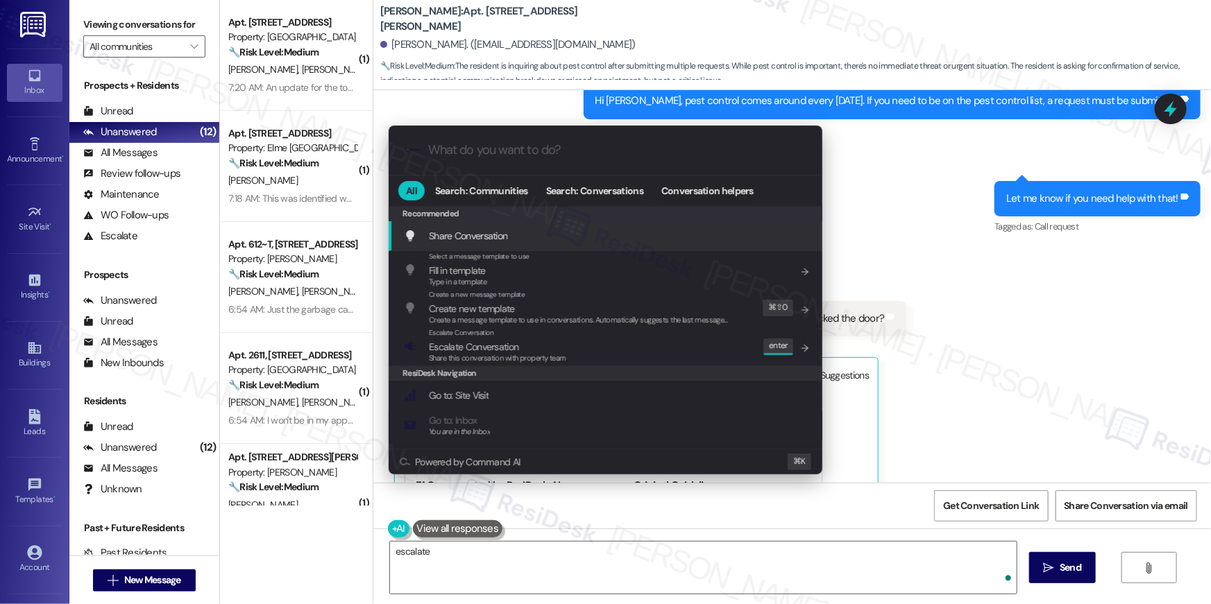
click at [618, 156] on input "What do you want to do?" at bounding box center [616, 150] width 377 height 15
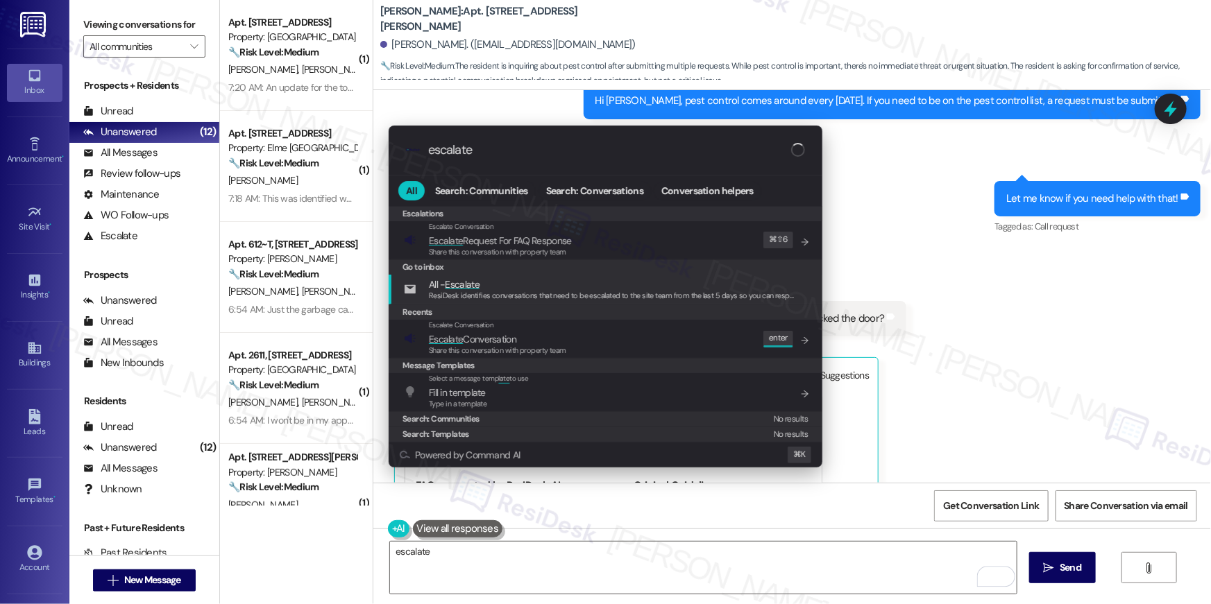
type input "escalate"
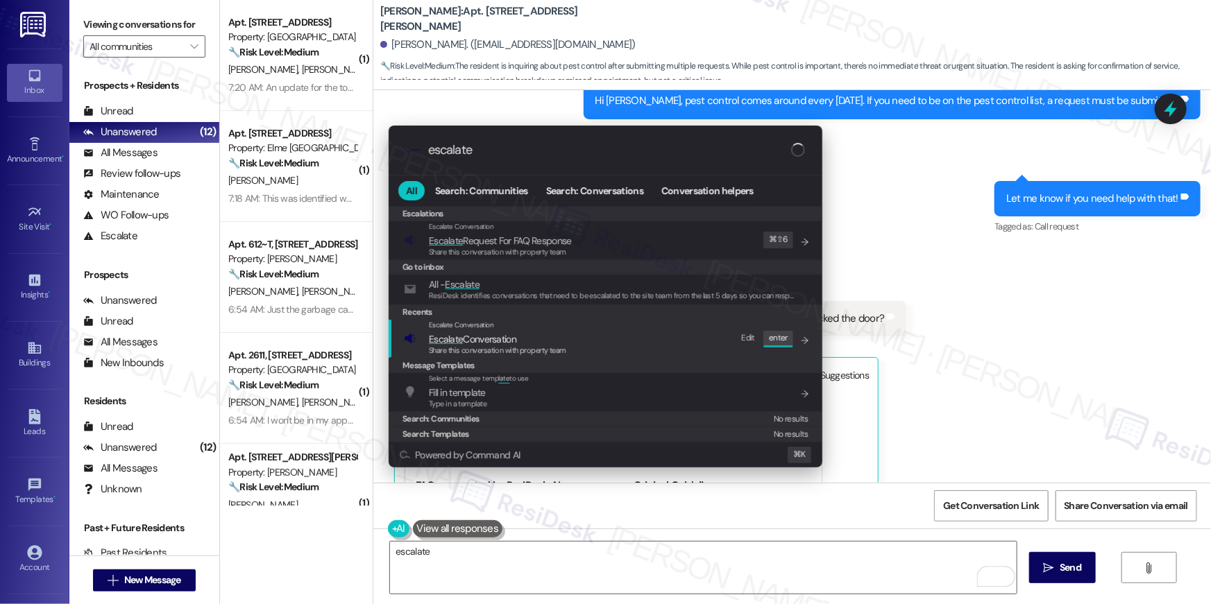
click at [507, 342] on span "Escalate Conversation" at bounding box center [472, 339] width 87 height 12
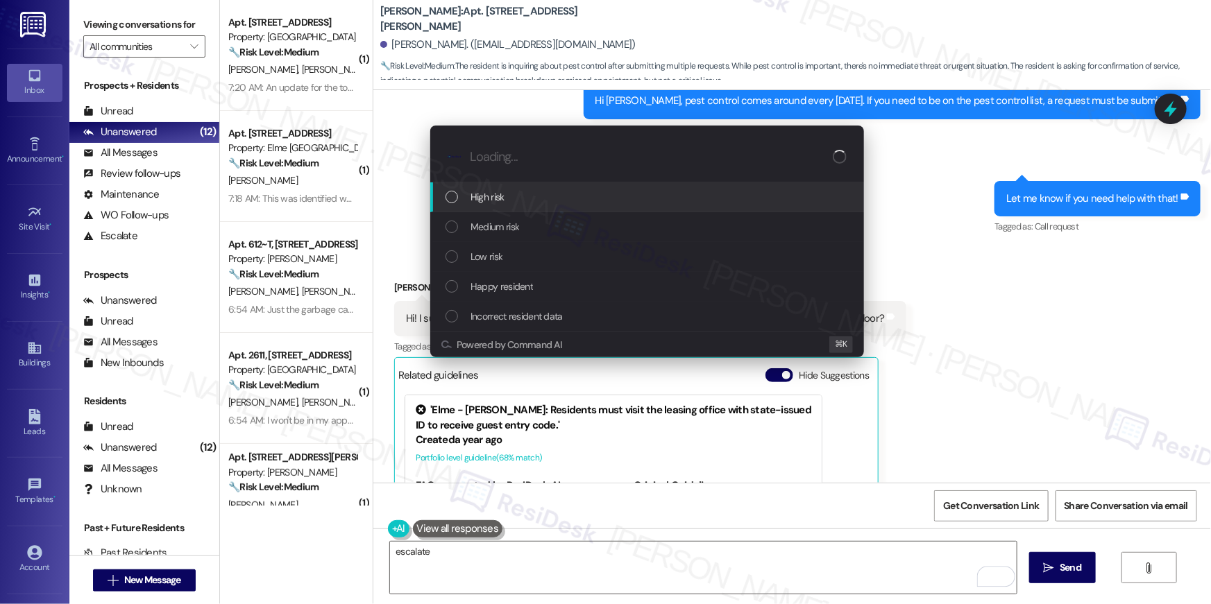
click at [501, 201] on span "High risk" at bounding box center [487, 196] width 34 height 15
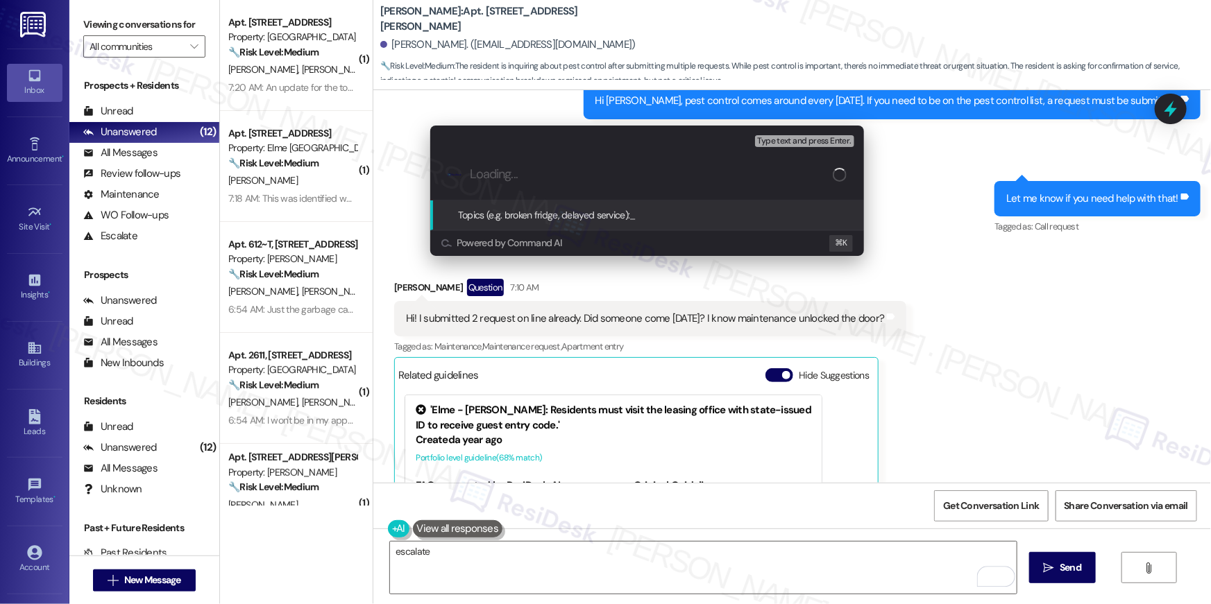
paste input "Did maintenance enter today? If yes, what was done?"
type input "Did maintenance enter today? If yes, what was done?"
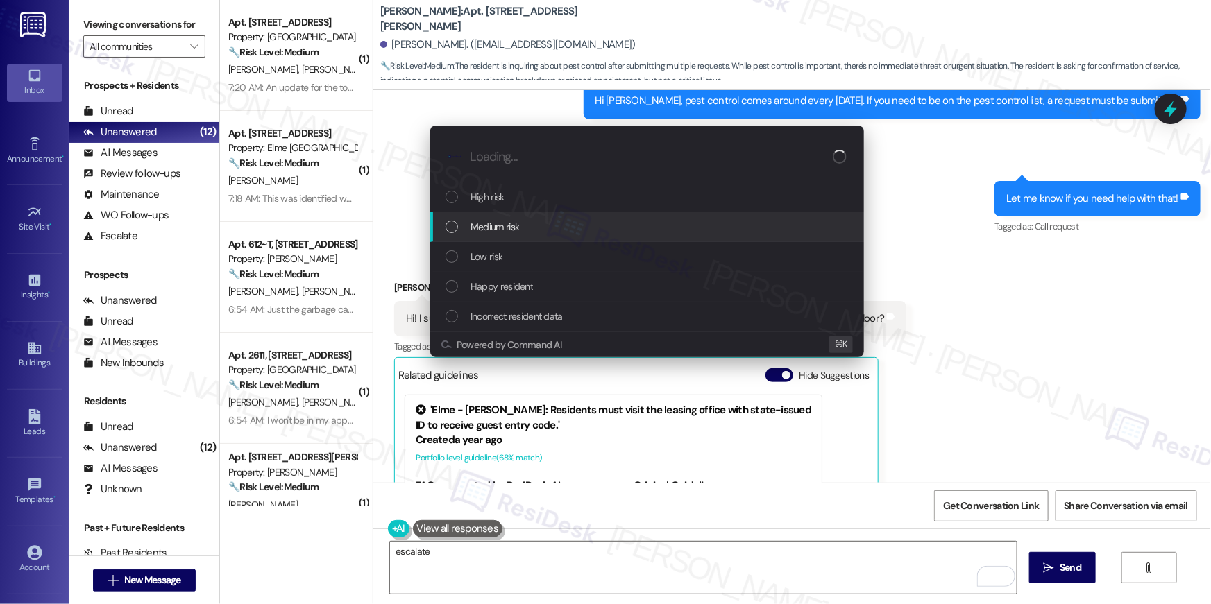
click at [531, 221] on div "Medium risk" at bounding box center [648, 226] width 406 height 15
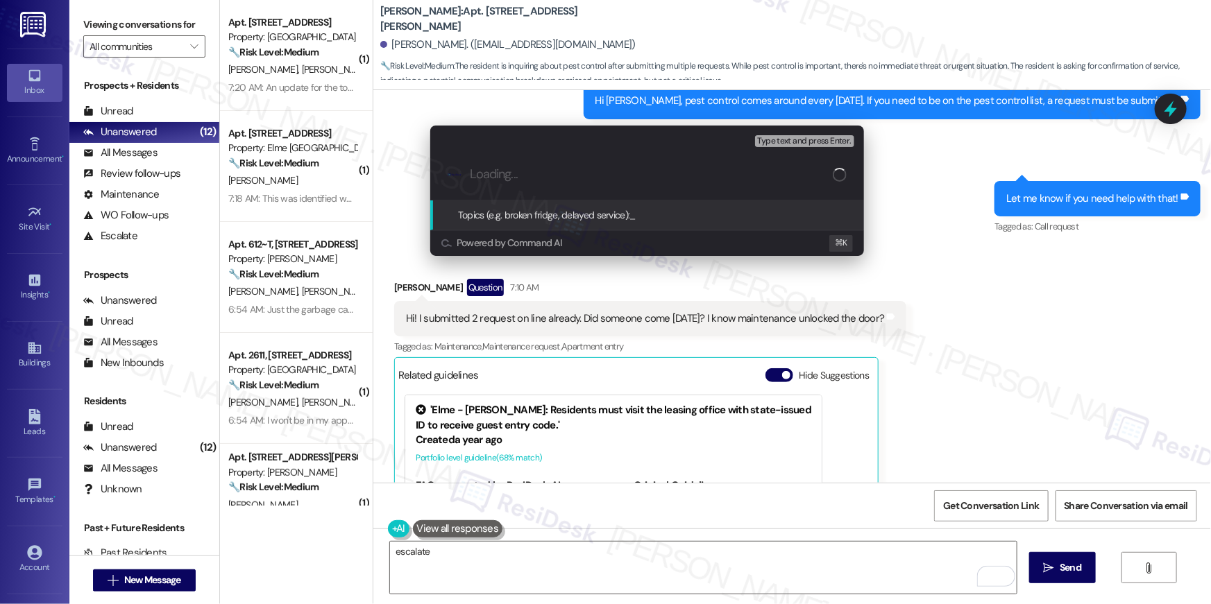
paste input "Did maintenance enter today? If yes, what was done?"
type input "Did maintenance enter today? If yes, what was done?"
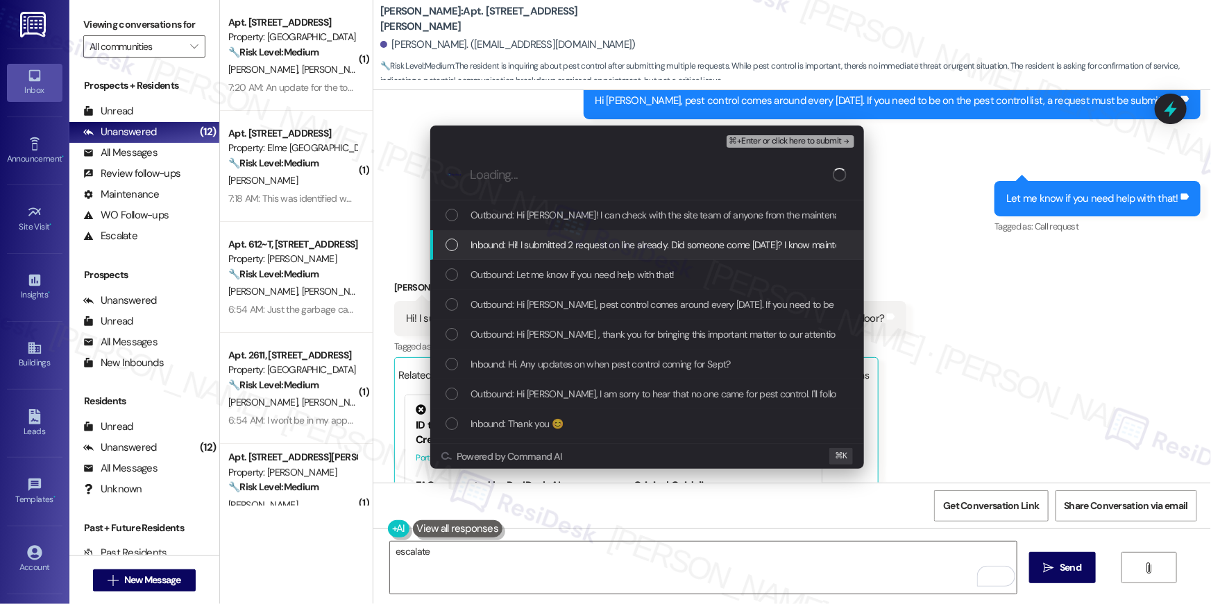
click at [513, 237] on span "Inbound: Hi! I submitted 2 request on line already. Did someone come today? I k…" at bounding box center [707, 244] width 474 height 15
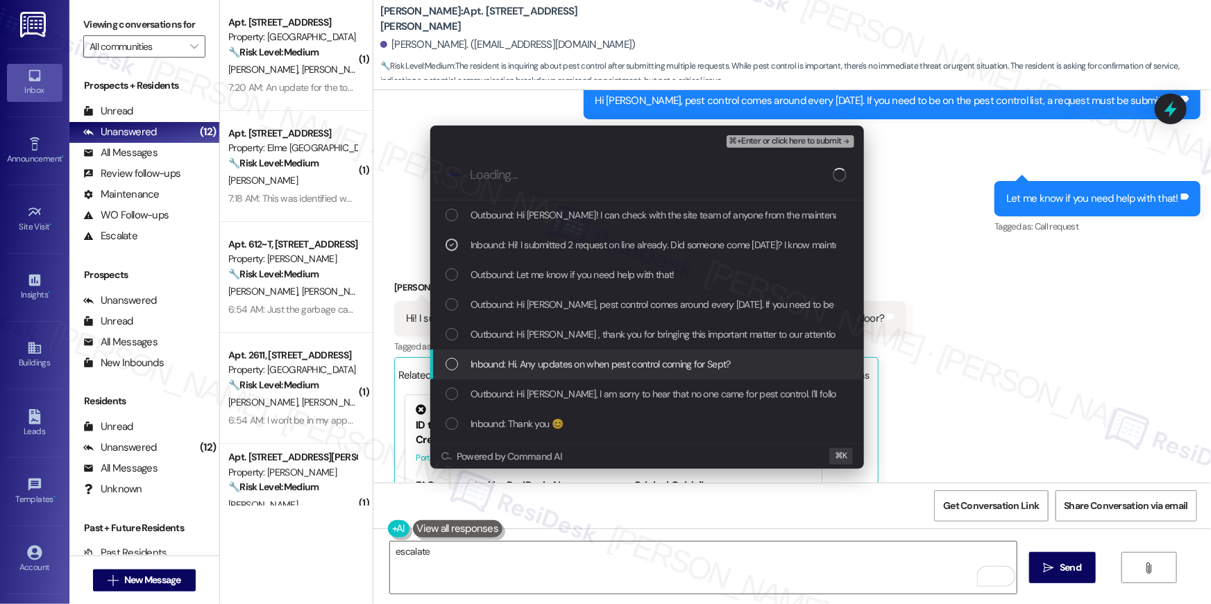
click at [514, 359] on span "Inbound: Hi. Any updates on when pest control coming for Sept?" at bounding box center [600, 364] width 260 height 15
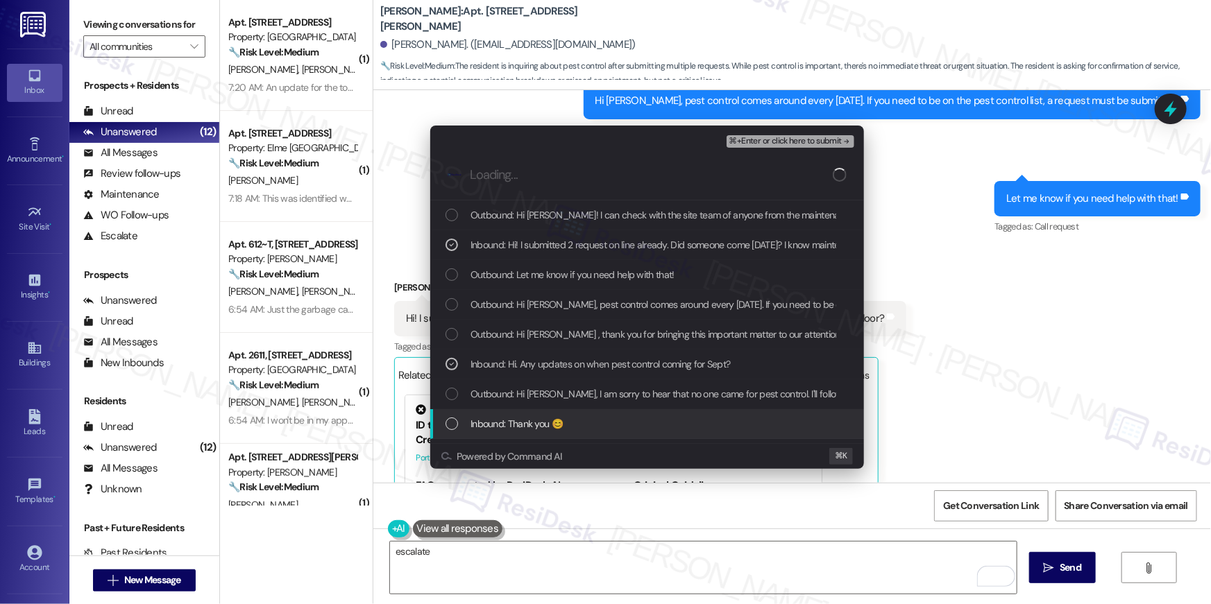
drag, startPoint x: 522, startPoint y: 420, endPoint x: 684, endPoint y: 339, distance: 181.2
click at [523, 420] on span "Inbound: Thank you 😊" at bounding box center [516, 423] width 92 height 15
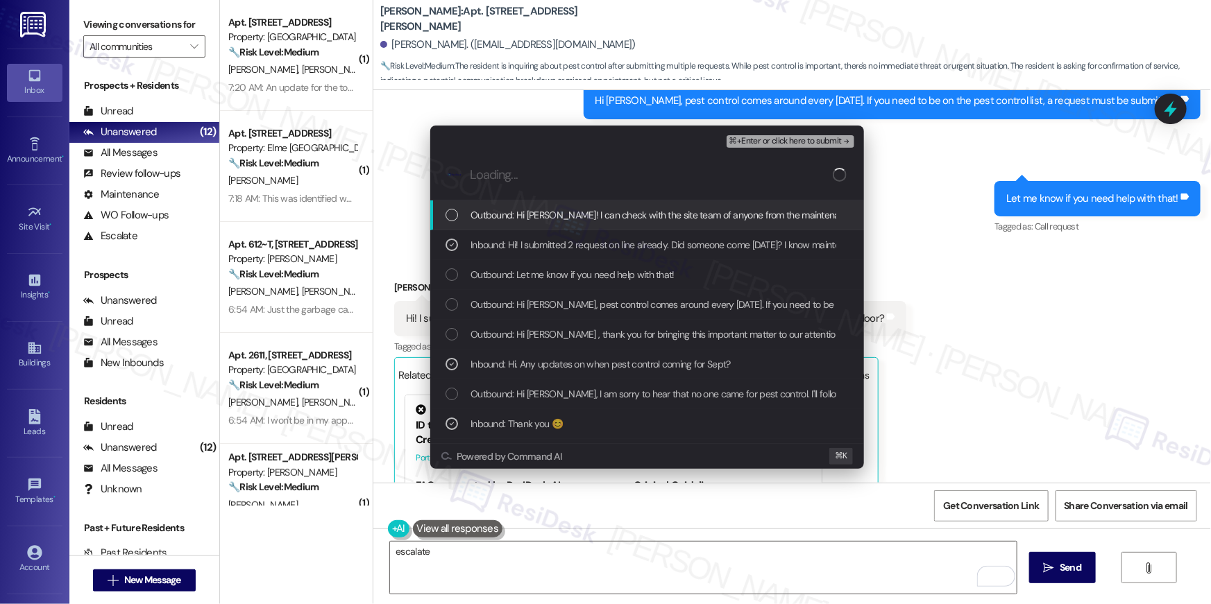
click at [818, 145] on span "⌘+Enter or click here to submit" at bounding box center [785, 142] width 112 height 10
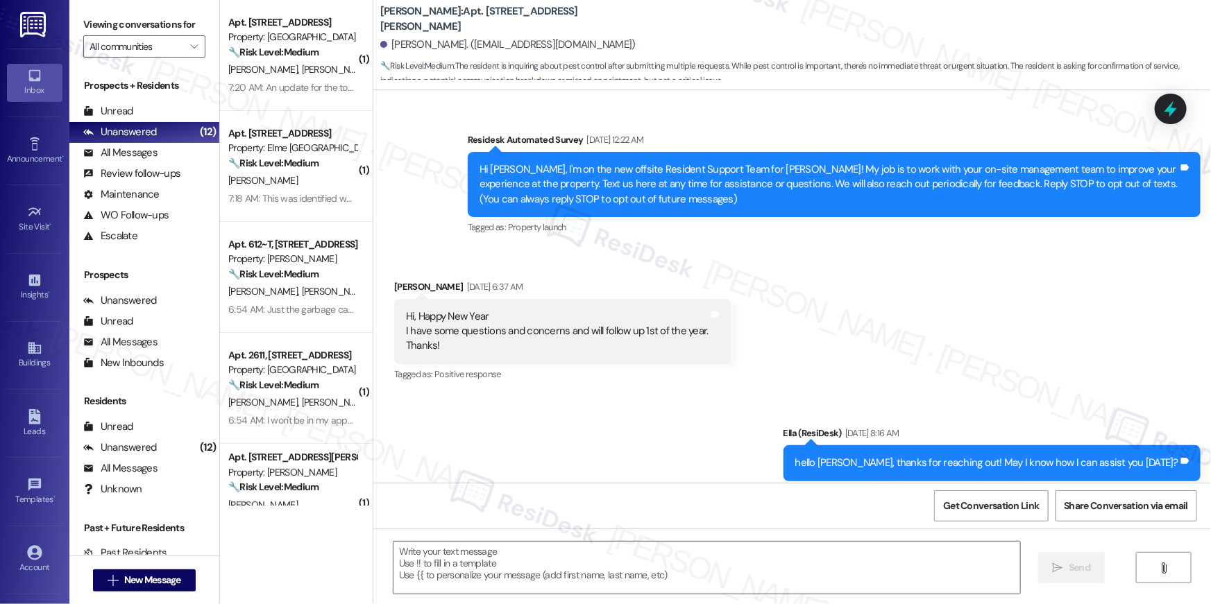
click at [302, 81] on div "( 1 ) Apt. 1311, 10519 Lariat Lane Property: Elme Manassas 🔧 Risk Level: Medium…" at bounding box center [296, 253] width 153 height 506
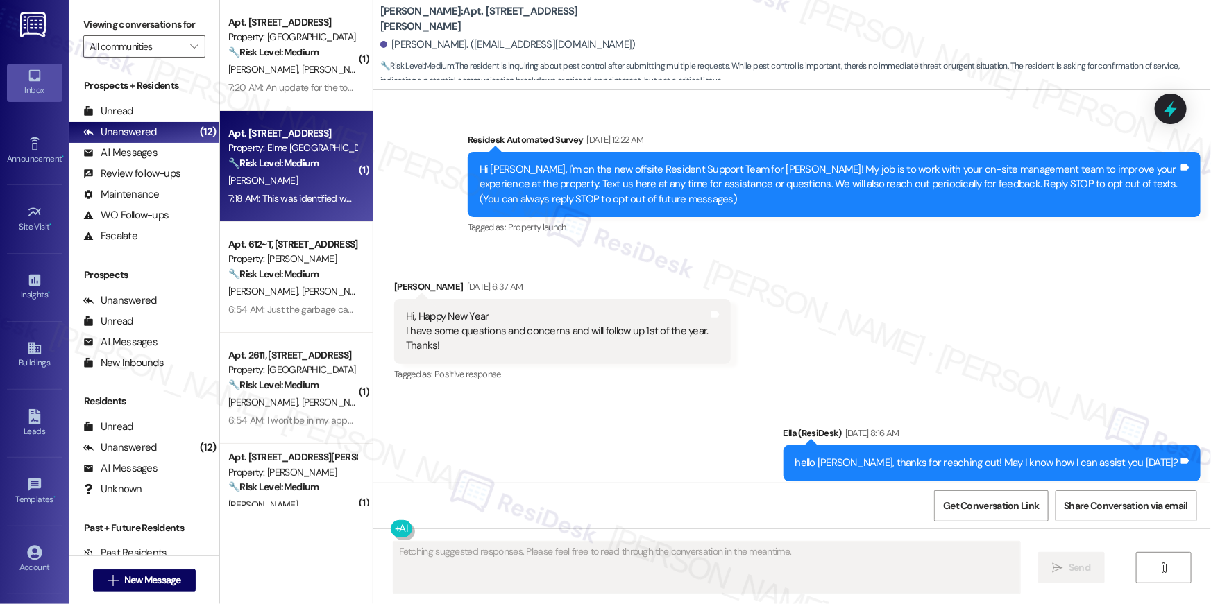
scroll to position [70237, 0]
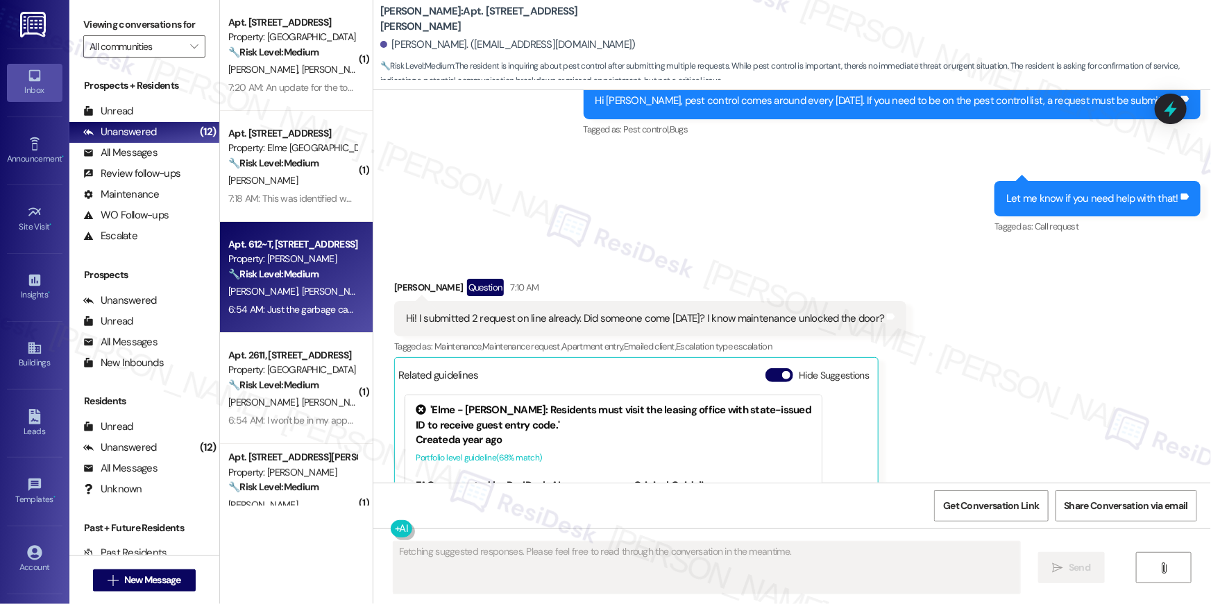
click at [275, 283] on div "A. Causey A. Batchelor-Causey" at bounding box center [292, 291] width 131 height 17
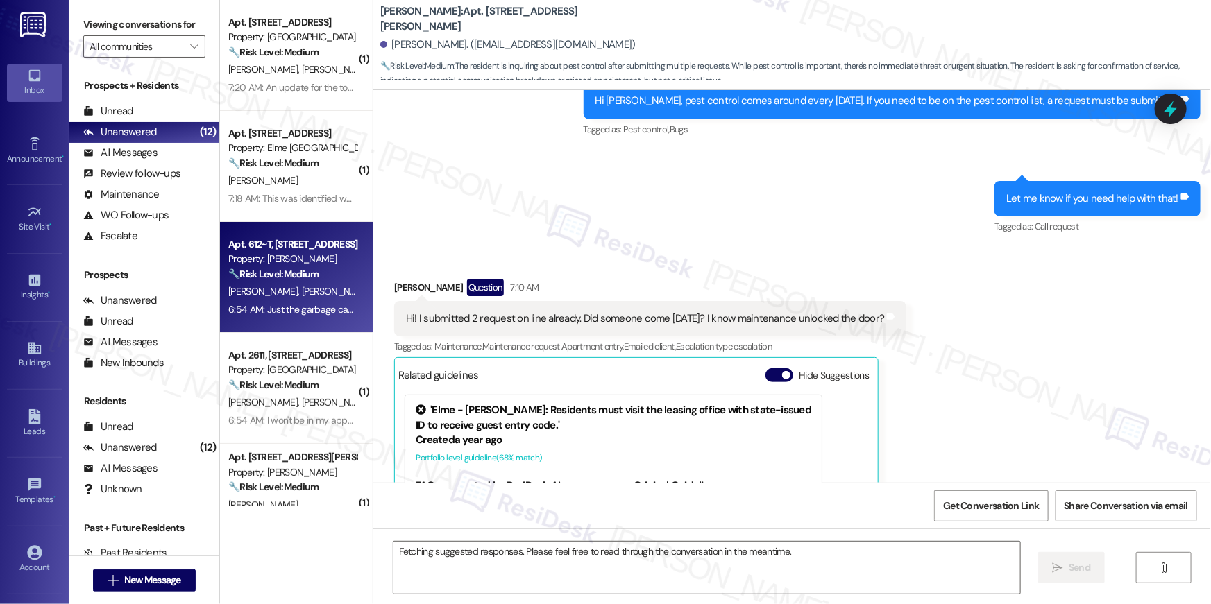
click at [302, 286] on span "A. Batchelor-Causey" at bounding box center [336, 291] width 69 height 12
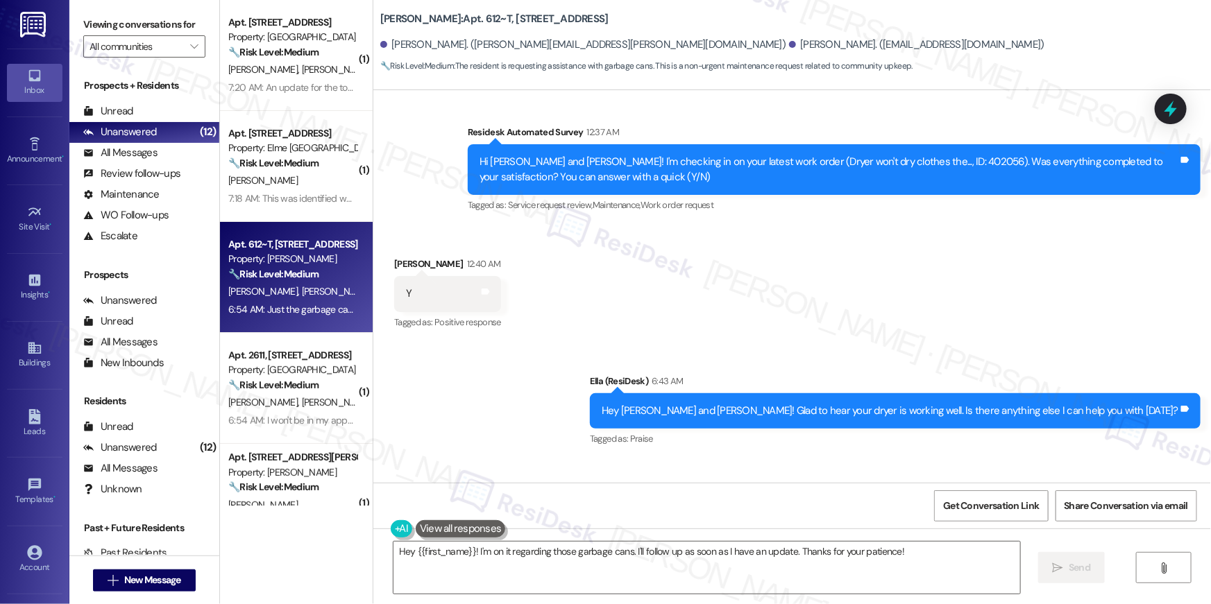
scroll to position [1294, 0]
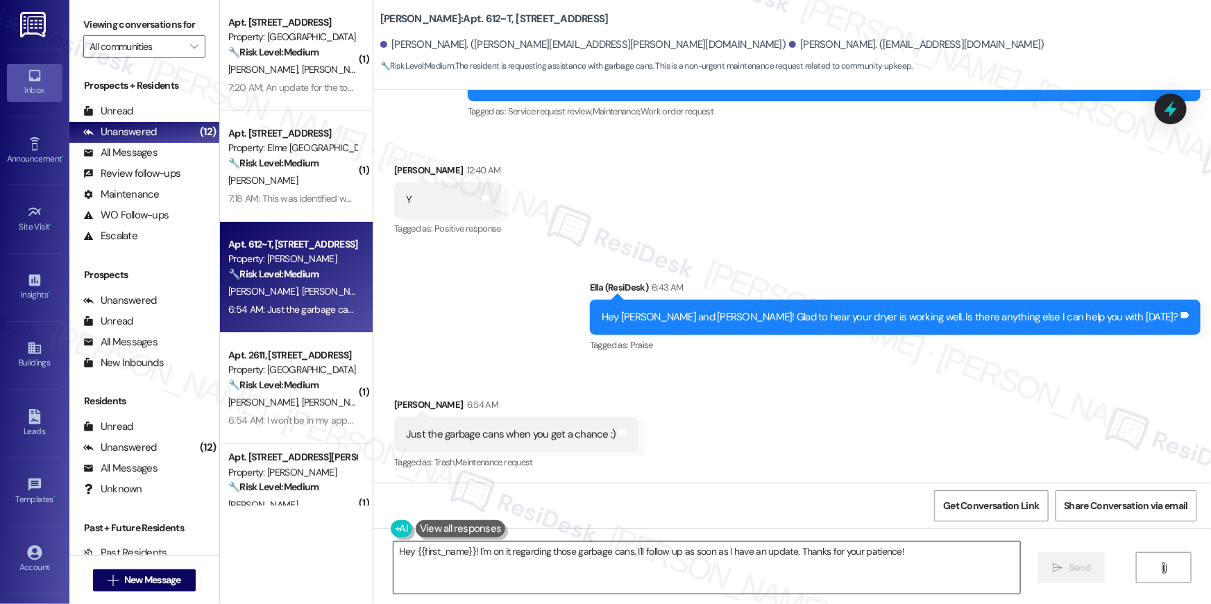
drag, startPoint x: 695, startPoint y: 579, endPoint x: 694, endPoint y: 548, distance: 30.5
click at [695, 579] on textarea "Hey {{first_name}}! I'm on it regarding those garbage cans. I'll follow up as s…" at bounding box center [706, 568] width 627 height 52
click at [694, 579] on textarea "Hey {{first_name}}! I'm on it regarding those garbage cans. I'll follow up as s…" at bounding box center [706, 568] width 627 height 52
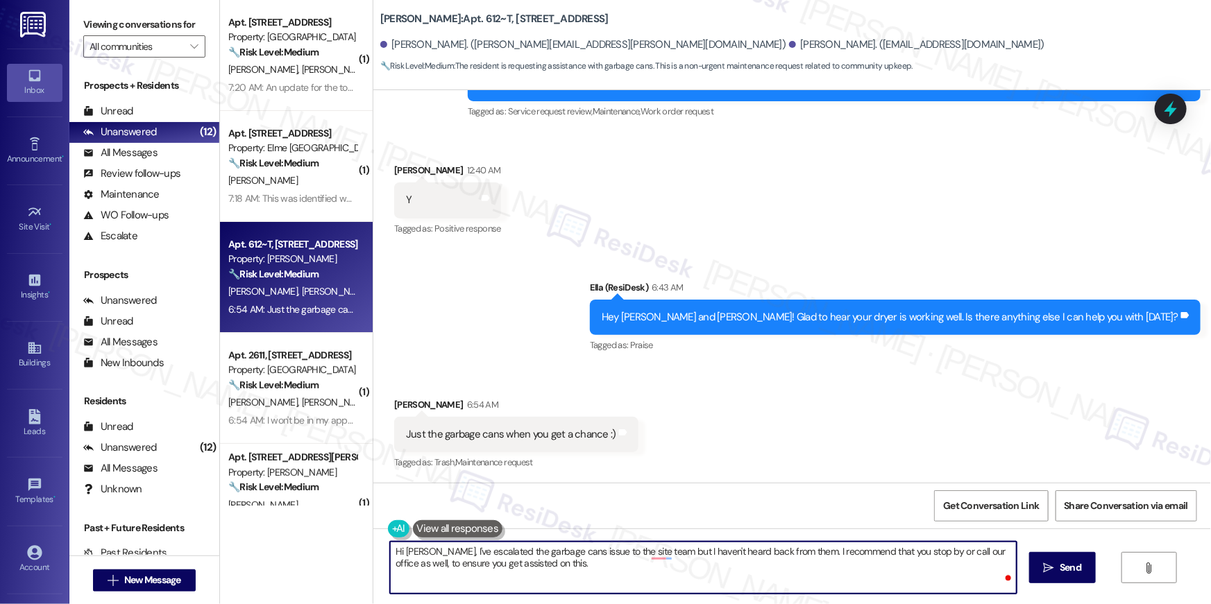
type textarea "Hi Alyssa, I've escalated the garbage cans issue to the site team but I haven't…"
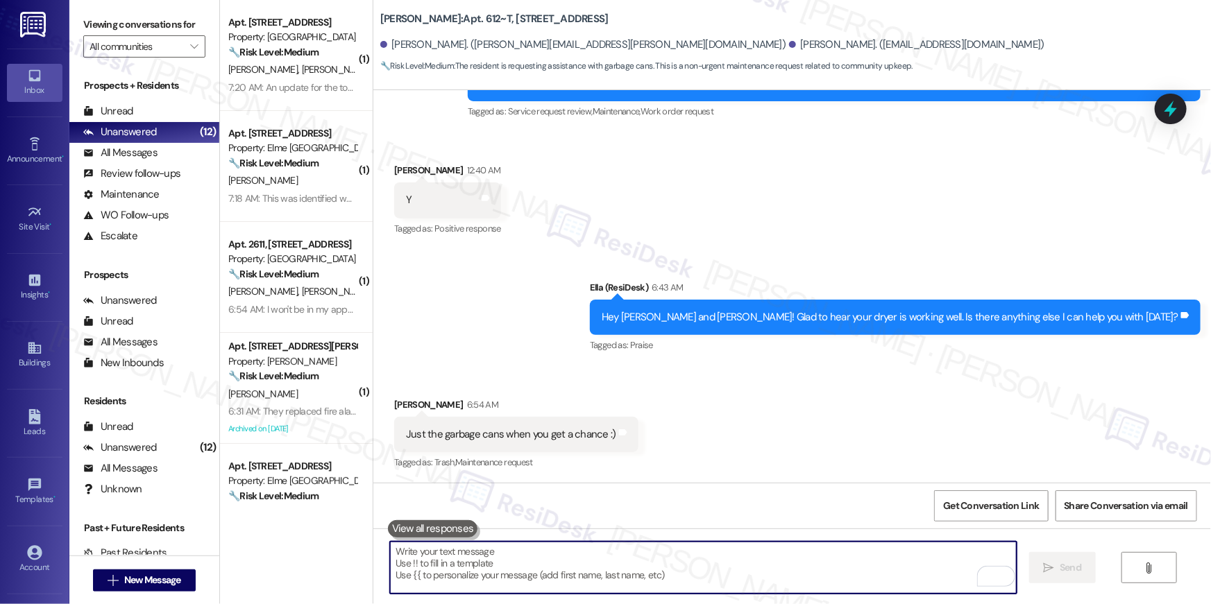
scroll to position [1406, 0]
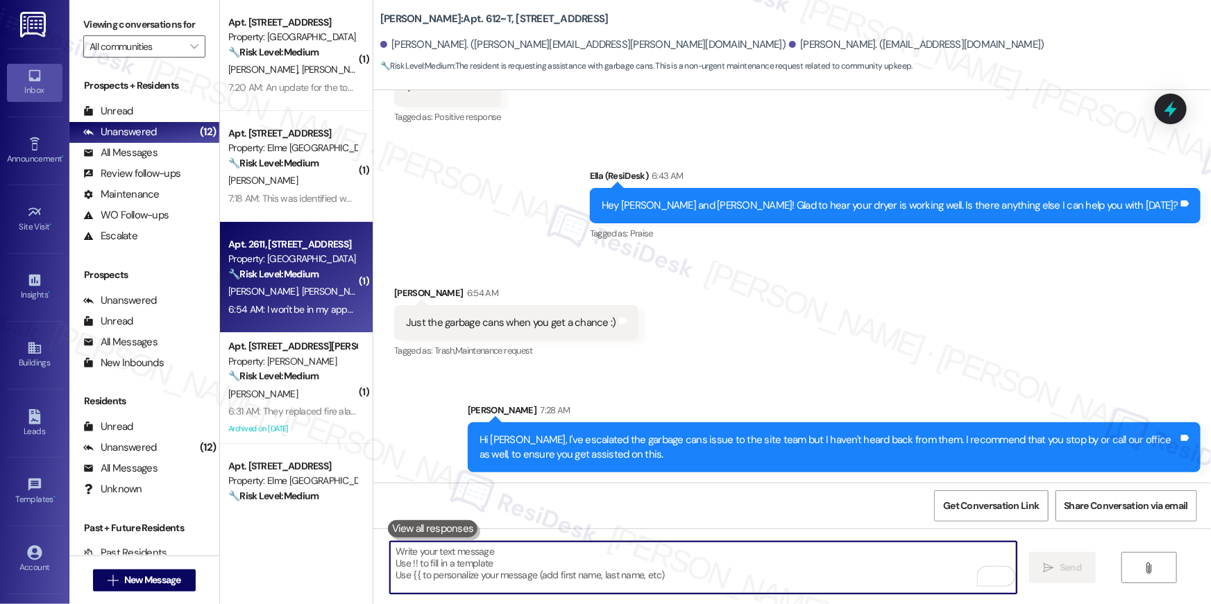
click at [269, 283] on div "A. Reddy M. Cabrera Escobar" at bounding box center [292, 291] width 131 height 17
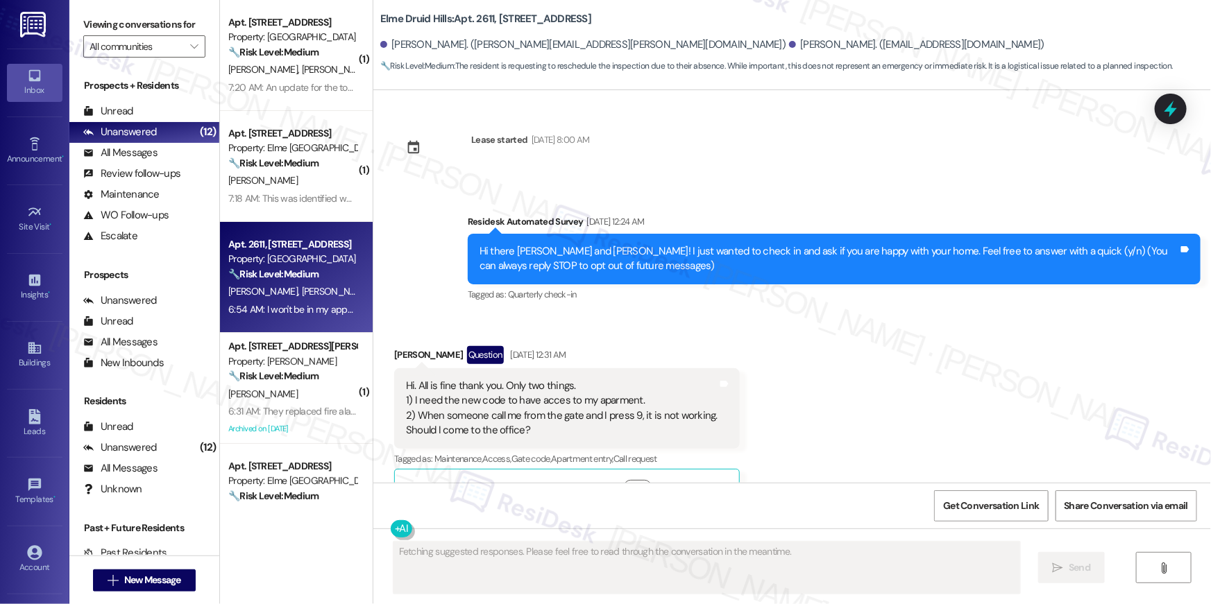
scroll to position [18798, 0]
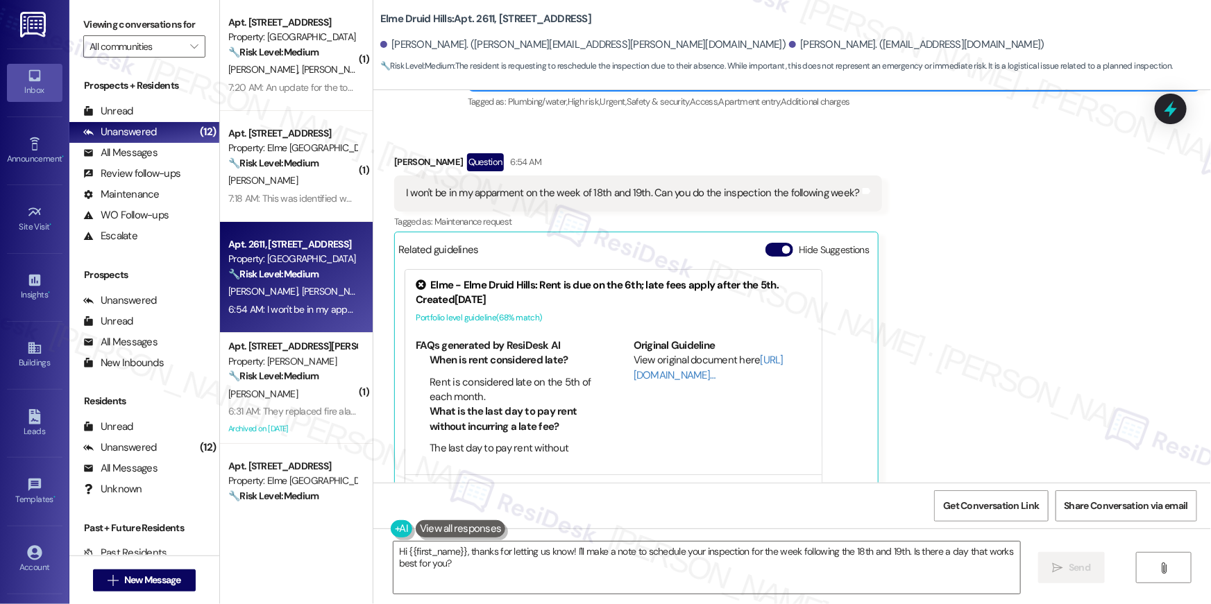
click at [926, 309] on div "Received via SMS Maria Cabrera Escobar Question 6:54 AM I won't be in my apparm…" at bounding box center [792, 321] width 838 height 398
click at [630, 559] on textarea "Hi {{first_name}}, thanks for letting us know! I'll make a note to schedule you…" at bounding box center [706, 568] width 627 height 52
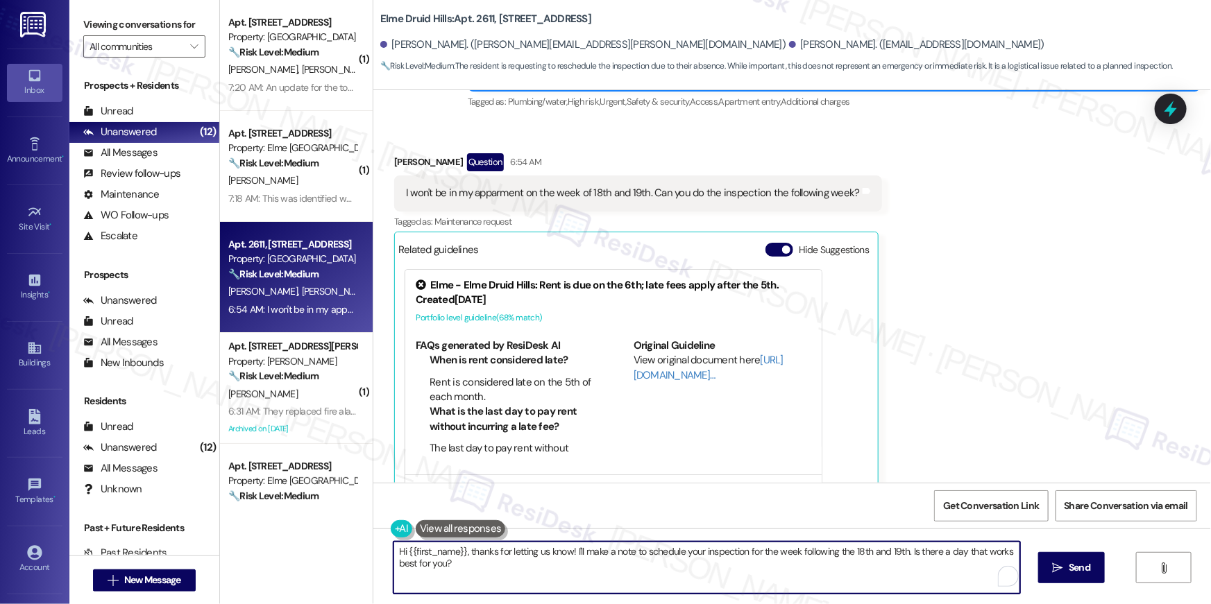
click at [699, 584] on textarea "Hi {{first_name}}, thanks for letting us know! I'll make a note to schedule you…" at bounding box center [706, 568] width 627 height 52
click at [861, 559] on textarea "Hi {{first_name}}, thanks for letting us know! I'll make a note to schedule you…" at bounding box center [706, 568] width 627 height 52
click at [622, 551] on textarea "Hi {{first_name}}, thanks for letting us know! I'll make a note to schedule you…" at bounding box center [706, 568] width 627 height 52
drag, startPoint x: 579, startPoint y: 552, endPoint x: 575, endPoint y: 597, distance: 45.3
click at [575, 597] on div "Hi {{first_name}}, thanks for letting us know! I'll make a note to schedule you…" at bounding box center [792, 581] width 838 height 104
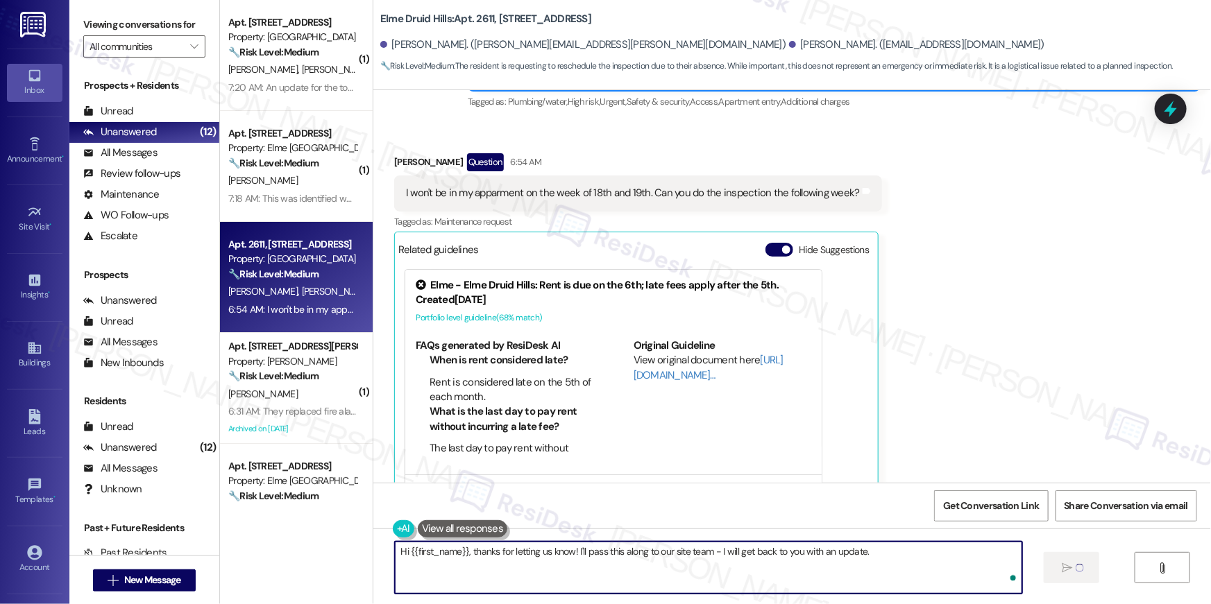
type textarea "Hi {{first_name}}, thanks for letting us know! I'll pass this along to our site…"
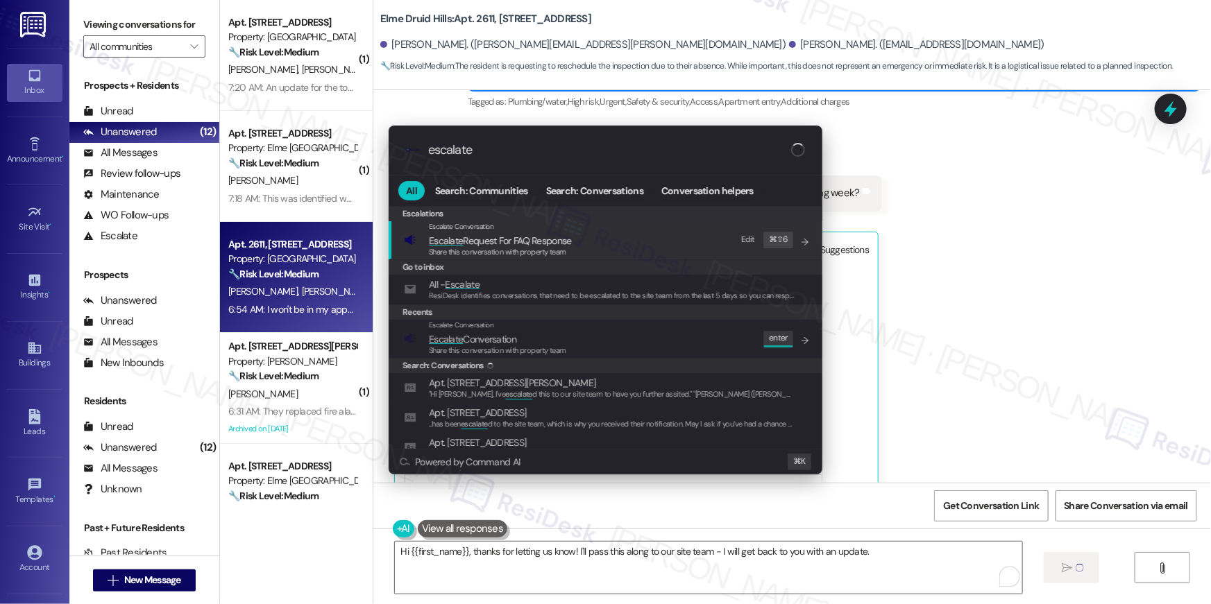
type input "escalate"
click at [607, 339] on div "Escalate Conversation Escalate Conversation Share this conversation with proper…" at bounding box center [607, 338] width 406 height 37
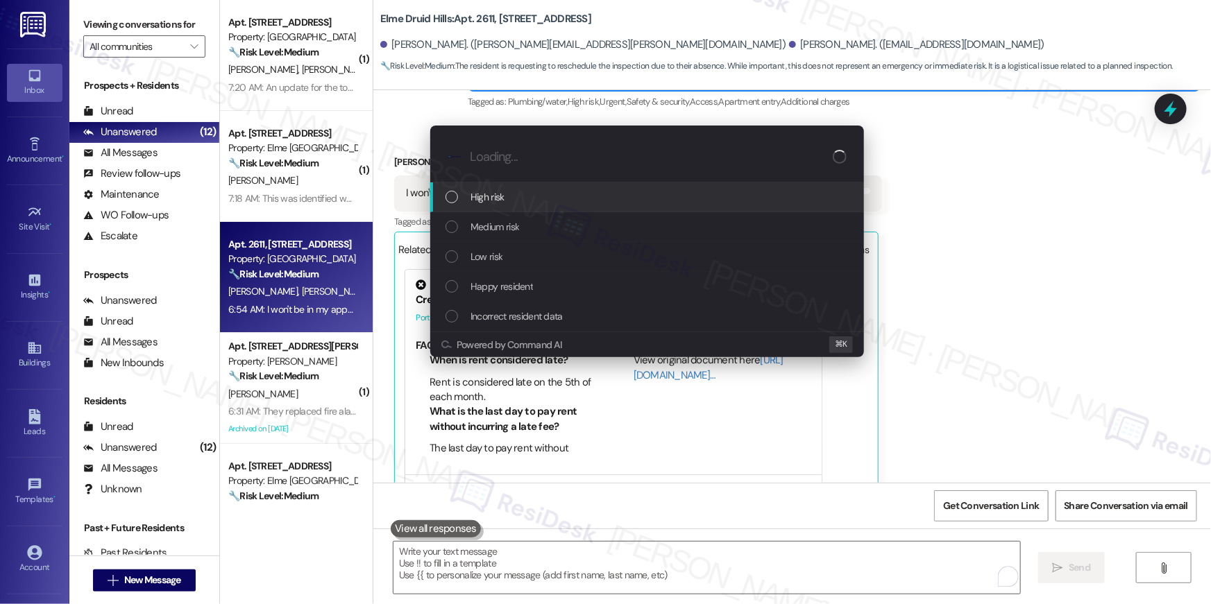
click at [529, 332] on div "High risk Medium risk Low risk Happy resident Incorrect resident data" at bounding box center [647, 256] width 434 height 149
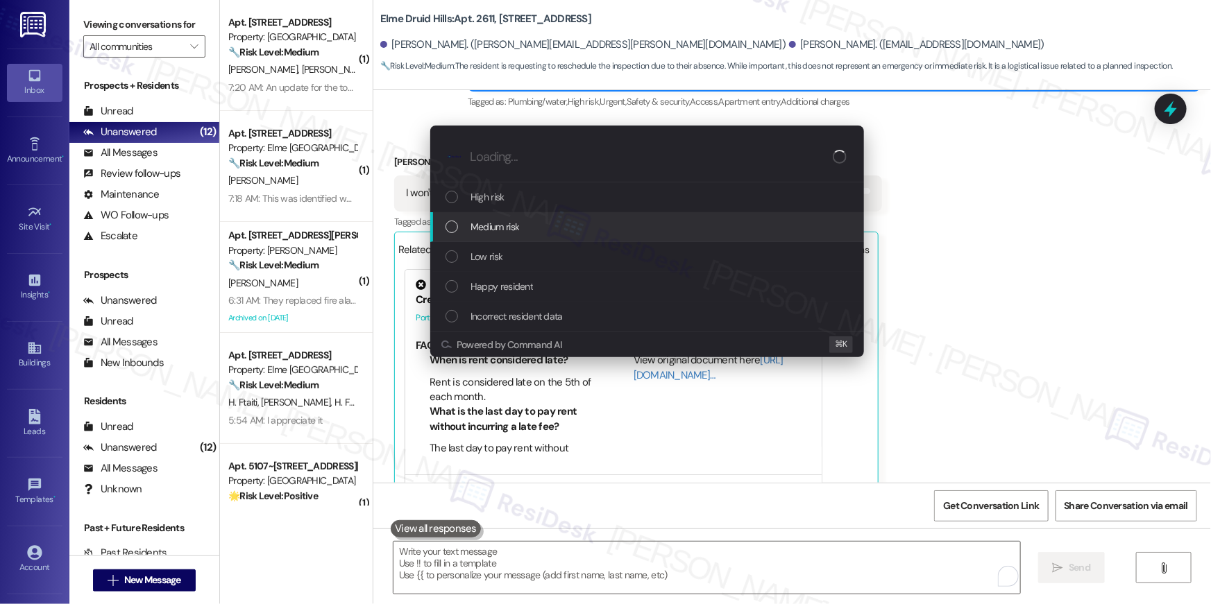
click at [522, 226] on div "Medium risk" at bounding box center [648, 226] width 406 height 15
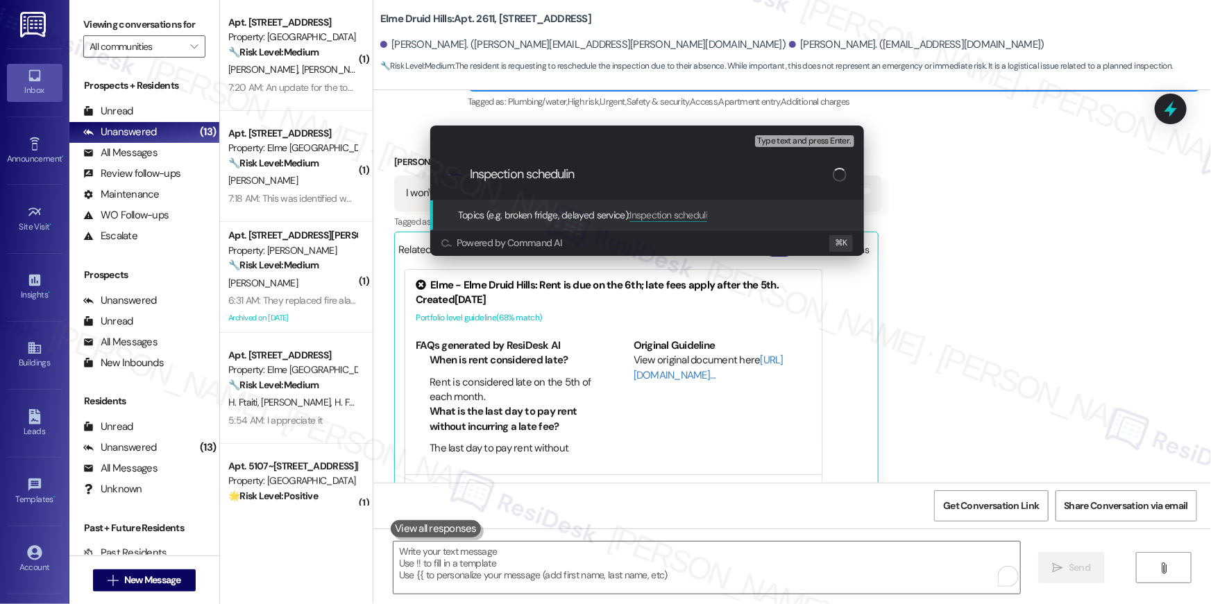
type input "Inspection scheduling"
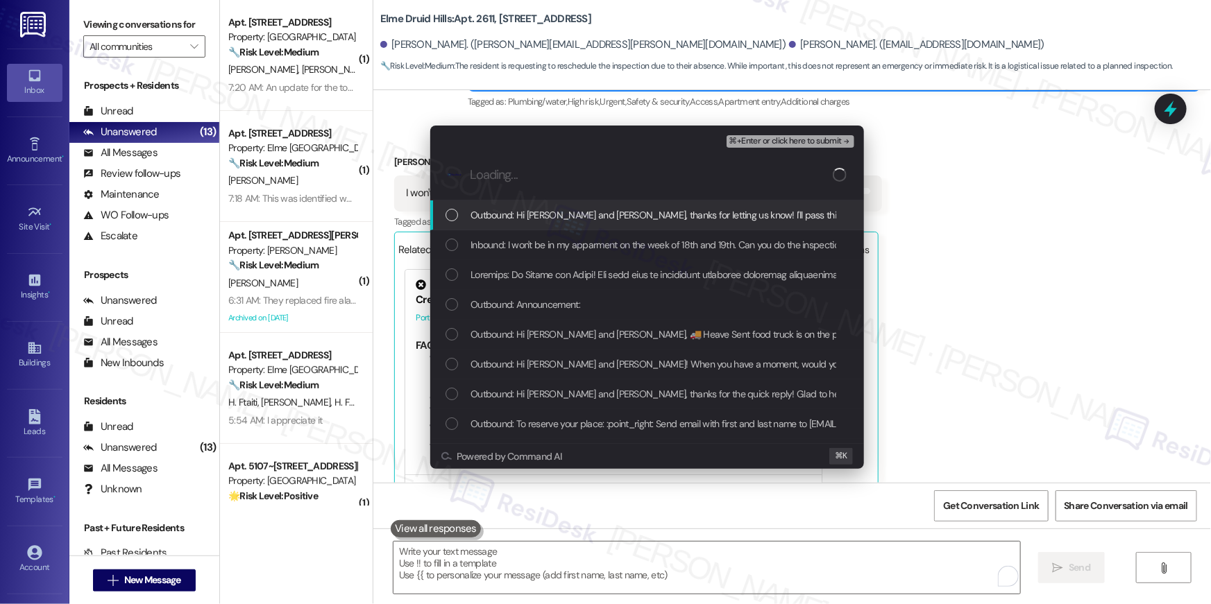
click at [454, 218] on div "List of options" at bounding box center [451, 215] width 12 height 12
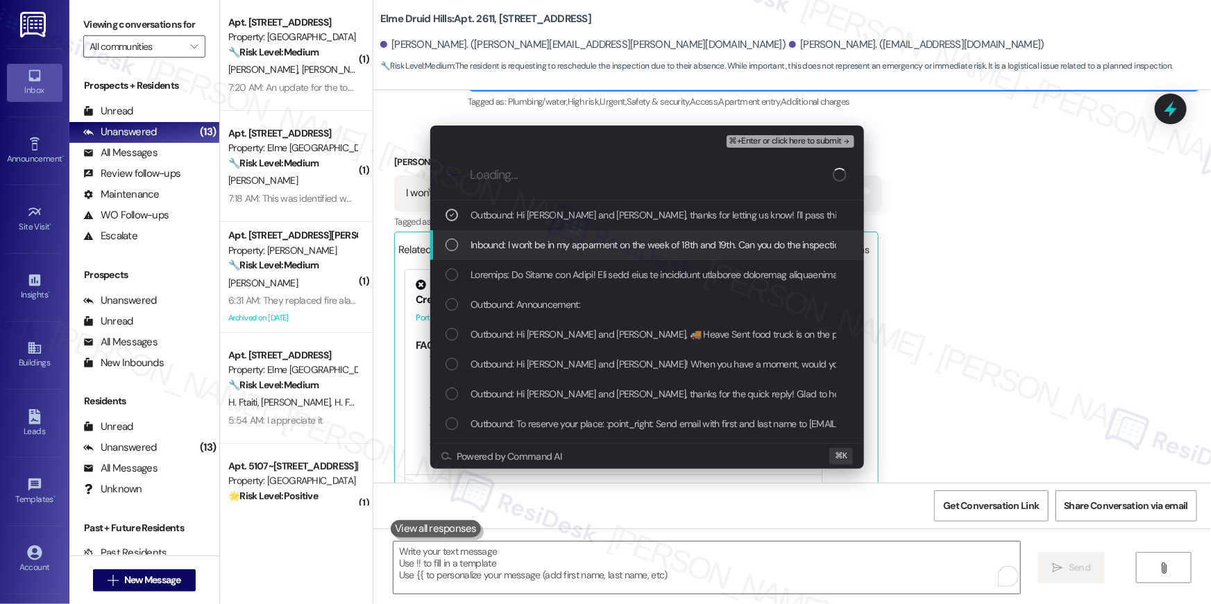
click at [454, 243] on div "List of options" at bounding box center [451, 245] width 12 height 12
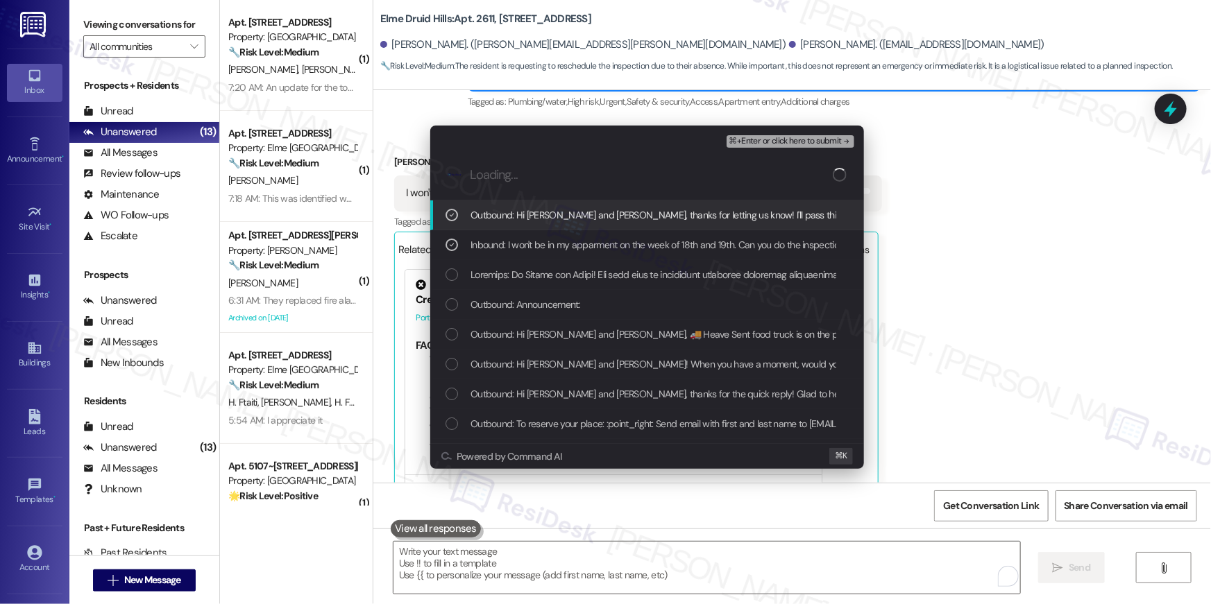
click at [449, 220] on div "List of options" at bounding box center [451, 215] width 12 height 12
click at [770, 146] on button "⌘+Enter or click here to submit" at bounding box center [791, 141] width 128 height 12
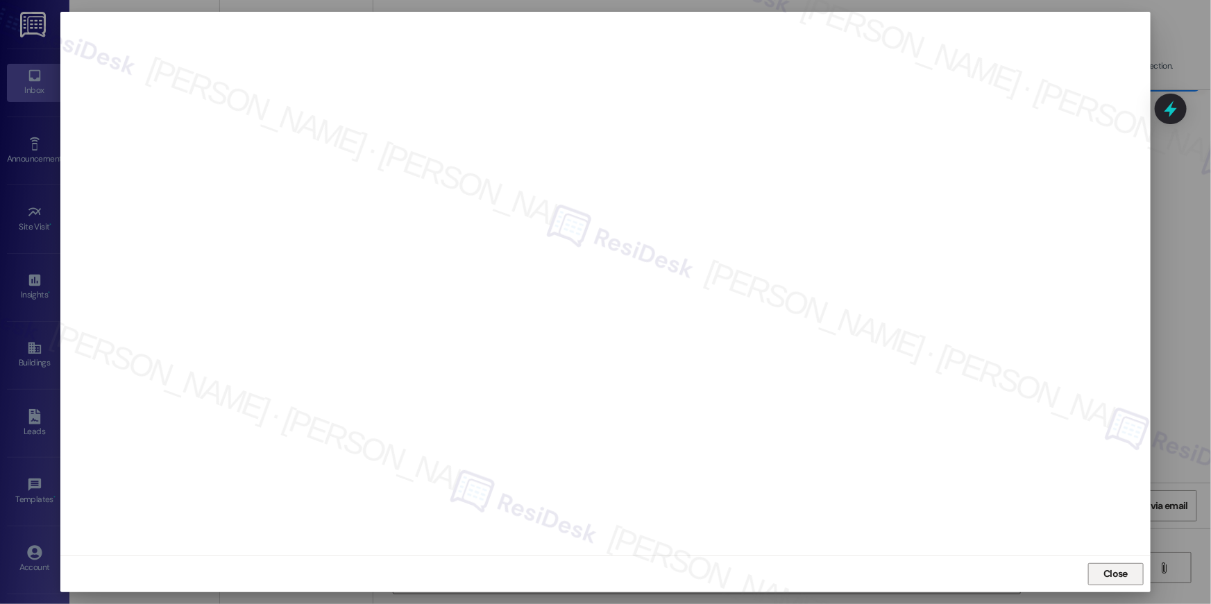
click at [1110, 571] on span "Close" at bounding box center [1115, 574] width 24 height 15
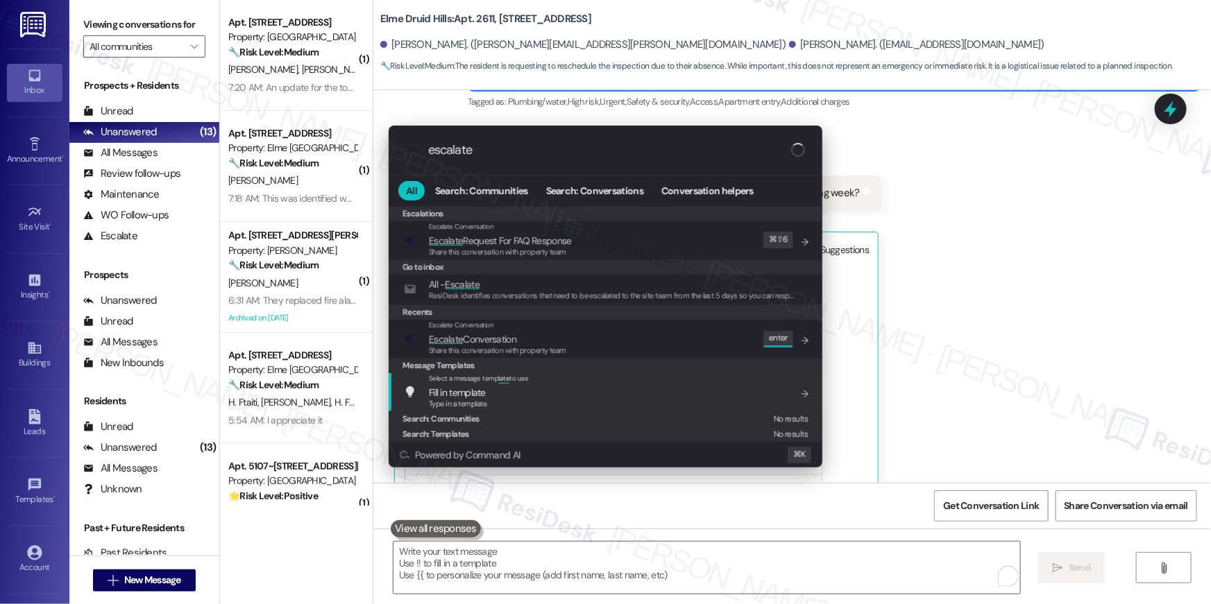
type input "escalate"
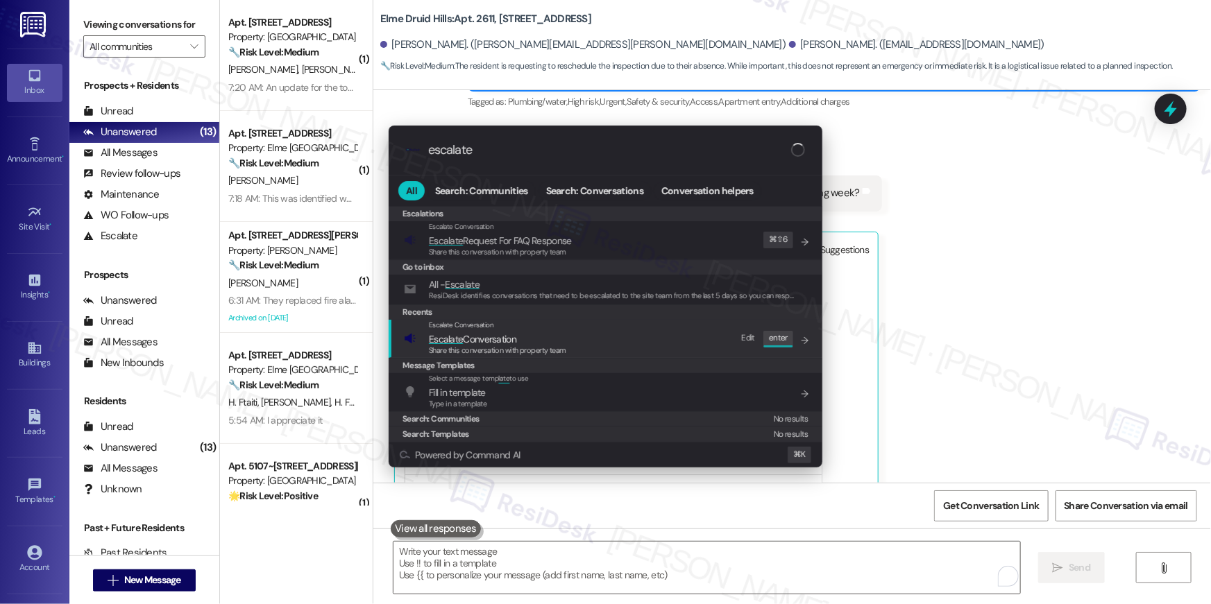
click at [602, 346] on div "Escalate Conversation Escalate Conversation Share this conversation with proper…" at bounding box center [607, 338] width 406 height 37
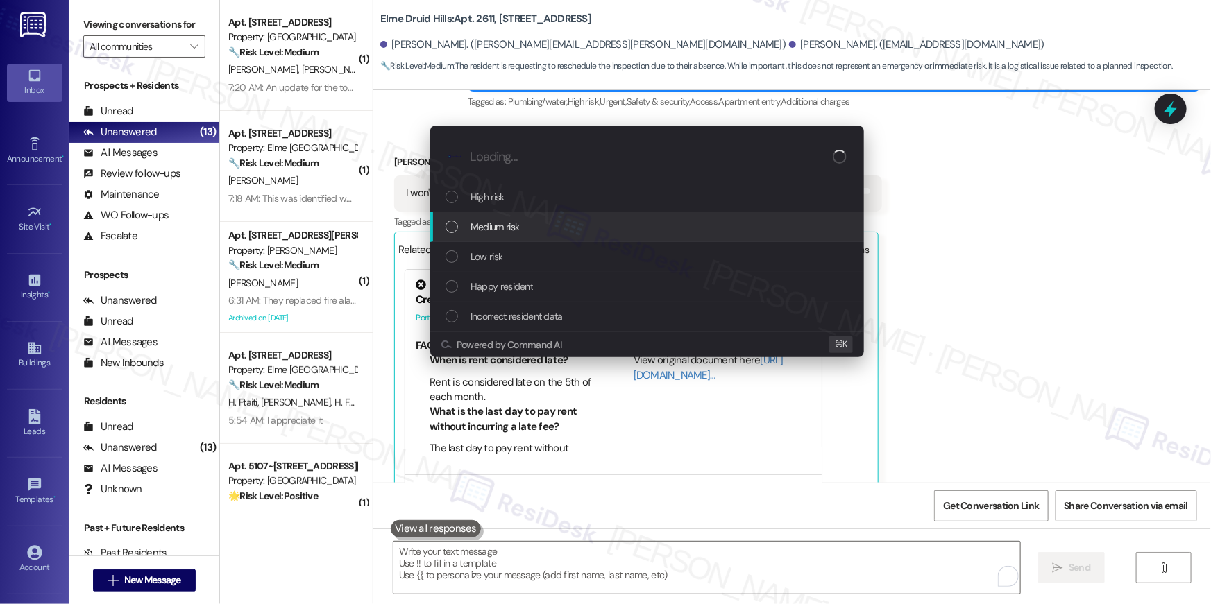
click at [504, 236] on div "Medium risk" at bounding box center [647, 227] width 434 height 30
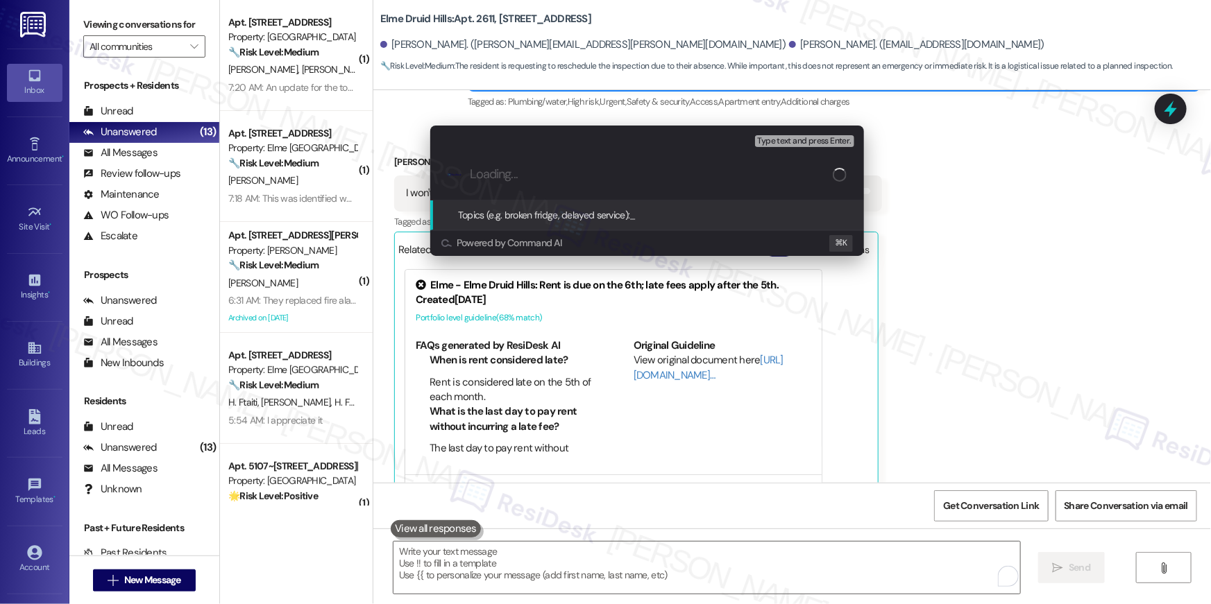
paste input "Inspection scheduling"
type input "Inspection scheduling"
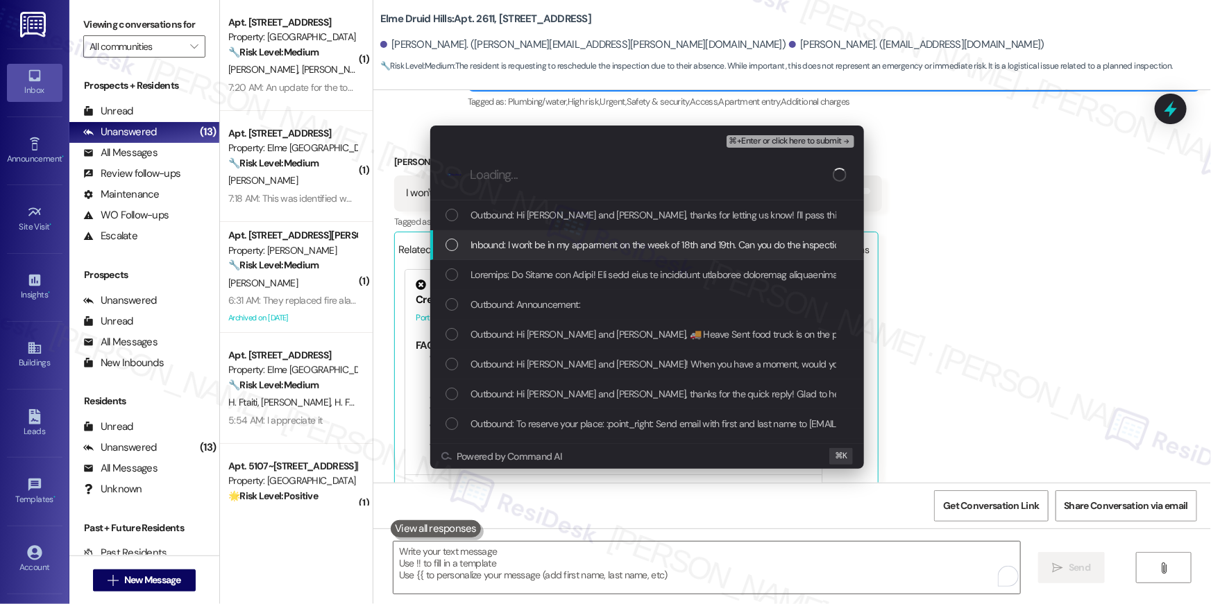
click at [547, 243] on span "Inbound: I won't be in my apparment on the week of 18th and 19th. Can you do th…" at bounding box center [697, 244] width 455 height 15
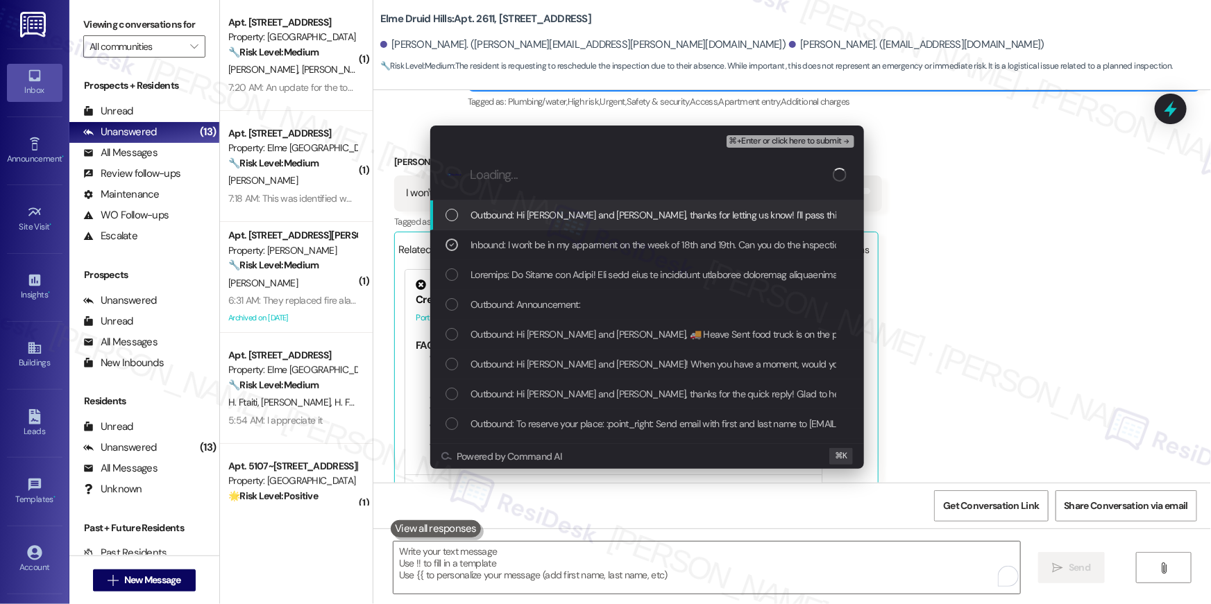
click at [794, 148] on div "⌘+Enter or click here to submit" at bounding box center [792, 142] width 130 height 18
click at [794, 144] on span "⌘+Enter or click here to submit" at bounding box center [785, 142] width 112 height 10
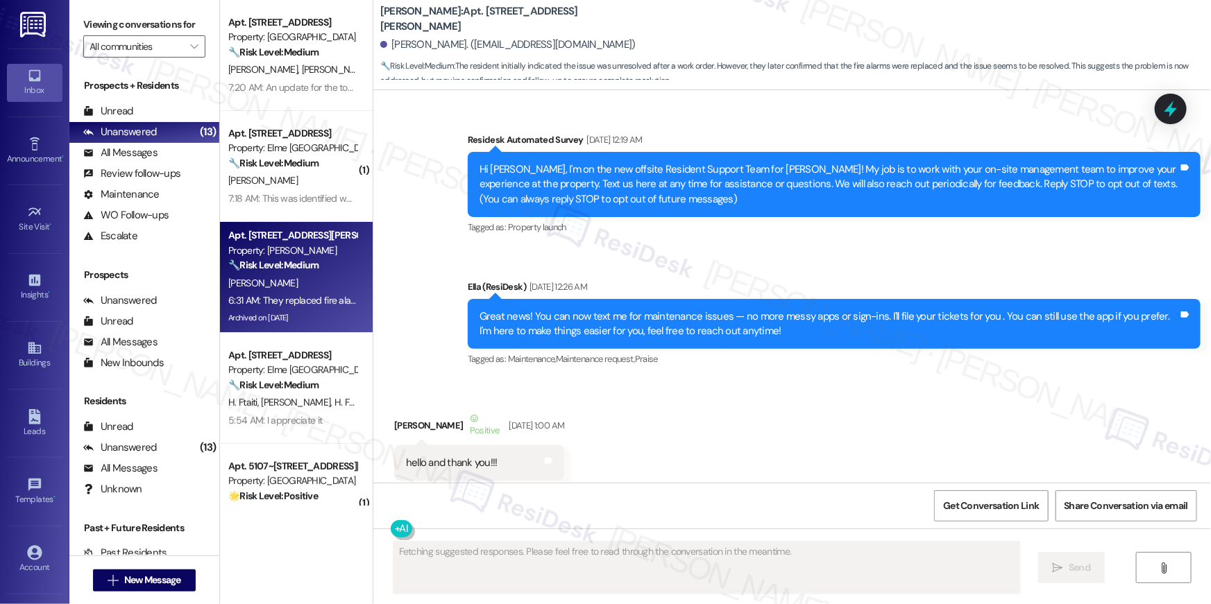
scroll to position [30701, 0]
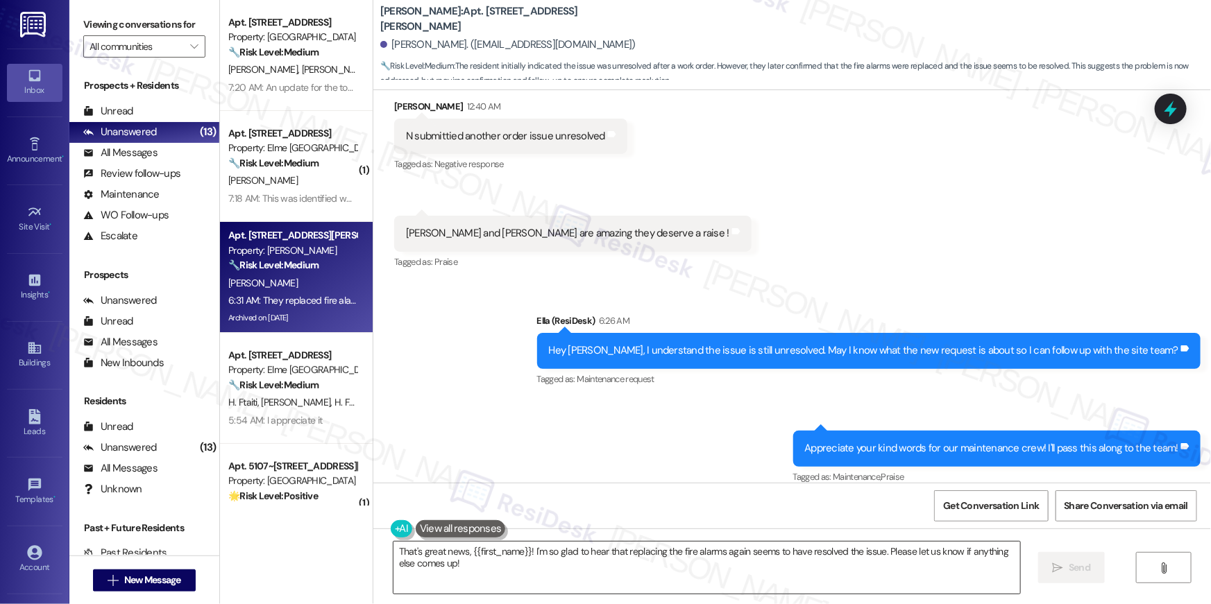
click at [599, 575] on textarea "That's great news, {{first_name}}! I'm so glad to hear that replacing the fire …" at bounding box center [706, 568] width 627 height 52
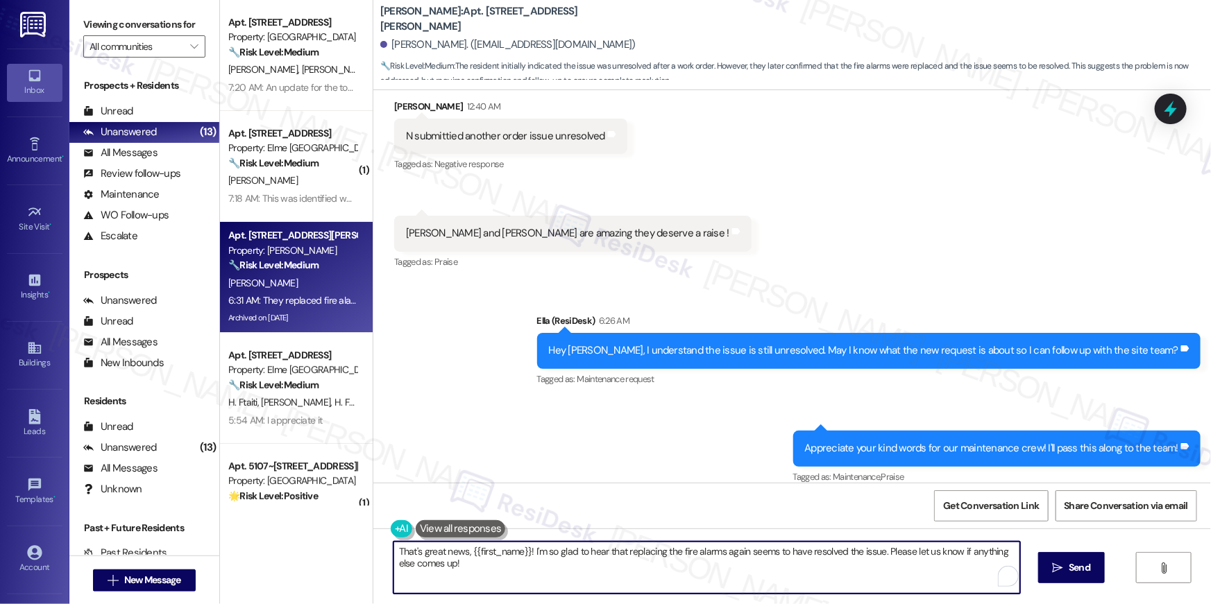
click at [731, 588] on textarea "That's great news, {{first_name}}! I'm so glad to hear that replacing the fire …" at bounding box center [706, 568] width 627 height 52
click at [750, 552] on textarea "That's great news, {{first_name}}! I'm so glad to hear that replacing the fire …" at bounding box center [703, 568] width 627 height 52
click at [910, 580] on textarea "That's great news, {{first_name}}! I'm so glad to hear that replacing the fire …" at bounding box center [703, 568] width 627 height 52
type textarea "That's great news, {{first_name}}! I'm so glad to hear that replacing the fire …"
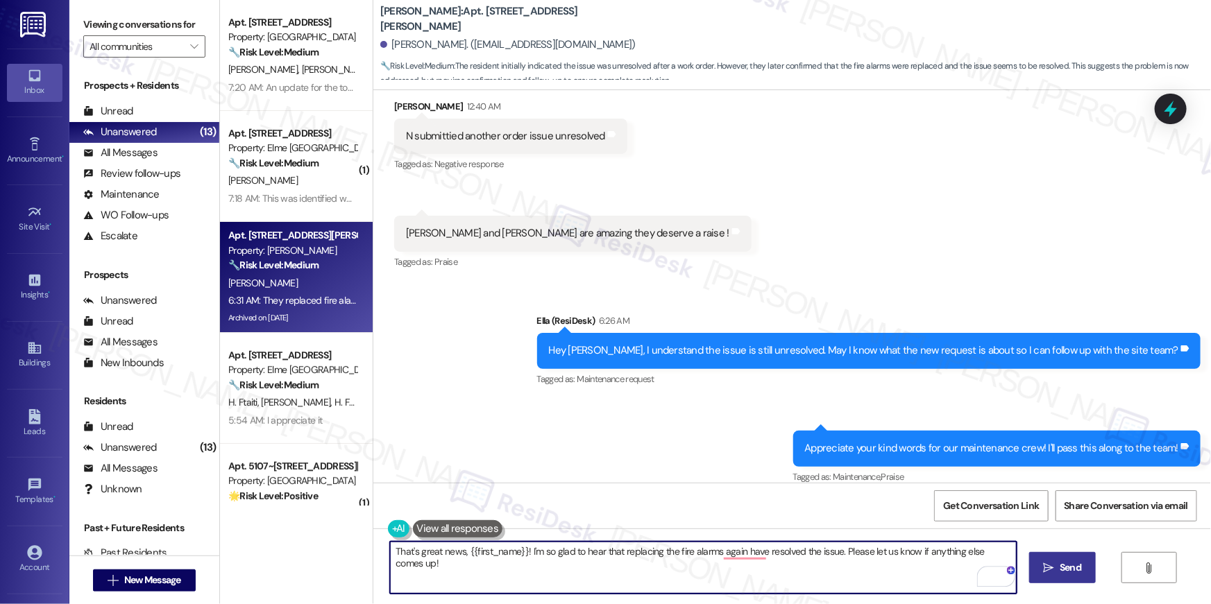
click at [1072, 564] on span "Send" at bounding box center [1071, 568] width 22 height 15
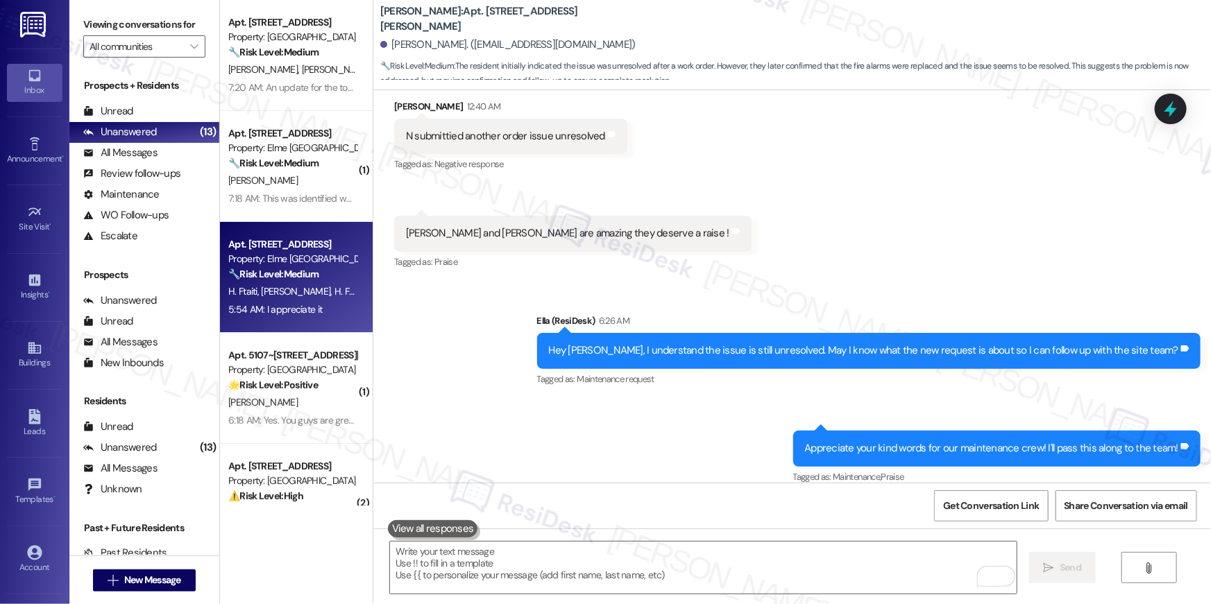
click at [294, 307] on div "5:54 AM: I appreciate it 5:54 AM: I appreciate it" at bounding box center [275, 309] width 94 height 12
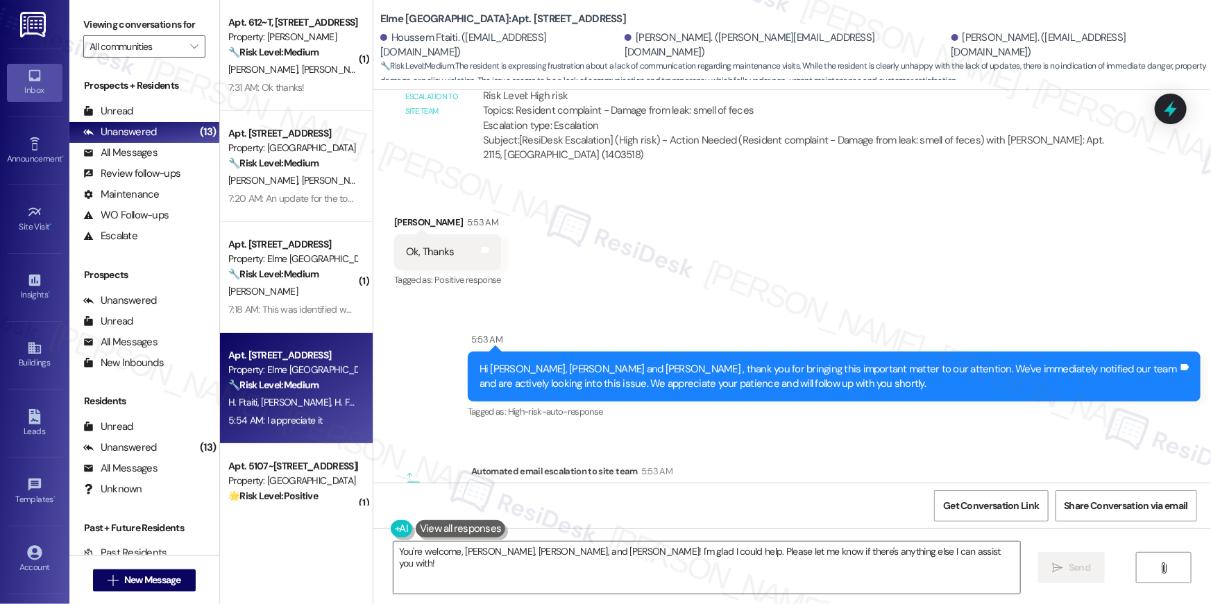
scroll to position [5288, 0]
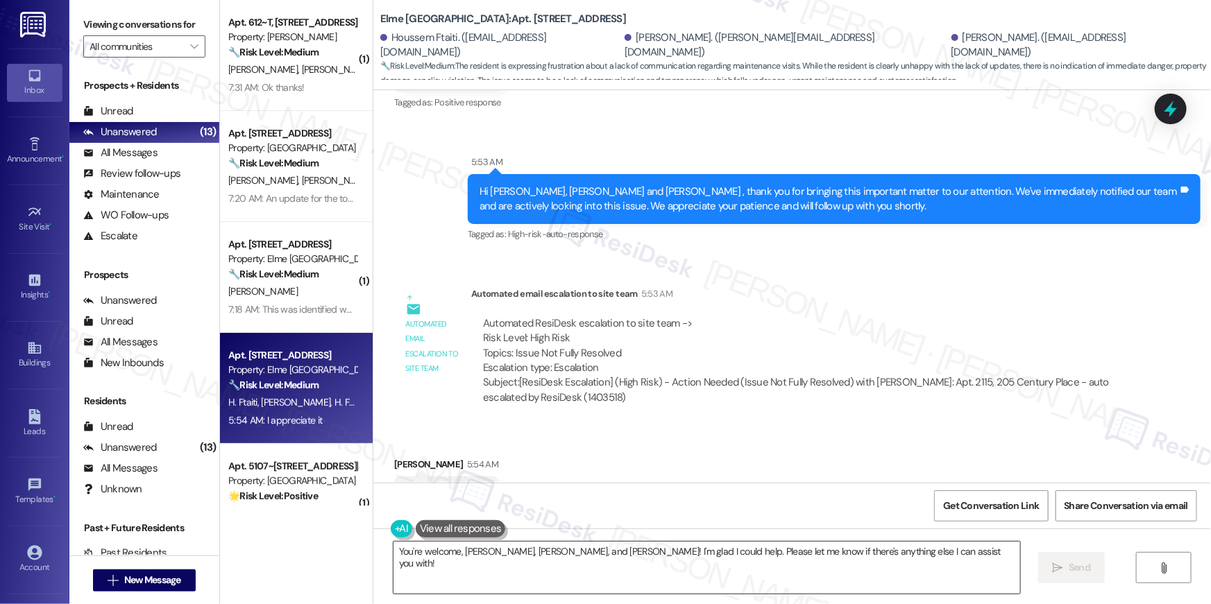
click at [659, 557] on textarea "You're welcome, Houssem, Hazem, and Bryanna! I'm glad I could help. Please let …" at bounding box center [706, 568] width 627 height 52
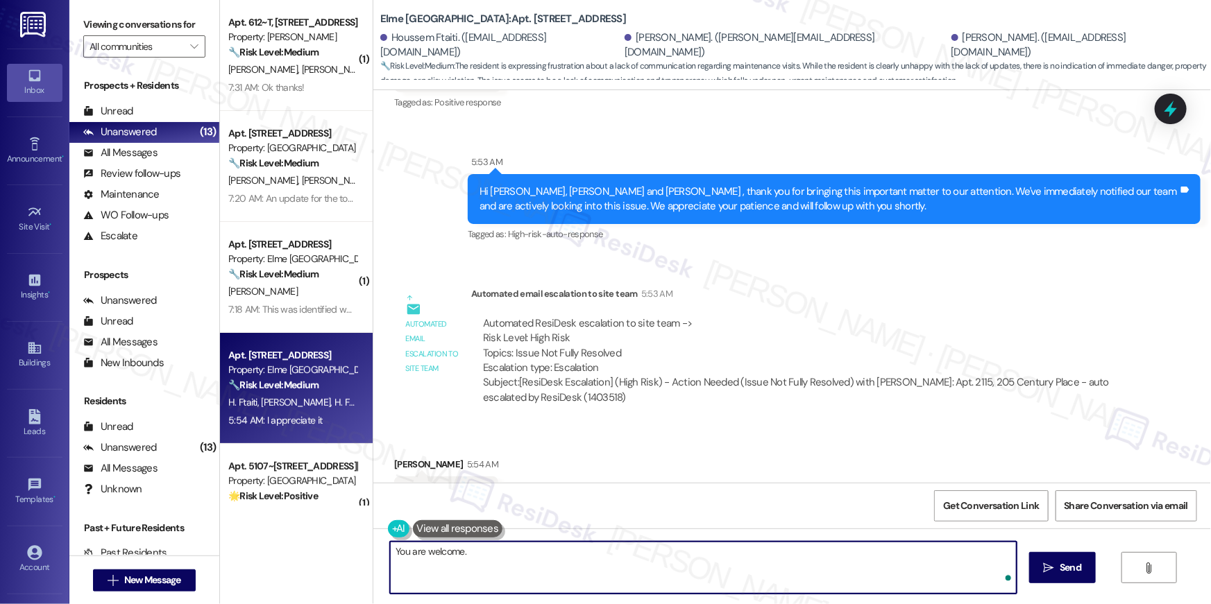
type textarea "You are welcome."
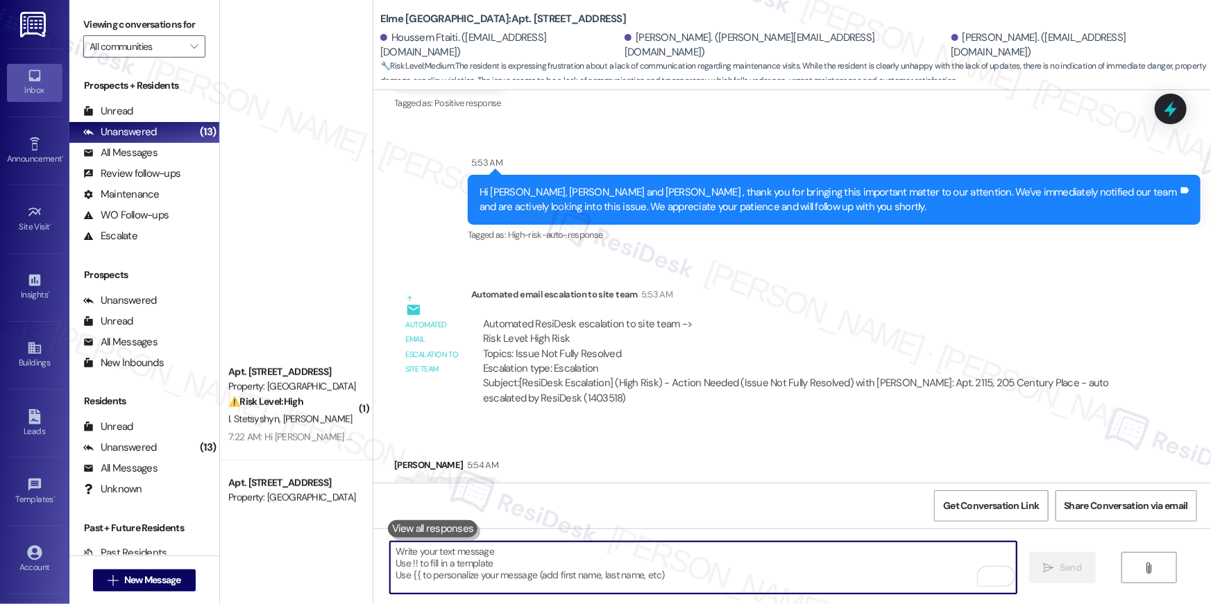
scroll to position [0, 0]
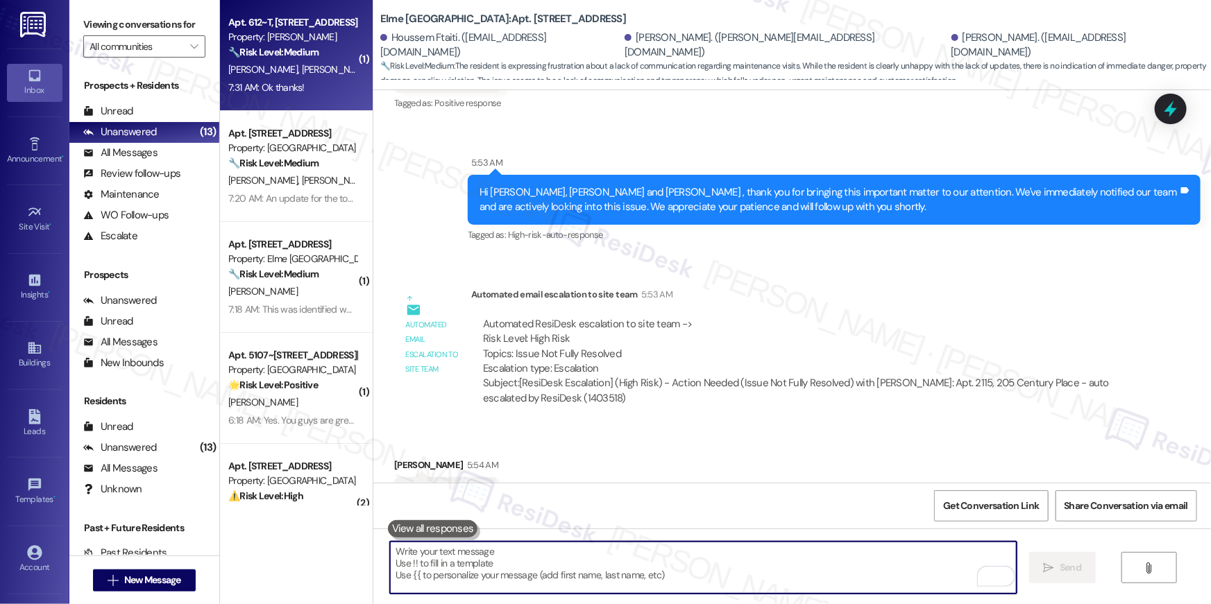
click at [283, 85] on div "7:31 AM: Ok thanks! 7:31 AM: Ok thanks!" at bounding box center [266, 87] width 76 height 12
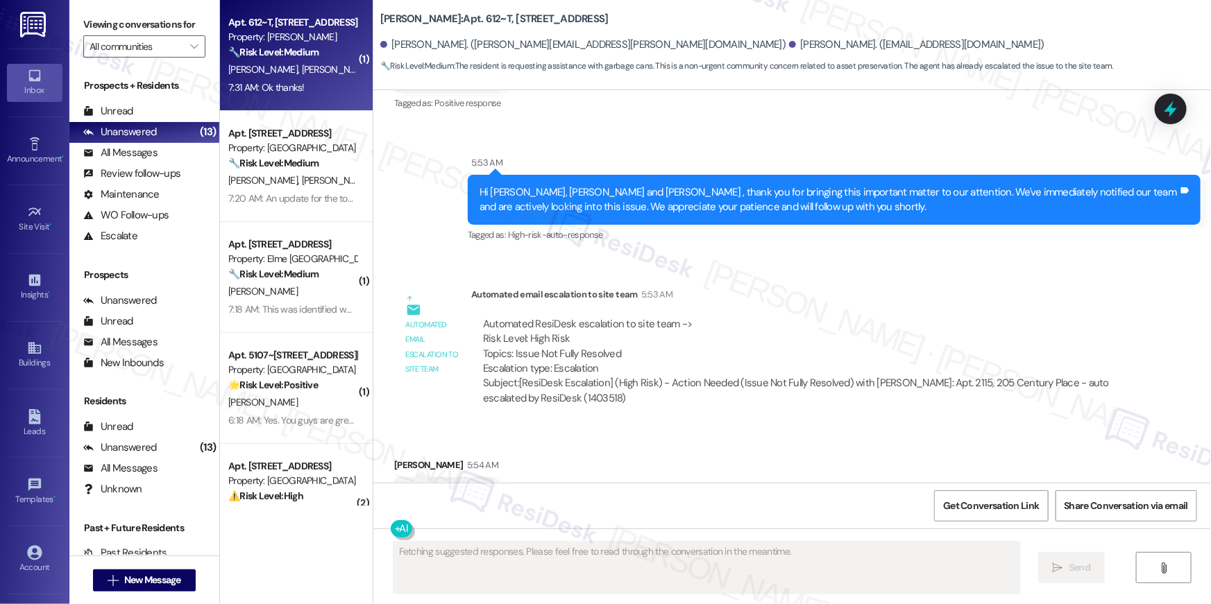
click at [283, 85] on div "7:31 AM: Ok thanks! 7:31 AM: Ok thanks!" at bounding box center [266, 87] width 76 height 12
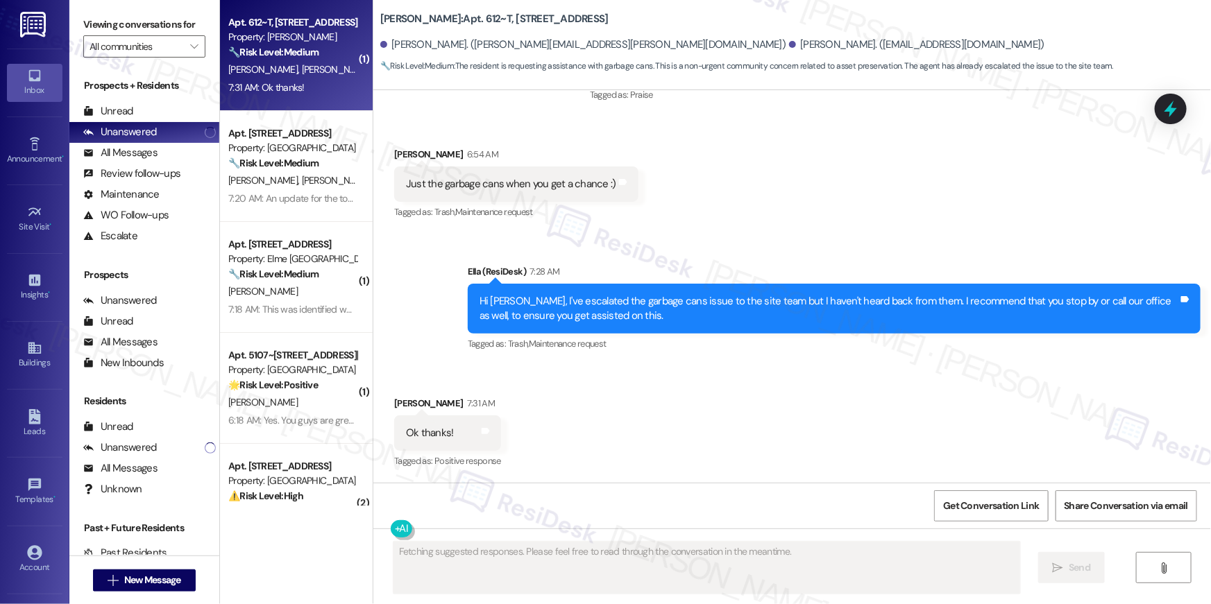
scroll to position [1543, 0]
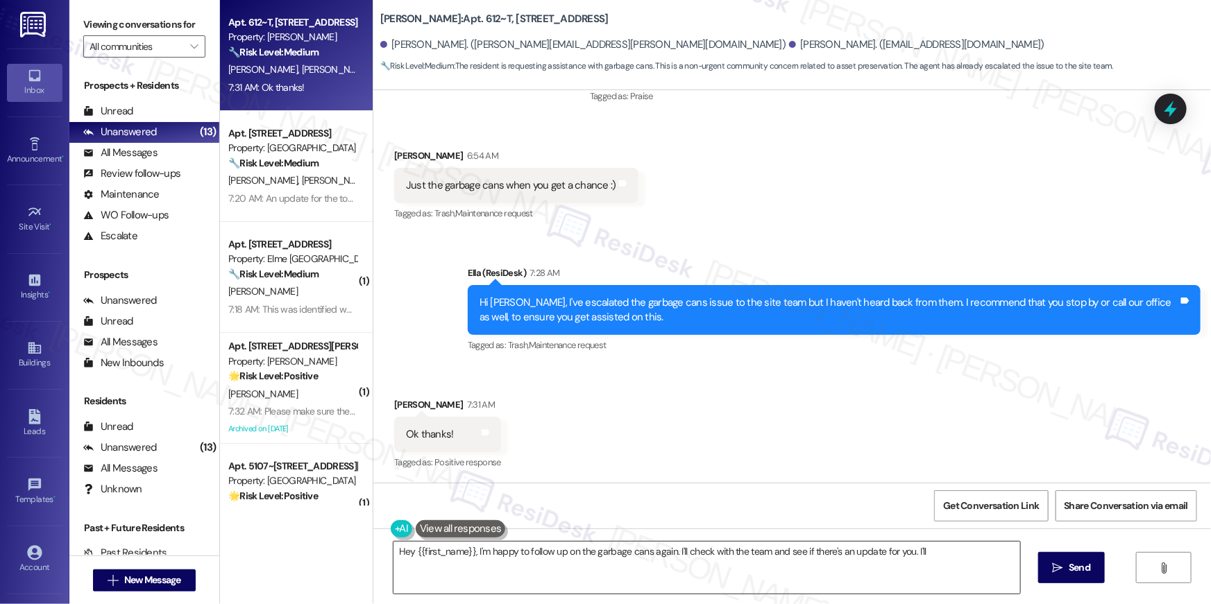
click at [726, 575] on textarea "Hey {{first_name}}, I'm happy to follow up on the garbage cans again. I'll chec…" at bounding box center [706, 568] width 627 height 52
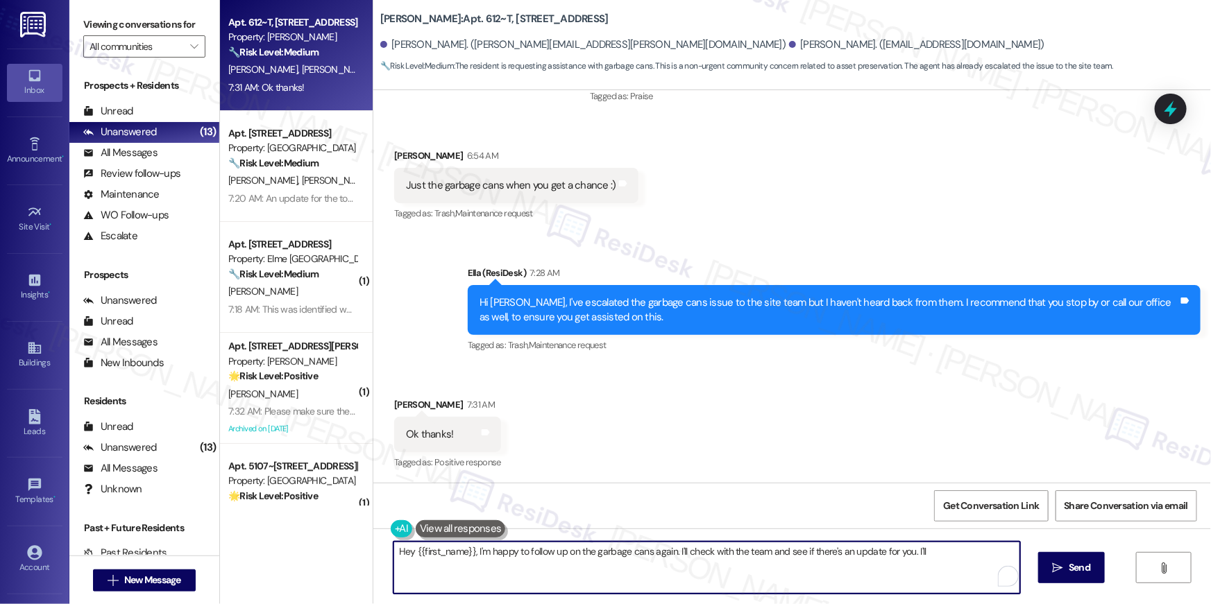
click at [726, 575] on textarea "Hey {{first_name}}, I'm happy to follow up on the garbage cans again. I'll chec…" at bounding box center [706, 568] width 627 height 52
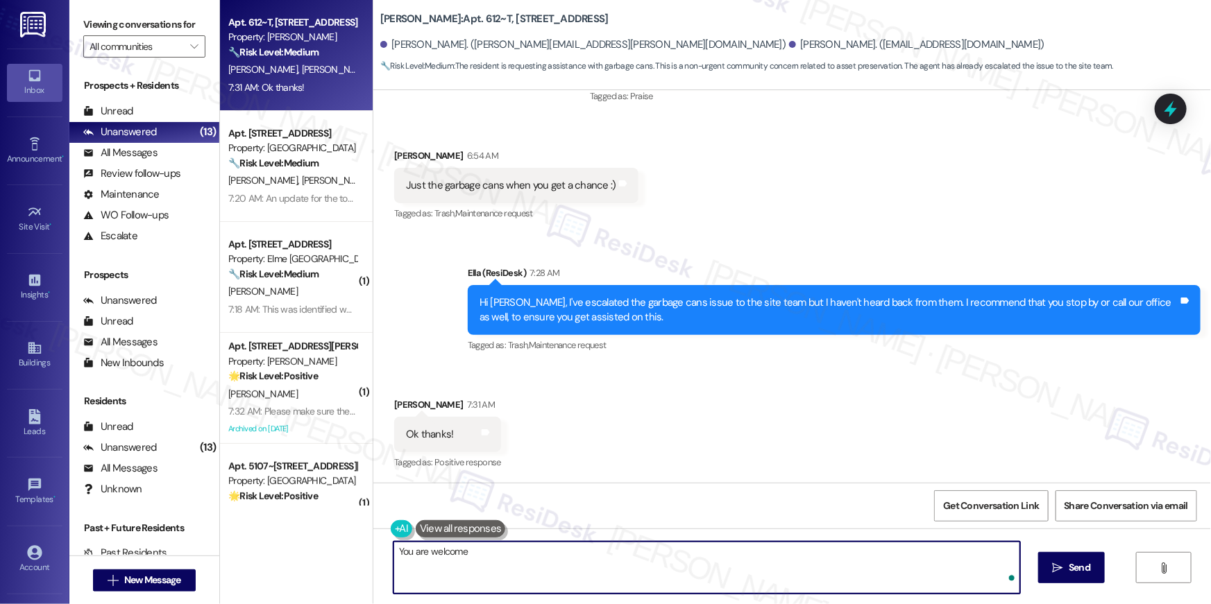
type textarea "You are welcome!"
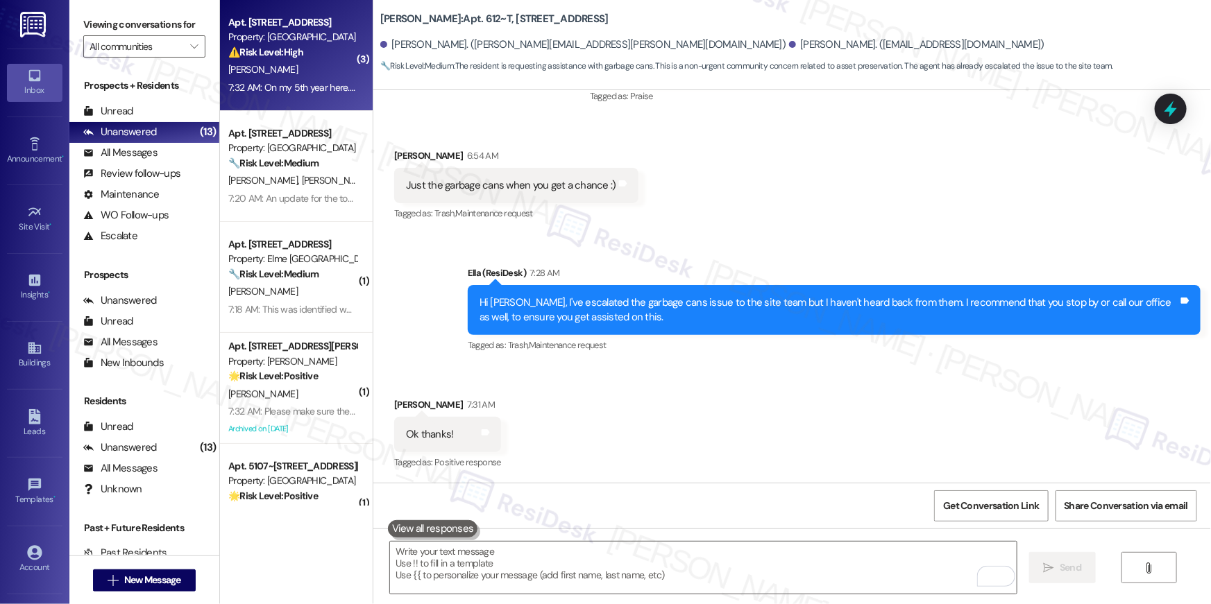
click at [289, 86] on div "7:32 AM: On my 5th year here. I won't renew my lease next year. I have pics of …" at bounding box center [472, 87] width 489 height 12
click at [295, 67] on div "[PERSON_NAME]" at bounding box center [292, 69] width 131 height 17
type textarea "Fetching suggested responses. Please feel free to read through the conversation…"
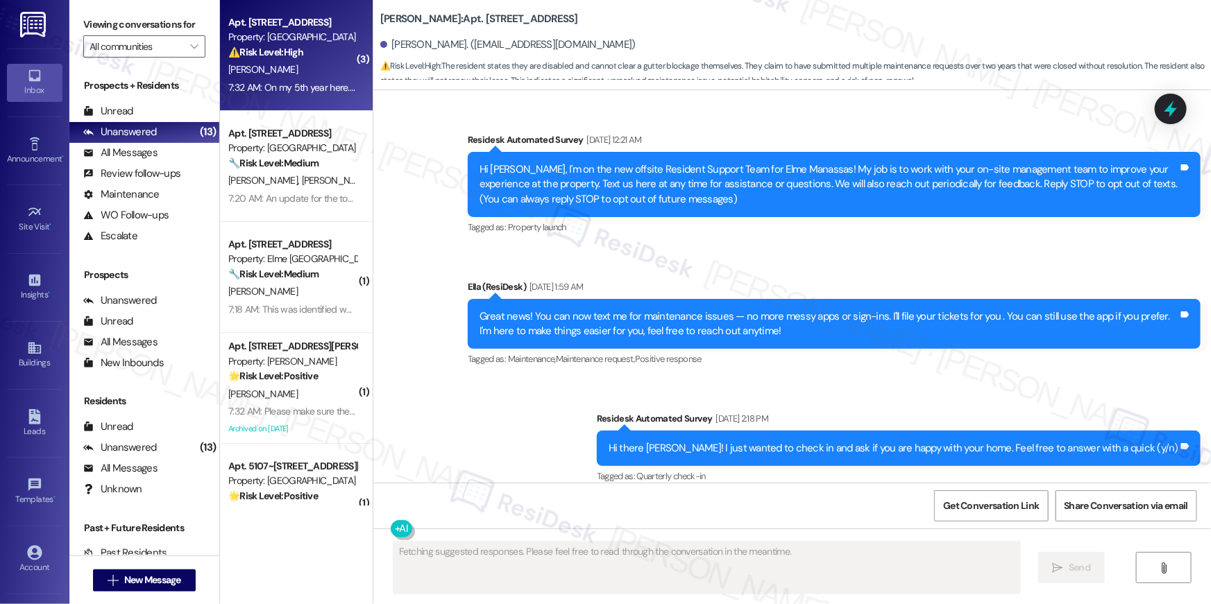
scroll to position [8835, 0]
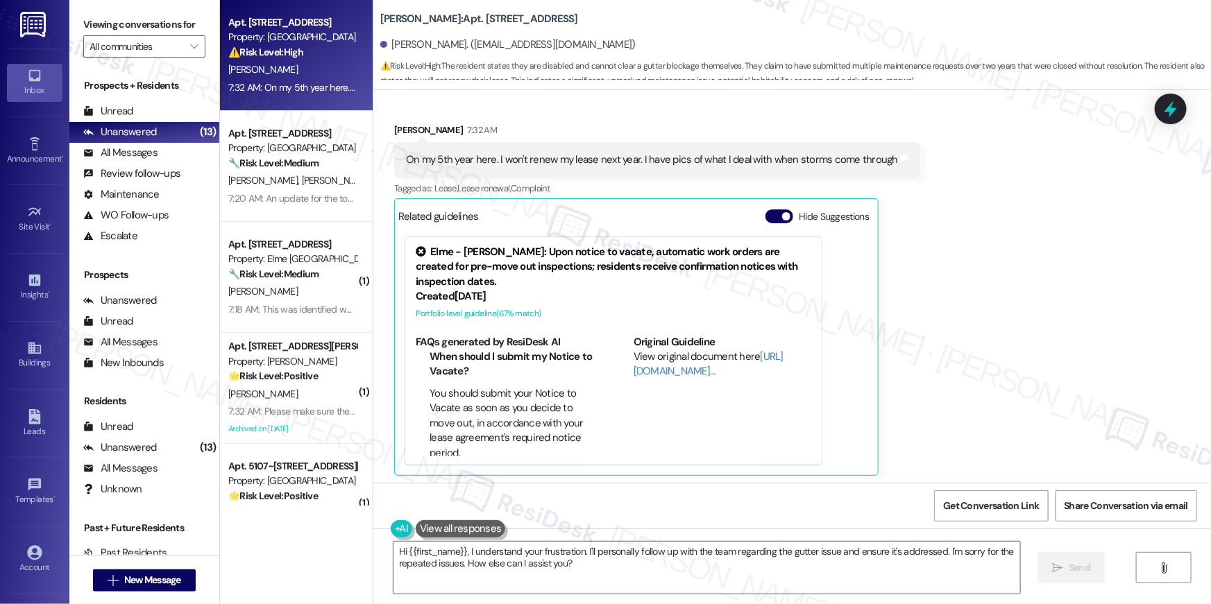
click at [876, 182] on div "Tagged as: Lease , Click to highlight conversations about Lease Lease renewal ,…" at bounding box center [657, 188] width 526 height 20
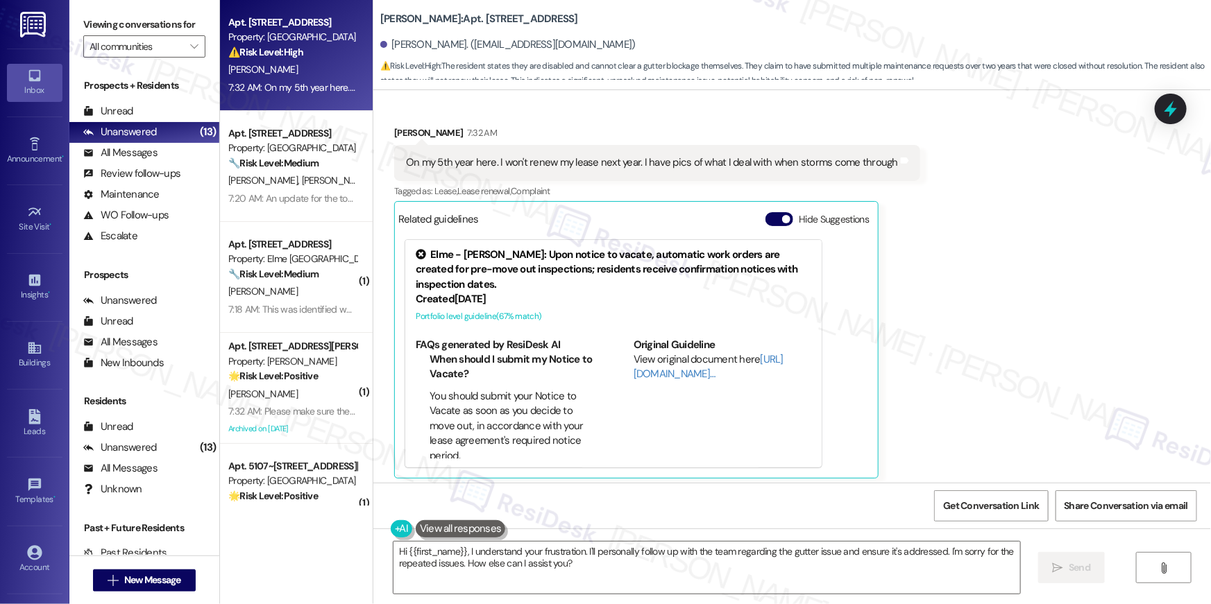
scroll to position [8836, 0]
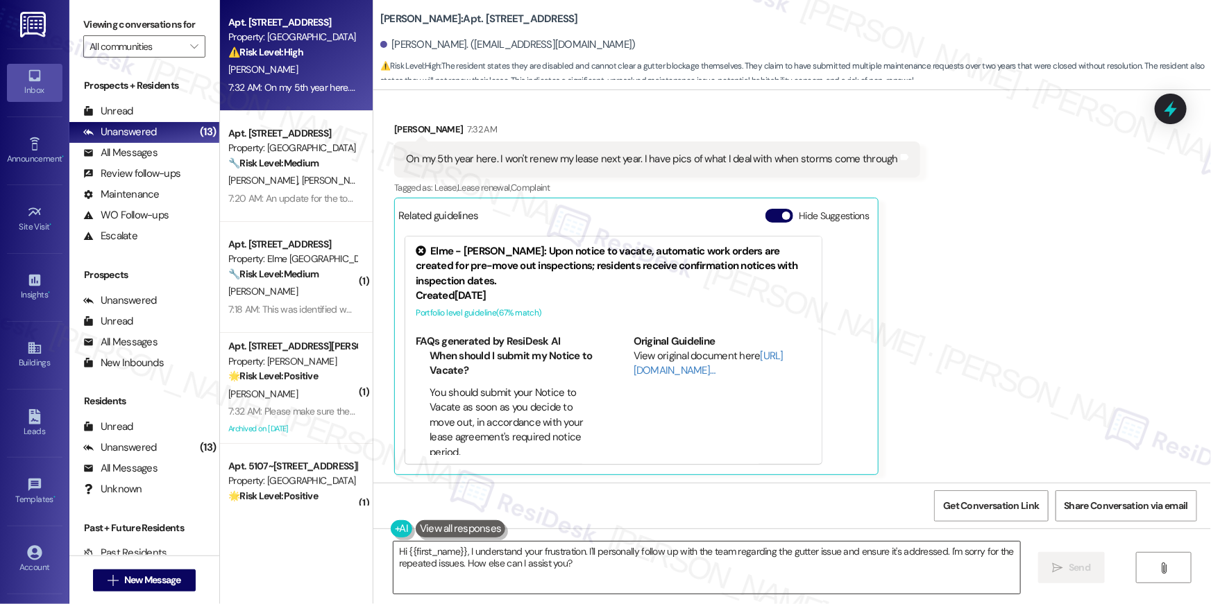
click at [556, 582] on textarea "Hi {{first_name}}, I understand your frustration. I'll personally follow up wit…" at bounding box center [706, 568] width 627 height 52
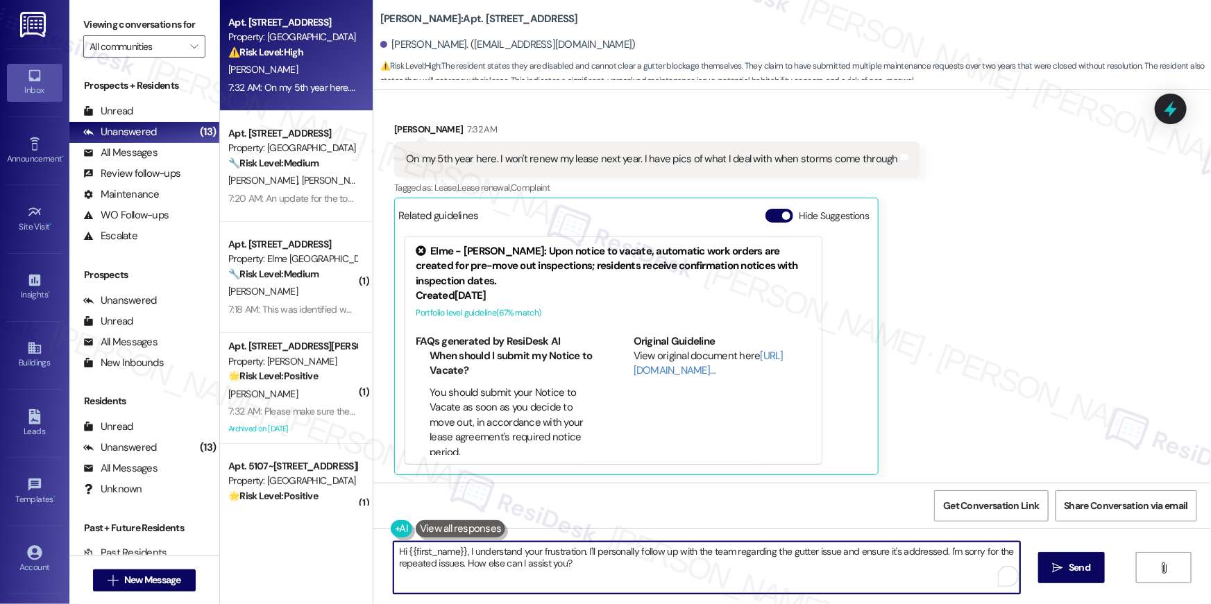
drag, startPoint x: 521, startPoint y: 556, endPoint x: 371, endPoint y: 550, distance: 150.7
click at [373, 550] on div "Hi {{first_name}}, I understand your frustration. I'll personally follow up wit…" at bounding box center [792, 581] width 838 height 104
type textarea "Hi [PERSON_NAME], I am happy to submit a work order for you. I am sorry to hear…"
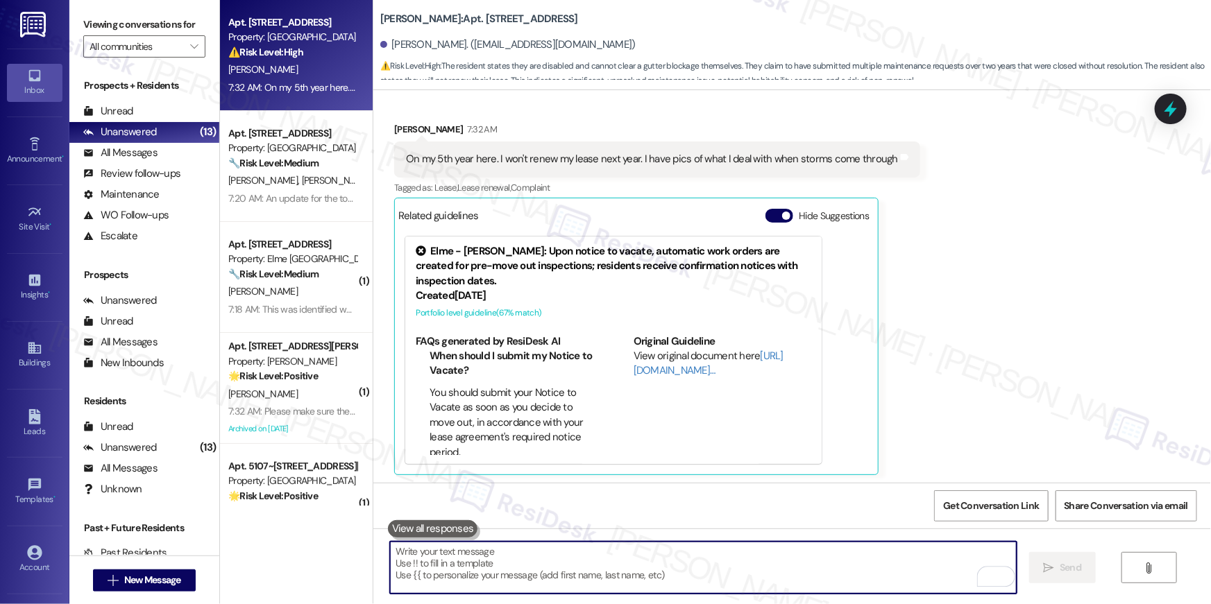
scroll to position [8835, 0]
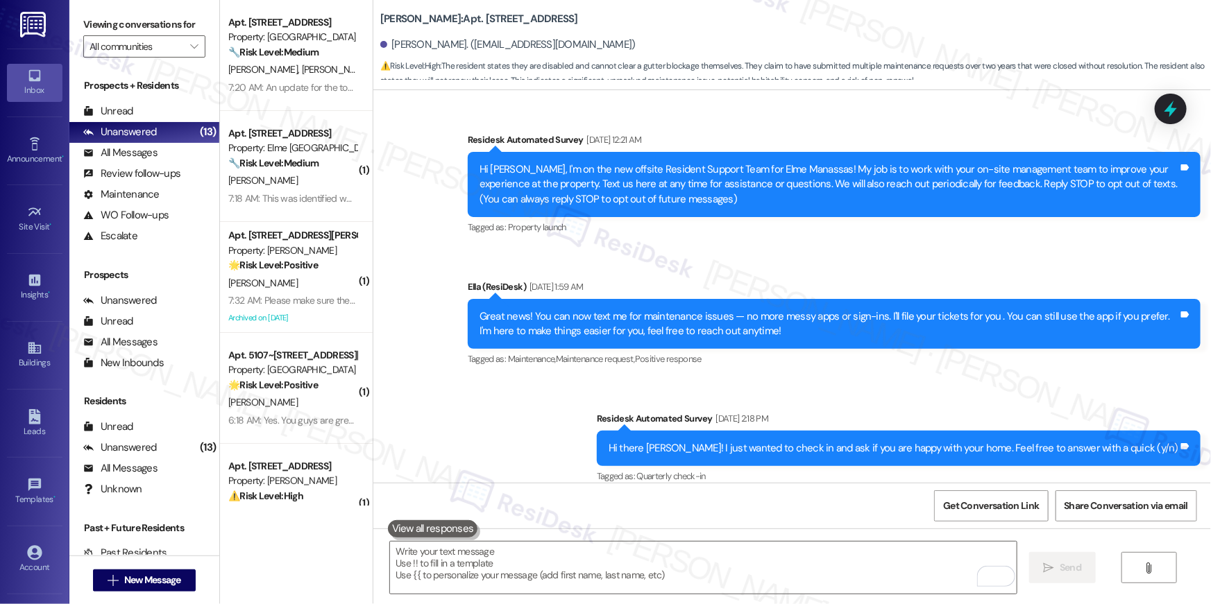
scroll to position [8835, 0]
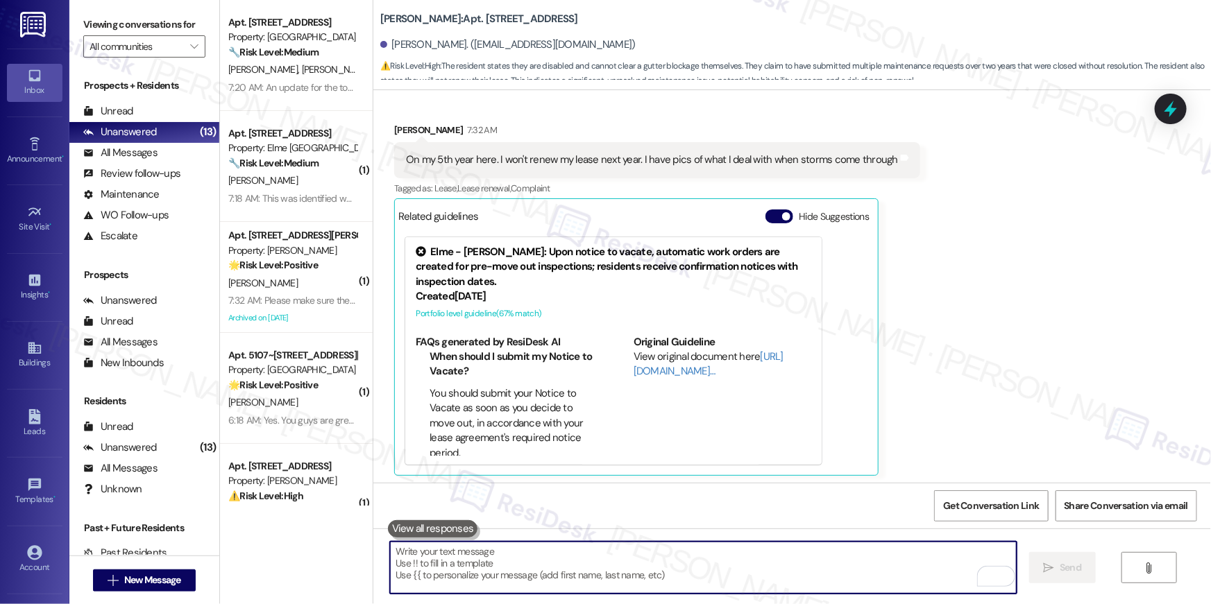
click at [639, 571] on textarea "To enrich screen reader interactions, please activate Accessibility in Grammarl…" at bounding box center [703, 568] width 627 height 52
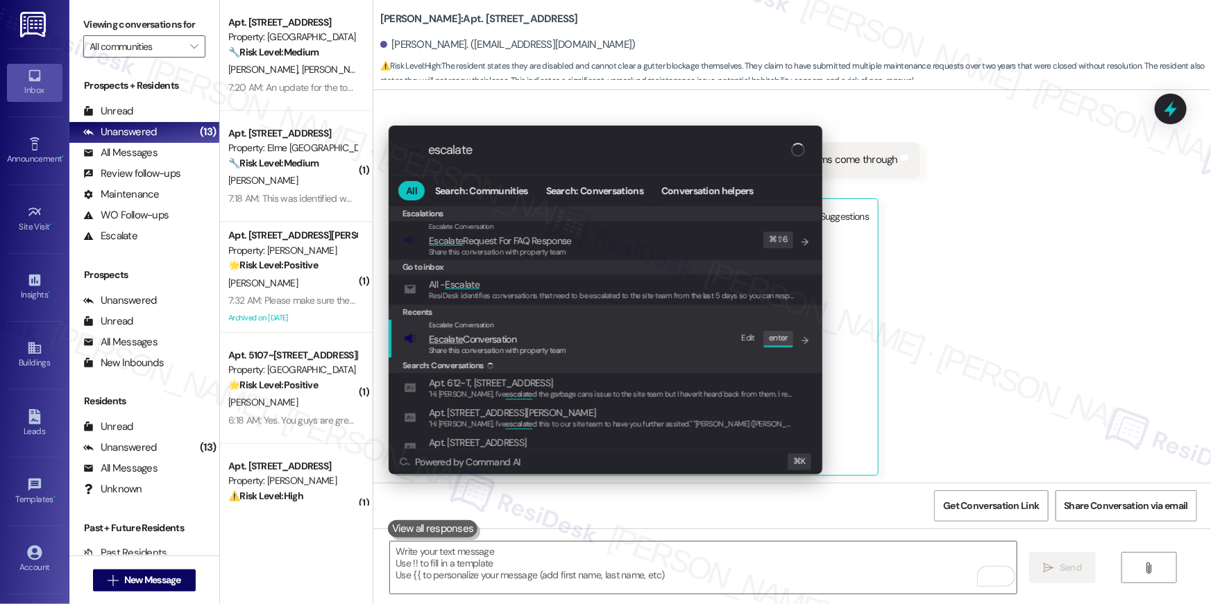
type input "escalate"
click at [500, 343] on span "Escalate Conversation" at bounding box center [472, 339] width 87 height 12
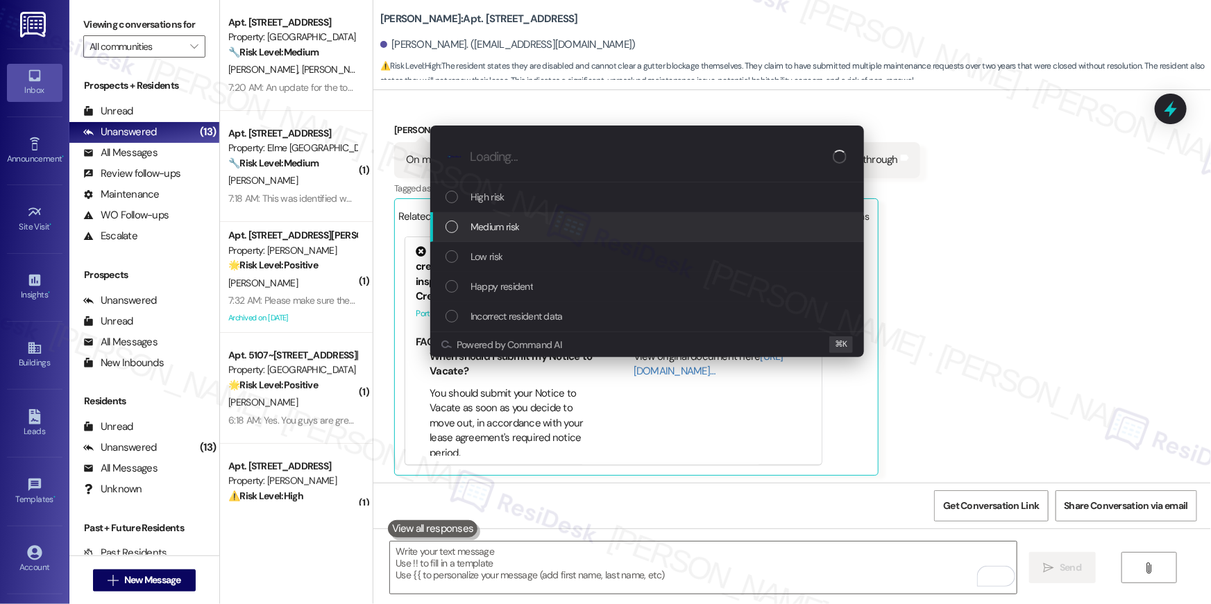
click at [493, 230] on span "Medium risk" at bounding box center [494, 226] width 49 height 15
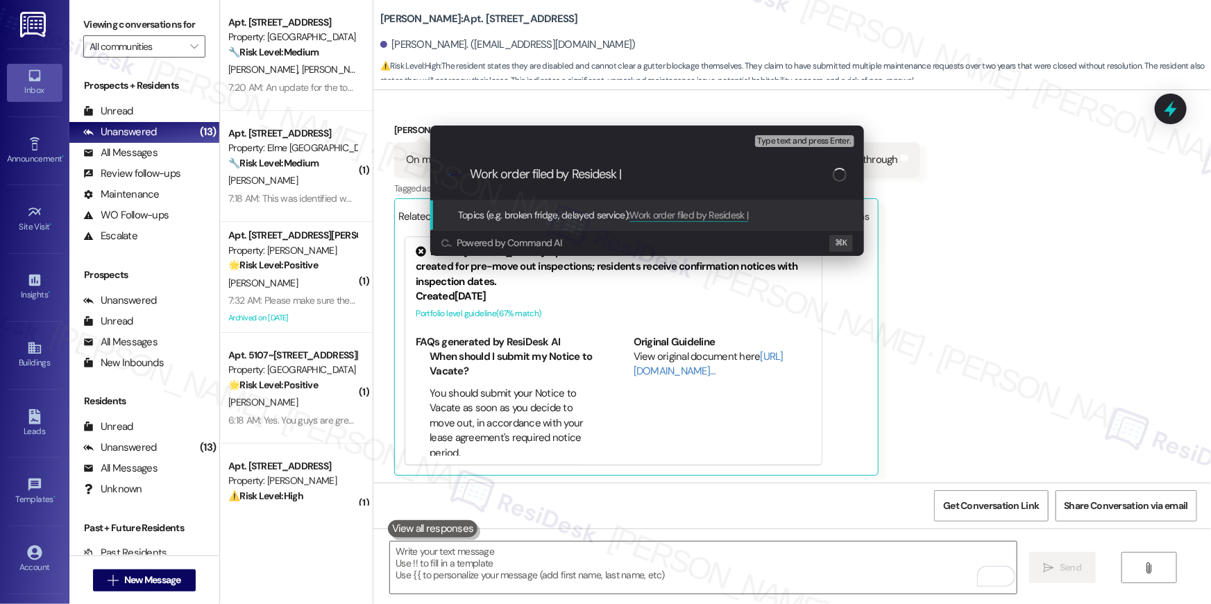
paste input "Work Order # 404053 Gutter cleaning"
type input "Work order filed by Residesk | Work Order # 404053 Gutter cleaning"
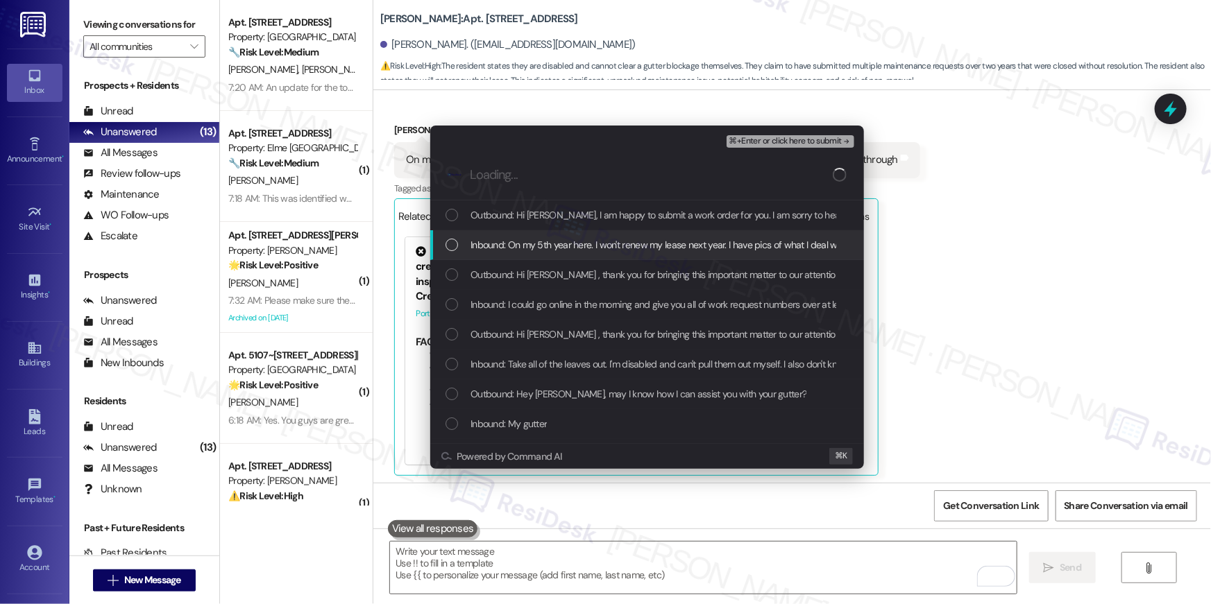
click at [452, 244] on div "List of options" at bounding box center [451, 245] width 12 height 12
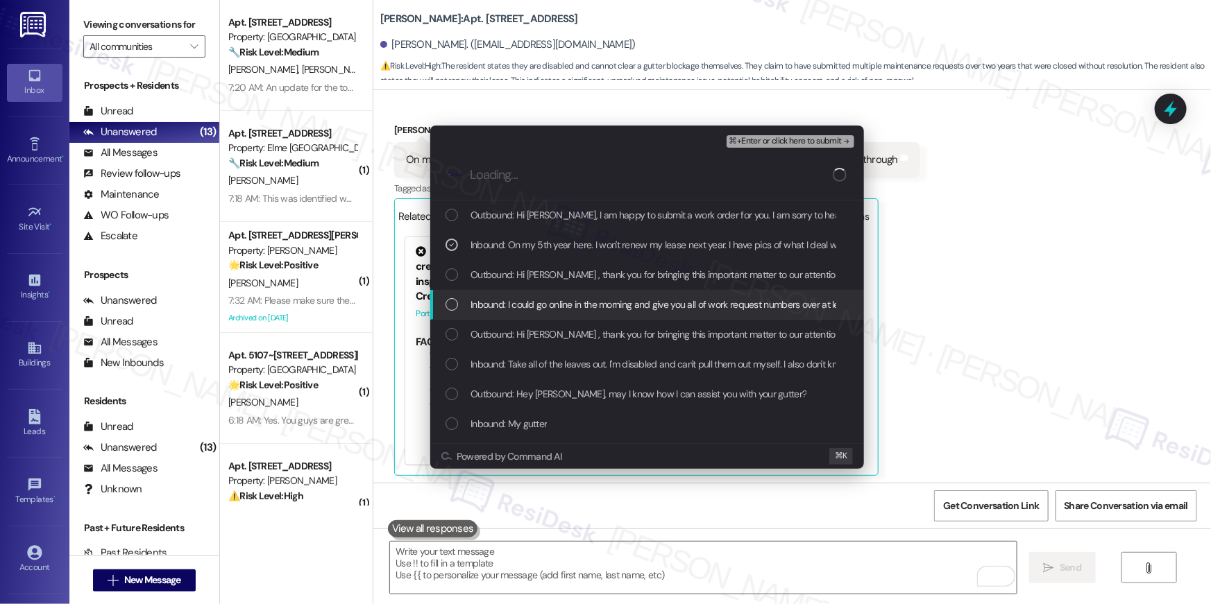
click at [448, 299] on div "List of options" at bounding box center [451, 304] width 12 height 12
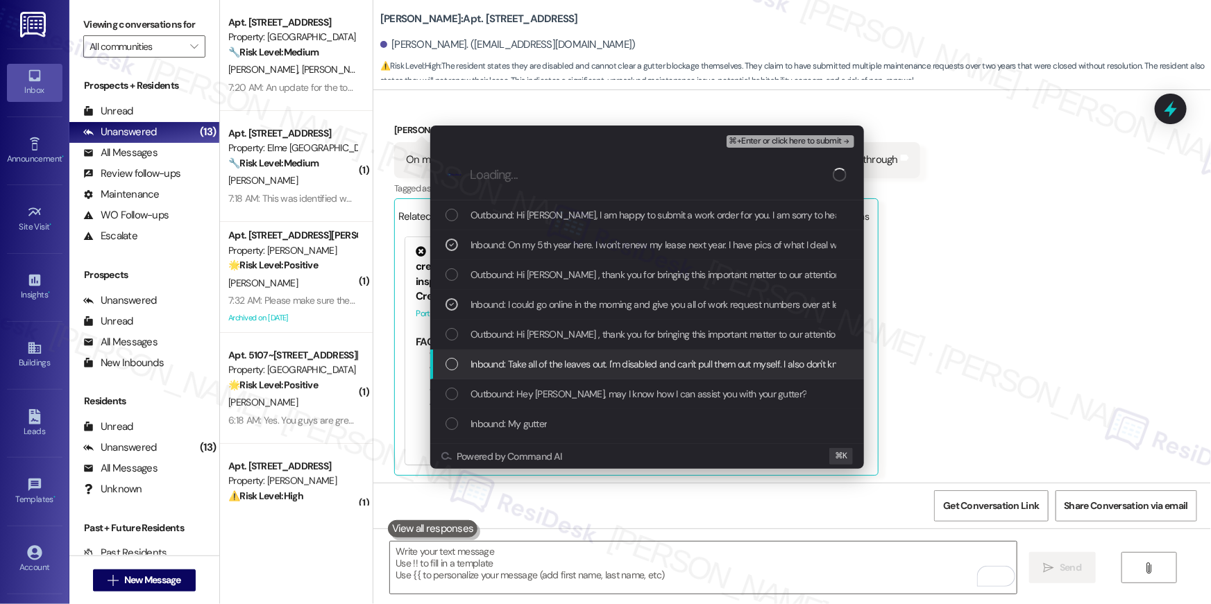
drag, startPoint x: 446, startPoint y: 370, endPoint x: 451, endPoint y: 378, distance: 9.6
click at [447, 371] on div "Inbound: Take all of the leaves out. I'm disabled and can't pull them out mysel…" at bounding box center [648, 364] width 406 height 15
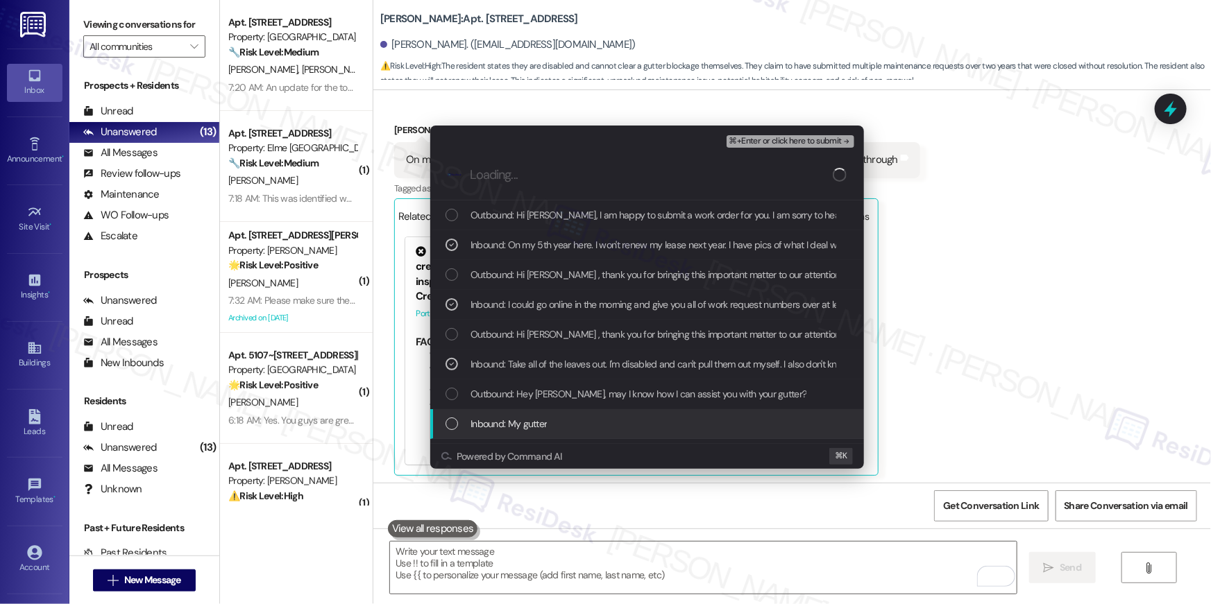
click at [450, 421] on div "List of options" at bounding box center [451, 424] width 12 height 12
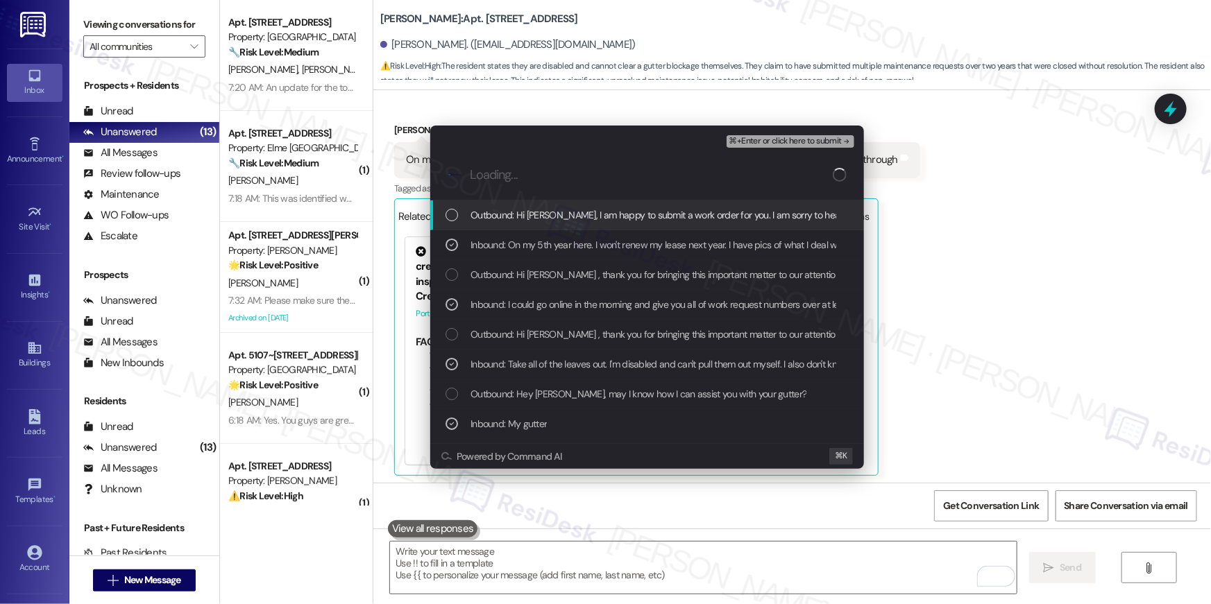
click at [781, 140] on span "⌘+Enter or click here to submit" at bounding box center [785, 142] width 112 height 10
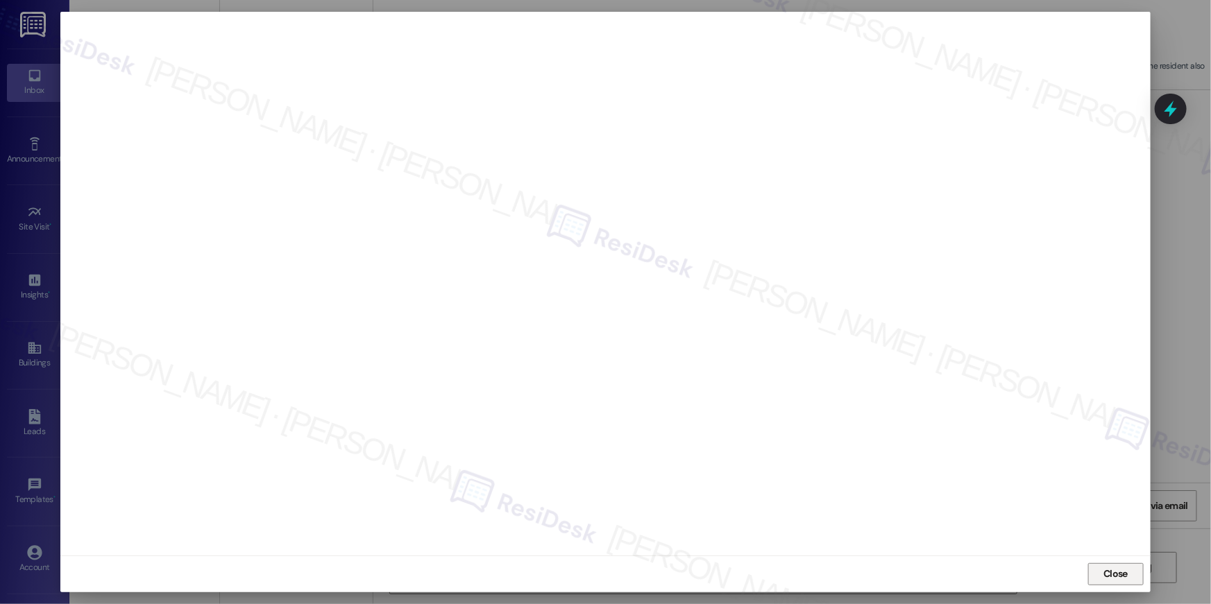
click at [1105, 573] on span "Close" at bounding box center [1115, 574] width 24 height 15
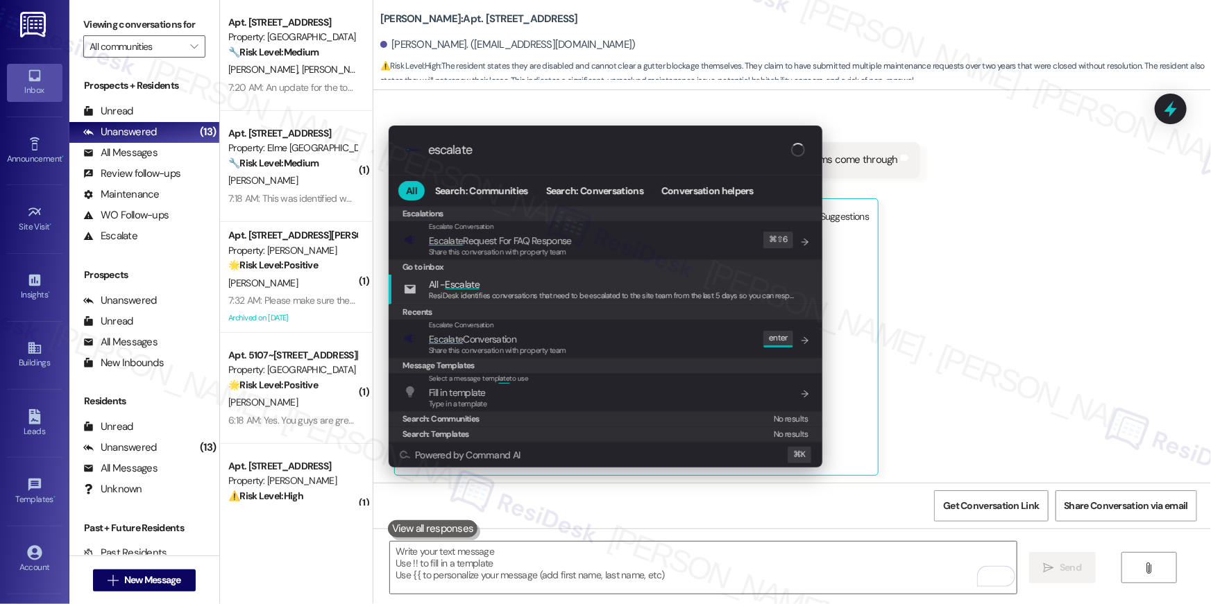
type input "escalate"
click at [629, 320] on div "Escalate Conversation Escalate Conversation Share this conversation with proper…" at bounding box center [607, 338] width 406 height 37
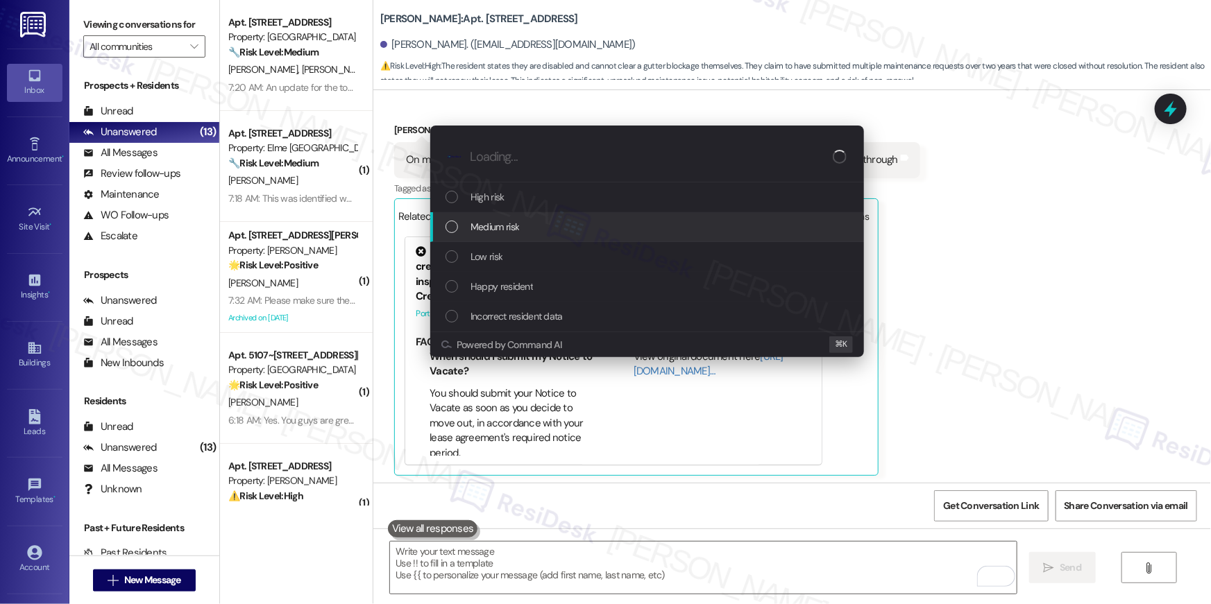
drag, startPoint x: 570, startPoint y: 204, endPoint x: 562, endPoint y: 232, distance: 28.8
click at [562, 232] on div "High risk Medium risk Low risk Happy resident Incorrect resident data" at bounding box center [647, 256] width 434 height 149
click at [562, 232] on div "Medium risk" at bounding box center [648, 226] width 406 height 15
paste input "Work order filed by Residesk | Work Order # 404053 Gutter cleaning"
type input "Work order filed by Residesk | Work Order # 404053 Gutter cleaning"
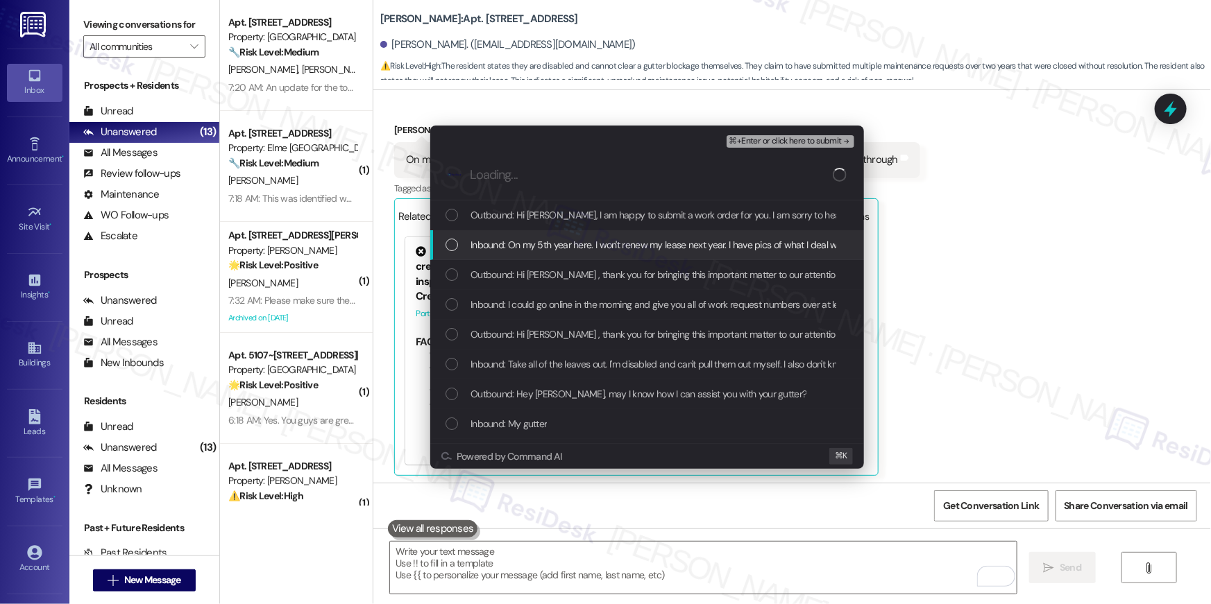
click at [536, 251] on span "Inbound: On my 5th year here. I won't renew my lease next year. I have pics of …" at bounding box center [715, 244] width 490 height 15
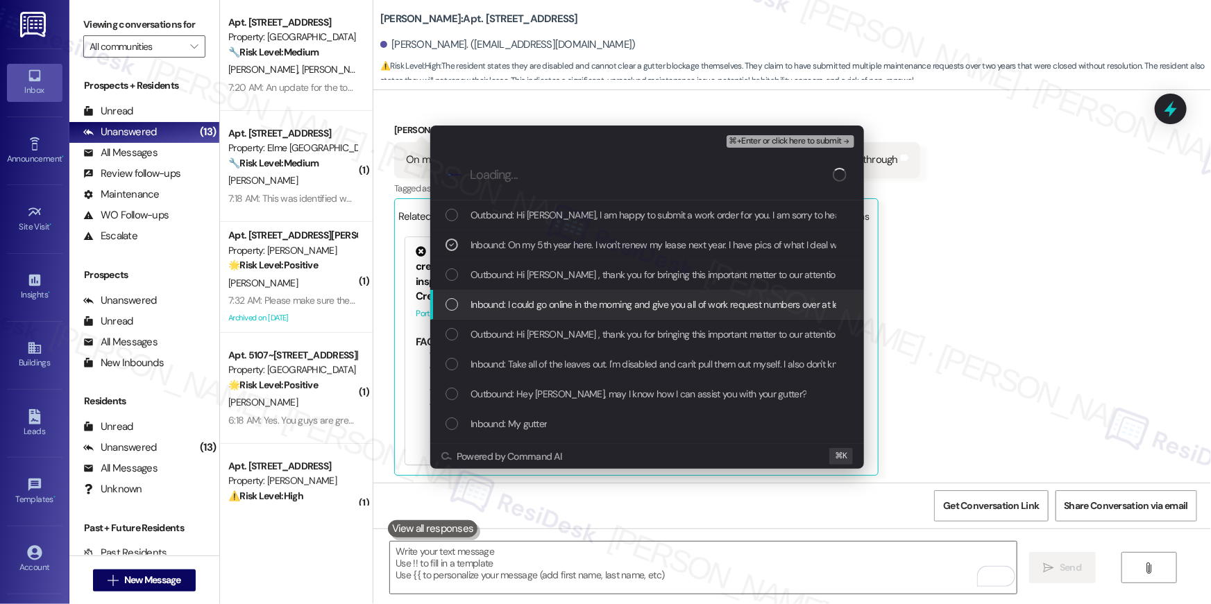
drag, startPoint x: 529, startPoint y: 307, endPoint x: 532, endPoint y: 336, distance: 28.5
click at [529, 307] on span "Inbound: I could go online in the morning and give you all of work request numb…" at bounding box center [676, 304] width 412 height 15
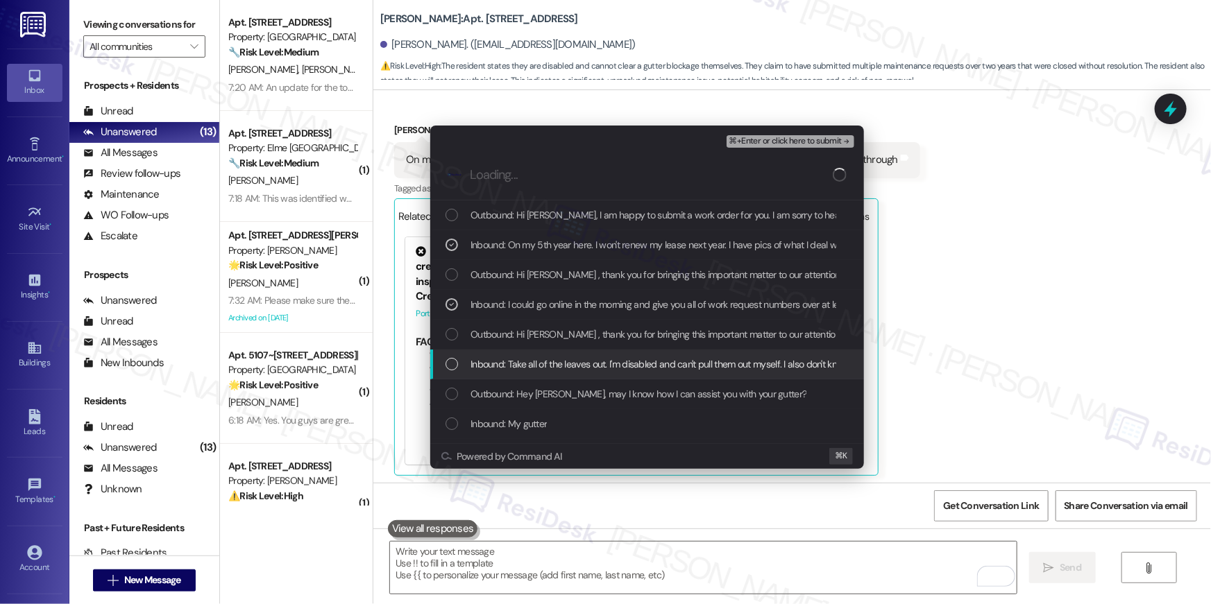
drag, startPoint x: 529, startPoint y: 362, endPoint x: 550, endPoint y: 353, distance: 23.6
click at [529, 362] on span "Inbound: Take all of the leaves out. I'm disabled and can't pull them out mysel…" at bounding box center [957, 364] width 974 height 15
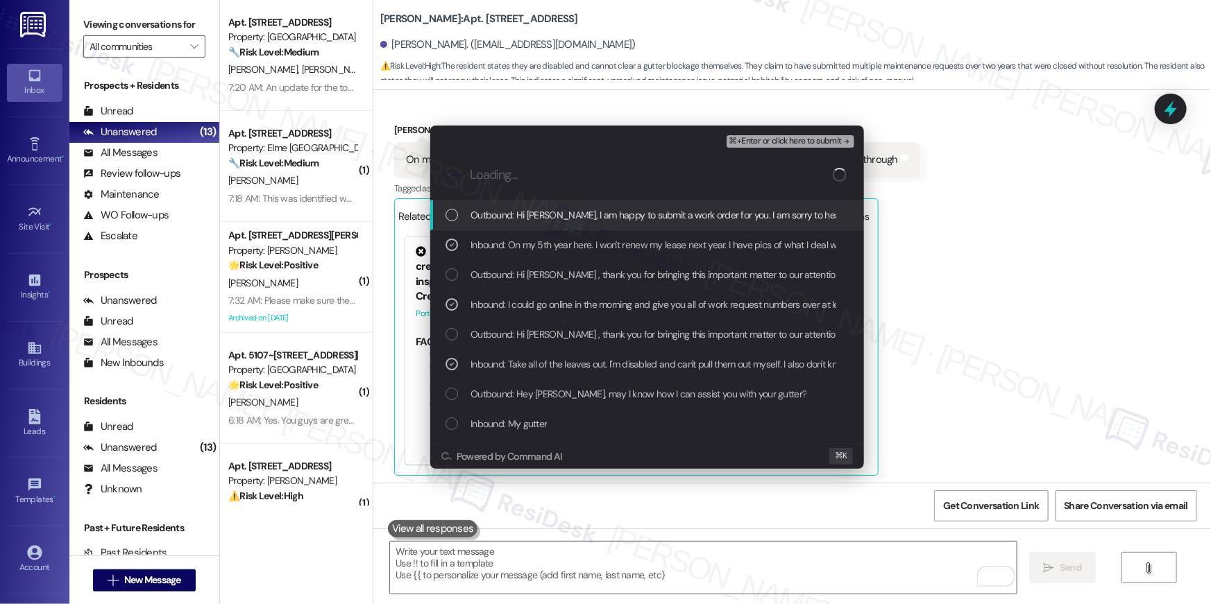
click at [783, 140] on span "⌘+Enter or click here to submit" at bounding box center [785, 142] width 112 height 10
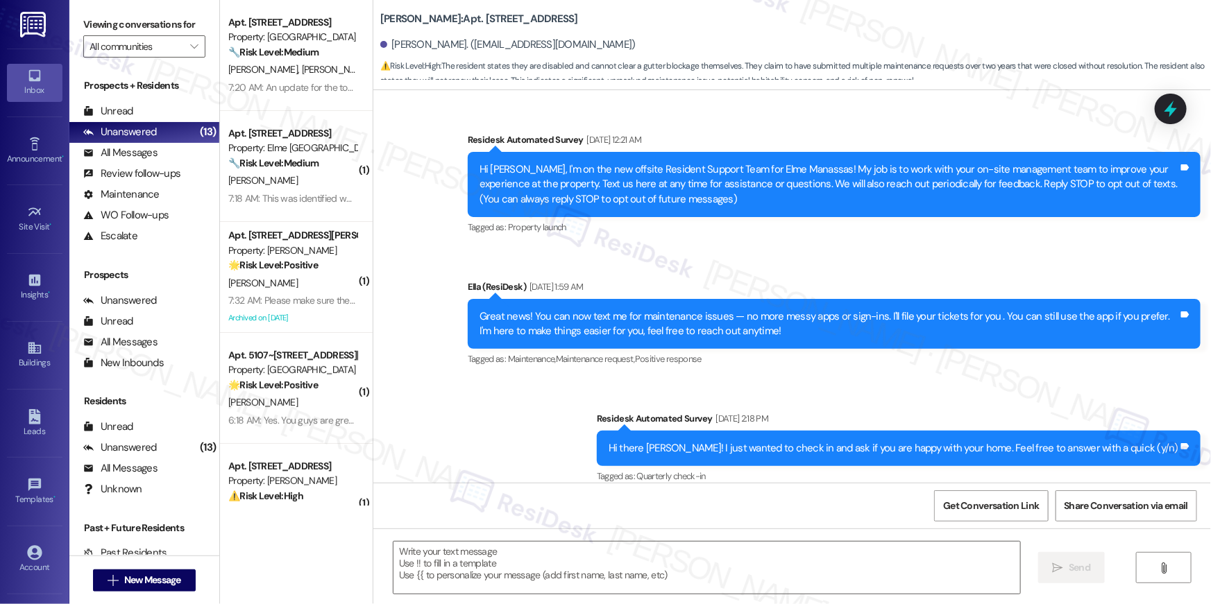
click at [312, 67] on span "S. Southerland" at bounding box center [336, 69] width 69 height 12
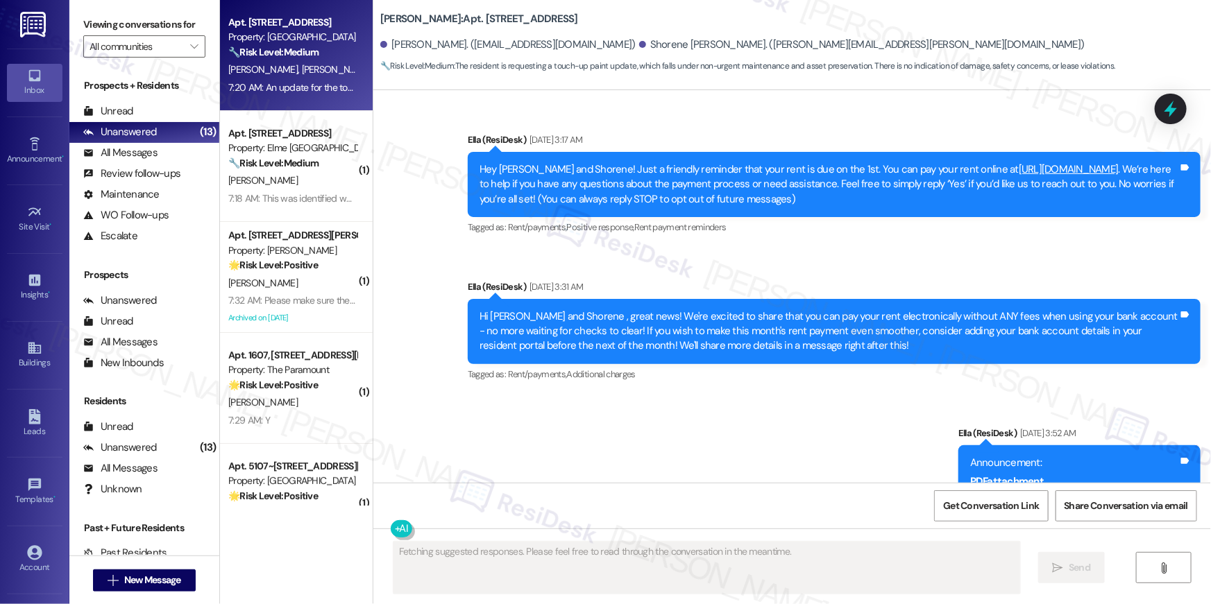
scroll to position [17022, 0]
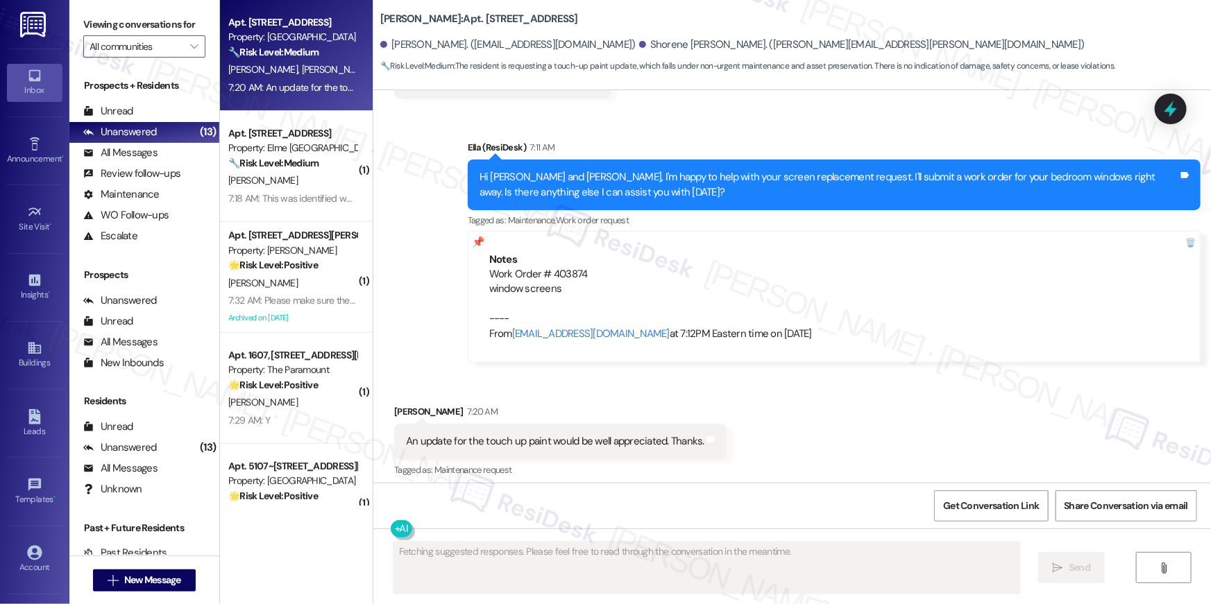
click at [779, 443] on div "Received via SMS Jordan Lansdowne 7:20 AM An update for the touch up paint woul…" at bounding box center [792, 431] width 838 height 117
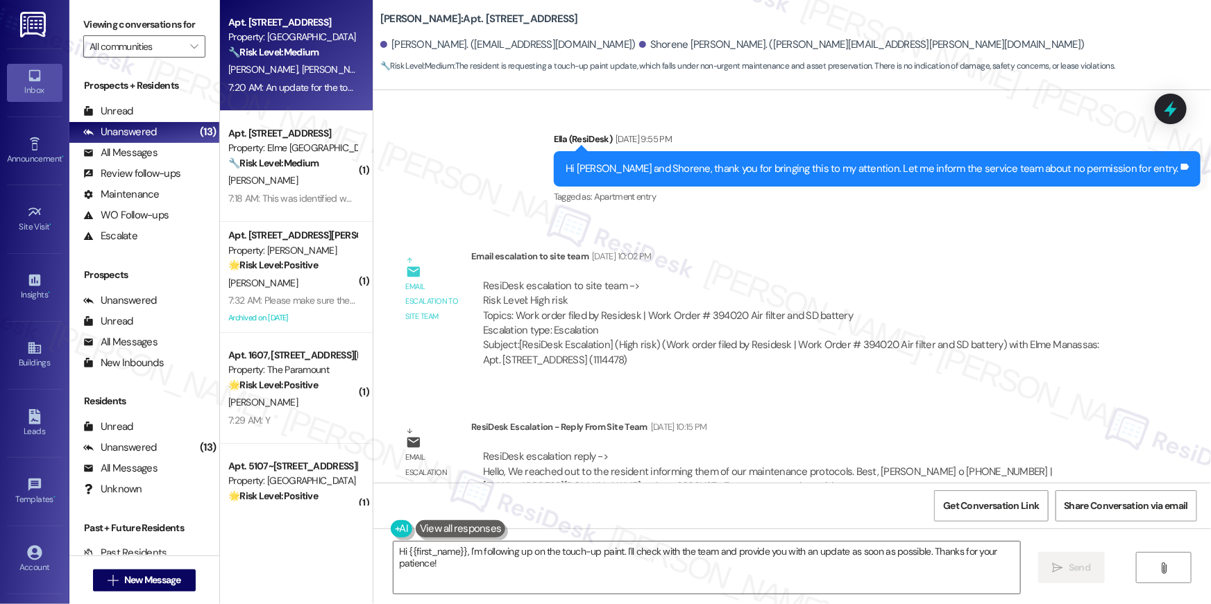
scroll to position [12749, 0]
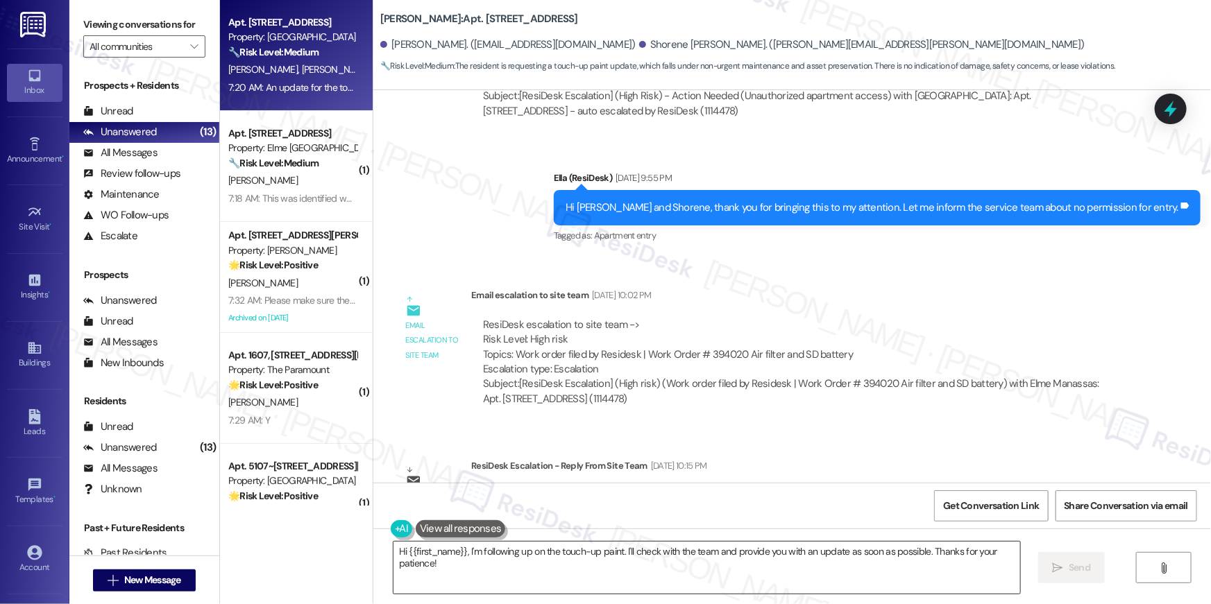
click at [510, 575] on textarea "Hi {{first_name}}, I'm following up on the touch-up paint. I'll check with the …" at bounding box center [706, 568] width 627 height 52
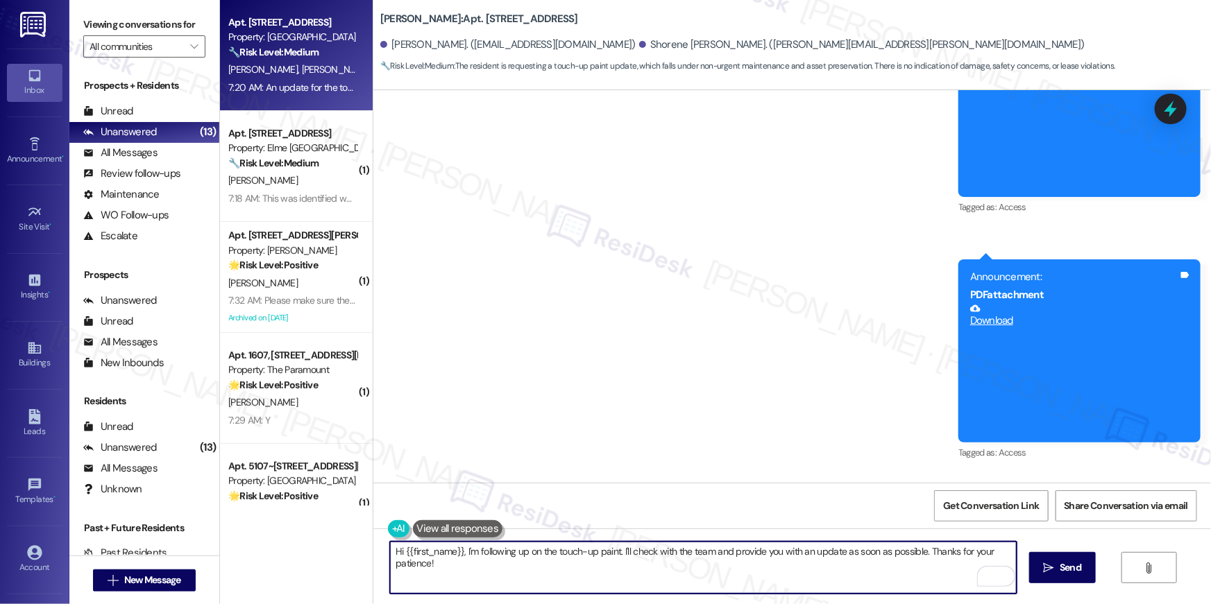
scroll to position [0, 0]
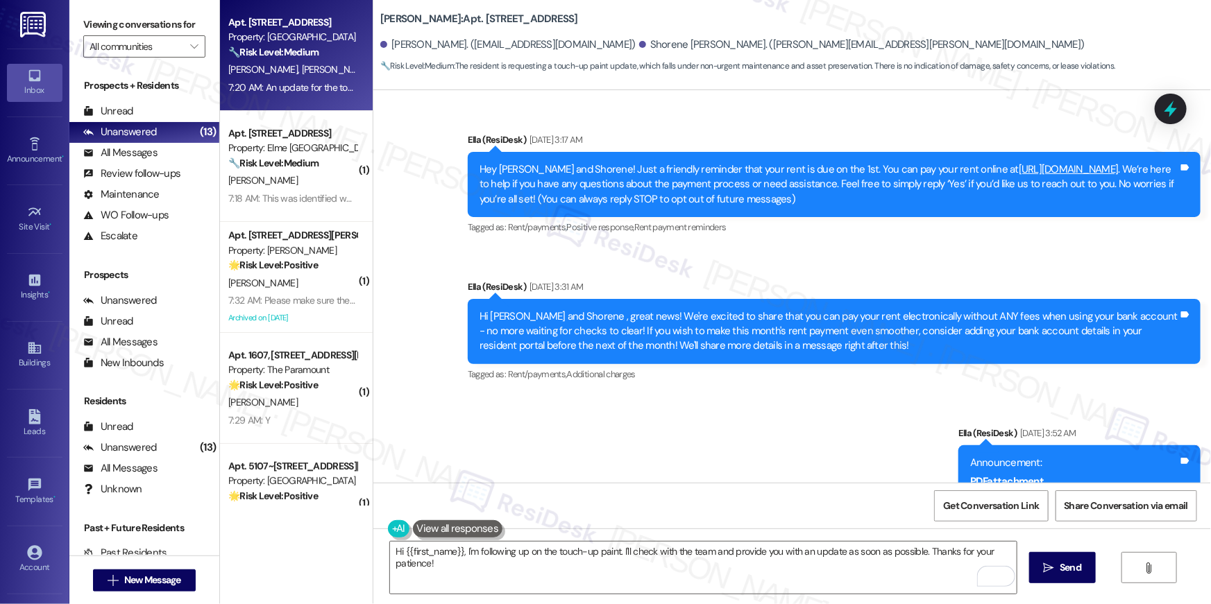
click at [540, 16] on b "Elme Manassas: Apt. 1311, 10519 Lariat Lane" at bounding box center [479, 19] width 198 height 15
copy div "Elme Manassas: Apt. 1311, 10519 Lariat Lane"
click at [533, 575] on textarea "Hi {{first_name}}, I'm following up on the touch-up paint. I'll check with the …" at bounding box center [703, 568] width 627 height 52
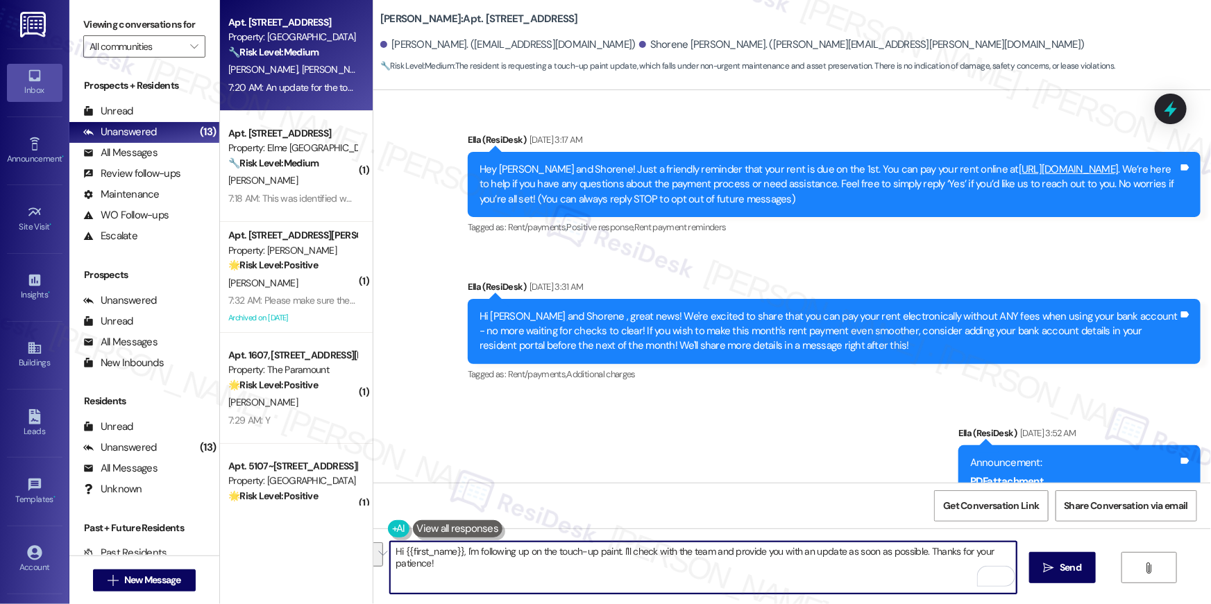
drag, startPoint x: 572, startPoint y: 572, endPoint x: 377, endPoint y: 550, distance: 196.9
click at [377, 550] on div "Hi {{first_name}}, I'm following up on the touch-up paint. I'll check with the …" at bounding box center [792, 581] width 838 height 104
type textarea "You may stop by the office, bring a small container with a sealable lif, and th…"
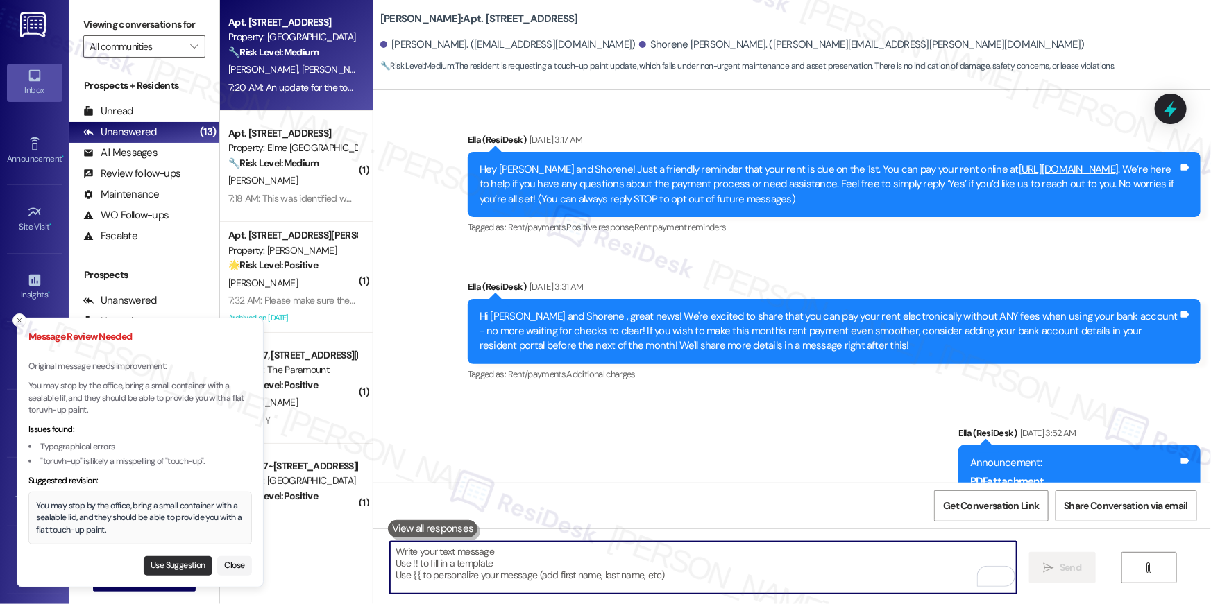
click at [176, 561] on button "Use Suggestion" at bounding box center [178, 566] width 69 height 19
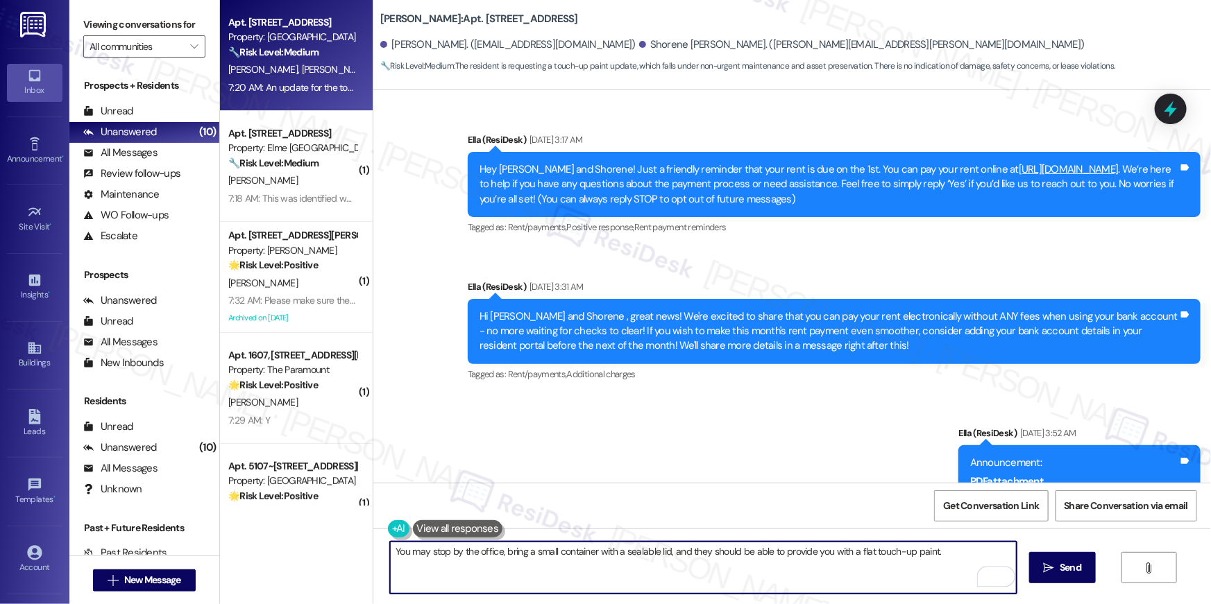
click at [939, 553] on textarea "You may stop by the office, bring a small container with a sealable lid, and th…" at bounding box center [703, 568] width 627 height 52
type textarea "You may stop by the office, bring a small container with a sealable lid, and th…"
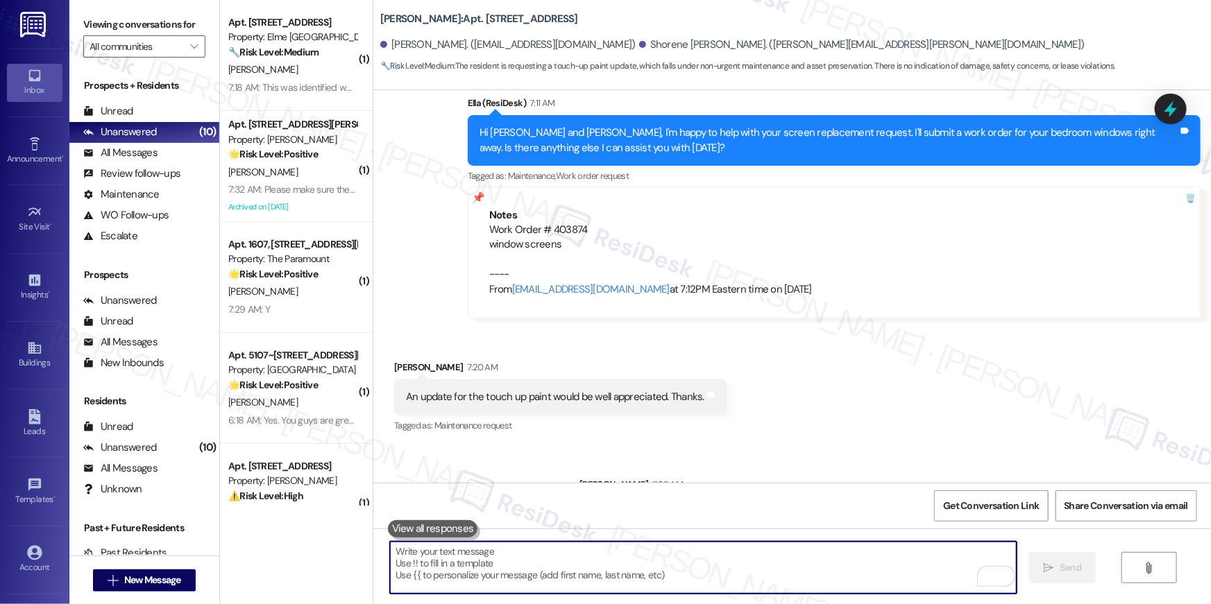
scroll to position [17118, 0]
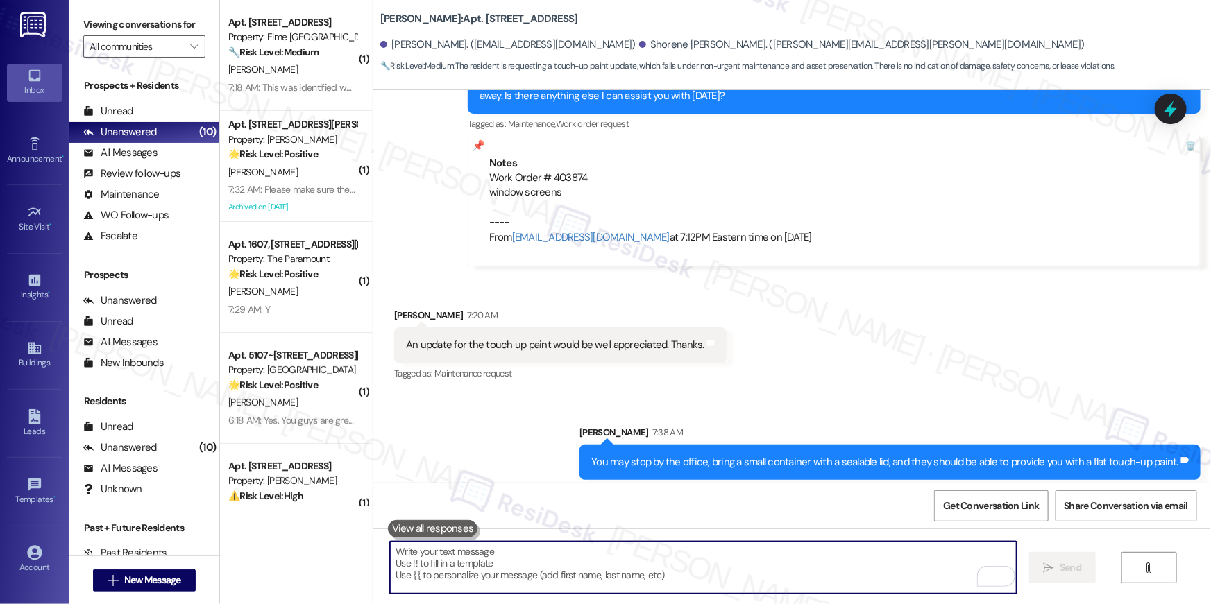
click at [833, 569] on textarea "To enrich screen reader interactions, please activate Accessibility in Grammarl…" at bounding box center [703, 568] width 627 height 52
click at [834, 569] on textarea "To enrich screen reader interactions, please activate Accessibility in Grammarl…" at bounding box center [703, 568] width 627 height 52
click at [833, 569] on textarea "To enrich screen reader interactions, please activate Accessibility in Grammarl…" at bounding box center [703, 568] width 627 height 52
type textarea "I"
type textarea "T"
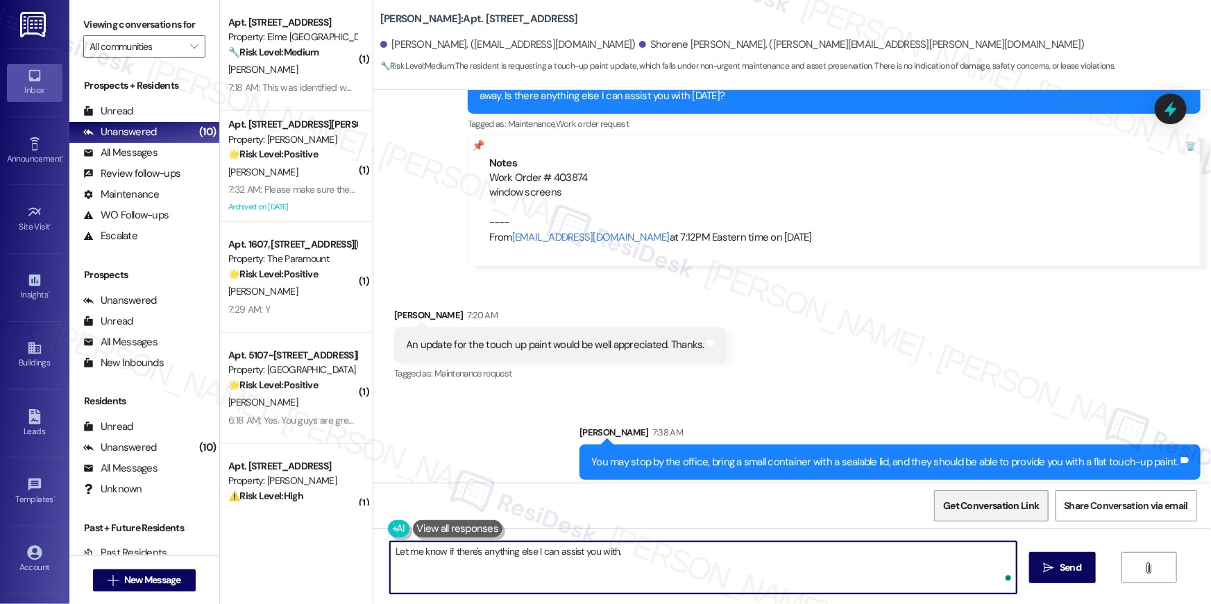
type textarea "Let me know if there's anything else I can assist you with."
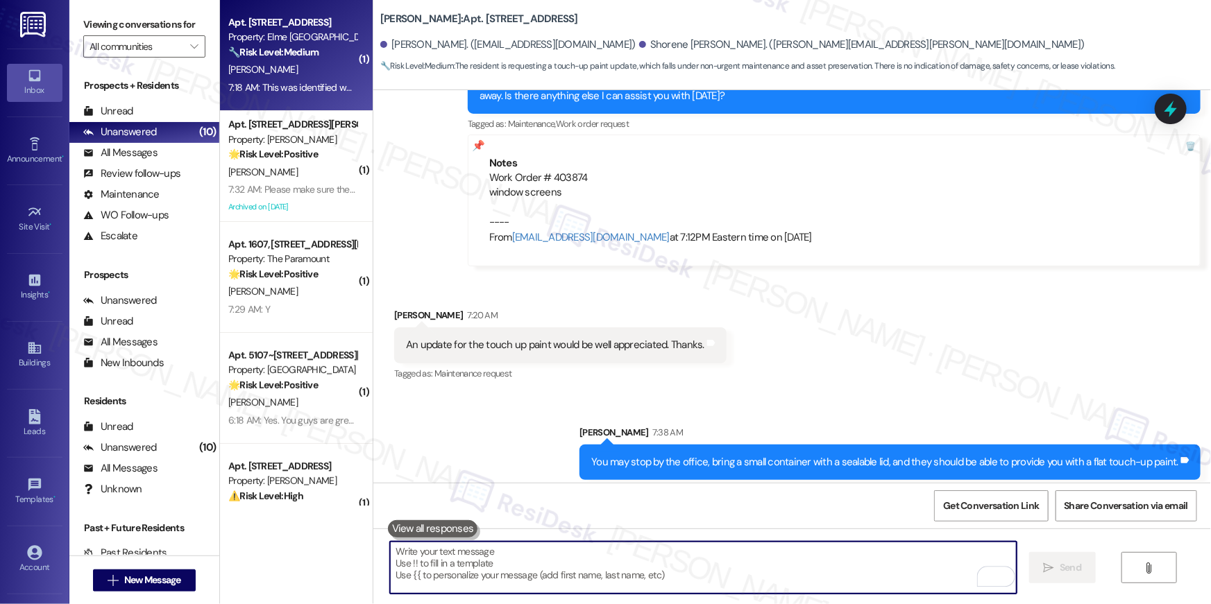
scroll to position [17022, 0]
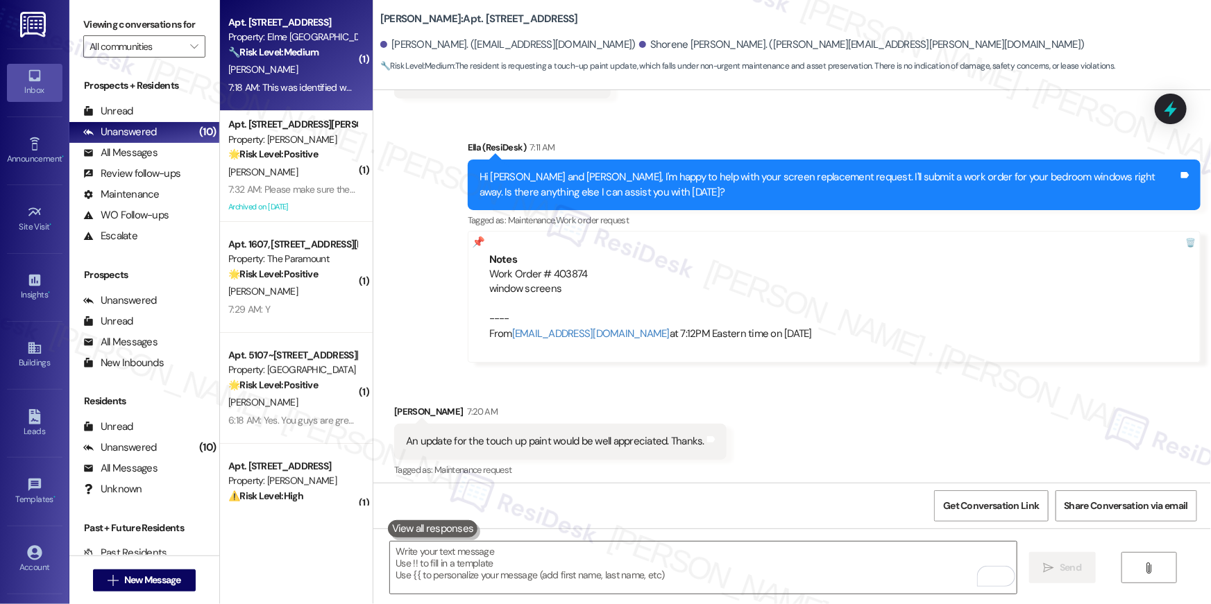
click at [316, 67] on div "T. Langham" at bounding box center [292, 69] width 131 height 17
type textarea "Fetching suggested responses. Please feel free to read through the conversation…"
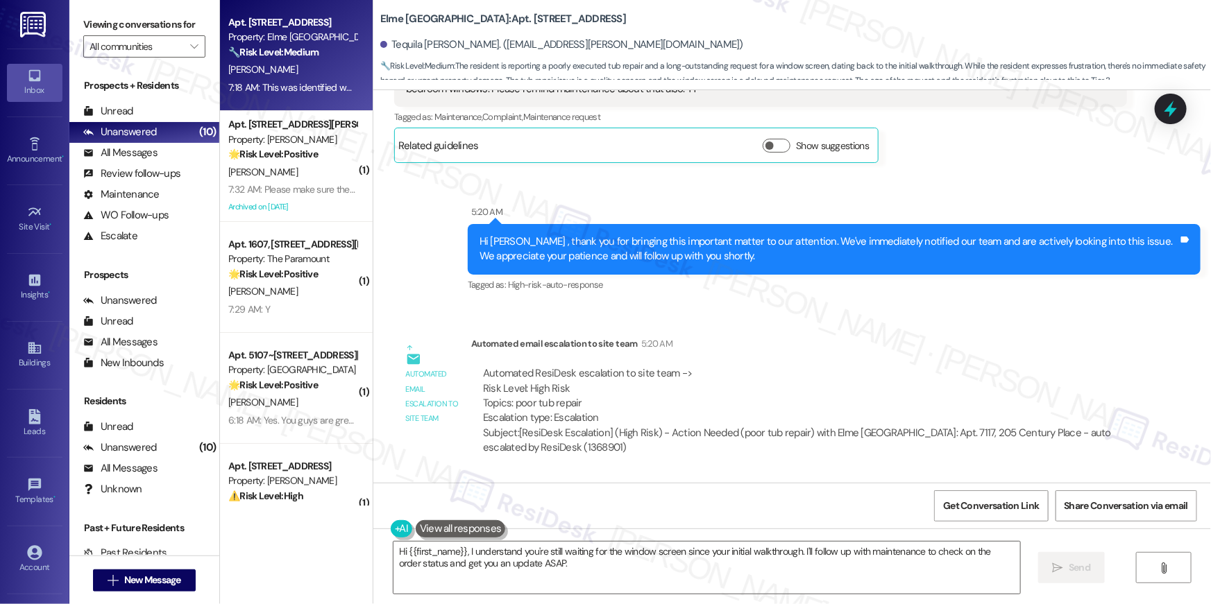
scroll to position [25167, 0]
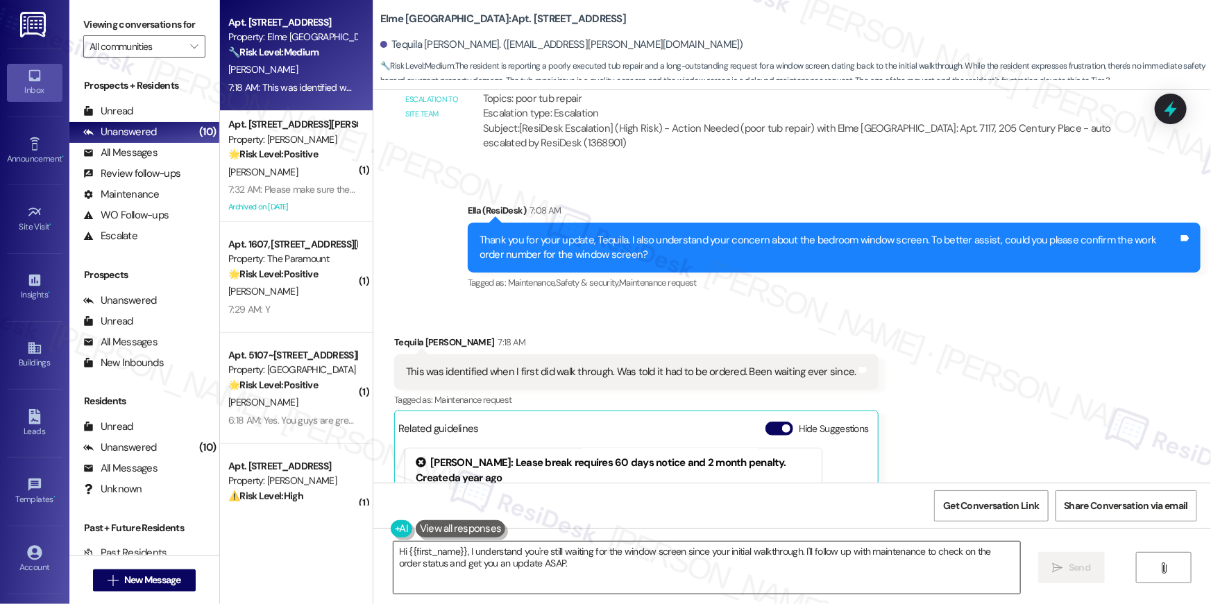
drag, startPoint x: 725, startPoint y: 545, endPoint x: 722, endPoint y: 560, distance: 15.0
click at [725, 545] on textarea "Hi {{first_name}}, I understand you're still waiting for the window screen sinc…" at bounding box center [706, 568] width 627 height 52
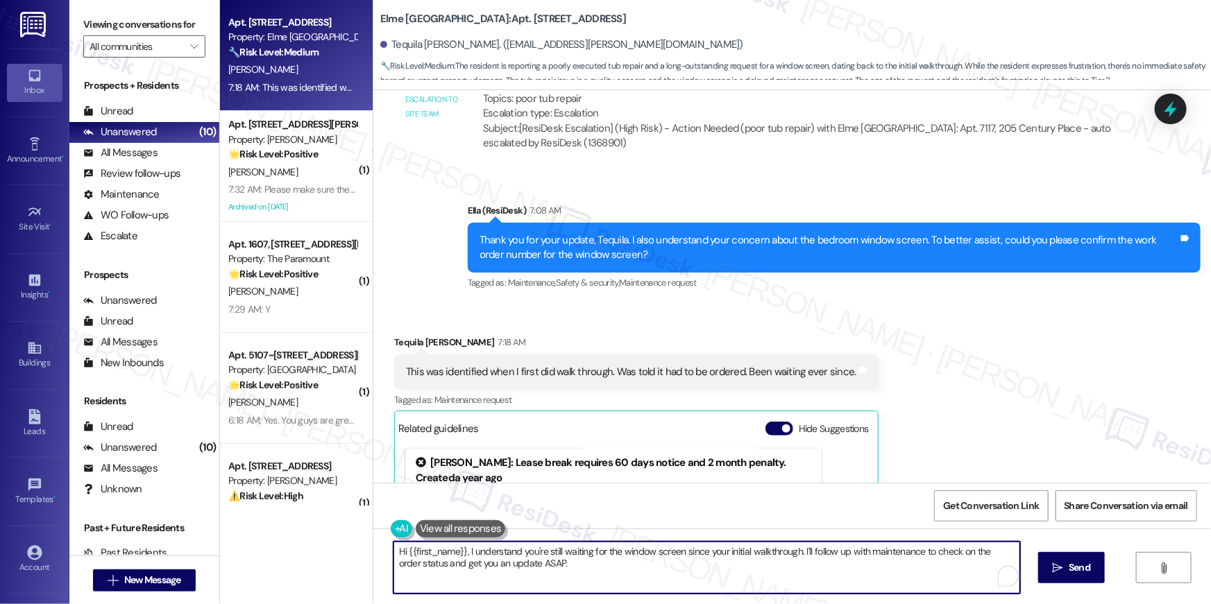
click at [722, 562] on textarea "Hi {{first_name}}, I understand you're still waiting for the window screen sinc…" at bounding box center [706, 568] width 627 height 52
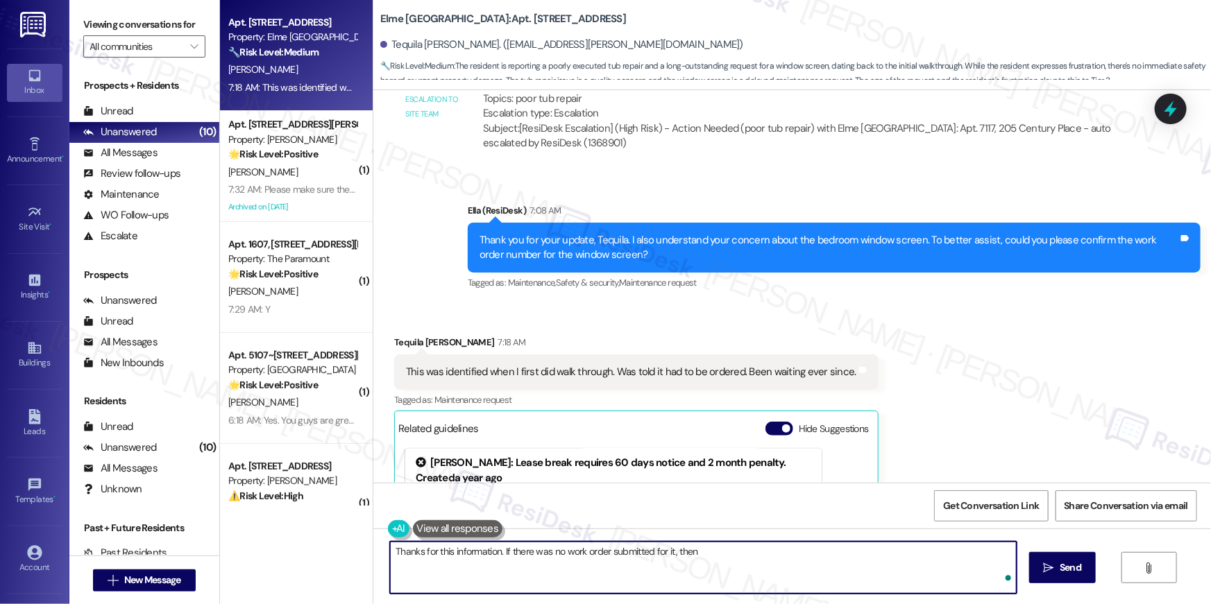
type textarea "Thanks for this information. If there was no work order submitted for it, the"
drag, startPoint x: 499, startPoint y: 552, endPoint x: 769, endPoint y: 567, distance: 270.3
click at [769, 567] on textarea "Thanks for this information. If there was no work order submitted for it, the" at bounding box center [703, 568] width 627 height 52
click at [769, 561] on textarea "Thanks for this information. If there was no work order submitted for it, the" at bounding box center [703, 568] width 627 height 52
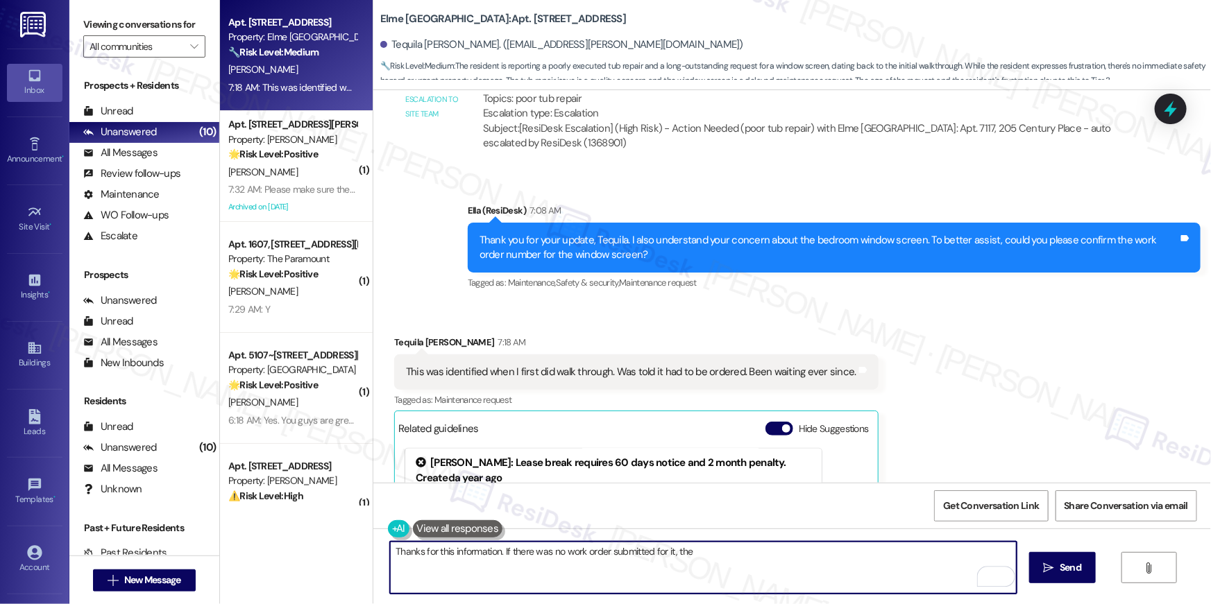
click at [769, 561] on textarea "Thanks for this information. If there was no work order submitted for it, the" at bounding box center [703, 568] width 627 height 52
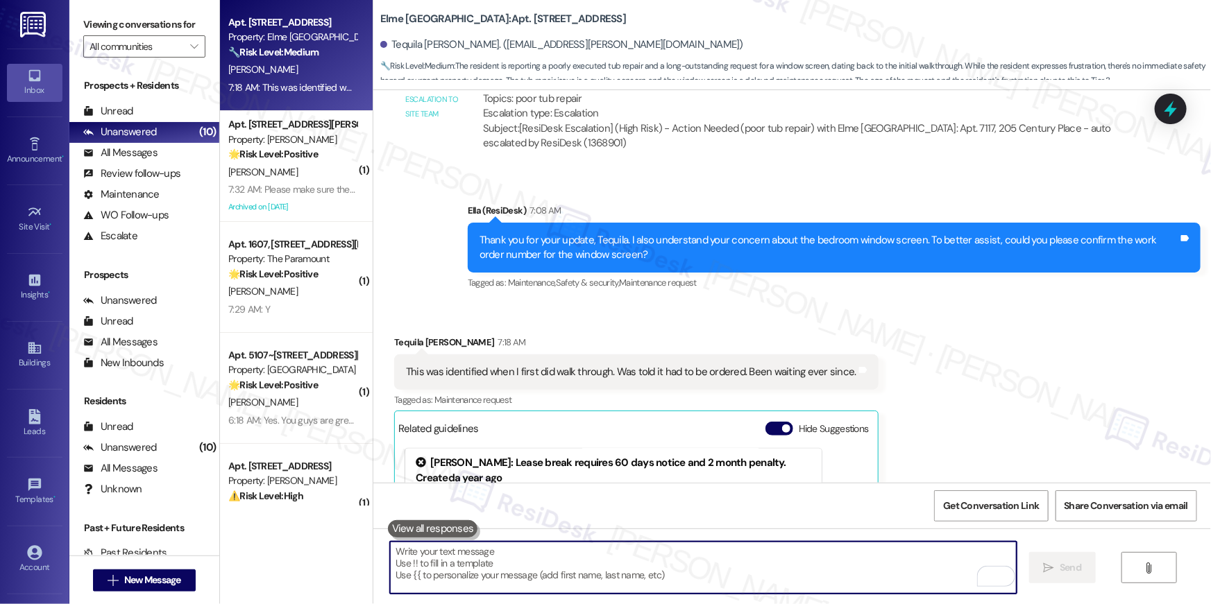
click at [681, 580] on textarea "To enrich screen reader interactions, please activate Accessibility in Grammarl…" at bounding box center [703, 568] width 627 height 52
click at [724, 565] on textarea "To enrich screen reader interactions, please activate Accessibility in Grammarl…" at bounding box center [703, 568] width 627 height 52
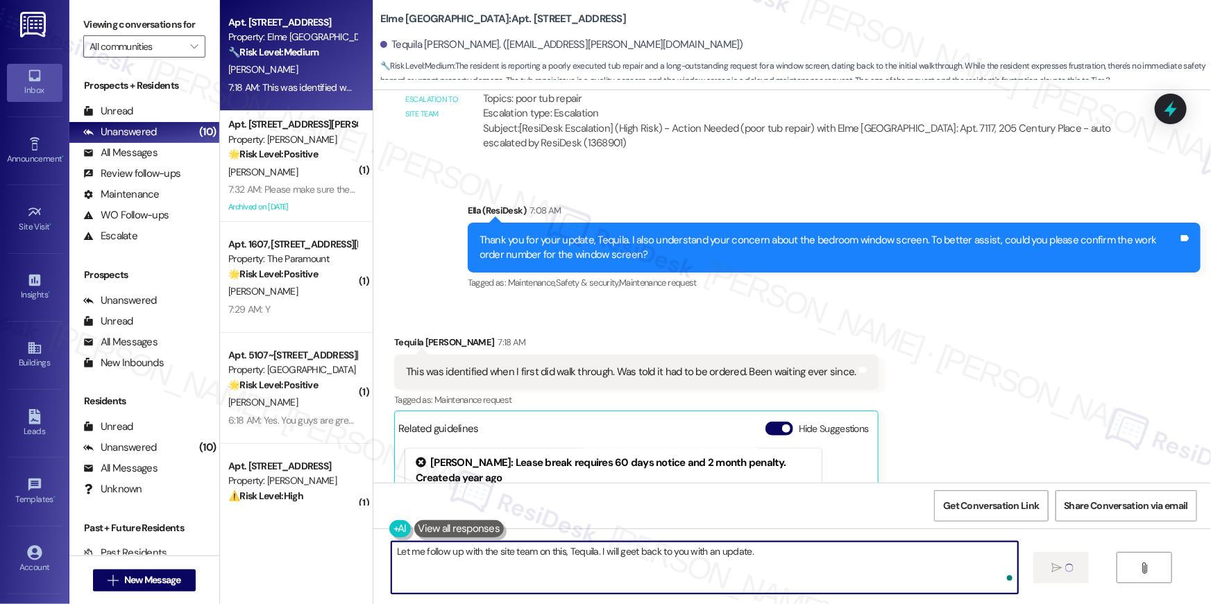
type textarea "Let me follow up with the site team on this, Tequila. I will geet back to you w…"
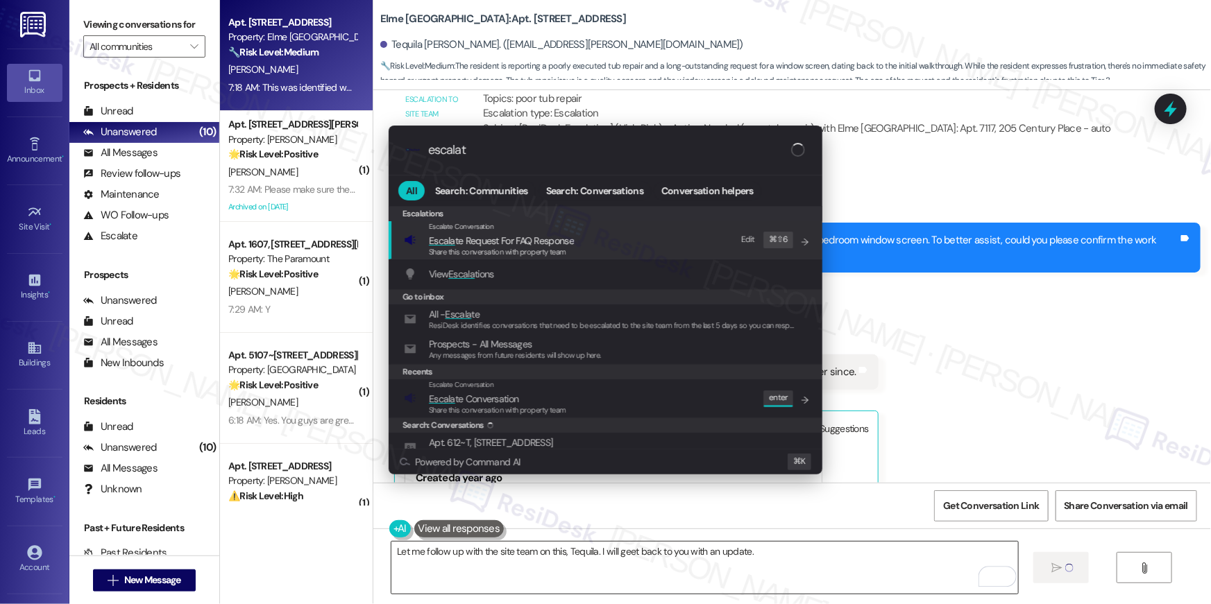
type input "escalate"
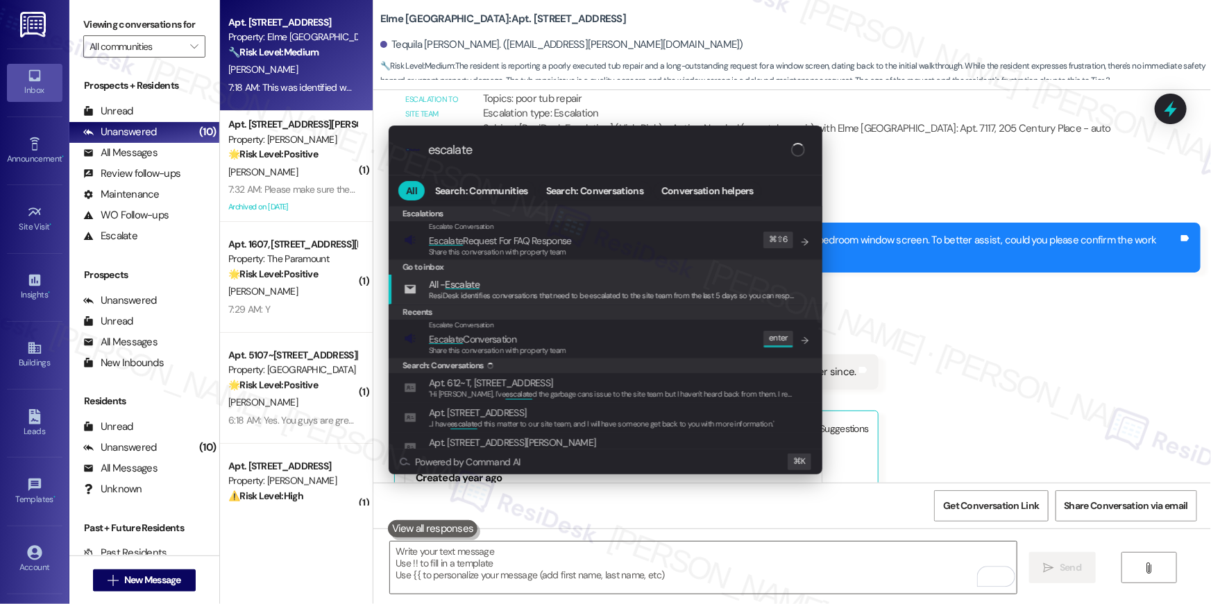
type input "escalate"
click at [591, 332] on div "Escalate Conversation Escalate Conversation Share this conversation with proper…" at bounding box center [607, 338] width 406 height 37
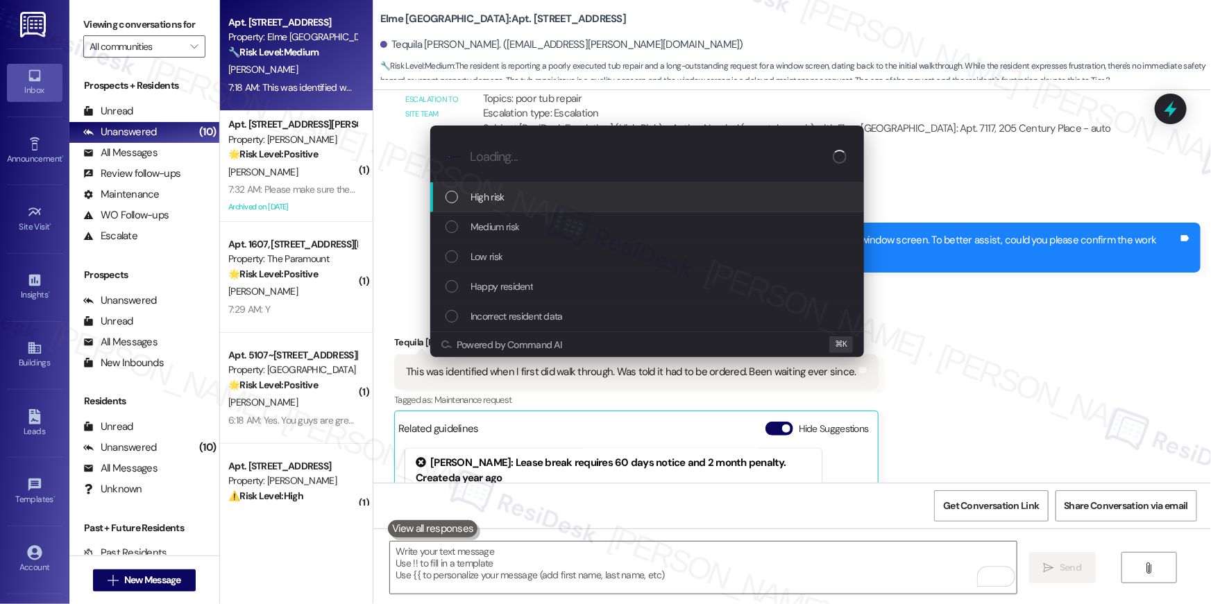
scroll to position [25358, 0]
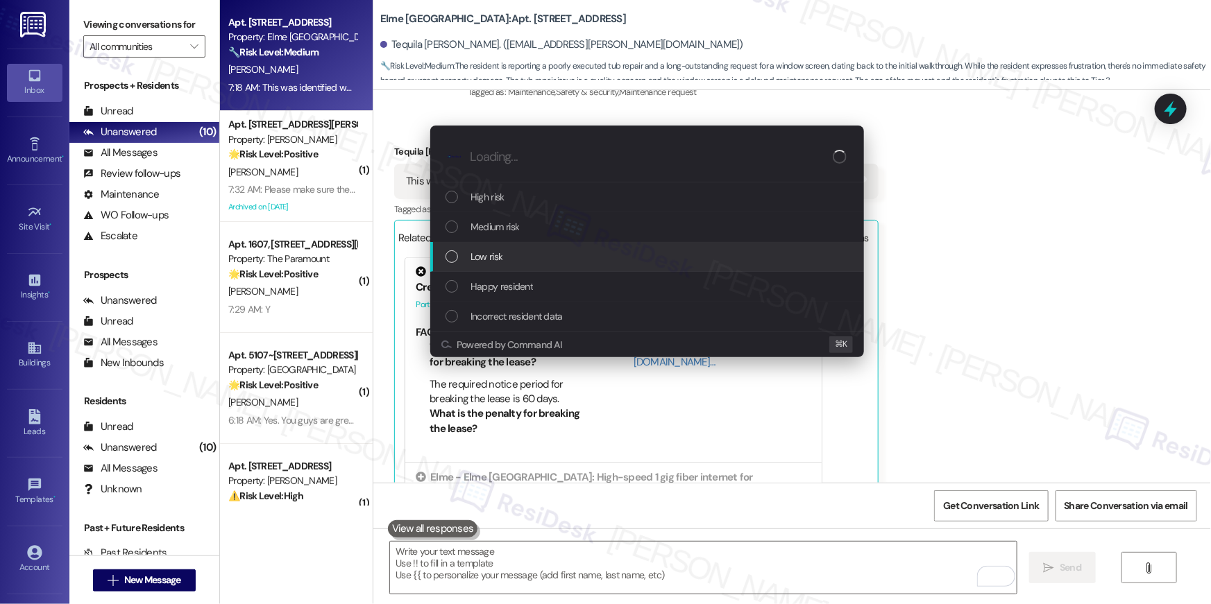
click at [569, 226] on div "Medium risk" at bounding box center [648, 226] width 406 height 15
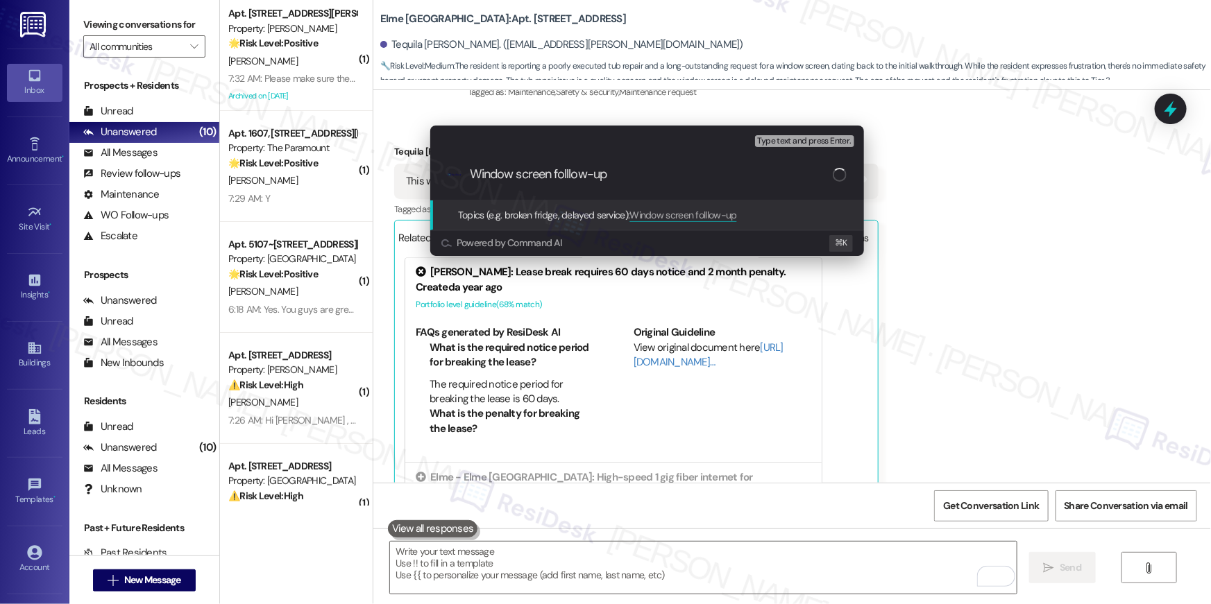
click at [569, 176] on input "Window screen folllow-up" at bounding box center [651, 174] width 363 height 15
type input "Window screen follow-up"
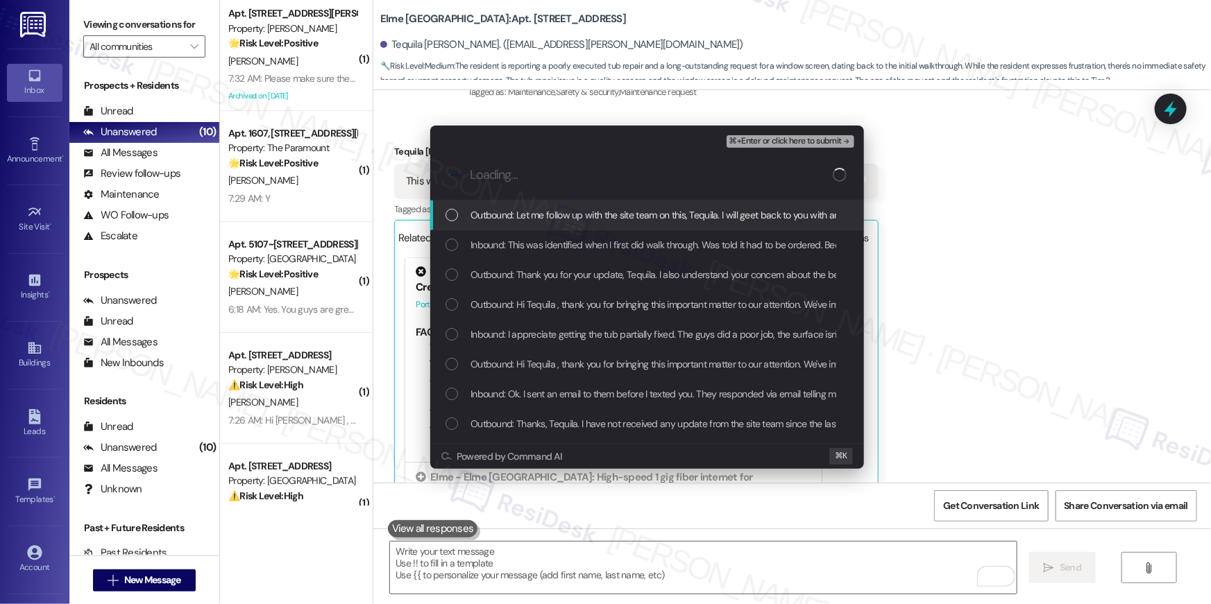
click at [453, 216] on div "List of options" at bounding box center [451, 215] width 12 height 12
drag, startPoint x: 454, startPoint y: 234, endPoint x: 460, endPoint y: 265, distance: 31.8
click at [454, 235] on div "Inbound: This was identified when I first did walk through. Was told it had to …" at bounding box center [647, 245] width 434 height 30
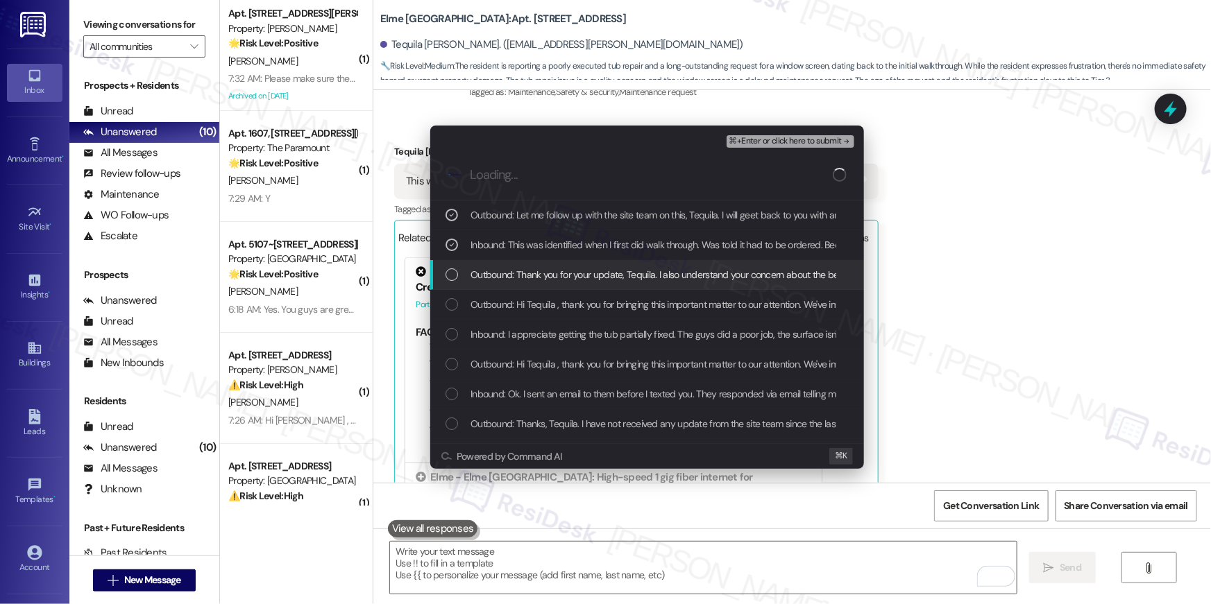
click at [452, 273] on div "List of options" at bounding box center [451, 275] width 12 height 12
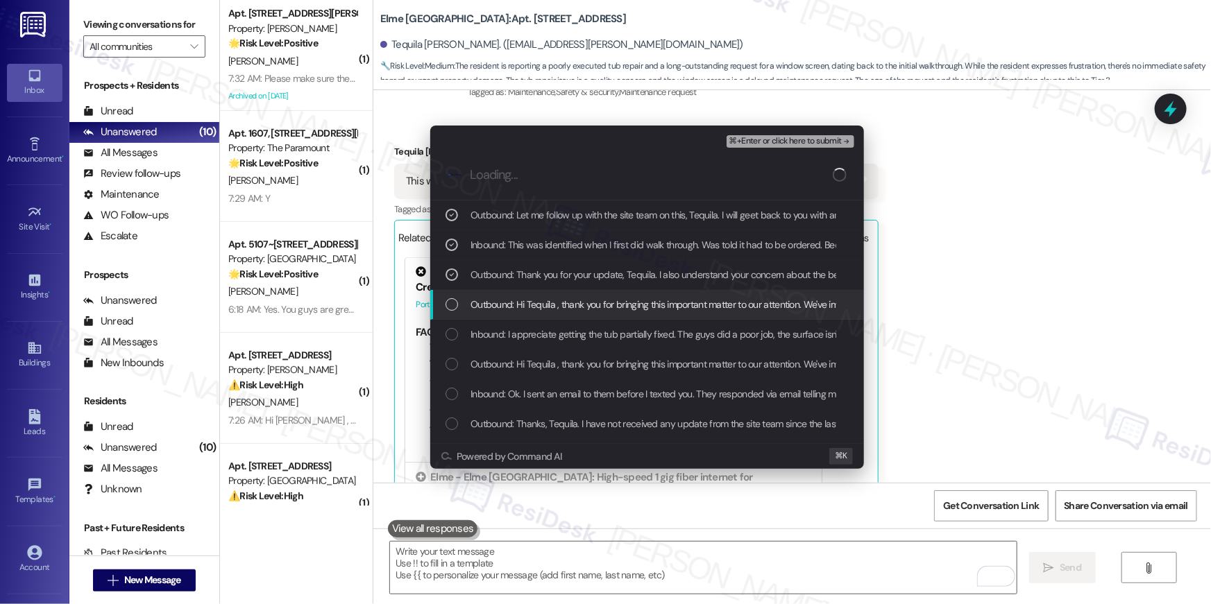
drag, startPoint x: 452, startPoint y: 302, endPoint x: 459, endPoint y: 302, distance: 7.6
click at [452, 302] on div "List of options" at bounding box center [451, 304] width 12 height 12
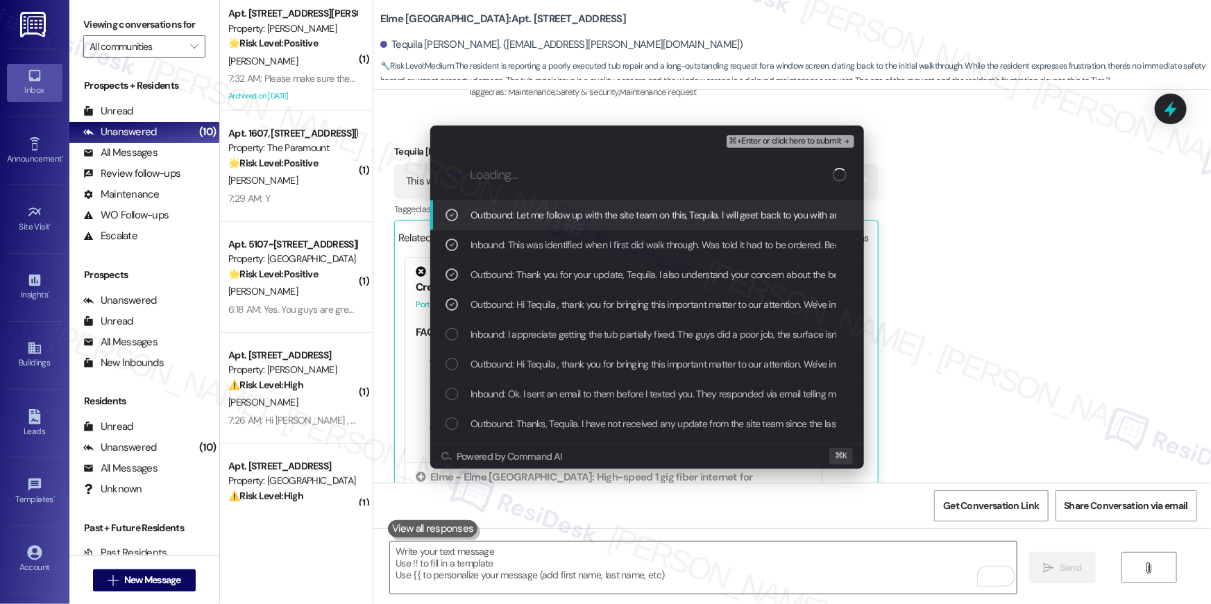
click at [781, 140] on span "⌘+Enter or click here to submit" at bounding box center [785, 142] width 112 height 10
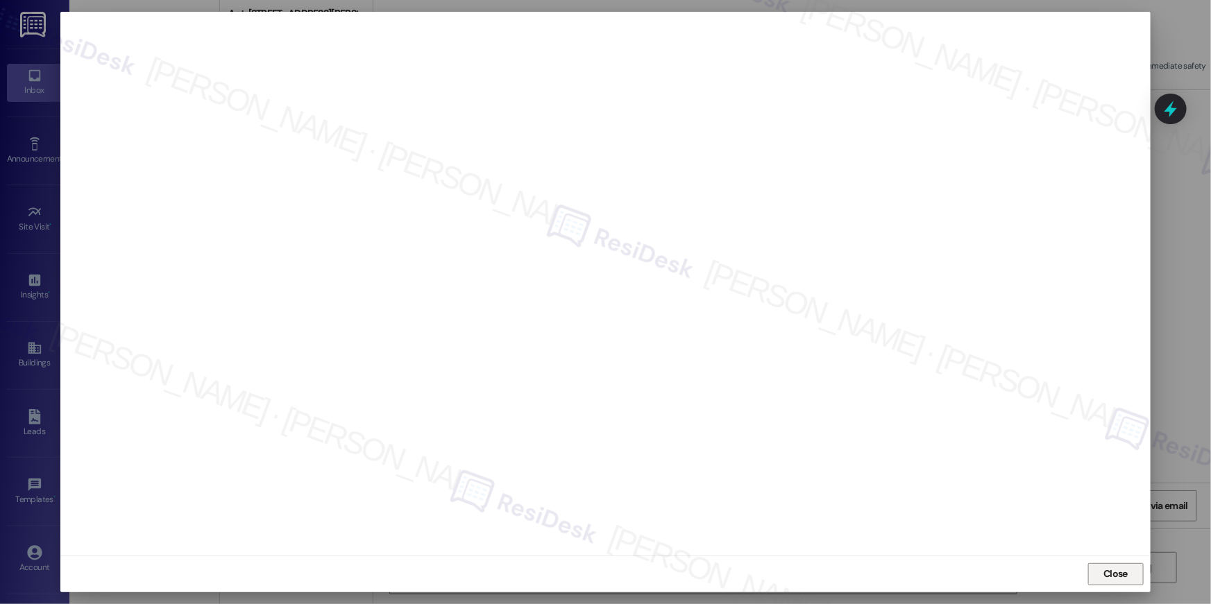
click at [1121, 572] on span "Close" at bounding box center [1115, 574] width 24 height 15
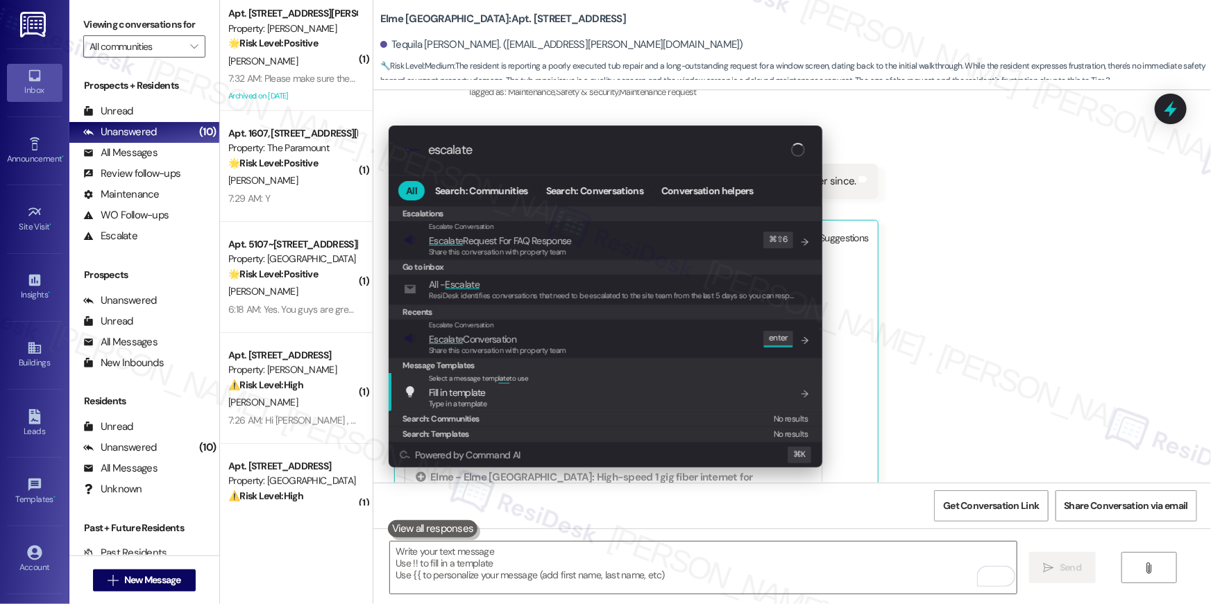
type input "escalate"
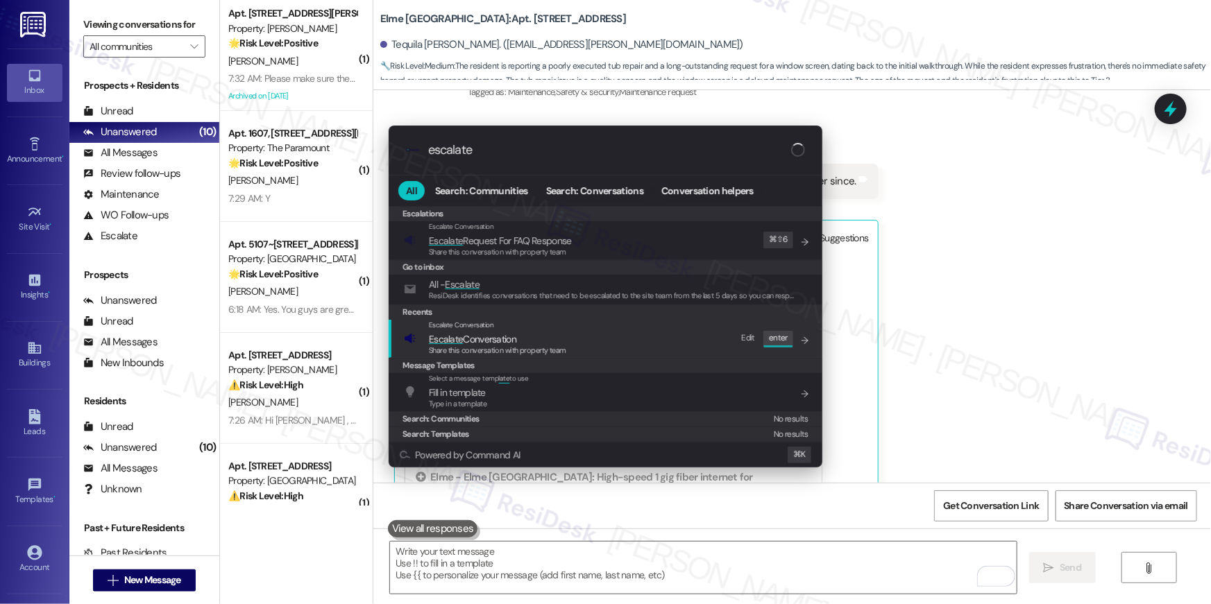
click at [670, 337] on div "Escalate Conversation Escalate Conversation Share this conversation with proper…" at bounding box center [607, 338] width 406 height 37
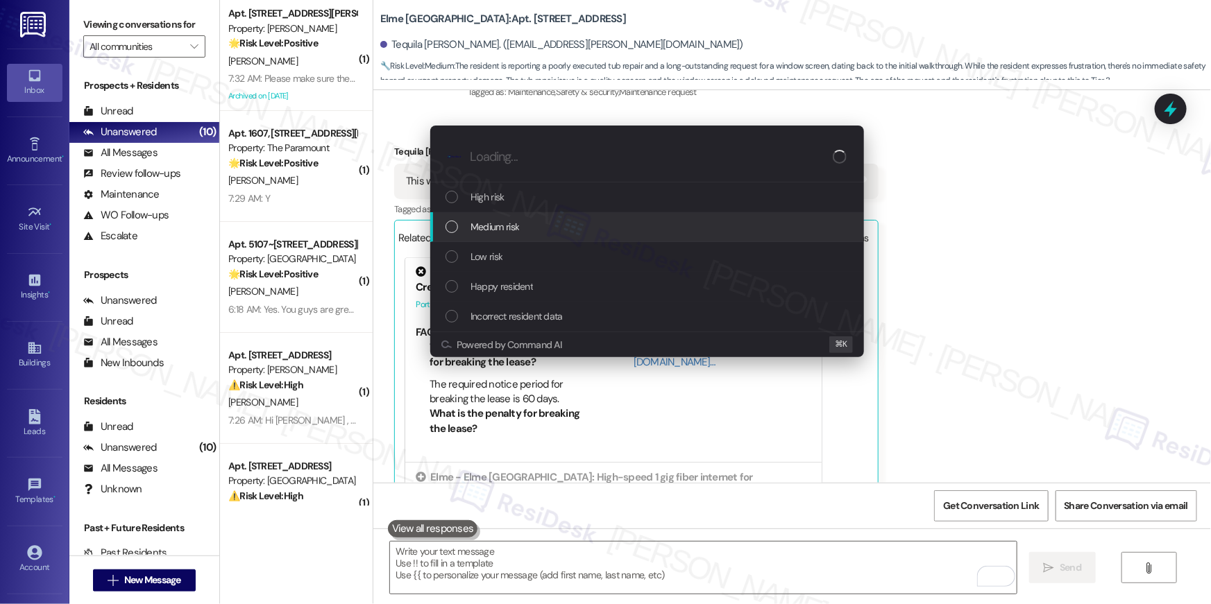
click at [613, 231] on div "Medium risk" at bounding box center [648, 226] width 406 height 15
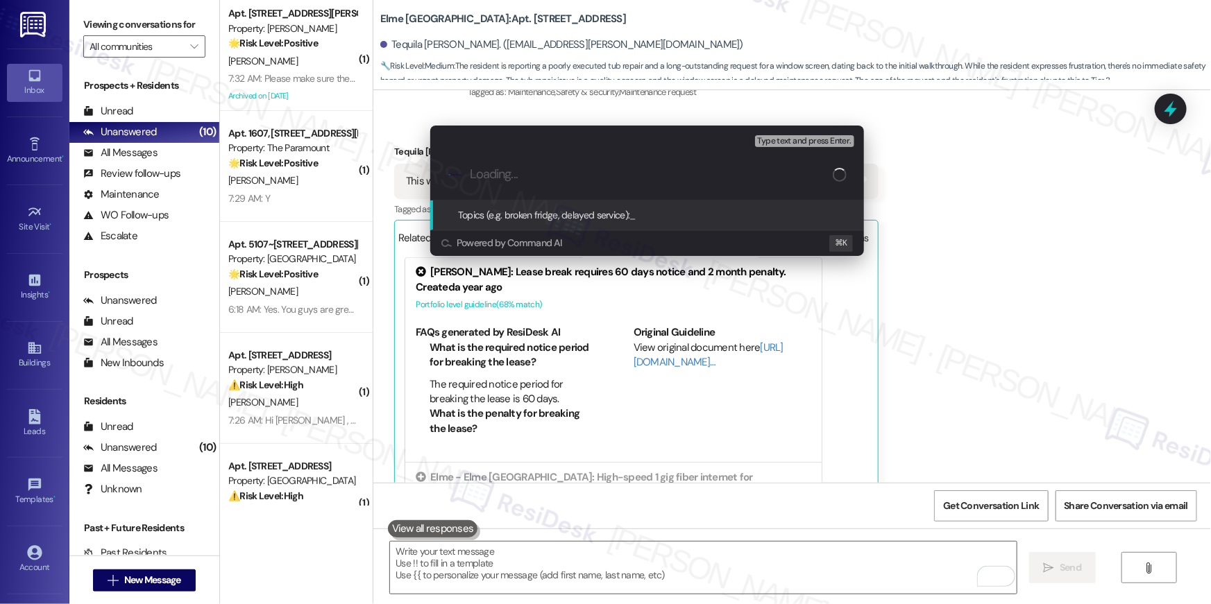
paste input "Window screen follow-up"
type input "Window screen follow-up"
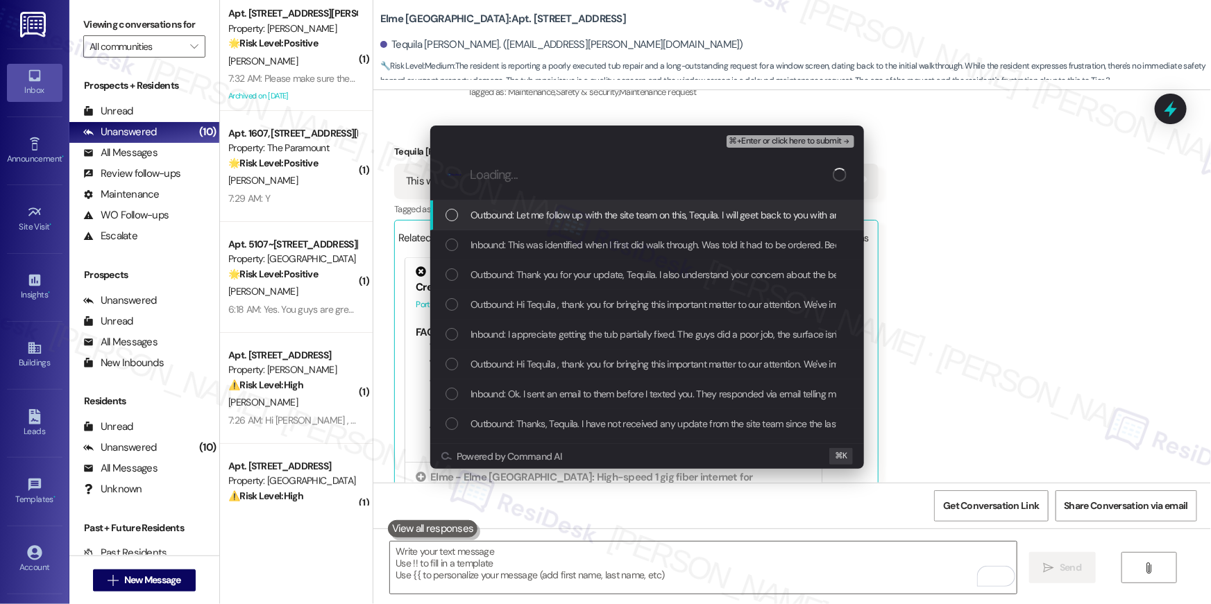
drag, startPoint x: 606, startPoint y: 216, endPoint x: 597, endPoint y: 243, distance: 28.1
click at [606, 216] on span "Outbound: Let me follow up with the site team on this, Tequila. I will geet bac…" at bounding box center [671, 214] width 402 height 15
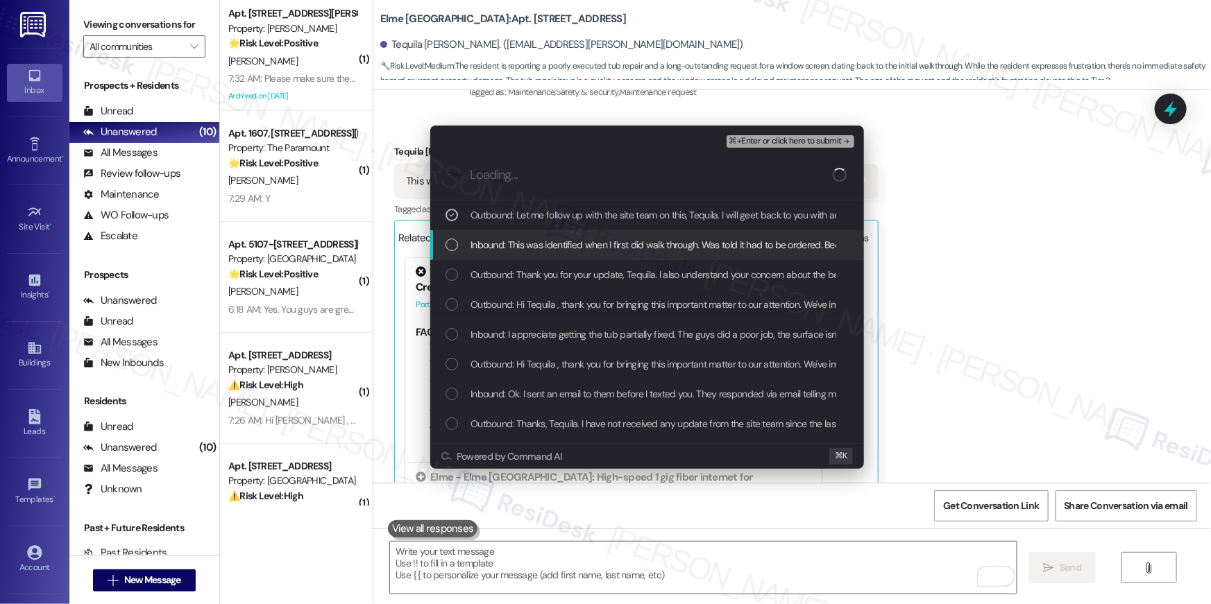
click at [595, 246] on span "Inbound: This was identified when I first did walk through. Was told it had to …" at bounding box center [695, 244] width 450 height 15
click at [594, 258] on div "Inbound: This was identified when I first did walk through. Was told it had to …" at bounding box center [647, 245] width 434 height 30
click at [592, 234] on div "Inbound: This was identified when I first did walk through. Was told it had to …" at bounding box center [647, 245] width 434 height 30
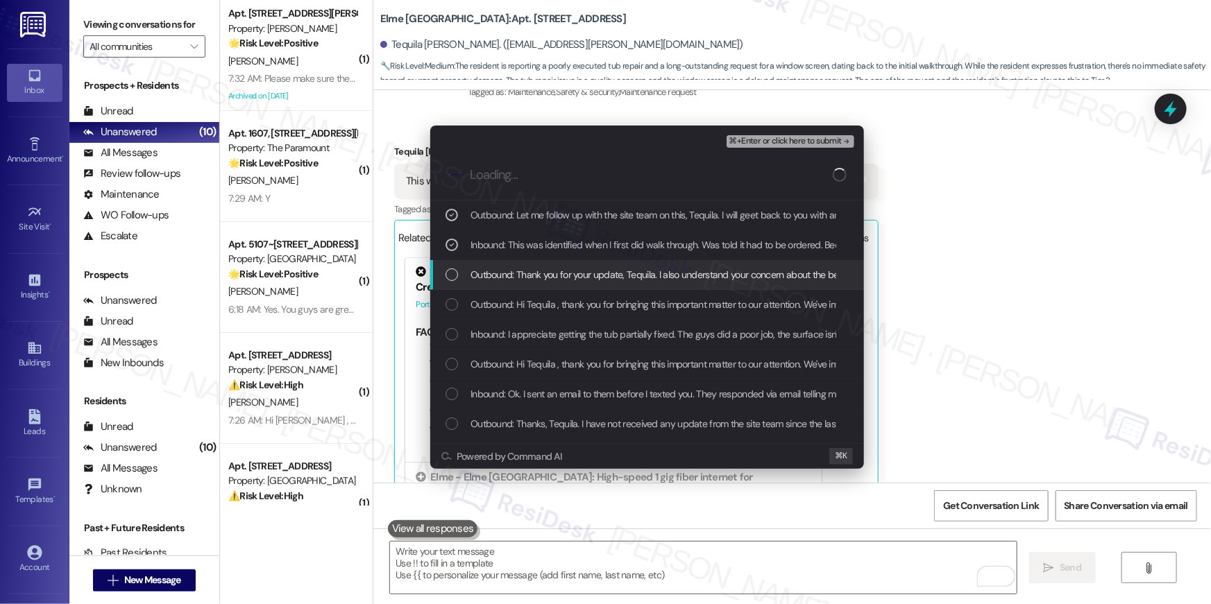
click at [587, 273] on span "Outbound: Thank you for your update, Tequila. I also understand your concern ab…" at bounding box center [881, 274] width 823 height 15
click at [590, 275] on span "Outbound: Thank you for your update, Tequila. I also understand your concern ab…" at bounding box center [881, 274] width 823 height 15
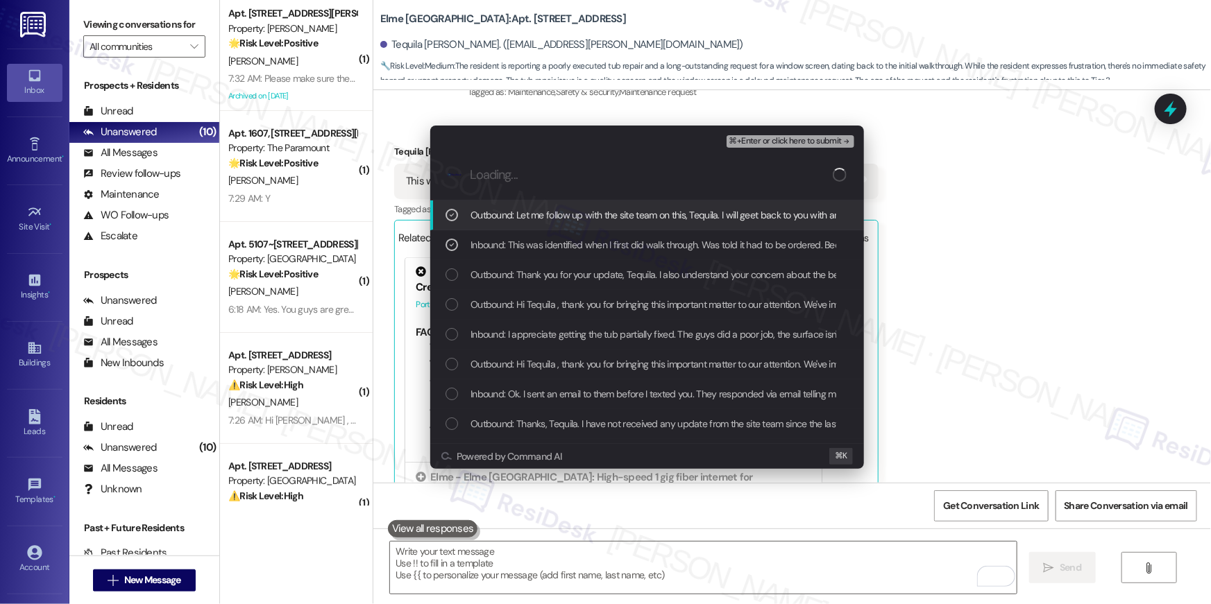
click at [595, 224] on div "Outbound: Let me follow up with the site team on this, Tequila. I will geet bac…" at bounding box center [647, 216] width 434 height 30
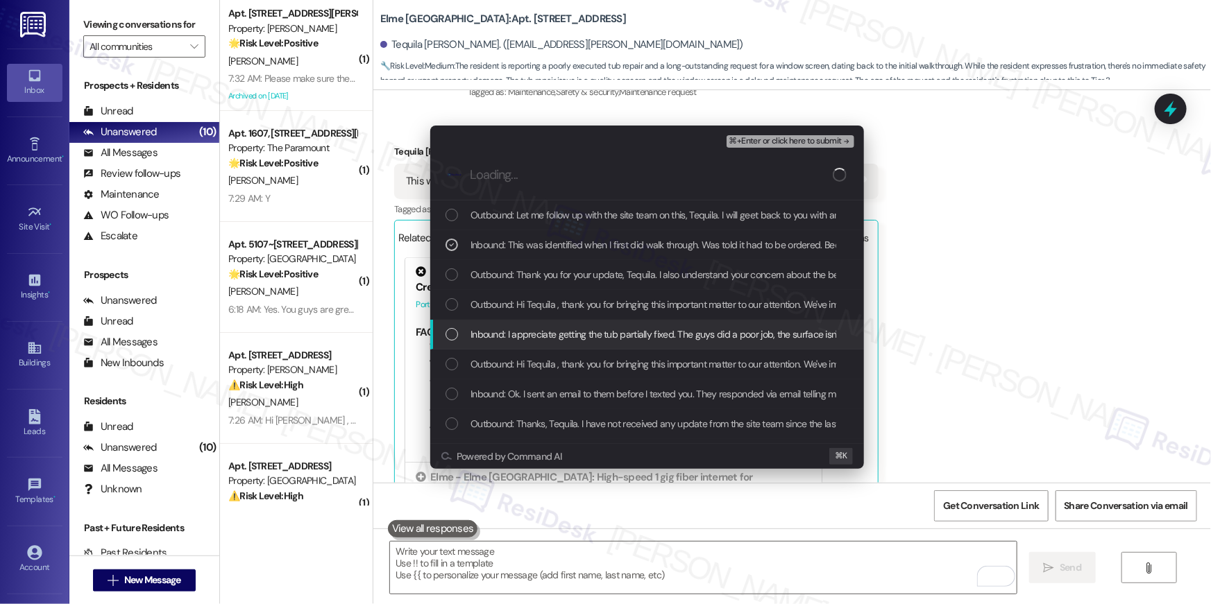
drag, startPoint x: 586, startPoint y: 340, endPoint x: 578, endPoint y: 378, distance: 39.1
click at [586, 340] on span "Inbound: I appreciate getting the tub partially fixed. The guys did a poor job,…" at bounding box center [942, 334] width 945 height 15
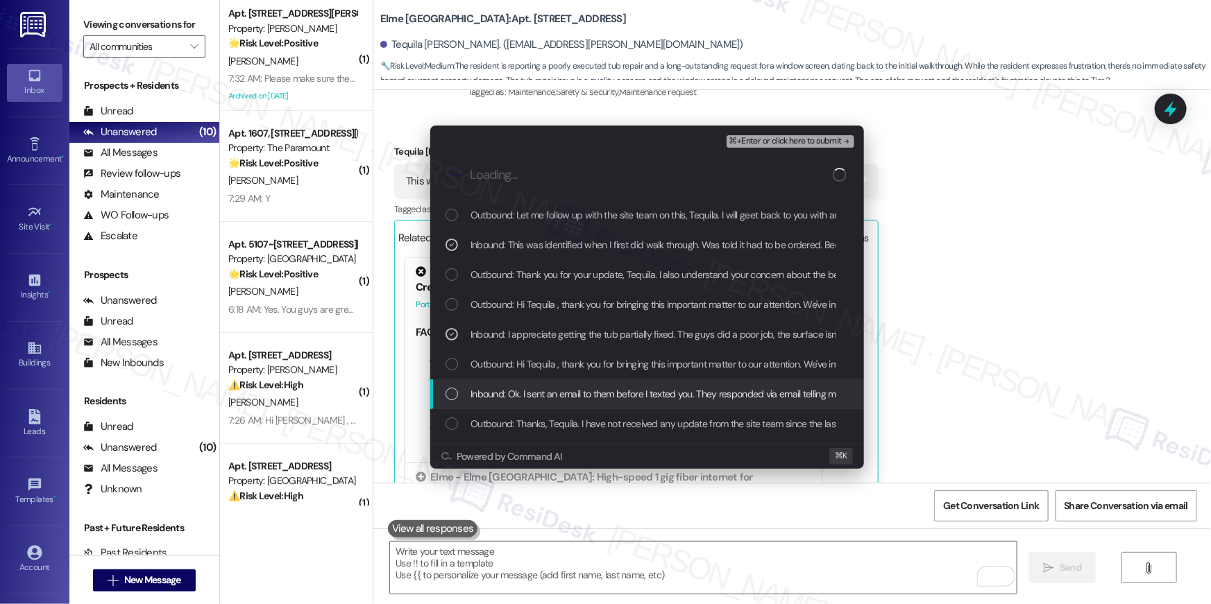
click at [579, 398] on span "Inbound: Ok. I sent an email to them before I texted you. They responded via em…" at bounding box center [759, 394] width 579 height 15
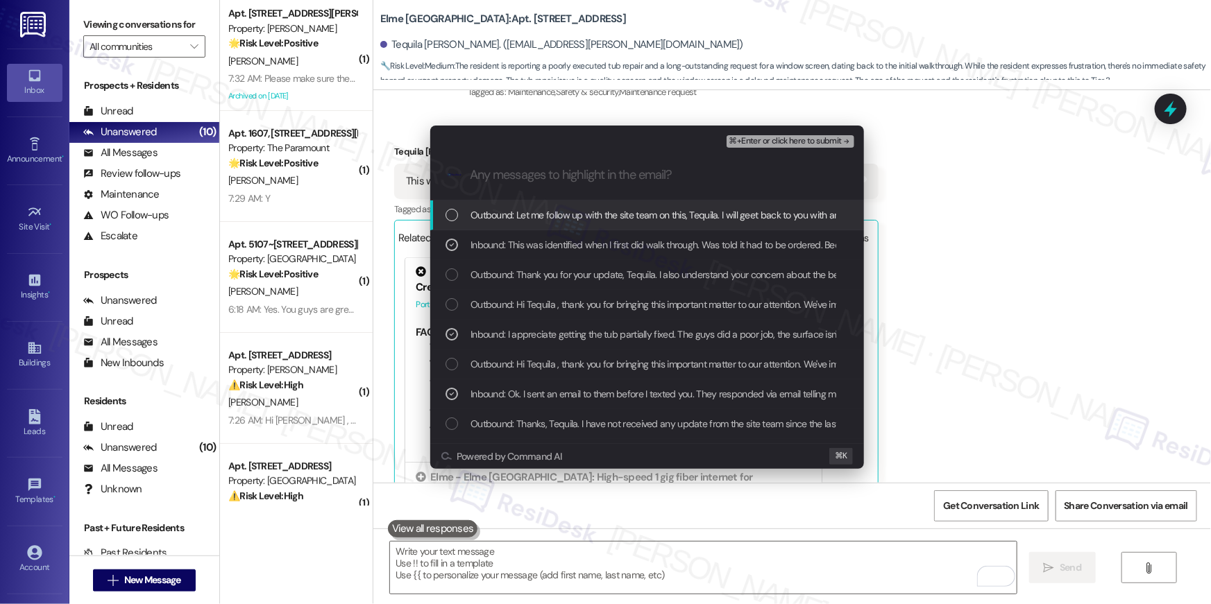
click at [772, 143] on span "⌘+Enter or click here to submit" at bounding box center [785, 142] width 112 height 10
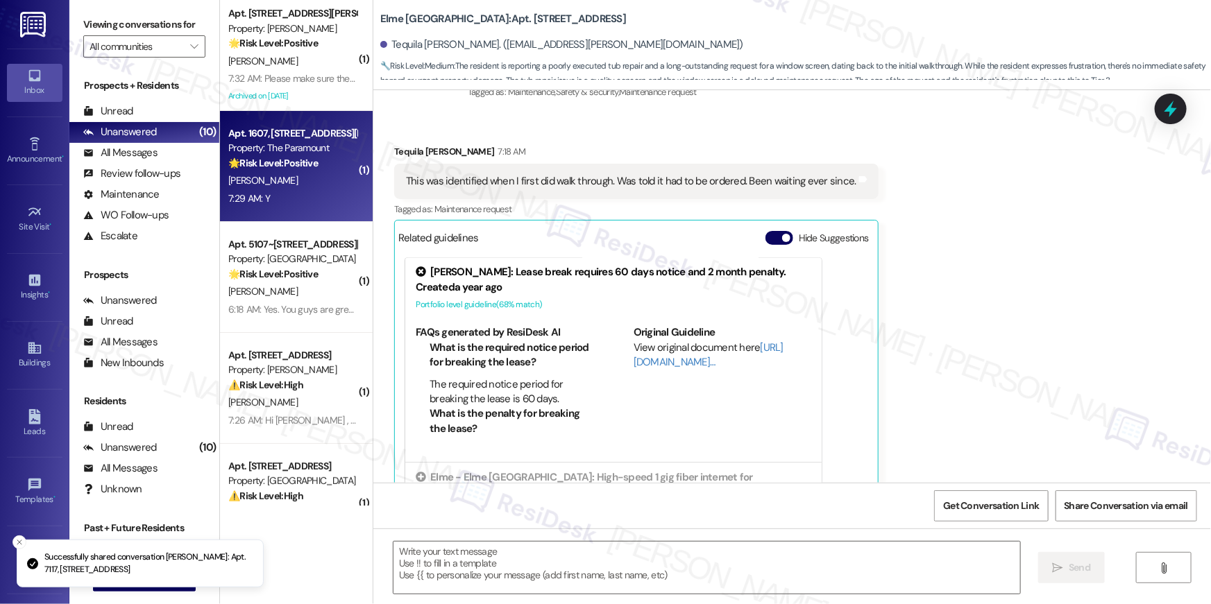
click at [1038, 289] on div "Received via SMS Tequila Langham 7:18 AM This was identified when I first did w…" at bounding box center [792, 310] width 838 height 395
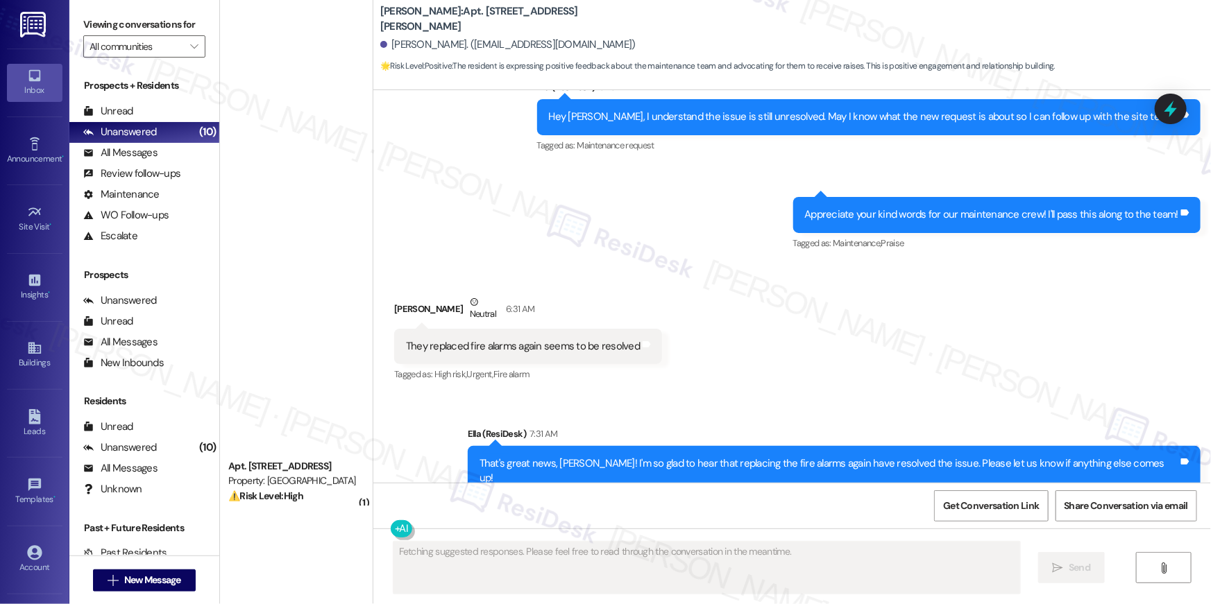
scroll to position [604, 0]
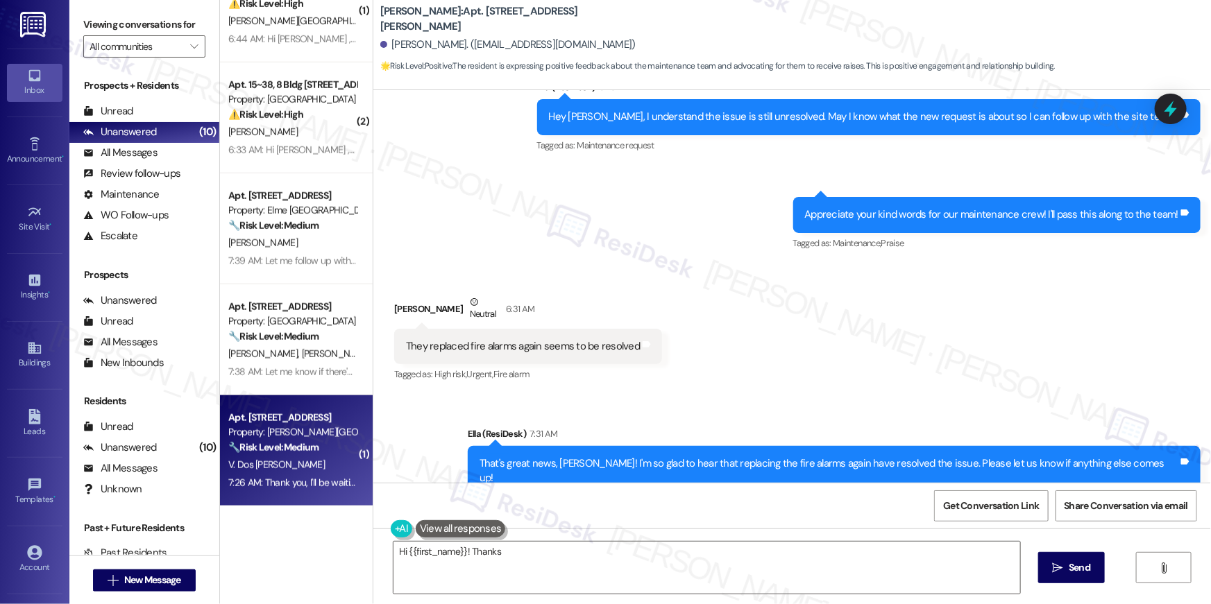
type textarea "Hi {{first_name}}! Thanks"
click at [297, 430] on div "Property: Elme Sandy Springs" at bounding box center [292, 432] width 128 height 15
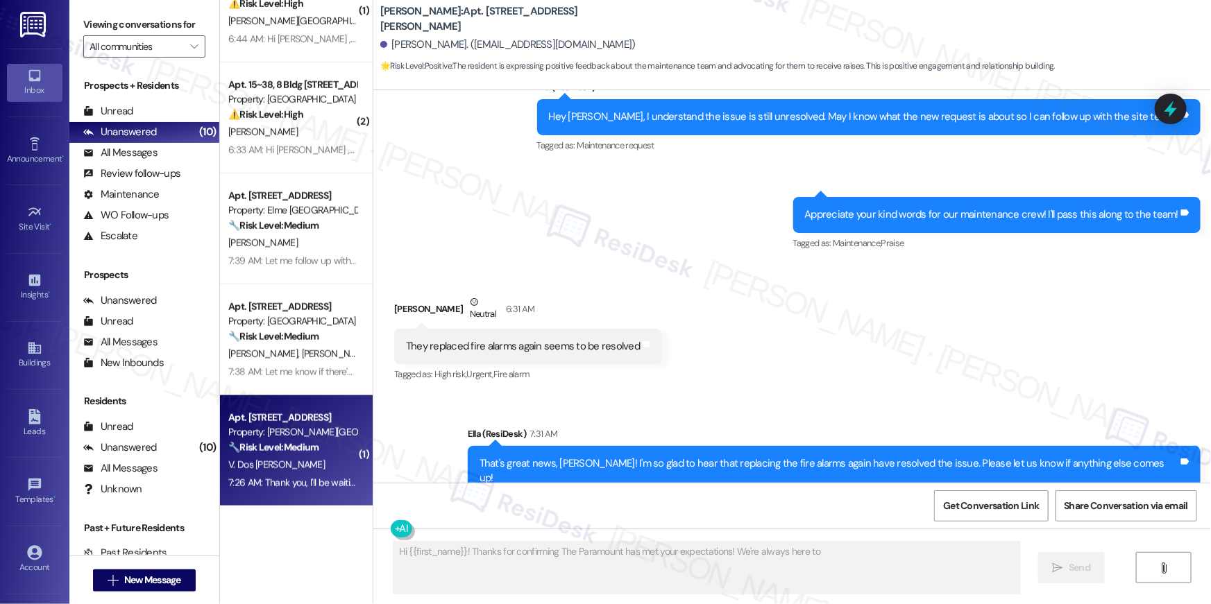
type textarea "Hi {{first_name}}! Thanks for confirming The Paramount has met your expectation…"
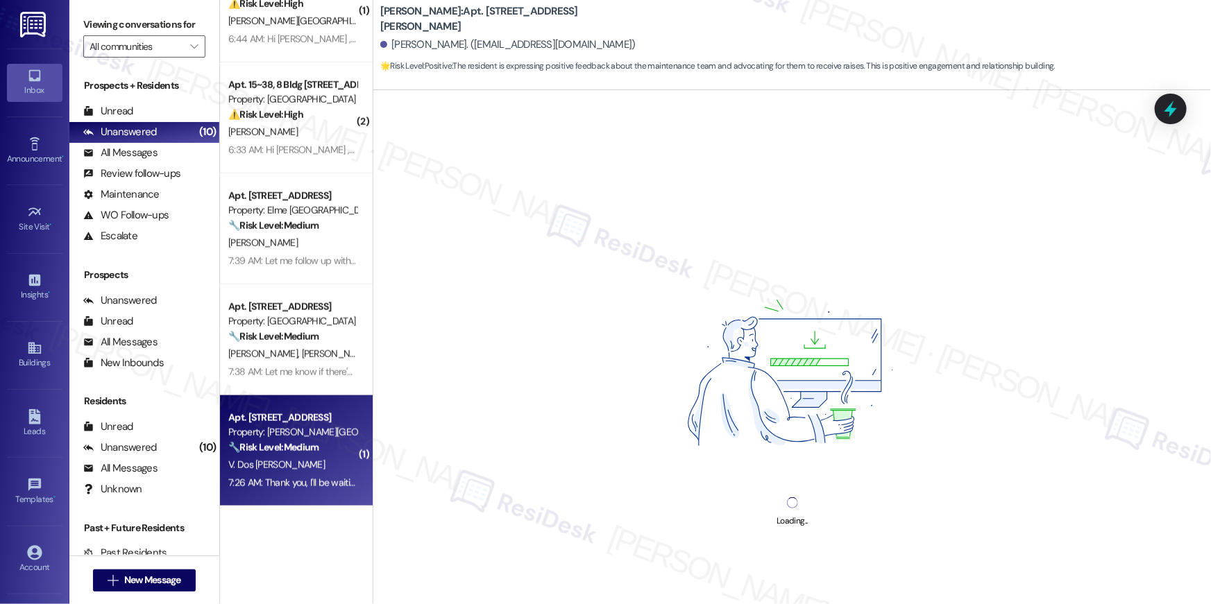
click at [297, 430] on div "Property: Elme Sandy Springs" at bounding box center [292, 432] width 128 height 15
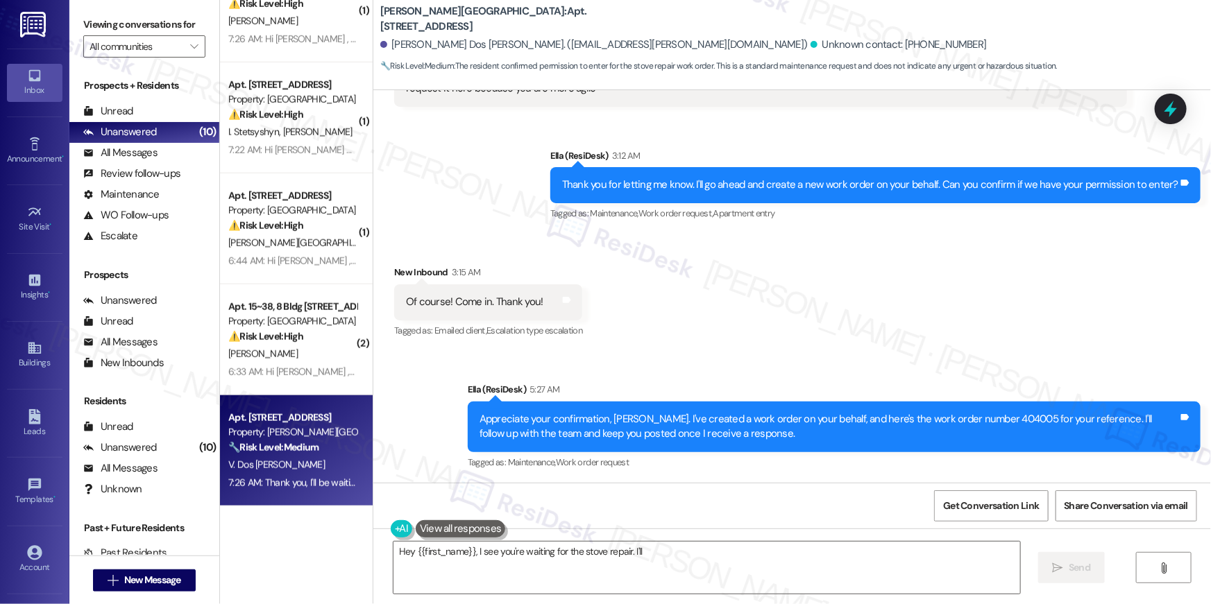
scroll to position [24637, 0]
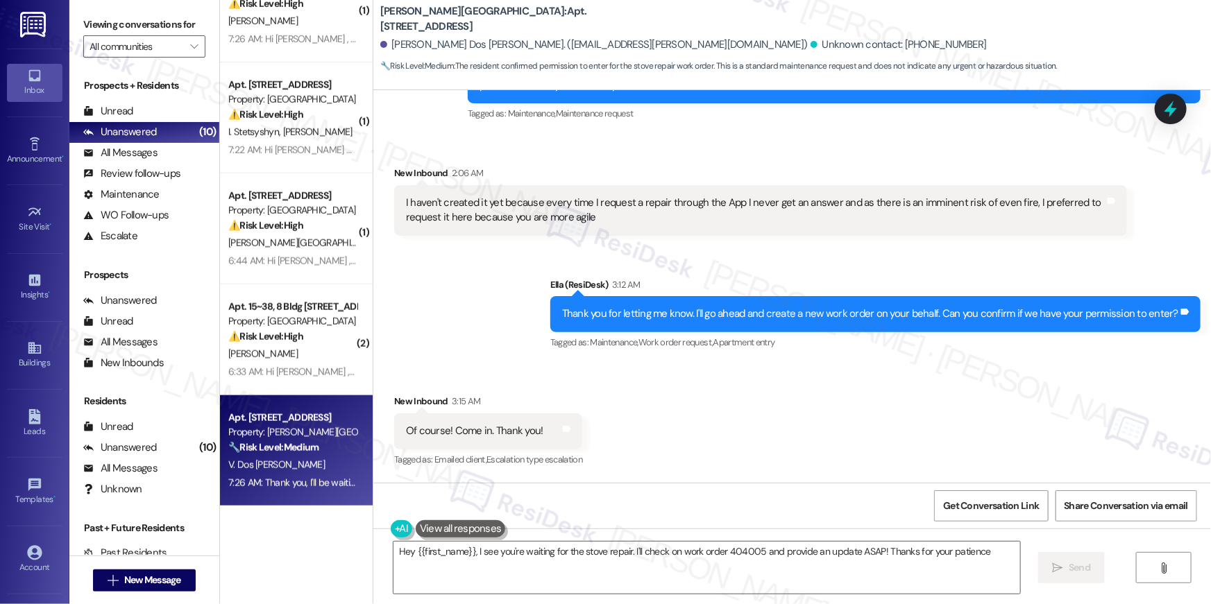
type textarea "Hey {{first_name}}, I see you're waiting for the stove repair. I'll check on wo…"
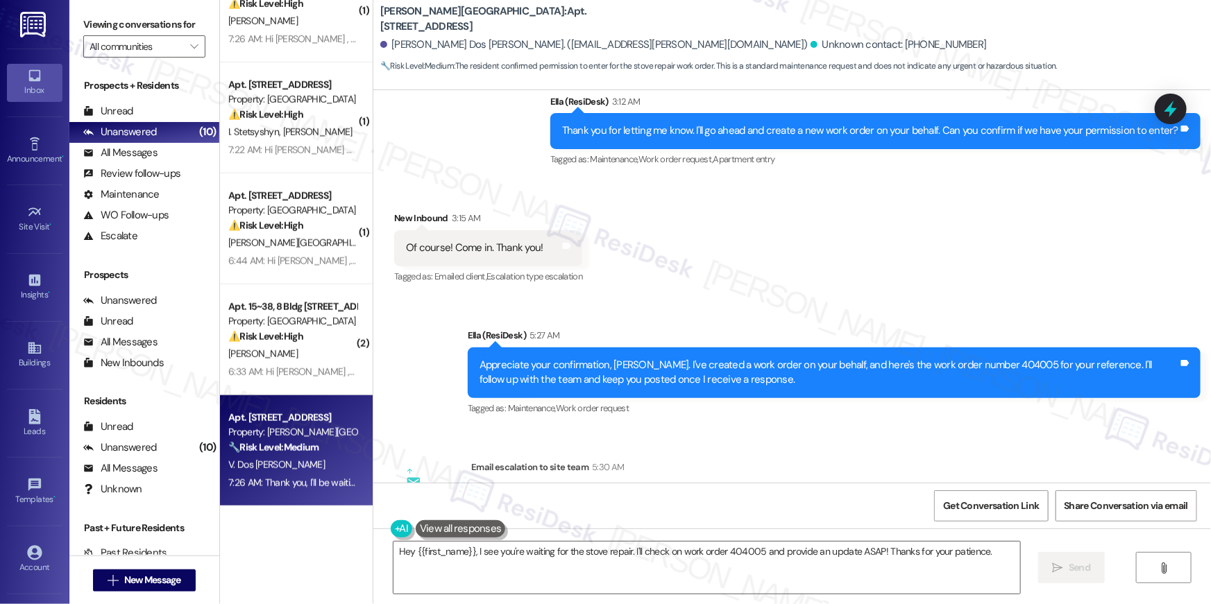
scroll to position [24861, 0]
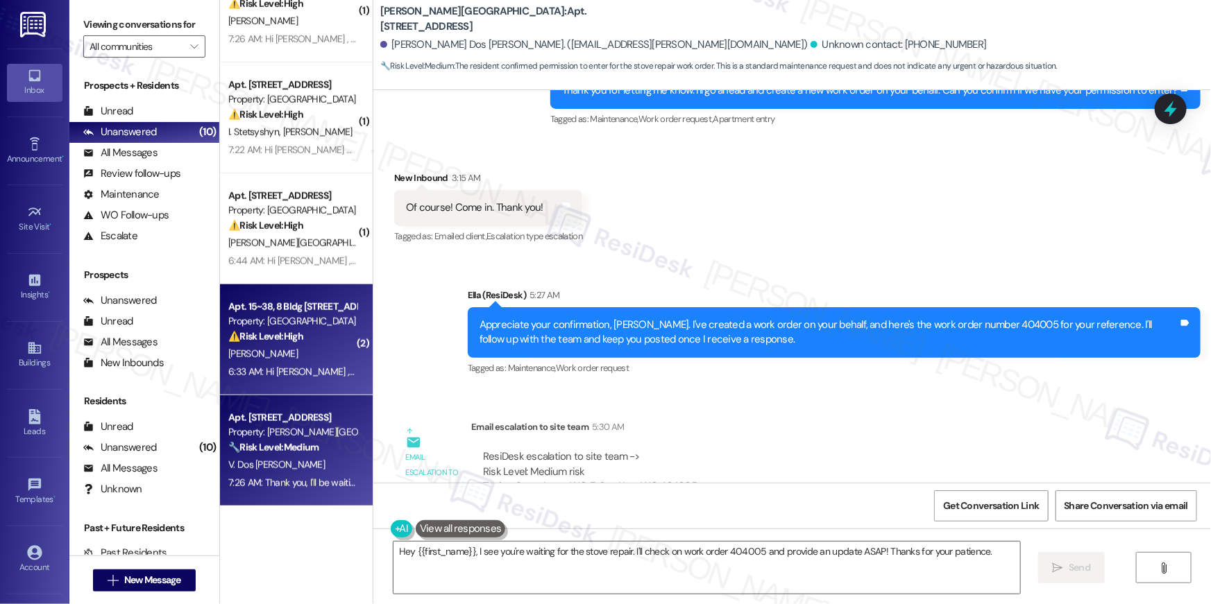
click at [260, 346] on div "M. Taylor" at bounding box center [292, 354] width 131 height 17
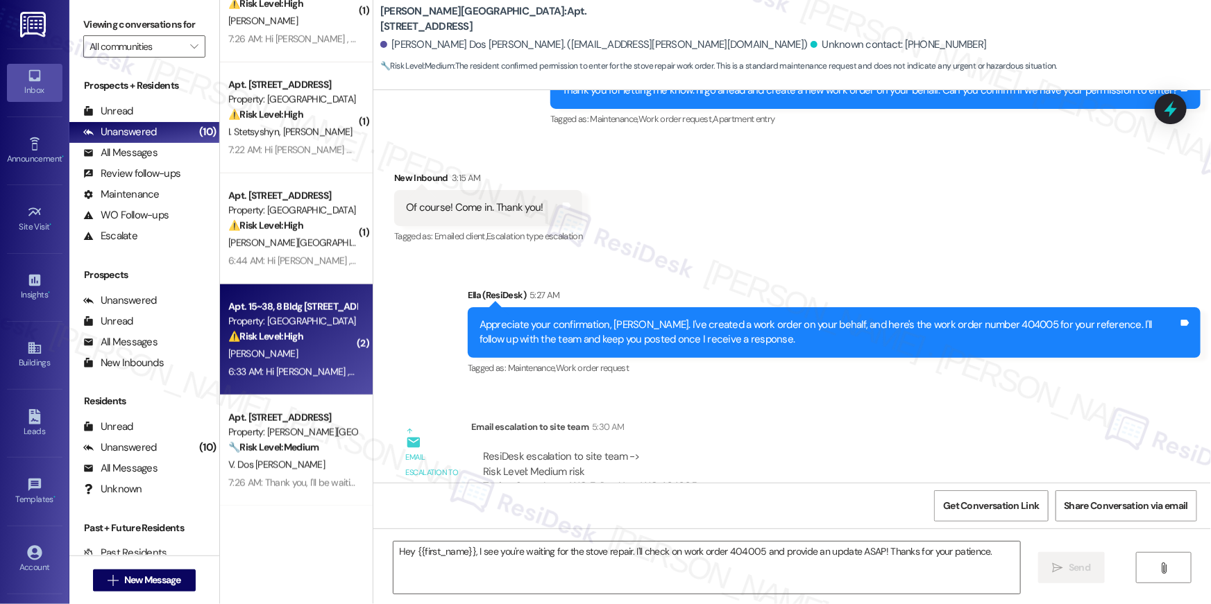
drag, startPoint x: 260, startPoint y: 345, endPoint x: 293, endPoint y: 341, distance: 33.6
click at [293, 341] on strong "⚠️ Risk Level: High" at bounding box center [265, 336] width 75 height 12
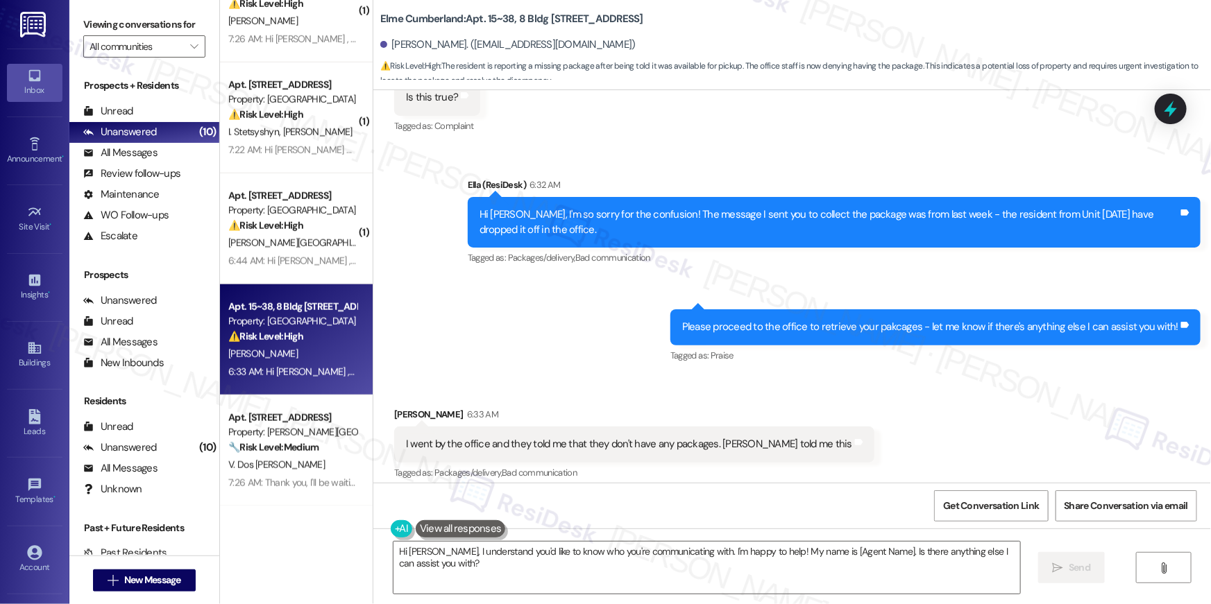
scroll to position [10515, 0]
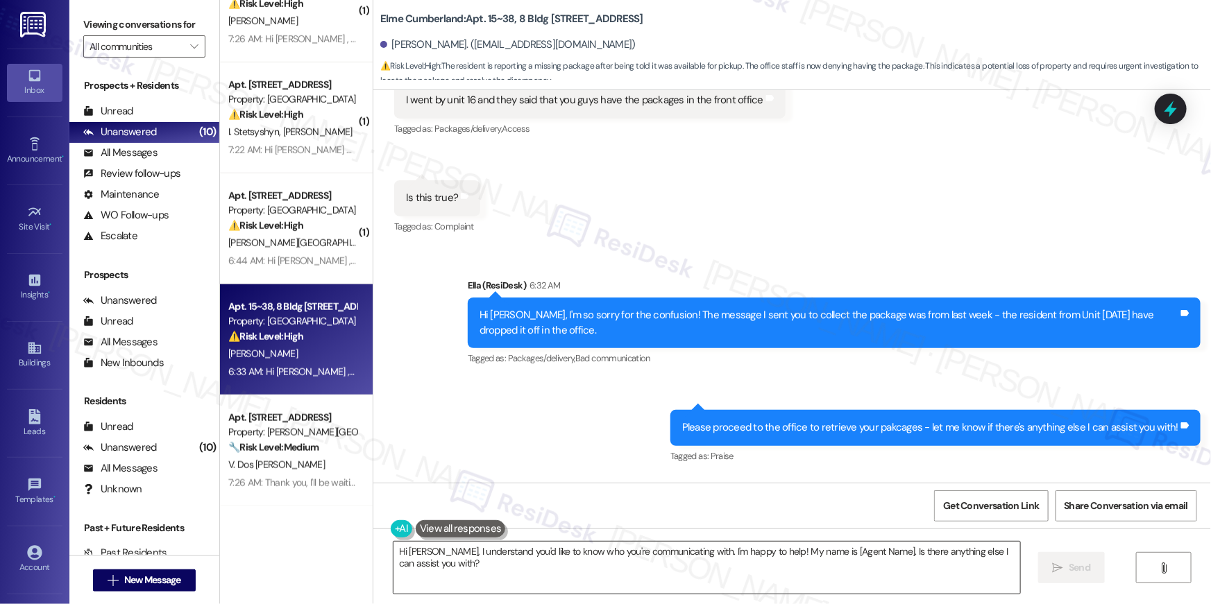
click at [703, 566] on textarea "Hi Malcolm, I understand you'd like to know who you're communicating with. I'm …" at bounding box center [706, 568] width 627 height 52
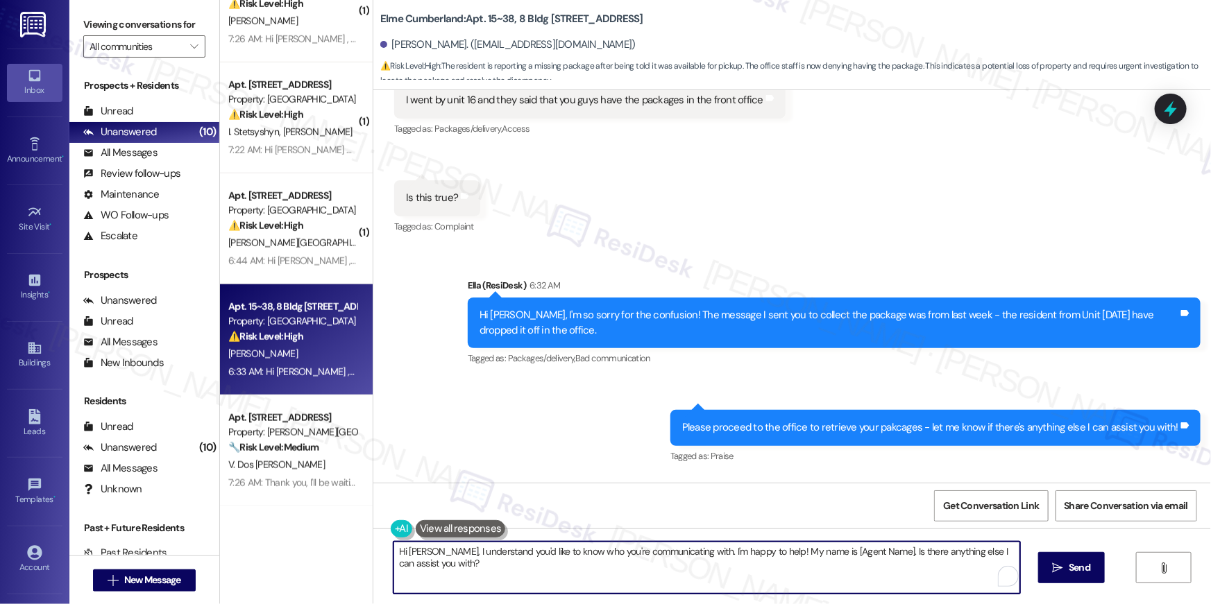
paste textarea "{{first_name}}, this is Ella, part of the resident engagement team for Elme. Le…"
type textarea "Hi {{first_name}}, this is Ella, part of the resident engagement team for Elme.…"
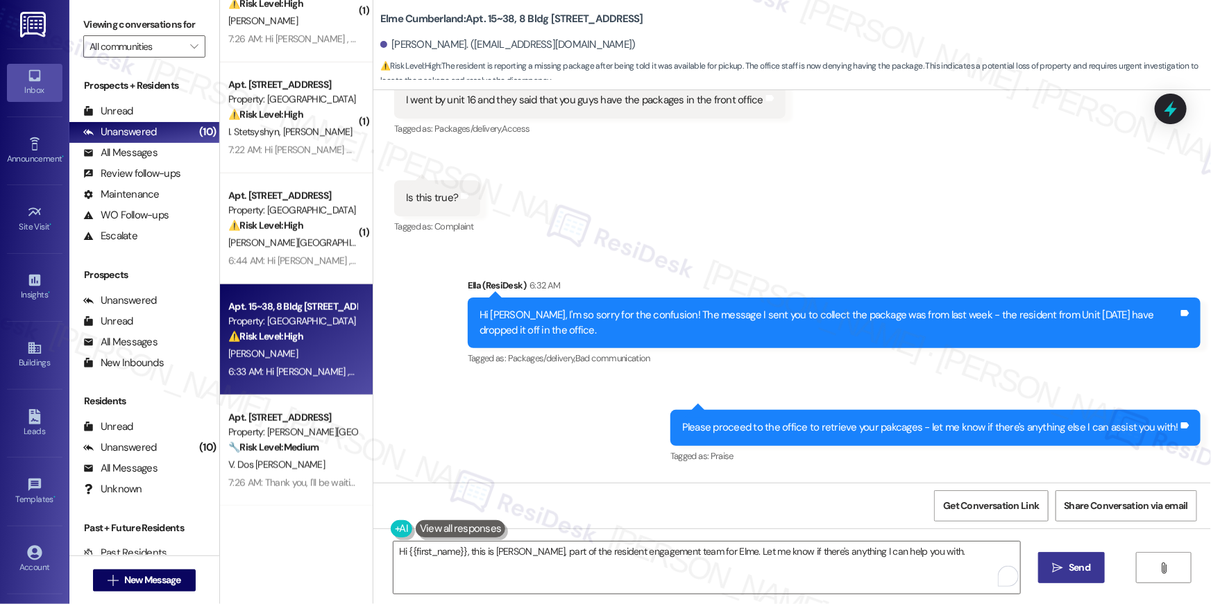
click at [1076, 562] on span "Send" at bounding box center [1080, 568] width 22 height 15
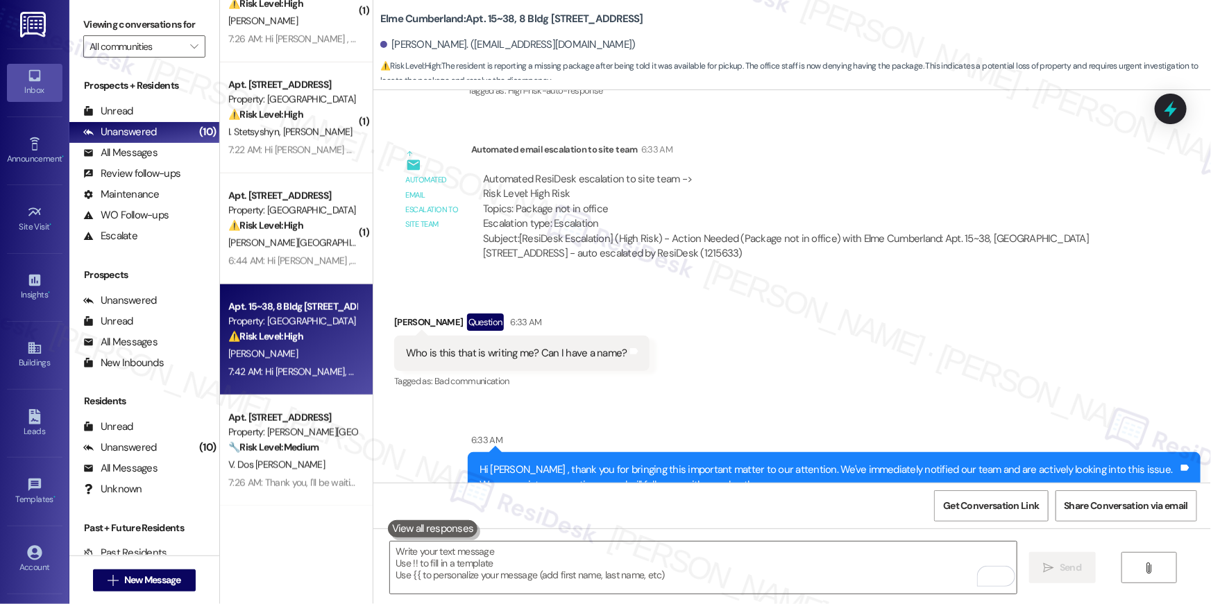
scroll to position [11446, 0]
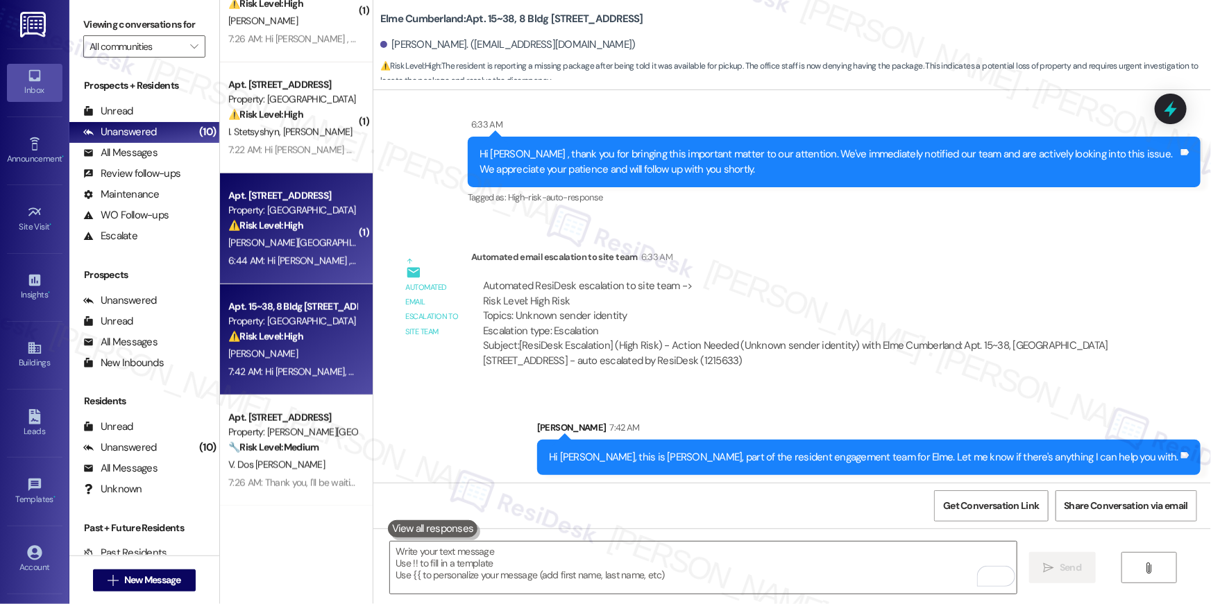
click at [303, 280] on div "Apt. 1326, 2696 N Druid Hills Rd Property: Elme Druid Hills ⚠️ Risk Level: High…" at bounding box center [296, 228] width 153 height 111
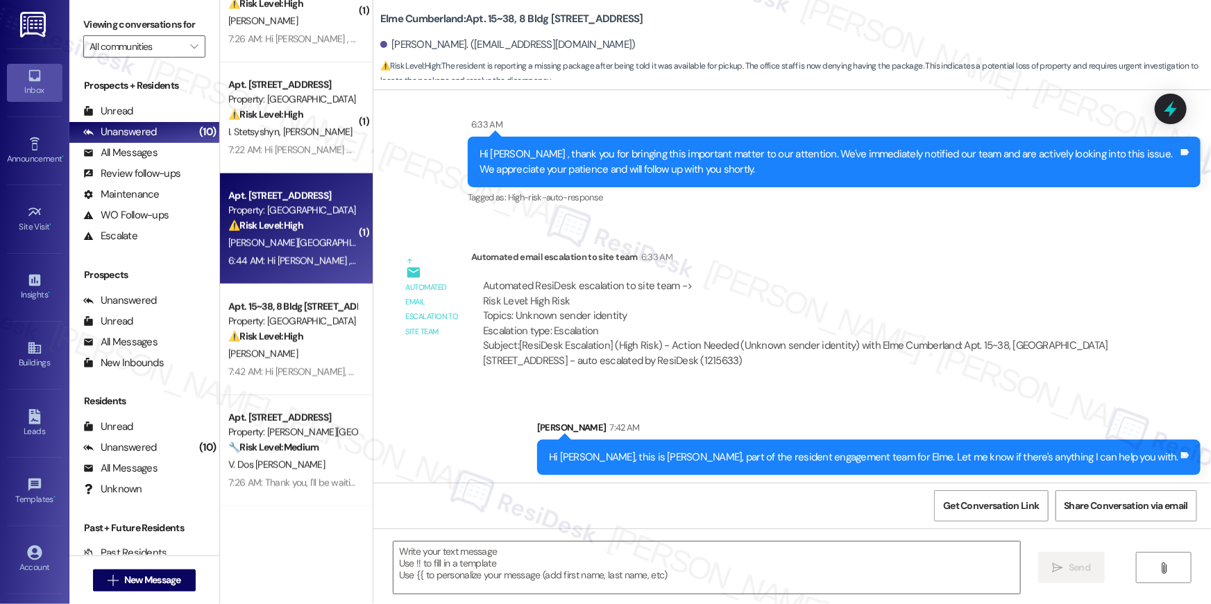
type textarea "Fetching suggested responses. Please feel free to read through the conversation…"
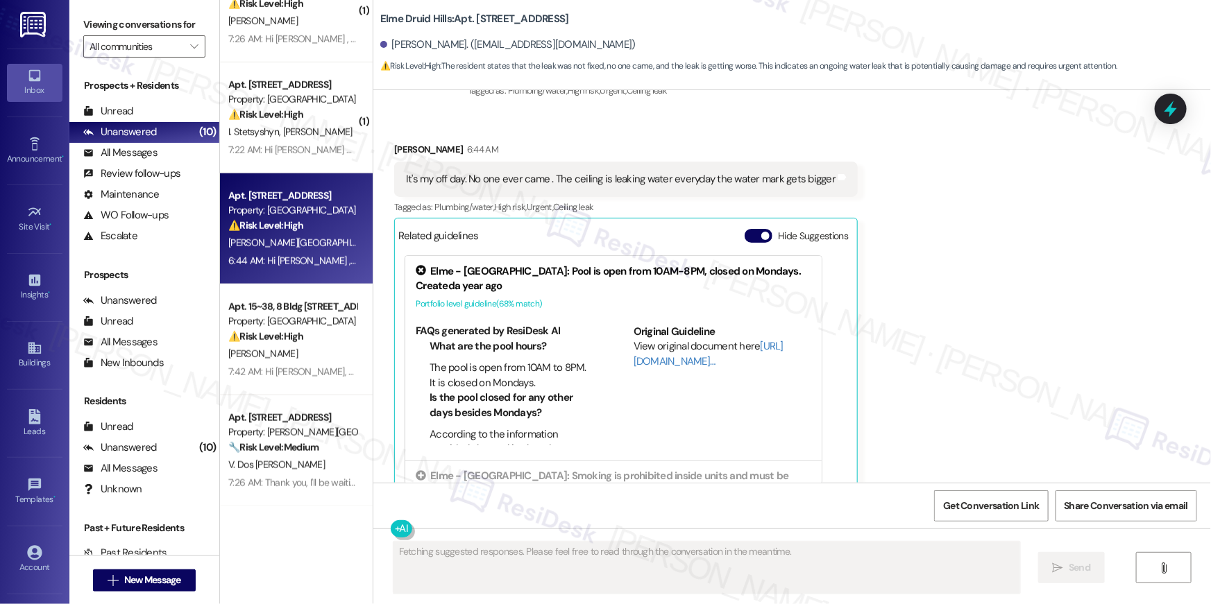
scroll to position [29998, 0]
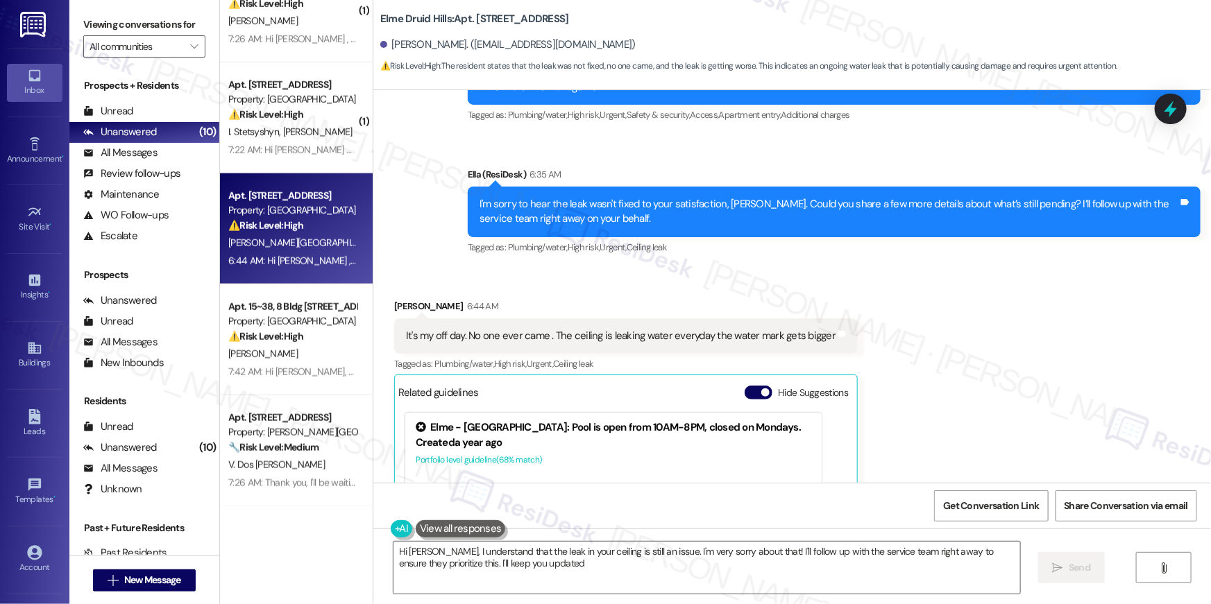
type textarea "Hi Anita, I understand that the leak in your ceiling is still an issue. I'm ver…"
click at [615, 564] on textarea "Hi Anita, I understand that the leak in your ceiling is still an issue. I'm ver…" at bounding box center [706, 568] width 627 height 52
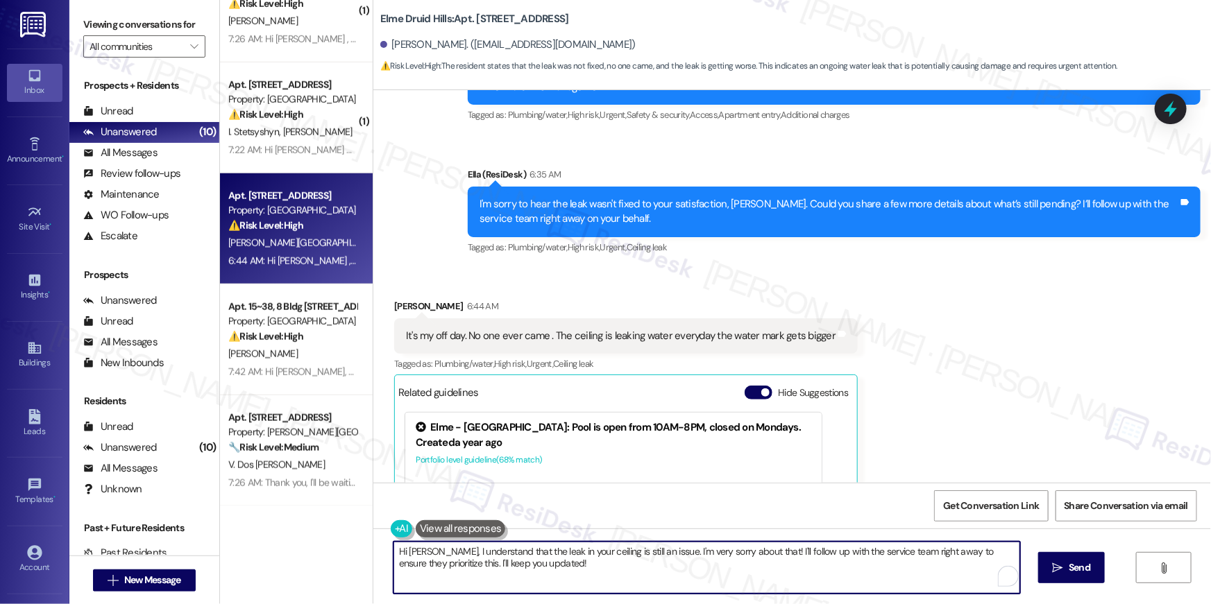
click at [653, 563] on textarea "Hi Anita, I understand that the leak in your ceiling is still an issue. I'm ver…" at bounding box center [706, 568] width 627 height 52
click at [750, 571] on textarea "Hi Anita, I understand that the leak in your ceiling is still an issue. I'm ver…" at bounding box center [706, 568] width 627 height 52
click at [847, 570] on textarea "Hi Anita, I understand that the leak in your ceiling is still an issue. I'm ver…" at bounding box center [706, 568] width 627 height 52
click at [922, 573] on textarea "Hi Anita, I understand that the leak in your ceiling is still an issue. I'm ver…" at bounding box center [706, 568] width 627 height 52
click at [1055, 568] on icon "" at bounding box center [1058, 568] width 10 height 11
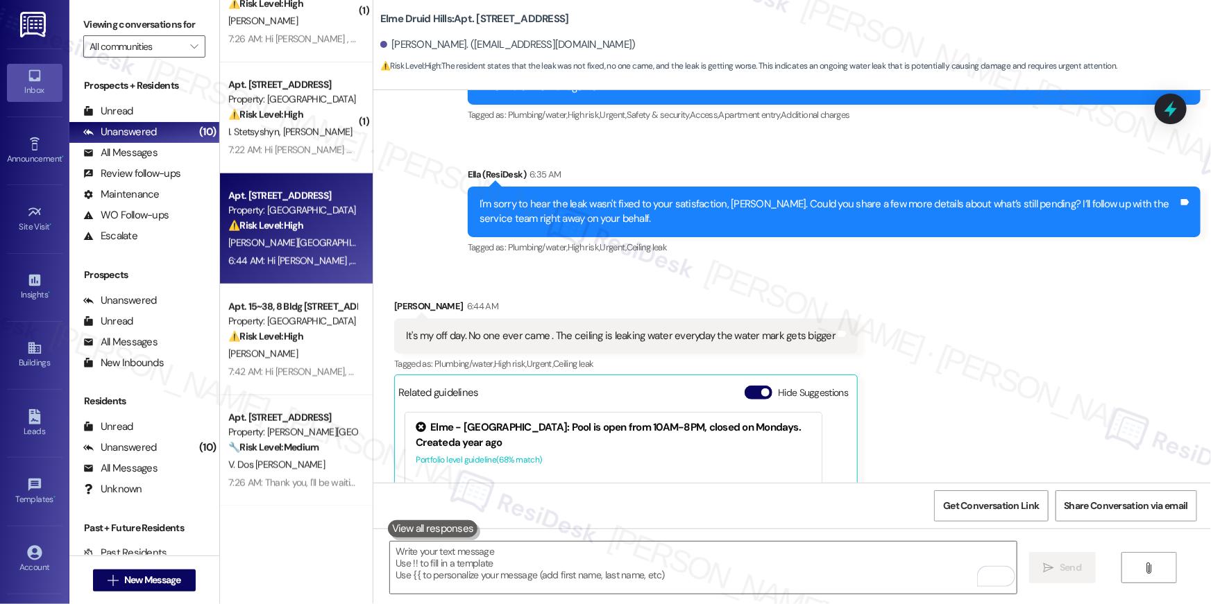
scroll to position [30092, 0]
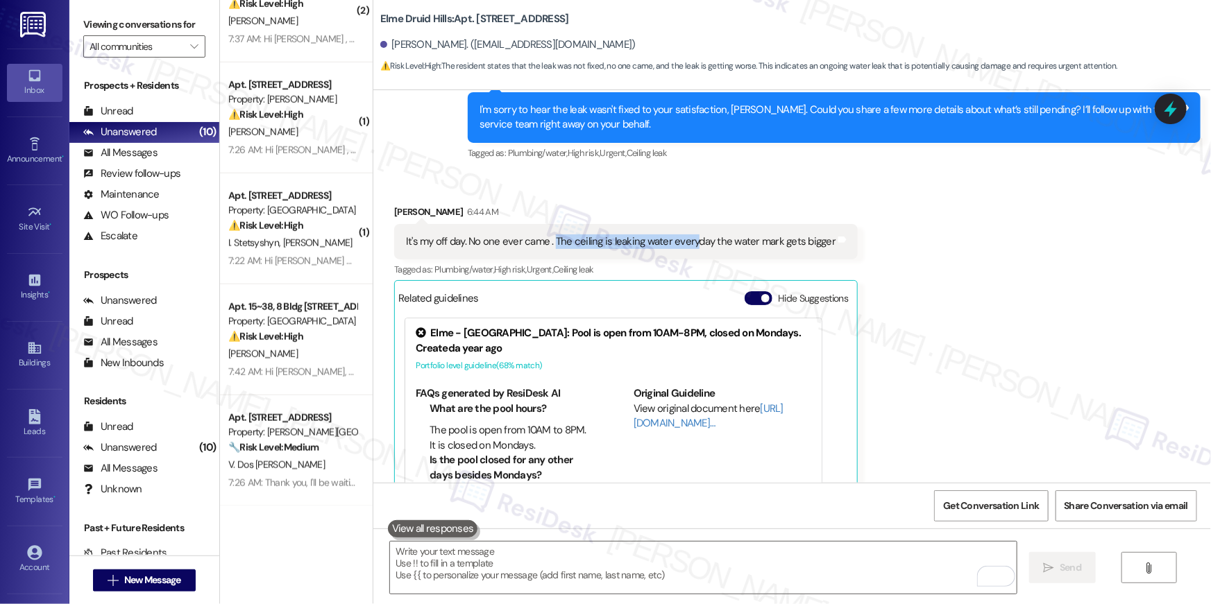
drag, startPoint x: 547, startPoint y: 158, endPoint x: 668, endPoint y: 157, distance: 120.1
click at [671, 235] on div "It's my off day. No one ever came . The ceiling is leaking water everyday the w…" at bounding box center [621, 242] width 430 height 15
click at [496, 235] on div "It's my off day. No one ever came . The ceiling is leaking water everyday the w…" at bounding box center [621, 242] width 430 height 15
drag, startPoint x: 459, startPoint y: 157, endPoint x: 817, endPoint y: 161, distance: 357.4
click at [817, 235] on div "It's my off day. No one ever came . The ceiling is leaking water everyday the w…" at bounding box center [621, 242] width 430 height 15
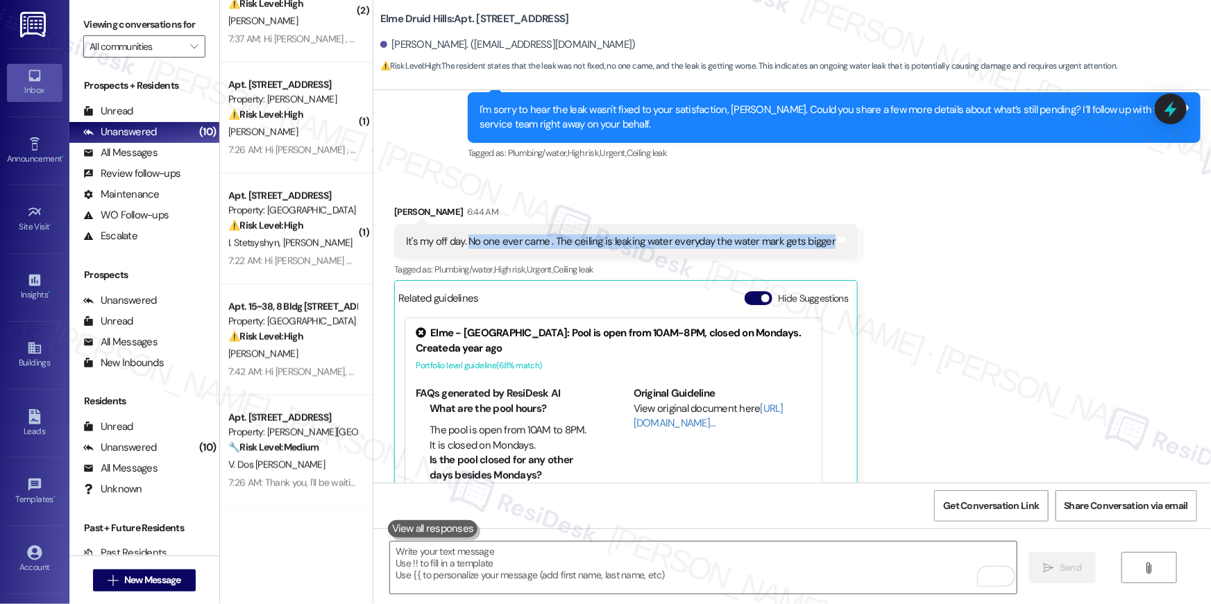
copy div "No one ever came . The ceiling is leaking water everyday the water mark gets bi…"
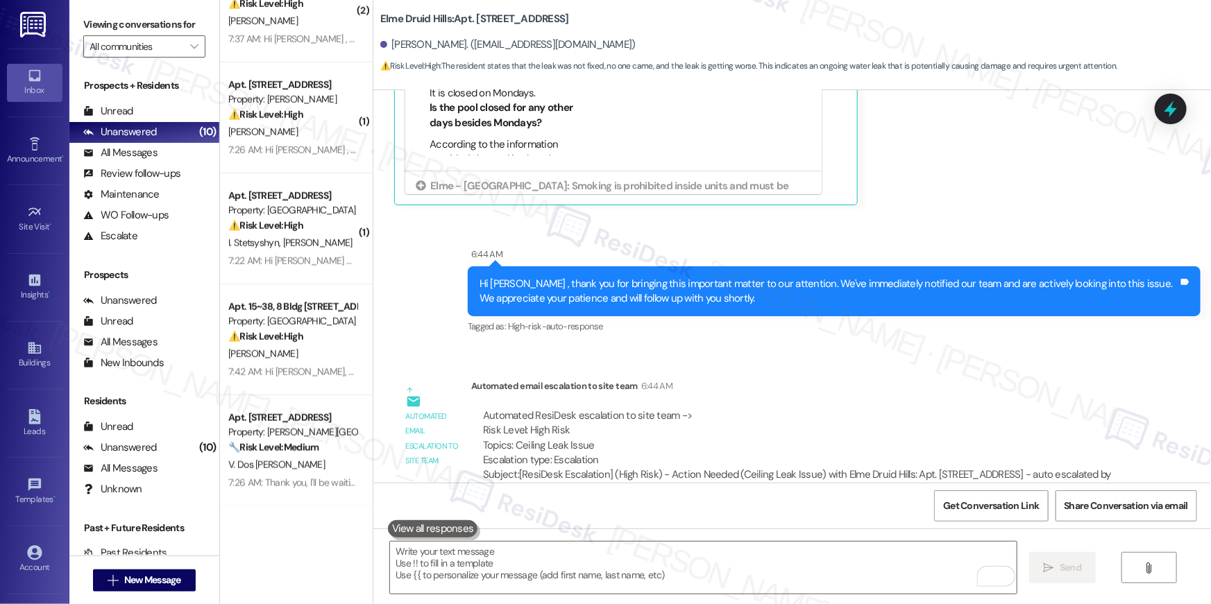
scroll to position [30507, 0]
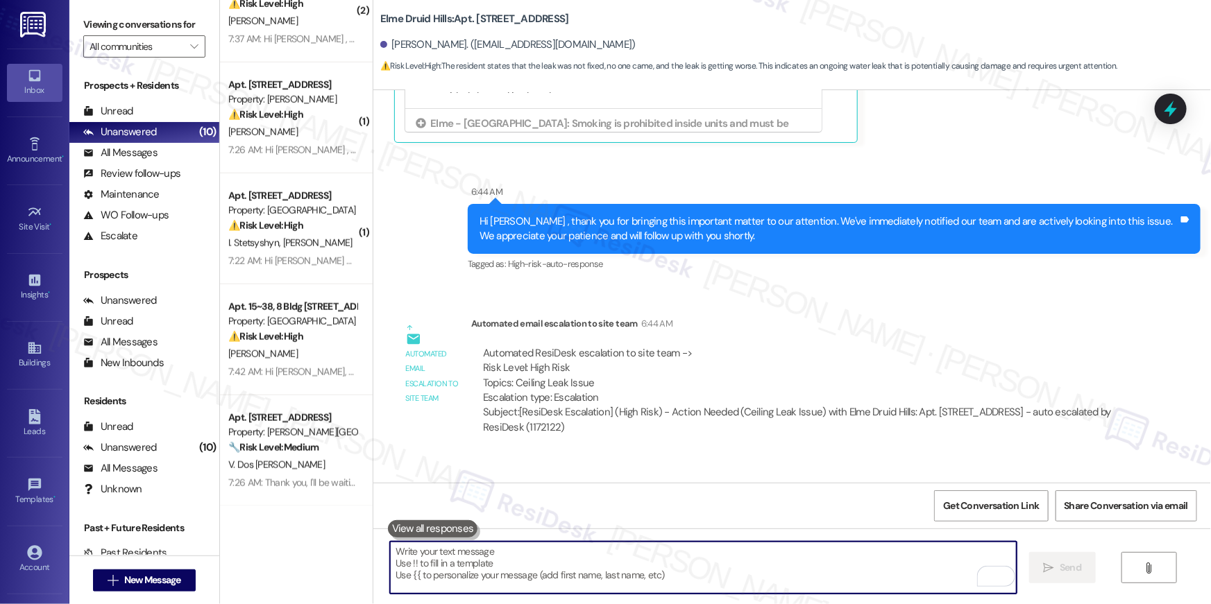
click at [898, 575] on textarea "To enrich screen reader interactions, please activate Accessibility in Grammarl…" at bounding box center [703, 568] width 627 height 52
click at [793, 477] on div "Sent via SMS Sarah 7:42 AM Hi Anita, I understand that the leak in your ceiling…" at bounding box center [834, 522] width 754 height 91
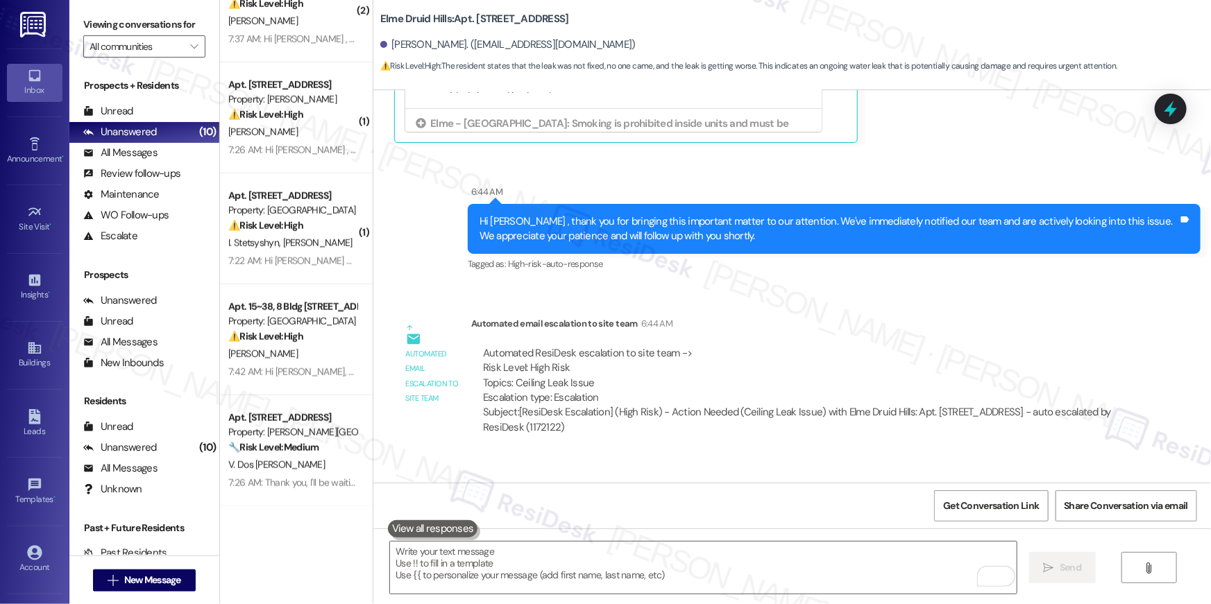
click at [829, 477] on div "Sent via SMS Sarah 7:42 AM Hi Anita, I understand that the leak in your ceiling…" at bounding box center [834, 522] width 754 height 91
click at [848, 565] on textarea "To enrich screen reader interactions, please activate Accessibility in Grammarl…" at bounding box center [703, 568] width 627 height 52
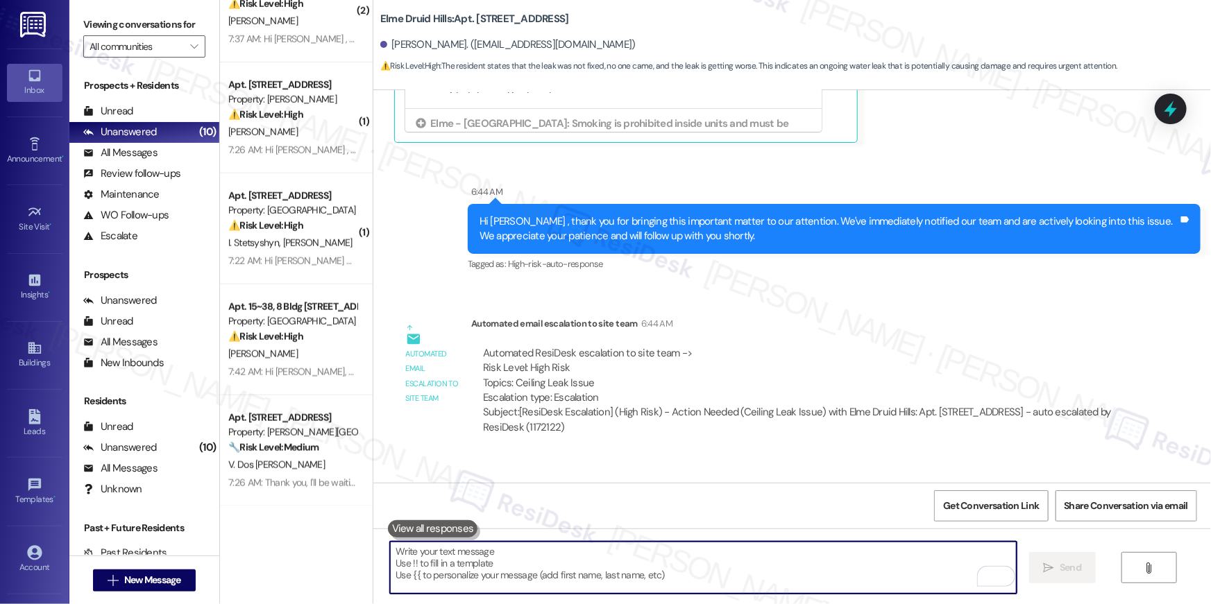
click at [848, 565] on textarea "To enrich screen reader interactions, please activate Accessibility in Grammarl…" at bounding box center [703, 568] width 627 height 52
click at [847, 567] on textarea "To enrich screen reader interactions, please activate Accessibility in Grammarl…" at bounding box center [703, 568] width 627 height 52
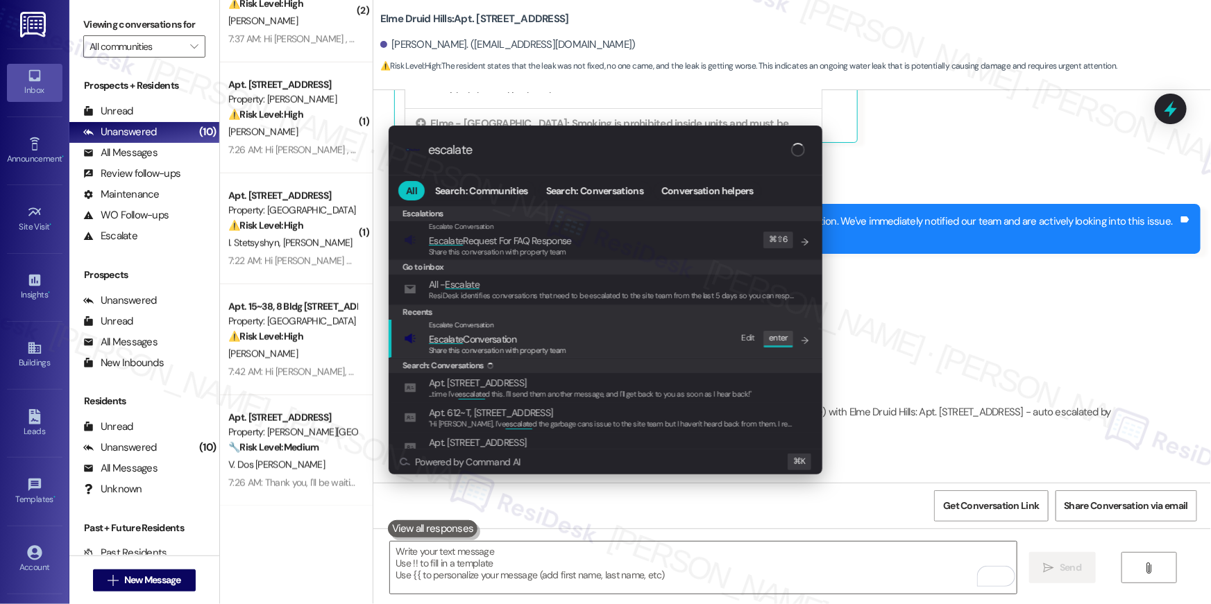
type input "escalate"
drag, startPoint x: 663, startPoint y: 343, endPoint x: 675, endPoint y: 358, distance: 18.7
click at [664, 343] on div "Escalate Conversation Escalate Conversation Share this conversation with proper…" at bounding box center [607, 338] width 406 height 37
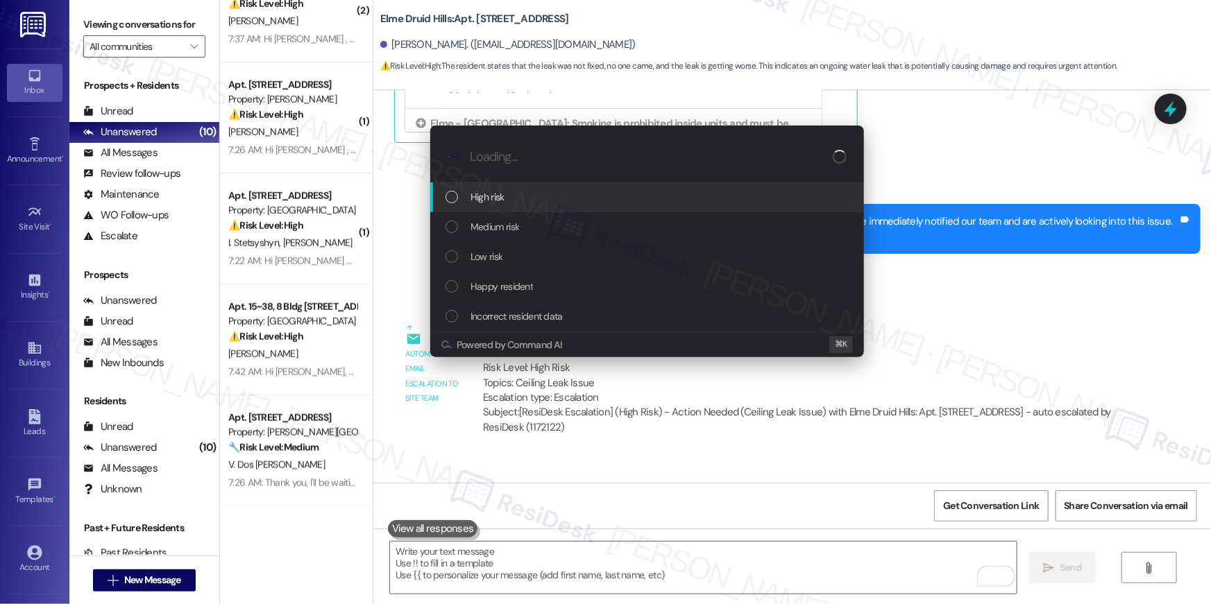
click at [535, 203] on div "High risk" at bounding box center [648, 196] width 406 height 15
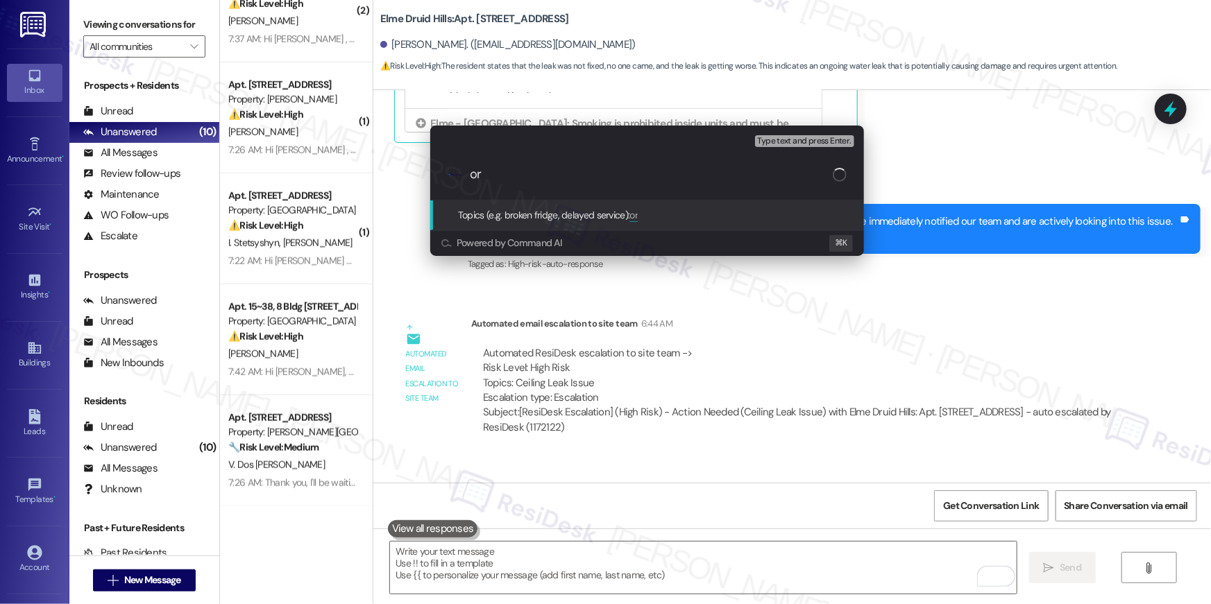
type input "o"
click at [615, 171] on input "Work" at bounding box center [653, 174] width 366 height 15
paste input "Work Order # 404054 Ceiling leak"
type input "Work order filed by Residesk | Work Order # 404054 Ceiling leak"
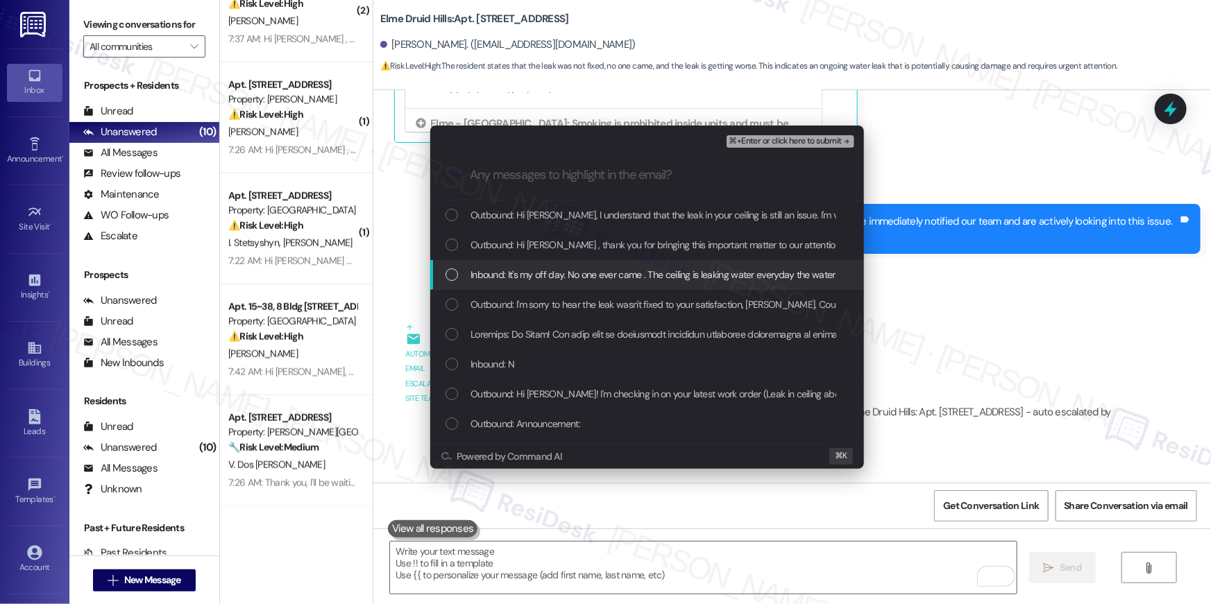
click at [446, 281] on div "Inbound: It's my off day. No one ever came . The ceiling is leaking water every…" at bounding box center [648, 274] width 406 height 15
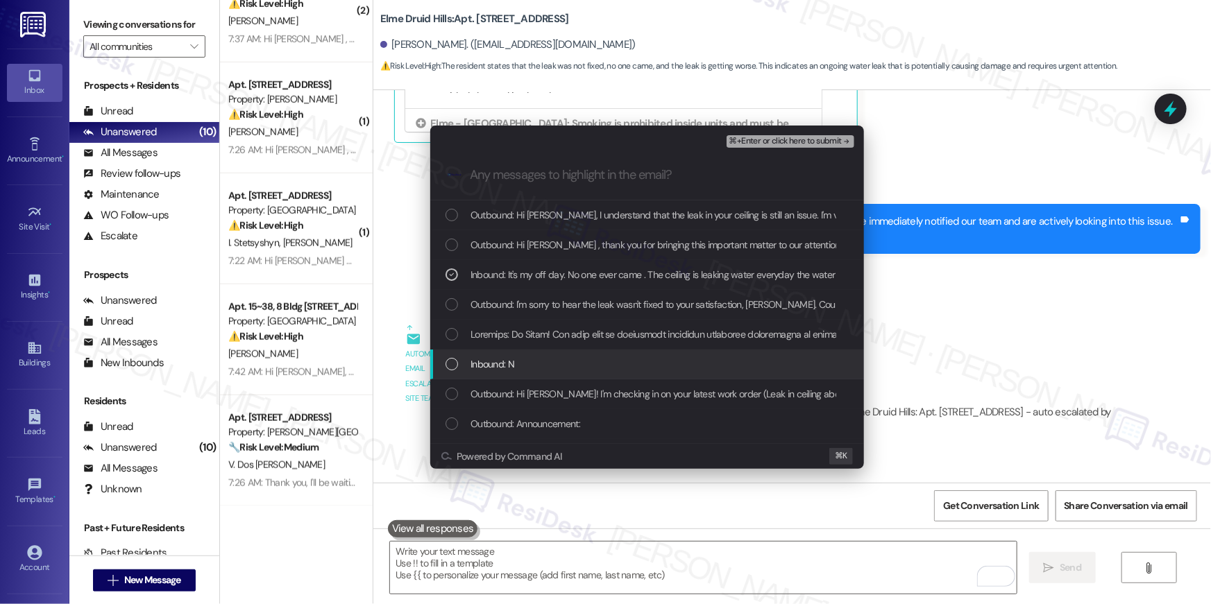
click at [451, 361] on div "List of options" at bounding box center [451, 364] width 12 height 12
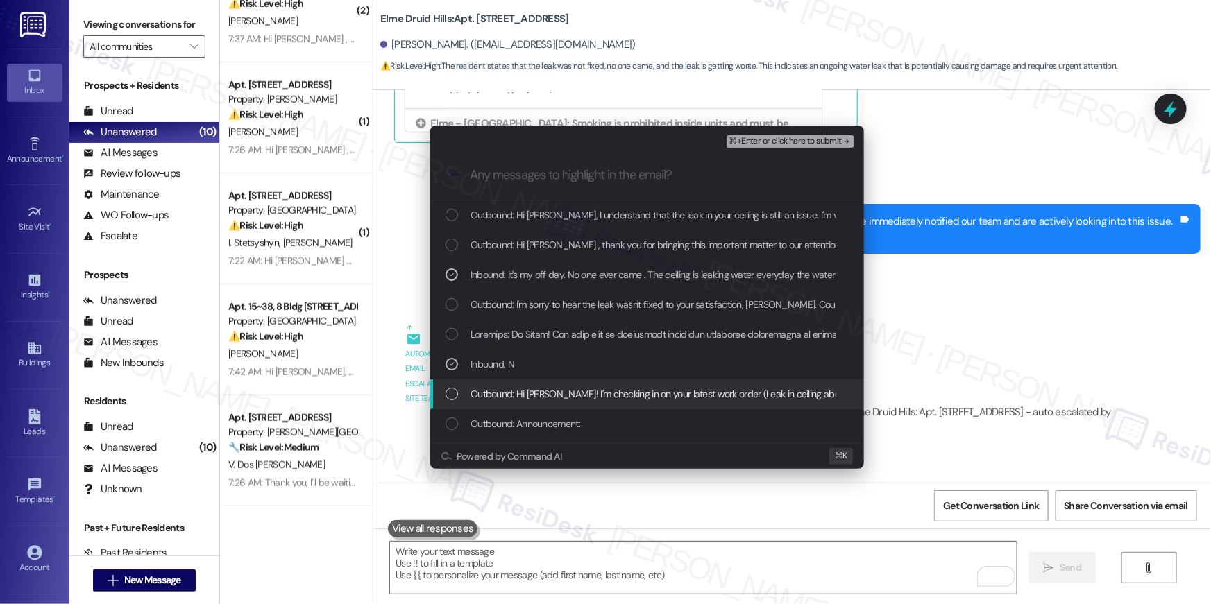
scroll to position [2, 0]
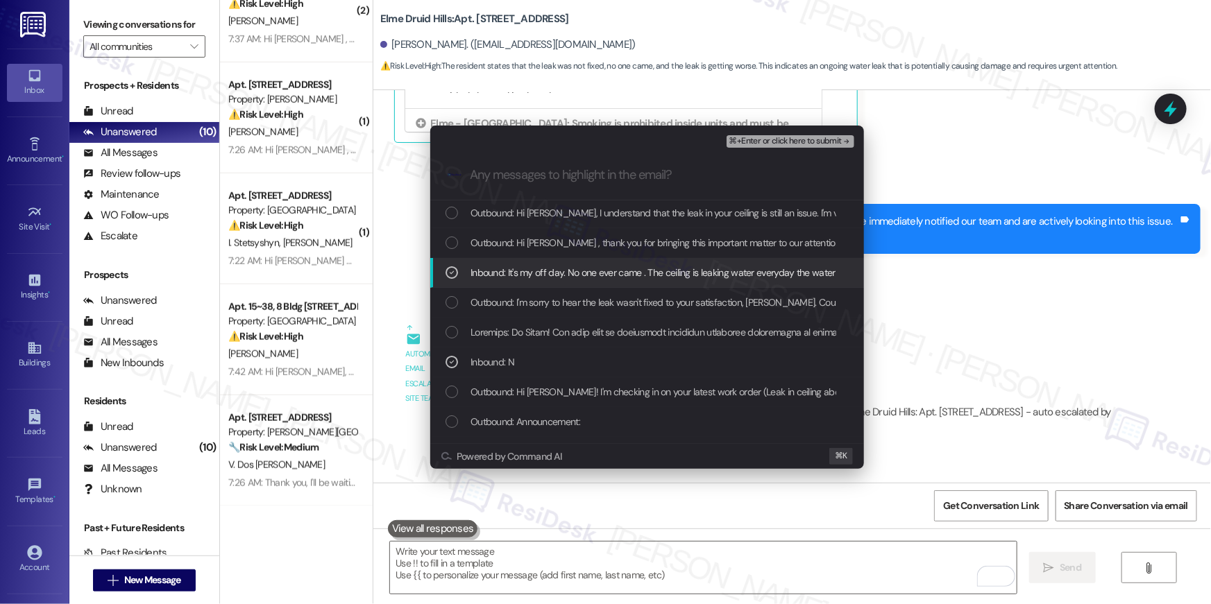
click at [808, 139] on span "⌘+Enter or click here to submit" at bounding box center [785, 142] width 112 height 10
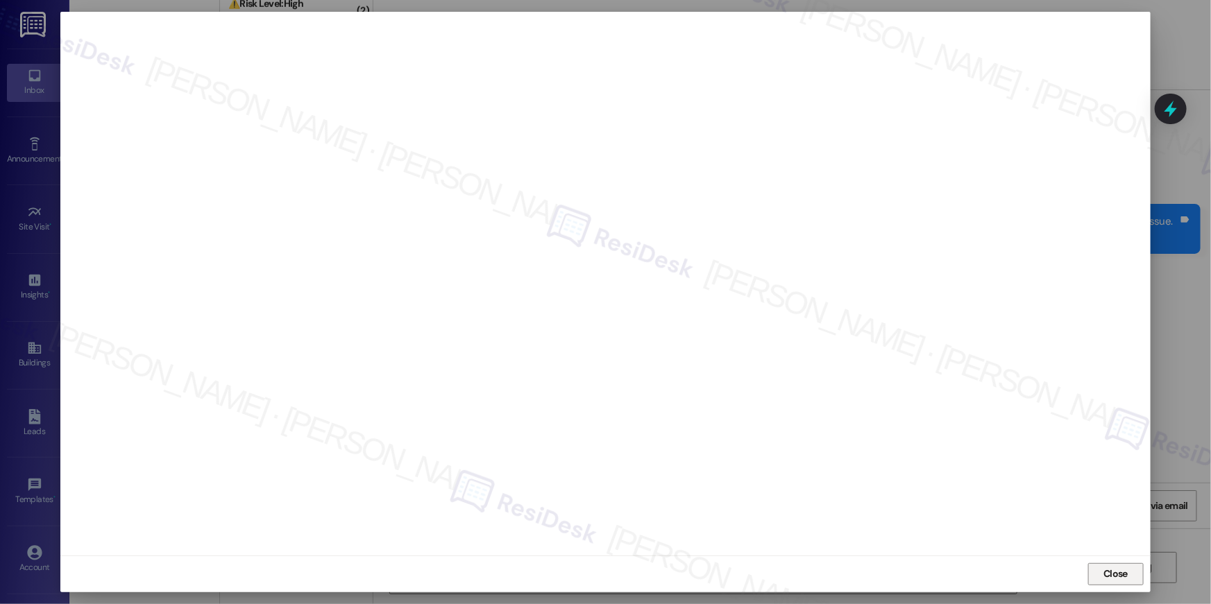
click at [1127, 574] on span "Close" at bounding box center [1115, 574] width 24 height 15
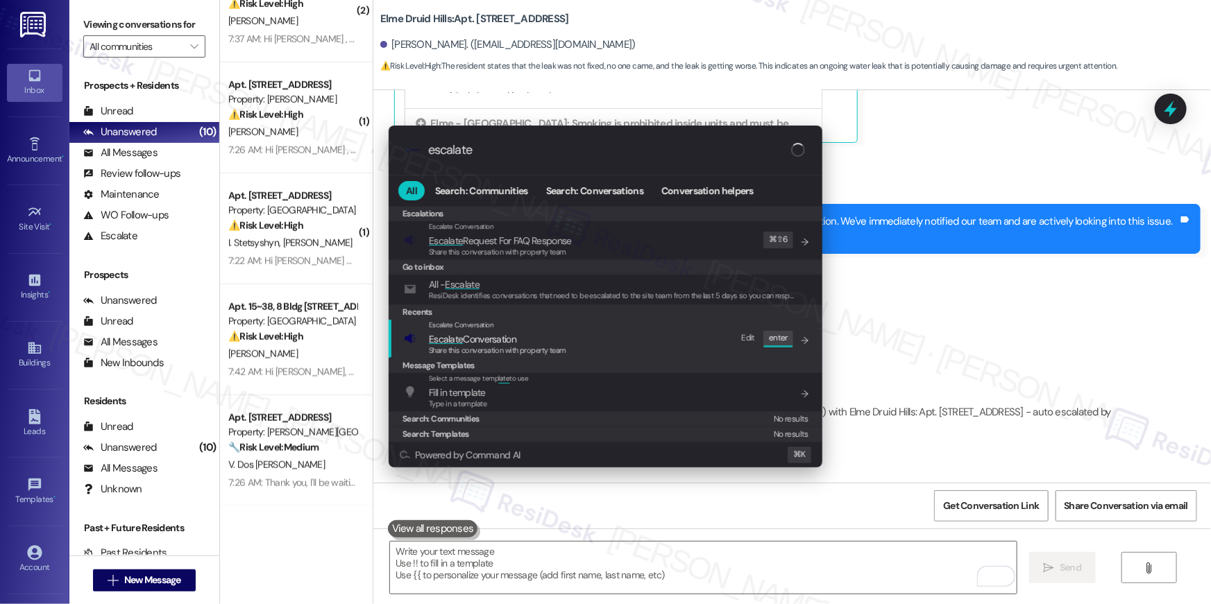
type input "escalate"
click at [656, 345] on div "Escalate Conversation Escalate Conversation Share this conversation with proper…" at bounding box center [607, 338] width 406 height 37
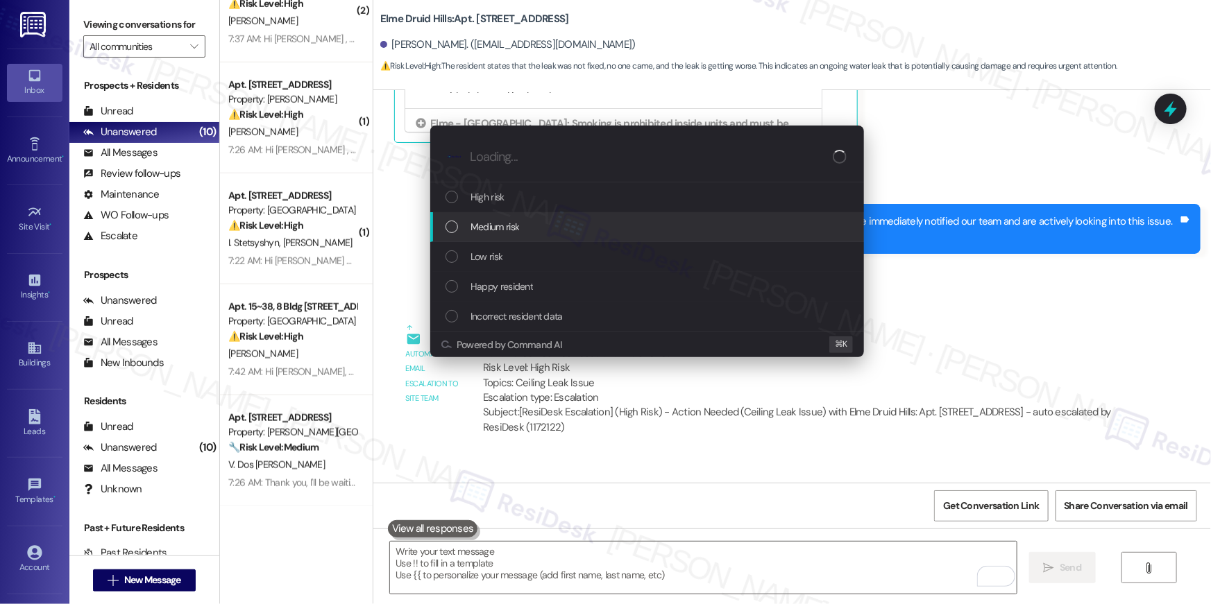
click at [509, 224] on span "Medium risk" at bounding box center [494, 226] width 49 height 15
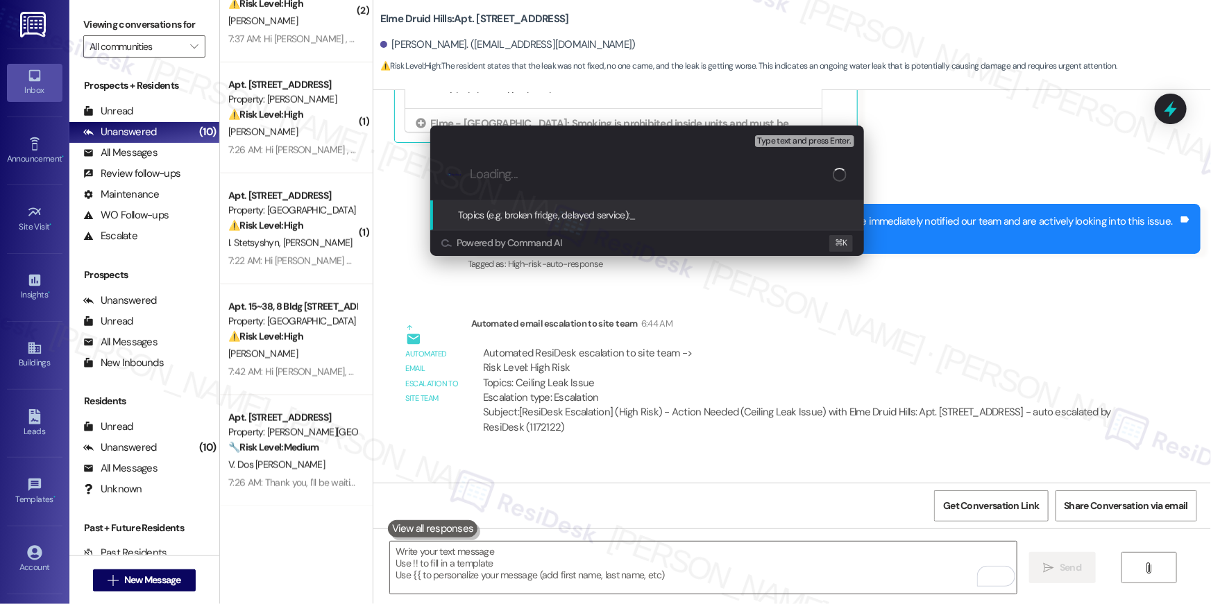
paste input "Work order filed by Residesk | Work Order # 404054 Ceiling leak"
type input "Work order filed by Residesk | Work Order # 404054 Ceiling leak"
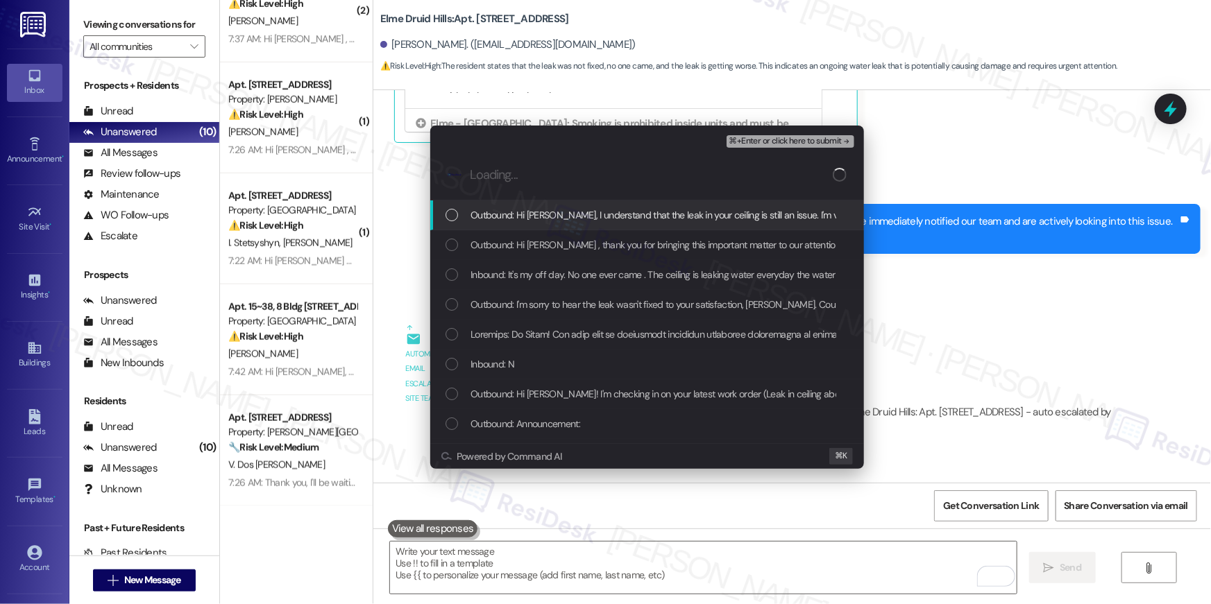
click at [552, 214] on span "Outbound: Hi Anita, I understand that the leak in your ceiling is still an issu…" at bounding box center [885, 214] width 831 height 15
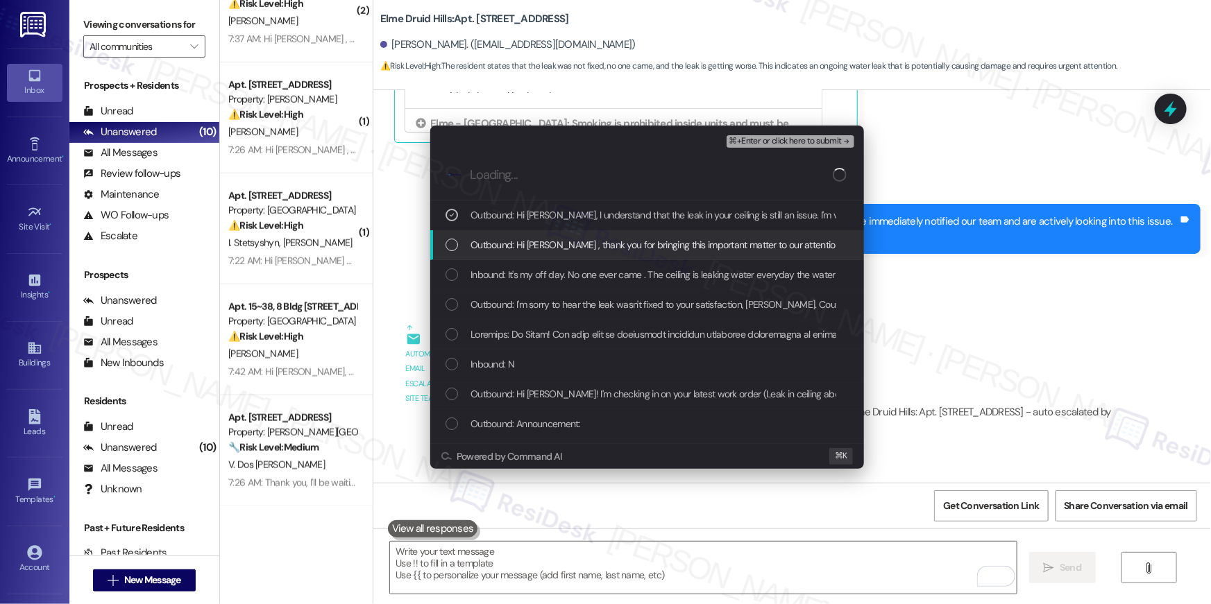
click at [558, 230] on div "Outbound: Hi Anita , thank you for bringing this important matter to our attent…" at bounding box center [647, 245] width 434 height 30
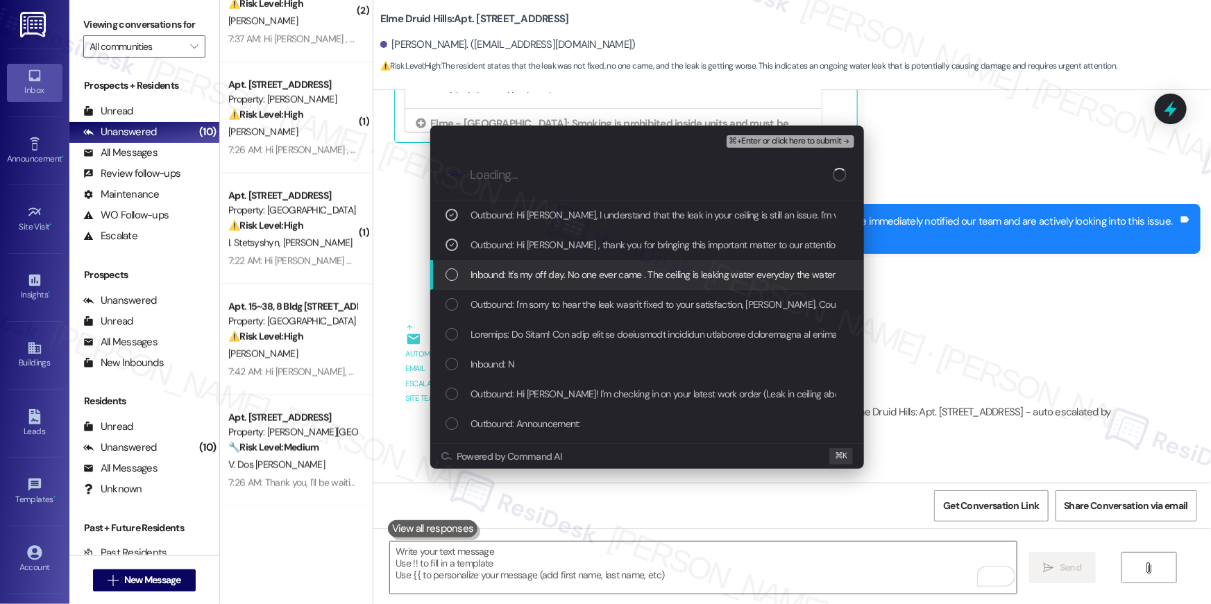
click at [554, 276] on span "Inbound: It's my off day. No one ever came . The ceiling is leaking water every…" at bounding box center [687, 274] width 435 height 15
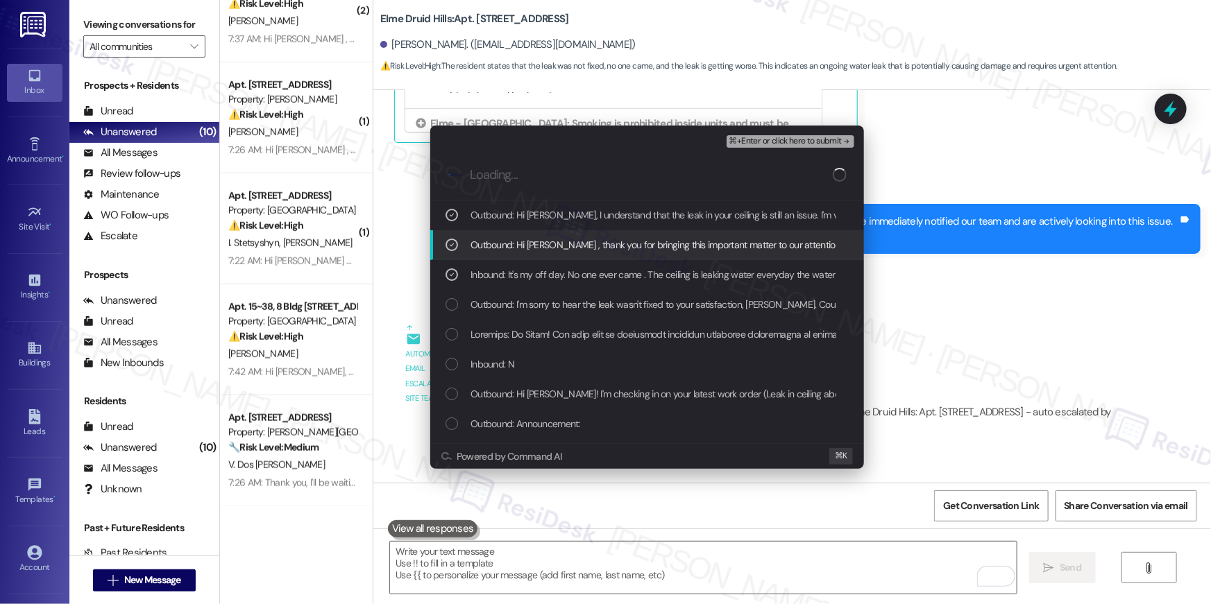
click at [556, 223] on div "Outbound: Hi Anita, I understand that the leak in your ceiling is still an issu…" at bounding box center [647, 216] width 434 height 30
click at [554, 246] on span "Outbound: Hi Anita , thank you for bringing this important matter to our attent…" at bounding box center [936, 244] width 932 height 15
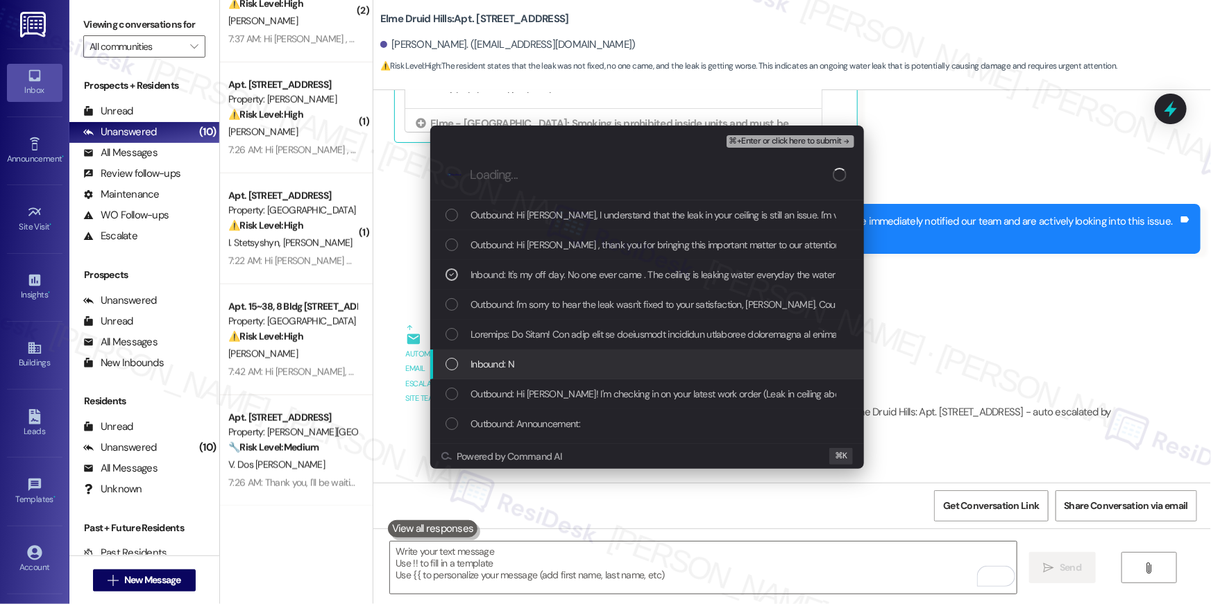
click at [536, 366] on div "Inbound: N" at bounding box center [648, 364] width 406 height 15
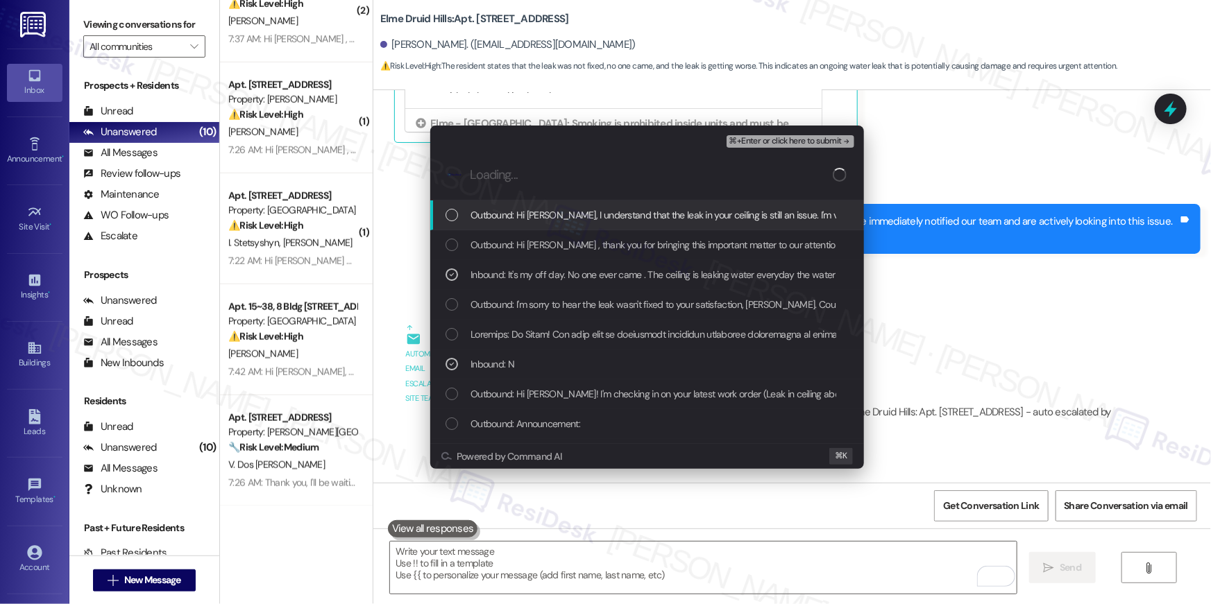
click at [818, 143] on span "⌘+Enter or click here to submit" at bounding box center [785, 142] width 112 height 10
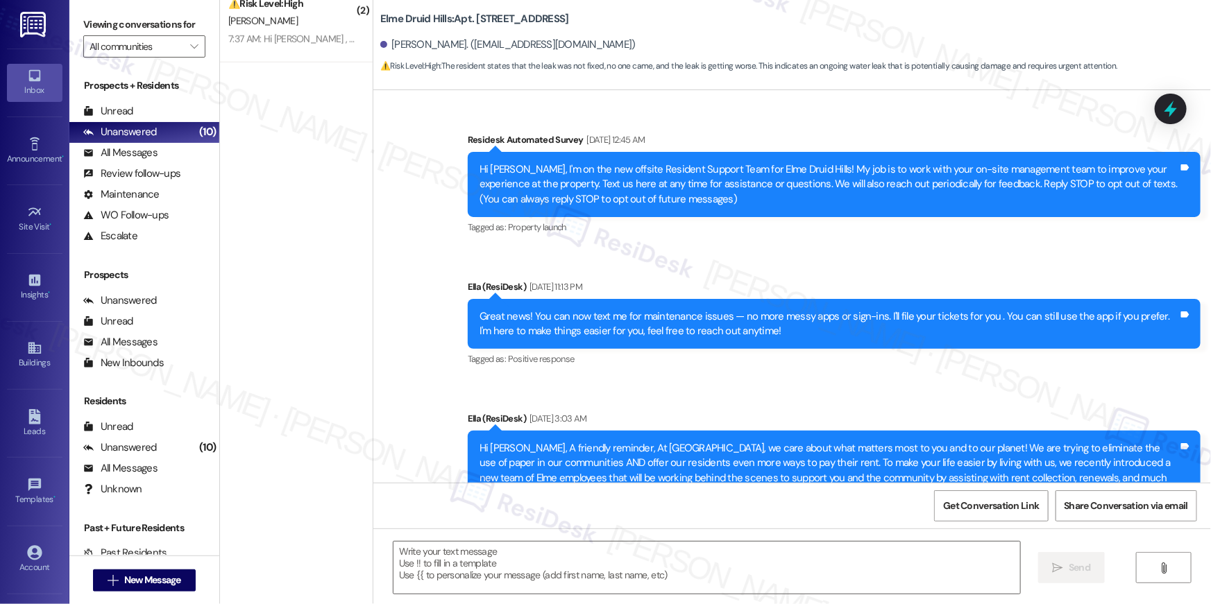
type textarea "Fetching suggested responses. Please feel free to read through the conversation…"
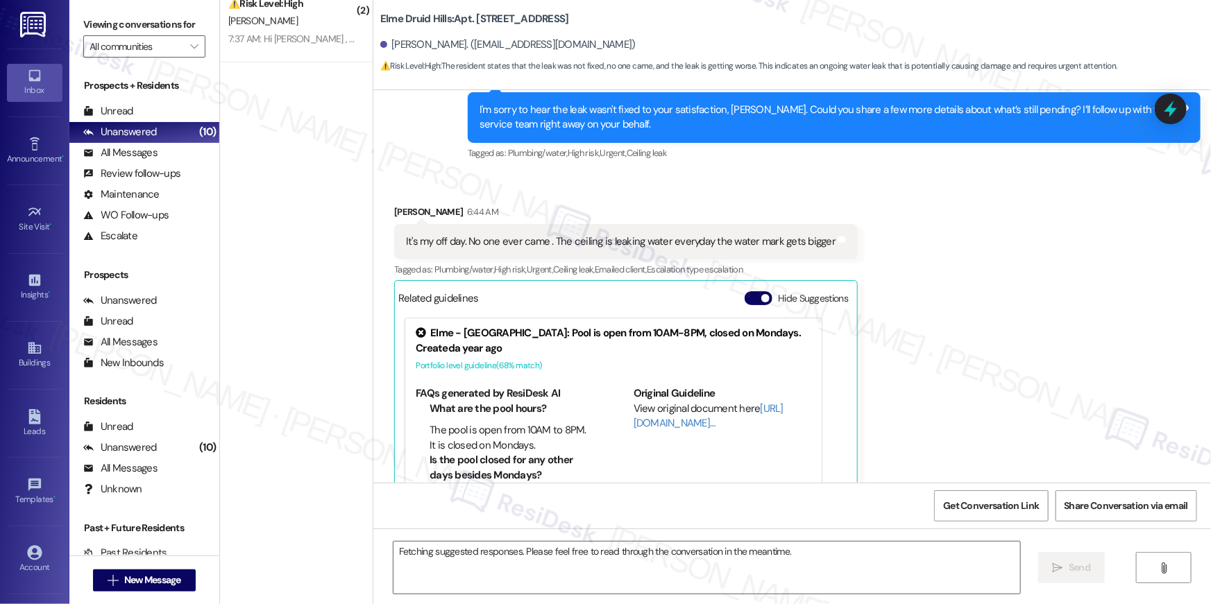
scroll to position [0, 0]
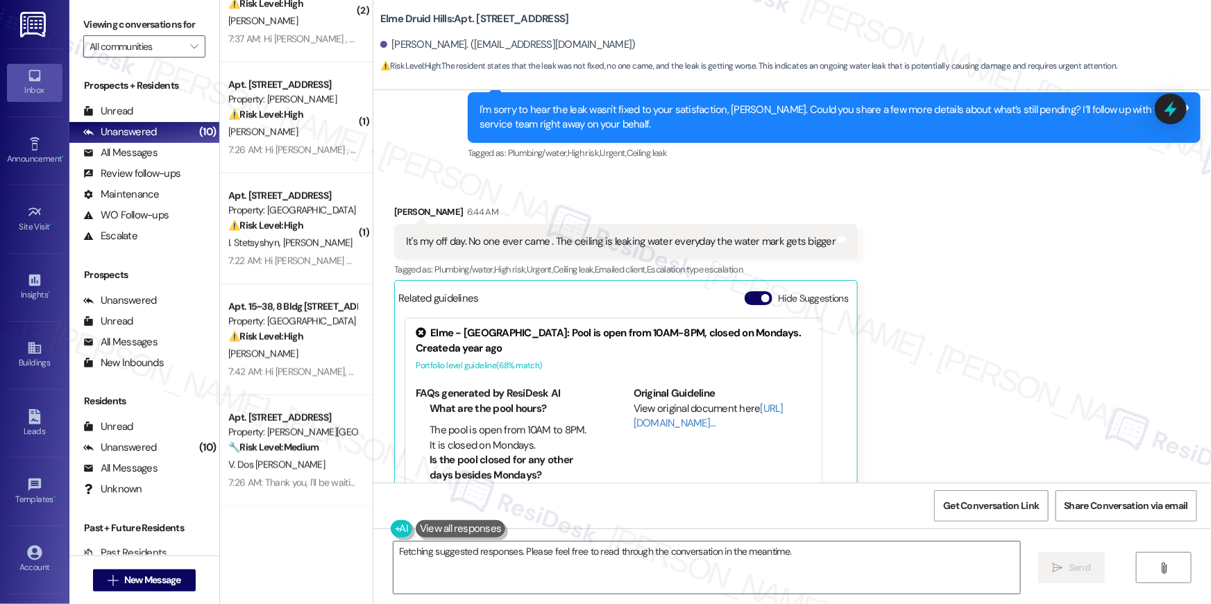
scroll to position [604, 0]
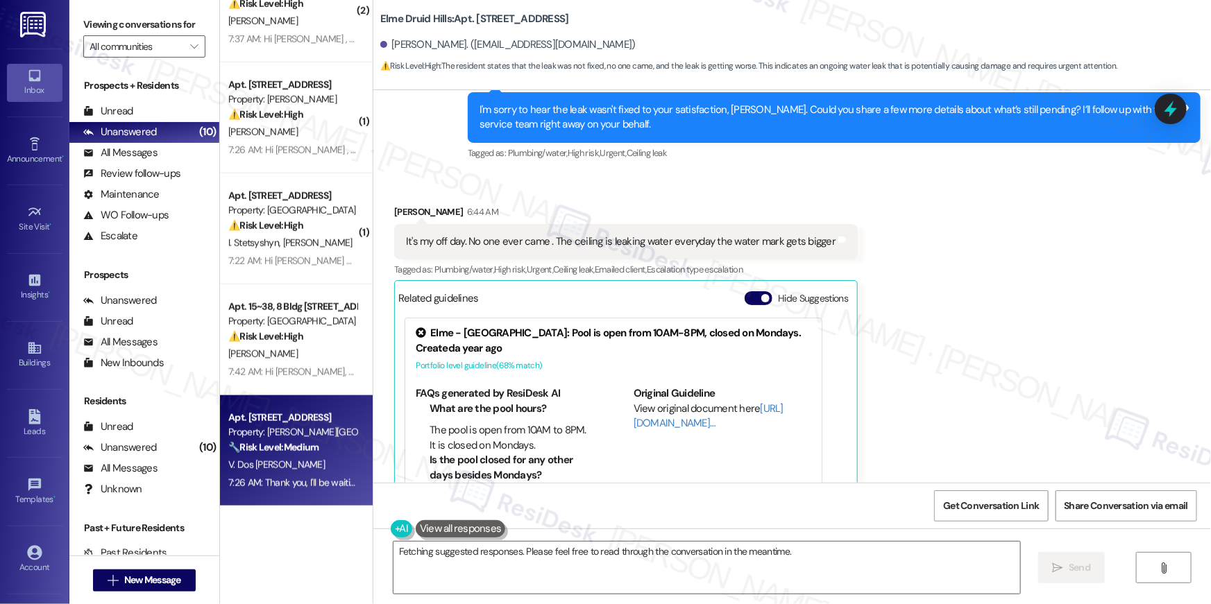
click at [323, 477] on div "7:26 AM: Thank you, I'll be waiting. 7:26 AM: Thank you, I'll be waiting." at bounding box center [294, 483] width 133 height 12
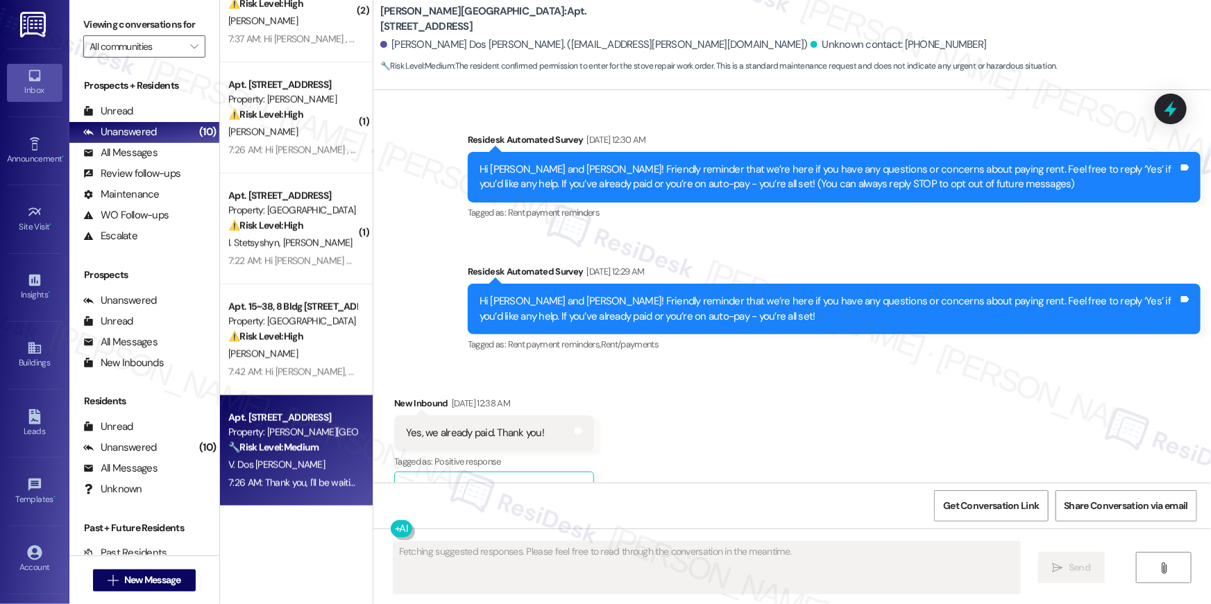
scroll to position [24861, 0]
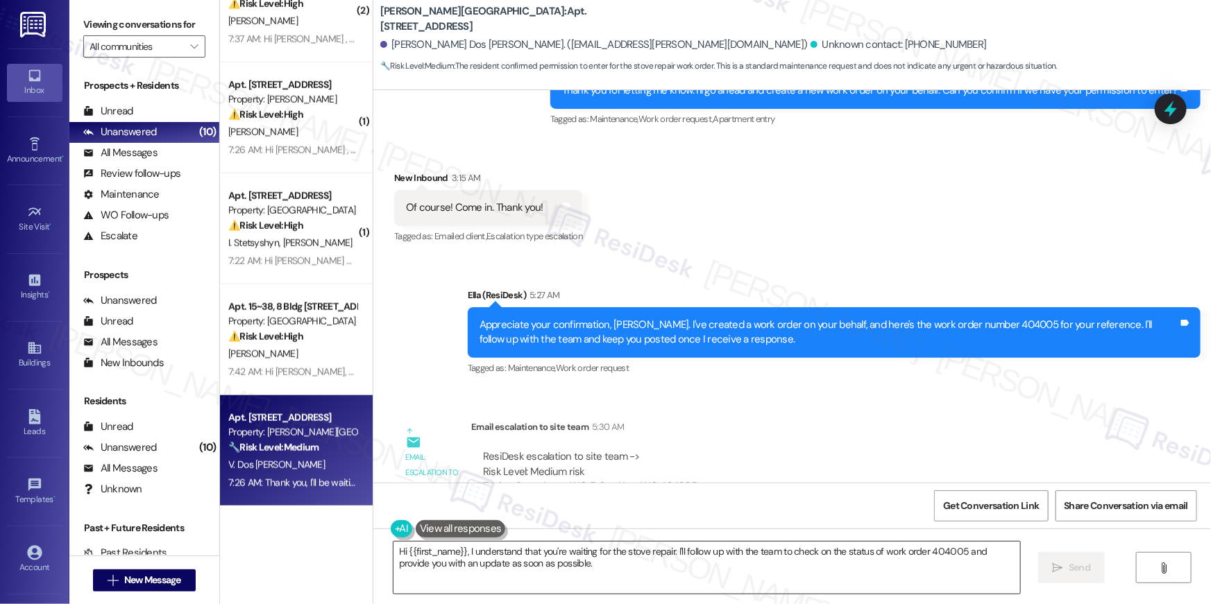
click at [651, 570] on textarea "Hi {{first_name}}, I understand that you're waiting for the stove repair. I'll …" at bounding box center [706, 568] width 627 height 52
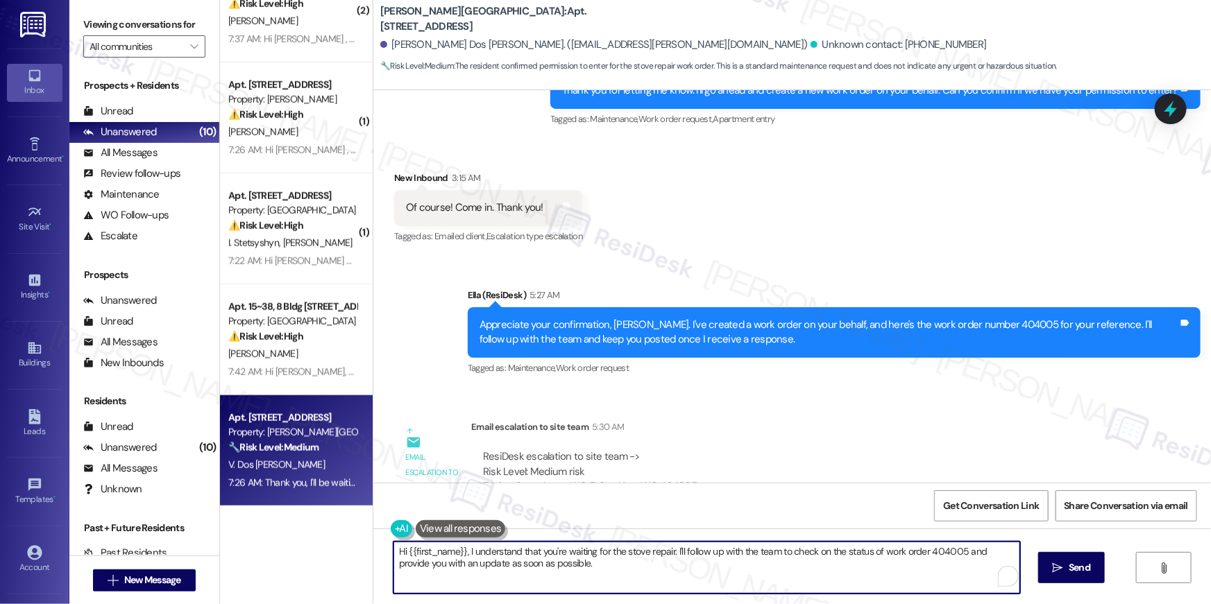
paste textarea "Thank you, {{first_name}}! I’ve submitted your request, and our maintenance tea…"
type textarea "Thank you, {{first_name}}! I’ve submitted your request, and our maintenance tea…"
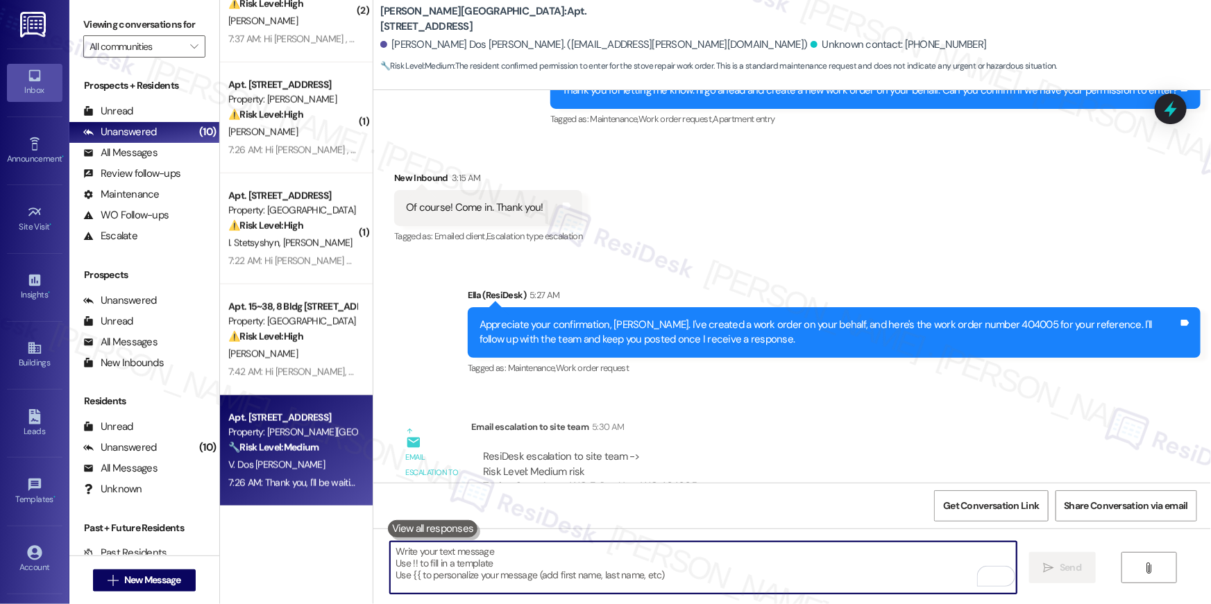
scroll to position [24860, 0]
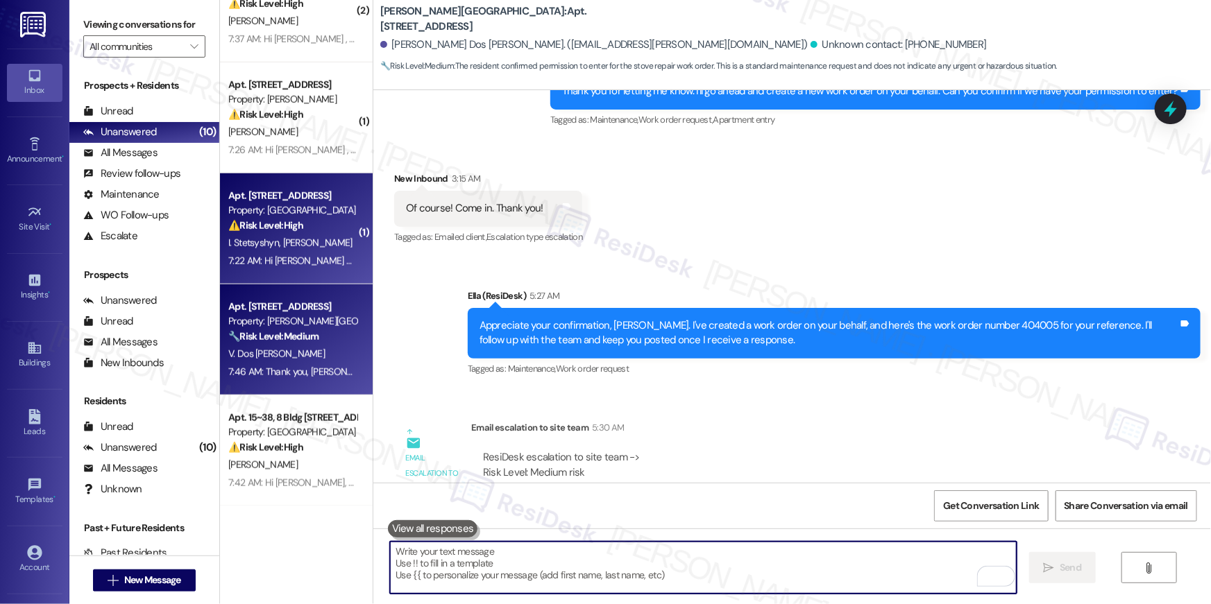
click at [280, 256] on div "7:22 AM: Hi [PERSON_NAME] and [PERSON_NAME] , thank you for bringing this impor…" at bounding box center [734, 261] width 1012 height 12
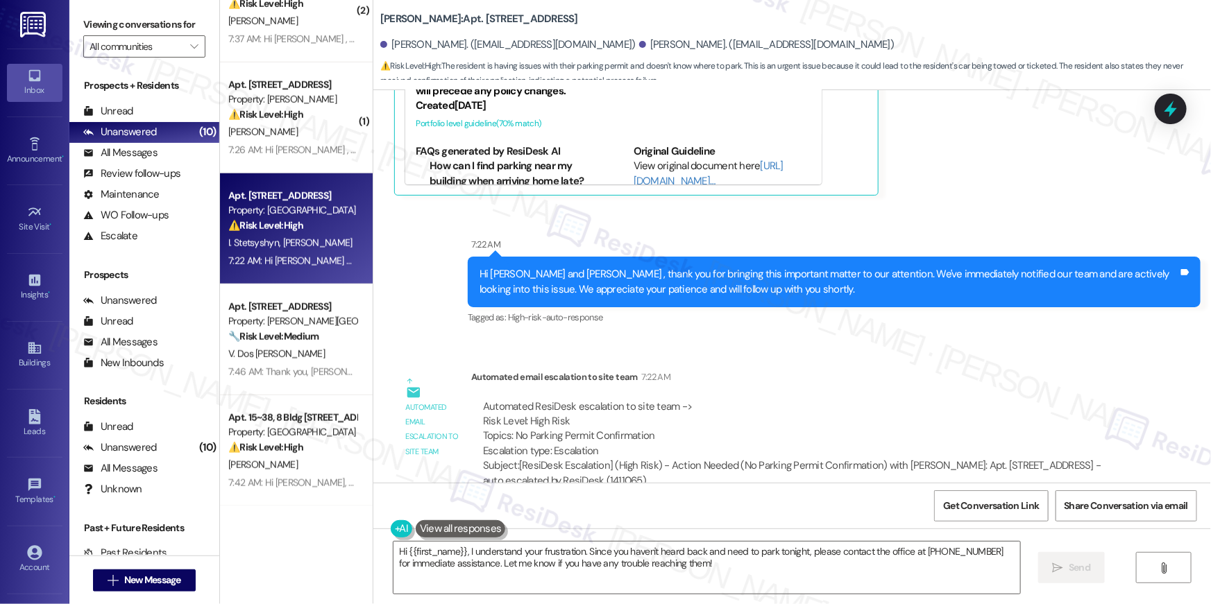
scroll to position [2967, 0]
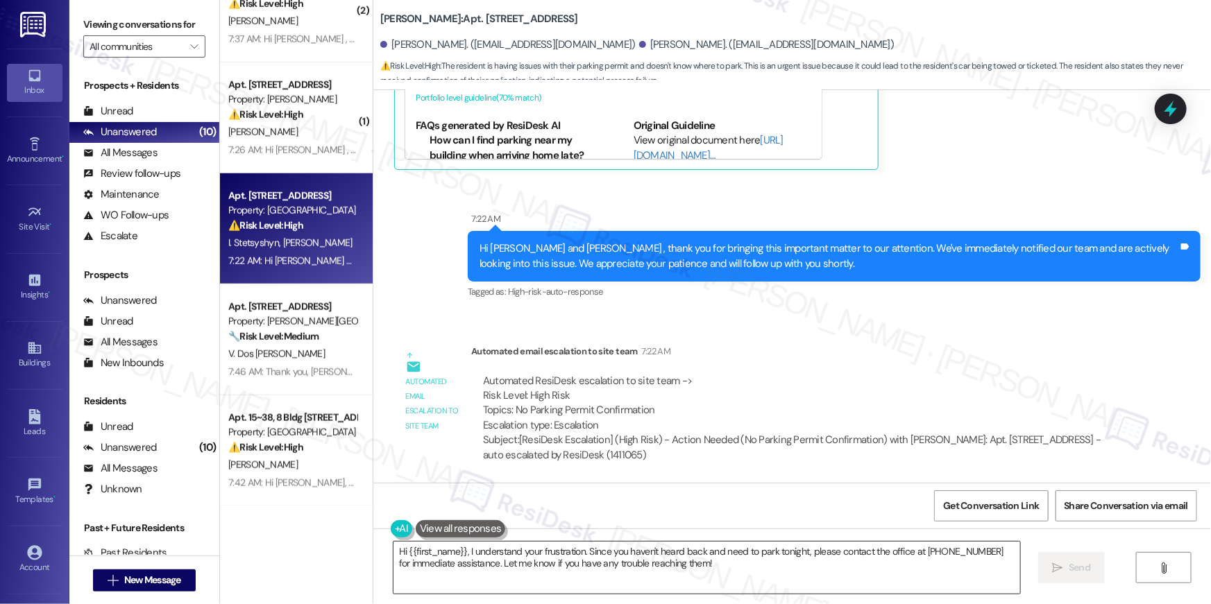
click at [707, 565] on textarea "Hi {{first_name}}, I understand your frustration. Since you haven't heard back …" at bounding box center [706, 568] width 627 height 52
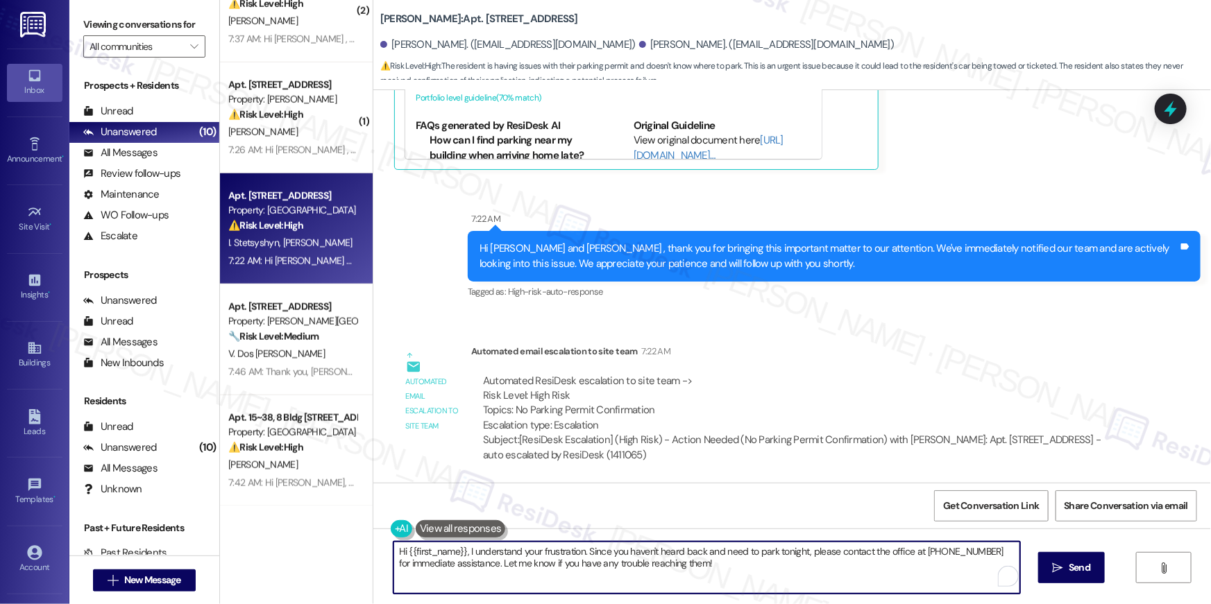
drag, startPoint x: 448, startPoint y: 526, endPoint x: 301, endPoint y: 519, distance: 146.6
click at [301, 519] on div "( 1 ) Apt. 5107~102, [STREET_ADDRESS][PERSON_NAME] Property: [GEOGRAPHIC_DATA] …" at bounding box center [715, 302] width 991 height 604
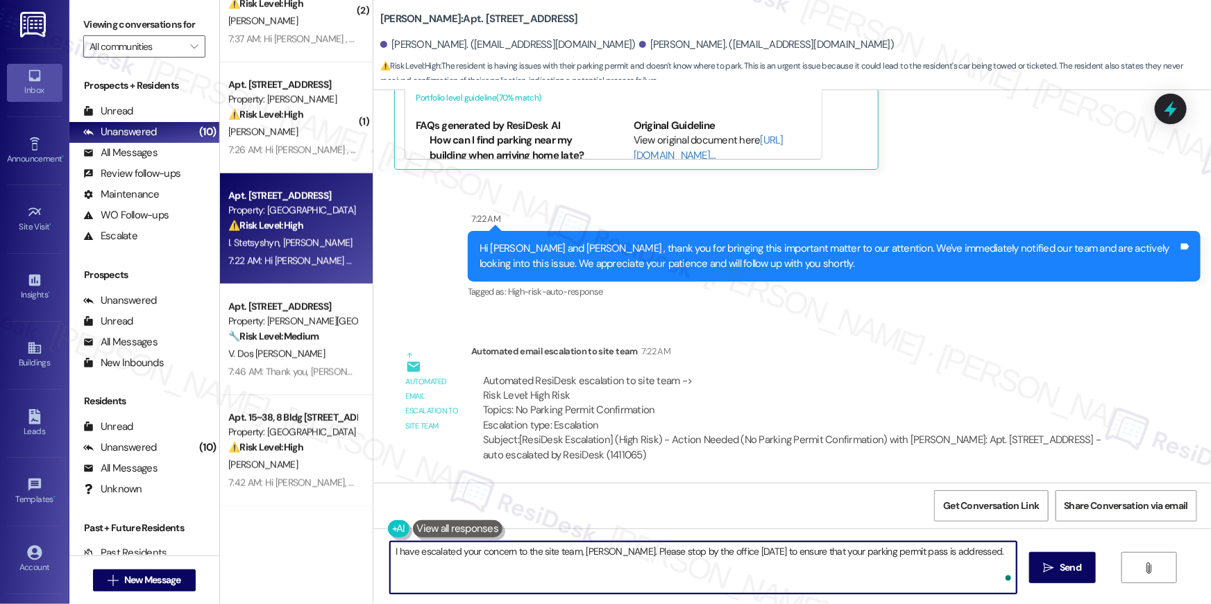
type textarea "I have escalated your concern to the site team, [PERSON_NAME]. Please stop by t…"
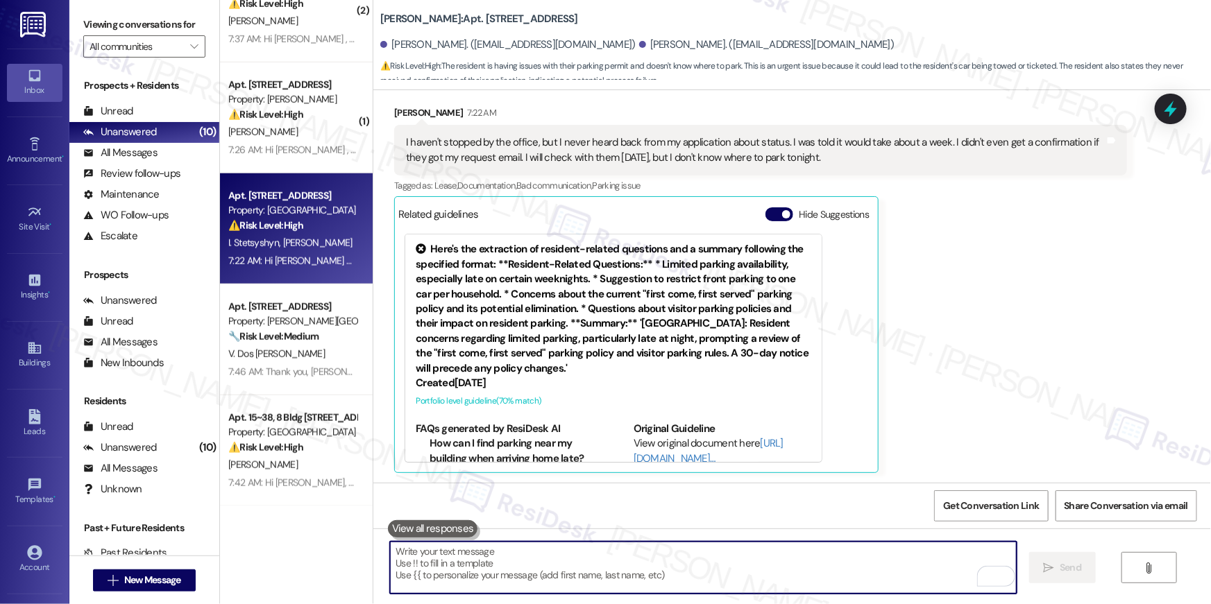
scroll to position [382, 0]
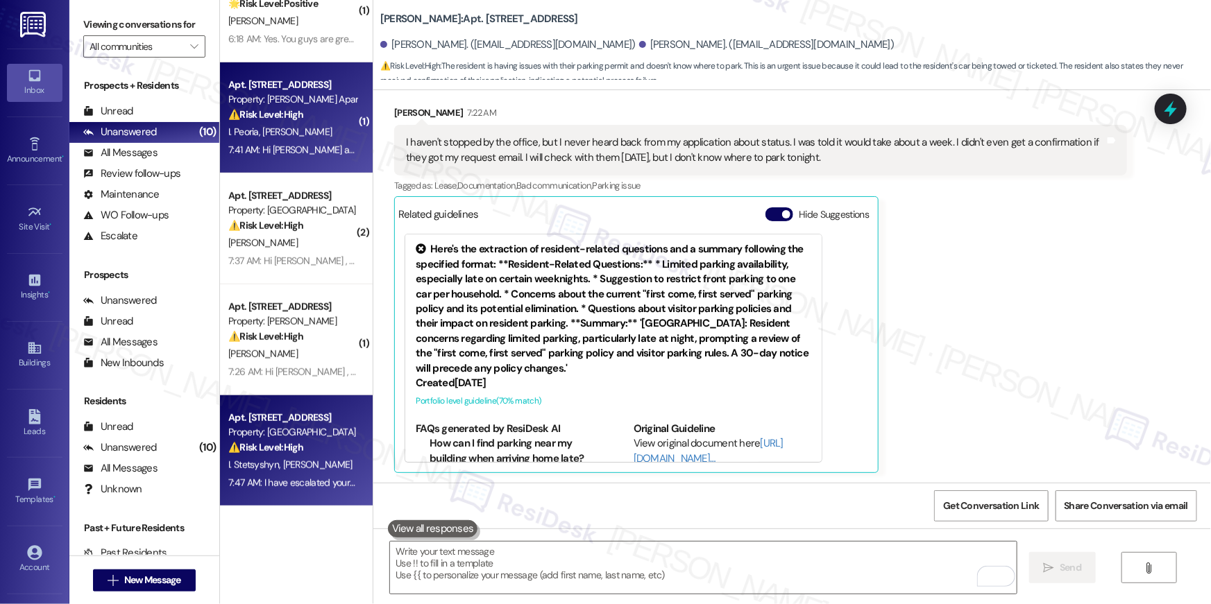
click at [306, 128] on div "I. Peoria [PERSON_NAME]" at bounding box center [292, 132] width 131 height 17
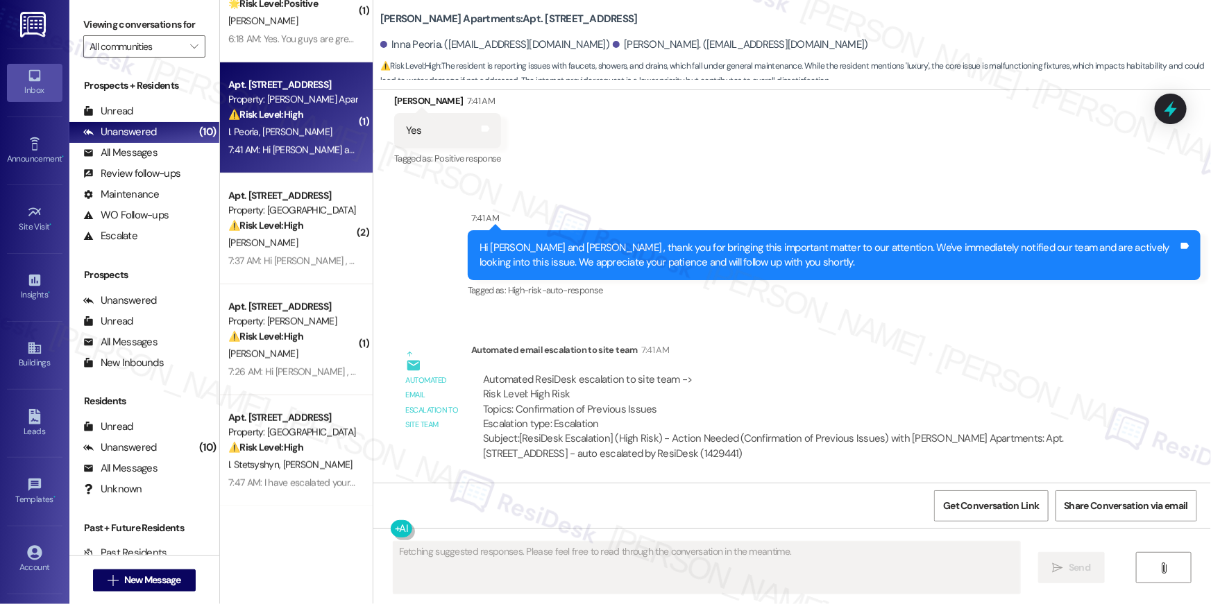
scroll to position [1713, 0]
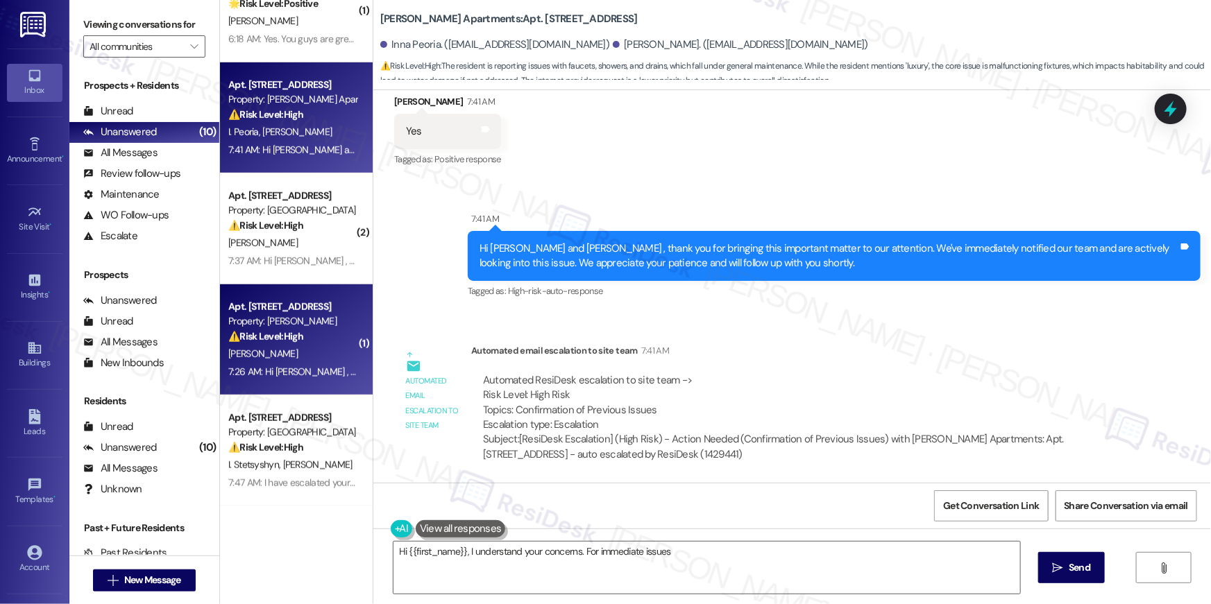
type textarea "Hi {{first_name}}, I understand your concerns. For immediate issues like"
click at [309, 386] on div "Apt. 203, [STREET_ADDRESS] Property: [PERSON_NAME] ⚠️ Risk Level: High The resi…" at bounding box center [296, 340] width 153 height 111
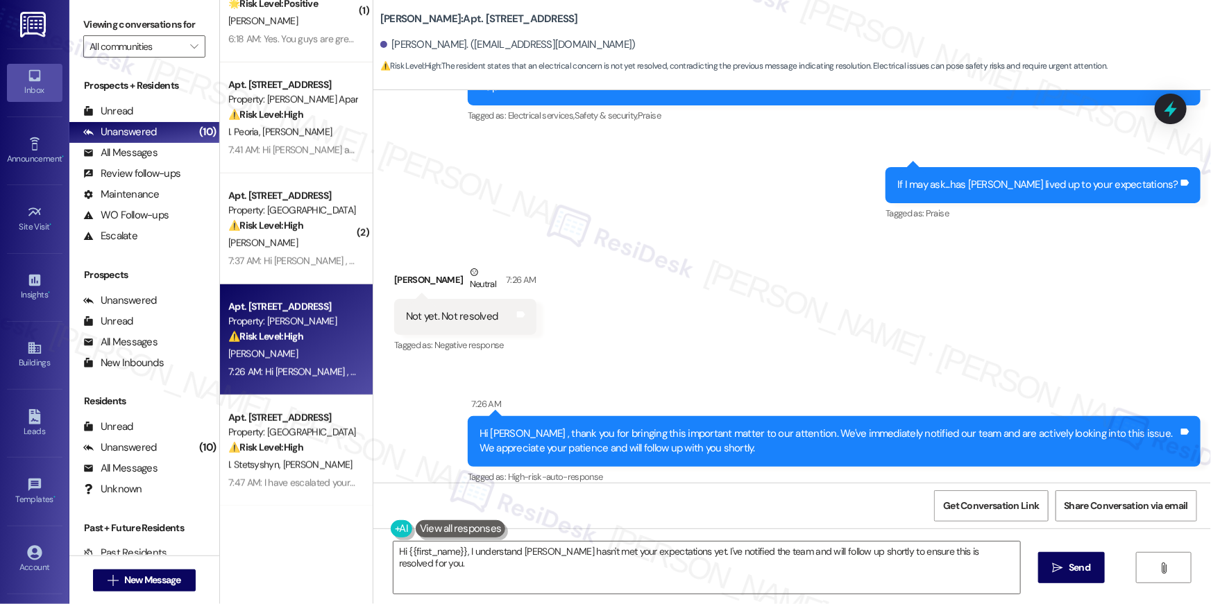
scroll to position [2992, 0]
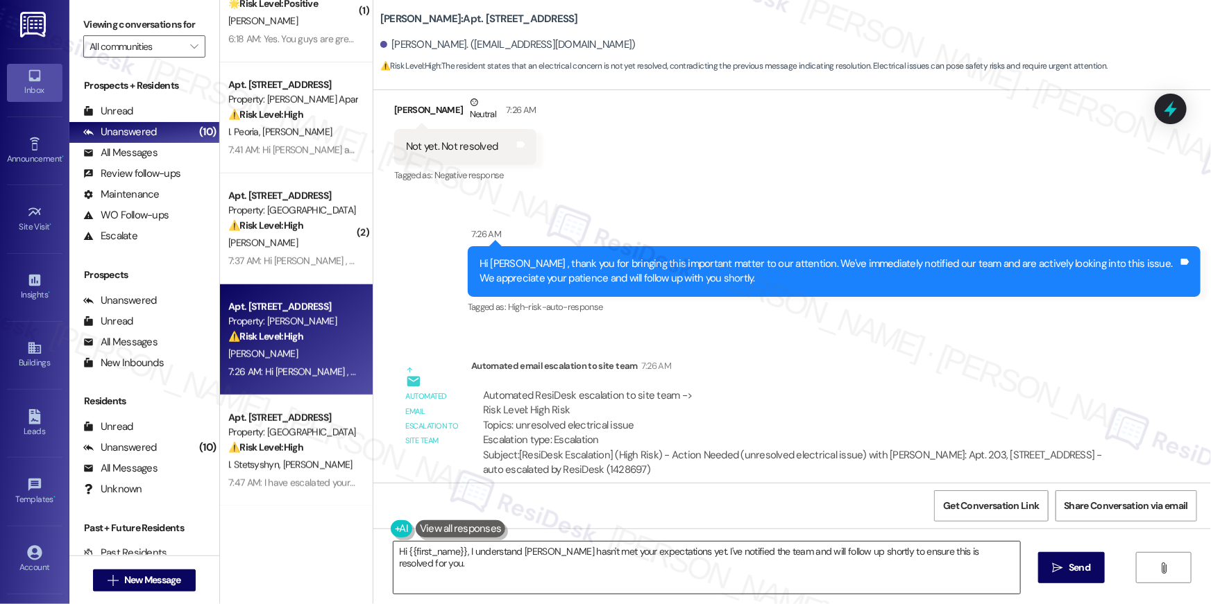
click at [632, 574] on textarea "Hi {{first_name}}, I understand [PERSON_NAME] hasn't met your expectations yet.…" at bounding box center [706, 568] width 627 height 52
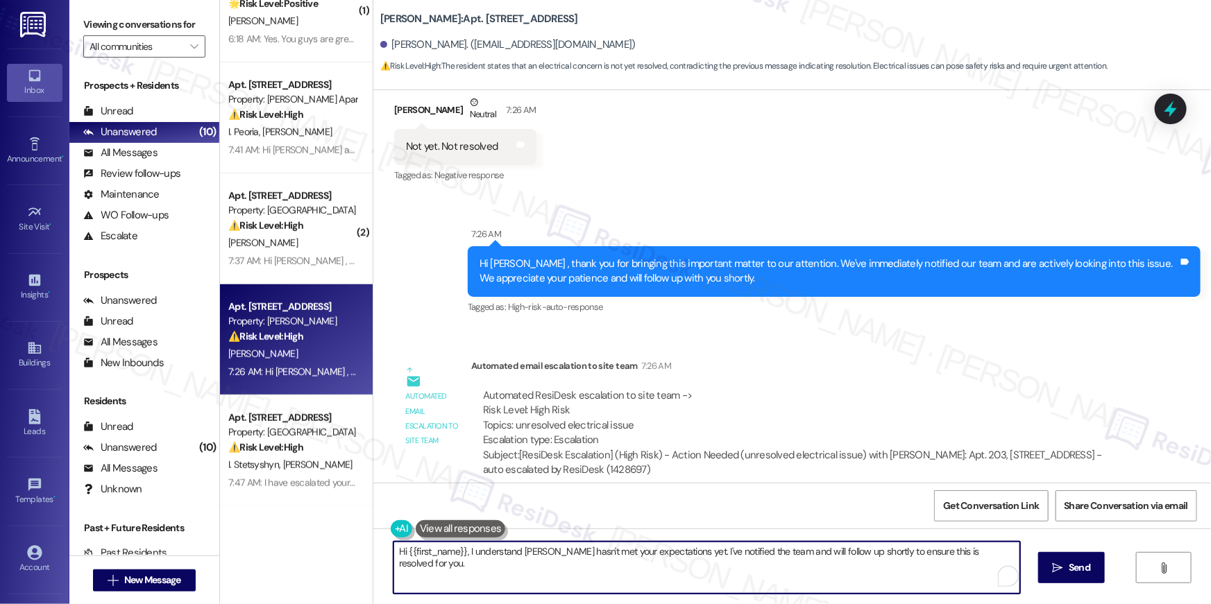
paste textarea "’m sorry to hear your work order hasn’t been fully completed. Could you share a…"
type textarea "Hi {{first_name}}, I’m sorry to hear your work order hasn’t been fully complete…"
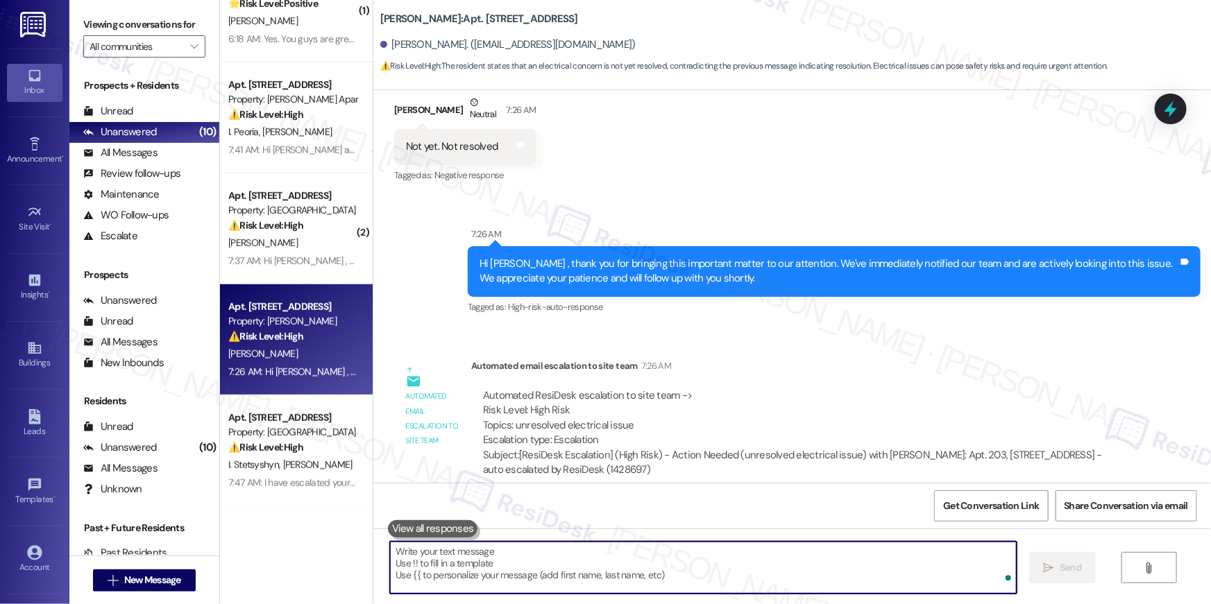
scroll to position [2689, 0]
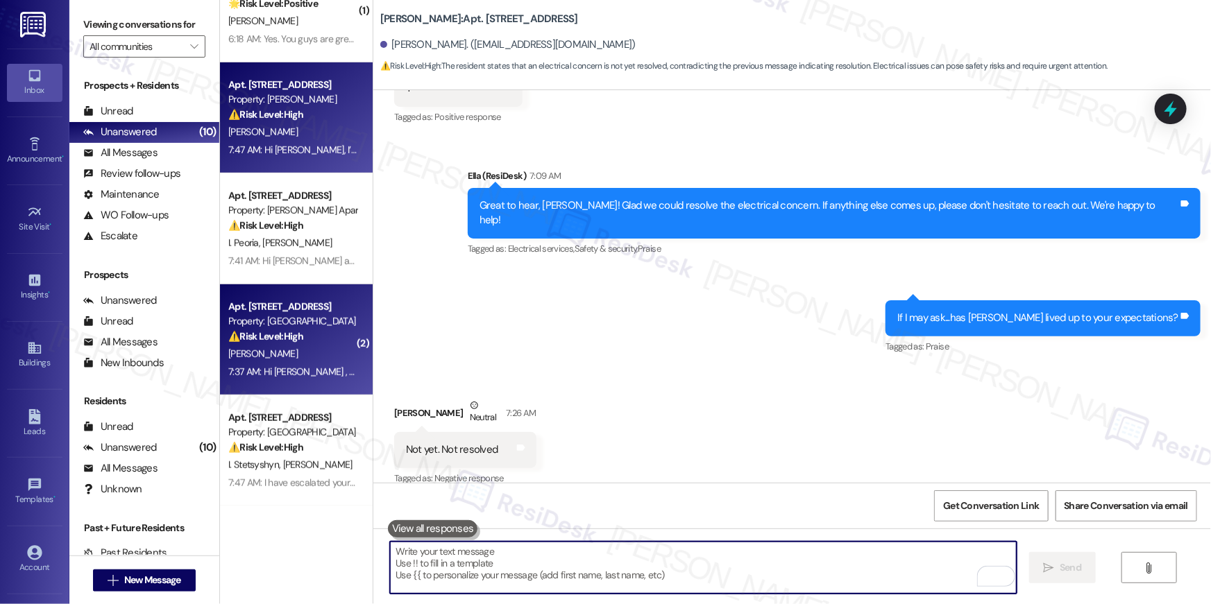
click at [289, 339] on strong "⚠️ Risk Level: High" at bounding box center [265, 336] width 75 height 12
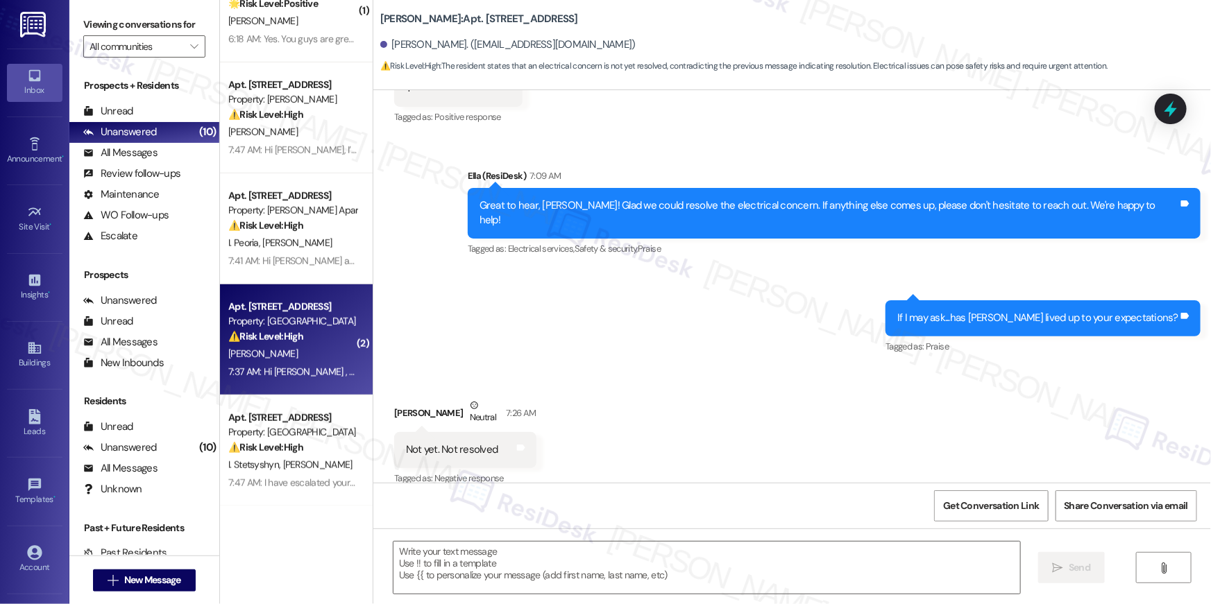
type textarea "Fetching suggested responses. Please feel free to read through the conversation…"
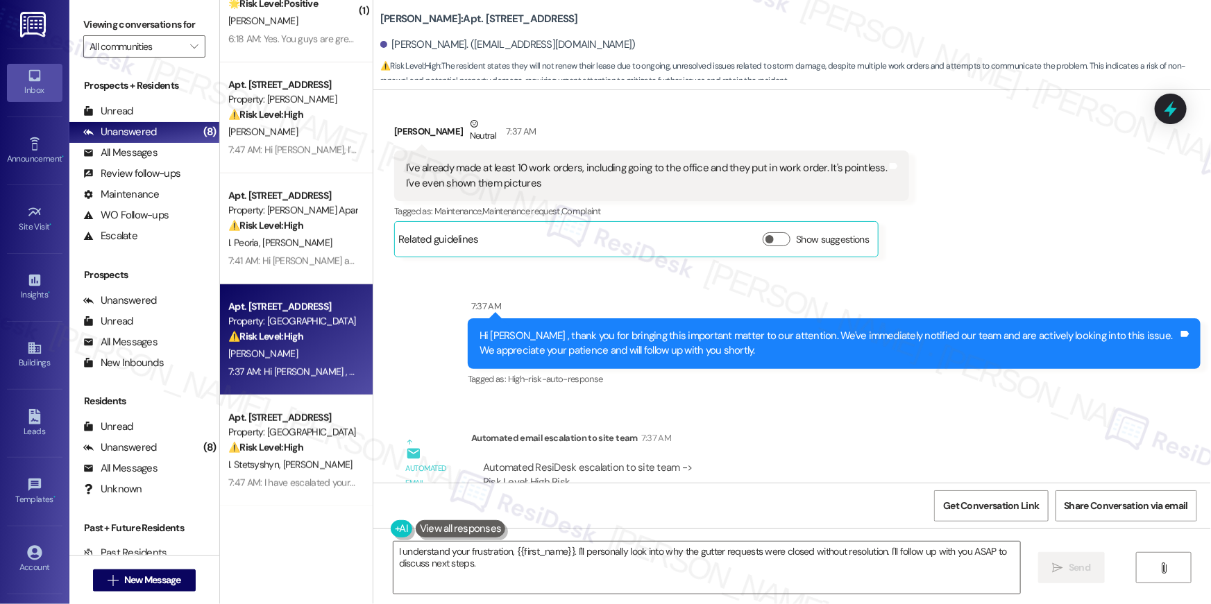
scroll to position [9294, 0]
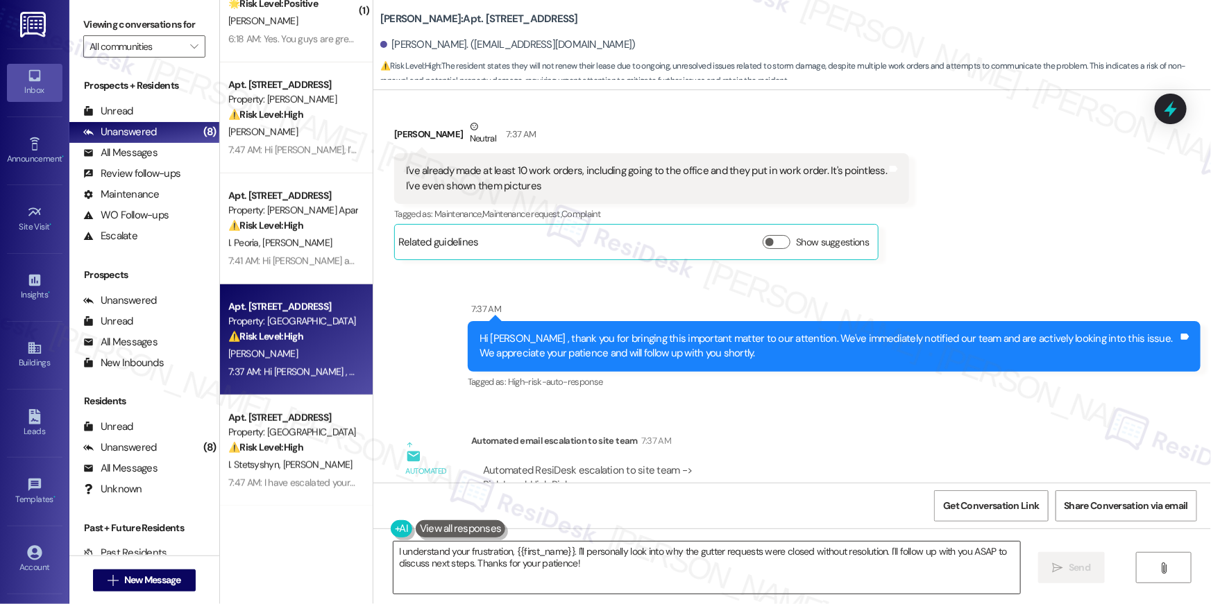
click at [564, 577] on textarea "I understand your frustration, {{first_name}}. I'll personally look into why th…" at bounding box center [706, 568] width 627 height 52
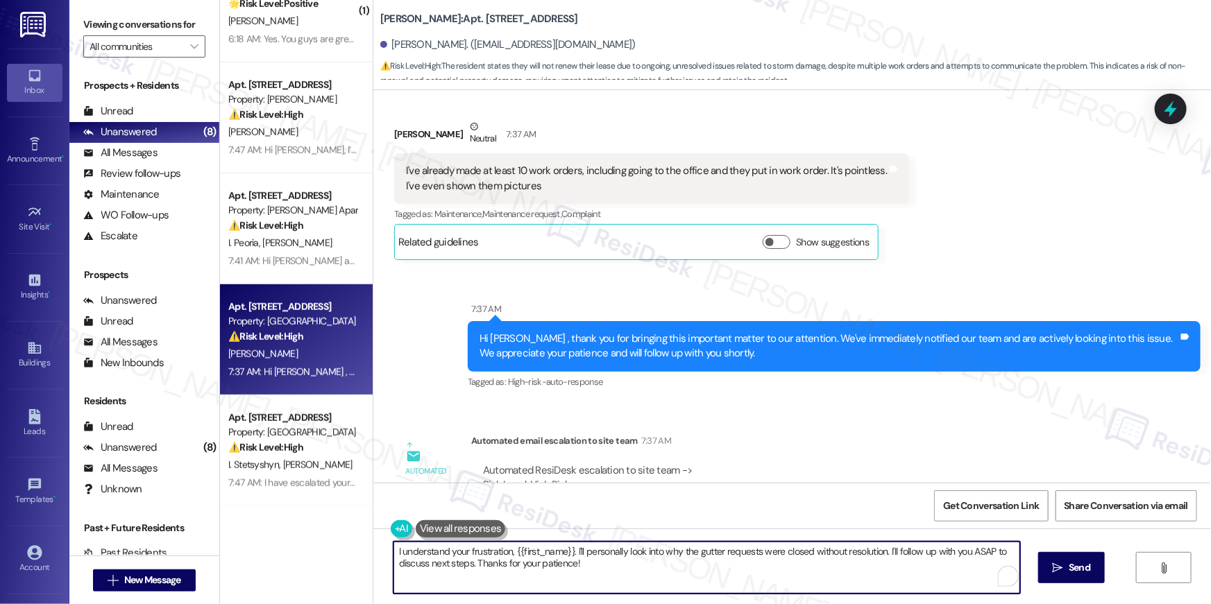
click at [564, 577] on textarea "I understand your frustration, {{first_name}}. I'll personally look into why th…" at bounding box center [706, 568] width 627 height 52
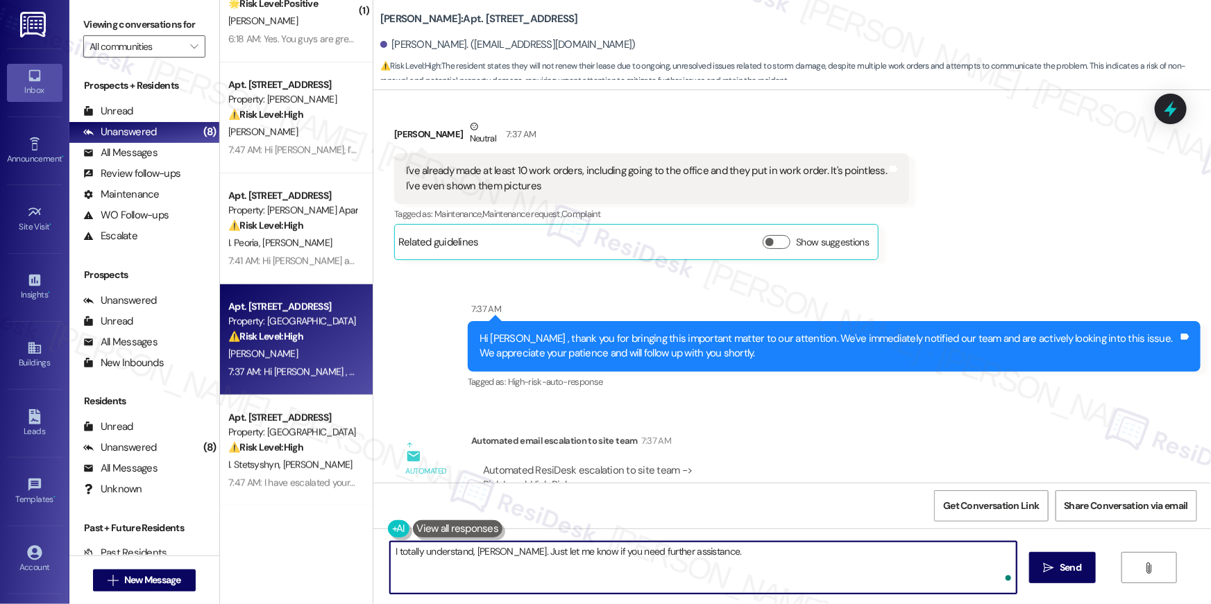
type textarea "I totally understand, [PERSON_NAME]. Just let me know if you need further assis…"
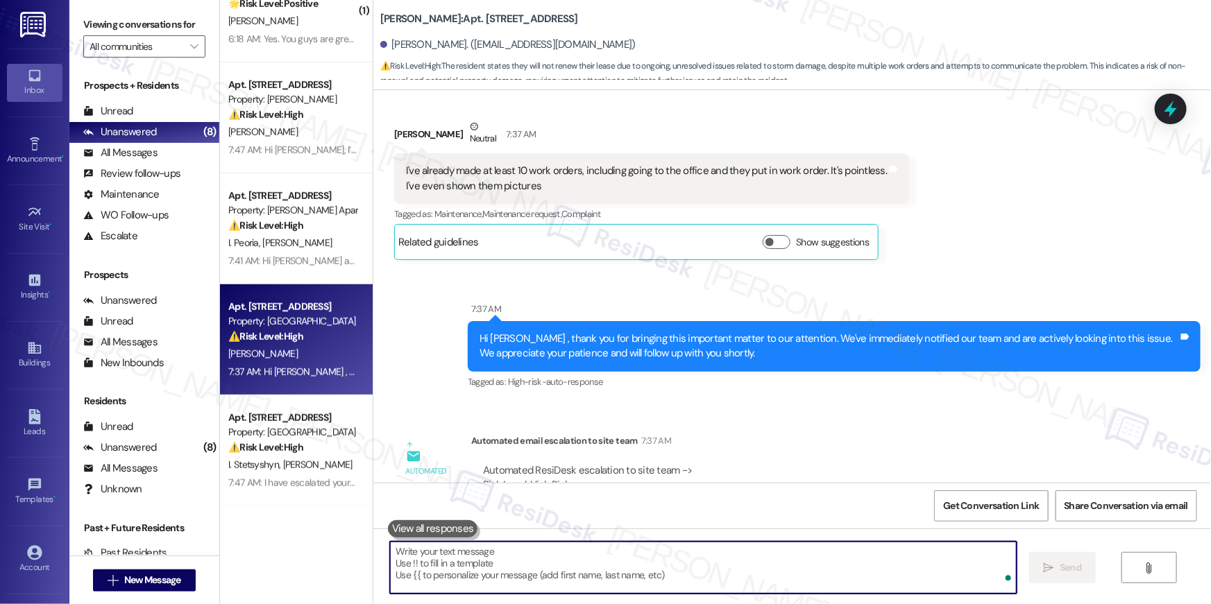
scroll to position [9484, 0]
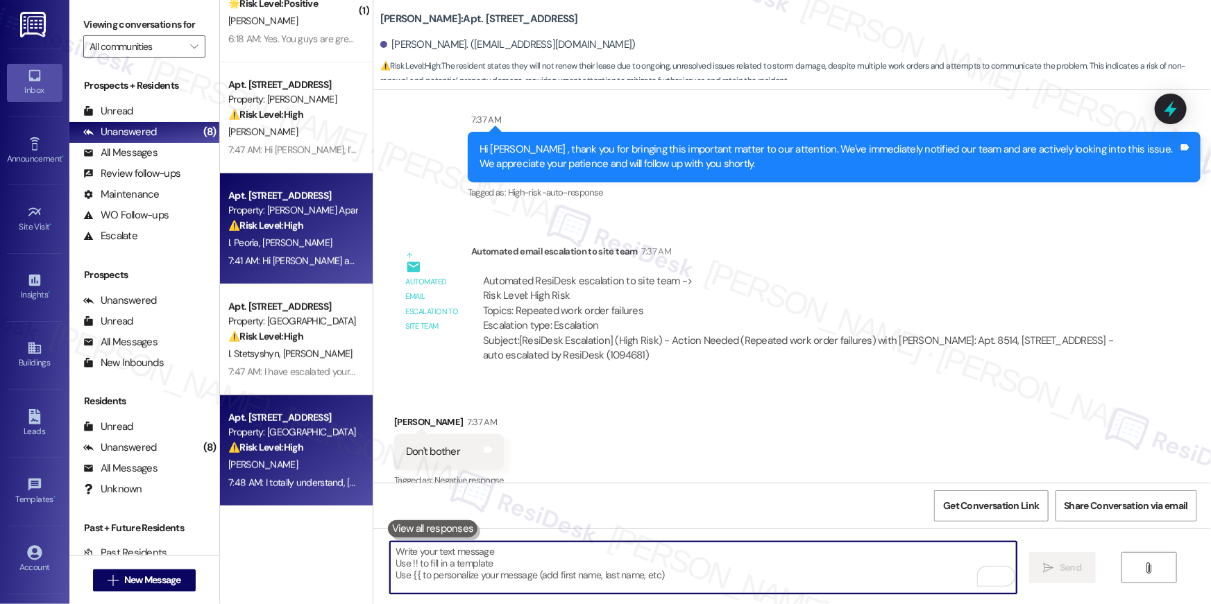
click at [308, 255] on div "7:41 AM: Hi [PERSON_NAME] and [PERSON_NAME] , thank you for bringing this impor…" at bounding box center [733, 261] width 1010 height 12
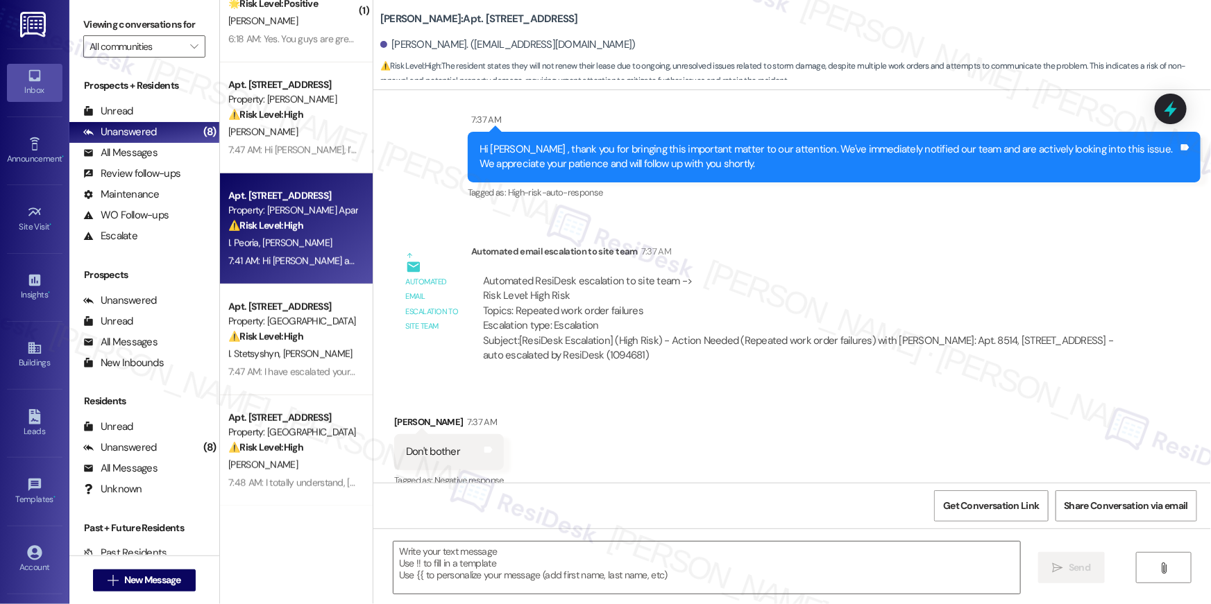
click at [308, 255] on div "7:41 AM: Hi [PERSON_NAME] and [PERSON_NAME] , thank you for bringing this impor…" at bounding box center [733, 261] width 1010 height 12
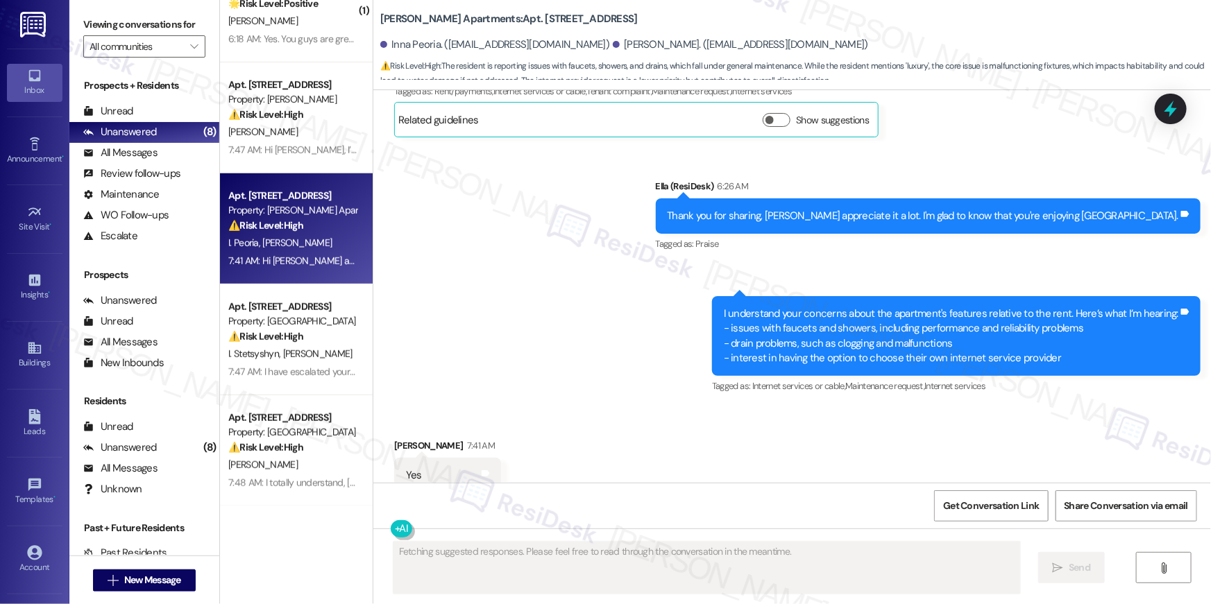
scroll to position [1409, 0]
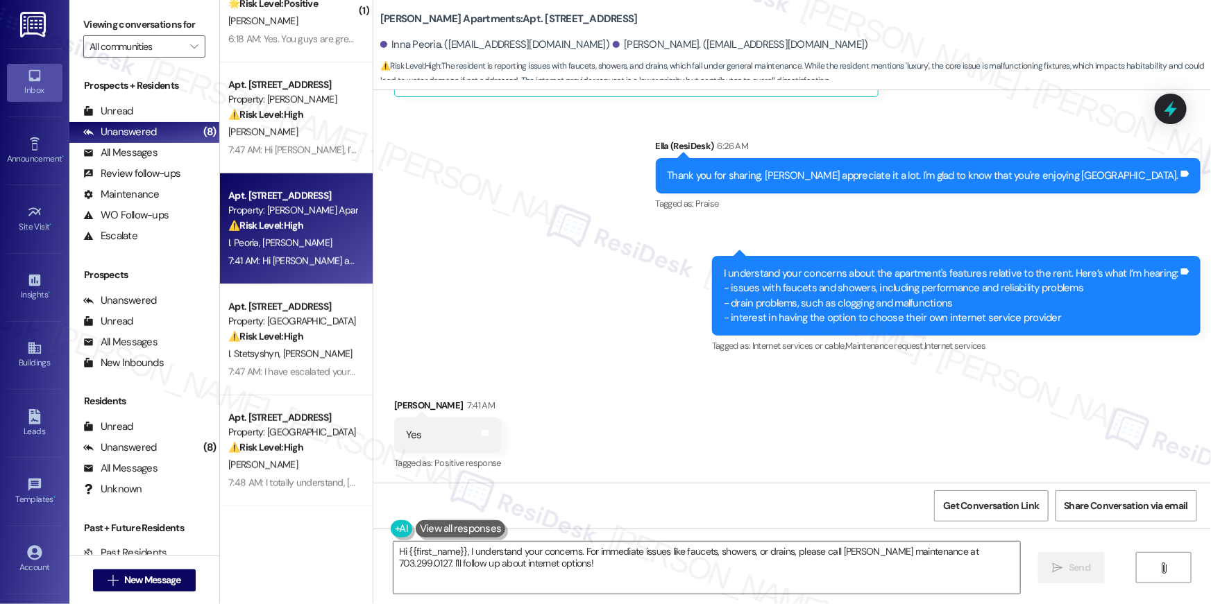
click at [584, 277] on div "Sent via SMS [PERSON_NAME] (ResiDesk) 6:26 AM Thank you for sharing, [PERSON_NA…" at bounding box center [792, 238] width 838 height 260
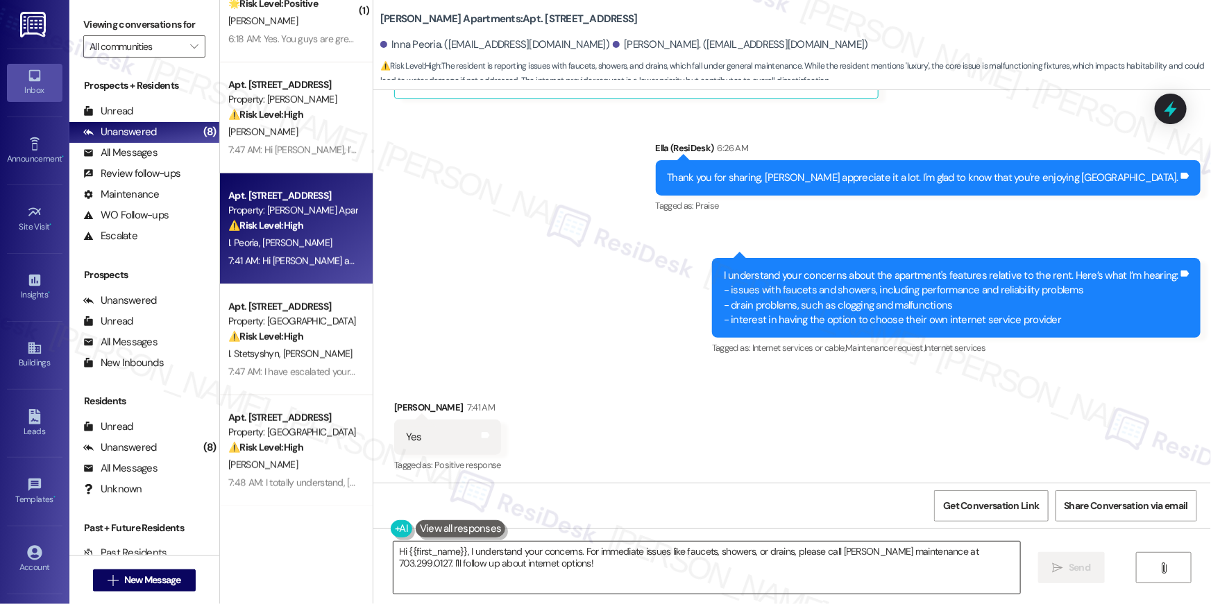
click at [600, 578] on textarea "Hi {{first_name}}, I understand your concerns. For immediate issues like faucet…" at bounding box center [706, 568] width 627 height 52
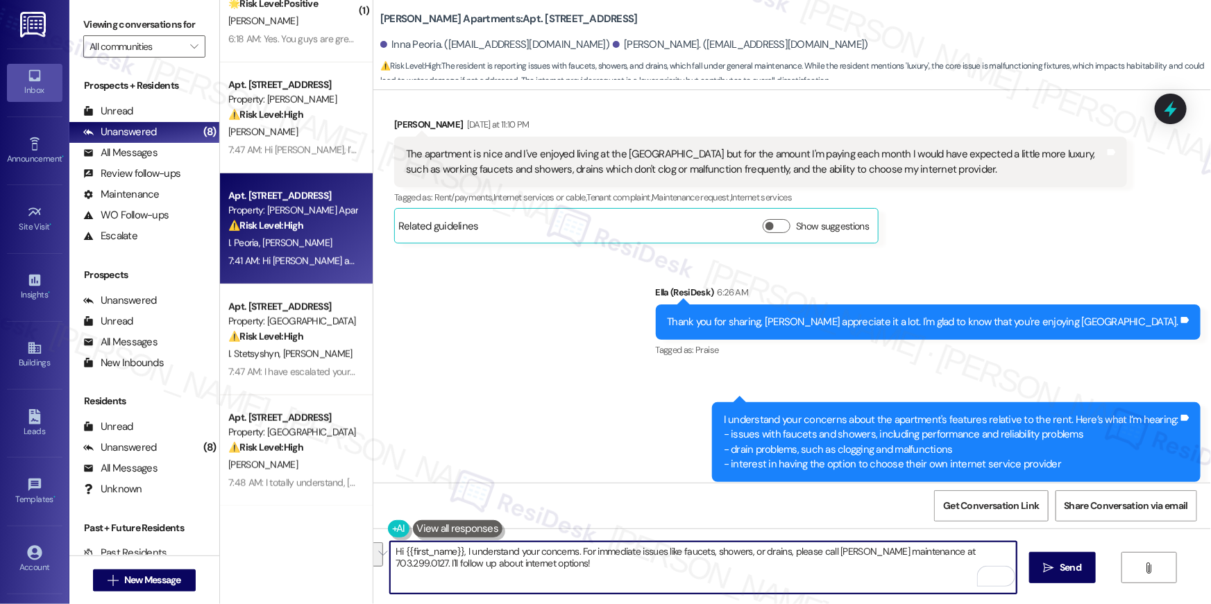
scroll to position [1259, 0]
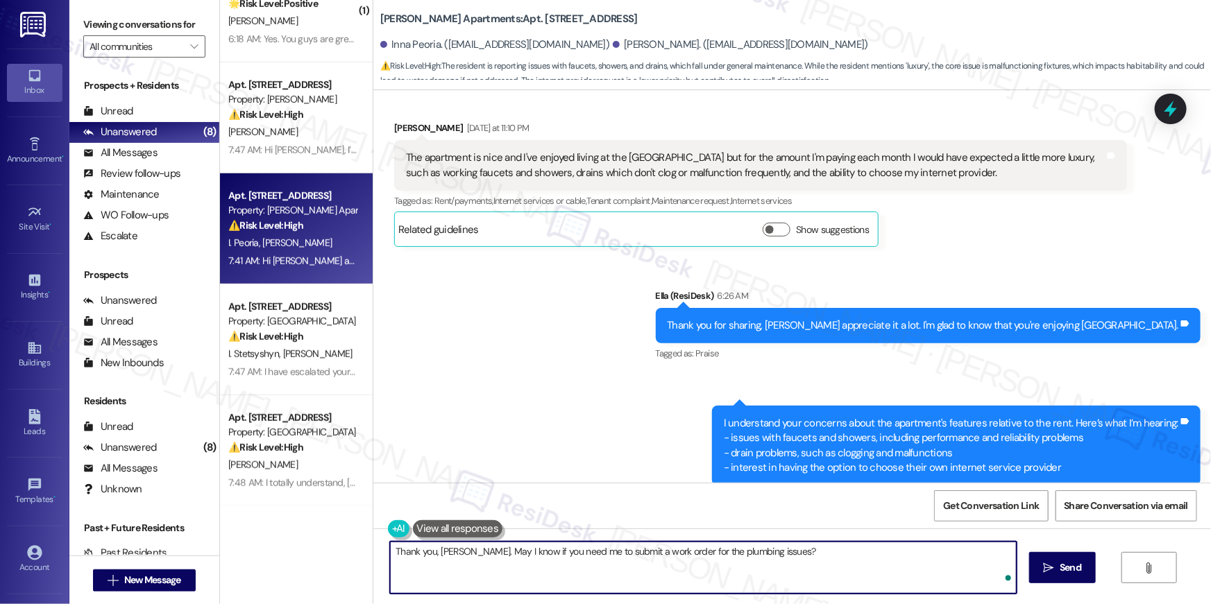
type textarea "Thank you, [PERSON_NAME]. May I know if you need me to submit a work order for …"
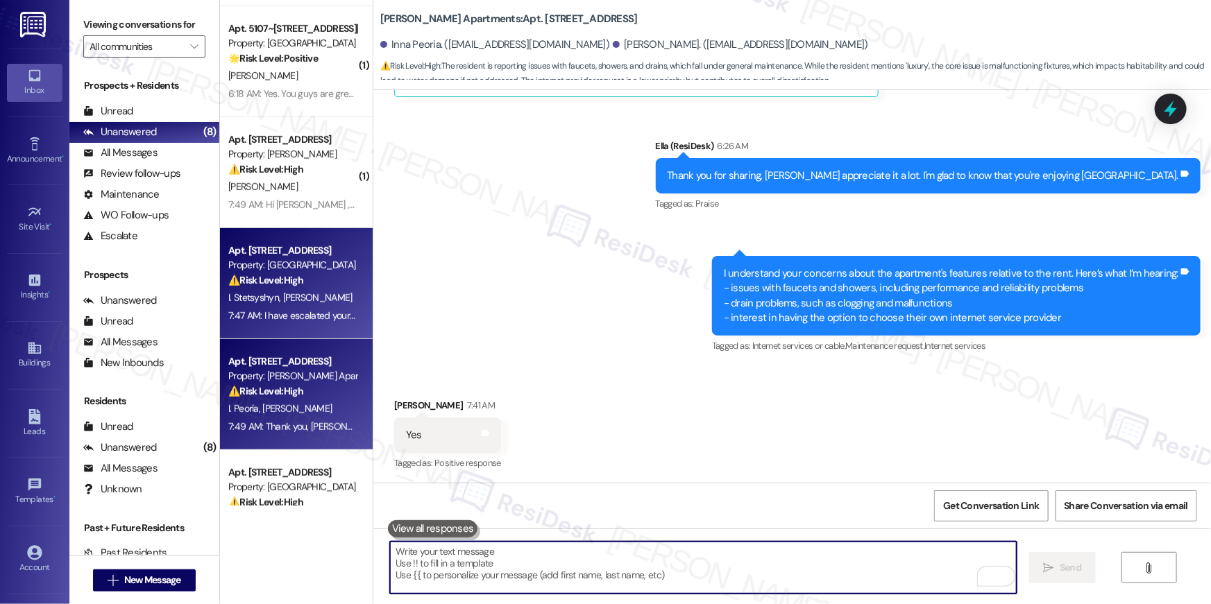
scroll to position [284, 0]
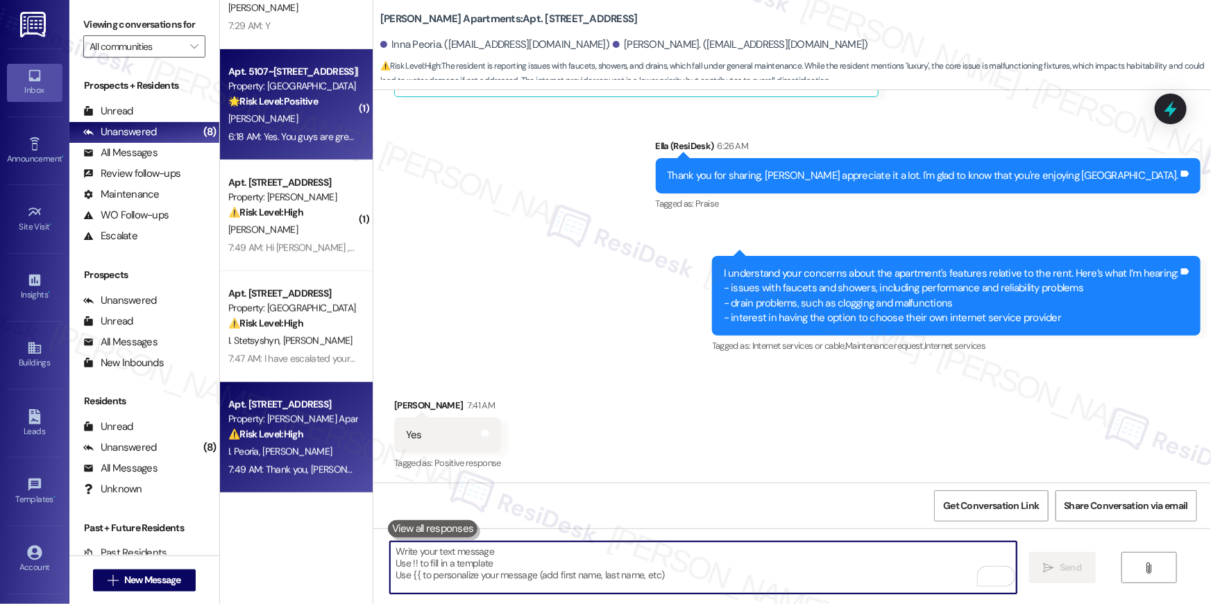
click at [303, 128] on div "6:18 AM: Yes. You guys are great. 6:18 AM: Yes. You guys are great." at bounding box center [292, 136] width 131 height 17
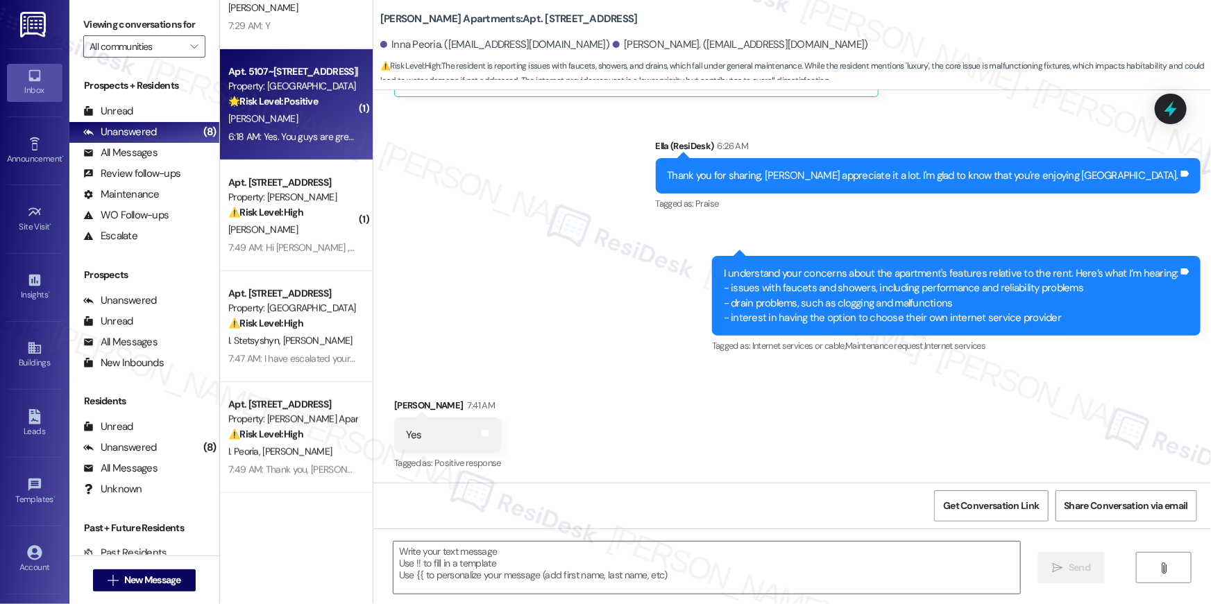
type textarea "Fetching suggested responses. Please feel free to read through the conversation…"
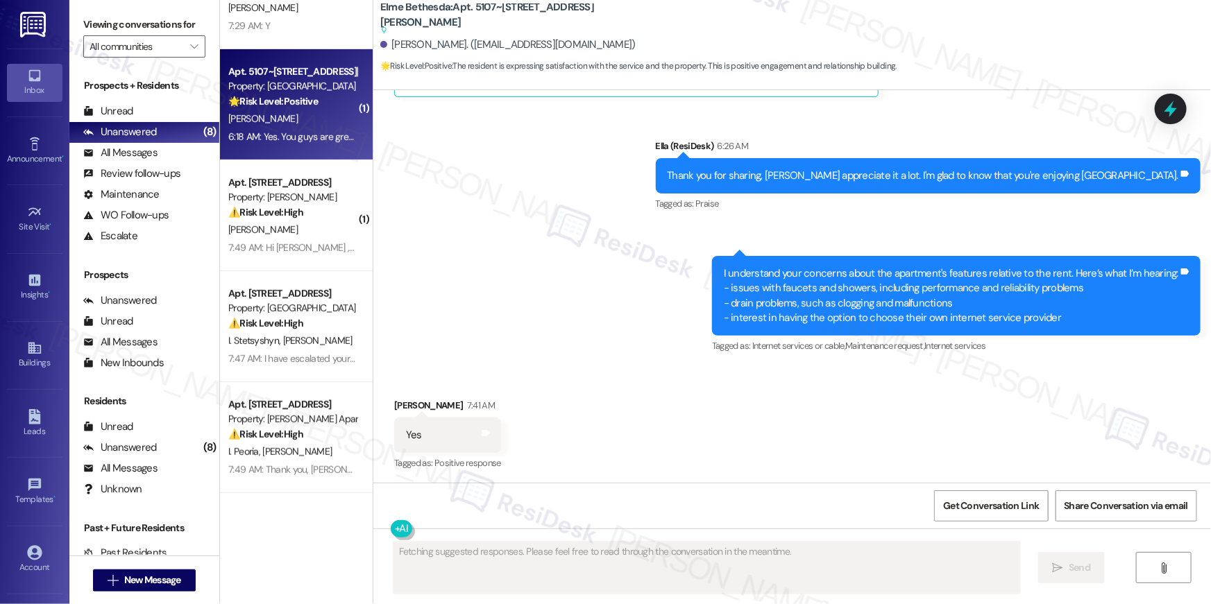
scroll to position [332, 0]
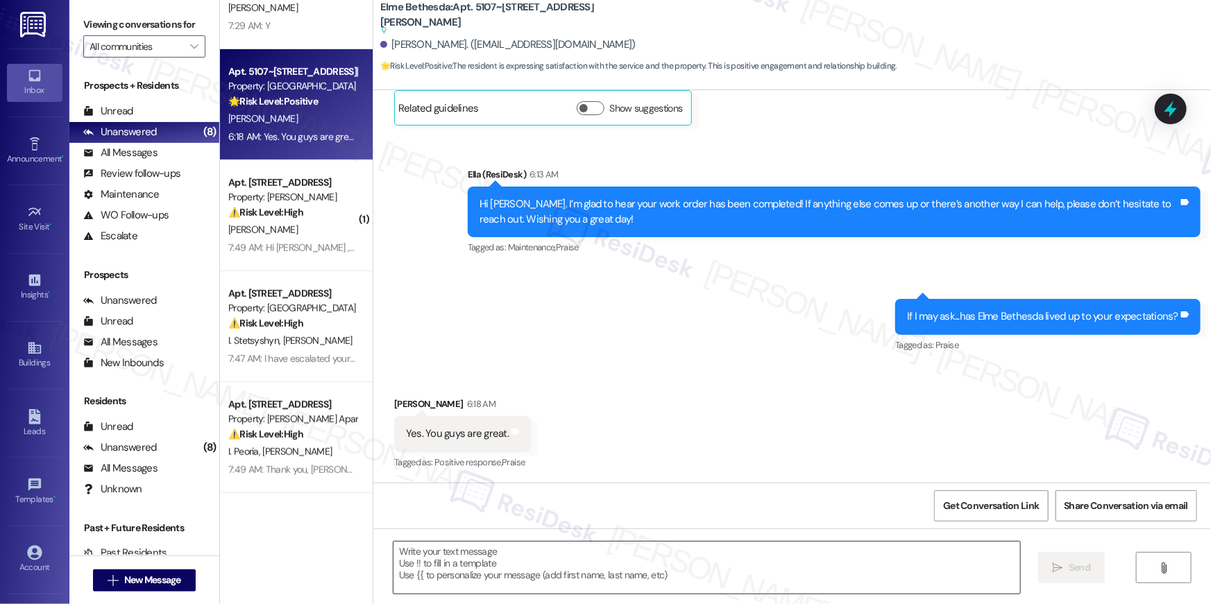
click at [679, 567] on textarea at bounding box center [706, 568] width 627 height 52
click at [652, 554] on textarea at bounding box center [706, 568] width 627 height 52
paste textarea "Thank you for sharing that, {{first_name}}! I’m so glad to hear the property ha…"
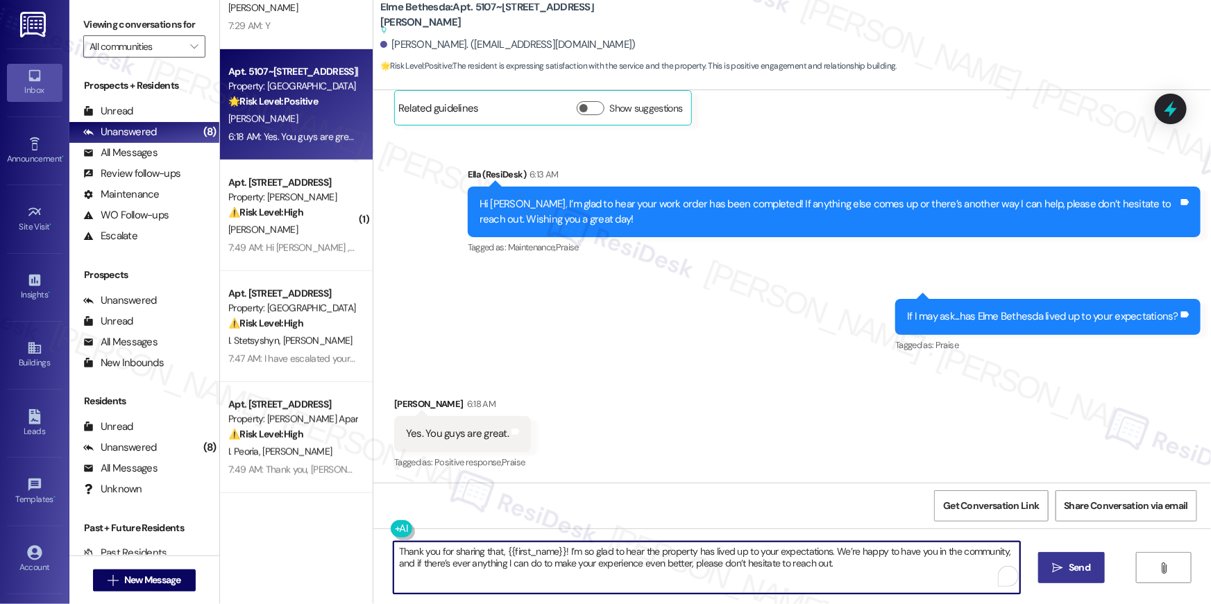
type textarea "Thank you for sharing that, {{first_name}}! I’m so glad to hear the property ha…"
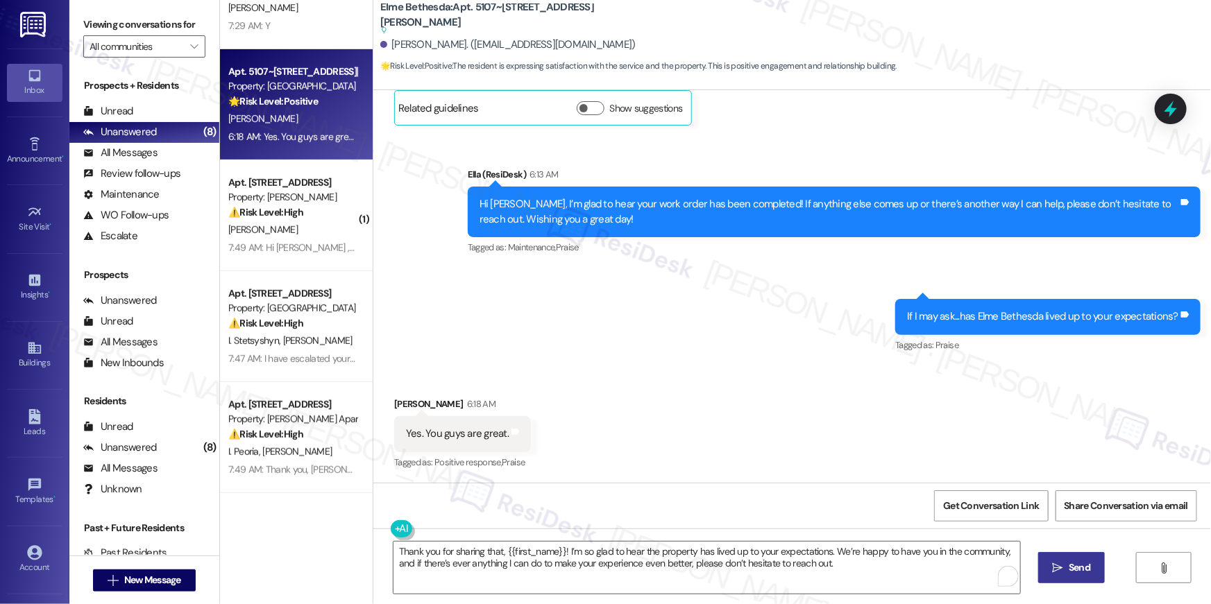
click at [1061, 567] on icon "" at bounding box center [1058, 568] width 10 height 11
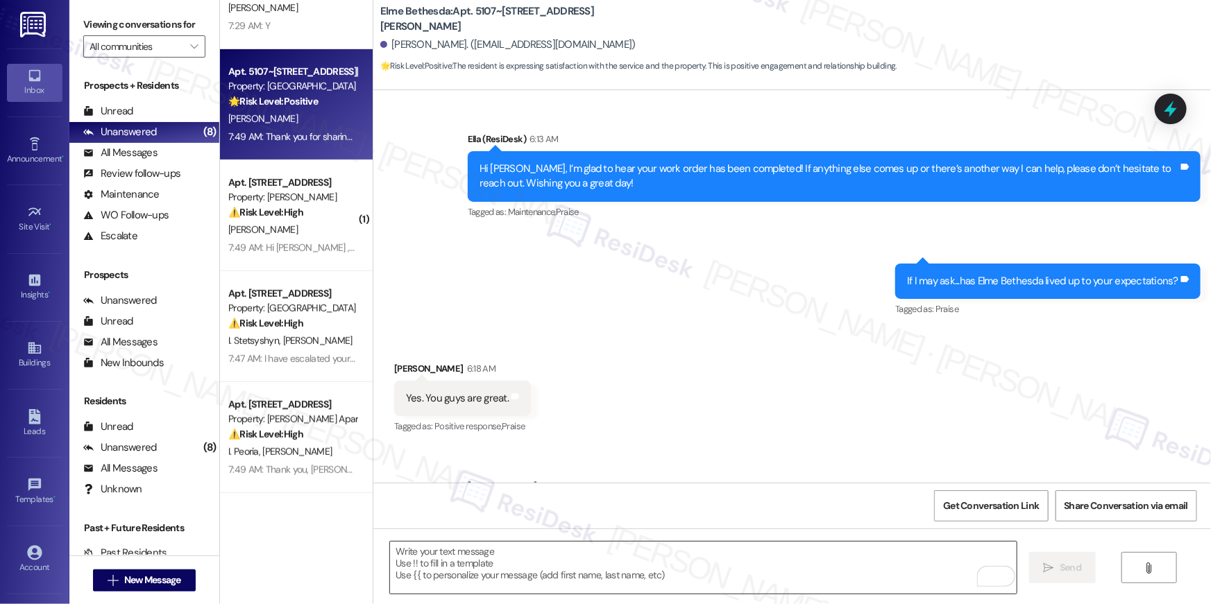
click at [469, 550] on textarea "To enrich screen reader interactions, please activate Accessibility in Grammarl…" at bounding box center [703, 568] width 627 height 52
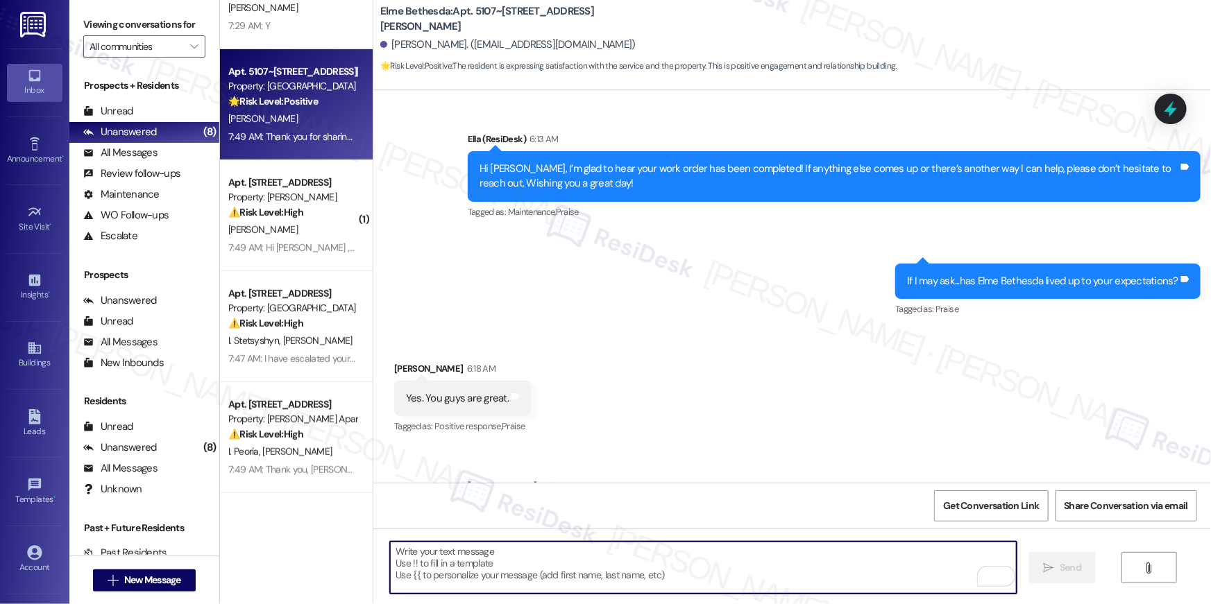
click at [469, 550] on textarea "To enrich screen reader interactions, please activate Accessibility in Grammarl…" at bounding box center [703, 568] width 627 height 52
paste textarea "When you have a moment, would you mind leaving us a quick Google Review? ⭐ It o…"
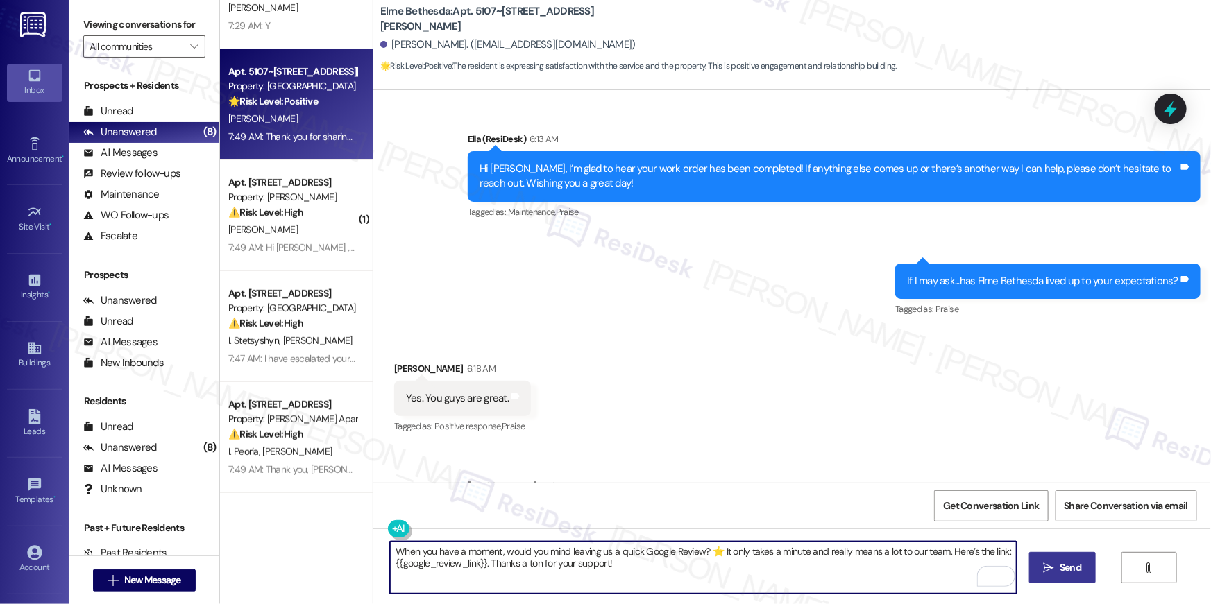
type textarea "When you have a moment, would you mind leaving us a quick Google Review? ⭐ It o…"
click at [1075, 568] on span "Send" at bounding box center [1071, 568] width 22 height 15
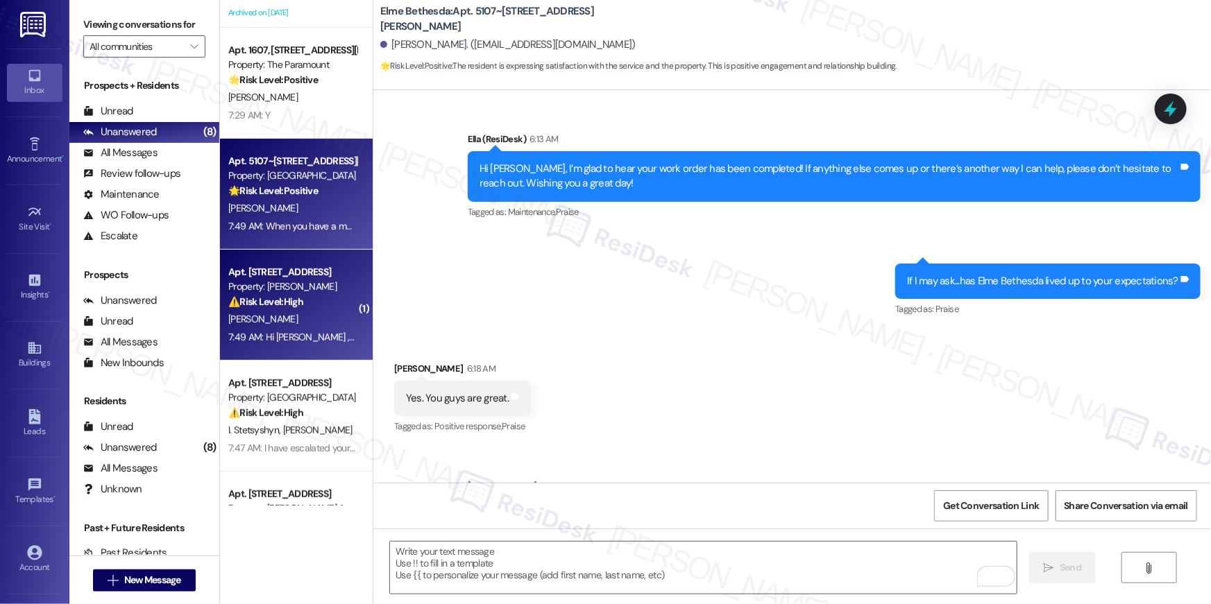
scroll to position [92, 0]
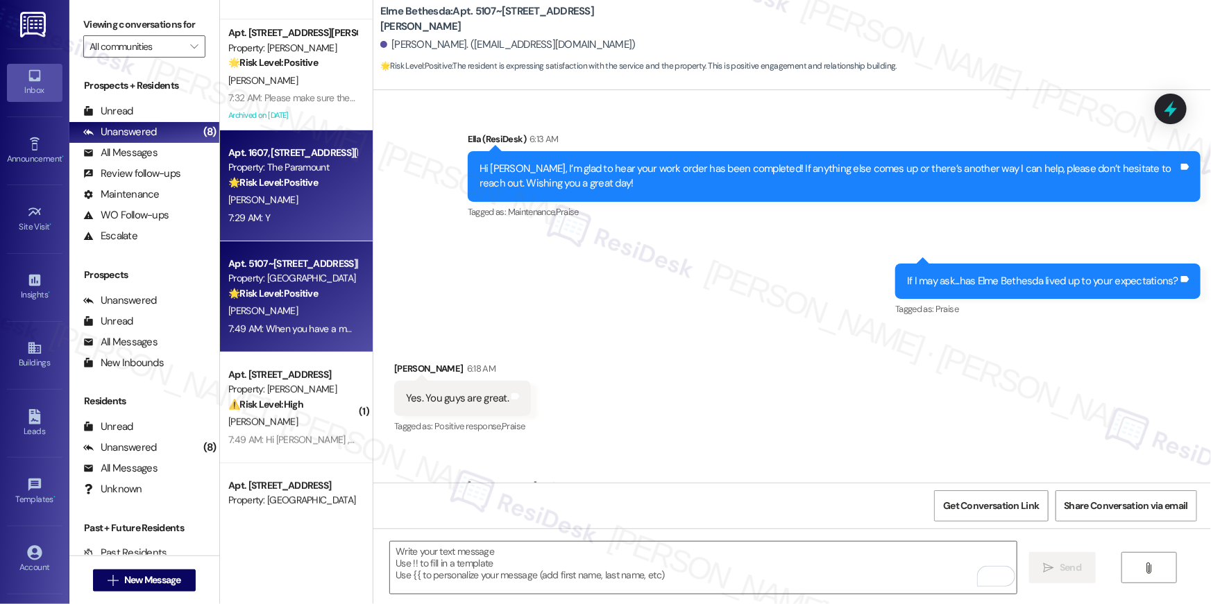
click at [292, 204] on div "[PERSON_NAME]" at bounding box center [292, 200] width 131 height 17
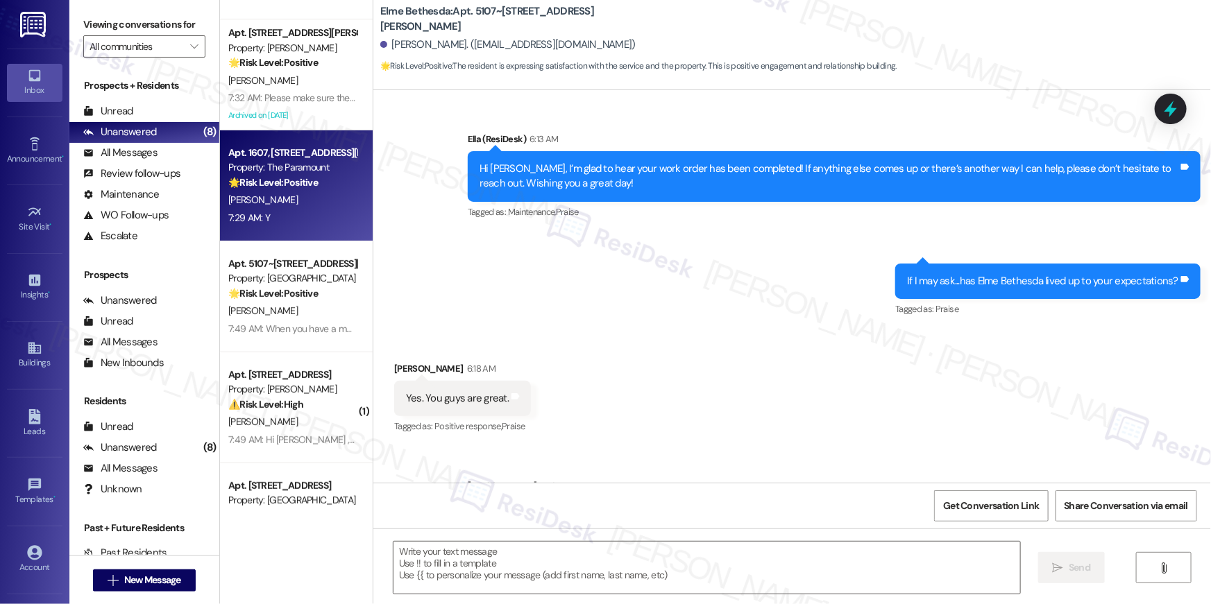
type textarea "Fetching suggested responses. Please feel free to read through the conversation…"
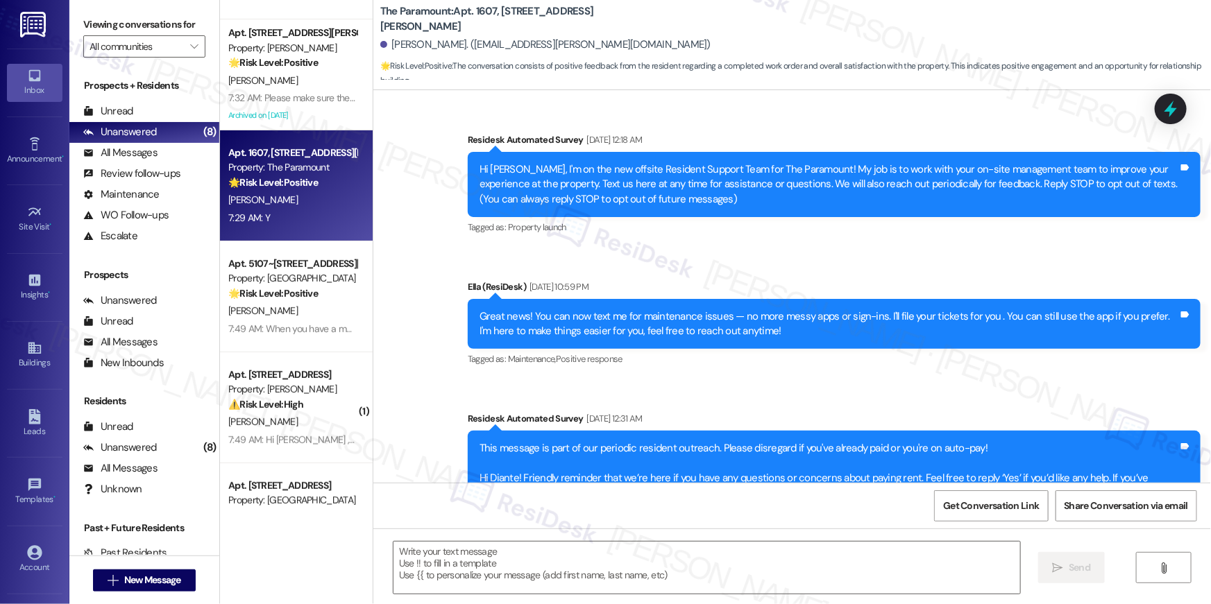
scroll to position [5100, 0]
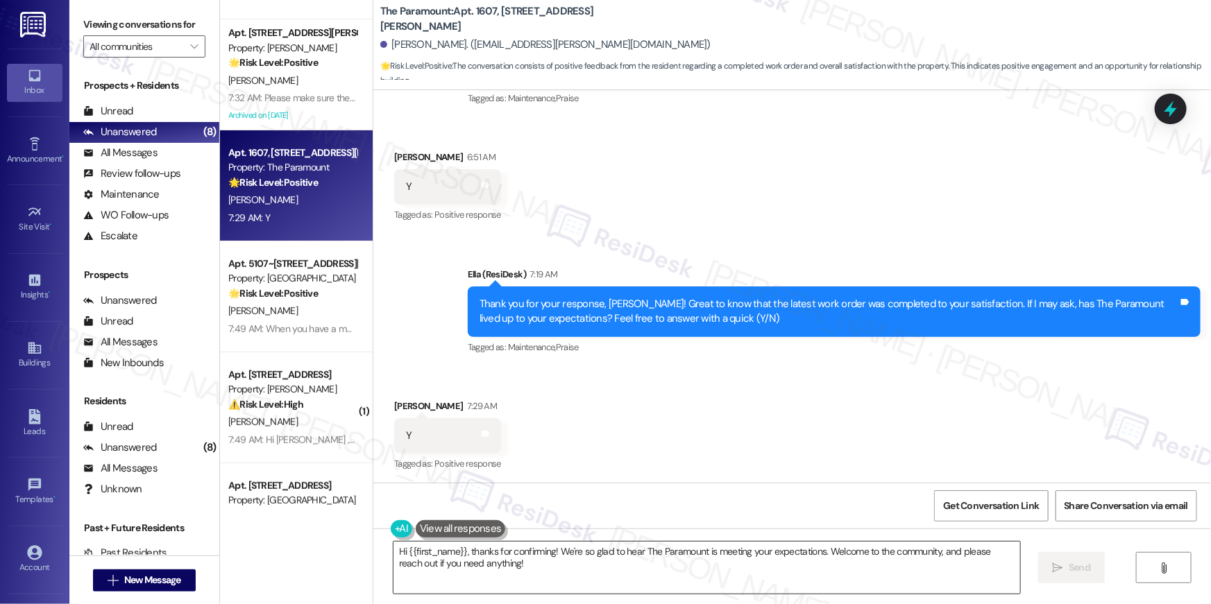
click at [640, 573] on textarea "Hi {{first_name}}, thanks for confirming! We're so glad to hear The Paramount i…" at bounding box center [706, 568] width 627 height 52
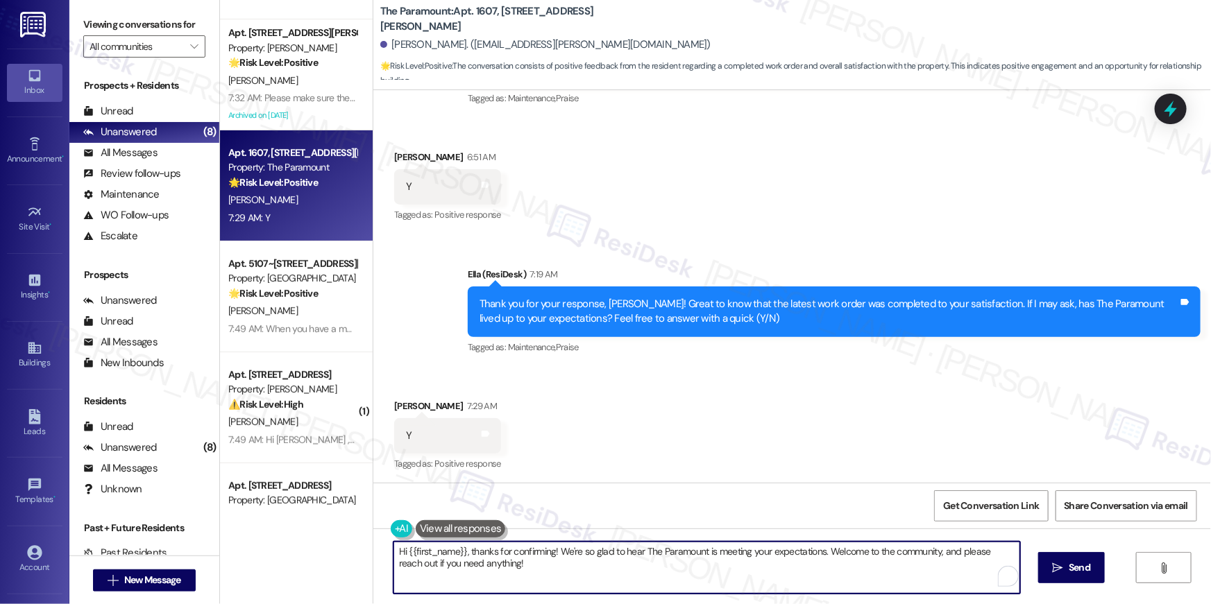
paste textarea "Thank you for sharing that, {{first_name}}! I’m so glad to hear the property ha…"
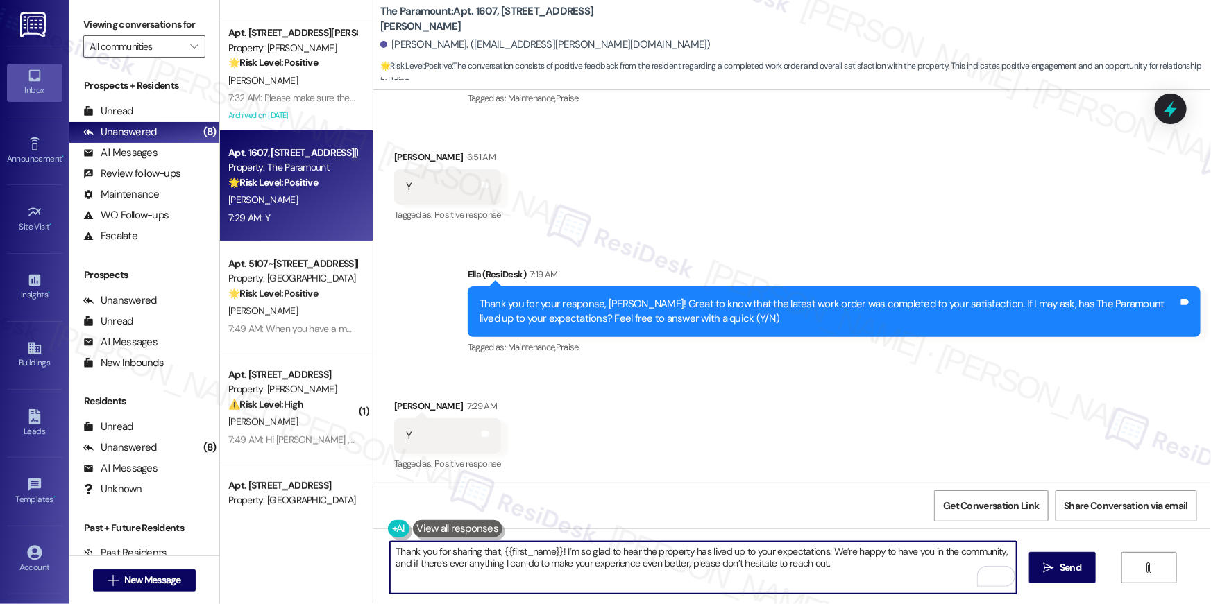
click at [706, 581] on textarea "Thank you for sharing that, {{first_name}}! I’m so glad to hear the property ha…" at bounding box center [703, 568] width 627 height 52
paste textarea ", {{first_name}}! I'm so glad to hear that the property has lived up to your ex…"
type textarea "Thank you, {{first_name}}! I'm so glad to hear that the property has lived up t…"
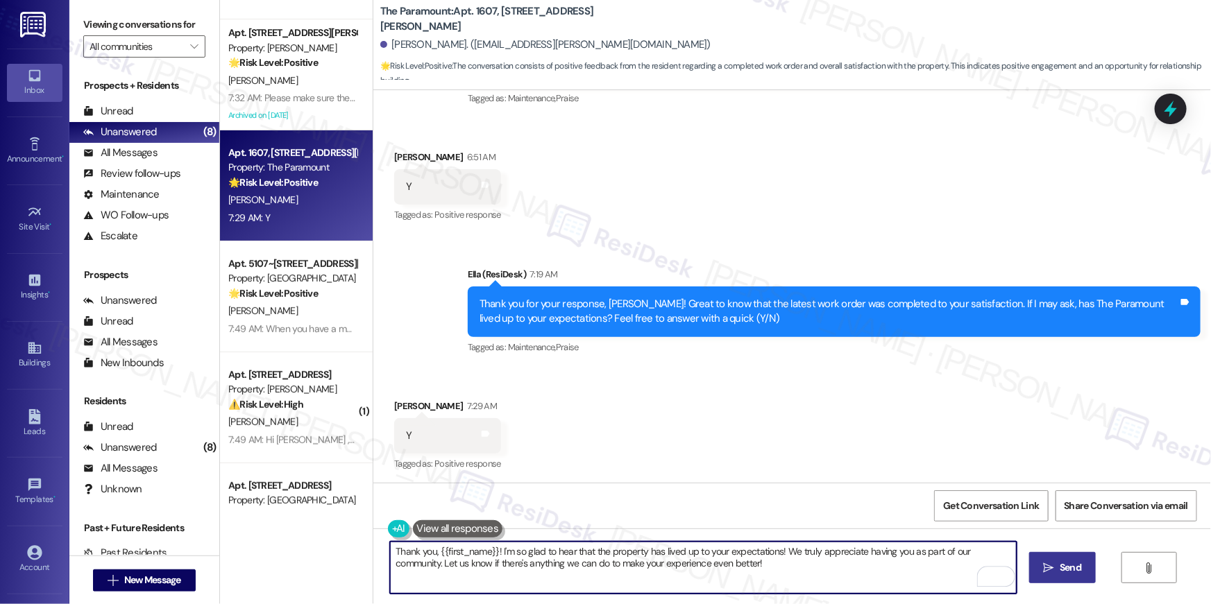
click at [1074, 562] on span "Send" at bounding box center [1071, 568] width 22 height 15
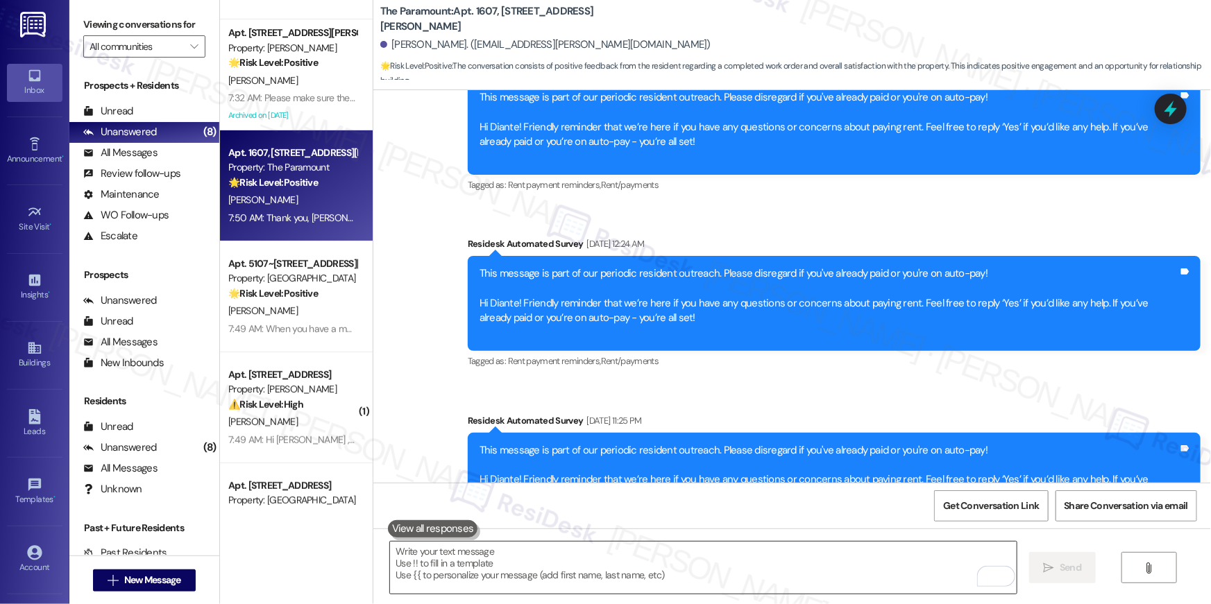
scroll to position [284, 0]
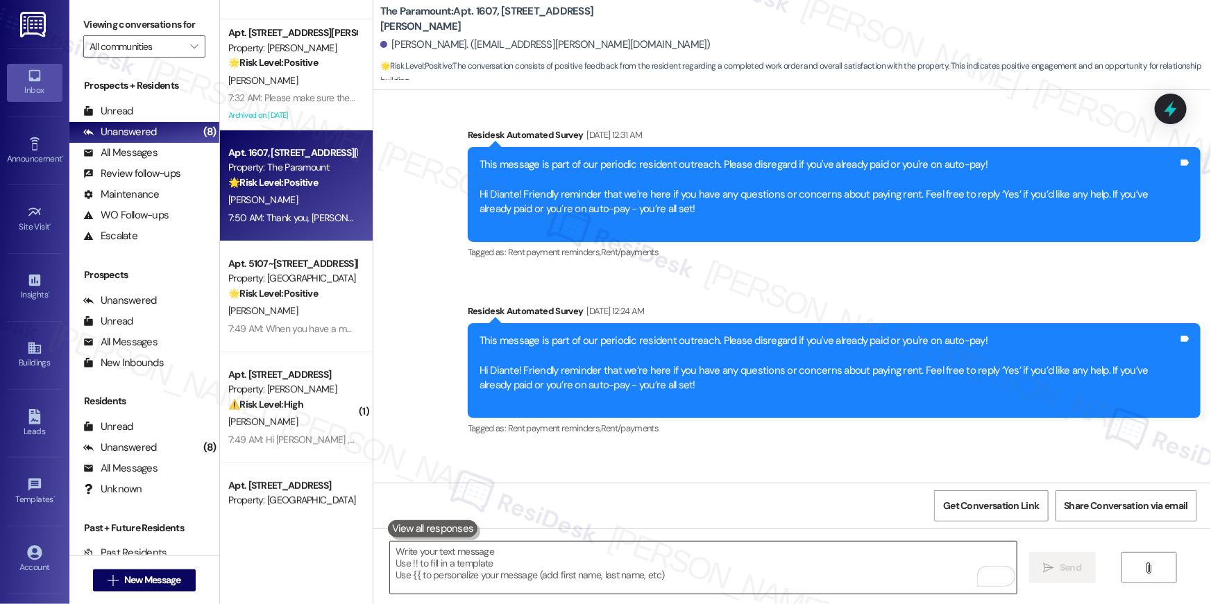
click at [885, 570] on textarea "To enrich screen reader interactions, please activate Accessibility in Grammarl…" at bounding box center [703, 568] width 627 height 52
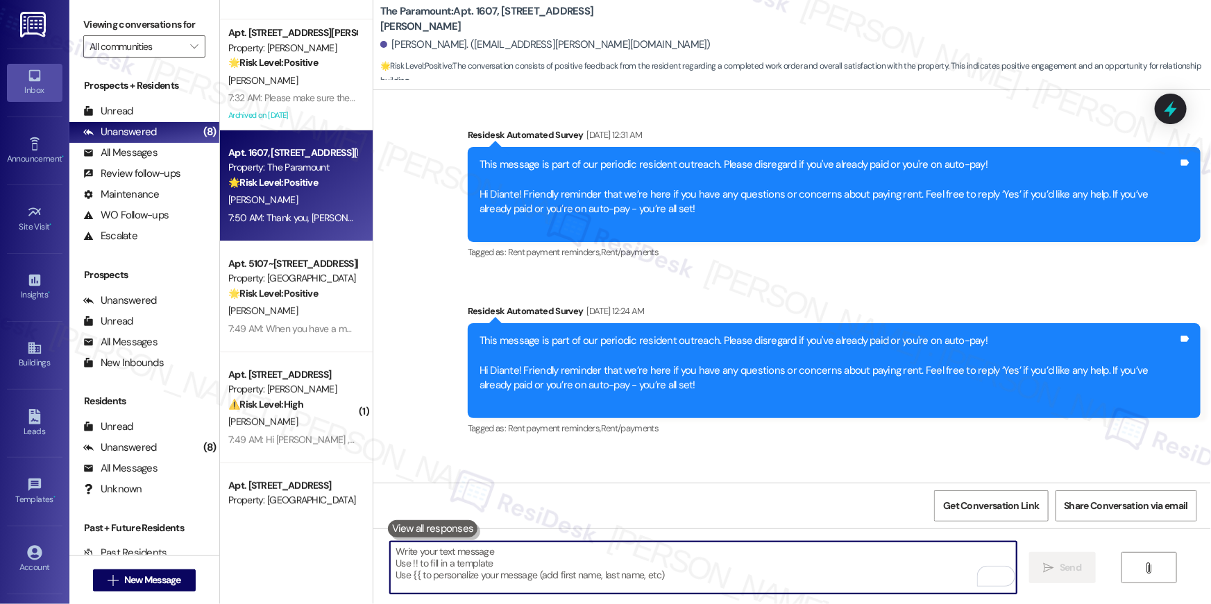
paste textarea "When you have a moment, would you mind leaving us a quick Google Review? ⭐ It o…"
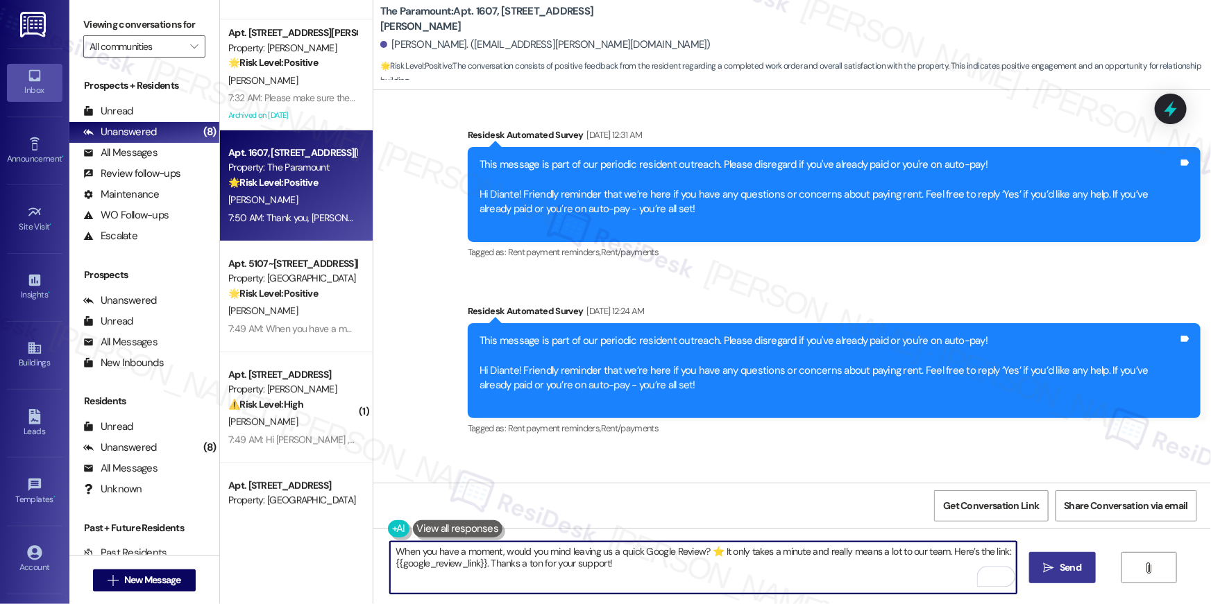
type textarea "When you have a moment, would you mind leaving us a quick Google Review? ⭐ It o…"
click at [1078, 575] on button " Send" at bounding box center [1062, 567] width 67 height 31
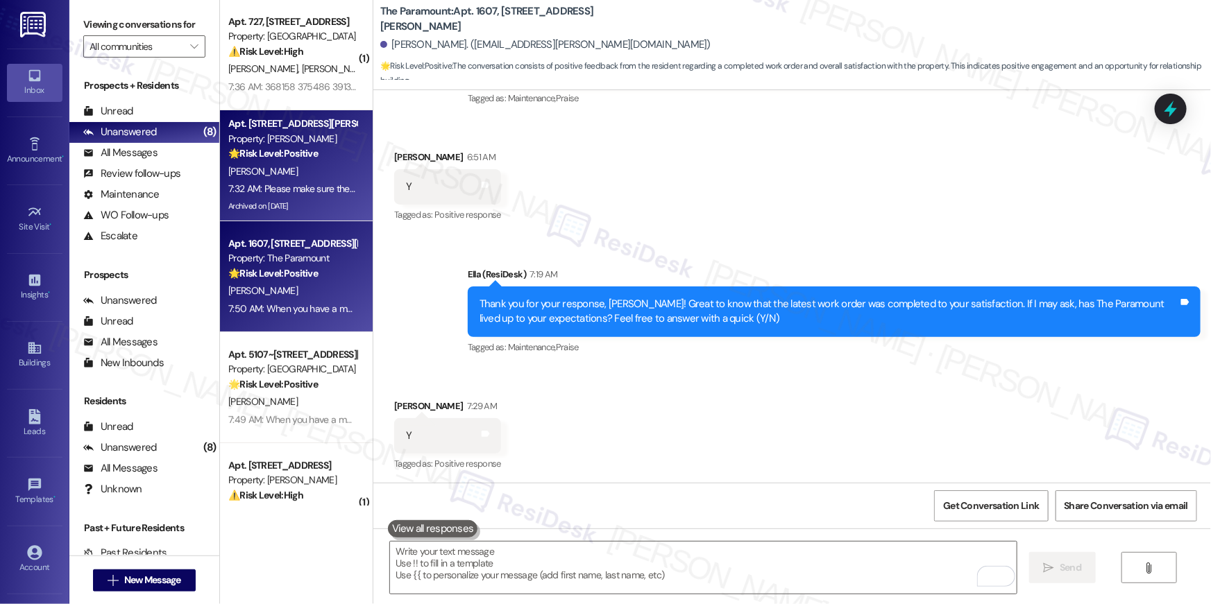
scroll to position [0, 0]
click at [328, 167] on div "[PERSON_NAME]" at bounding box center [292, 172] width 131 height 17
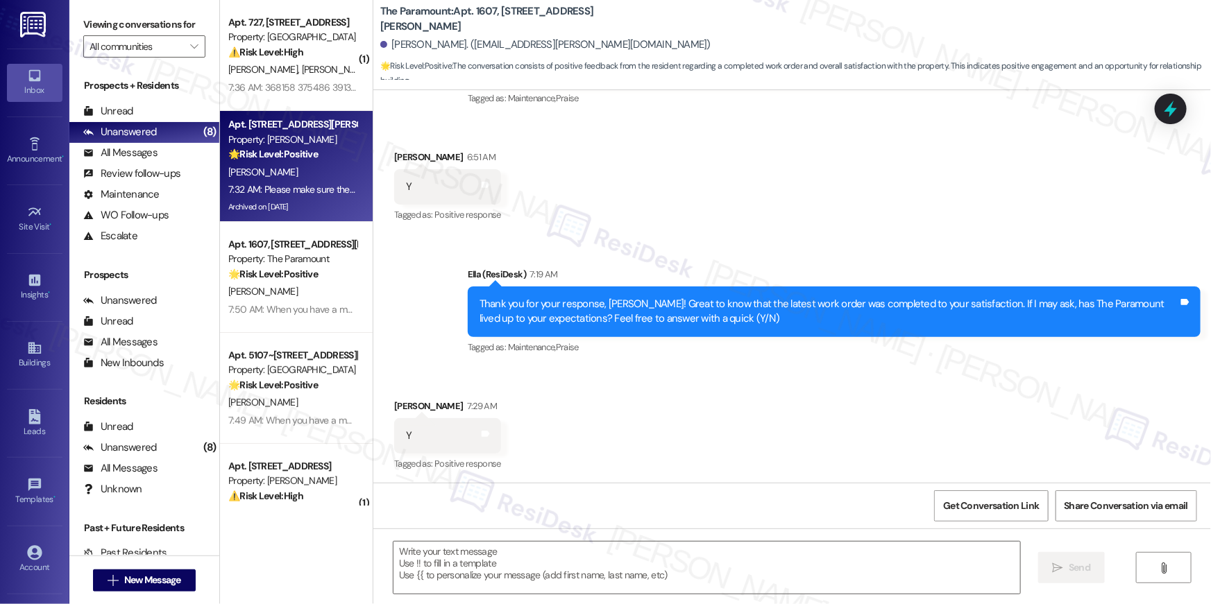
type textarea "Fetching suggested responses. Please feel free to read through the conversation…"
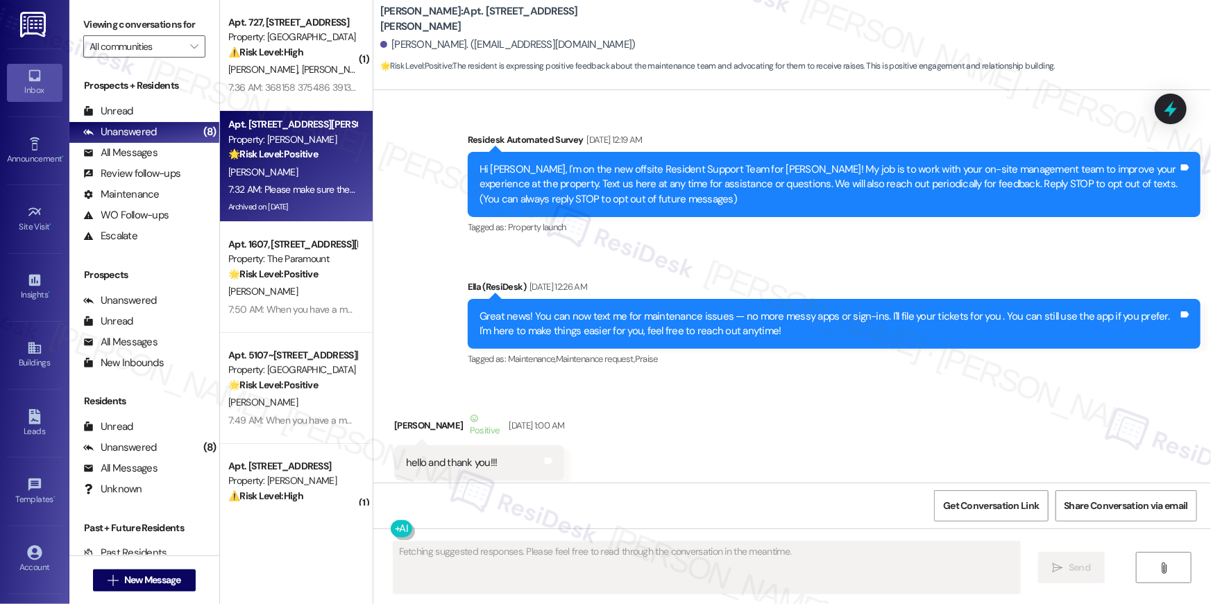
type textarea "Fetching suggested responses. Please feel free to read through the conversation…"
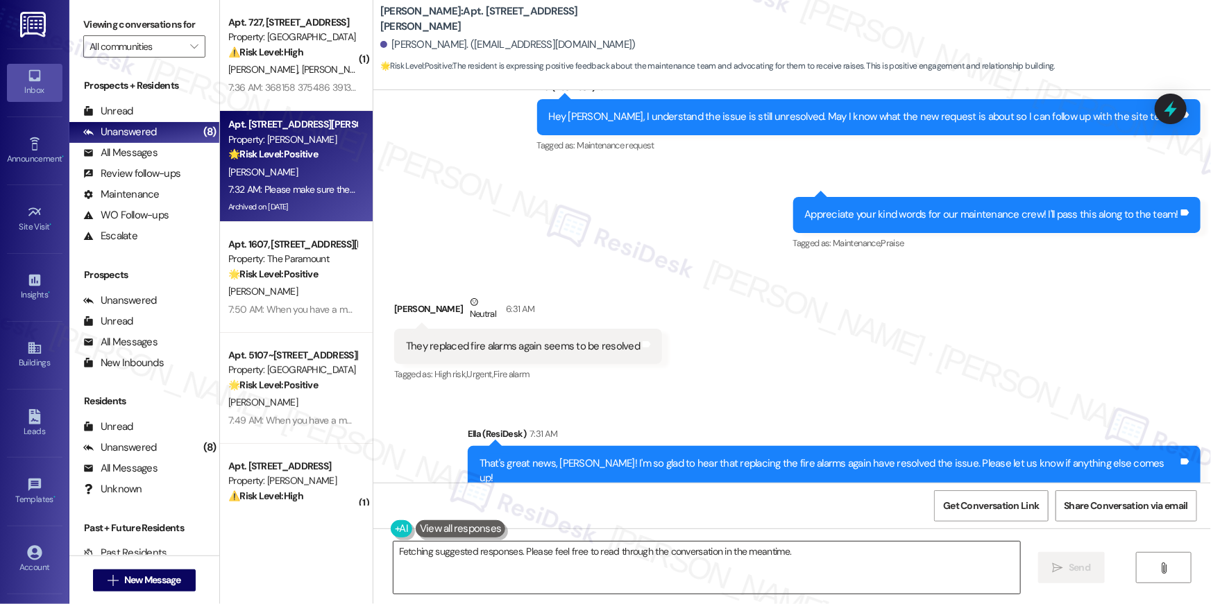
click at [785, 583] on textarea "Hey {{first_name}}, I'll definitely make sure [PERSON_NAME] and [PERSON_NAME] a…" at bounding box center [706, 568] width 627 height 52
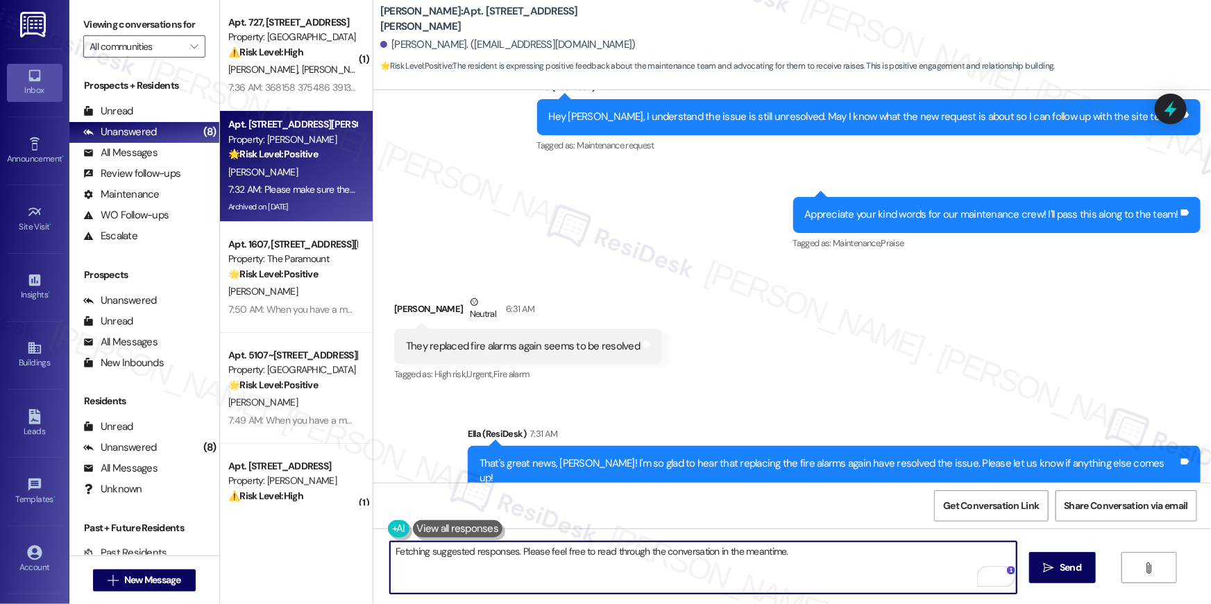
click at [785, 583] on textarea "Hey {{first_name}}, I'll definitely make sure [PERSON_NAME] and [PERSON_NAME] a…" at bounding box center [703, 568] width 627 height 52
click at [788, 581] on textarea "Hey {{first_name}}, I'll definitely make sure [PERSON_NAME] and [PERSON_NAME] a…" at bounding box center [703, 568] width 627 height 52
click at [523, 571] on textarea "Hey {{first_name}}, I'll definitely make sure [PERSON_NAME] and [PERSON_NAME] a…" at bounding box center [703, 568] width 627 height 52
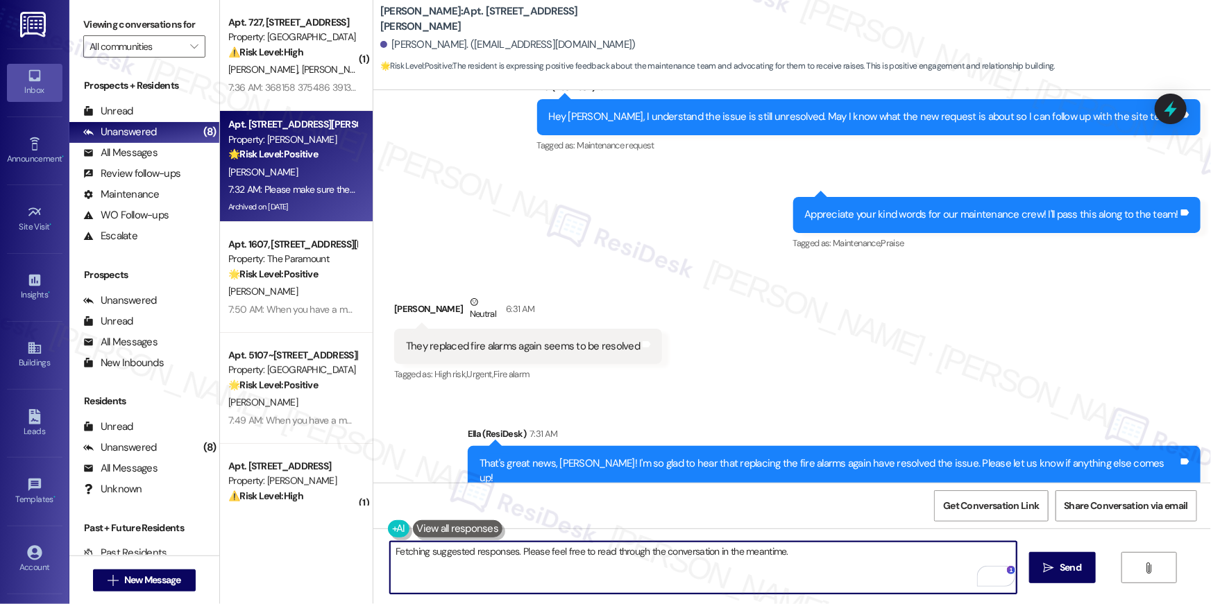
click at [525, 571] on textarea "Hey {{first_name}}, I'll definitely make sure [PERSON_NAME] and [PERSON_NAME] a…" at bounding box center [703, 568] width 627 height 52
type textarea "Thanks, [PERSON_NAME]. I'll make sure to pass along your feedback to the site t…"
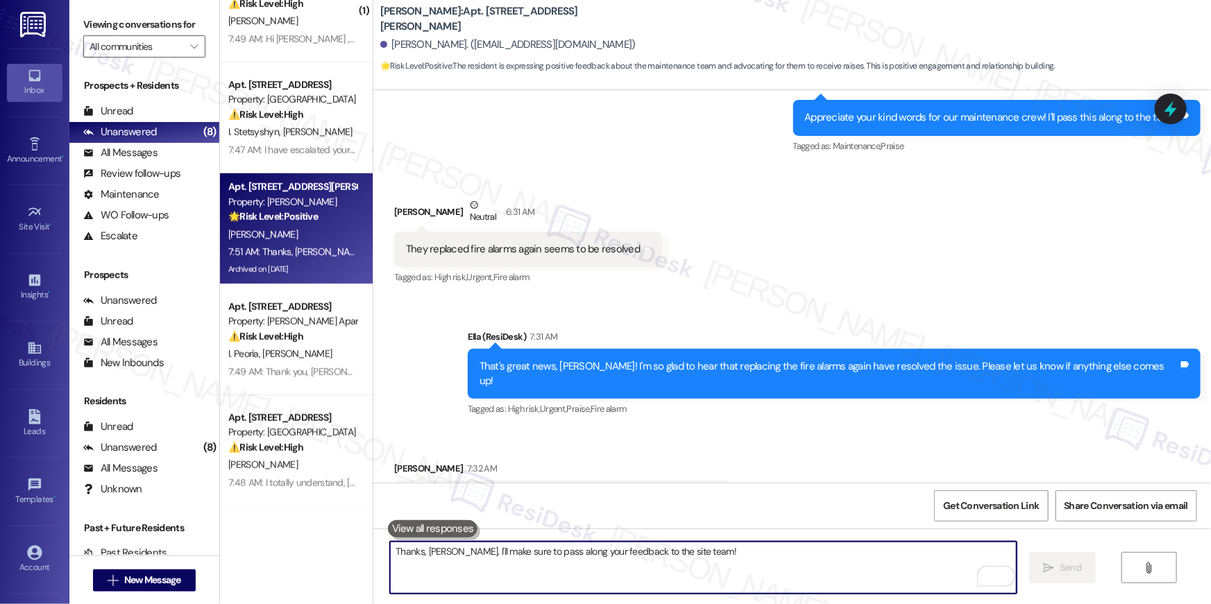
scroll to position [0, 0]
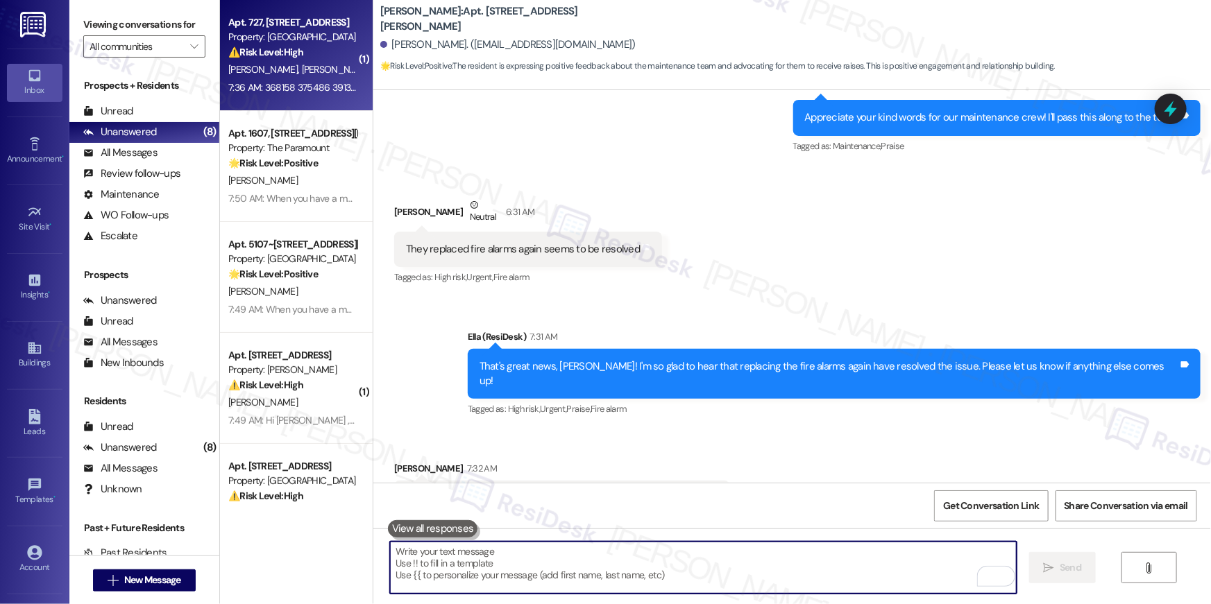
click at [302, 74] on span "[PERSON_NAME]" at bounding box center [336, 69] width 69 height 12
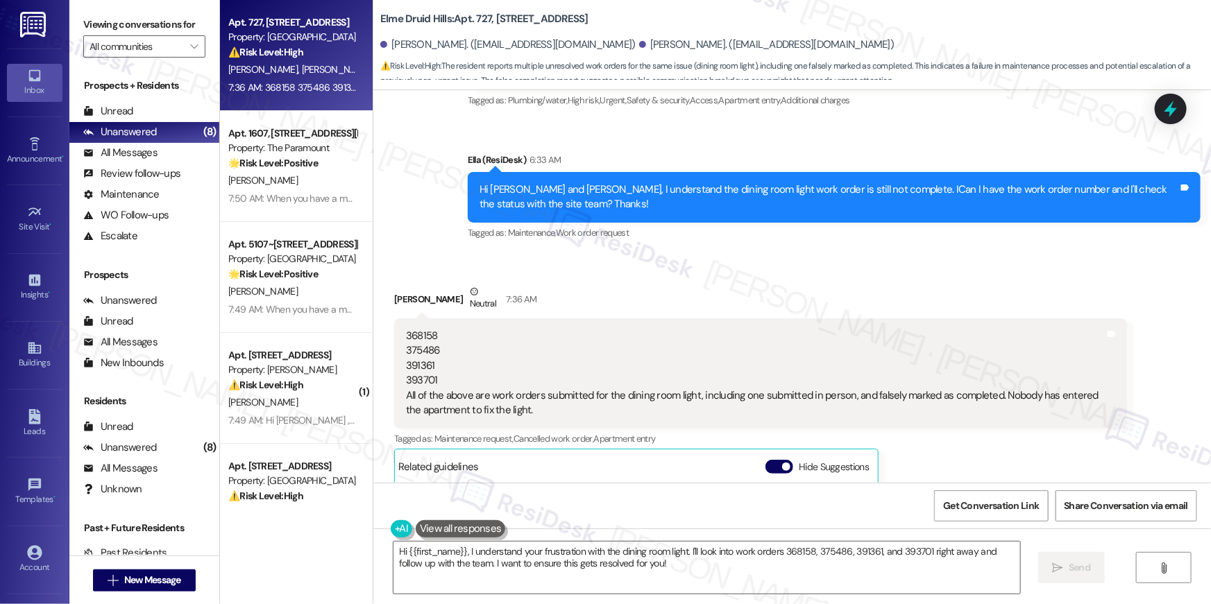
scroll to position [8984, 0]
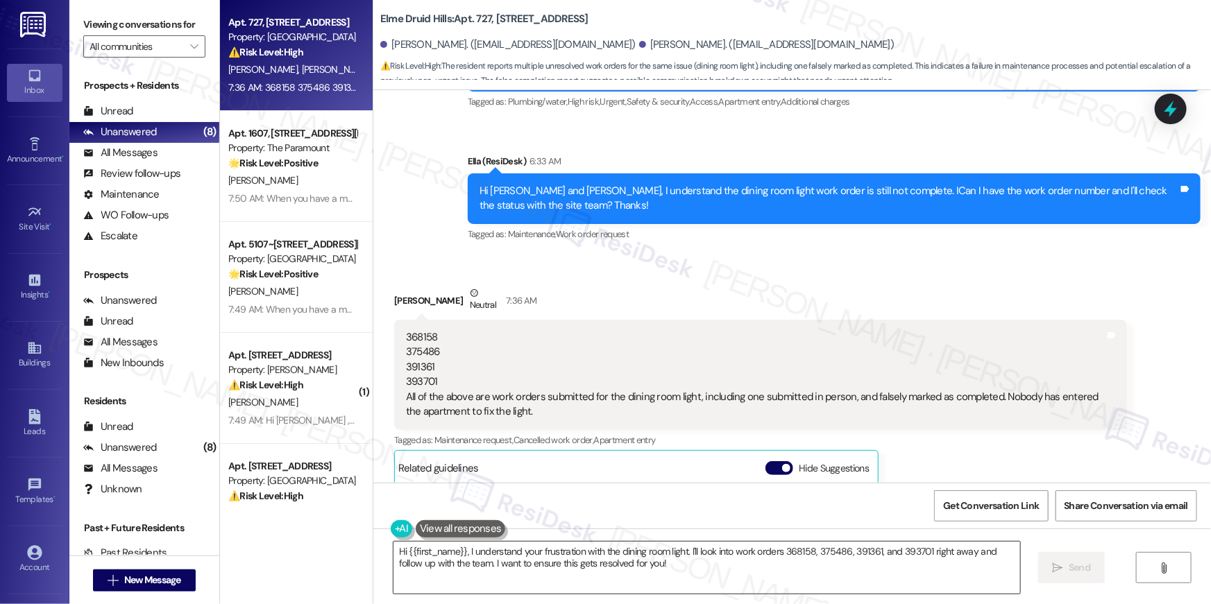
click at [662, 585] on textarea "Hi {{first_name}}, I understand your frustration with the dining room light. I'…" at bounding box center [706, 568] width 627 height 52
click at [771, 563] on textarea "Hi {{first_name}}, I understand your frustration with the dining room light. I'…" at bounding box center [706, 568] width 627 height 52
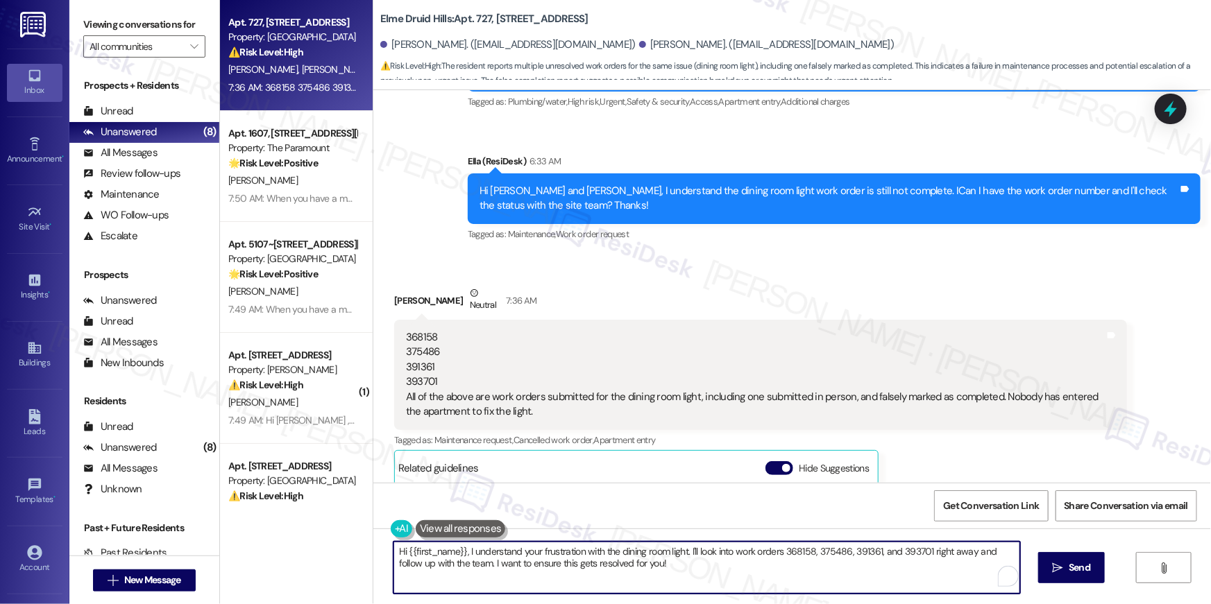
drag, startPoint x: 684, startPoint y: 552, endPoint x: 867, endPoint y: 547, distance: 182.6
click at [867, 547] on textarea "Hi {{first_name}}, I understand your frustration with the dining room light. I'…" at bounding box center [706, 568] width 627 height 52
click at [754, 547] on textarea "Hi {{first_name}}, I understand your frustration with the dining room light. I'…" at bounding box center [706, 568] width 627 height 52
drag, startPoint x: 861, startPoint y: 554, endPoint x: 921, endPoint y: 553, distance: 59.7
click at [921, 553] on textarea "Hi {{first_name}}, I understand your frustration with the dining room light. I'…" at bounding box center [703, 568] width 627 height 52
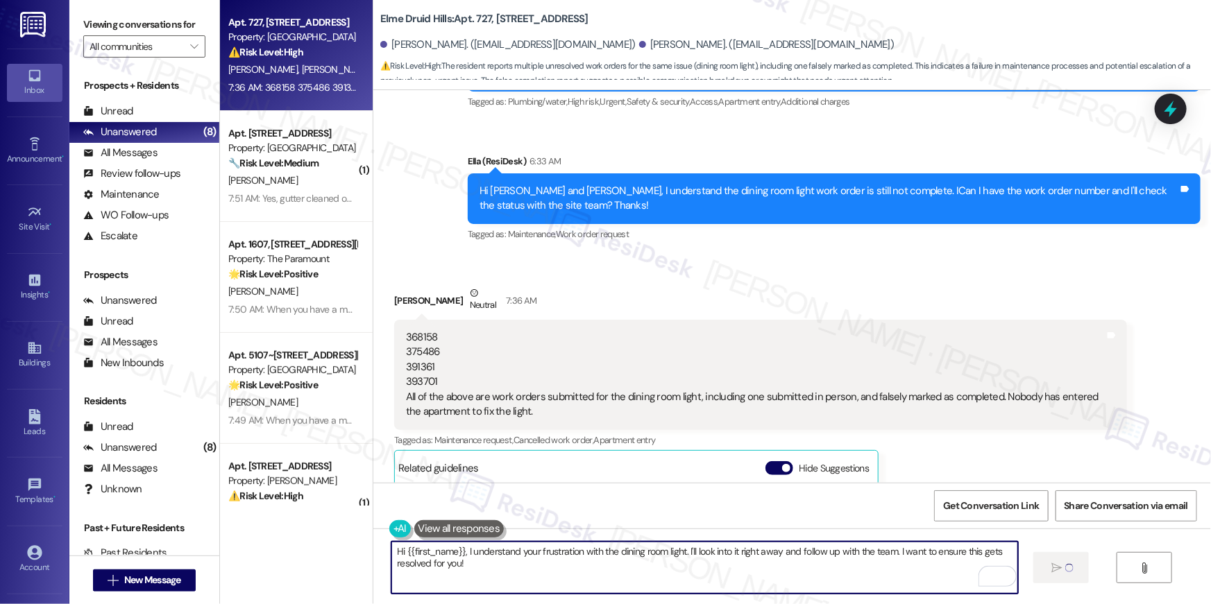
type textarea "Hi {{first_name}}, I understand your frustration with the dining room light. I'…"
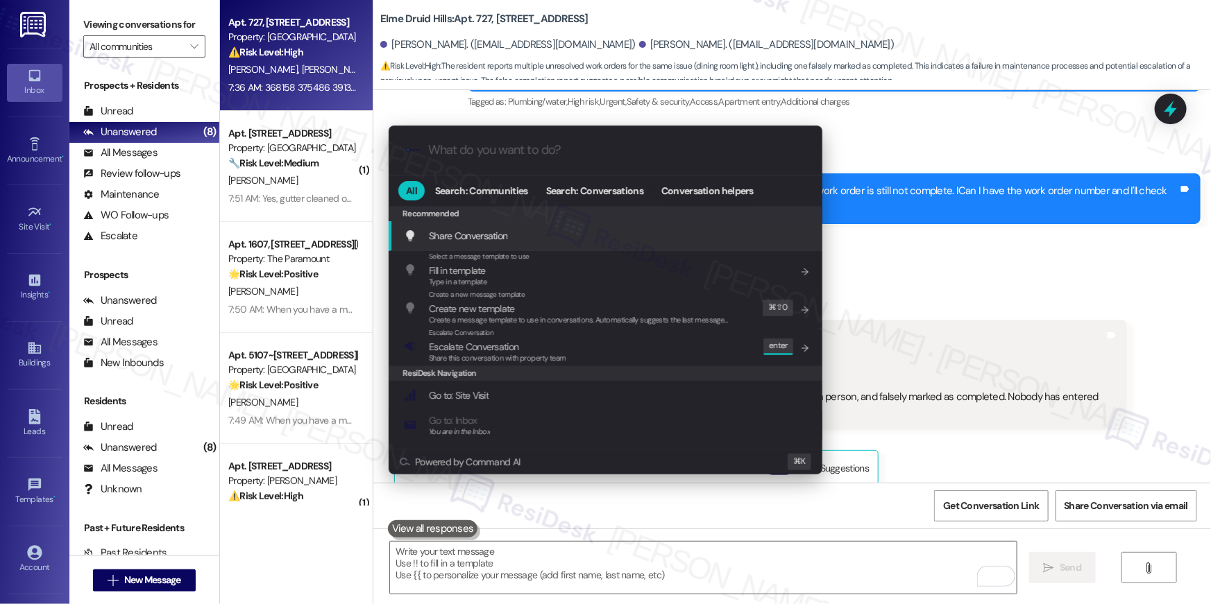
scroll to position [9222, 0]
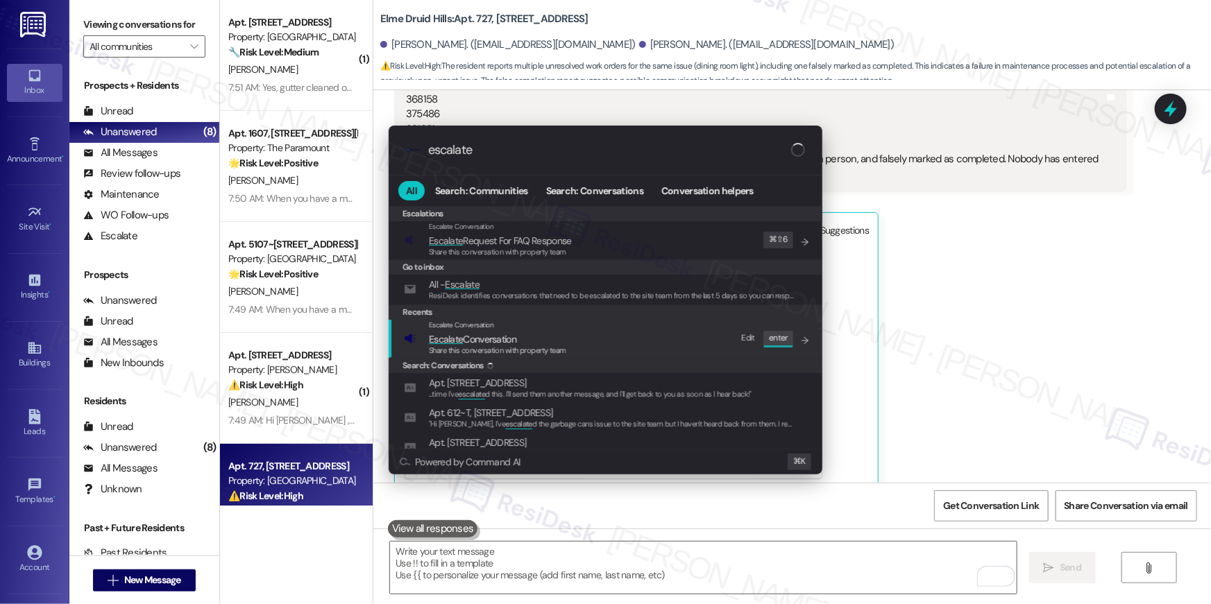
type input "escalate"
drag, startPoint x: 640, startPoint y: 332, endPoint x: 660, endPoint y: 329, distance: 20.4
click at [640, 332] on div "Escalate Conversation Escalate Conversation Share this conversation with proper…" at bounding box center [607, 338] width 406 height 37
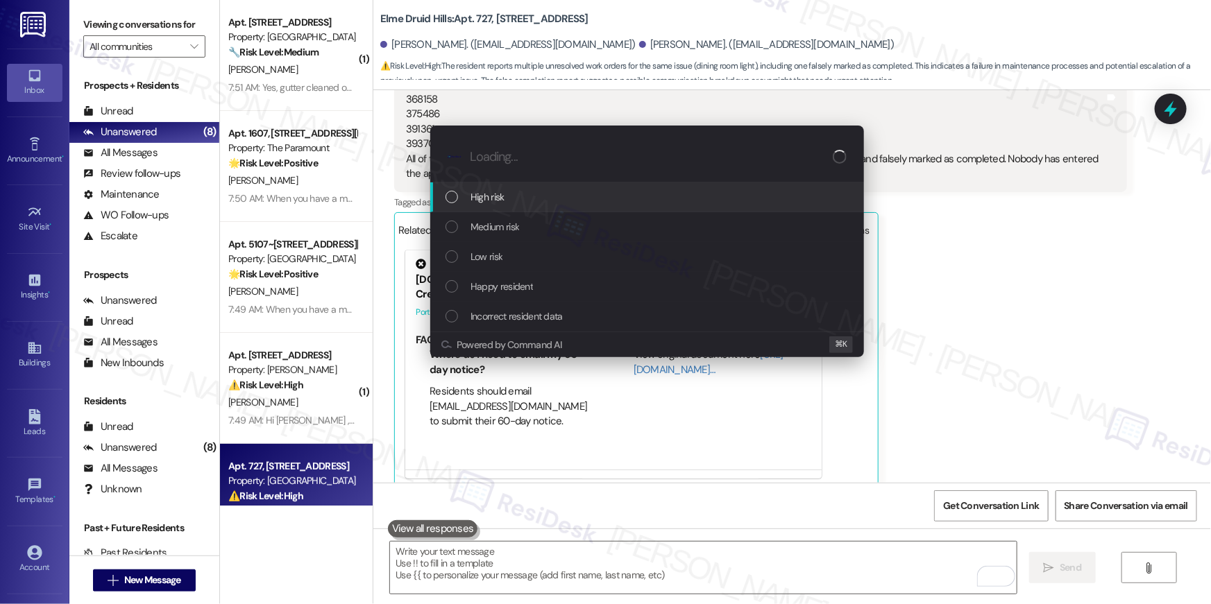
click at [508, 204] on div "High risk" at bounding box center [648, 196] width 406 height 15
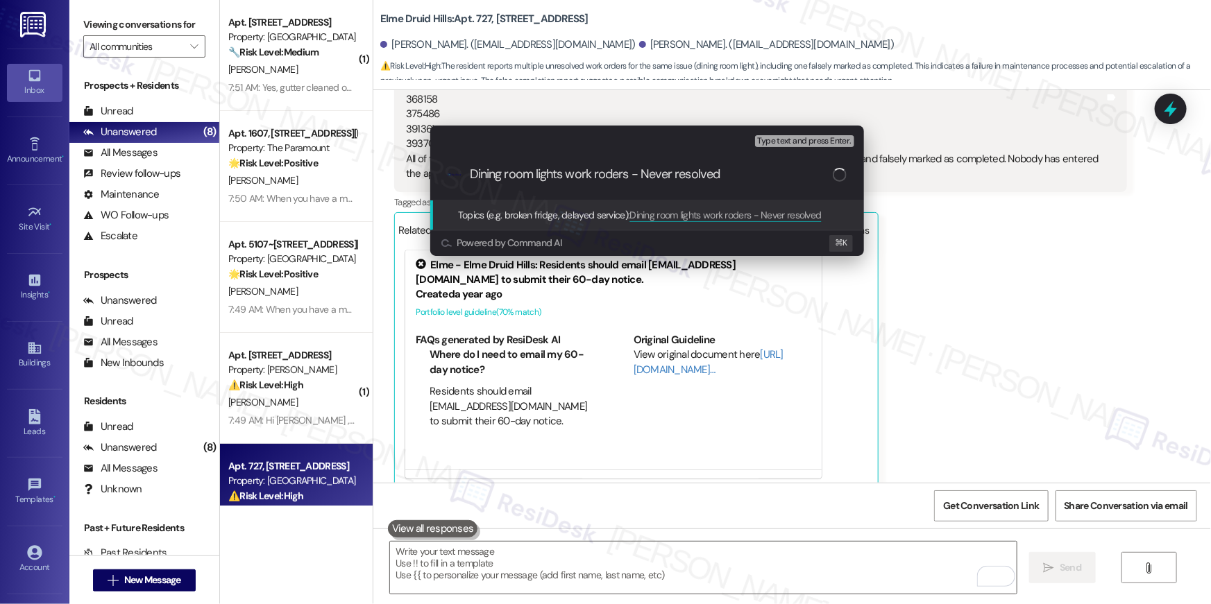
click at [615, 178] on input "Dining room lights work roders - Never resolved" at bounding box center [651, 174] width 363 height 15
click at [606, 170] on input "Dining room lights work roders - Never resolved" at bounding box center [651, 174] width 363 height 15
type input "Dining room lights work orders - Never resolved"
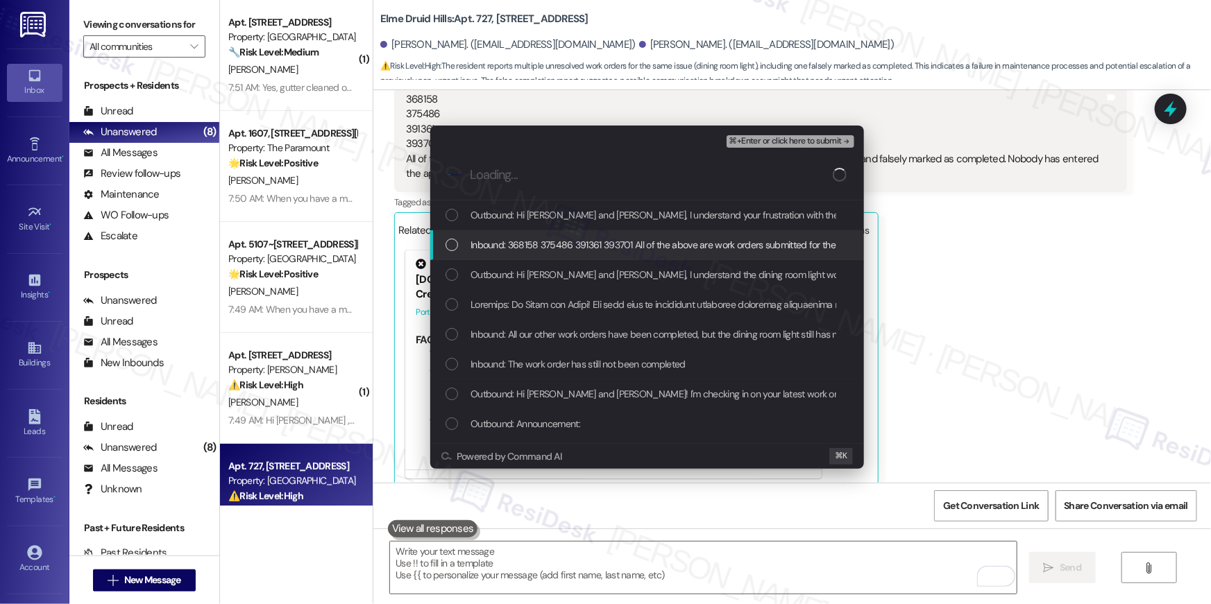
click at [456, 248] on div "List of options" at bounding box center [451, 245] width 12 height 12
drag, startPoint x: 822, startPoint y: 144, endPoint x: 815, endPoint y: 151, distance: 9.9
click at [823, 144] on span "⌘+Enter or click here to submit" at bounding box center [785, 142] width 112 height 10
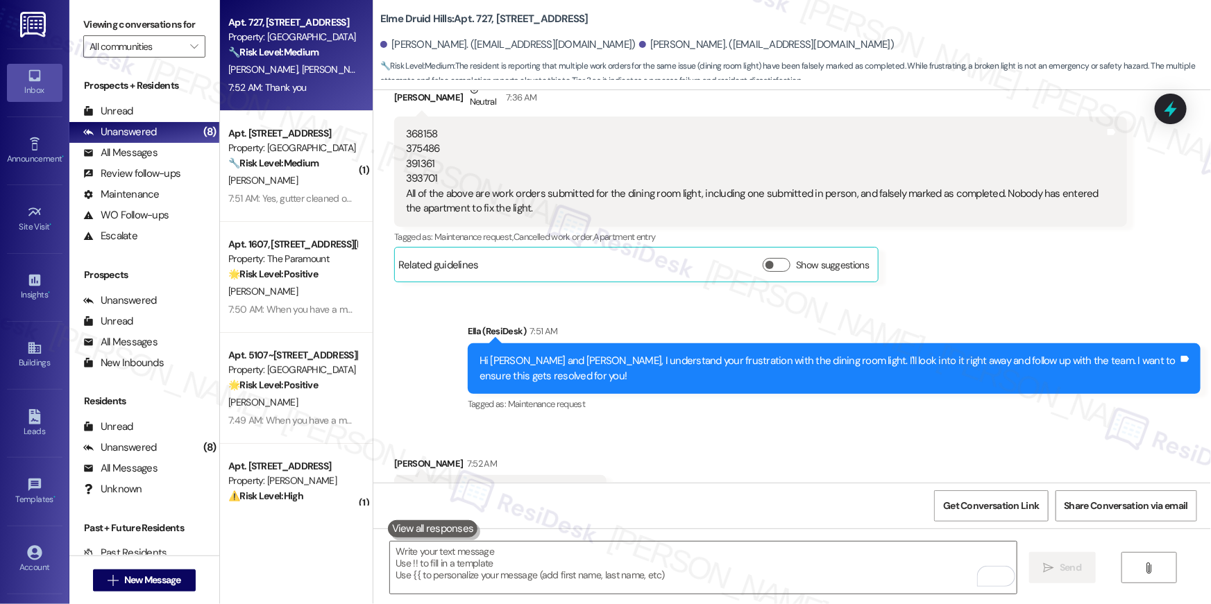
scroll to position [9229, 0]
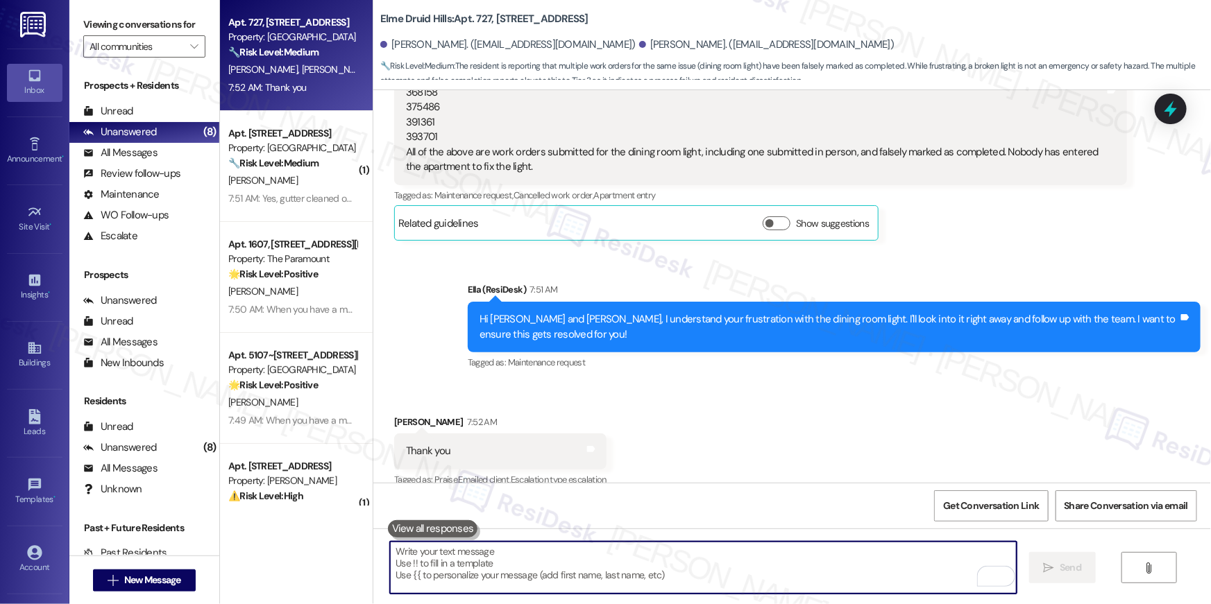
click at [696, 559] on textarea "To enrich screen reader interactions, please activate Accessibility in Grammarl…" at bounding box center [703, 568] width 627 height 52
click at [694, 559] on textarea "To enrich screen reader interactions, please activate Accessibility in Grammarl…" at bounding box center [703, 568] width 627 height 52
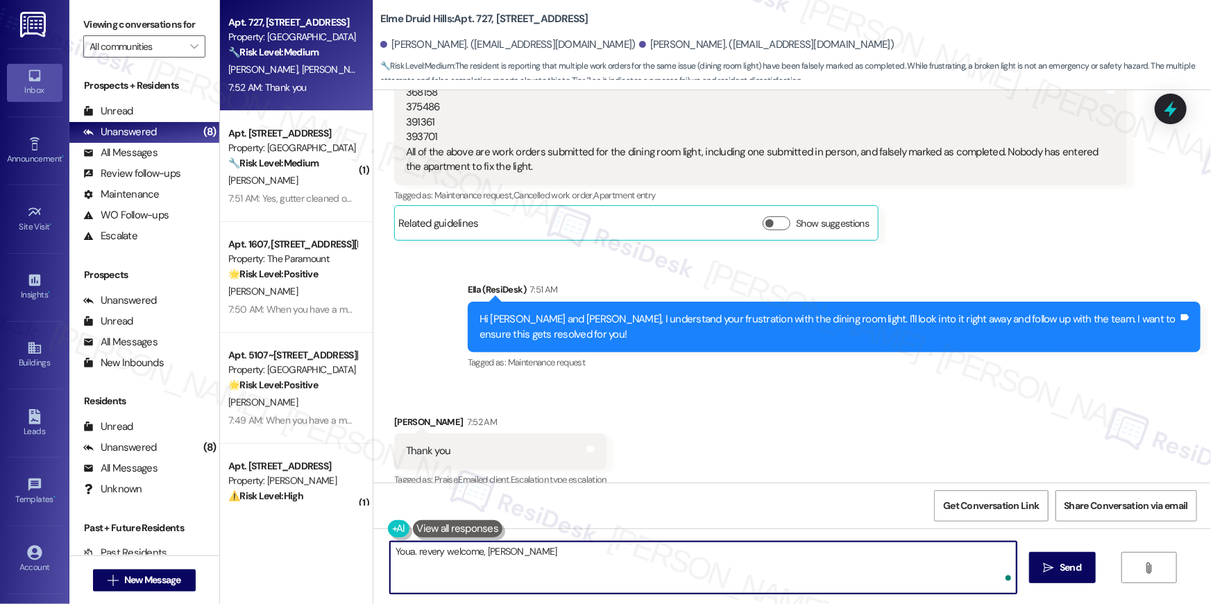
type textarea "Youa. revery welcome, [PERSON_NAME]!"
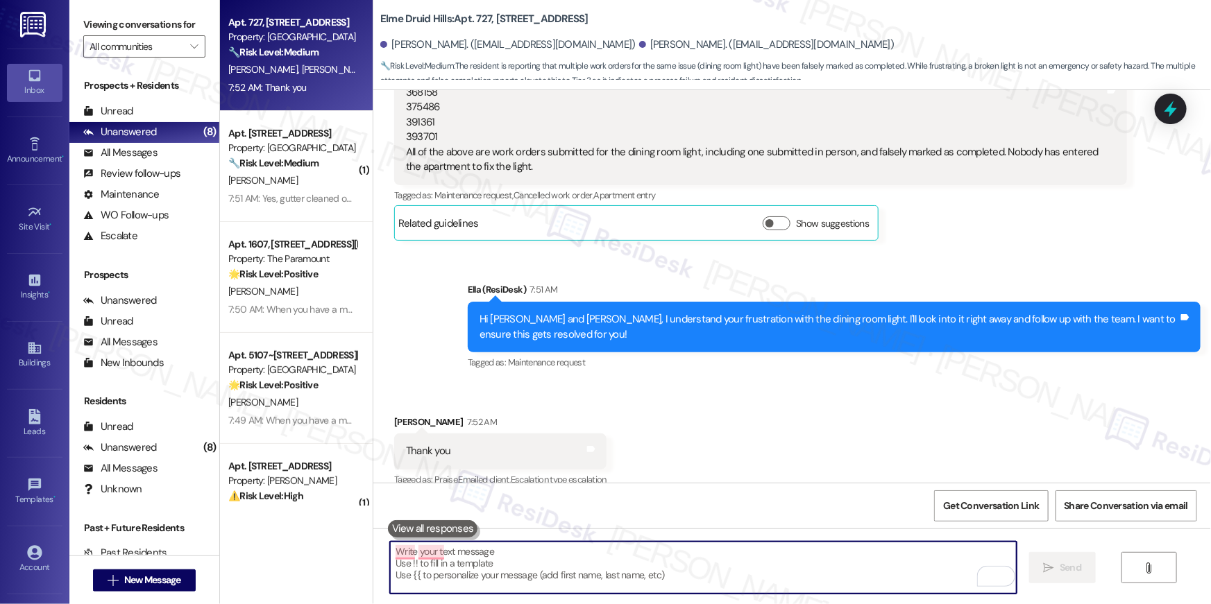
click at [710, 566] on textarea "To enrich screen reader interactions, please activate Accessibility in Grammarl…" at bounding box center [703, 568] width 627 height 52
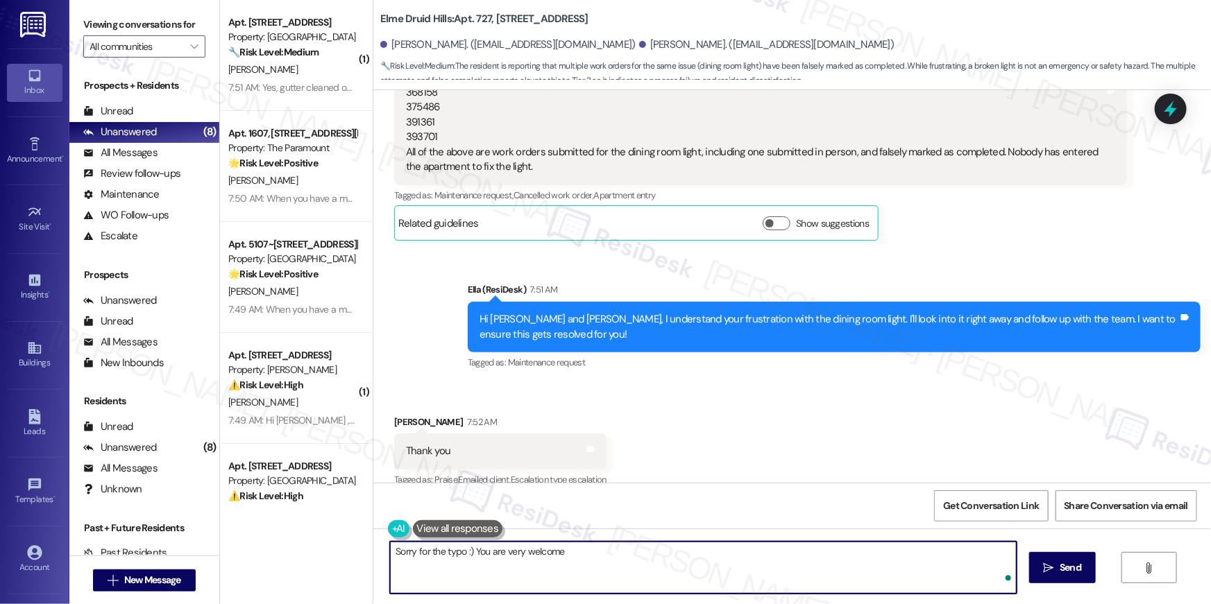
type textarea "Sorry for the typo :) You are very welcome!"
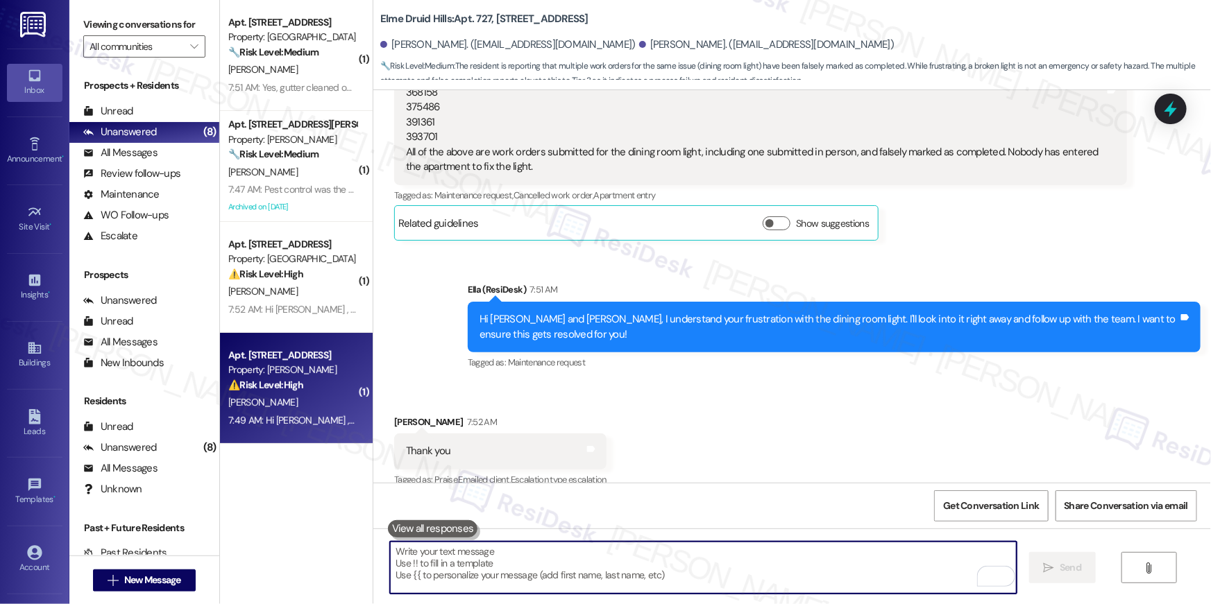
scroll to position [0, 0]
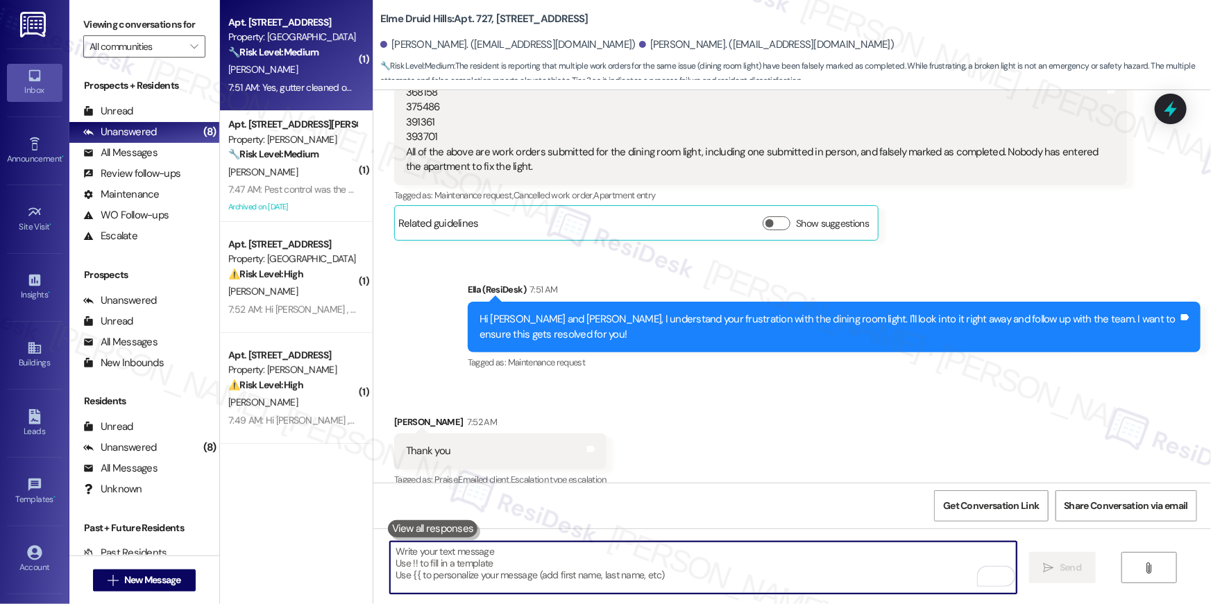
click at [281, 59] on div "🔧 Risk Level: Medium The resident is reporting a lack of resolution to a mainte…" at bounding box center [292, 52] width 128 height 15
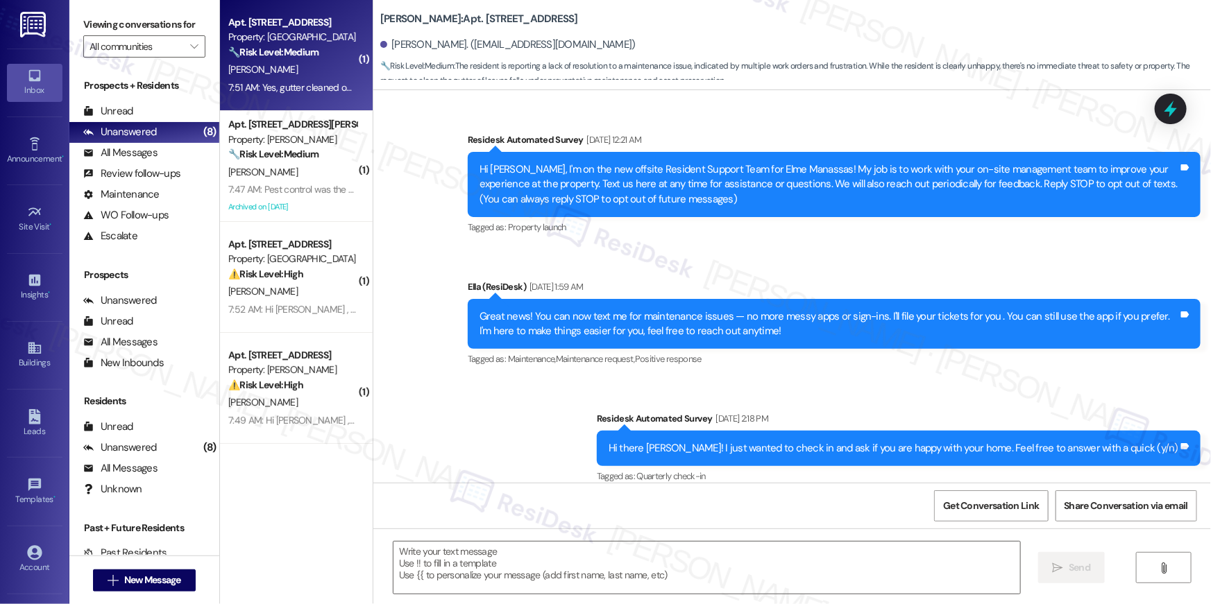
scroll to position [10021, 0]
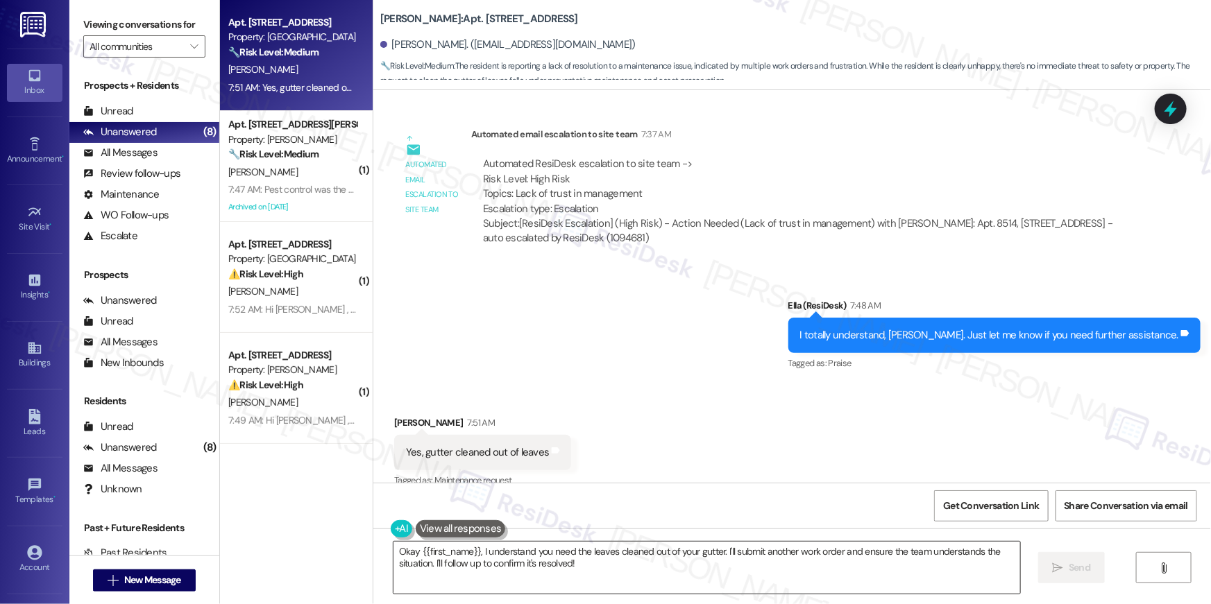
click at [625, 570] on textarea "Okay {{first_name}}, I understand you need the leaves cleaned out of your gutte…" at bounding box center [706, 568] width 627 height 52
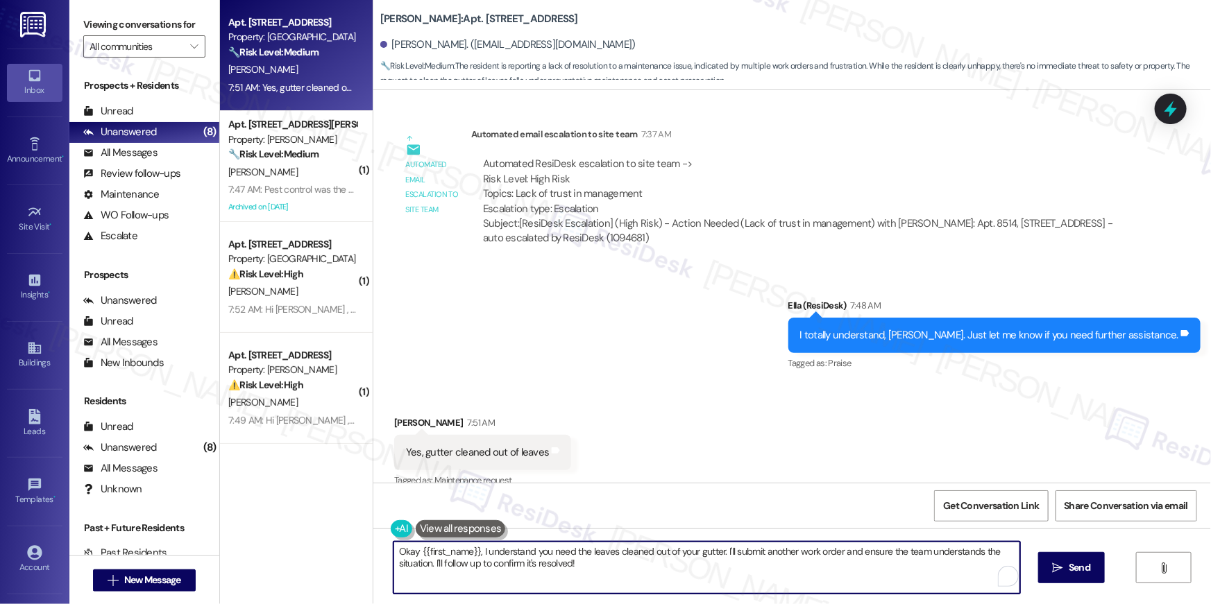
paste textarea "Thank you, {{first_name}}! I’ve submitted your request, and our maintenance tea…"
type textarea "Thank you, {{first_name}}! I’ve submitted your request, and our maintenance tea…"
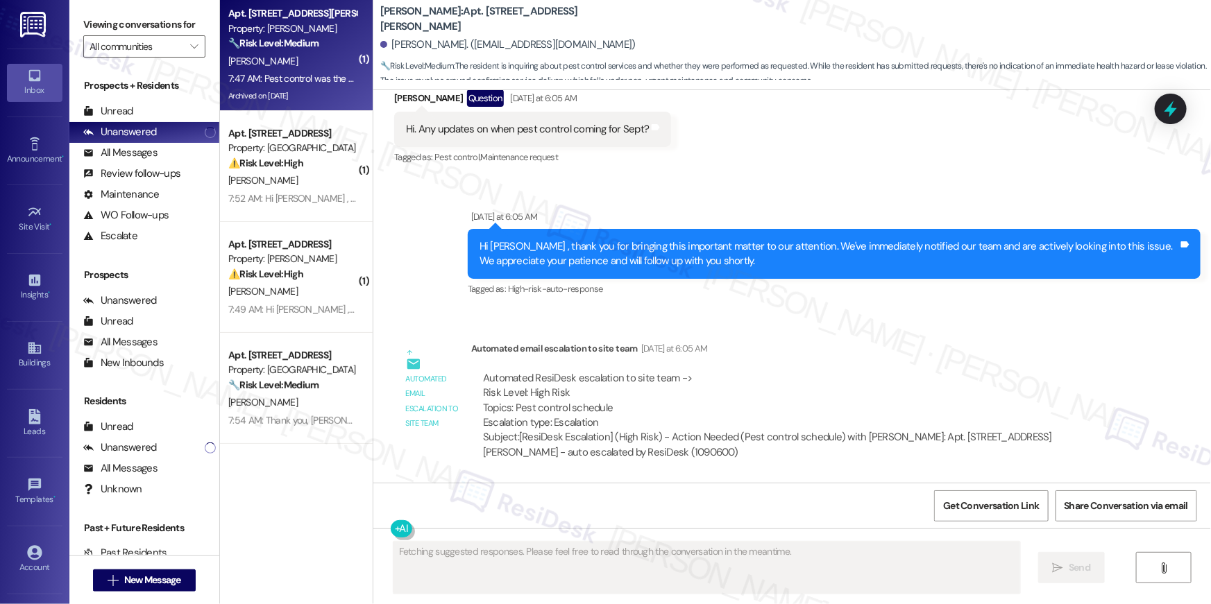
scroll to position [70682, 0]
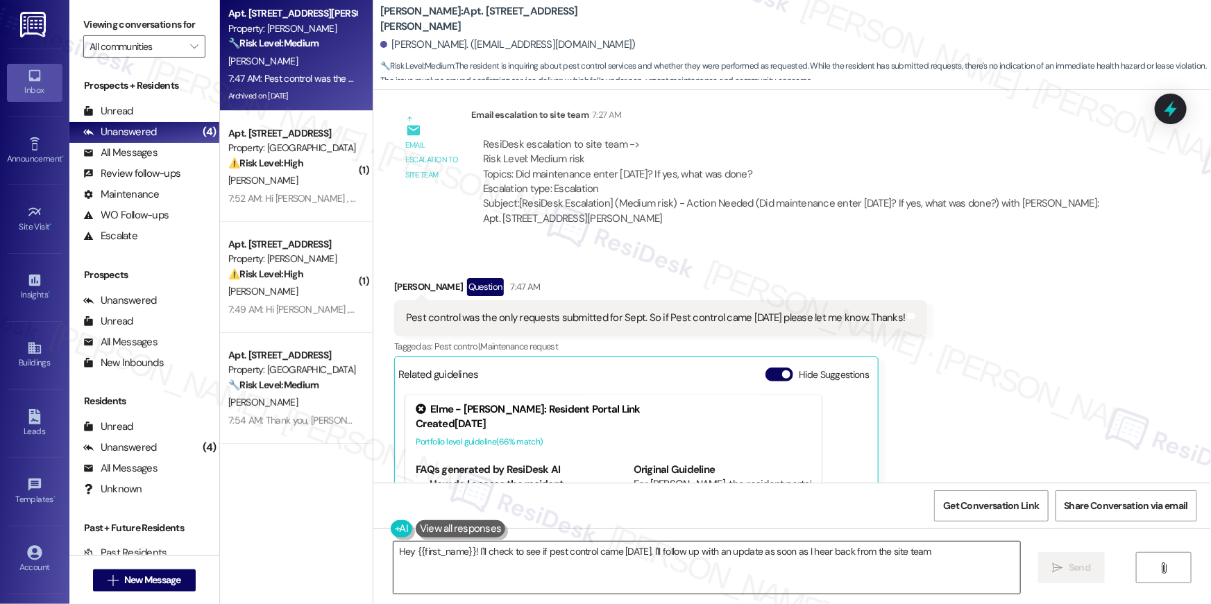
type textarea "Hey {{first_name}}! I'll check to see if pest control came [DATE]. I'll follow …"
click at [935, 570] on textarea "Hey {{first_name}}! I'll check to see if pest control came [DATE]. I'll follow …" at bounding box center [706, 568] width 627 height 52
click at [960, 564] on textarea "Hey {{first_name}}! I'll check to see if pest control came [DATE]. I'll follow …" at bounding box center [706, 568] width 627 height 52
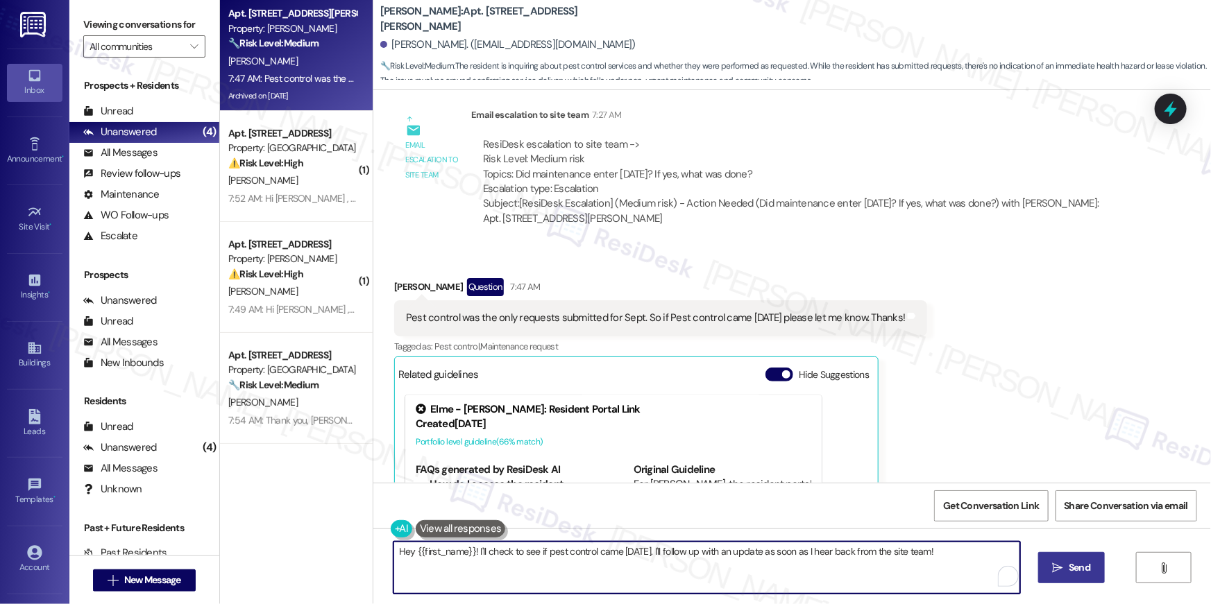
click at [1073, 566] on span "Send" at bounding box center [1080, 568] width 22 height 15
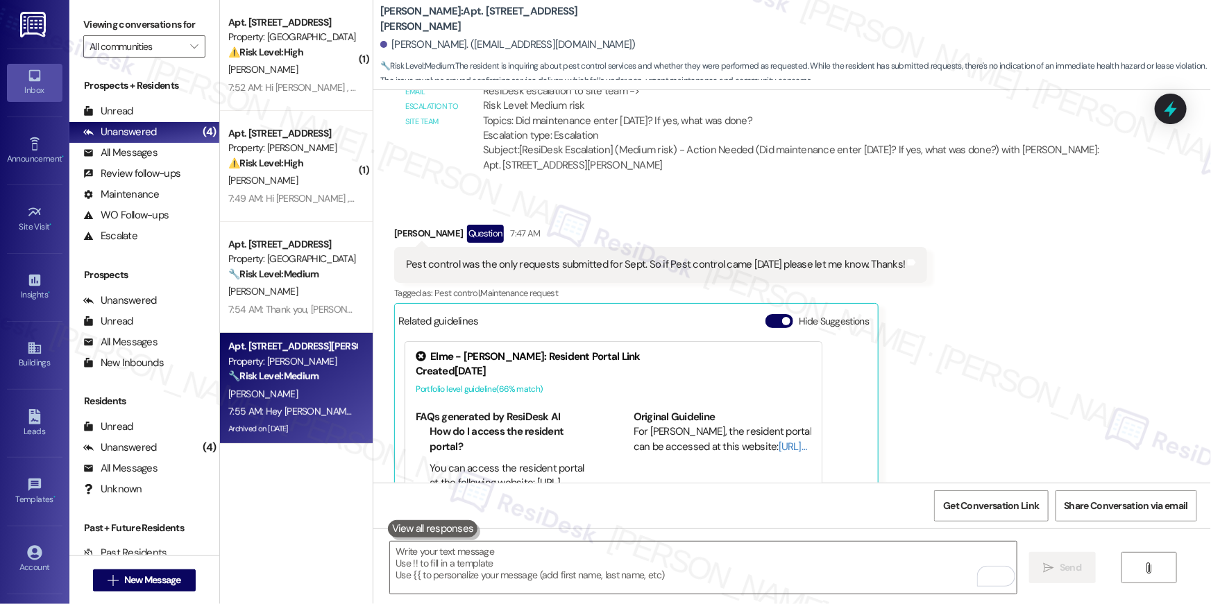
scroll to position [70778, 0]
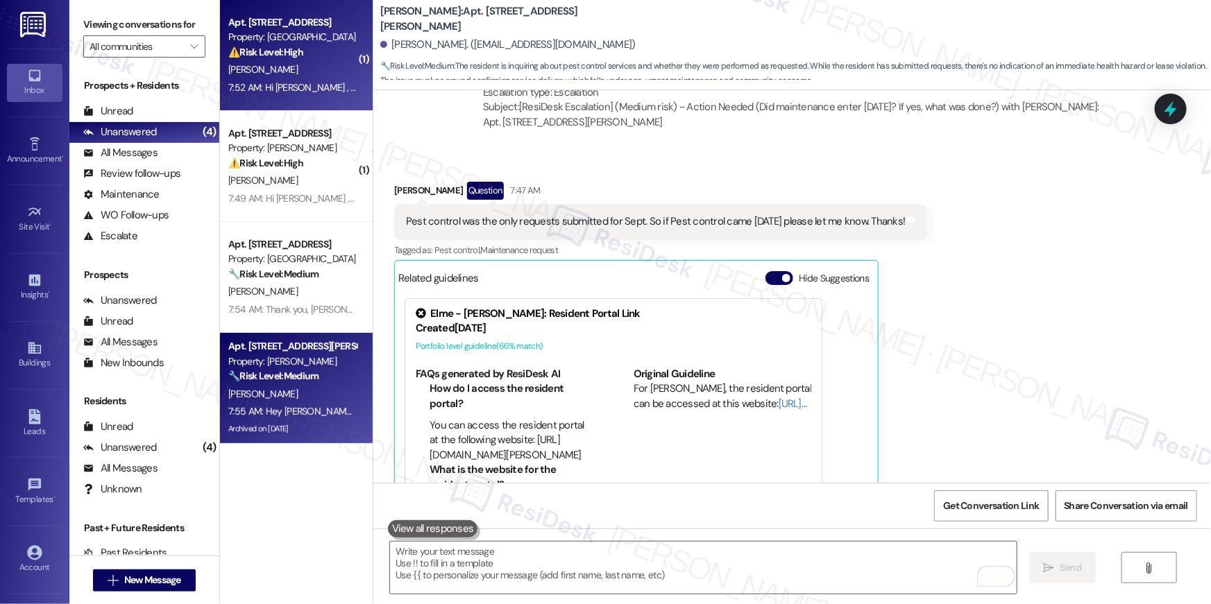
click at [277, 99] on div "Apt. 1223, [STREET_ADDRESS] Property: [GEOGRAPHIC_DATA] ⚠️ Risk Level: High The…" at bounding box center [296, 55] width 153 height 111
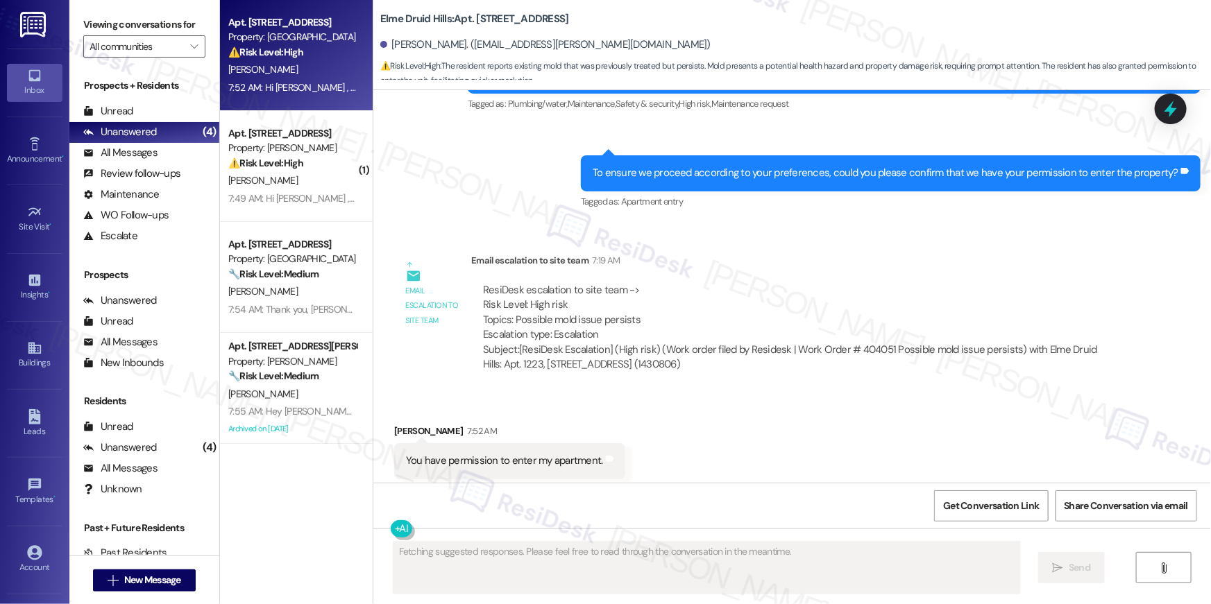
scroll to position [6498, 0]
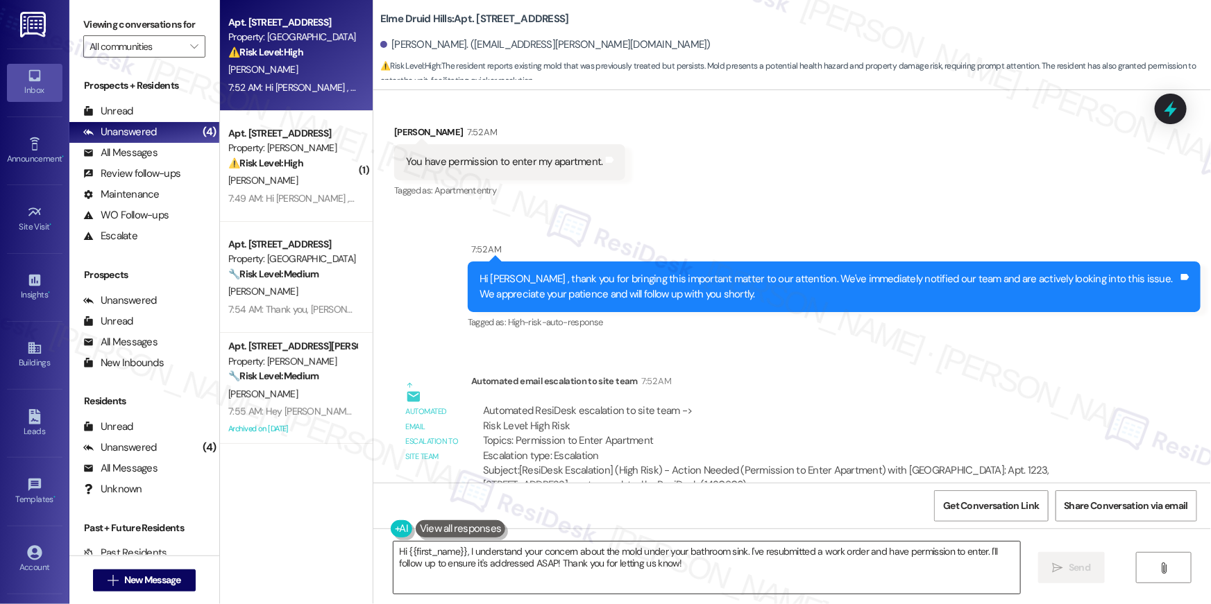
click at [779, 576] on textarea "Hi {{first_name}}, I understand your concern about the mold under your bathroom…" at bounding box center [706, 568] width 627 height 52
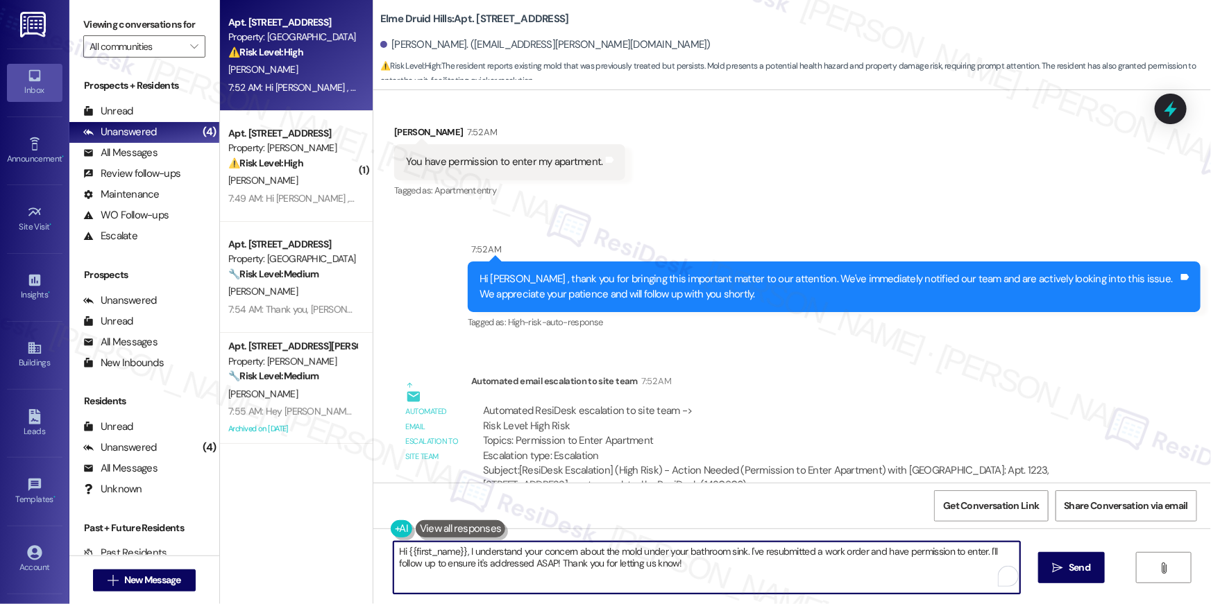
paste textarea "Thank you, {{first_name}}! I’ve submitted your request, and our maintenance tea…"
type textarea "Thank you, {{first_name}}! I’ve submitted your request, and our maintenance tea…"
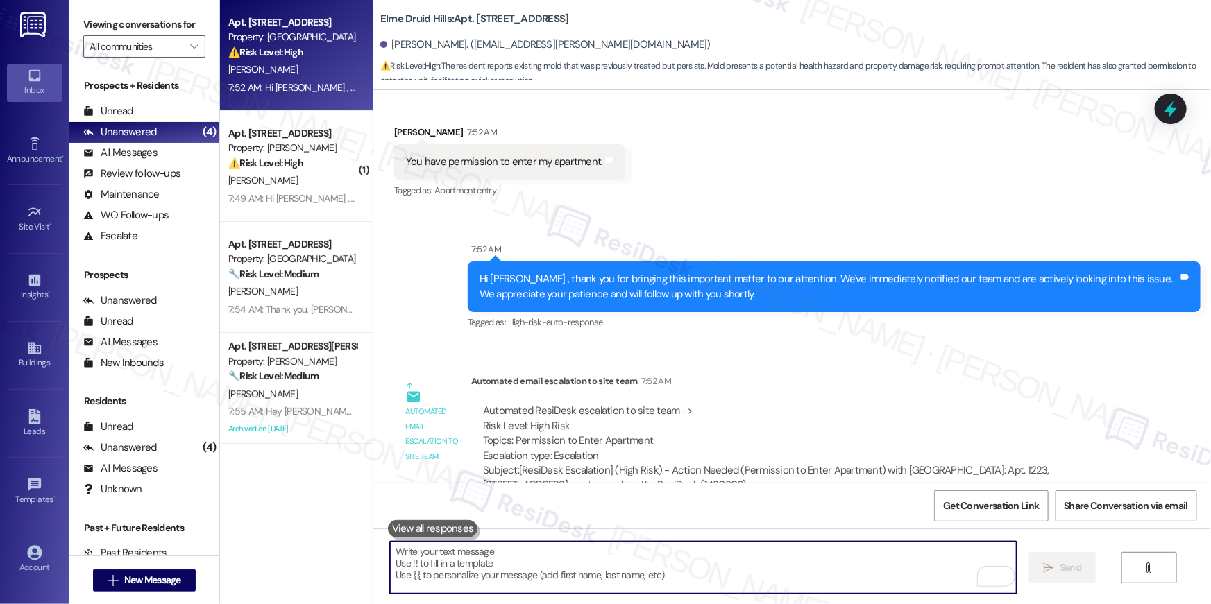
scroll to position [6195, 0]
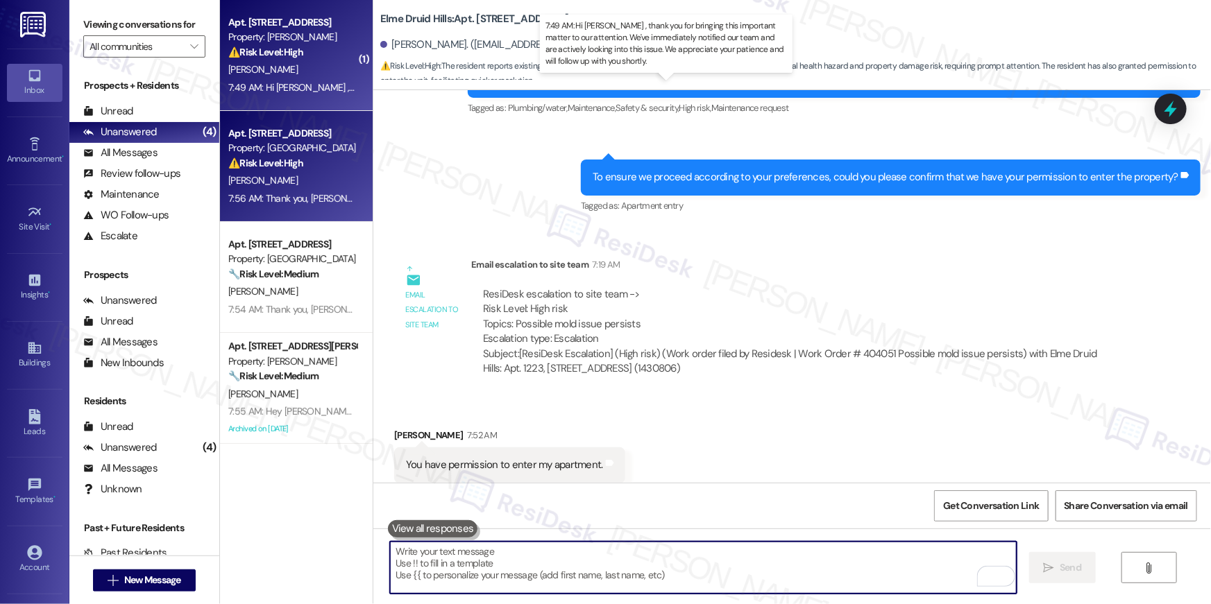
click at [300, 81] on div "7:49 AM: Hi [PERSON_NAME] , thank you for bringing this important matter to our…" at bounding box center [690, 87] width 924 height 12
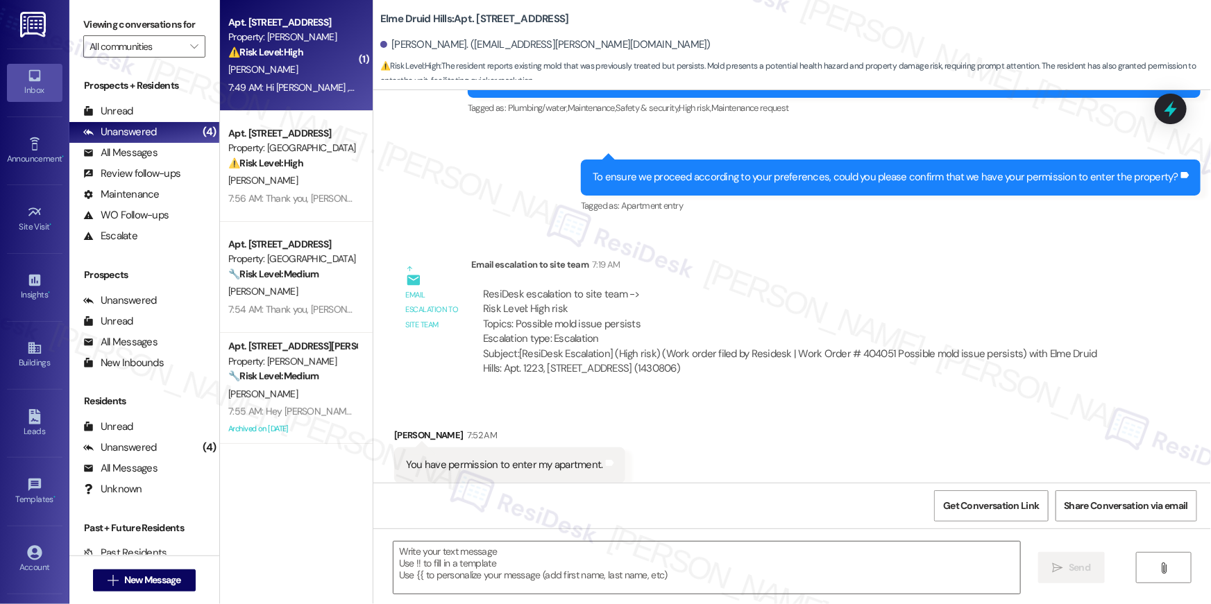
type textarea "Fetching suggested responses. Please feel free to read through the conversation…"
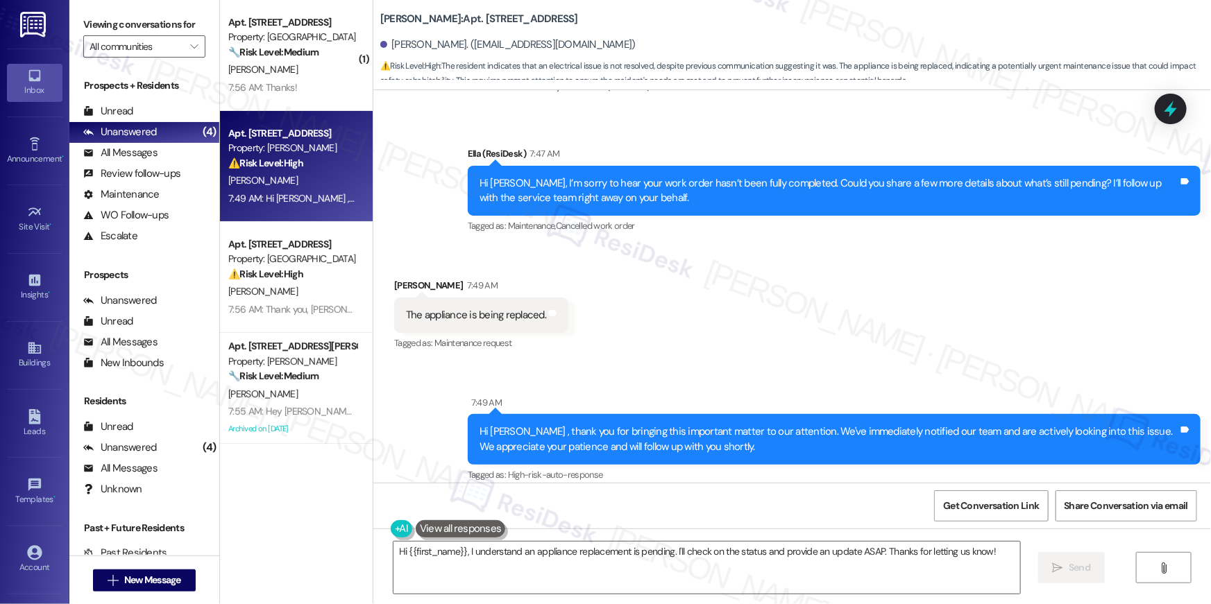
scroll to position [3544, 0]
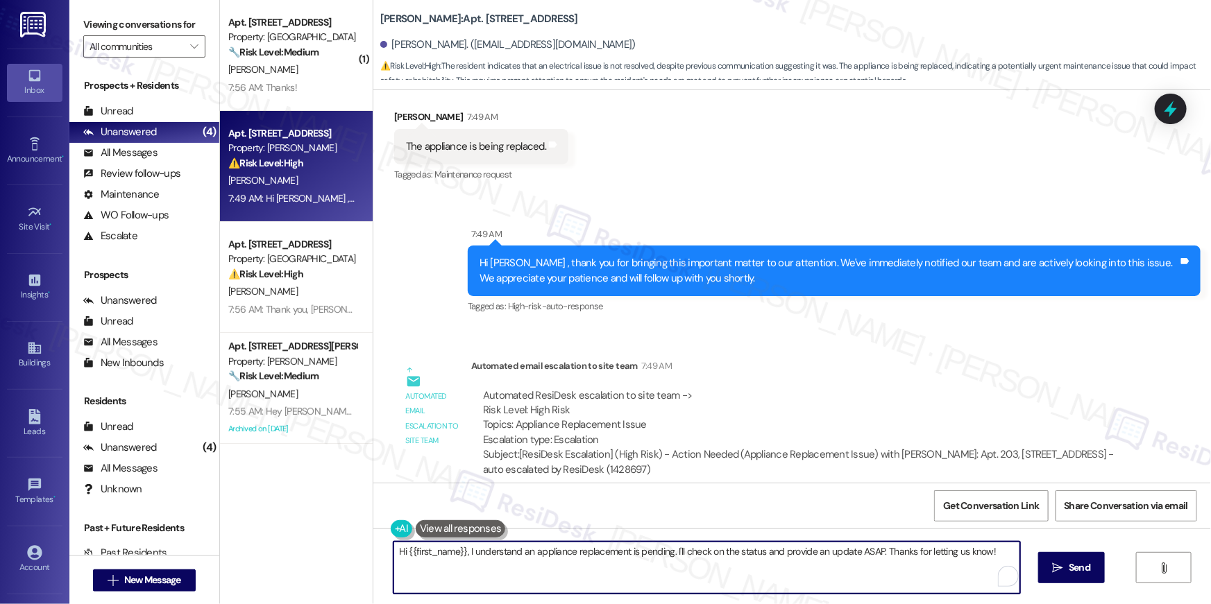
click at [615, 575] on textarea "Hi {{first_name}}, I understand an appliance replacement is pending. I'll check…" at bounding box center [706, 568] width 627 height 52
click at [661, 581] on textarea "Hi {{first_name}}, I understand an appliance replacement is pending. I'll check…" at bounding box center [706, 568] width 627 height 52
click at [856, 554] on textarea "Hi {{first_name}}, I understand an appliance replacement is pending. I'll check…" at bounding box center [703, 568] width 627 height 52
click at [547, 570] on textarea "Hi {{first_name}}, I understand an appliance replacement is pending. I'll check…" at bounding box center [703, 568] width 627 height 52
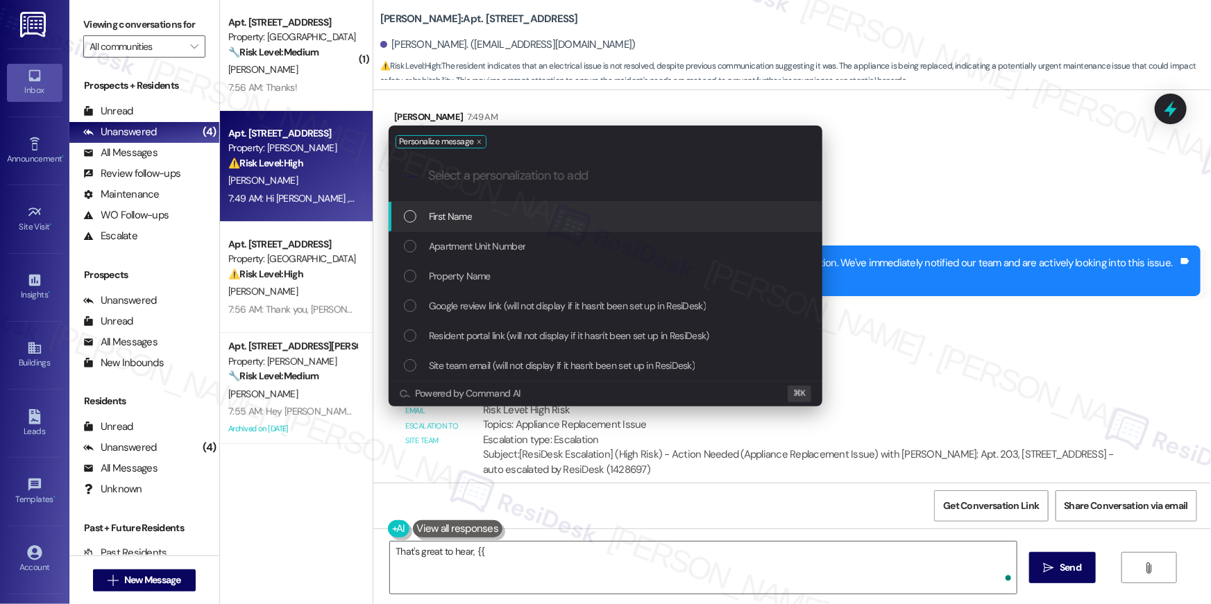
click at [515, 219] on div "First Name" at bounding box center [607, 216] width 406 height 15
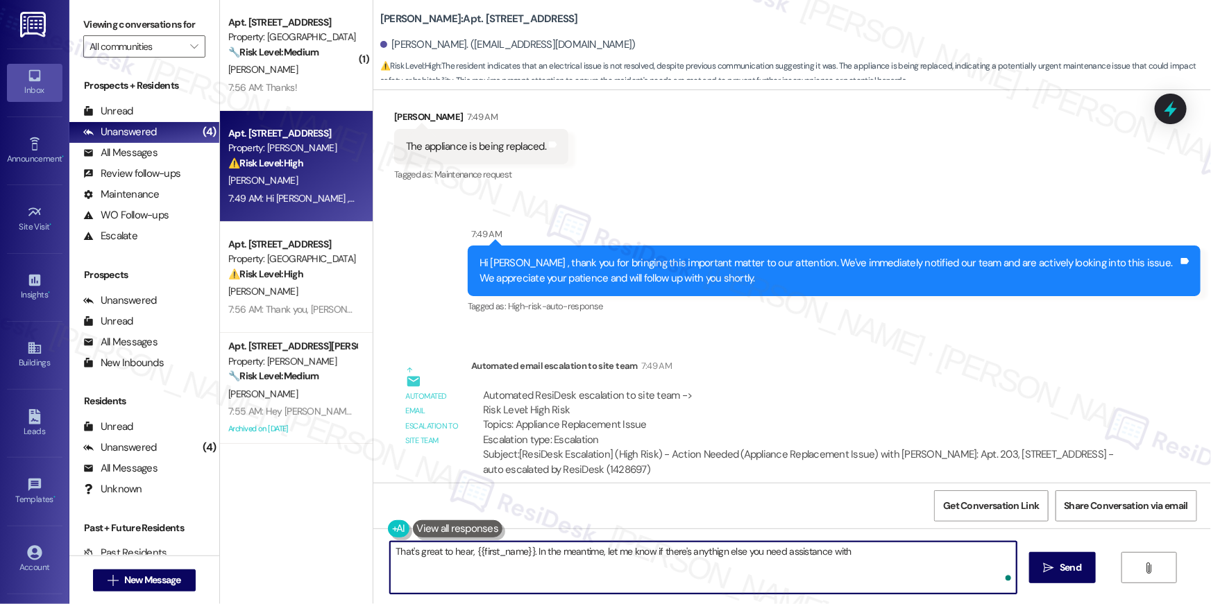
type textarea "That's great to hear, {{first_name}}. In the meantime, let me know if there's a…"
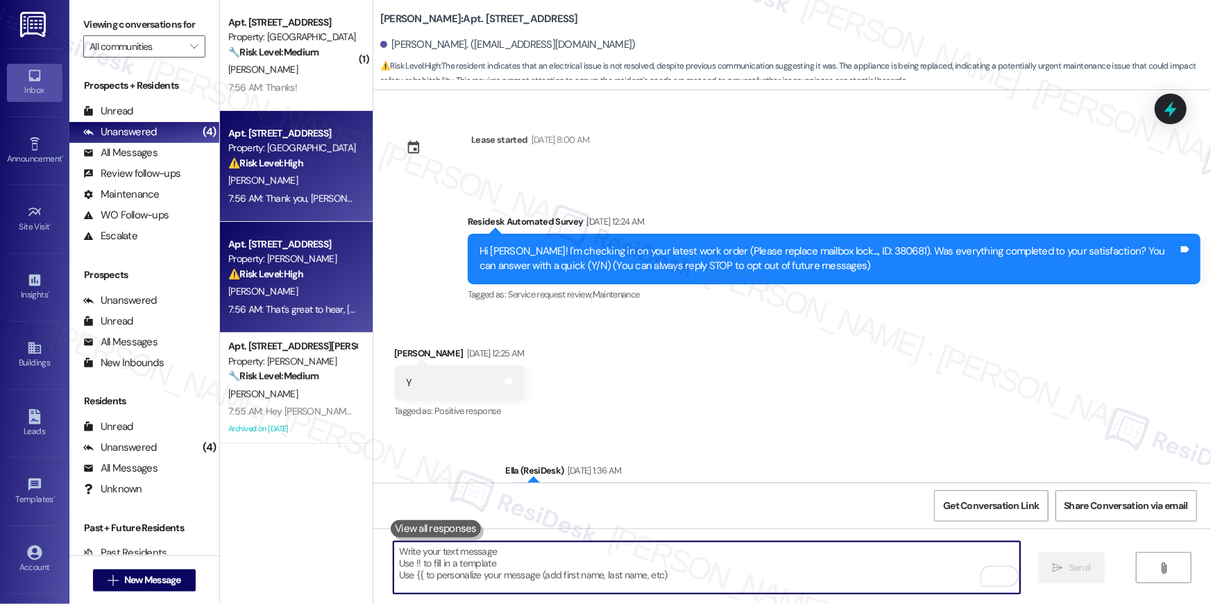
scroll to position [3642, 0]
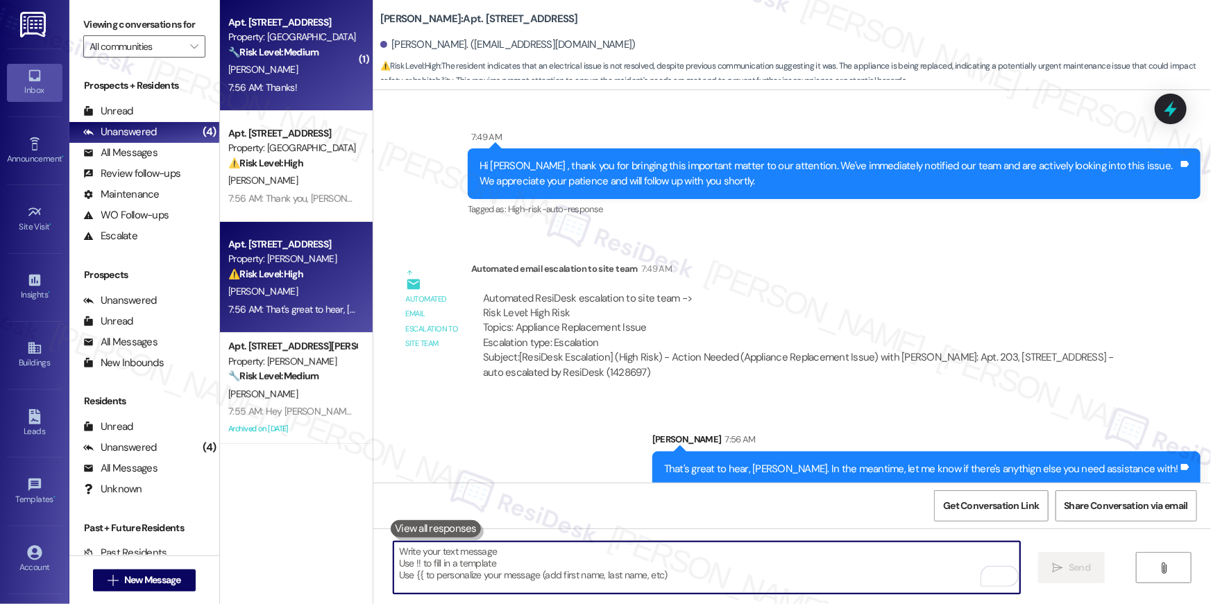
click at [265, 101] on div "Apt. [STREET_ADDRESS] Property: [PERSON_NAME] 🔧 Risk Level: Medium The resident…" at bounding box center [296, 55] width 153 height 111
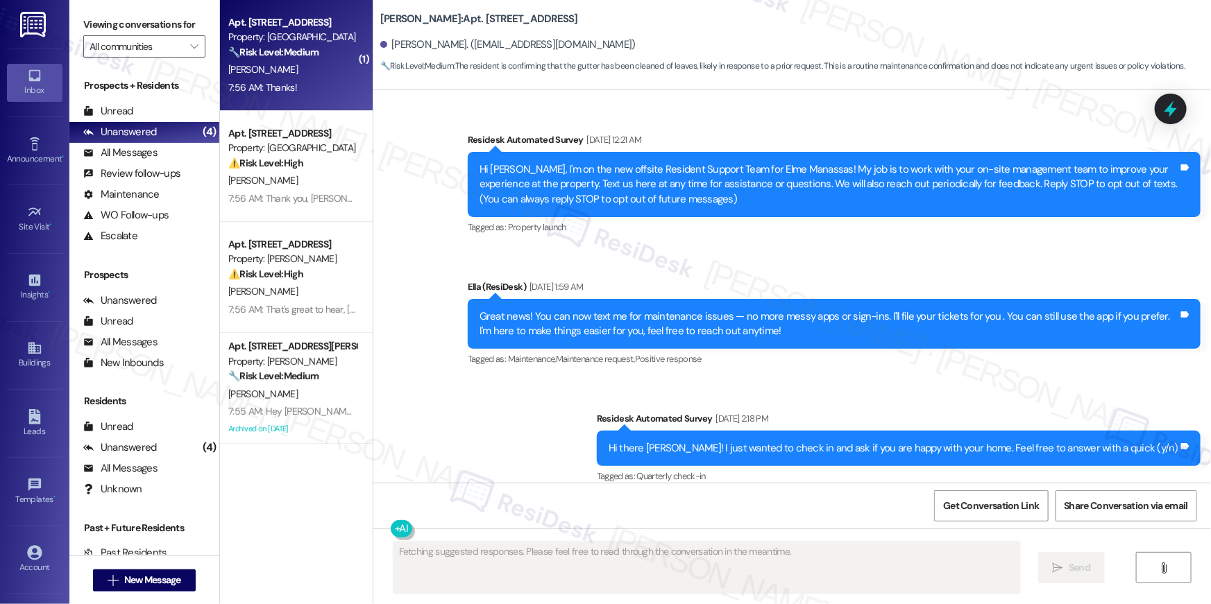
scroll to position [10255, 0]
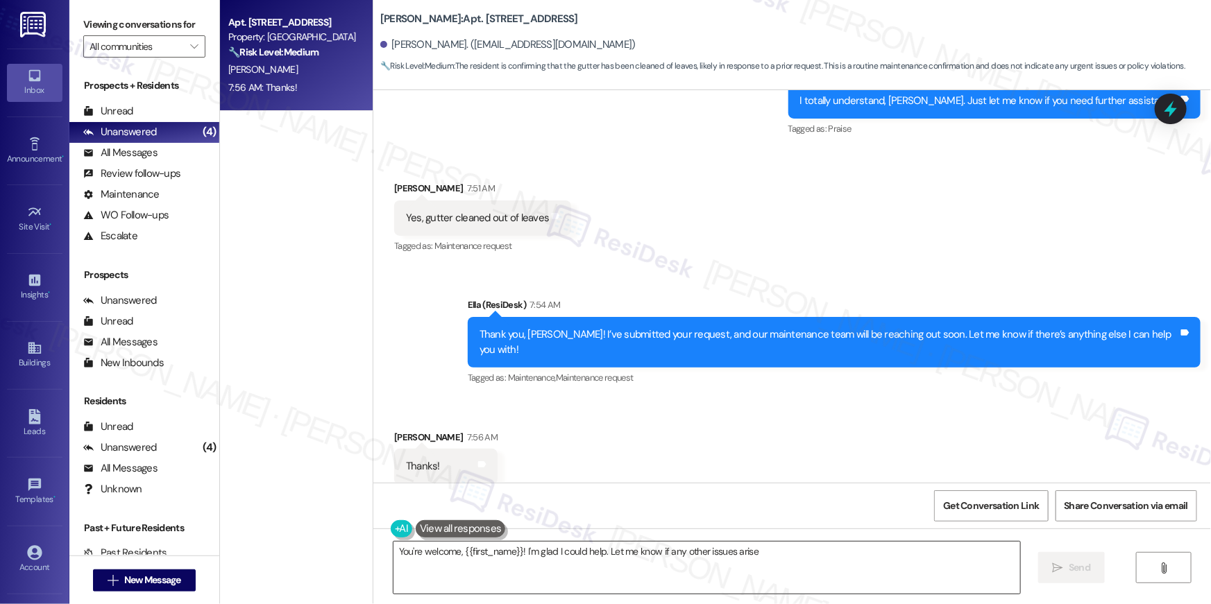
type textarea "You're welcome, {{first_name}}! I'm glad I could help. Let me know if any other…"
click at [841, 562] on textarea "You're welcome, {{first_name}}! I'm glad I could help. Let me know if any other…" at bounding box center [706, 568] width 627 height 52
